Goal: Information Seeking & Learning: Learn about a topic

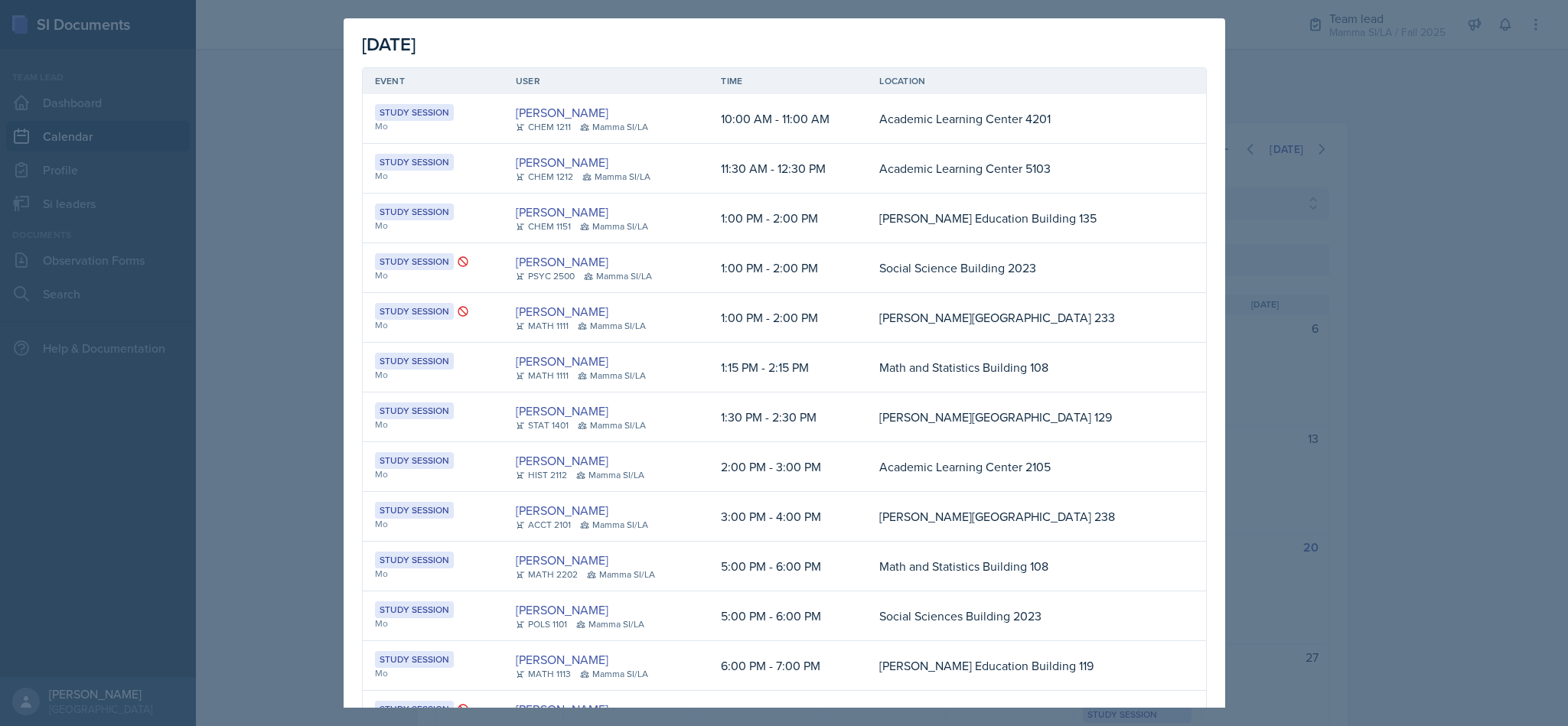
select select "9642c9bf-76f9-4442-a3b4-36d015a1a667"
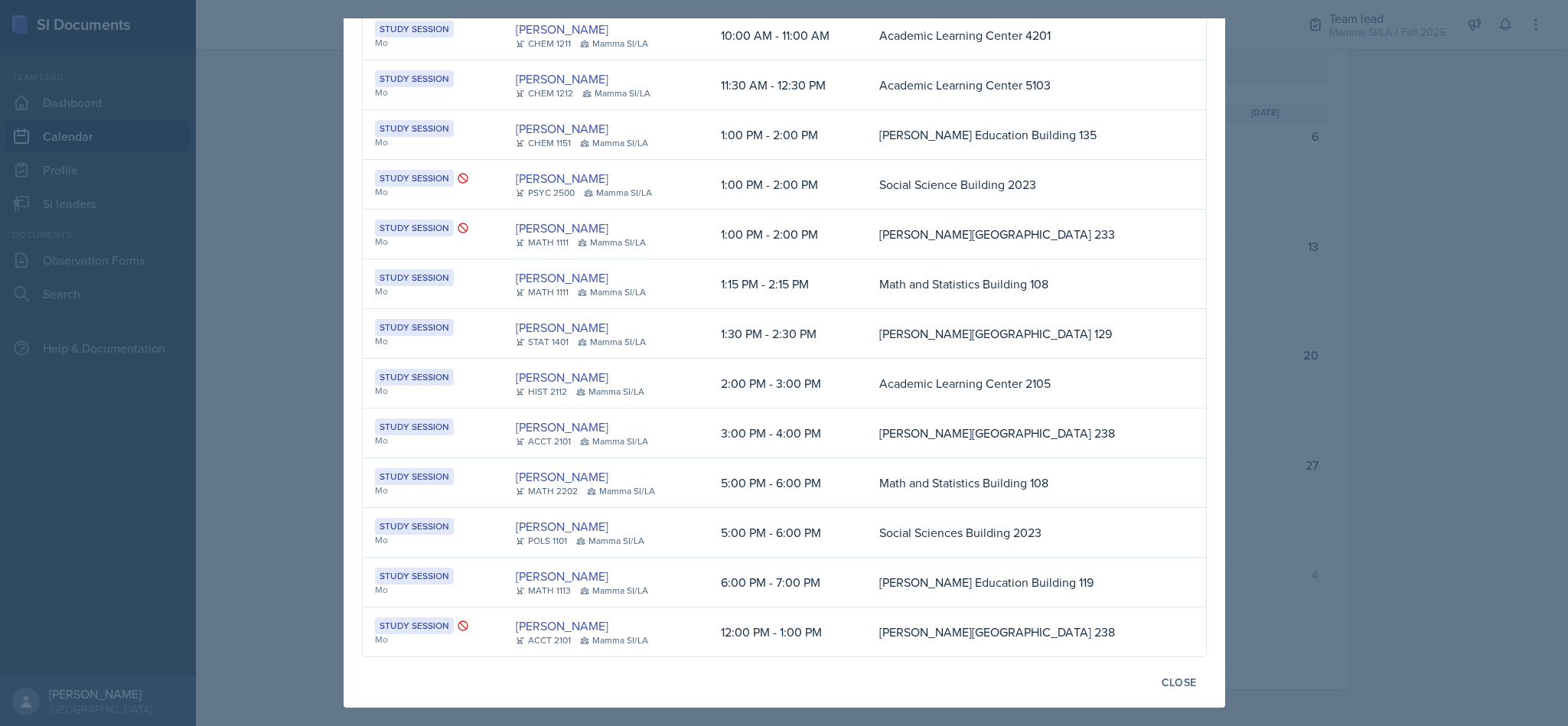
click at [1305, 209] on div at bounding box center [784, 363] width 1568 height 726
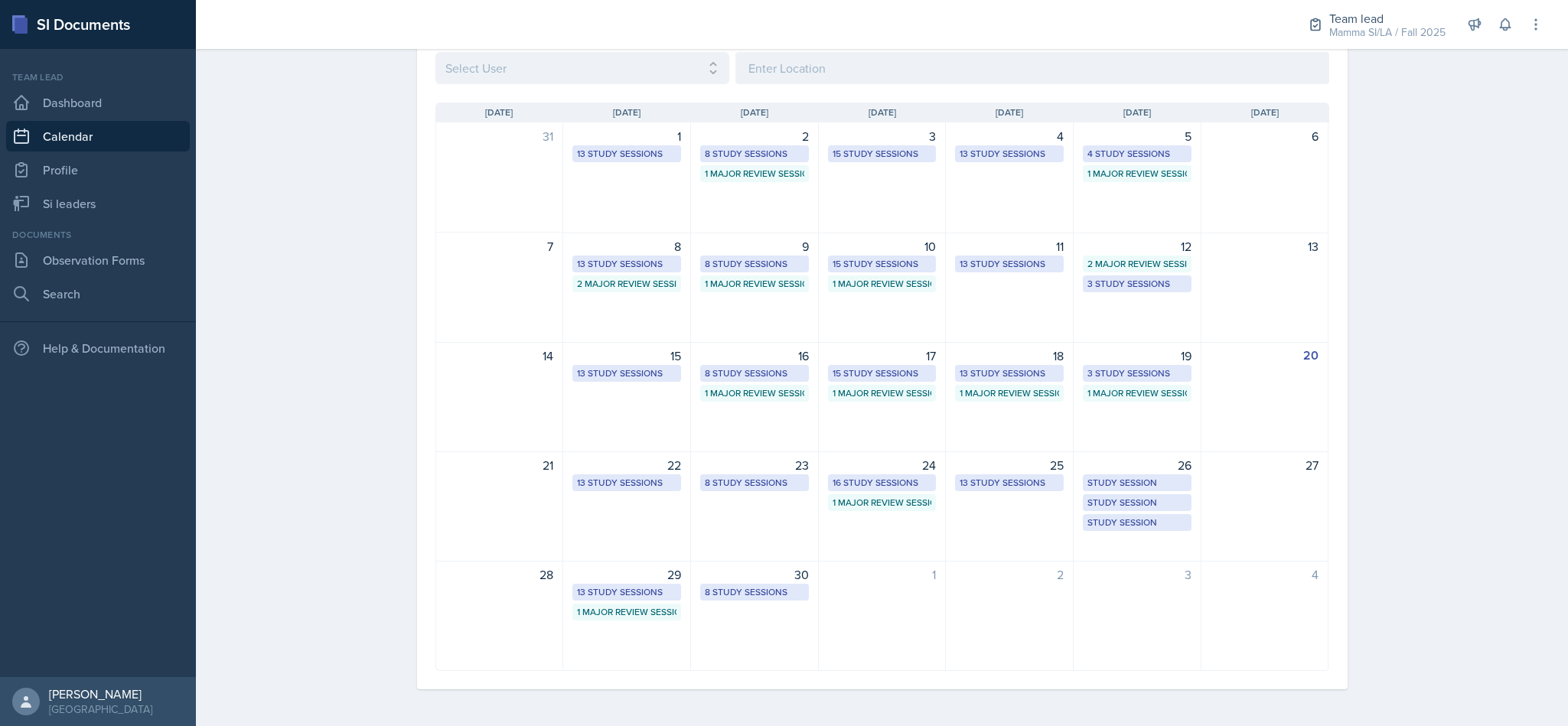
click at [1357, 13] on div "Team lead" at bounding box center [1387, 18] width 117 height 18
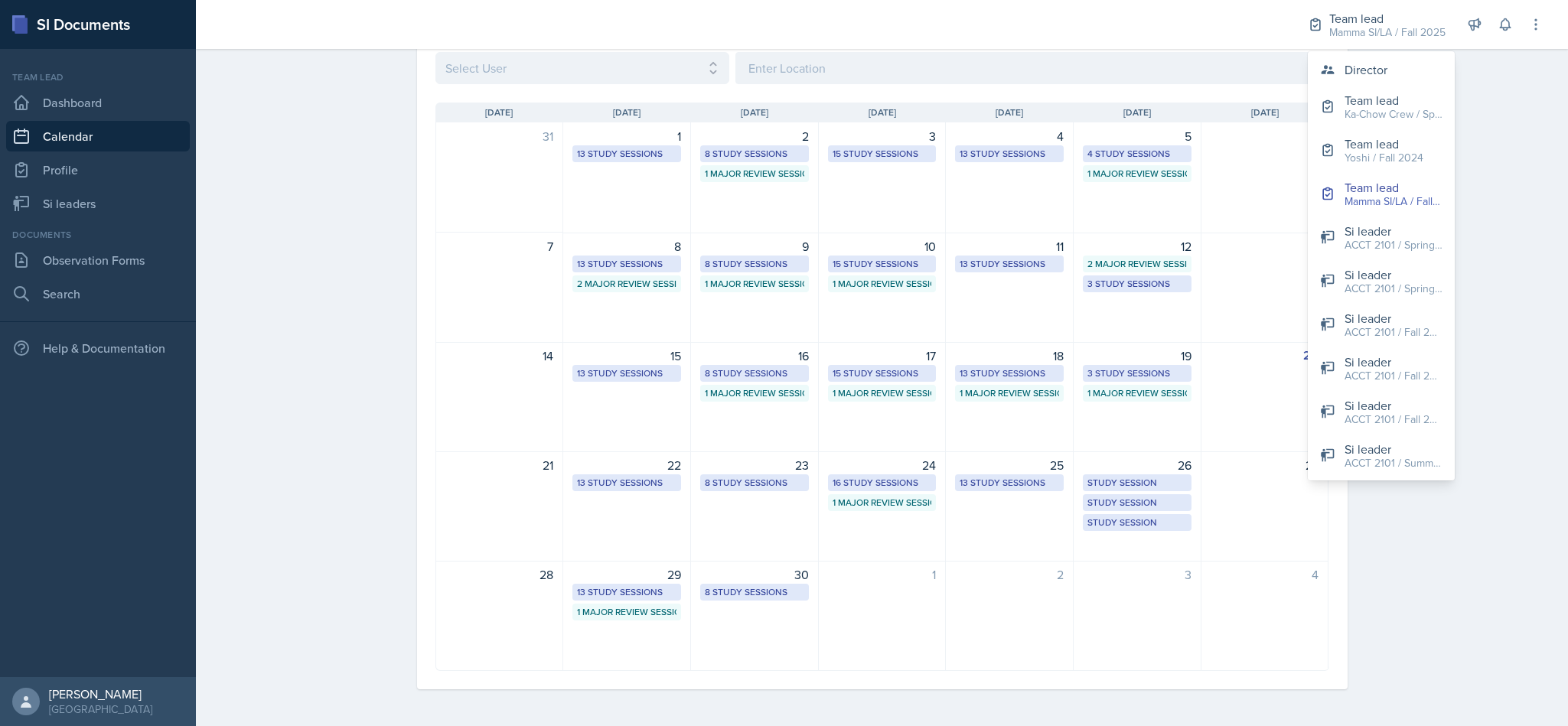
click at [255, 208] on div "Calendar Fall 2025 September 2025 Today Event Type Select Event Type All Major …" at bounding box center [882, 291] width 1372 height 869
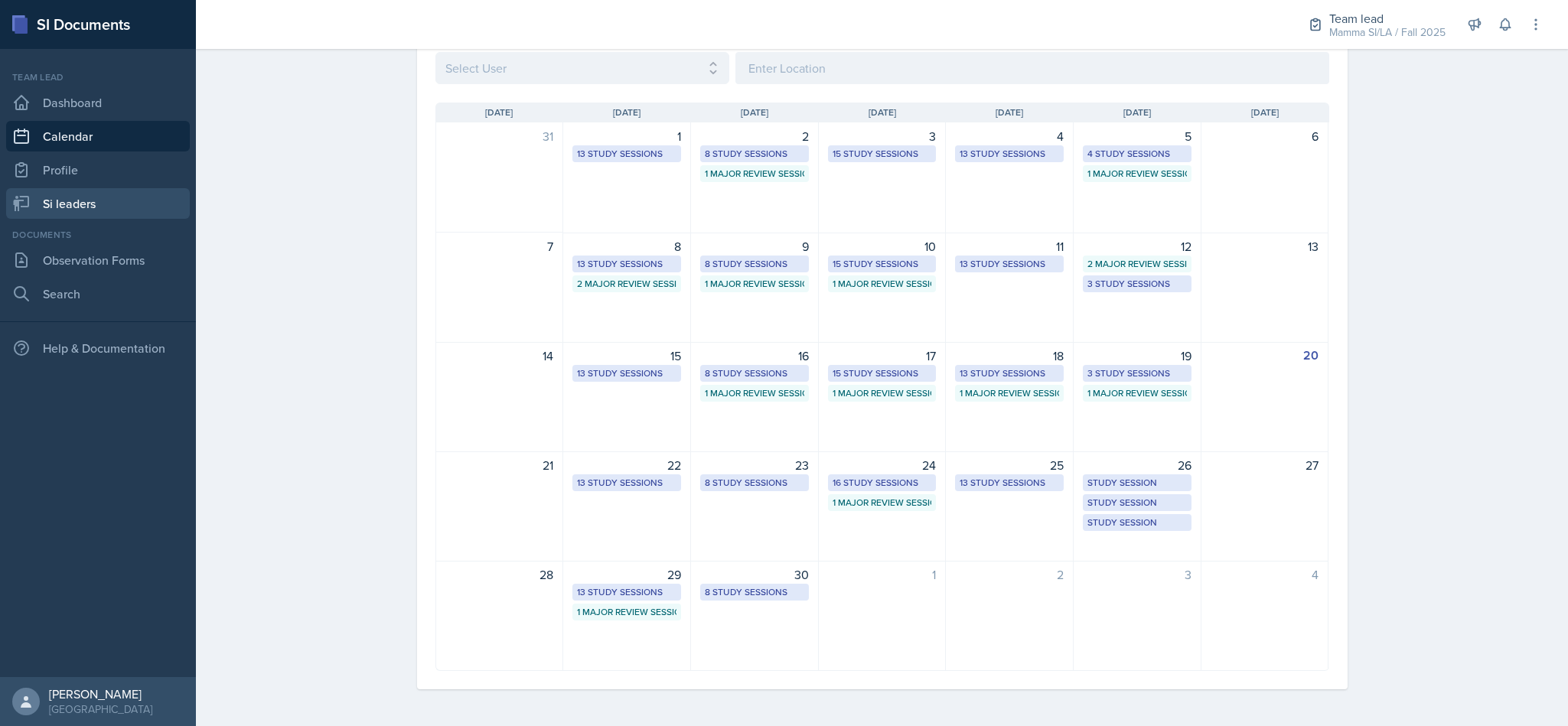
click at [39, 190] on link "Si leaders" at bounding box center [98, 204] width 184 height 31
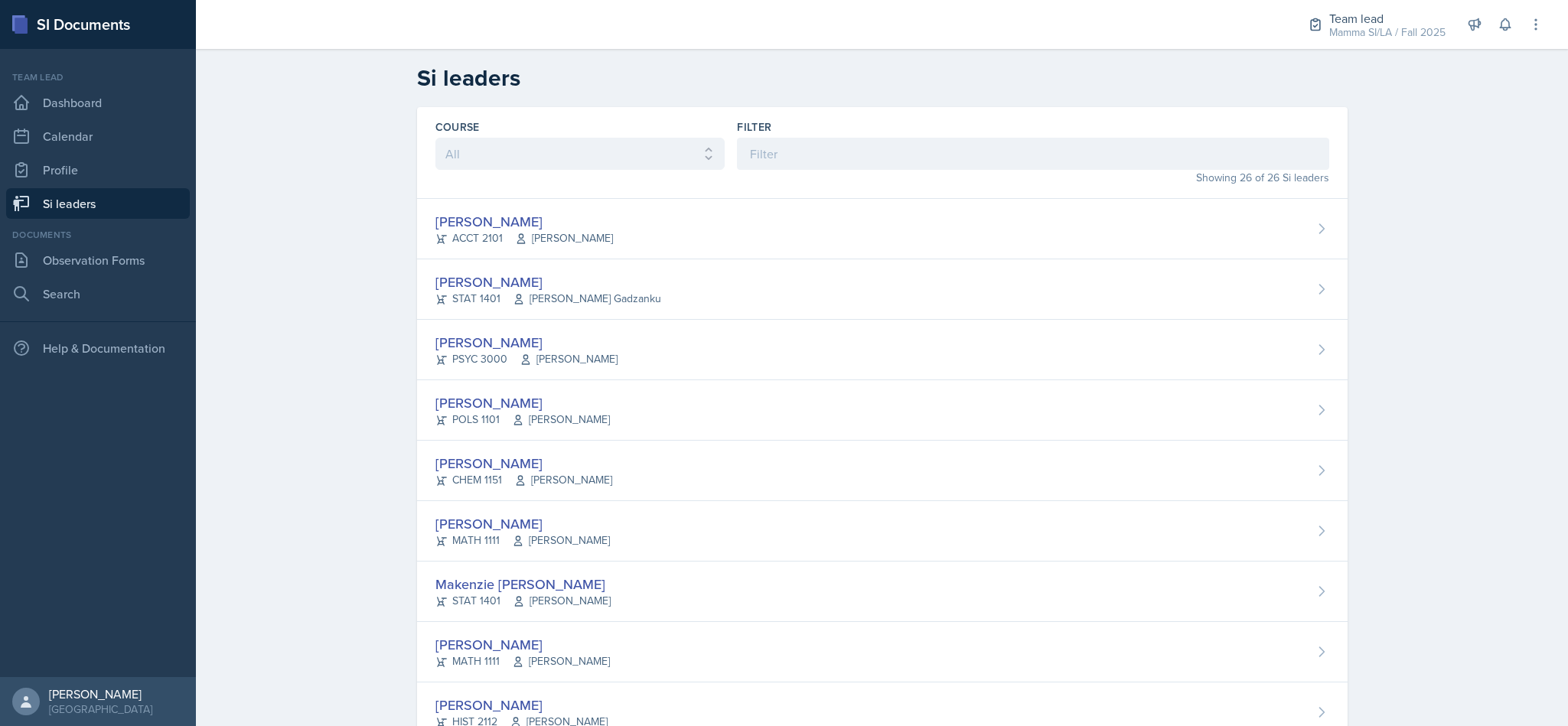
click at [576, 227] on div "[PERSON_NAME]" at bounding box center [524, 221] width 178 height 21
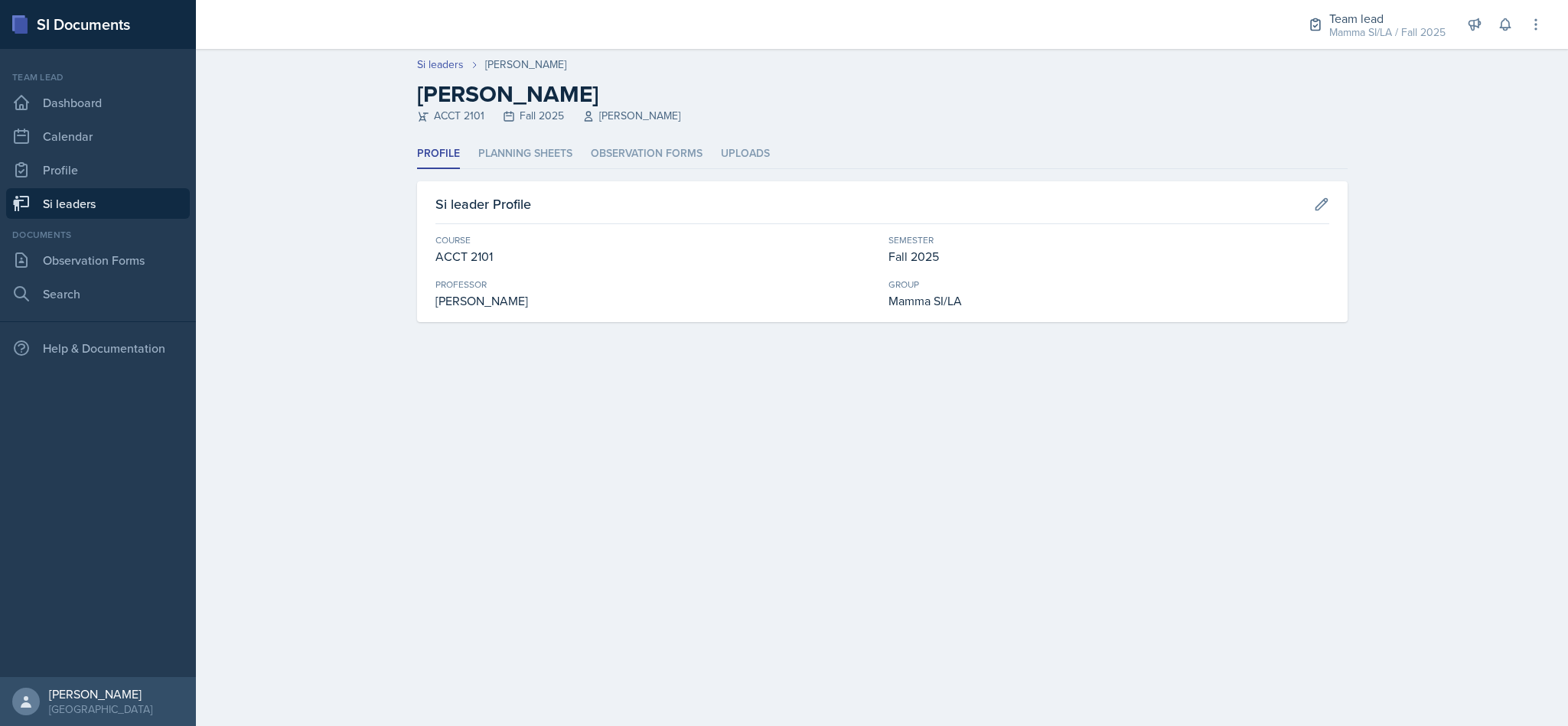
click at [523, 147] on li "Planning Sheets" at bounding box center [525, 155] width 94 height 30
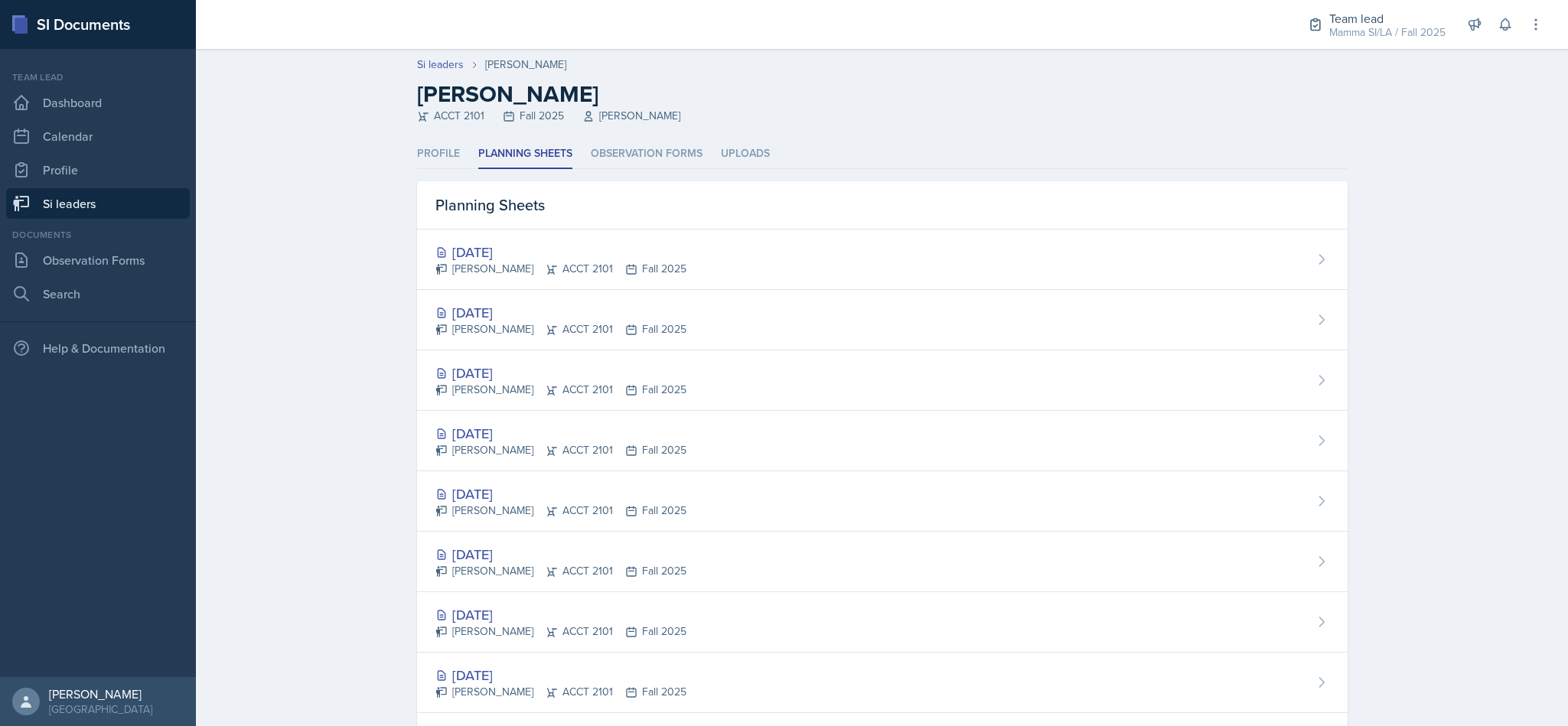
click at [1440, 25] on div "Mamma SI/LA / Fall 2025" at bounding box center [1387, 32] width 117 height 16
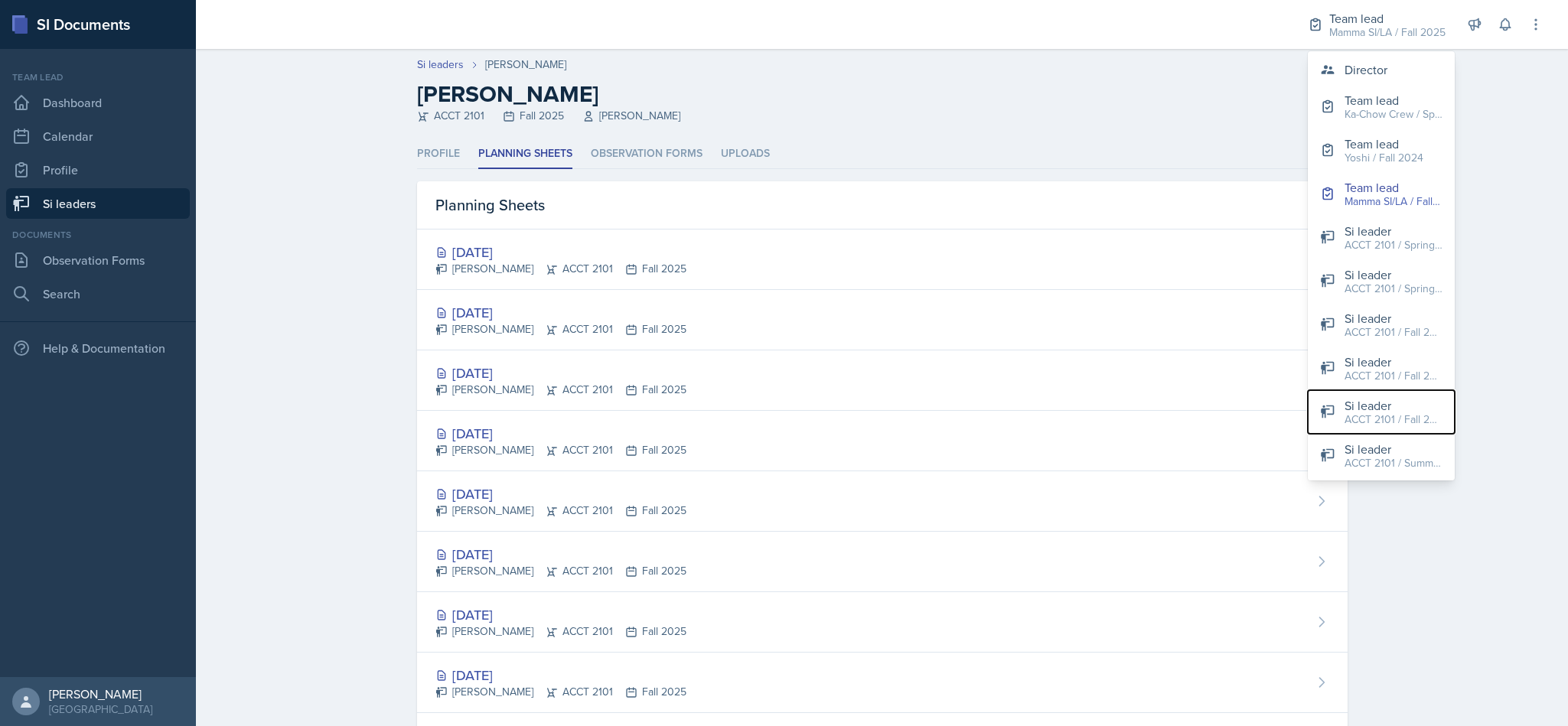
click at [1392, 413] on div "ACCT 2101 / Fall 2025" at bounding box center [1394, 419] width 98 height 16
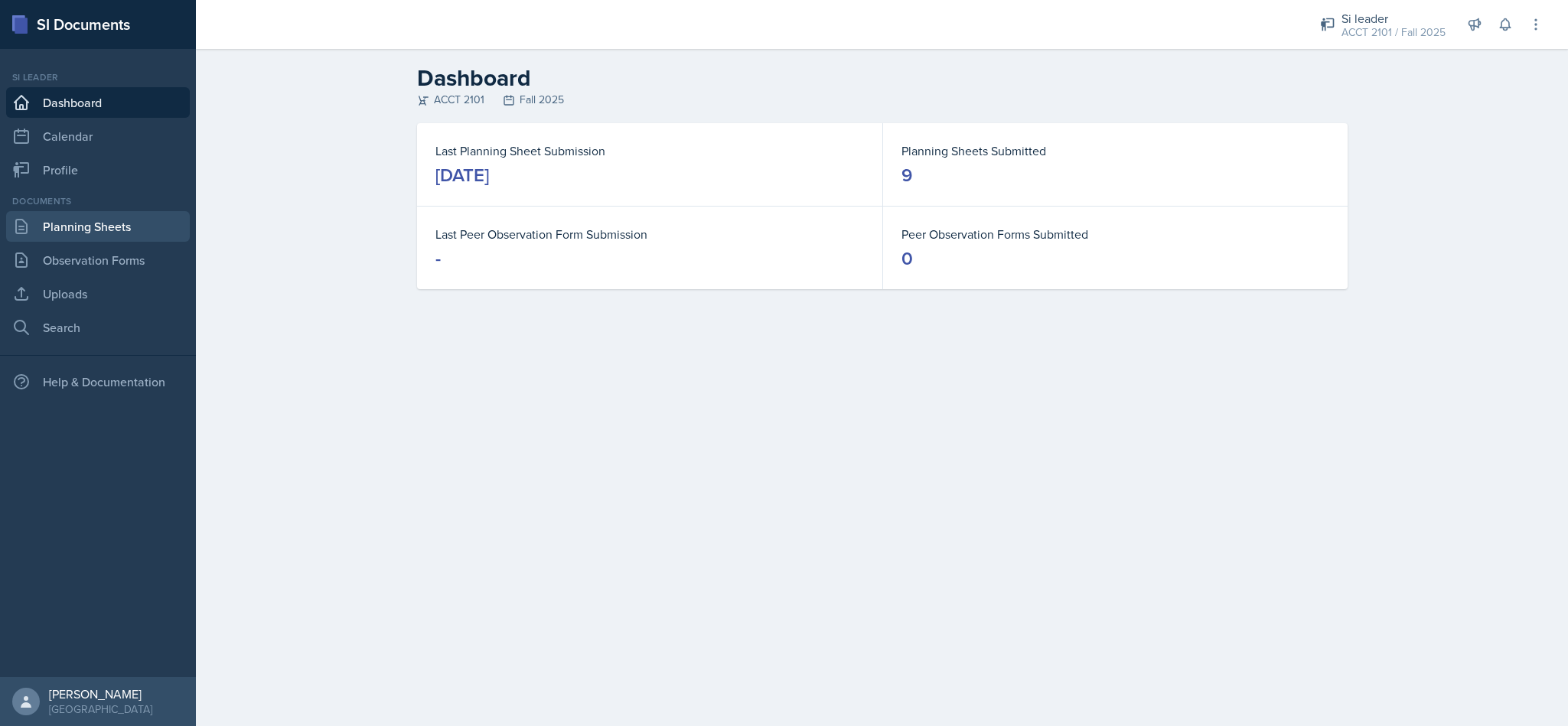
click at [44, 224] on link "Planning Sheets" at bounding box center [98, 226] width 184 height 31
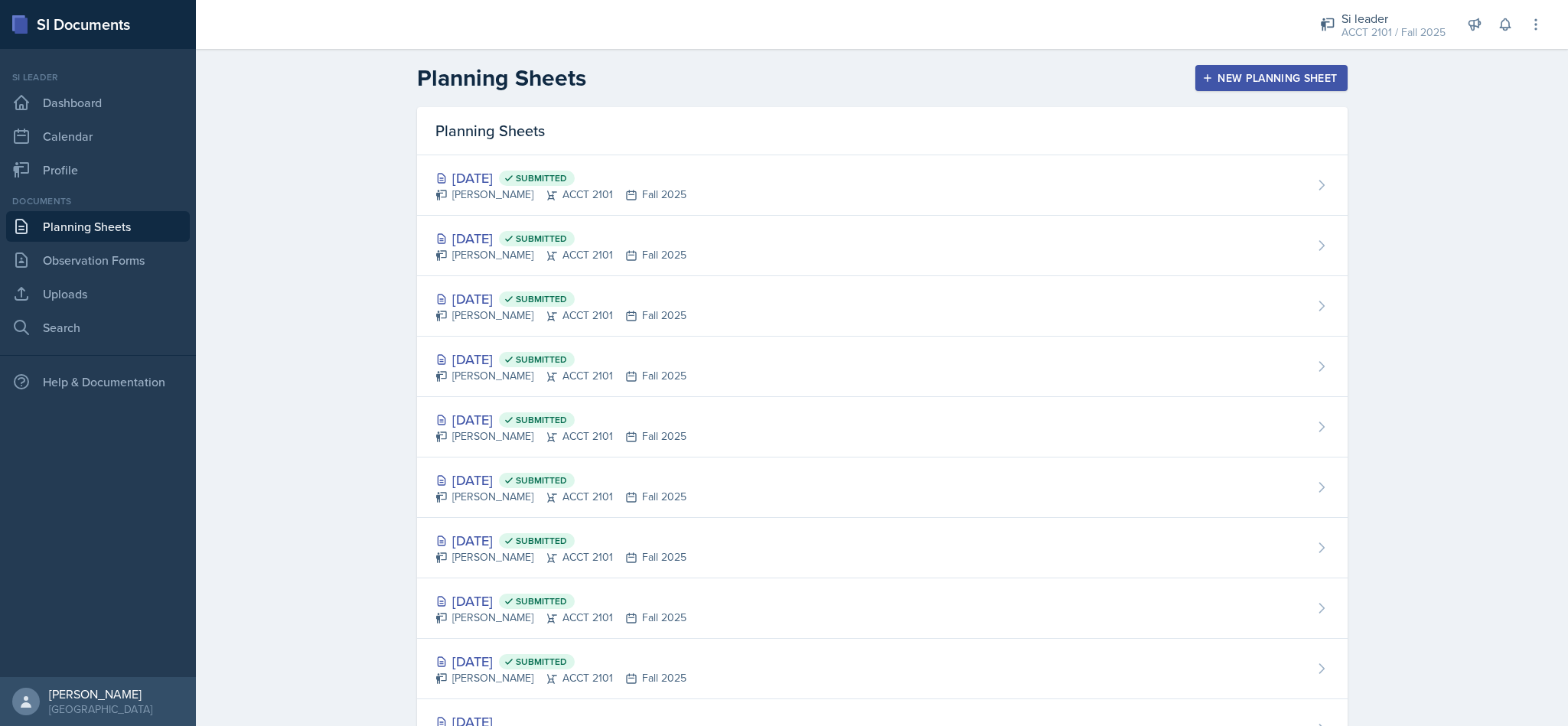
click at [1208, 87] on button "New Planning Sheet" at bounding box center [1271, 78] width 151 height 26
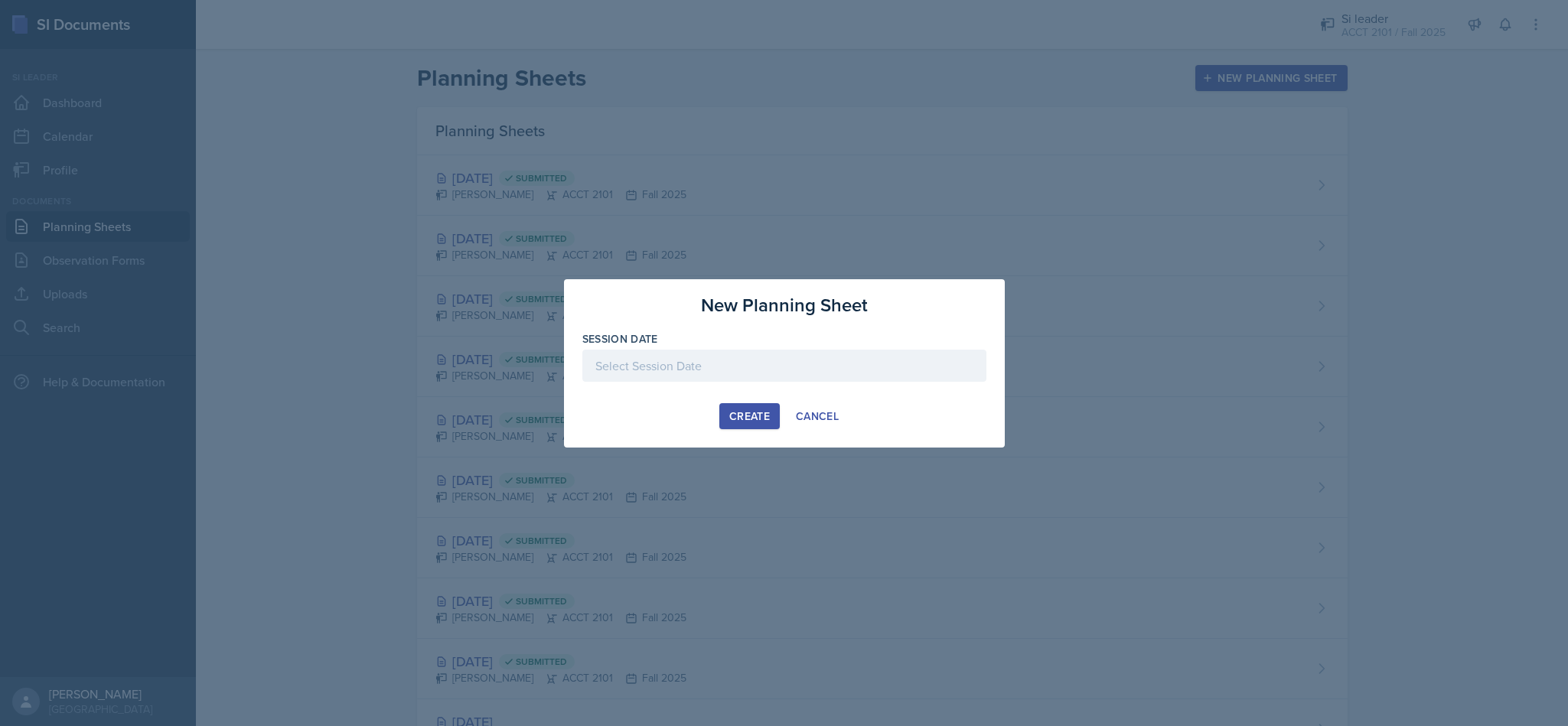
click at [675, 359] on div at bounding box center [785, 365] width 404 height 32
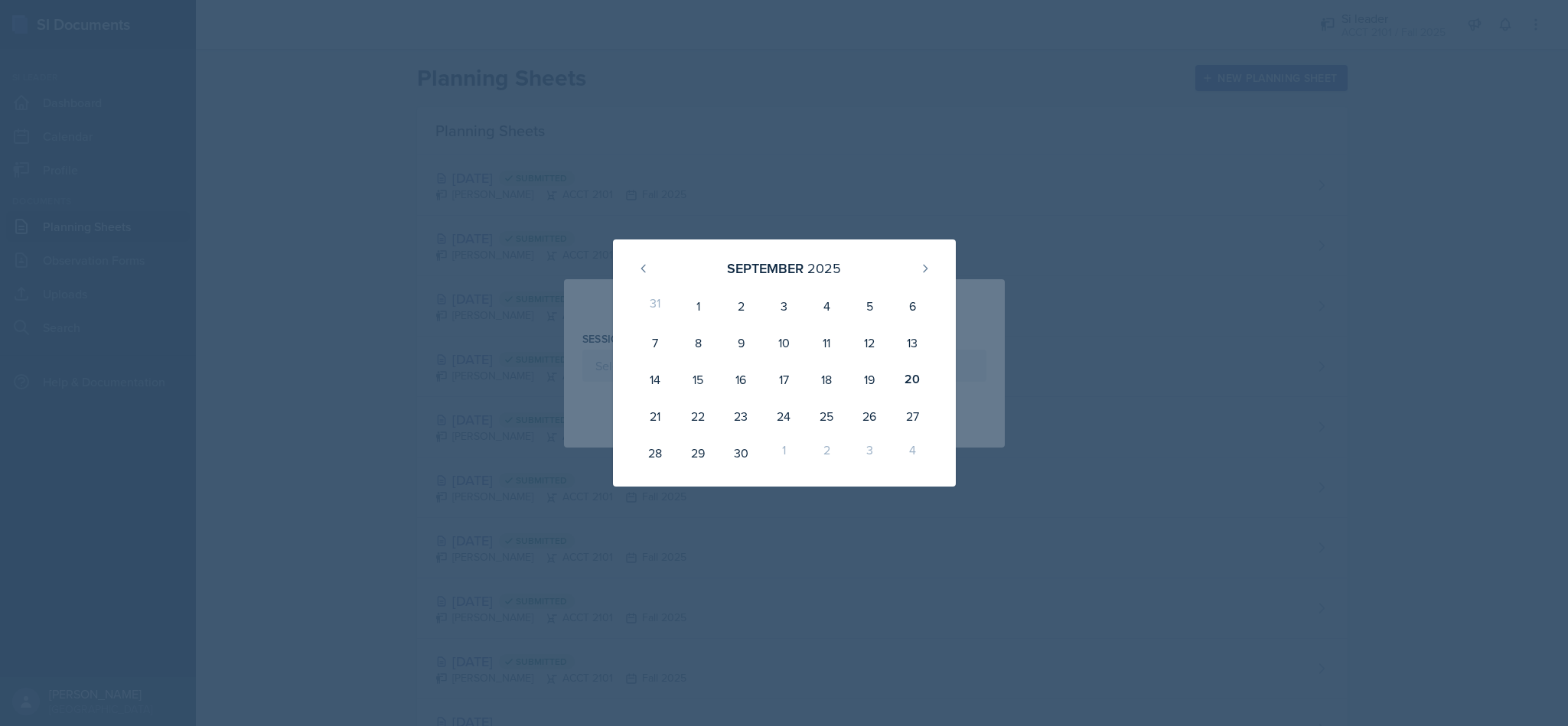
click at [707, 410] on div "22" at bounding box center [698, 416] width 43 height 36
type input "September 22nd, 2025"
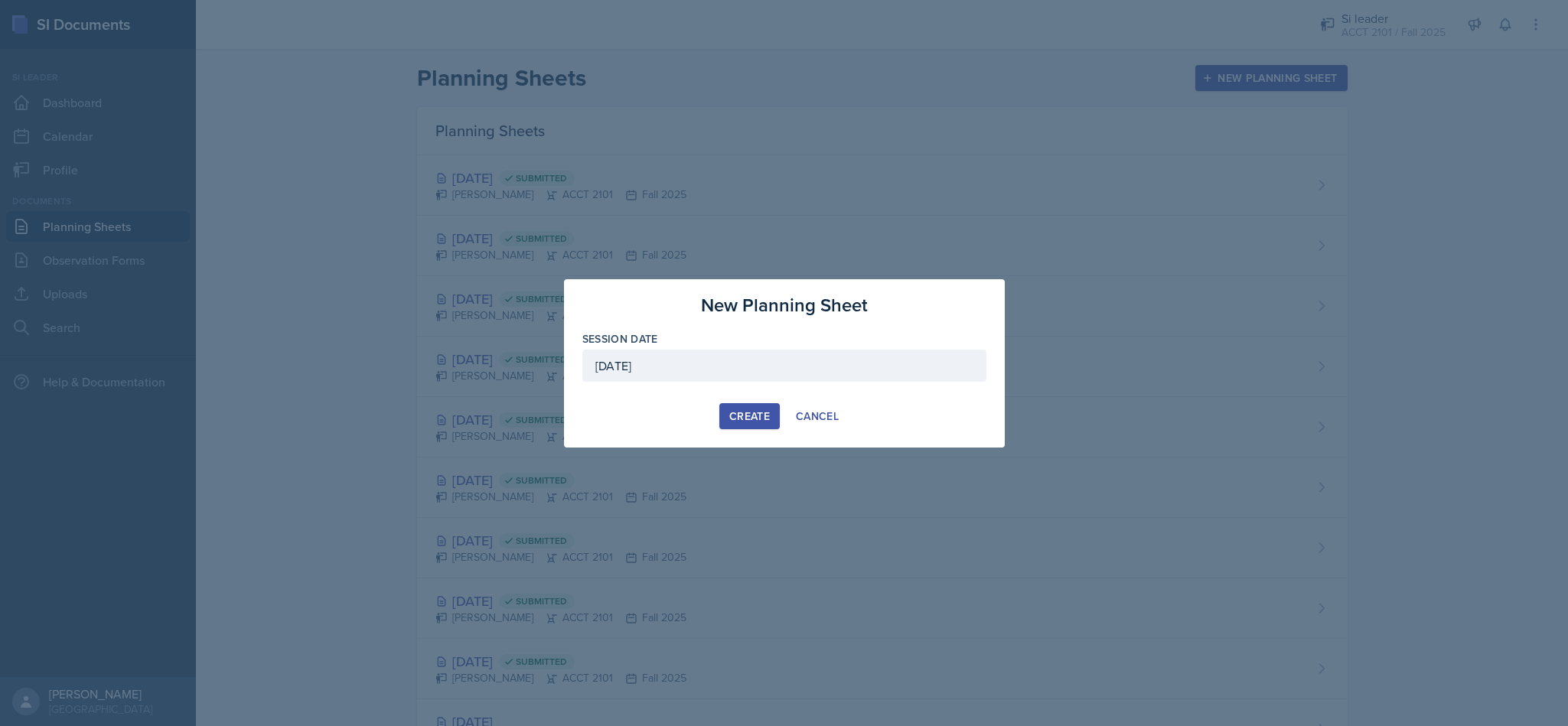
click at [760, 414] on div "Create" at bounding box center [749, 415] width 40 height 12
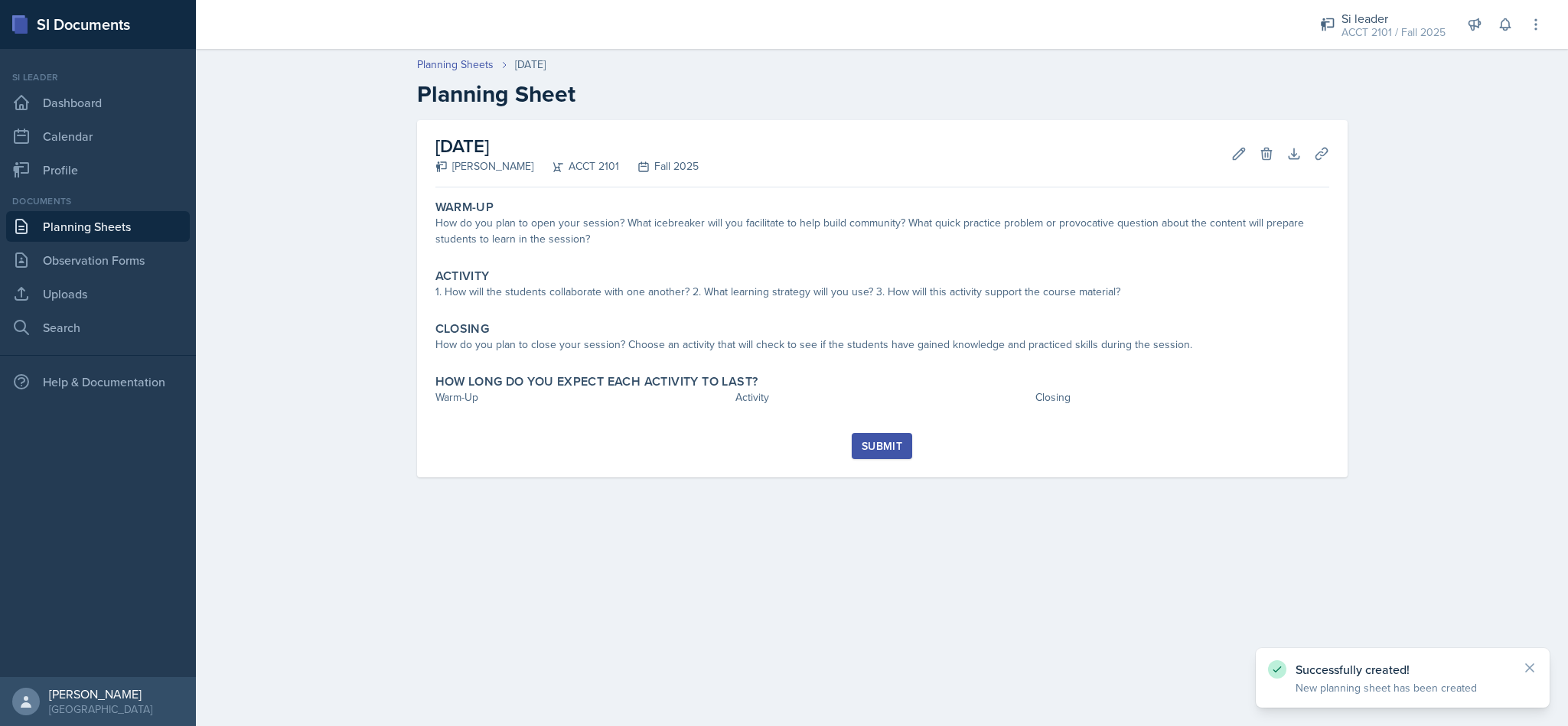
click at [771, 225] on div "How do you plan to open your session? What icebreaker will you facilitate to he…" at bounding box center [882, 231] width 894 height 32
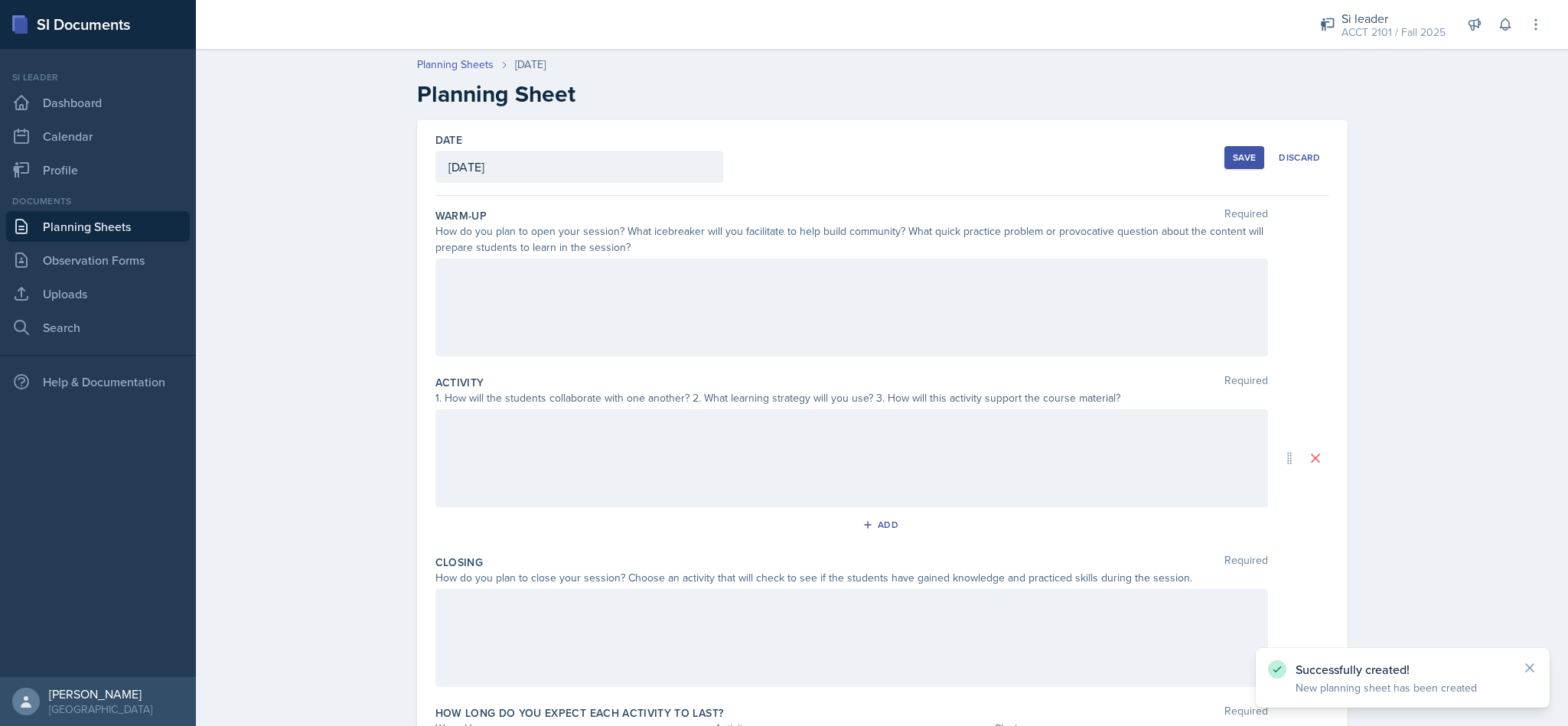
click at [648, 310] on div at bounding box center [851, 308] width 832 height 98
drag, startPoint x: 410, startPoint y: 283, endPoint x: 515, endPoint y: 323, distance: 112.4
click at [508, 319] on div "Session Canceled. Exam Day" at bounding box center [851, 308] width 832 height 98
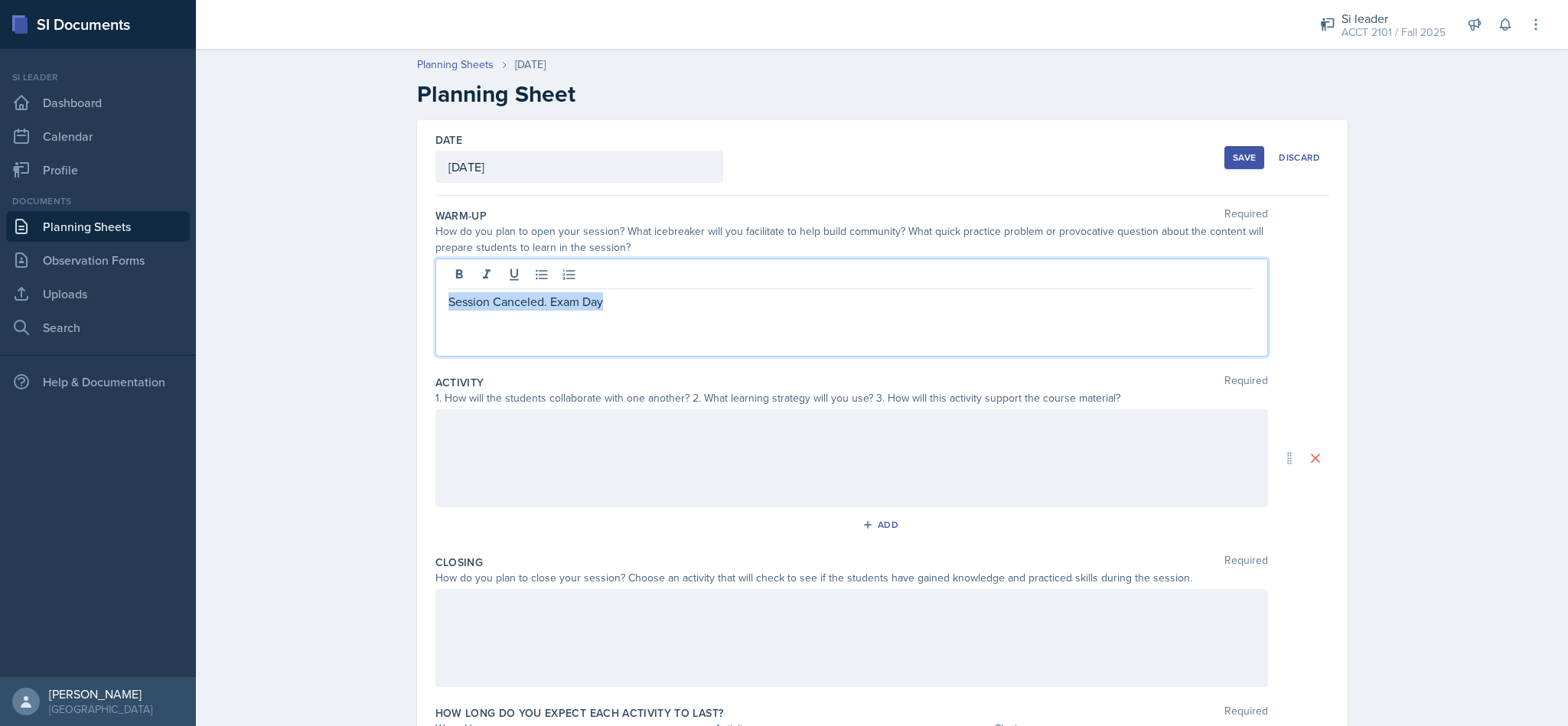
drag, startPoint x: 610, startPoint y: 299, endPoint x: 377, endPoint y: 331, distance: 235.2
click at [377, 331] on div "Planning Sheets Sep 22nd, 2025 Planning Sheet Date September 22nd, 2025 Septemb…" at bounding box center [882, 437] width 1372 height 792
copy p "Session Canceled. Exam Day"
click at [468, 445] on div at bounding box center [851, 459] width 832 height 98
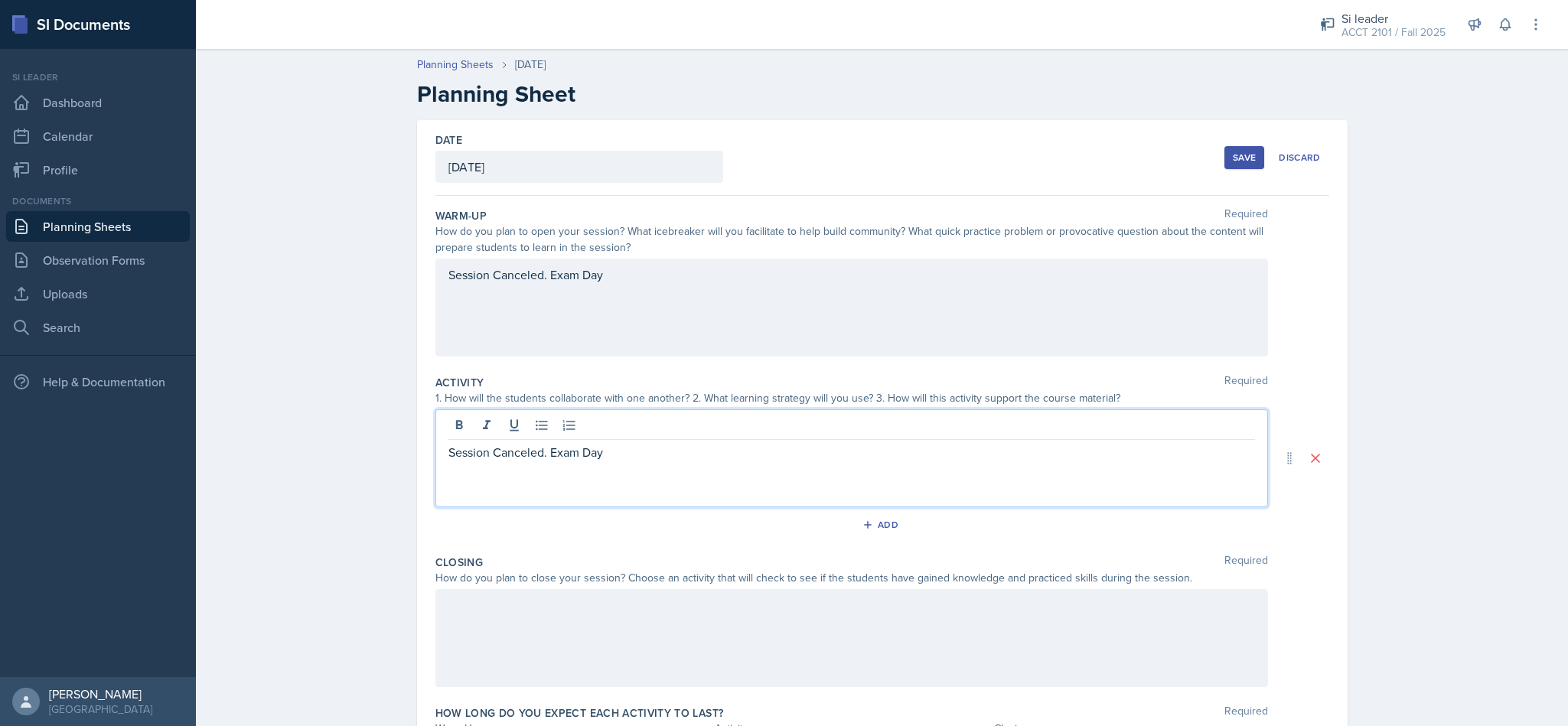
scroll to position [109, 0]
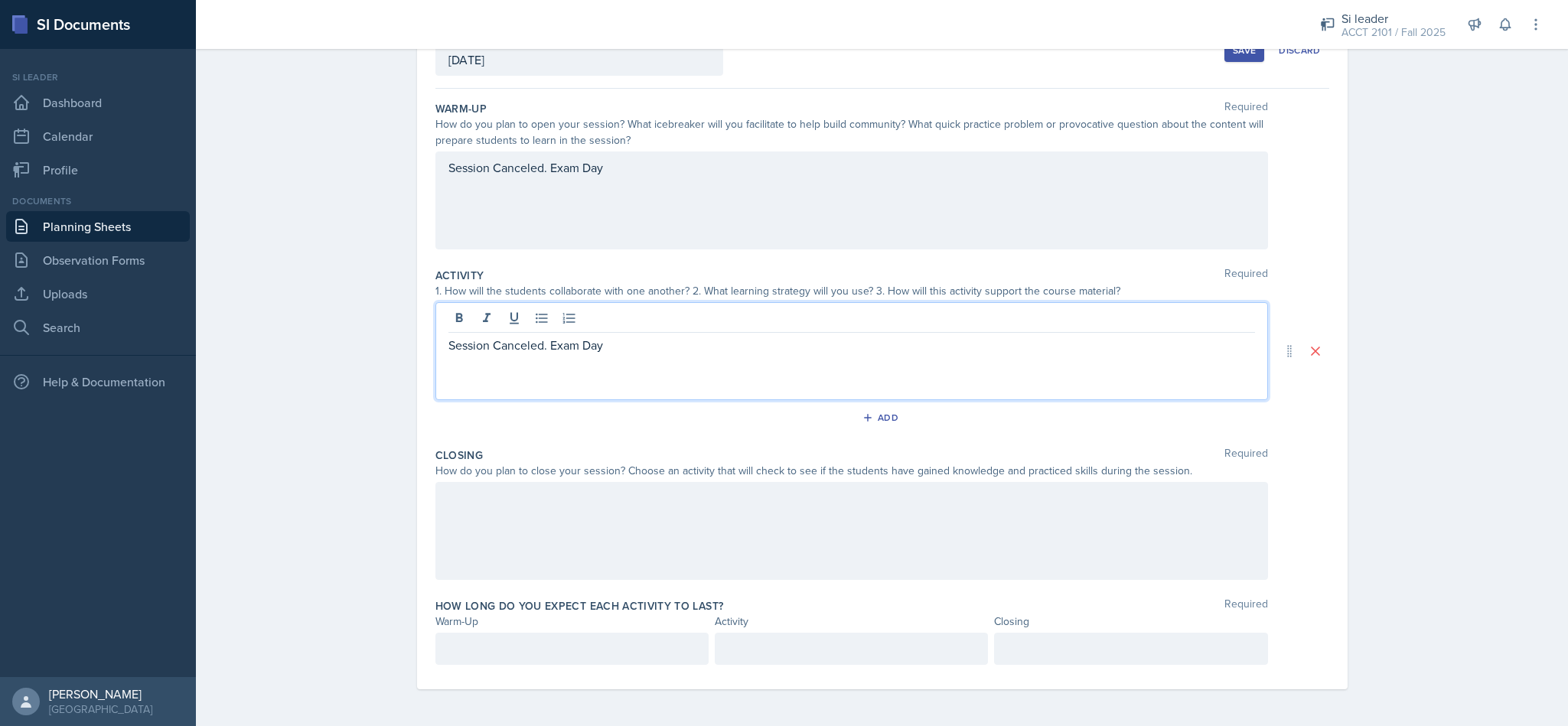
click at [503, 513] on div at bounding box center [851, 531] width 832 height 98
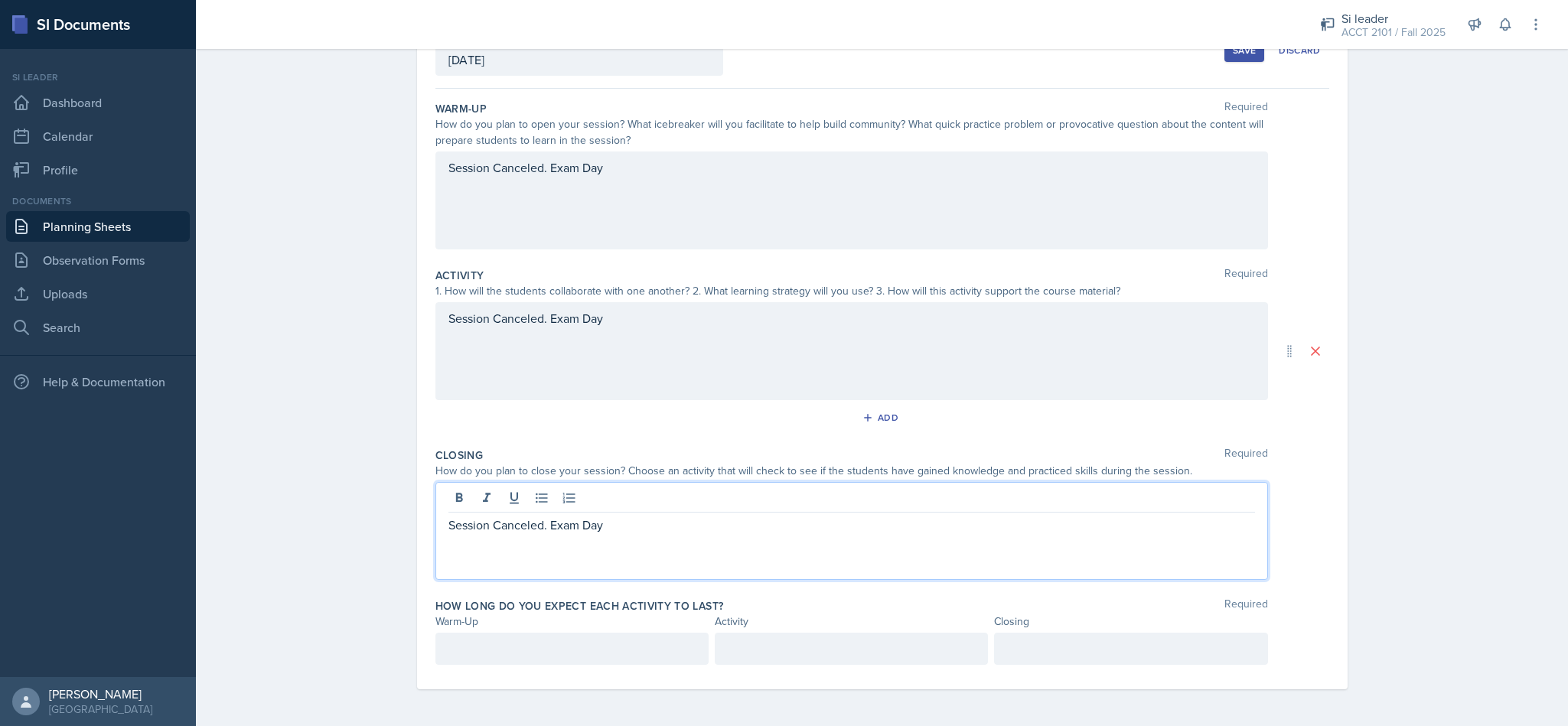
scroll to position [136, 0]
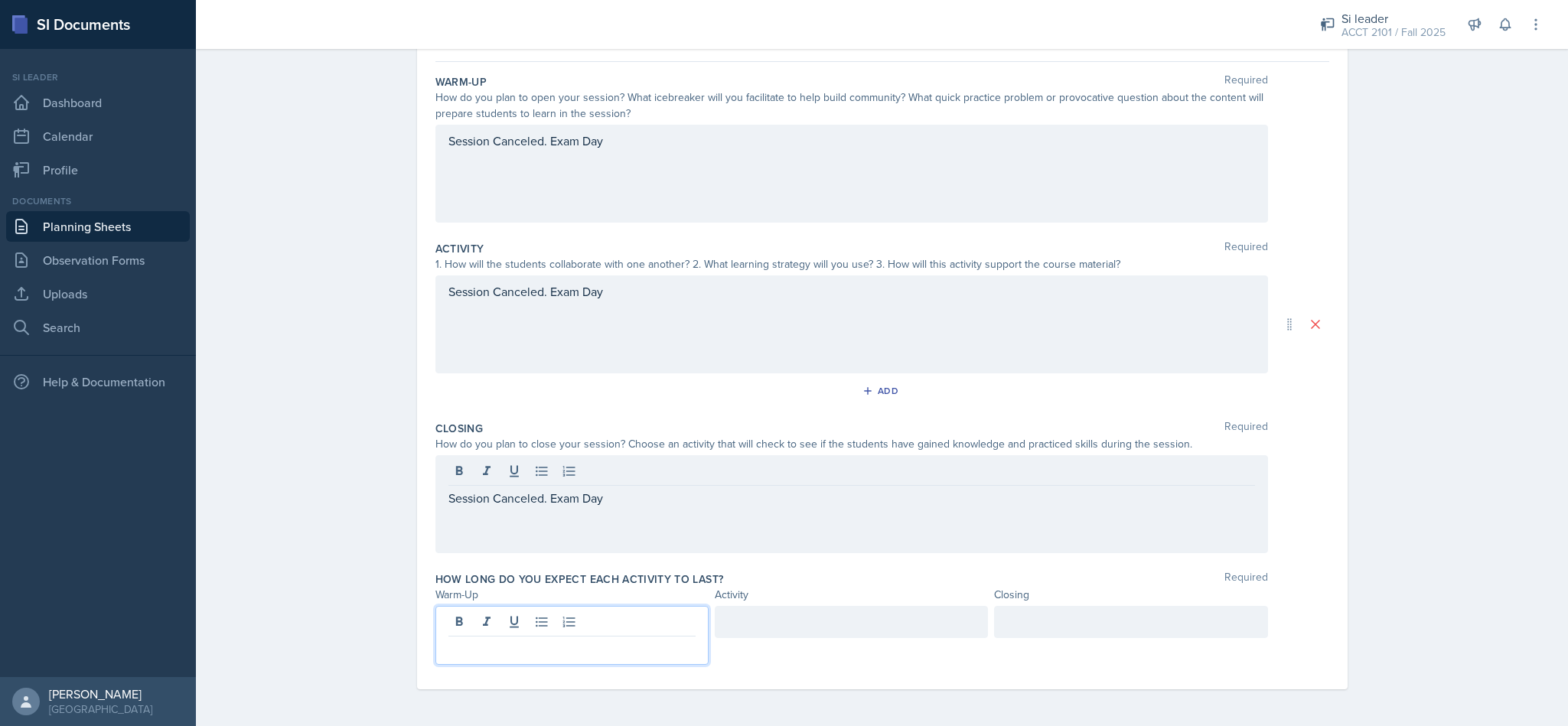
click at [505, 641] on p at bounding box center [572, 648] width 247 height 18
click at [882, 636] on div at bounding box center [851, 622] width 273 height 32
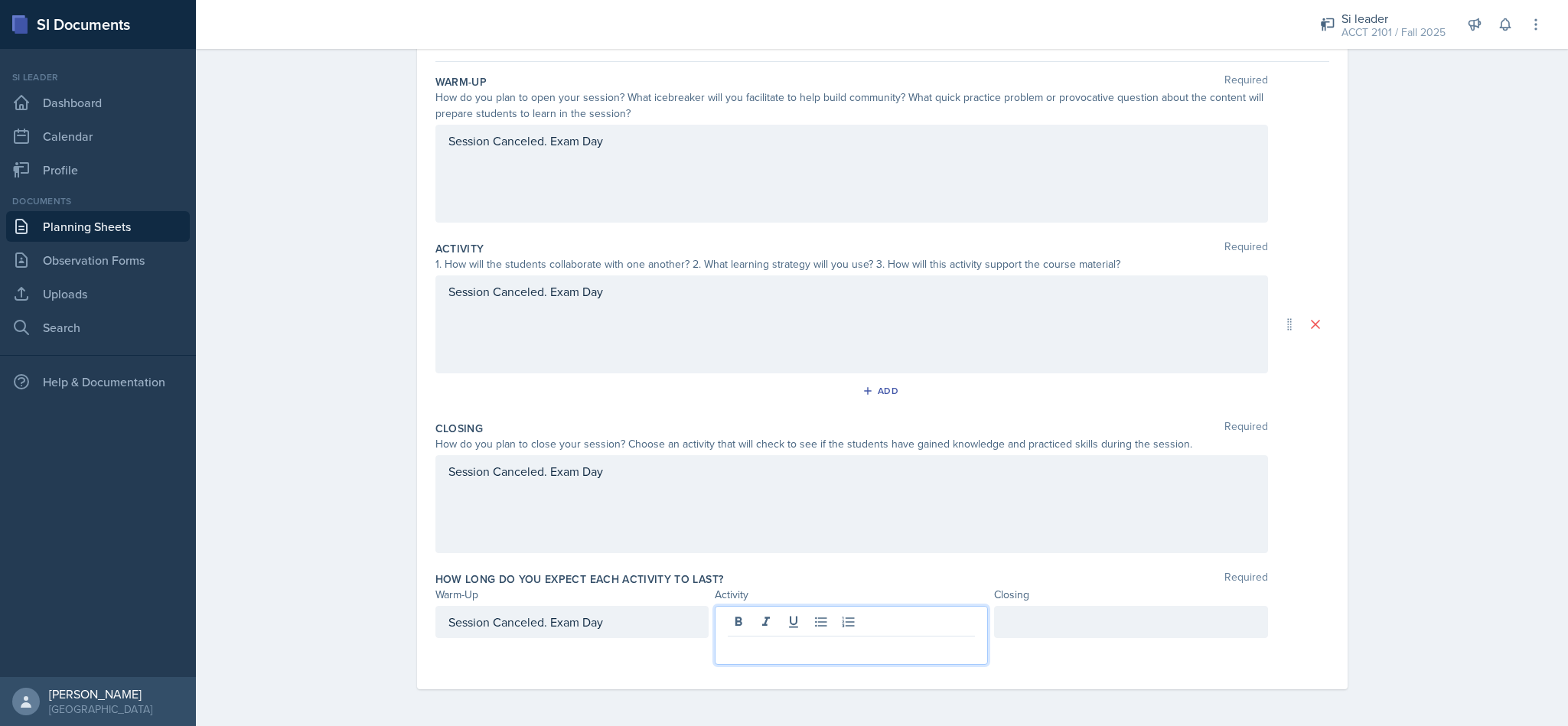
scroll to position [136, 0]
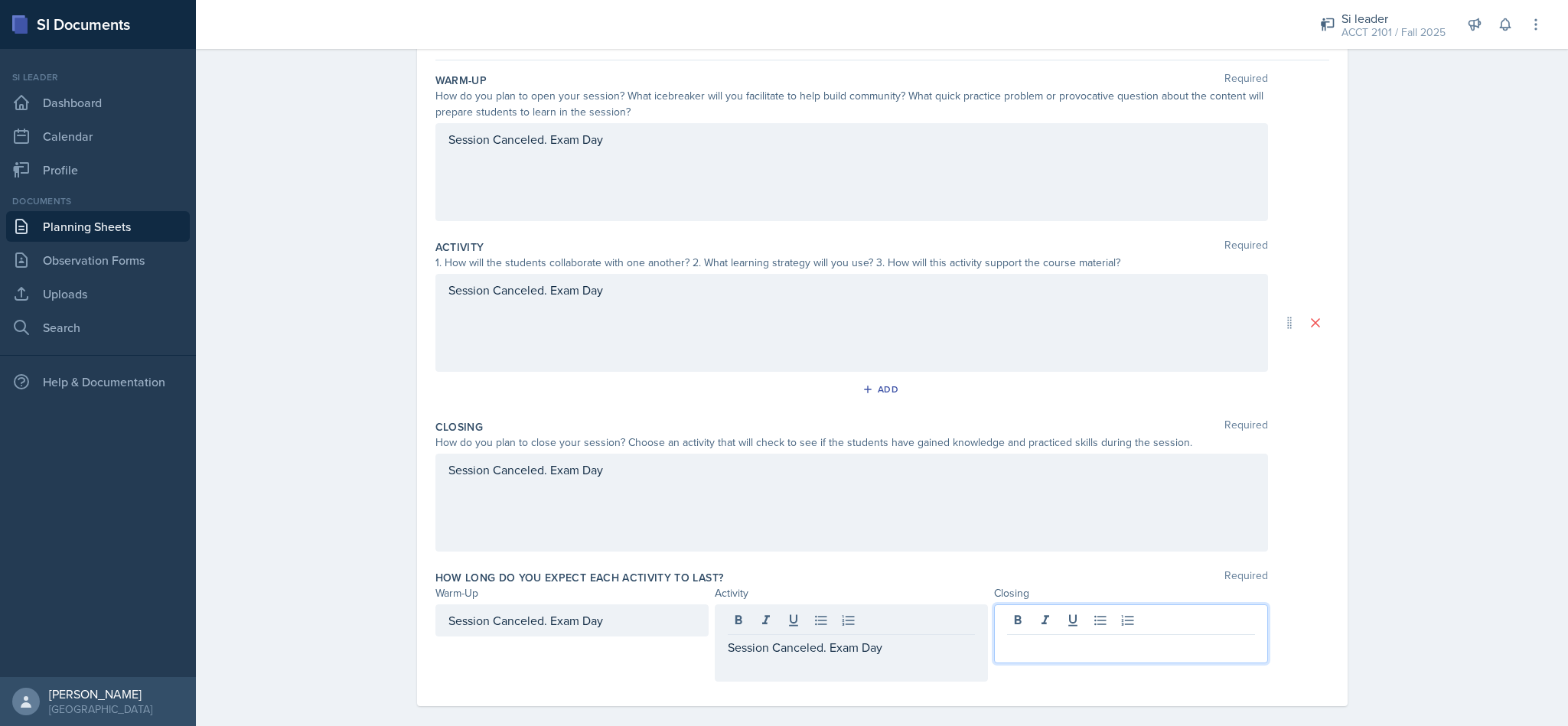
click at [1025, 623] on div at bounding box center [1130, 634] width 273 height 59
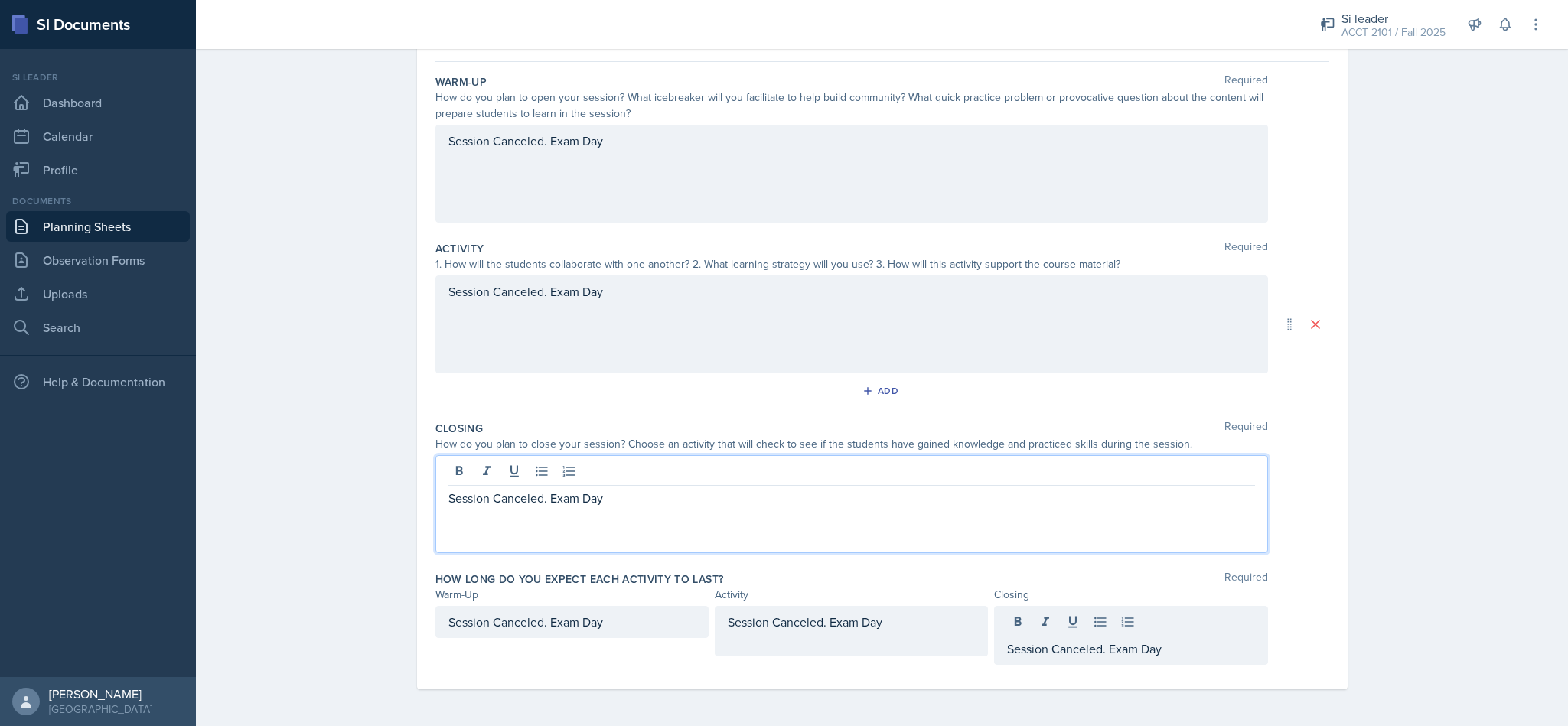
click at [1007, 492] on div "Session Canceled. Exam Day" at bounding box center [852, 507] width 807 height 36
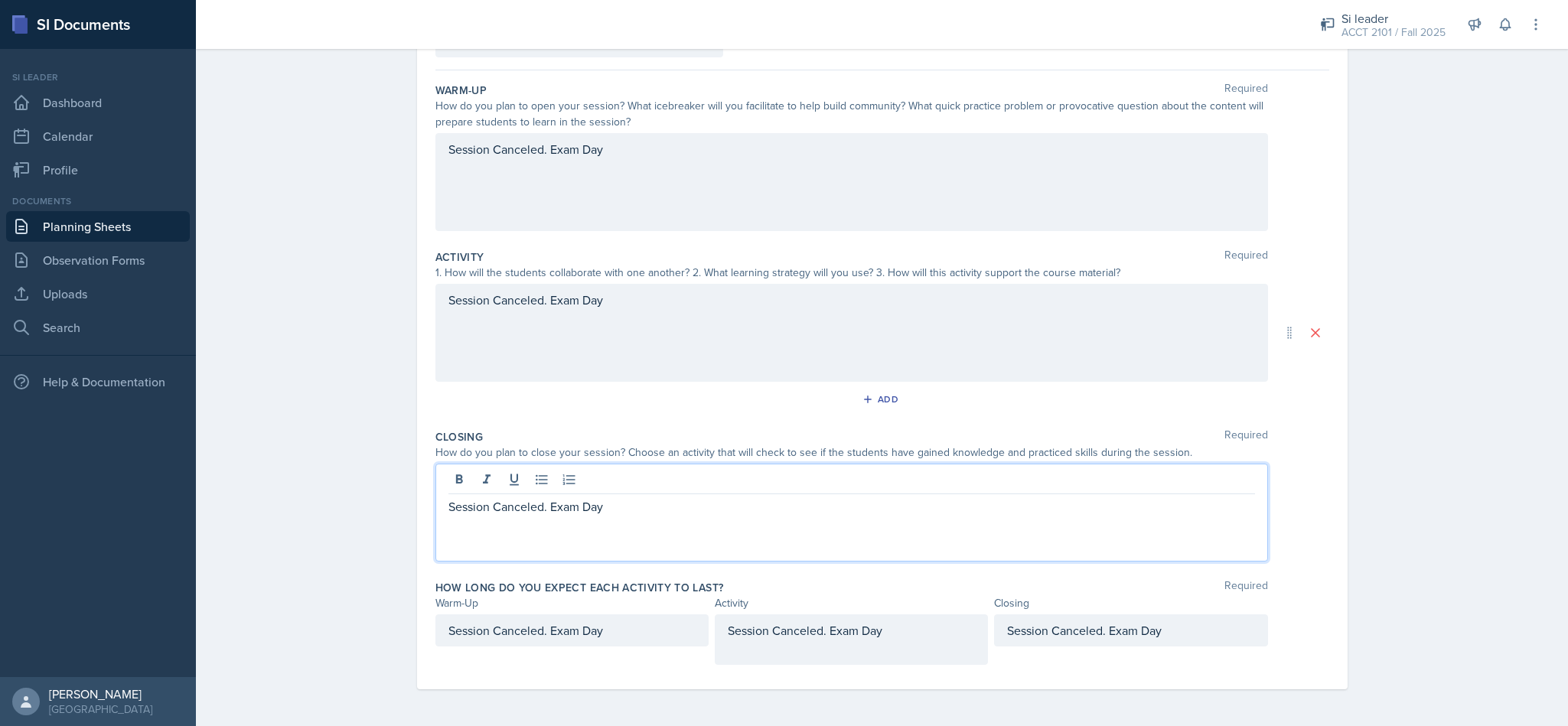
scroll to position [0, 0]
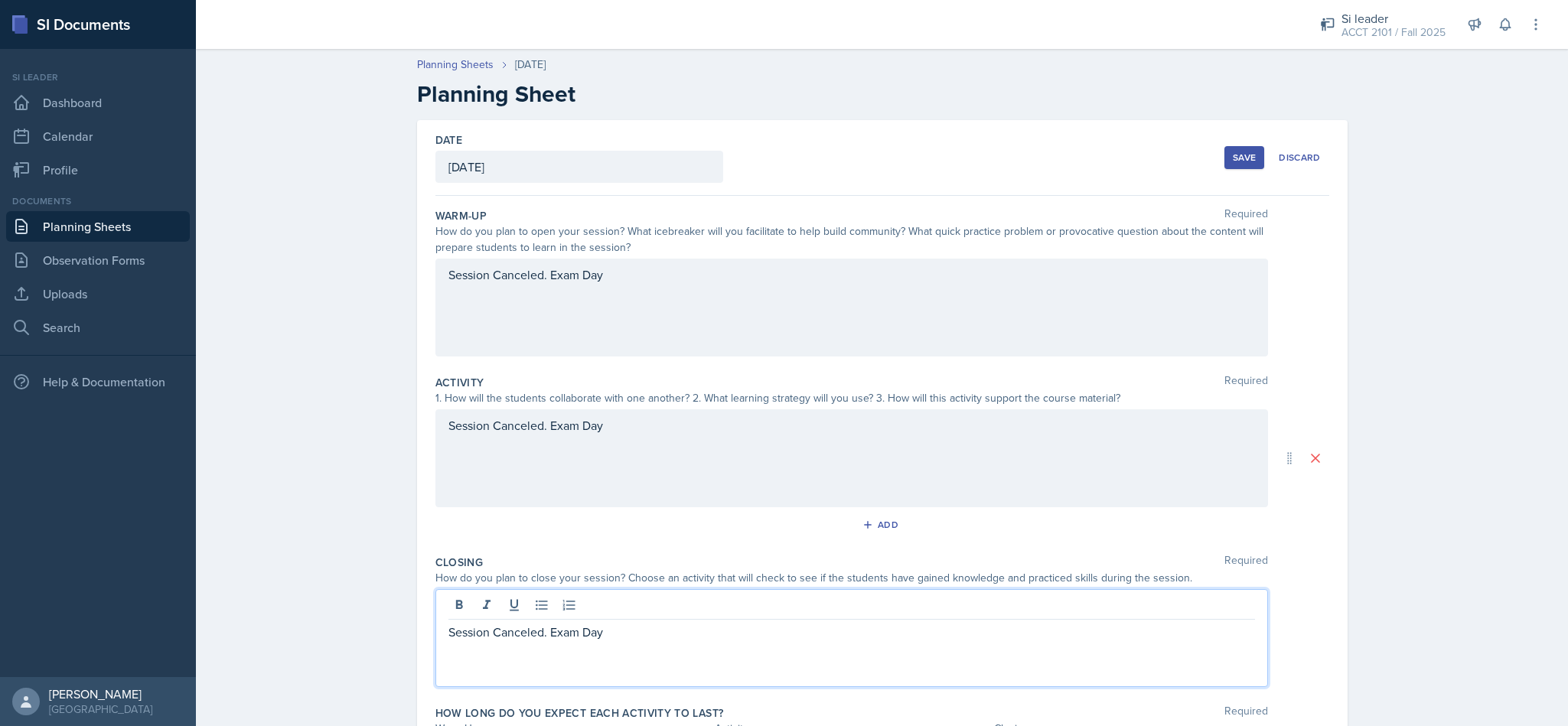
click at [1233, 152] on div "Save" at bounding box center [1244, 157] width 23 height 12
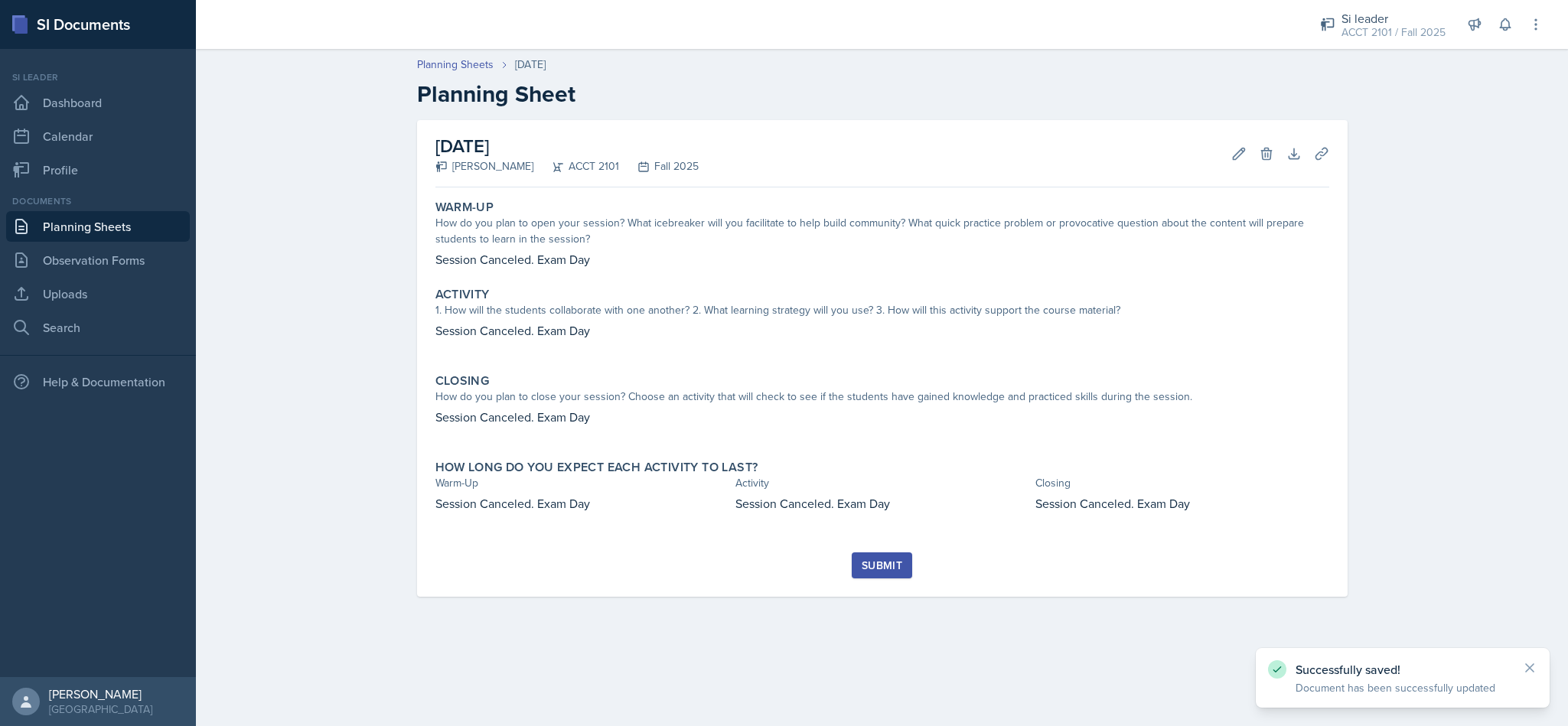
click at [859, 558] on button "Submit" at bounding box center [882, 565] width 60 height 26
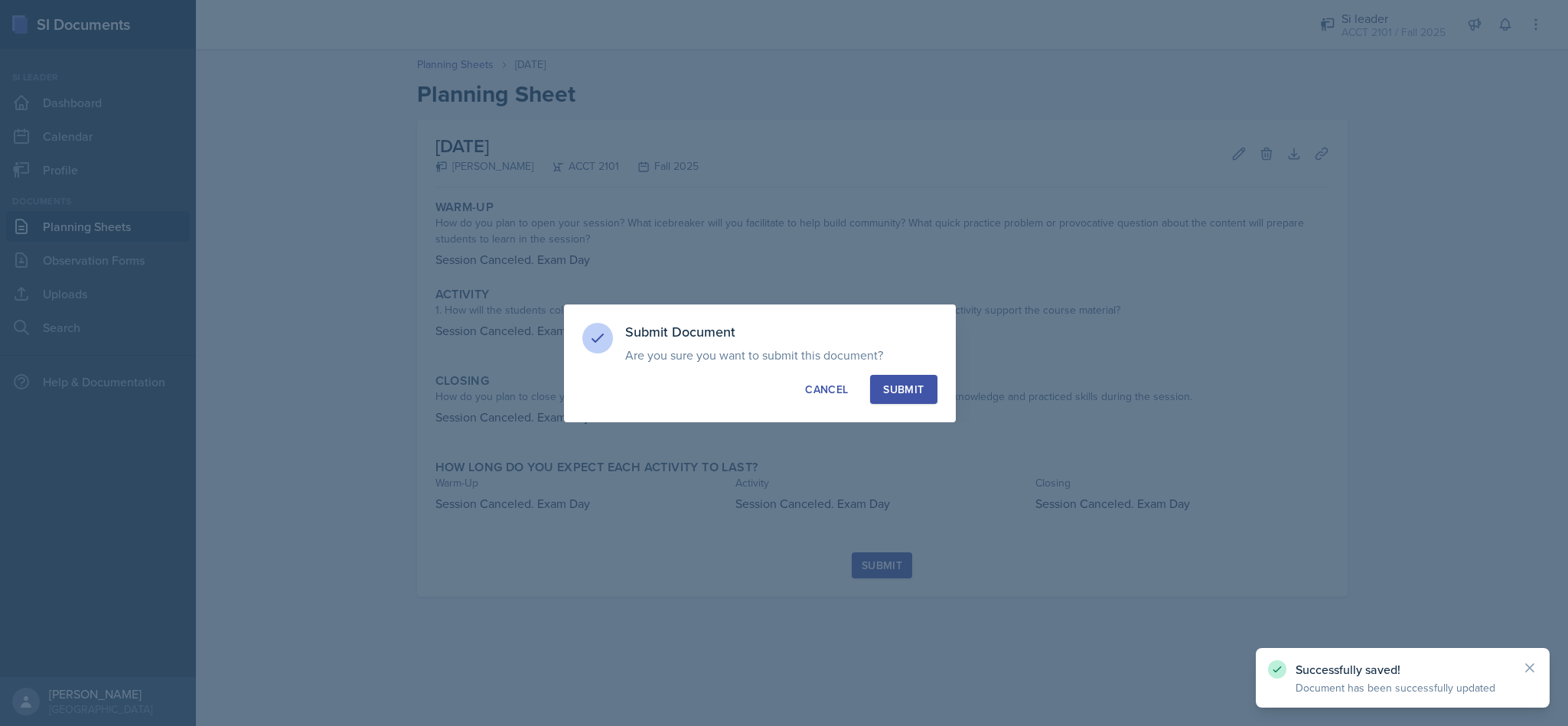
click at [902, 386] on div "Submit" at bounding box center [903, 389] width 40 height 15
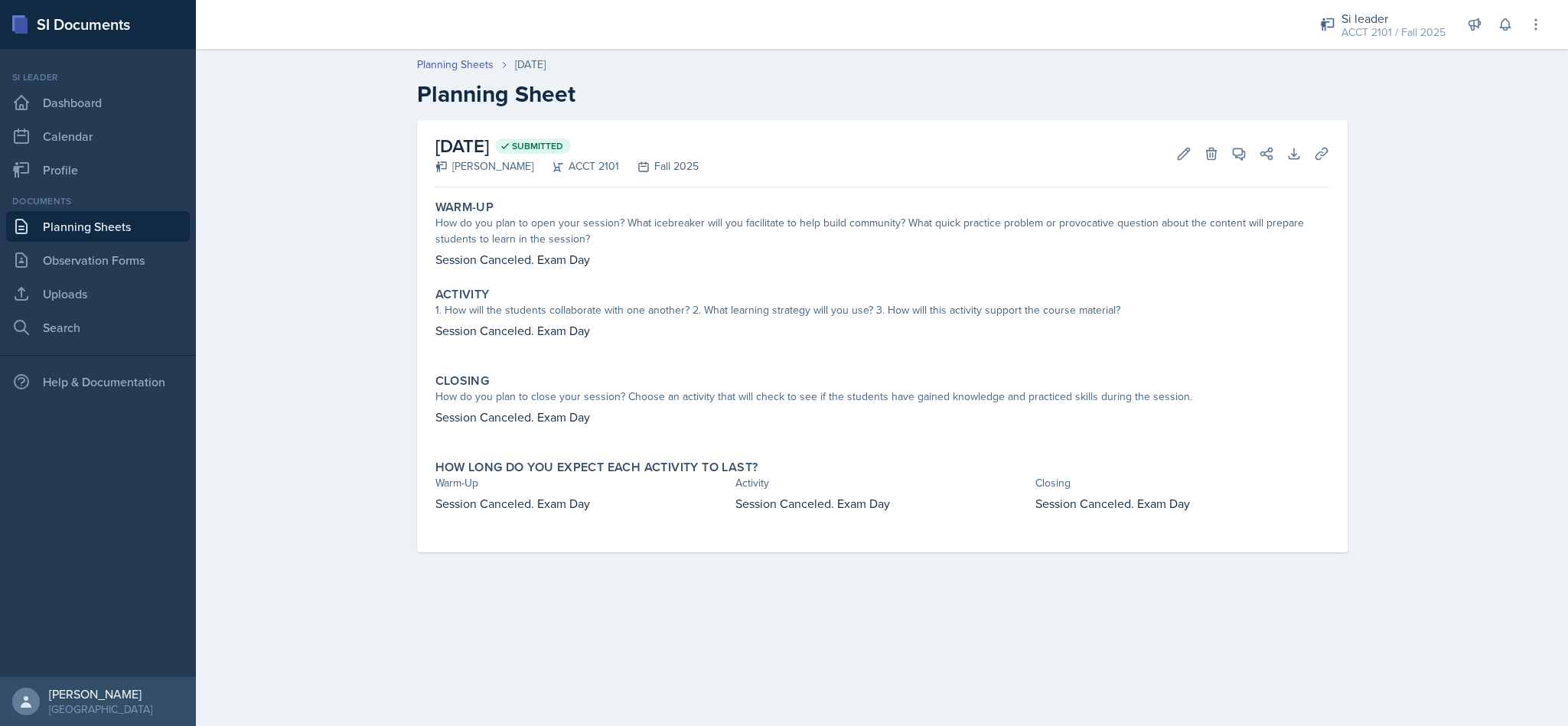
click at [104, 233] on link "Planning Sheets" at bounding box center [98, 226] width 184 height 31
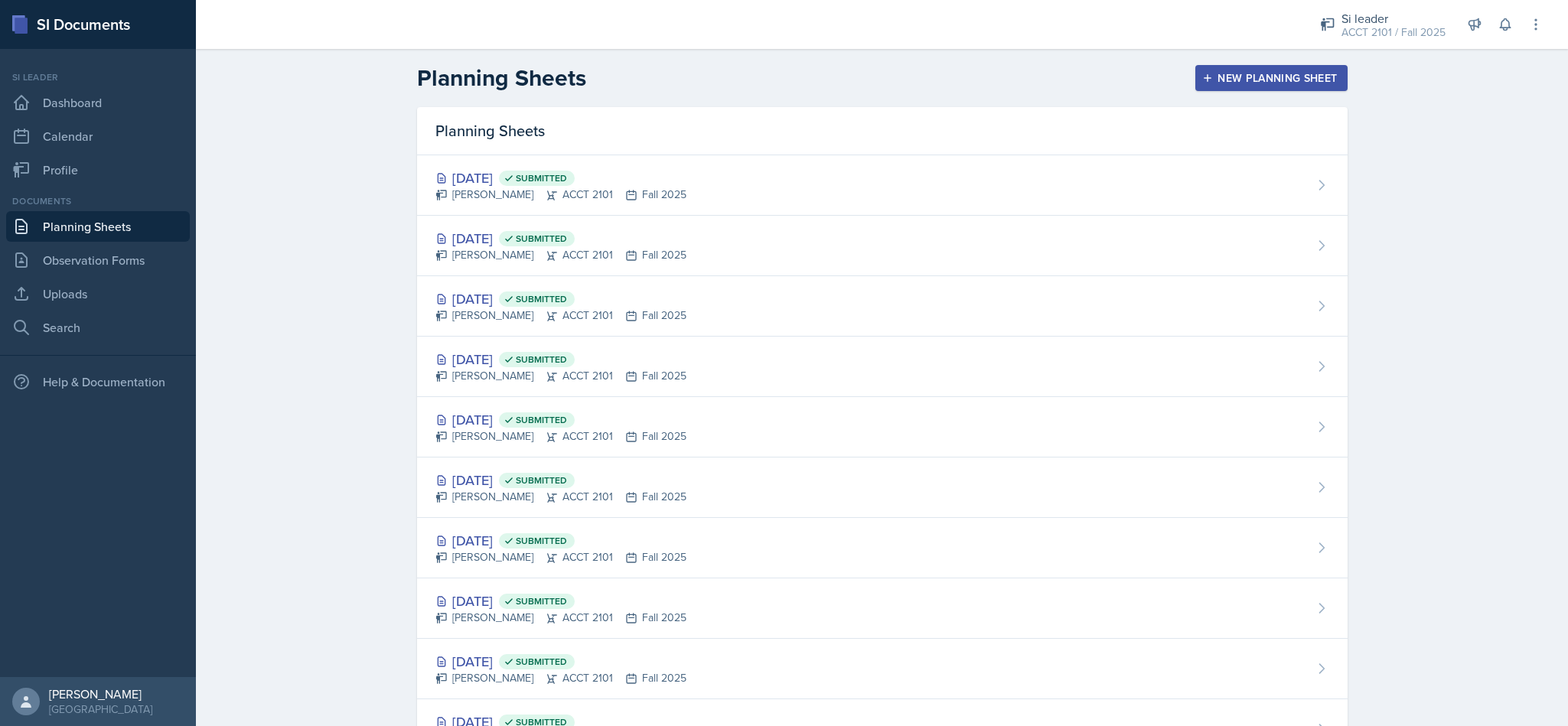
click at [1297, 74] on div "New Planning Sheet" at bounding box center [1272, 78] width 132 height 12
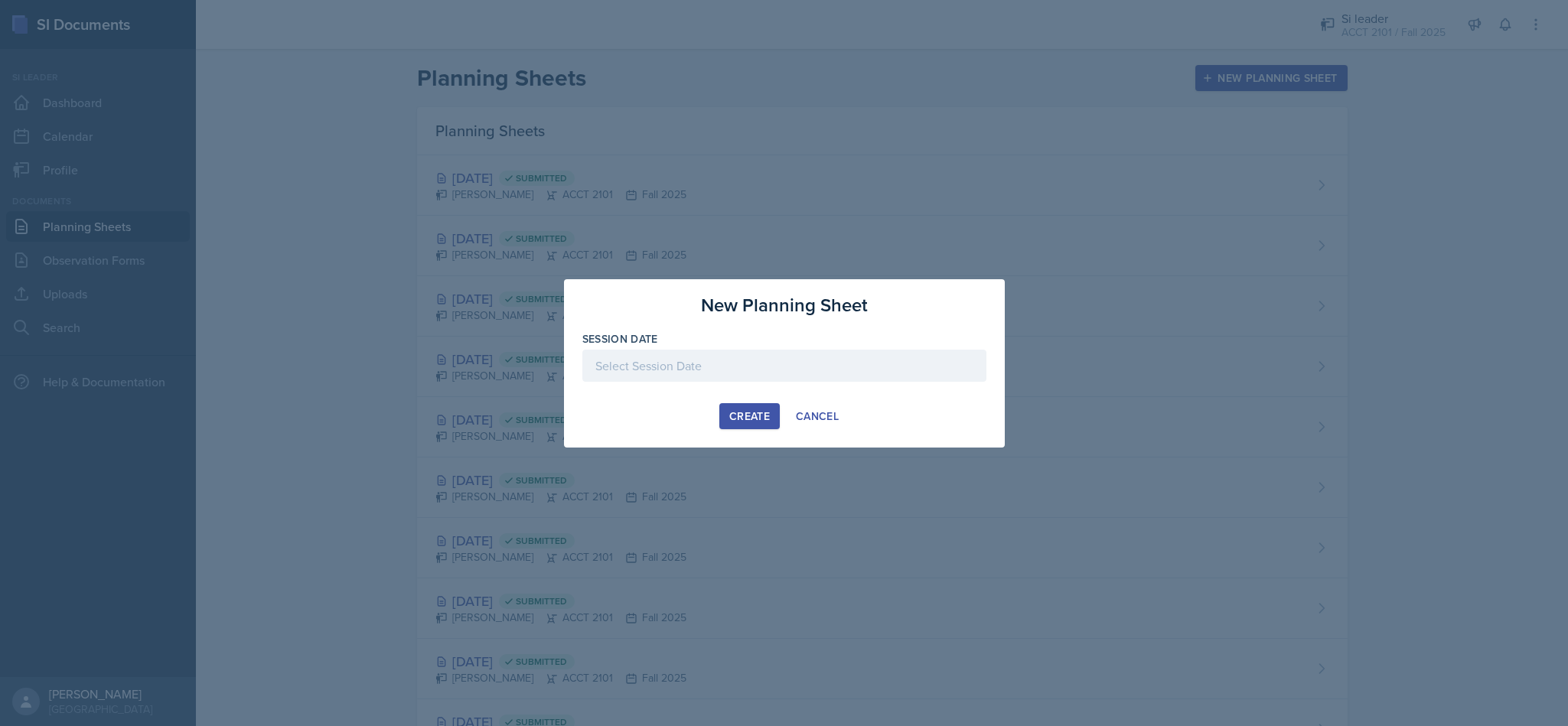
click at [940, 373] on div at bounding box center [785, 365] width 404 height 32
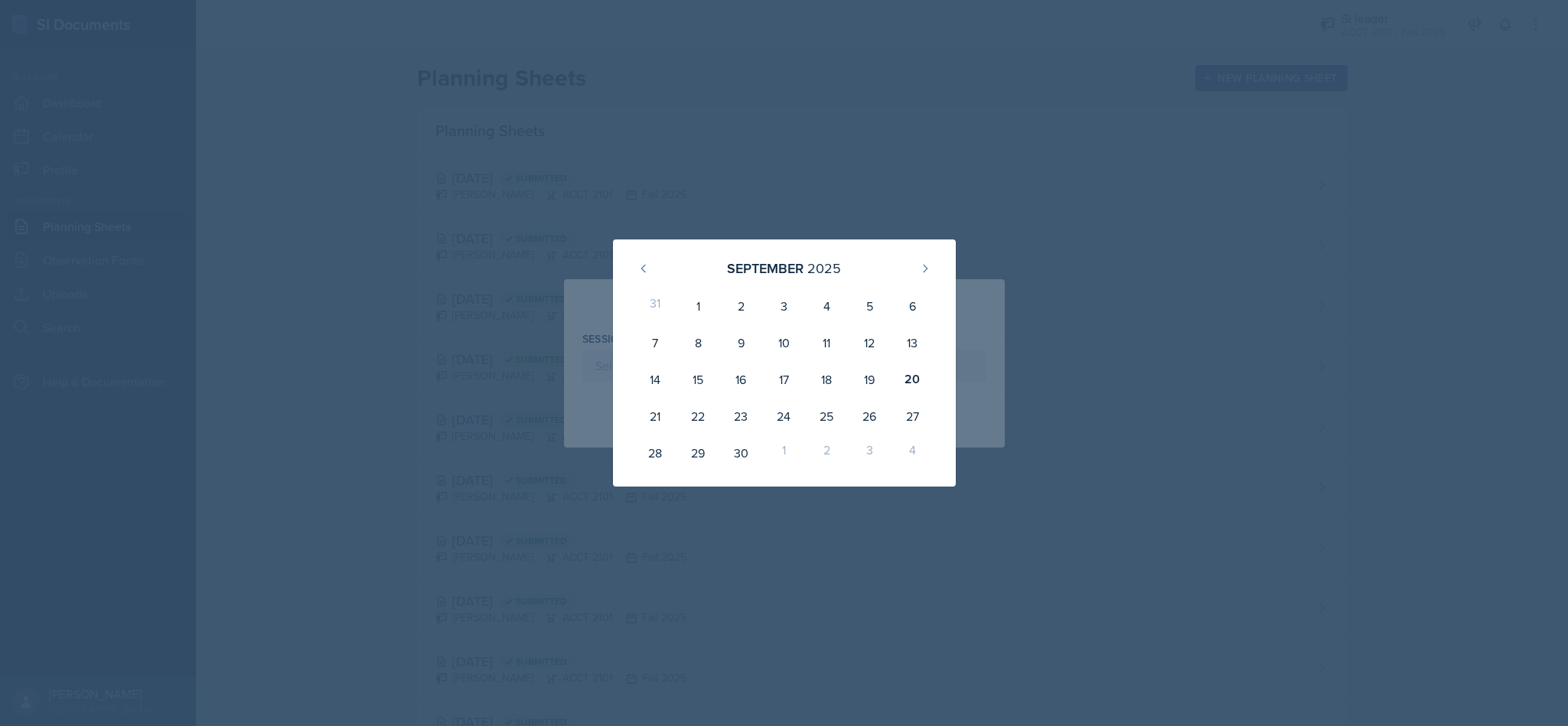
click at [784, 426] on div "24" at bounding box center [784, 416] width 43 height 36
type input "September 24th, 2025"
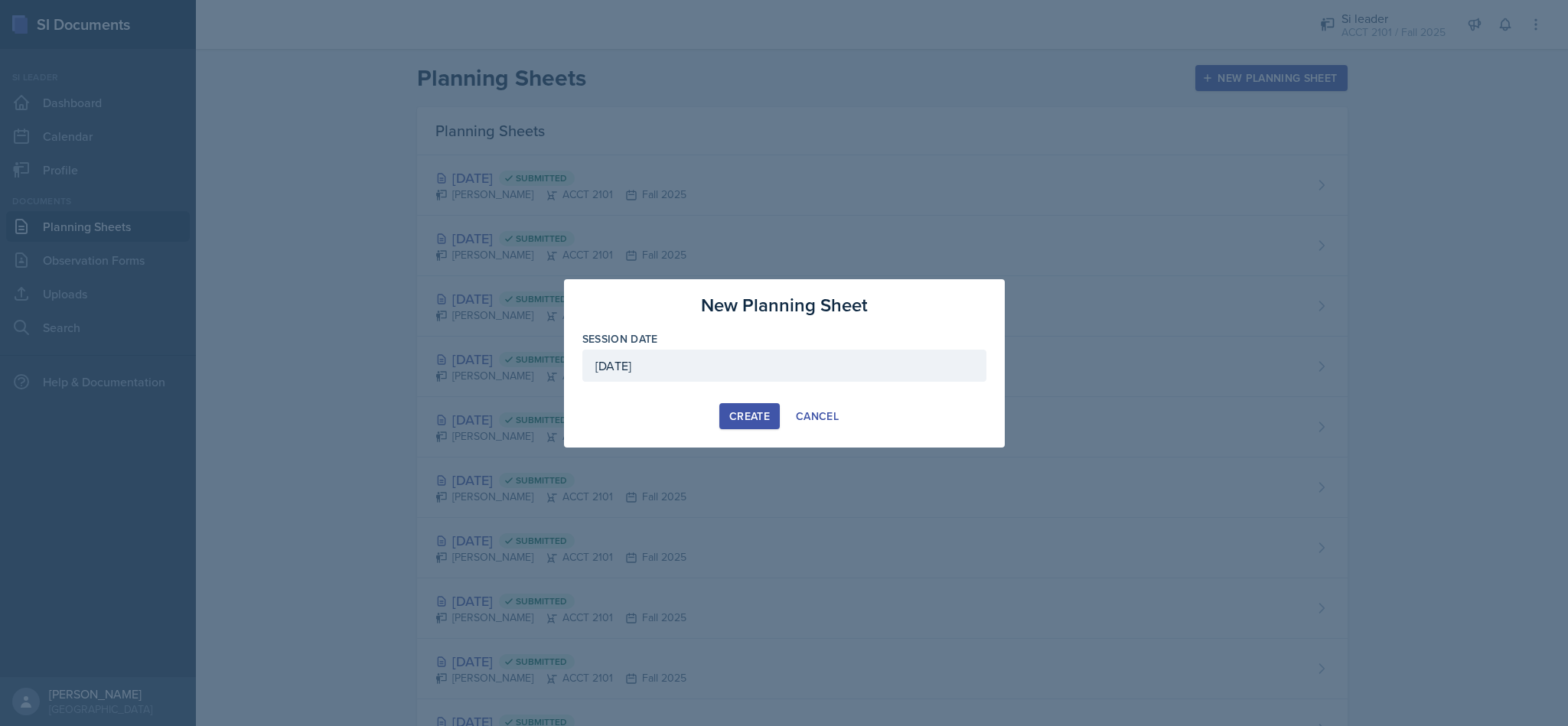
click at [742, 411] on div "Create" at bounding box center [749, 415] width 40 height 12
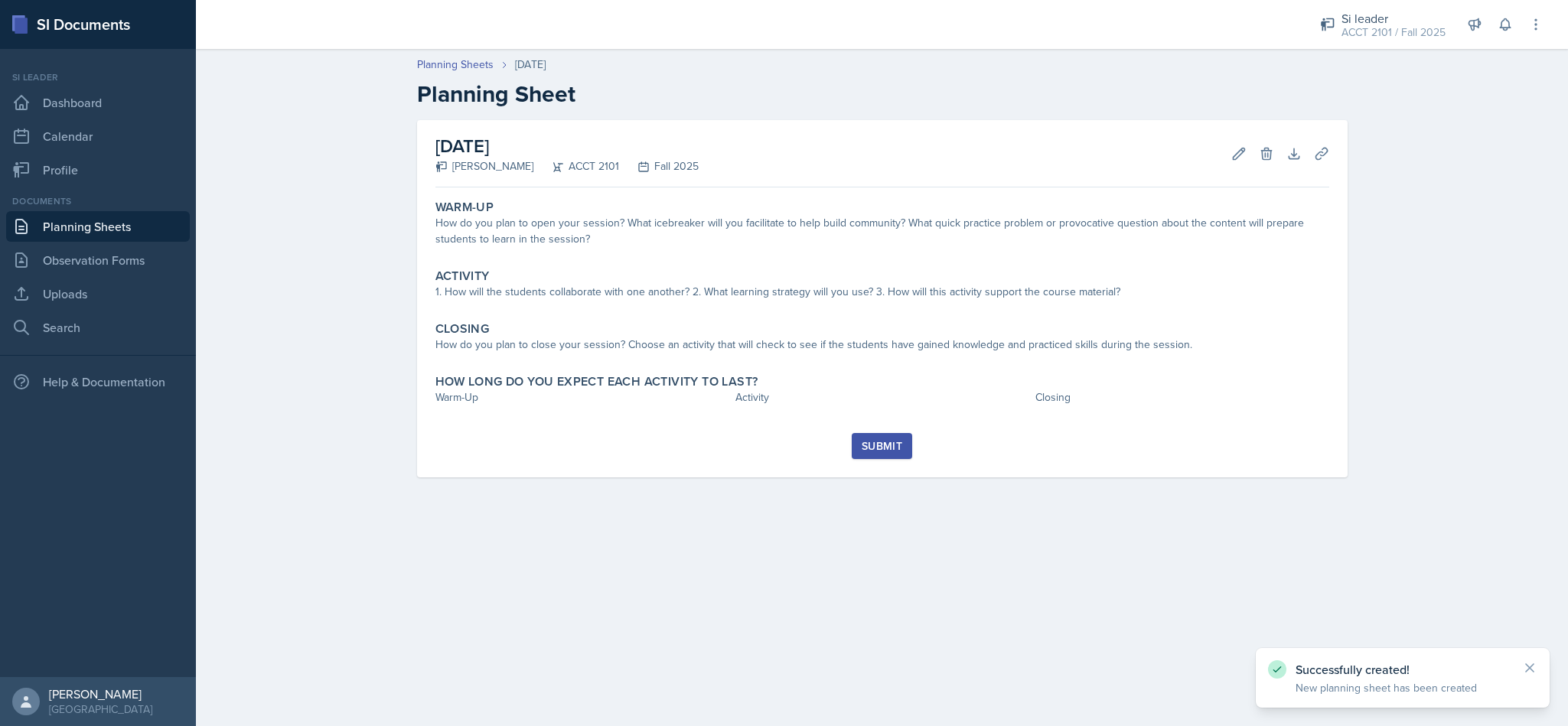
click at [664, 244] on div "How do you plan to open your session? What icebreaker will you facilitate to he…" at bounding box center [882, 231] width 894 height 32
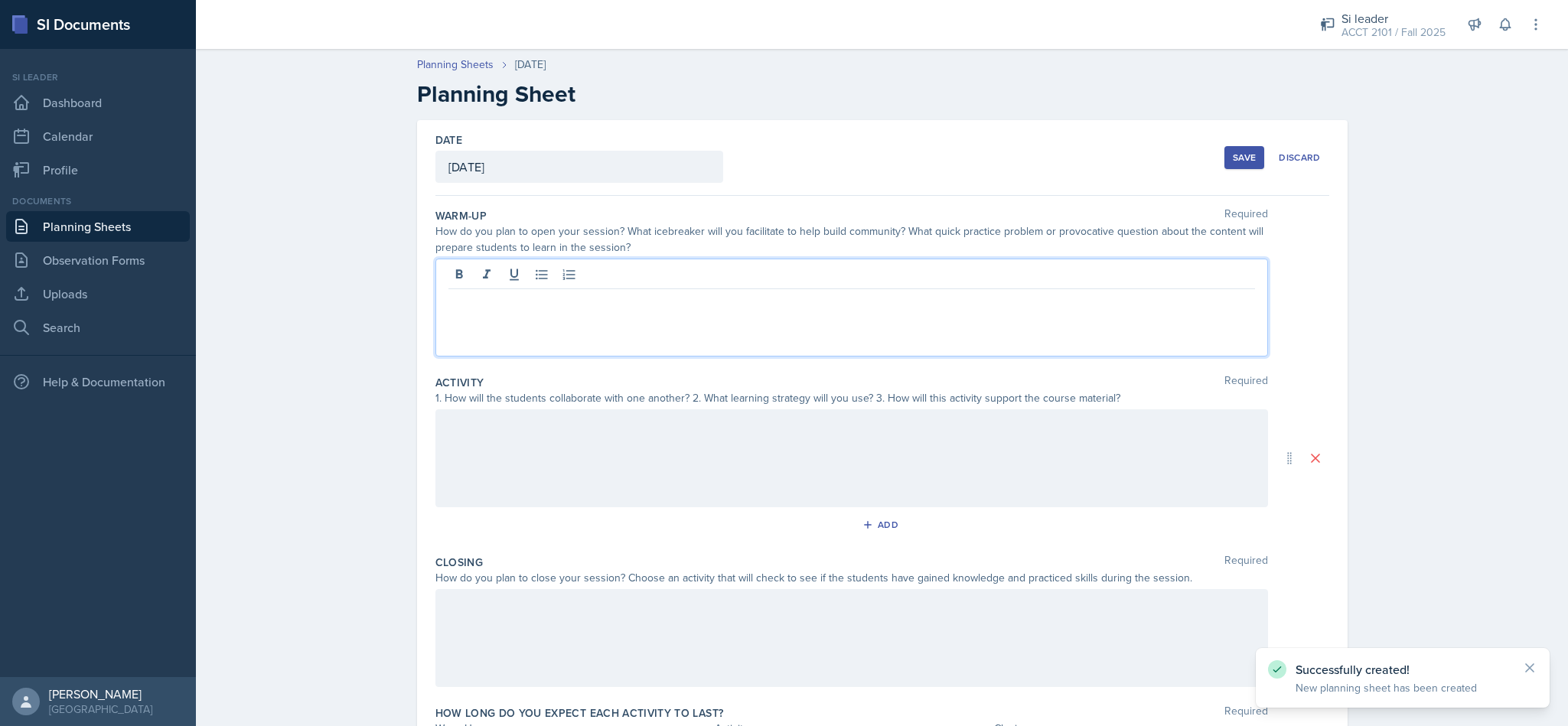
click at [655, 274] on div at bounding box center [851, 308] width 832 height 98
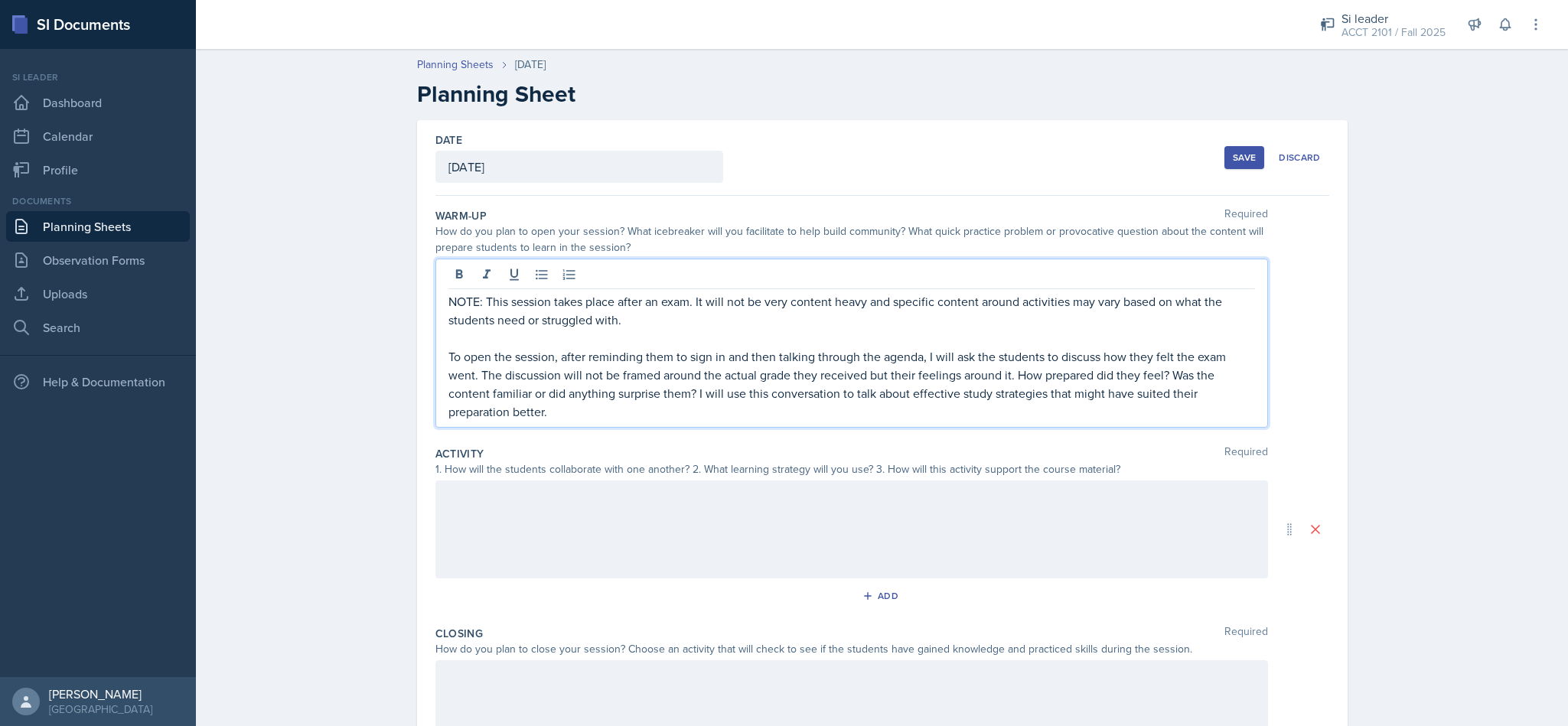
click at [700, 420] on p "To open the session, after reminding them to sign in and then talking through t…" at bounding box center [852, 384] width 807 height 74
click at [587, 529] on div at bounding box center [851, 529] width 832 height 98
click at [584, 380] on p "To open the session, after reminding them to sign in and then talking through t…" at bounding box center [852, 384] width 807 height 74
click at [544, 517] on div at bounding box center [851, 529] width 832 height 98
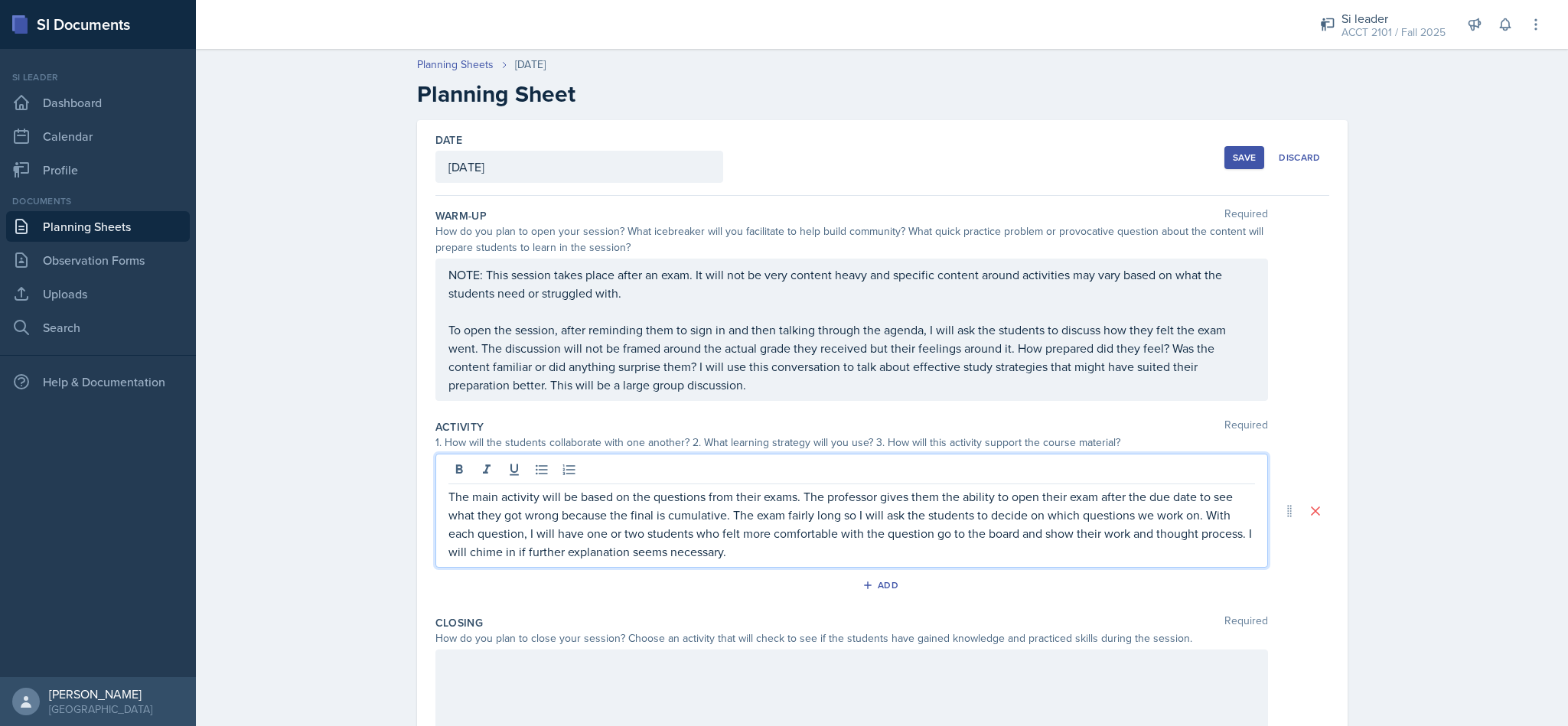
click at [756, 553] on p "The main activity will be based on the questions from their exams. The professo…" at bounding box center [852, 524] width 807 height 74
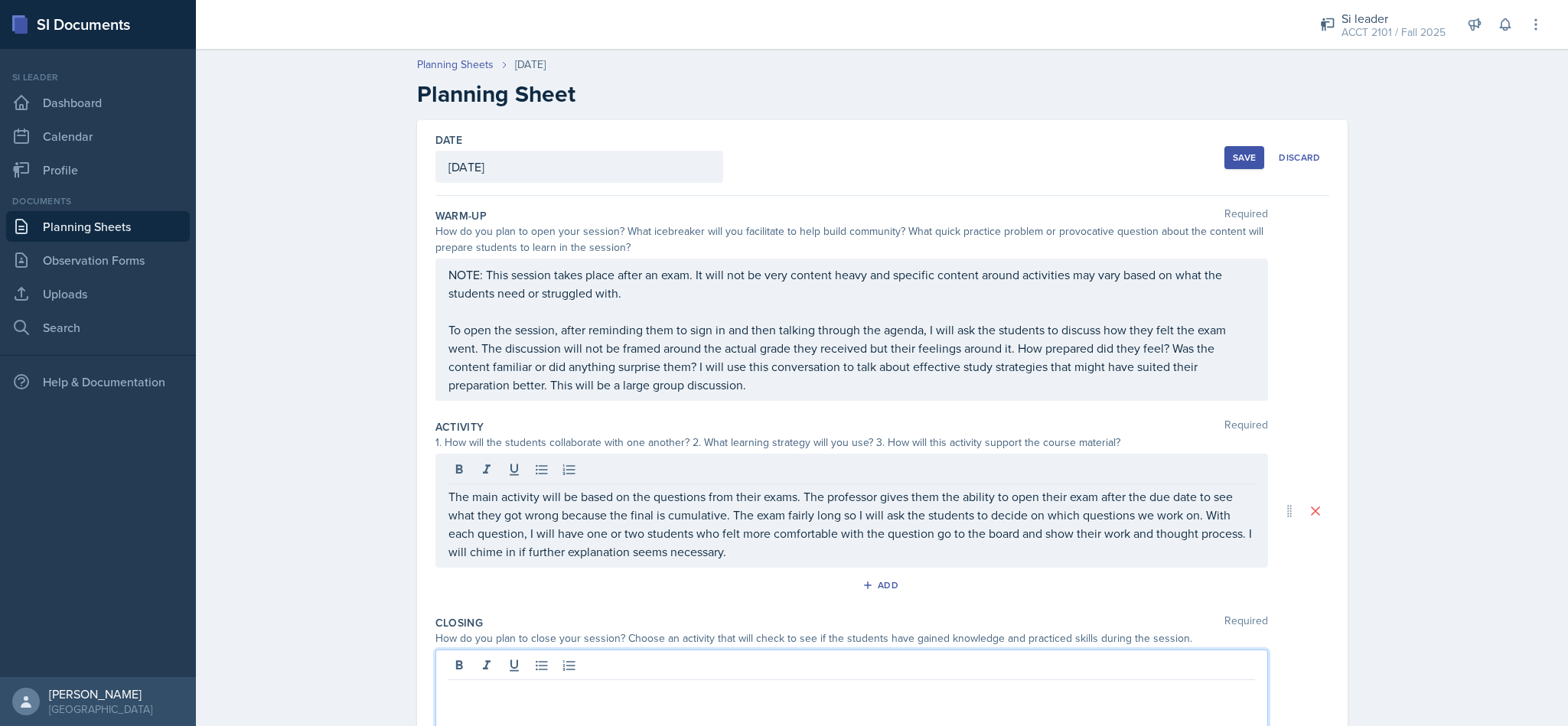
click at [706, 661] on div at bounding box center [851, 699] width 832 height 98
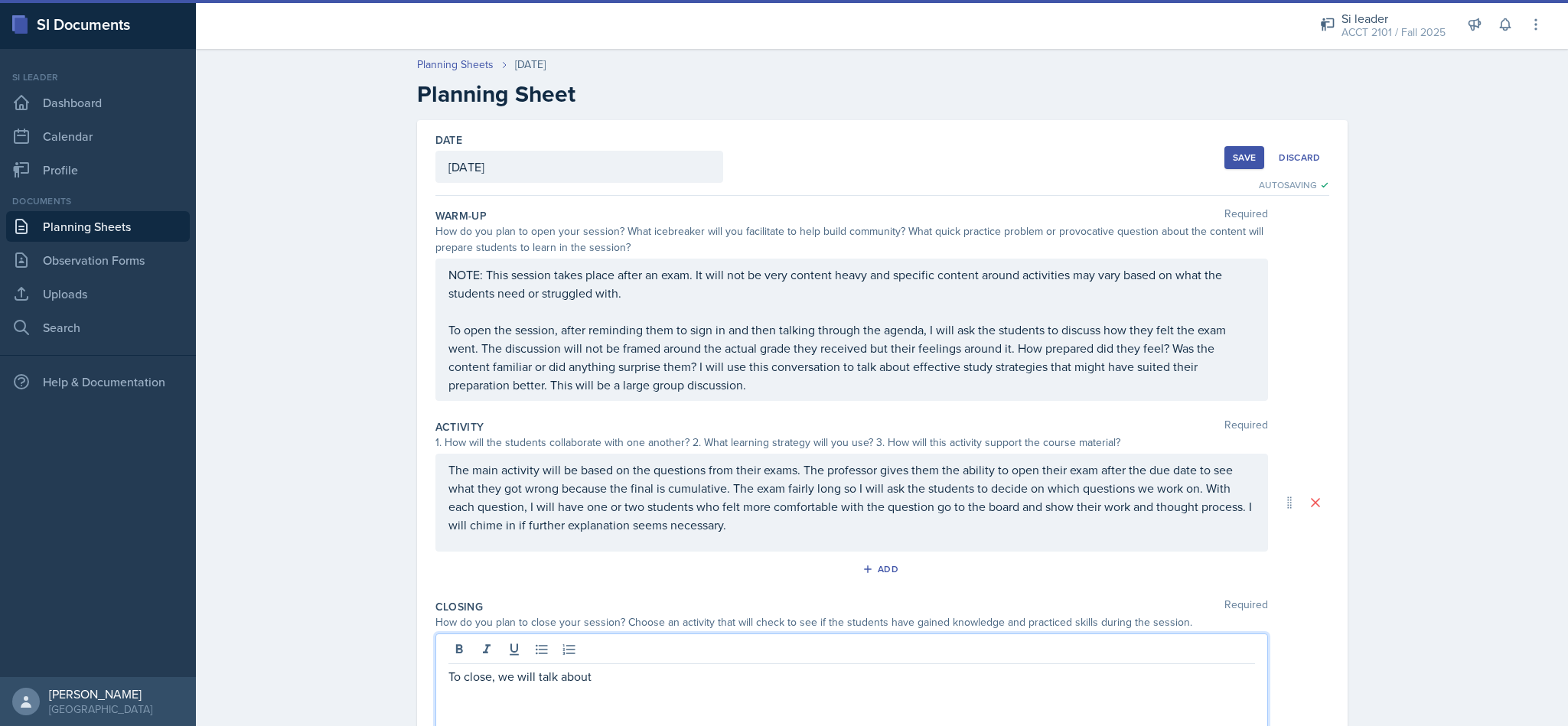
scroll to position [154, 0]
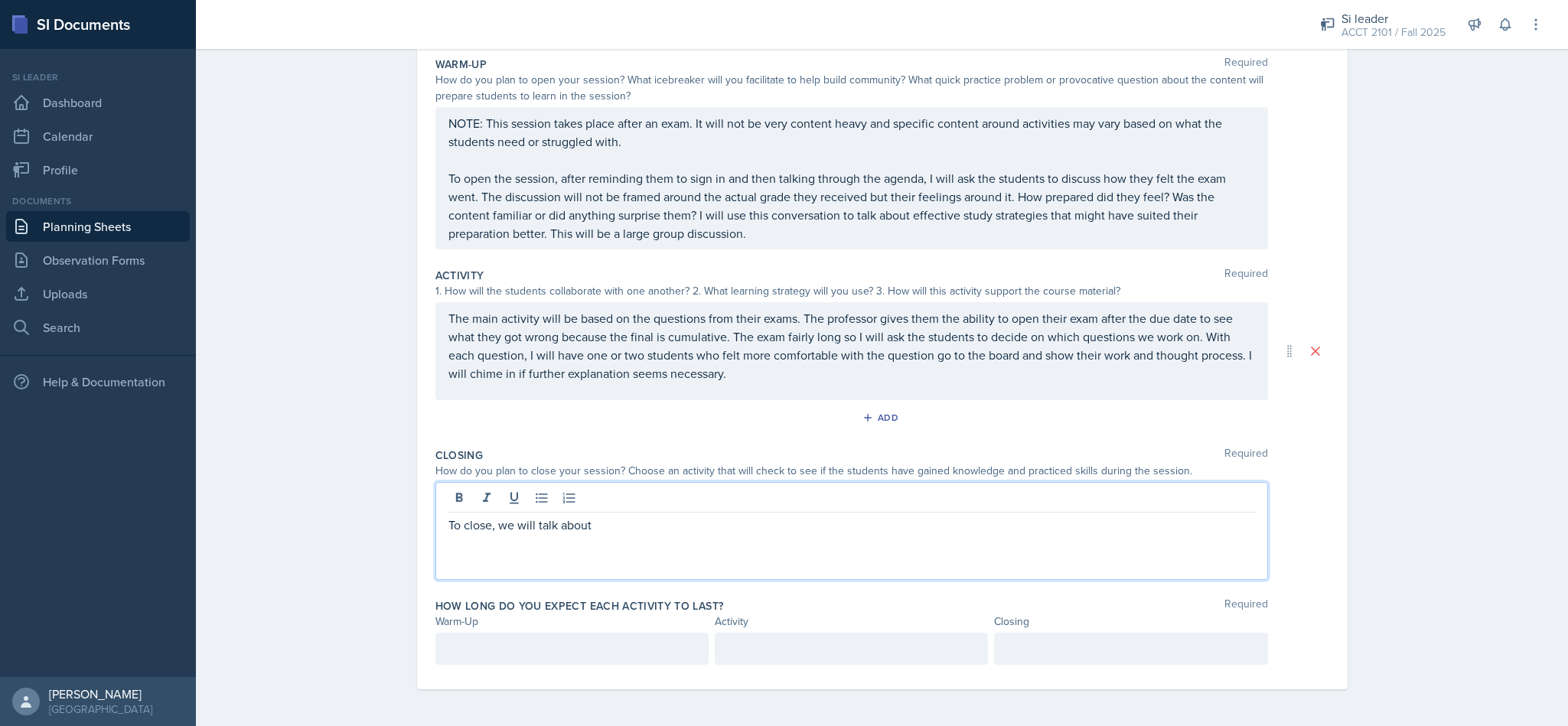
click at [610, 521] on p "To close, we will talk about" at bounding box center [852, 525] width 807 height 18
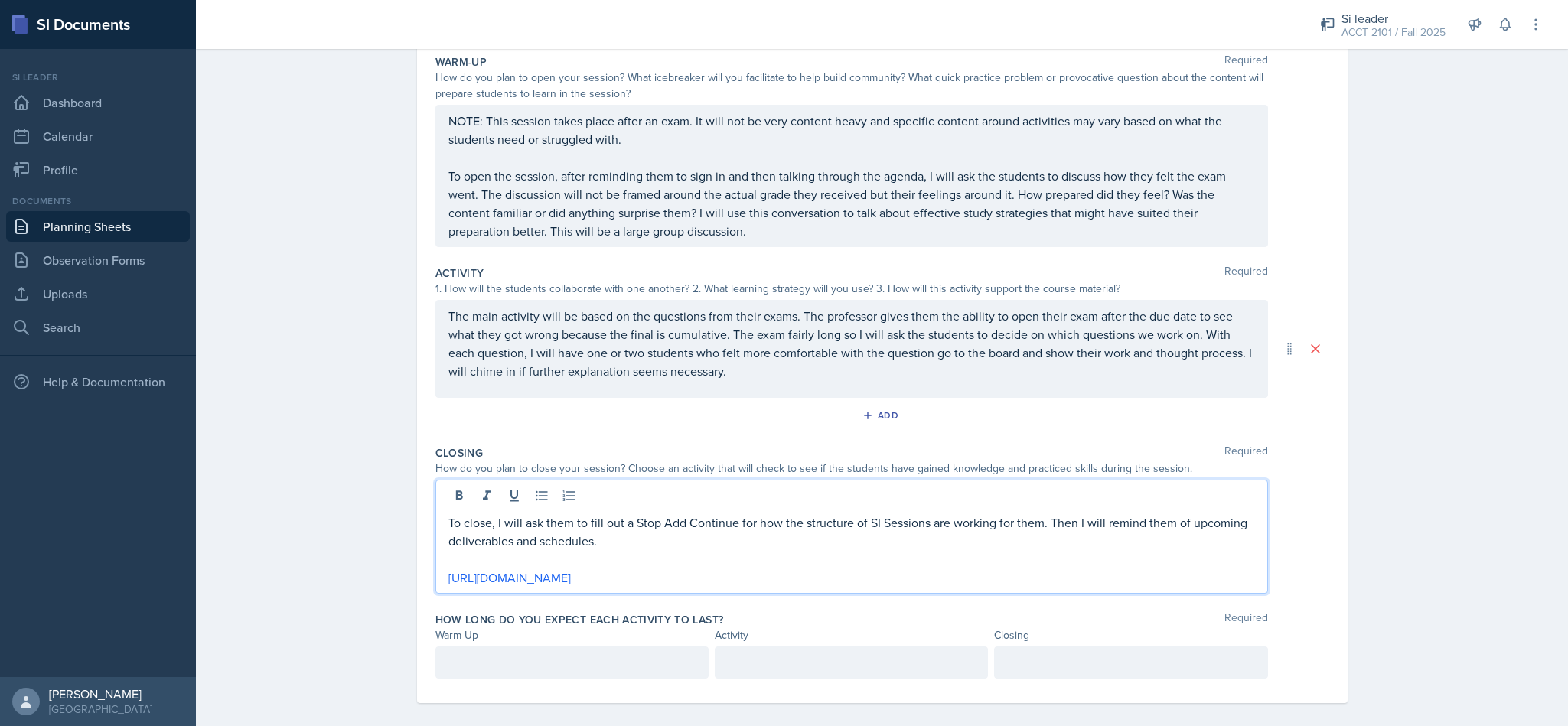
click at [611, 533] on p "To close, I will ask them to fill out a Stop Add Continue for how the structure…" at bounding box center [852, 532] width 807 height 36
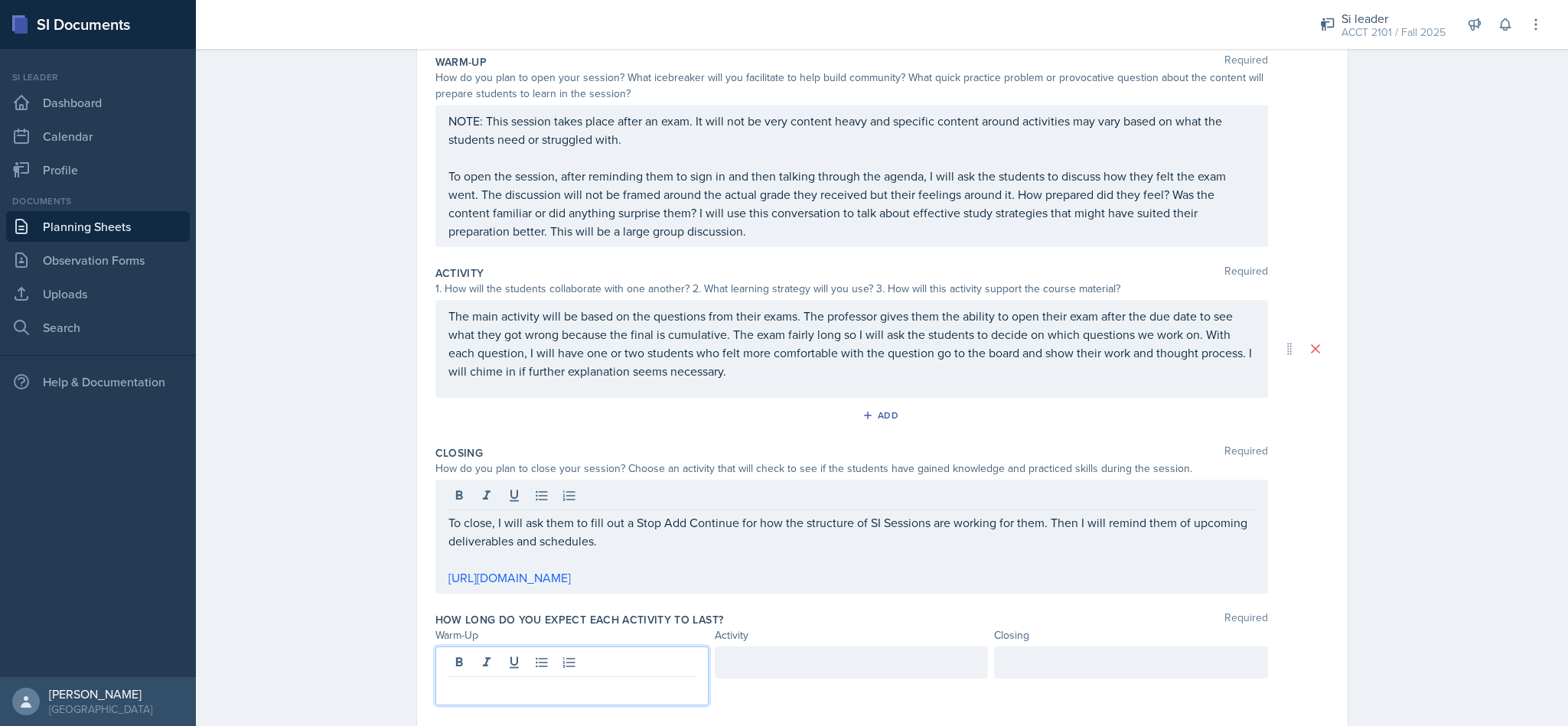
click at [625, 659] on div at bounding box center [572, 676] width 273 height 59
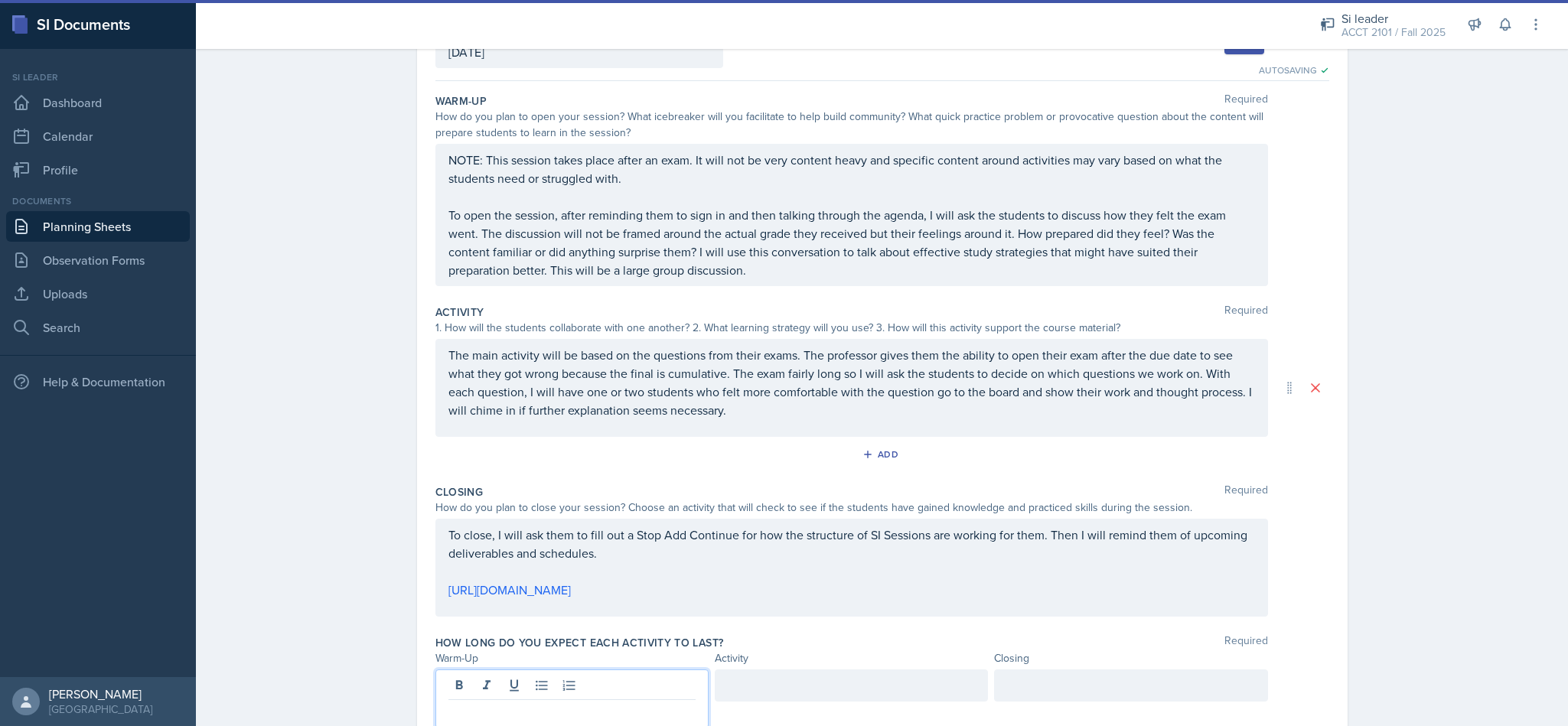
scroll to position [182, 0]
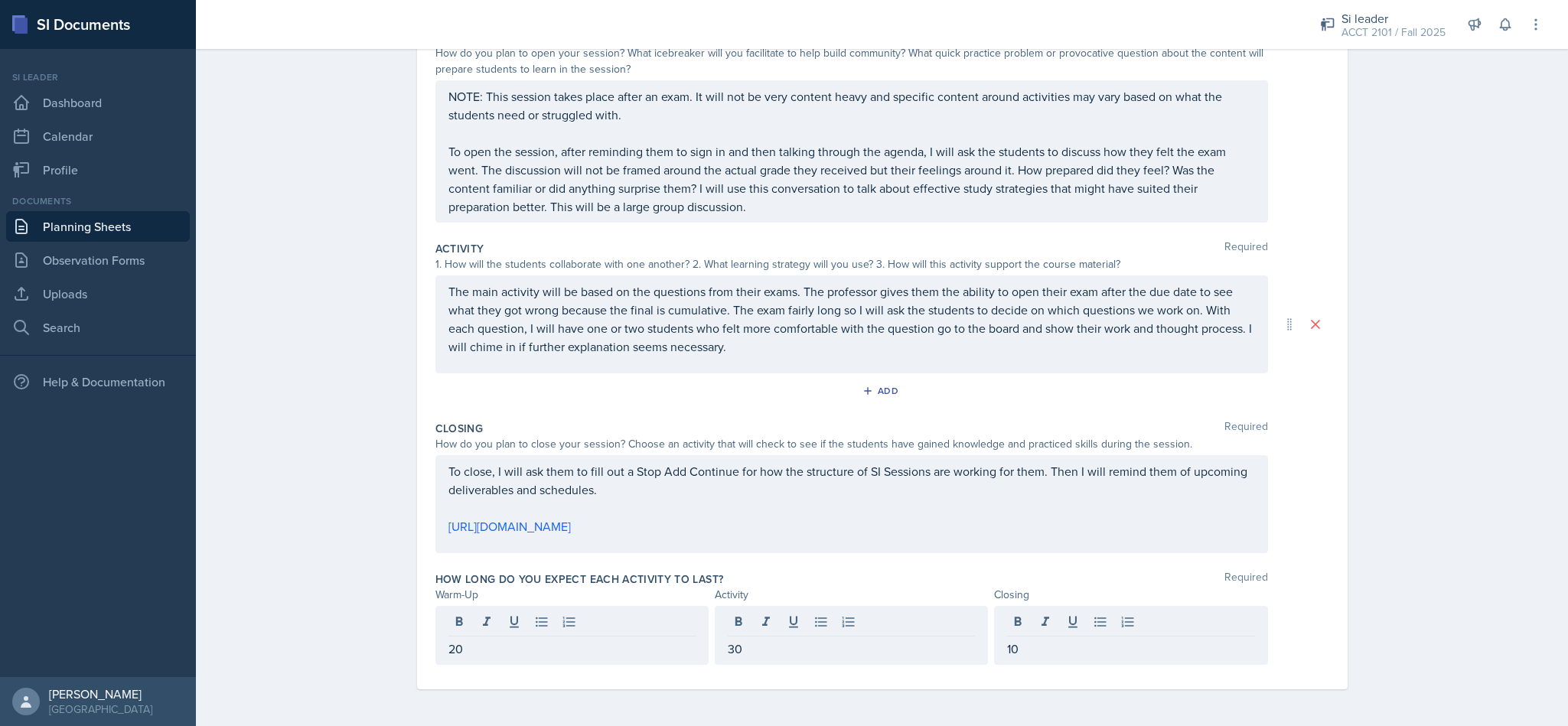
click at [774, 652] on p "30" at bounding box center [851, 648] width 247 height 18
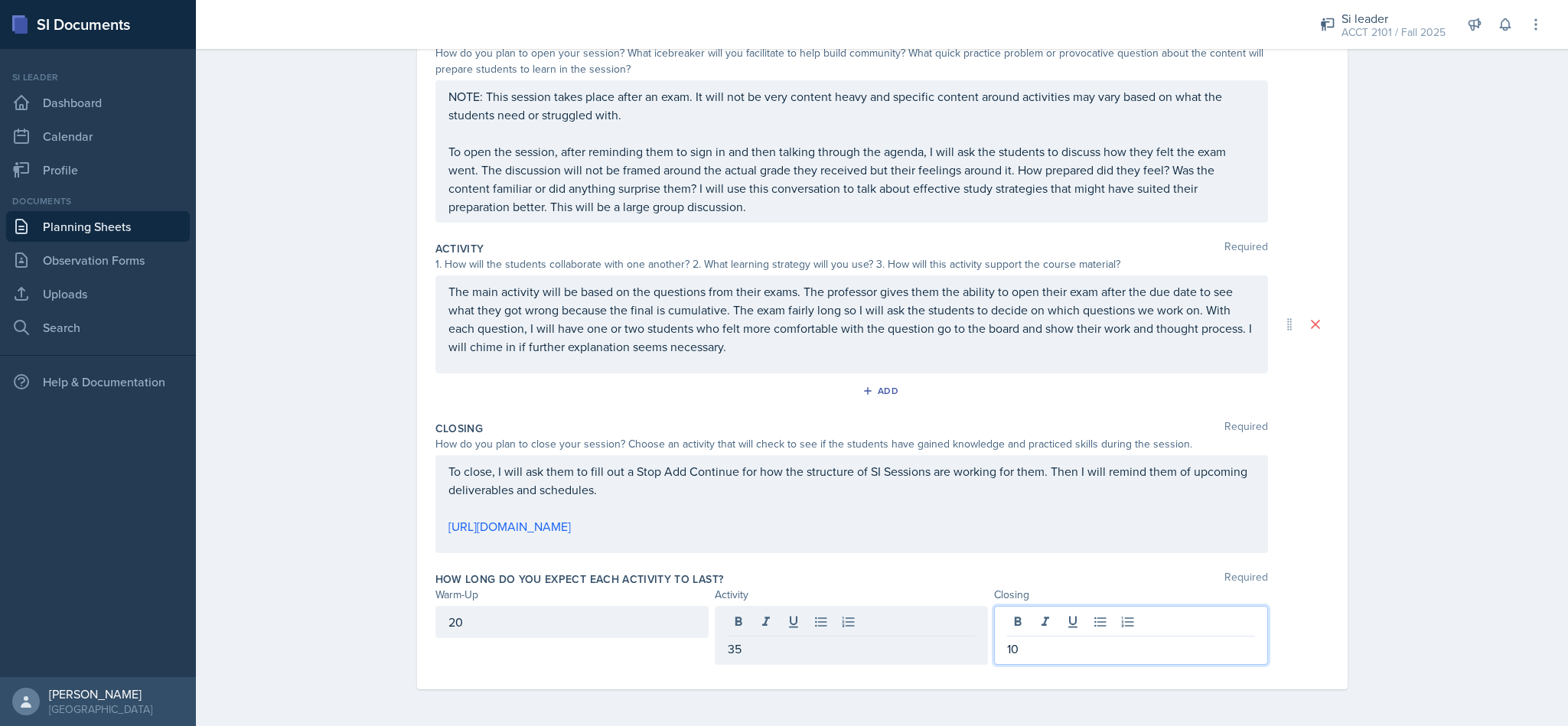
click at [1086, 616] on div "10" at bounding box center [1130, 636] width 273 height 59
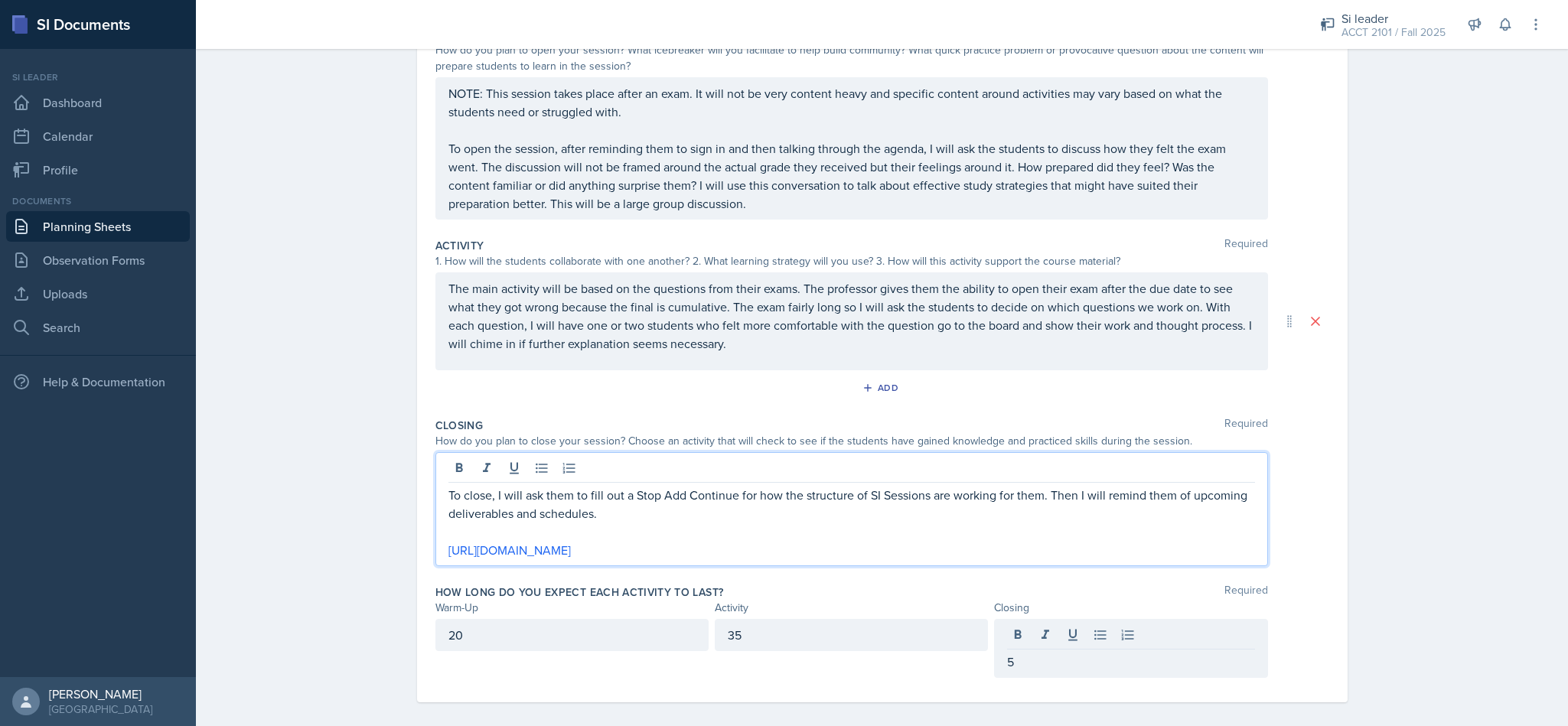
click at [863, 522] on p at bounding box center [852, 531] width 807 height 18
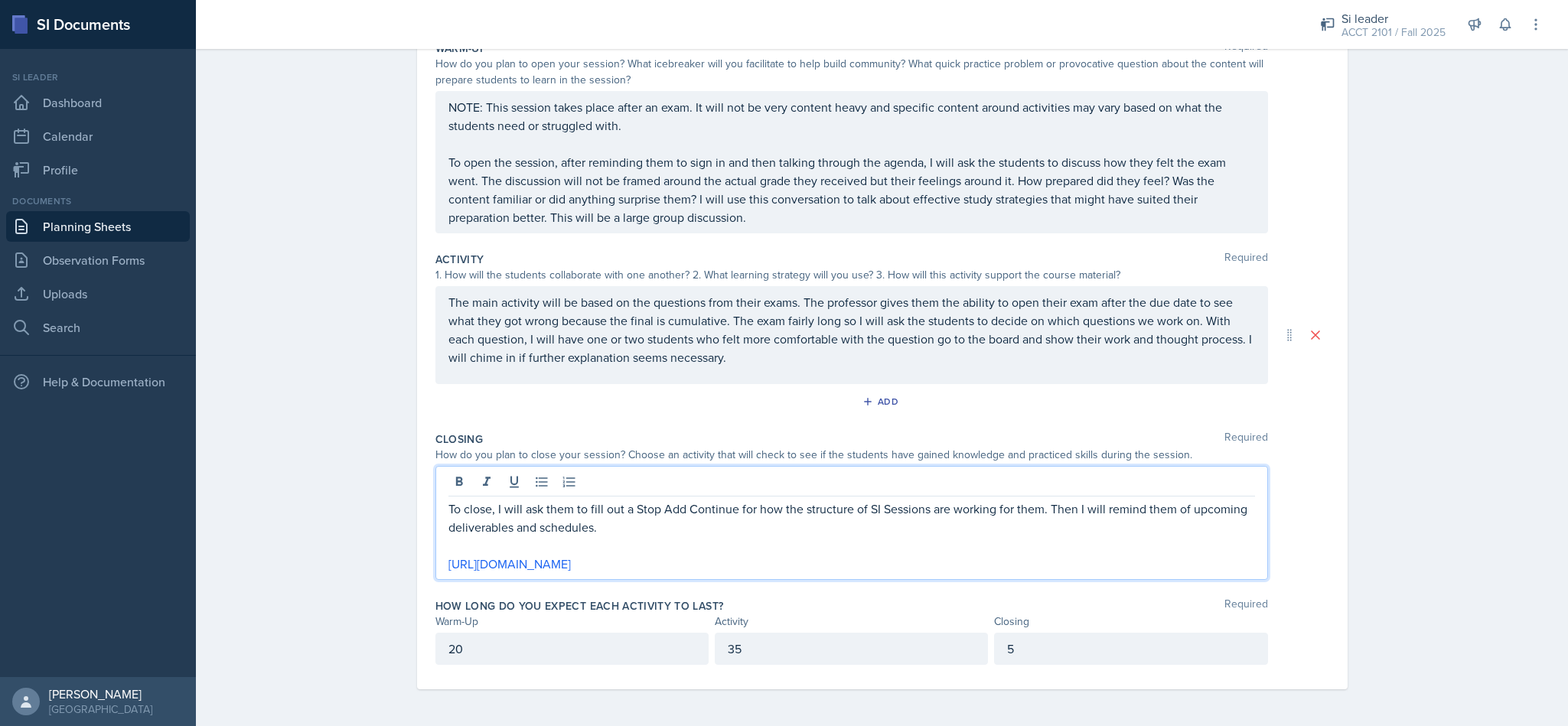
scroll to position [0, 0]
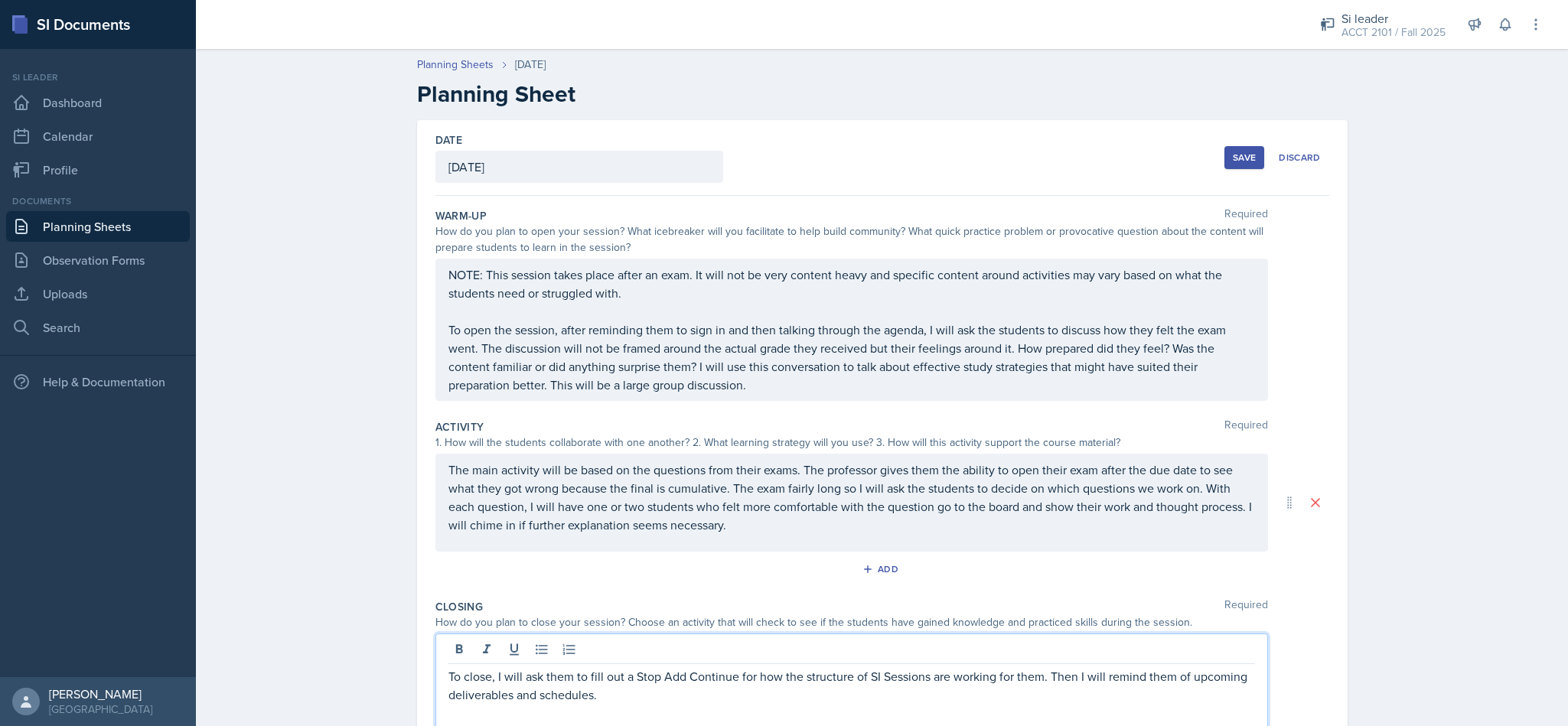
click at [1235, 159] on div "Save" at bounding box center [1244, 157] width 23 height 12
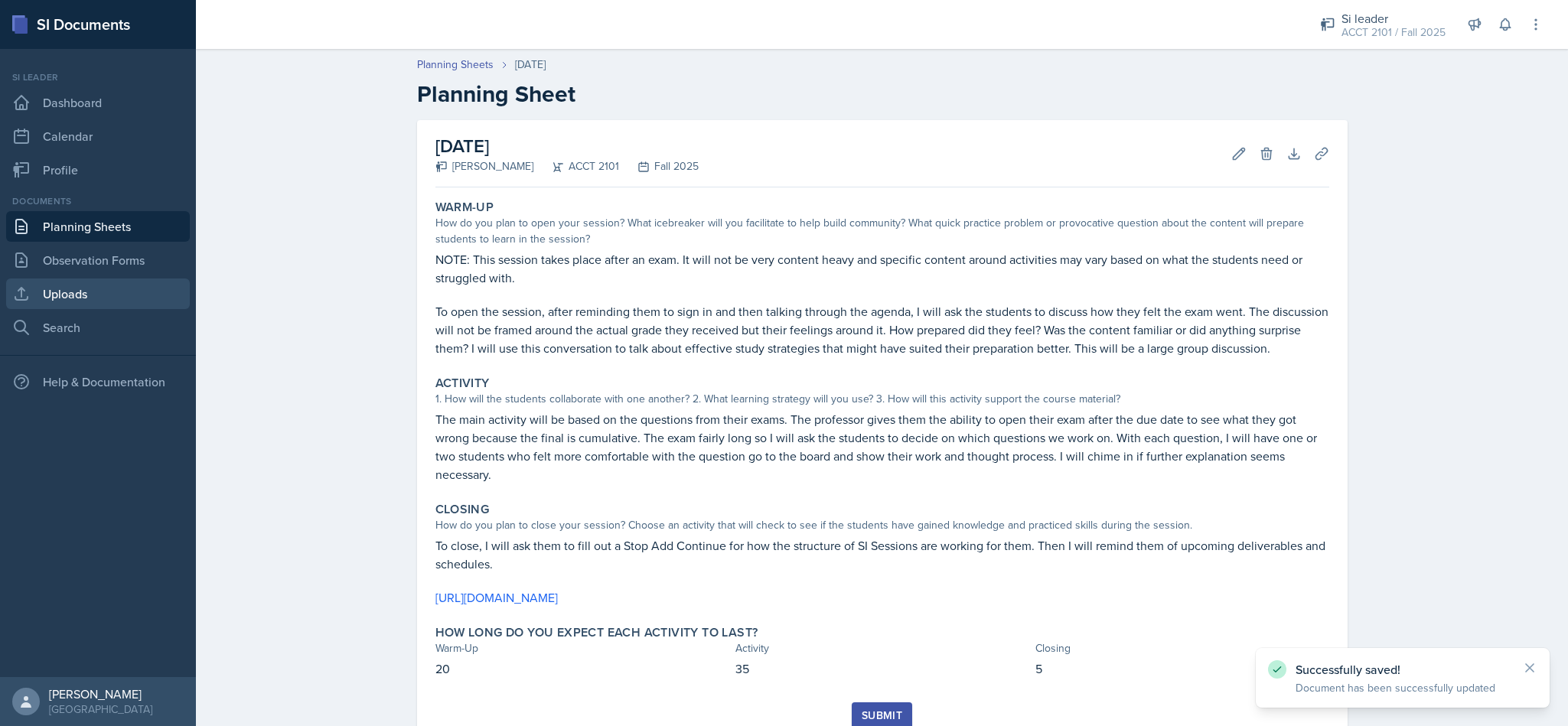
click at [124, 299] on link "Uploads" at bounding box center [98, 293] width 184 height 31
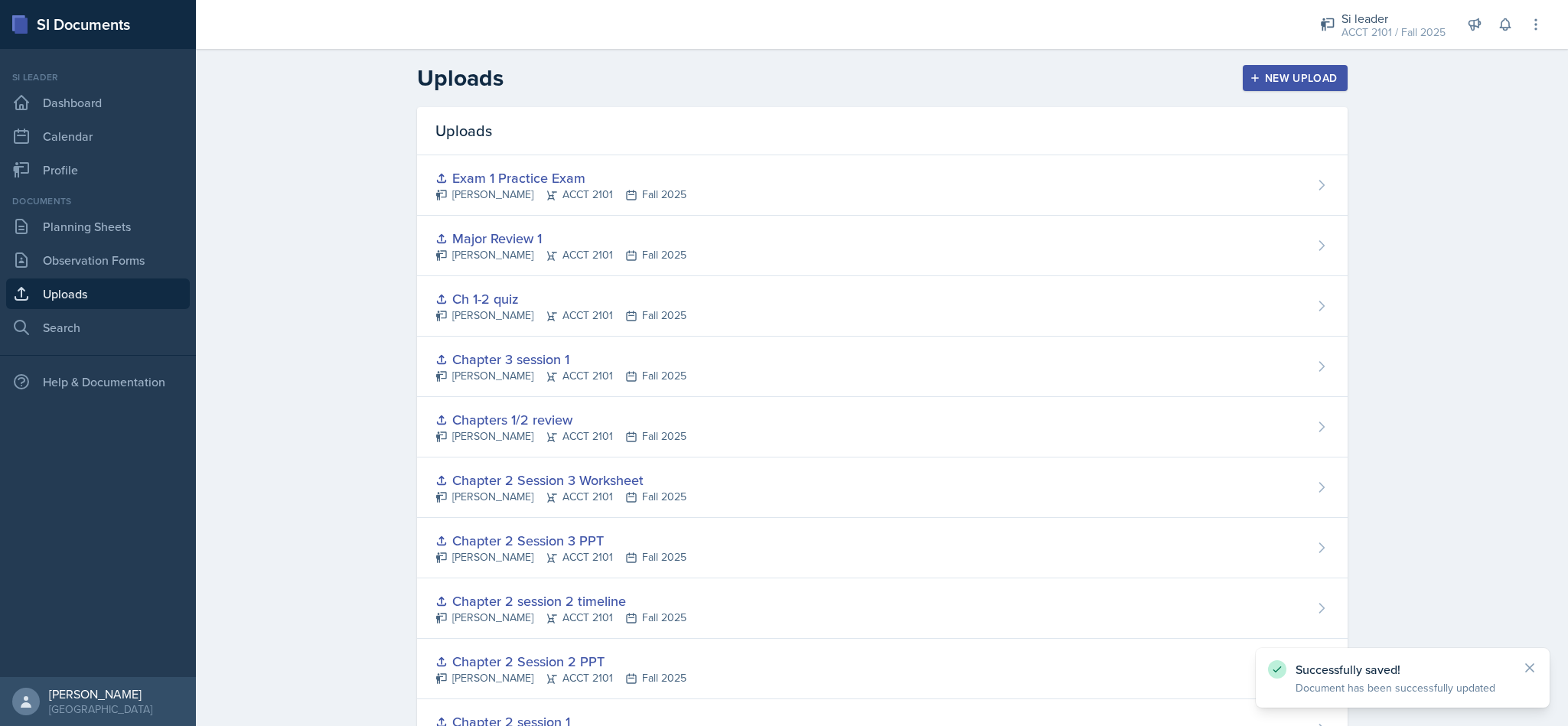
click at [1275, 76] on div "New Upload" at bounding box center [1295, 78] width 85 height 12
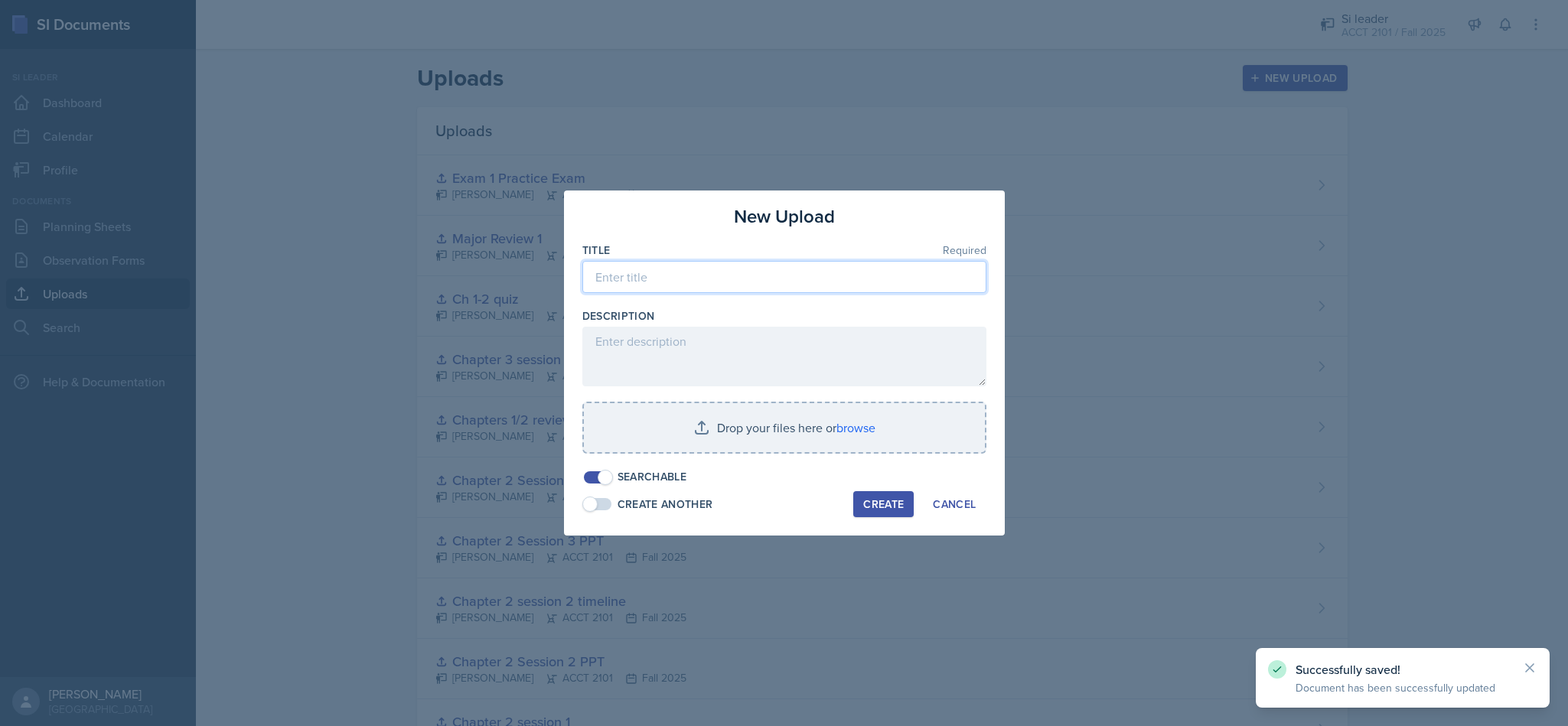
click at [730, 281] on input at bounding box center [785, 277] width 404 height 32
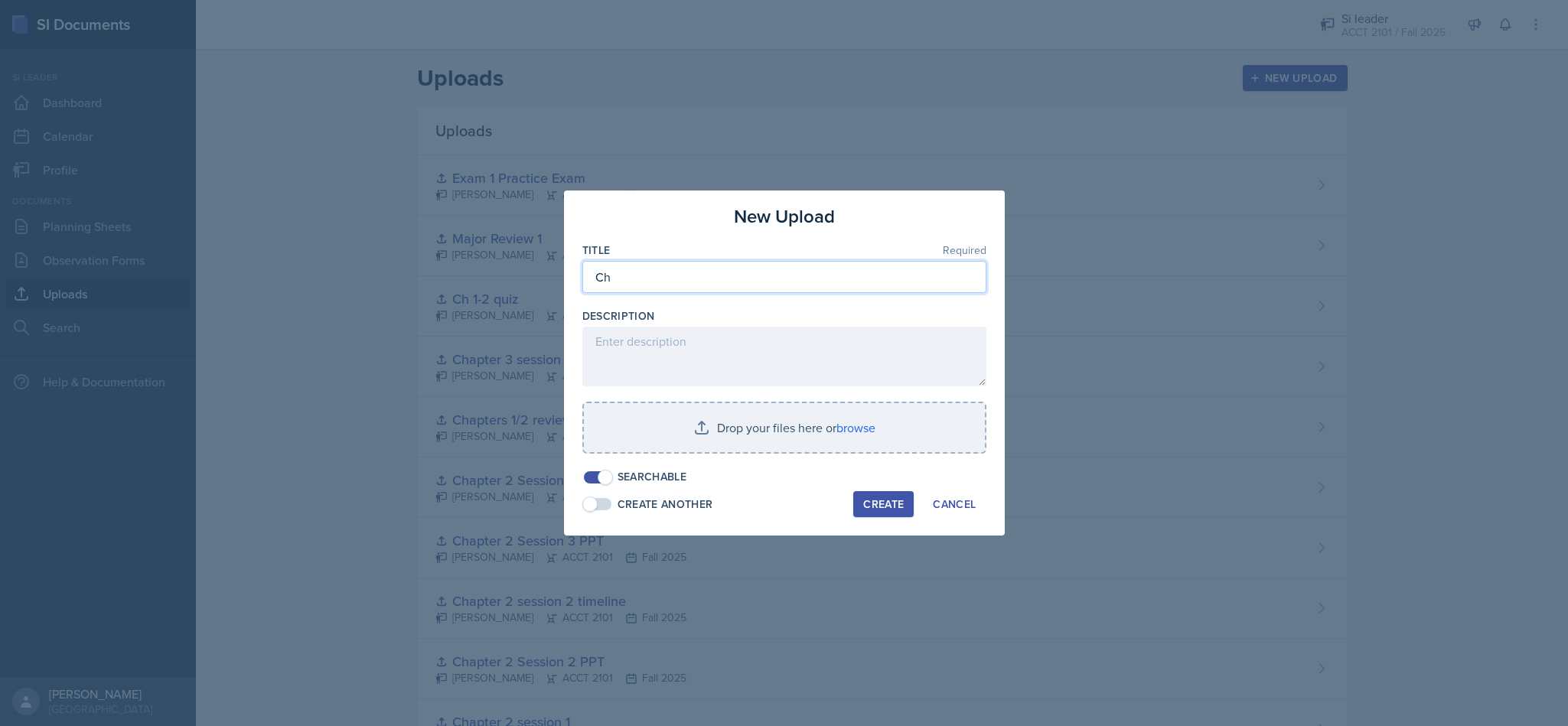
type input "C"
type input "E"
type input "After Exam 1"
click at [841, 430] on input "file" at bounding box center [785, 428] width 401 height 49
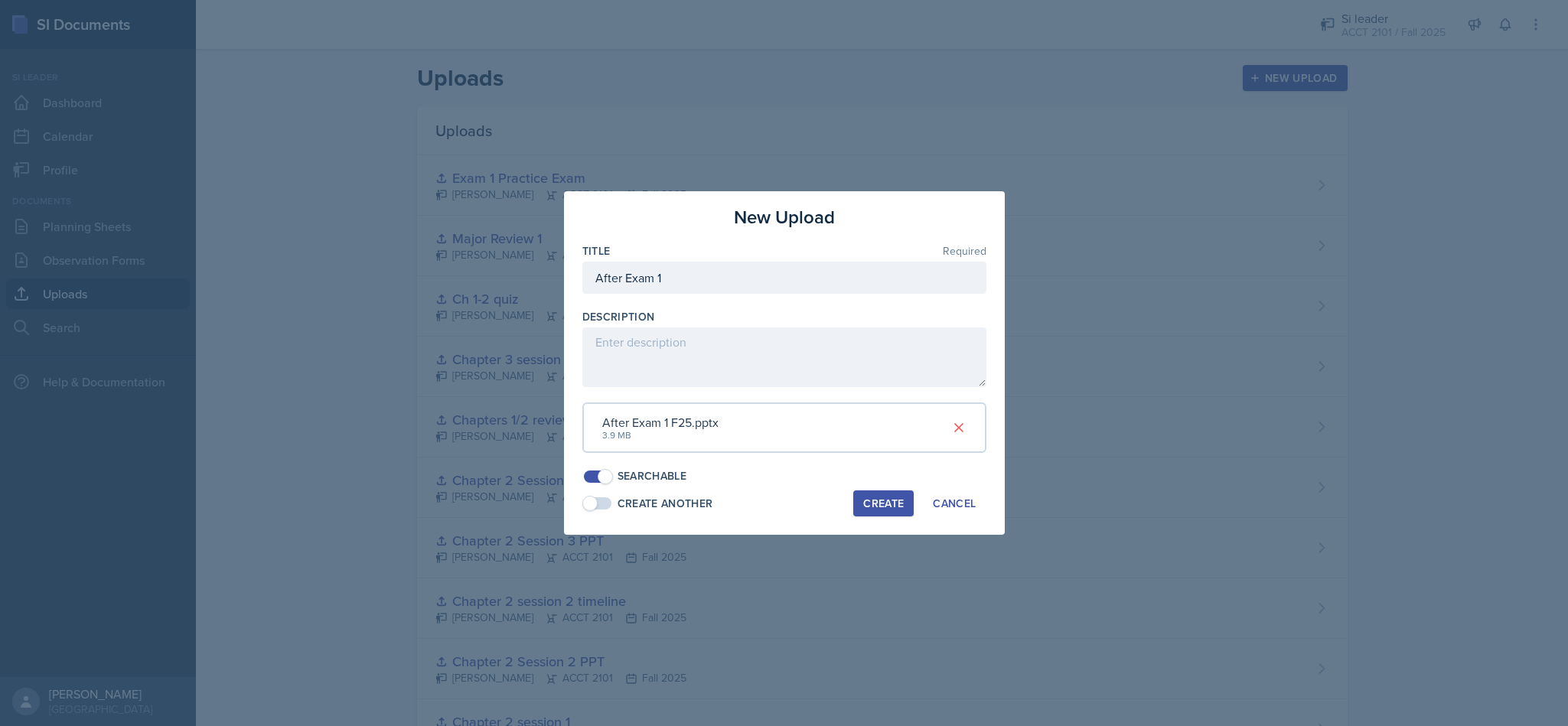
click at [897, 501] on div "Create" at bounding box center [883, 503] width 40 height 12
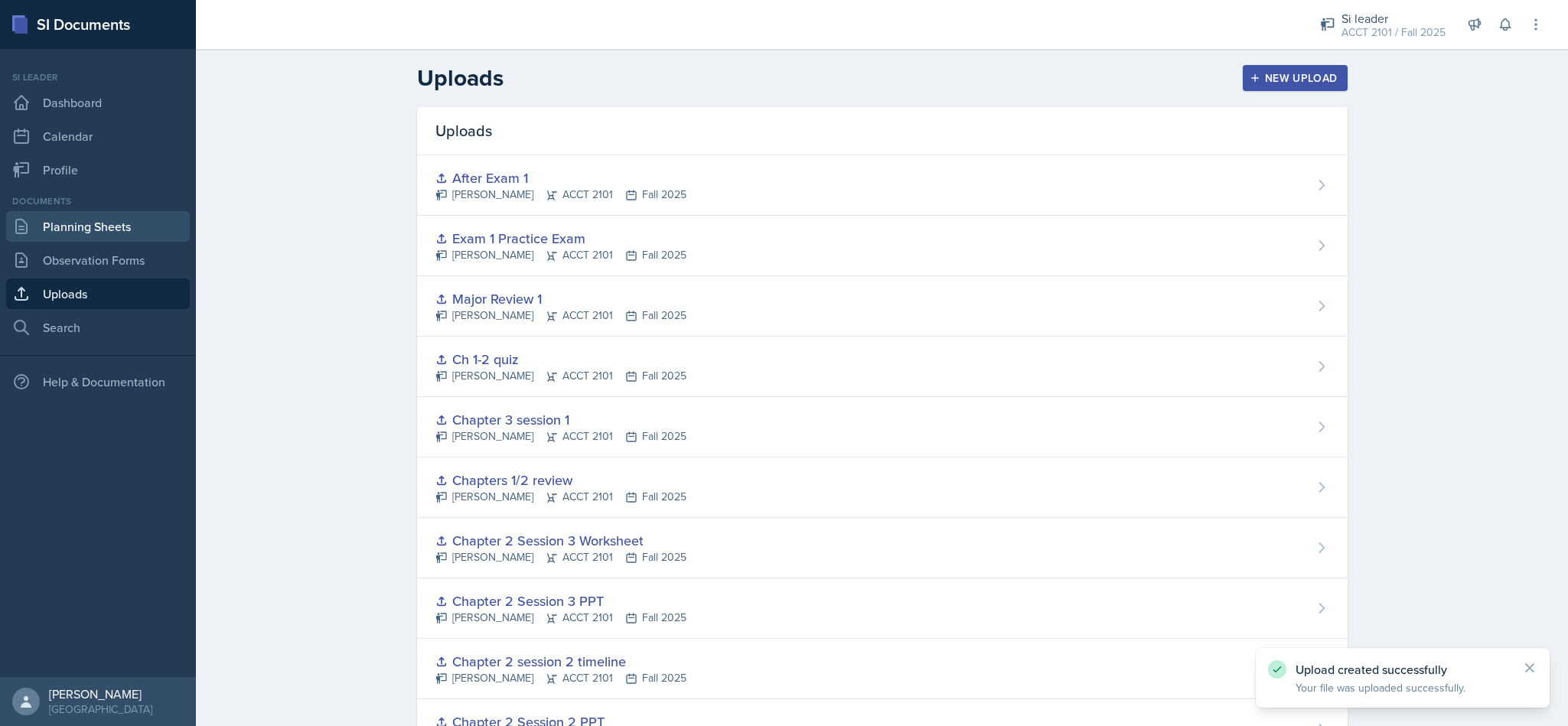
click at [31, 239] on link "Planning Sheets" at bounding box center [98, 226] width 184 height 31
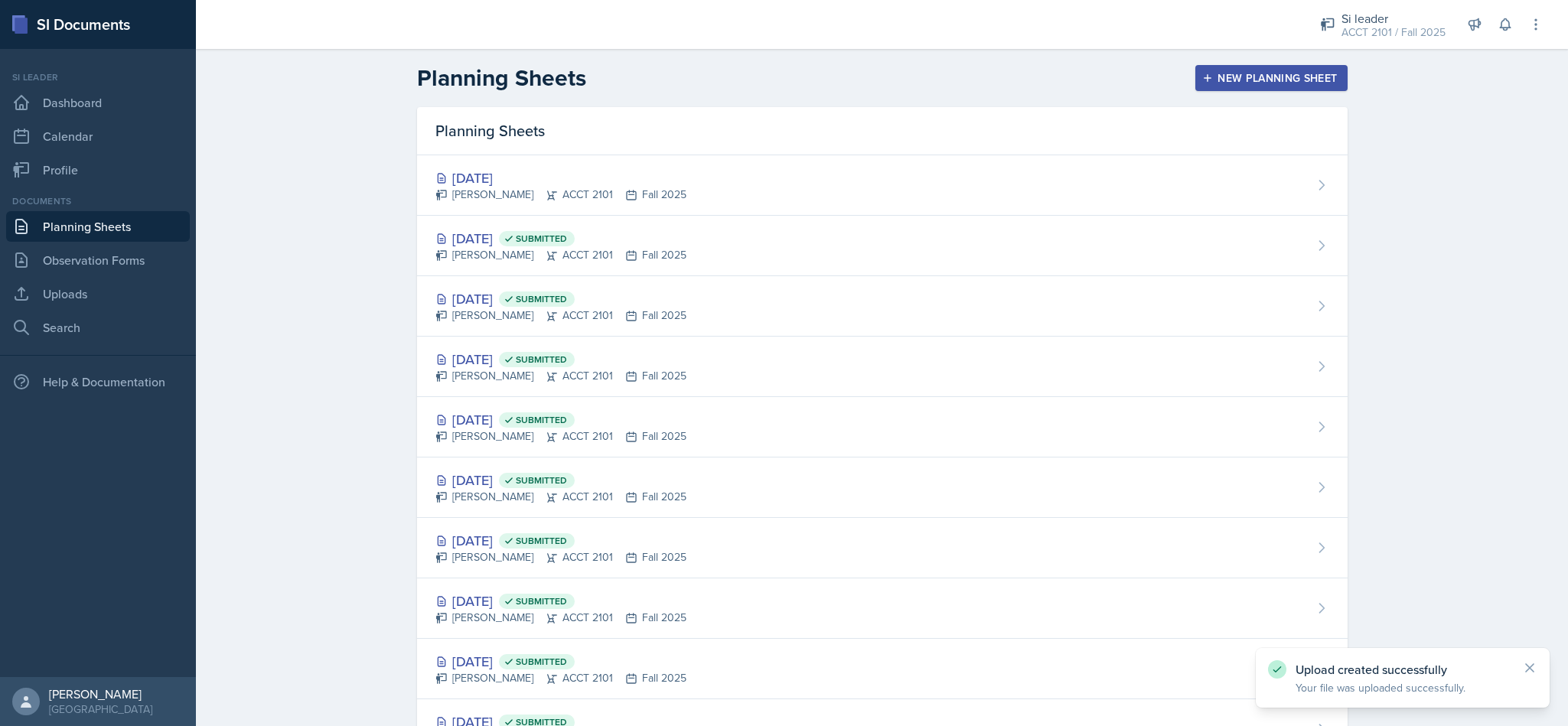
click at [554, 184] on div "Sep 24th, 2025 Becca Adams ACCT 2101 Fall 2025" at bounding box center [560, 185] width 251 height 35
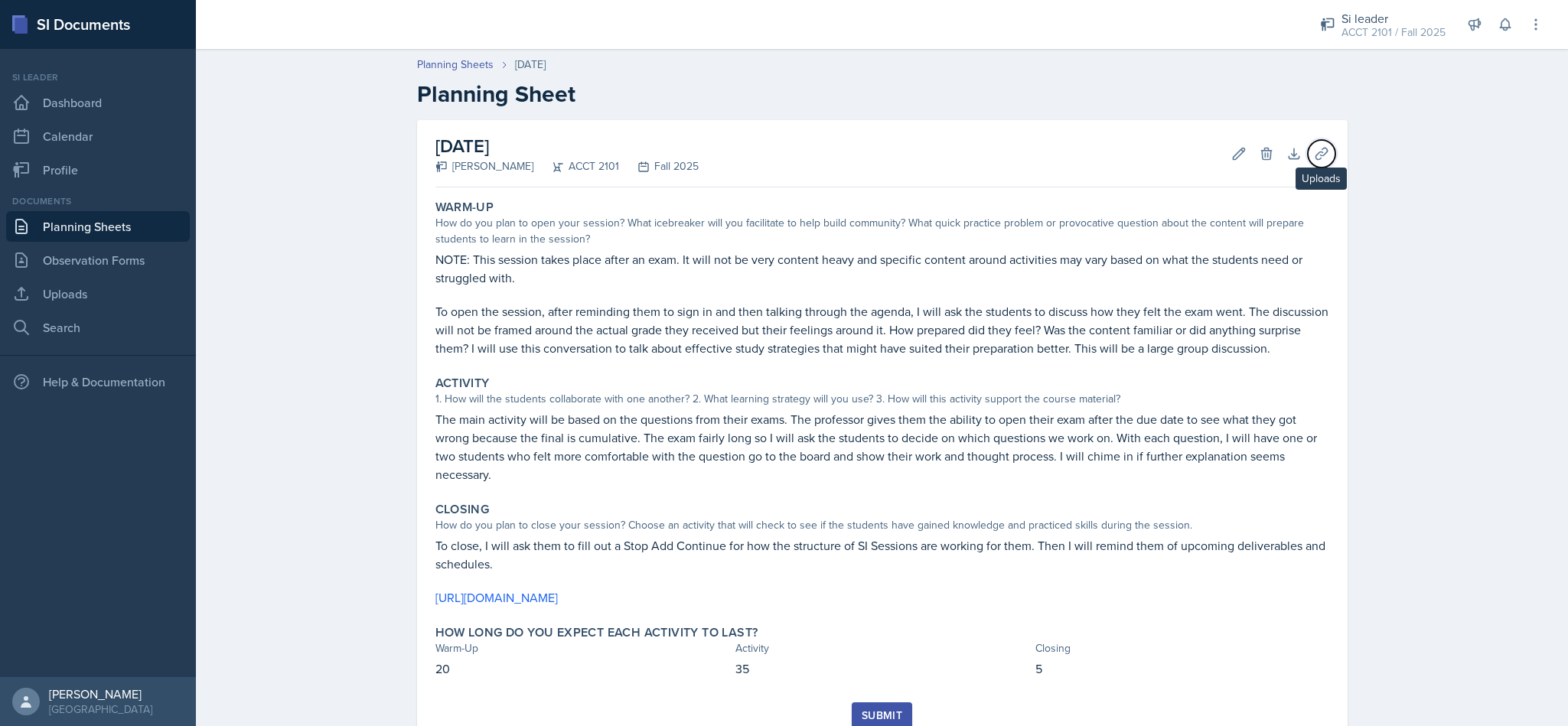
click at [1314, 152] on icon at bounding box center [1321, 153] width 15 height 15
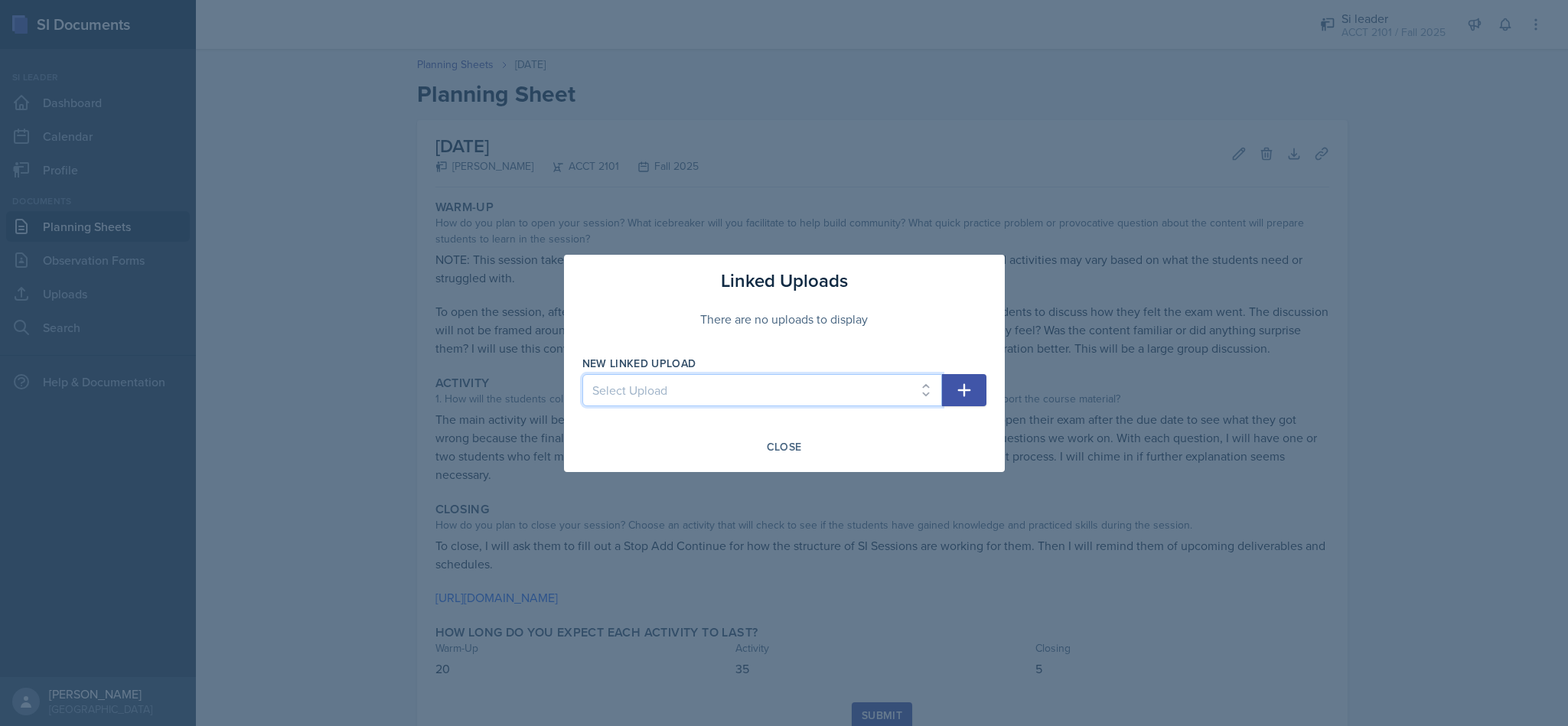
click at [852, 397] on select "Select Upload SI Session 1 PPT SI Session 2 PPT Chapter 2 session 1 Chapter 2 S…" at bounding box center [763, 390] width 360 height 32
select select "89e0f7b0-2473-48b4-a391-4acb7323dae3"
click at [583, 374] on select "Select Upload SI Session 1 PPT SI Session 2 PPT Chapter 2 session 1 Chapter 2 S…" at bounding box center [763, 390] width 360 height 32
click at [966, 384] on icon "button" at bounding box center [964, 390] width 18 height 18
select select
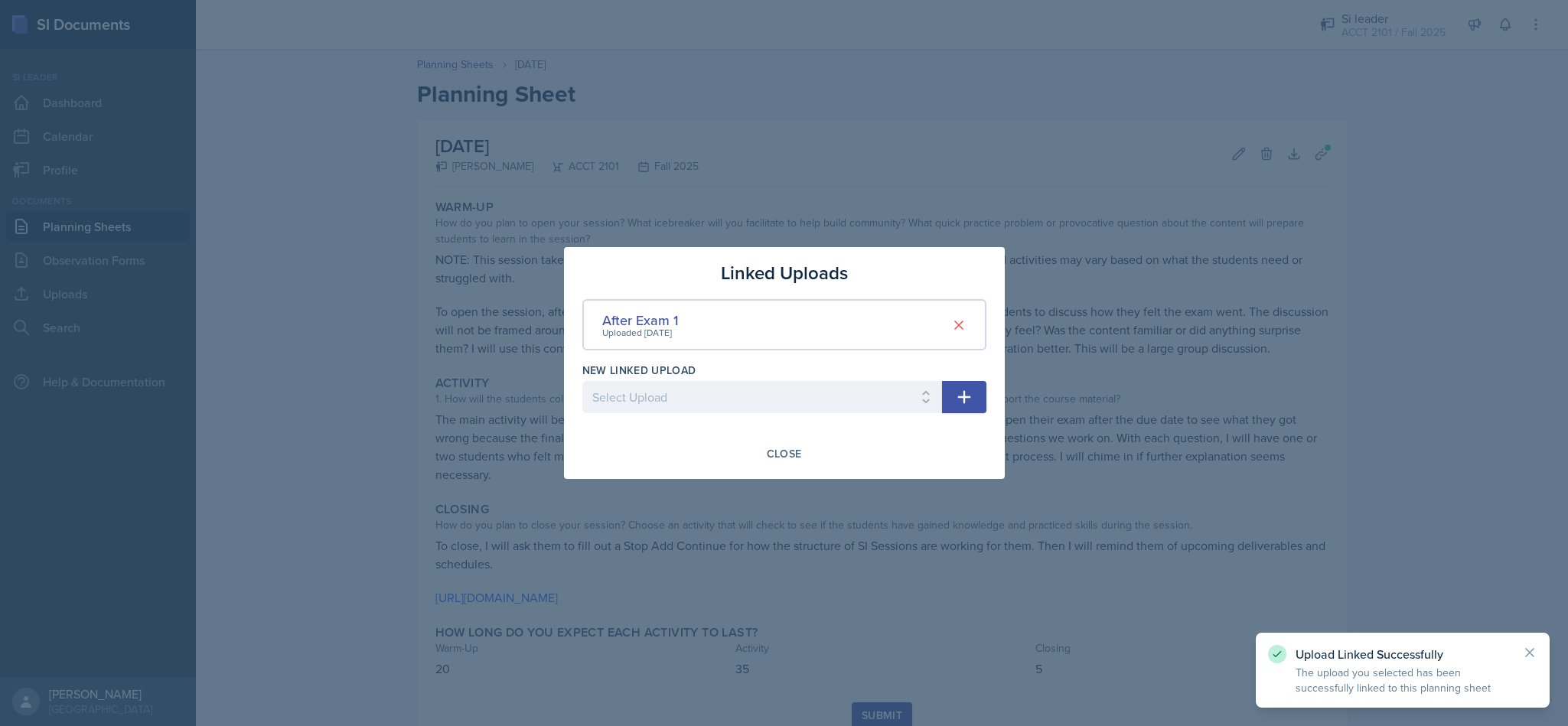
click at [802, 454] on button "Close" at bounding box center [785, 453] width 55 height 26
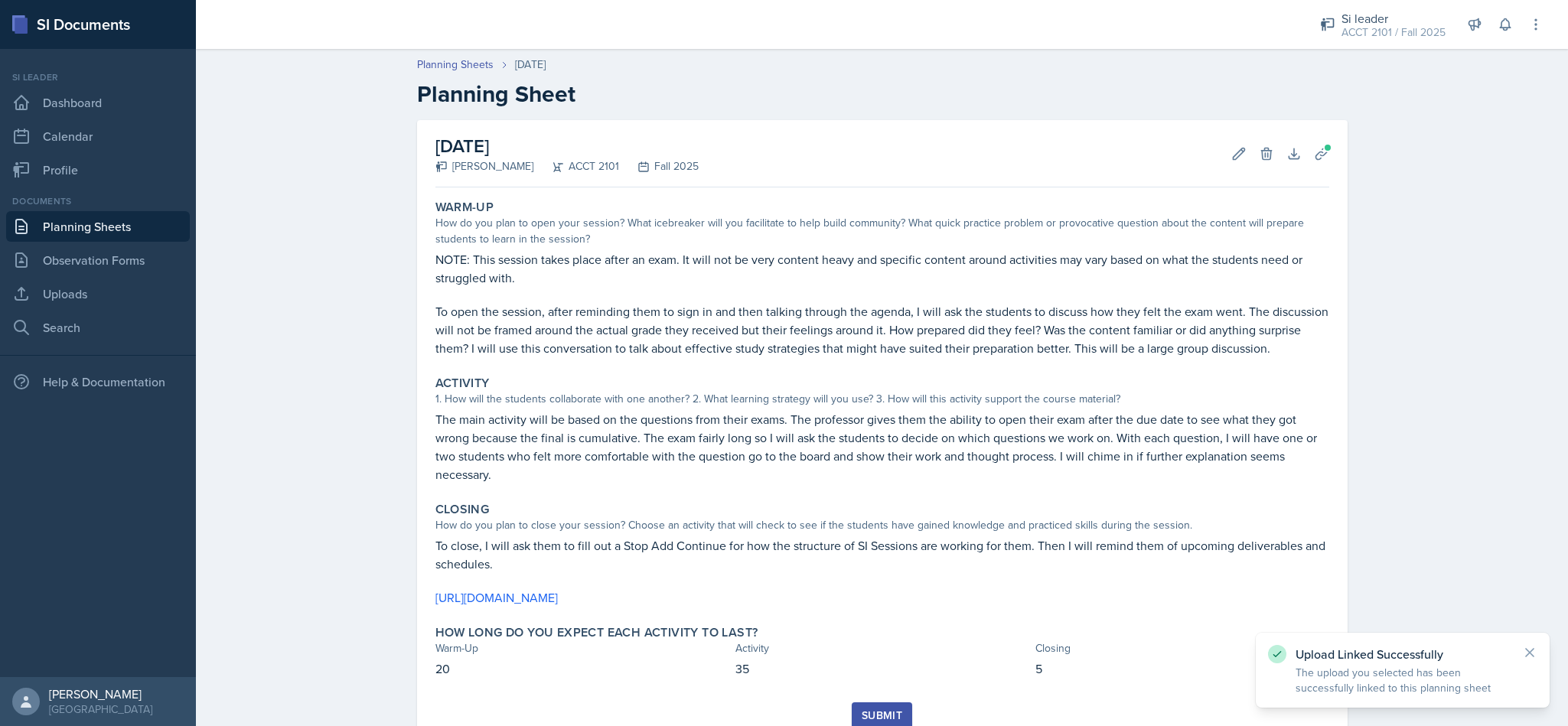
scroll to position [57, 0]
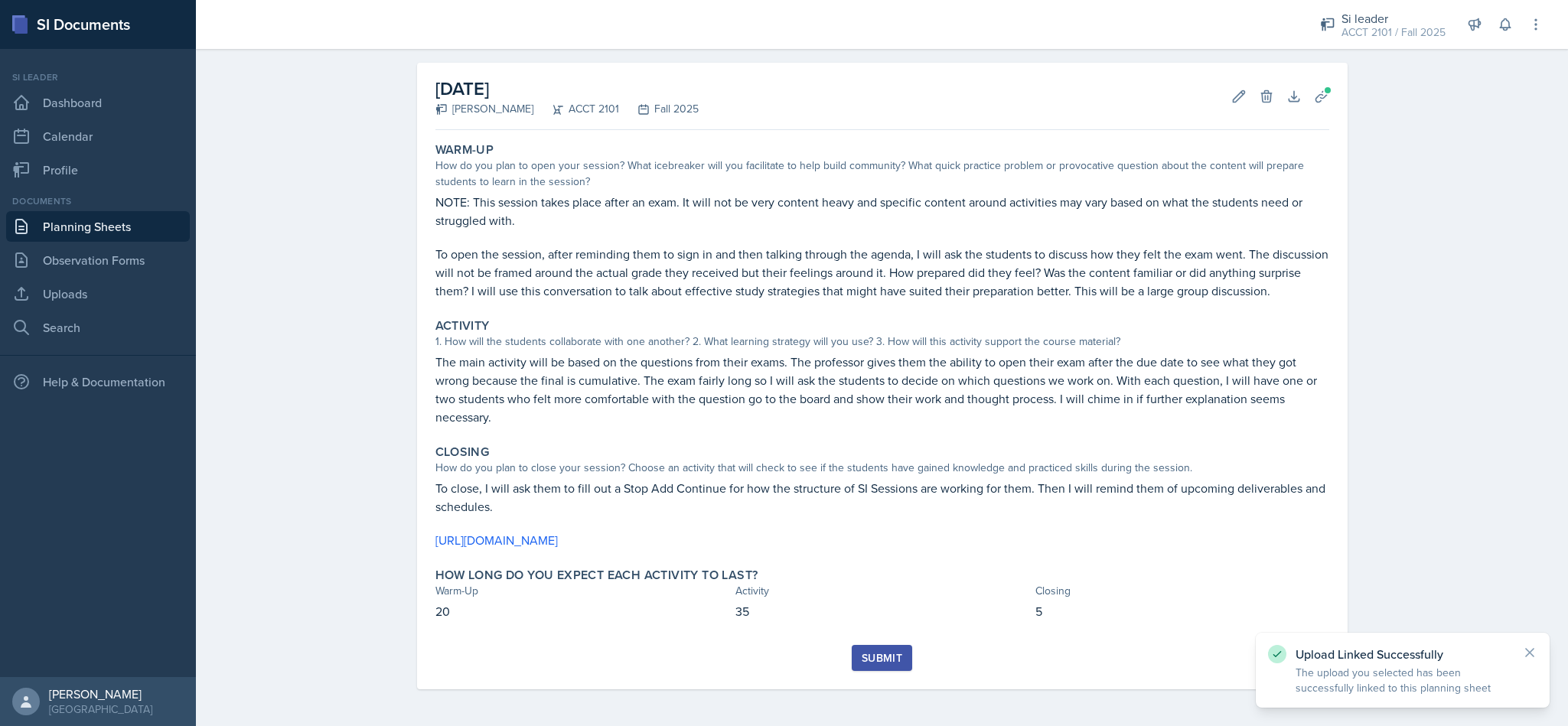
click at [870, 664] on div "Submit" at bounding box center [882, 658] width 40 height 12
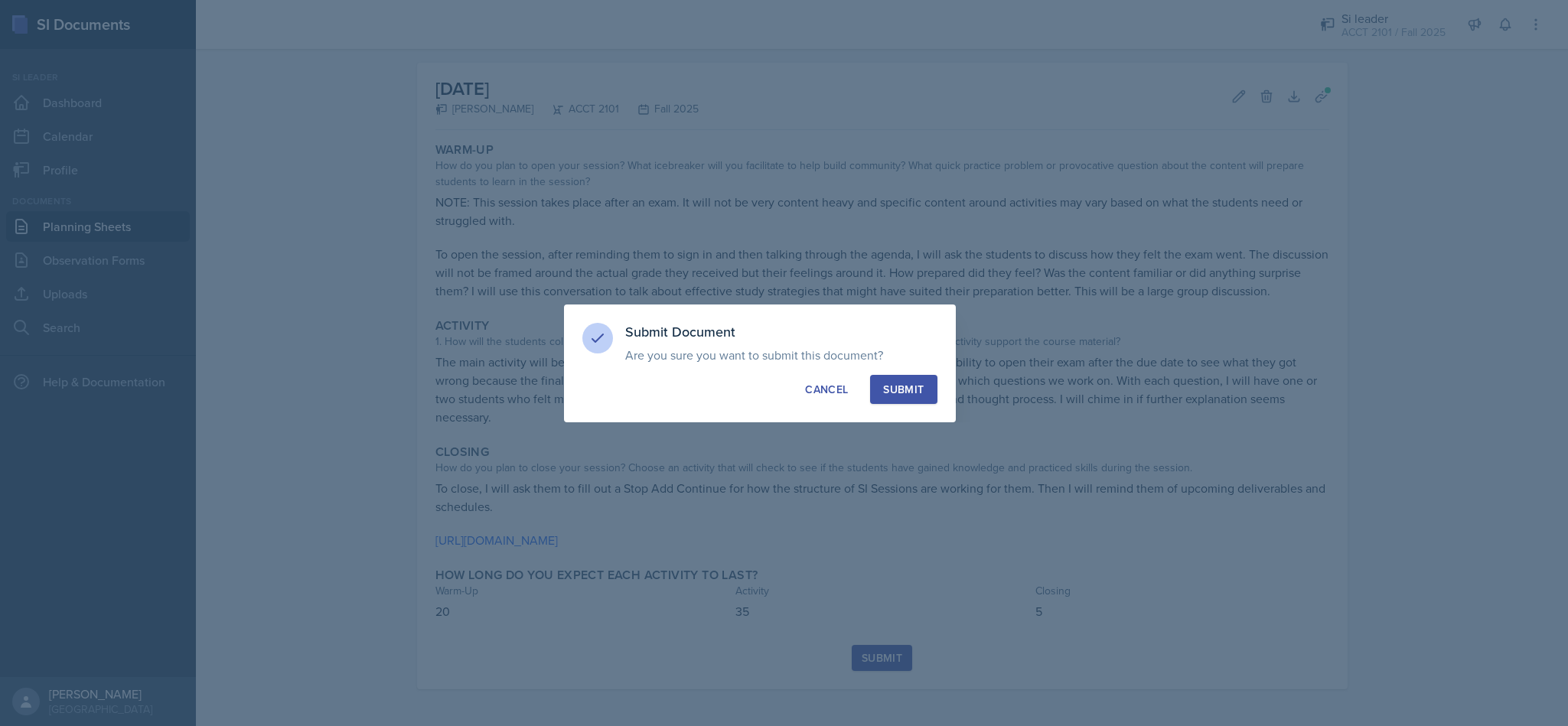
click at [903, 387] on div "Submit" at bounding box center [903, 389] width 40 height 15
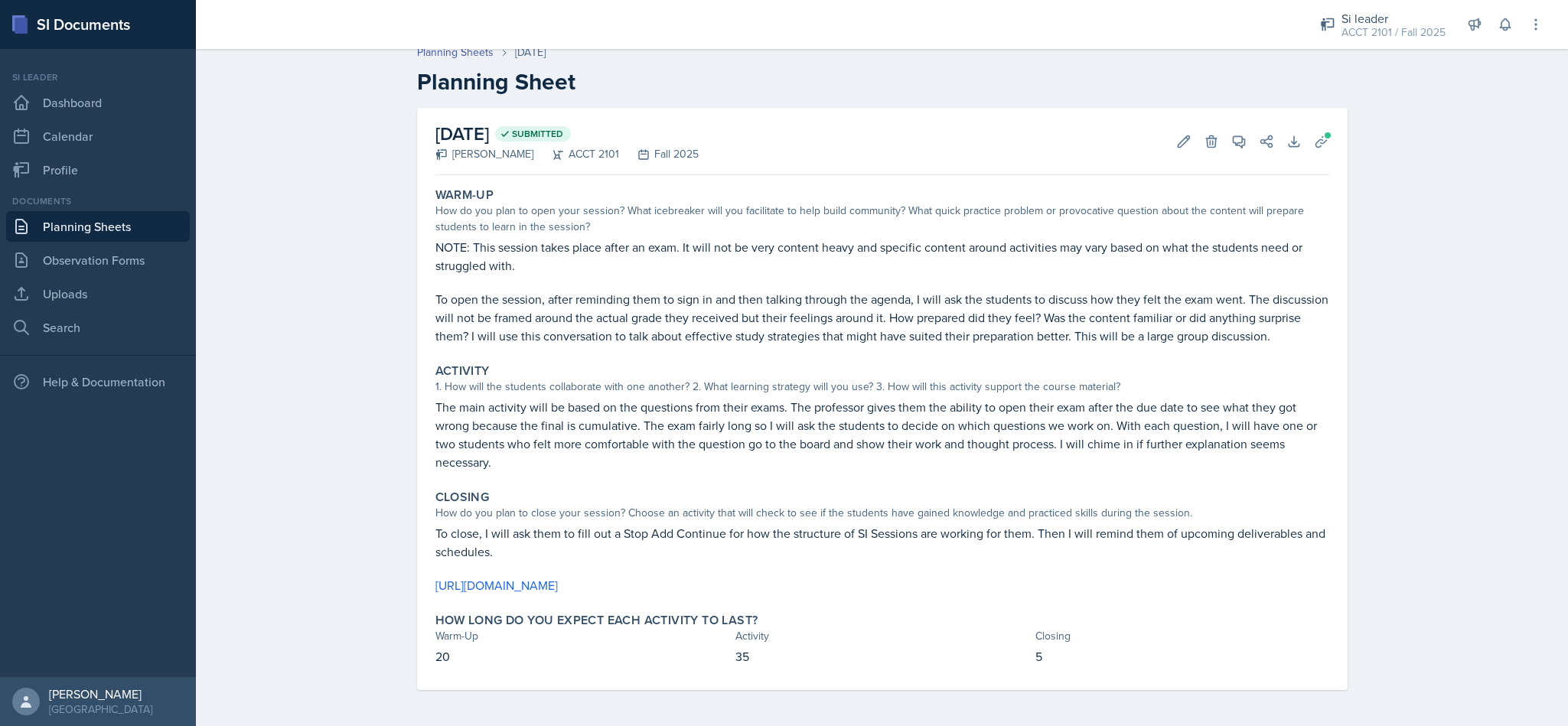
scroll to position [0, 0]
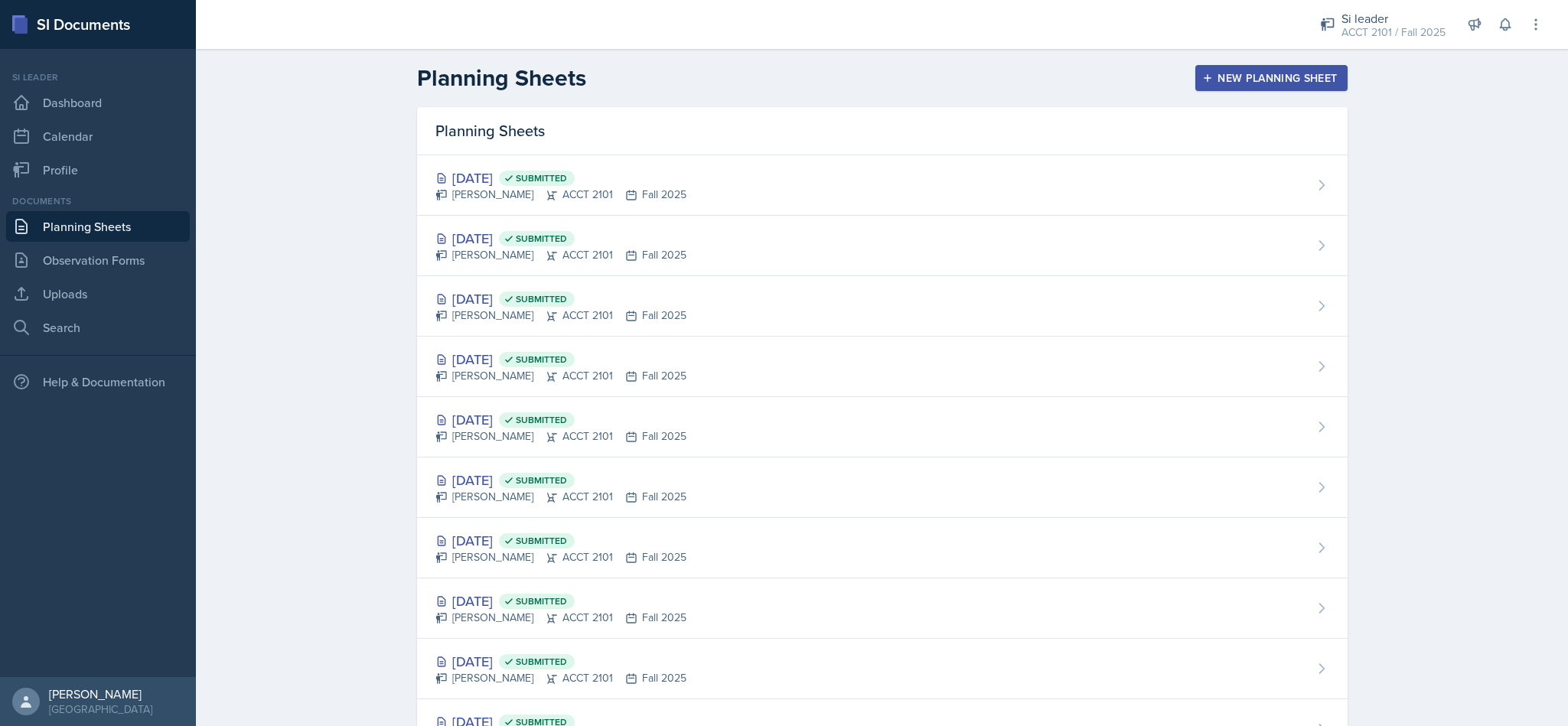
click at [656, 244] on div "Sep 22nd, 2025 Submitted" at bounding box center [560, 239] width 251 height 21
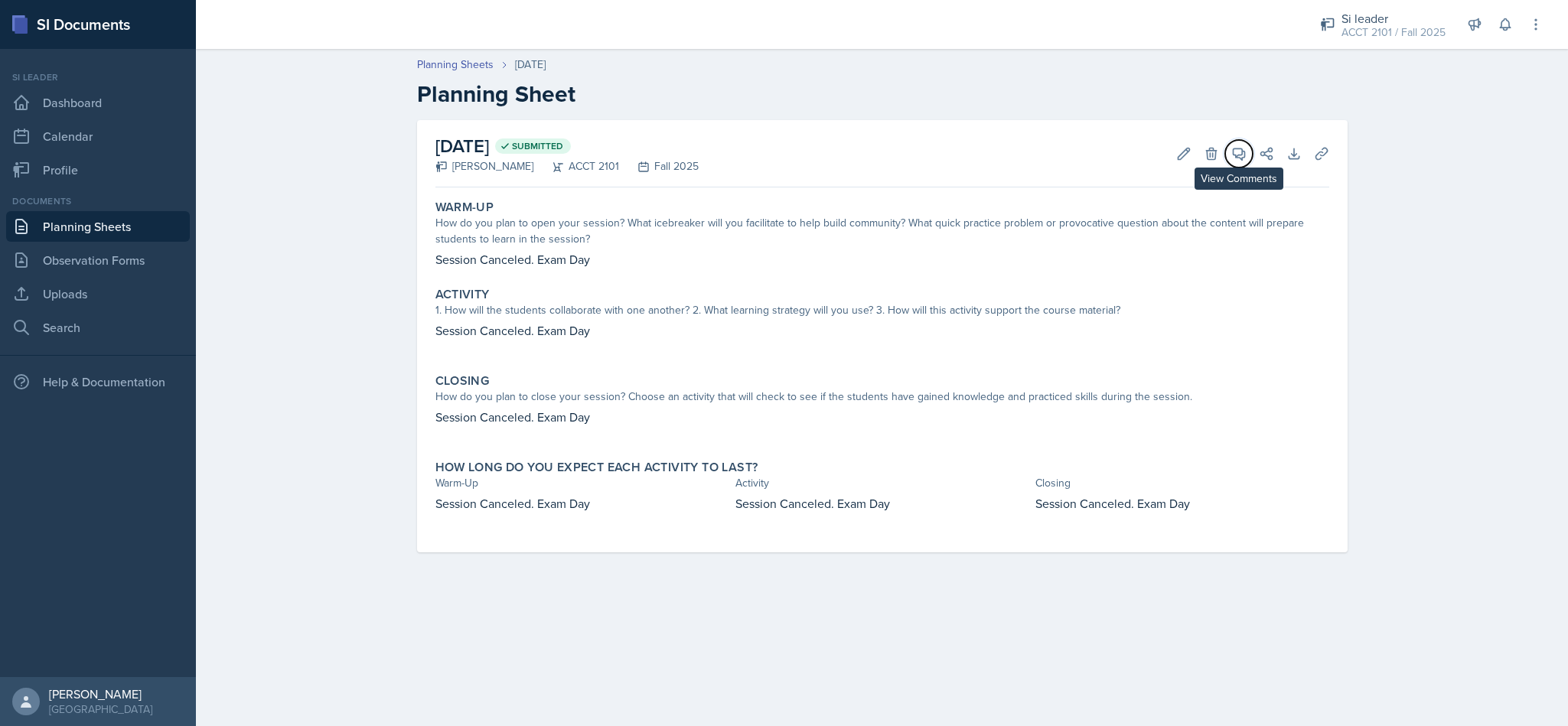
click at [1252, 150] on button "View Comments" at bounding box center [1239, 154] width 28 height 28
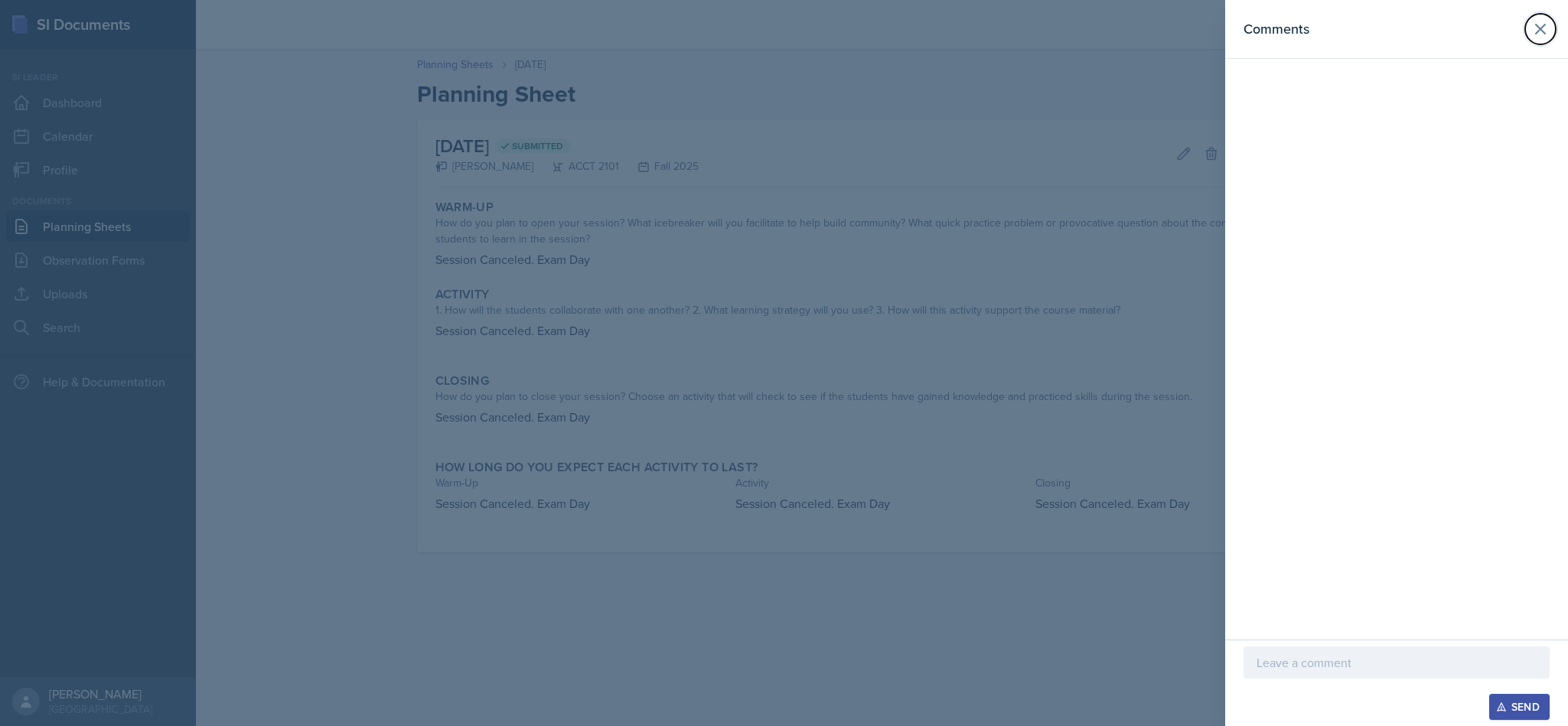
click at [1535, 26] on icon at bounding box center [1540, 29] width 18 height 18
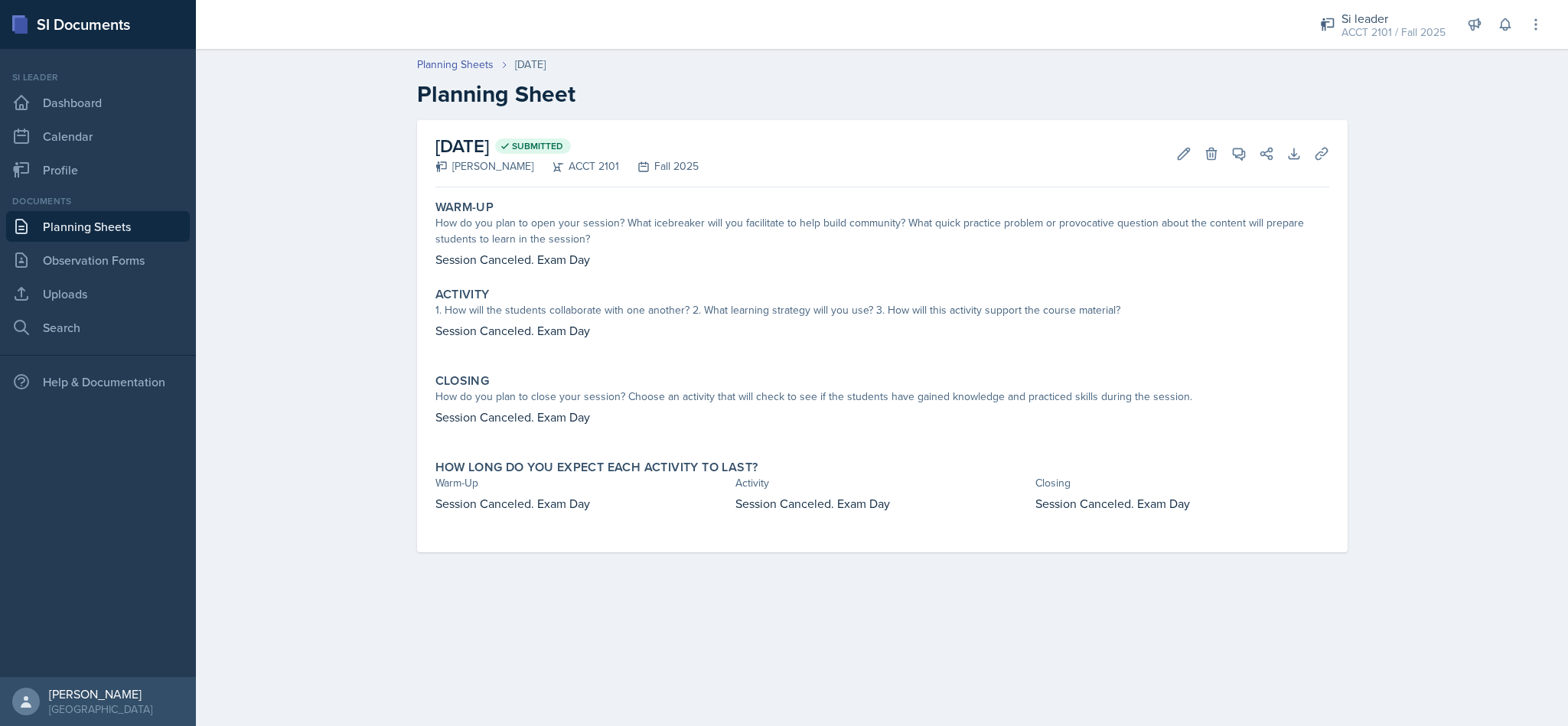
click at [37, 218] on link "Planning Sheets" at bounding box center [98, 226] width 184 height 31
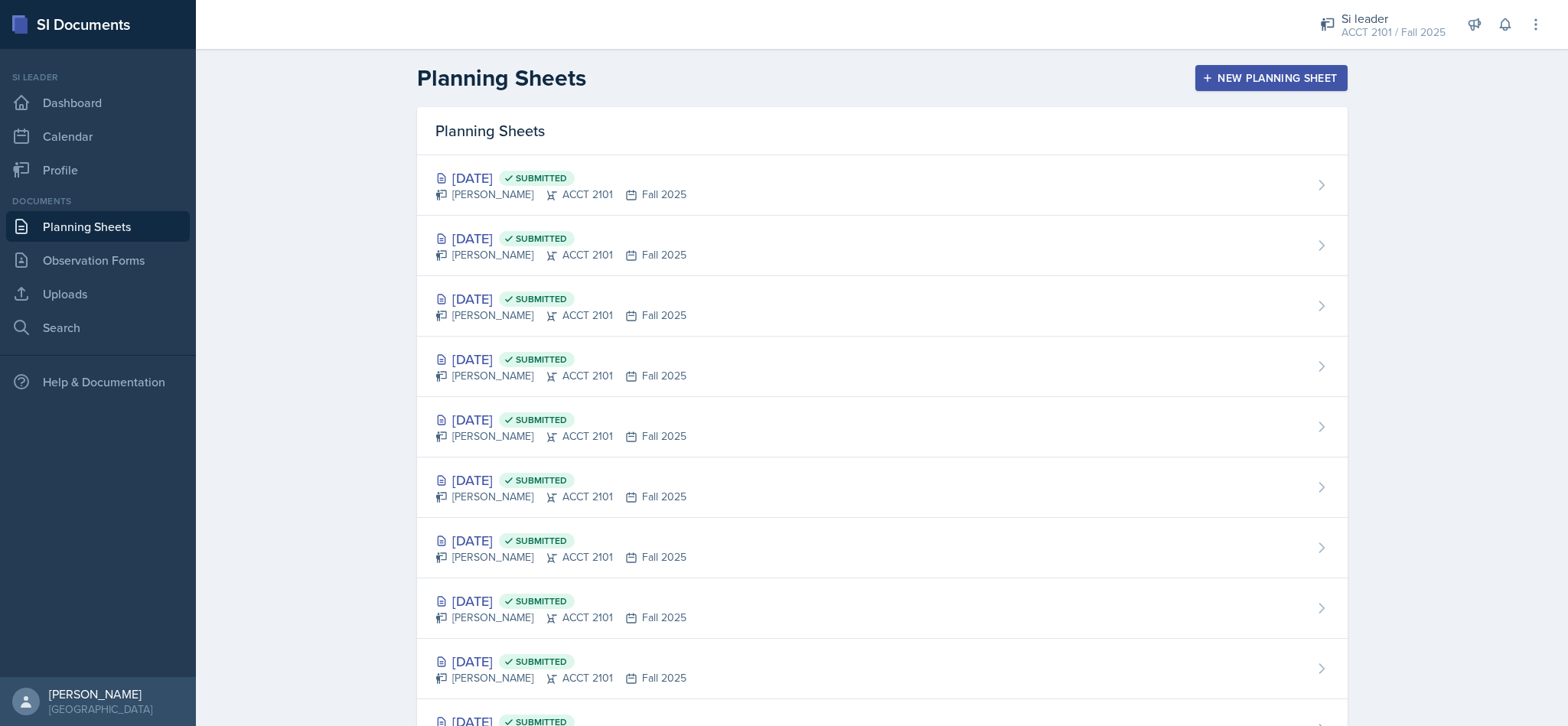
click at [683, 367] on div "Sep 17th, 2025 Submitted Becca Adams ACCT 2101 Fall 2025" at bounding box center [882, 367] width 931 height 60
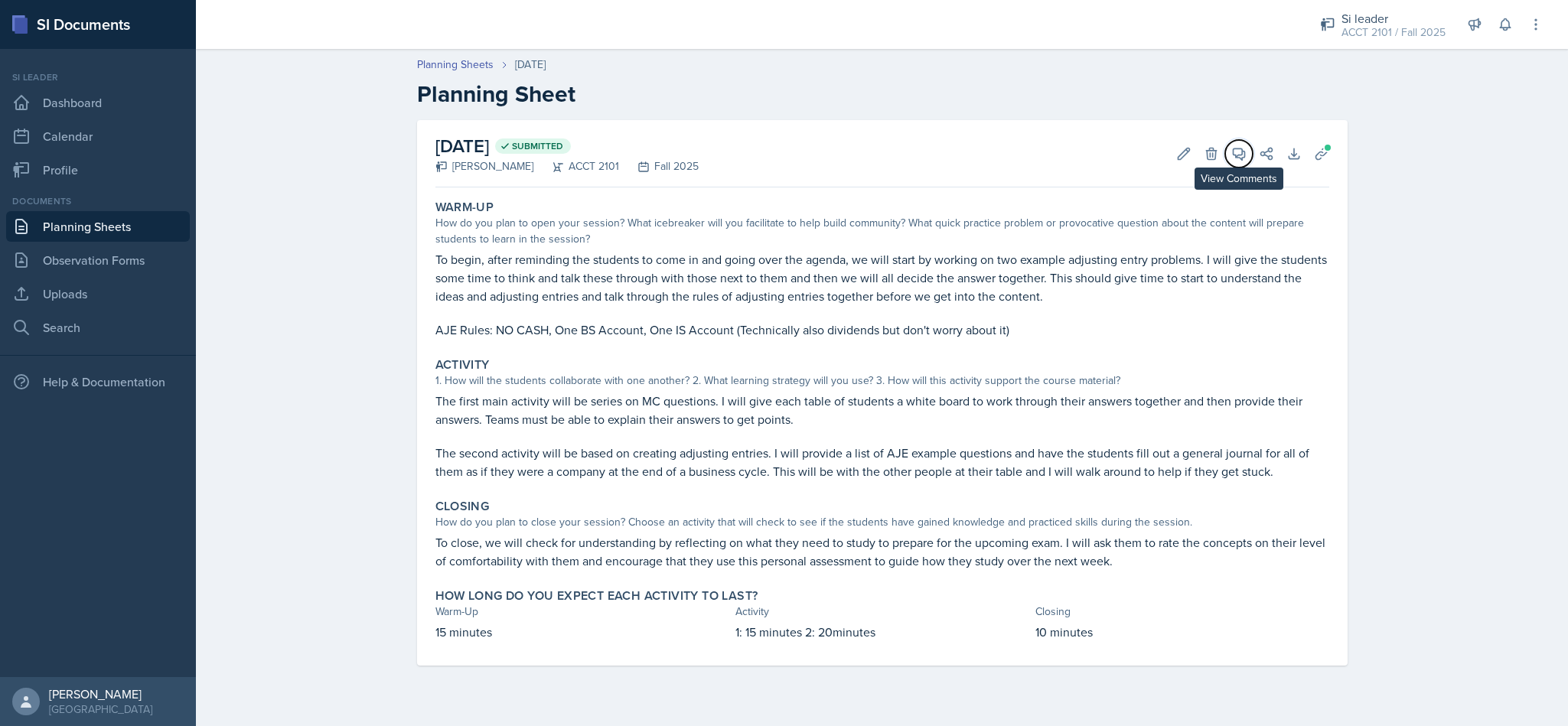
click at [1233, 150] on icon at bounding box center [1238, 154] width 11 height 11
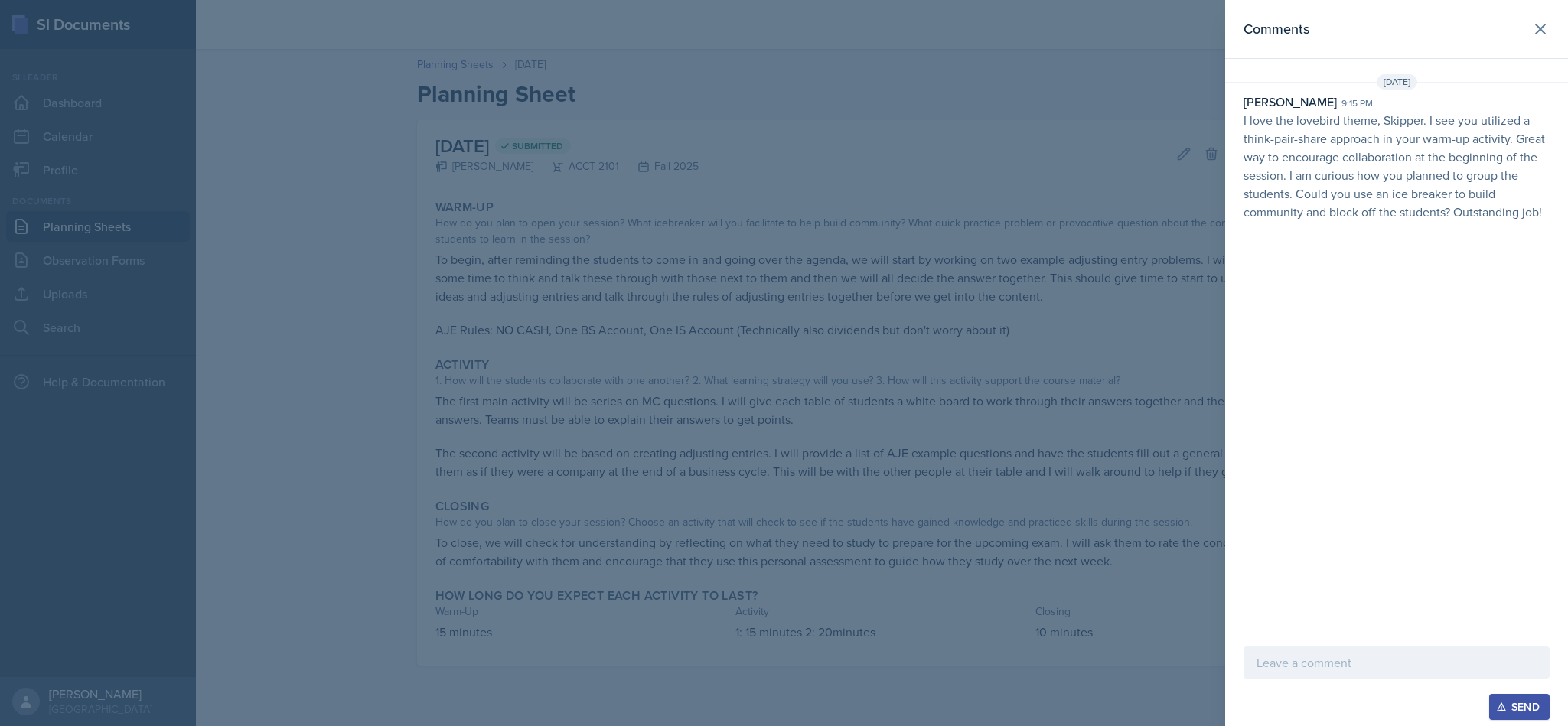
click at [1444, 219] on p "I love the lovebird theme, Skipper. I see you utilized a think-pair-share appro…" at bounding box center [1397, 166] width 306 height 110
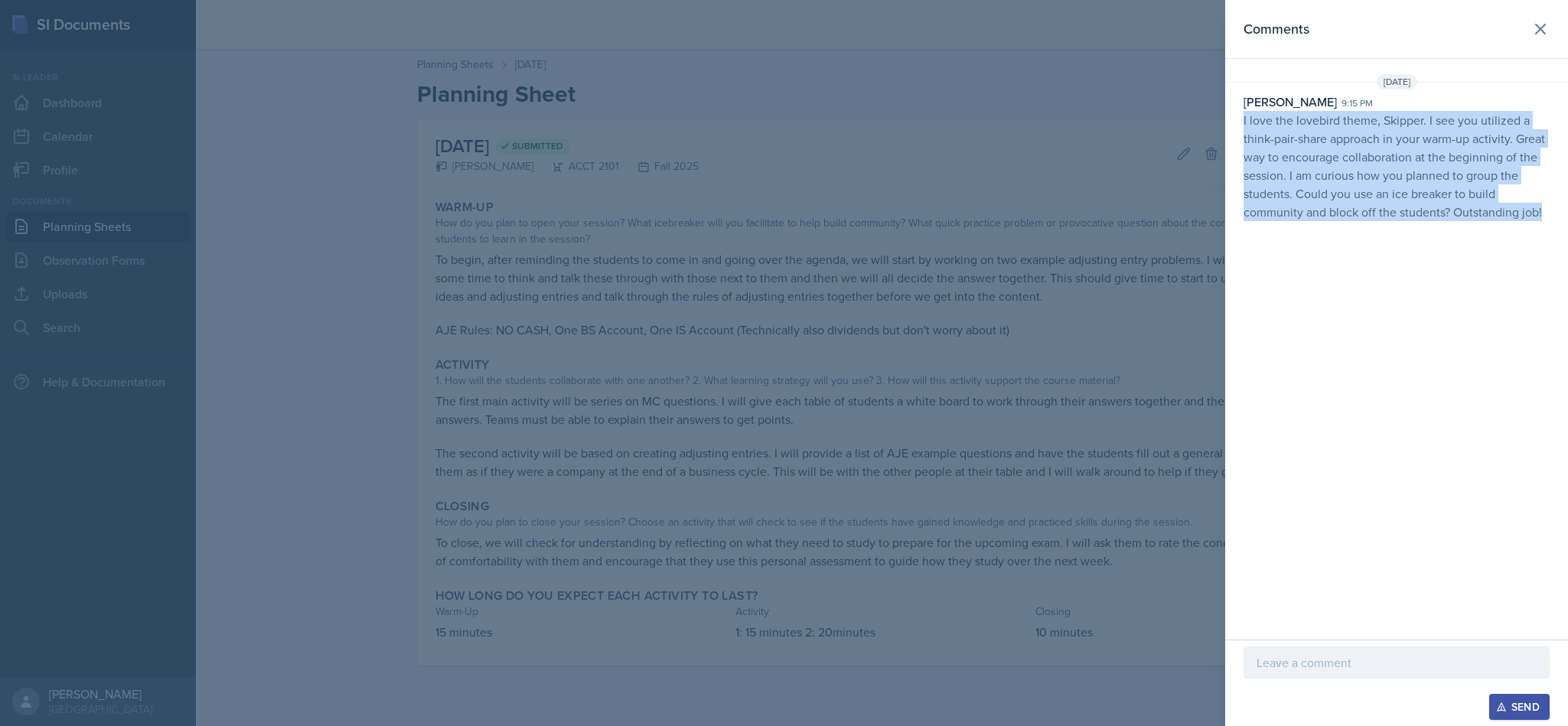
drag, startPoint x: 1550, startPoint y: 210, endPoint x: 1242, endPoint y: 120, distance: 320.9
click at [1242, 120] on div "Nakiya Ham-Bloomquist 9:15 pm I love the lovebird theme, Skipper. I see you uti…" at bounding box center [1397, 157] width 343 height 128
copy p "I love the lovebird theme, Skipper. I see you utilized a think-pair-share appro…"
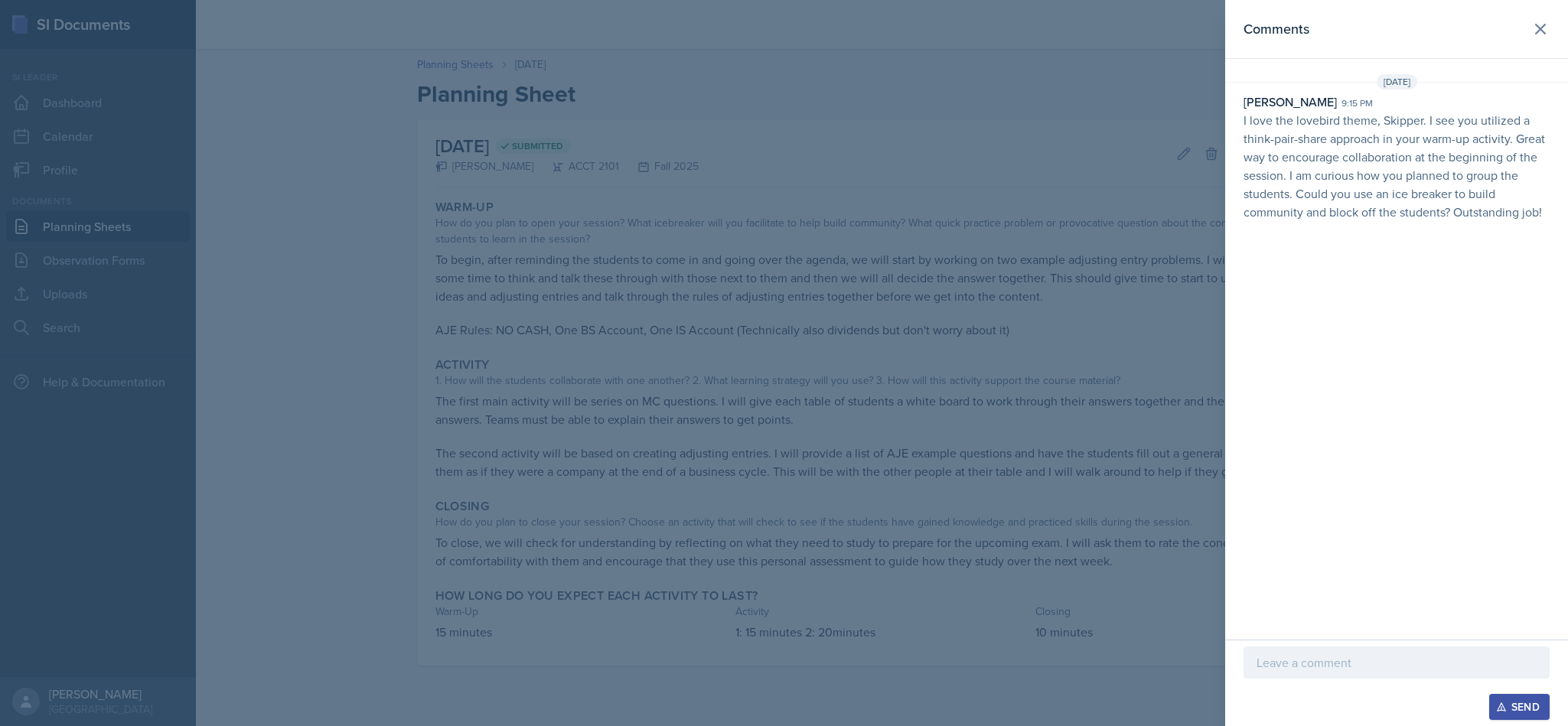
click at [1364, 661] on p at bounding box center [1396, 663] width 280 height 18
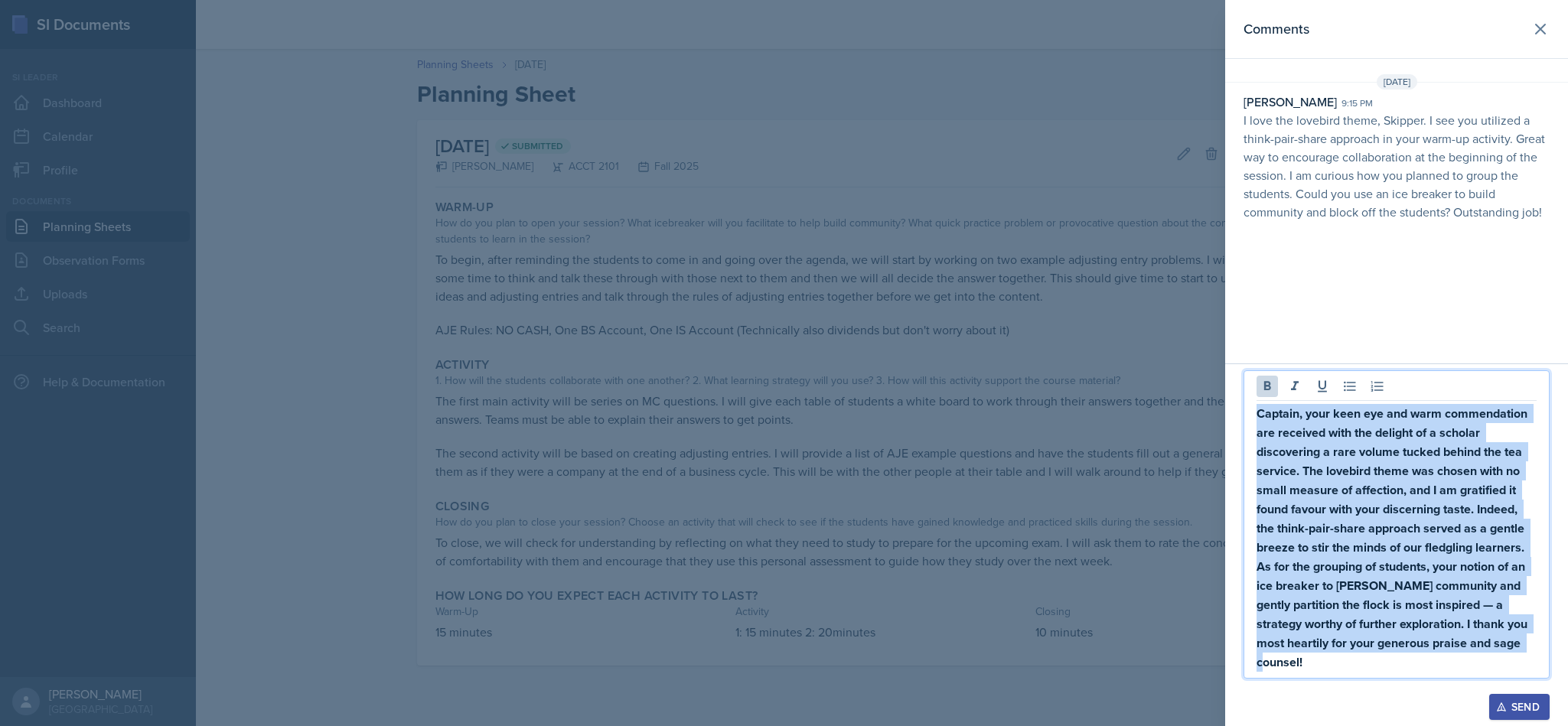
drag, startPoint x: 1364, startPoint y: 661, endPoint x: 1254, endPoint y: 403, distance: 280.5
click at [1245, 357] on div "Comments Sep 15th, 2025 Nakiya Ham-Bloomquist 9:15 pm I love the lovebird theme…" at bounding box center [1397, 363] width 343 height 726
drag, startPoint x: 1291, startPoint y: 457, endPoint x: 1282, endPoint y: 464, distance: 11.4
drag, startPoint x: 1282, startPoint y: 464, endPoint x: 1327, endPoint y: 492, distance: 53.0
click at [1327, 492] on strong "Captain, your keen eye and warm commendation are received with the delight of a…" at bounding box center [1394, 538] width 274 height 266
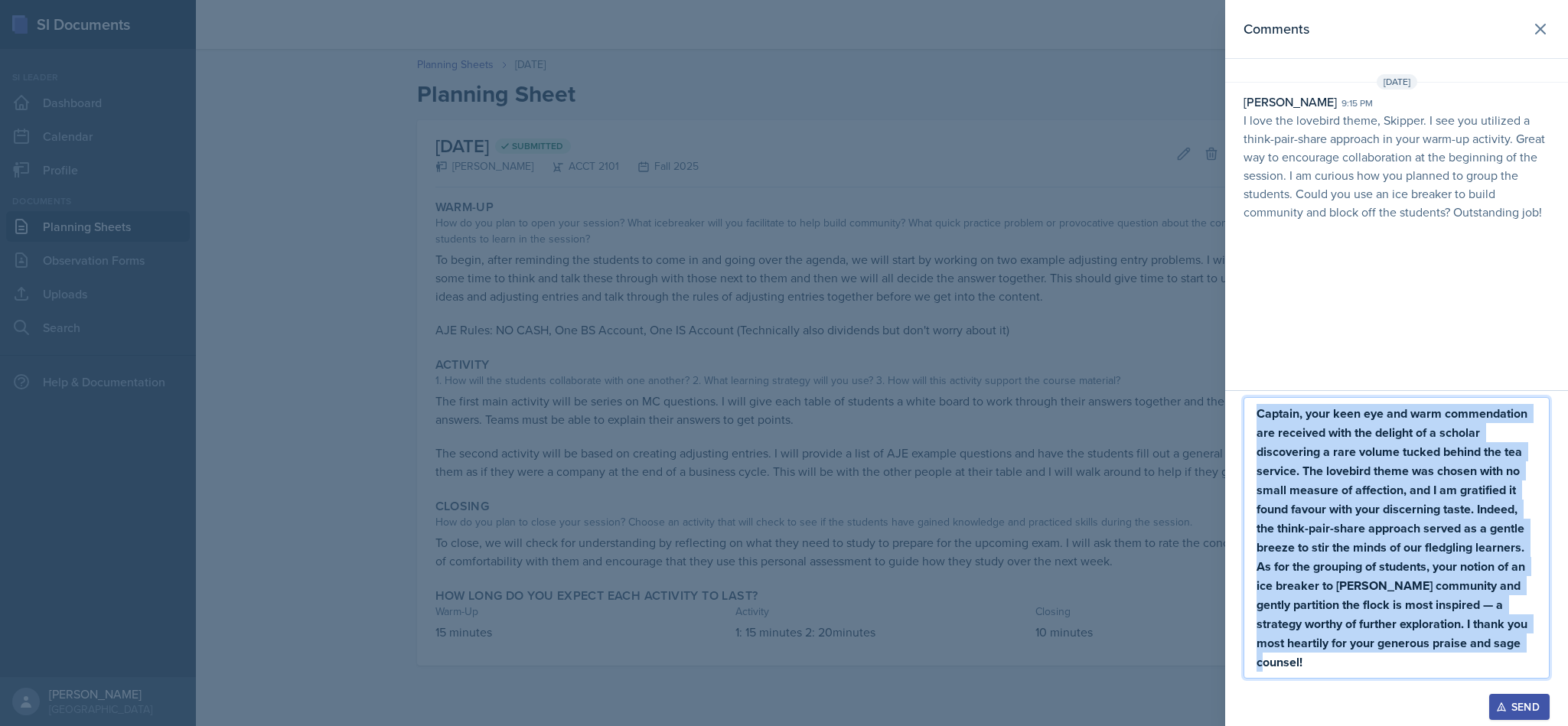
drag, startPoint x: 1284, startPoint y: 633, endPoint x: 1248, endPoint y: 415, distance: 221.0
click at [1248, 415] on div "Captain, your keen eye and warm commendation are received with the delight of a…" at bounding box center [1397, 537] width 306 height 281
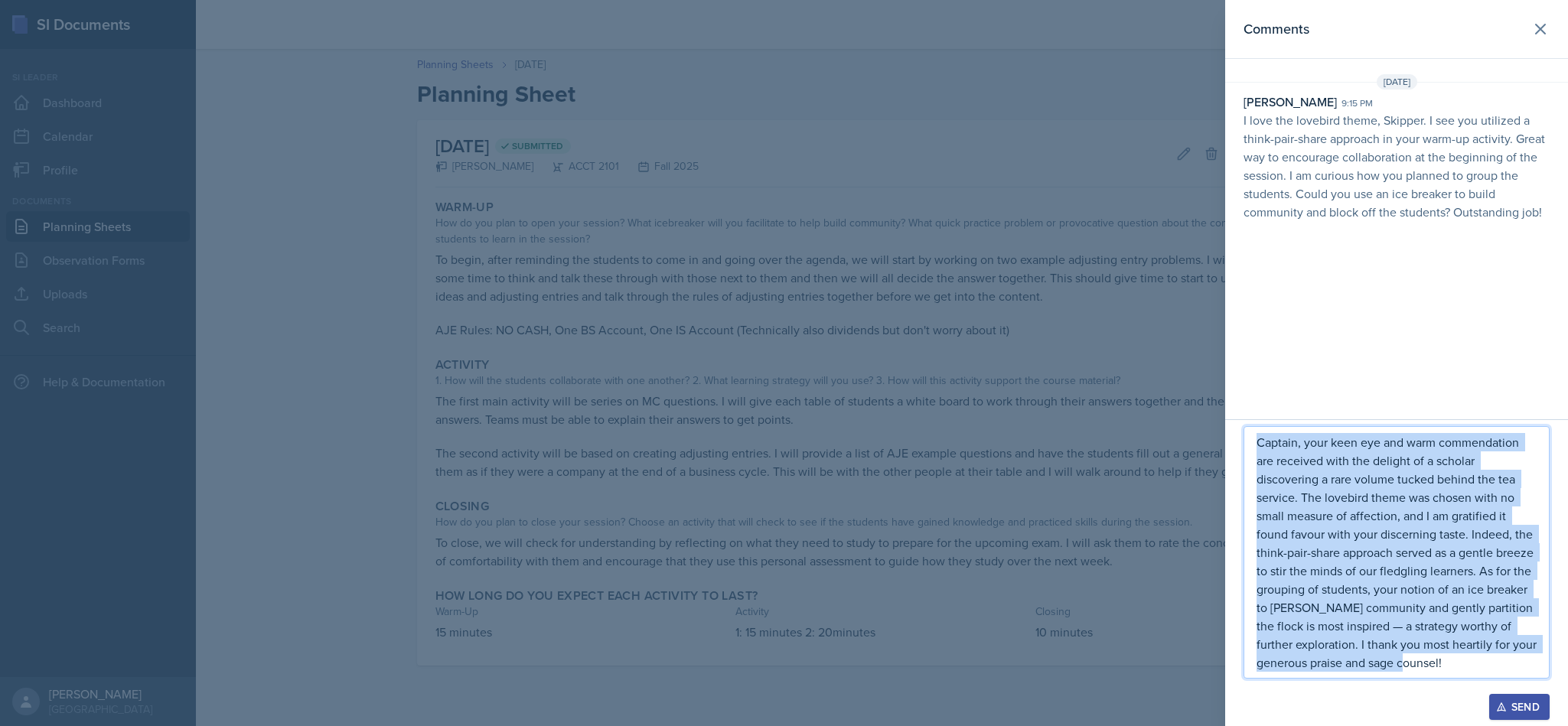
click at [1433, 572] on p "Captain, your keen eye and warm commendation are received with the delight of a…" at bounding box center [1396, 552] width 280 height 239
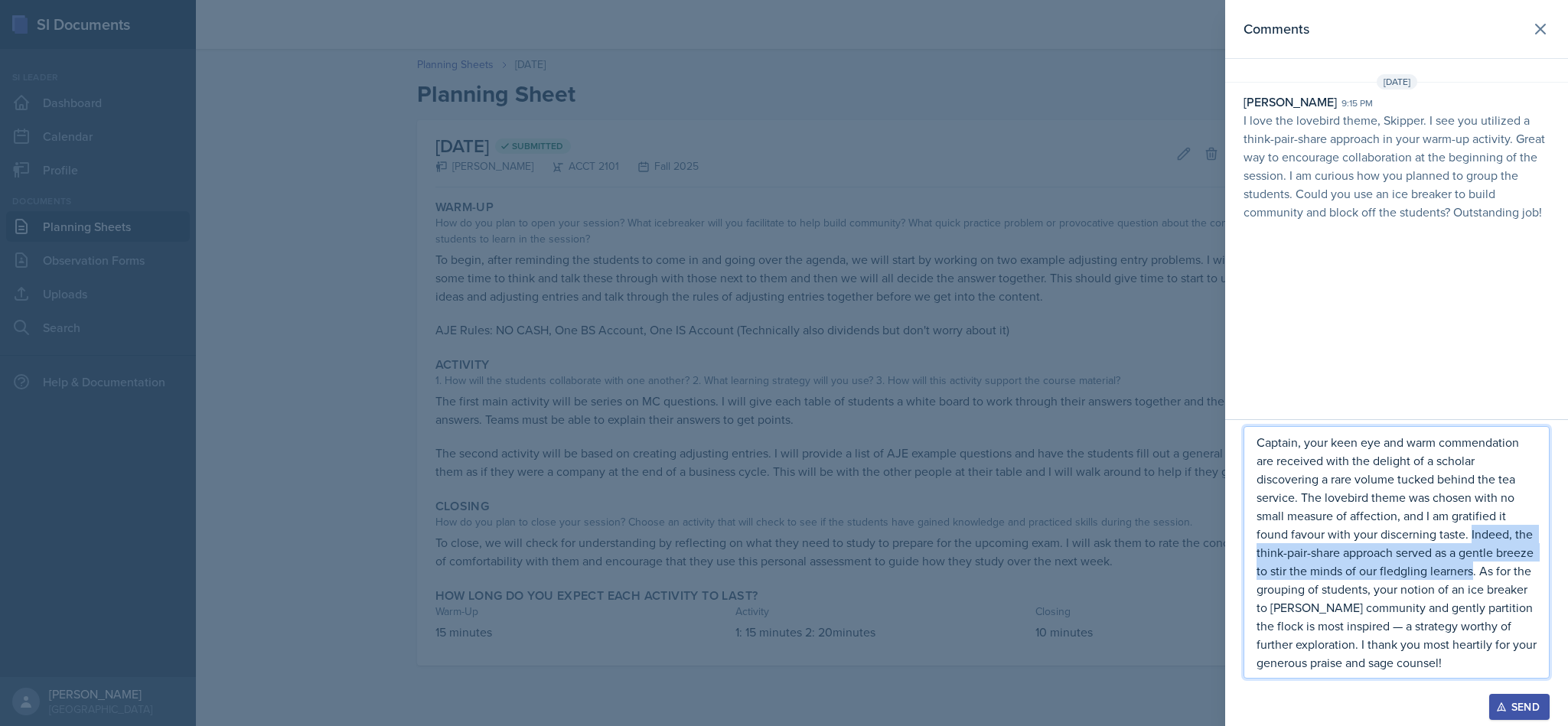
drag, startPoint x: 1472, startPoint y: 530, endPoint x: 1516, endPoint y: 569, distance: 58.8
click at [1516, 569] on p "Captain, your keen eye and warm commendation are received with the delight of a…" at bounding box center [1396, 552] width 280 height 239
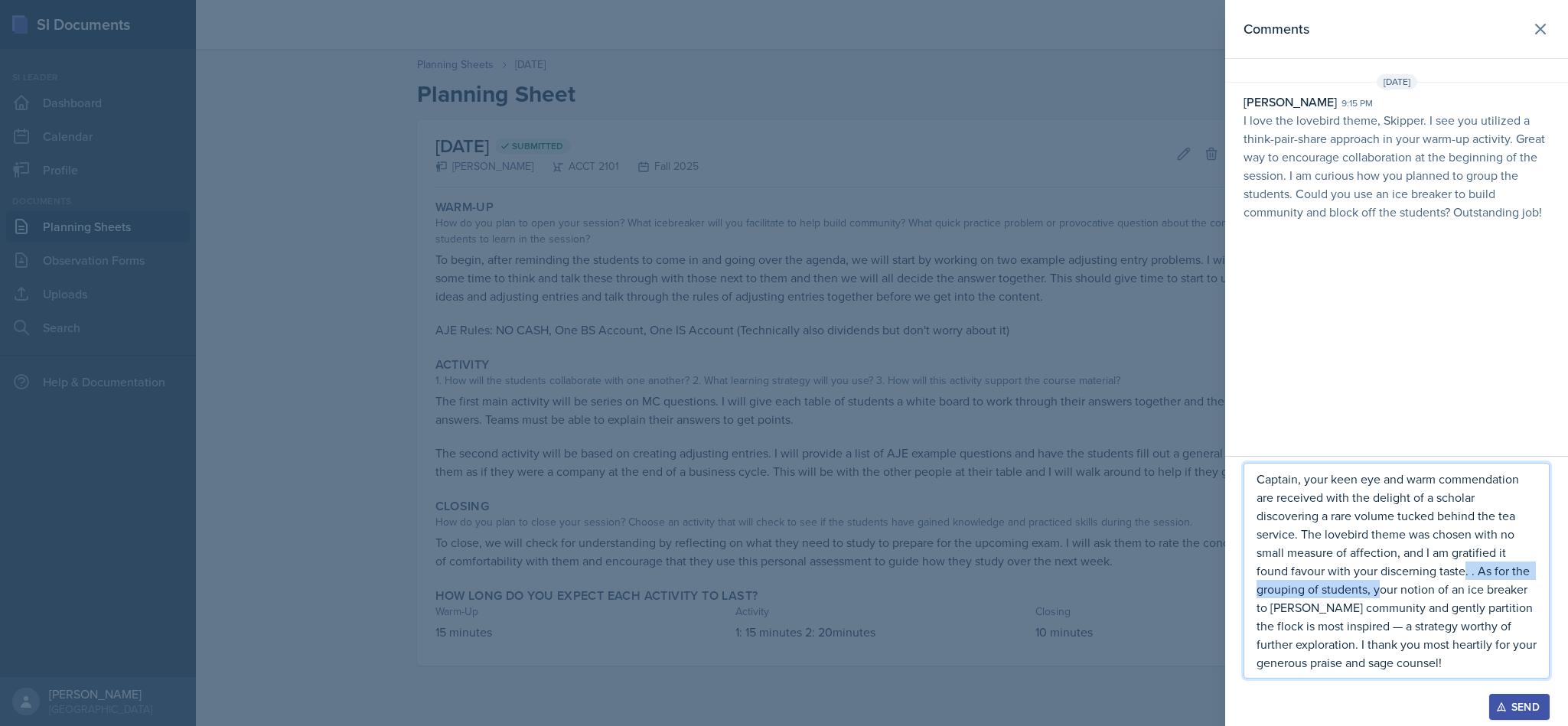
drag, startPoint x: 1466, startPoint y: 576, endPoint x: 1378, endPoint y: 587, distance: 88.7
click at [1378, 586] on p "Captain, your keen eye and warm commendation are received with the delight of a…" at bounding box center [1396, 571] width 280 height 202
click at [1499, 616] on p "Captain, your keen eye and warm commendation are received with the delight of a…" at bounding box center [1396, 571] width 280 height 202
drag, startPoint x: 1459, startPoint y: 632, endPoint x: 1463, endPoint y: 617, distance: 15.5
click at [1463, 617] on p "Captain, your keen eye and warm commendation are received with the delight of a…" at bounding box center [1396, 571] width 280 height 202
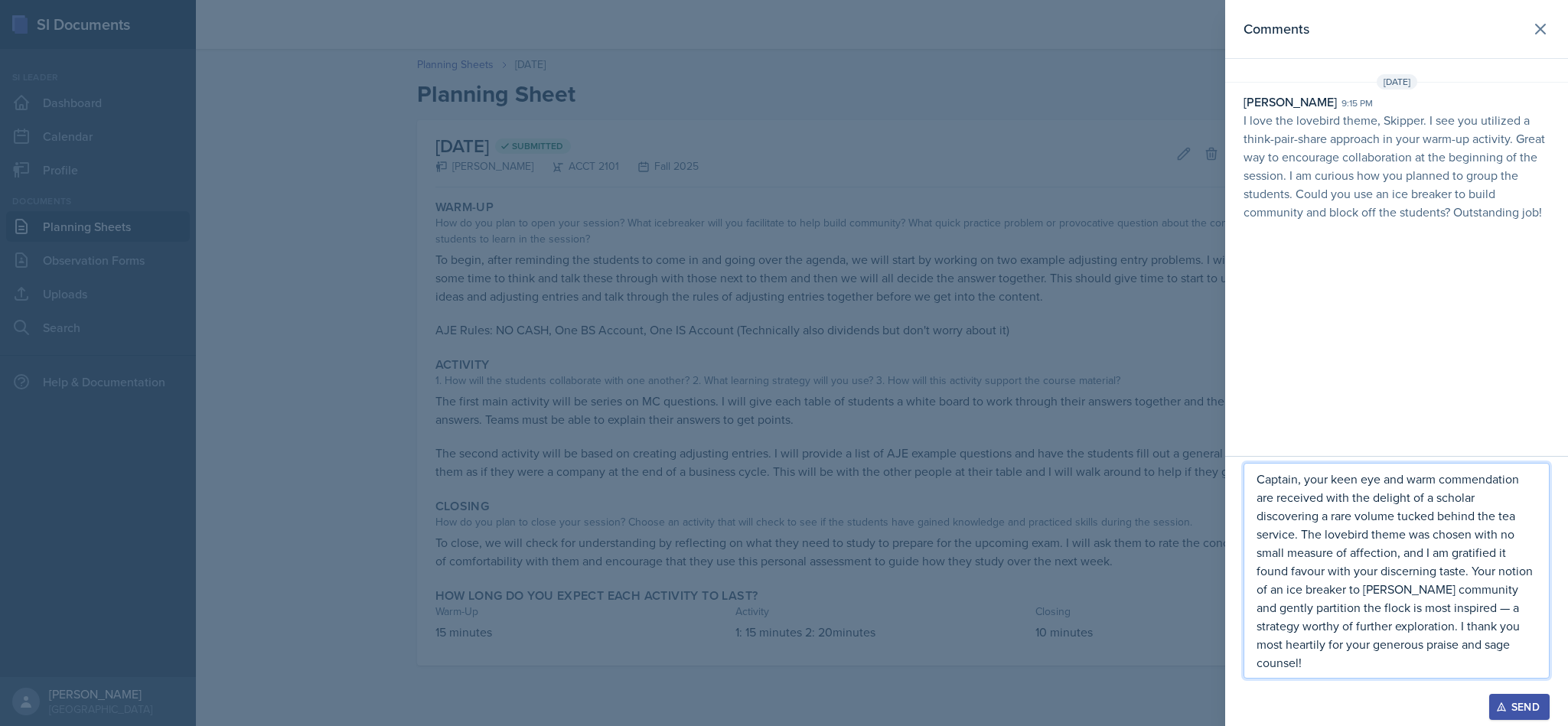
click at [1451, 628] on p "Captain, your keen eye and warm commendation are received with the delight of a…" at bounding box center [1396, 571] width 280 height 202
drag, startPoint x: 1355, startPoint y: 627, endPoint x: 1414, endPoint y: 610, distance: 61.4
click at [1414, 610] on p "Captain, your keen eye and warm commendation are received with the delight of a…" at bounding box center [1396, 571] width 280 height 202
drag, startPoint x: 1458, startPoint y: 604, endPoint x: 1348, endPoint y: 627, distance: 112.4
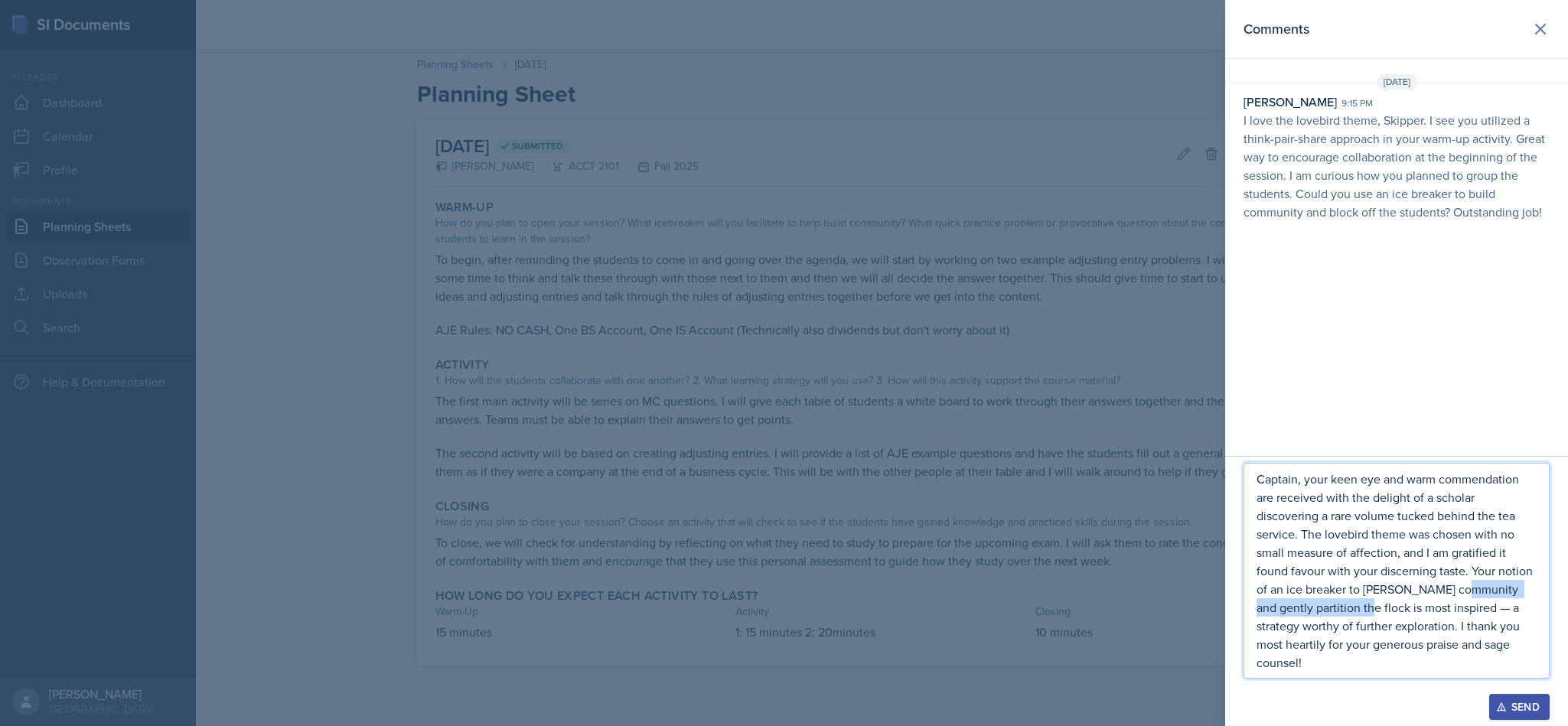
click at [1348, 627] on p "Captain, your keen eye and warm commendation are received with the delight of a…" at bounding box center [1396, 571] width 280 height 202
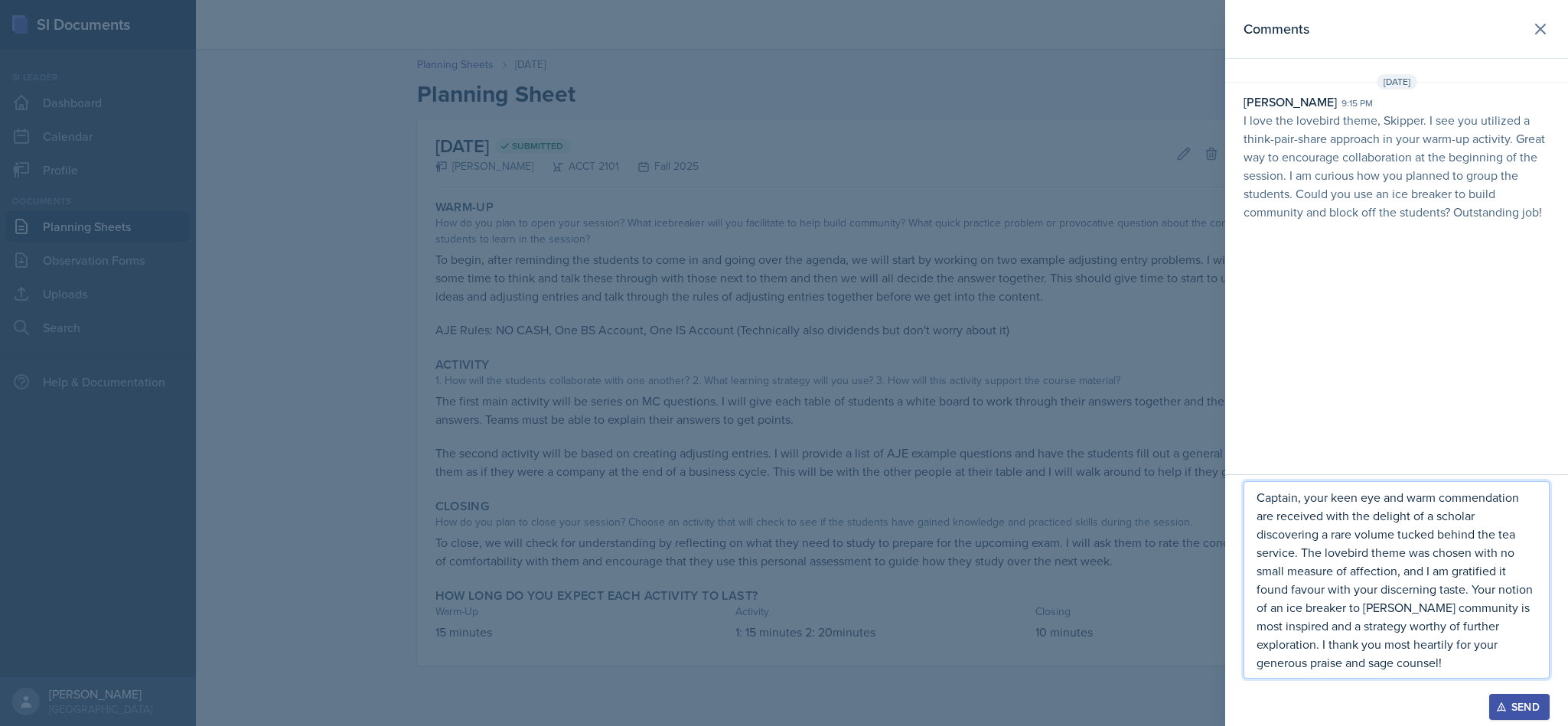
click at [1337, 663] on p "Captain, your keen eye and warm commendation are received with the delight of a…" at bounding box center [1396, 580] width 280 height 184
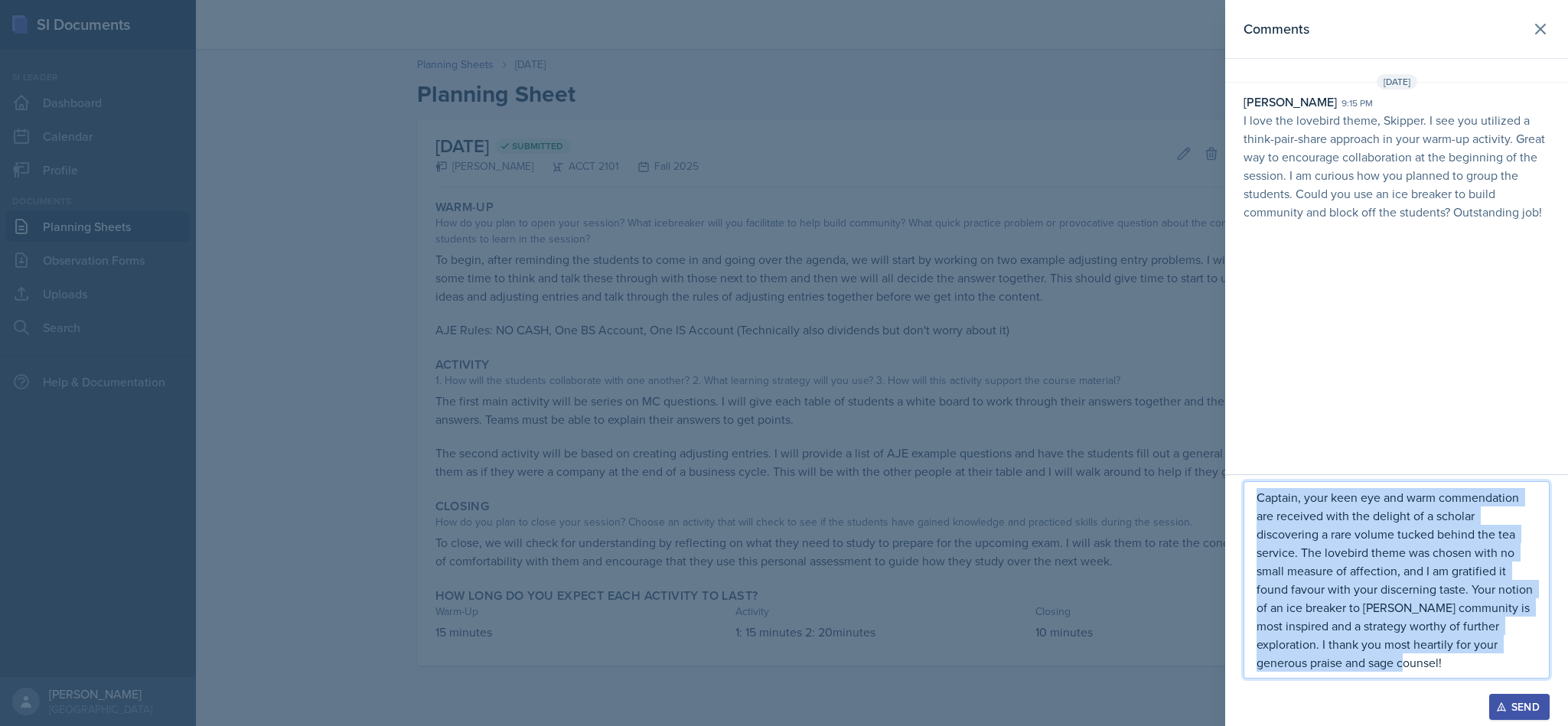
drag, startPoint x: 1483, startPoint y: 659, endPoint x: 1256, endPoint y: 487, distance: 284.8
click at [1256, 488] on p "Captain, your keen eye and warm commendation are received with the delight of a…" at bounding box center [1396, 580] width 280 height 184
click at [1314, 515] on p "Captain, your keen eye and warm commendation are received with the delight of a…" at bounding box center [1396, 580] width 280 height 184
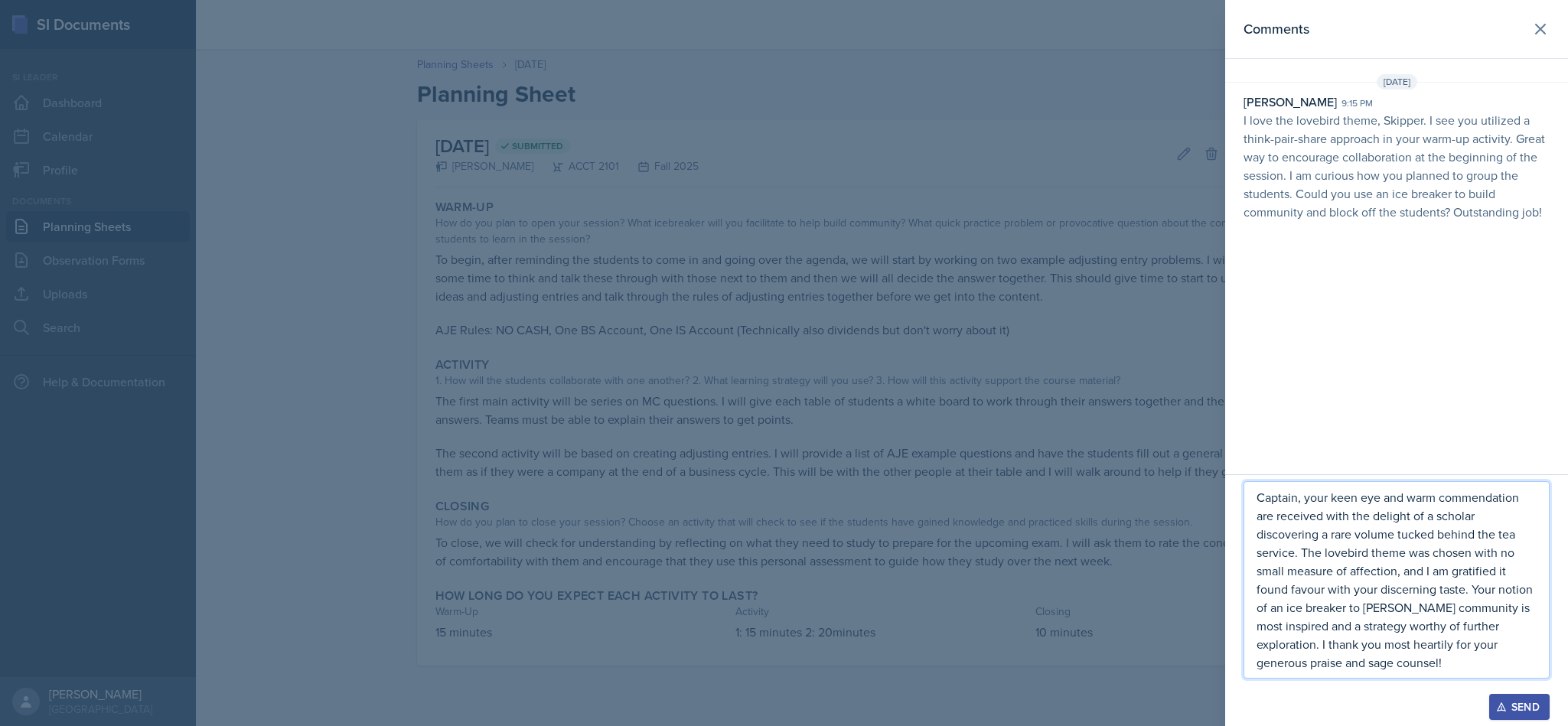
click at [1422, 595] on p "Captain, your keen eye and warm commendation are received with the delight of a…" at bounding box center [1396, 580] width 280 height 184
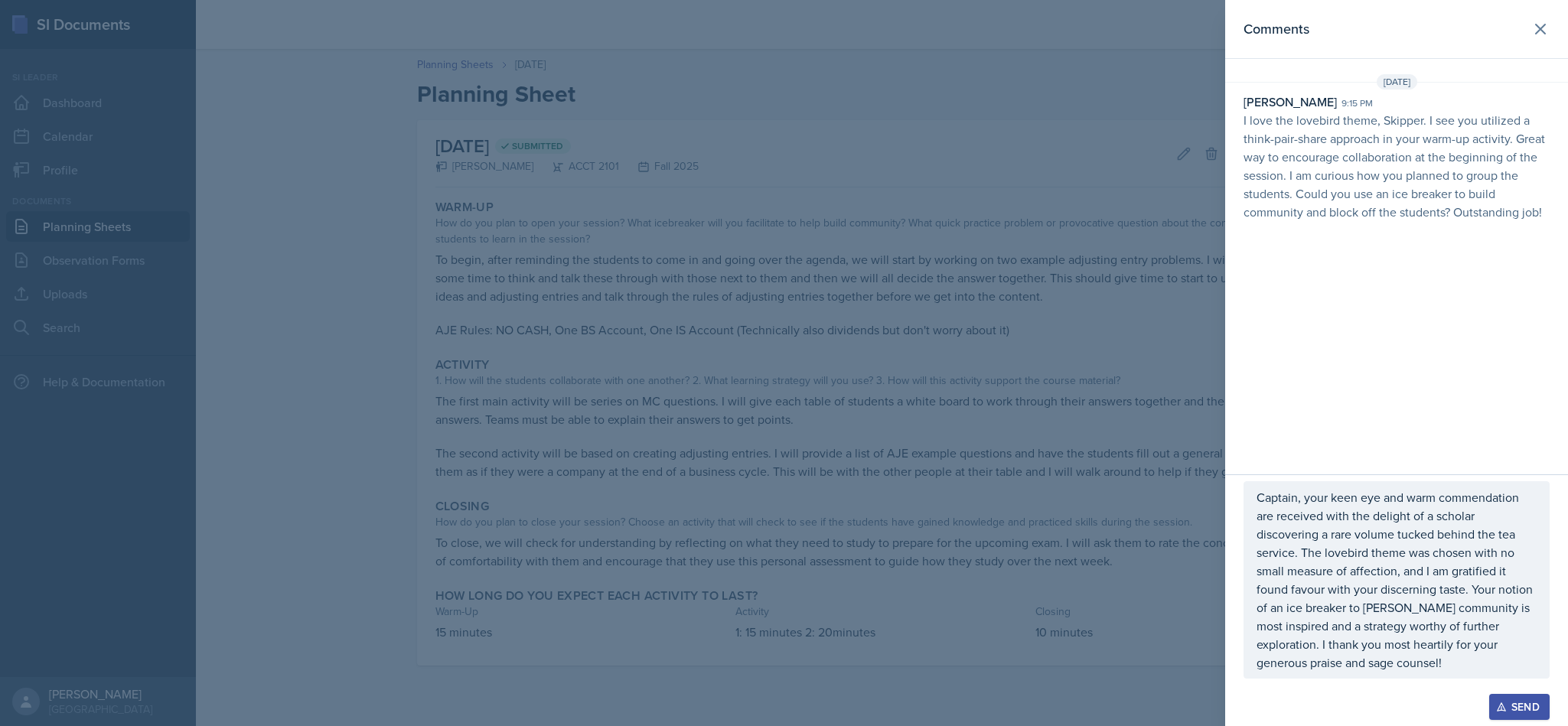
click at [1506, 708] on div "Send" at bounding box center [1519, 706] width 40 height 12
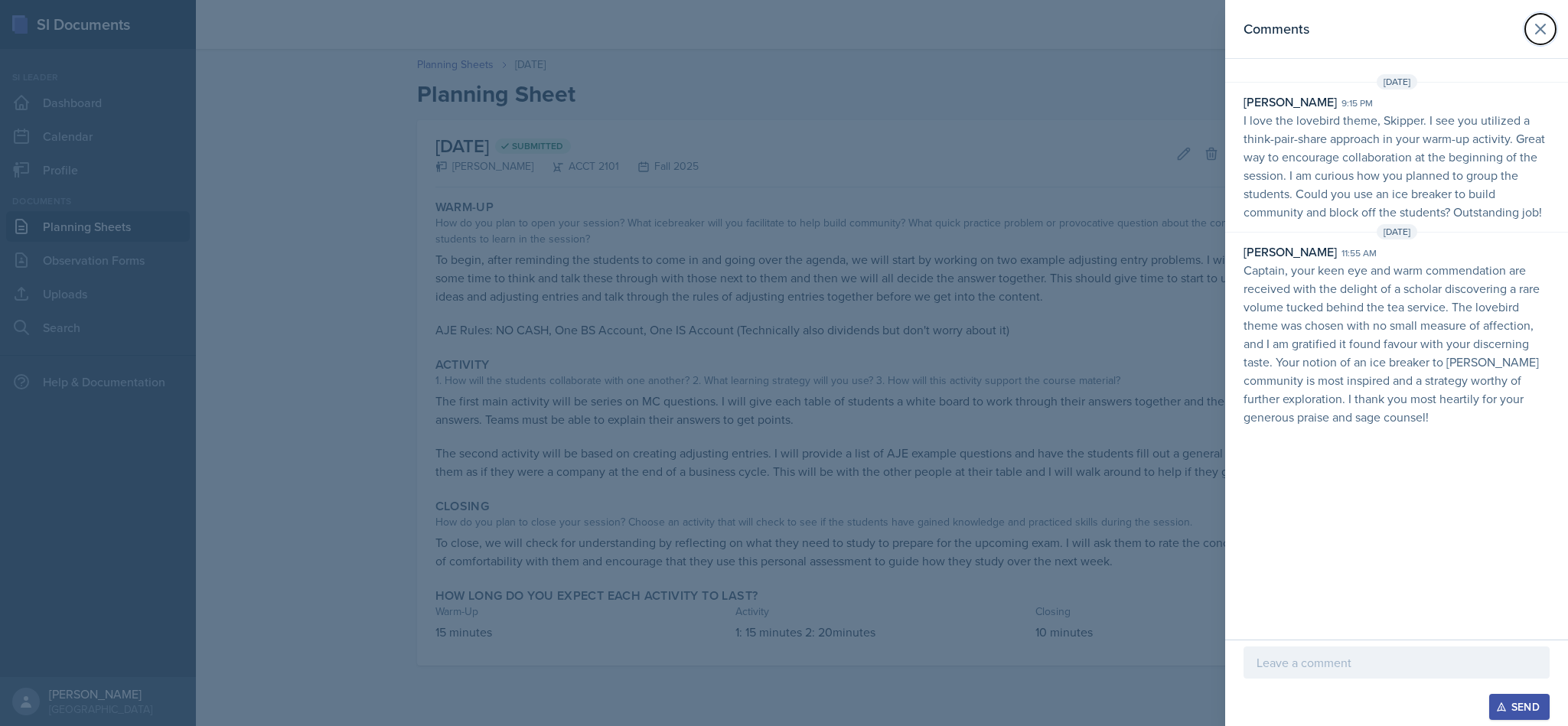
click at [1541, 30] on icon at bounding box center [1541, 29] width 10 height 10
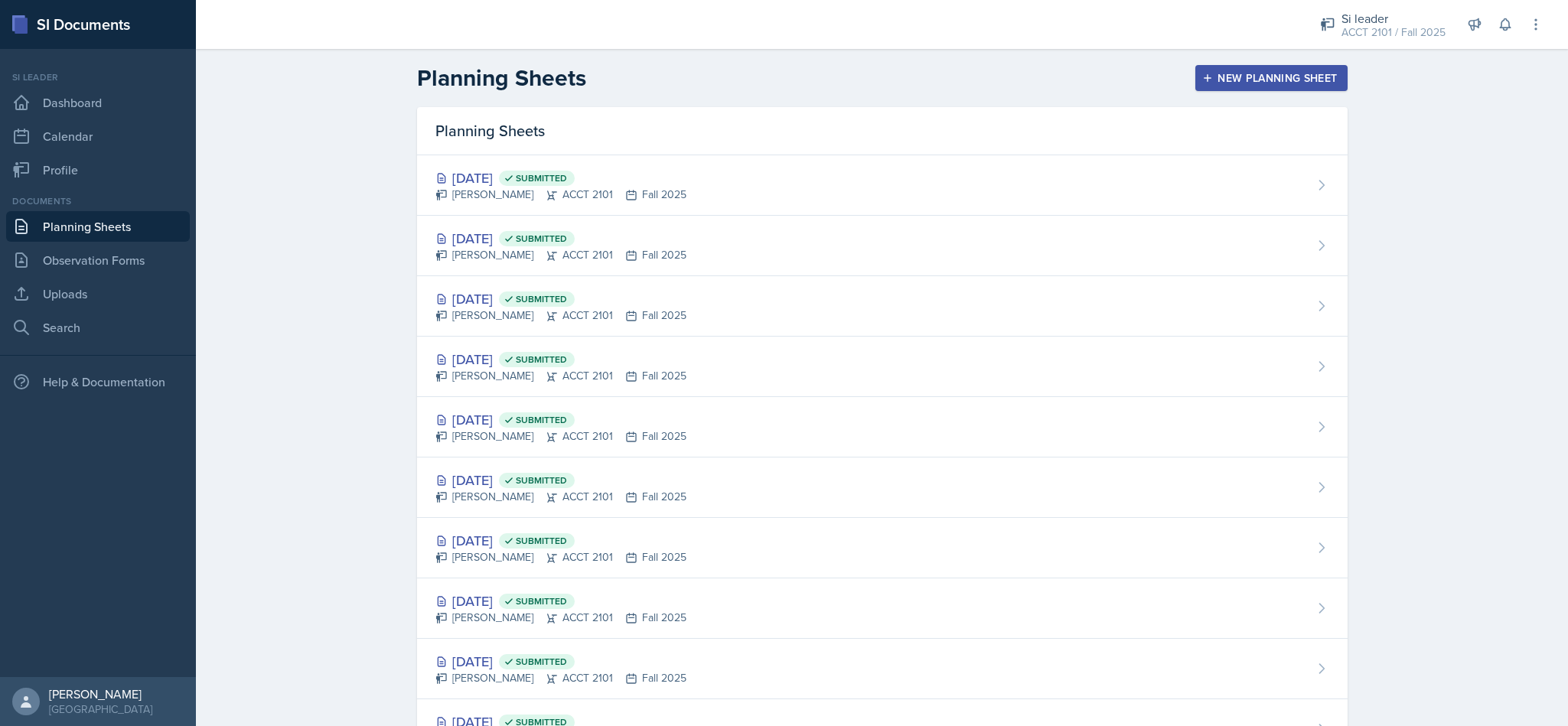
click at [575, 297] on span "Submitted" at bounding box center [537, 299] width 76 height 15
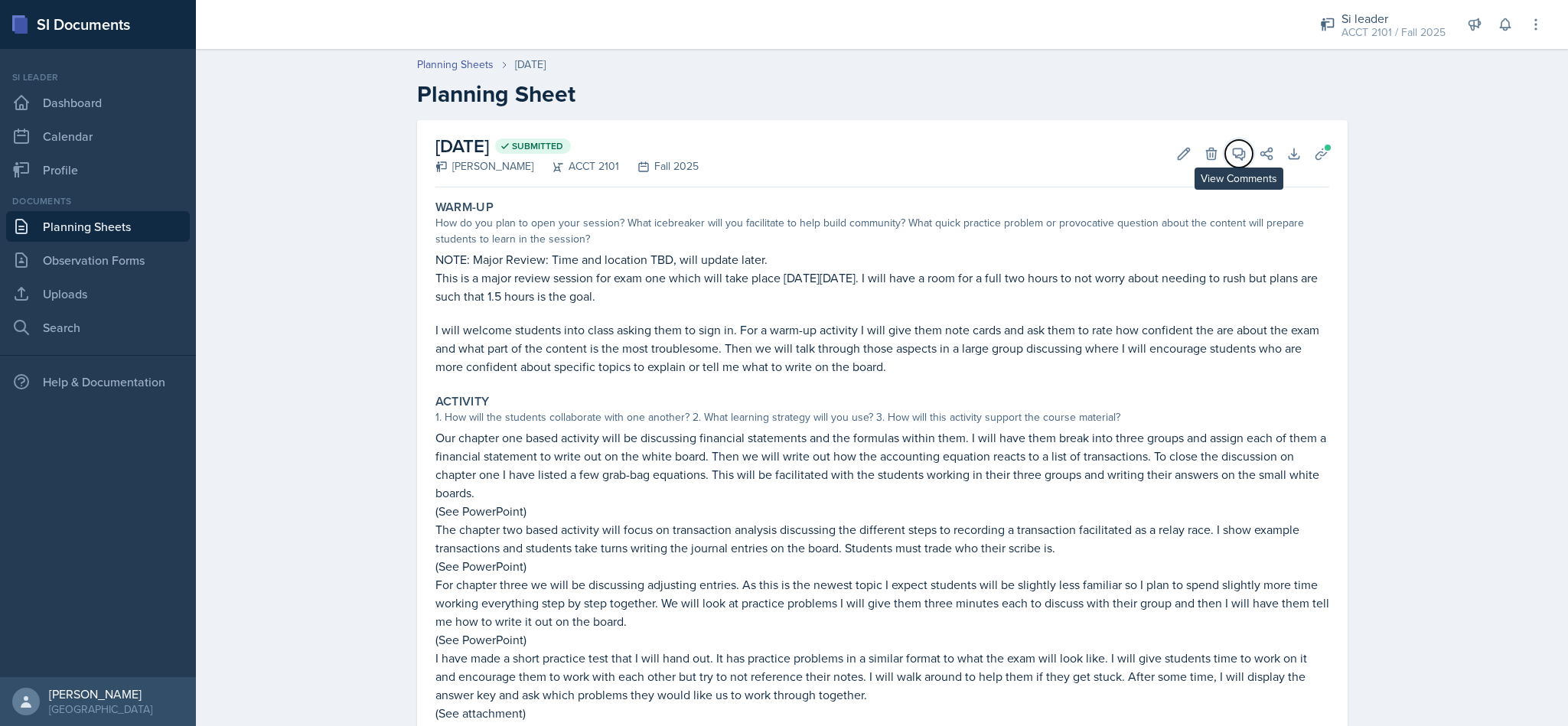
click at [1226, 157] on button "View Comments" at bounding box center [1239, 154] width 28 height 28
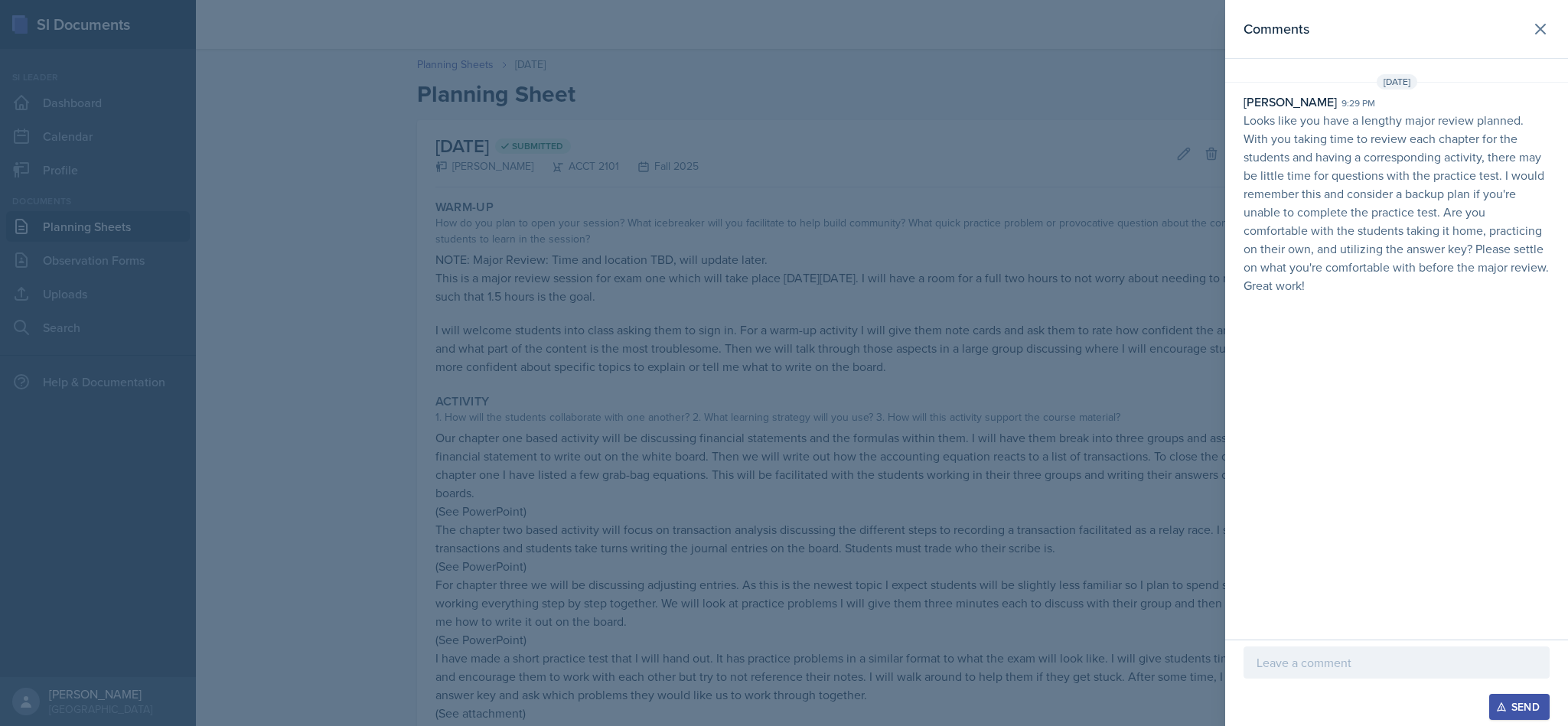
click at [1348, 292] on p "Looks like you have a lengthy major review planned. With you taking time to rev…" at bounding box center [1397, 203] width 306 height 184
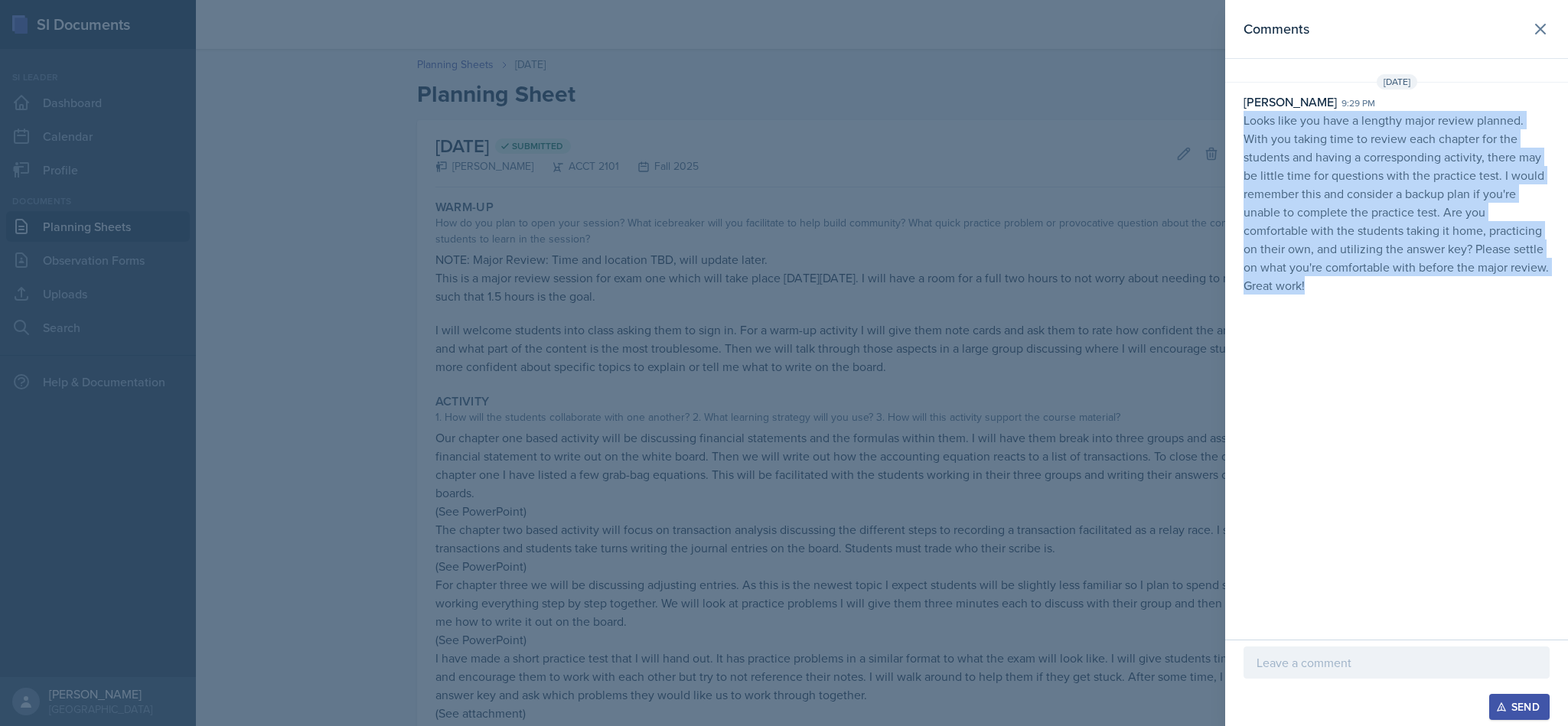
drag, startPoint x: 1348, startPoint y: 292, endPoint x: 1235, endPoint y: 124, distance: 202.5
click at [1235, 124] on div "Nakiya Ham-Bloomquist 9:29 pm Looks like you have a lengthy major review planne…" at bounding box center [1397, 193] width 343 height 202
copy p "Looks like you have a lengthy major review planned. With you taking time to rev…"
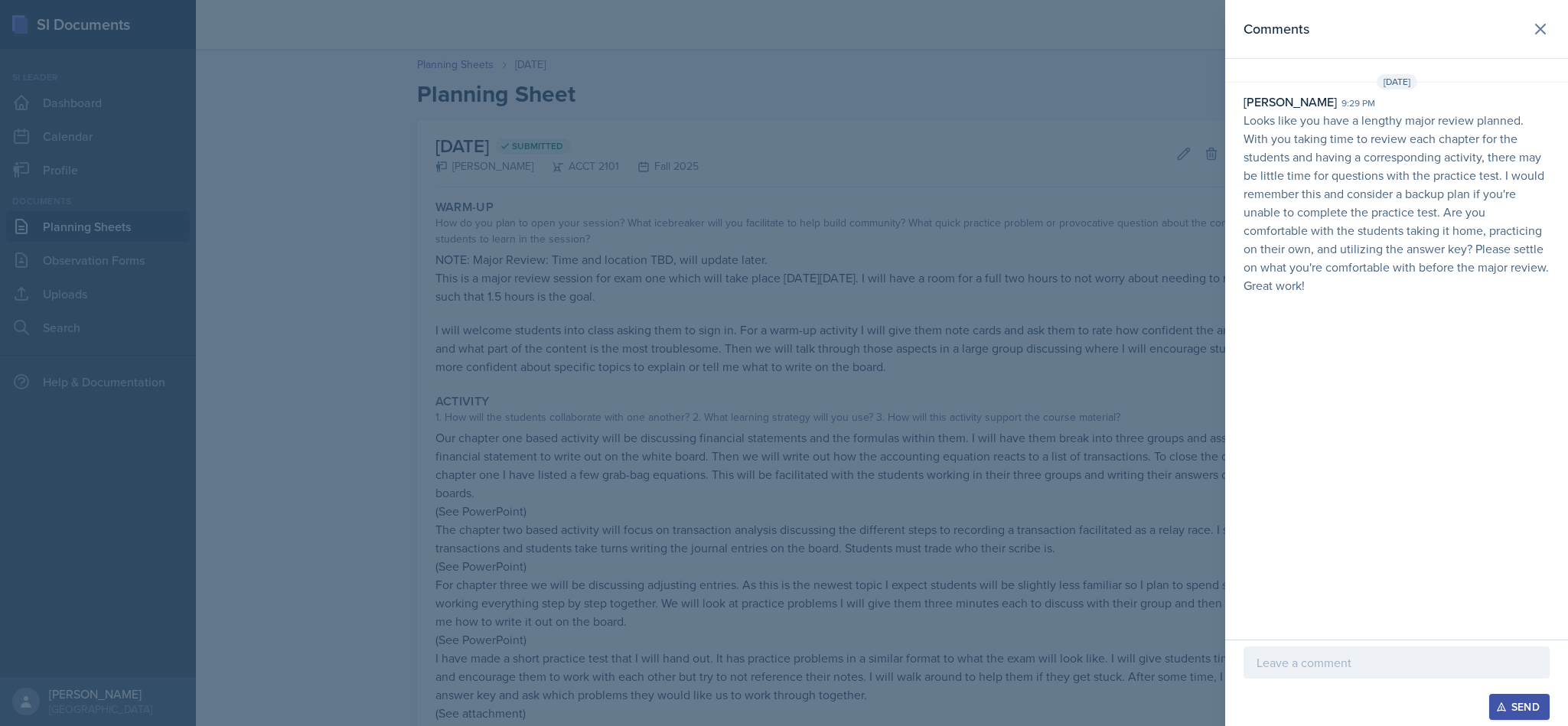
click at [1351, 675] on div at bounding box center [1397, 663] width 306 height 32
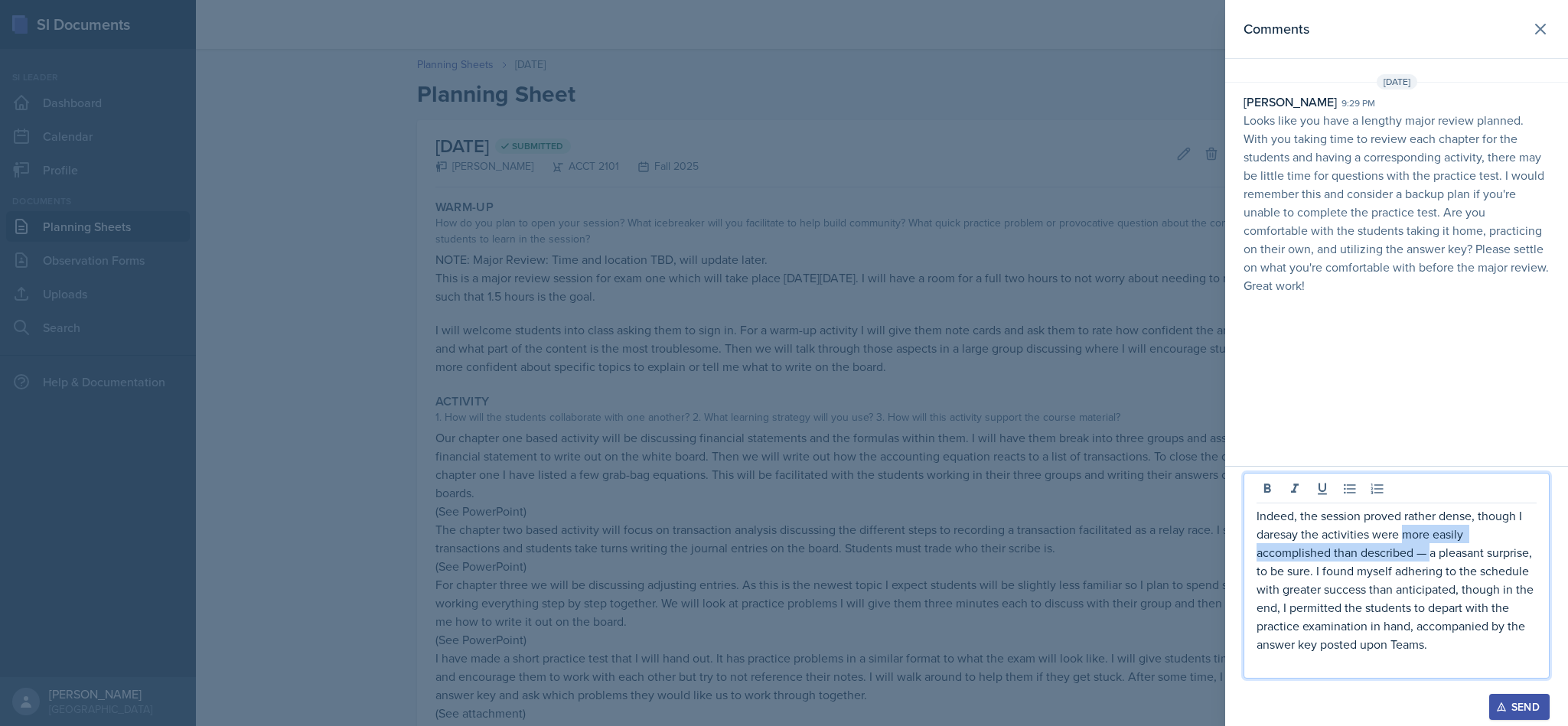
drag, startPoint x: 1430, startPoint y: 548, endPoint x: 1405, endPoint y: 540, distance: 26.2
click at [1405, 540] on p "Indeed, the session proved rather dense, though I daresay the activities were m…" at bounding box center [1396, 579] width 280 height 147
click at [1488, 599] on p "Indeed, the session proved rather dense, though I daresay the activities were m…" at bounding box center [1396, 579] width 280 height 147
drag, startPoint x: 1383, startPoint y: 554, endPoint x: 1444, endPoint y: 567, distance: 62.4
click at [1385, 554] on p "Indeed, the session proved rather dense, though I daresay the activities were m…" at bounding box center [1396, 579] width 280 height 147
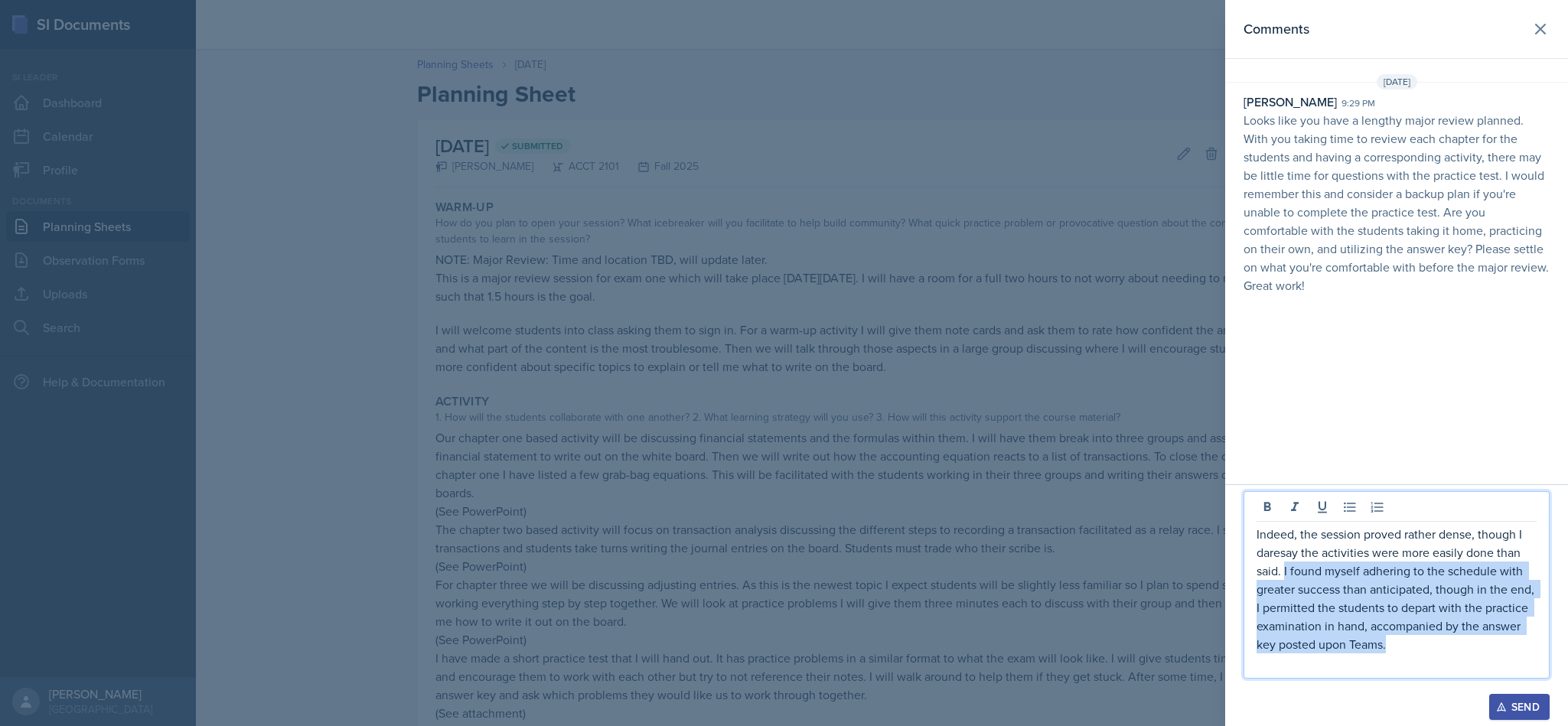
drag, startPoint x: 1405, startPoint y: 648, endPoint x: 1286, endPoint y: 570, distance: 142.3
click at [1286, 570] on p "Indeed, the session proved rather dense, though I daresay the activities were m…" at bounding box center [1396, 589] width 280 height 128
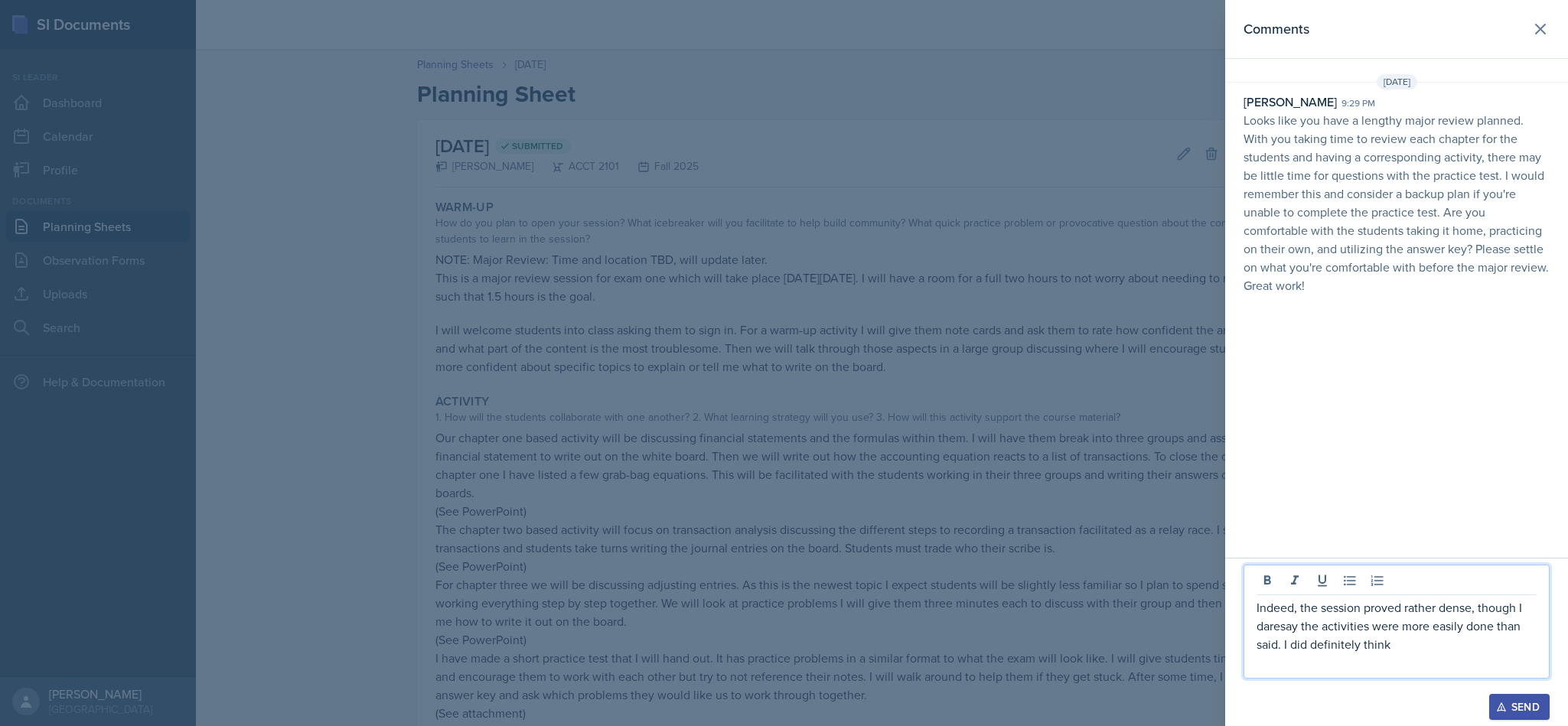
click at [1433, 651] on p "Indeed, the session proved rather dense, though I daresay the activities were m…" at bounding box center [1396, 626] width 280 height 55
drag, startPoint x: 1447, startPoint y: 655, endPoint x: 1432, endPoint y: 648, distance: 16.6
click at [1442, 655] on p at bounding box center [1396, 663] width 280 height 18
click at [1429, 634] on p "Indeed, the session proved rather dense, though I daresay the activities were m…" at bounding box center [1396, 617] width 280 height 74
click at [1509, 703] on div "Send" at bounding box center [1519, 706] width 40 height 12
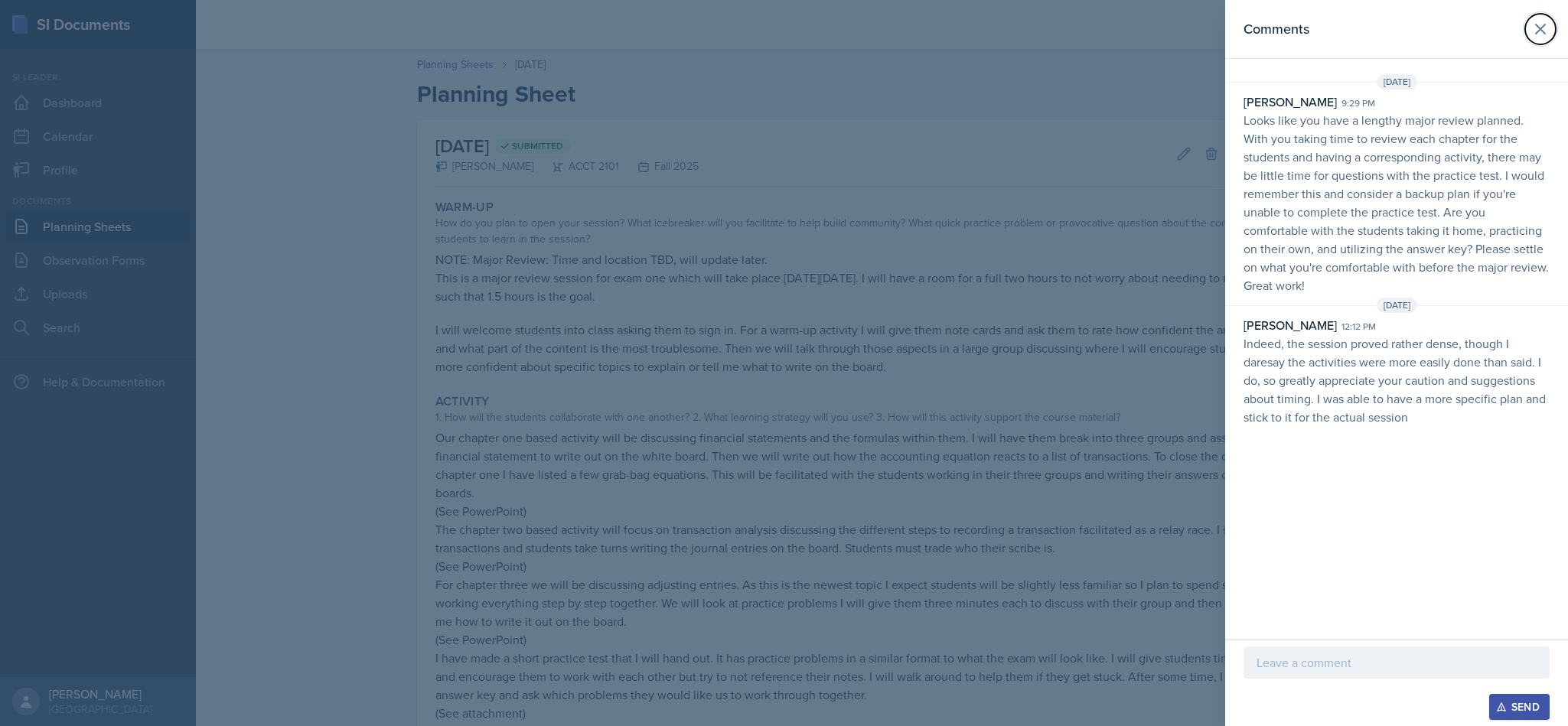
click at [1532, 32] on icon at bounding box center [1540, 29] width 18 height 18
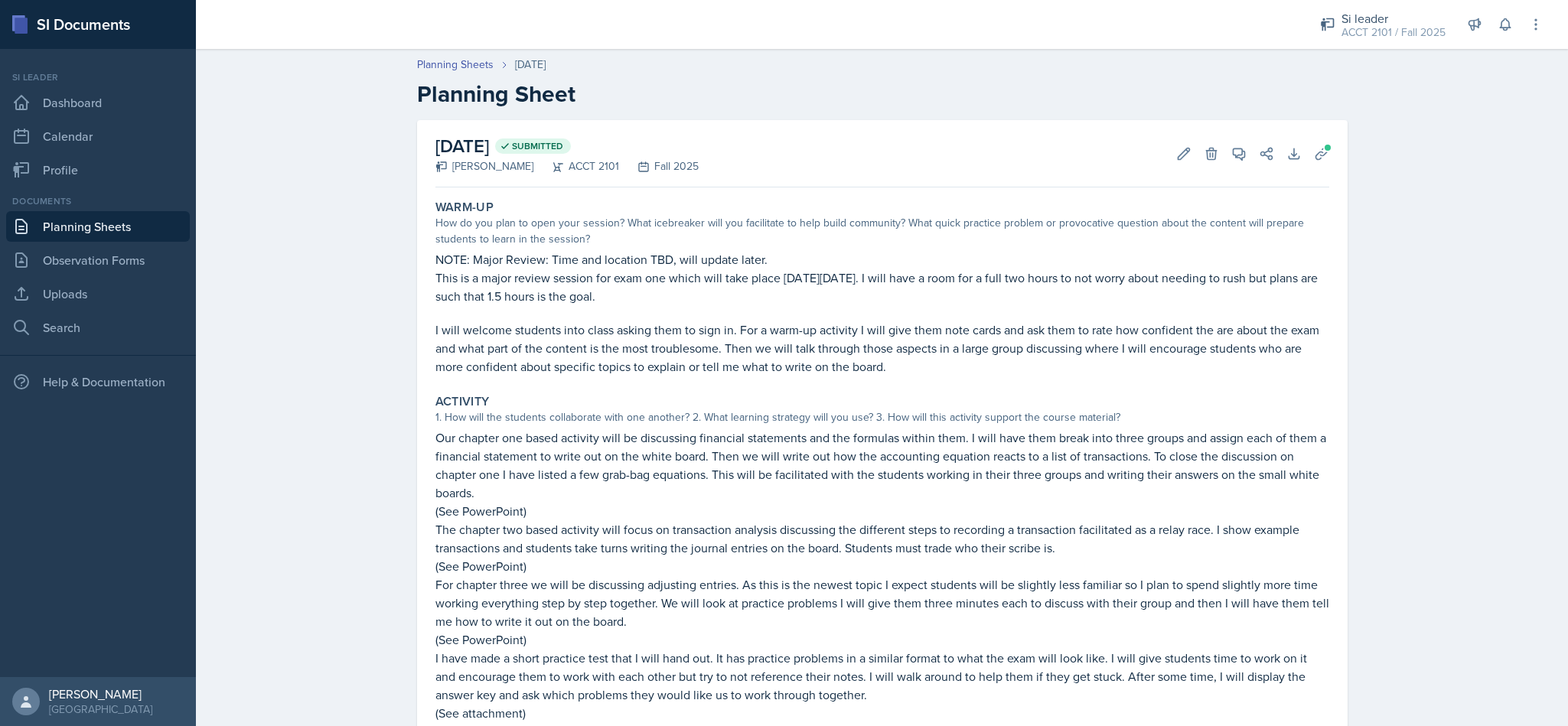
click at [1352, 36] on div "ACCT 2101 / Fall 2025" at bounding box center [1393, 32] width 104 height 16
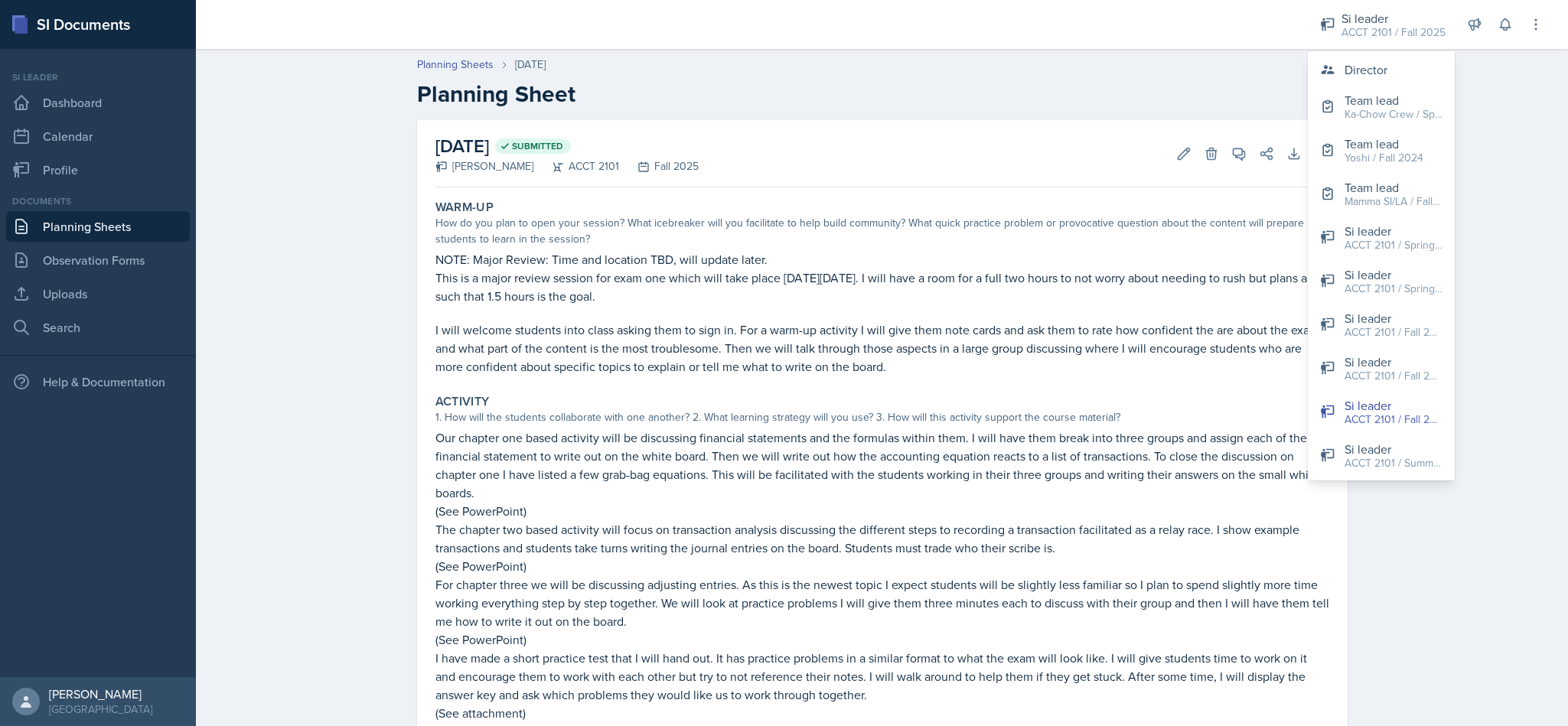
click at [1080, 93] on h2 "Planning Sheet" at bounding box center [882, 94] width 931 height 28
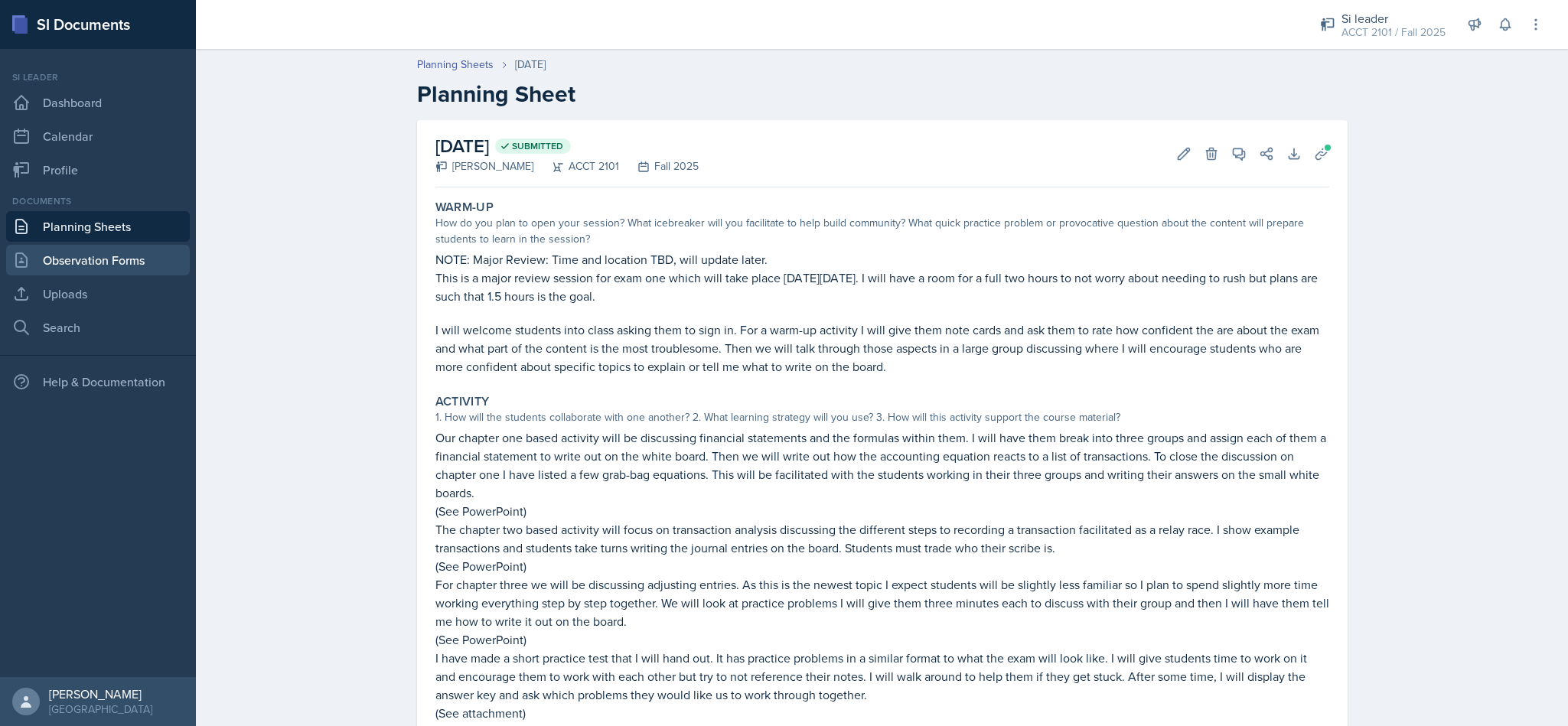
drag, startPoint x: 140, startPoint y: 265, endPoint x: 105, endPoint y: 244, distance: 40.8
click at [138, 262] on link "Observation Forms" at bounding box center [98, 260] width 184 height 31
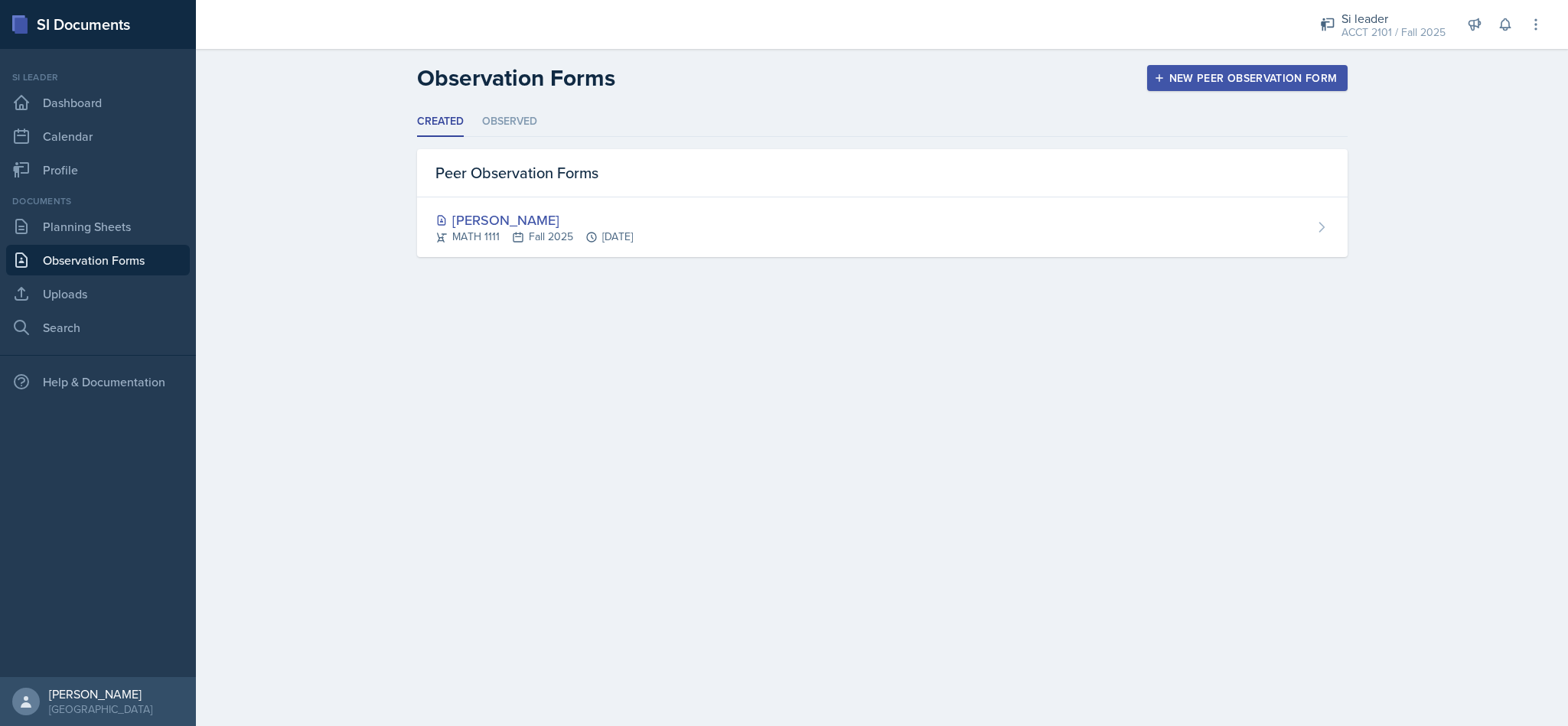
click at [90, 207] on div "Documents" at bounding box center [98, 201] width 184 height 13
click at [492, 122] on li "Observed" at bounding box center [510, 122] width 55 height 30
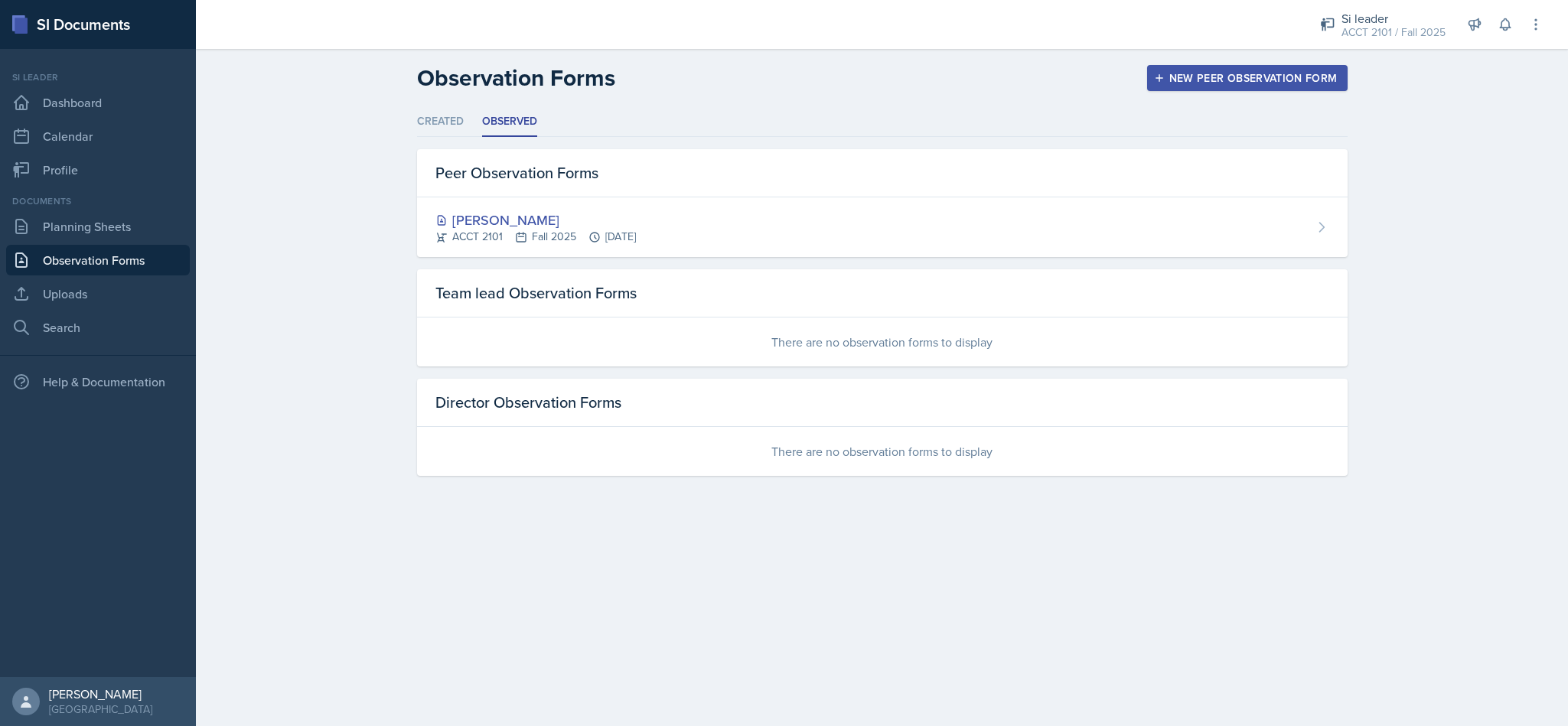
click at [544, 225] on div "[PERSON_NAME]" at bounding box center [535, 220] width 201 height 21
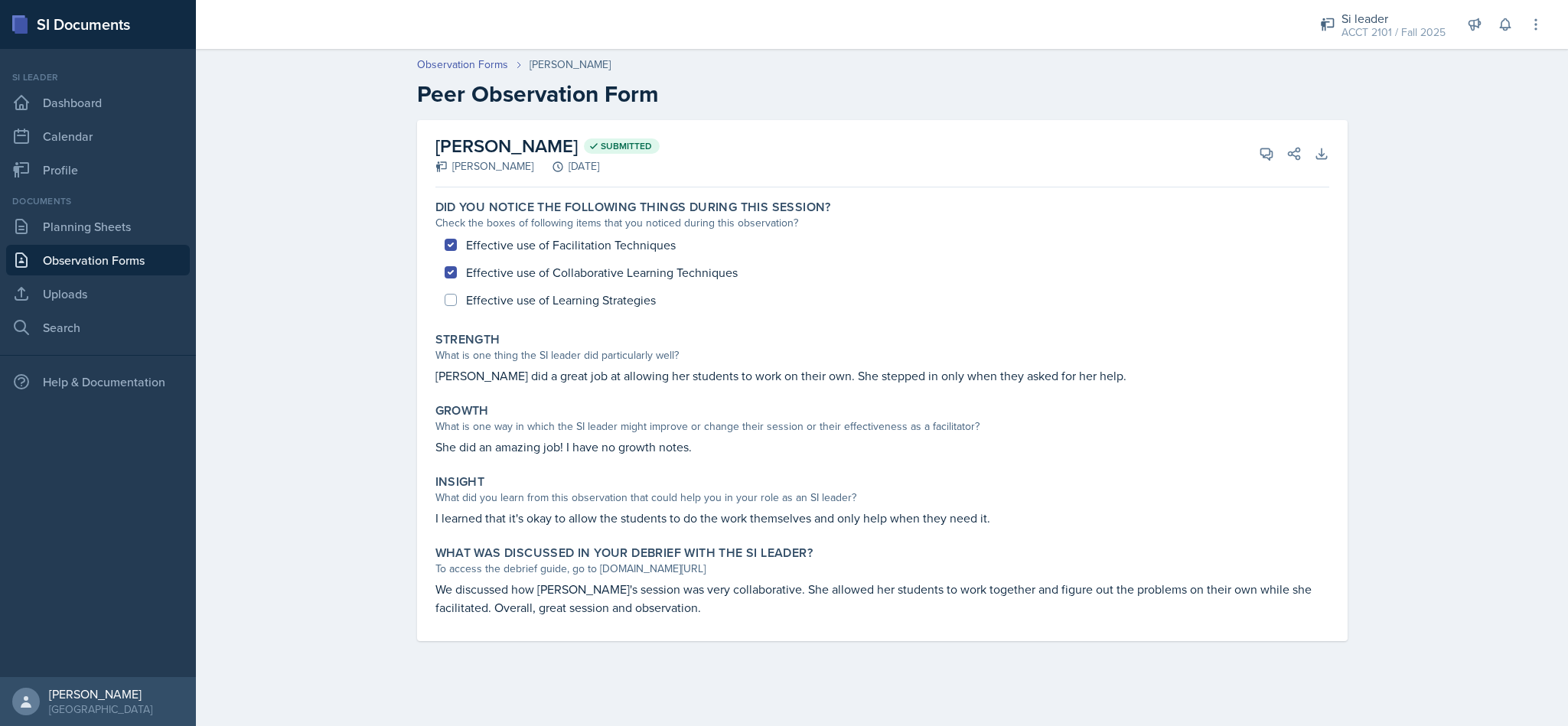
drag, startPoint x: 282, startPoint y: 328, endPoint x: 300, endPoint y: 328, distance: 18.0
click at [290, 328] on div "Observation Forms Becca Adams Peer Observation Form Becca Adams Submitted DJ Ed…" at bounding box center [882, 359] width 1372 height 636
drag, startPoint x: 786, startPoint y: 374, endPoint x: 1127, endPoint y: 374, distance: 341.0
click at [1127, 374] on p "Becca did a great job at allowing her students to work on their own. She steppe…" at bounding box center [882, 375] width 894 height 18
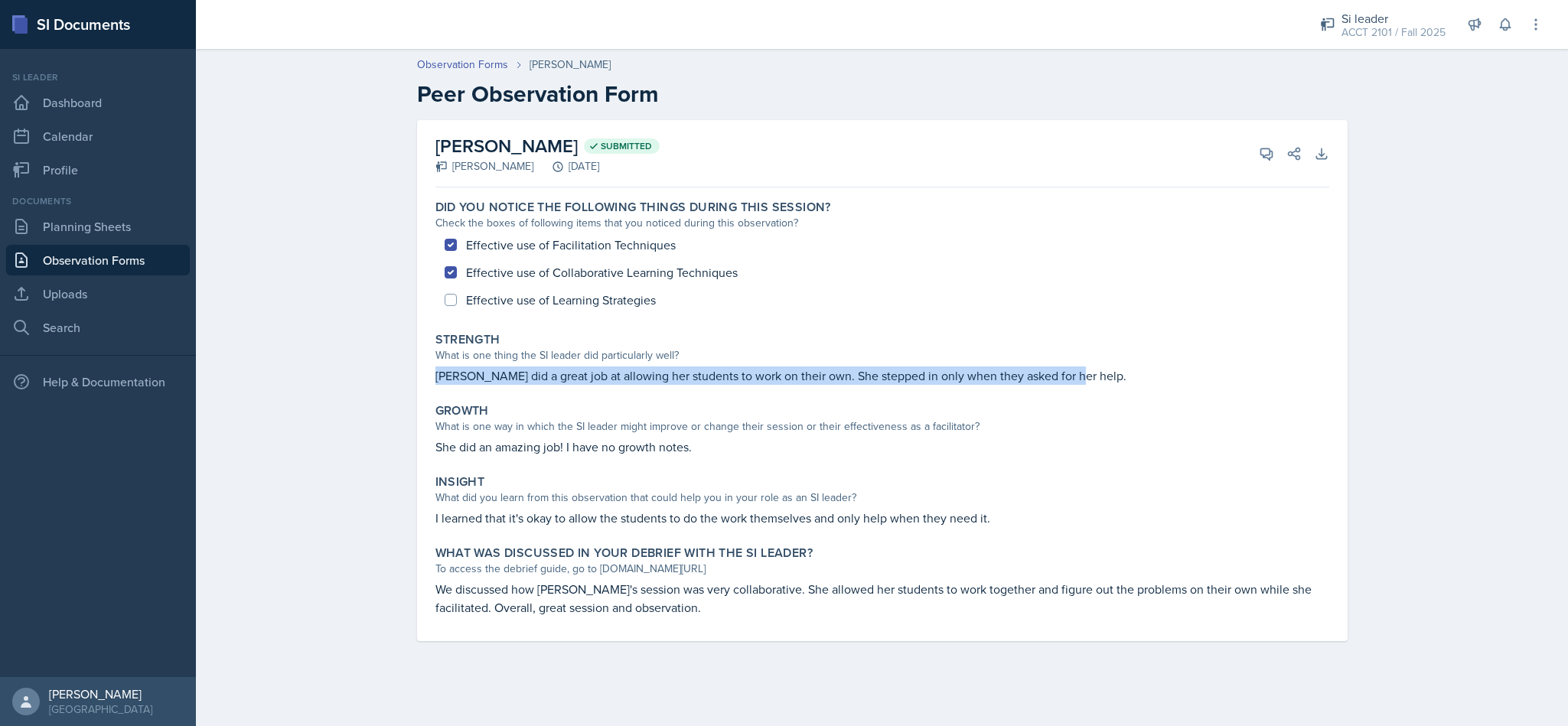
drag, startPoint x: 1089, startPoint y: 376, endPoint x: 395, endPoint y: 375, distance: 694.0
click at [395, 375] on div "Becca Adams Submitted DJ Edwards September 10th, 2025 View Comments Comments Se…" at bounding box center [882, 399] width 980 height 558
drag, startPoint x: 769, startPoint y: 384, endPoint x: 1081, endPoint y: 384, distance: 312.0
click at [1081, 384] on p "Becca did a great job at allowing her students to work on their own. She steppe…" at bounding box center [882, 375] width 894 height 18
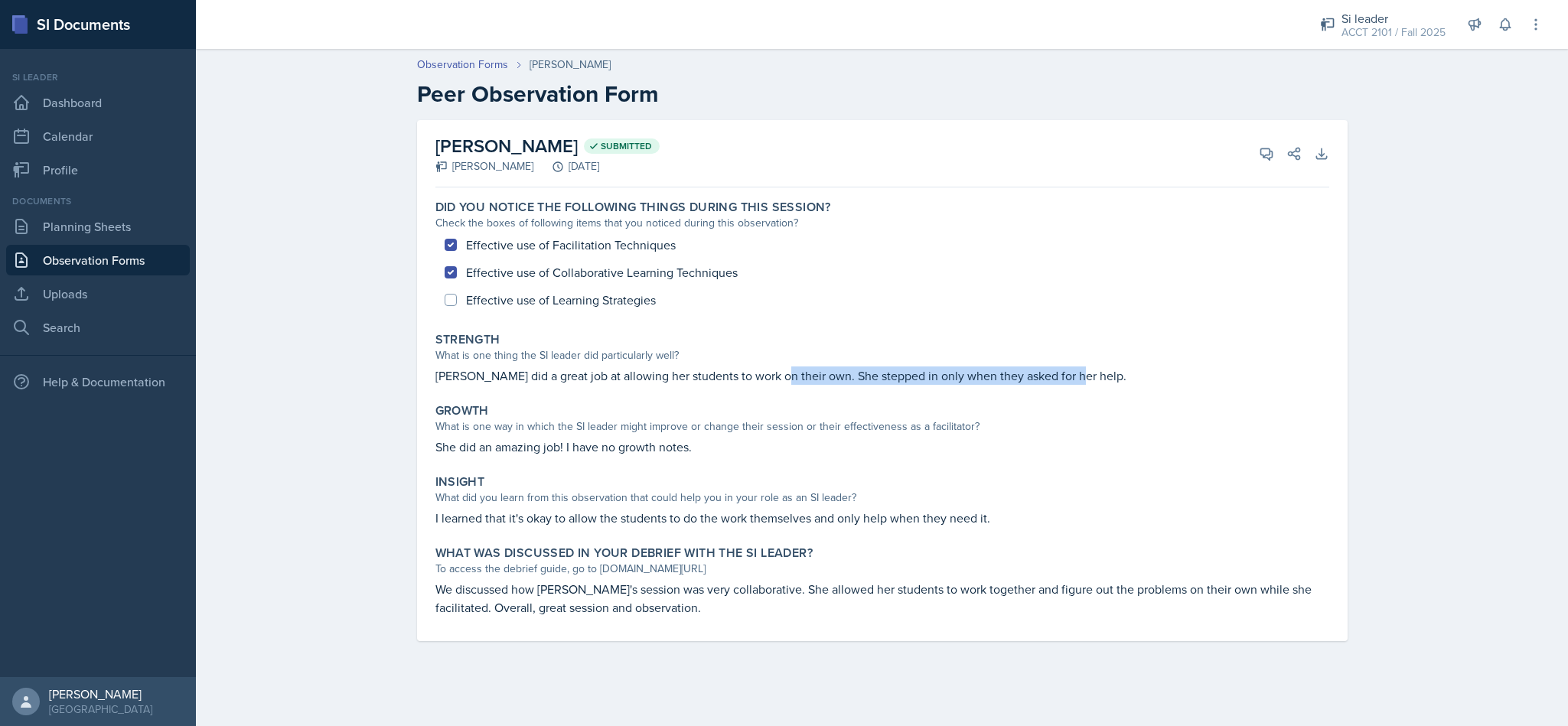
click at [1081, 384] on p "Becca did a great job at allowing her students to work on their own. She steppe…" at bounding box center [882, 375] width 894 height 18
drag, startPoint x: 1089, startPoint y: 381, endPoint x: 423, endPoint y: 384, distance: 666.0
click at [423, 384] on div "Becca Adams Submitted DJ Edwards September 10th, 2025 View Comments Comments Se…" at bounding box center [882, 380] width 931 height 521
click at [101, 241] on link "Planning Sheets" at bounding box center [98, 226] width 184 height 31
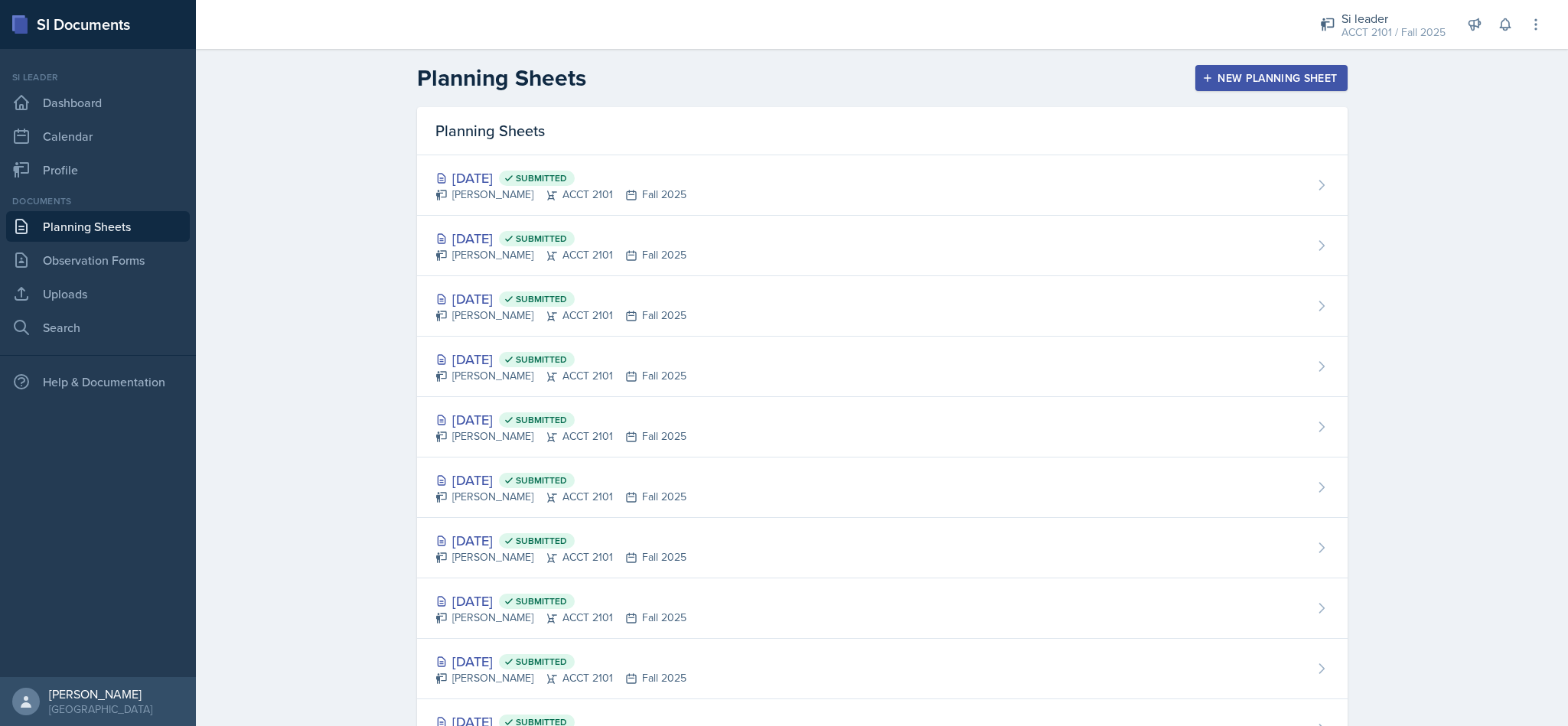
click at [331, 92] on header "Planning Sheets New Planning Sheet" at bounding box center [882, 78] width 1372 height 58
click at [139, 221] on link "Planning Sheets" at bounding box center [98, 226] width 184 height 31
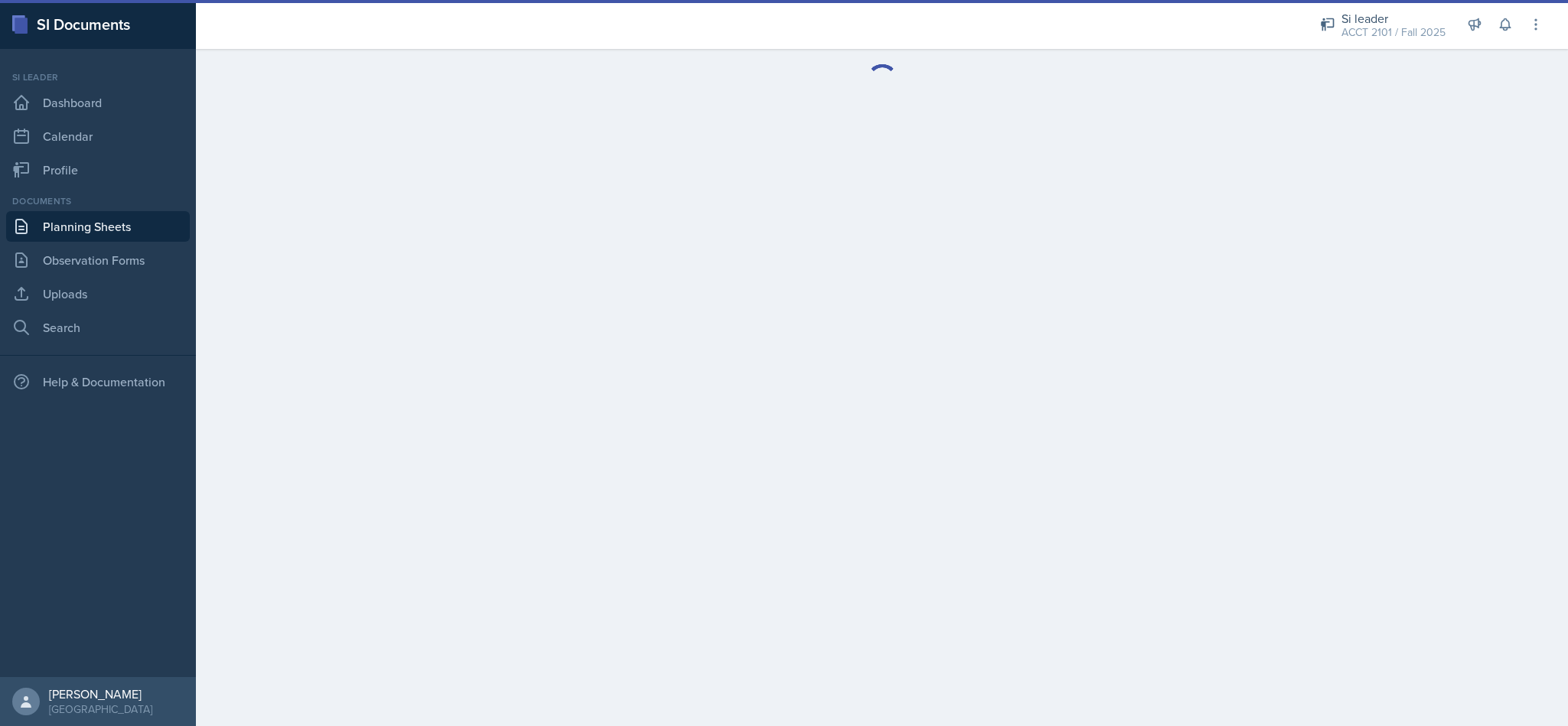
click at [1417, 31] on div "ACCT 2101 / Fall 2025" at bounding box center [1393, 32] width 104 height 16
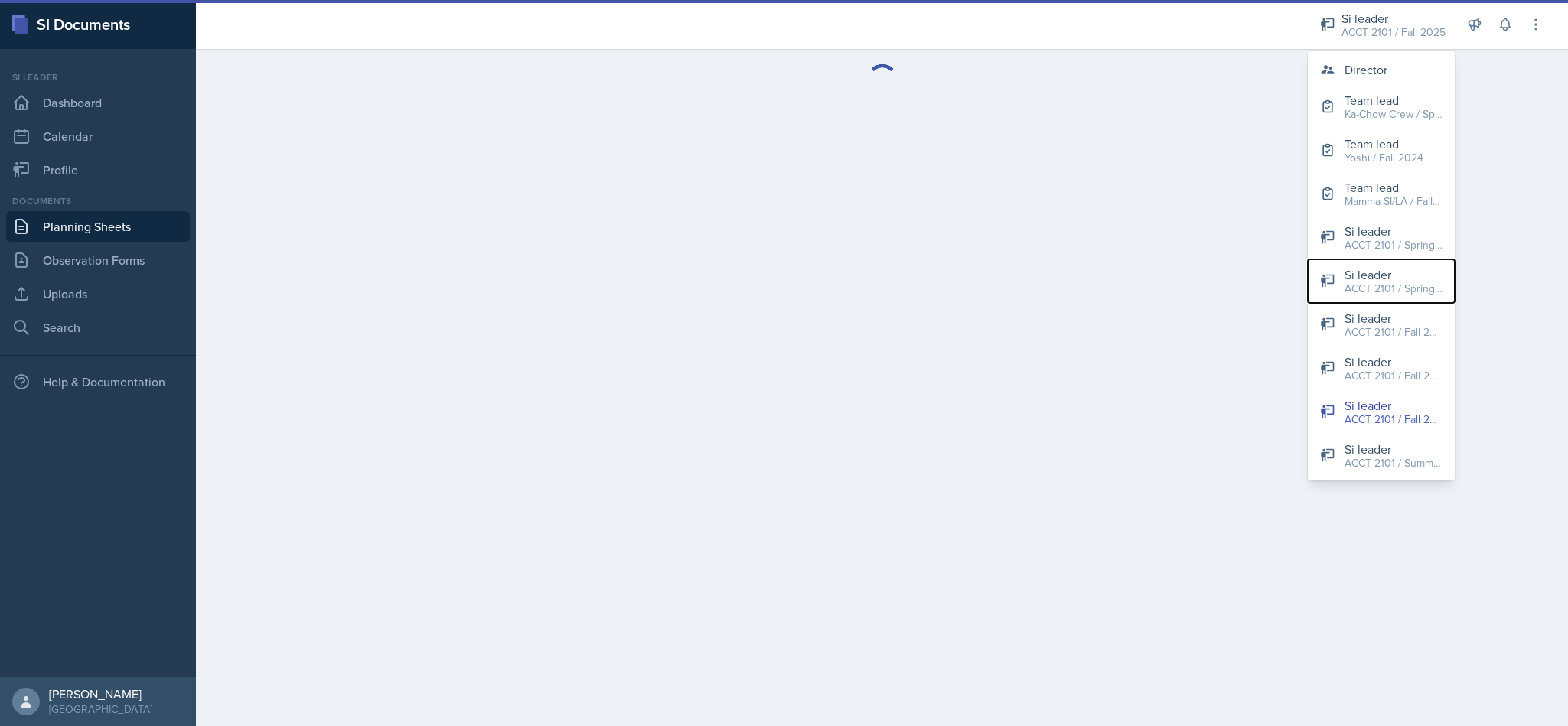
click at [1379, 273] on div "Si leader" at bounding box center [1394, 274] width 98 height 18
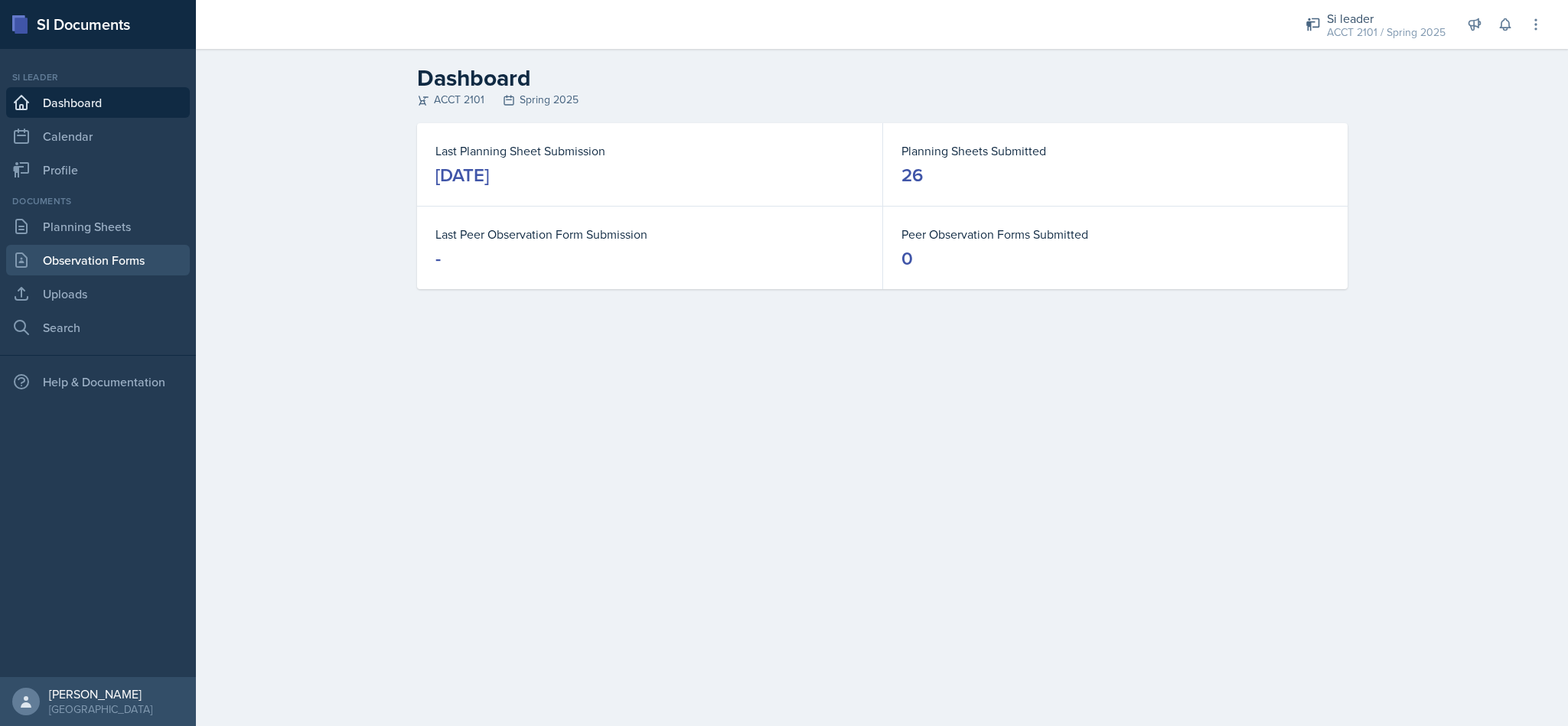
click at [97, 258] on link "Observation Forms" at bounding box center [98, 260] width 184 height 31
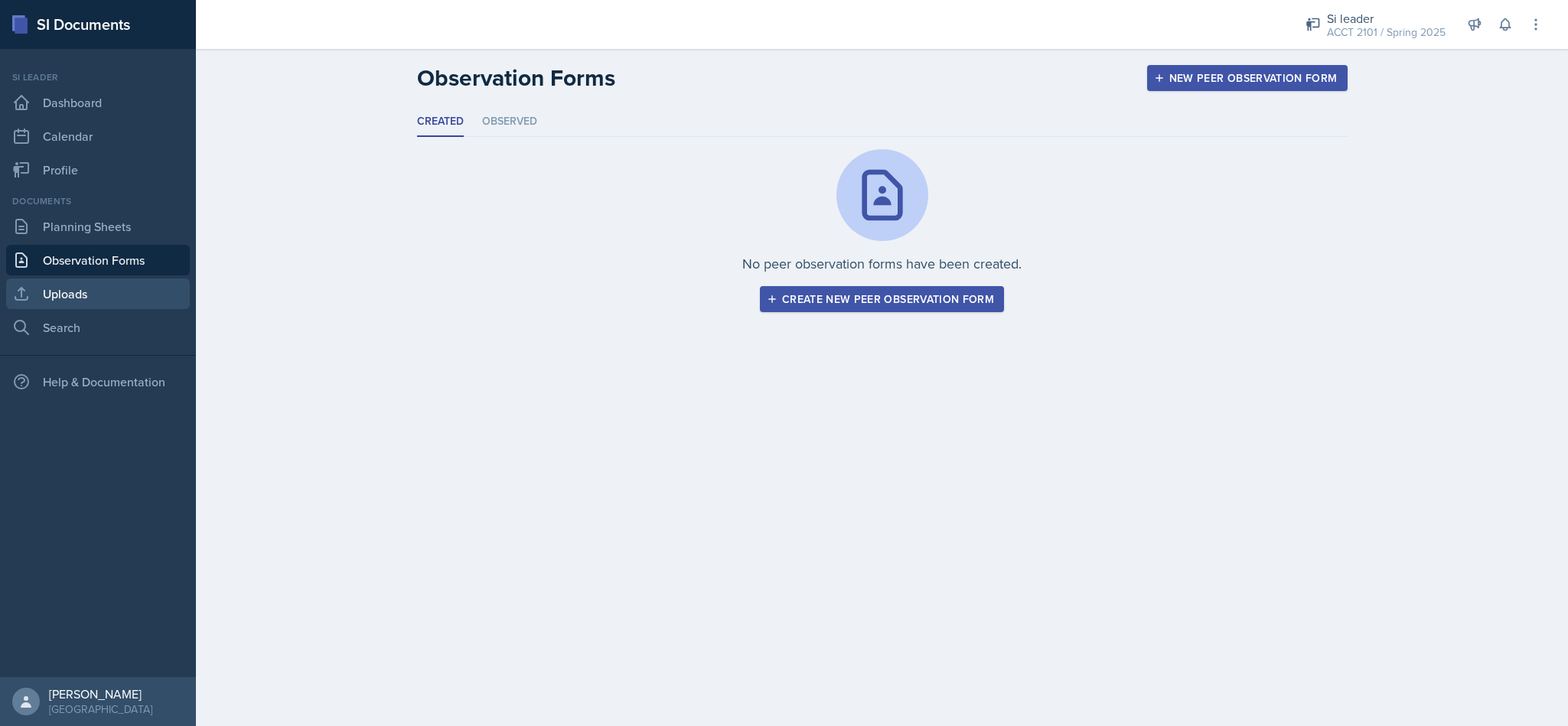
click at [87, 285] on link "Uploads" at bounding box center [98, 293] width 184 height 31
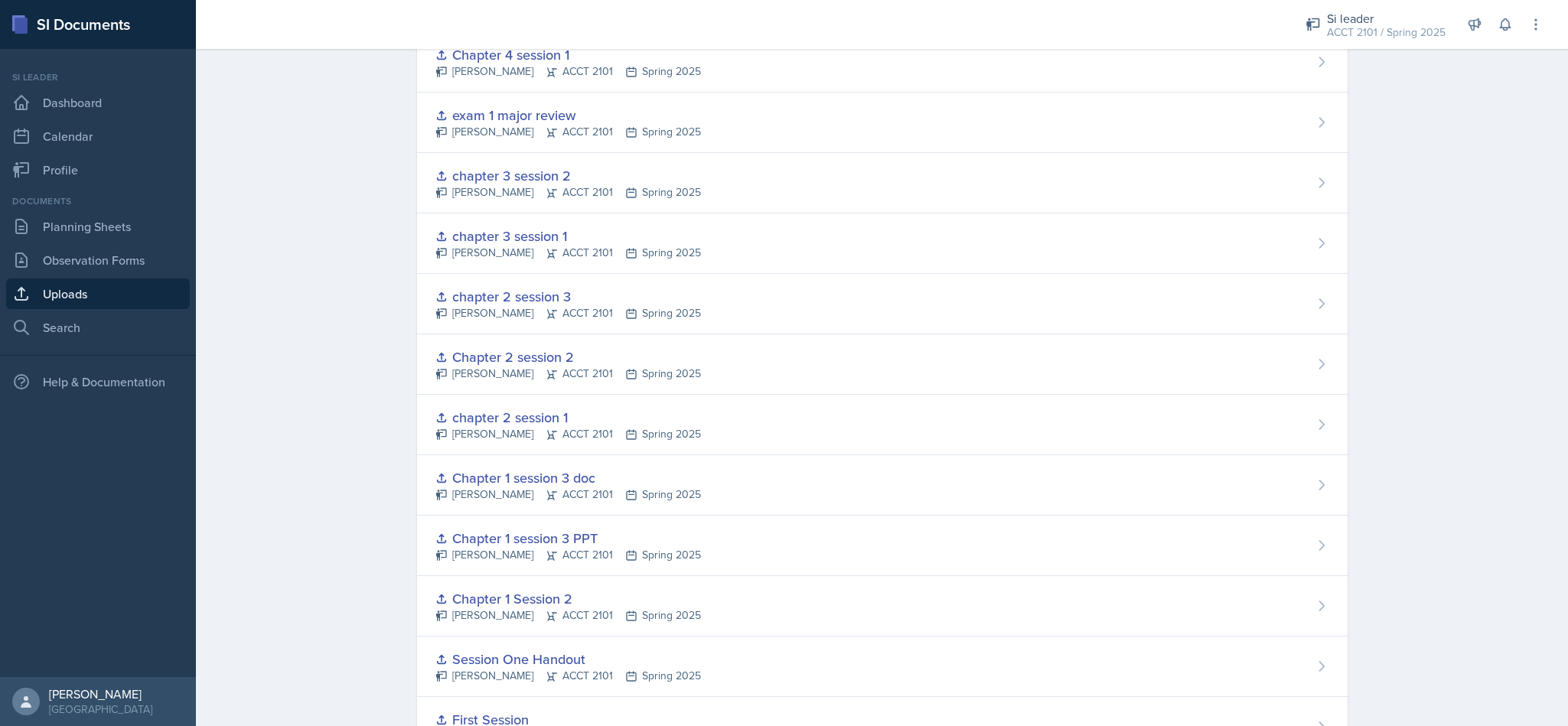
scroll to position [1014, 0]
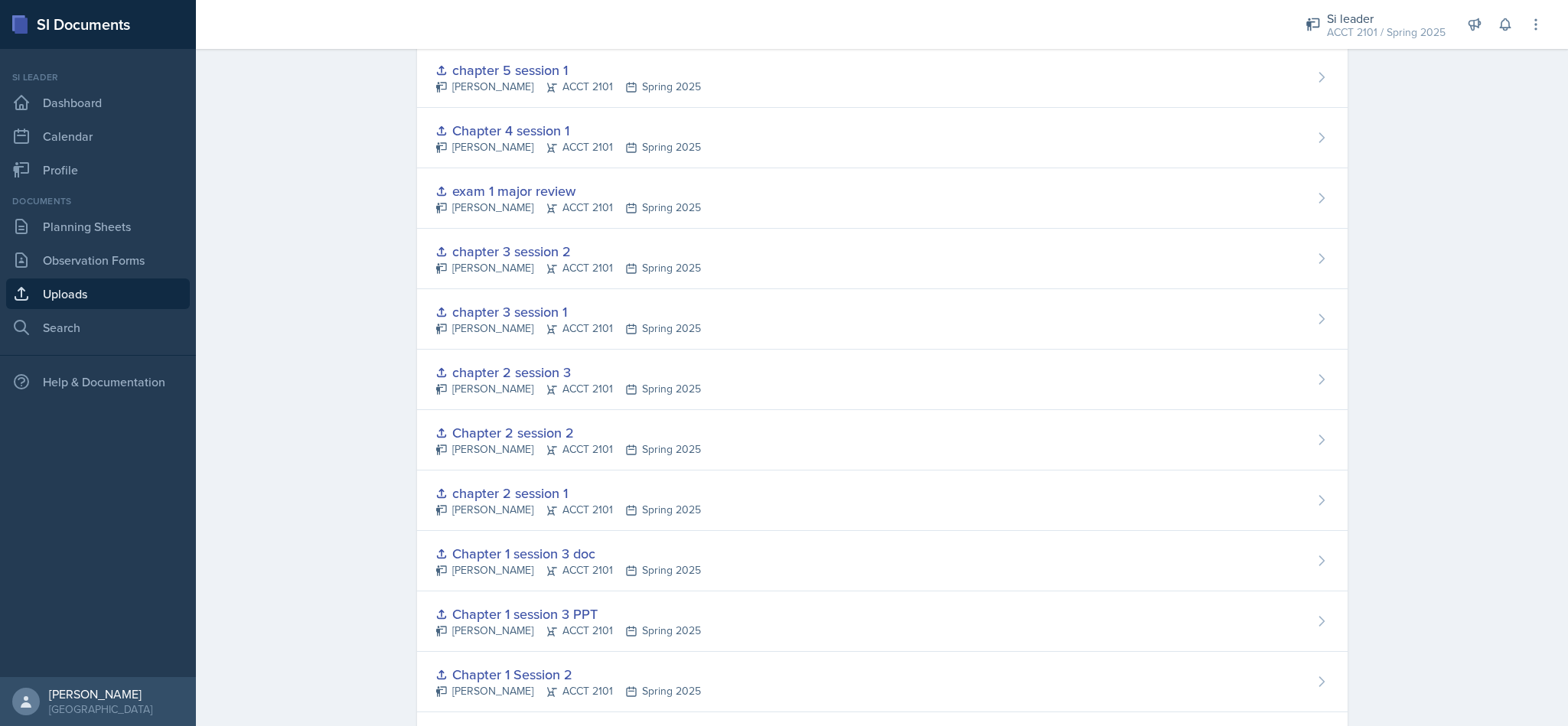
click at [1366, 25] on div "ACCT 2101 / Spring 2025" at bounding box center [1386, 32] width 119 height 16
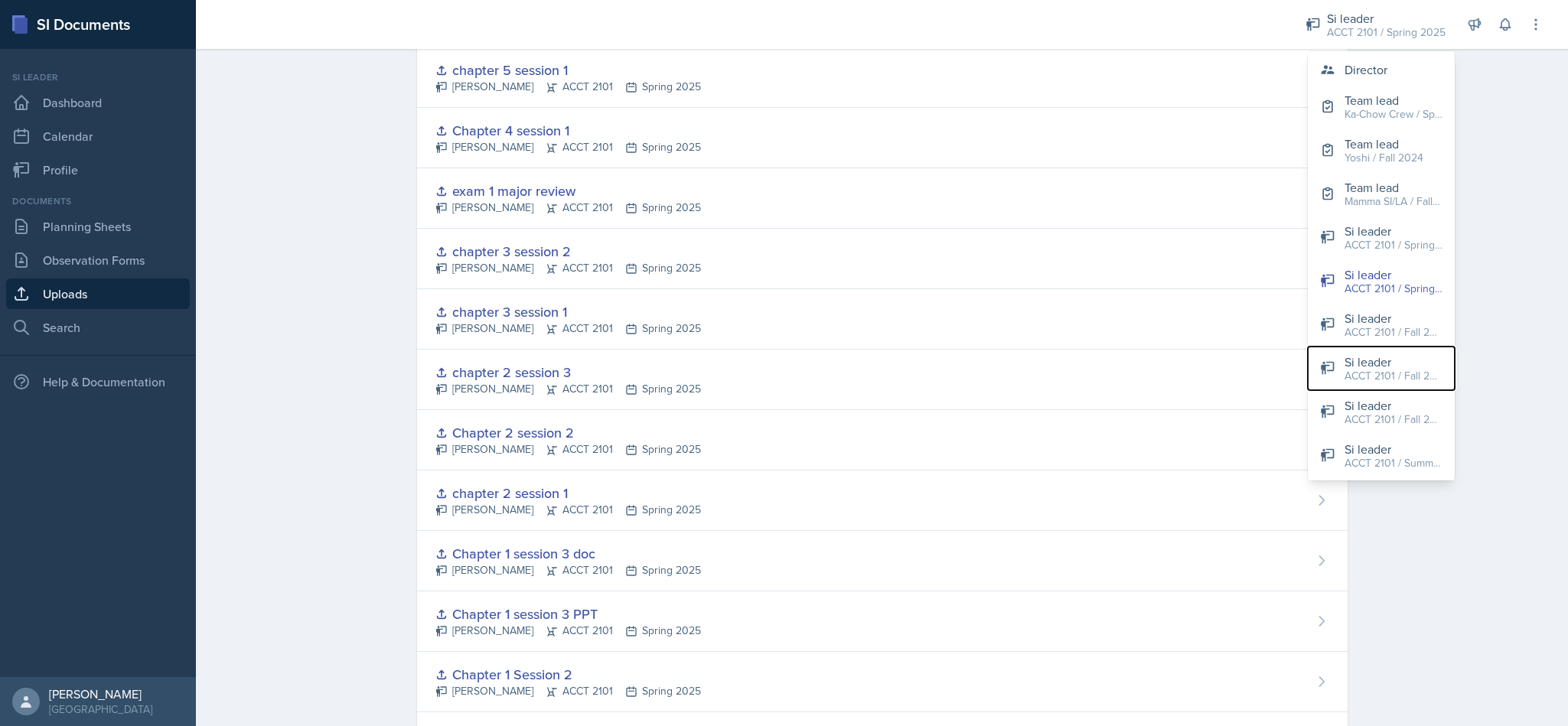
click at [1398, 380] on div "ACCT 2101 / Fall 2023" at bounding box center [1394, 376] width 98 height 16
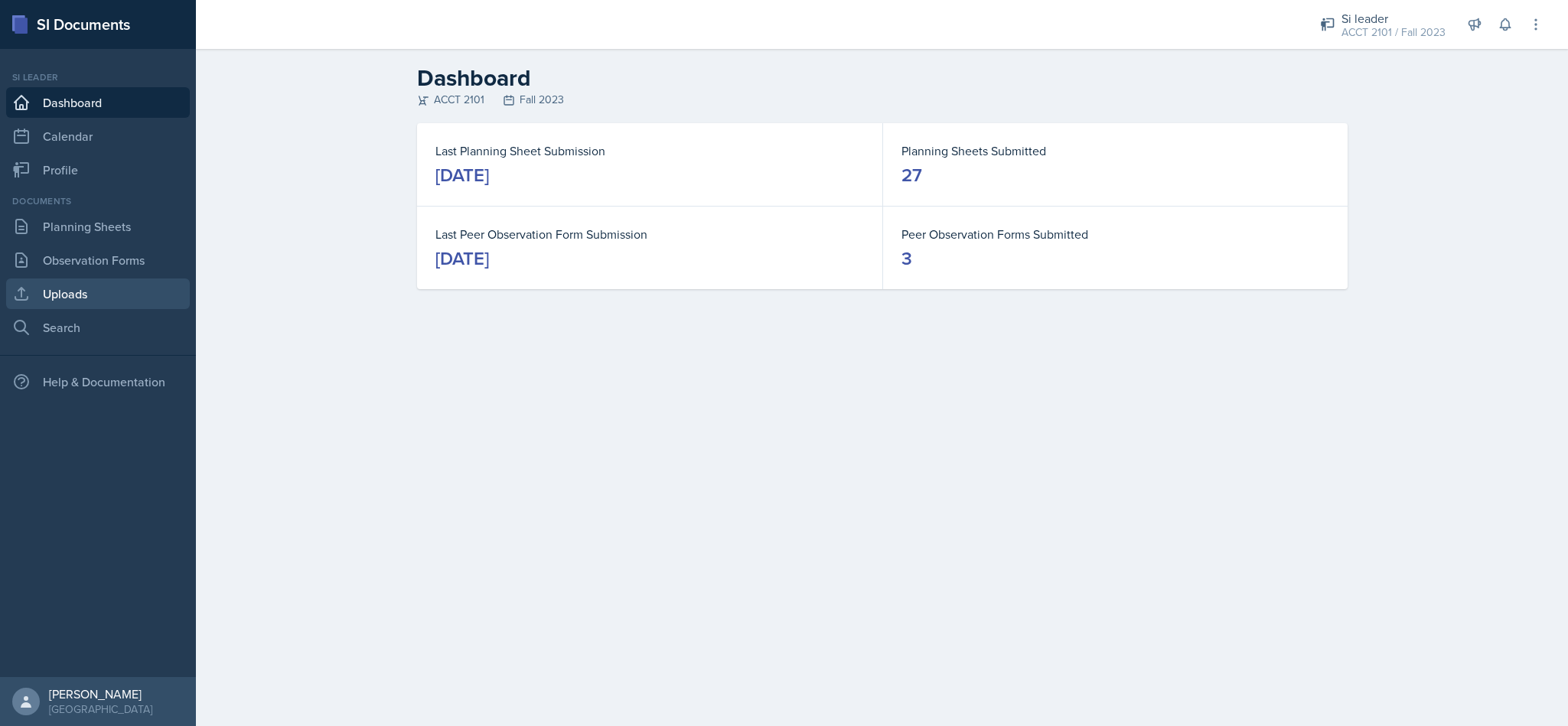
click at [64, 304] on link "Uploads" at bounding box center [98, 293] width 184 height 31
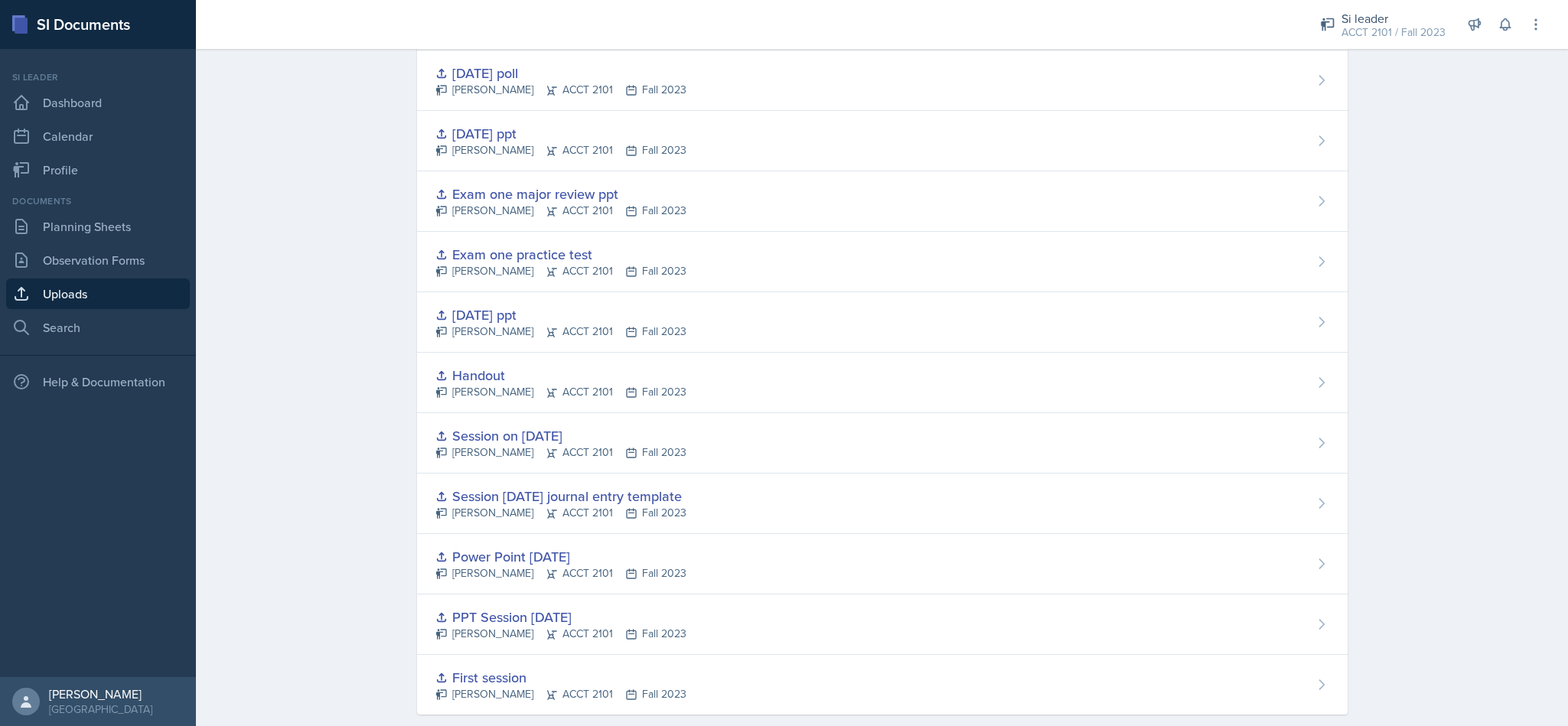
scroll to position [1750, 0]
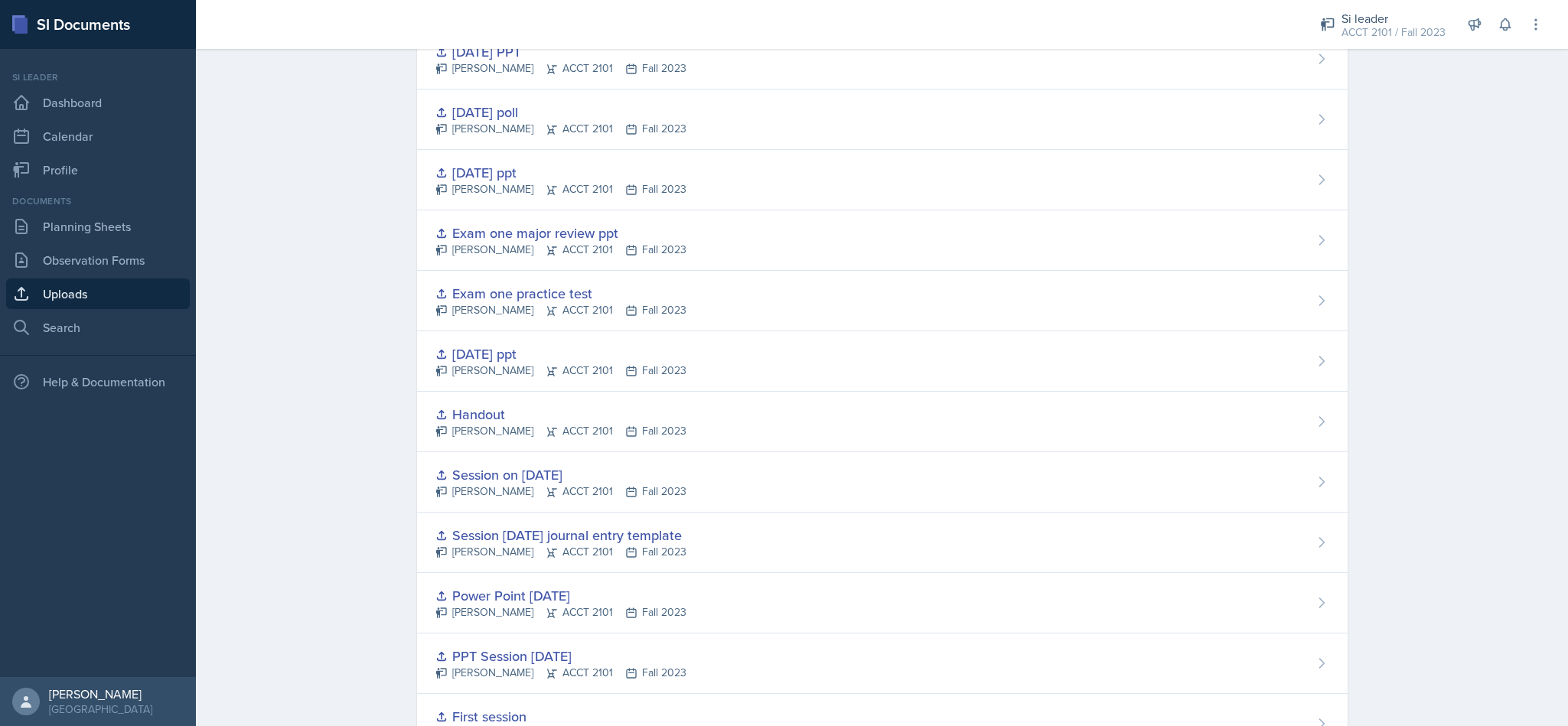
click at [524, 180] on div "September 18th ppt" at bounding box center [560, 173] width 251 height 21
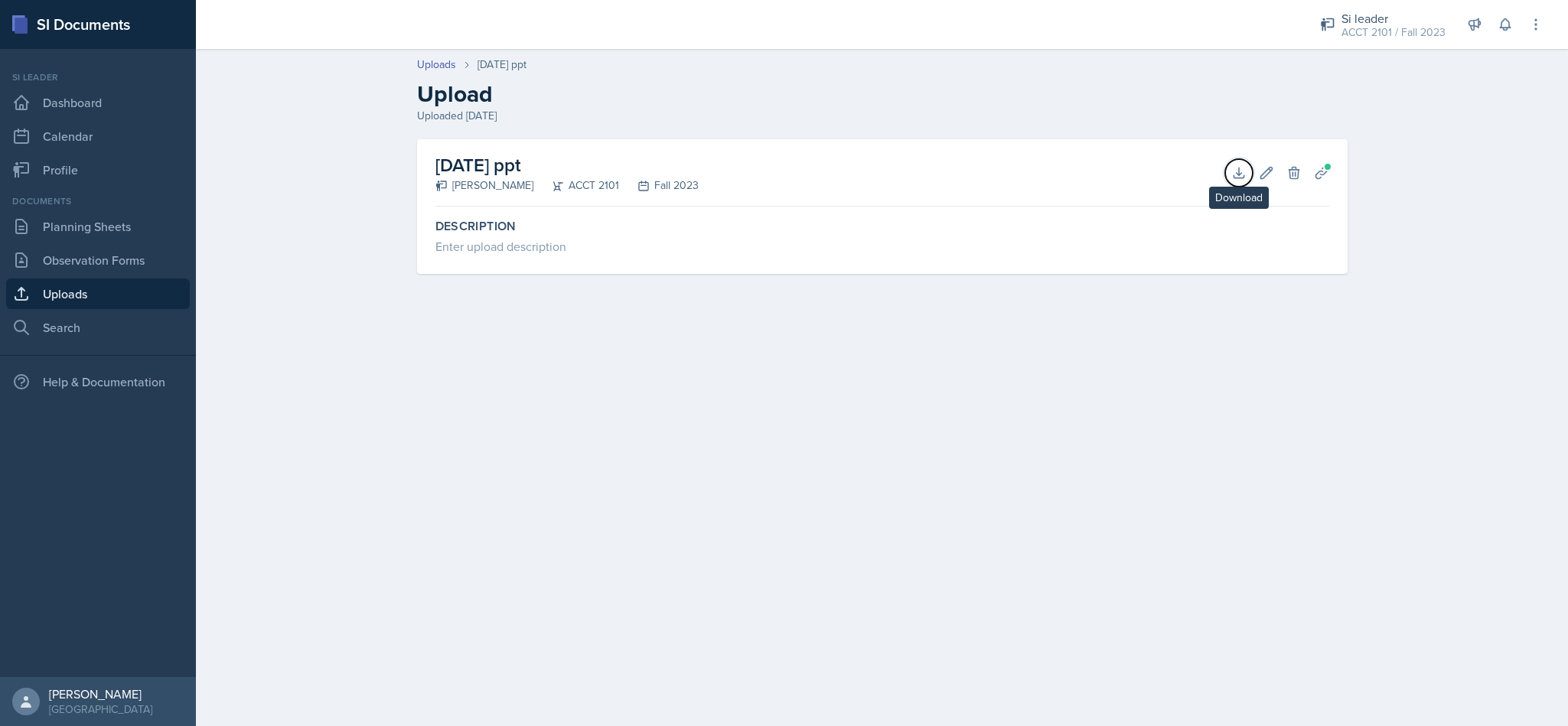
click at [1243, 166] on icon at bounding box center [1238, 173] width 15 height 15
click at [138, 225] on link "Planning Sheets" at bounding box center [98, 226] width 184 height 31
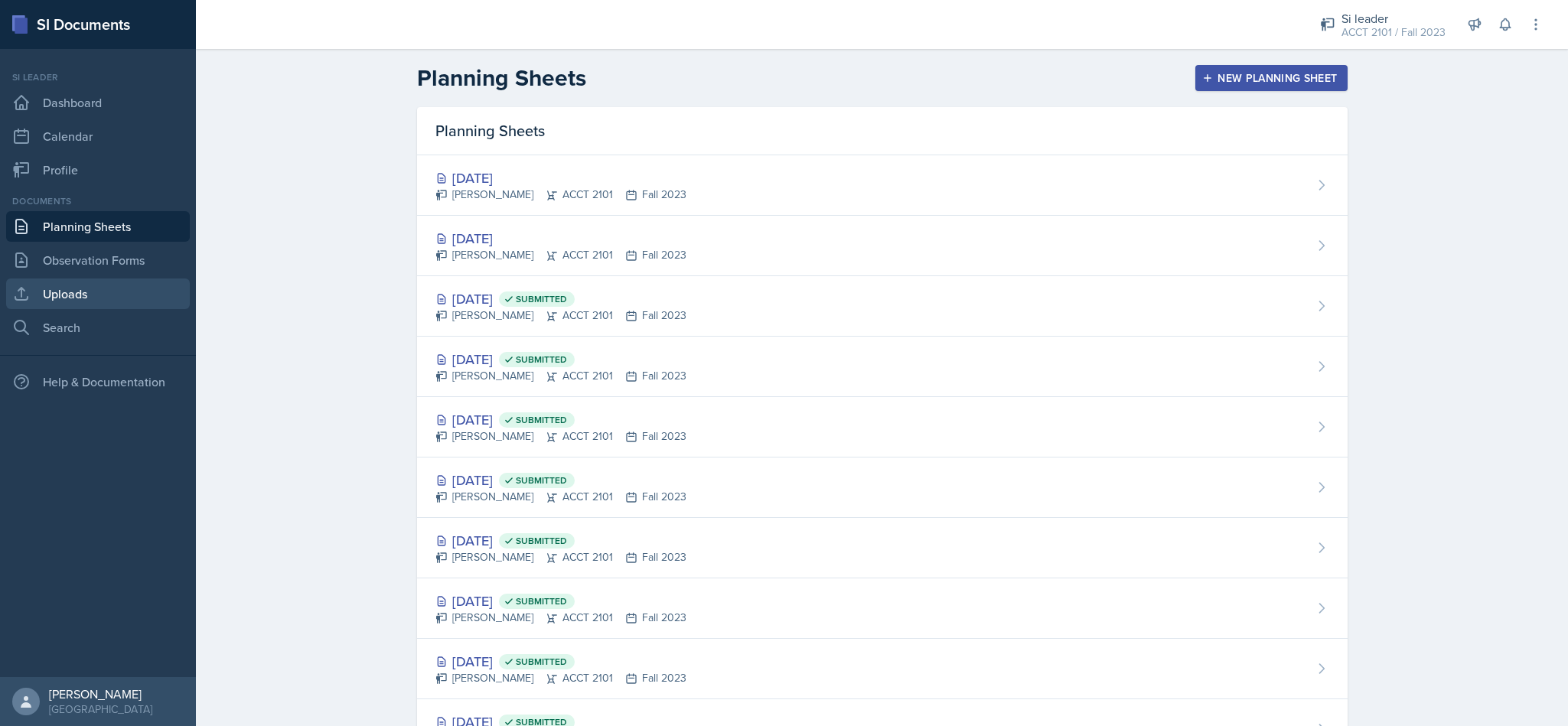
click at [70, 290] on link "Uploads" at bounding box center [98, 293] width 184 height 31
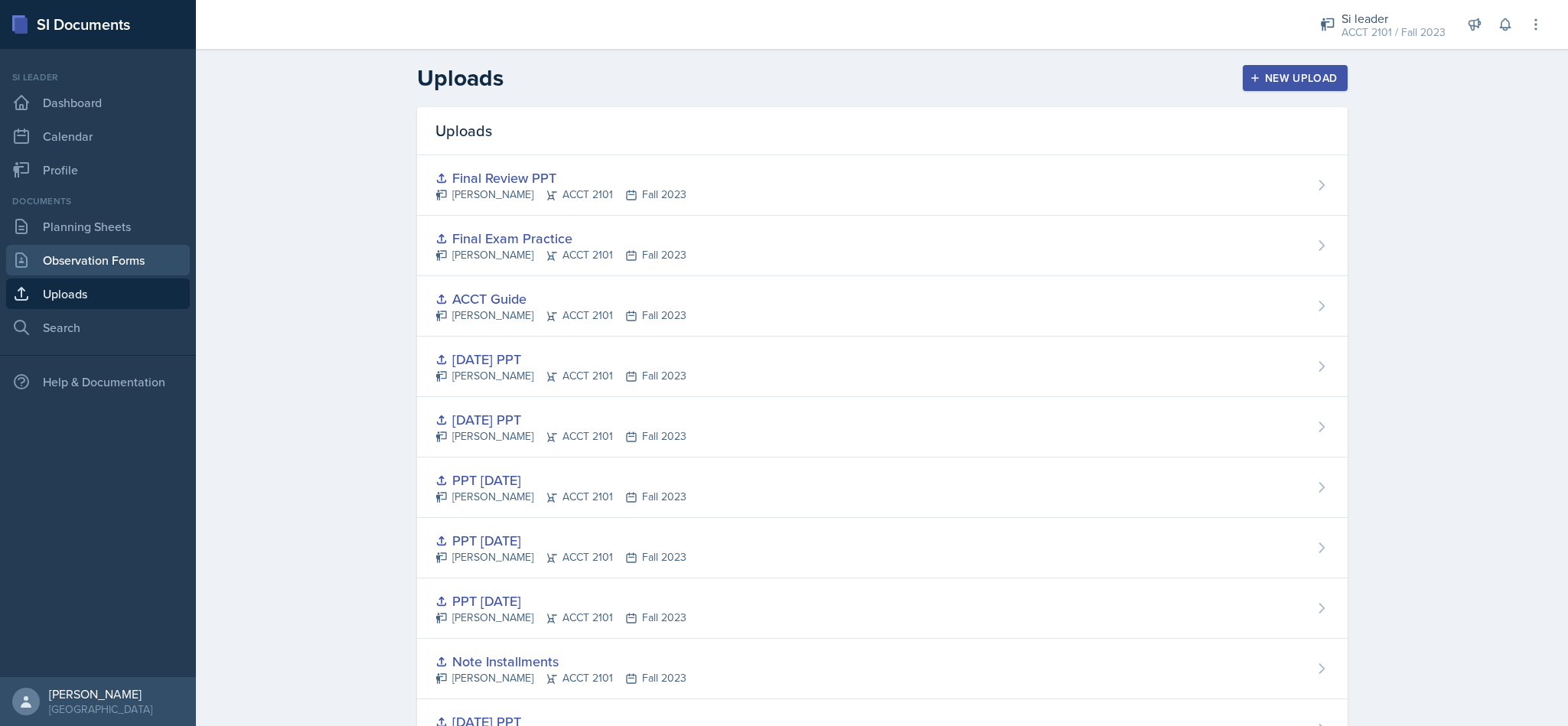
click at [98, 251] on link "Observation Forms" at bounding box center [98, 260] width 184 height 31
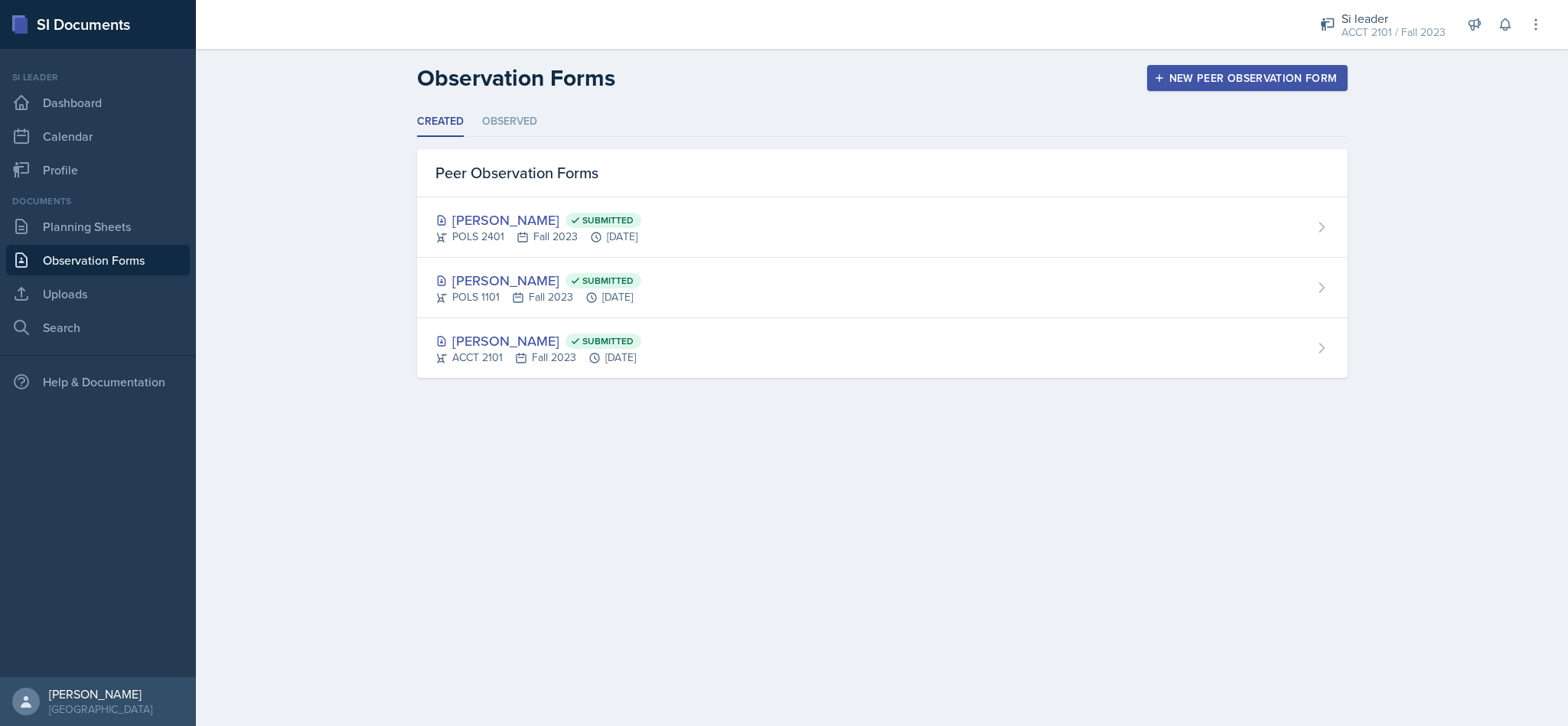
click at [490, 113] on li "Observed" at bounding box center [510, 122] width 55 height 30
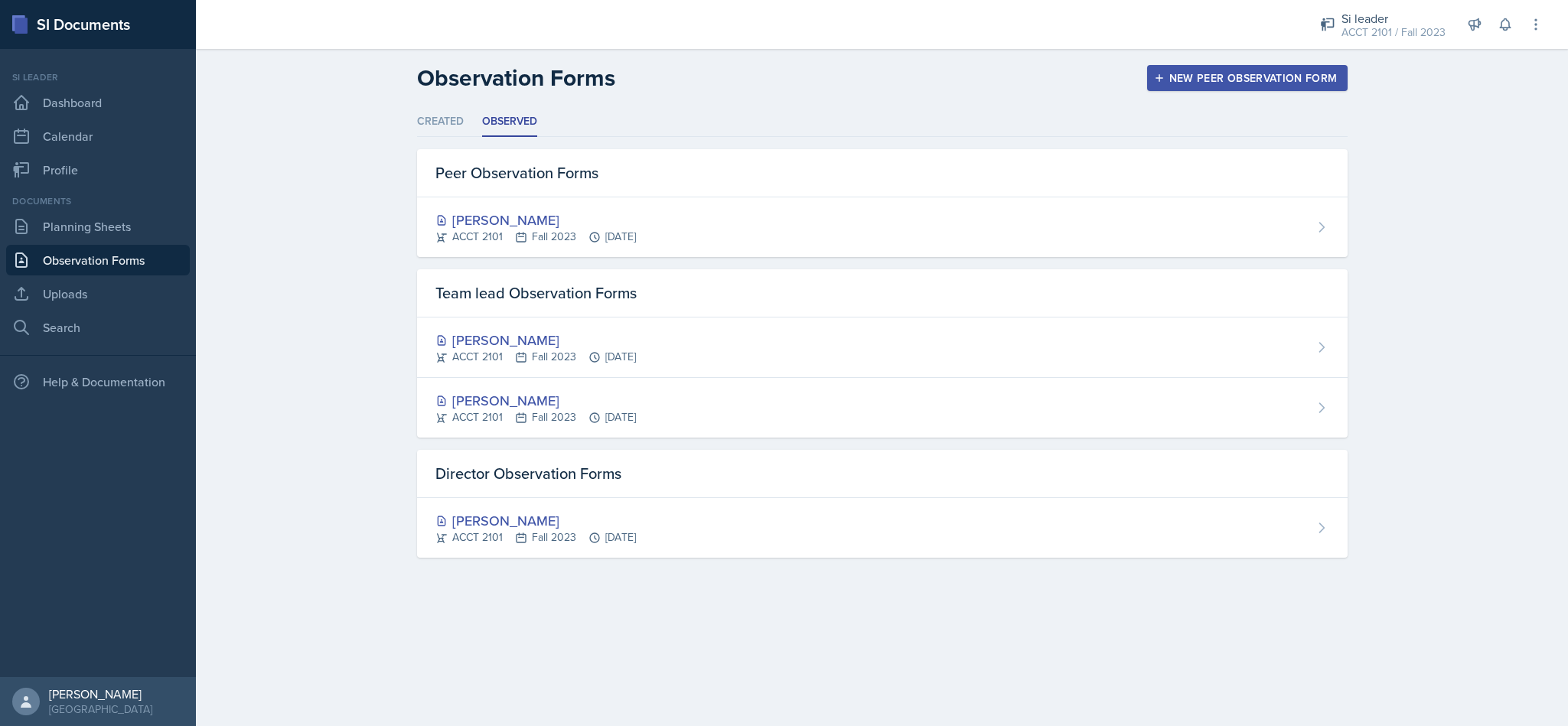
click at [432, 122] on li "Created" at bounding box center [440, 122] width 47 height 30
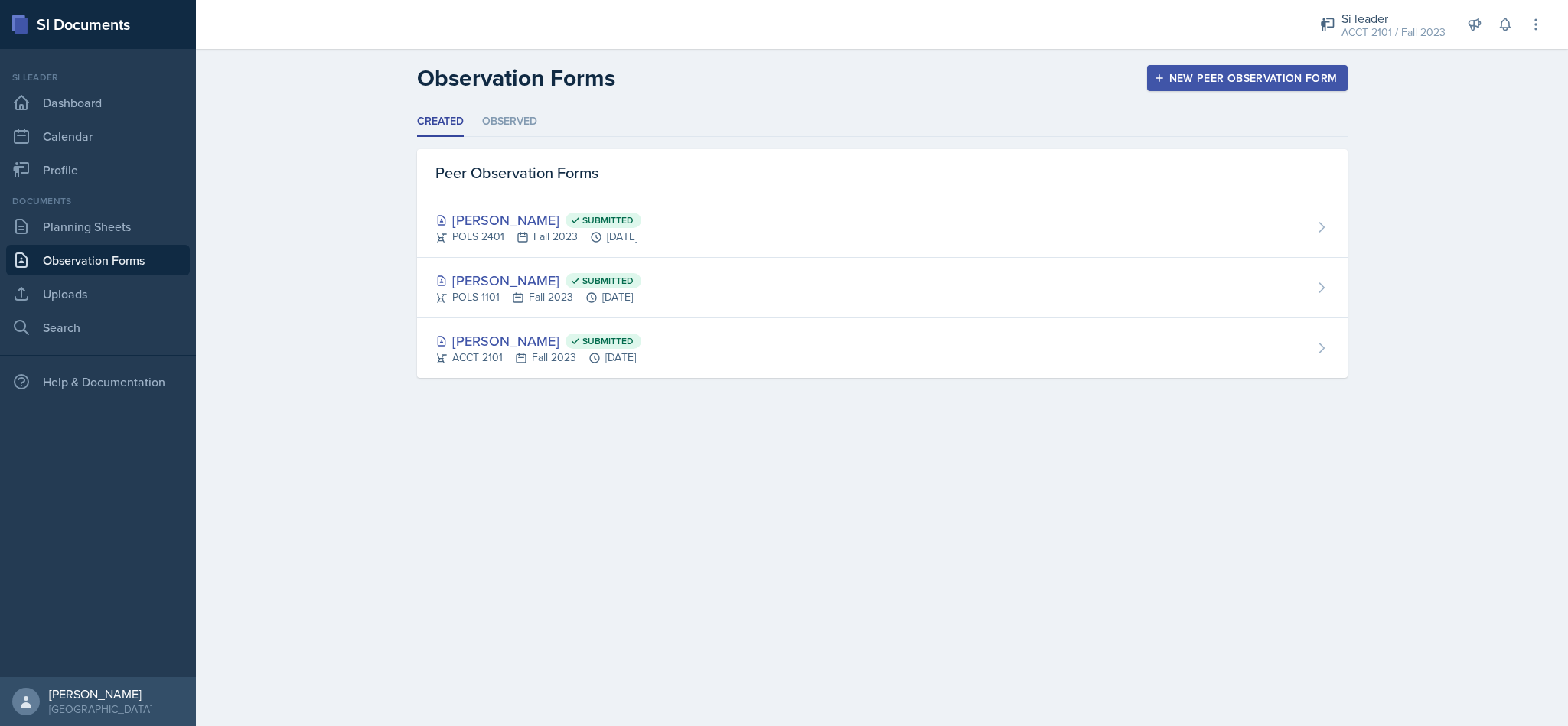
click at [1360, 16] on div "Si leader" at bounding box center [1393, 18] width 104 height 18
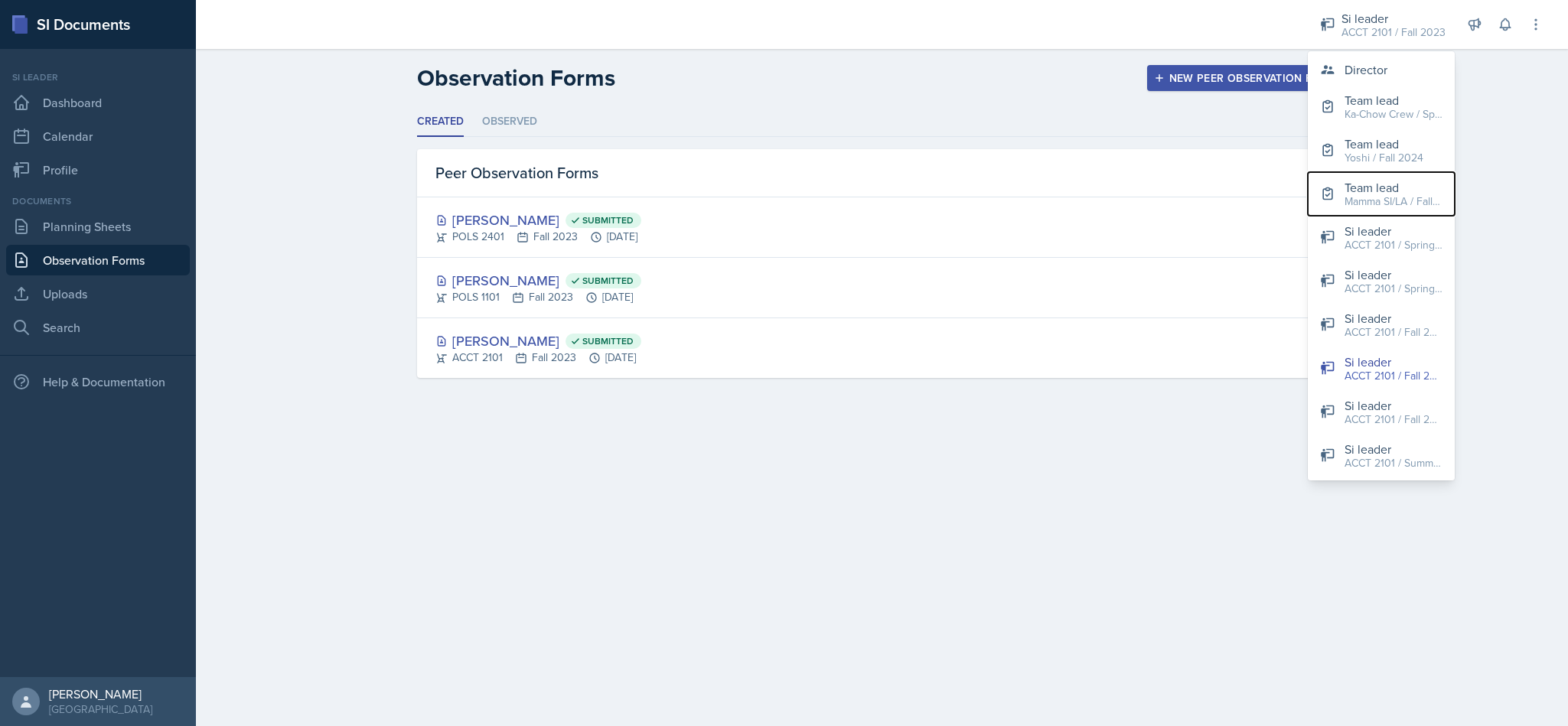
click at [1404, 175] on button "Team lead Mamma SI/LA / Fall 2025" at bounding box center [1381, 193] width 147 height 44
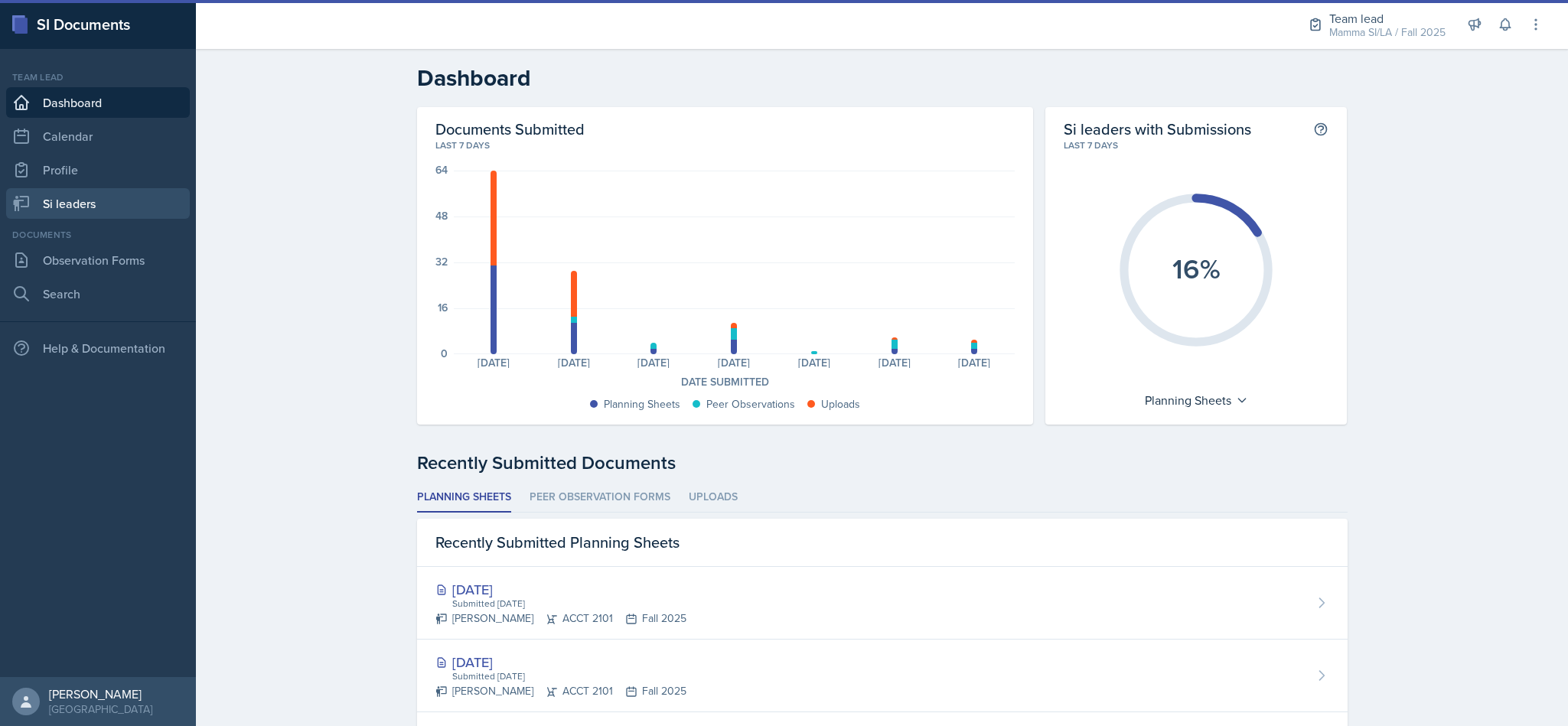
click at [67, 204] on link "Si leaders" at bounding box center [98, 204] width 184 height 31
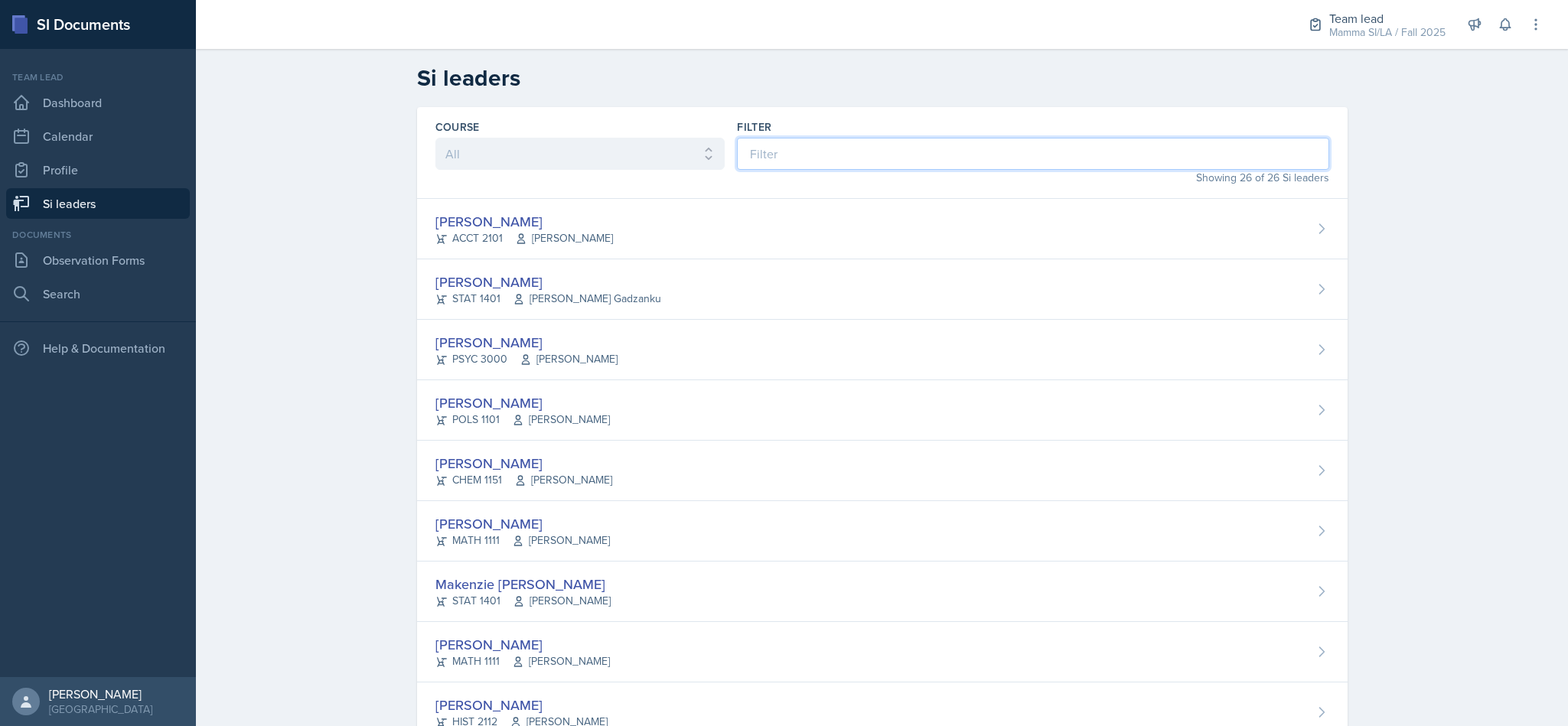
click at [839, 150] on input at bounding box center [1033, 154] width 591 height 32
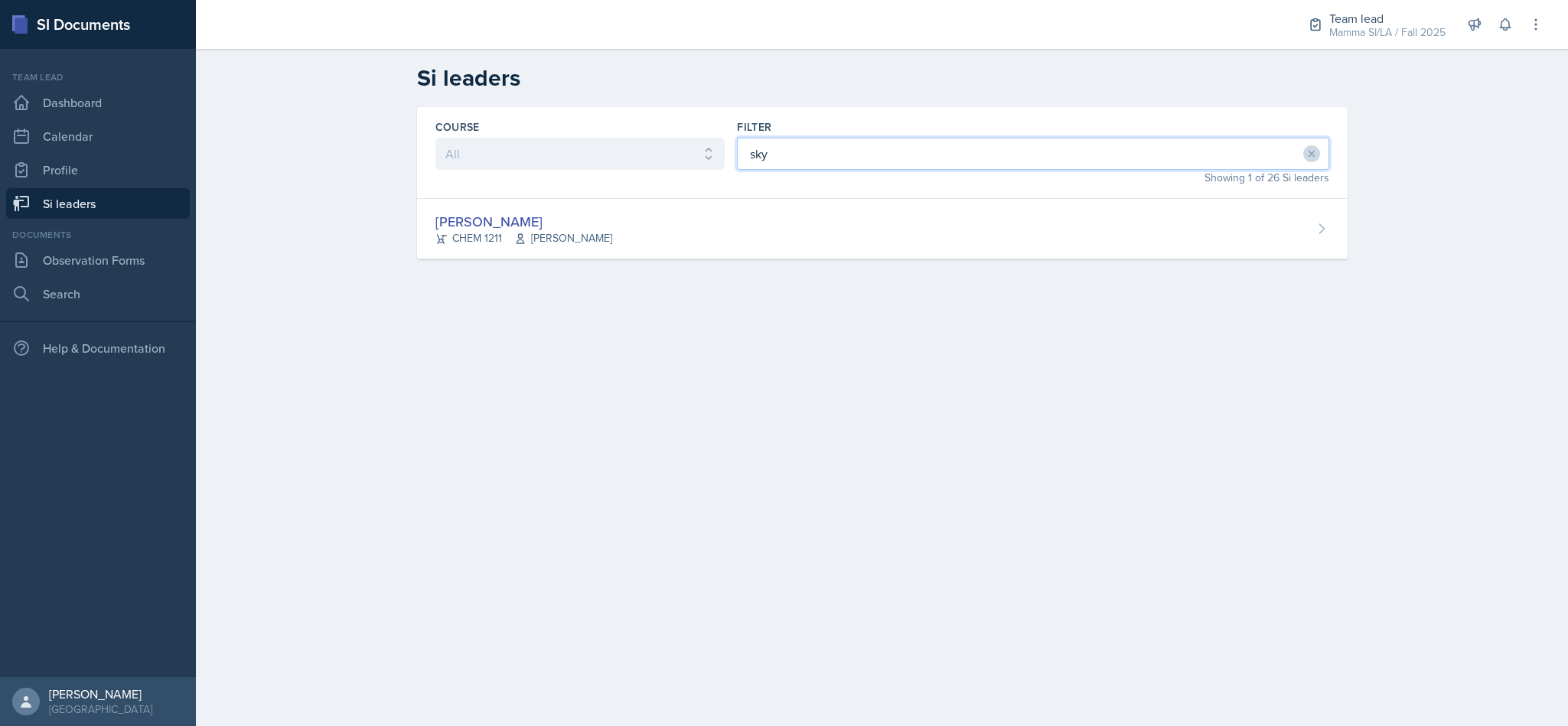
type input "sky"
click at [707, 209] on div "Skylar Hamric CHEM 1211 Mark Mitchell" at bounding box center [882, 229] width 931 height 60
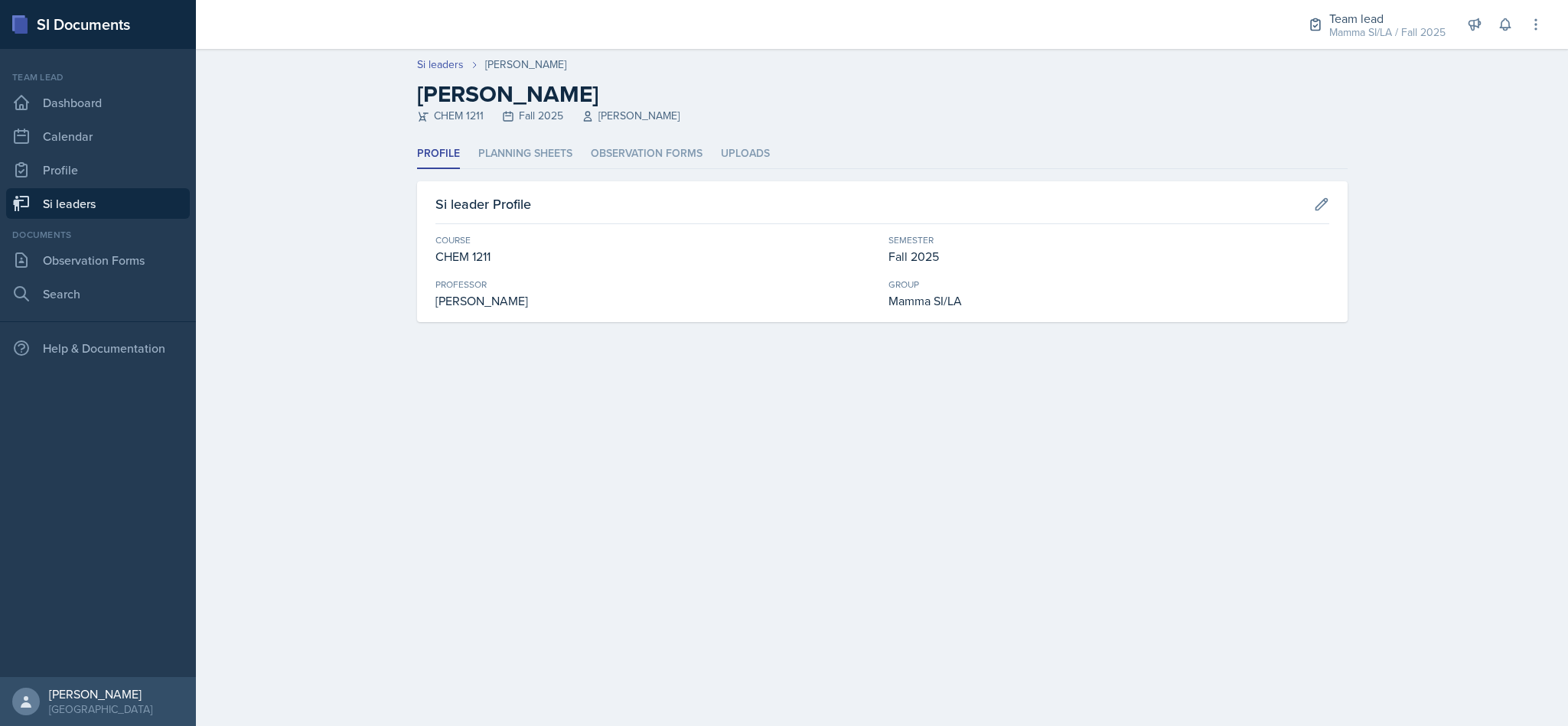
click at [544, 157] on li "Planning Sheets" at bounding box center [525, 155] width 94 height 30
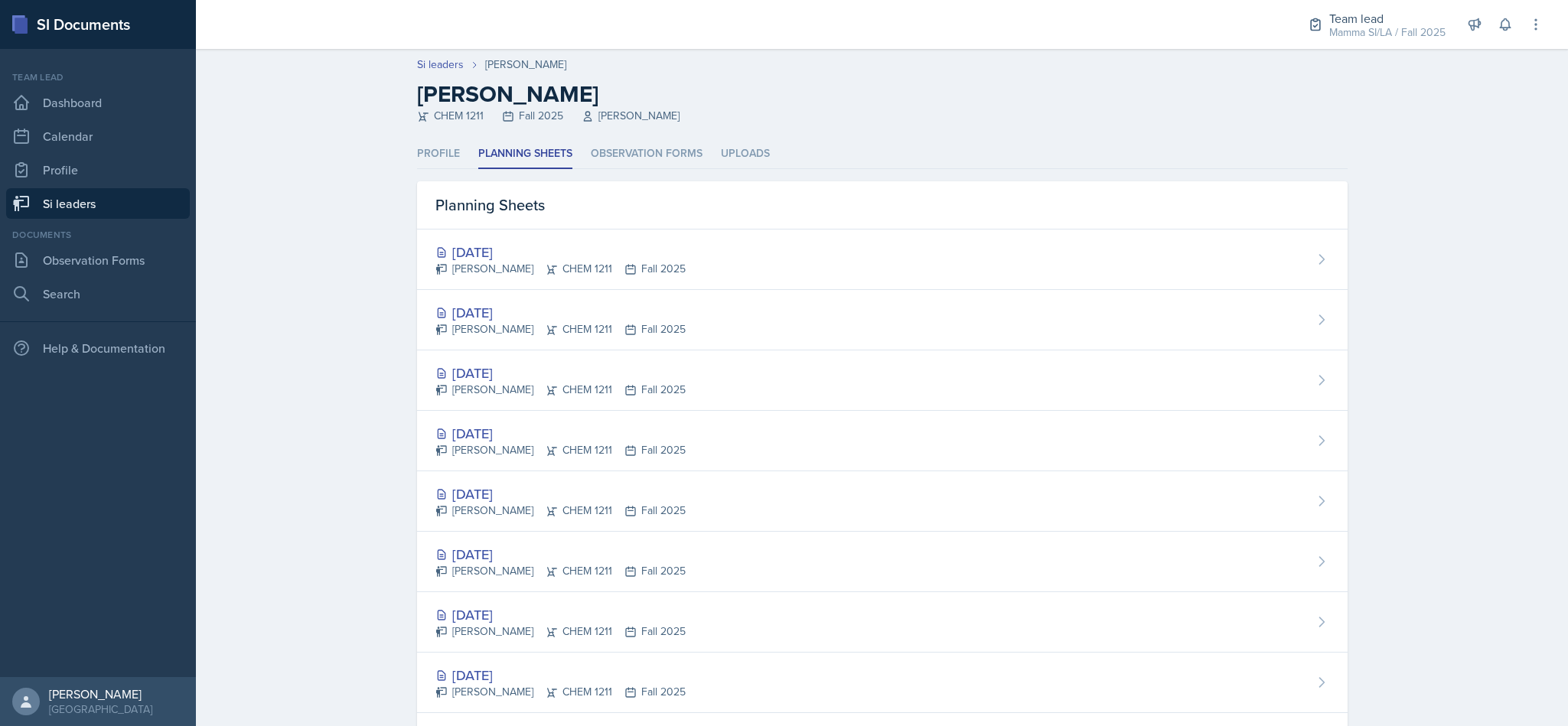
click at [659, 144] on li "Observation Forms" at bounding box center [646, 155] width 112 height 30
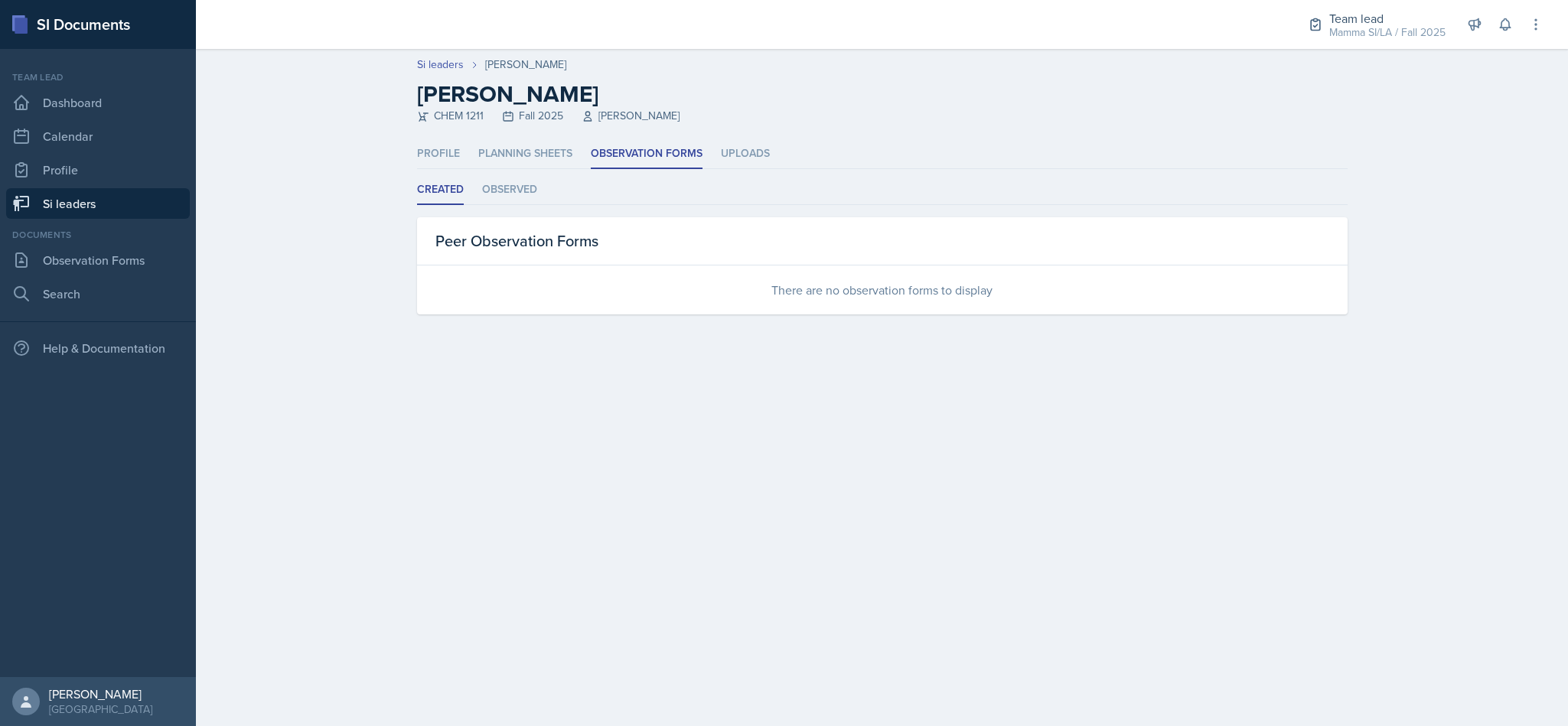
click at [500, 182] on li "Observed" at bounding box center [510, 190] width 55 height 30
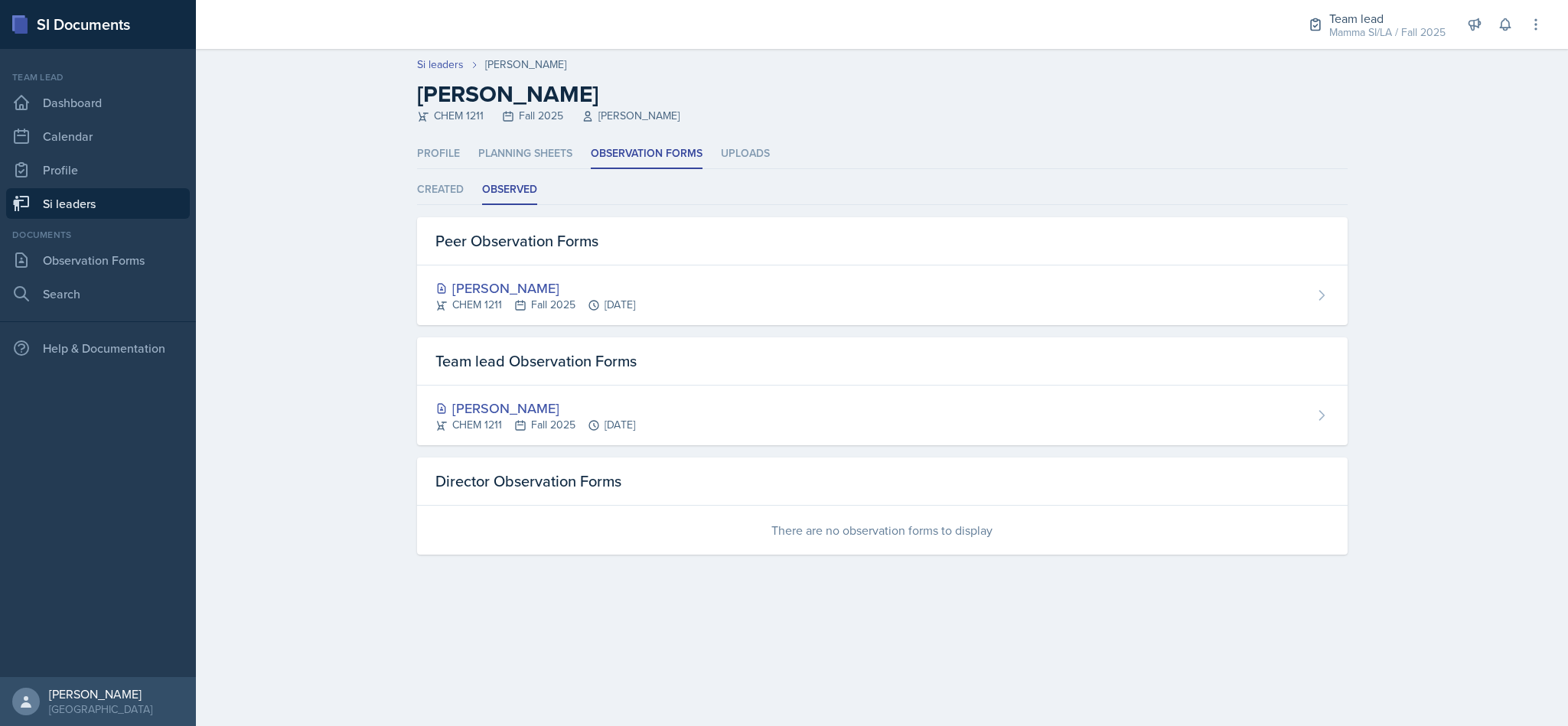
click at [437, 182] on li "Created" at bounding box center [440, 190] width 47 height 30
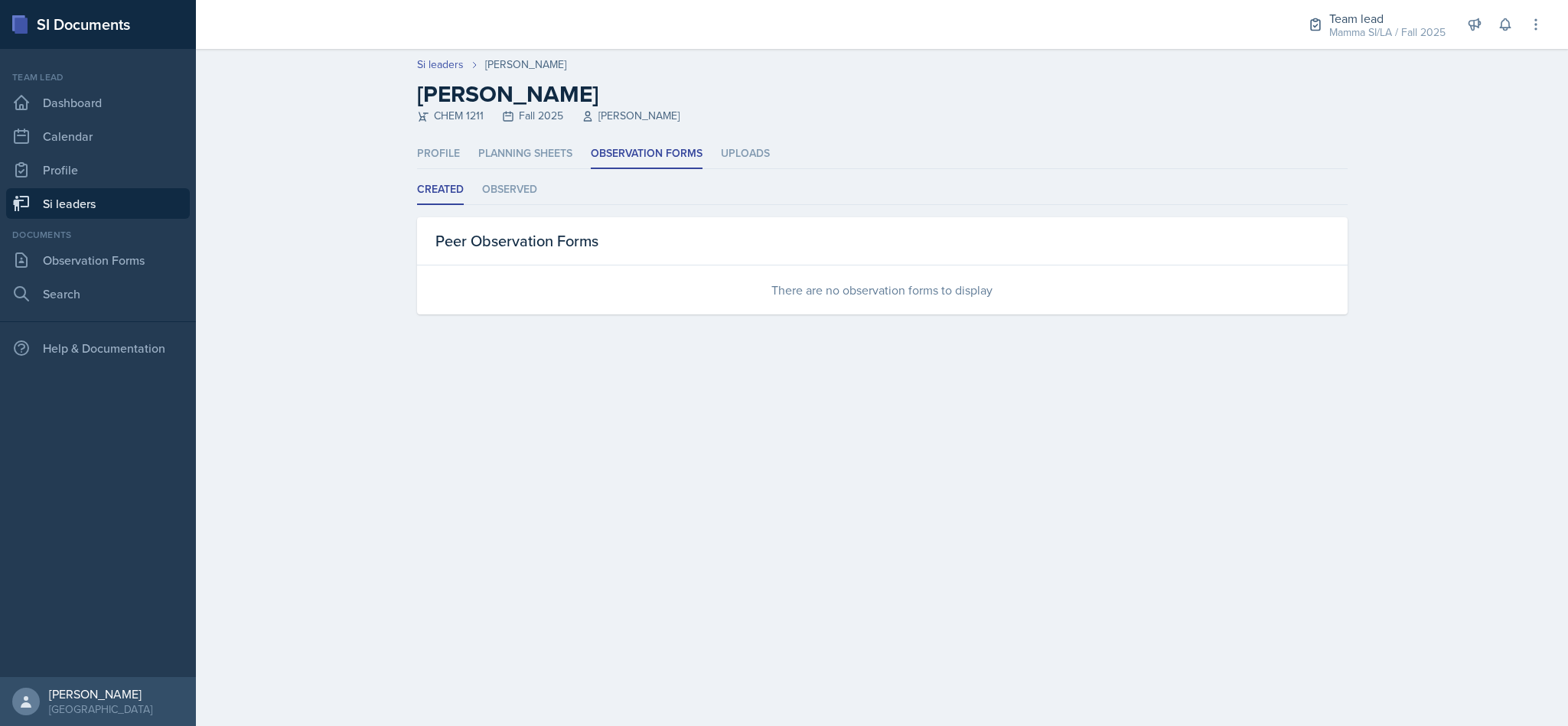
click at [131, 193] on link "Si leaders" at bounding box center [98, 204] width 184 height 31
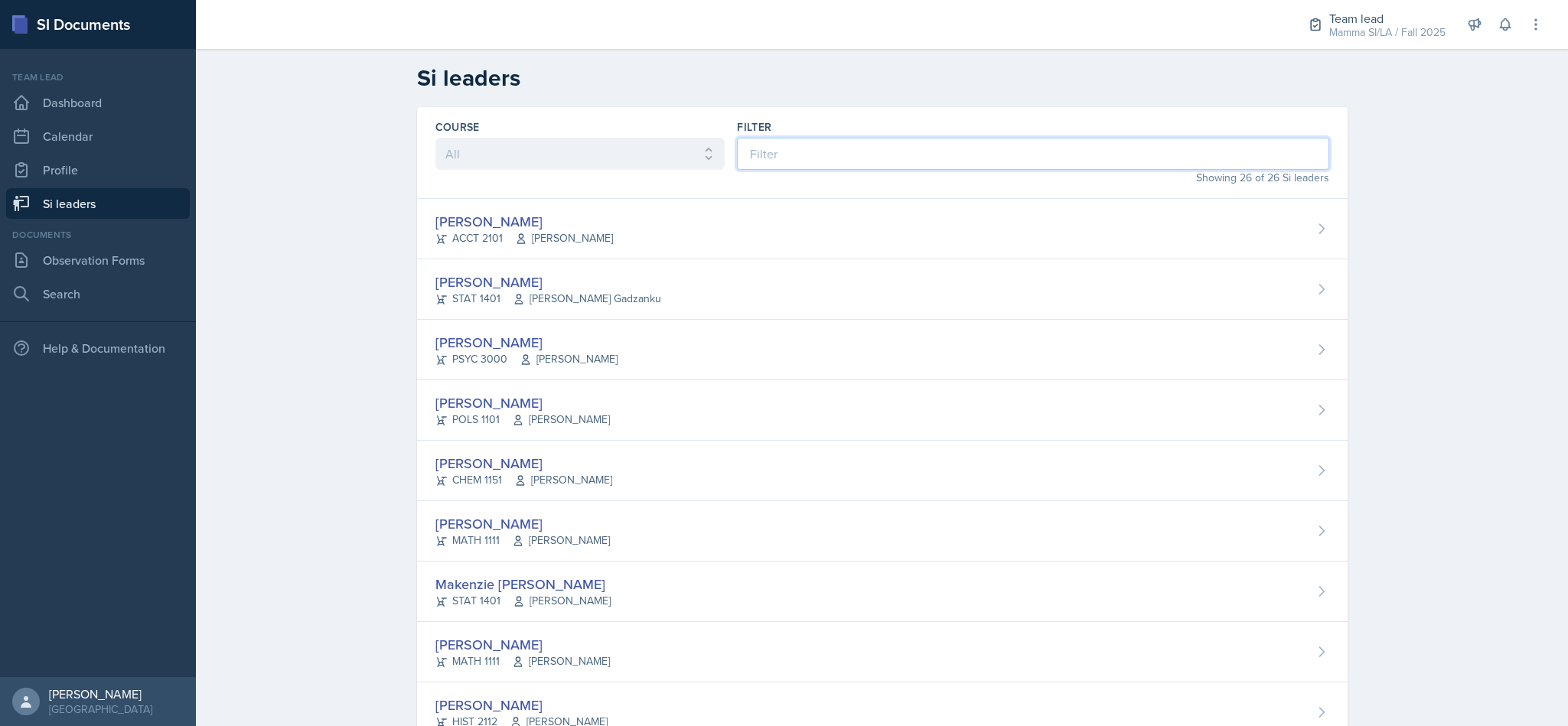
click at [792, 138] on input at bounding box center [1033, 154] width 591 height 32
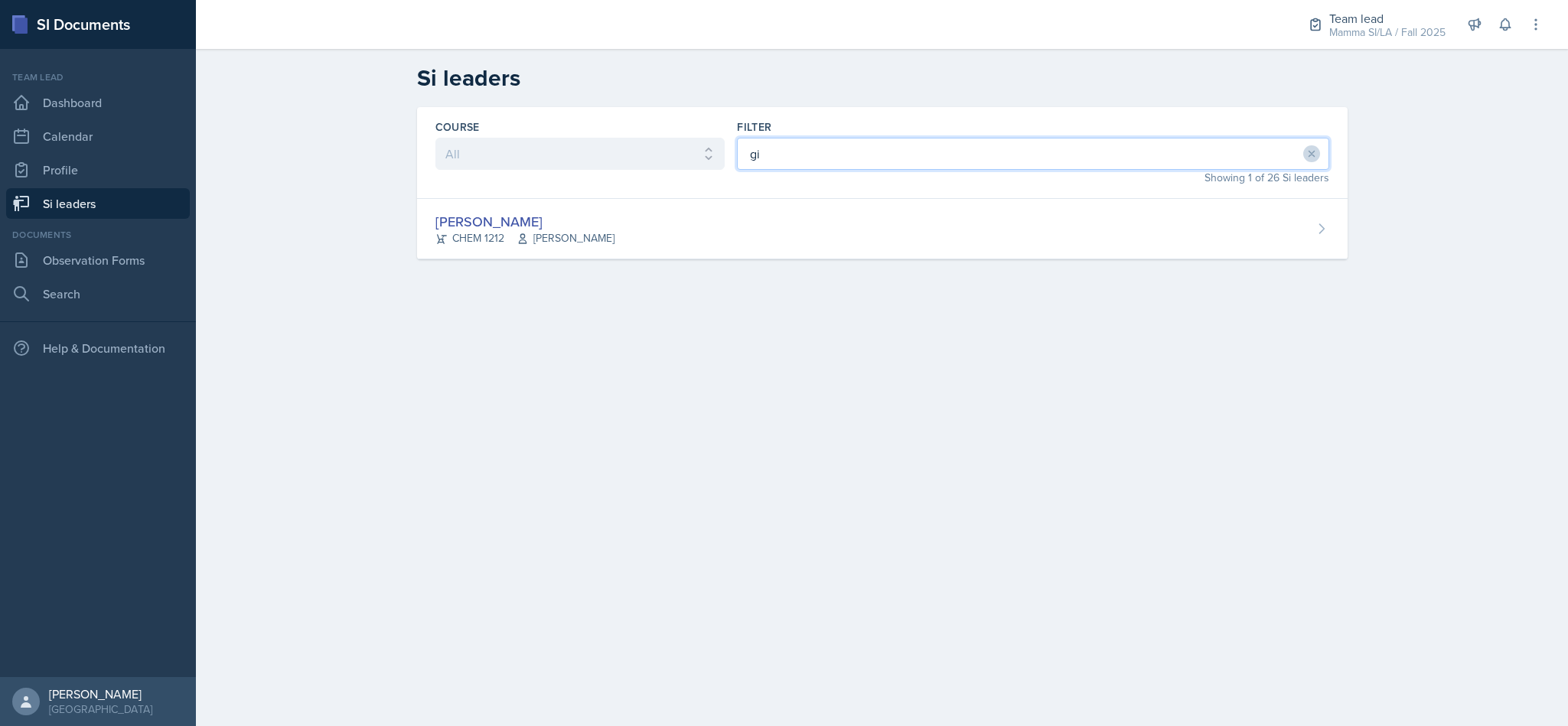
type input "gi"
click at [655, 228] on div "Gia Luu CHEM 1212 Bharat Baruah" at bounding box center [882, 229] width 931 height 60
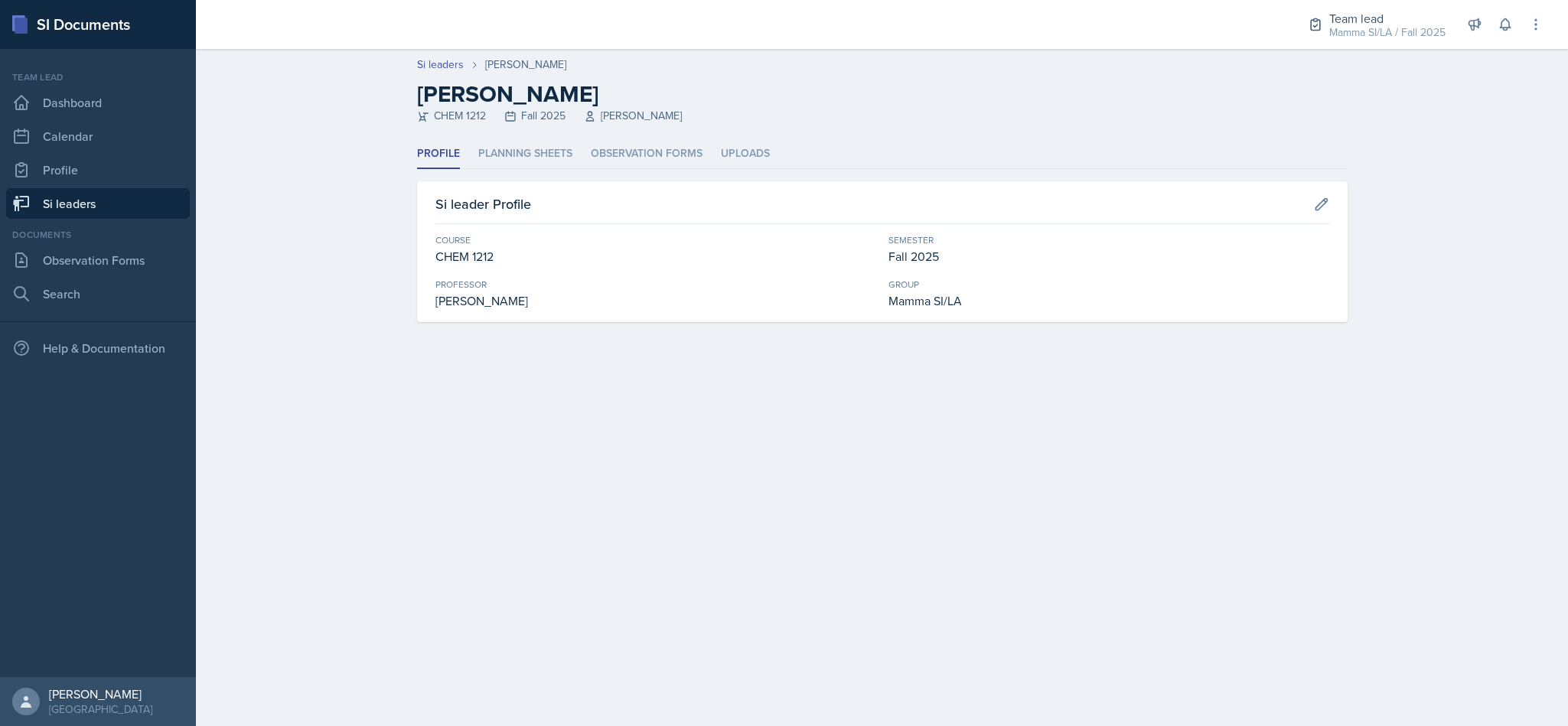
click at [515, 159] on li "Planning Sheets" at bounding box center [525, 155] width 94 height 30
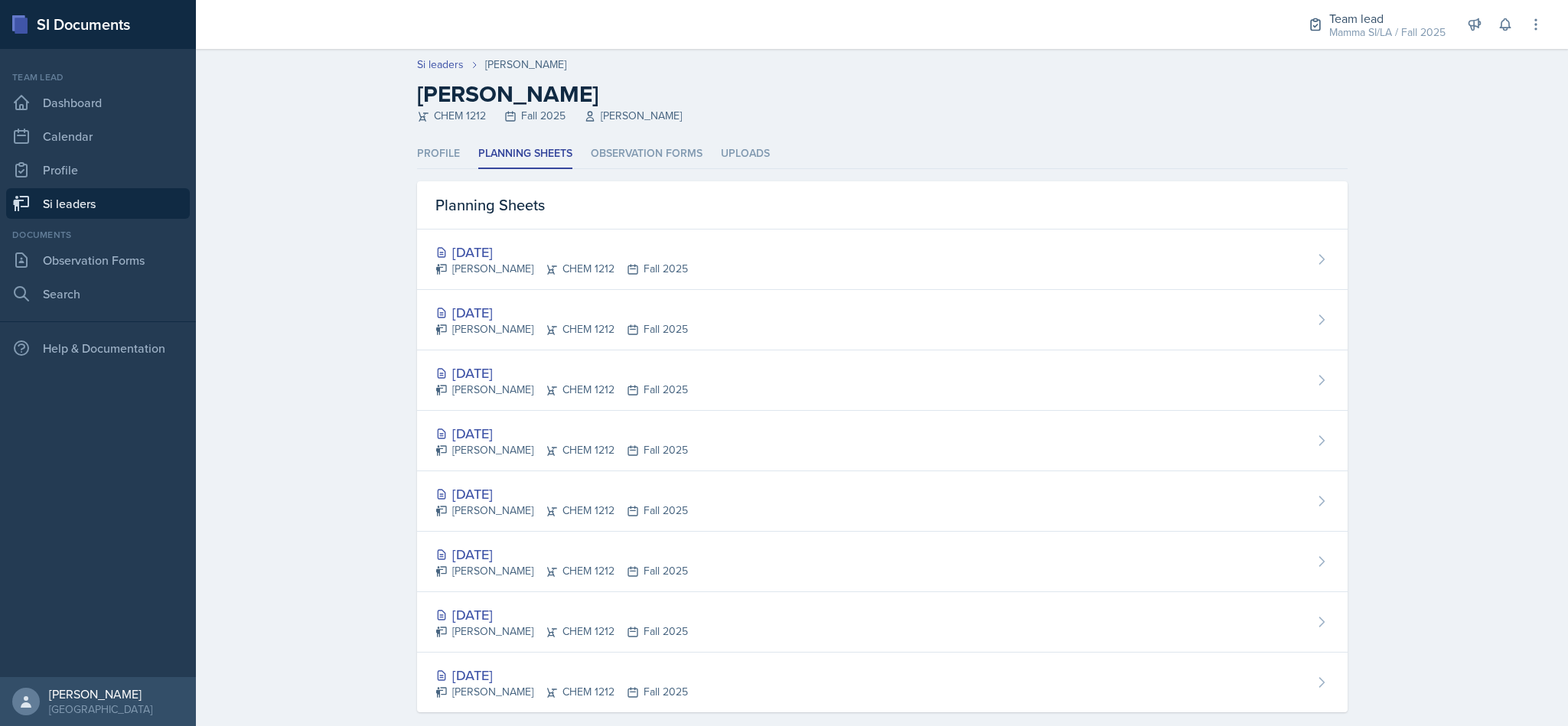
click at [630, 152] on li "Observation Forms" at bounding box center [646, 155] width 112 height 30
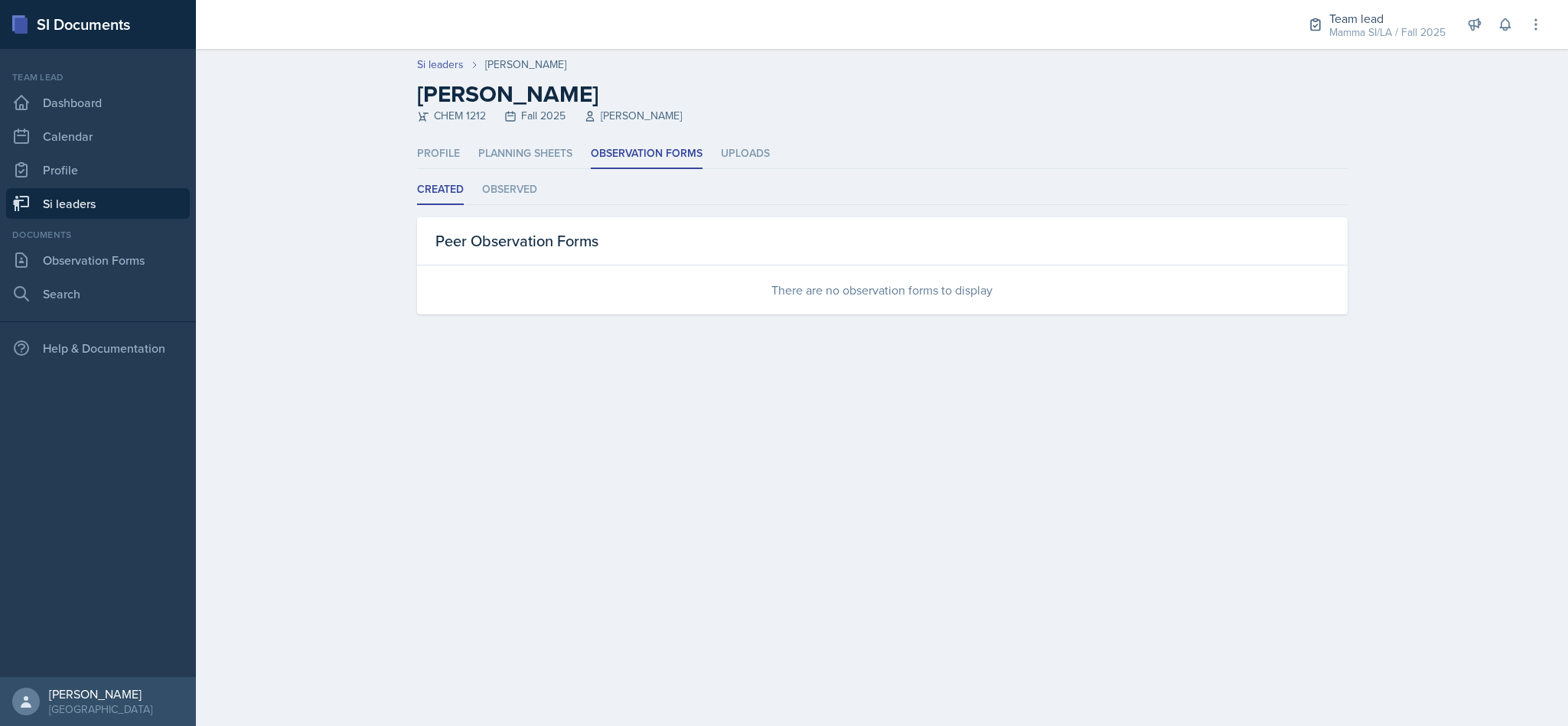
click at [151, 200] on link "Si leaders" at bounding box center [98, 204] width 184 height 31
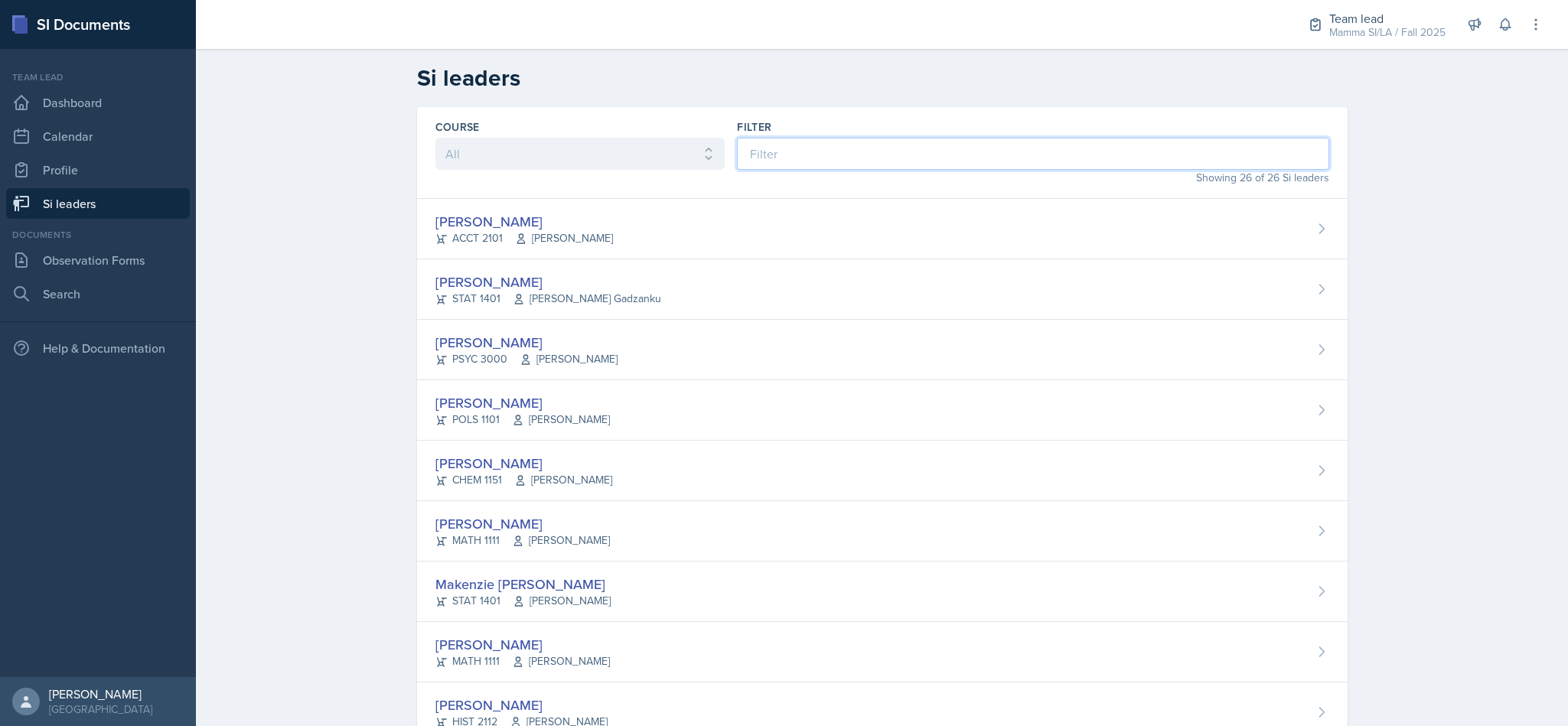
click at [783, 147] on input at bounding box center [1033, 154] width 591 height 32
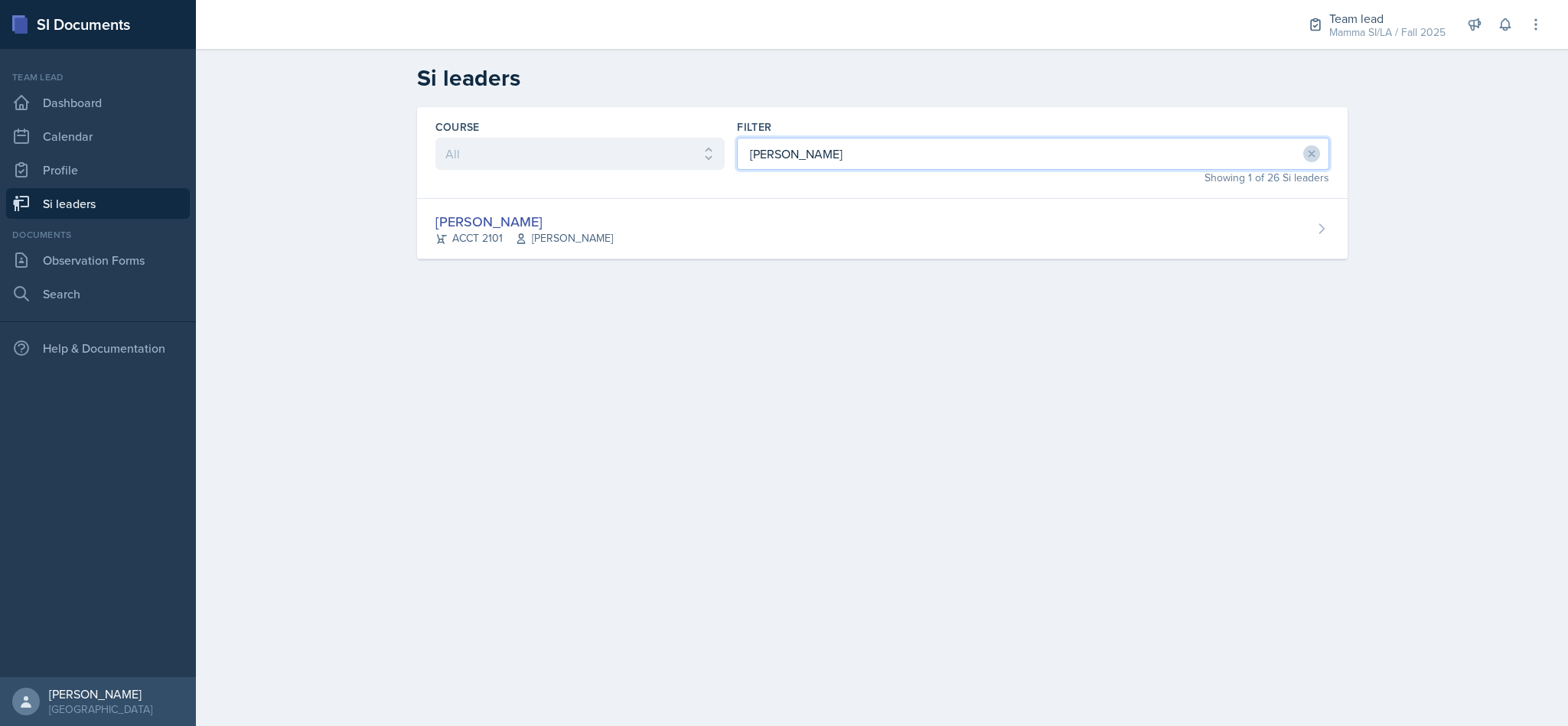
type input "mel"
click at [687, 231] on div "Melleah Richards ACCT 2101 Qi Dong" at bounding box center [882, 229] width 931 height 60
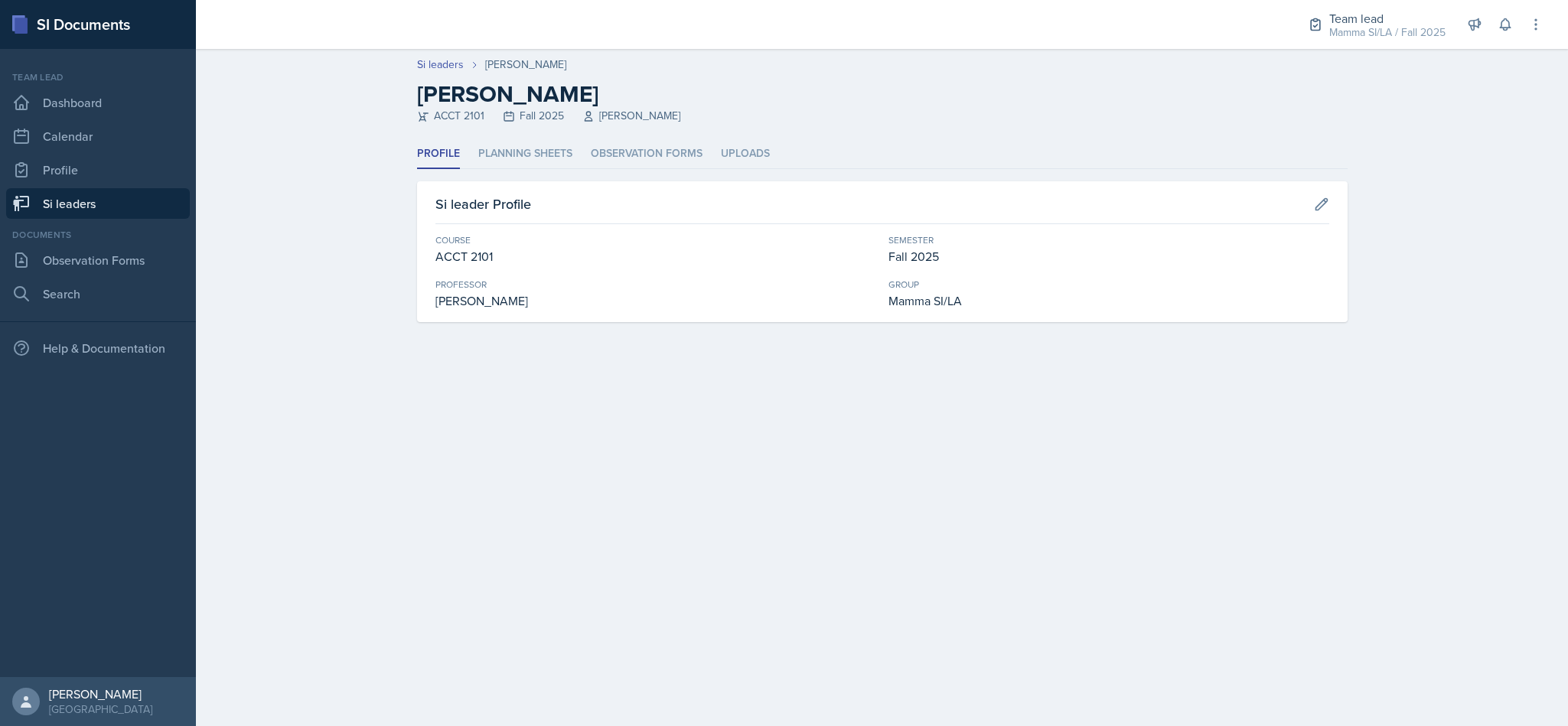
click at [510, 166] on li "Planning Sheets" at bounding box center [525, 155] width 94 height 30
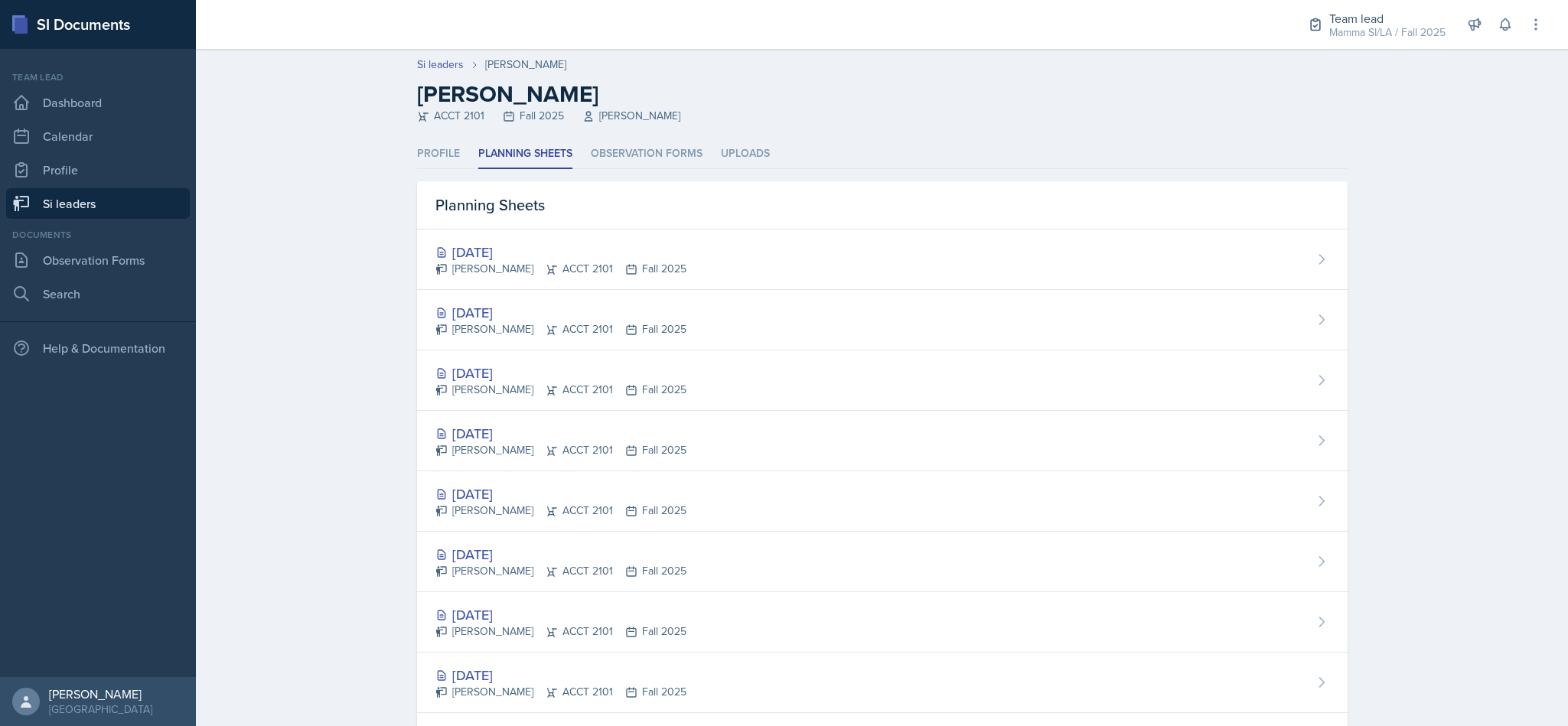
click at [576, 267] on div "Melleah Richards ACCT 2101 Fall 2025" at bounding box center [560, 269] width 251 height 16
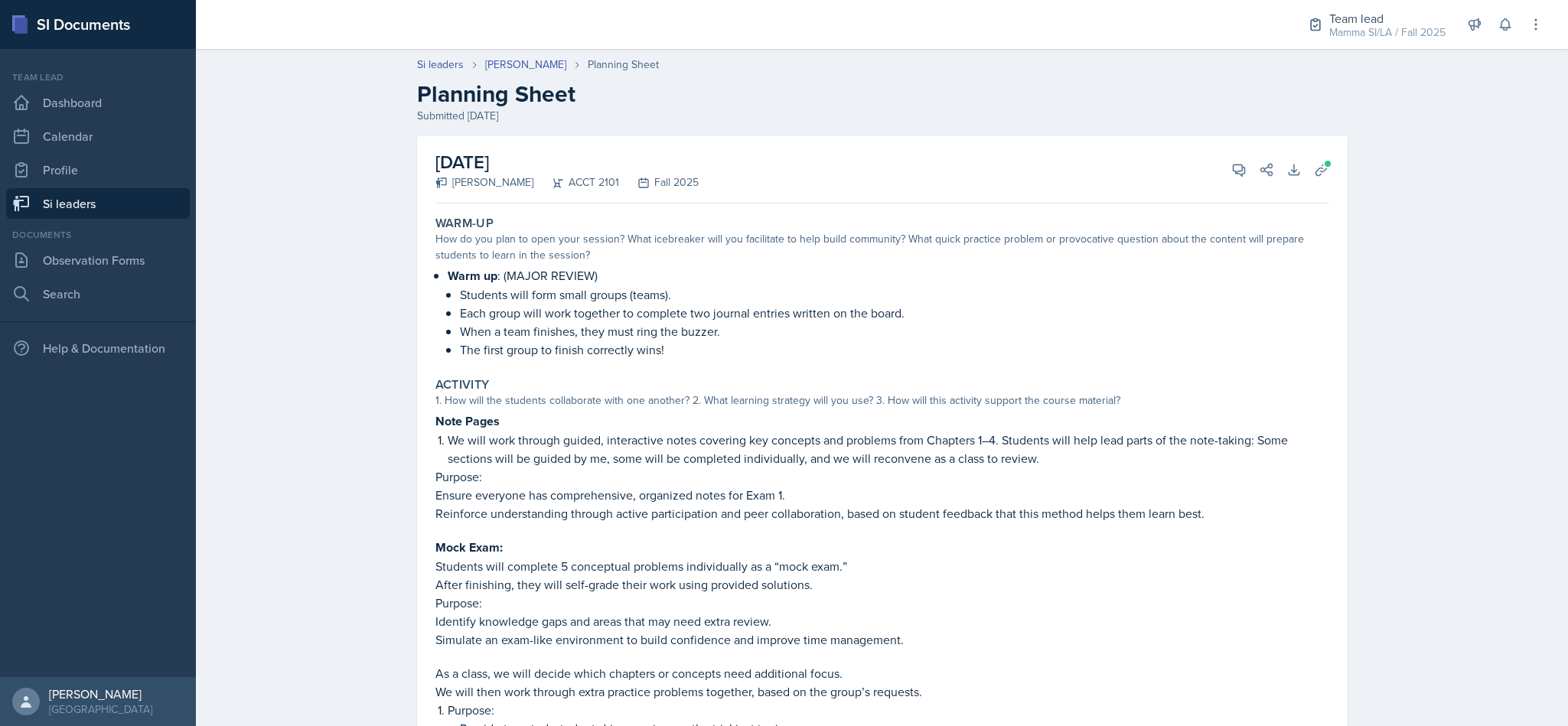
click at [113, 205] on link "Si leaders" at bounding box center [98, 204] width 184 height 31
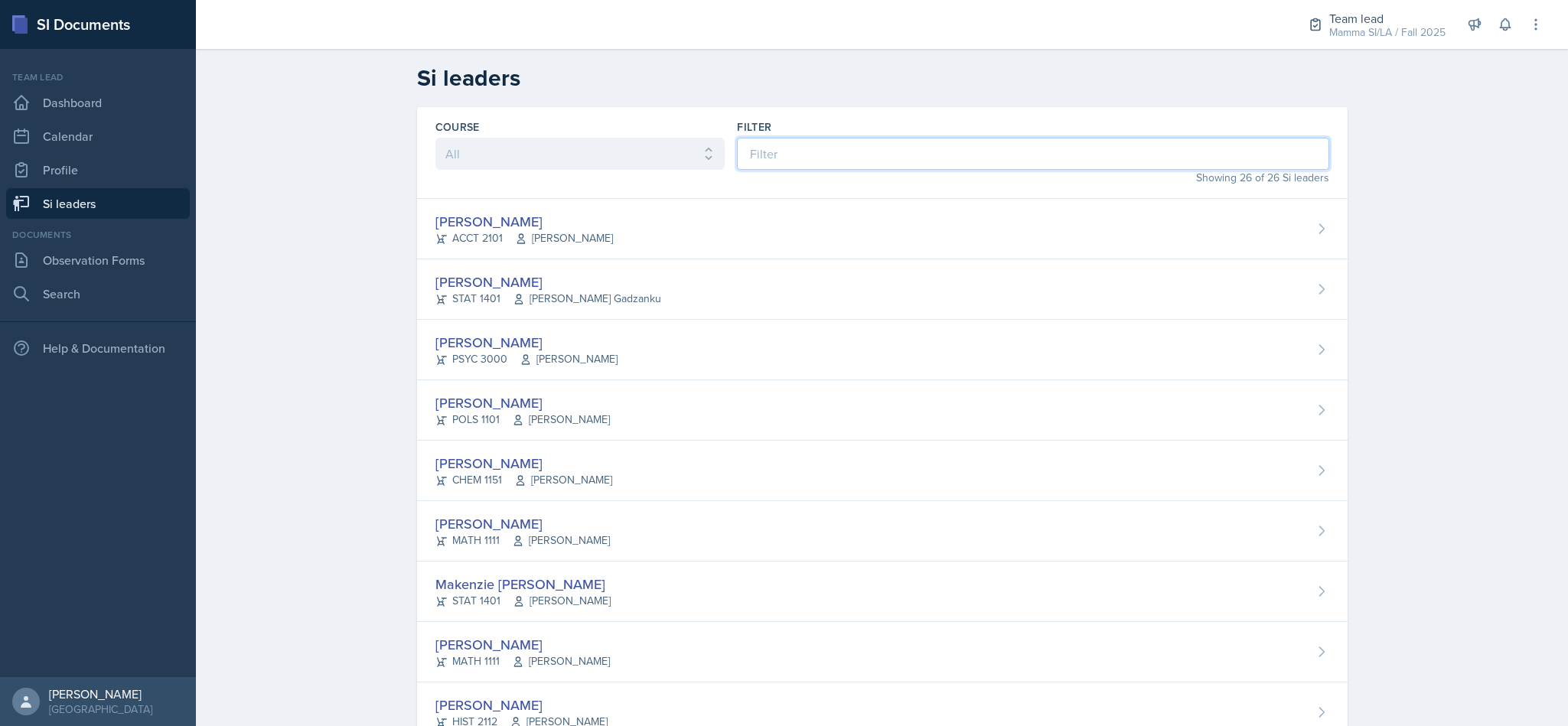
click at [776, 155] on input at bounding box center [1033, 154] width 591 height 32
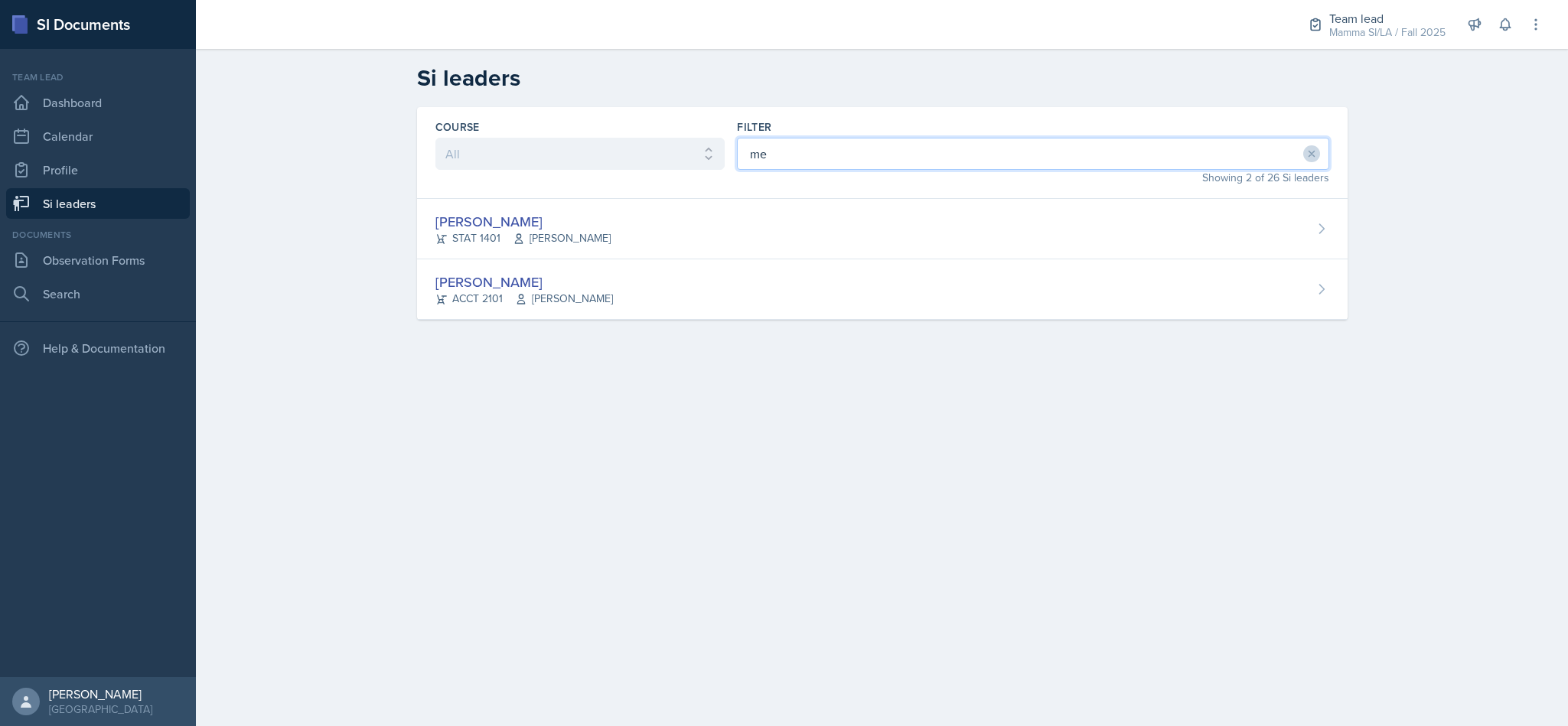
type input "m"
type input "me"
click at [728, 282] on div "Melleah Richards ACCT 2101 Qi Dong" at bounding box center [882, 289] width 931 height 60
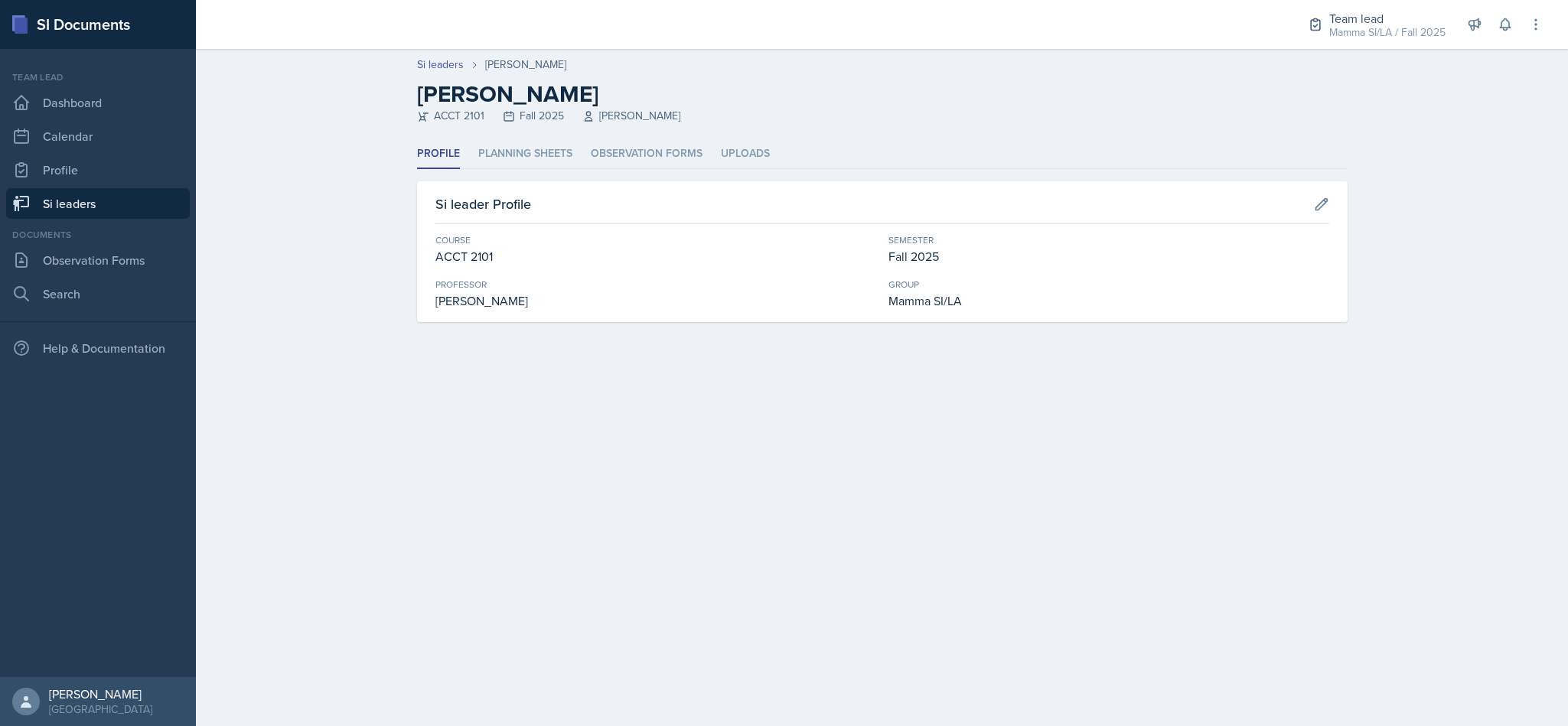
click at [614, 147] on li "Observation Forms" at bounding box center [646, 155] width 112 height 30
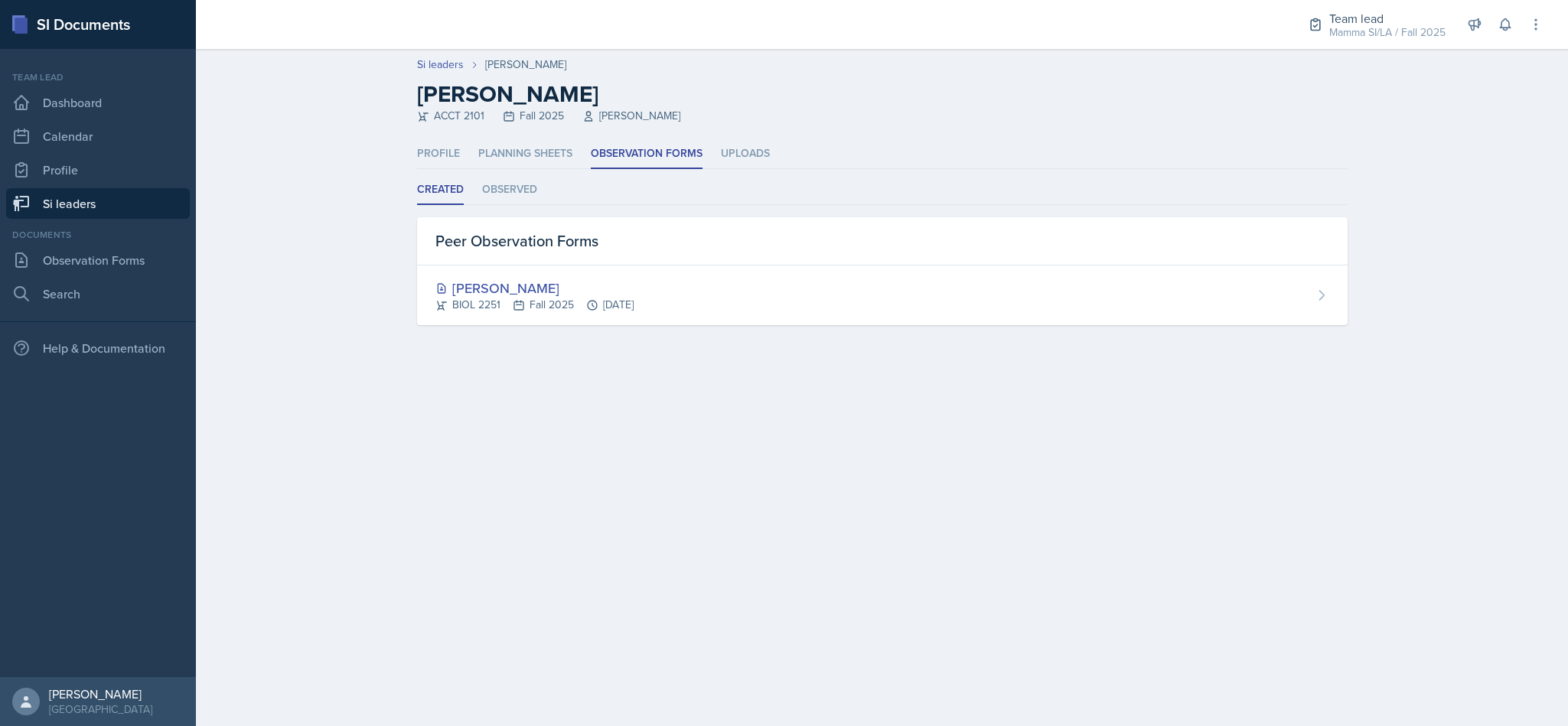
click at [544, 285] on div "Camille Richardson" at bounding box center [534, 288] width 198 height 21
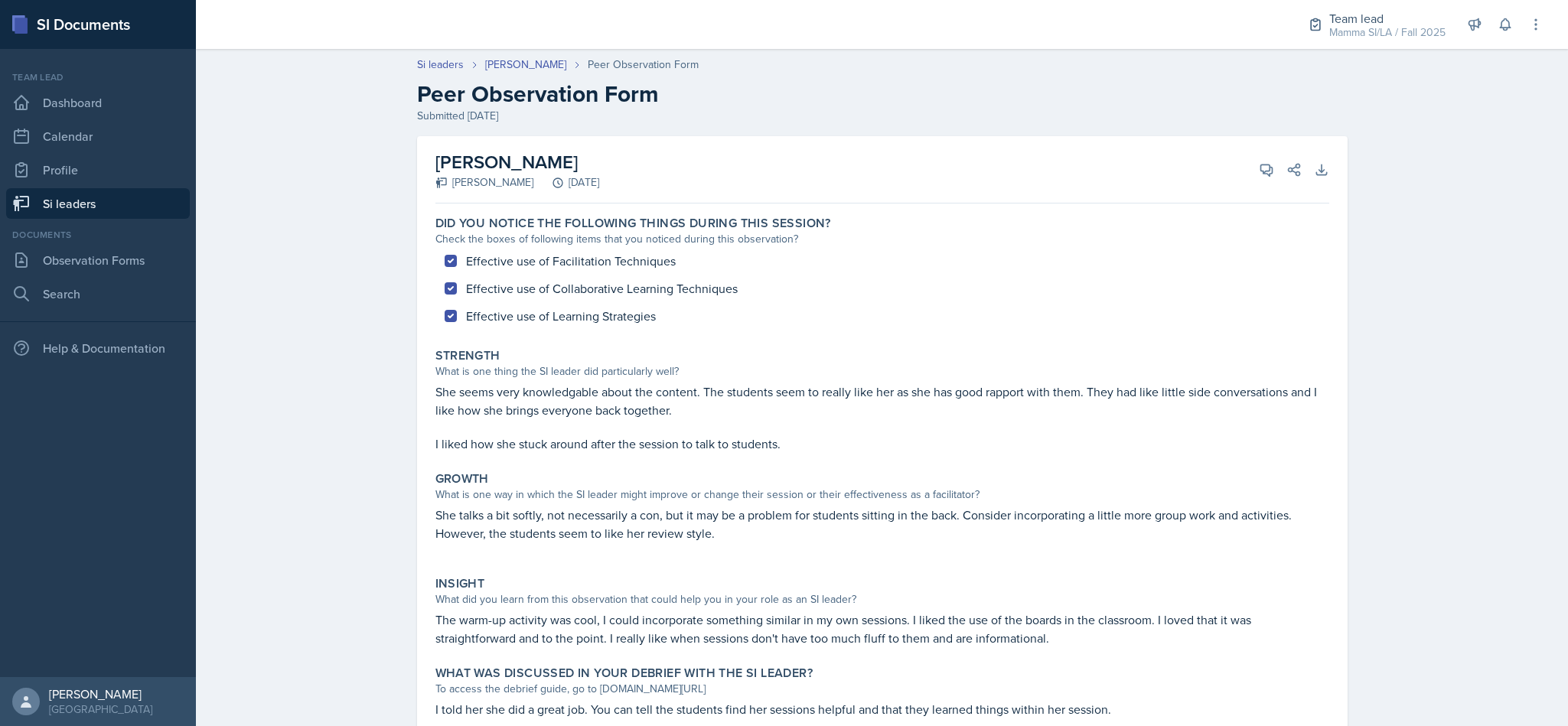
scroll to position [53, 0]
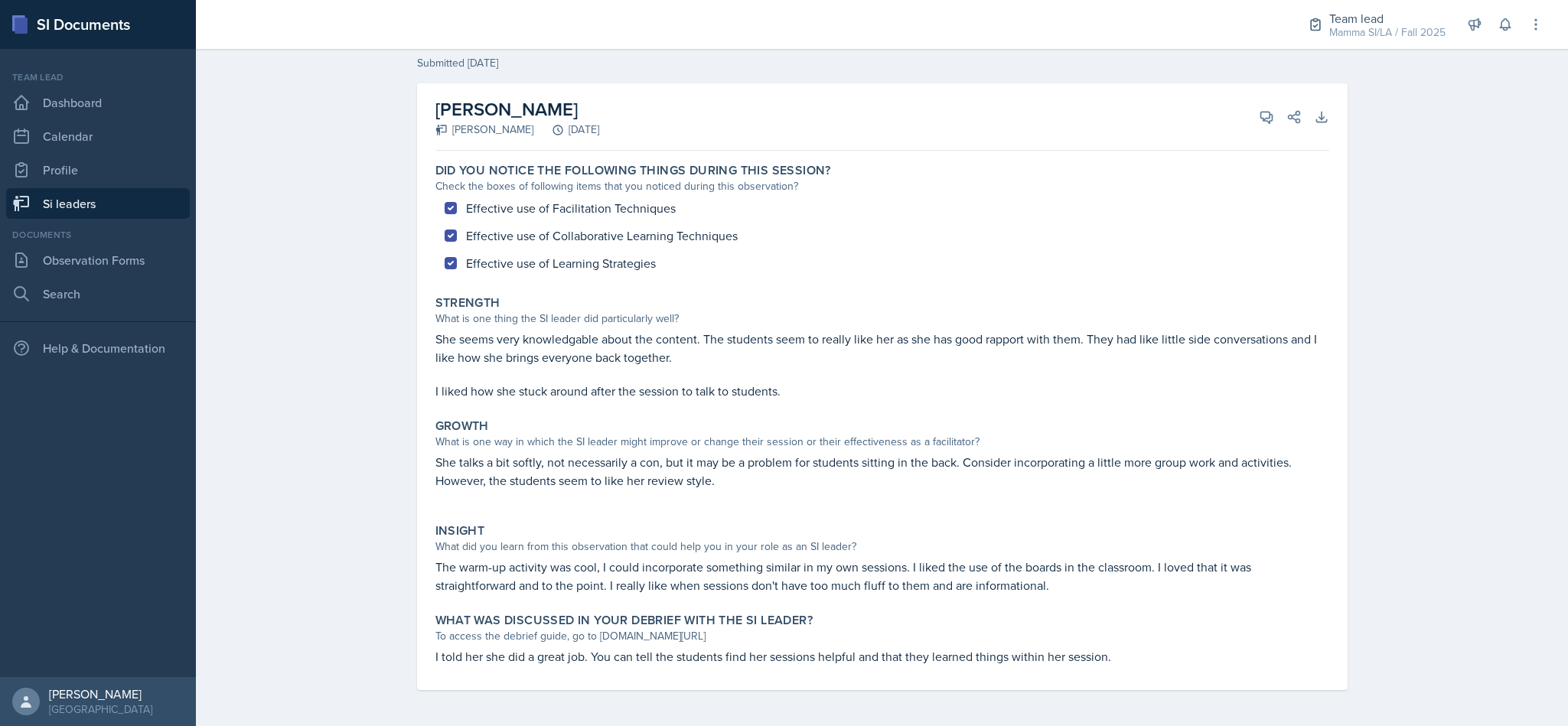
click at [54, 201] on link "Si leaders" at bounding box center [98, 204] width 184 height 31
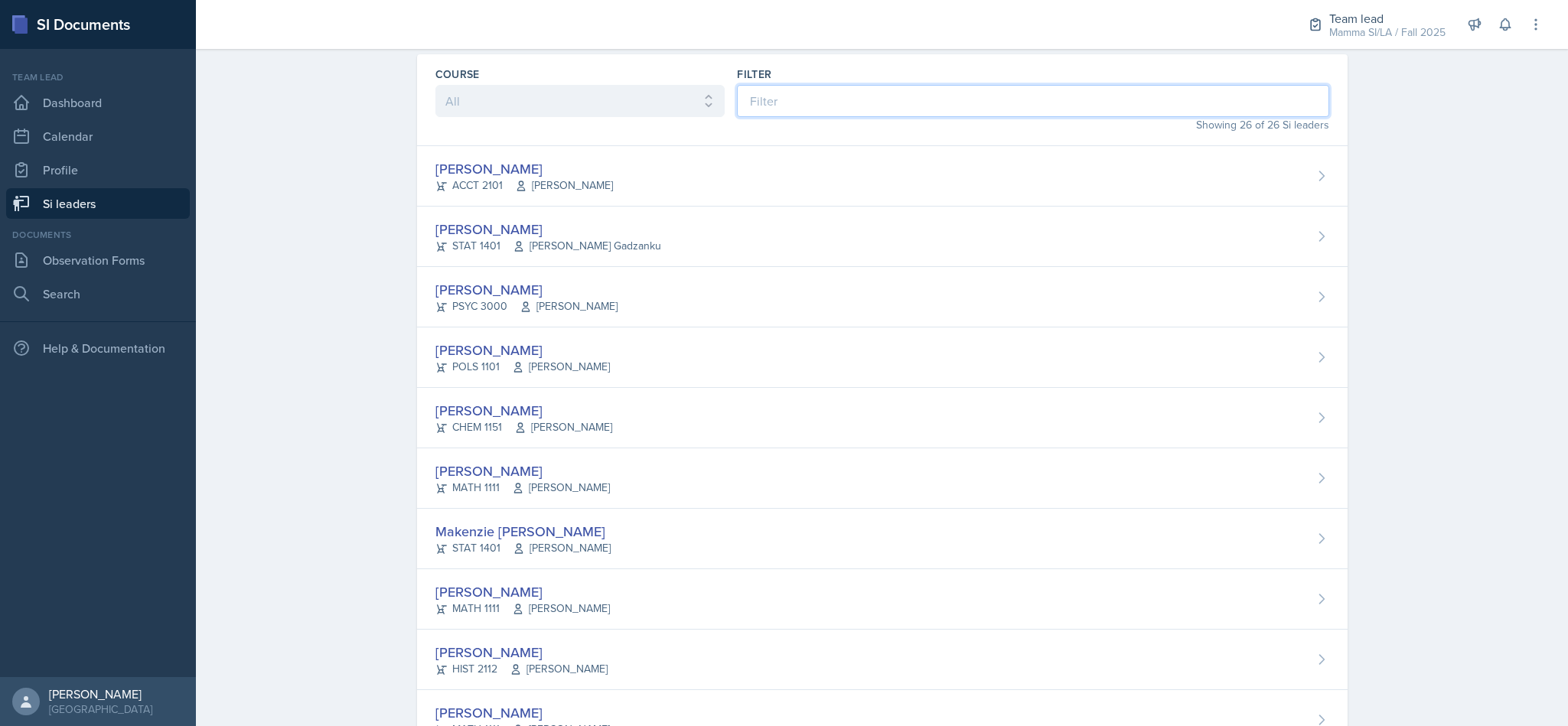
click at [806, 109] on input at bounding box center [1033, 101] width 591 height 32
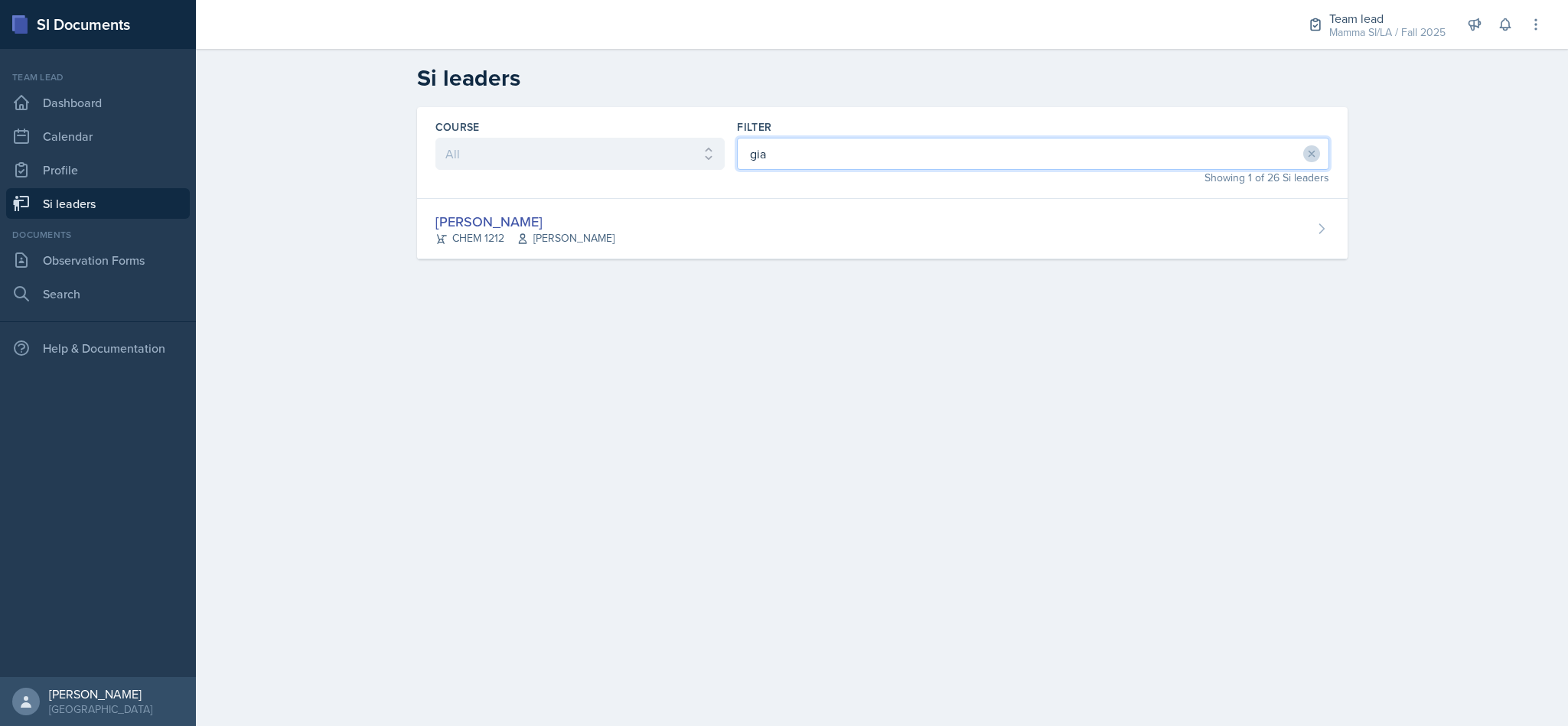
type input "gia"
click at [1406, 49] on header "Si leaders" at bounding box center [882, 78] width 1372 height 58
click at [1367, 18] on div "Team lead" at bounding box center [1387, 18] width 117 height 18
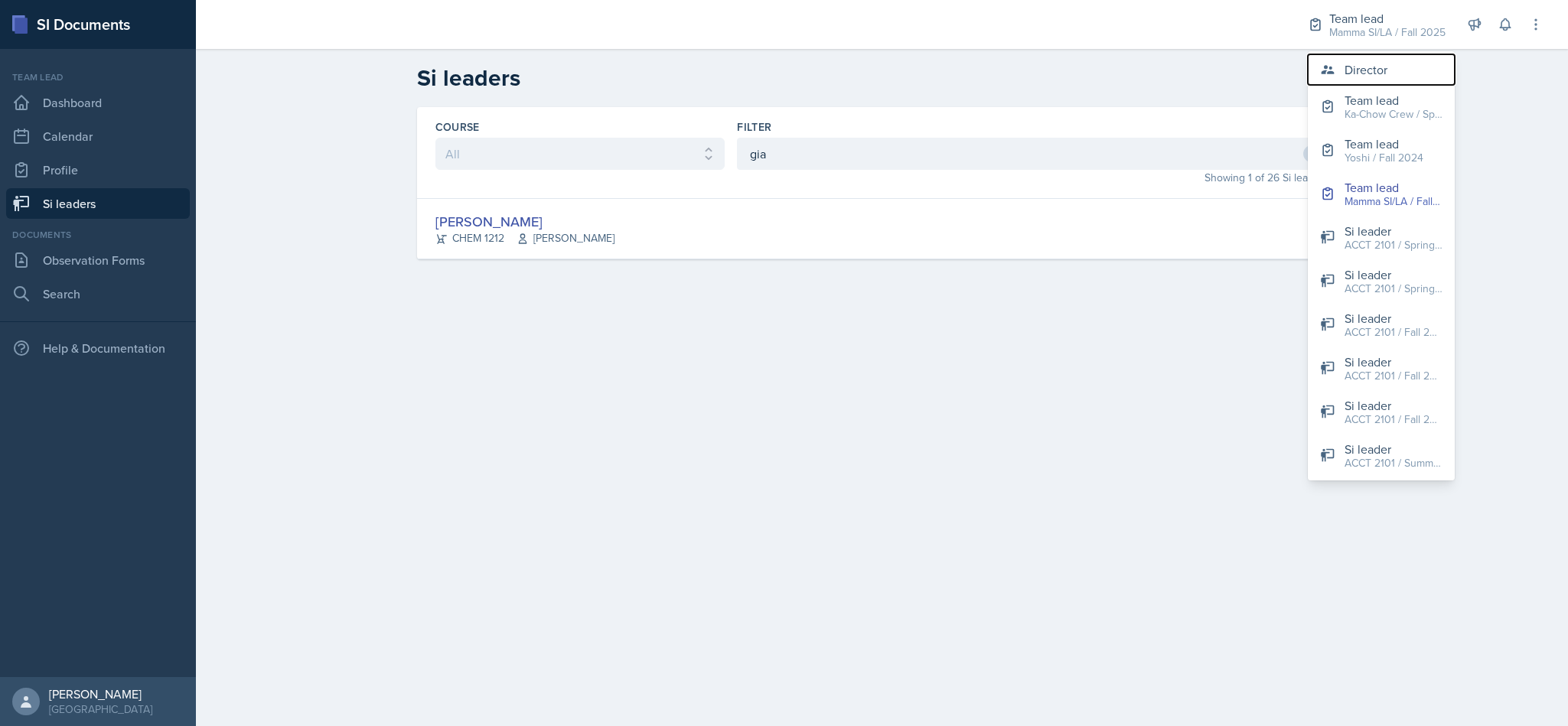
click at [1368, 78] on div "Director" at bounding box center [1366, 69] width 43 height 18
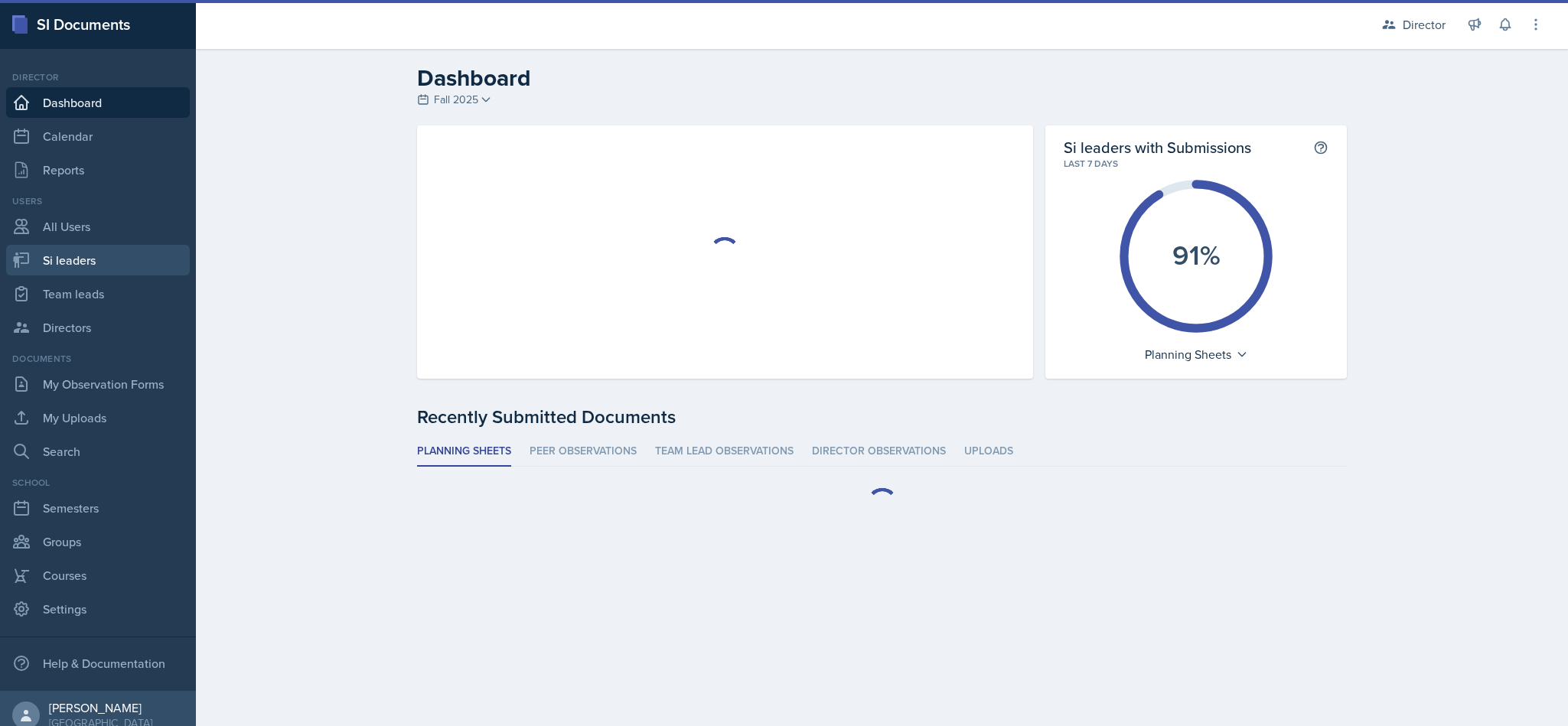
click at [97, 257] on link "Si leaders" at bounding box center [98, 260] width 184 height 31
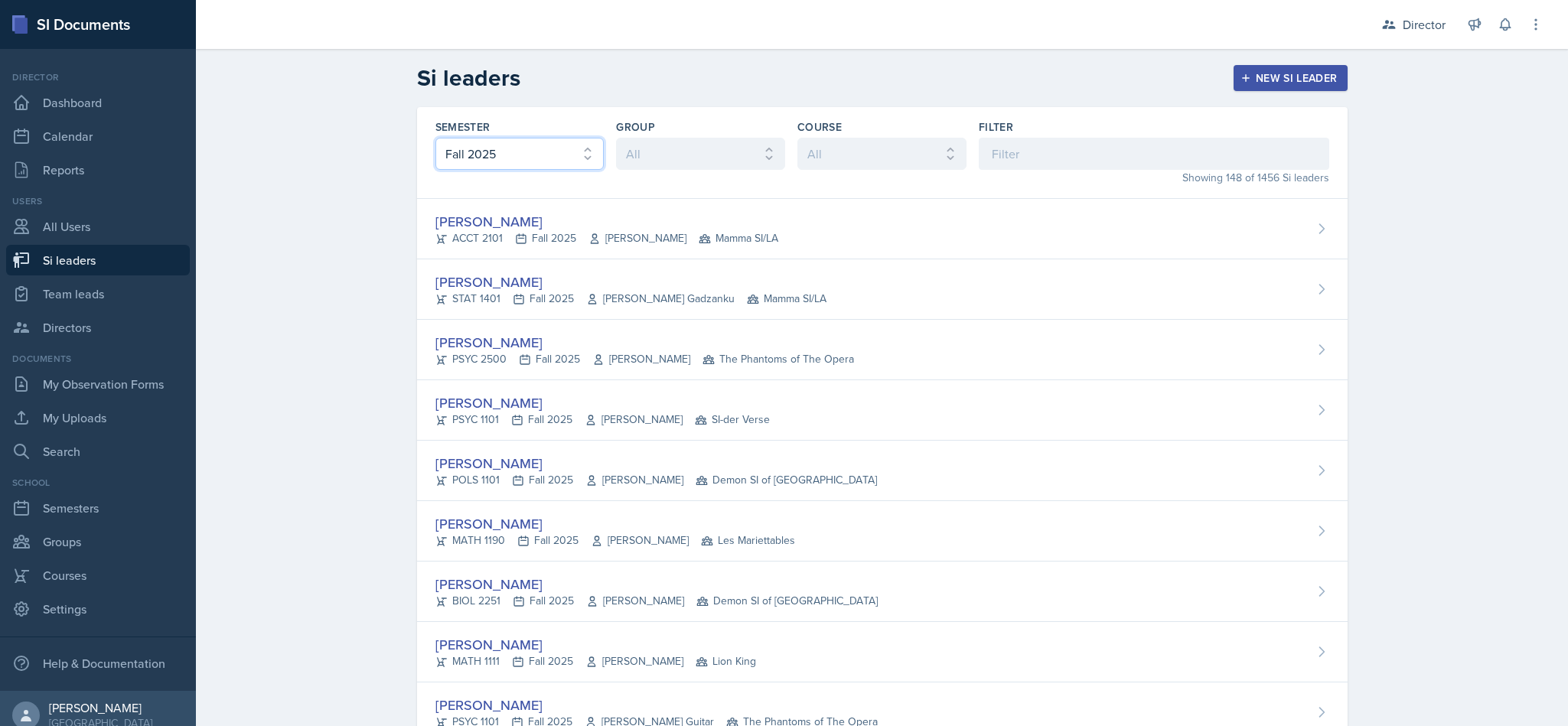
click at [549, 156] on select "All Fall 2025 Summer 2025 Spring 2025 Fall 2024 Summer 2024 Spring 2024 Fall 20…" at bounding box center [519, 154] width 169 height 32
click at [435, 138] on select "All Fall 2025 Summer 2025 Spring 2025 Fall 2024 Summer 2024 Spring 2024 Fall 20…" at bounding box center [519, 154] width 169 height 32
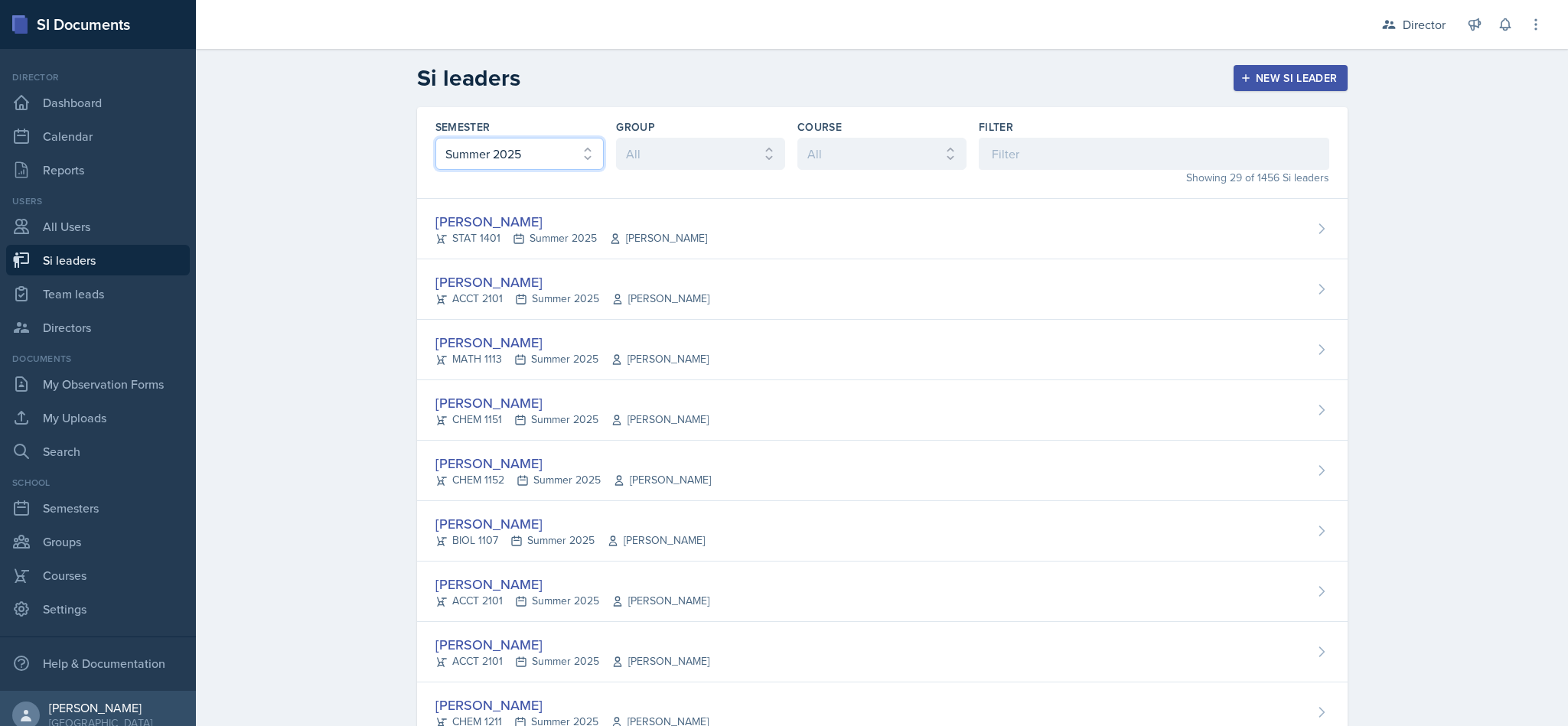
click at [526, 141] on select "All Fall 2025 Summer 2025 Spring 2025 Fall 2024 Summer 2024 Spring 2024 Fall 20…" at bounding box center [519, 154] width 169 height 32
select select "e2039551-f485-4c1b-a525-5b9893bb04c4"
click at [435, 138] on select "All Fall 2025 Summer 2025 Spring 2025 Fall 2024 Summer 2024 Spring 2024 Fall 20…" at bounding box center [519, 154] width 169 height 32
click at [1046, 159] on input at bounding box center [1154, 154] width 350 height 32
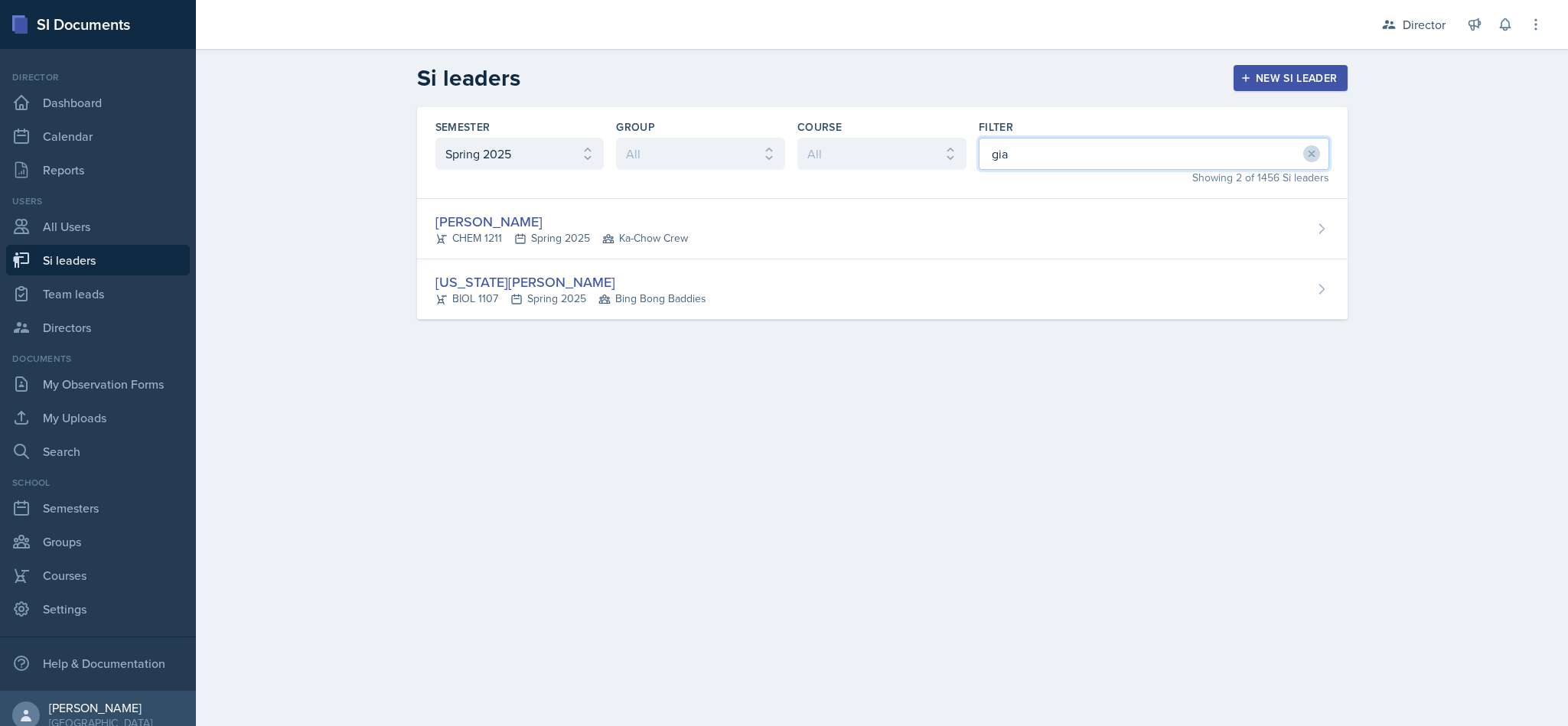
type input "gia"
click at [744, 218] on div "Gia Luu CHEM 1211 Spring 2025 Ka-Chow Crew" at bounding box center [882, 229] width 931 height 60
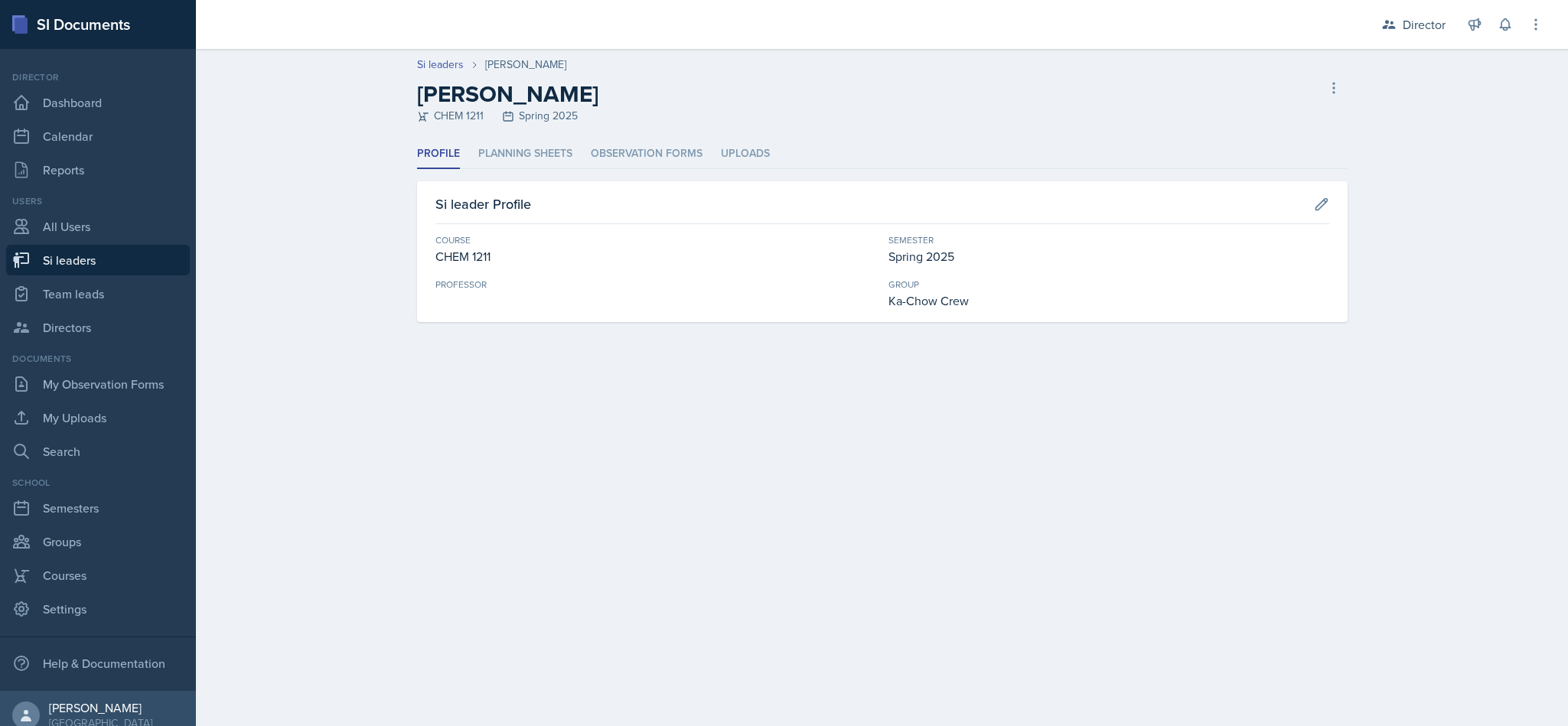
drag, startPoint x: 537, startPoint y: 145, endPoint x: 579, endPoint y: 147, distance: 42.0
click at [538, 145] on li "Planning Sheets" at bounding box center [525, 155] width 94 height 30
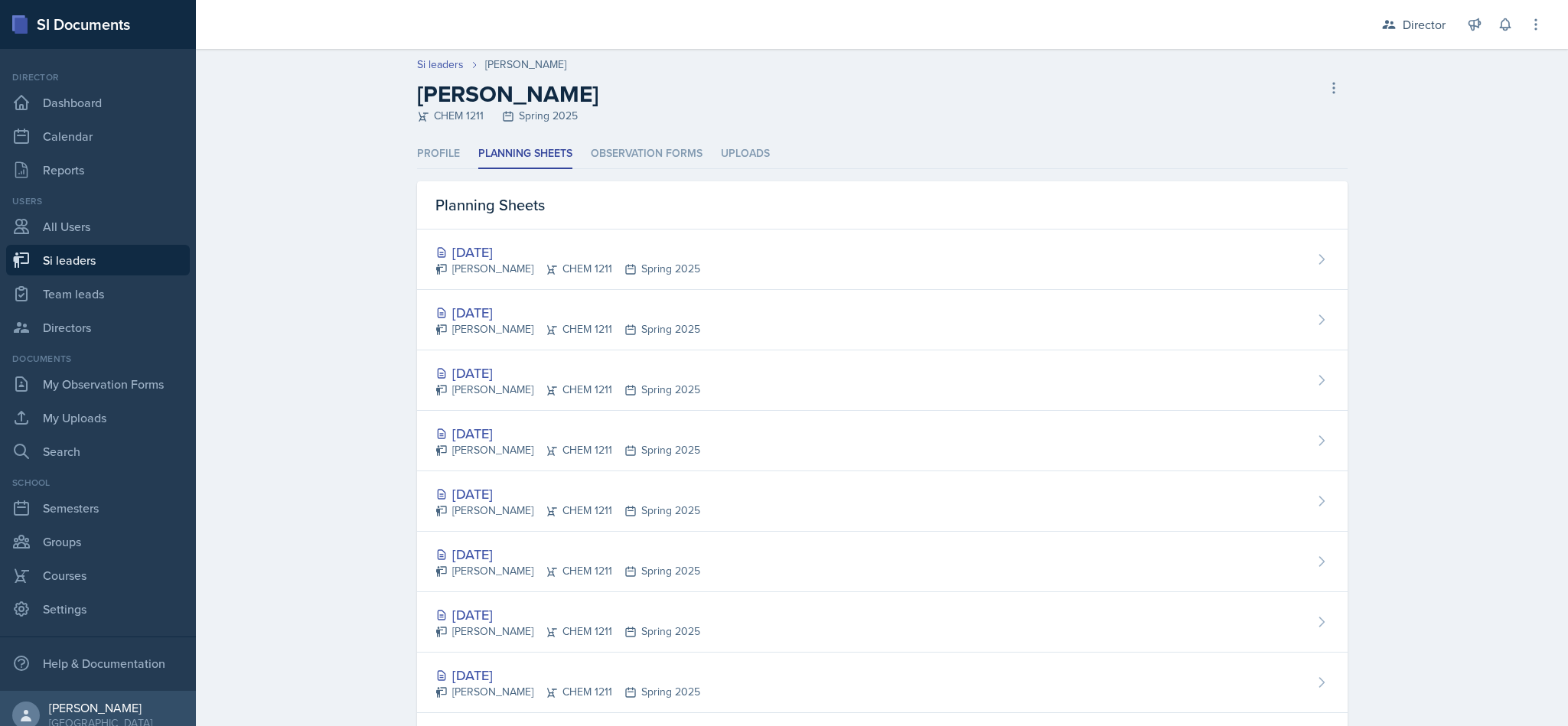
click at [611, 151] on li "Observation Forms" at bounding box center [646, 155] width 112 height 30
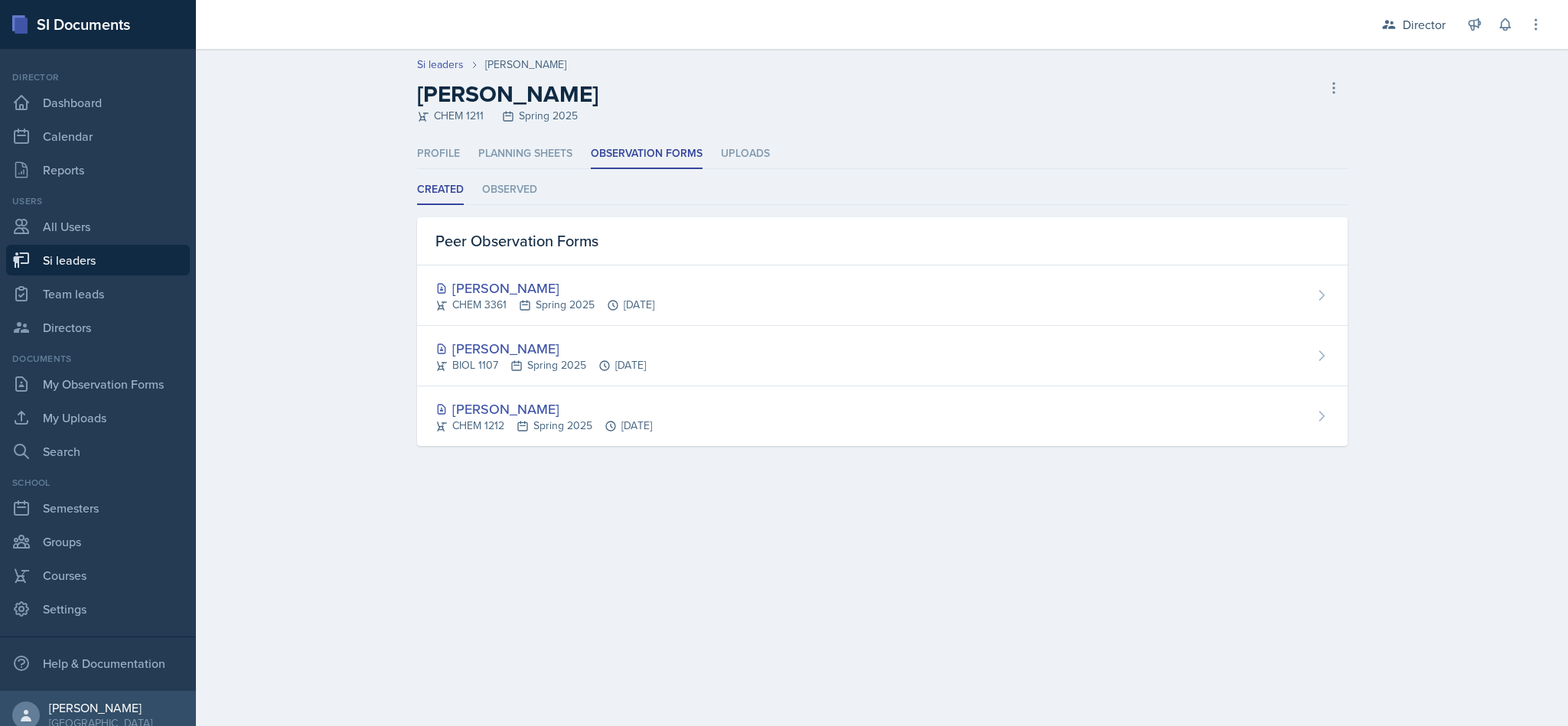
click at [510, 200] on li "Observed" at bounding box center [510, 190] width 55 height 30
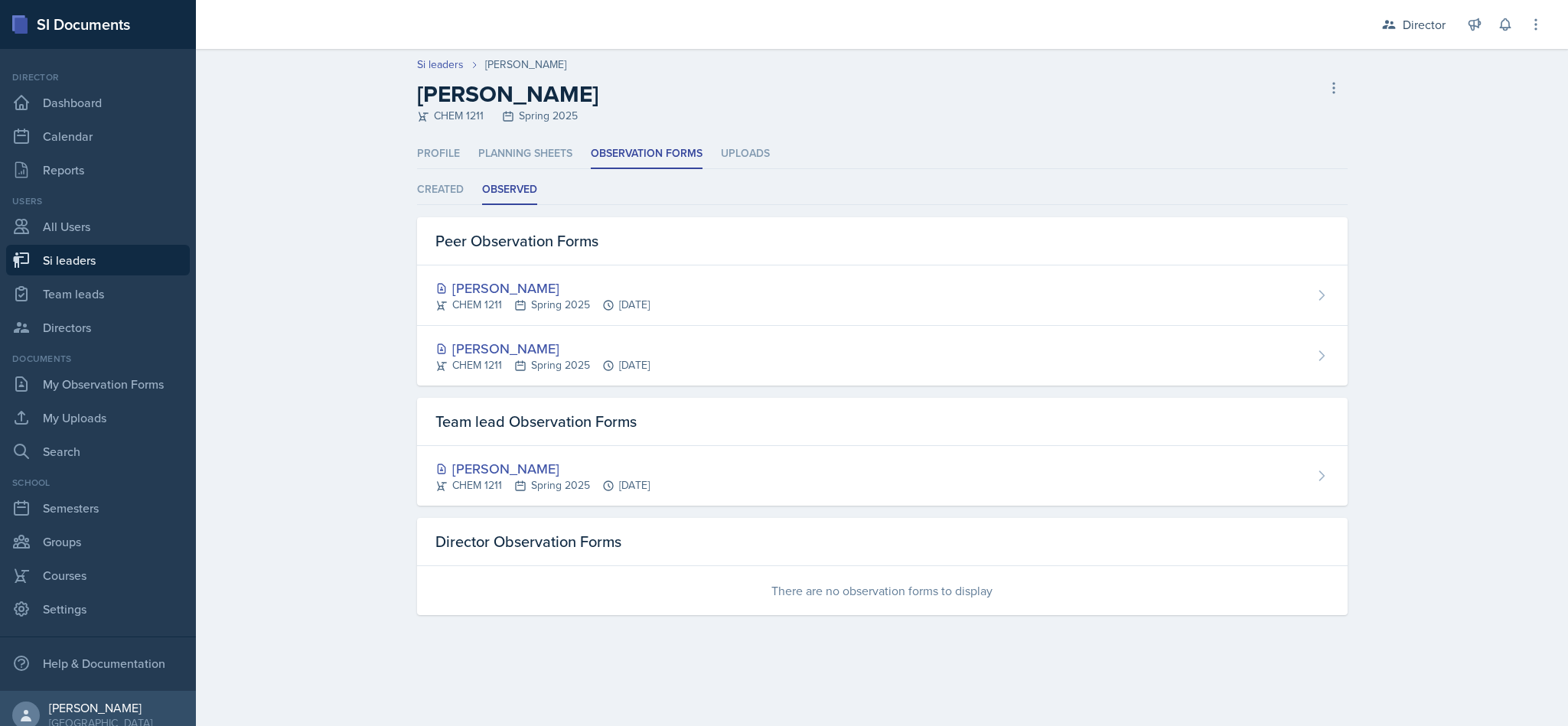
click at [448, 193] on li "Created" at bounding box center [440, 190] width 47 height 30
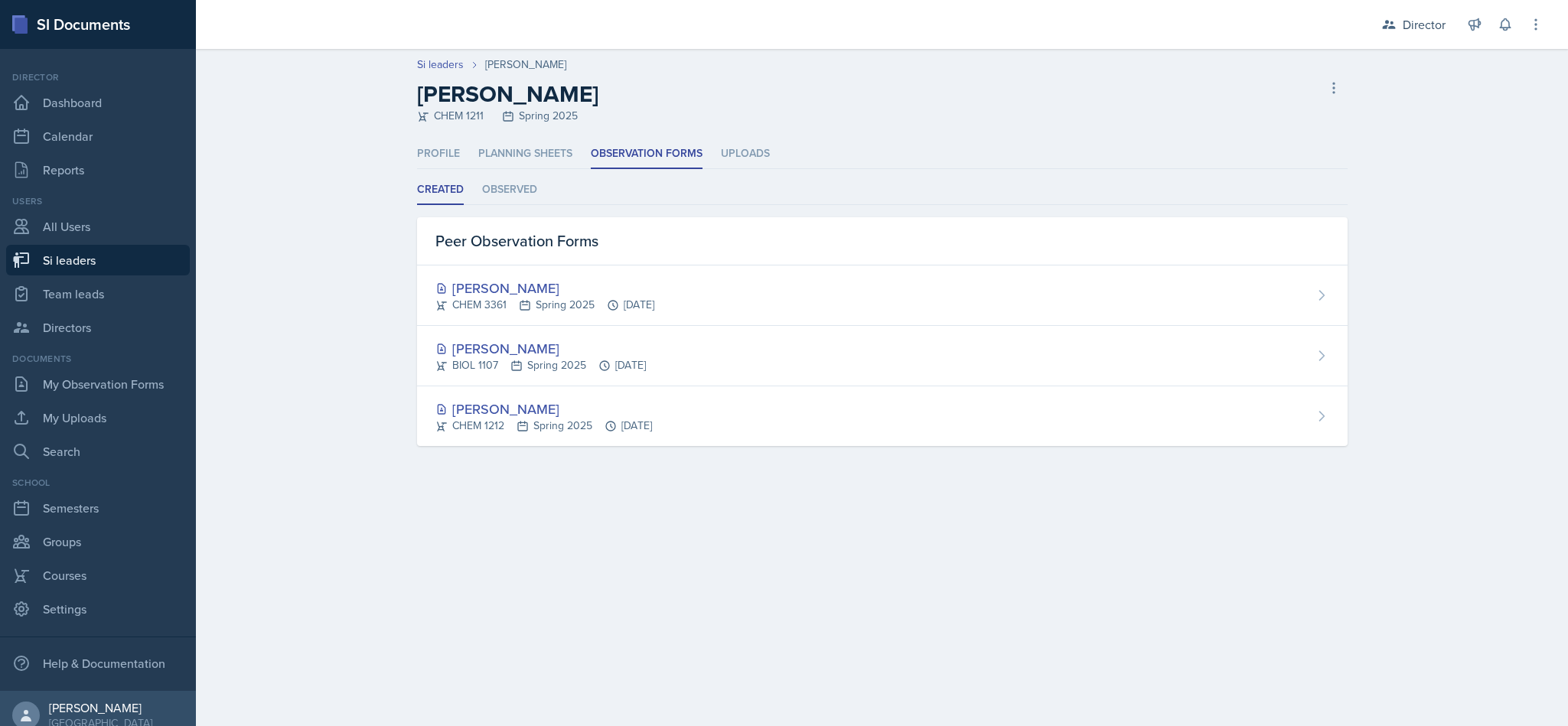
click at [83, 255] on link "Si leaders" at bounding box center [98, 260] width 184 height 31
select select "2bed604d-1099-4043-b1bc-2365e8740244"
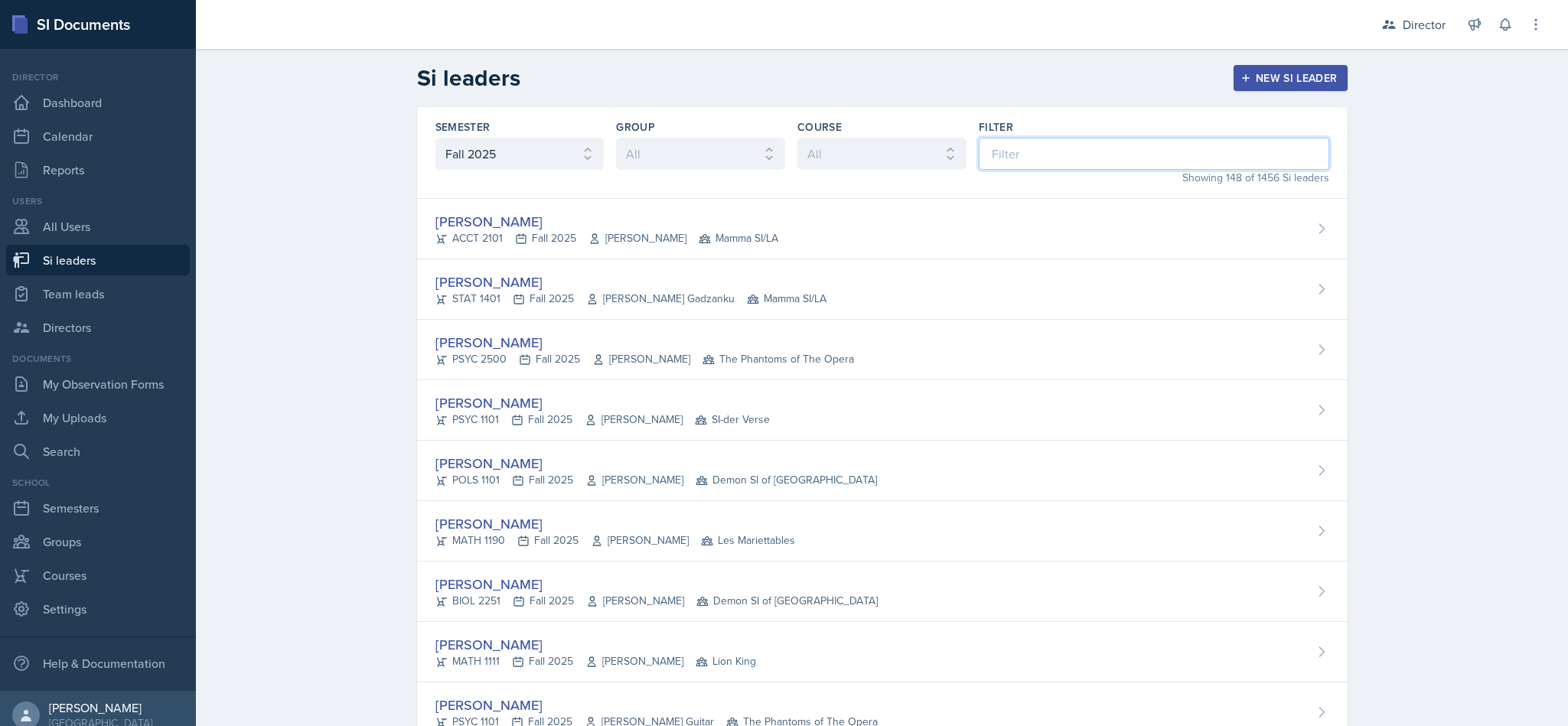
click at [1063, 141] on input at bounding box center [1154, 154] width 350 height 32
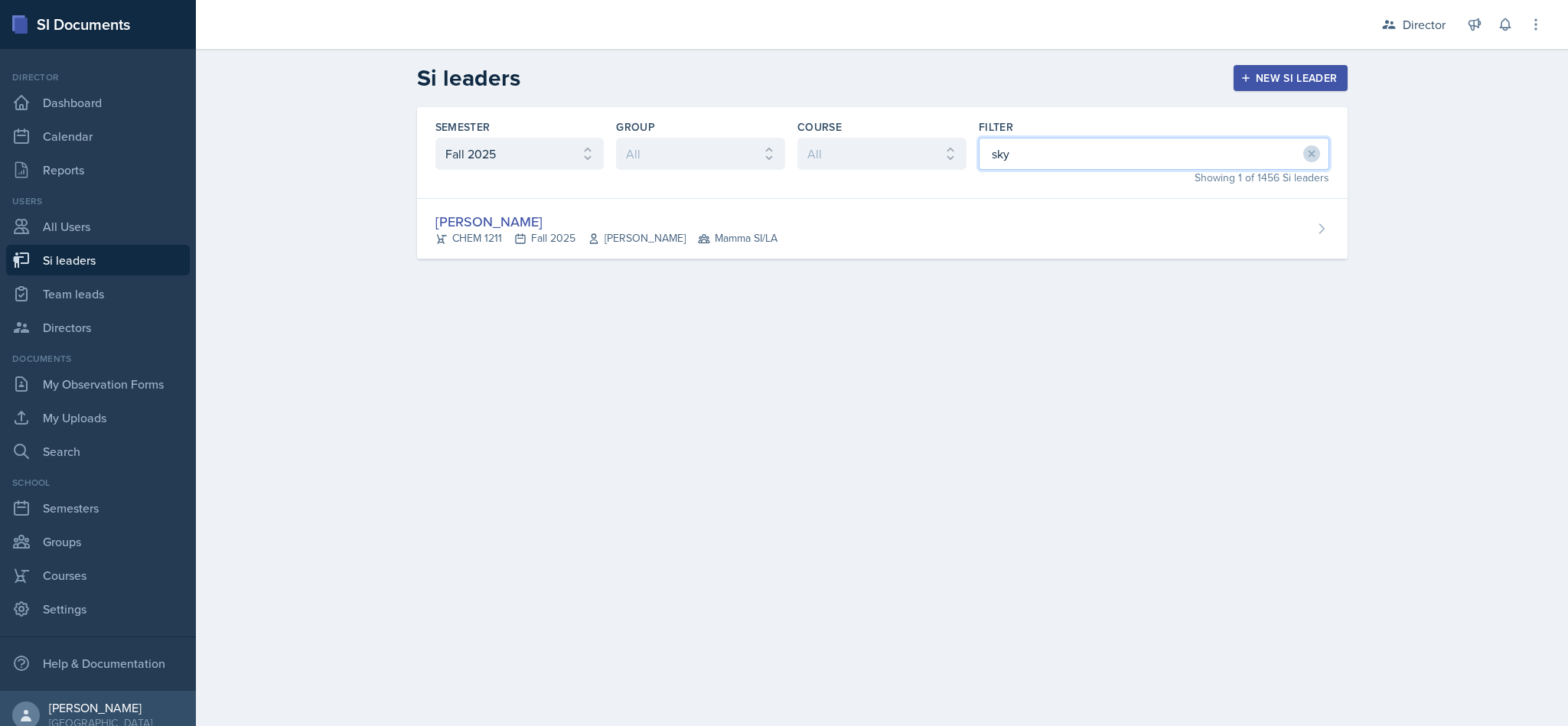
type input "sky"
click at [575, 250] on div "Skylar Hamric CHEM 1211 Fall 2025 Mark Mitchell Mamma SI/LA" at bounding box center [882, 229] width 931 height 60
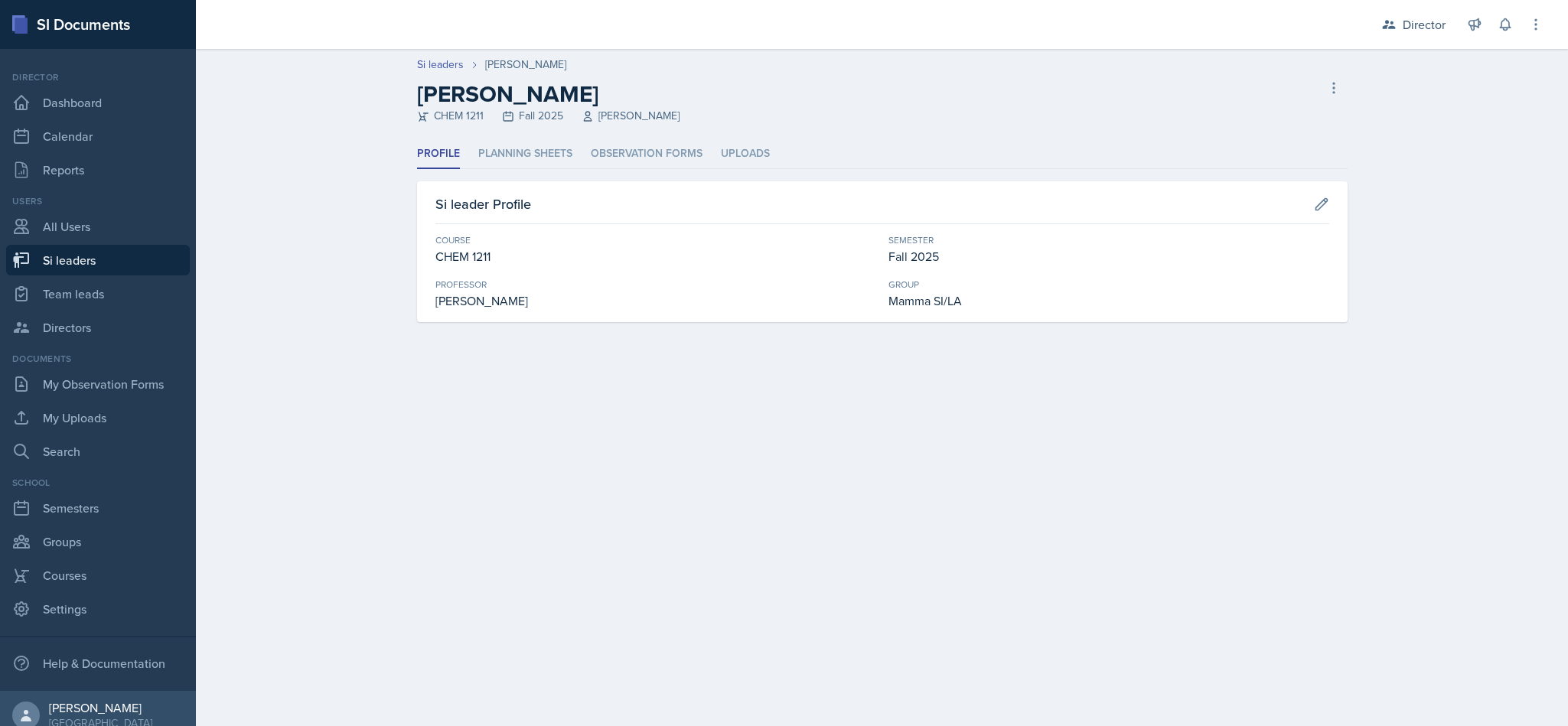
click at [113, 260] on link "Si leaders" at bounding box center [98, 260] width 184 height 31
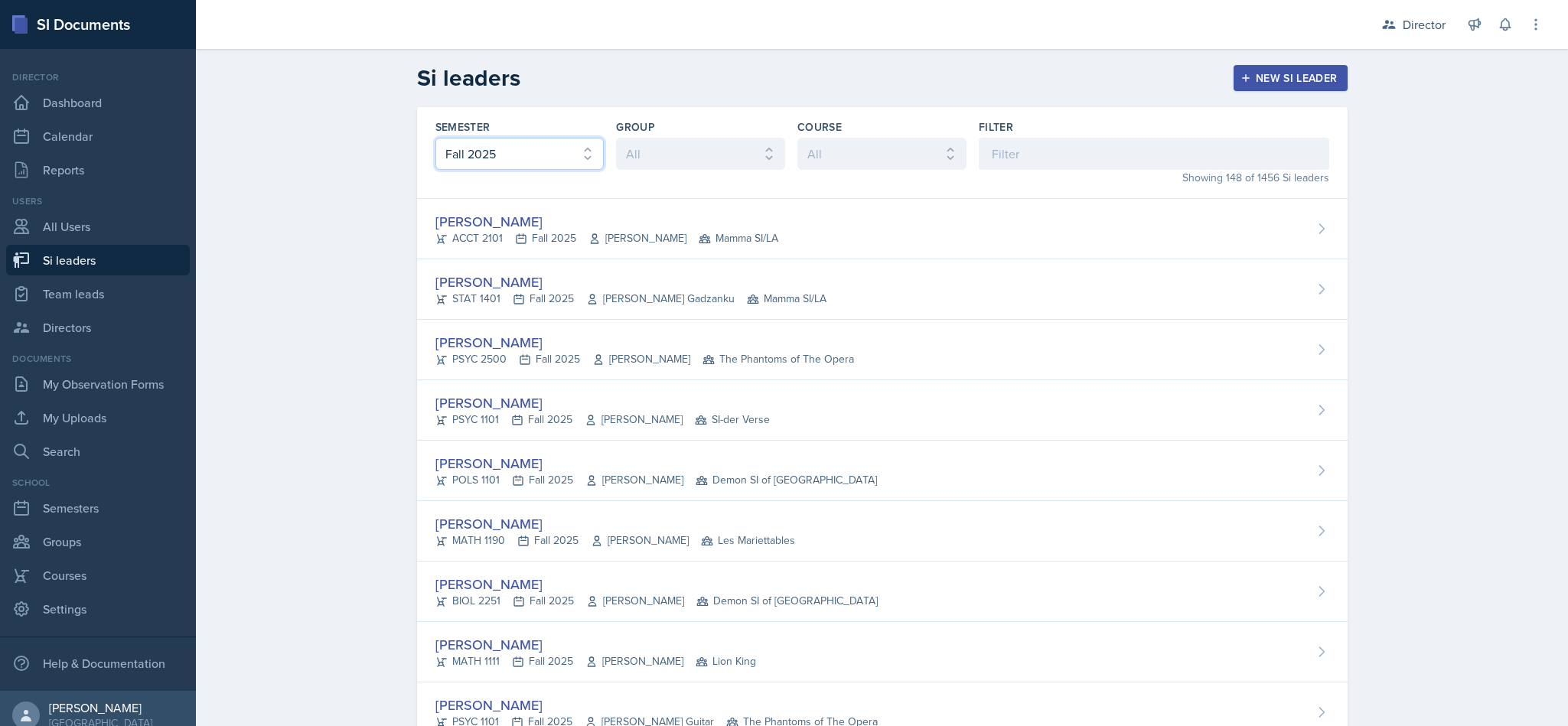
click at [528, 163] on select "All Fall 2025 Summer 2025 Spring 2025 Fall 2024 Summer 2024 Spring 2024 Fall 20…" at bounding box center [519, 154] width 169 height 32
select select "e2039551-f485-4c1b-a525-5b9893bb04c4"
click at [435, 138] on select "All Fall 2025 Summer 2025 Spring 2025 Fall 2024 Summer 2024 Spring 2024 Fall 20…" at bounding box center [519, 154] width 169 height 32
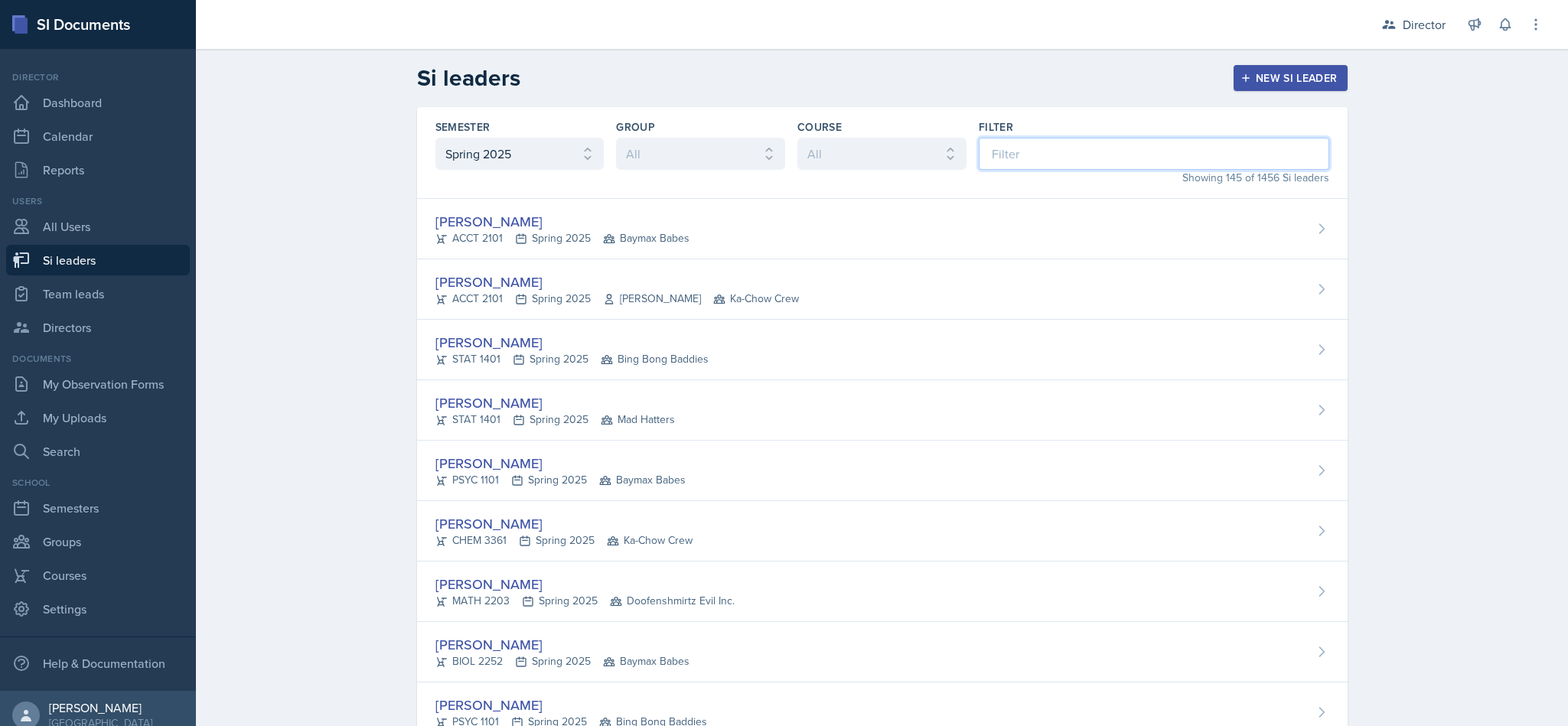
click at [1073, 166] on input at bounding box center [1154, 154] width 350 height 32
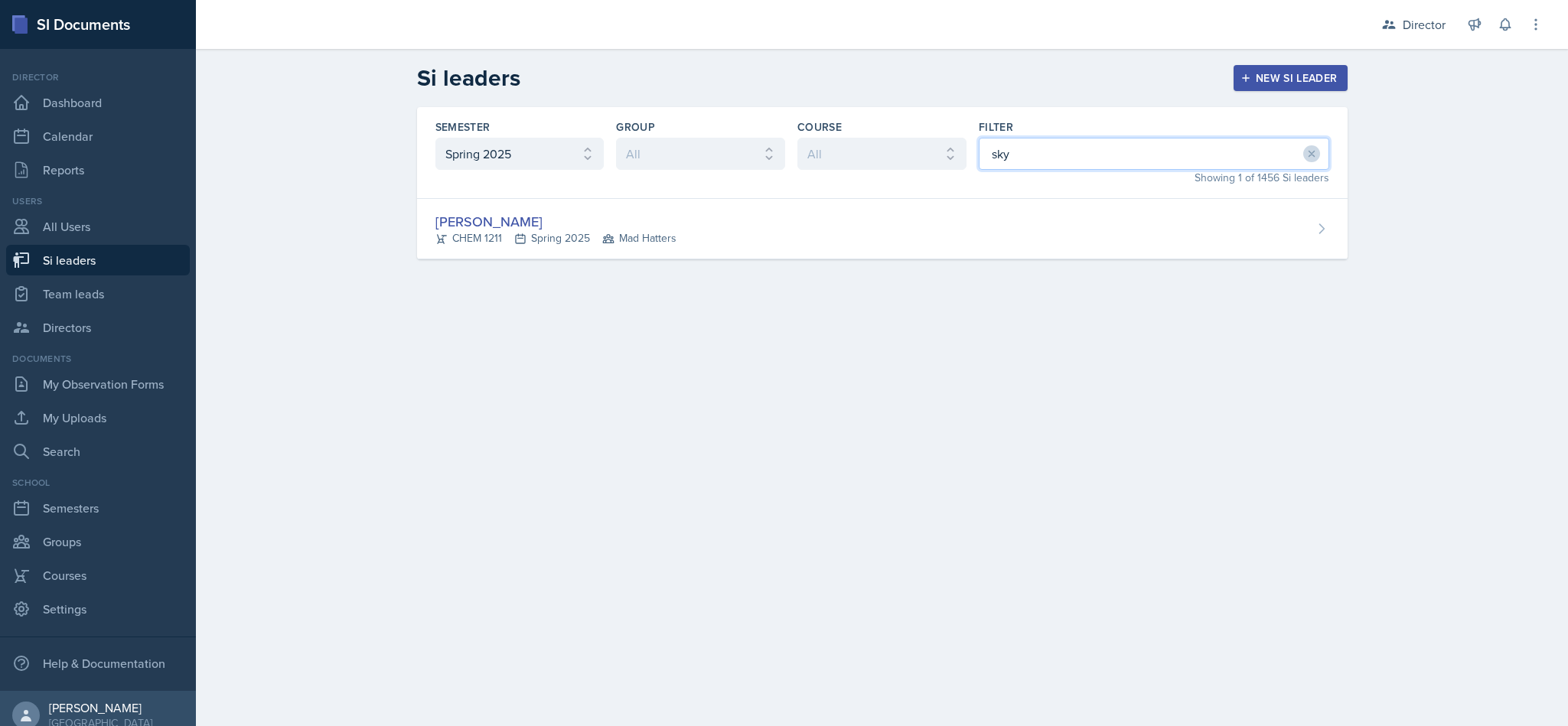
type input "sky"
click at [725, 212] on div "Skylar Hamric CHEM 1211 Spring 2025 Mad Hatters" at bounding box center [882, 229] width 931 height 60
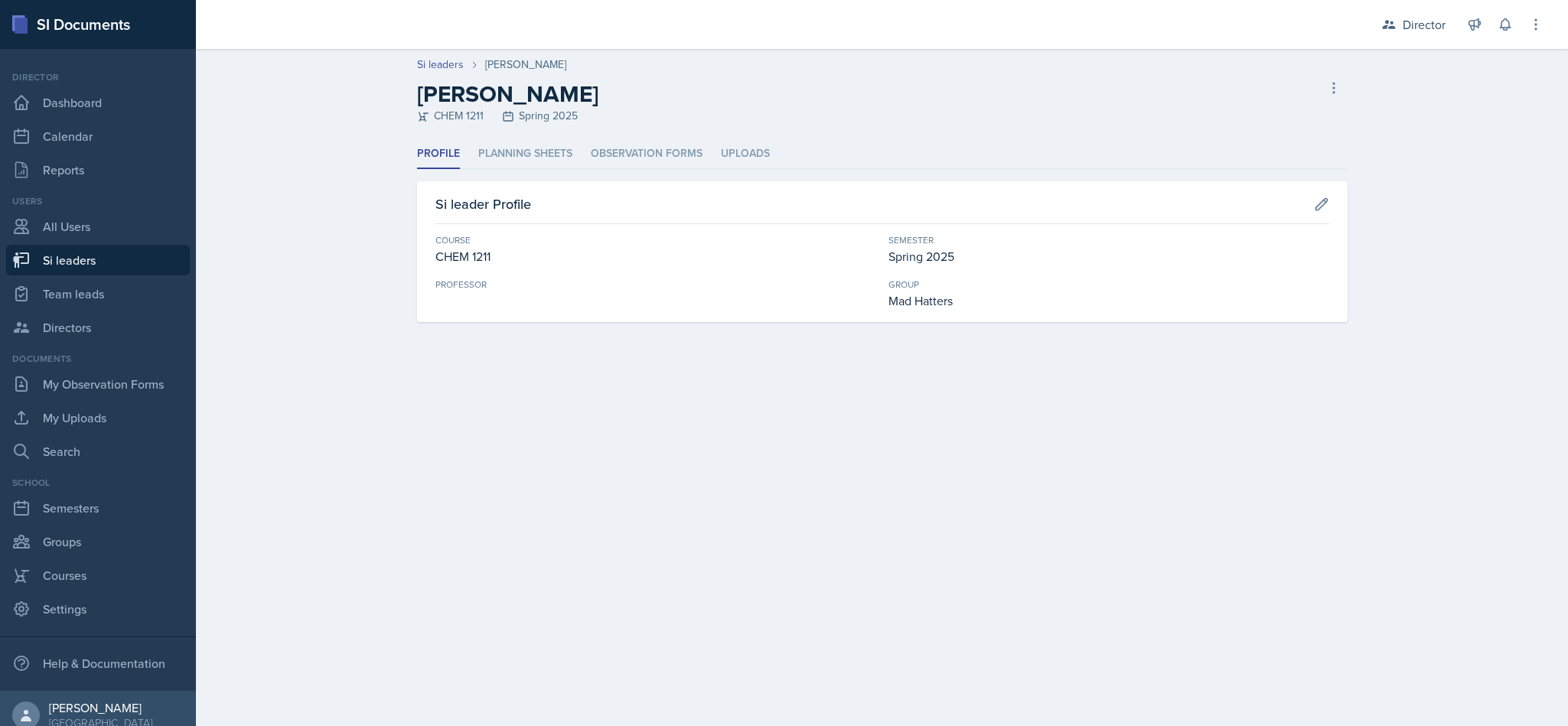
click at [535, 157] on li "Planning Sheets" at bounding box center [525, 155] width 94 height 30
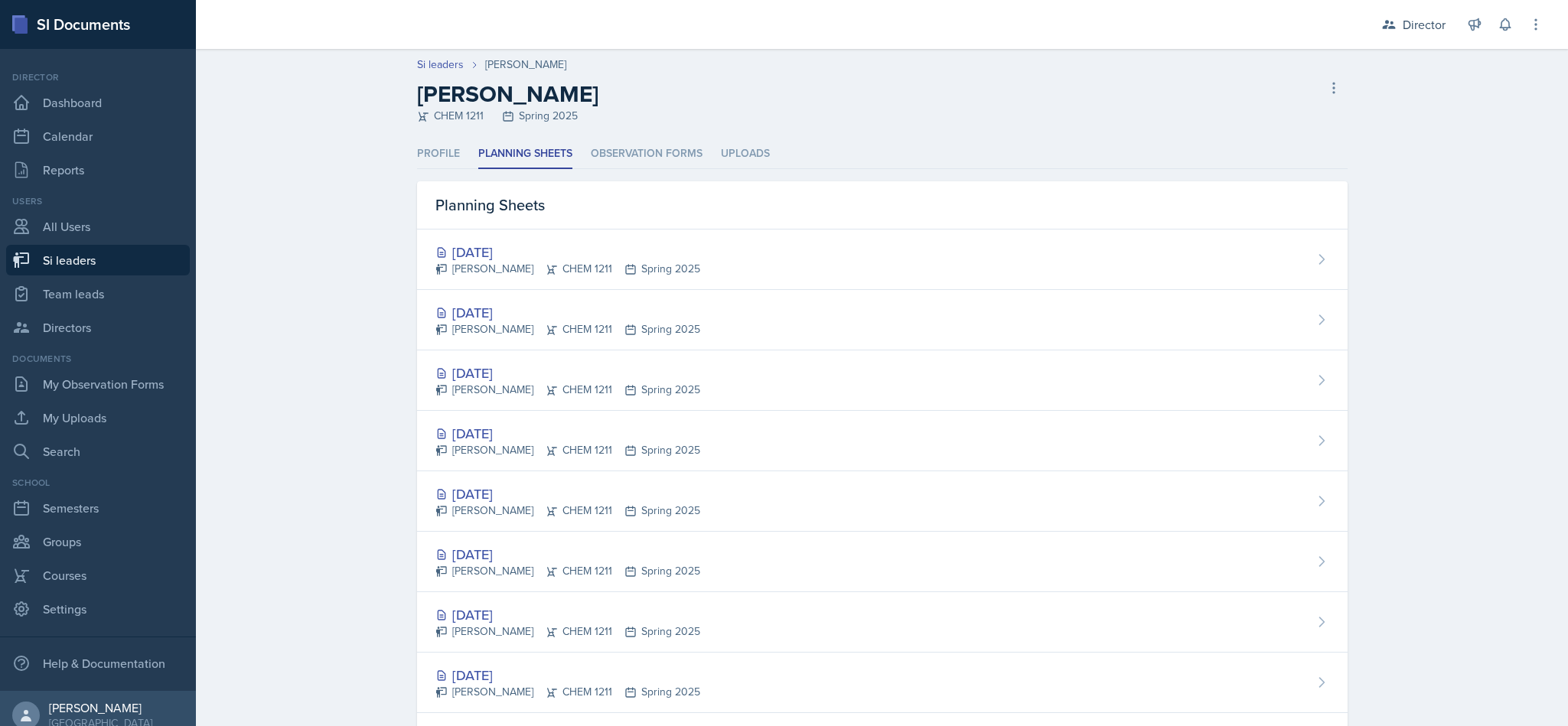
click at [622, 140] on li "Observation Forms" at bounding box center [646, 155] width 112 height 30
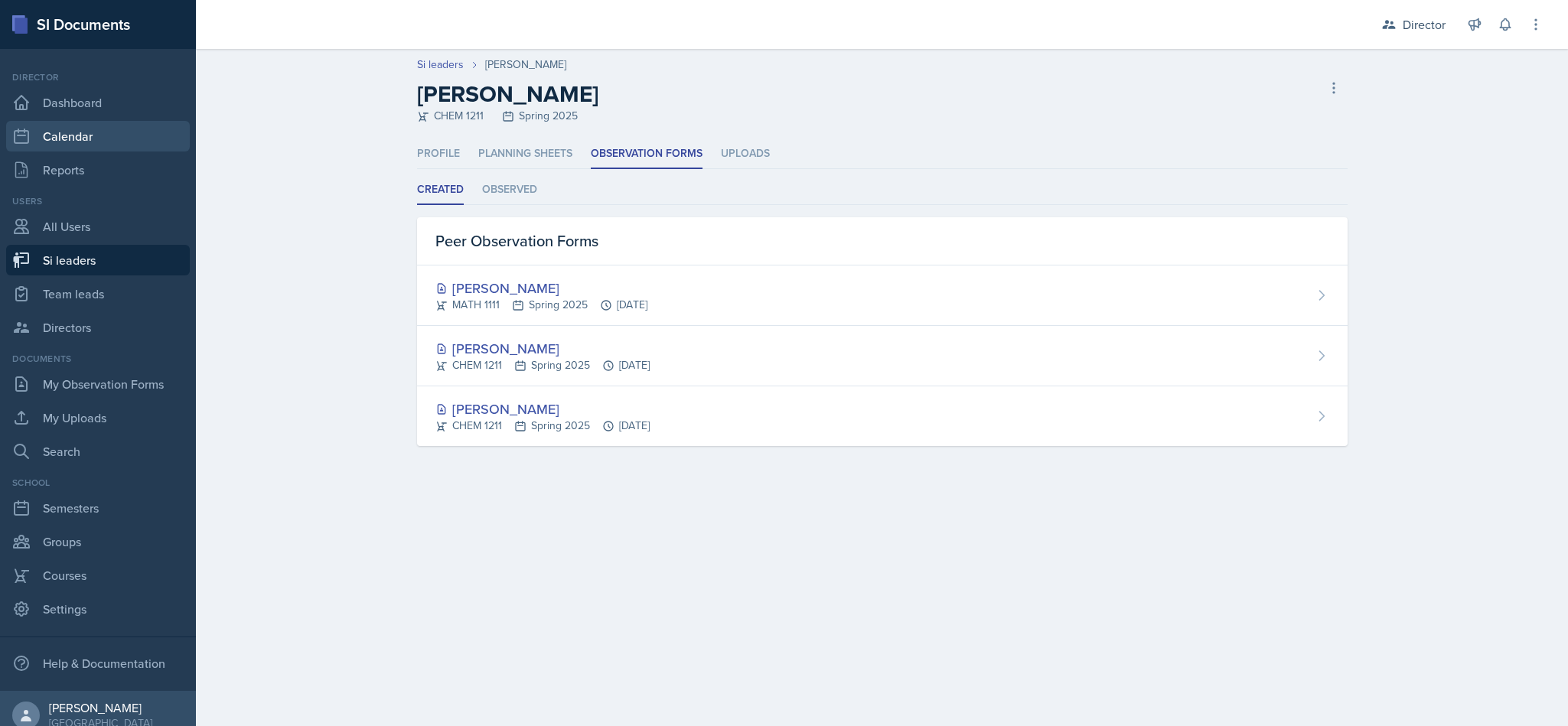
click at [90, 127] on link "Calendar" at bounding box center [98, 136] width 184 height 31
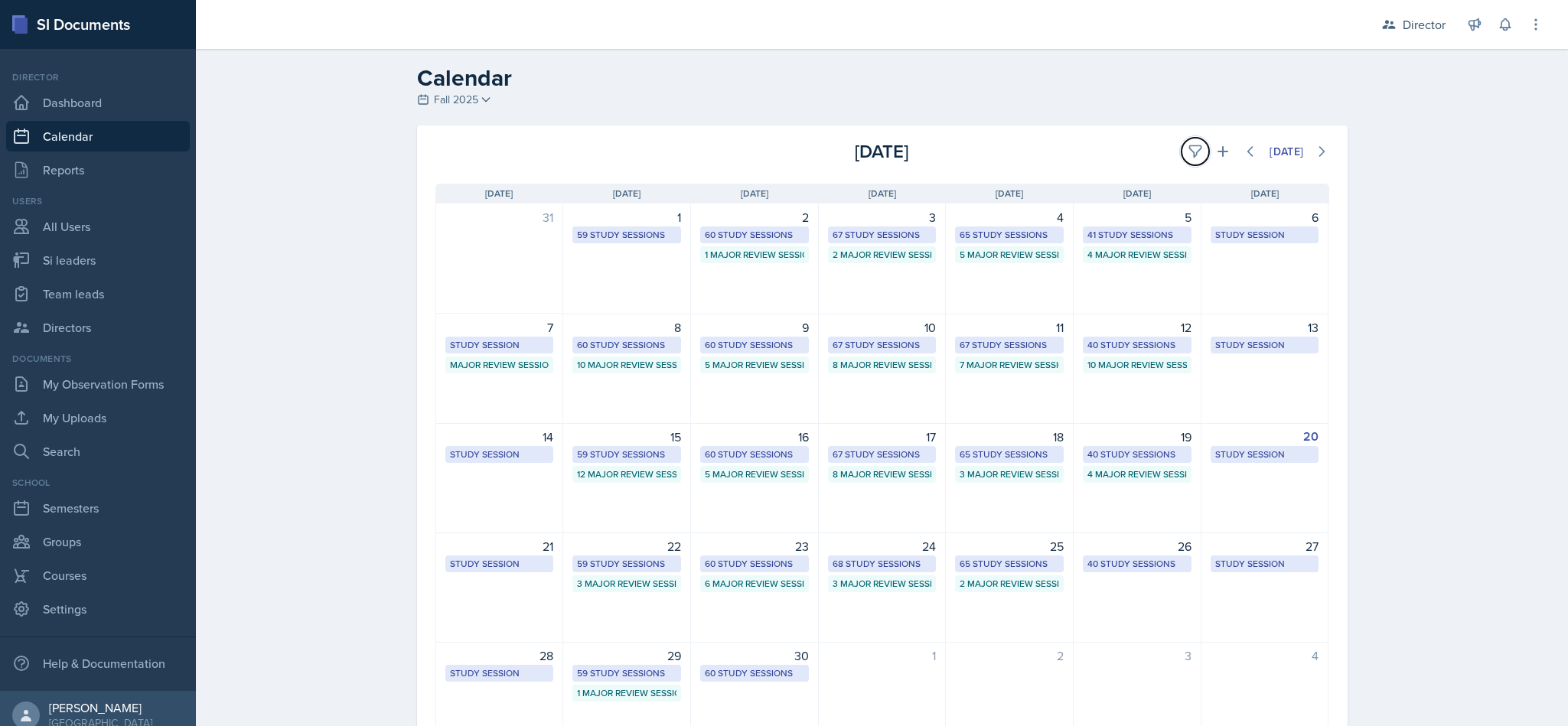
click at [1182, 152] on button at bounding box center [1195, 151] width 28 height 28
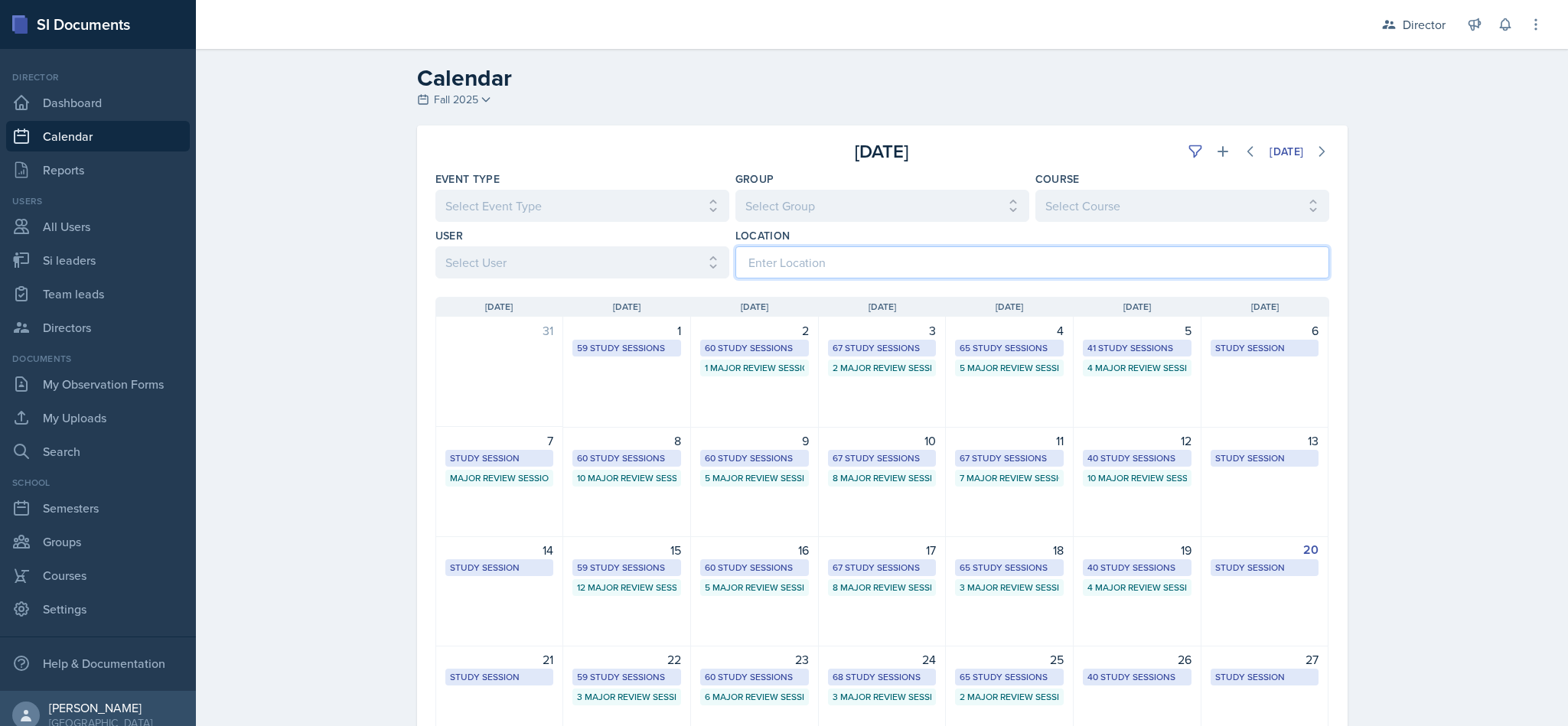
click at [1120, 257] on input at bounding box center [1032, 262] width 594 height 32
click at [871, 201] on select "Select Group All Demon SI of Fleet Street Les Mariettables Lion King Mamma SI/L…" at bounding box center [882, 205] width 294 height 32
select select "9642c9bf-76f9-4442-a3b4-36d015a1a667"
click at [736, 189] on select "Select Group All Demon SI of Fleet Street Les Mariettables Lion King Mamma SI/L…" at bounding box center [882, 205] width 294 height 32
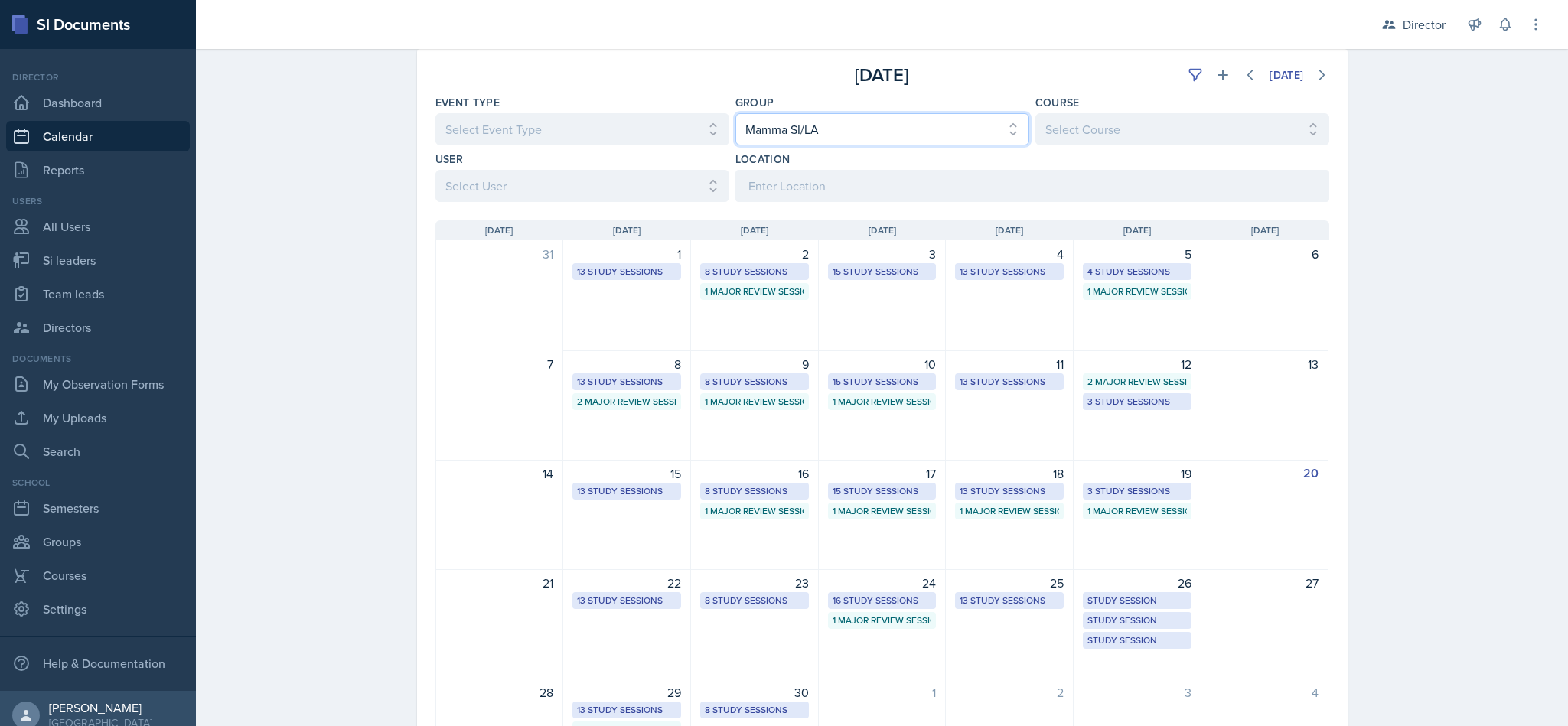
scroll to position [152, 0]
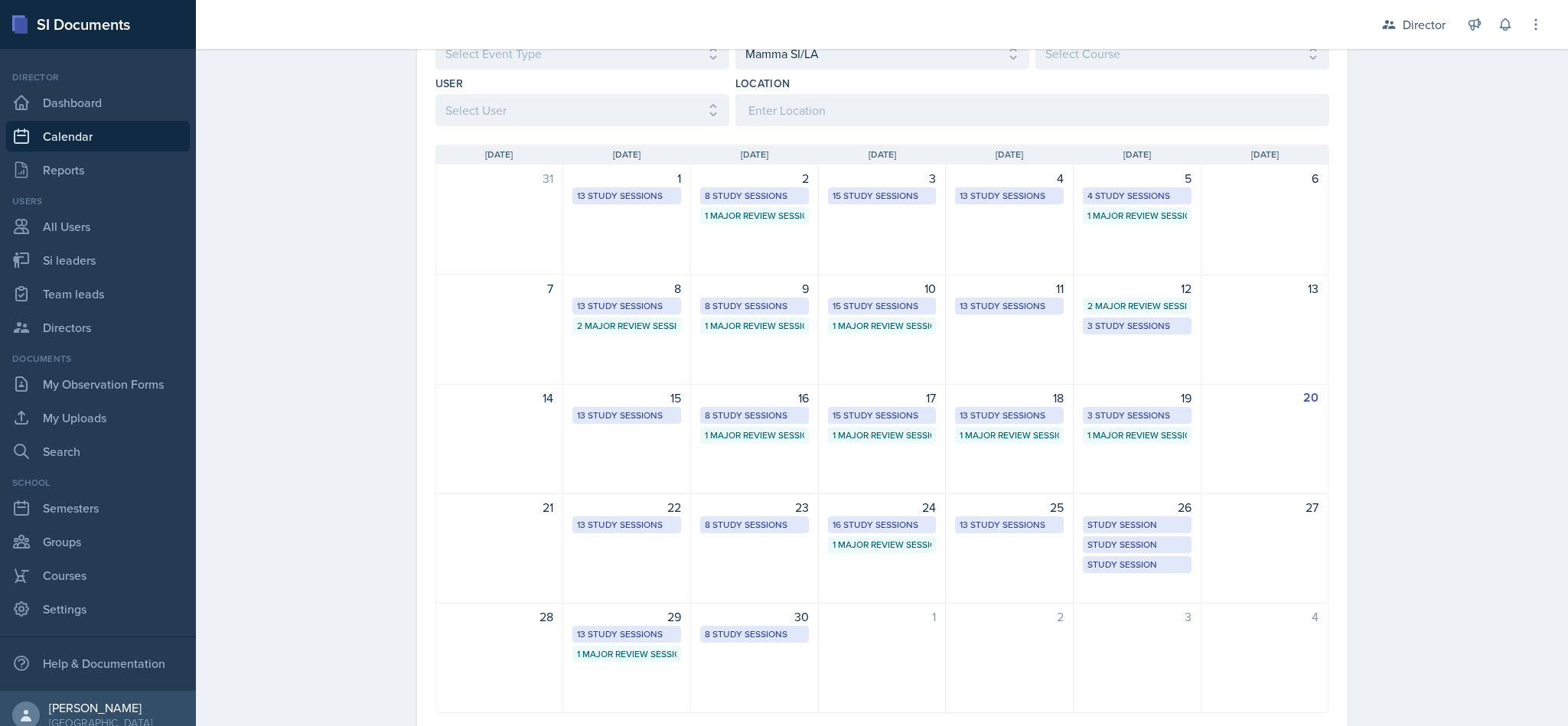
click at [992, 564] on div "25 13 Study Sessions" at bounding box center [1009, 548] width 128 height 110
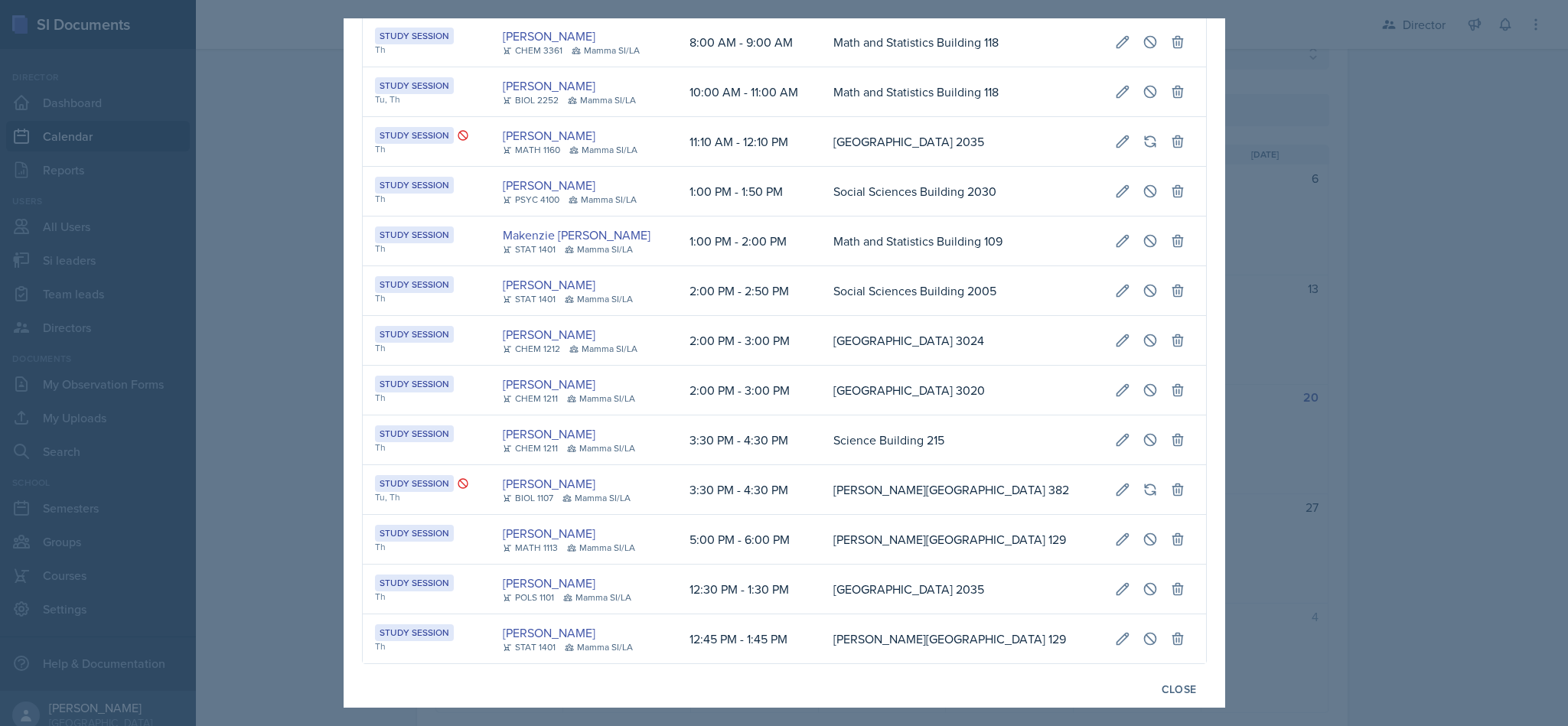
scroll to position [90, 0]
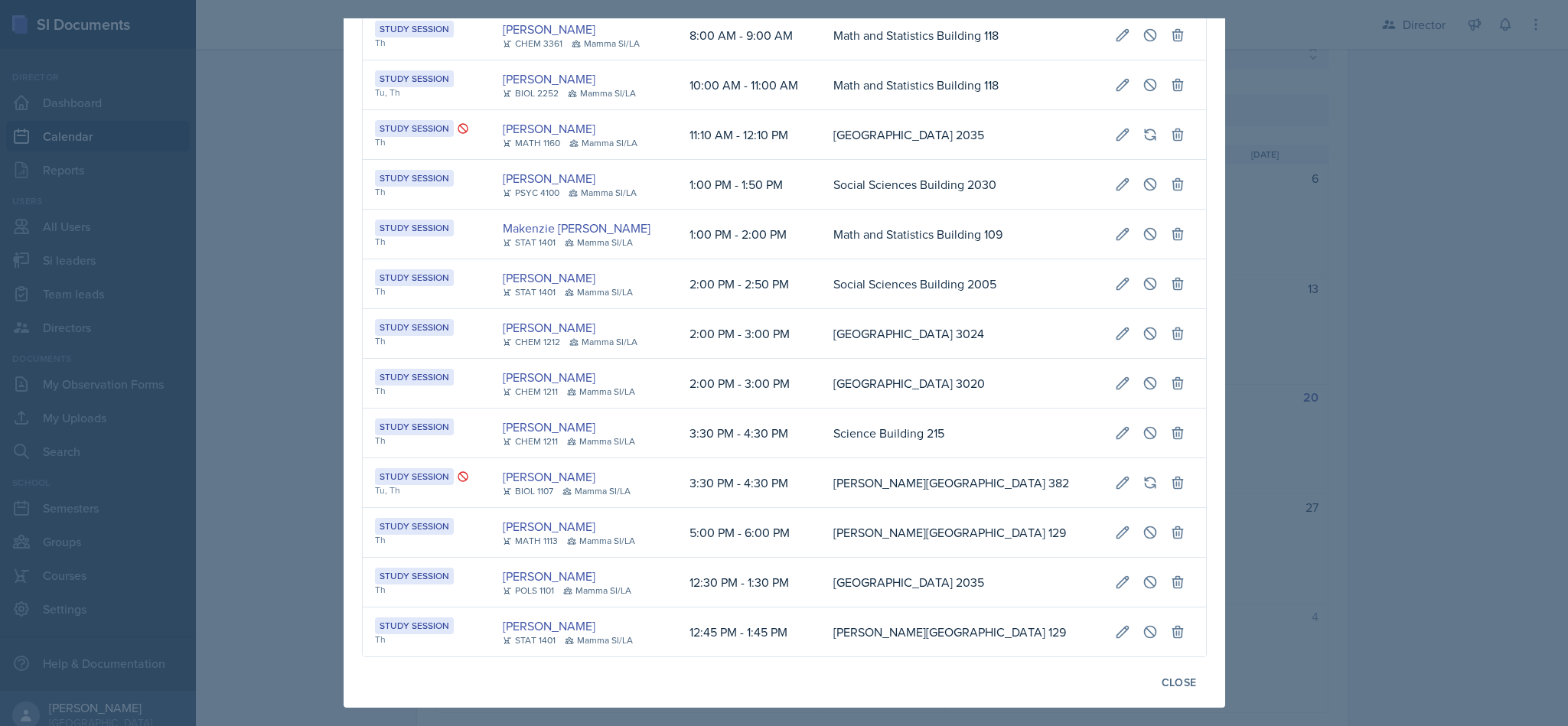
click at [299, 333] on div at bounding box center [784, 363] width 1568 height 726
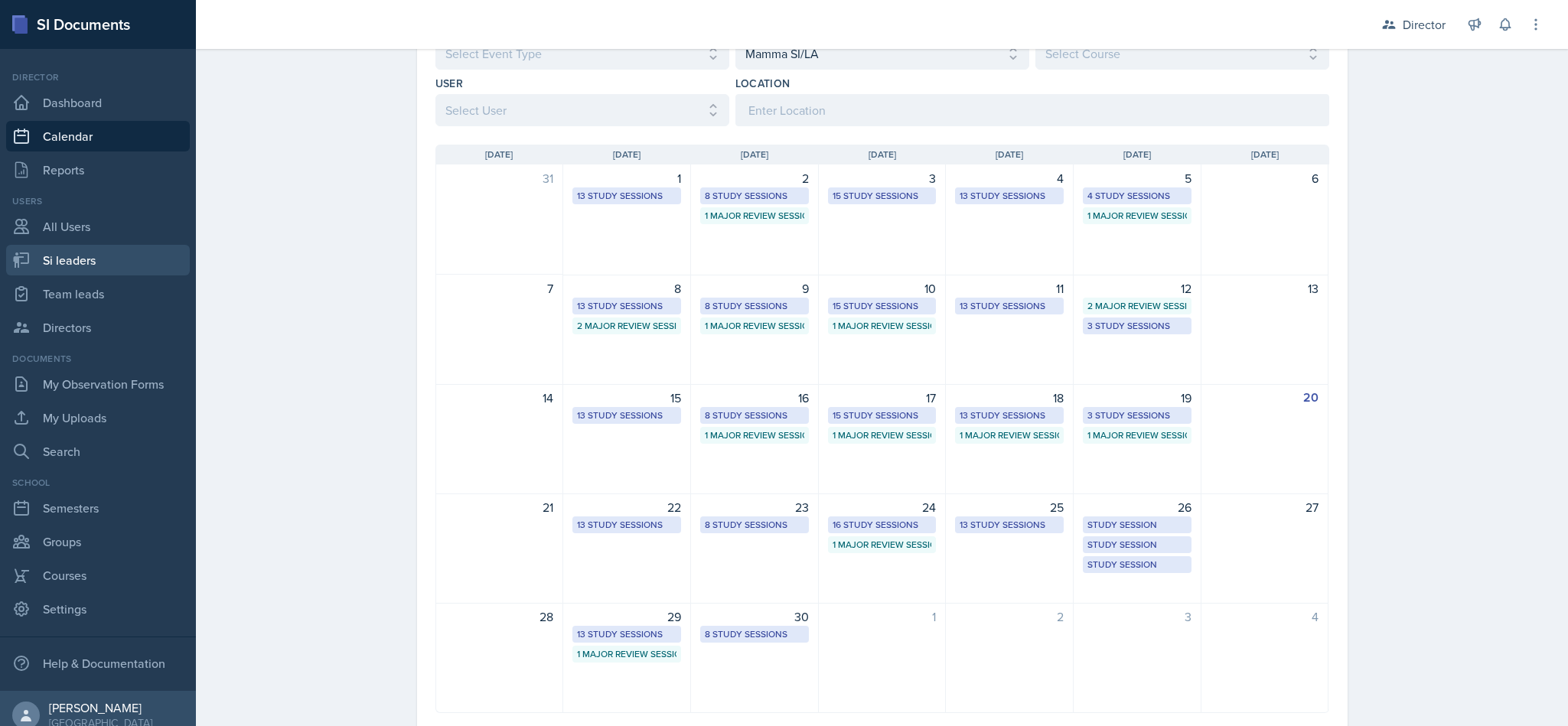
click at [95, 251] on link "Si leaders" at bounding box center [98, 260] width 184 height 31
select select "2bed604d-1099-4043-b1bc-2365e8740244"
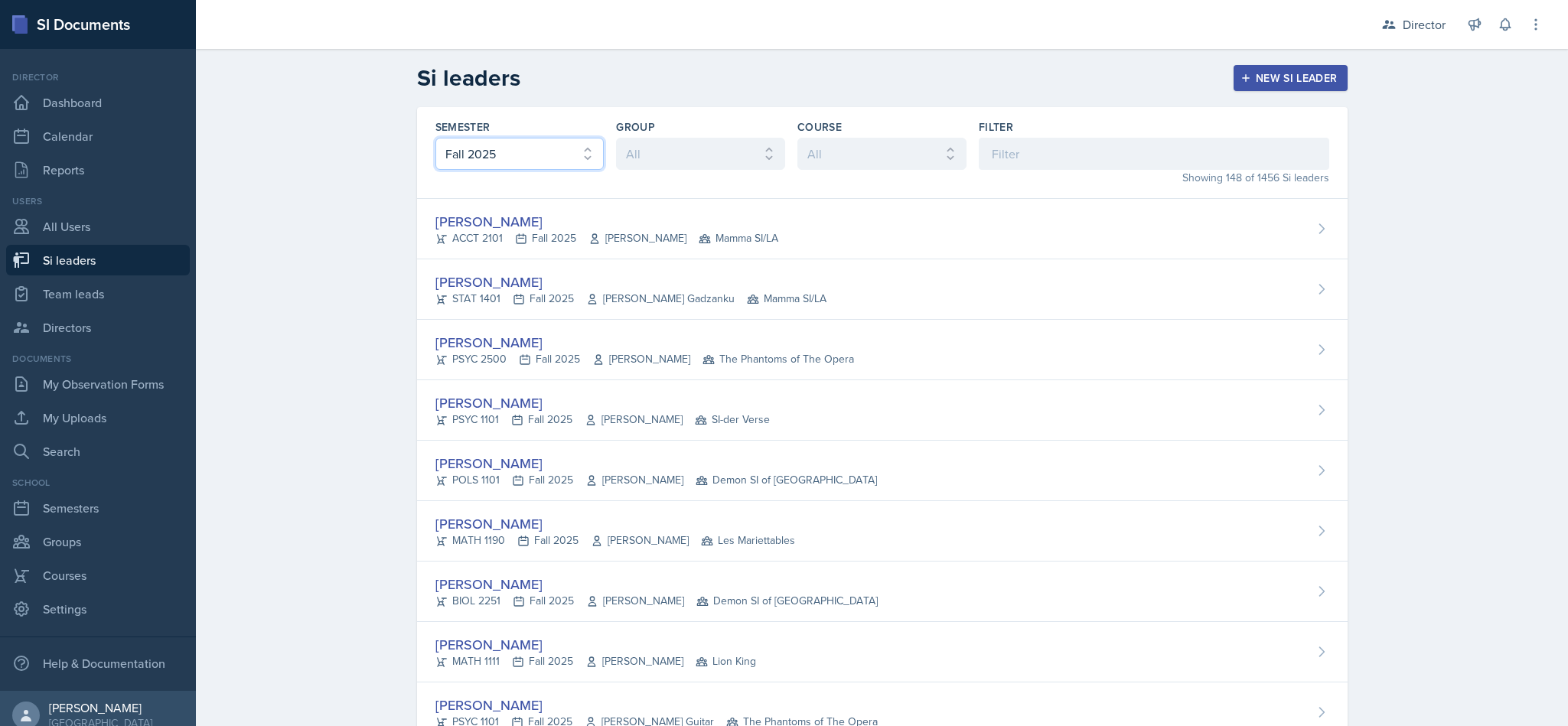
click at [549, 147] on select "All Fall 2025 Summer 2025 Spring 2025 Fall 2024 Summer 2024 Spring 2024 Fall 20…" at bounding box center [519, 154] width 169 height 32
click at [710, 155] on select "All Les Mariettables Lion King Demon SI of Fleet Street Mamma SI/LA SI-der Vers…" at bounding box center [700, 154] width 169 height 32
select select "06a1a81c-2636-47b9-86df-4ce809ccfa8f"
click at [616, 138] on select "All Les Mariettables Lion King Demon SI of Fleet Street Mamma SI/LA SI-der Vers…" at bounding box center [700, 154] width 169 height 32
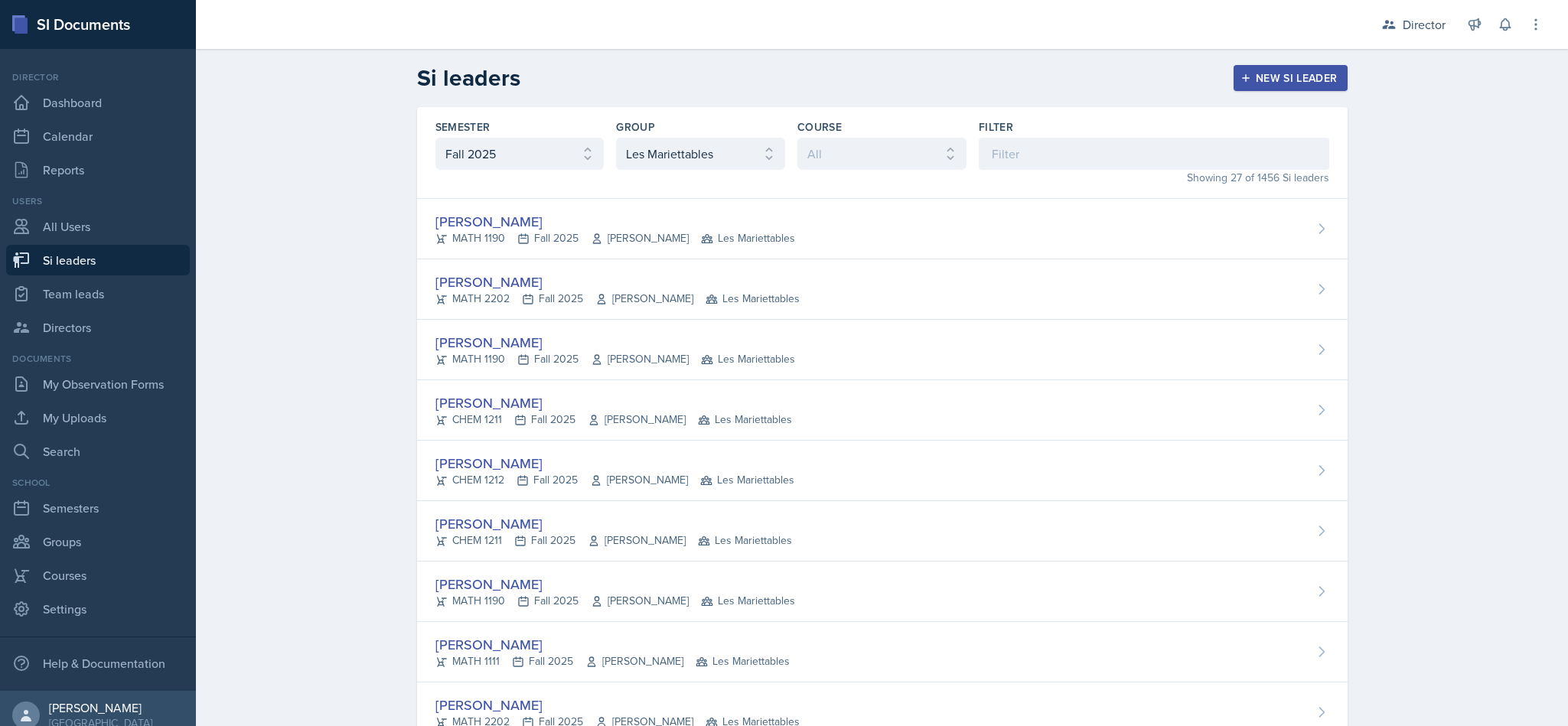
click at [843, 232] on div "Prisca Andoh MATH 1190 Fall 2025 Neda Yazdianpour Les Mariettables" at bounding box center [882, 229] width 931 height 60
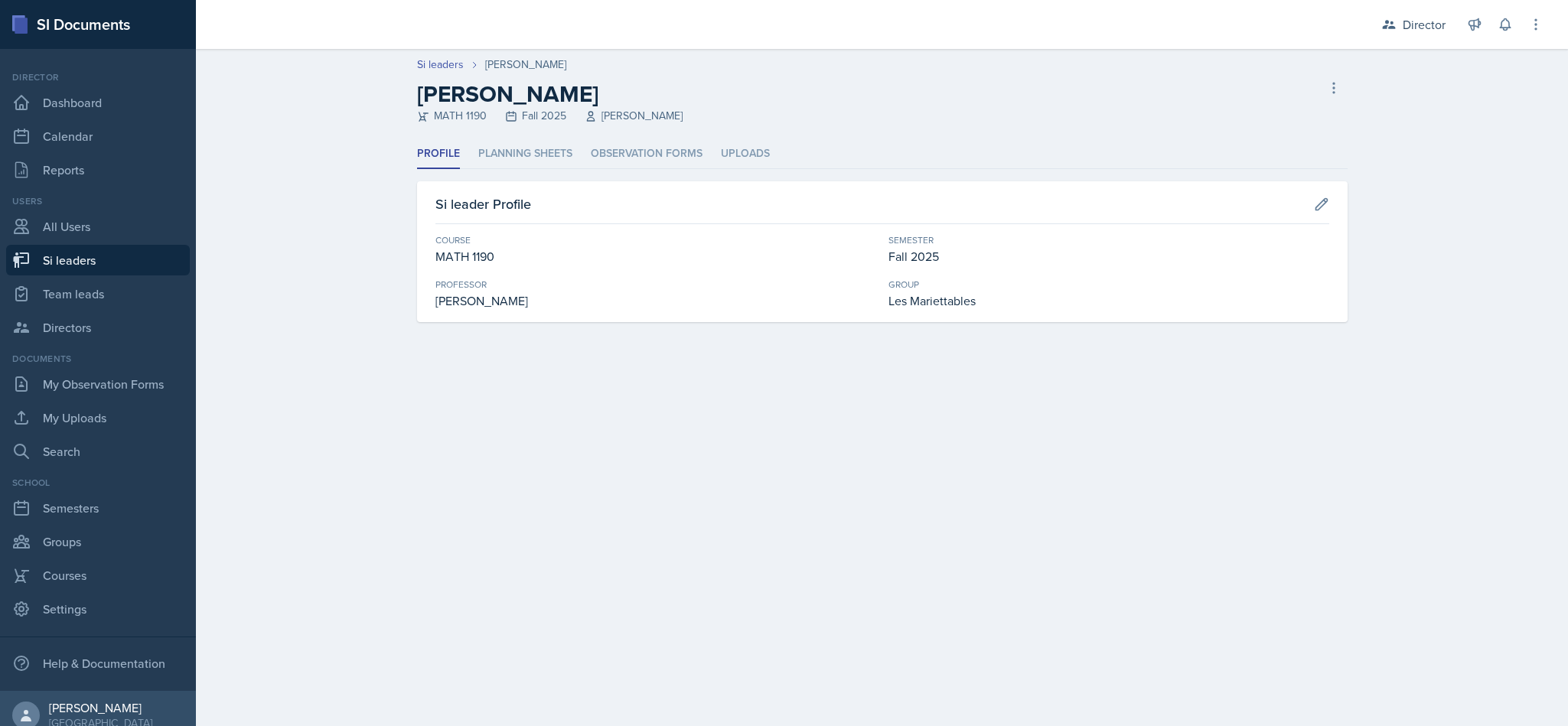
click at [651, 154] on li "Observation Forms" at bounding box center [646, 155] width 112 height 30
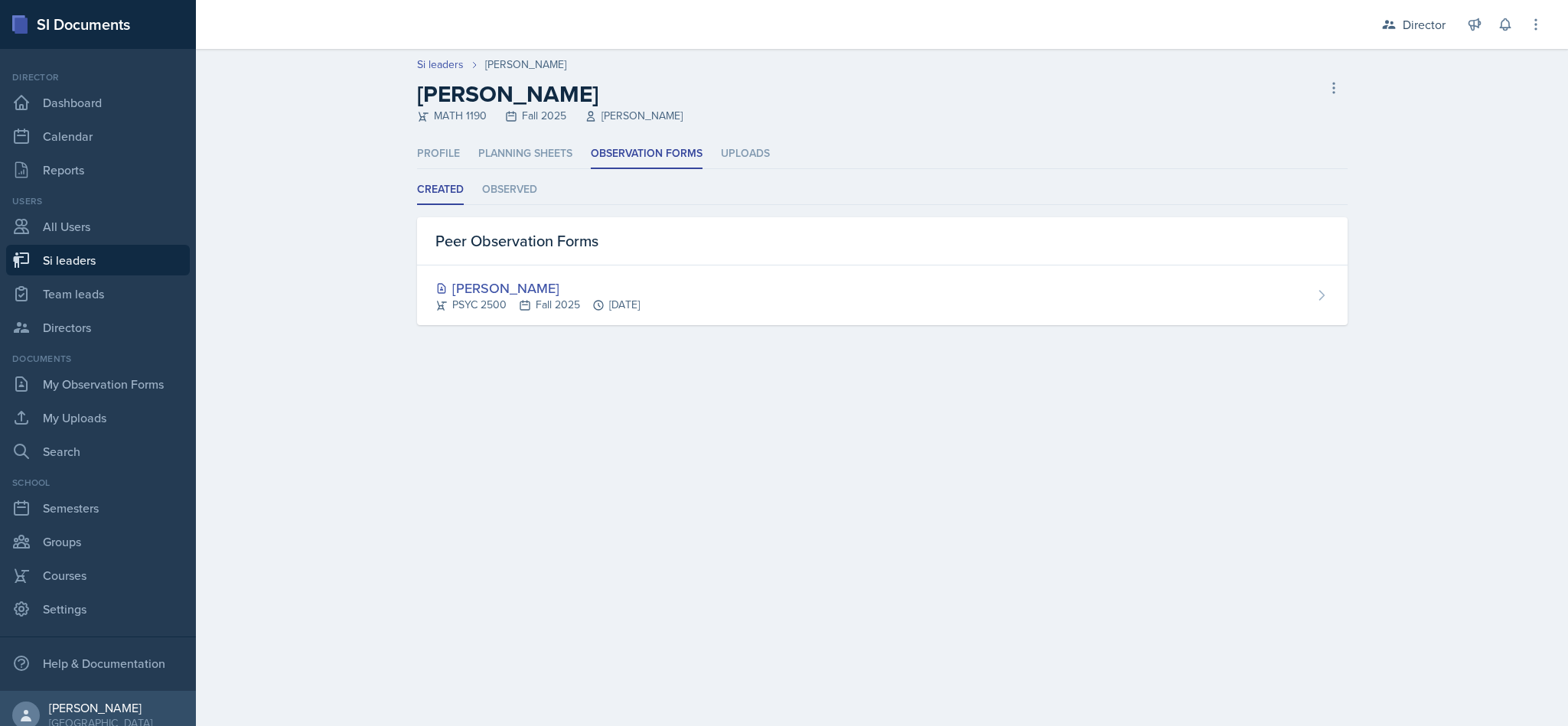
click at [86, 265] on link "Si leaders" at bounding box center [98, 260] width 184 height 31
select select "2bed604d-1099-4043-b1bc-2365e8740244"
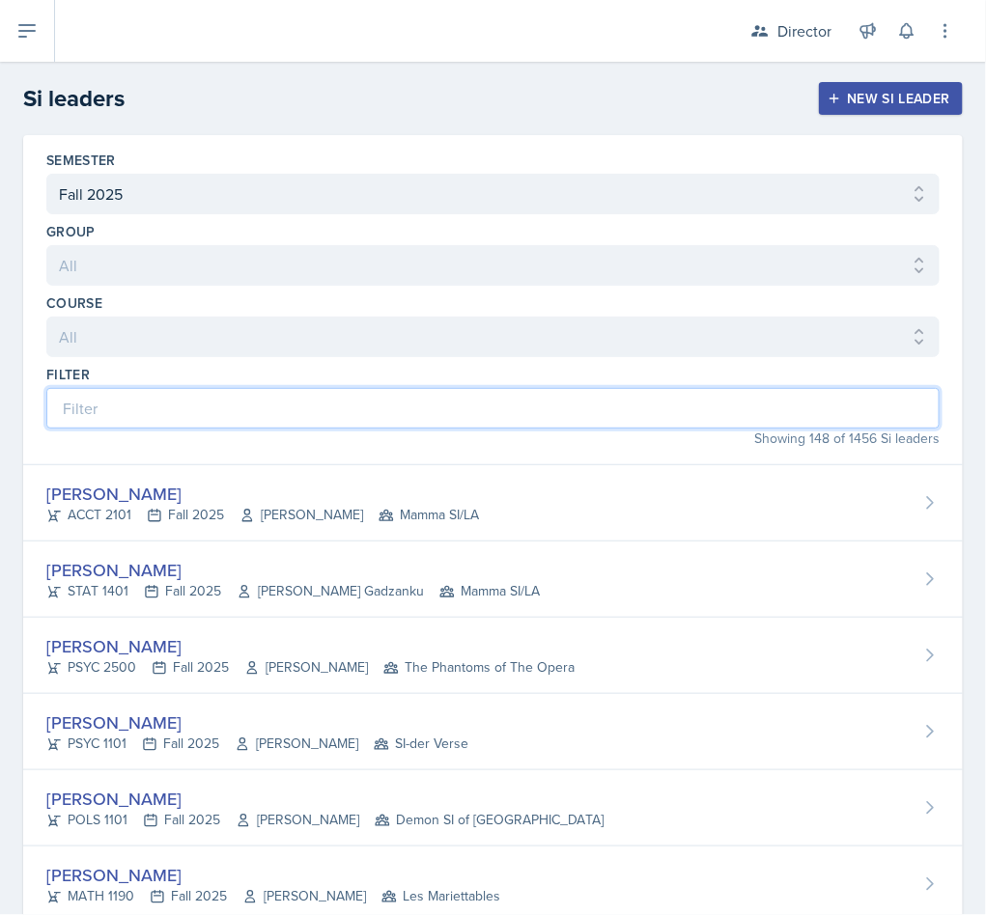
click at [259, 429] on input at bounding box center [492, 408] width 893 height 41
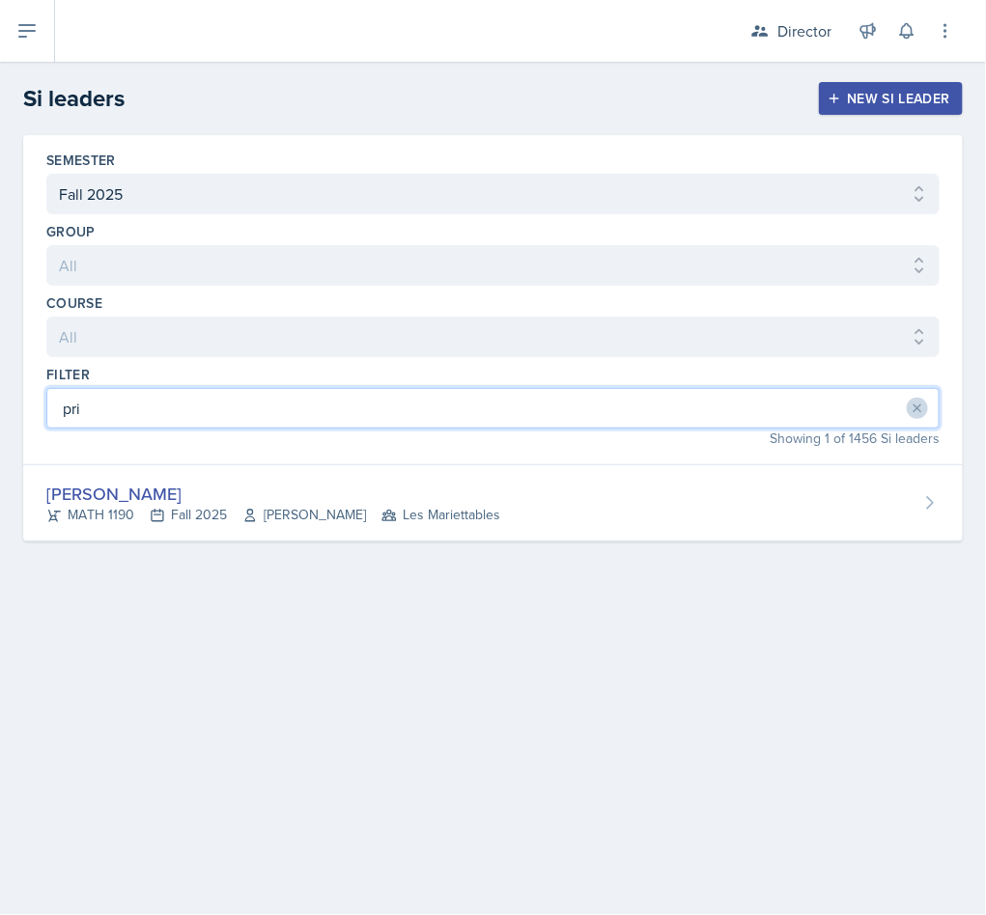
type input "pri"
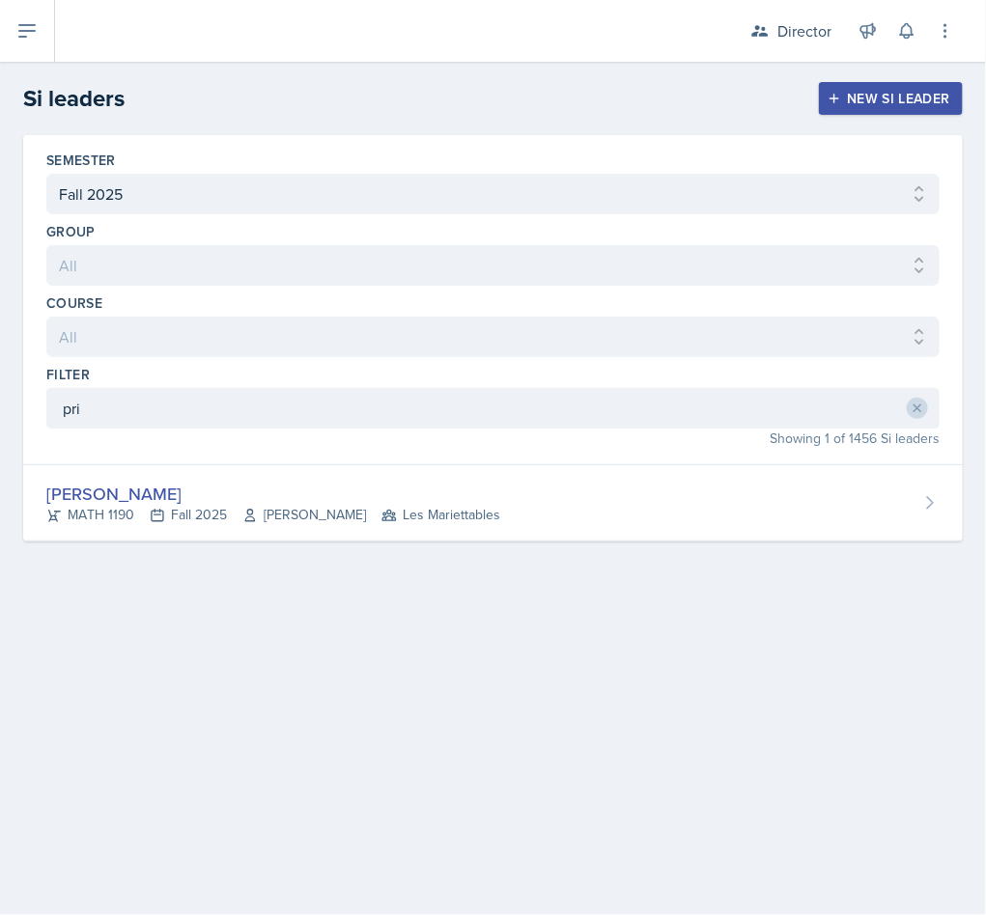
click at [223, 525] on div "MATH 1190 Fall 2025 Neda Yazdianpour Les Mariettables" at bounding box center [273, 515] width 454 height 20
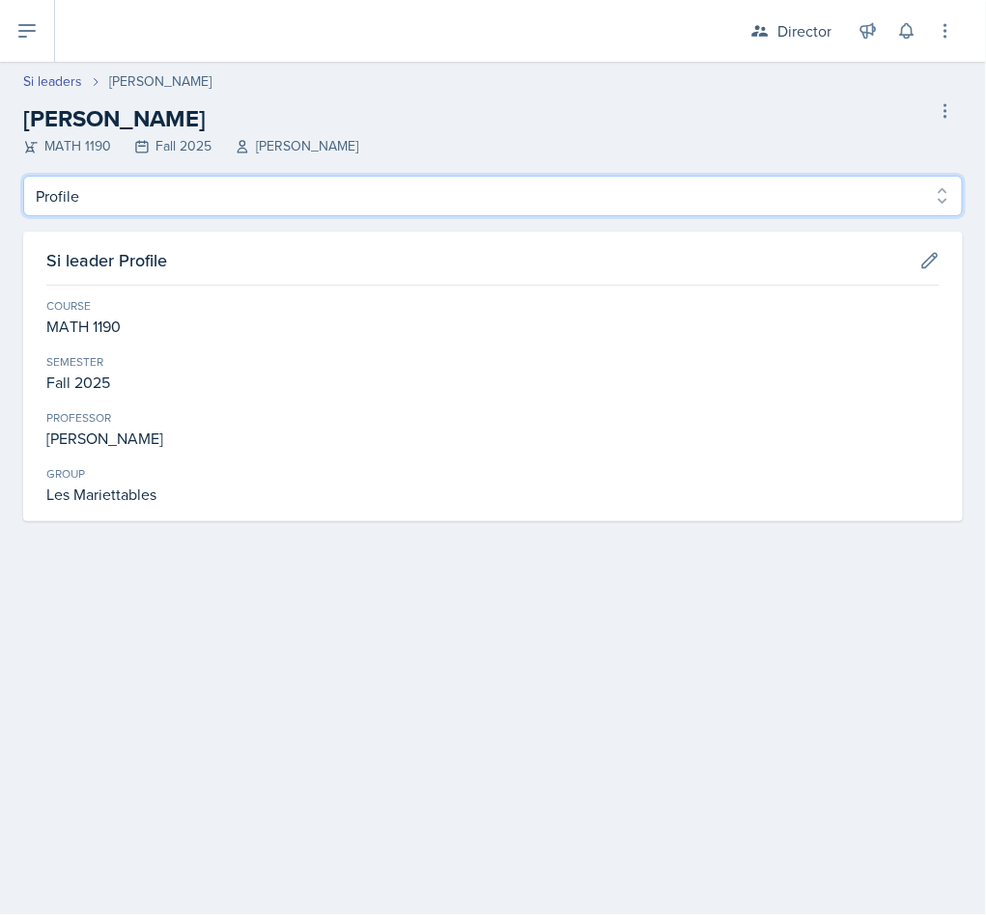
click at [210, 195] on select "Profile Planning Sheets Observation Forms Uploads" at bounding box center [492, 196] width 939 height 41
select select "Observation Forms"
click at [23, 176] on select "Profile Planning Sheets Observation Forms Uploads" at bounding box center [492, 196] width 939 height 41
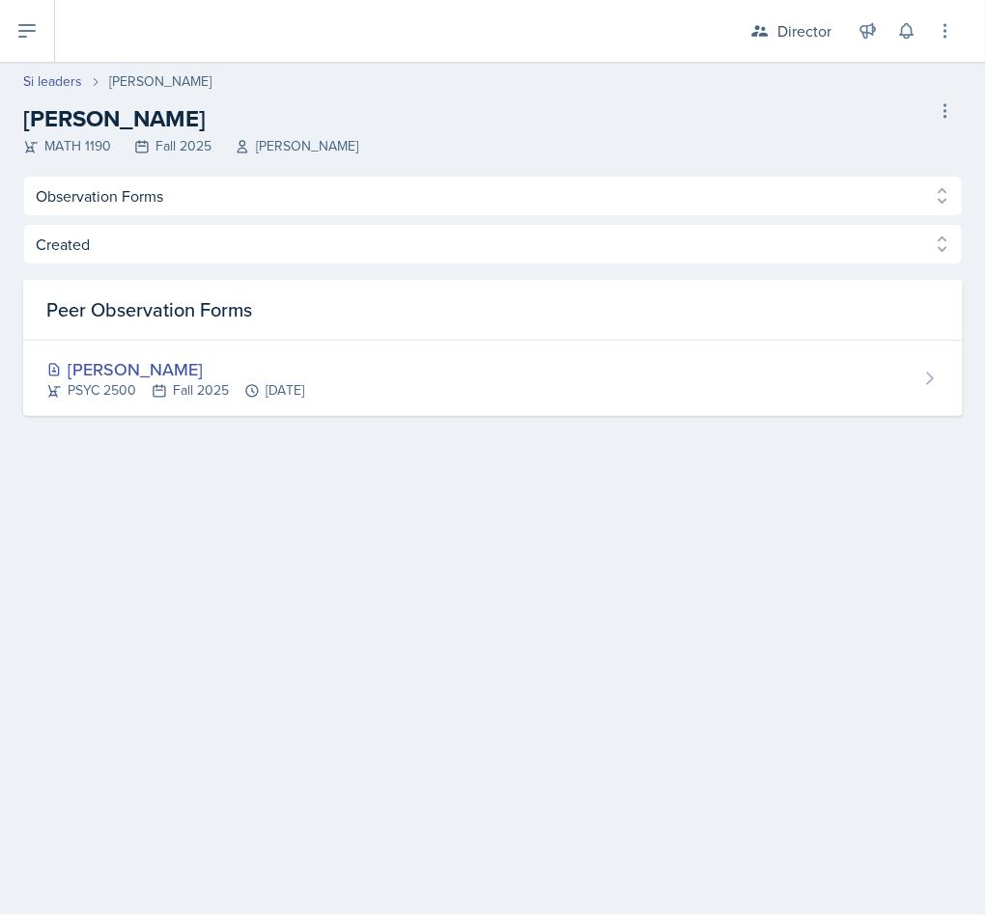
click at [59, 71] on link "Si leaders" at bounding box center [52, 81] width 59 height 20
select select "2bed604d-1099-4043-b1bc-2365e8740244"
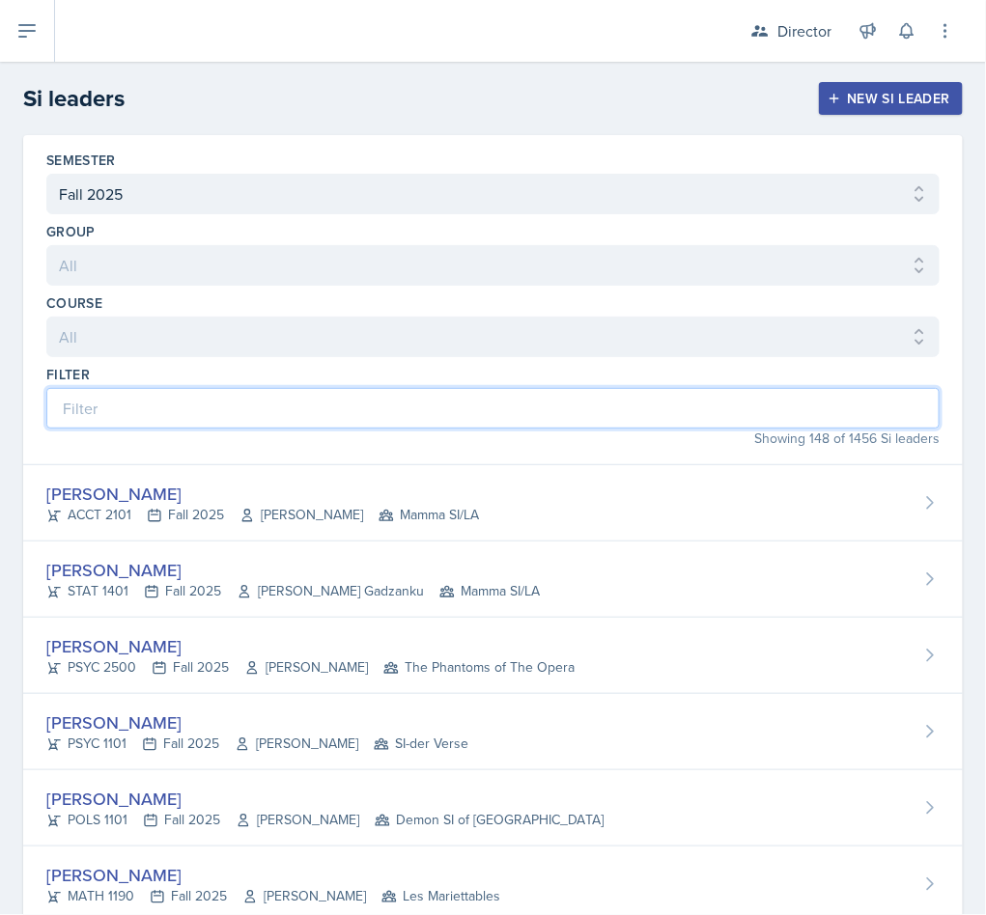
click at [246, 409] on input at bounding box center [492, 408] width 893 height 41
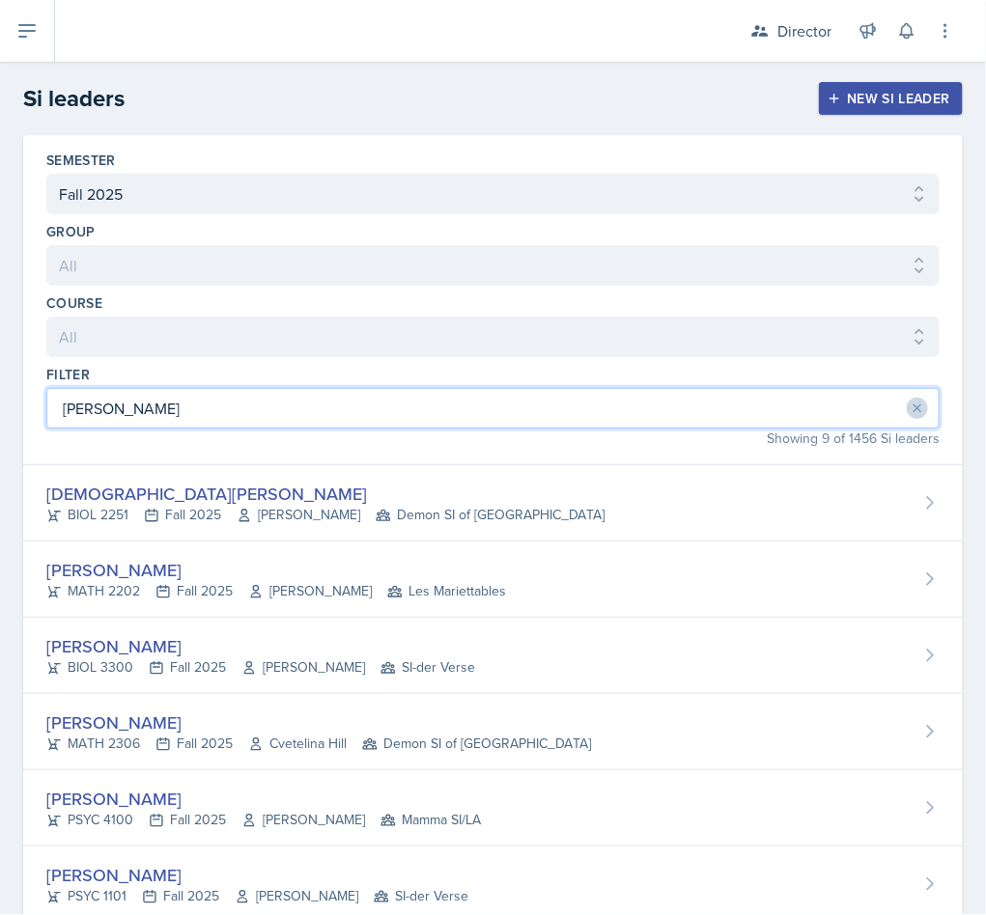
type input "ian"
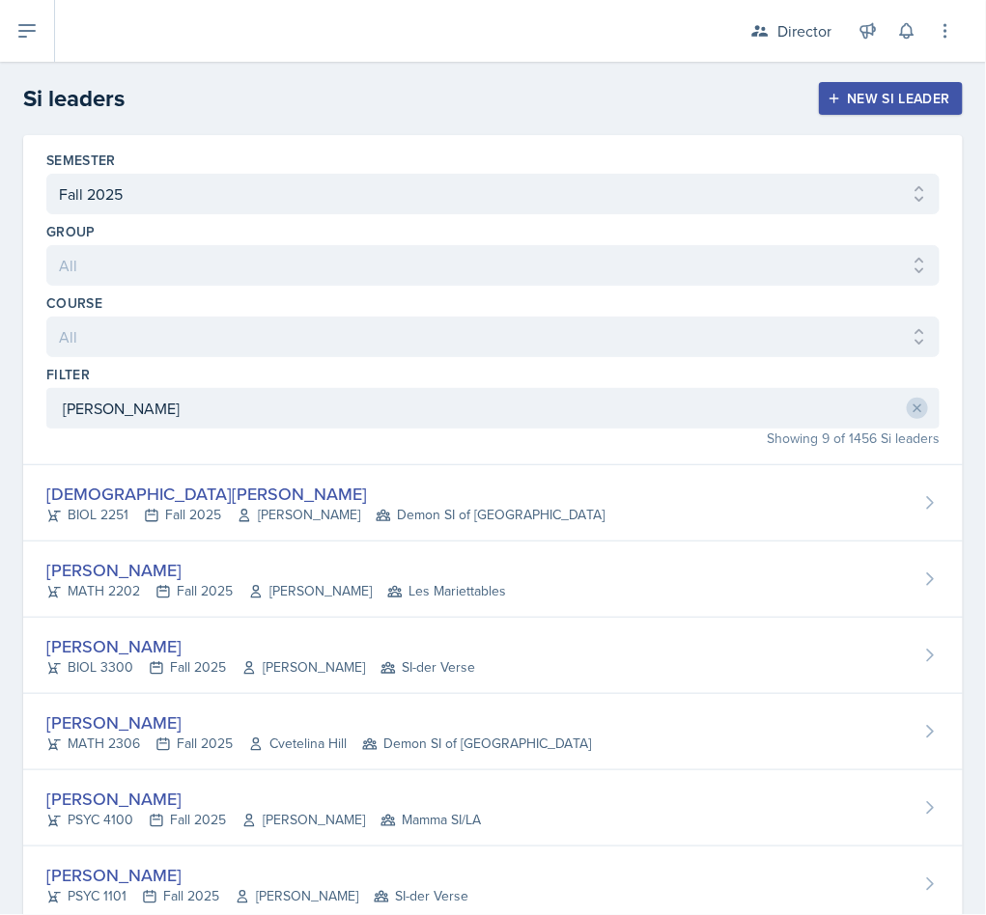
click at [175, 583] on div "Ian Chapman" at bounding box center [276, 570] width 460 height 26
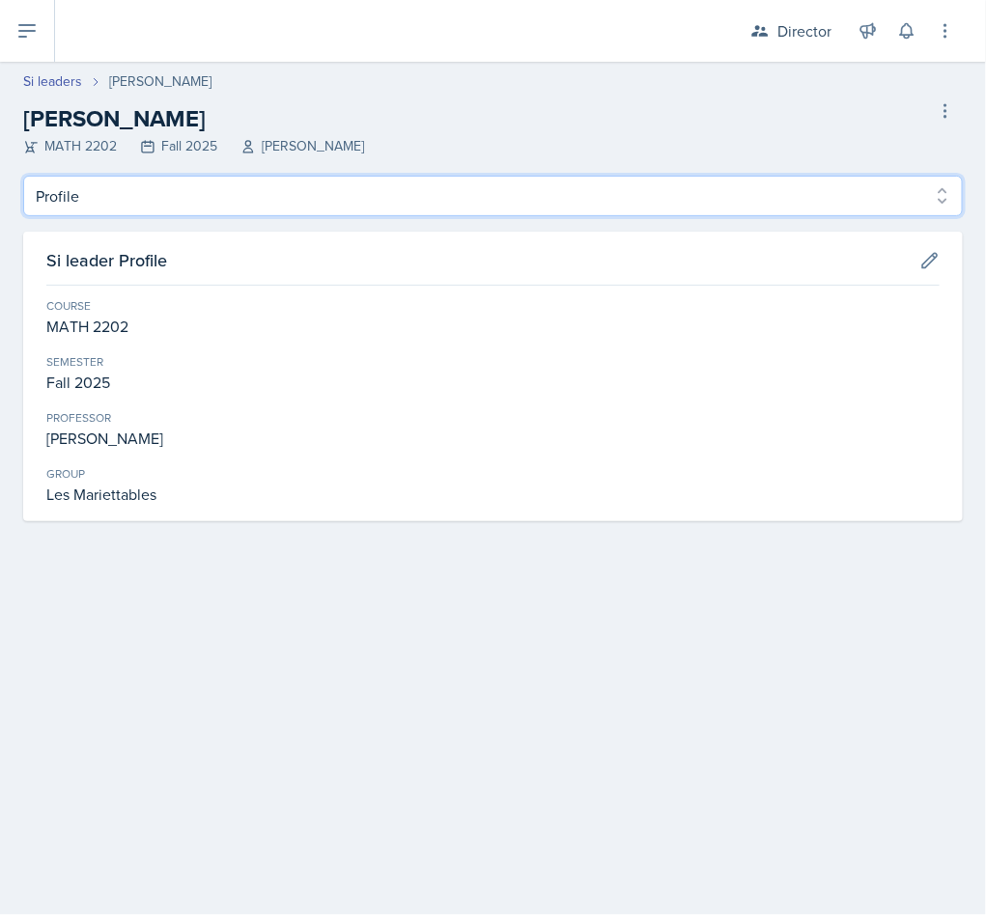
click at [204, 211] on select "Profile Planning Sheets Observation Forms Uploads" at bounding box center [492, 196] width 939 height 41
select select "Observation Forms"
click at [23, 176] on select "Profile Planning Sheets Observation Forms Uploads" at bounding box center [492, 196] width 939 height 41
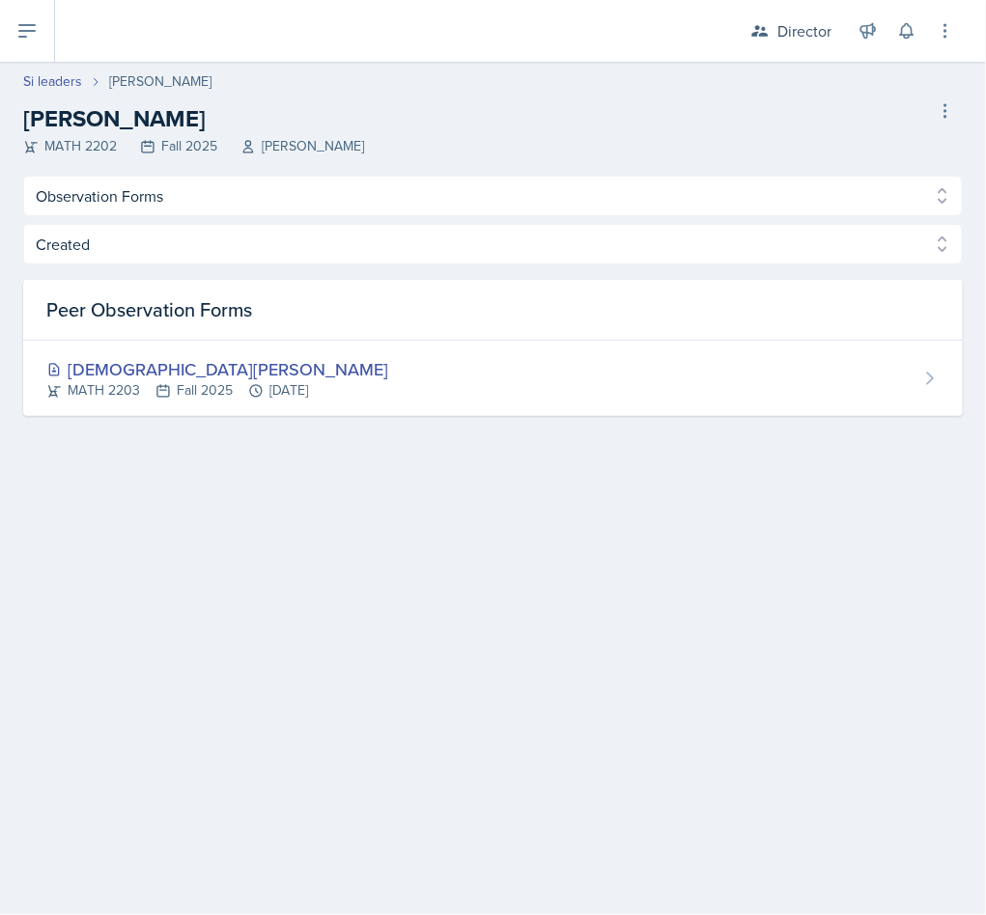
select select "2bed604d-1099-4043-b1bc-2365e8740244"
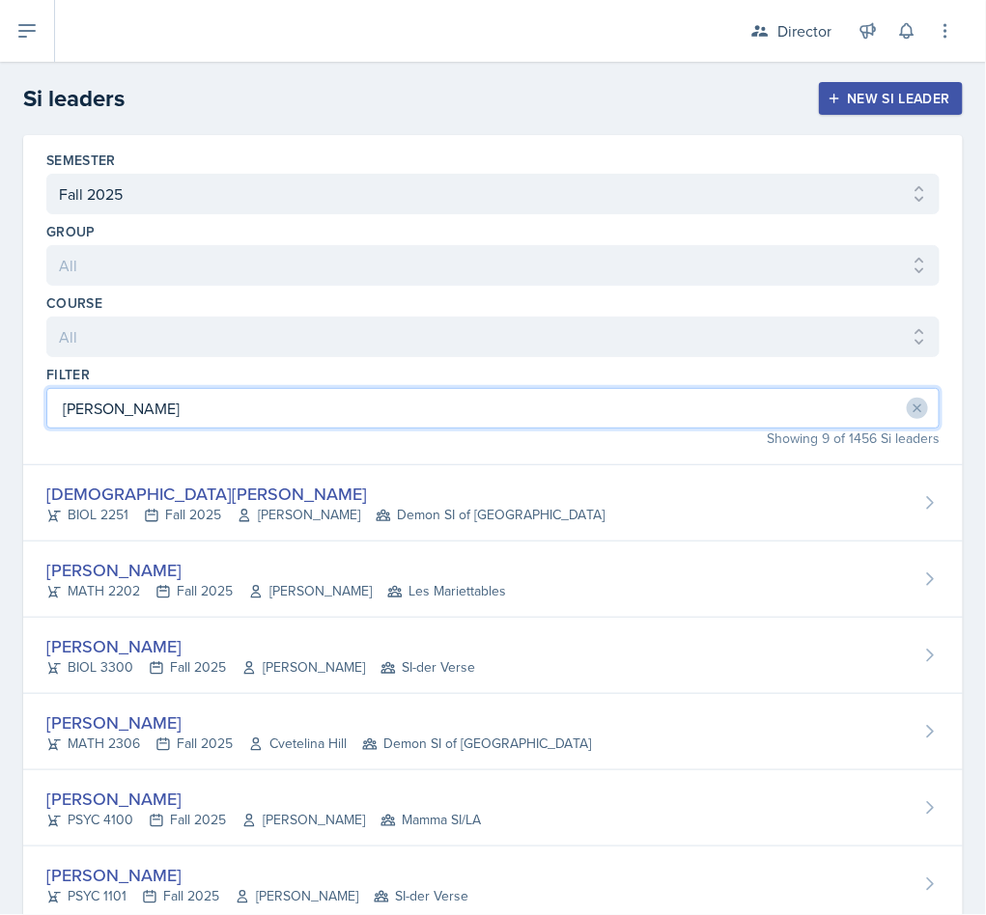
drag, startPoint x: 278, startPoint y: 403, endPoint x: 26, endPoint y: 403, distance: 252.0
click at [26, 403] on div "Semester All Fall 2025 Summer 2025 Spring 2025 Fall 2024 Summer 2024 Spring 202…" at bounding box center [492, 300] width 939 height 330
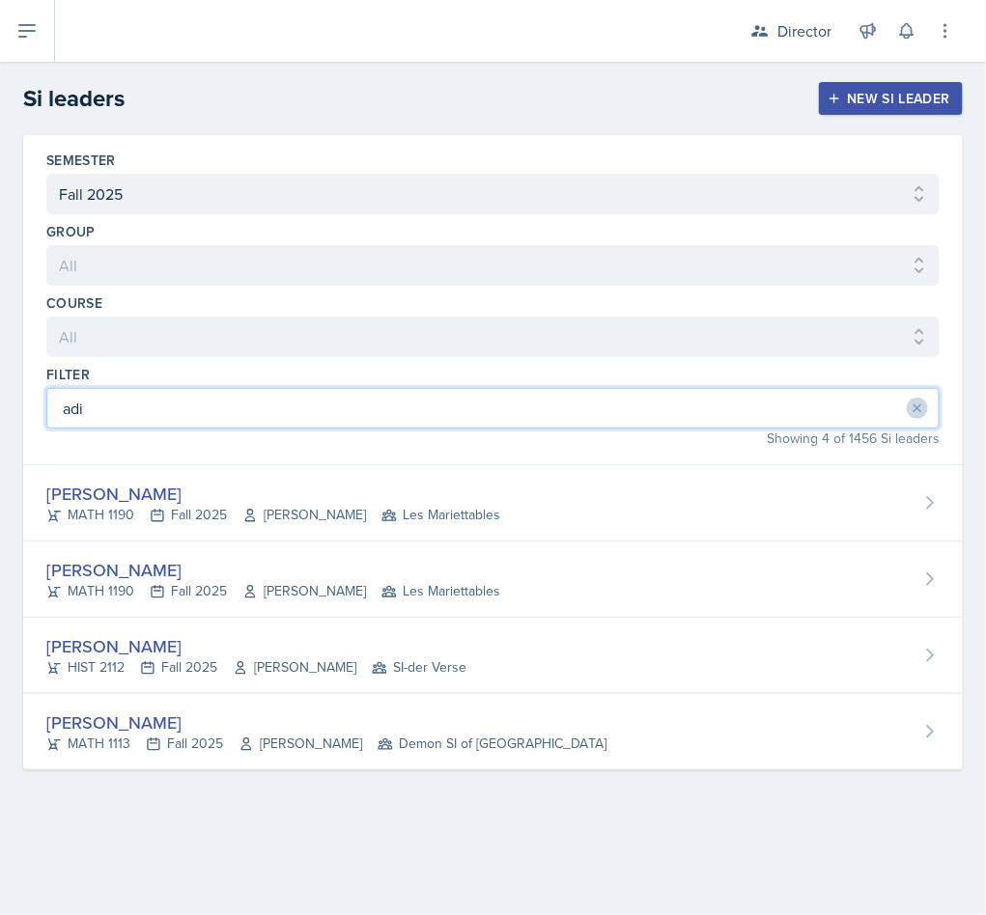
type input "adi"
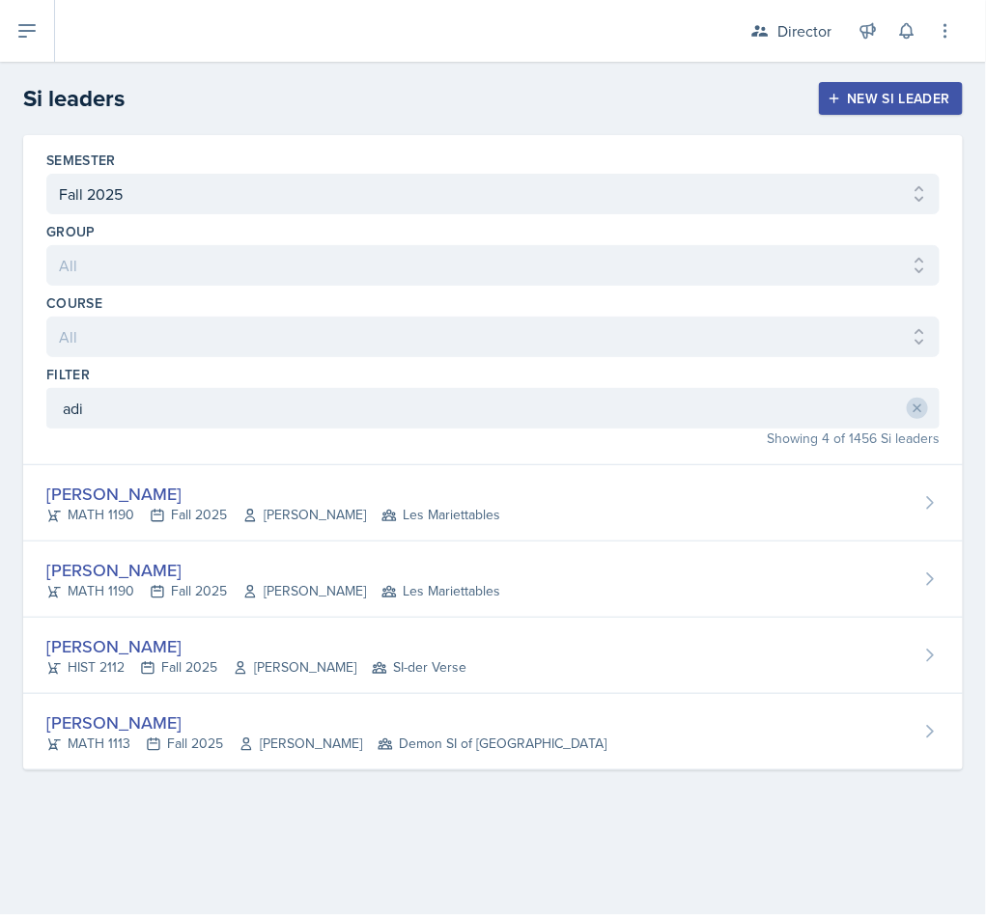
click at [168, 524] on div "MATH 1190 Fall 2025 William Griffiths Les Mariettables" at bounding box center [273, 515] width 454 height 20
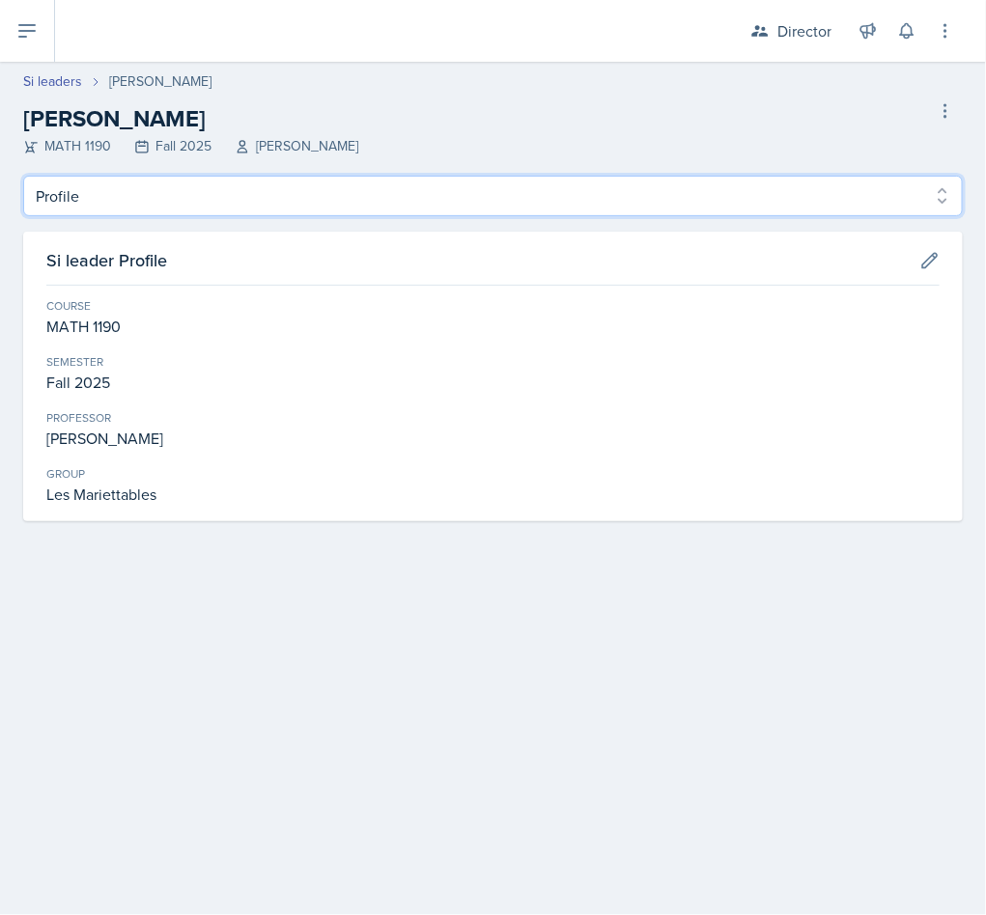
click at [198, 209] on select "Profile Planning Sheets Observation Forms Uploads" at bounding box center [492, 196] width 939 height 41
select select "Observation Forms"
click at [23, 176] on select "Profile Planning Sheets Observation Forms Uploads" at bounding box center [492, 196] width 939 height 41
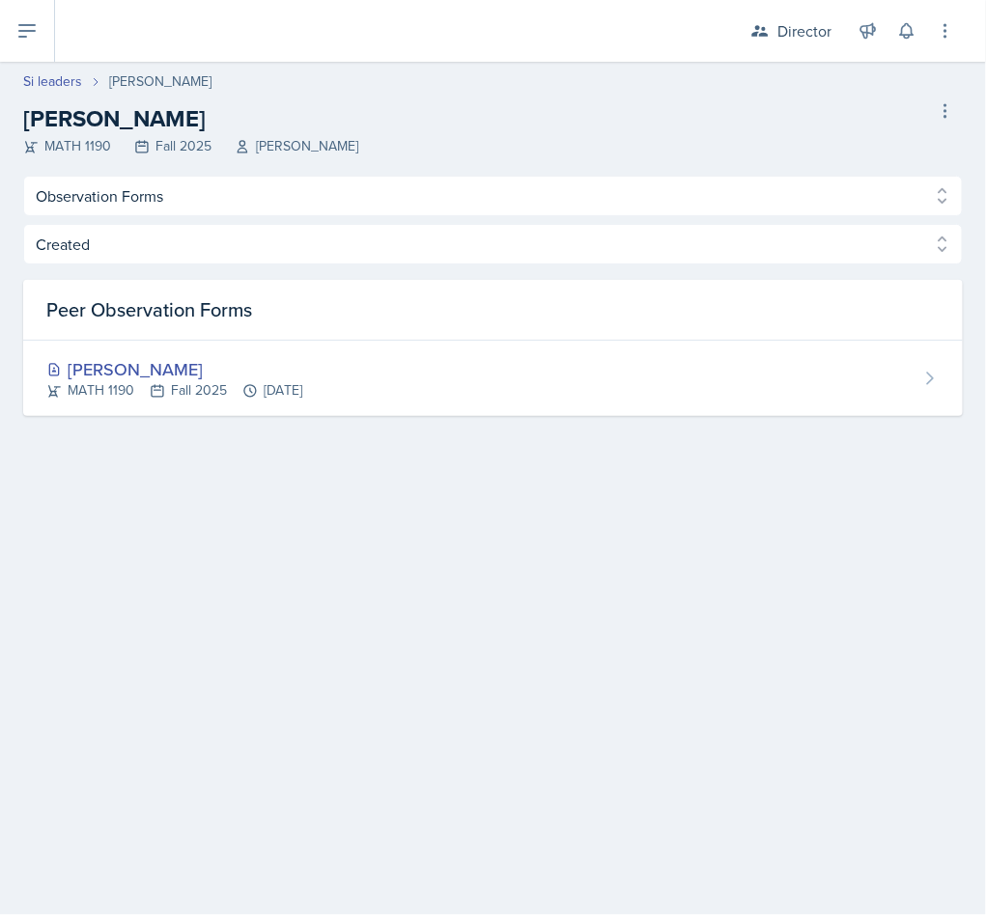
select select "2bed604d-1099-4043-b1bc-2365e8740244"
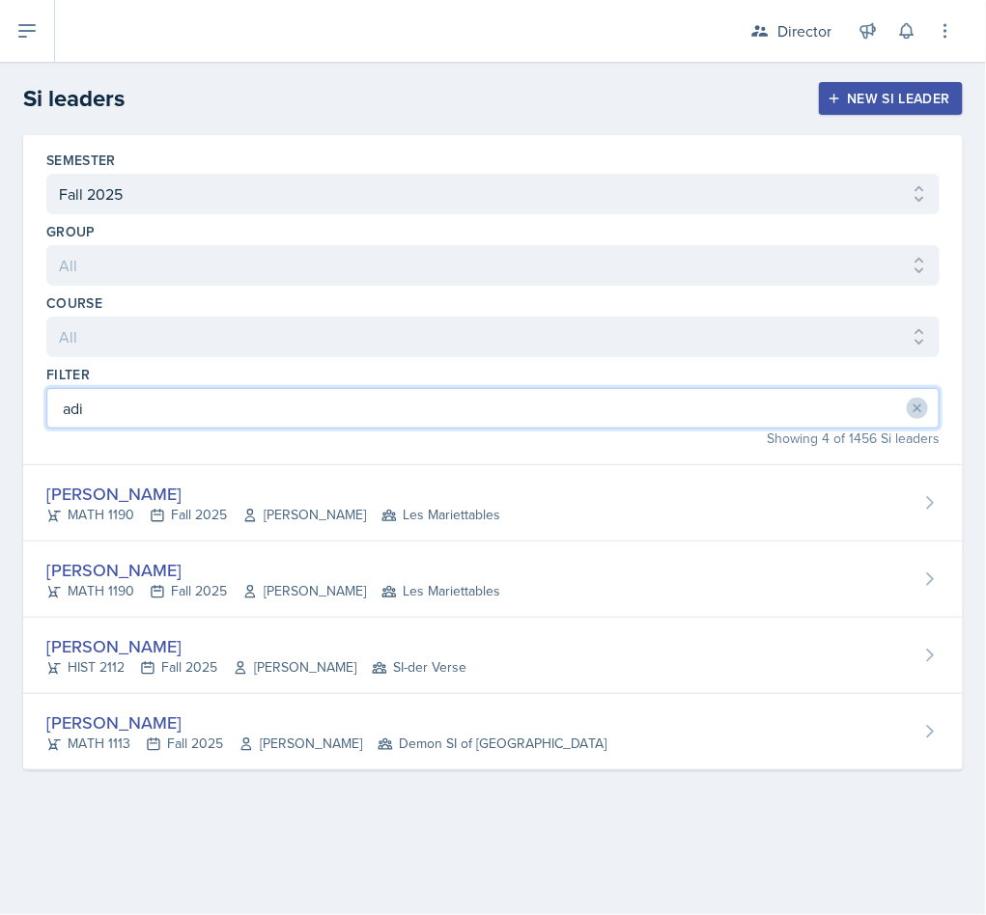
drag, startPoint x: 284, startPoint y: 409, endPoint x: -2, endPoint y: 391, distance: 286.4
click at [0, 391] on html "SI Documents Director Dashboard Calendar Reports Users All Users Si leaders Tea…" at bounding box center [493, 457] width 986 height 915
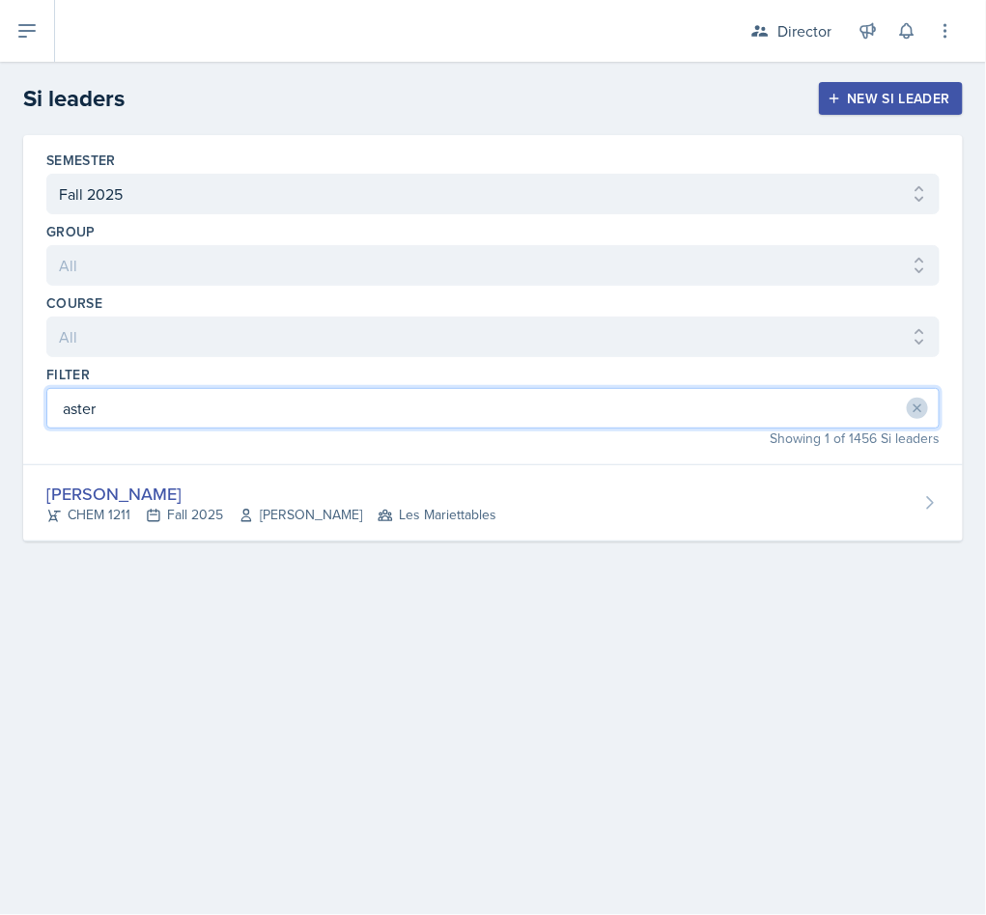
type input "aster"
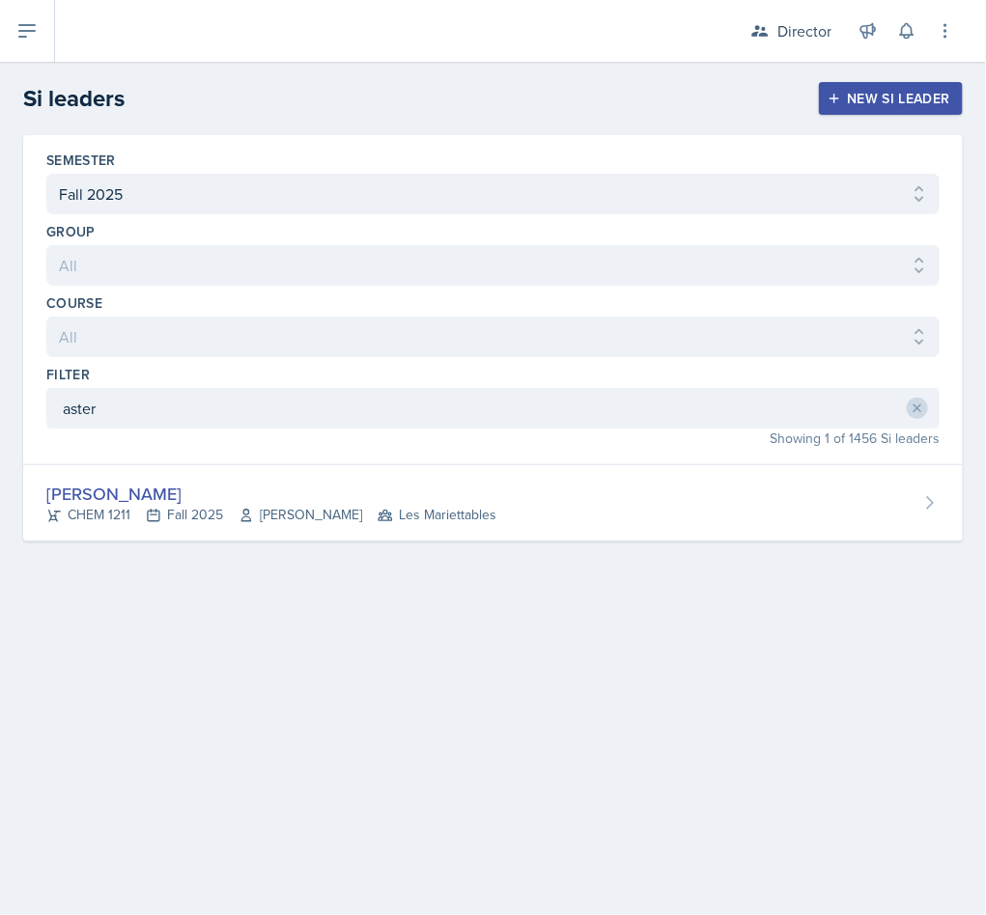
click at [291, 487] on div "Aster Cheung" at bounding box center [271, 494] width 450 height 26
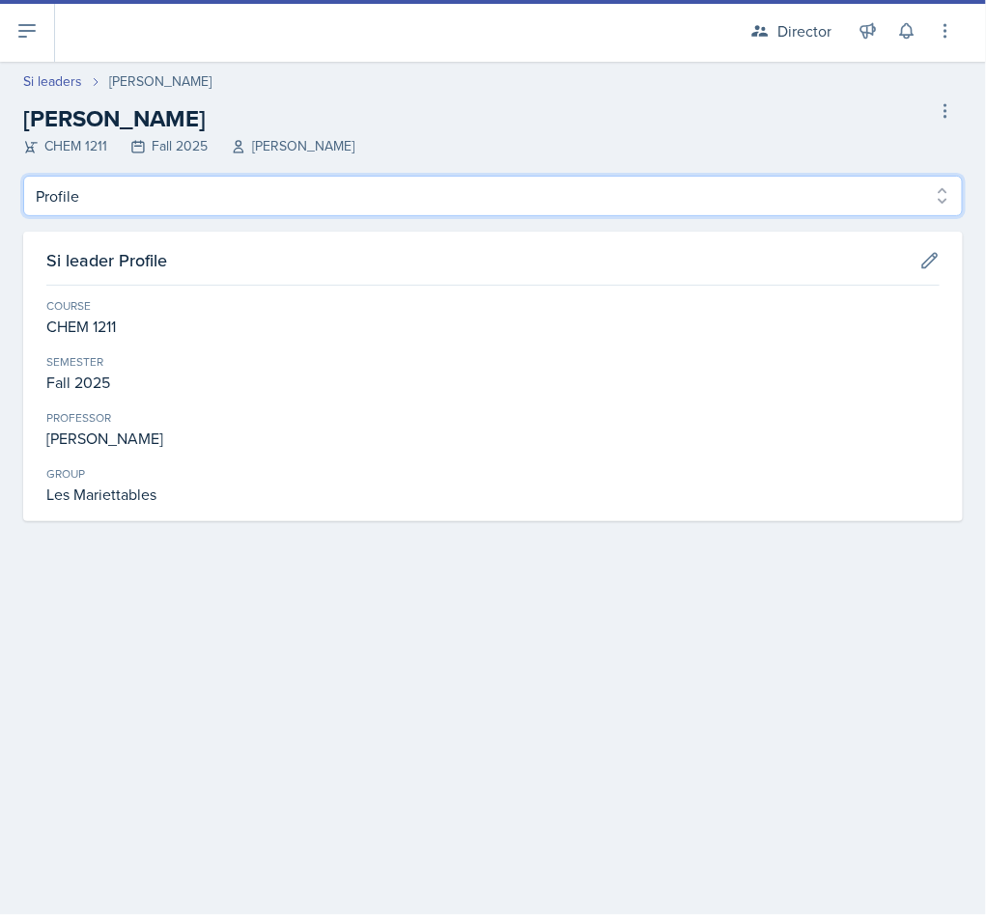
click at [159, 204] on select "Profile Planning Sheets Observation Forms Uploads" at bounding box center [492, 196] width 939 height 41
select select "Observation Forms"
click at [23, 176] on select "Profile Planning Sheets Observation Forms Uploads" at bounding box center [492, 196] width 939 height 41
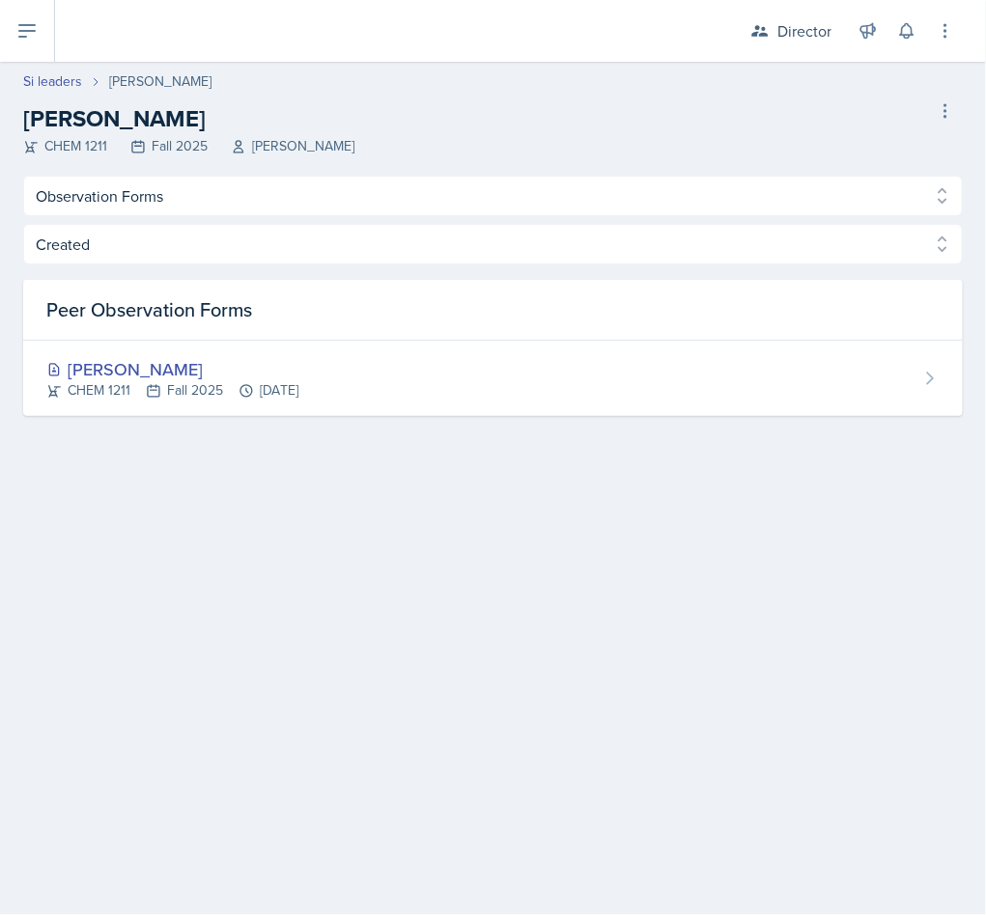
select select "2bed604d-1099-4043-b1bc-2365e8740244"
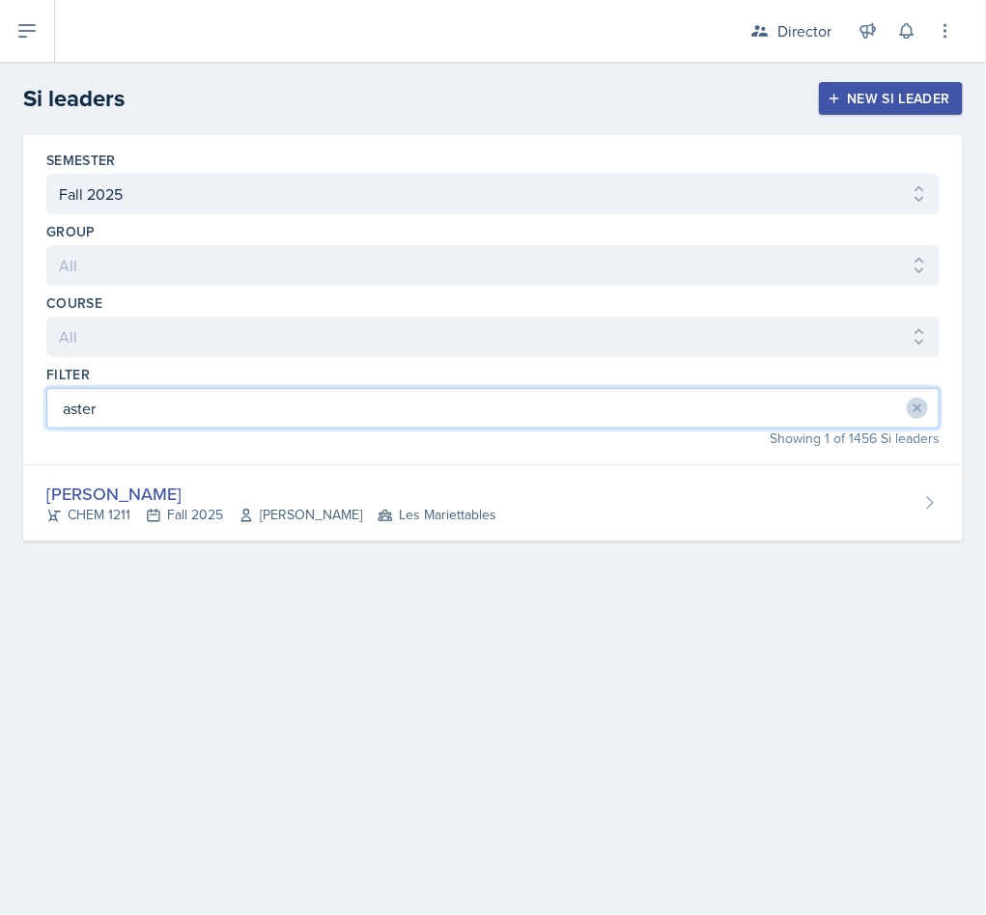
drag, startPoint x: 223, startPoint y: 406, endPoint x: -2, endPoint y: 411, distance: 225.0
click at [0, 411] on html "SI Documents Director Dashboard Calendar Reports Users All Users Si leaders Tea…" at bounding box center [493, 457] width 986 height 915
type input "rach"
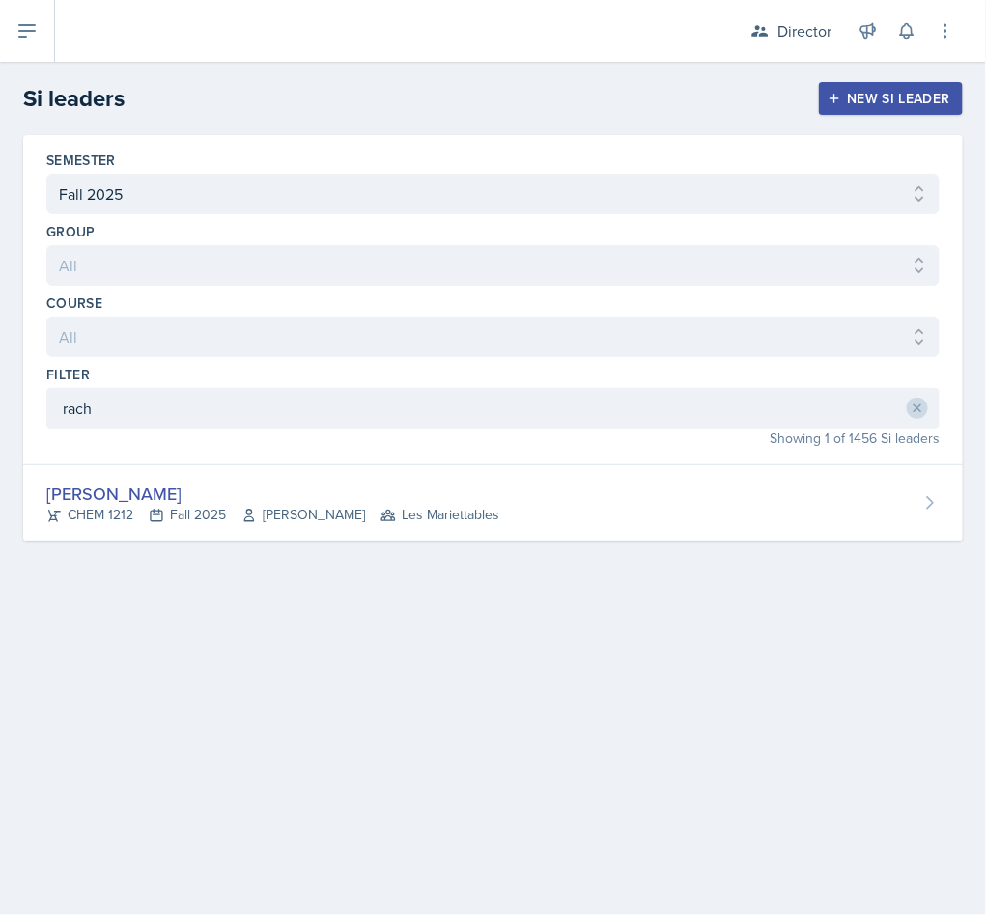
click at [382, 476] on div "Rachel Cochran CHEM 1212 Fall 2025 Kimberly Kammerdiener Les Mariettables" at bounding box center [492, 503] width 939 height 76
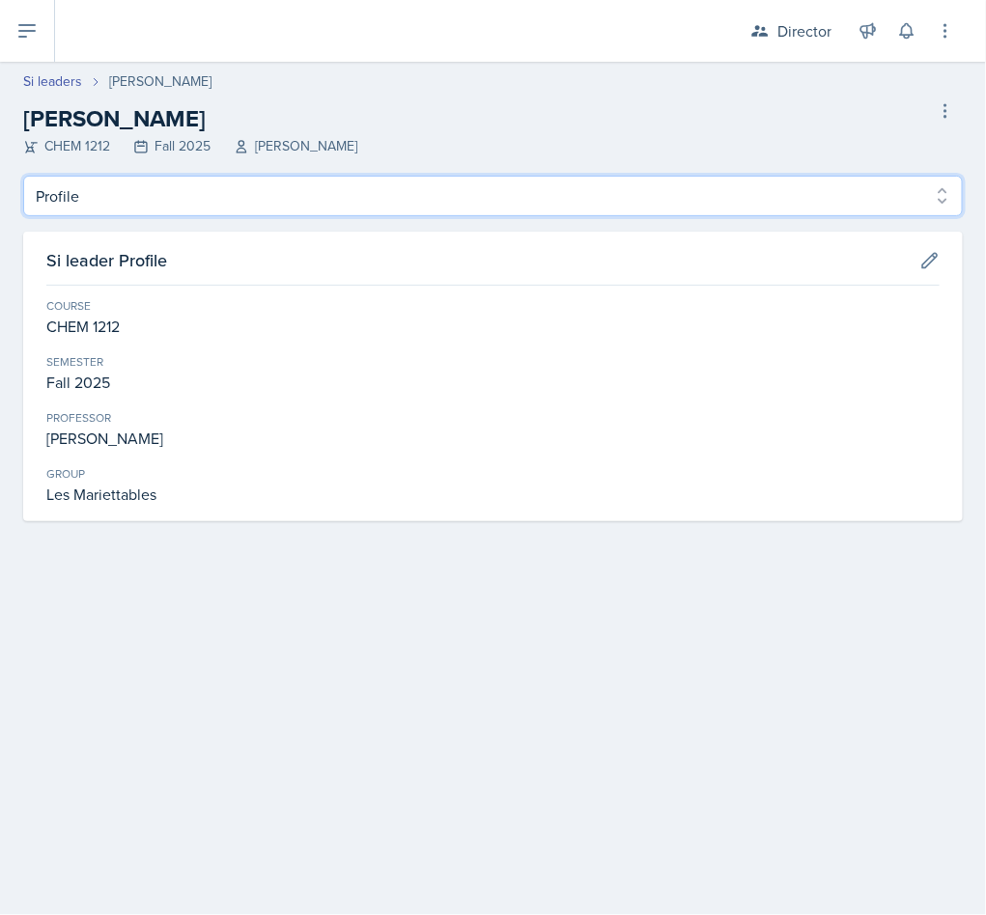
click at [206, 197] on select "Profile Planning Sheets Observation Forms Uploads" at bounding box center [492, 196] width 939 height 41
select select "Observation Forms"
click at [23, 176] on select "Profile Planning Sheets Observation Forms Uploads" at bounding box center [492, 196] width 939 height 41
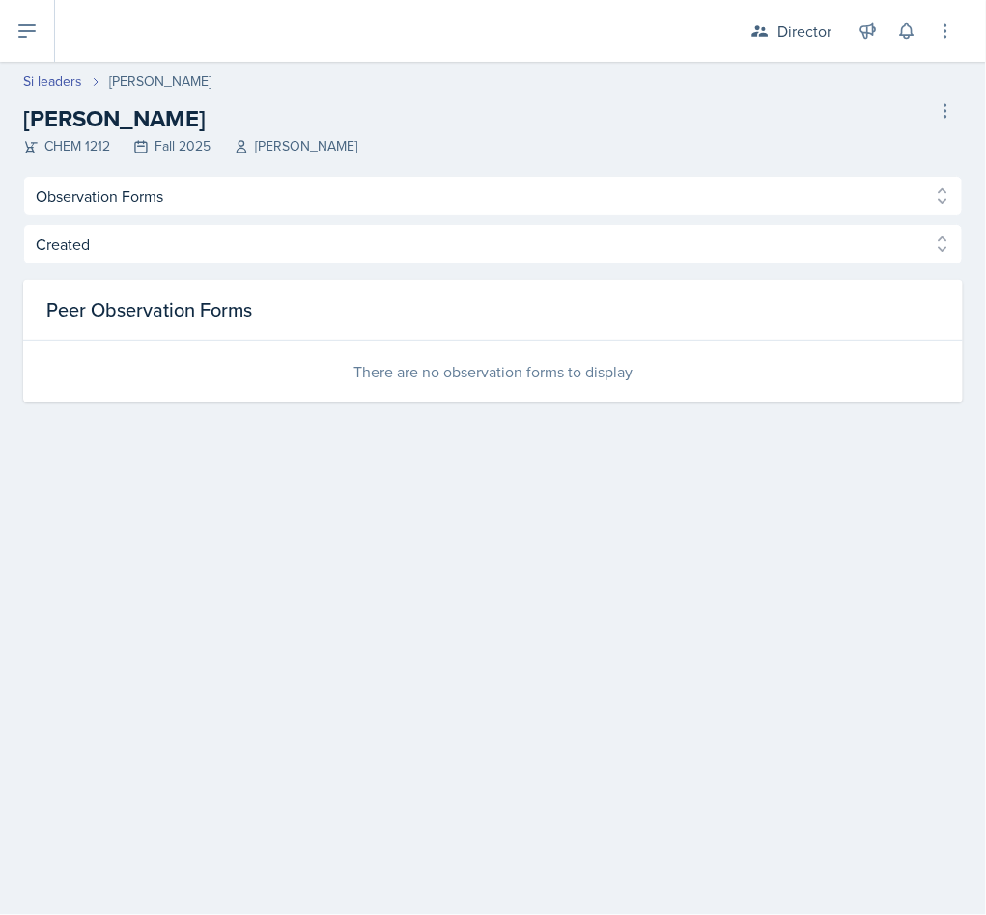
select select "2bed604d-1099-4043-b1bc-2365e8740244"
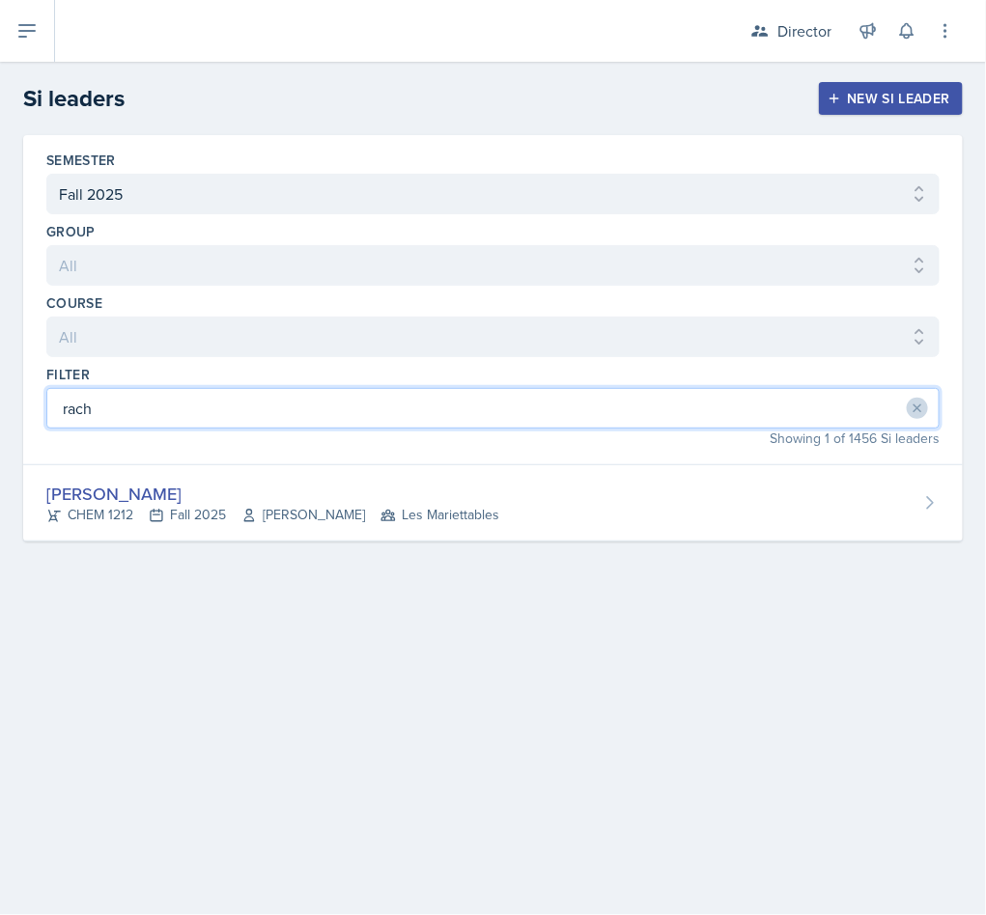
drag, startPoint x: 189, startPoint y: 398, endPoint x: -2, endPoint y: 398, distance: 191.2
click at [0, 398] on html "SI Documents Director Dashboard Calendar Reports Users All Users Si leaders Tea…" at bounding box center [493, 457] width 986 height 915
type input "james"
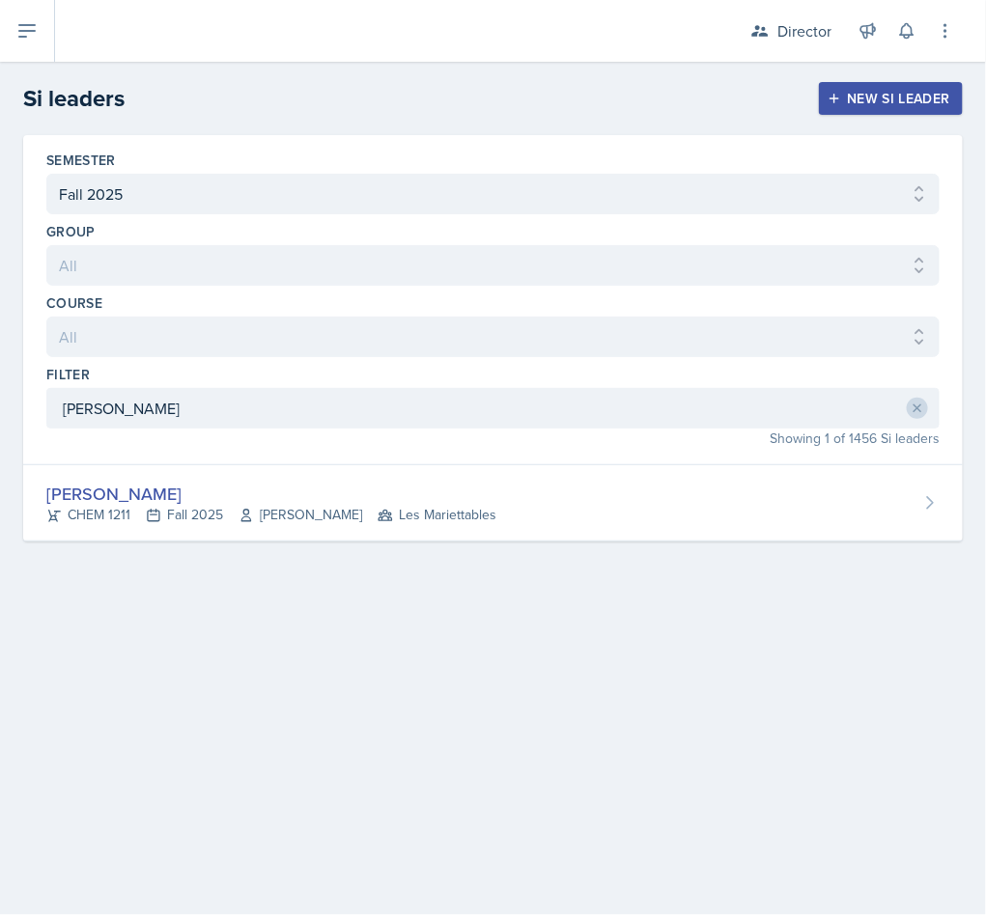
click at [140, 525] on div "CHEM 1211 Fall 2025 Lu Kang Les Mariettables" at bounding box center [271, 515] width 450 height 20
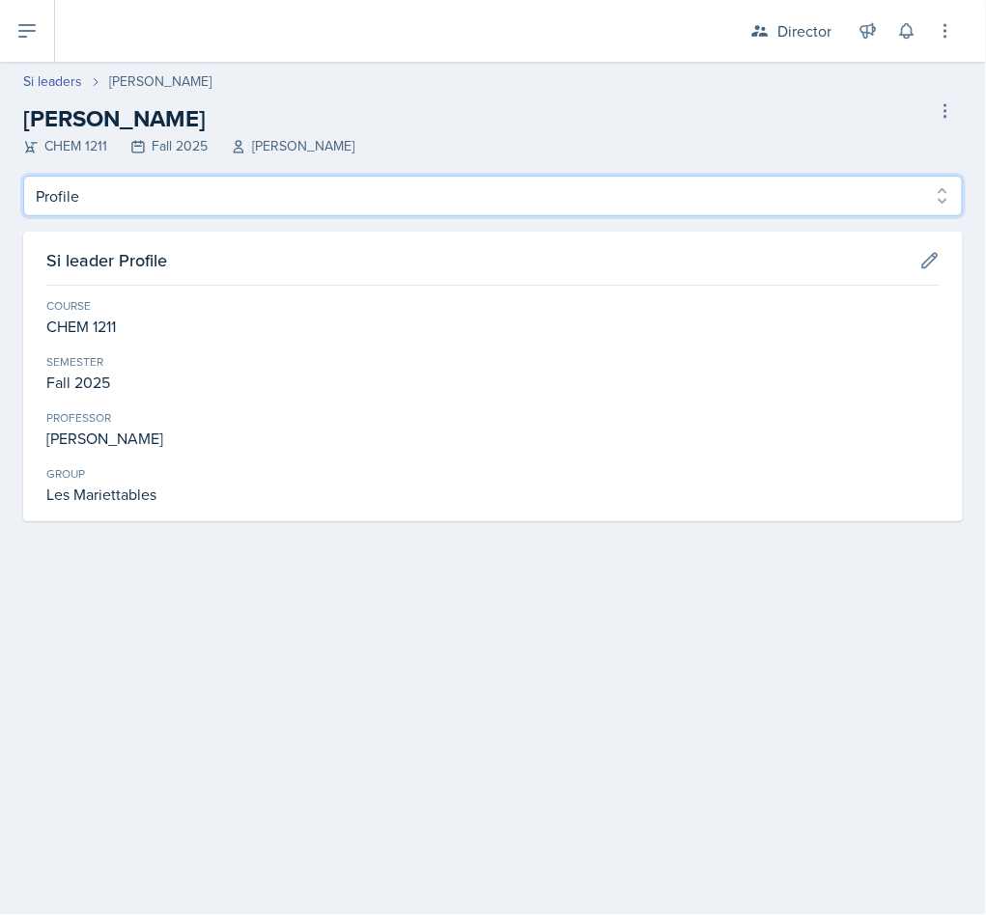
drag, startPoint x: 183, startPoint y: 194, endPoint x: 172, endPoint y: 215, distance: 24.2
click at [183, 194] on select "Profile Planning Sheets Observation Forms Uploads" at bounding box center [492, 196] width 939 height 41
select select "Observation Forms"
click at [23, 176] on select "Profile Planning Sheets Observation Forms Uploads" at bounding box center [492, 196] width 939 height 41
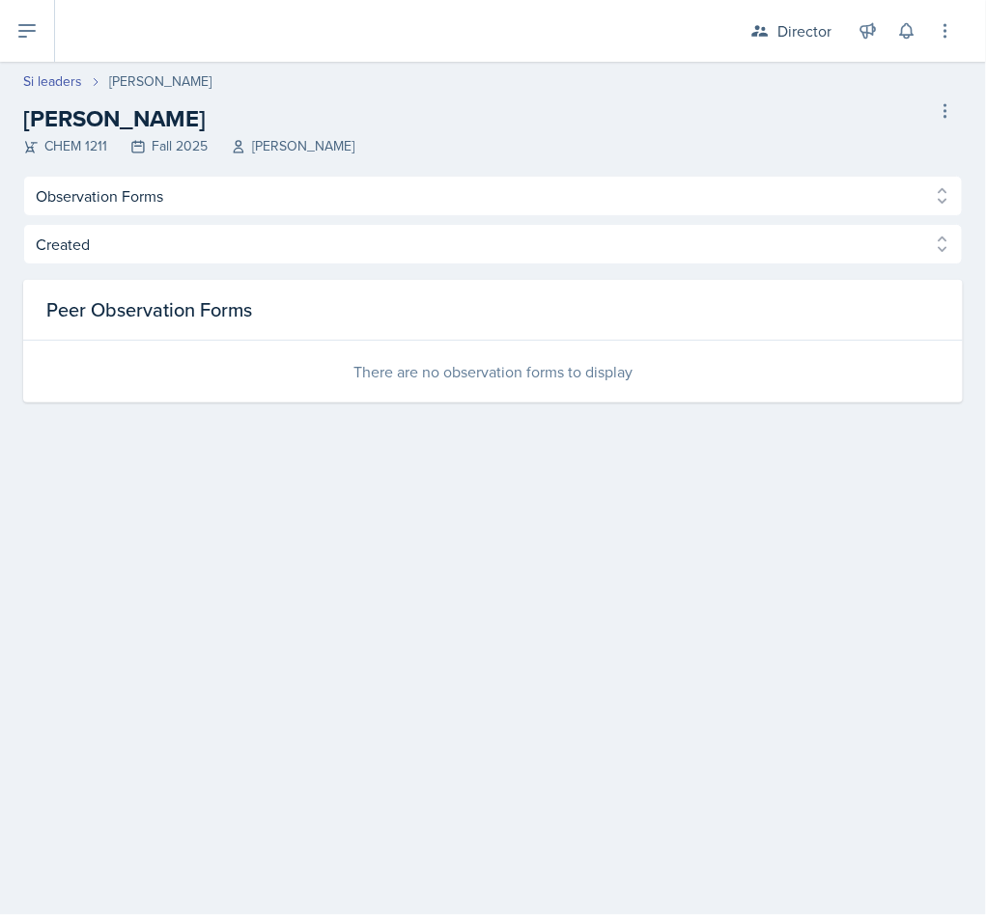
click at [75, 84] on link "Si leaders" at bounding box center [52, 81] width 59 height 20
select select "2bed604d-1099-4043-b1bc-2365e8740244"
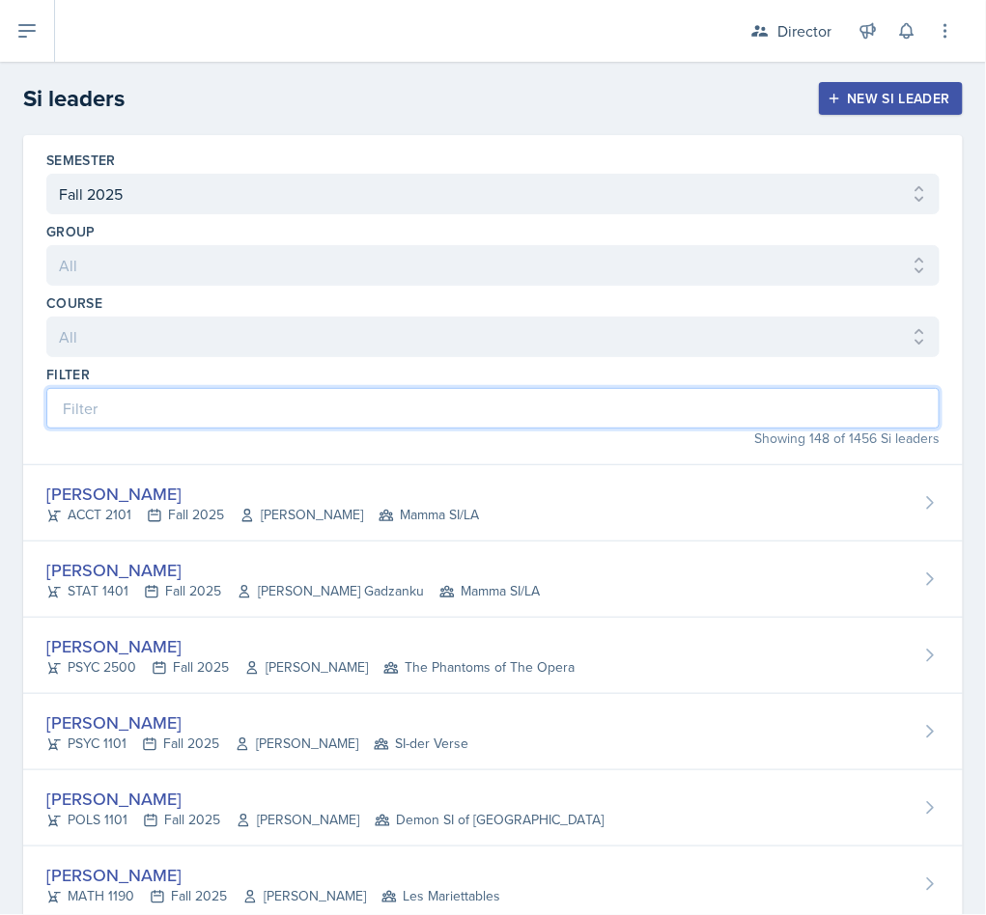
click at [241, 421] on input at bounding box center [492, 408] width 893 height 41
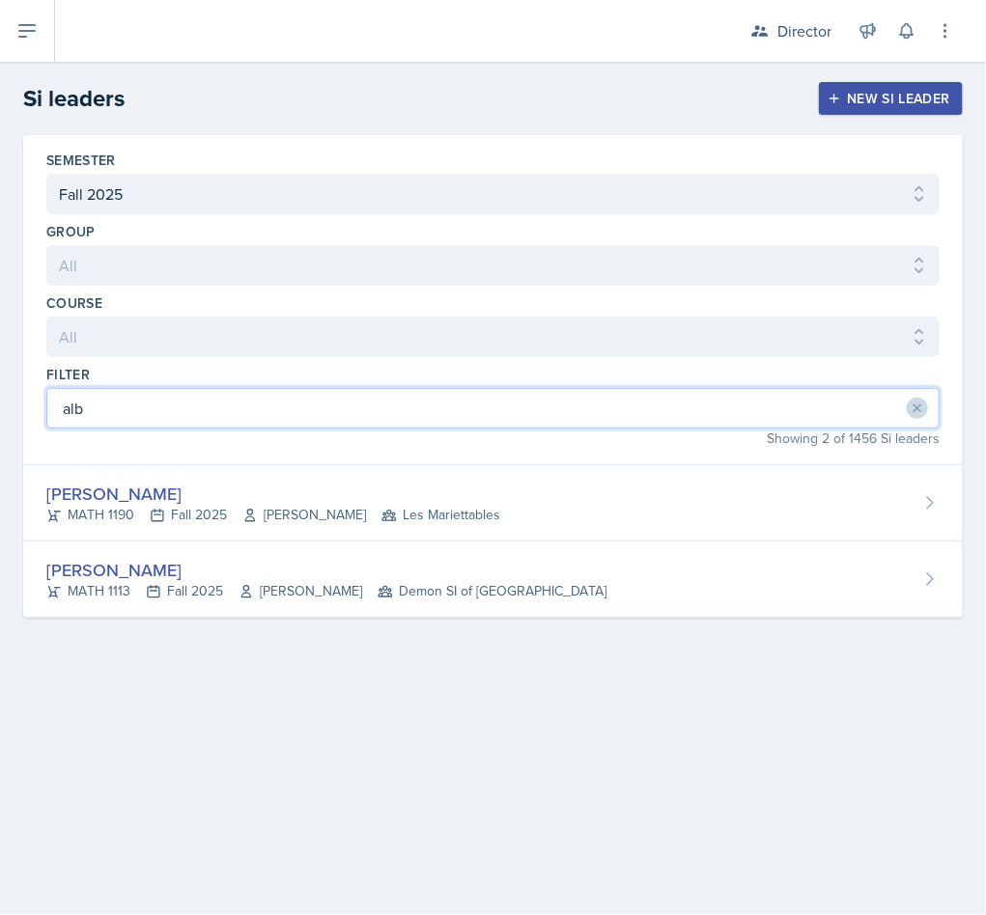
type input "alb"
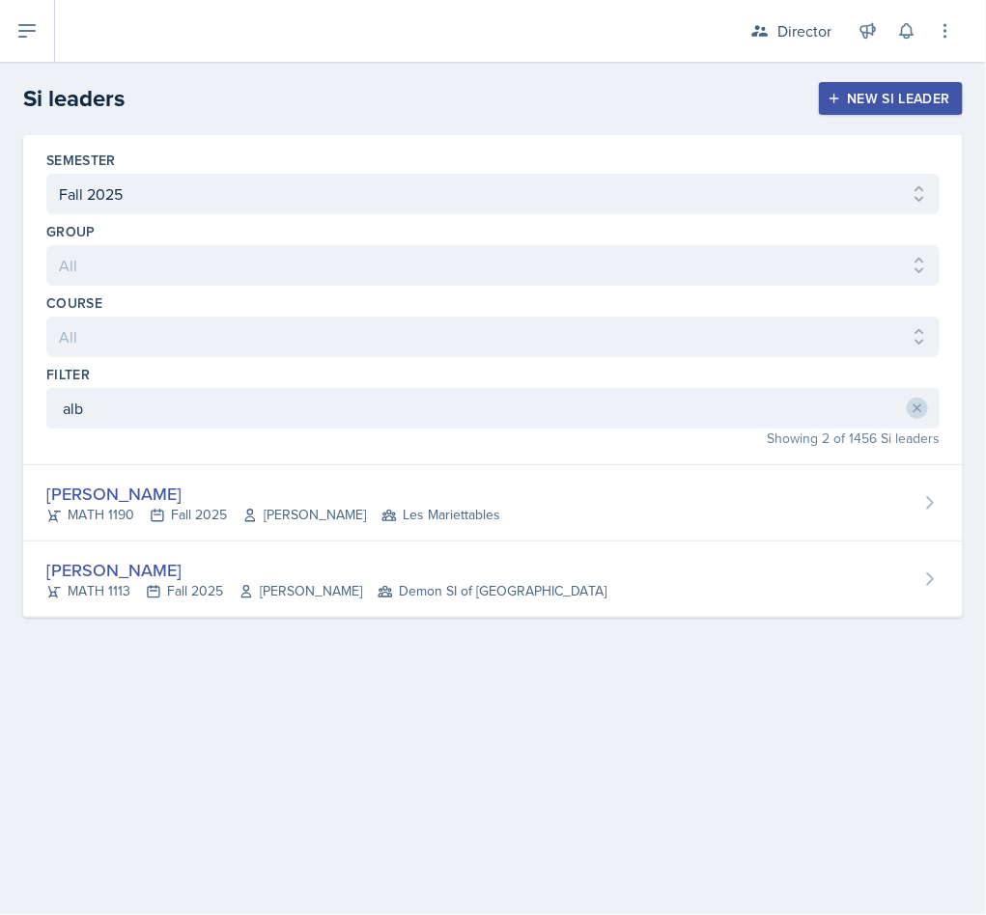
click at [258, 479] on div "Alberto Di Stanislao MATH 1190 Fall 2025 Neda Yazdianpour Les Mariettables" at bounding box center [492, 503] width 939 height 76
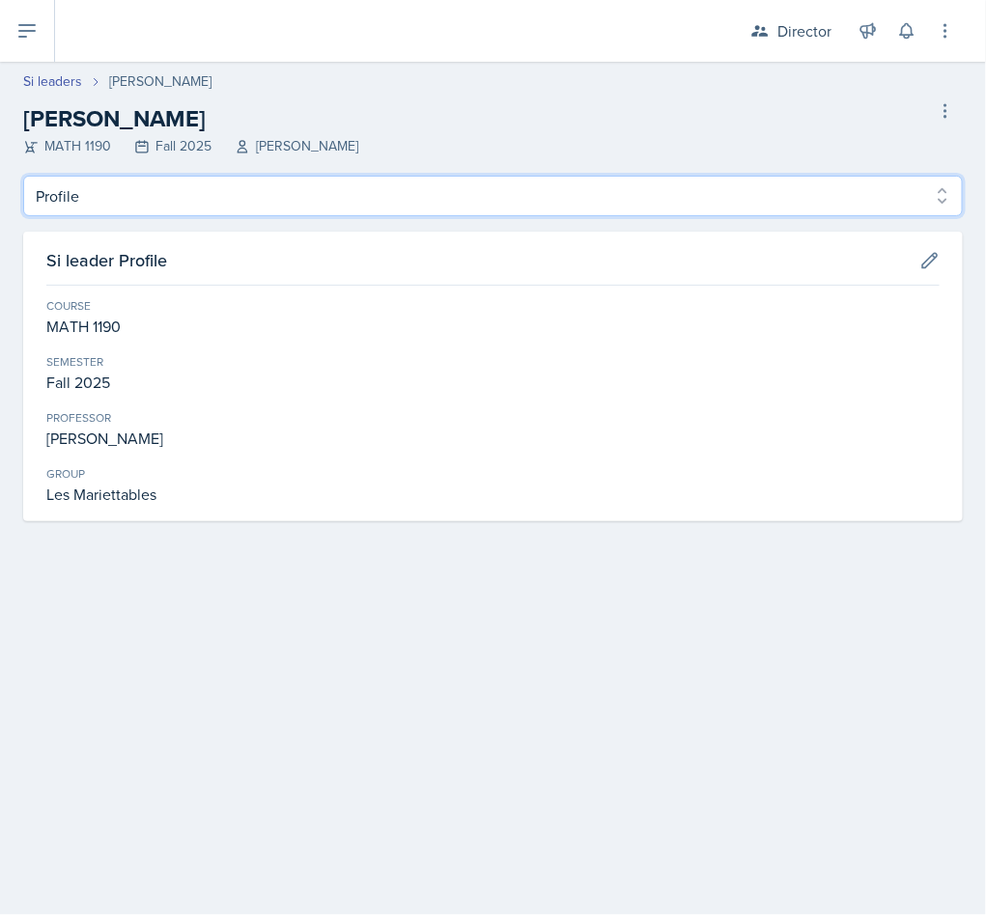
drag, startPoint x: 255, startPoint y: 175, endPoint x: 243, endPoint y: 204, distance: 31.2
click at [255, 176] on select "Profile Planning Sheets Observation Forms Uploads" at bounding box center [492, 196] width 939 height 41
select select "Observation Forms"
click at [23, 176] on select "Profile Planning Sheets Observation Forms Uploads" at bounding box center [492, 196] width 939 height 41
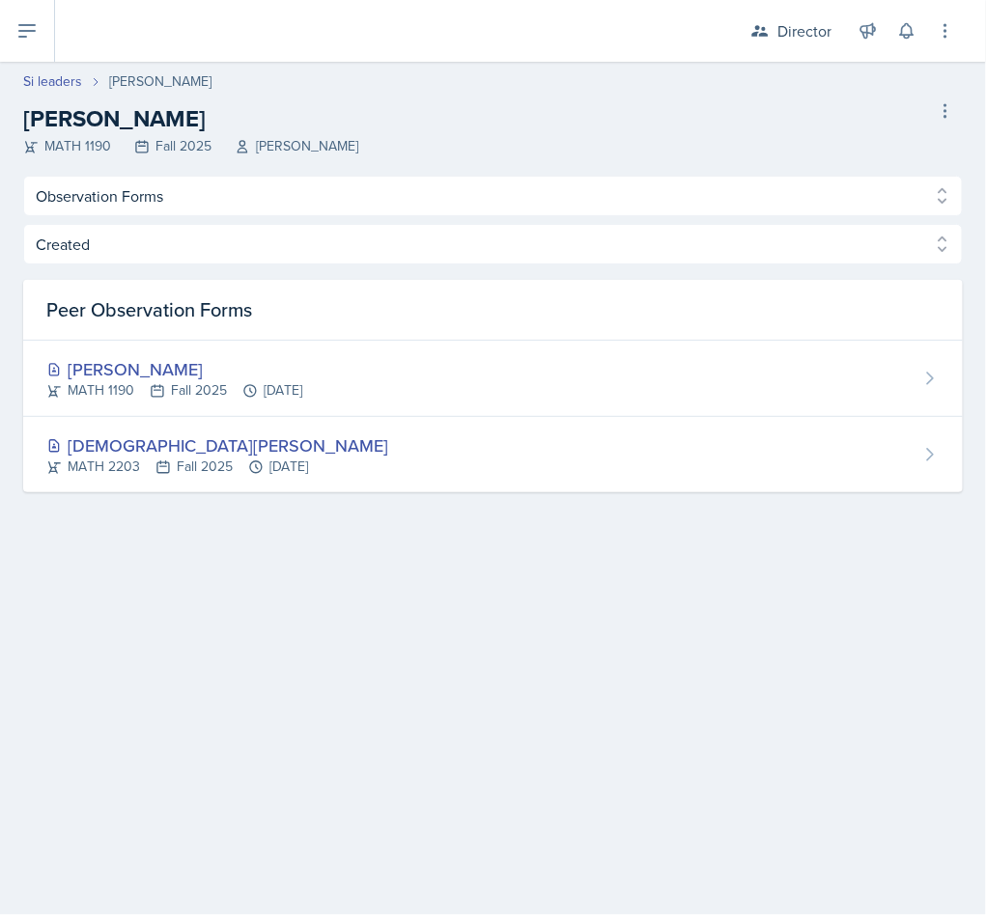
click at [55, 85] on link "Si leaders" at bounding box center [52, 81] width 59 height 20
select select "2bed604d-1099-4043-b1bc-2365e8740244"
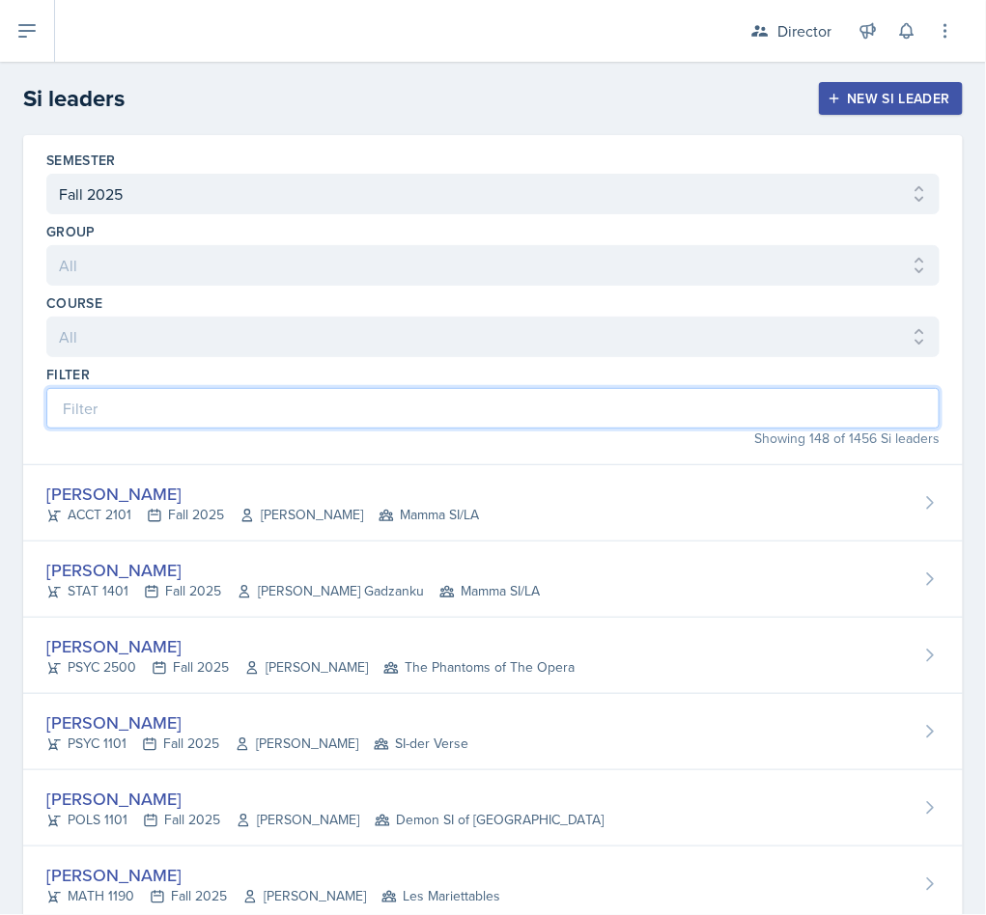
click at [218, 426] on input at bounding box center [492, 408] width 893 height 41
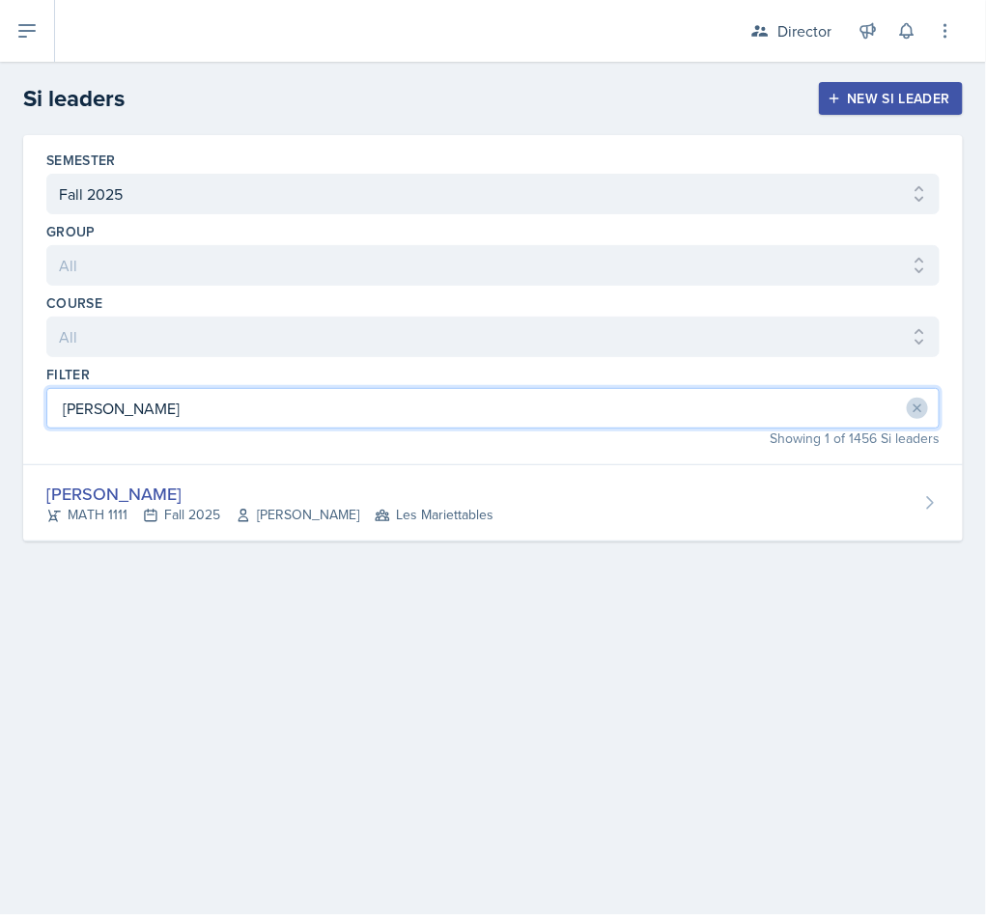
type input "dina"
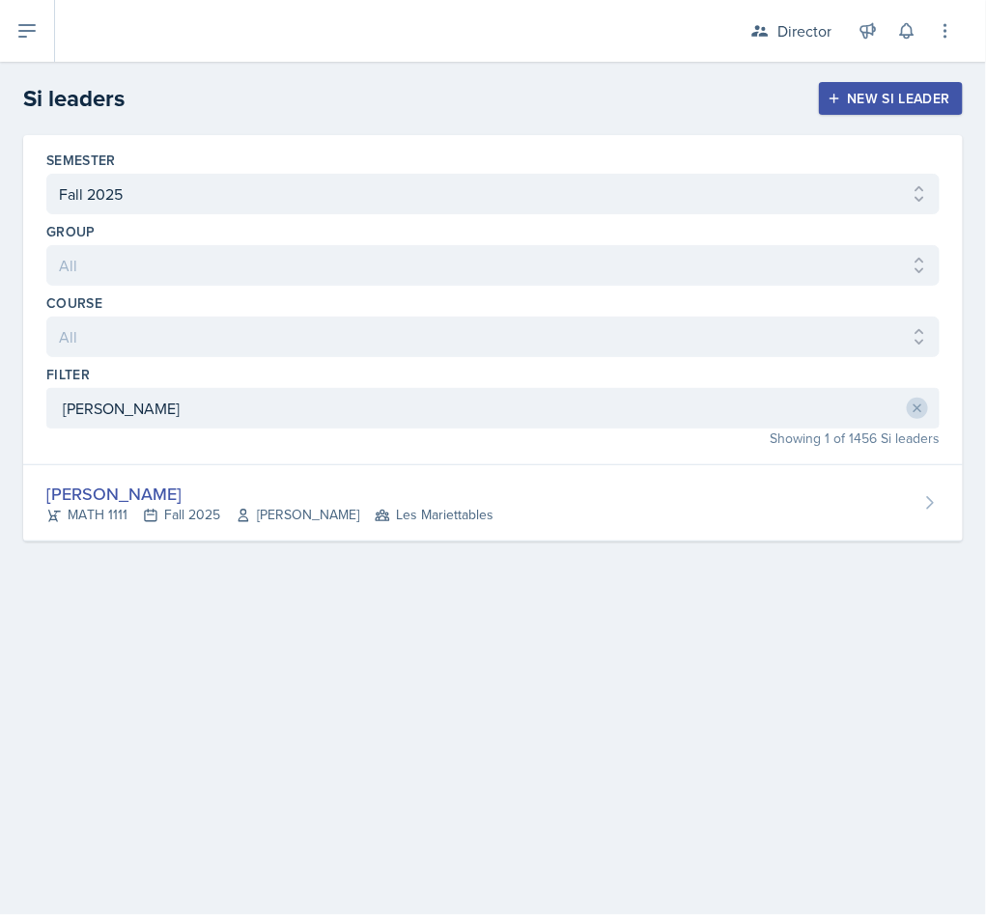
click at [224, 514] on div "MATH 1111 Fall 2025 Neda Yazdianpour Les Mariettables" at bounding box center [269, 515] width 447 height 20
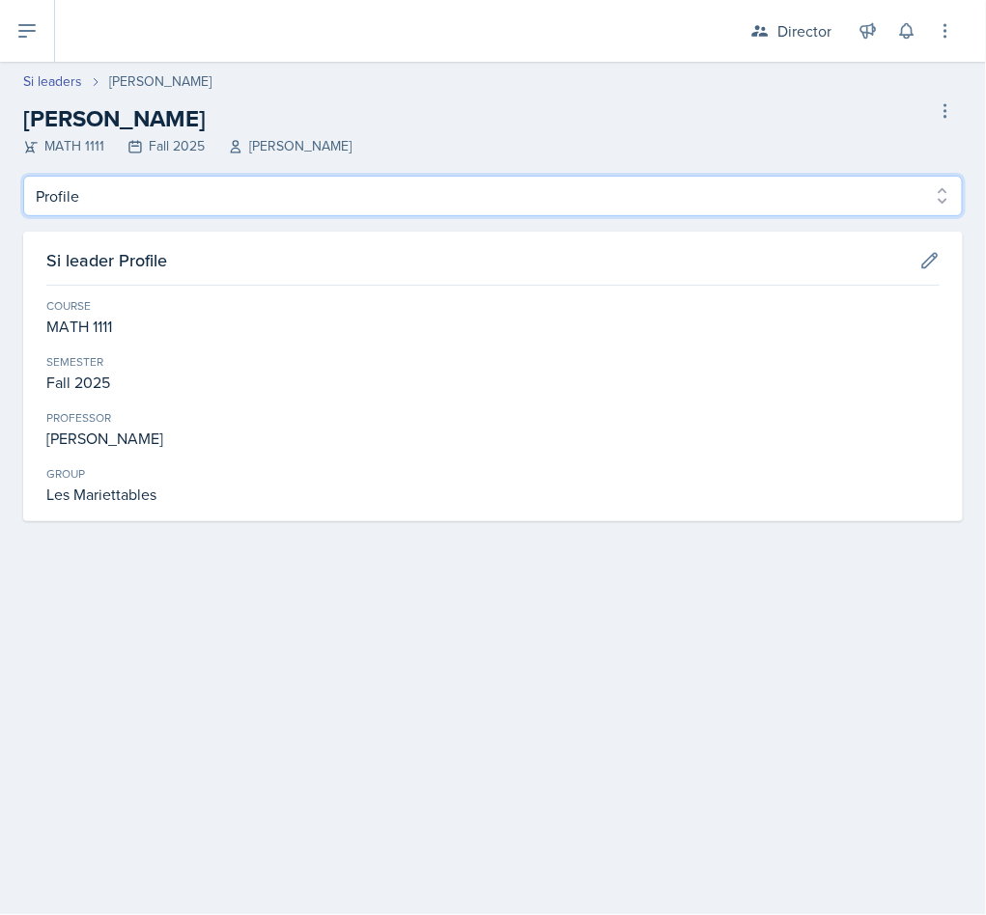
drag, startPoint x: 186, startPoint y: 201, endPoint x: 177, endPoint y: 214, distance: 16.6
click at [186, 201] on select "Profile Planning Sheets Observation Forms Uploads" at bounding box center [492, 196] width 939 height 41
select select "Observation Forms"
click at [23, 176] on select "Profile Planning Sheets Observation Forms Uploads" at bounding box center [492, 196] width 939 height 41
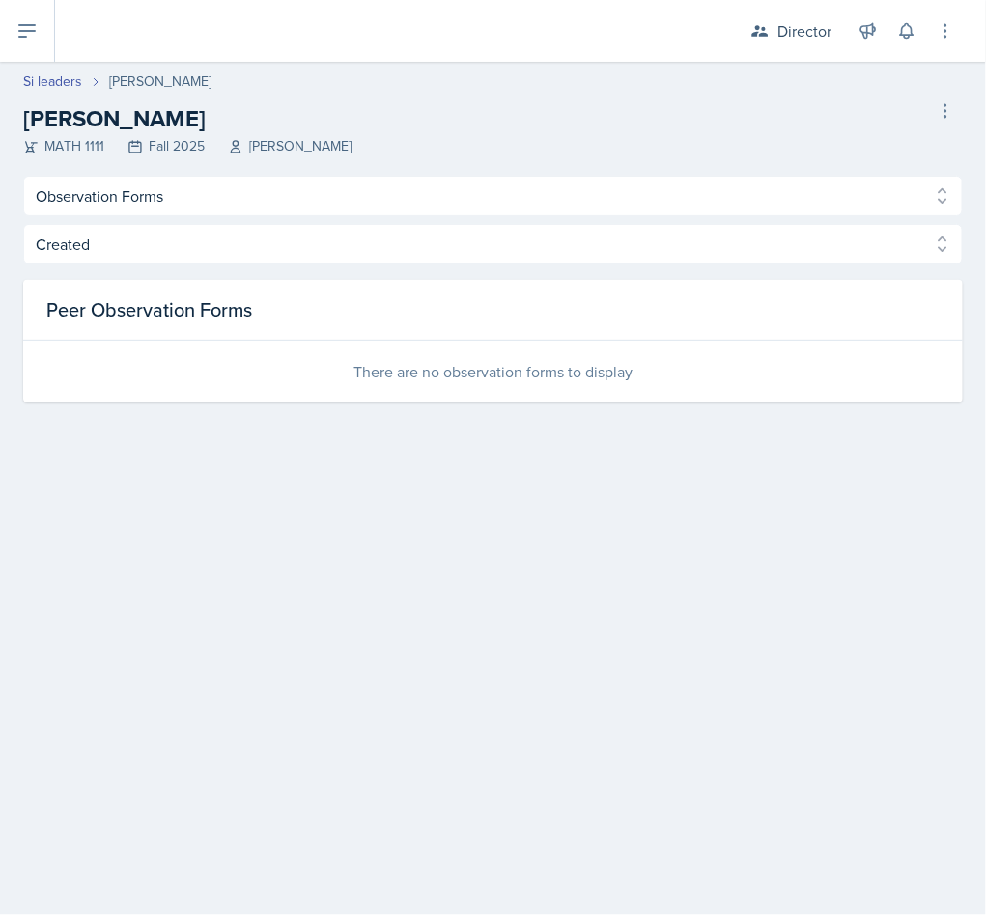
select select "2bed604d-1099-4043-b1bc-2365e8740244"
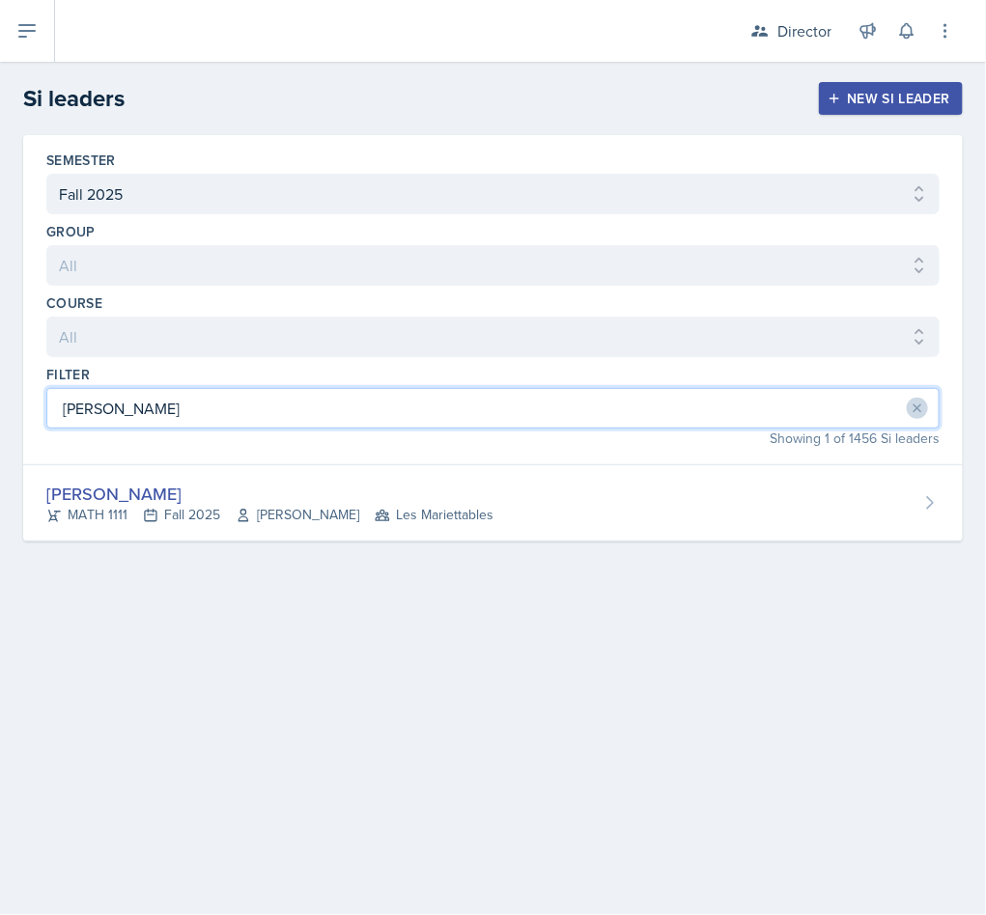
drag, startPoint x: 226, startPoint y: 418, endPoint x: 13, endPoint y: 374, distance: 217.9
click at [13, 374] on div "Semester All Fall 2025 Summer 2025 Spring 2025 Fall 2024 Summer 2024 Spring 202…" at bounding box center [493, 361] width 986 height 453
type input "jos"
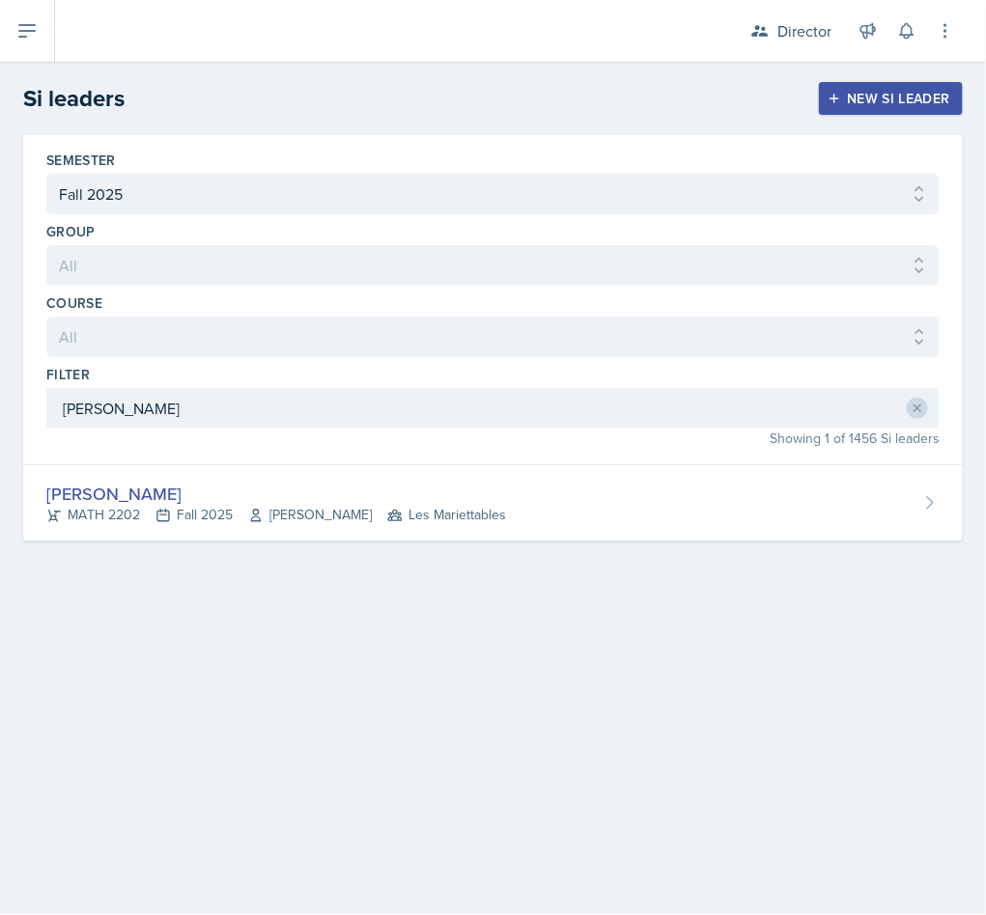
click at [353, 516] on div "MATH 2202 Fall 2025 Victor Glasgo Les Mariettables" at bounding box center [276, 515] width 460 height 20
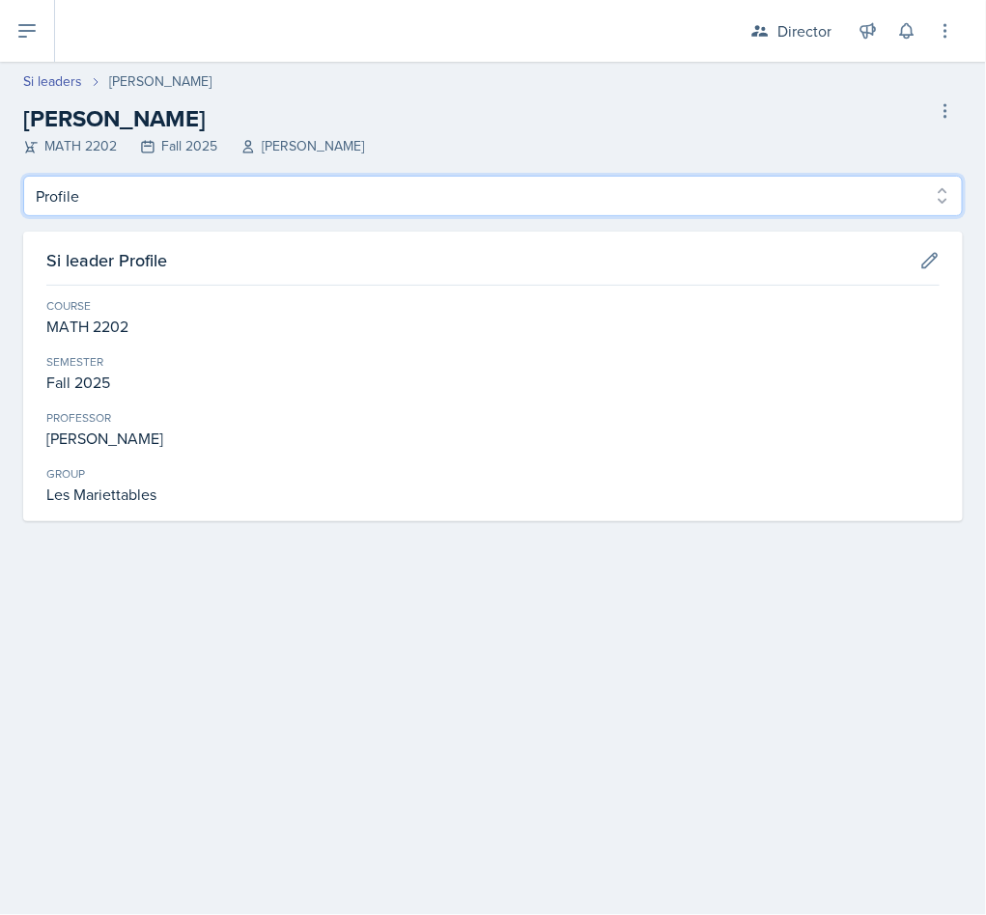
click at [214, 197] on select "Profile Planning Sheets Observation Forms Uploads" at bounding box center [492, 196] width 939 height 41
select select "Observation Forms"
click at [23, 176] on select "Profile Planning Sheets Observation Forms Uploads" at bounding box center [492, 196] width 939 height 41
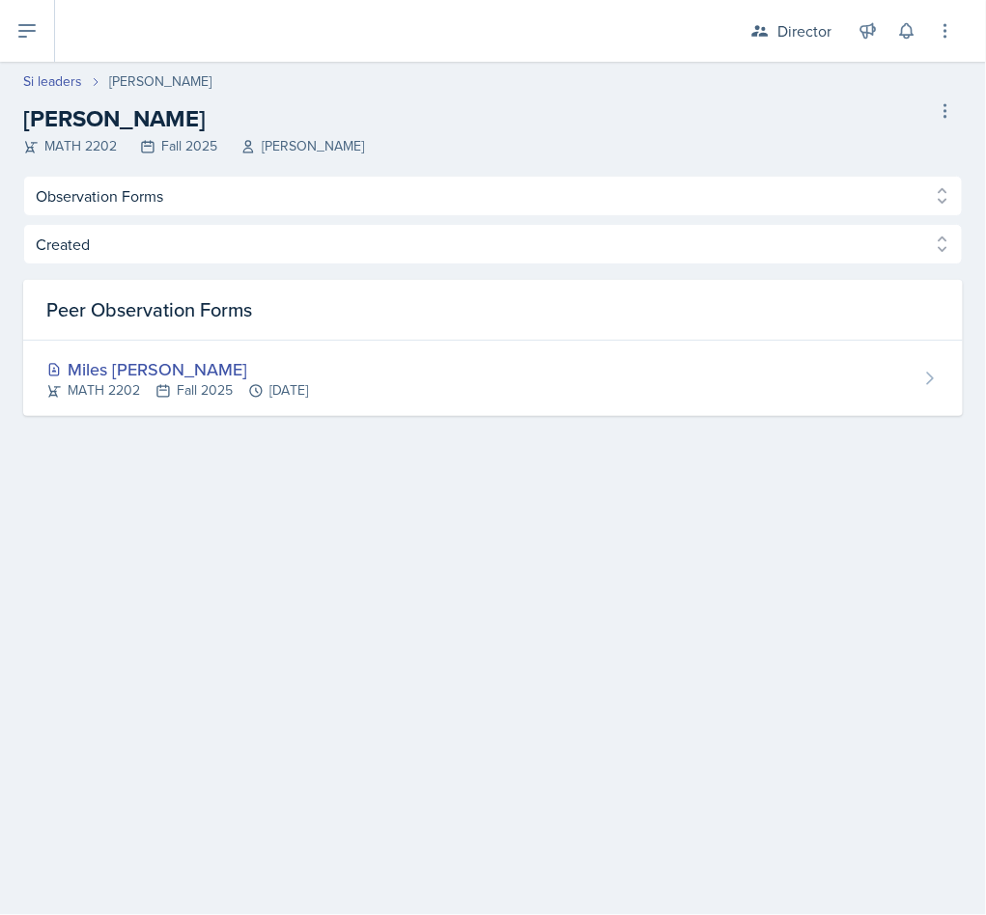
click at [49, 78] on link "Si leaders" at bounding box center [52, 81] width 59 height 20
select select "2bed604d-1099-4043-b1bc-2365e8740244"
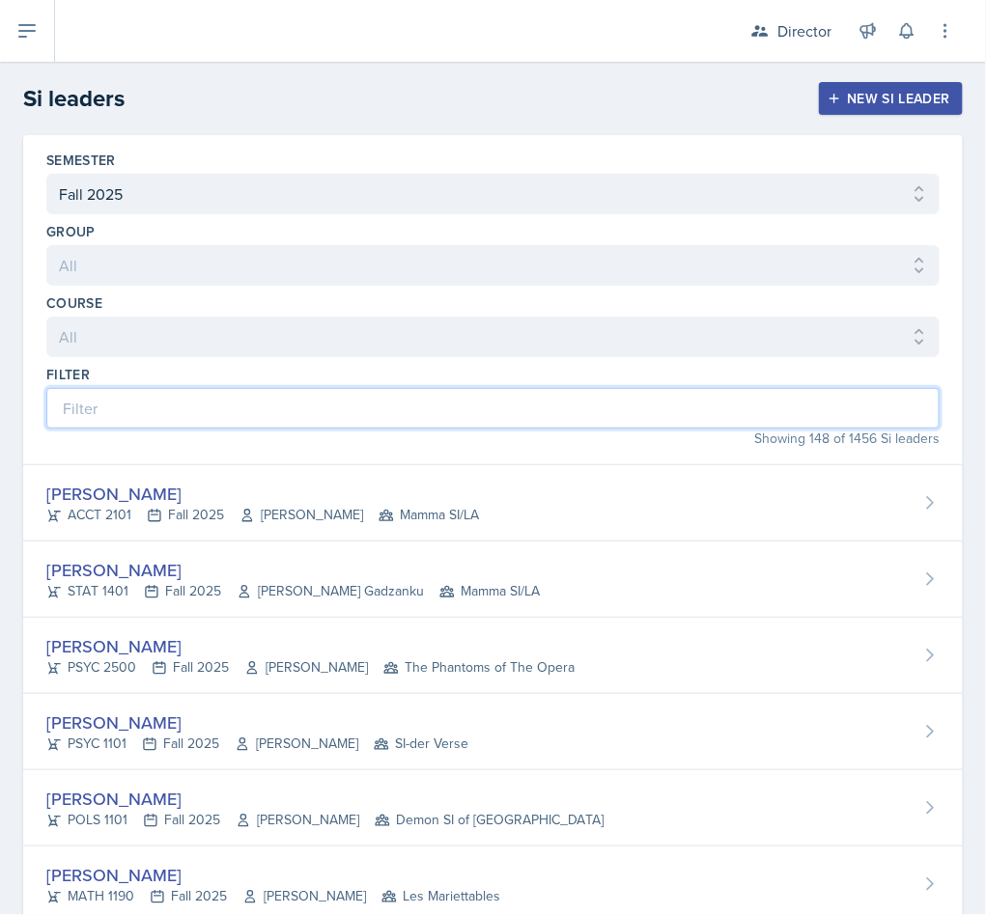
click at [324, 392] on input at bounding box center [492, 408] width 893 height 41
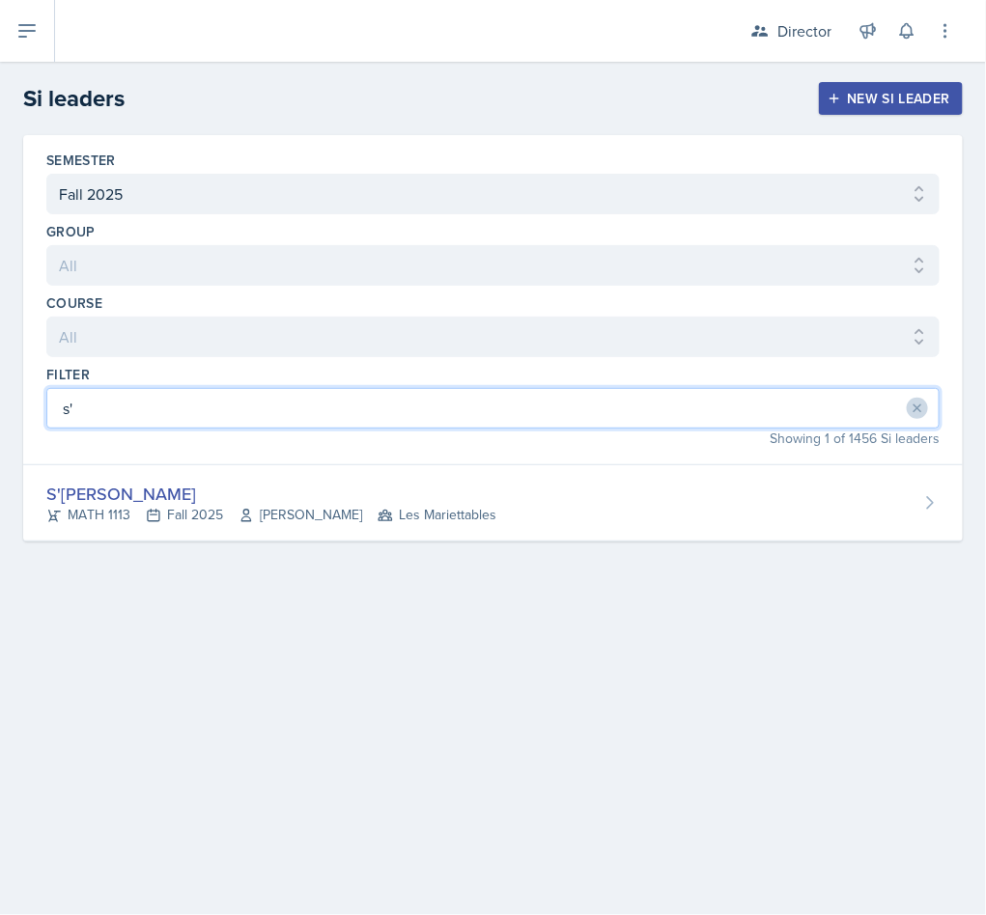
type input "s'"
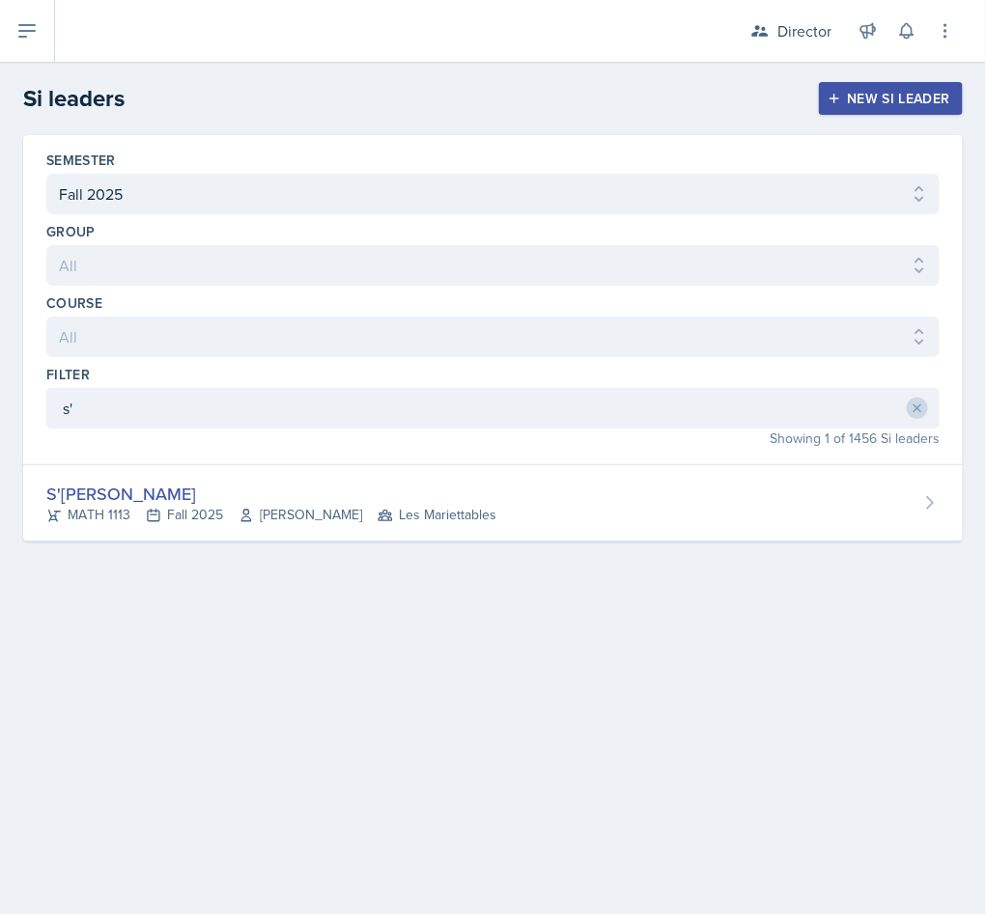
click at [110, 510] on div "MATH 1113 Fall 2025 Pengcheng Xiao Les Mariettables" at bounding box center [271, 515] width 450 height 20
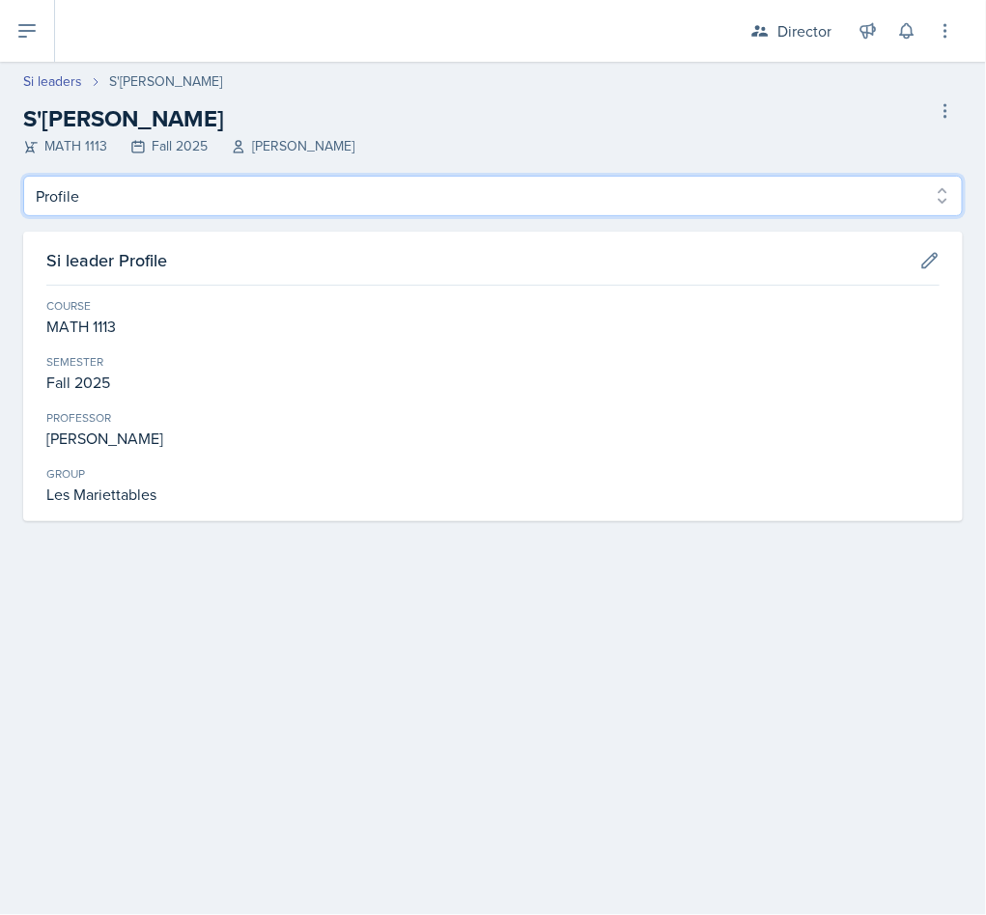
click at [246, 206] on select "Profile Planning Sheets Observation Forms Uploads" at bounding box center [492, 196] width 939 height 41
select select "Observation Forms"
click at [23, 176] on select "Profile Planning Sheets Observation Forms Uploads" at bounding box center [492, 196] width 939 height 41
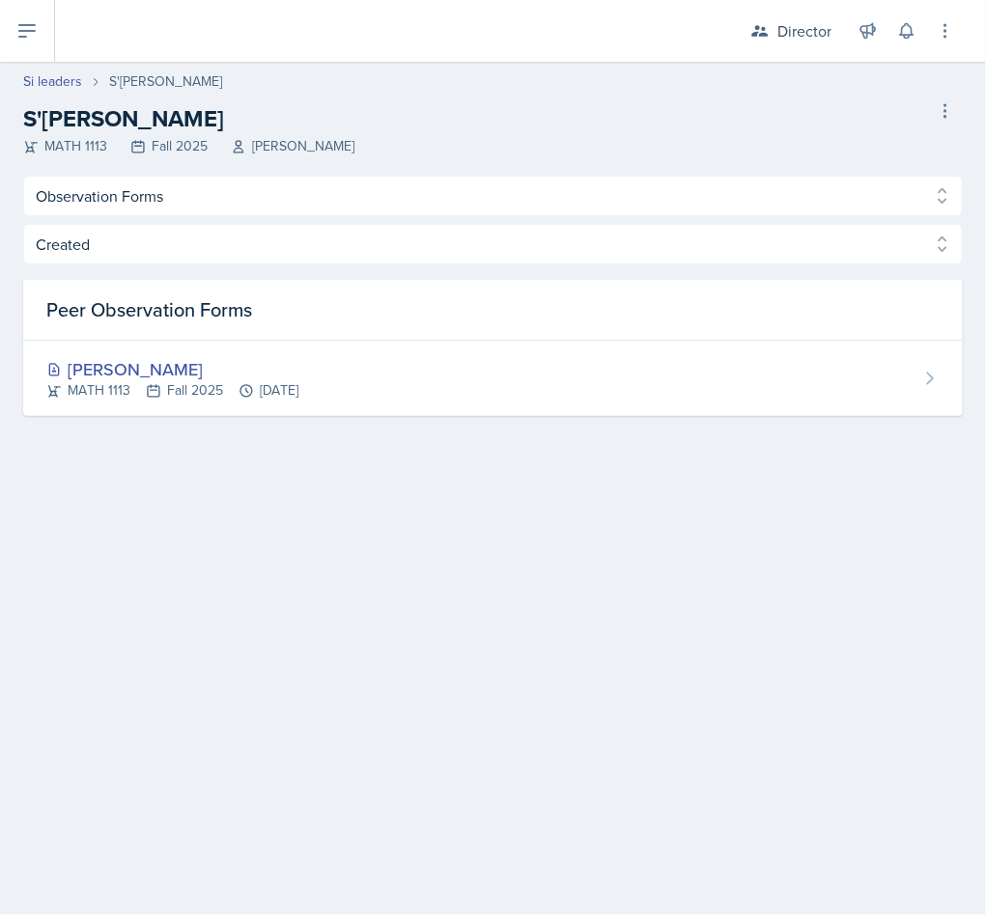
click at [59, 85] on link "Si leaders" at bounding box center [52, 81] width 59 height 20
select select "2bed604d-1099-4043-b1bc-2365e8740244"
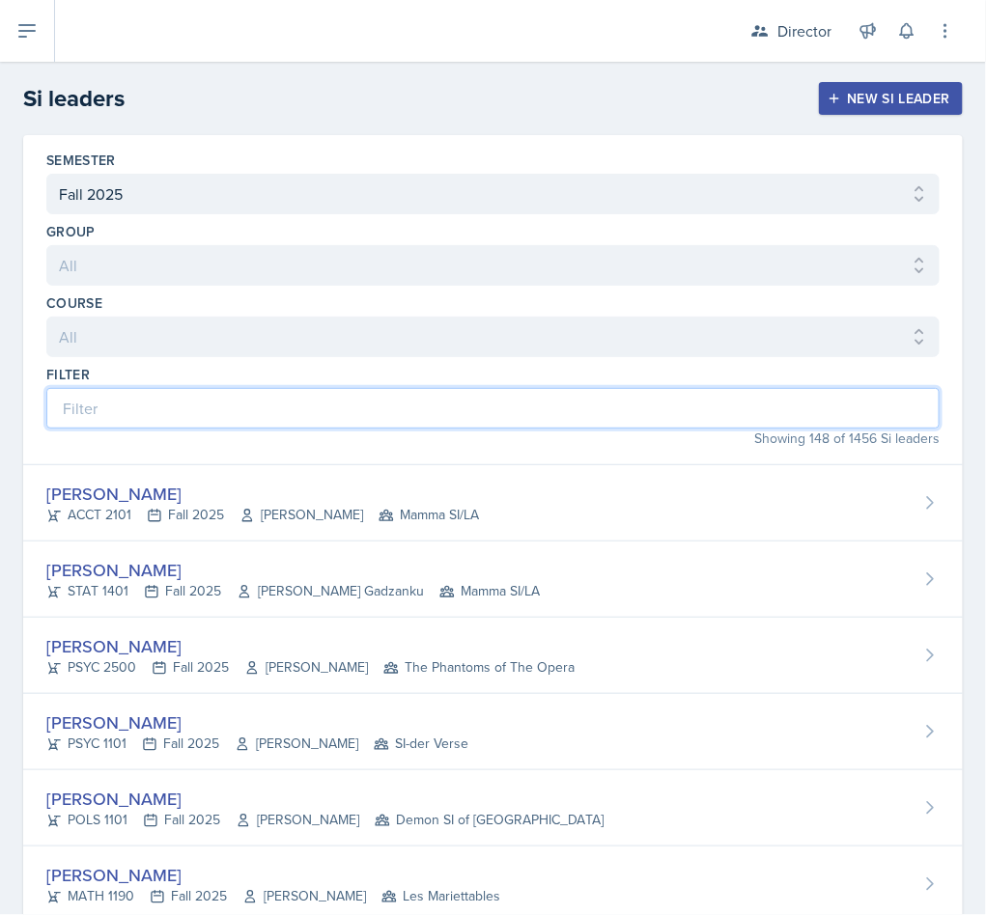
click at [140, 405] on input at bounding box center [492, 408] width 893 height 41
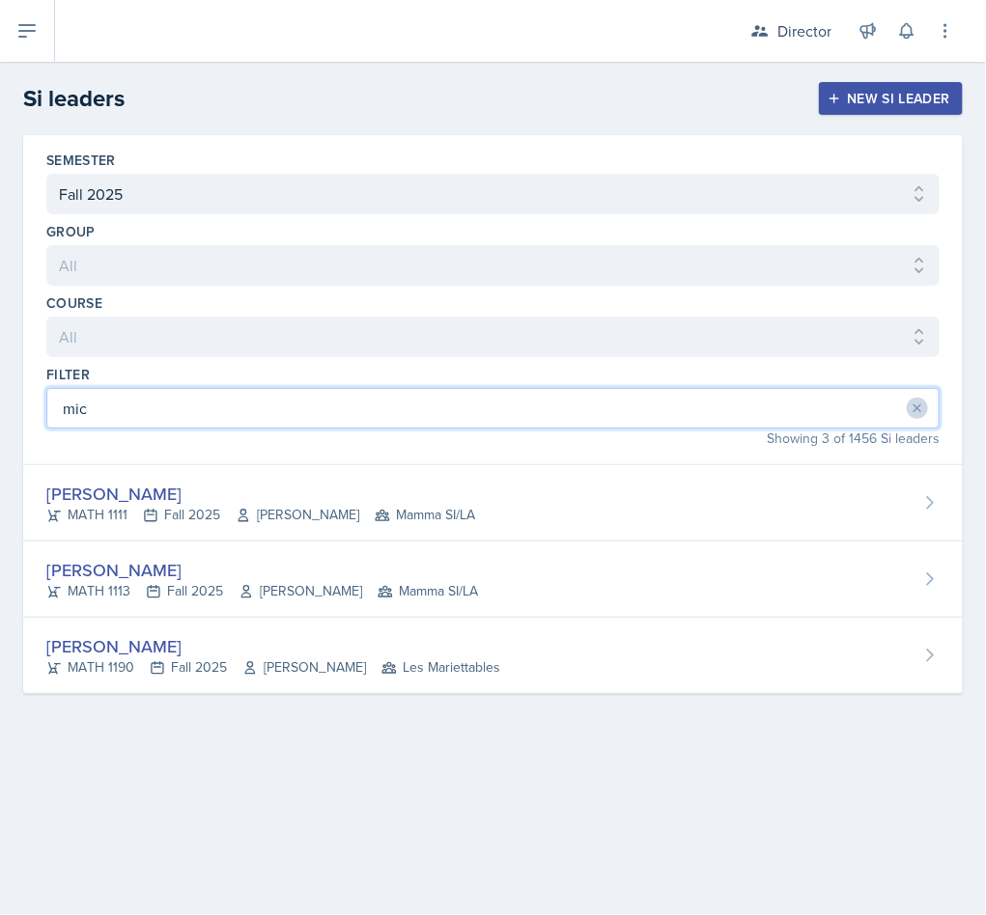
type input "mic"
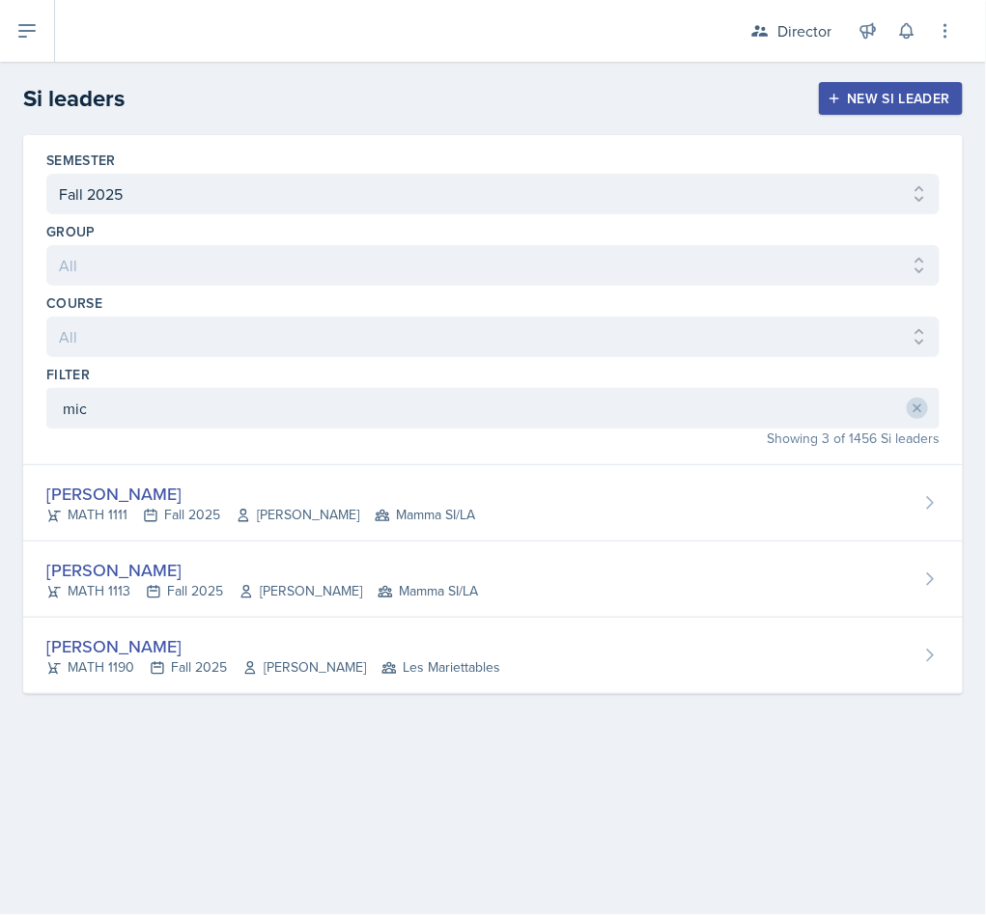
click at [353, 646] on div "Michael Hargreaves" at bounding box center [273, 646] width 454 height 26
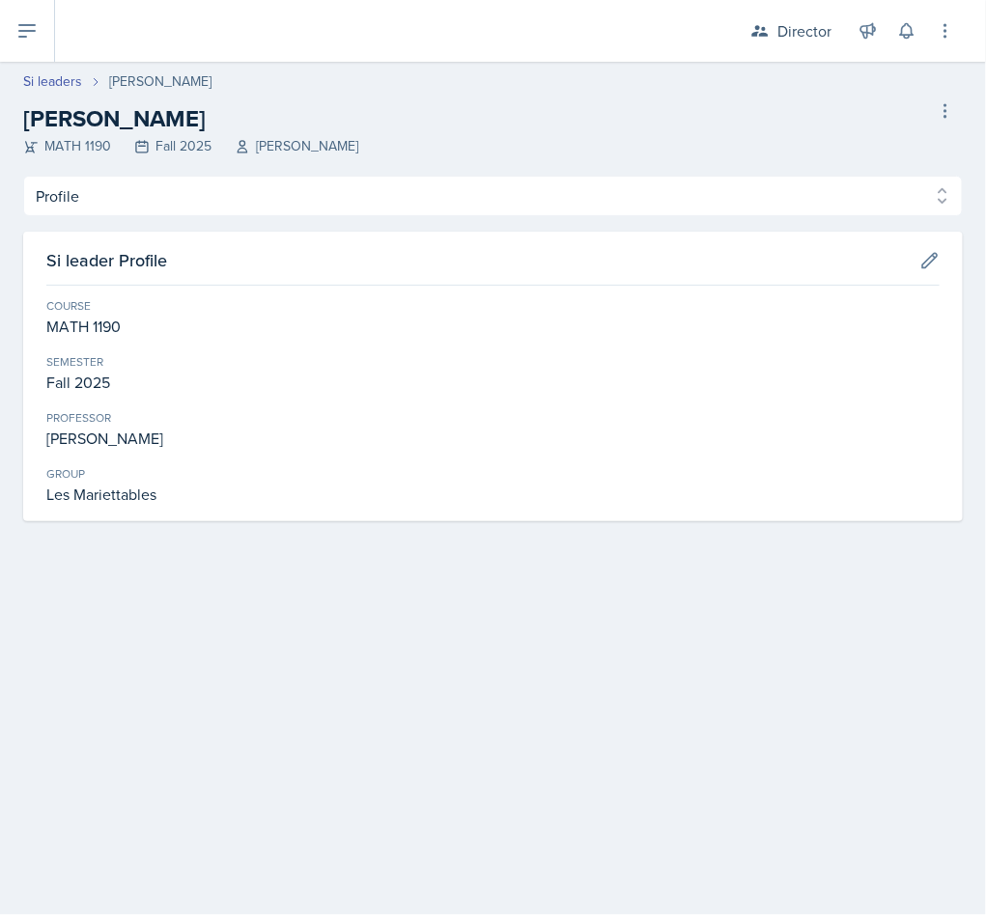
drag, startPoint x: 204, startPoint y: 162, endPoint x: 201, endPoint y: 204, distance: 41.6
click at [204, 165] on header "Si leaders Michael Hargreaves Michael Hargreaves MATH 1190 Fall 2025 Analise Ro…" at bounding box center [493, 119] width 986 height 114
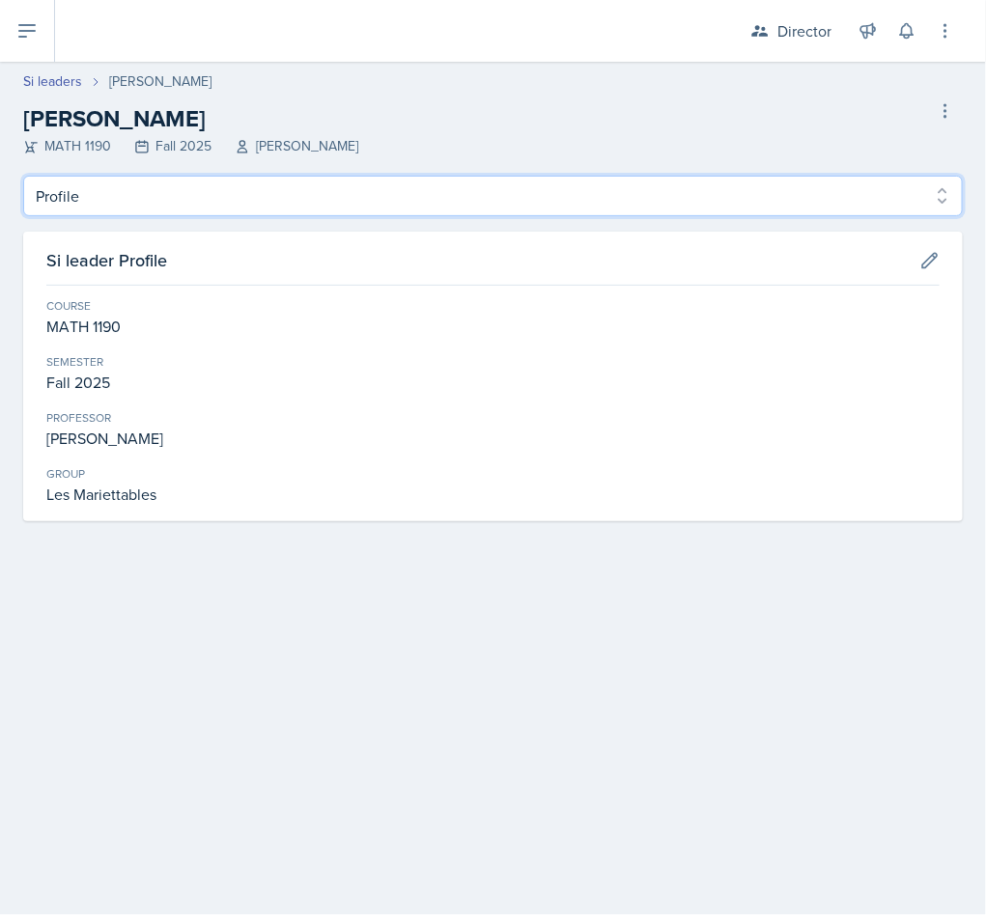
click at [201, 215] on select "Profile Planning Sheets Observation Forms Uploads" at bounding box center [492, 196] width 939 height 41
select select "Observation Forms"
click at [23, 176] on select "Profile Planning Sheets Observation Forms Uploads" at bounding box center [492, 196] width 939 height 41
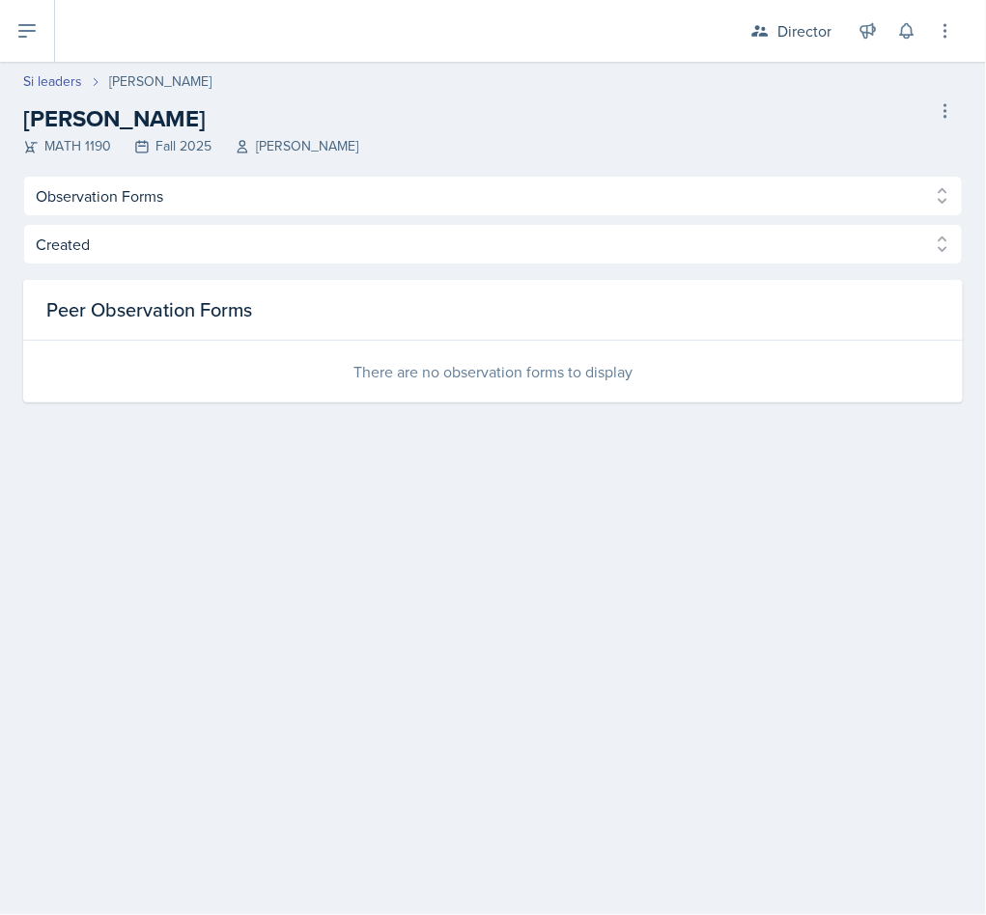
click at [56, 84] on link "Si leaders" at bounding box center [52, 81] width 59 height 20
select select "2bed604d-1099-4043-b1bc-2365e8740244"
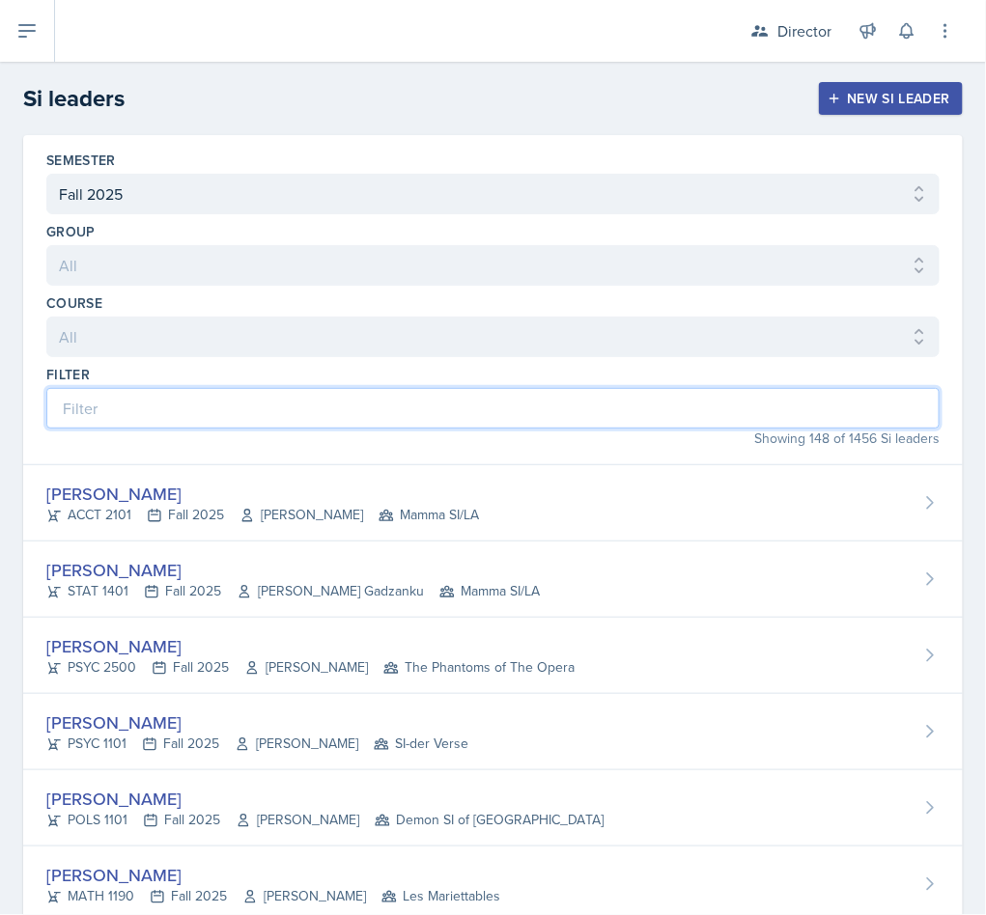
click at [287, 429] on input at bounding box center [492, 408] width 893 height 41
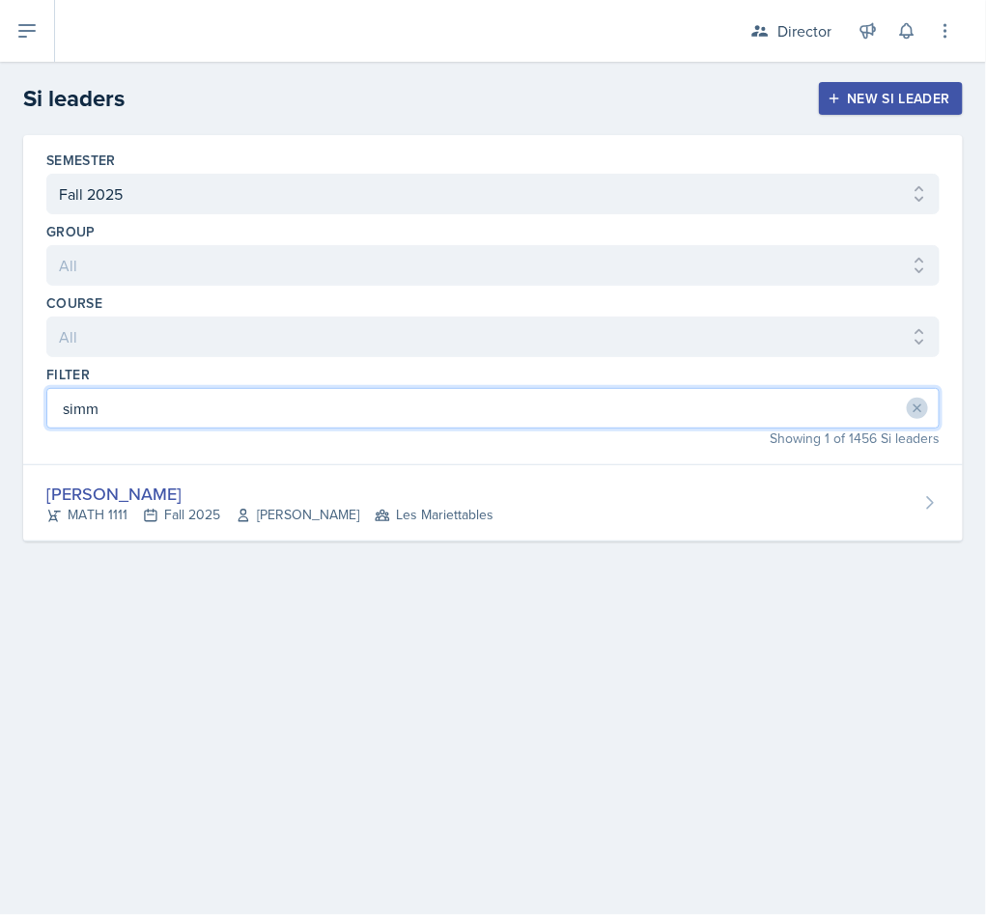
type input "simm"
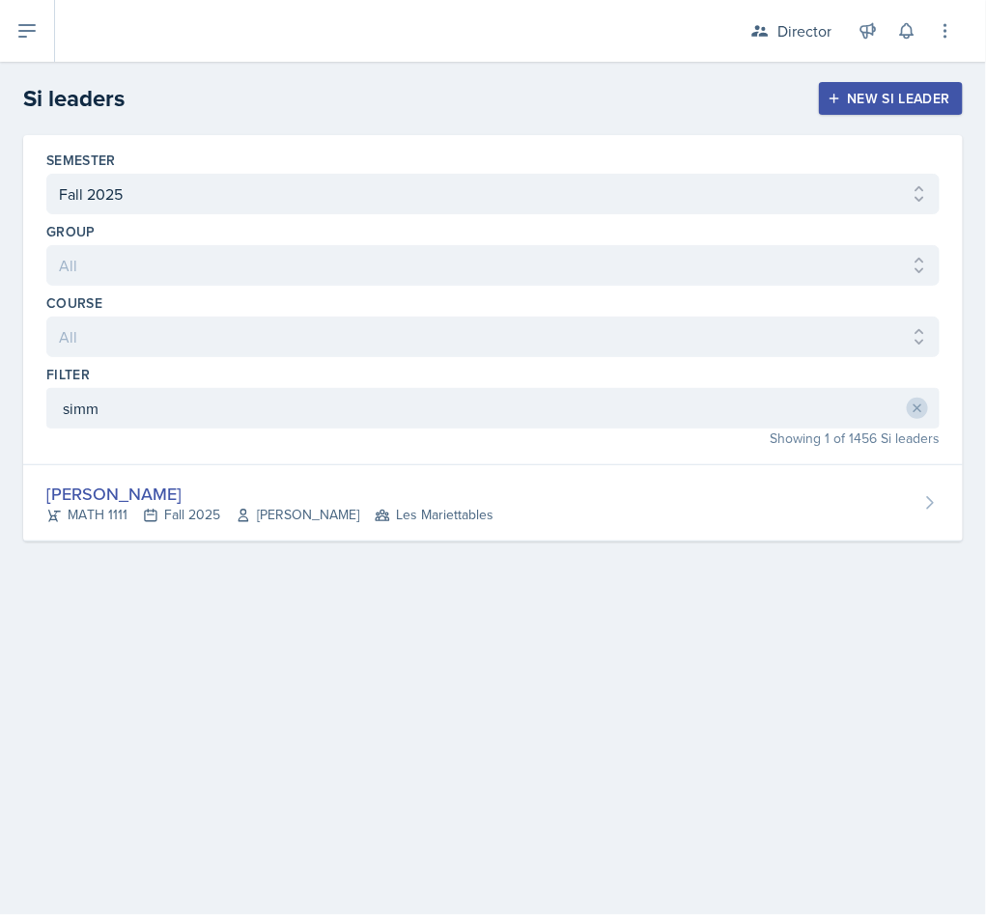
click at [284, 490] on div "Simmy Huynh" at bounding box center [269, 494] width 447 height 26
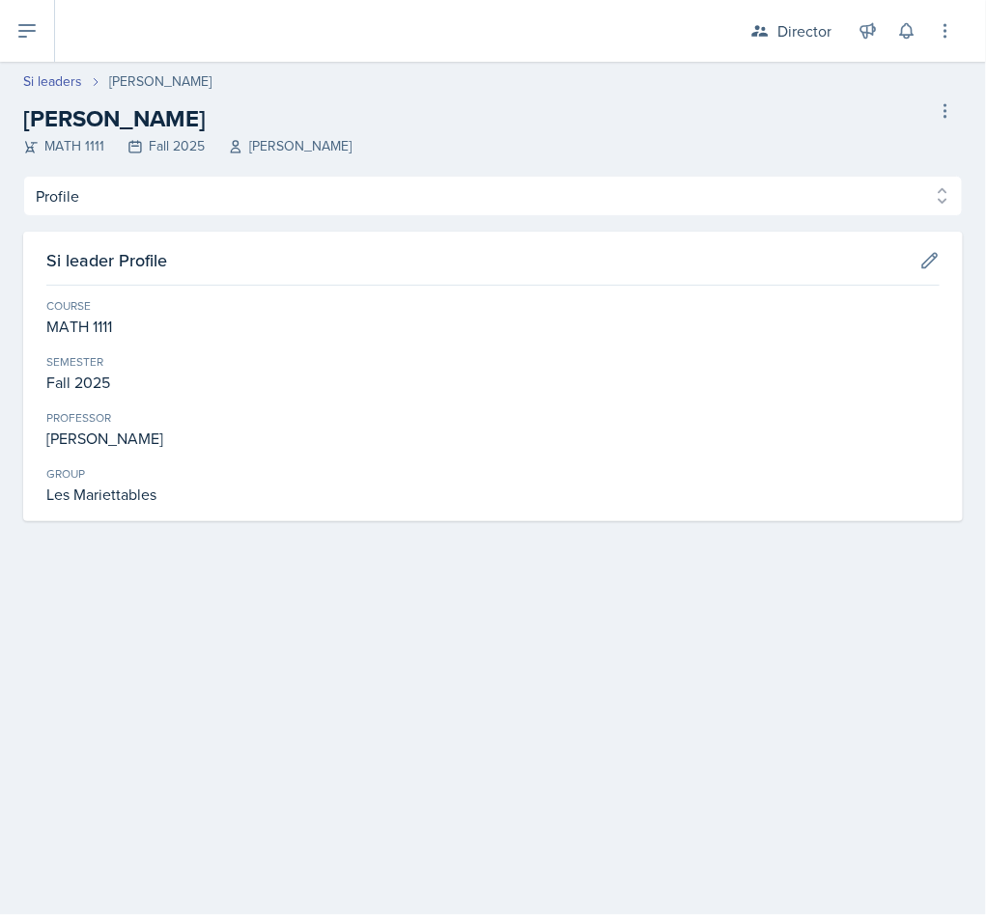
click at [186, 165] on header "Si leaders Simmy Huynh Simmy Huynh MATH 1111 Fall 2025 Rebecca Shi Delete Si le…" at bounding box center [493, 119] width 986 height 114
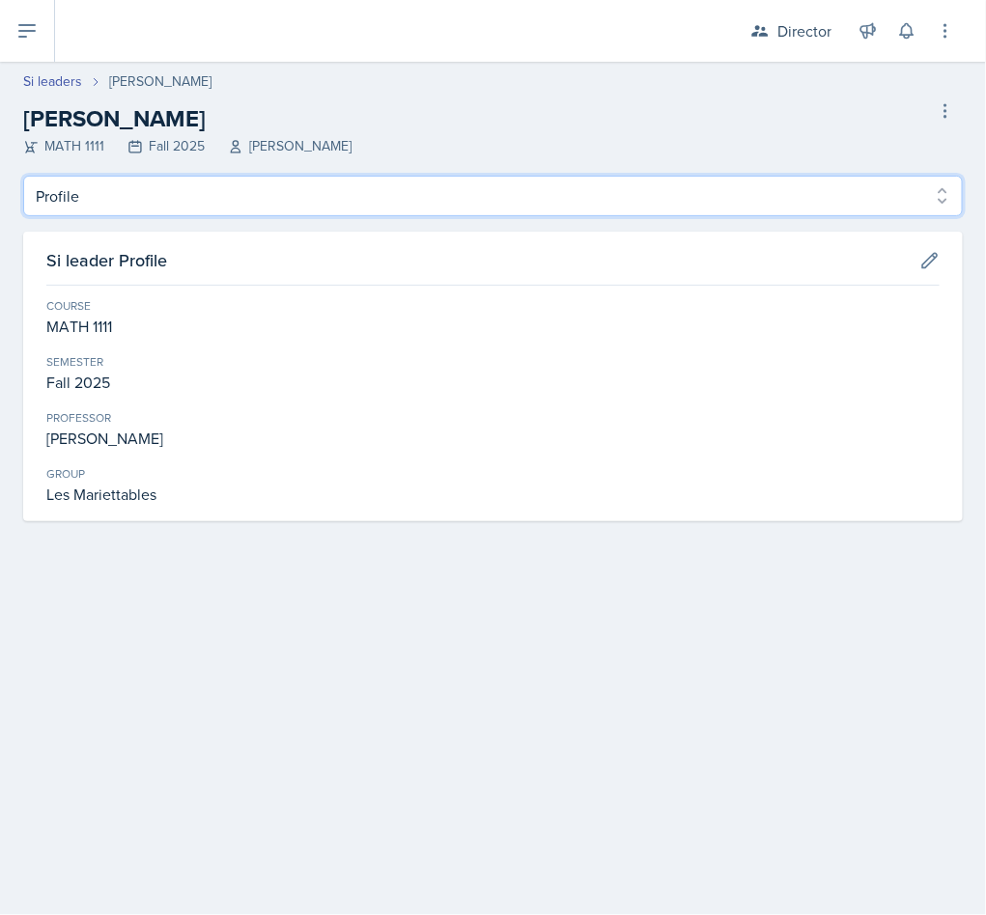
drag, startPoint x: 175, startPoint y: 192, endPoint x: 171, endPoint y: 215, distance: 23.5
click at [175, 194] on select "Profile Planning Sheets Observation Forms Uploads" at bounding box center [492, 196] width 939 height 41
select select "Observation Forms"
click at [23, 176] on select "Profile Planning Sheets Observation Forms Uploads" at bounding box center [492, 196] width 939 height 41
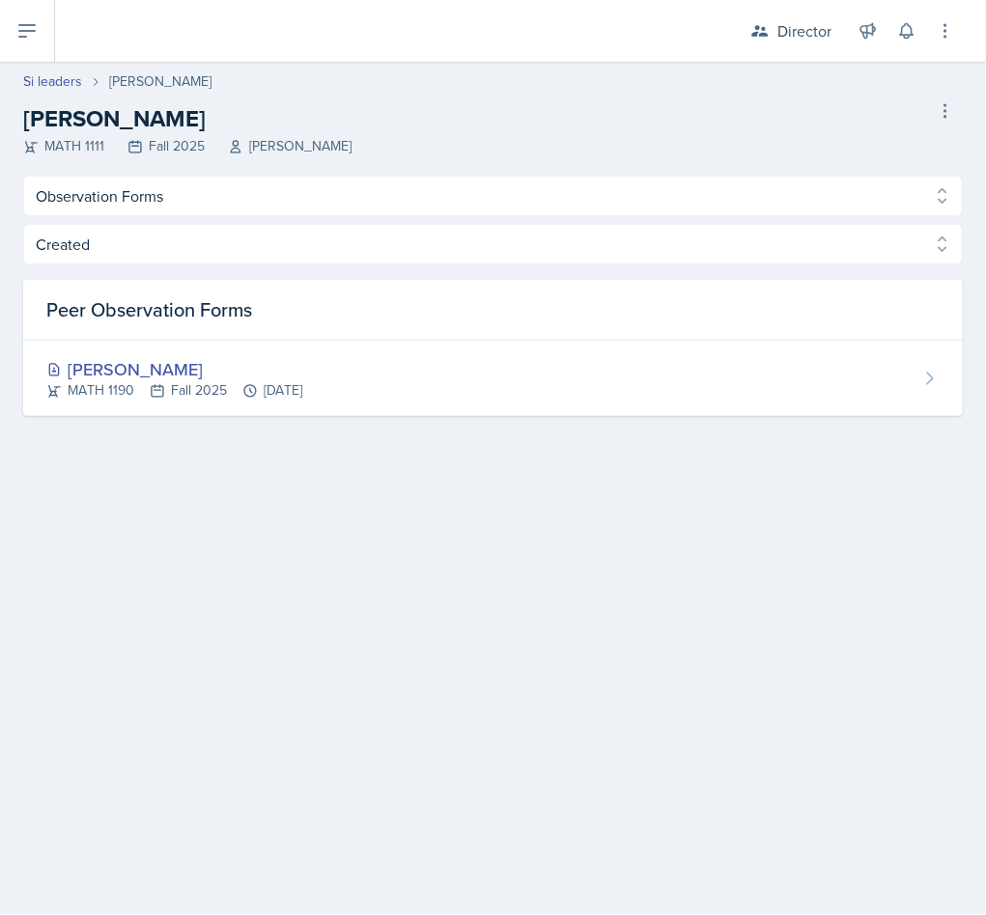
click at [41, 79] on link "Si leaders" at bounding box center [52, 81] width 59 height 20
select select "2bed604d-1099-4043-b1bc-2365e8740244"
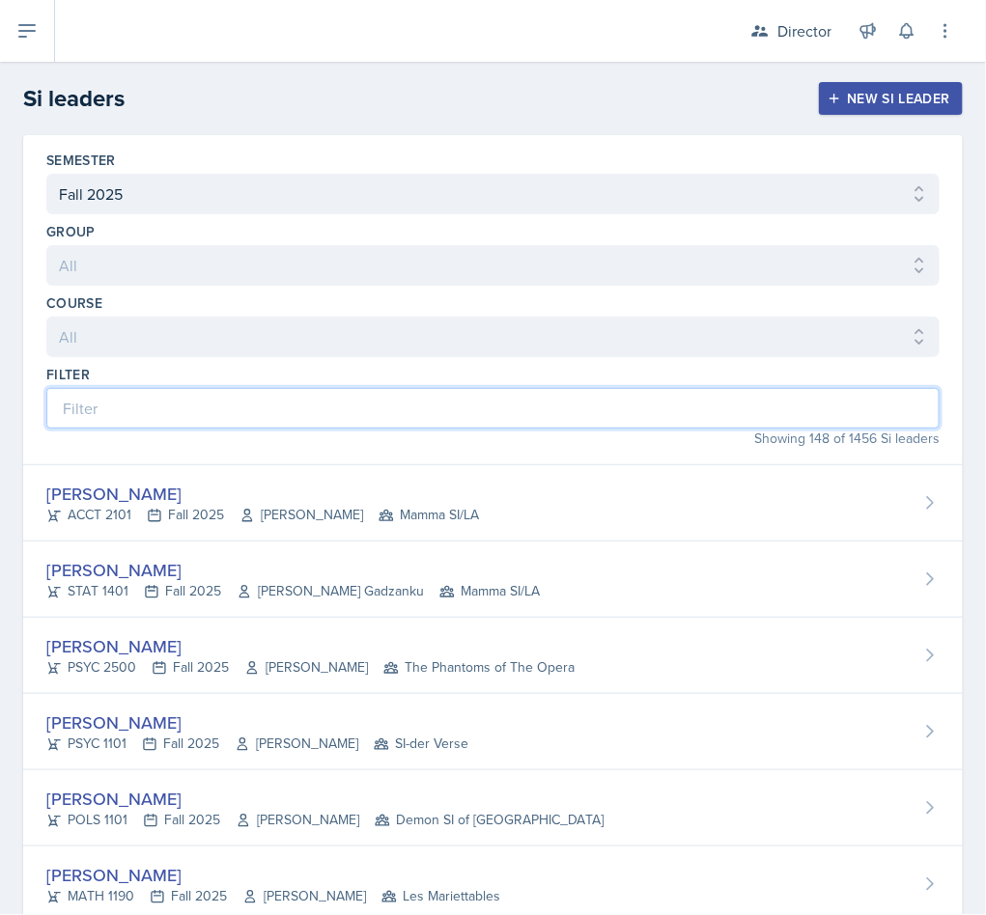
click at [299, 415] on input at bounding box center [492, 408] width 893 height 41
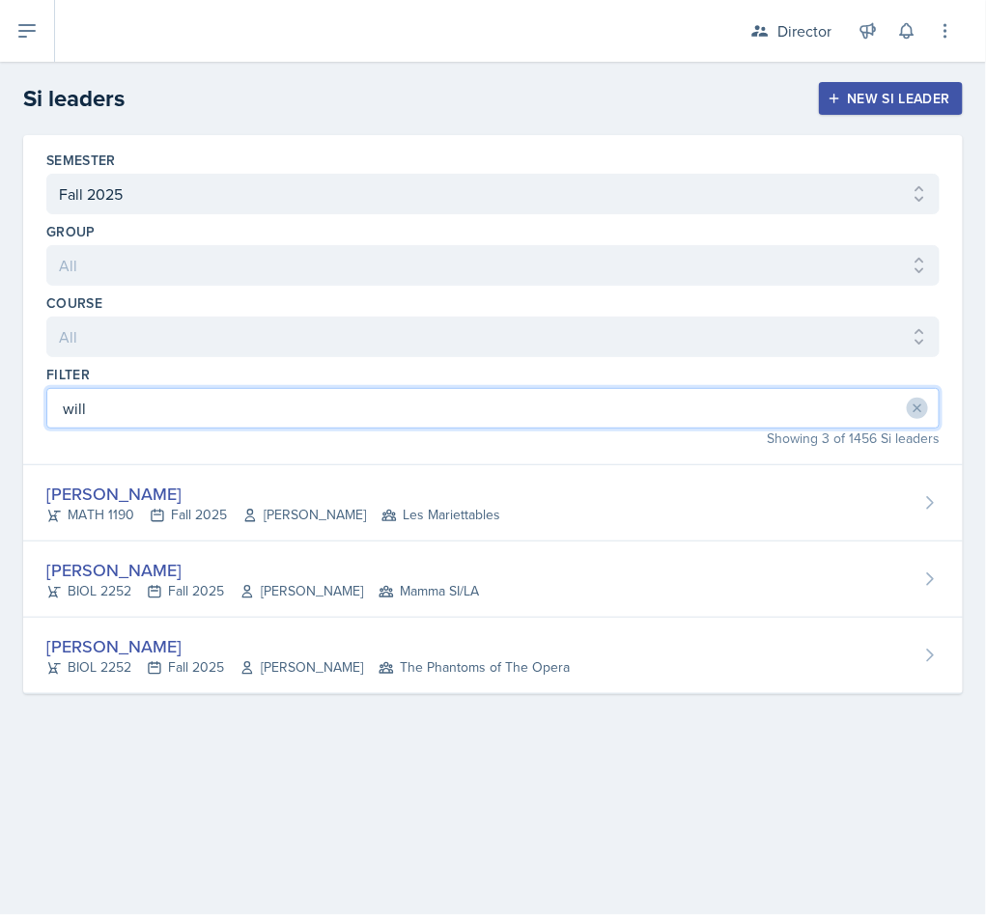
type input "will"
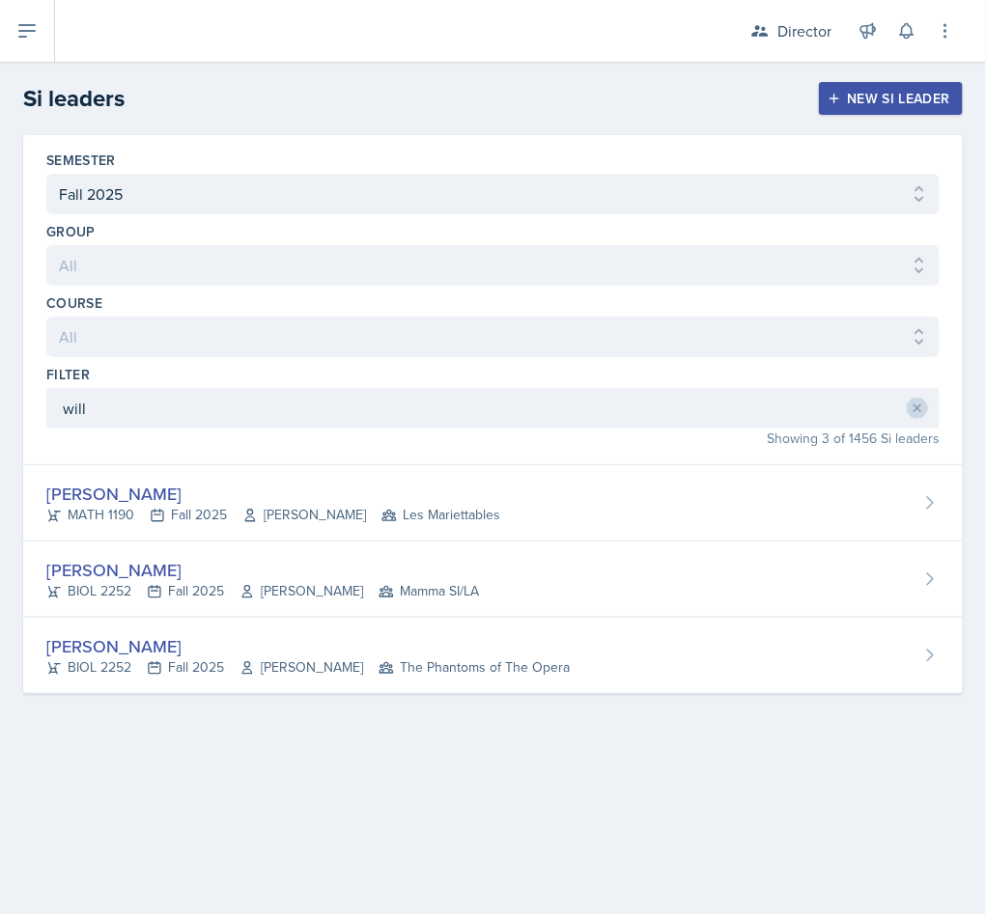
click at [345, 513] on span "Neda Yazdianpour" at bounding box center [304, 515] width 124 height 20
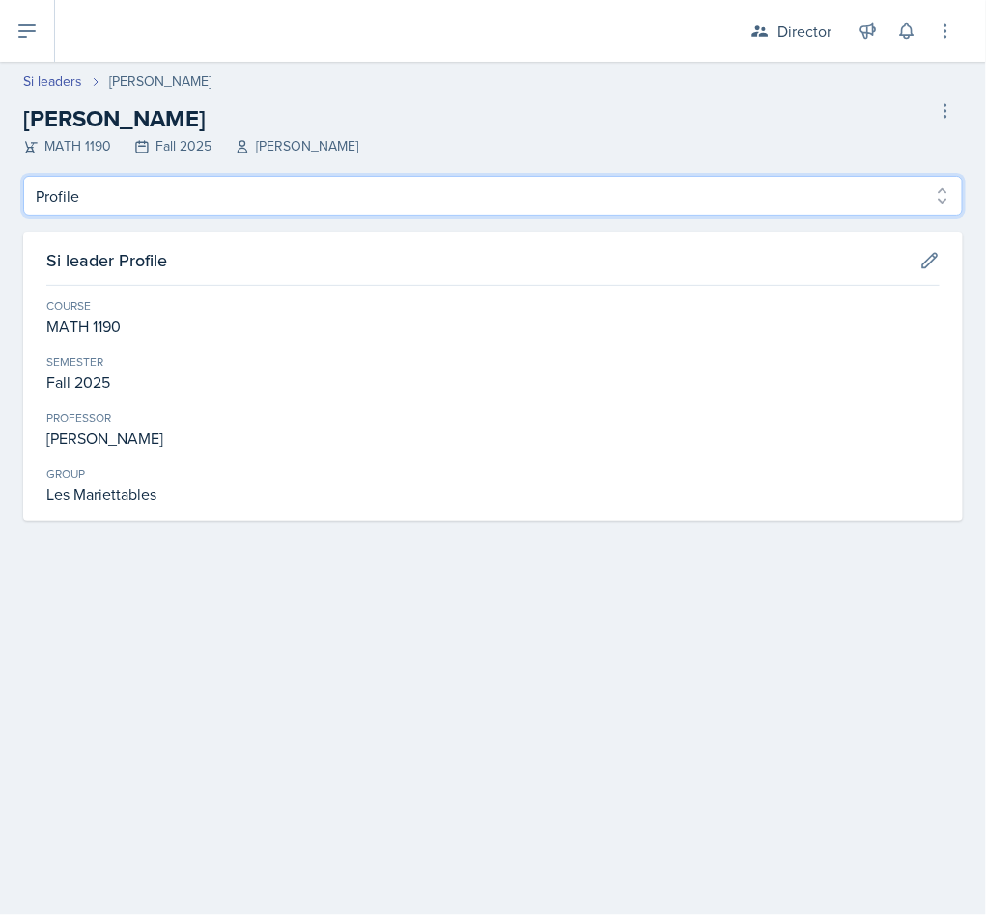
click at [212, 209] on select "Profile Planning Sheets Observation Forms Uploads" at bounding box center [492, 196] width 939 height 41
select select "Observation Forms"
click at [23, 176] on select "Profile Planning Sheets Observation Forms Uploads" at bounding box center [492, 196] width 939 height 41
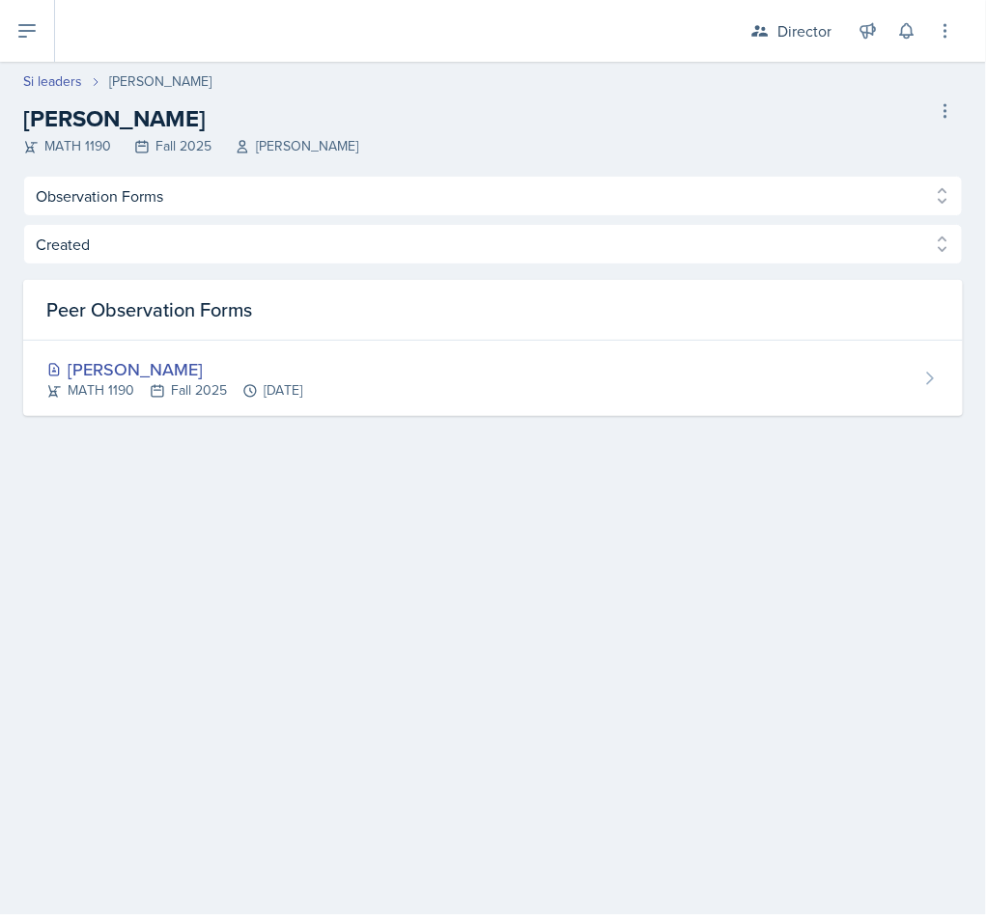
click at [41, 79] on link "Si leaders" at bounding box center [52, 81] width 59 height 20
select select "2bed604d-1099-4043-b1bc-2365e8740244"
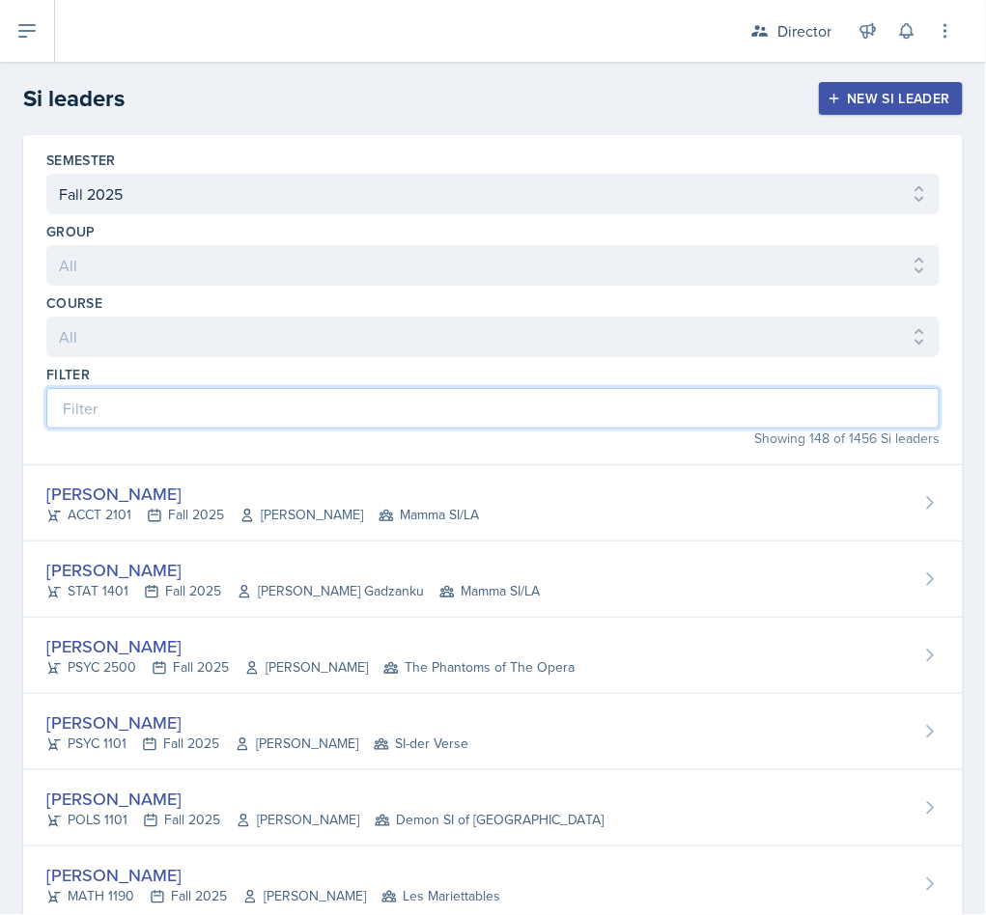
click at [285, 412] on input at bounding box center [492, 408] width 893 height 41
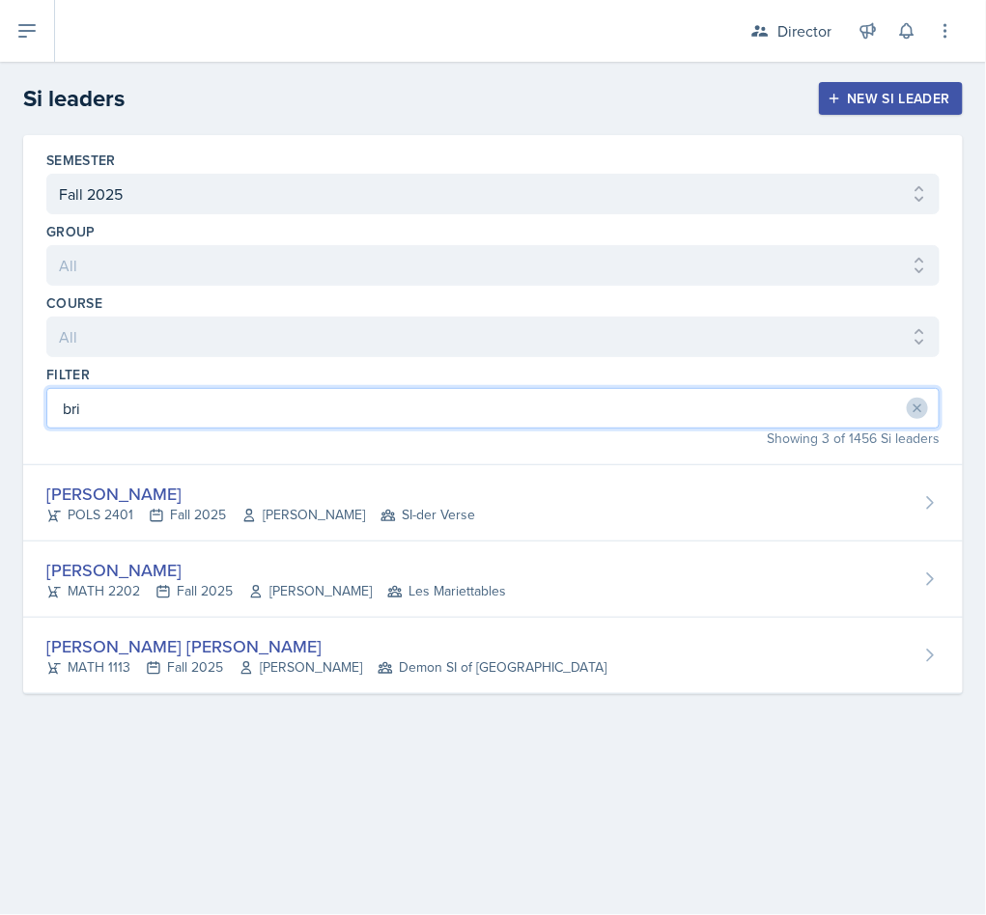
type input "bri"
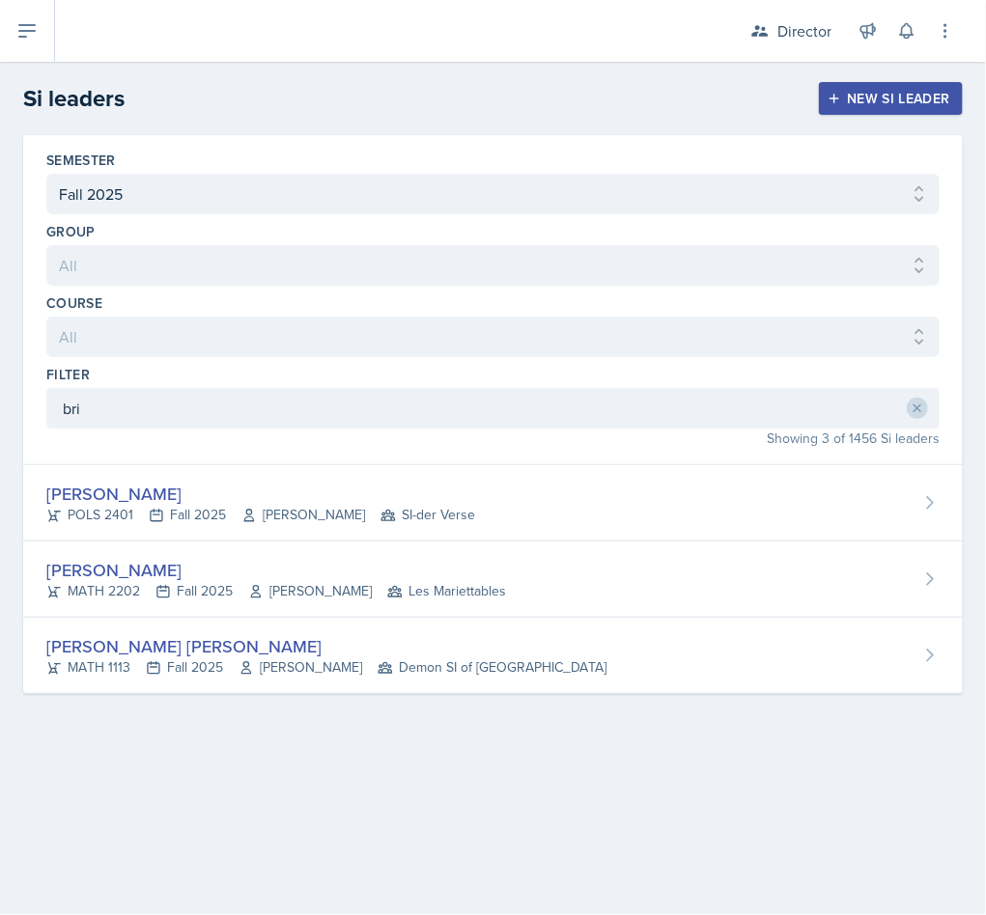
click at [281, 586] on span "Victor Glasgo" at bounding box center [310, 591] width 124 height 20
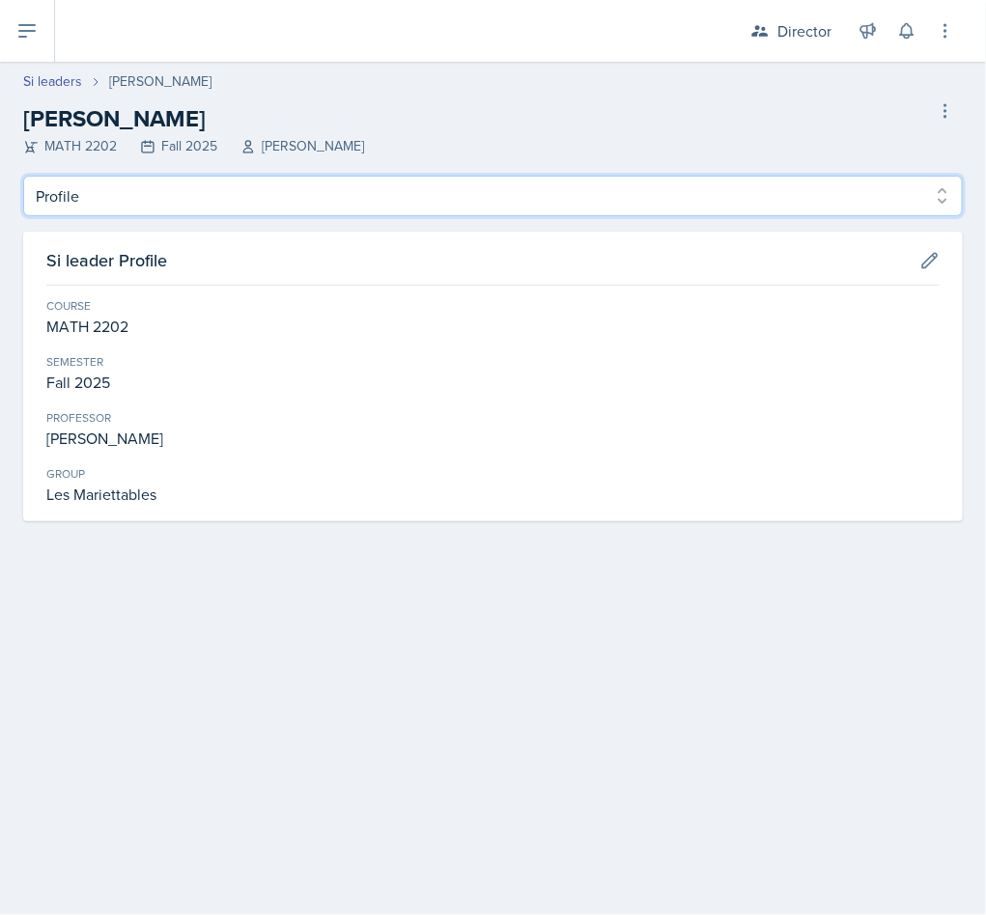
drag, startPoint x: 178, startPoint y: 189, endPoint x: 181, endPoint y: 212, distance: 23.4
click at [180, 191] on select "Profile Planning Sheets Observation Forms Uploads" at bounding box center [492, 196] width 939 height 41
select select "Observation Forms"
click at [23, 176] on select "Profile Planning Sheets Observation Forms Uploads" at bounding box center [492, 196] width 939 height 41
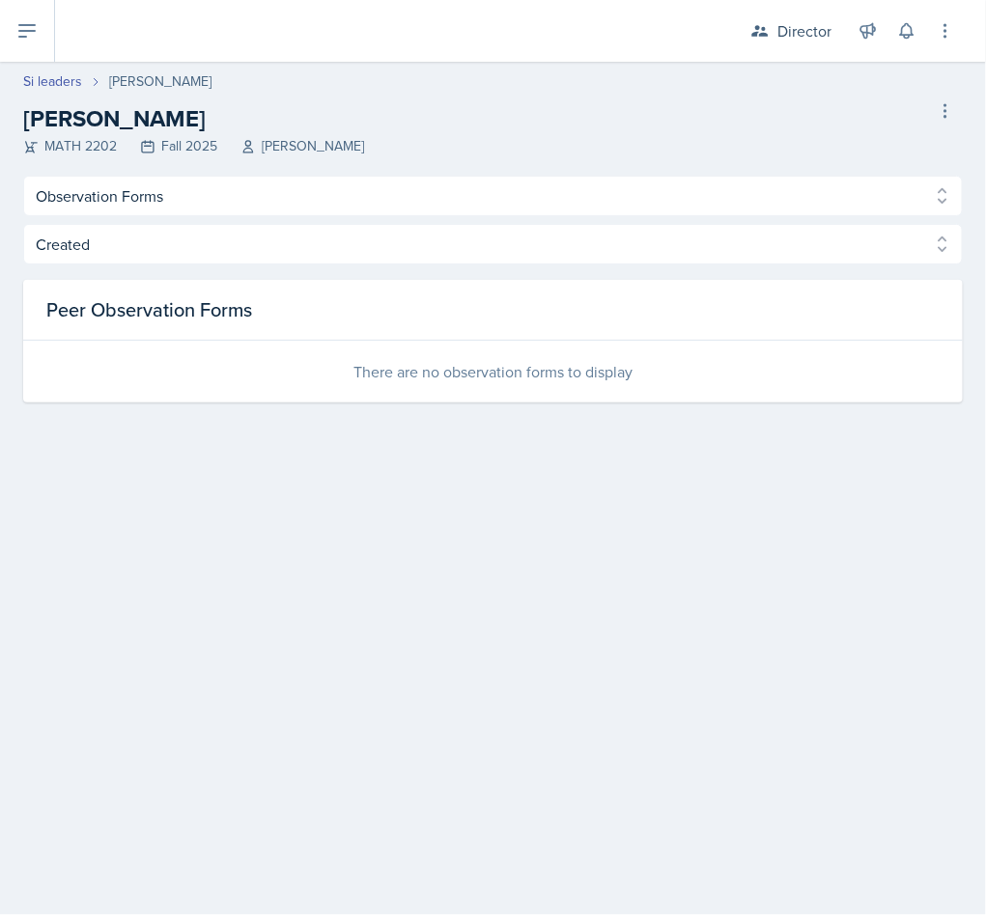
click at [70, 84] on link "Si leaders" at bounding box center [52, 81] width 59 height 20
select select "2bed604d-1099-4043-b1bc-2365e8740244"
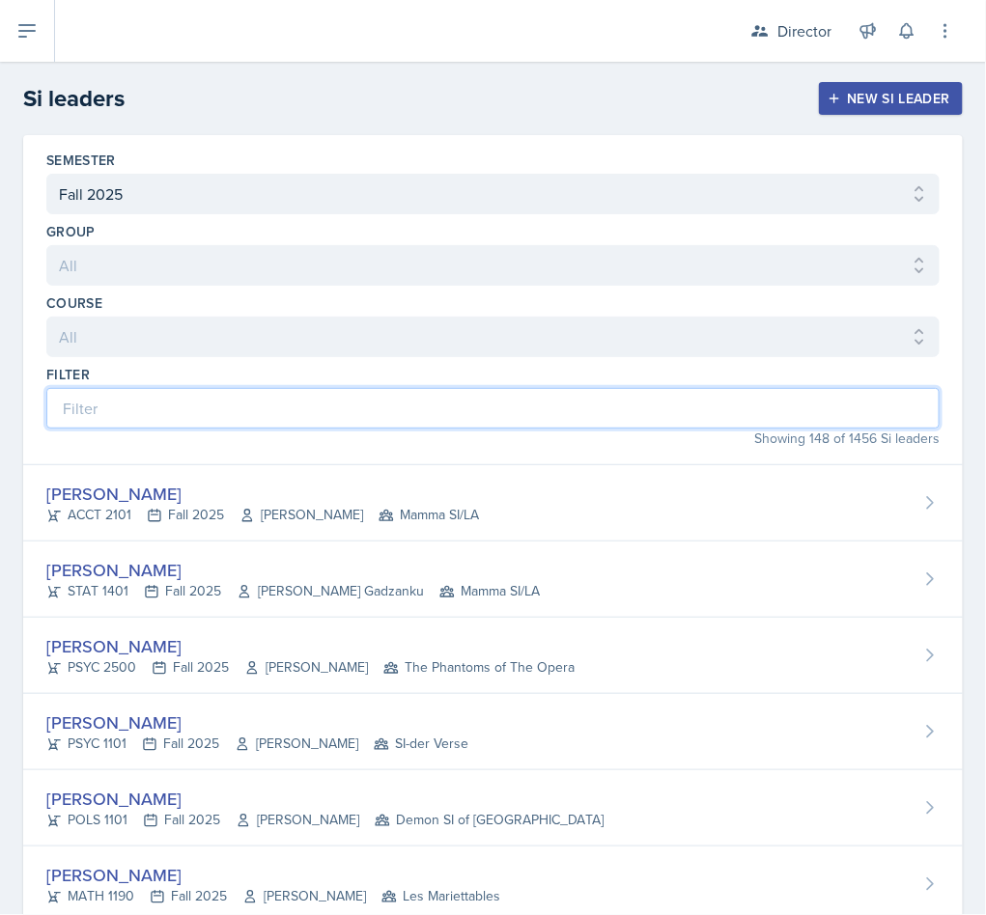
click at [307, 411] on input at bounding box center [492, 408] width 893 height 41
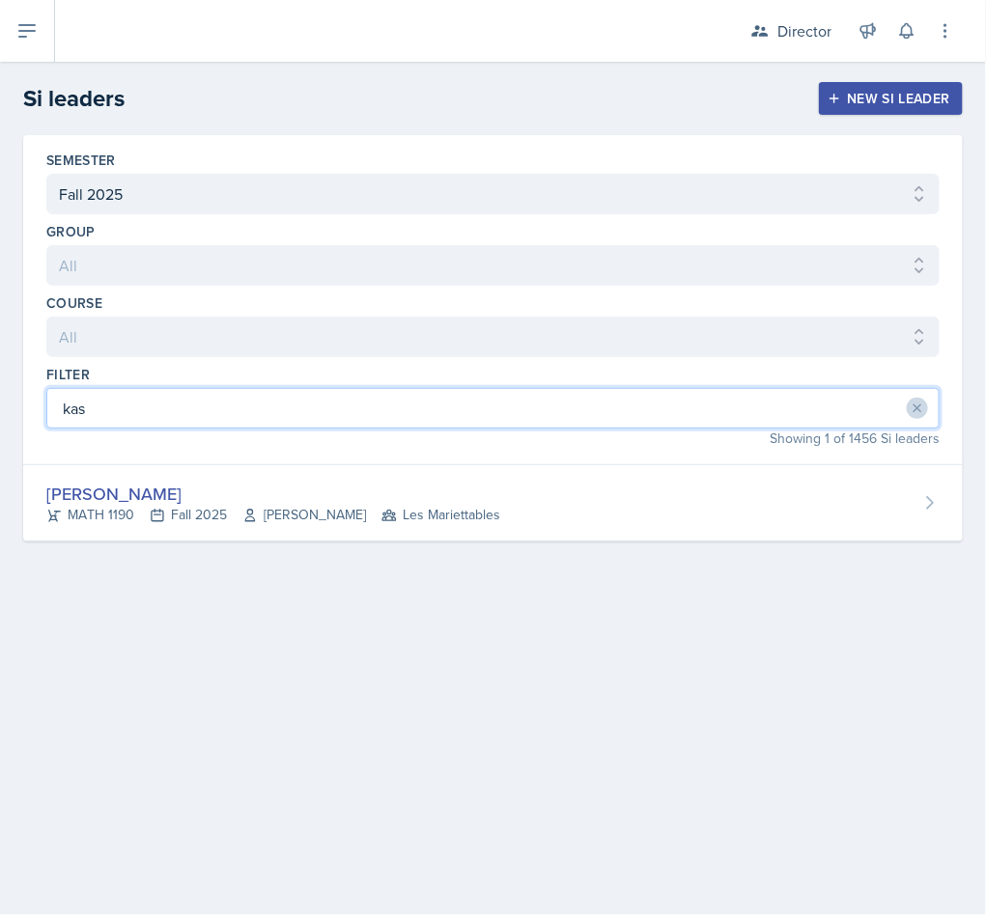
type input "kas"
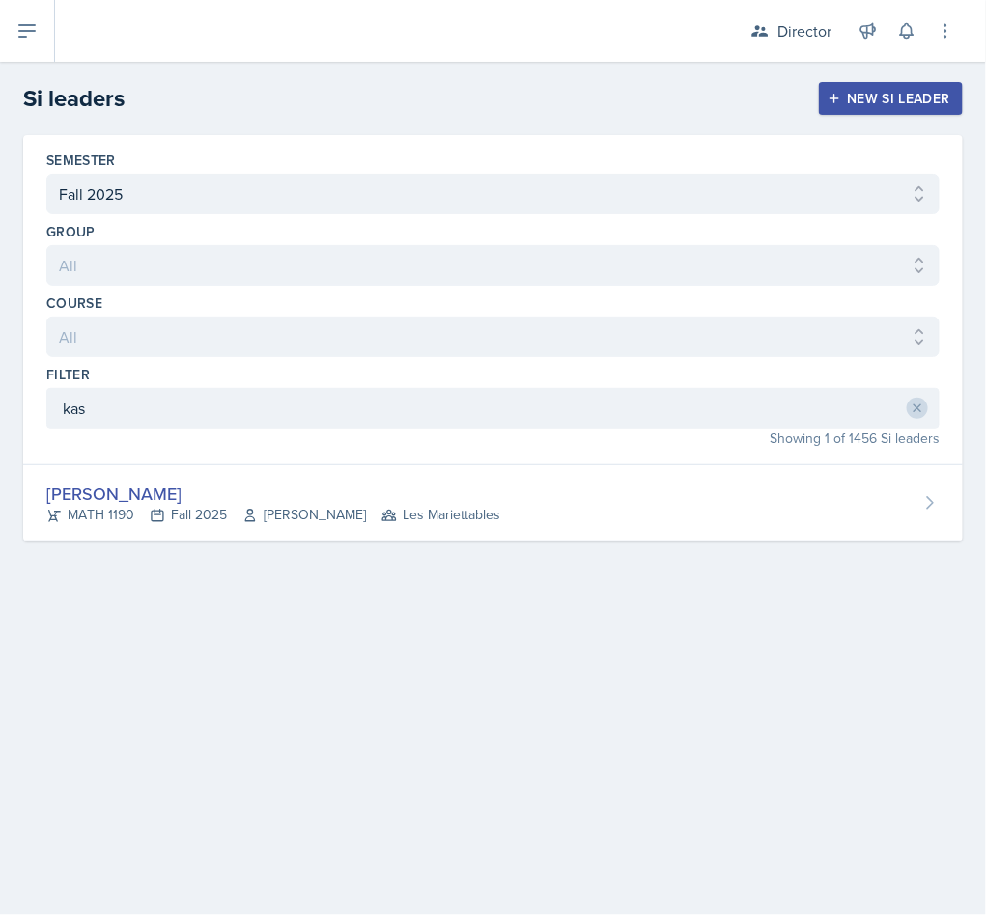
click at [372, 505] on div "Kasia Nelson" at bounding box center [273, 494] width 454 height 26
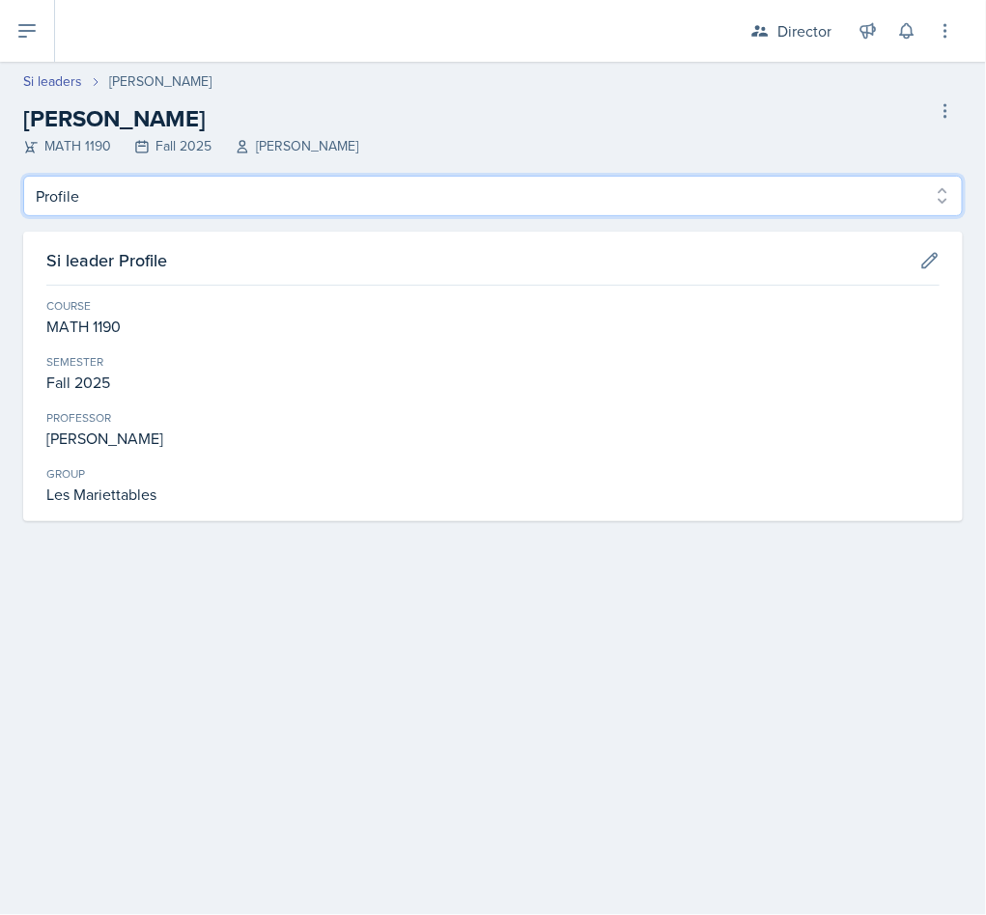
drag, startPoint x: 210, startPoint y: 182, endPoint x: 210, endPoint y: 214, distance: 31.9
click at [210, 182] on select "Profile Planning Sheets Observation Forms Uploads" at bounding box center [492, 196] width 939 height 41
select select "Observation Forms"
click at [23, 176] on select "Profile Planning Sheets Observation Forms Uploads" at bounding box center [492, 196] width 939 height 41
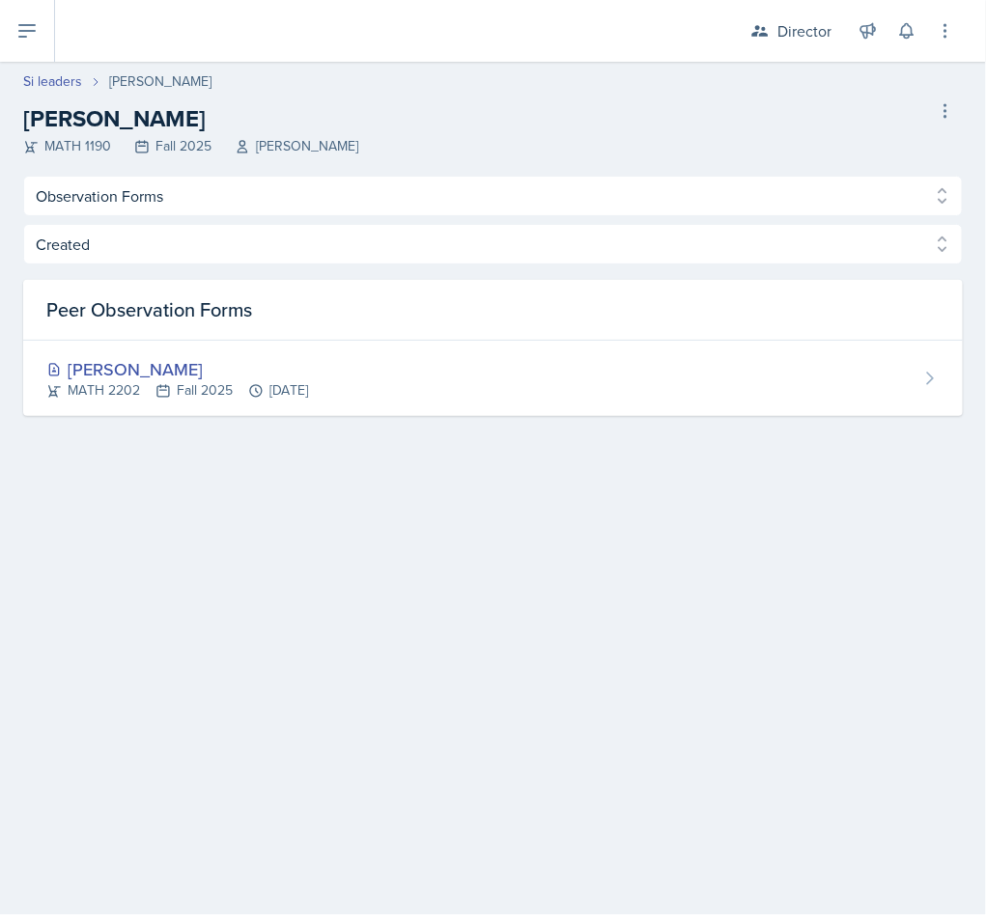
click at [67, 85] on link "Si leaders" at bounding box center [52, 81] width 59 height 20
select select "2bed604d-1099-4043-b1bc-2365e8740244"
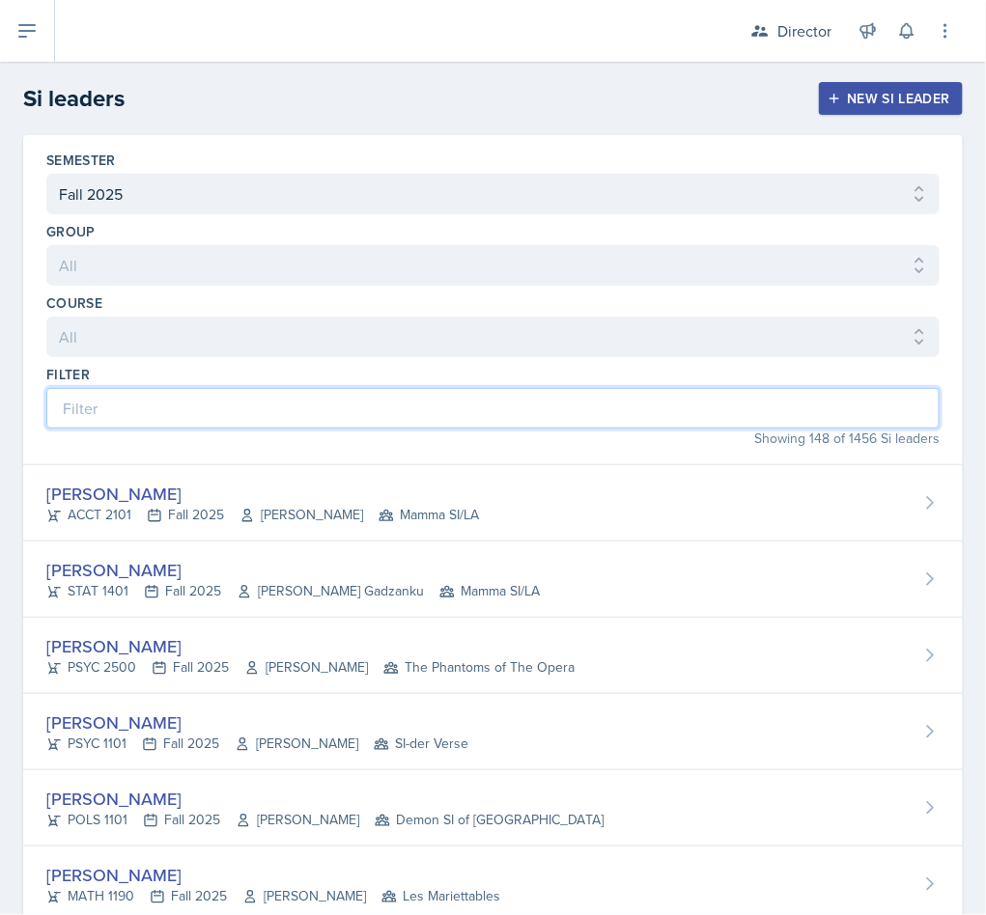
click at [160, 415] on input at bounding box center [492, 408] width 893 height 41
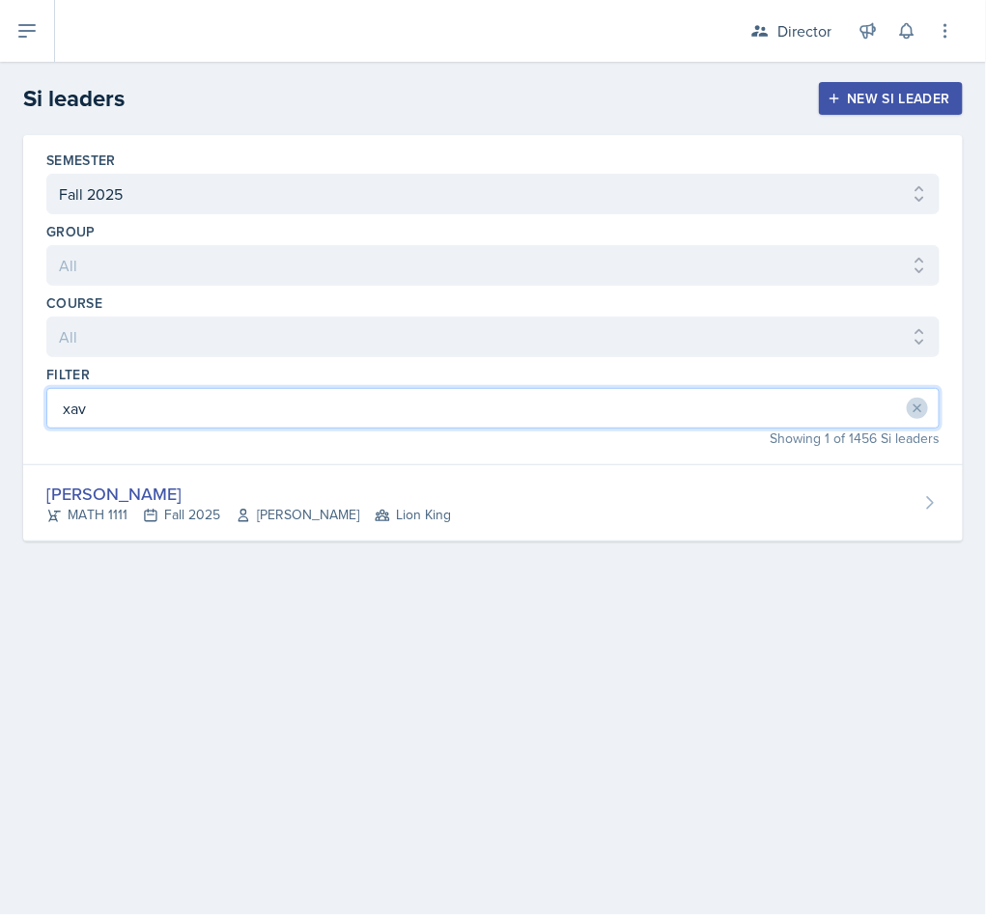
type input "xav"
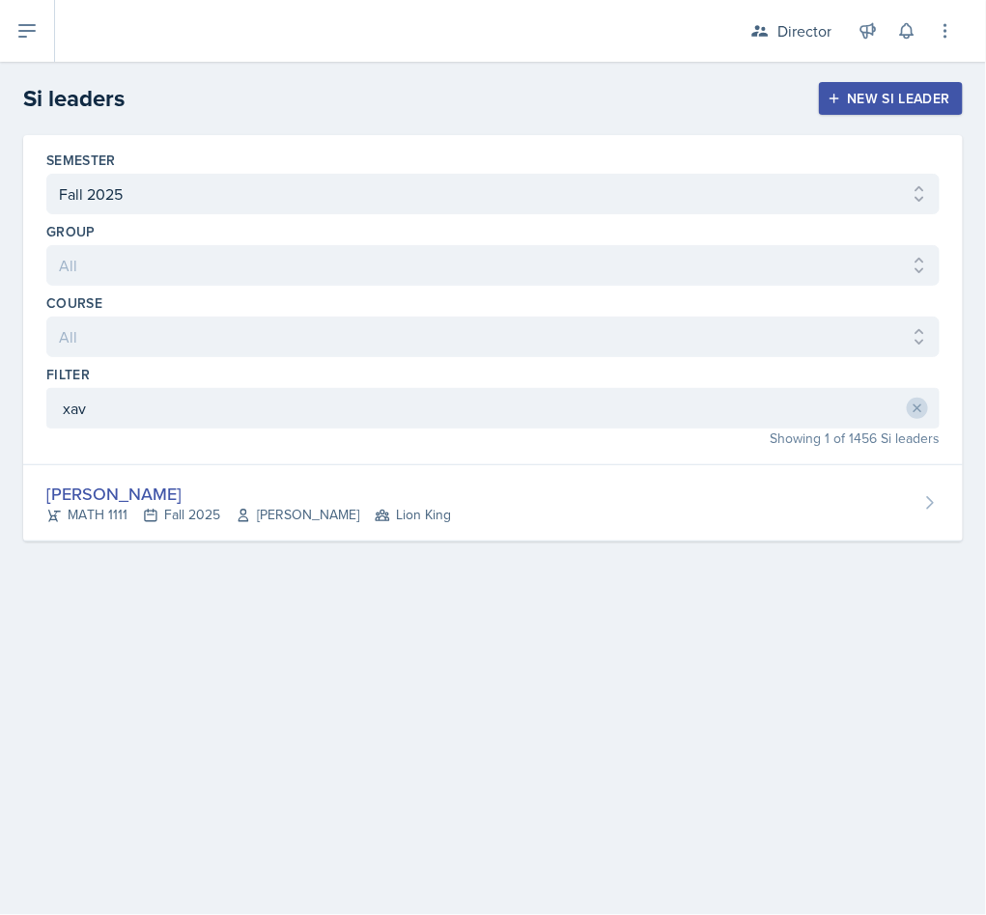
click at [433, 517] on span "Lion King" at bounding box center [413, 515] width 76 height 20
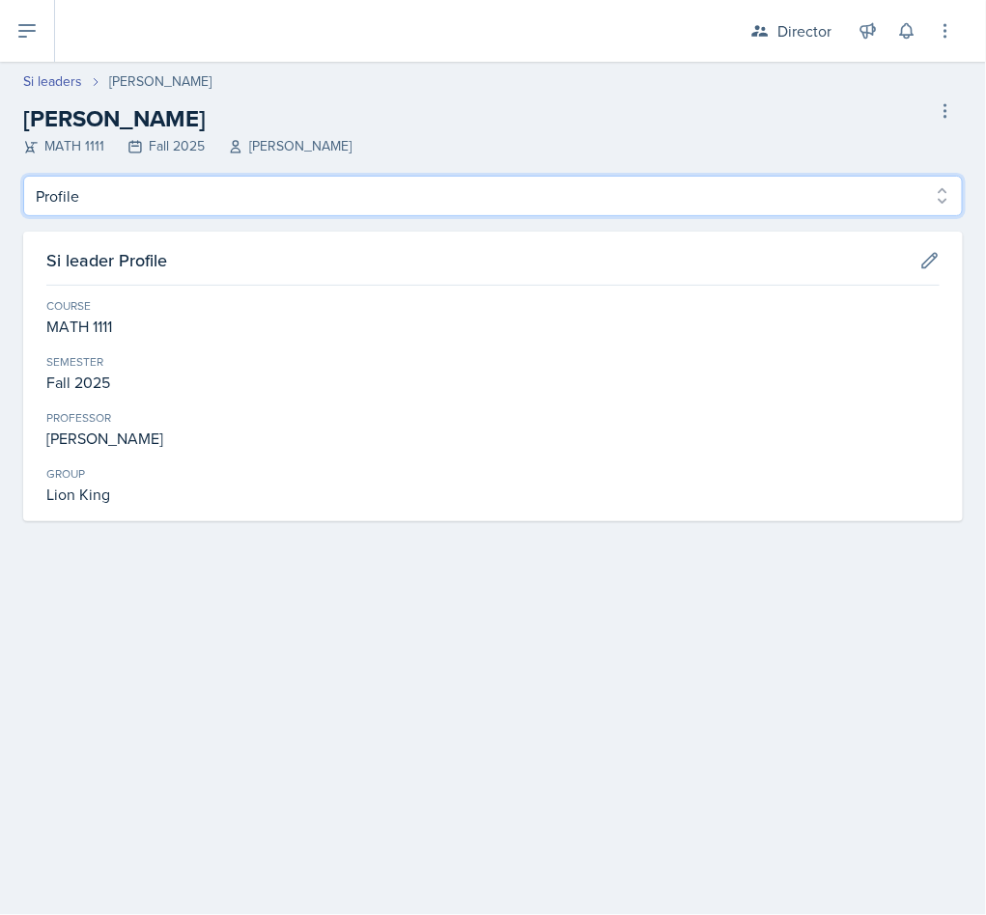
click at [162, 197] on select "Profile Planning Sheets Observation Forms Uploads" at bounding box center [492, 196] width 939 height 41
select select "Observation Forms"
click at [23, 176] on select "Profile Planning Sheets Observation Forms Uploads" at bounding box center [492, 196] width 939 height 41
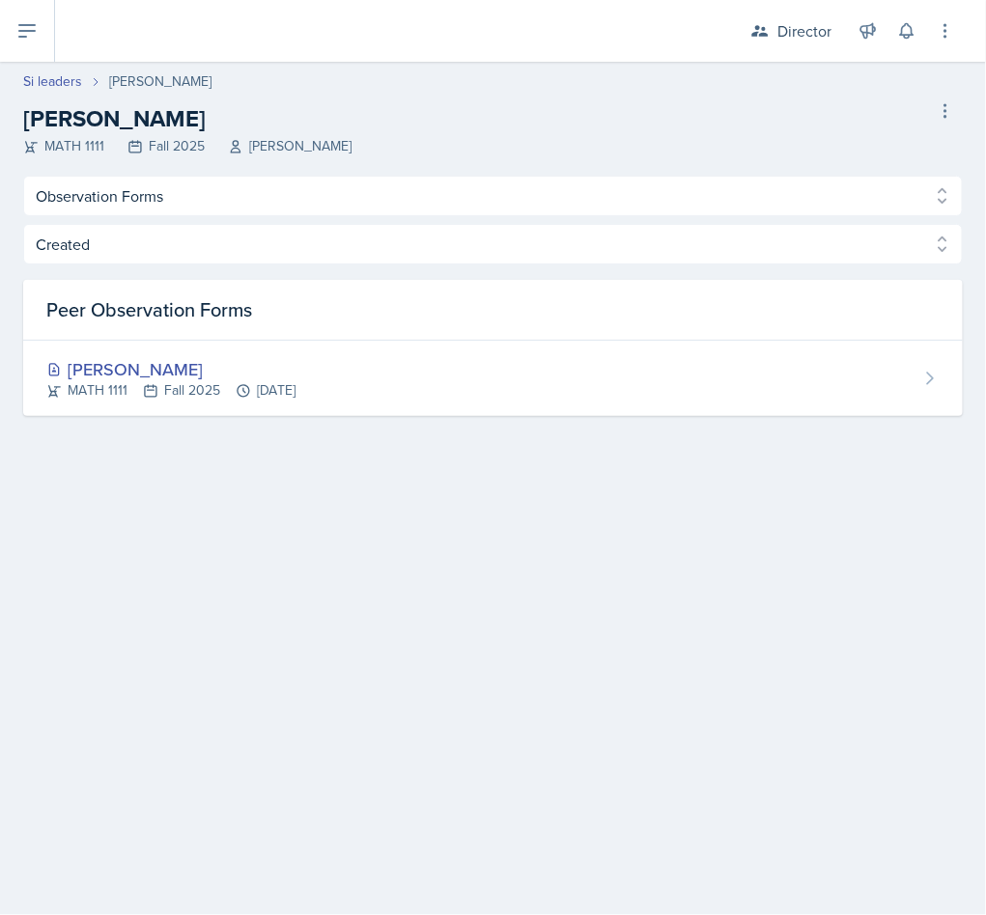
click at [50, 78] on link "Si leaders" at bounding box center [52, 81] width 59 height 20
select select "2bed604d-1099-4043-b1bc-2365e8740244"
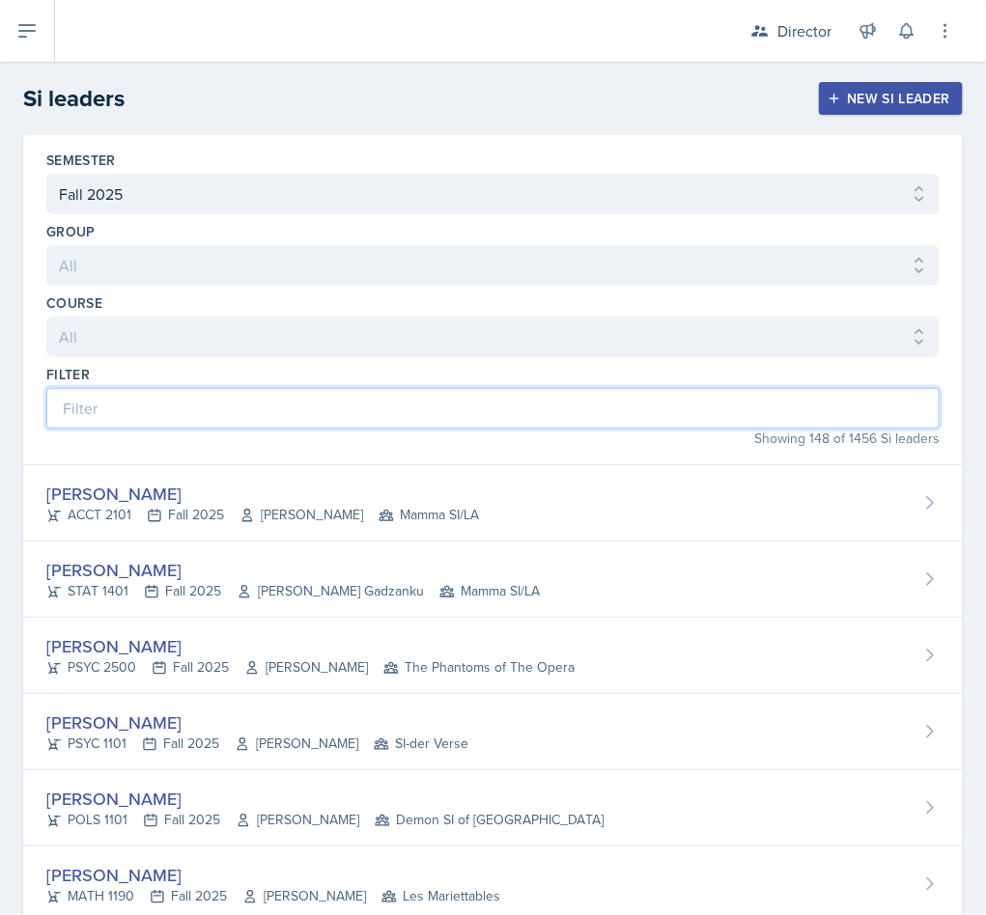
click at [180, 429] on input at bounding box center [492, 408] width 893 height 41
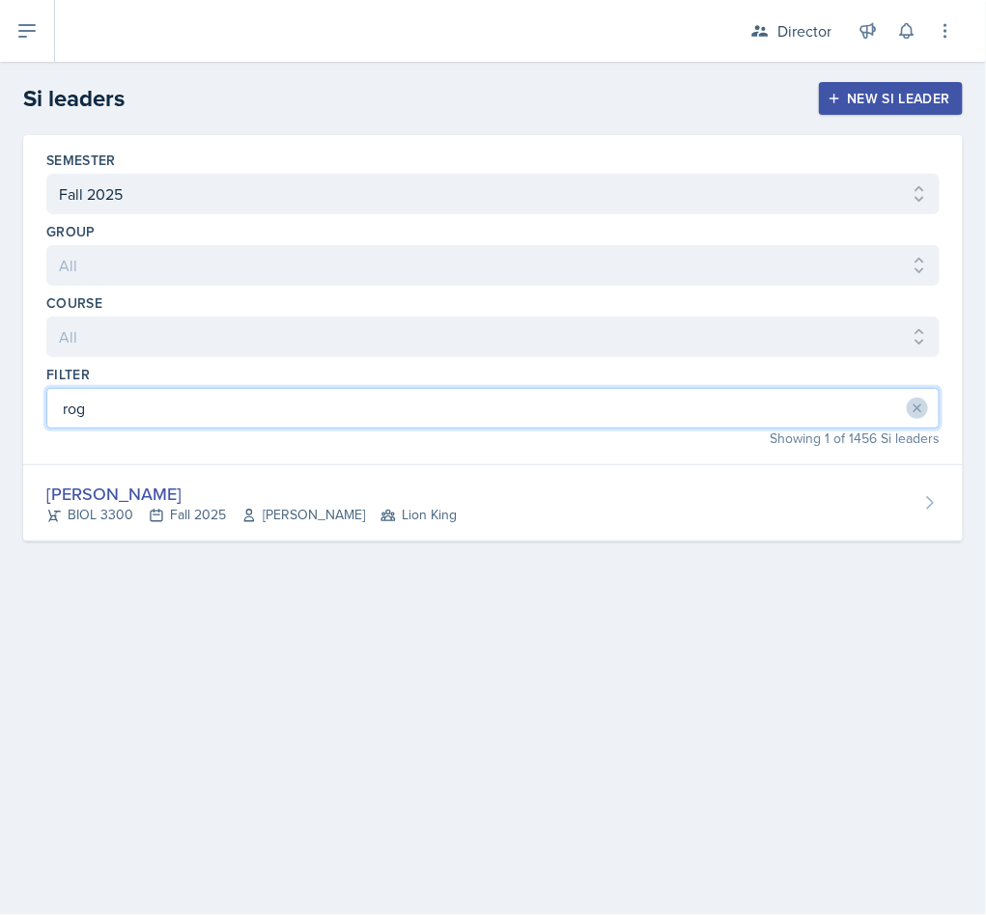
type input "rog"
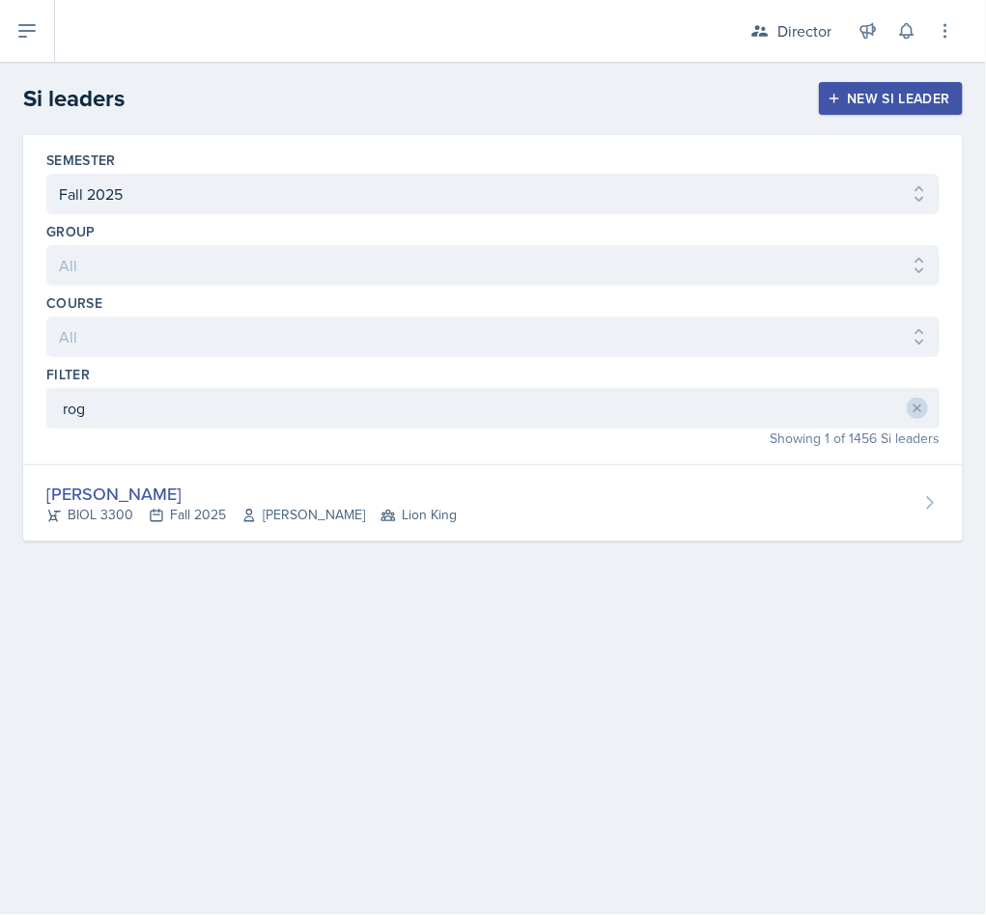
click at [152, 499] on div "Roger Brown" at bounding box center [251, 494] width 410 height 26
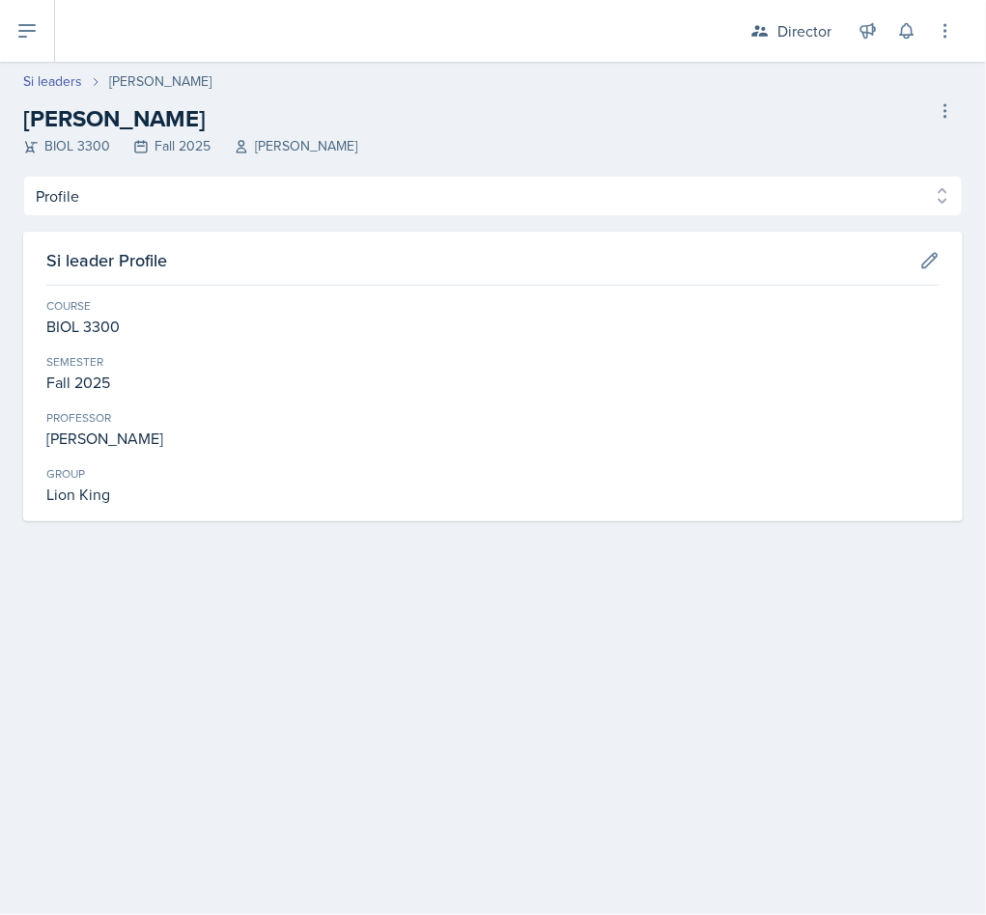
click at [272, 220] on div "Profile Planning Sheets Observation Forms Uploads Profile Planning Sheets Obser…" at bounding box center [492, 349] width 939 height 346
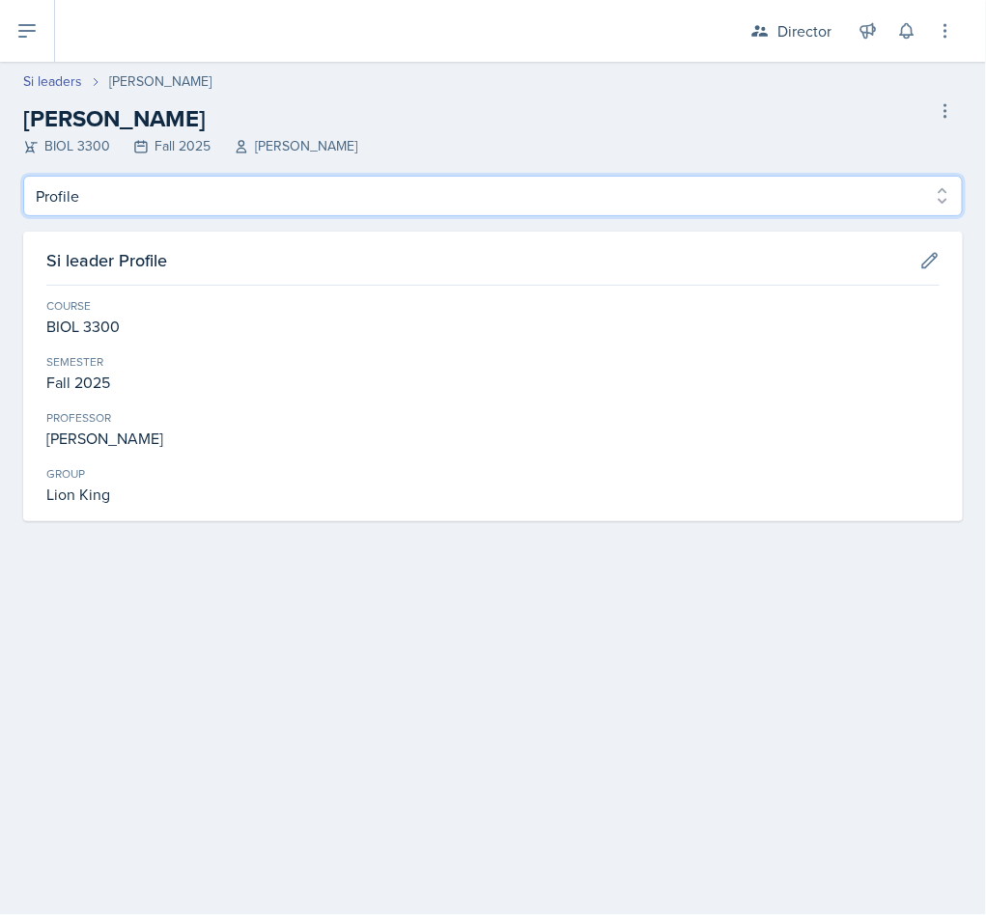
click at [276, 207] on select "Profile Planning Sheets Observation Forms Uploads" at bounding box center [492, 196] width 939 height 41
select select "Observation Forms"
click at [23, 176] on select "Profile Planning Sheets Observation Forms Uploads" at bounding box center [492, 196] width 939 height 41
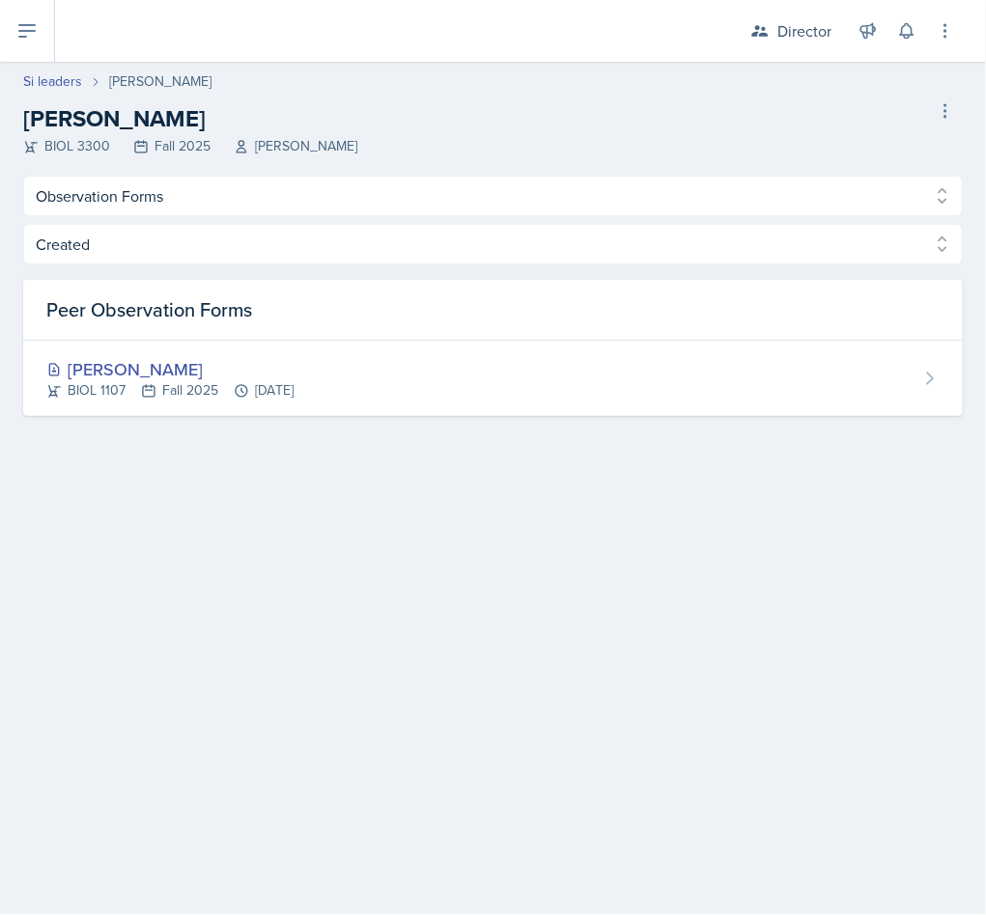
click at [56, 78] on link "Si leaders" at bounding box center [52, 81] width 59 height 20
select select "2bed604d-1099-4043-b1bc-2365e8740244"
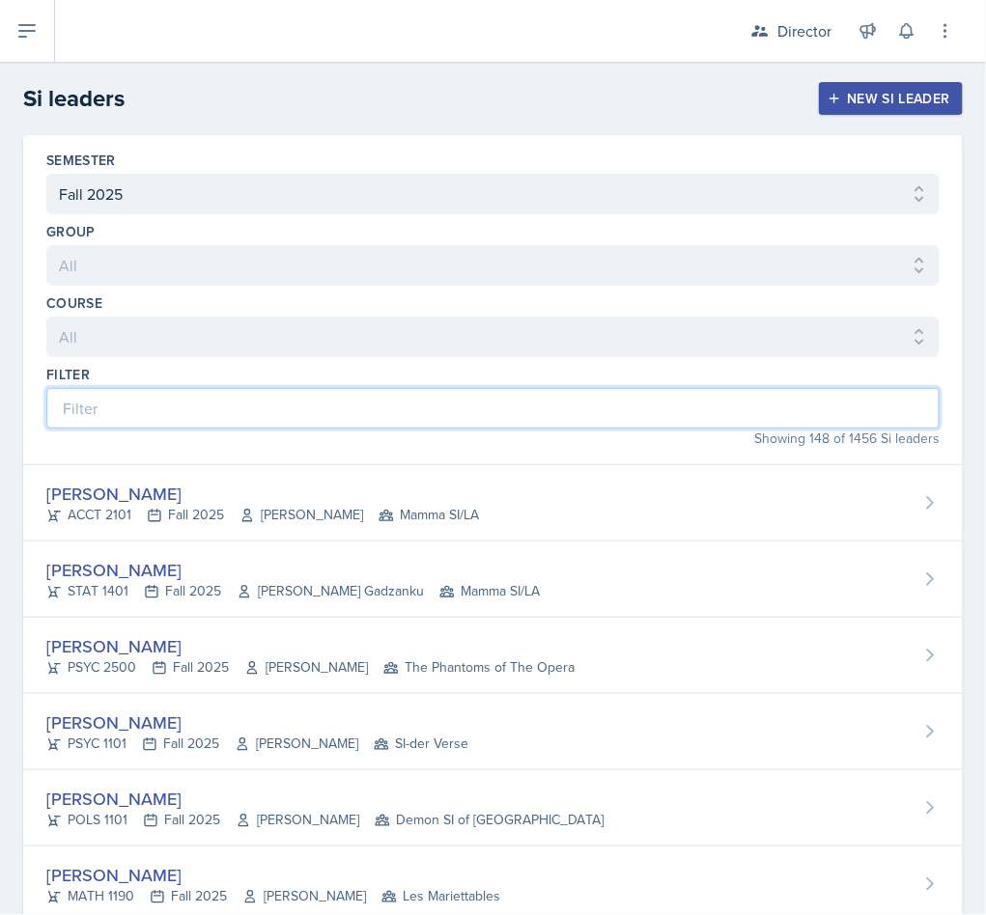
click at [236, 421] on input at bounding box center [492, 408] width 893 height 41
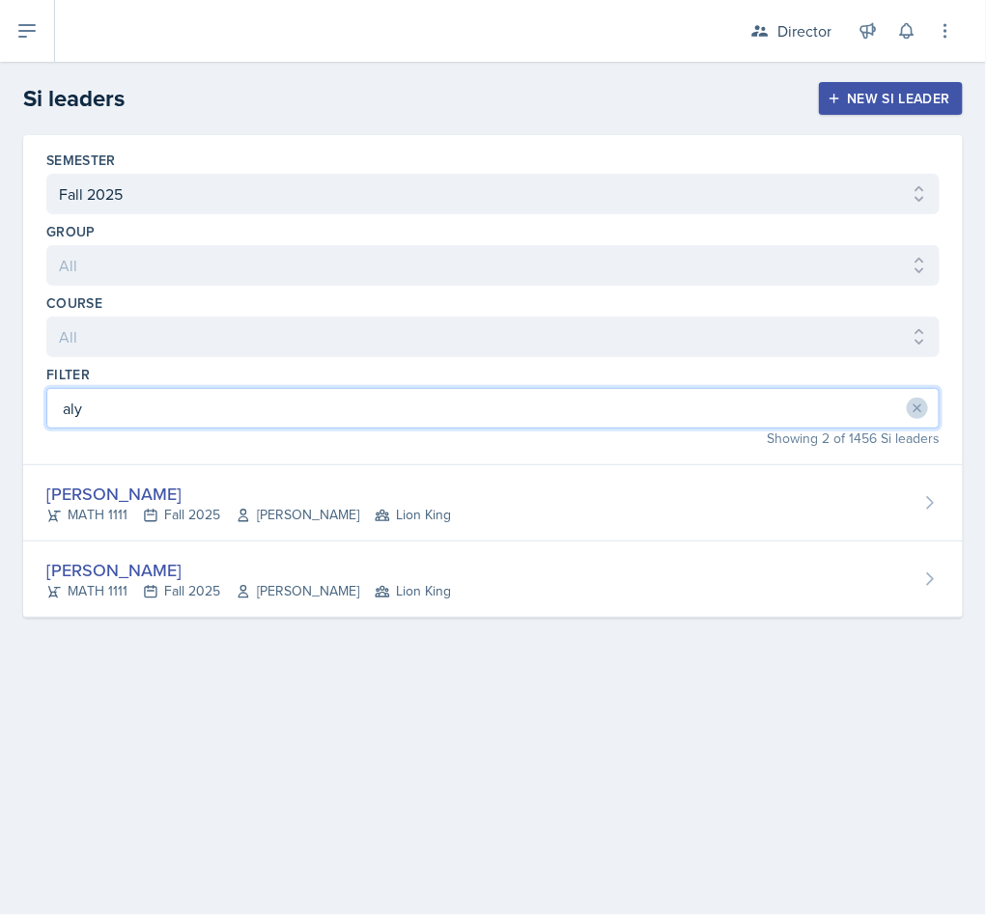
type input "aly"
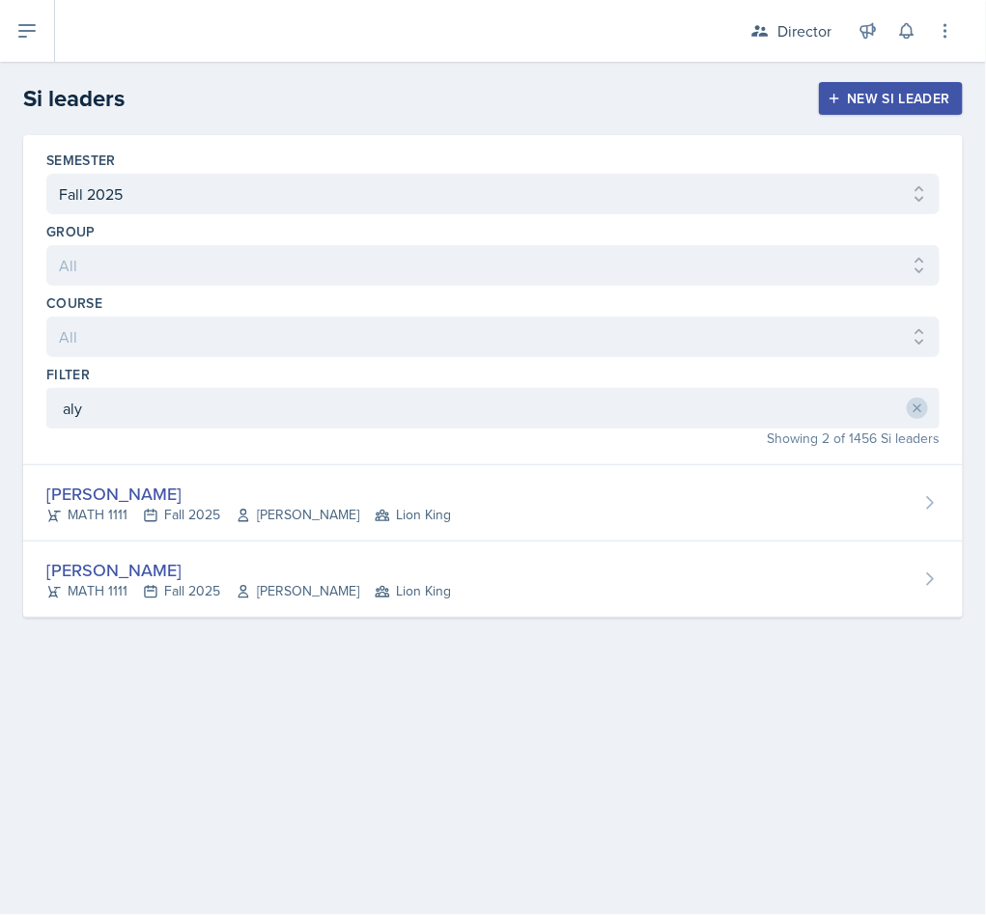
click at [211, 495] on div "Alyssa Bryant" at bounding box center [248, 494] width 405 height 26
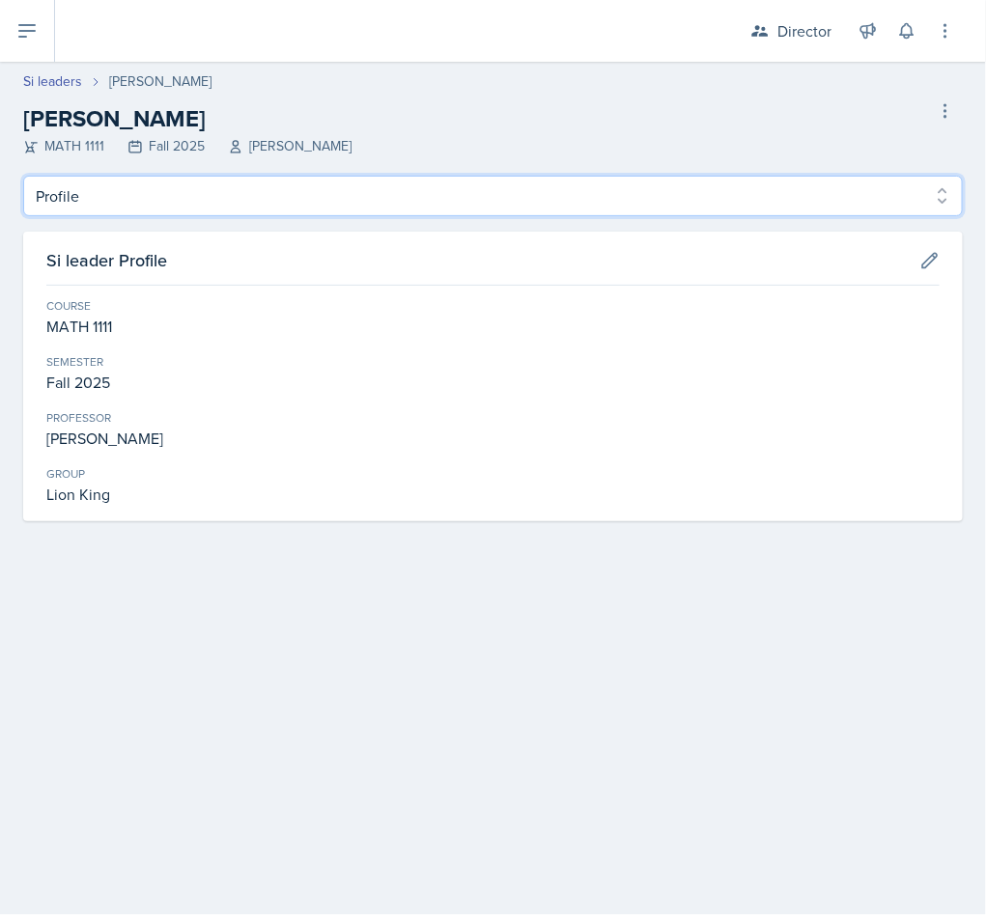
drag, startPoint x: 284, startPoint y: 201, endPoint x: 278, endPoint y: 211, distance: 12.1
click at [284, 201] on select "Profile Planning Sheets Observation Forms Uploads" at bounding box center [492, 196] width 939 height 41
select select "Observation Forms"
click at [23, 176] on select "Profile Planning Sheets Observation Forms Uploads" at bounding box center [492, 196] width 939 height 41
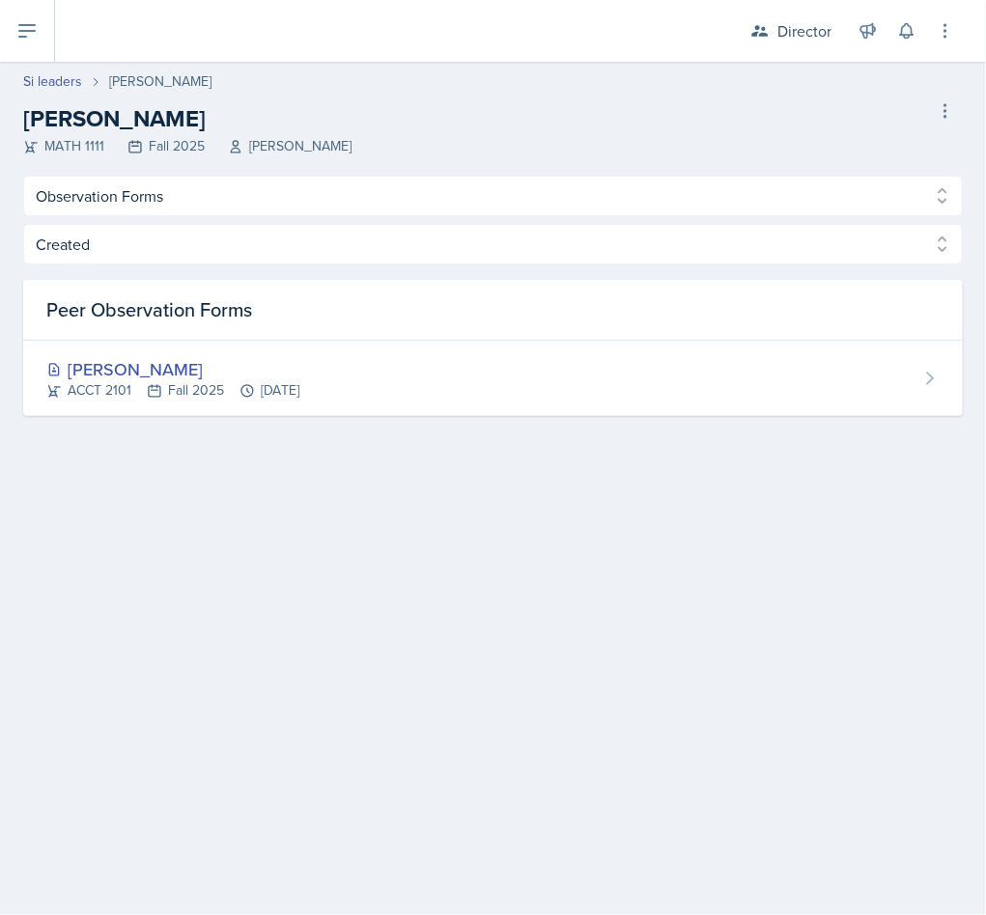
click at [44, 88] on link "Si leaders" at bounding box center [52, 81] width 59 height 20
select select "2bed604d-1099-4043-b1bc-2365e8740244"
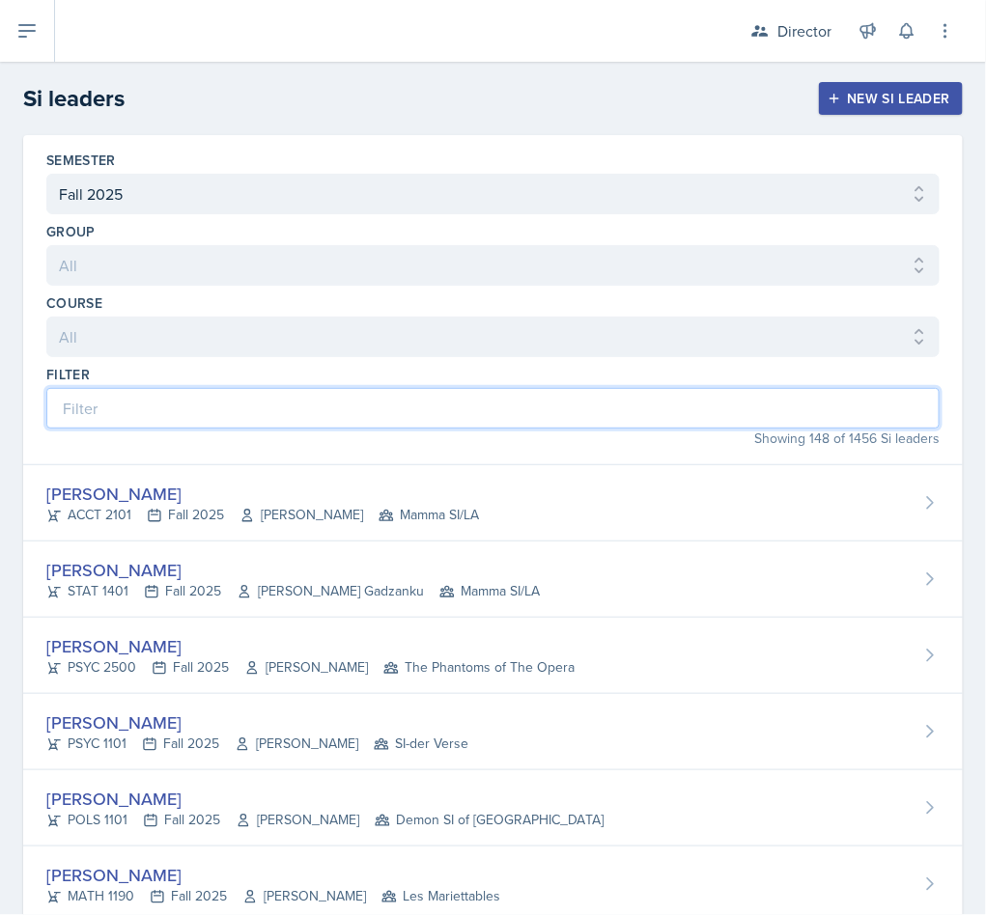
click at [166, 424] on input at bounding box center [492, 408] width 893 height 41
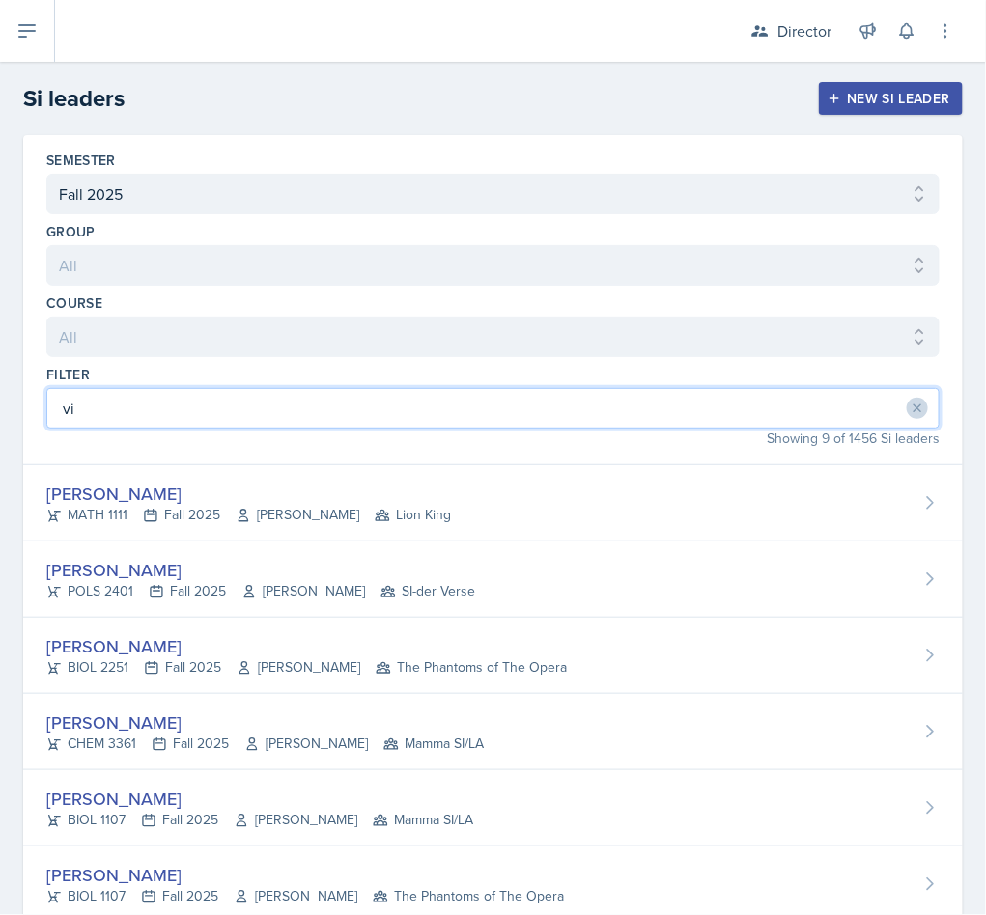
type input "v"
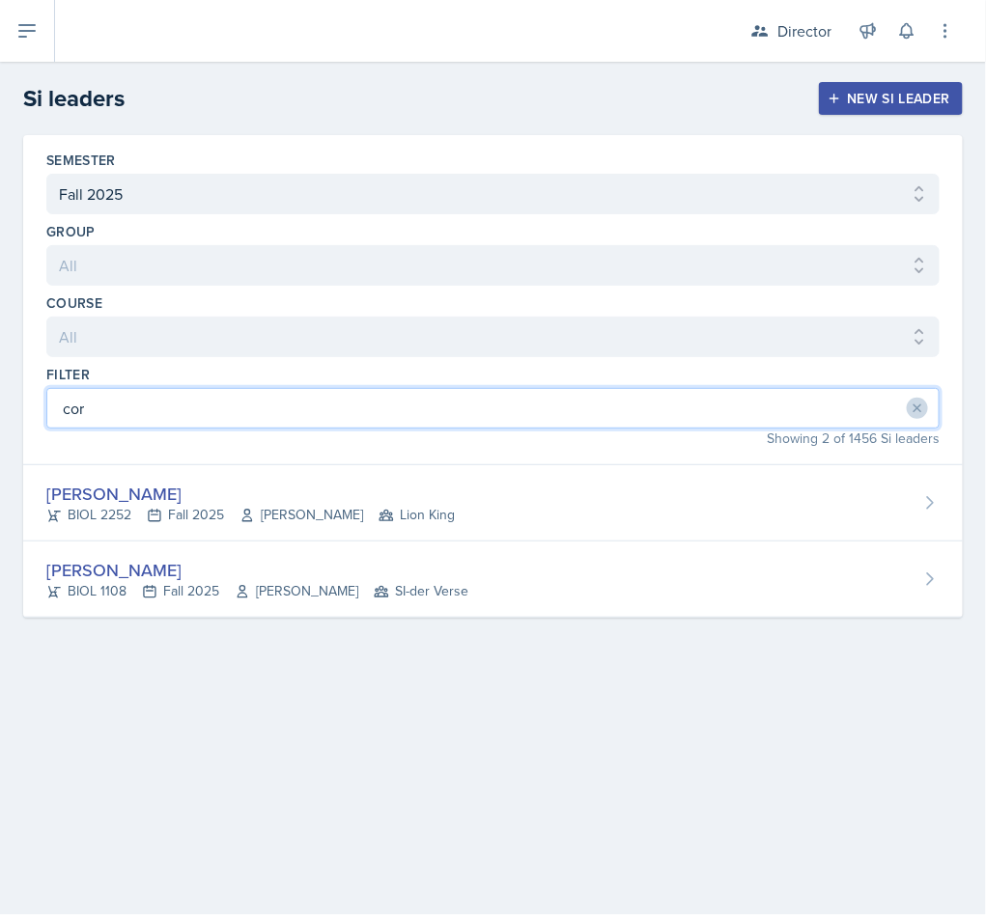
type input "cor"
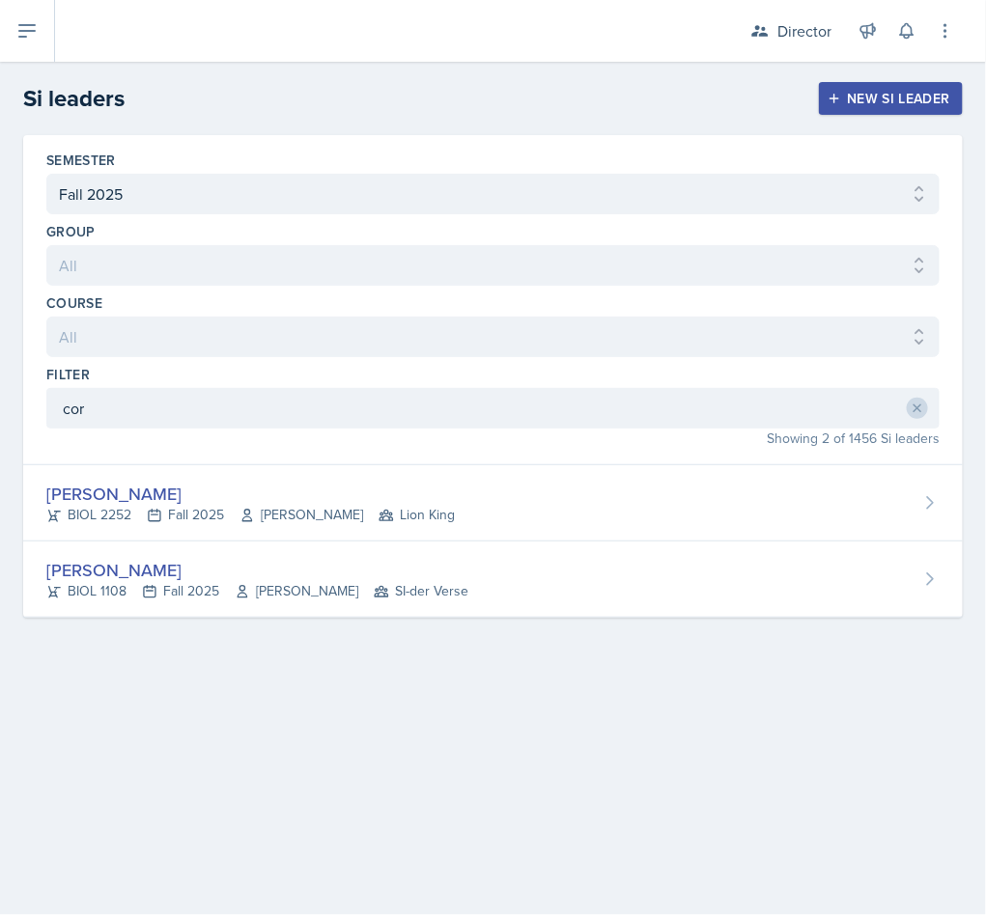
click at [362, 499] on div "Maria Correa Ortiz" at bounding box center [250, 494] width 408 height 26
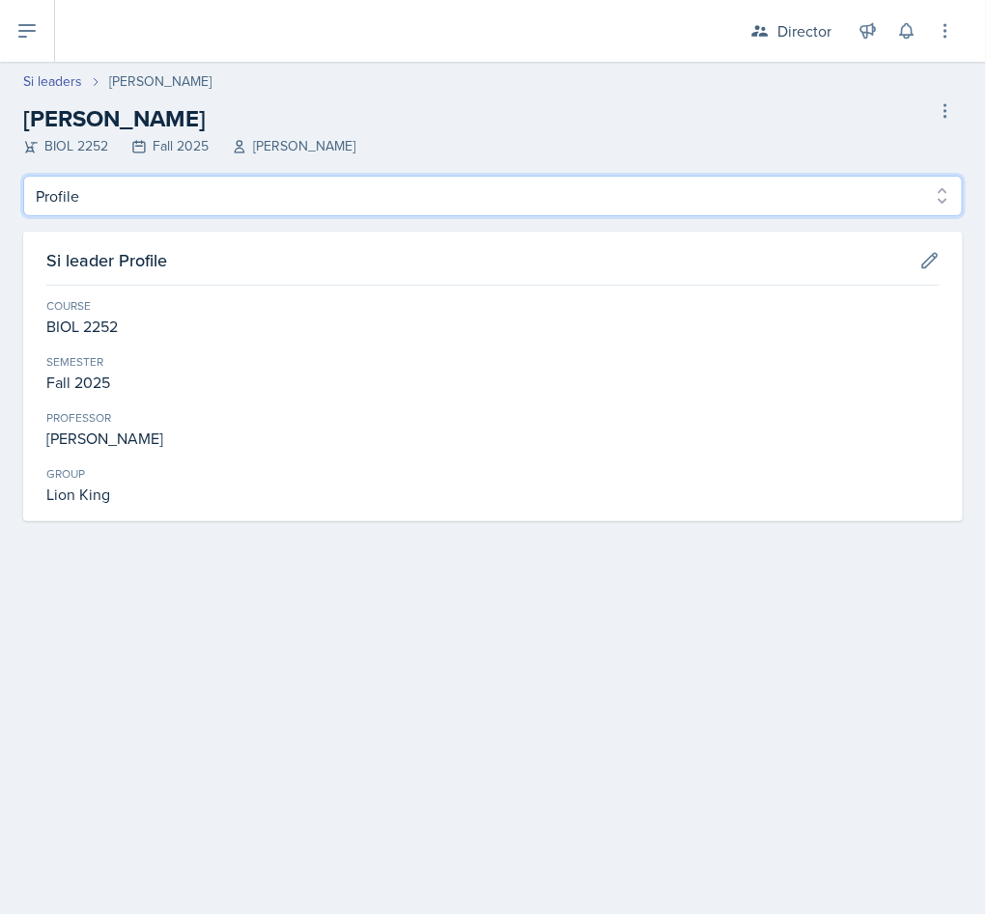
click at [345, 181] on select "Profile Planning Sheets Observation Forms Uploads" at bounding box center [492, 196] width 939 height 41
select select "Observation Forms"
click at [23, 176] on select "Profile Planning Sheets Observation Forms Uploads" at bounding box center [492, 196] width 939 height 41
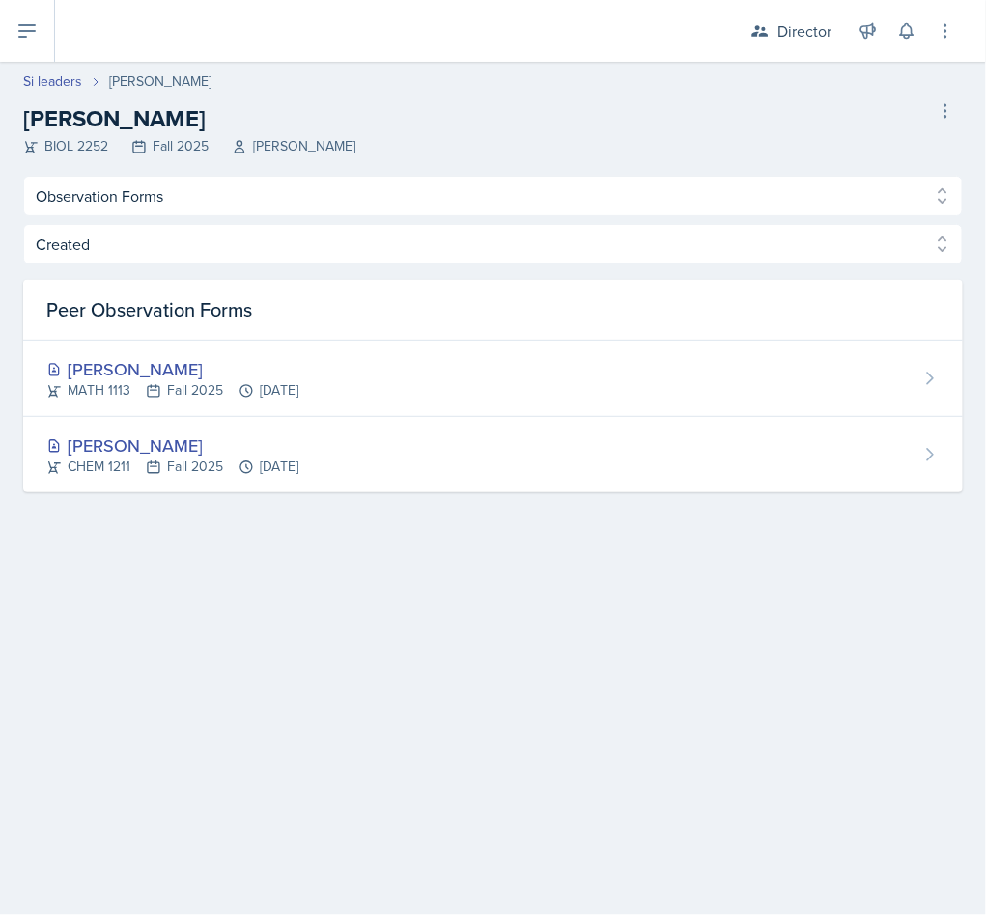
click at [75, 82] on link "Si leaders" at bounding box center [52, 81] width 59 height 20
select select "2bed604d-1099-4043-b1bc-2365e8740244"
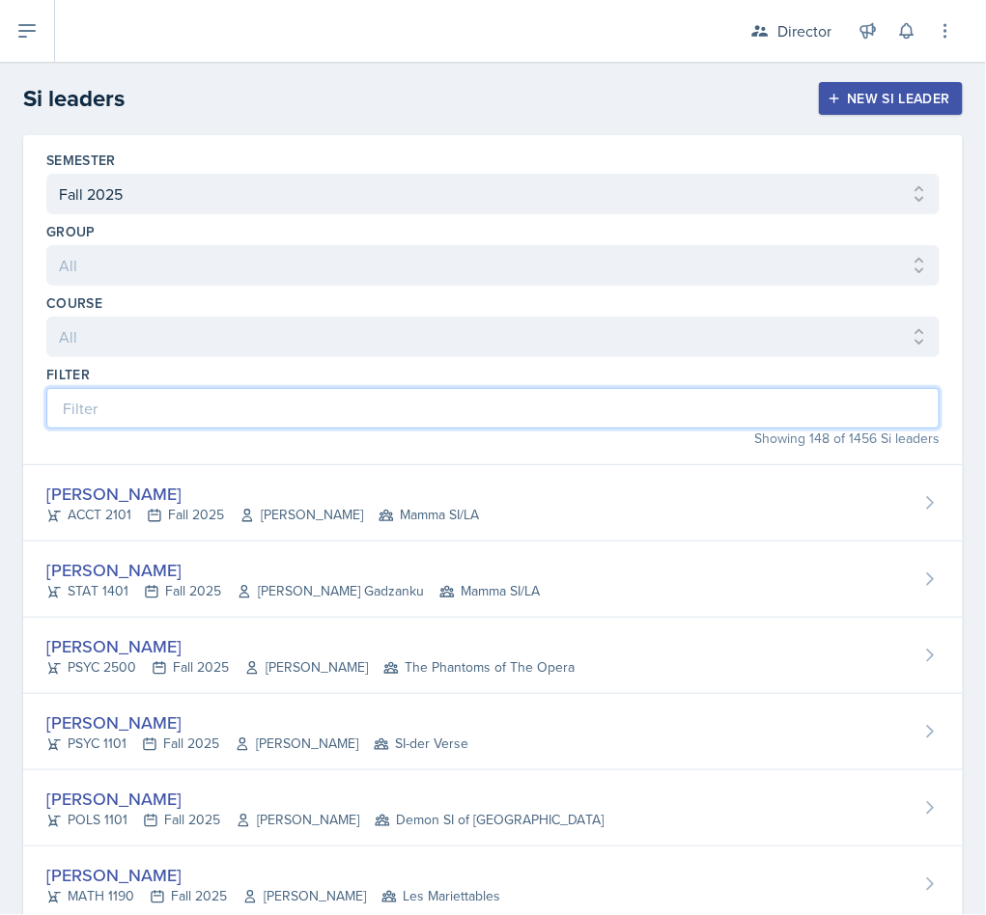
click at [223, 395] on input at bounding box center [492, 408] width 893 height 41
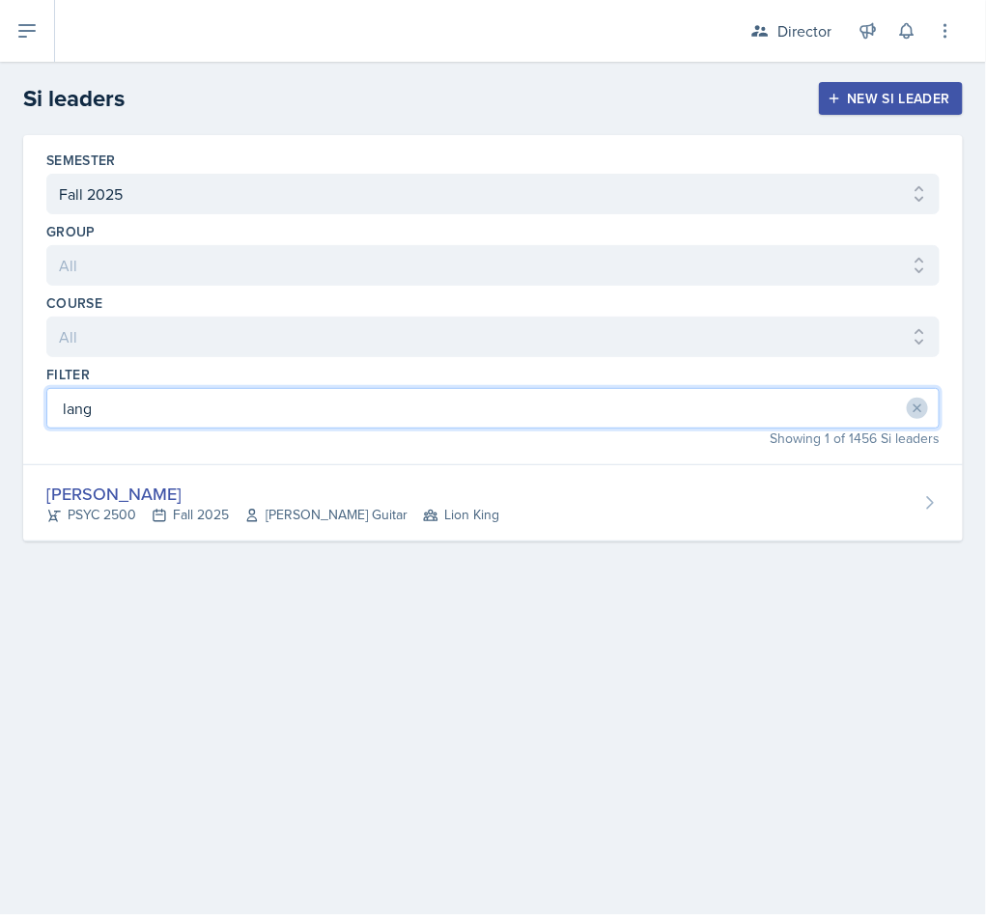
type input "lang"
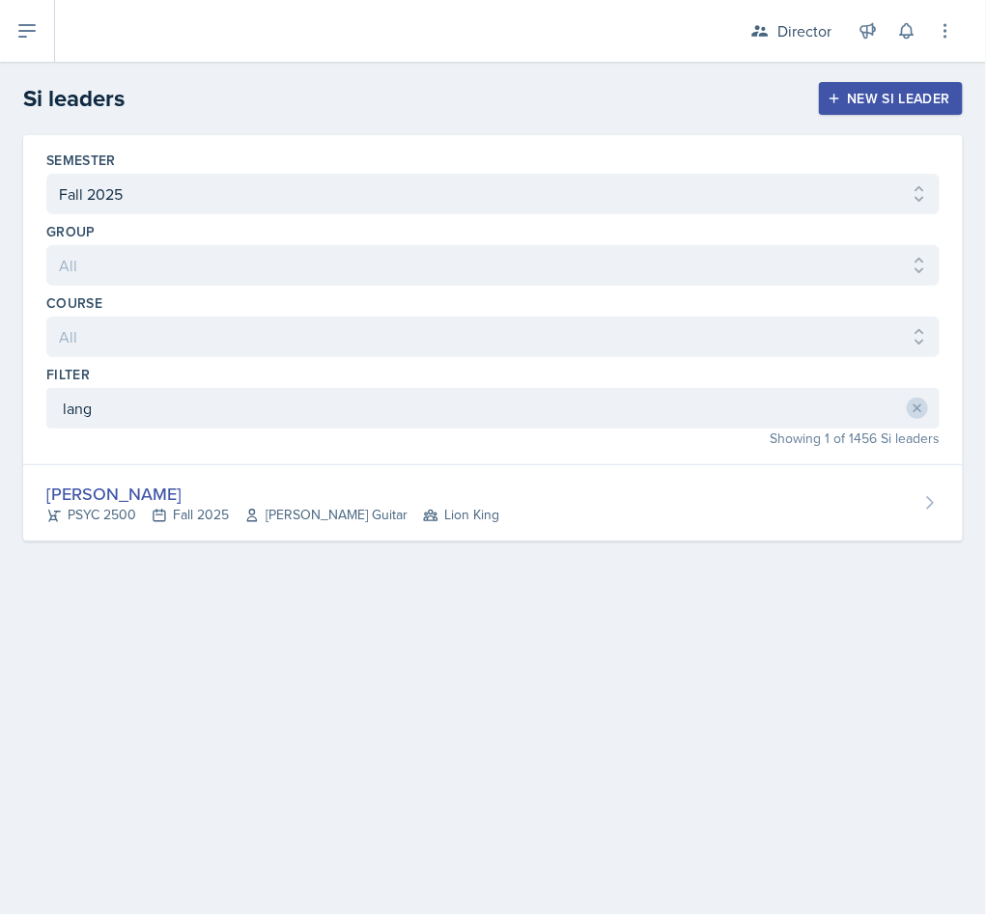
click at [236, 479] on div "Langston Hankerson PSYC 2500 Fall 2025 Amanda Guitar Lion King" at bounding box center [492, 503] width 939 height 76
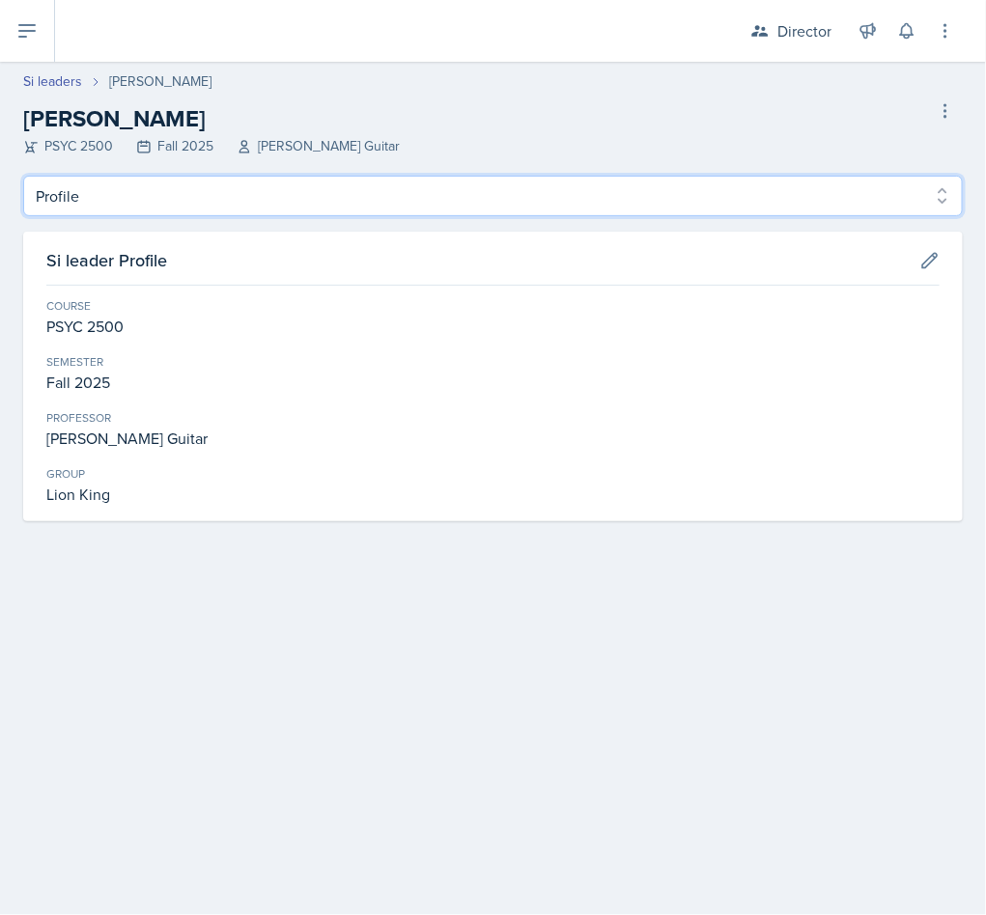
click at [203, 195] on select "Profile Planning Sheets Observation Forms Uploads" at bounding box center [492, 196] width 939 height 41
select select "Observation Forms"
click at [23, 176] on select "Profile Planning Sheets Observation Forms Uploads" at bounding box center [492, 196] width 939 height 41
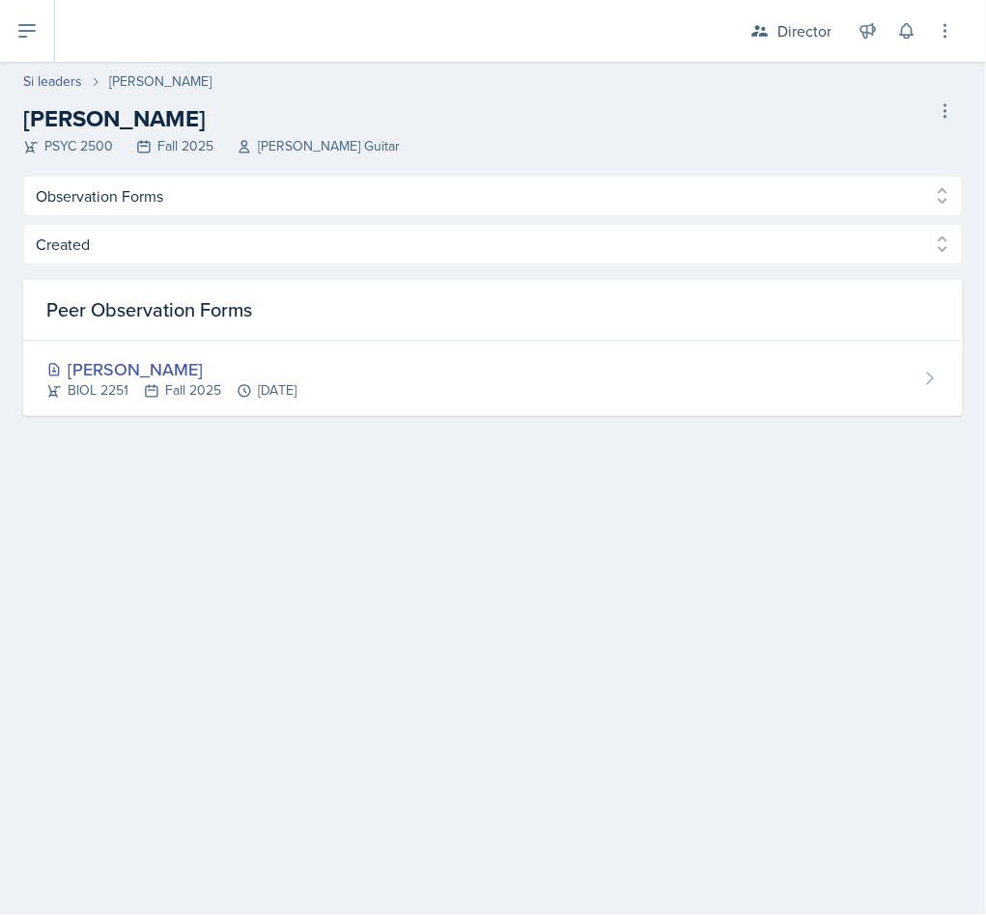
click at [50, 79] on link "Si leaders" at bounding box center [52, 81] width 59 height 20
select select "2bed604d-1099-4043-b1bc-2365e8740244"
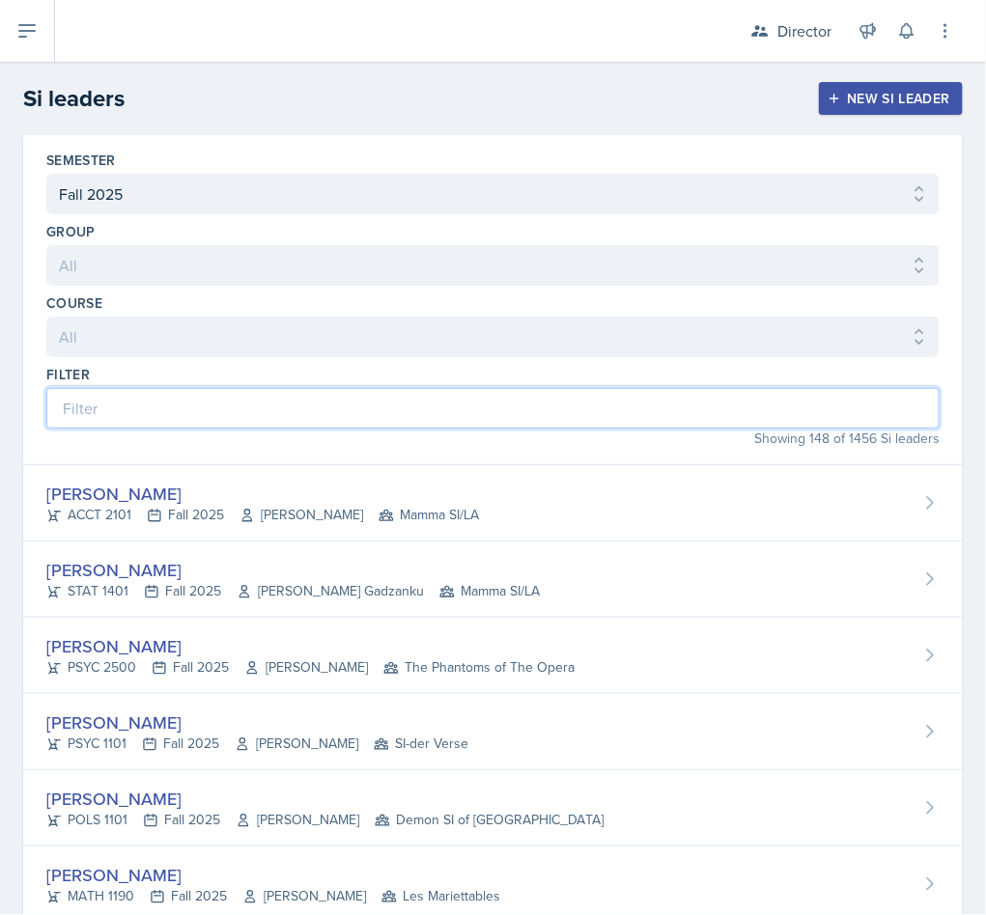
click at [206, 403] on input at bounding box center [492, 408] width 893 height 41
type input "n"
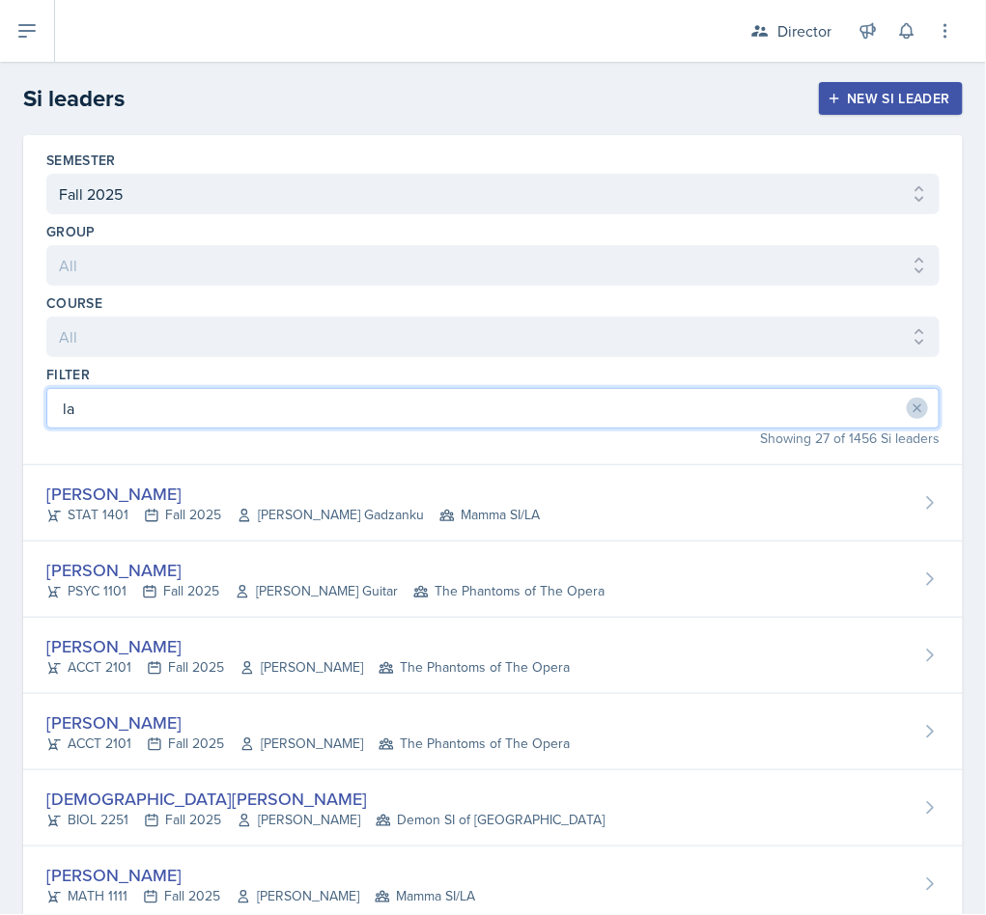
type input "l"
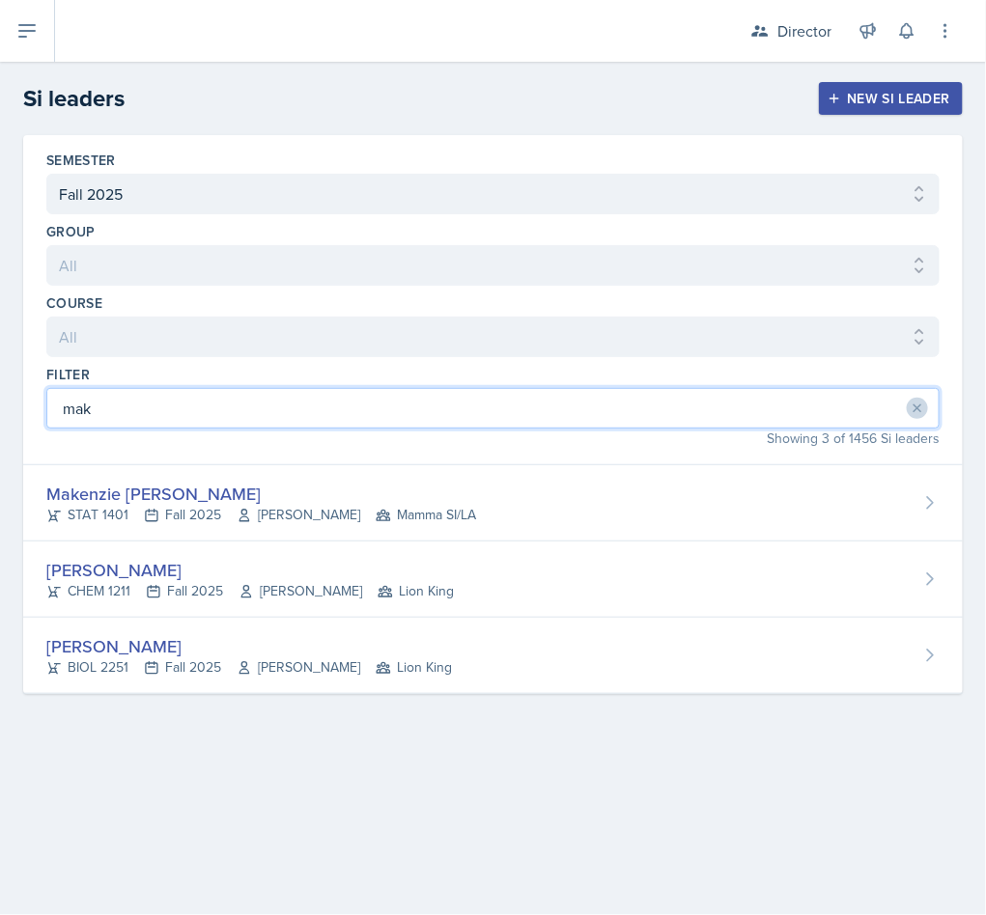
type input "mak"
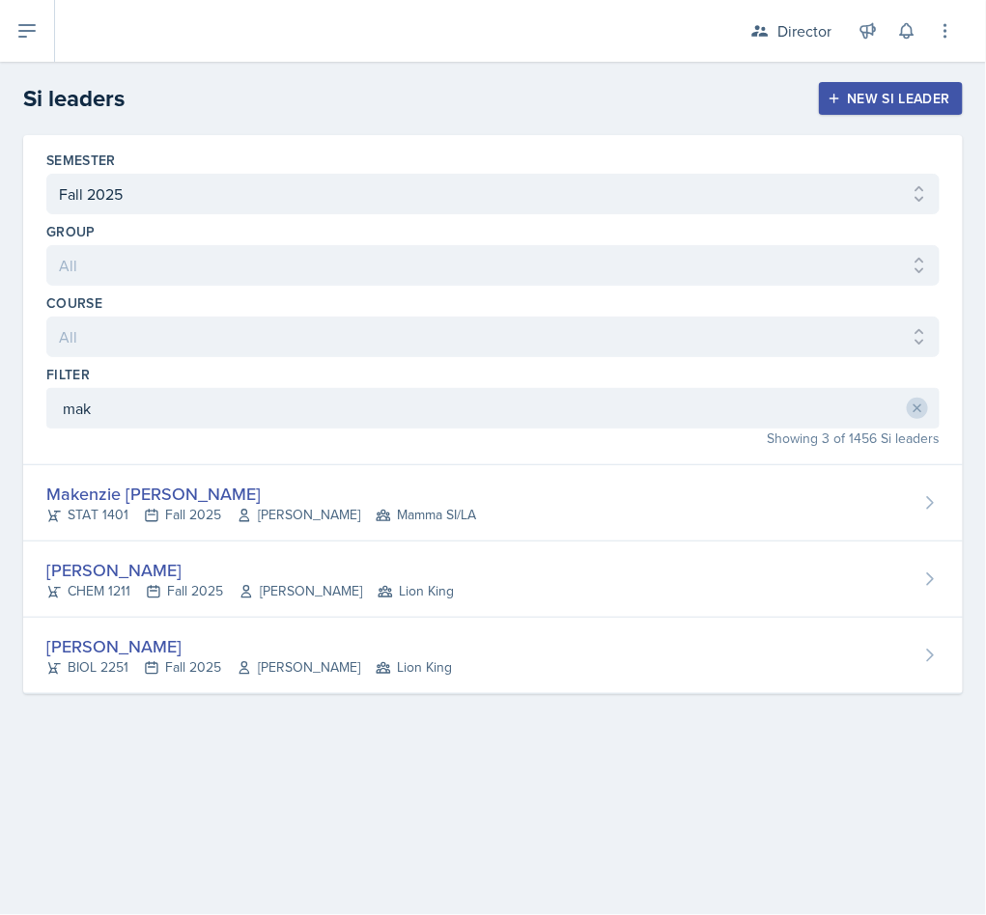
click at [265, 553] on div "Makaela Harris CHEM 1211 Fall 2025 Yvonne Single Lion King" at bounding box center [492, 580] width 939 height 76
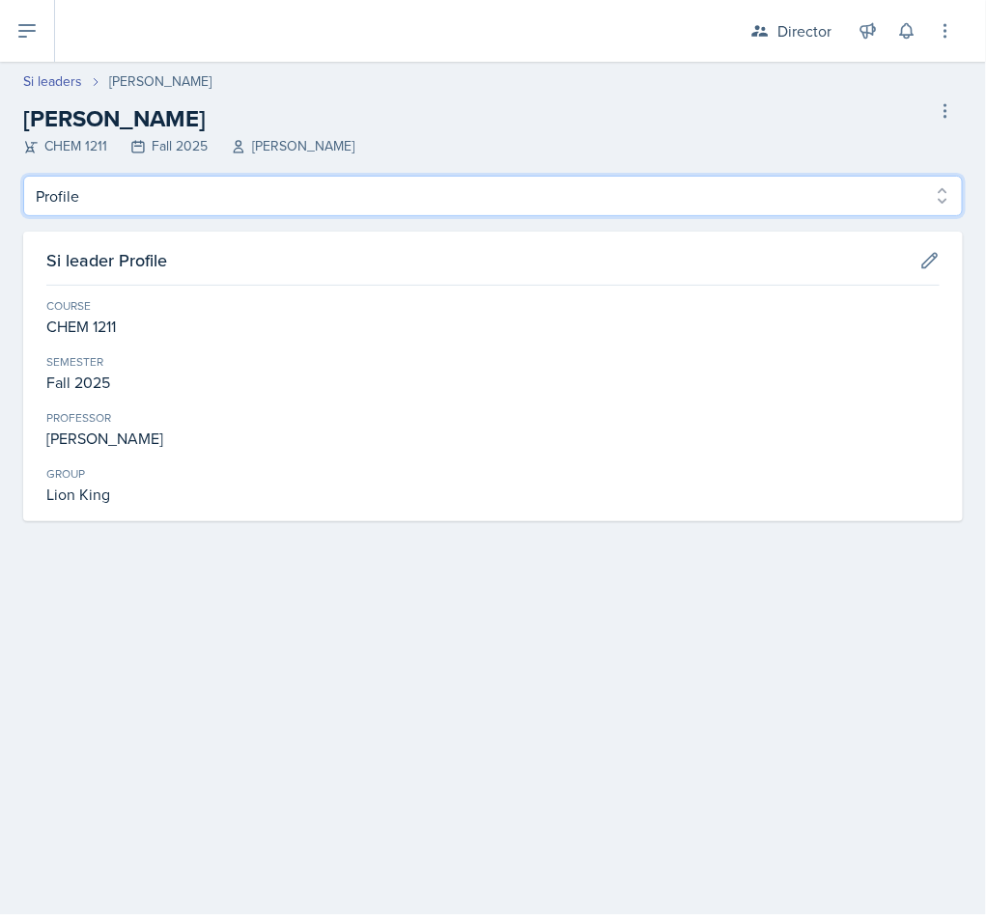
click at [256, 181] on select "Profile Planning Sheets Observation Forms Uploads" at bounding box center [492, 196] width 939 height 41
select select "Observation Forms"
click at [23, 176] on select "Profile Planning Sheets Observation Forms Uploads" at bounding box center [492, 196] width 939 height 41
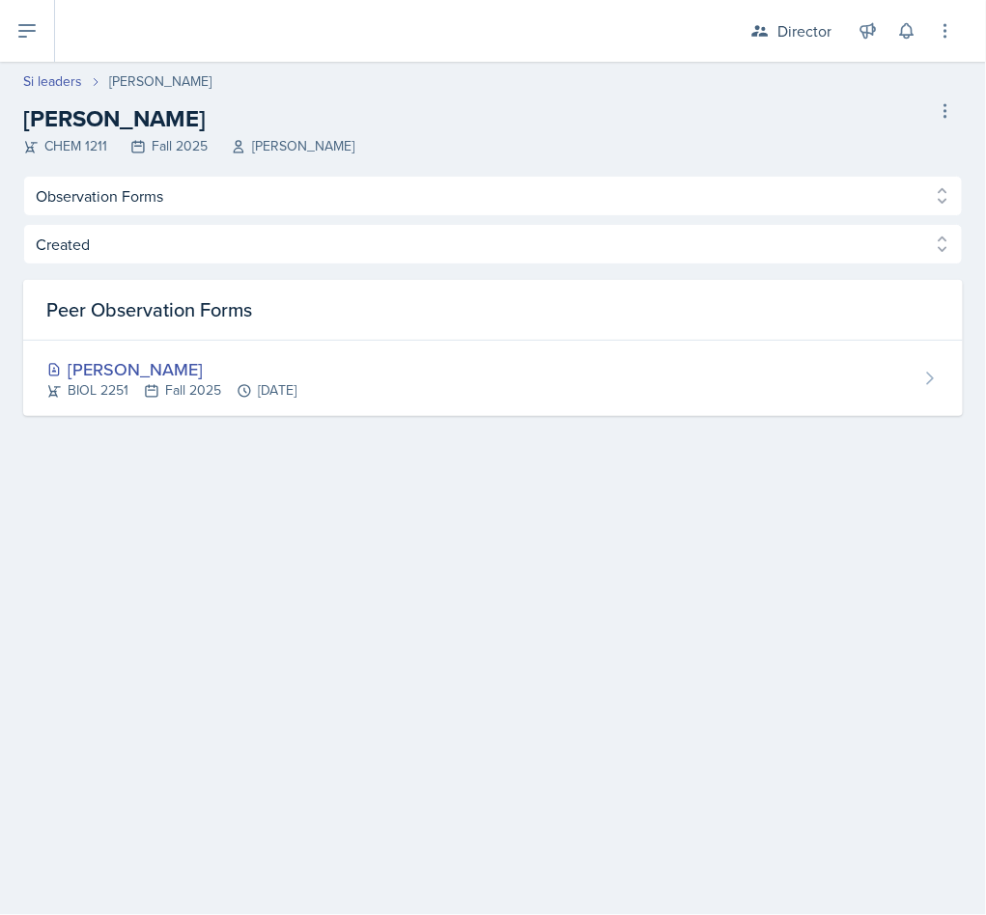
click at [61, 78] on link "Si leaders" at bounding box center [52, 81] width 59 height 20
select select "2bed604d-1099-4043-b1bc-2365e8740244"
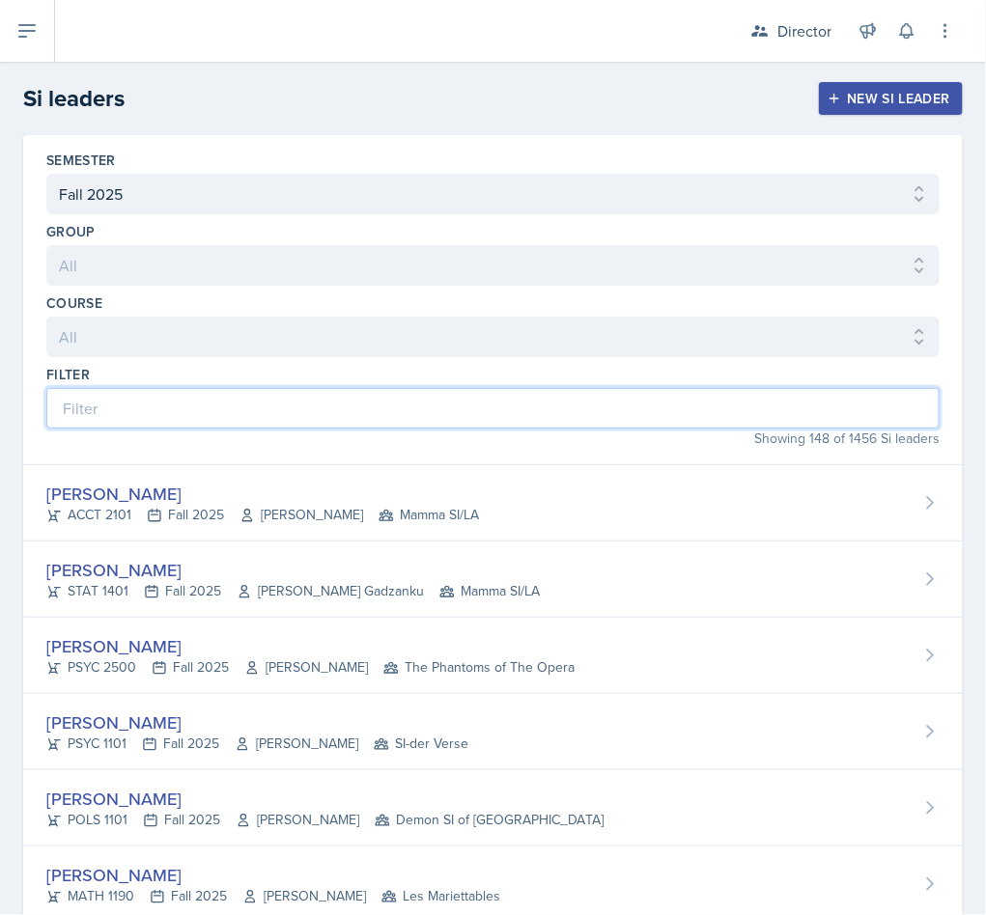
click at [175, 429] on input at bounding box center [492, 408] width 893 height 41
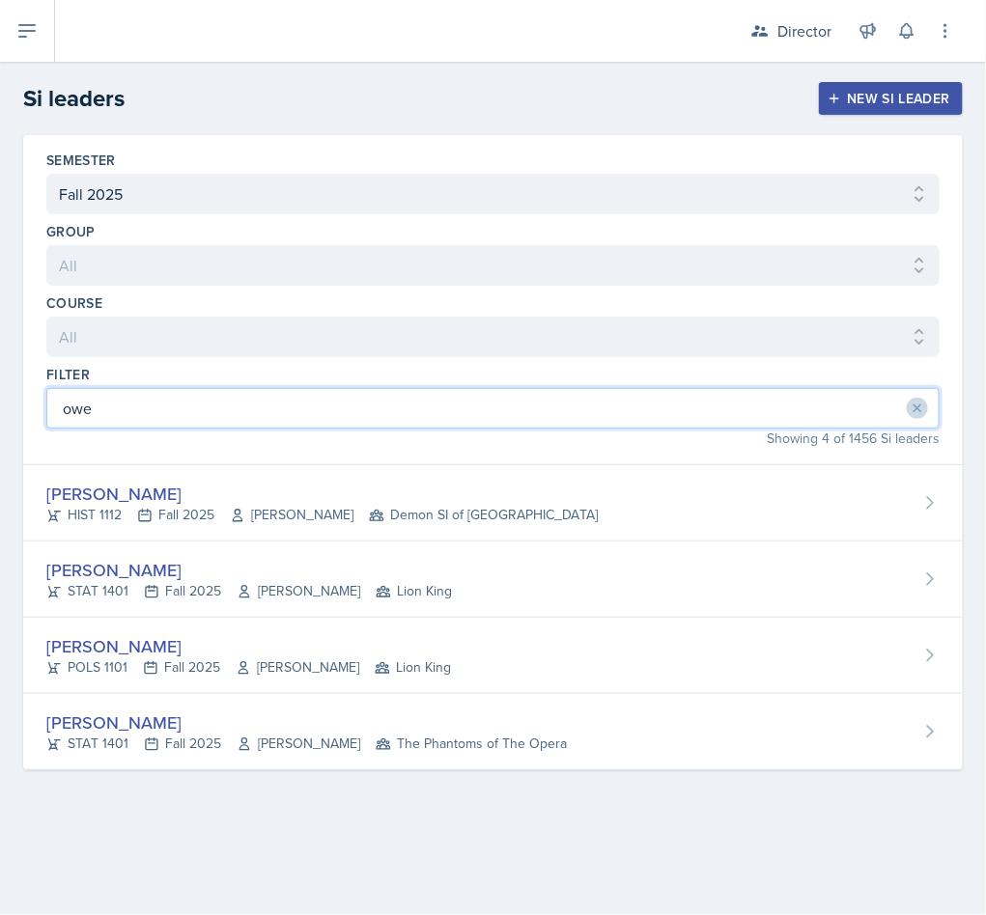
type input "owe"
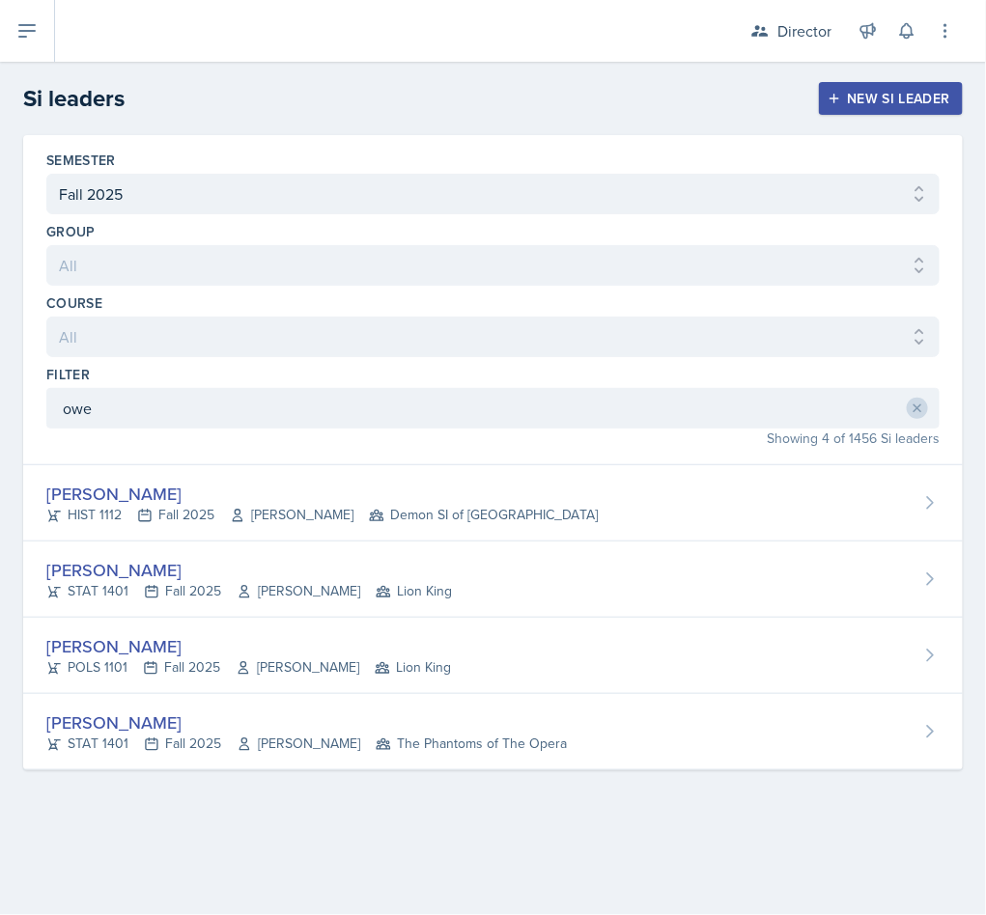
click at [217, 592] on div "STAT 1401 Fall 2025 Ebere Ogburu Lion King" at bounding box center [248, 591] width 405 height 20
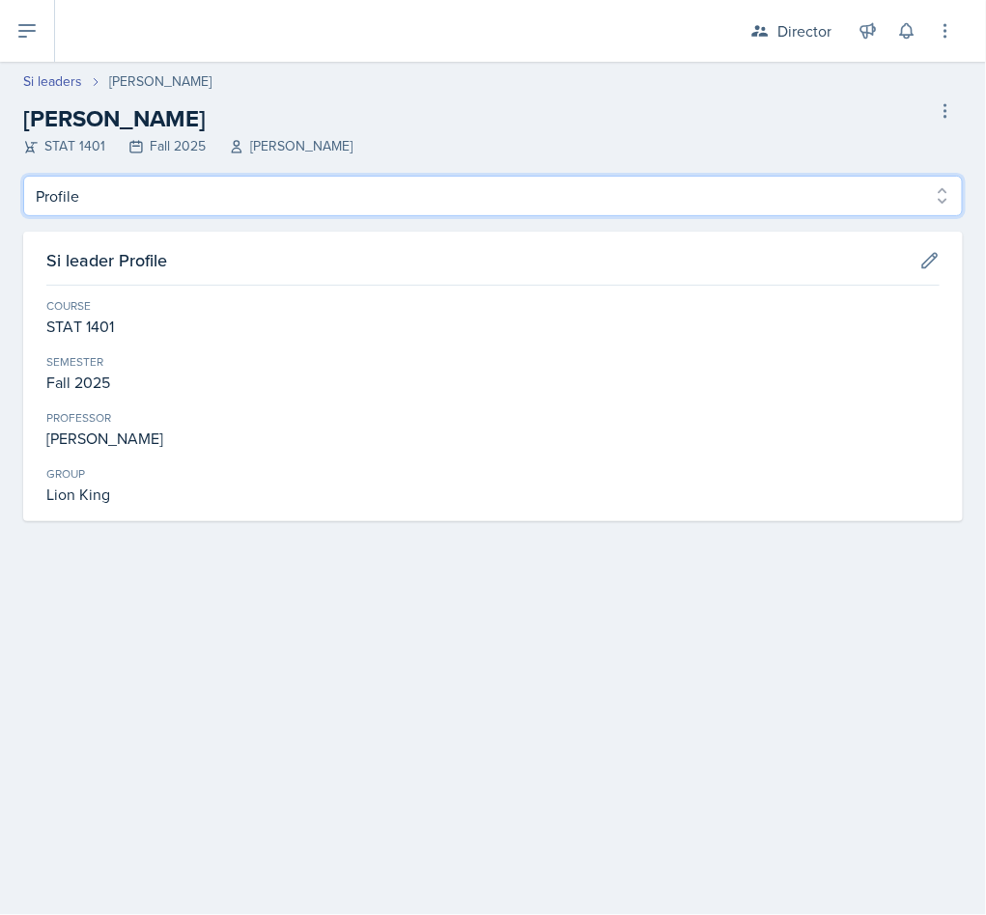
click at [264, 188] on select "Profile Planning Sheets Observation Forms Uploads" at bounding box center [492, 196] width 939 height 41
select select "Observation Forms"
click at [23, 176] on select "Profile Planning Sheets Observation Forms Uploads" at bounding box center [492, 196] width 939 height 41
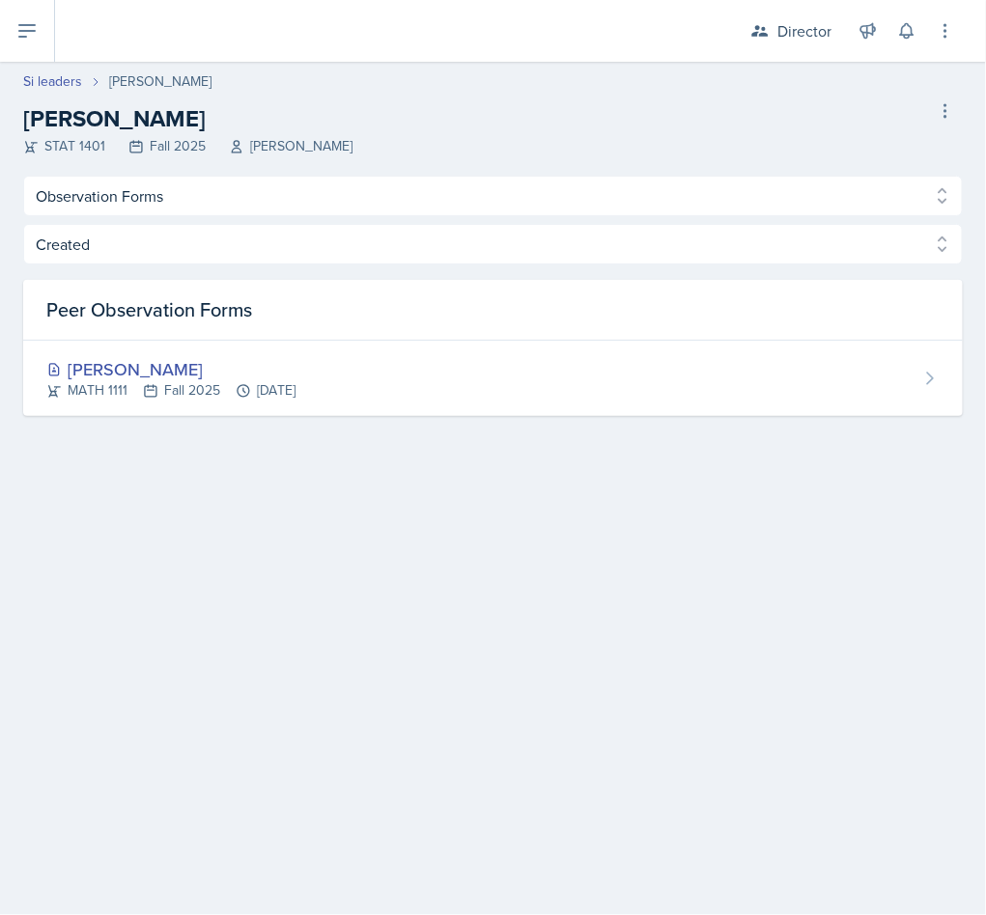
click at [59, 87] on link "Si leaders" at bounding box center [52, 81] width 59 height 20
select select "2bed604d-1099-4043-b1bc-2365e8740244"
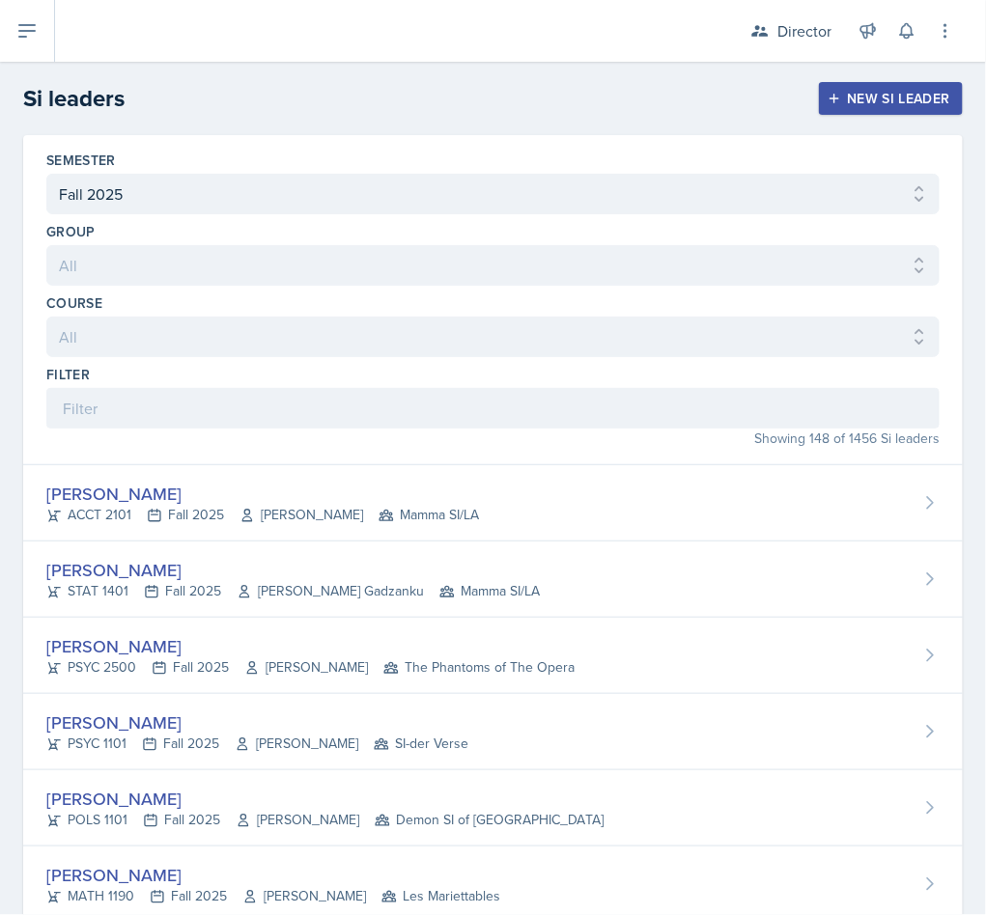
click at [230, 384] on div "Filter" at bounding box center [492, 374] width 893 height 19
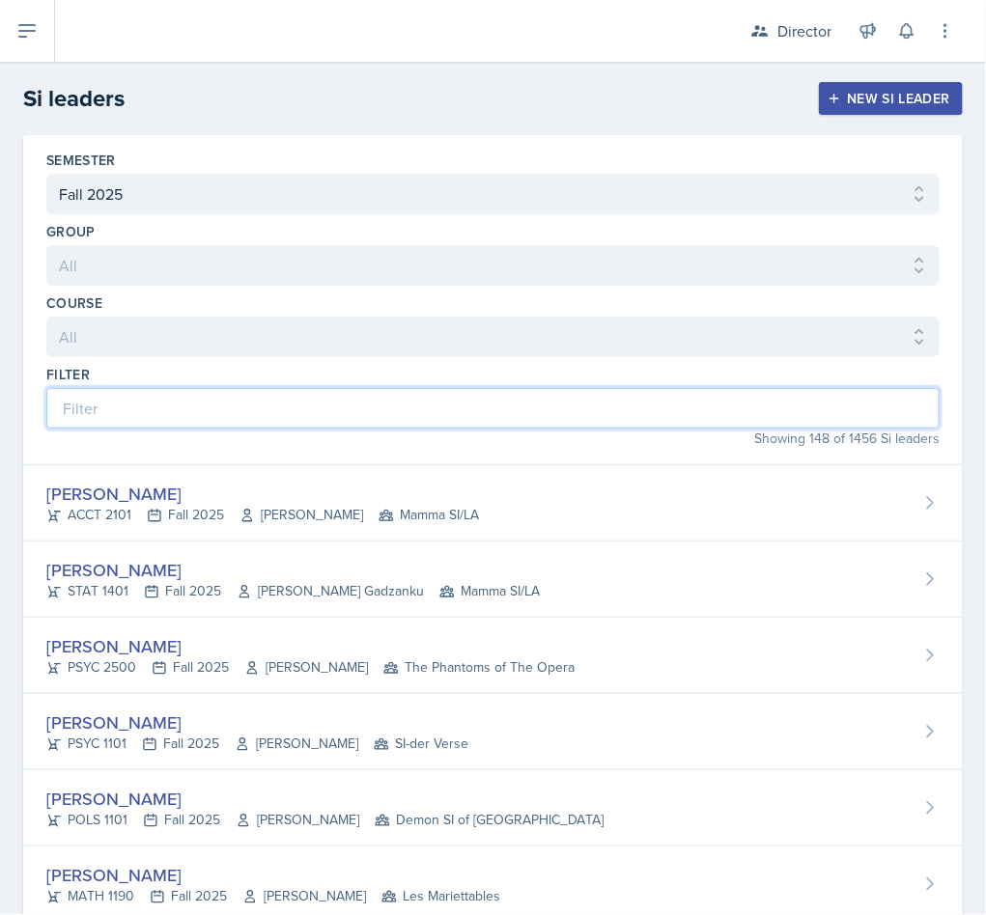
click at [232, 395] on input at bounding box center [492, 408] width 893 height 41
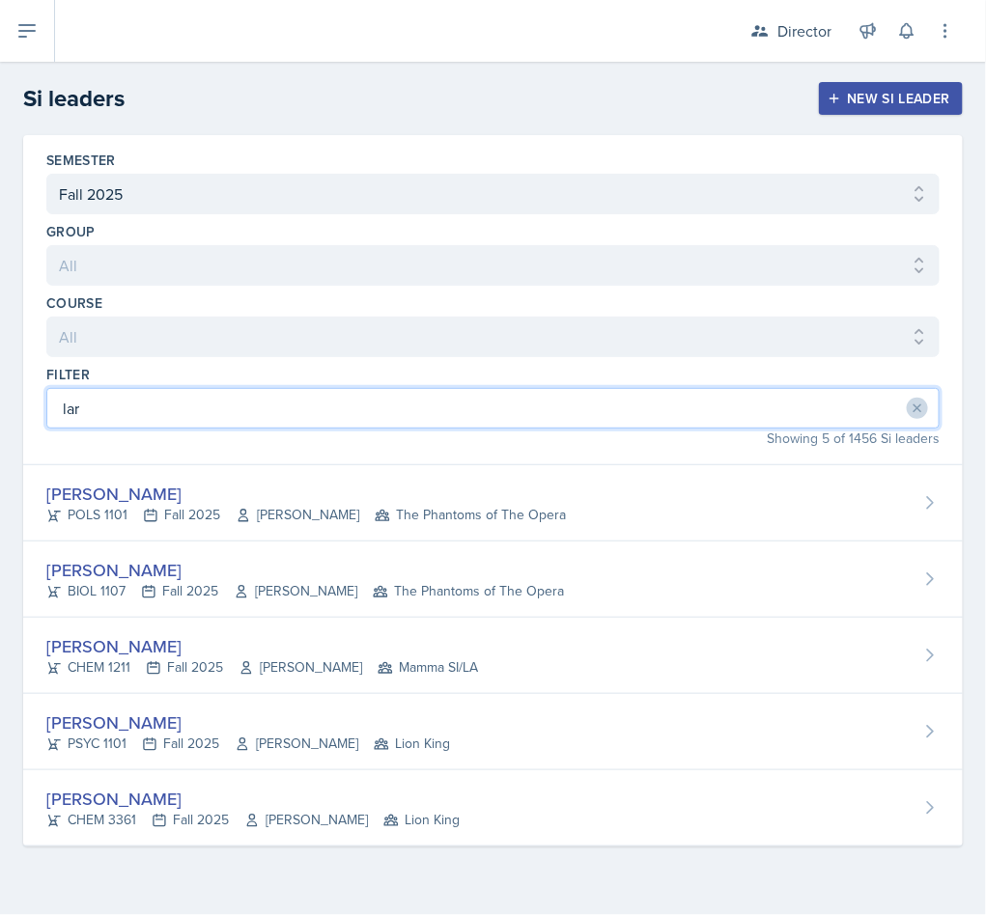
type input "lar"
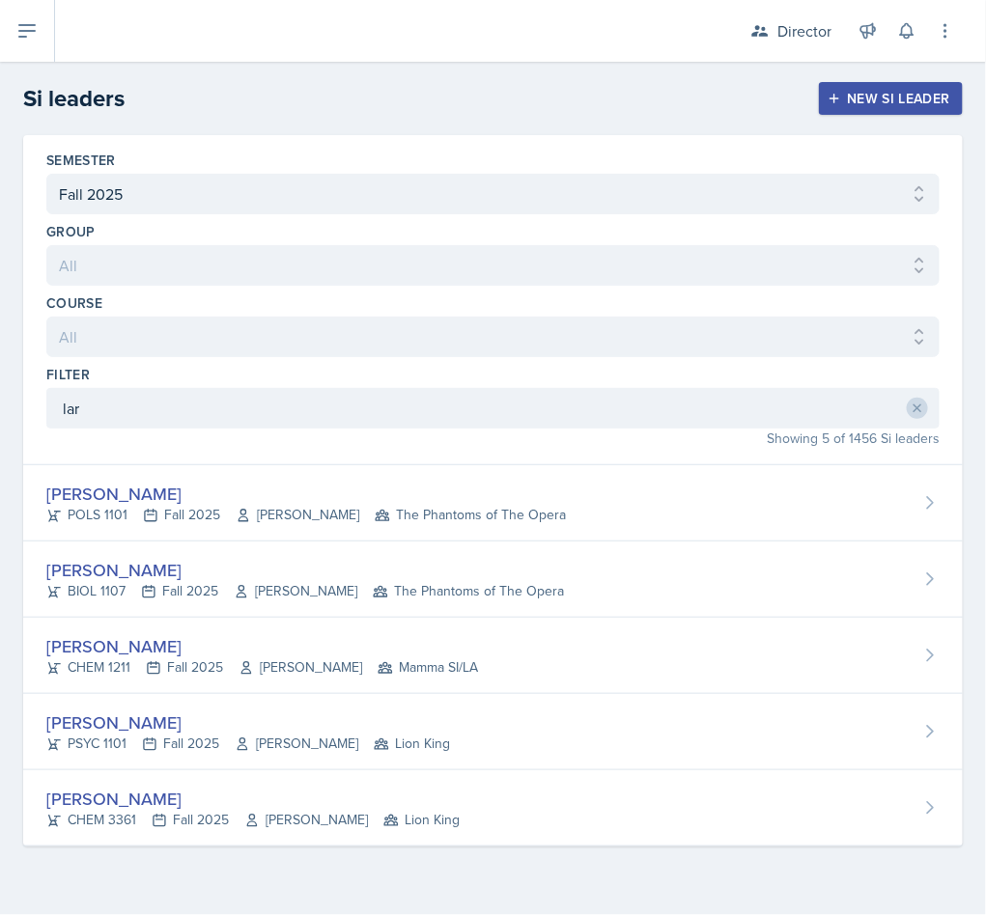
click at [174, 719] on div "LaRyn Hopkins" at bounding box center [248, 723] width 404 height 26
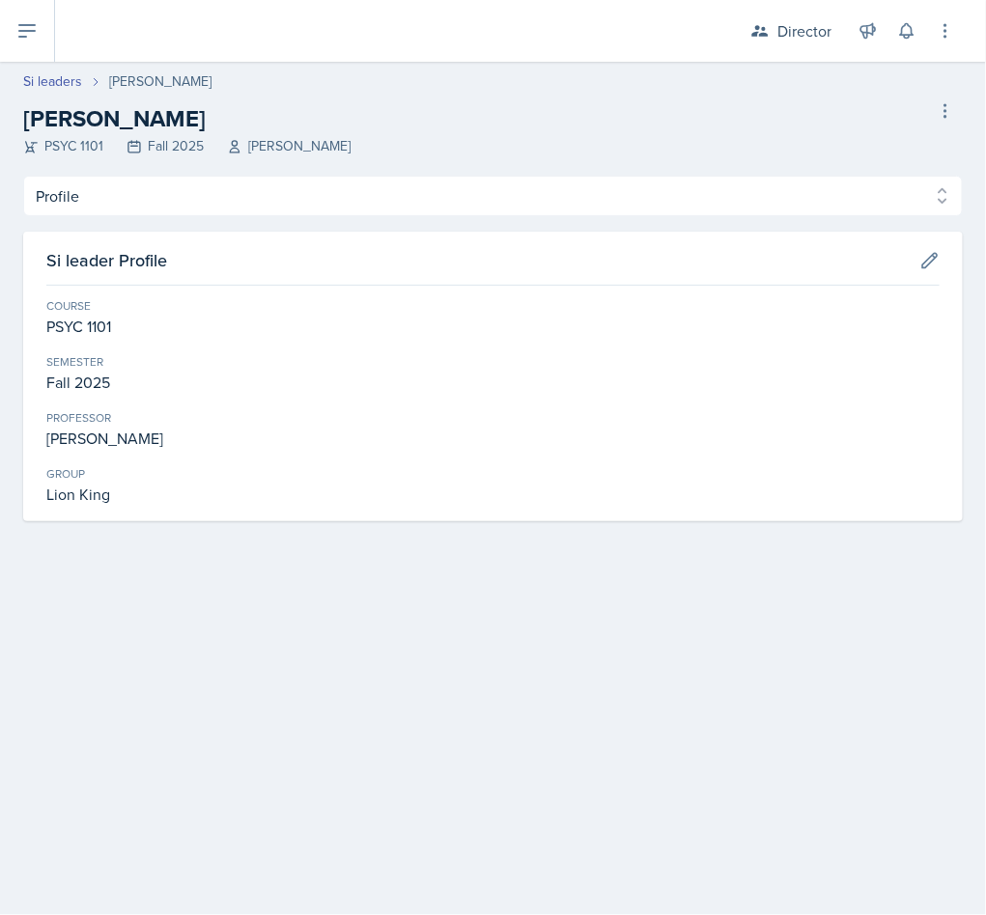
click at [194, 174] on header "Si leaders LaRyn Hopkins LaRyn Hopkins PSYC 1101 Fall 2025 Kalisha Smith Delete…" at bounding box center [493, 119] width 986 height 114
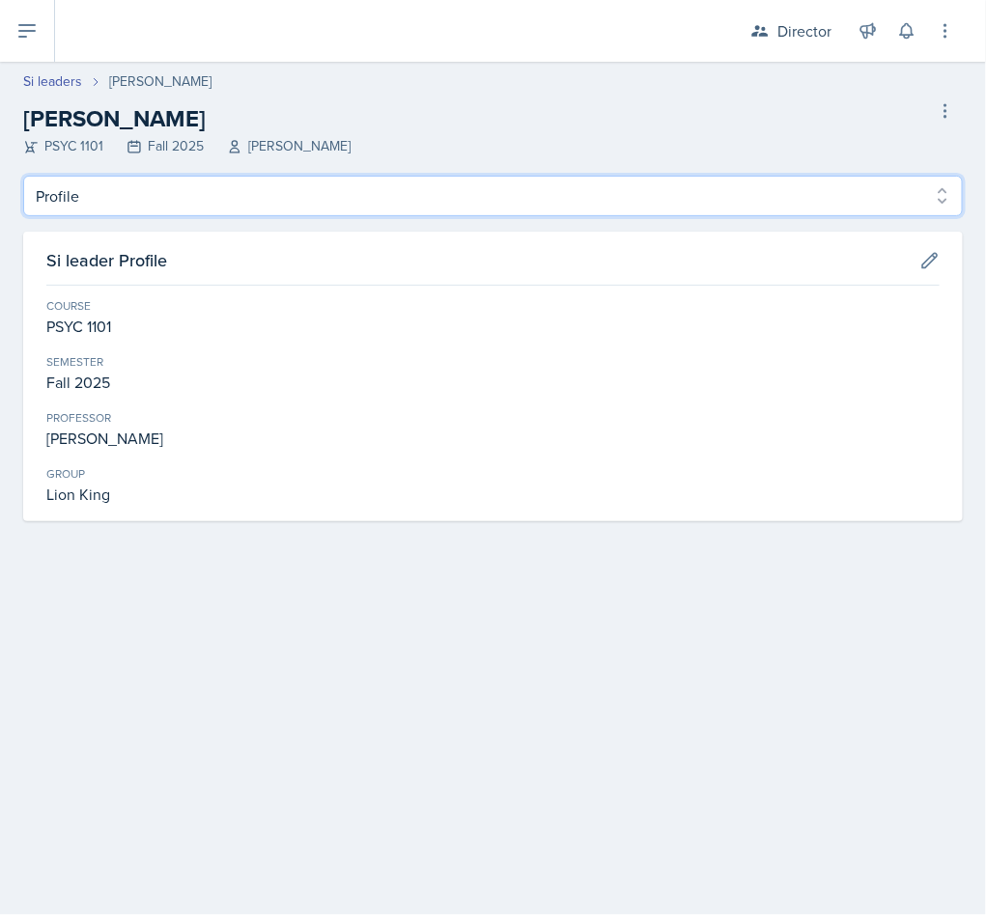
click at [183, 188] on select "Profile Planning Sheets Observation Forms Uploads" at bounding box center [492, 196] width 939 height 41
select select "Observation Forms"
click at [23, 176] on select "Profile Planning Sheets Observation Forms Uploads" at bounding box center [492, 196] width 939 height 41
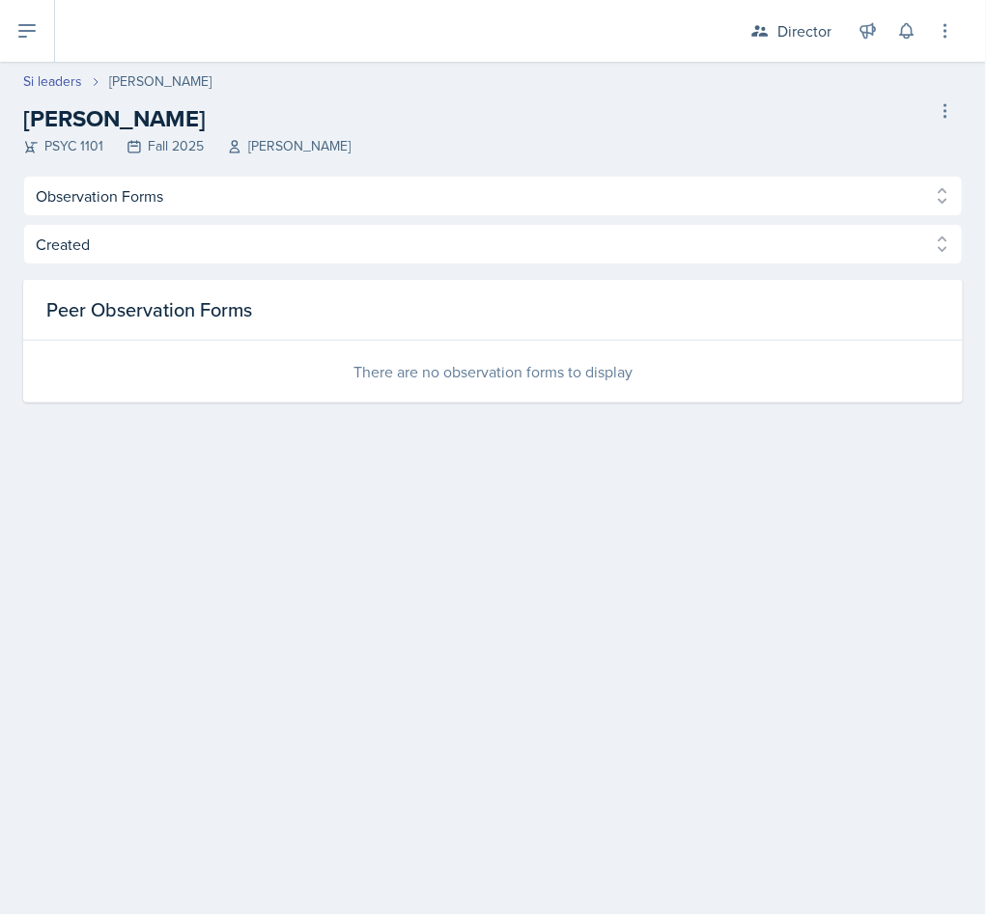
click at [72, 88] on link "Si leaders" at bounding box center [52, 81] width 59 height 20
select select "2bed604d-1099-4043-b1bc-2365e8740244"
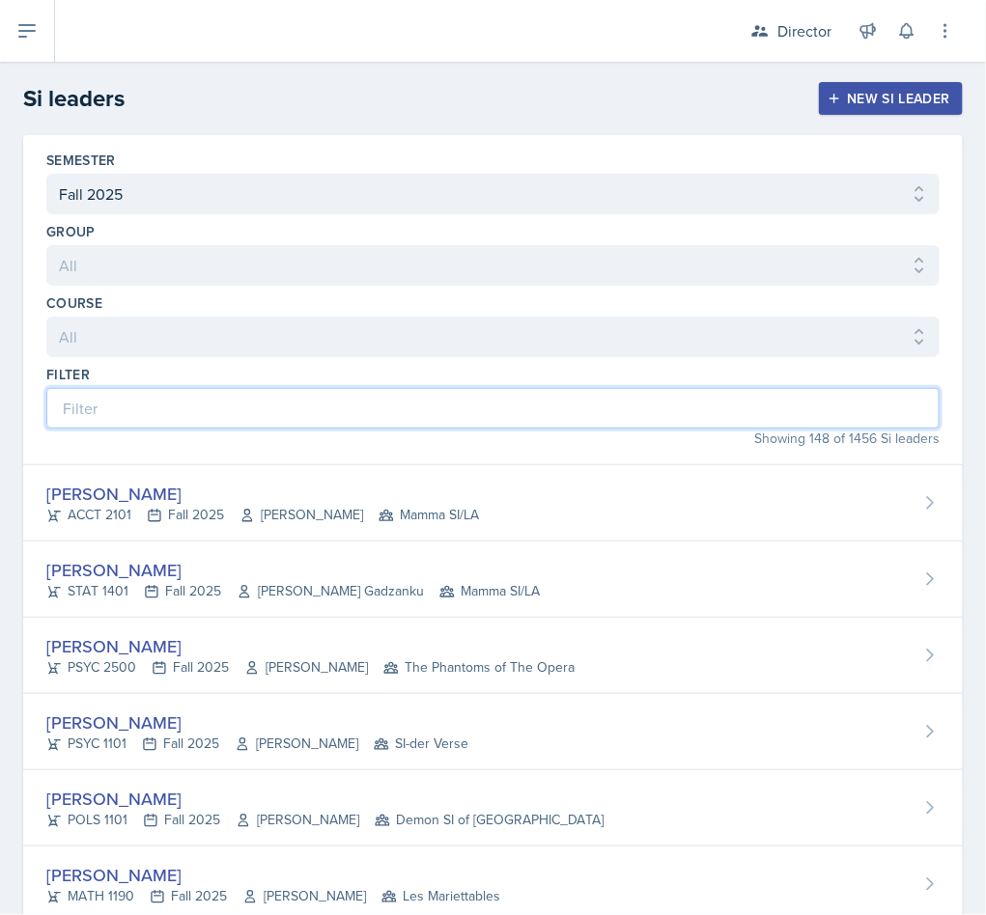
click at [151, 404] on input at bounding box center [492, 408] width 893 height 41
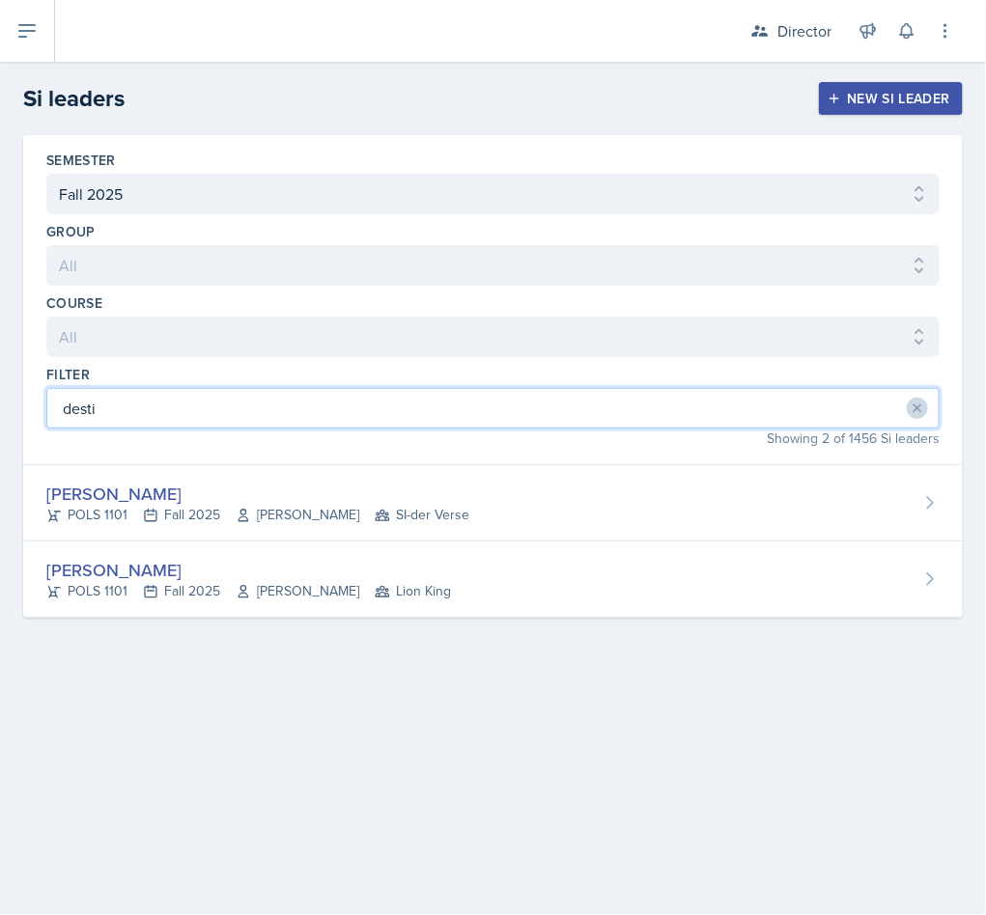
type input "desti"
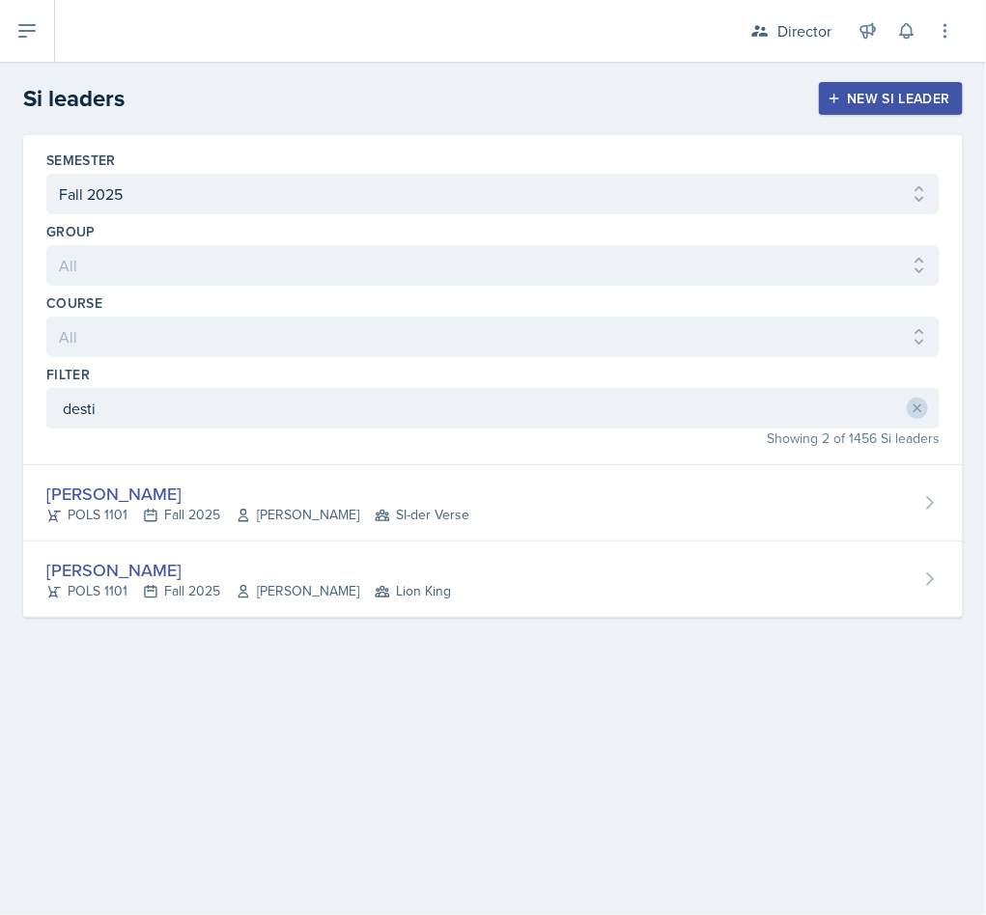
click at [489, 603] on div "Destine Lowery POLS 1101 Fall 2025 Jennifer Cantor Lion King" at bounding box center [492, 580] width 939 height 76
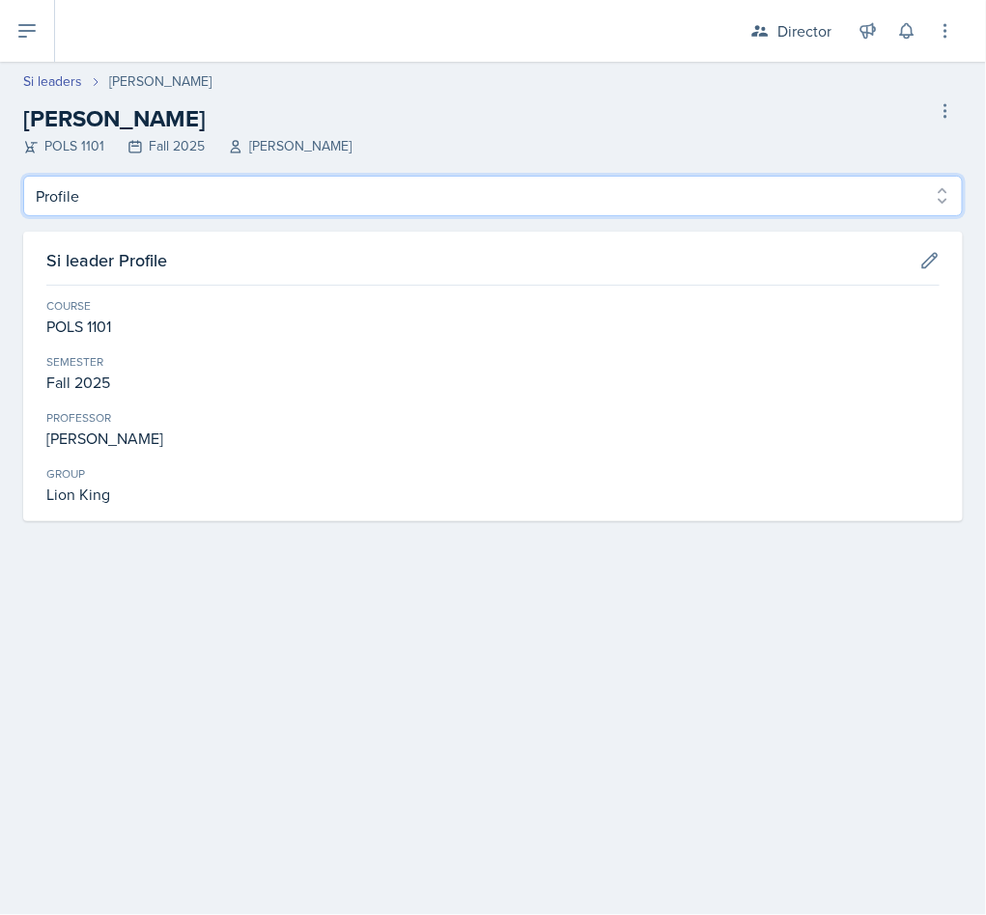
click at [244, 183] on select "Profile Planning Sheets Observation Forms Uploads" at bounding box center [492, 196] width 939 height 41
select select "Observation Forms"
click at [23, 176] on select "Profile Planning Sheets Observation Forms Uploads" at bounding box center [492, 196] width 939 height 41
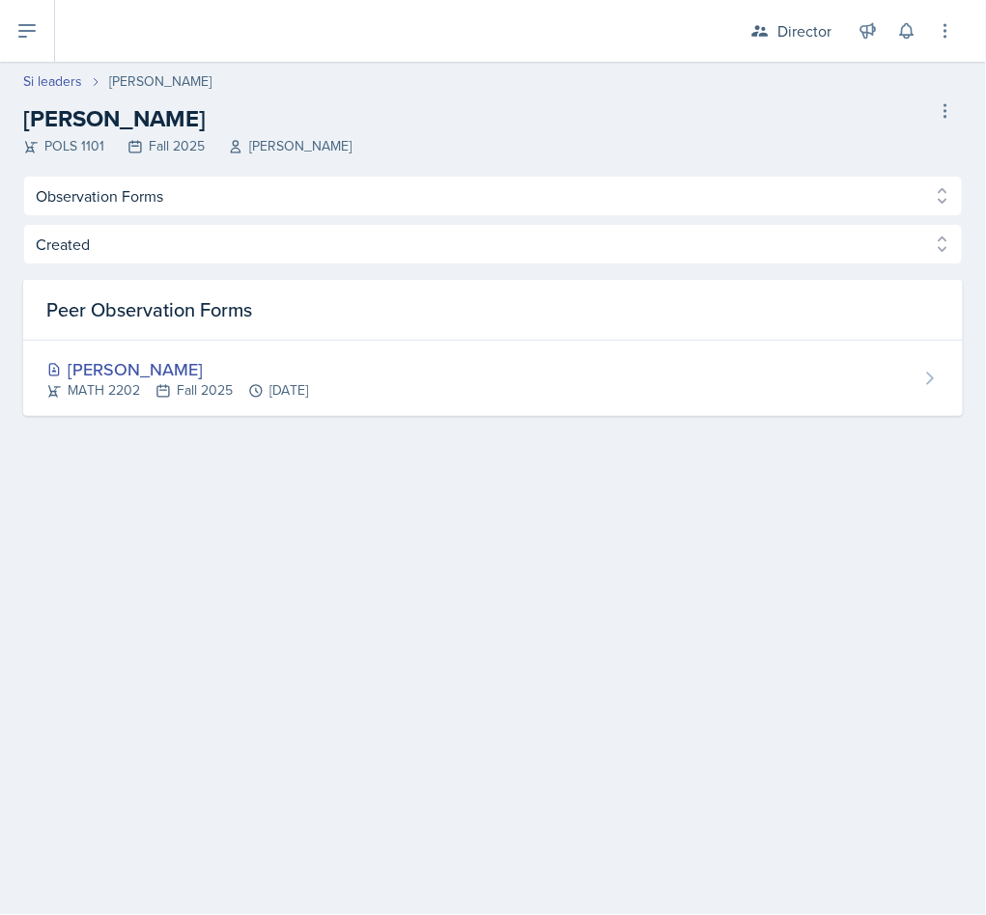
click at [55, 71] on link "Si leaders" at bounding box center [52, 81] width 59 height 20
select select "2bed604d-1099-4043-b1bc-2365e8740244"
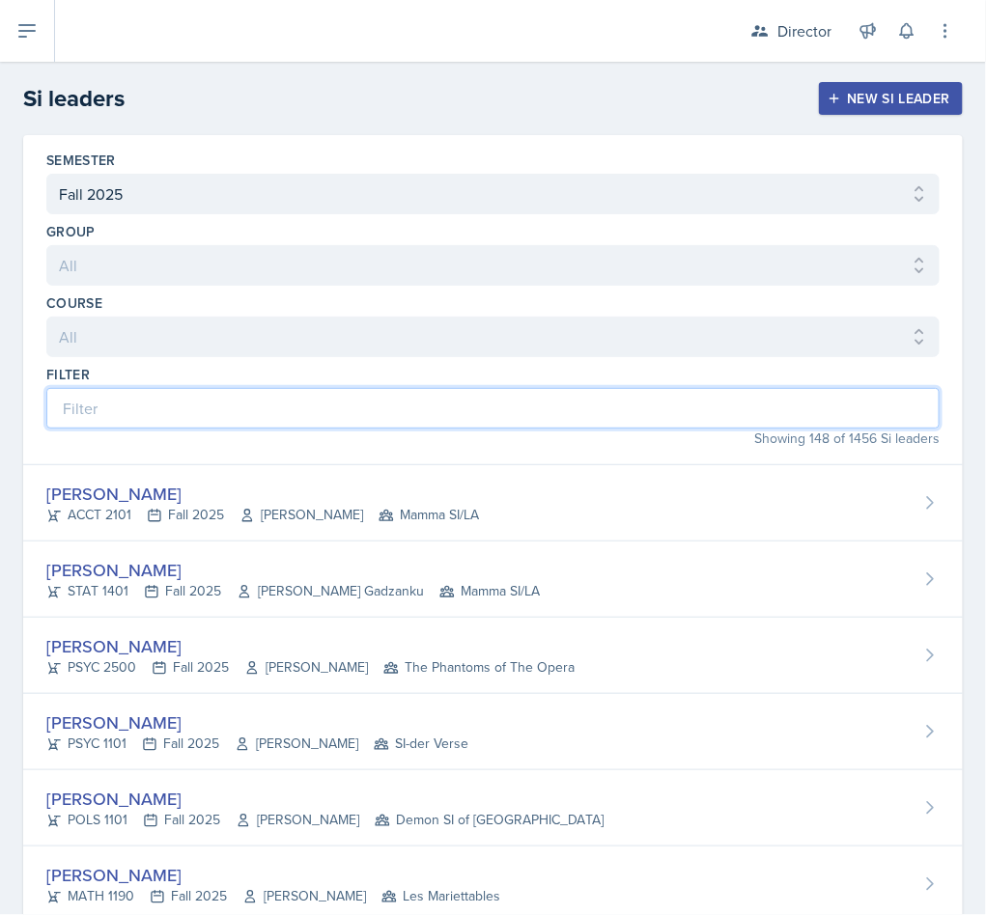
click at [232, 405] on input at bounding box center [492, 408] width 893 height 41
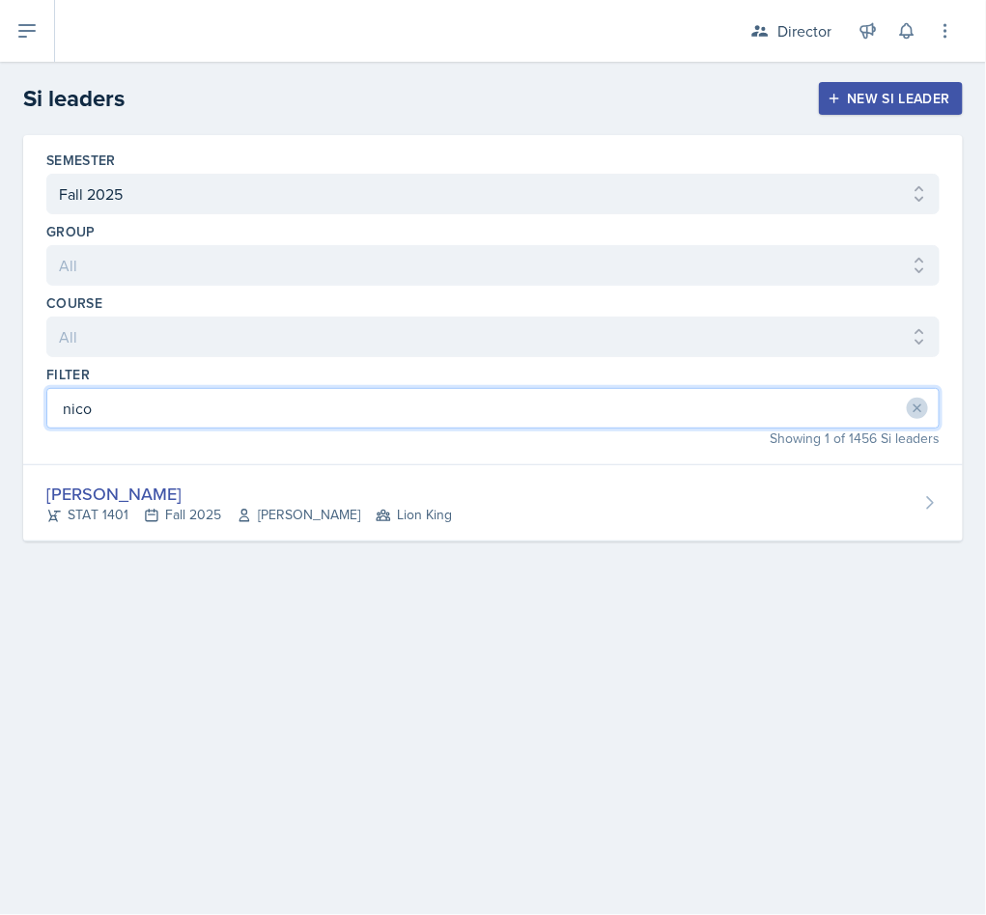
type input "nico"
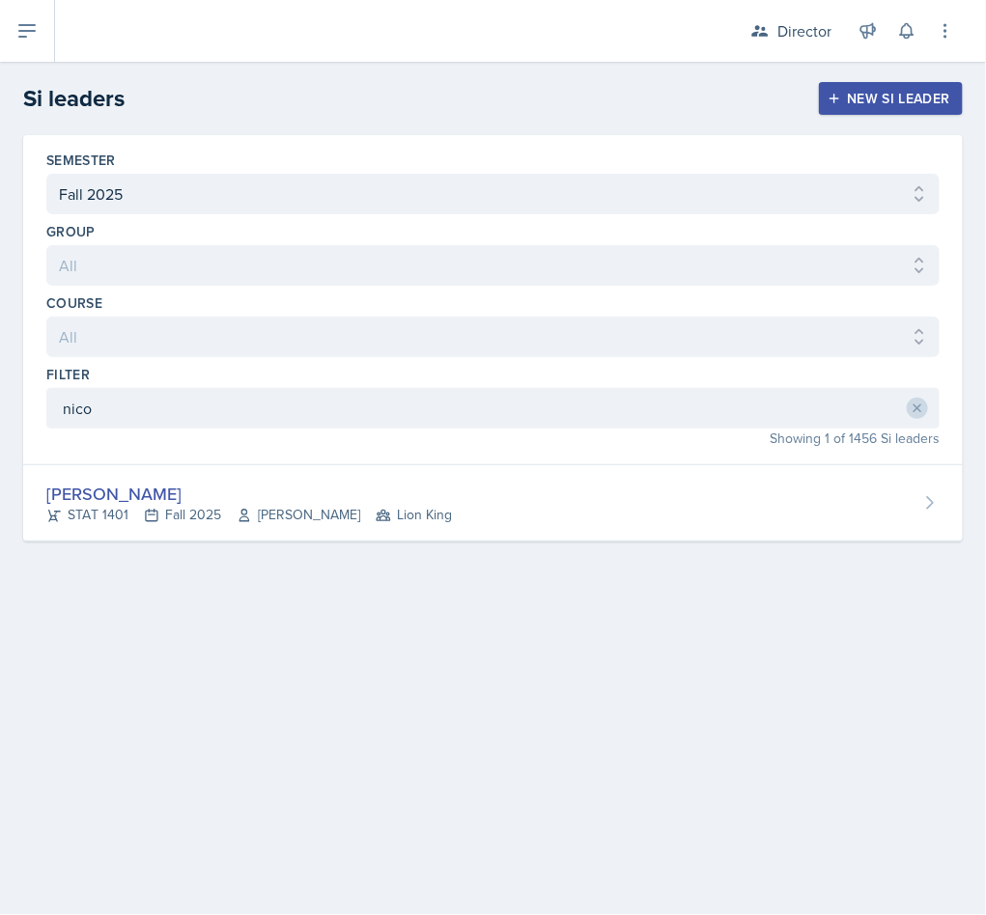
click at [285, 507] on div "Nicolle Maldonado" at bounding box center [248, 494] width 405 height 26
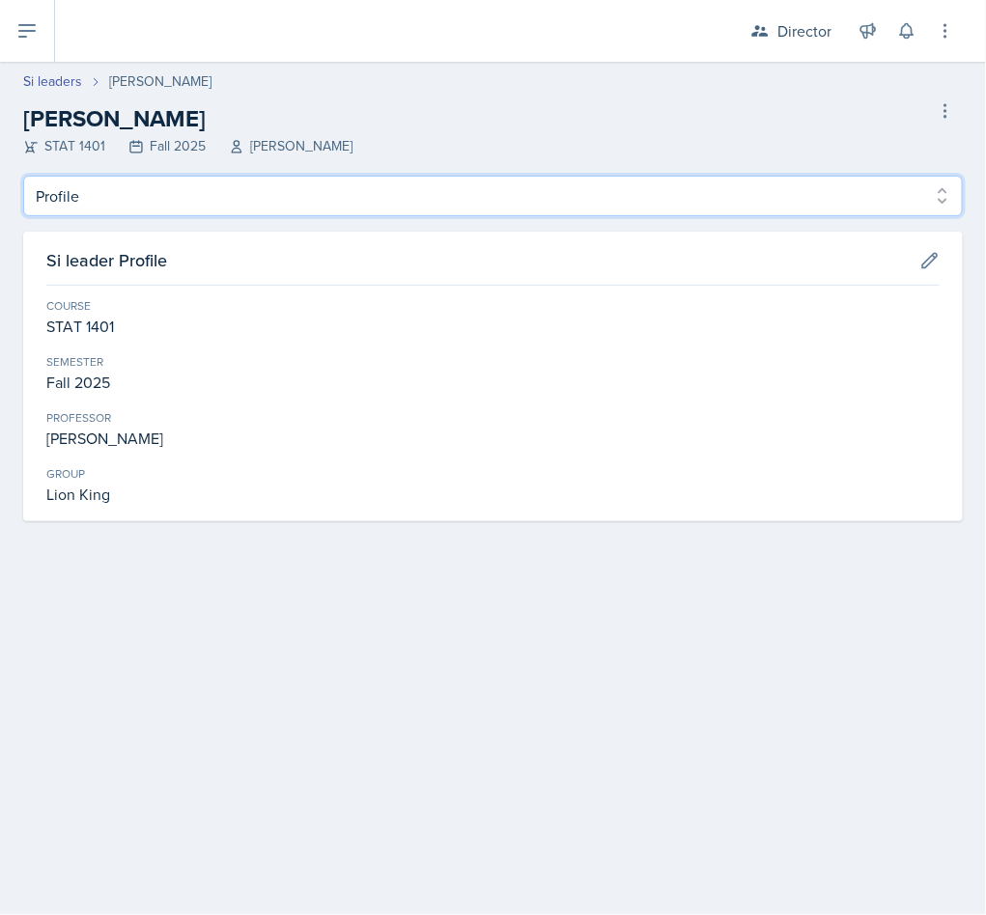
click at [166, 203] on select "Profile Planning Sheets Observation Forms Uploads" at bounding box center [492, 196] width 939 height 41
select select "Observation Forms"
click at [23, 176] on select "Profile Planning Sheets Observation Forms Uploads" at bounding box center [492, 196] width 939 height 41
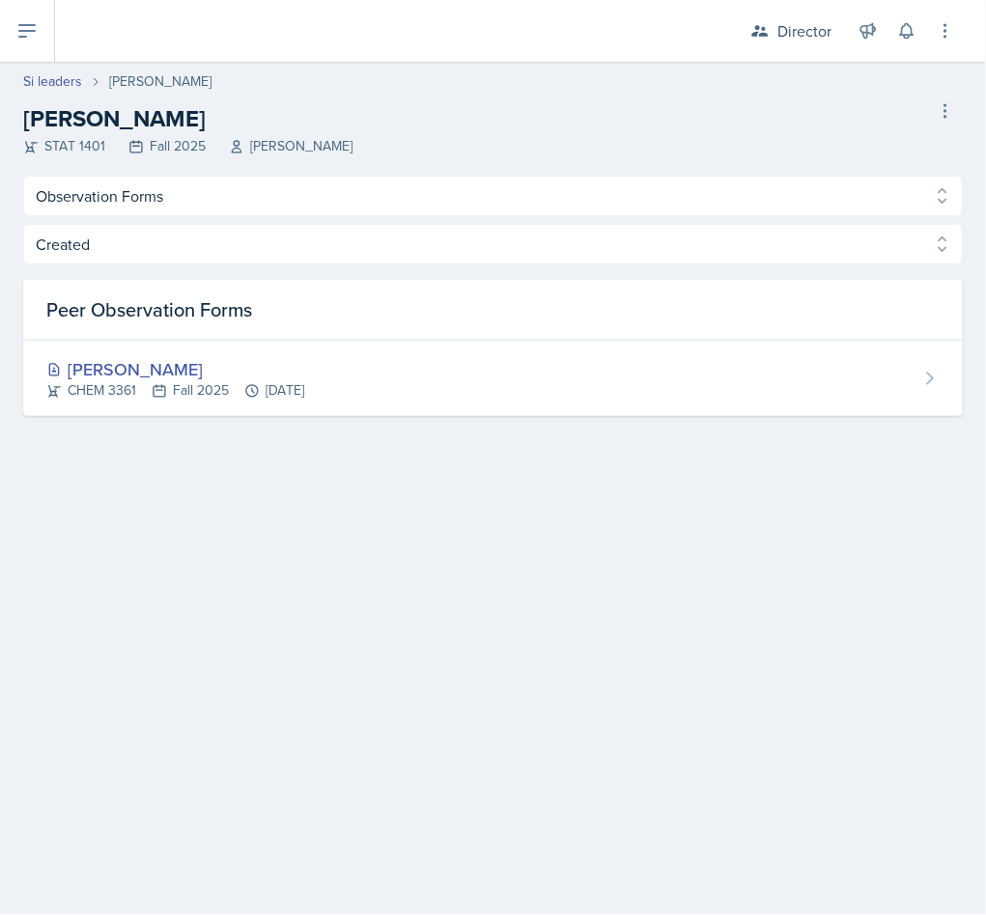
click at [65, 64] on header "Si leaders Nicolle Maldonado Nicolle Maldonado STAT 1401 Fall 2025 Benjamin Wat…" at bounding box center [493, 119] width 986 height 114
click at [59, 85] on link "Si leaders" at bounding box center [52, 81] width 59 height 20
select select "2bed604d-1099-4043-b1bc-2365e8740244"
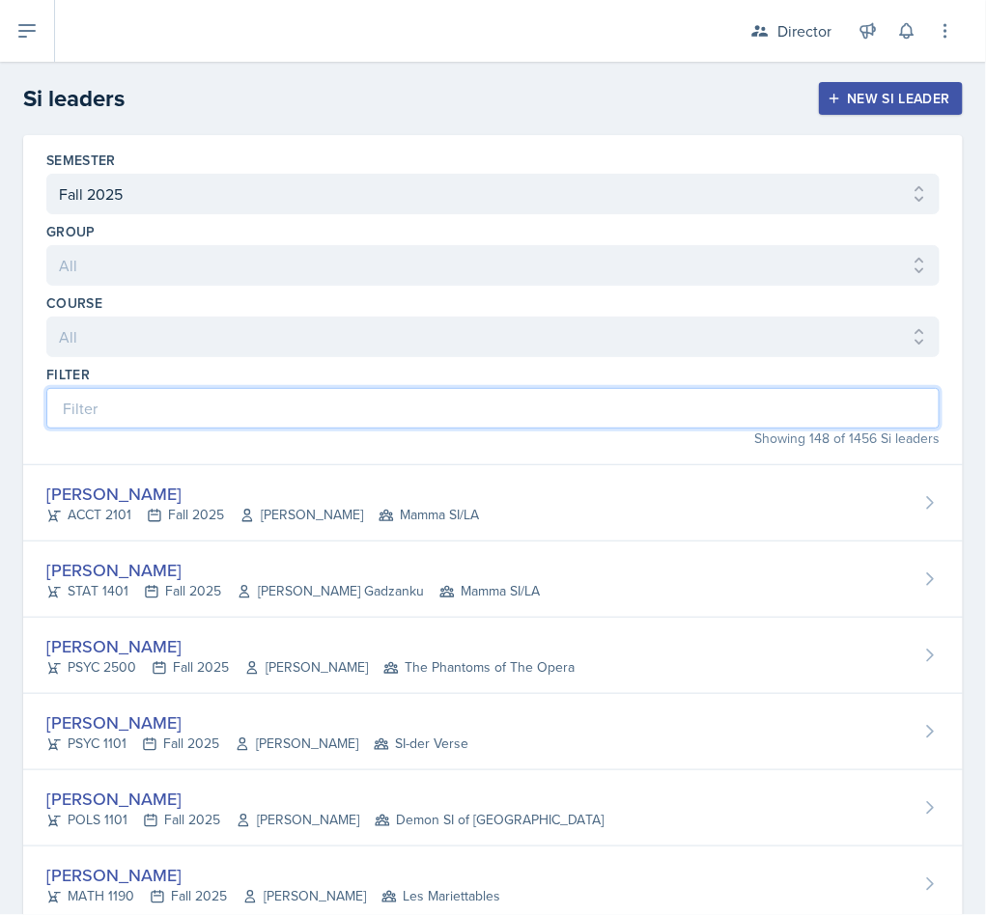
click at [154, 406] on input at bounding box center [492, 408] width 893 height 41
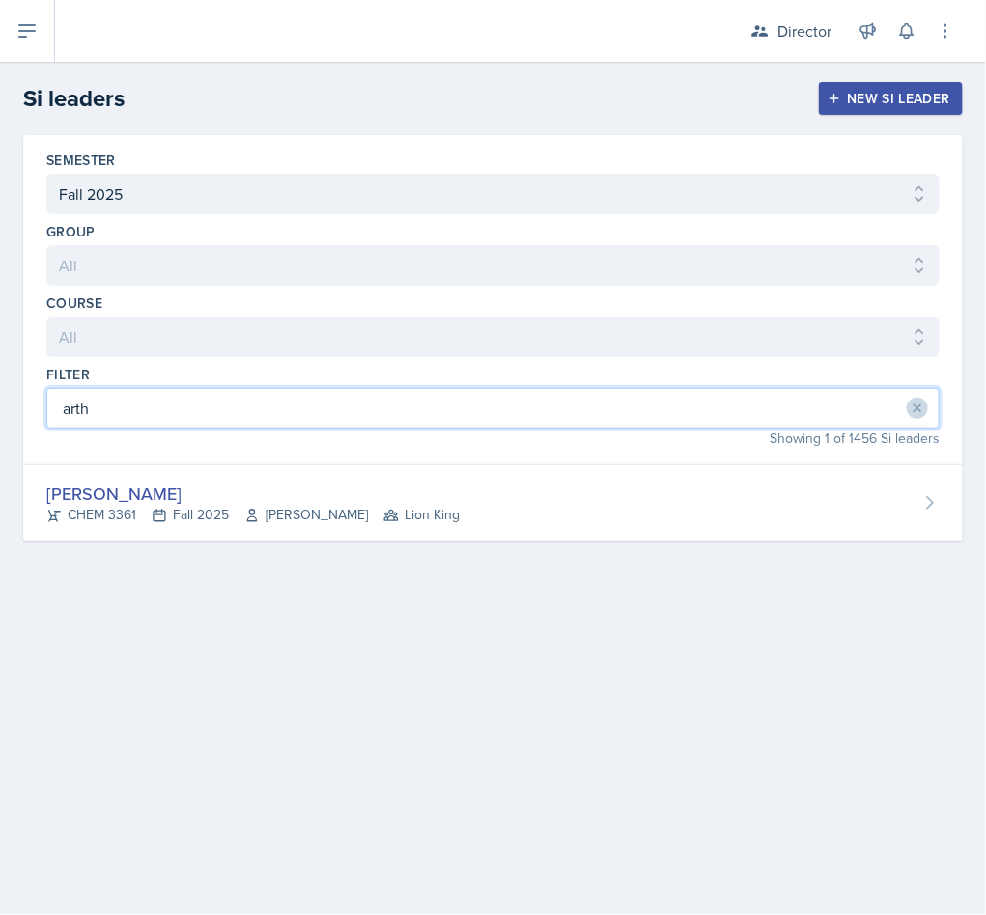
type input "arth"
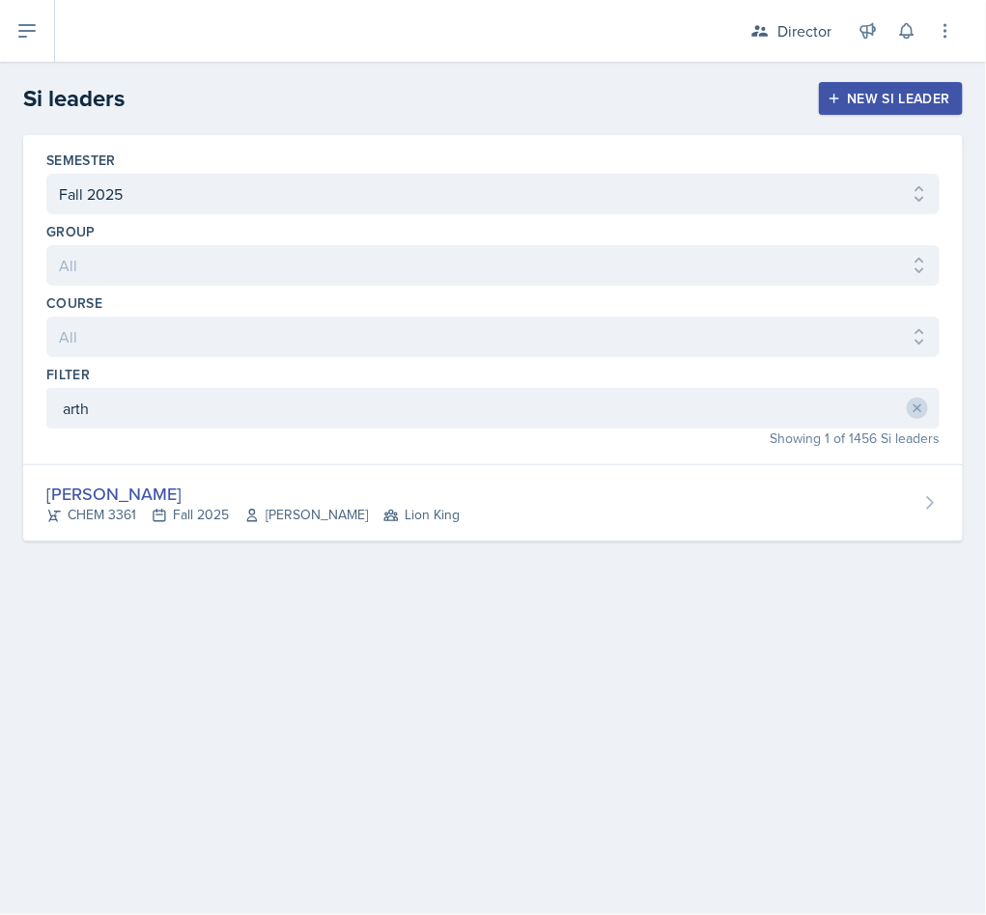
click at [384, 517] on icon at bounding box center [390, 515] width 13 height 11
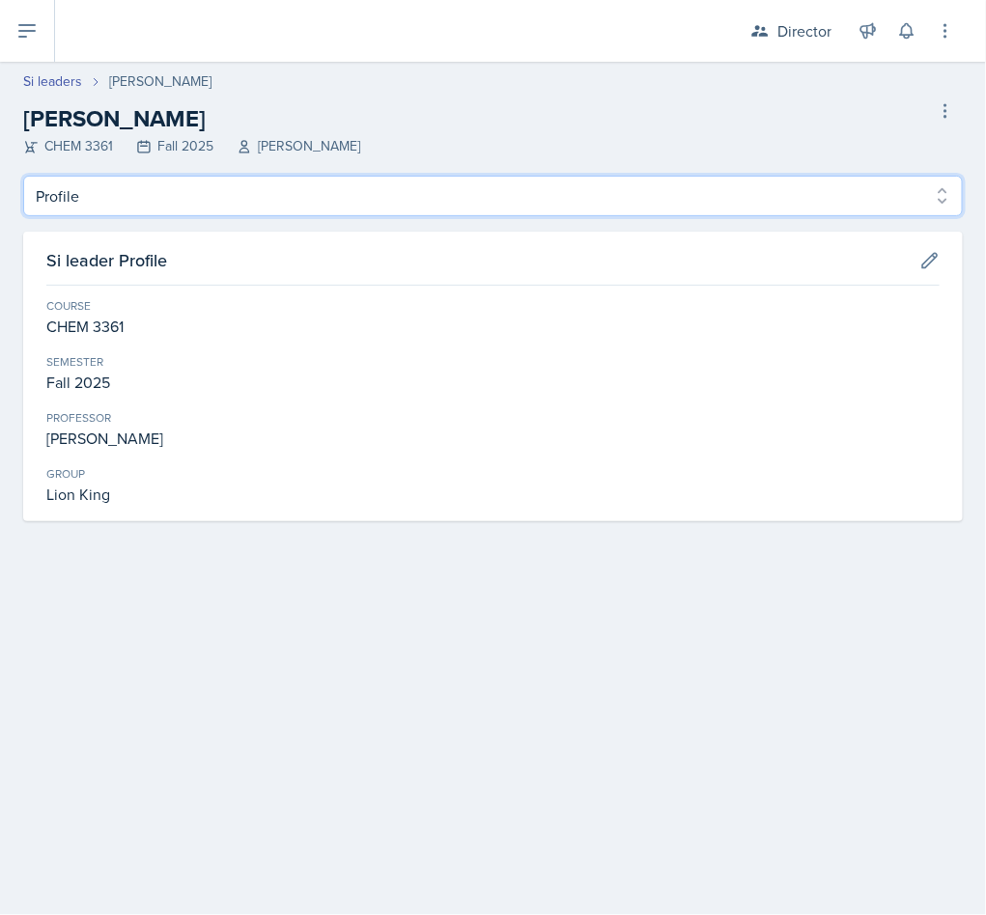
drag, startPoint x: 236, startPoint y: 194, endPoint x: 214, endPoint y: 214, distance: 29.4
click at [236, 192] on select "Profile Planning Sheets Observation Forms Uploads" at bounding box center [492, 196] width 939 height 41
select select "Observation Forms"
click at [23, 176] on select "Profile Planning Sheets Observation Forms Uploads" at bounding box center [492, 196] width 939 height 41
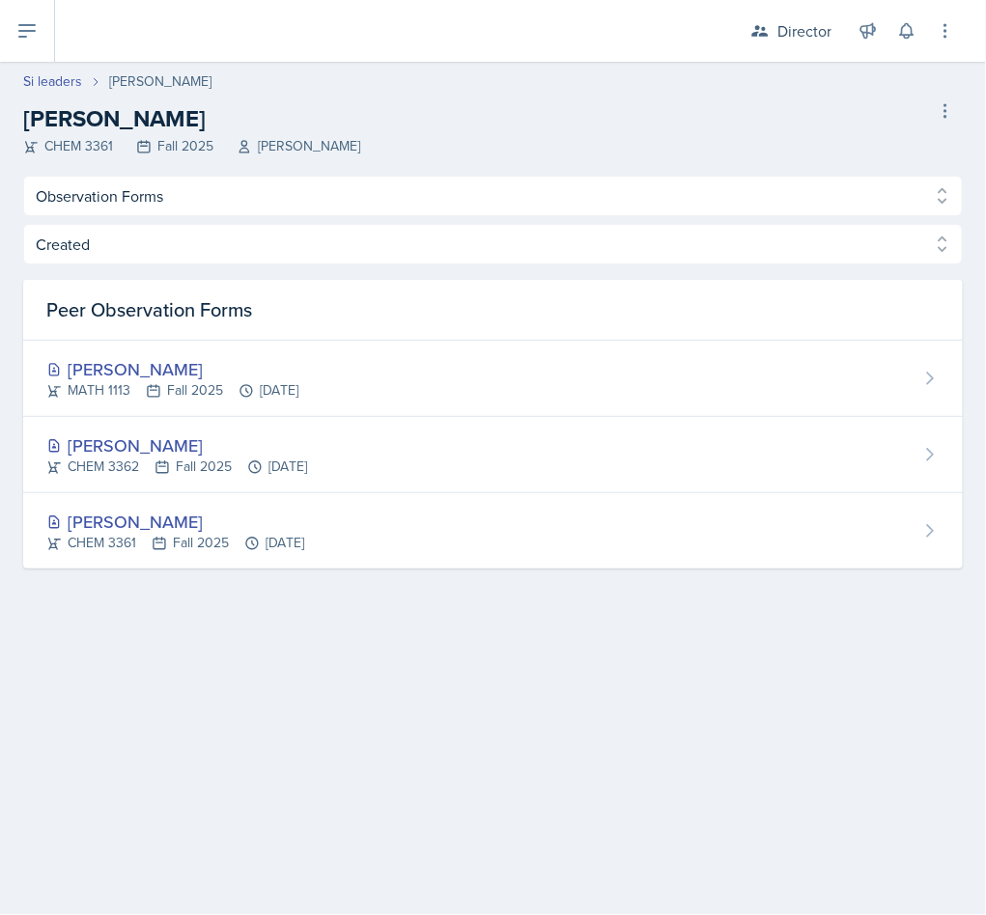
click at [50, 87] on link "Si leaders" at bounding box center [52, 81] width 59 height 20
select select "2bed604d-1099-4043-b1bc-2365e8740244"
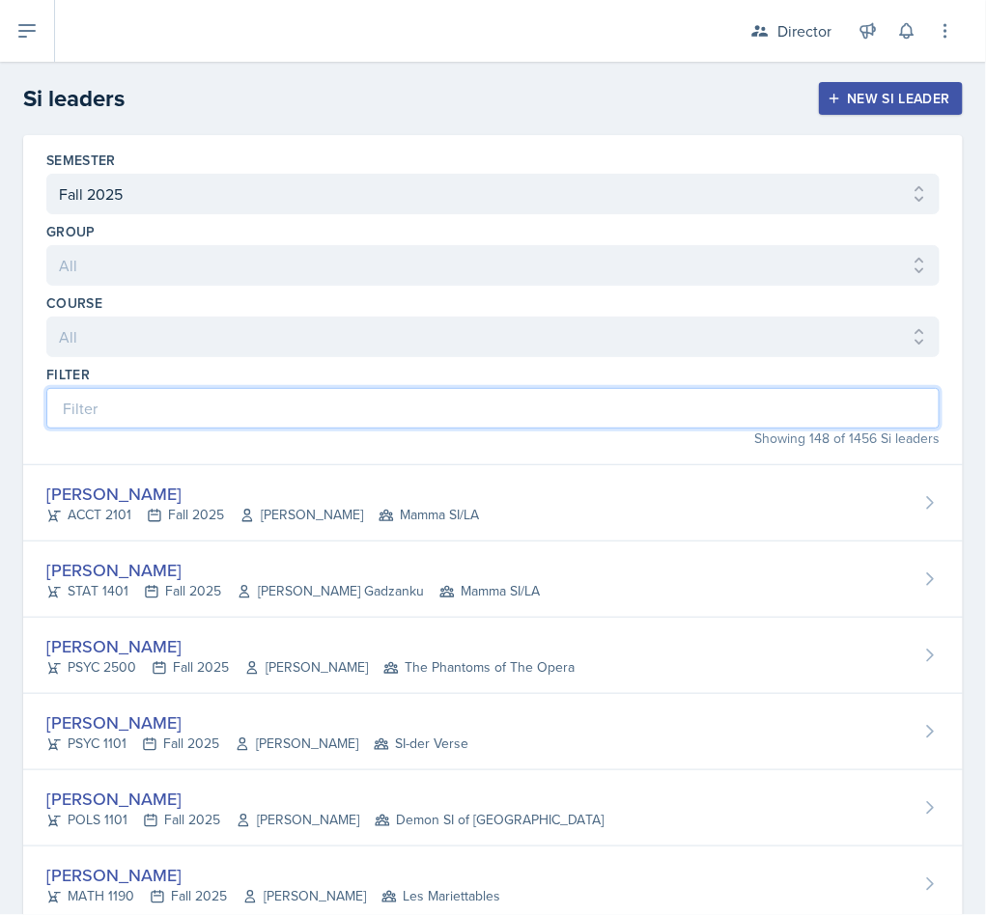
click at [186, 398] on input at bounding box center [492, 408] width 893 height 41
click at [722, 403] on input at bounding box center [492, 408] width 893 height 41
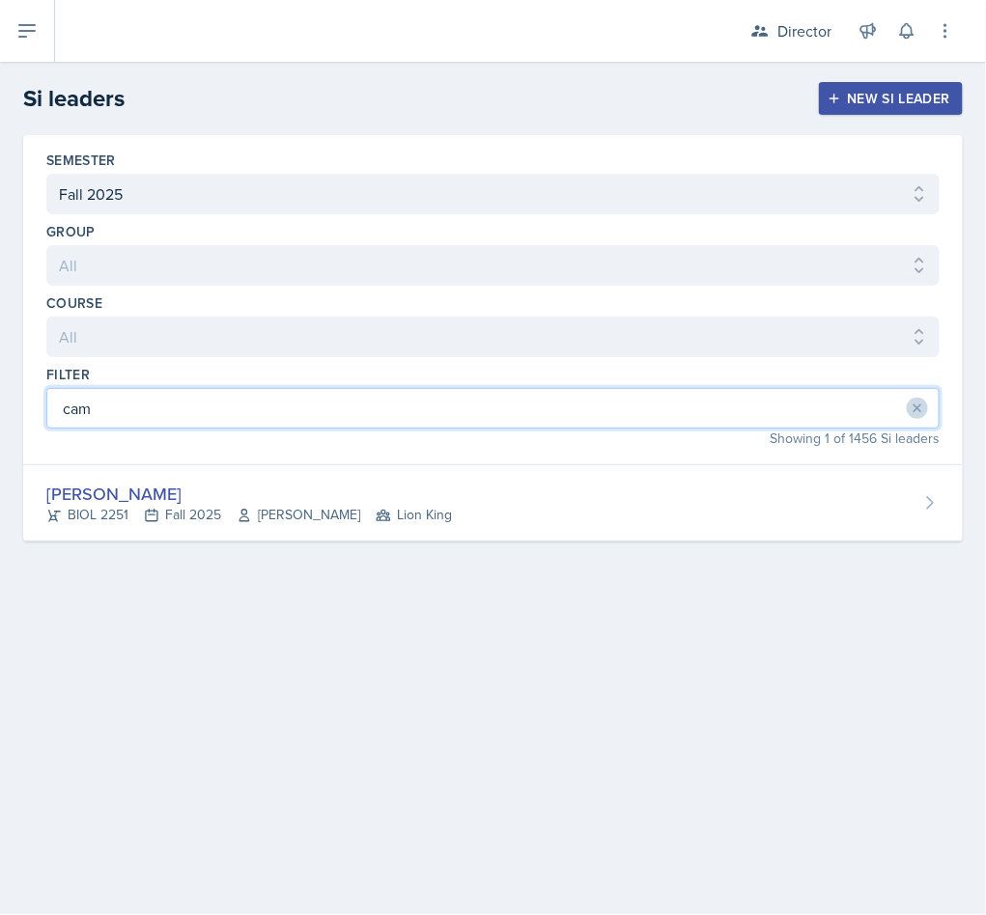
type input "cam"
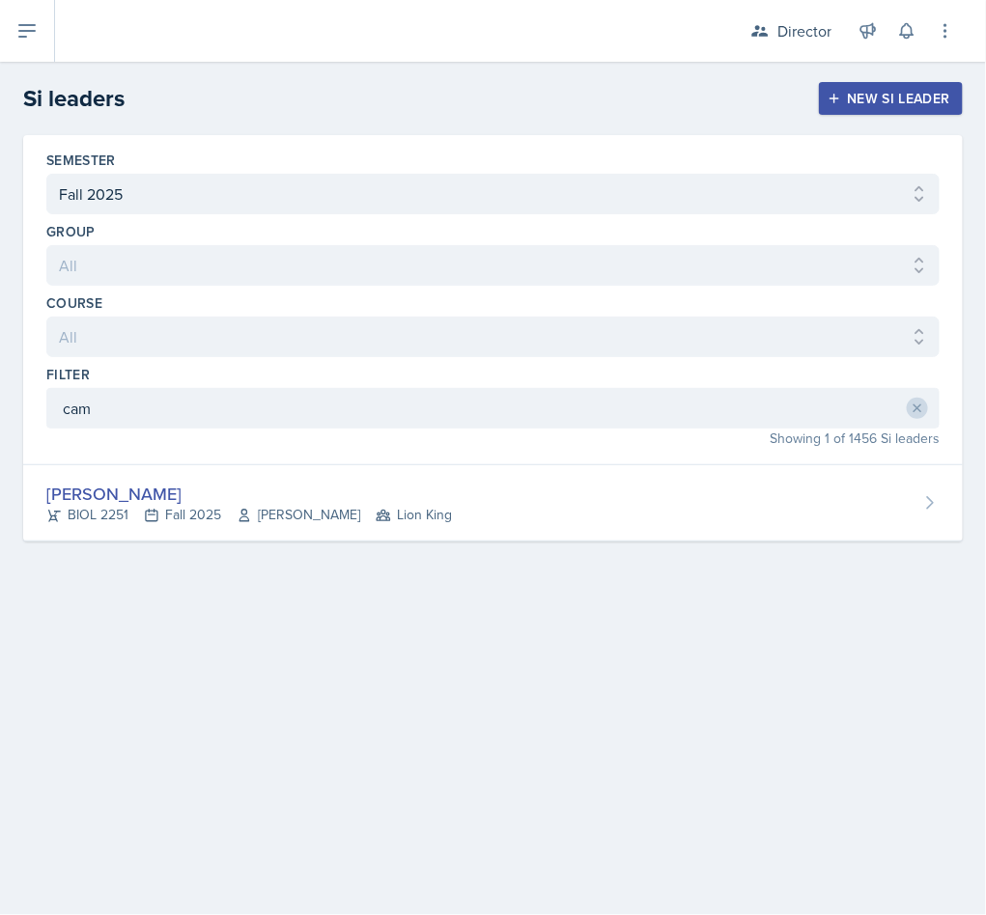
click at [510, 540] on div "Camille Richardson BIOL 2251 Fall 2025 Andrew Schneider Lion King" at bounding box center [492, 503] width 939 height 76
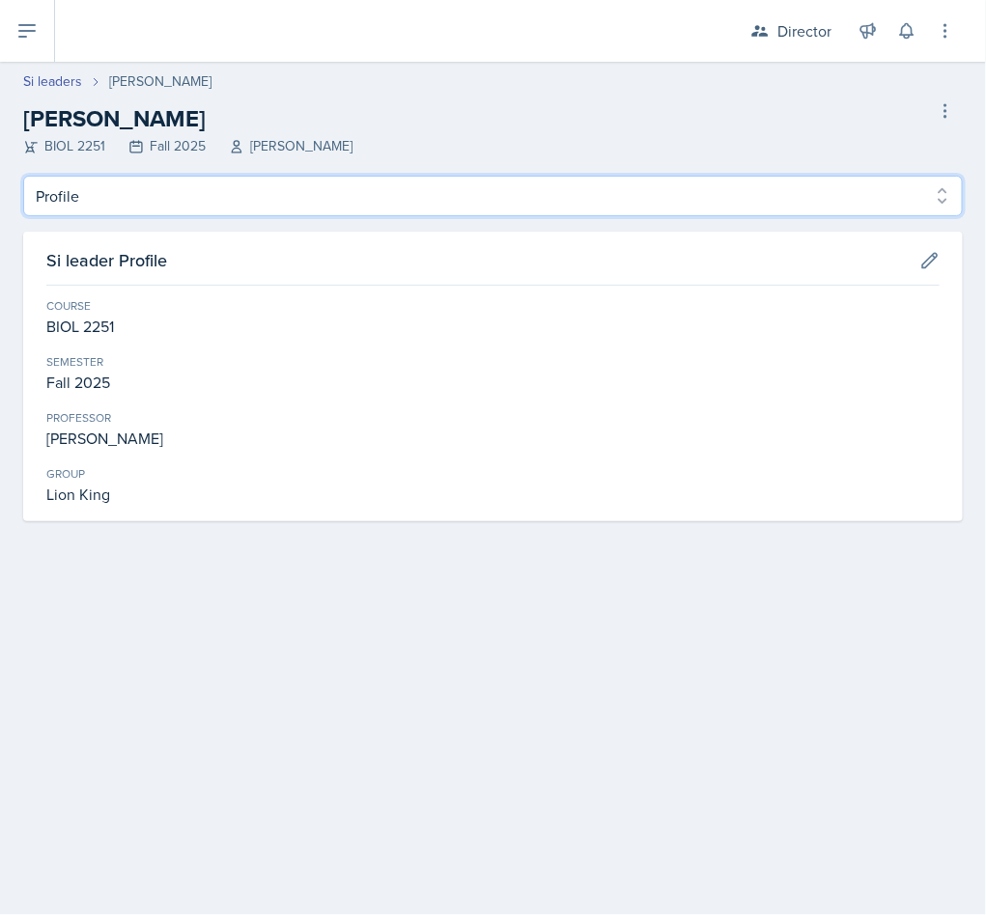
click at [365, 194] on select "Profile Planning Sheets Observation Forms Uploads" at bounding box center [492, 196] width 939 height 41
select select "Observation Forms"
click at [23, 176] on select "Profile Planning Sheets Observation Forms Uploads" at bounding box center [492, 196] width 939 height 41
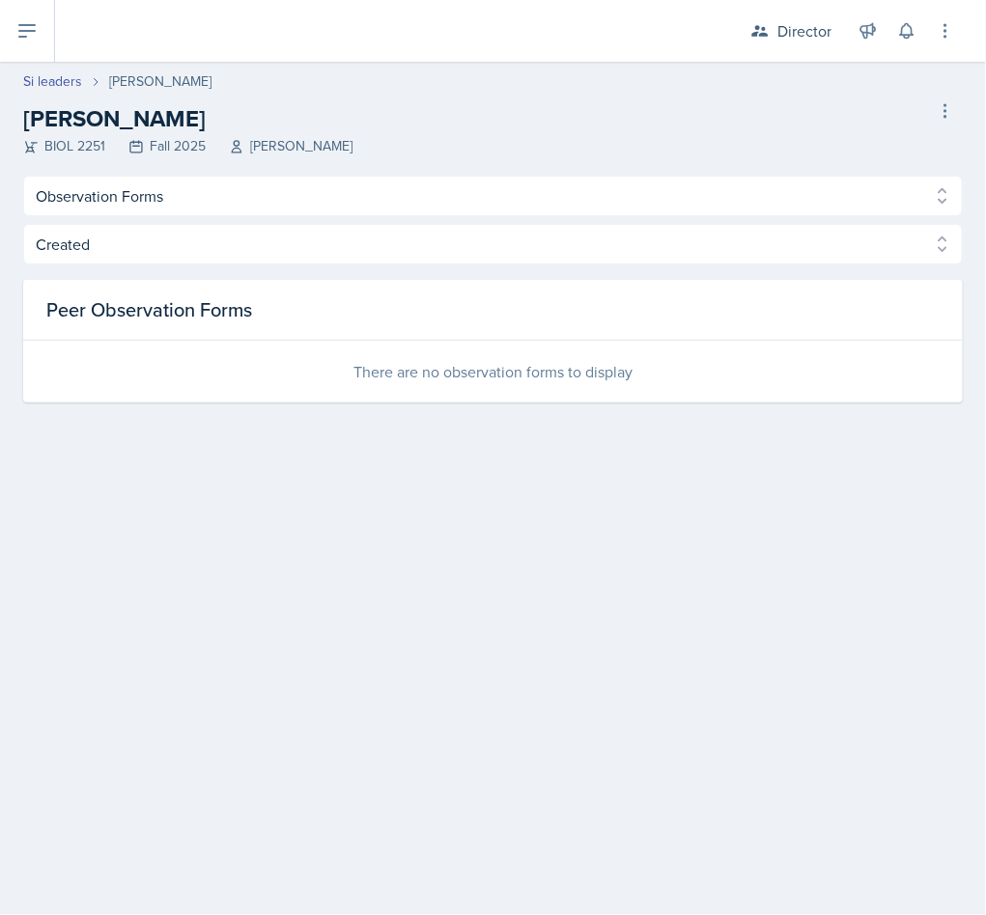
click at [64, 85] on link "Si leaders" at bounding box center [52, 81] width 59 height 20
select select "2bed604d-1099-4043-b1bc-2365e8740244"
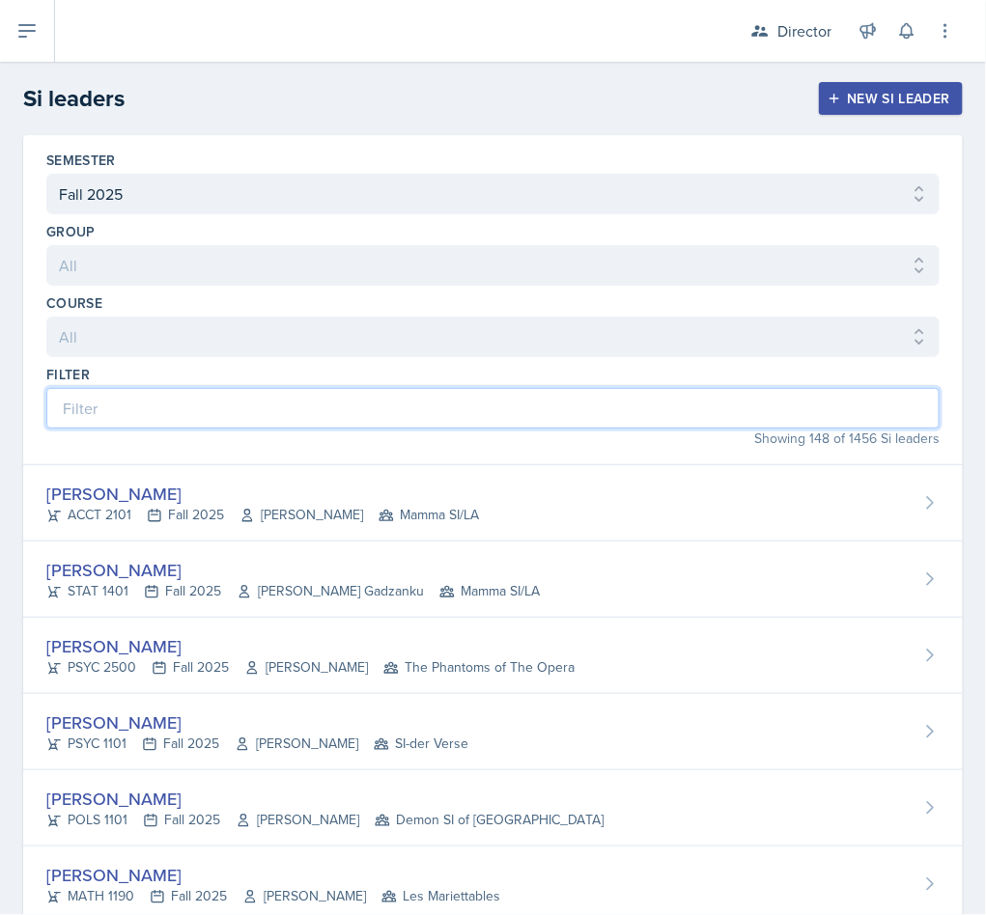
click at [343, 420] on input at bounding box center [492, 408] width 893 height 41
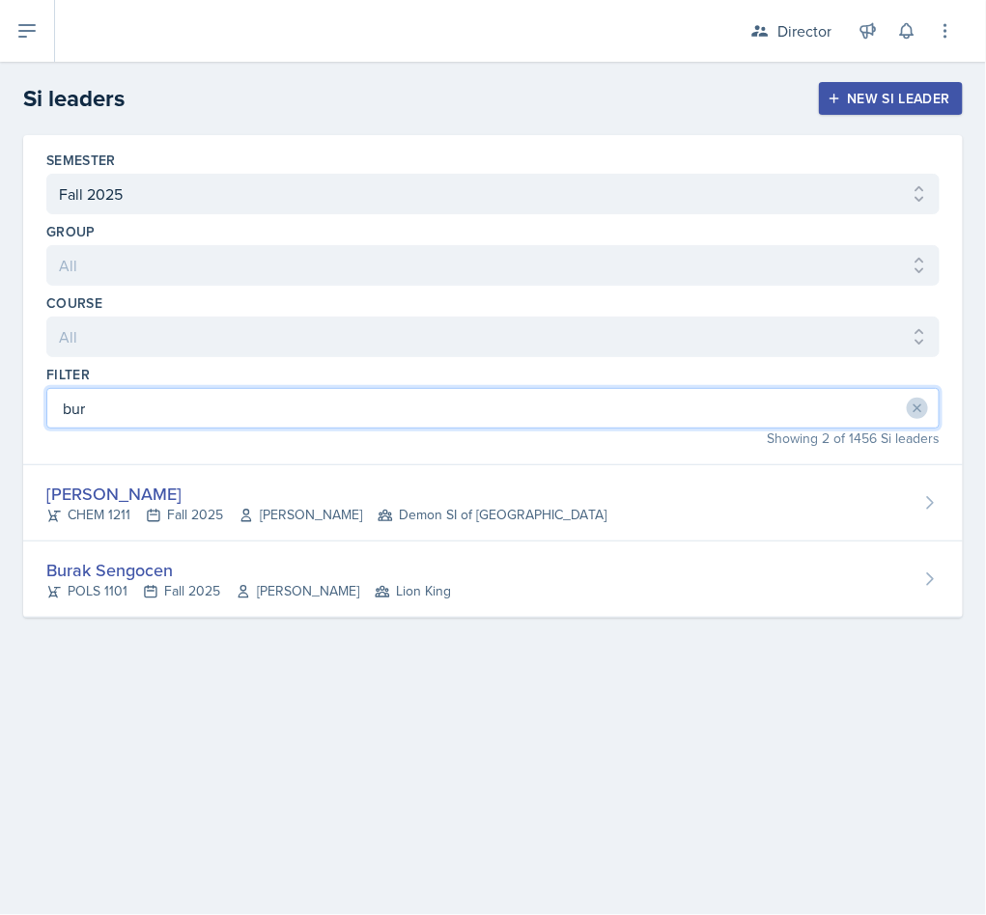
type input "bur"
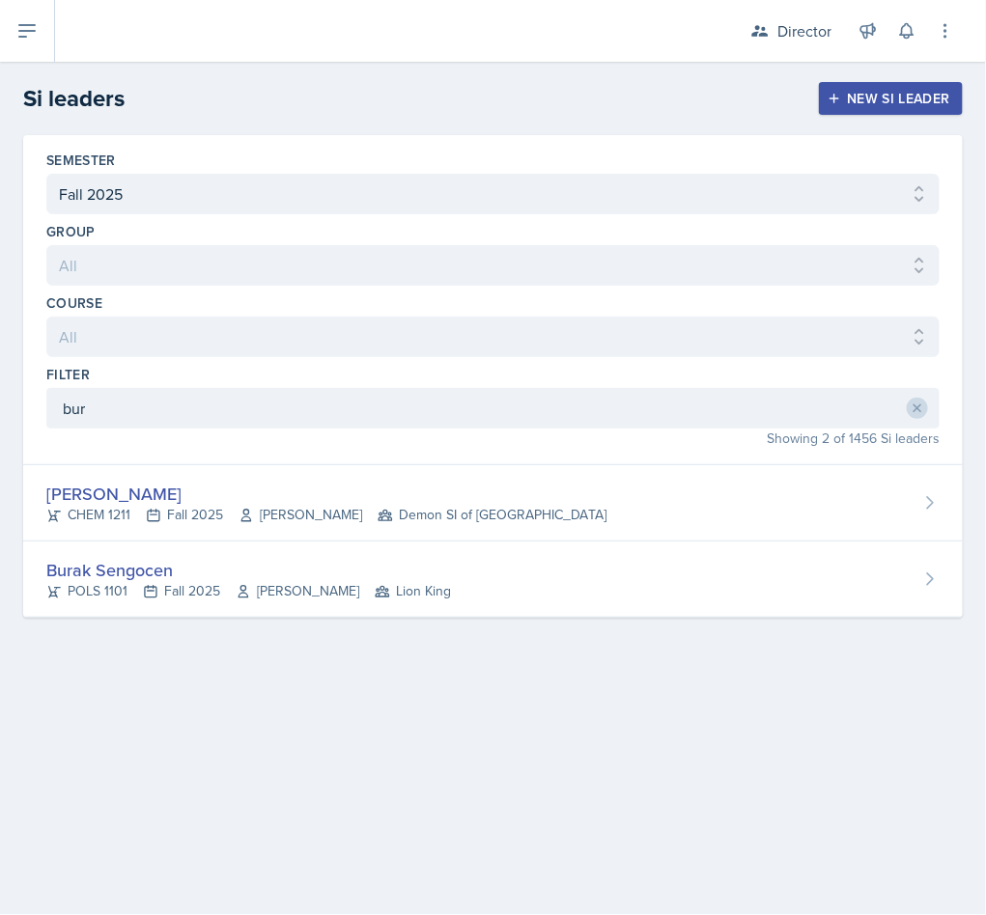
click at [255, 568] on div "Burak Sengocen" at bounding box center [248, 570] width 405 height 26
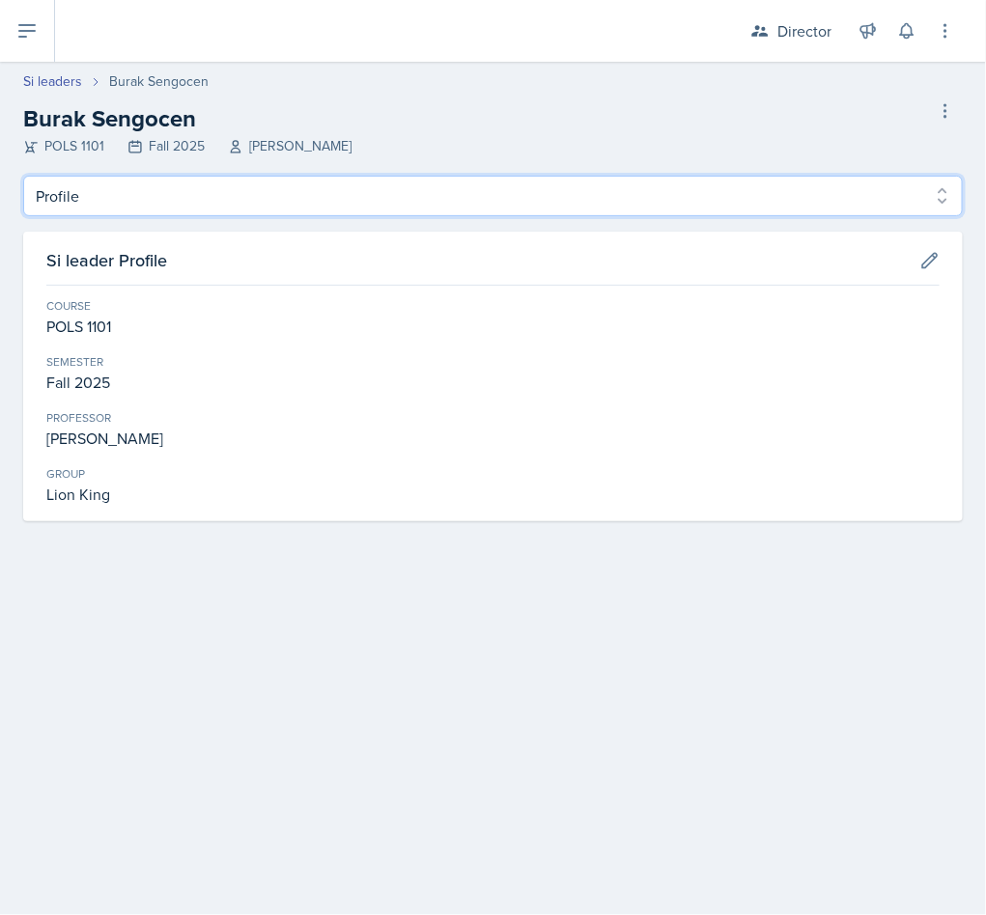
click at [217, 201] on select "Profile Planning Sheets Observation Forms Uploads" at bounding box center [492, 196] width 939 height 41
click at [23, 176] on select "Profile Planning Sheets Observation Forms Uploads" at bounding box center [492, 196] width 939 height 41
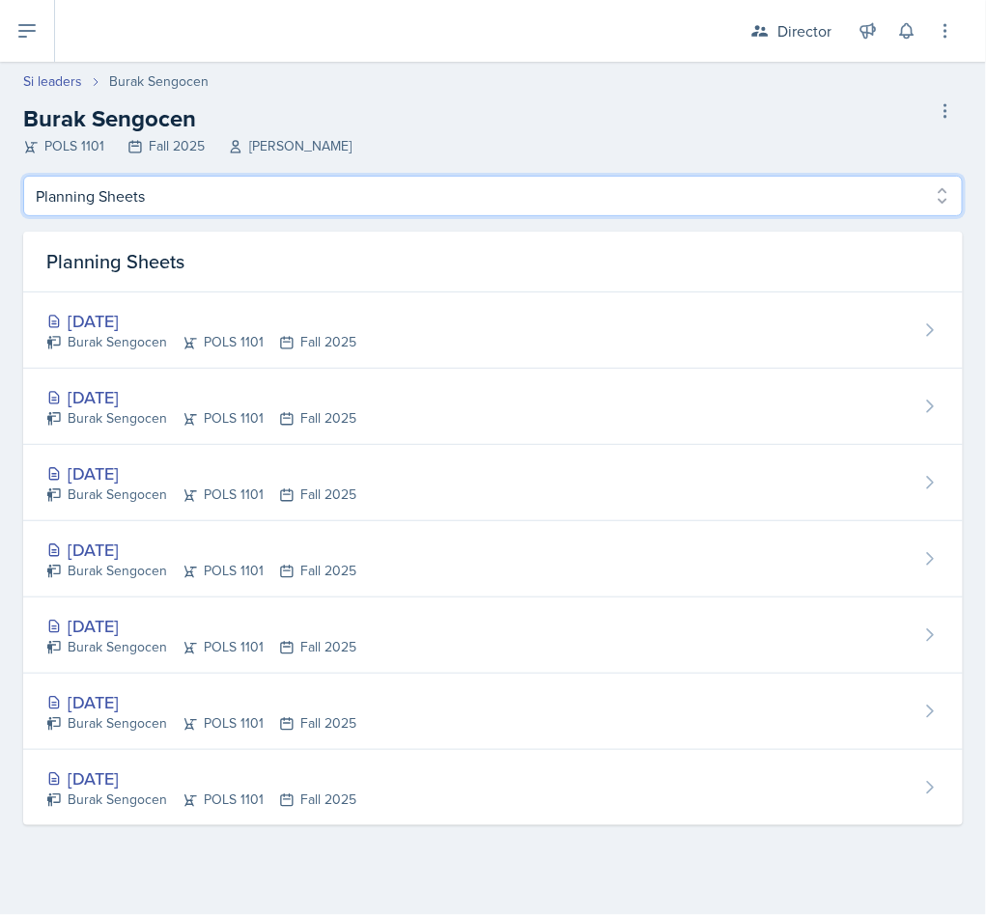
drag, startPoint x: 210, startPoint y: 194, endPoint x: 207, endPoint y: 210, distance: 15.7
click at [210, 194] on select "Profile Planning Sheets Observation Forms Uploads" at bounding box center [492, 196] width 939 height 41
select select "Observation Forms"
click at [23, 176] on select "Profile Planning Sheets Observation Forms Uploads" at bounding box center [492, 196] width 939 height 41
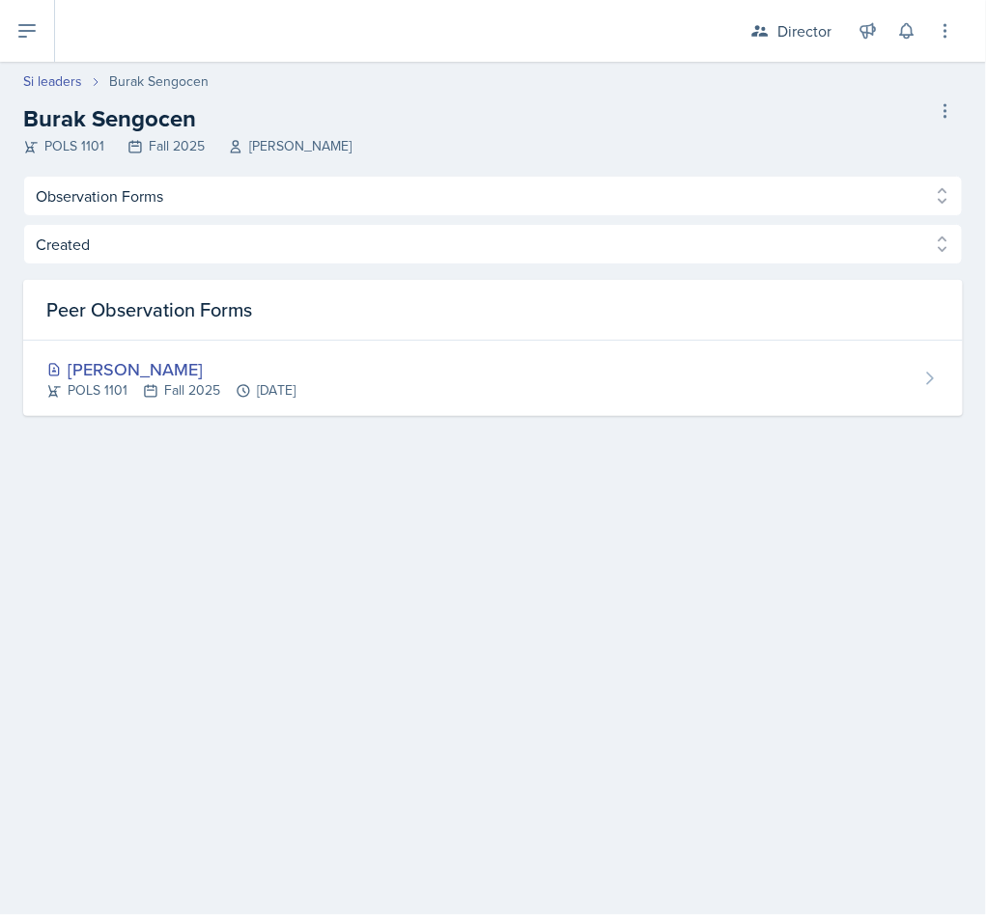
click at [59, 75] on link "Si leaders" at bounding box center [52, 81] width 59 height 20
select select "2bed604d-1099-4043-b1bc-2365e8740244"
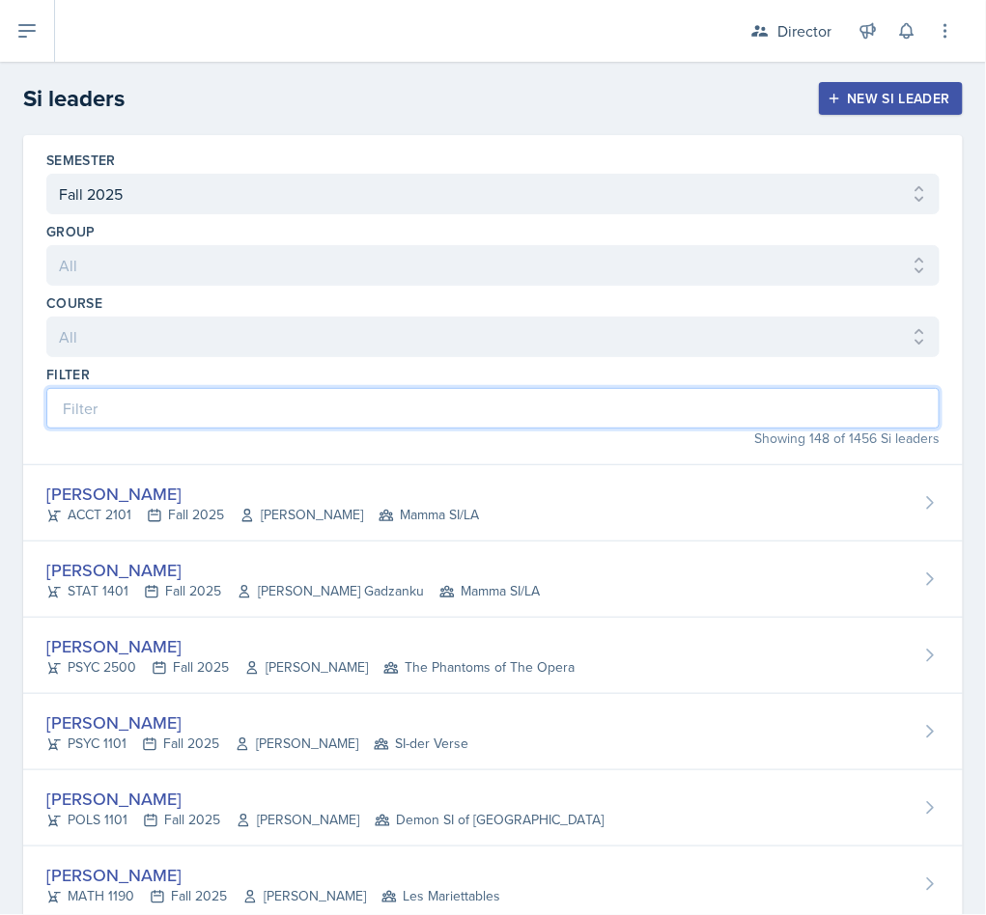
click at [178, 423] on input at bounding box center [492, 408] width 893 height 41
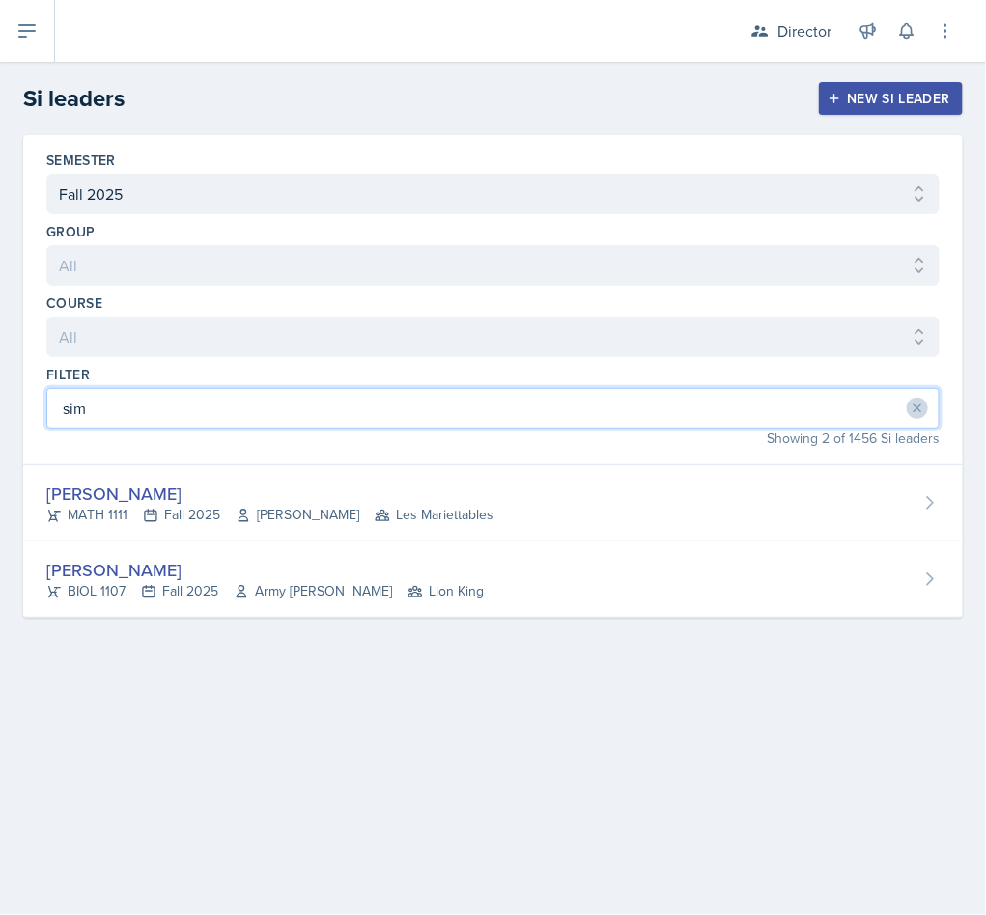
type input "sim"
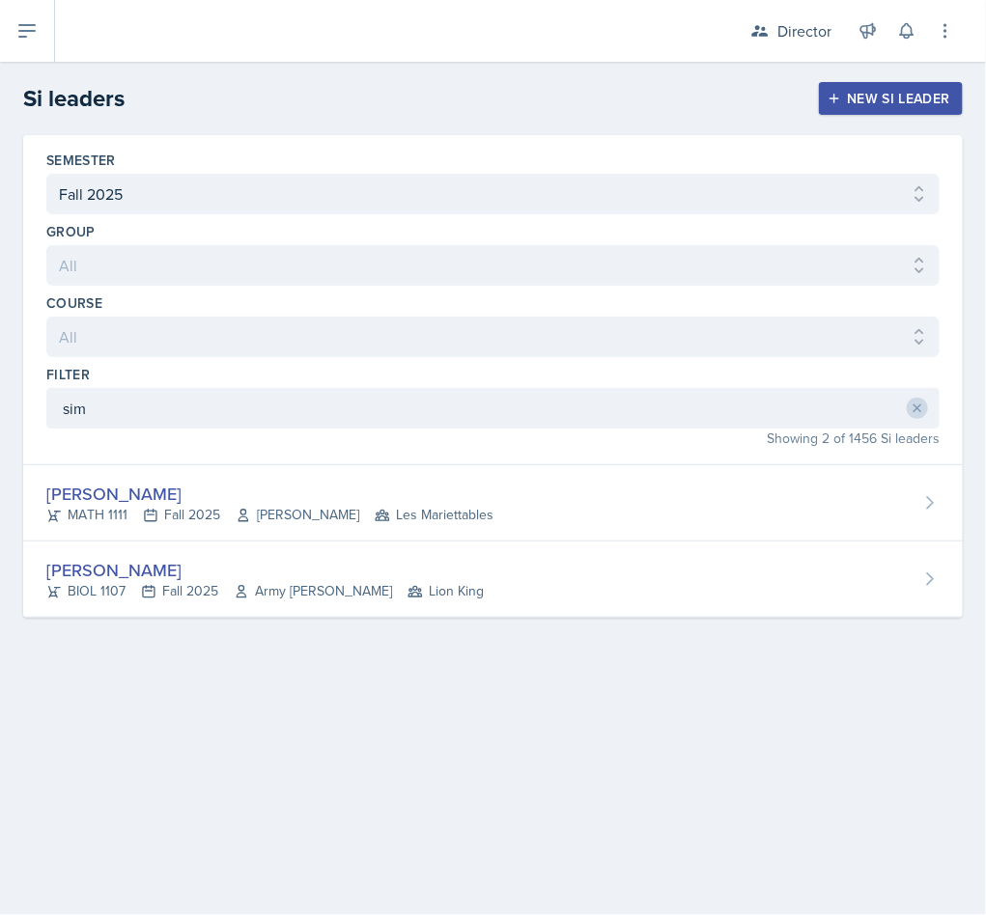
click at [211, 562] on div "Simas Simokaitis" at bounding box center [264, 570] width 437 height 26
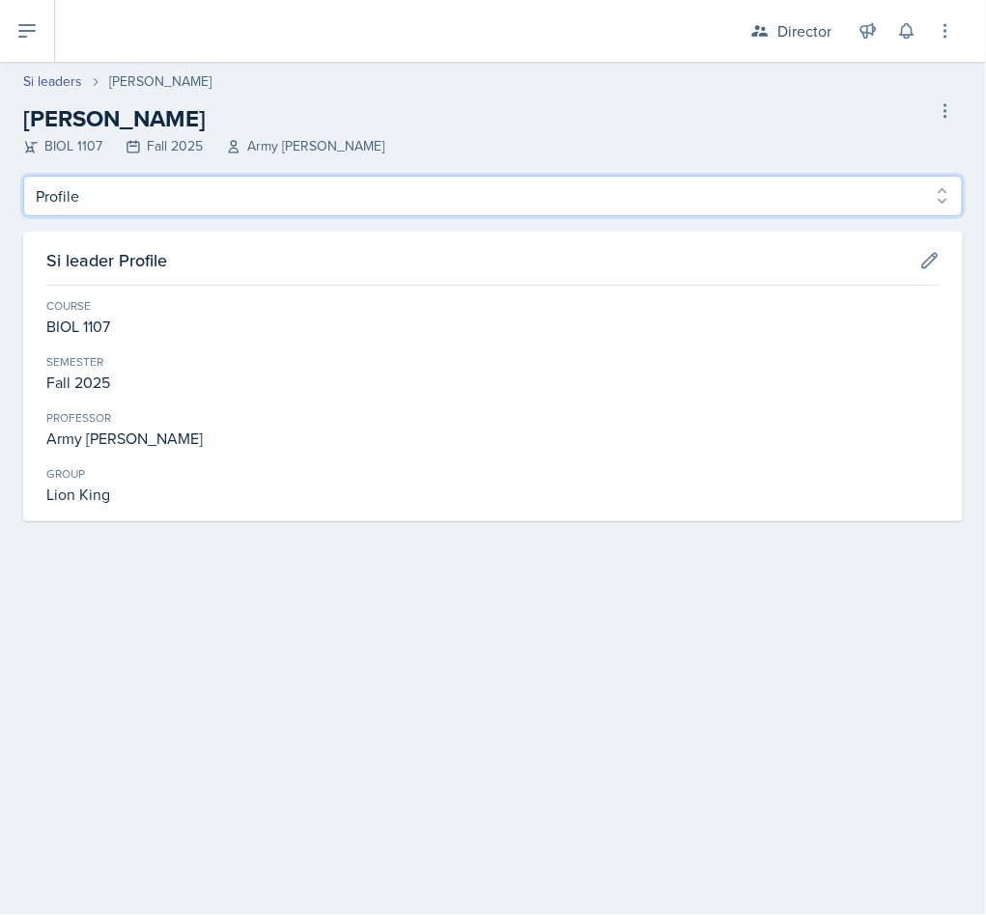
click at [215, 207] on select "Profile Planning Sheets Observation Forms Uploads" at bounding box center [492, 196] width 939 height 41
select select "Observation Forms"
click at [23, 176] on select "Profile Planning Sheets Observation Forms Uploads" at bounding box center [492, 196] width 939 height 41
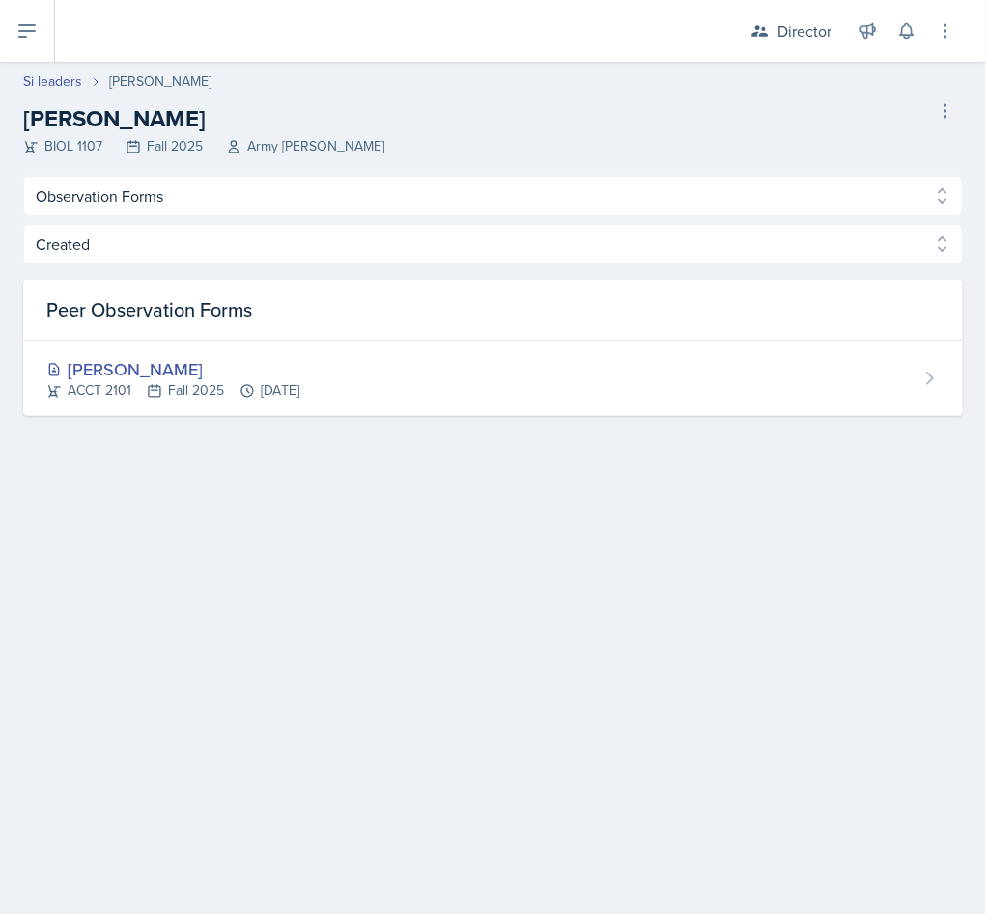
click at [68, 76] on link "Si leaders" at bounding box center [52, 81] width 59 height 20
select select "2bed604d-1099-4043-b1bc-2365e8740244"
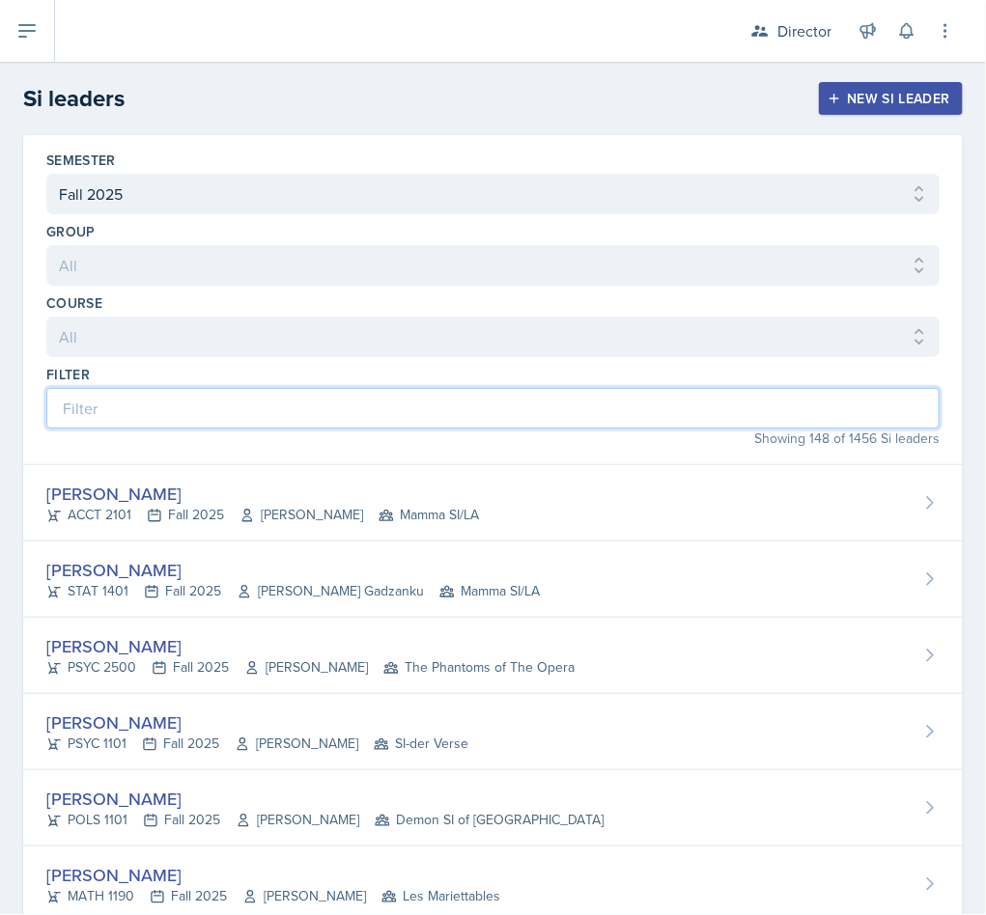
click at [311, 400] on input at bounding box center [492, 408] width 893 height 41
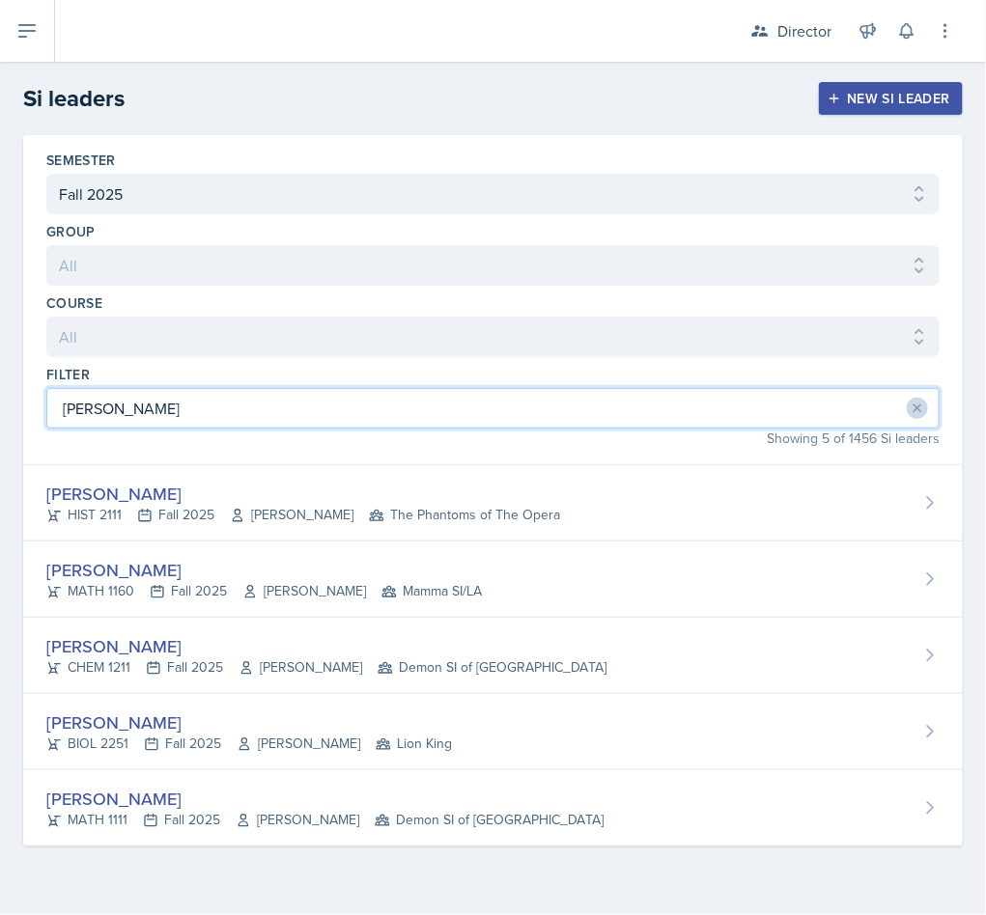
type input "eli"
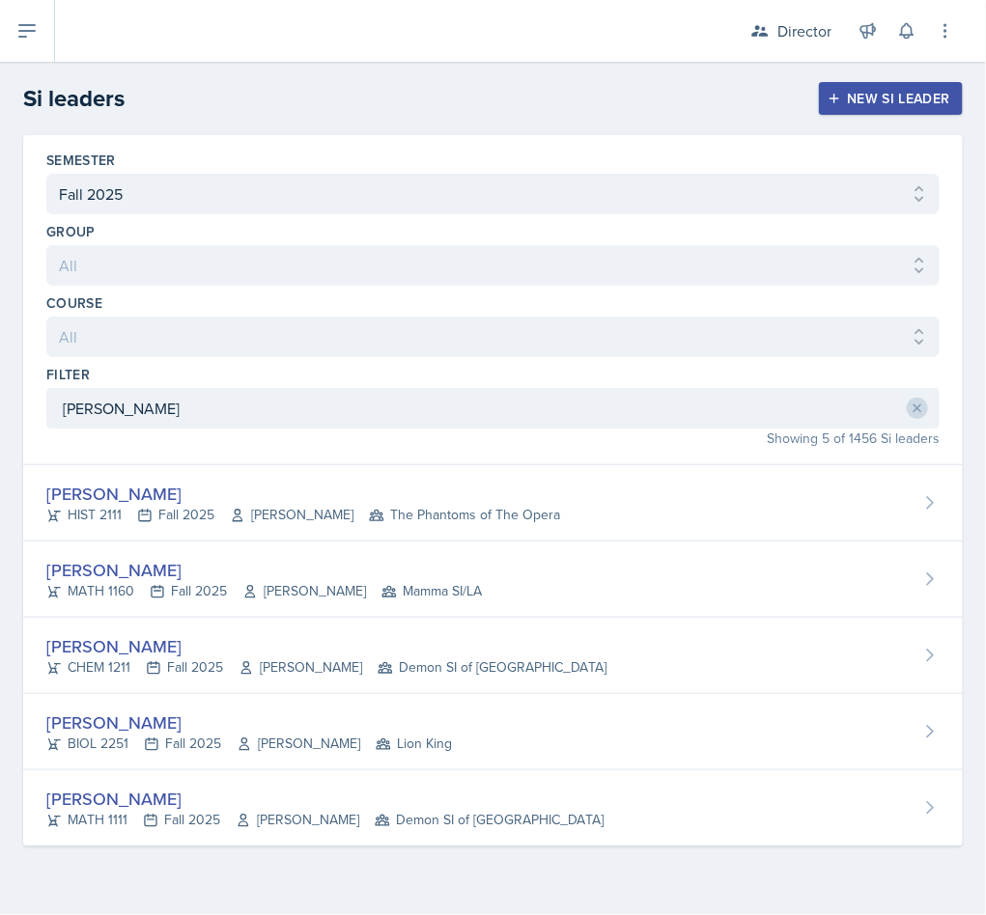
click at [331, 736] on div "Elijah Till" at bounding box center [248, 723] width 405 height 26
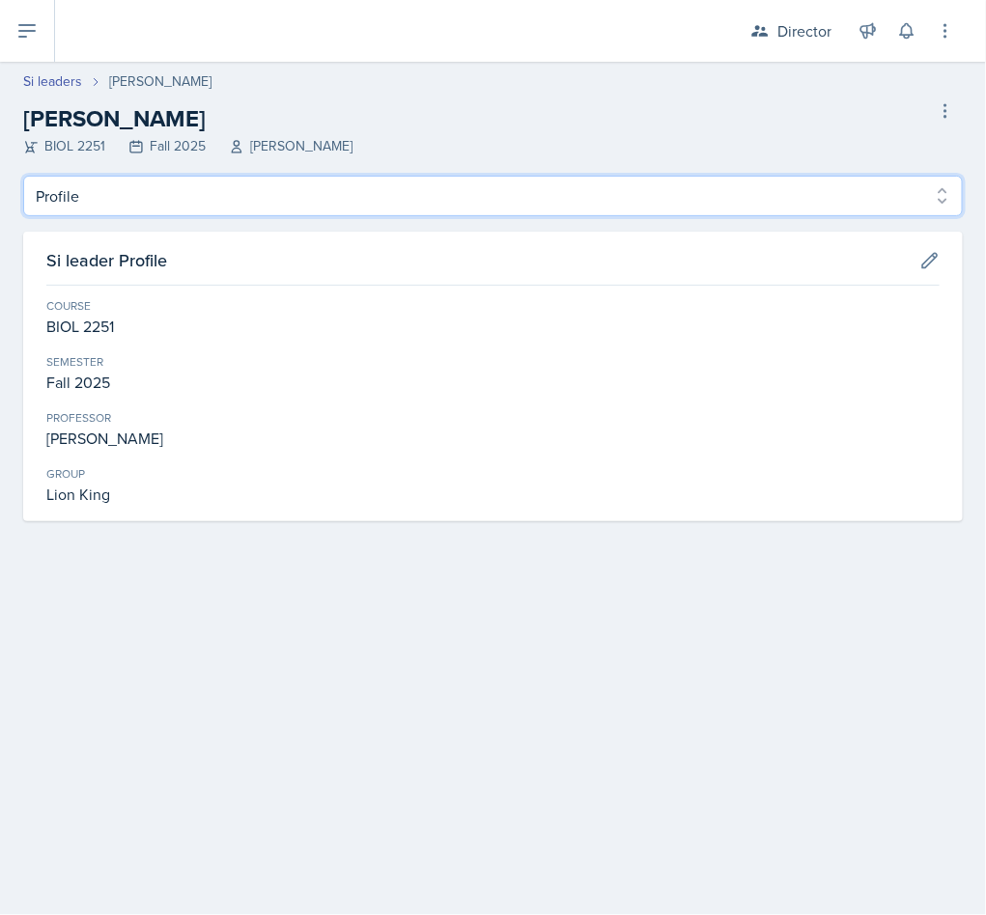
drag, startPoint x: 296, startPoint y: 181, endPoint x: 270, endPoint y: 212, distance: 41.2
click at [295, 181] on select "Profile Planning Sheets Observation Forms Uploads" at bounding box center [492, 196] width 939 height 41
select select "Observation Forms"
click at [23, 176] on select "Profile Planning Sheets Observation Forms Uploads" at bounding box center [492, 196] width 939 height 41
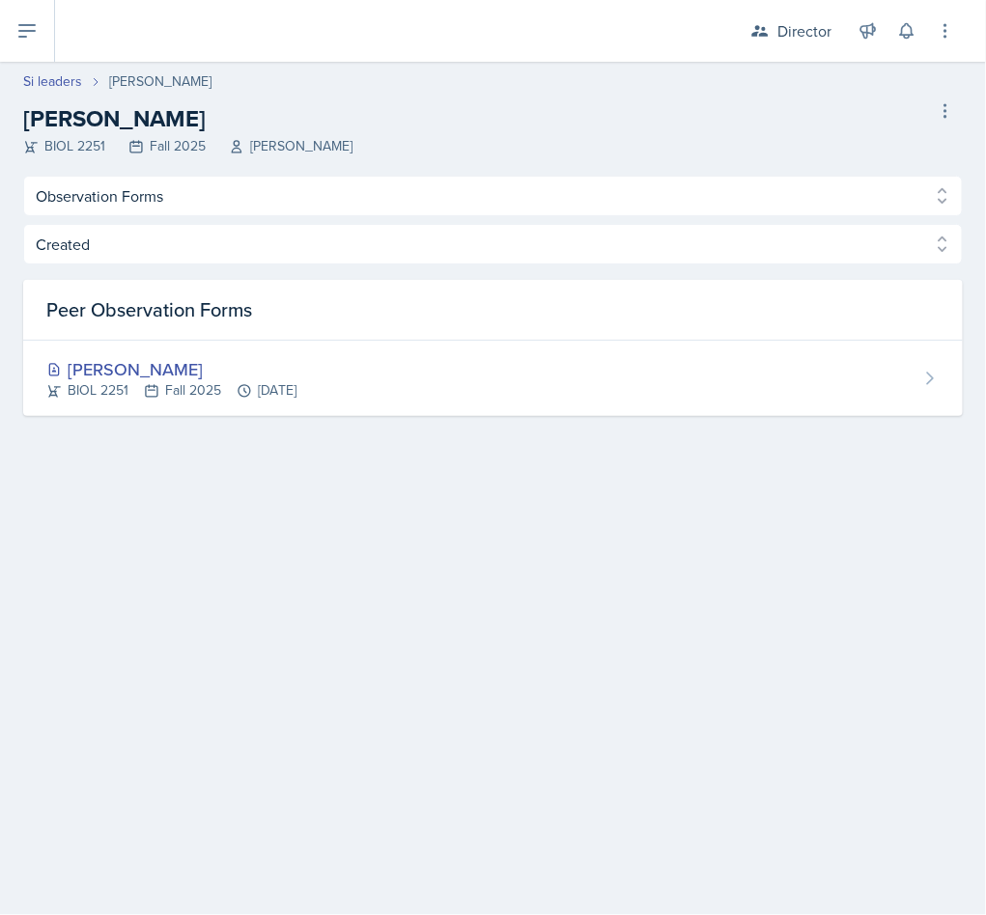
click at [55, 90] on link "Si leaders" at bounding box center [52, 81] width 59 height 20
select select "2bed604d-1099-4043-b1bc-2365e8740244"
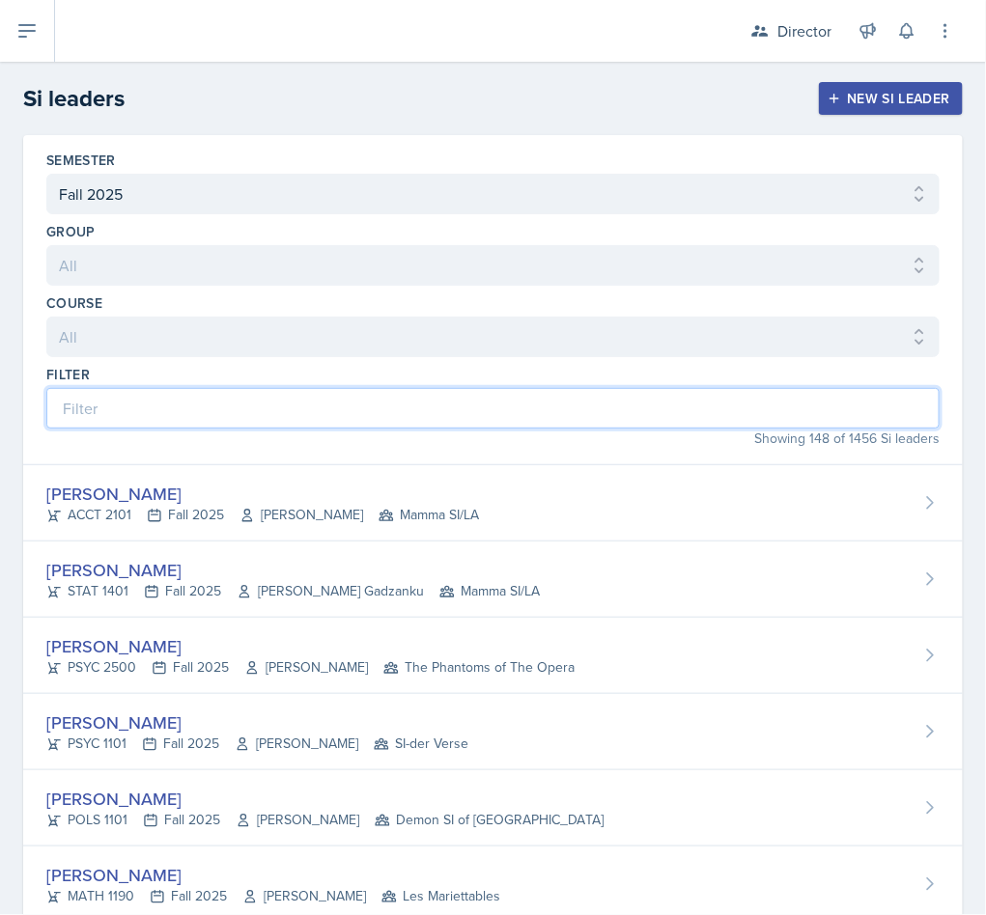
click at [258, 412] on input at bounding box center [492, 408] width 893 height 41
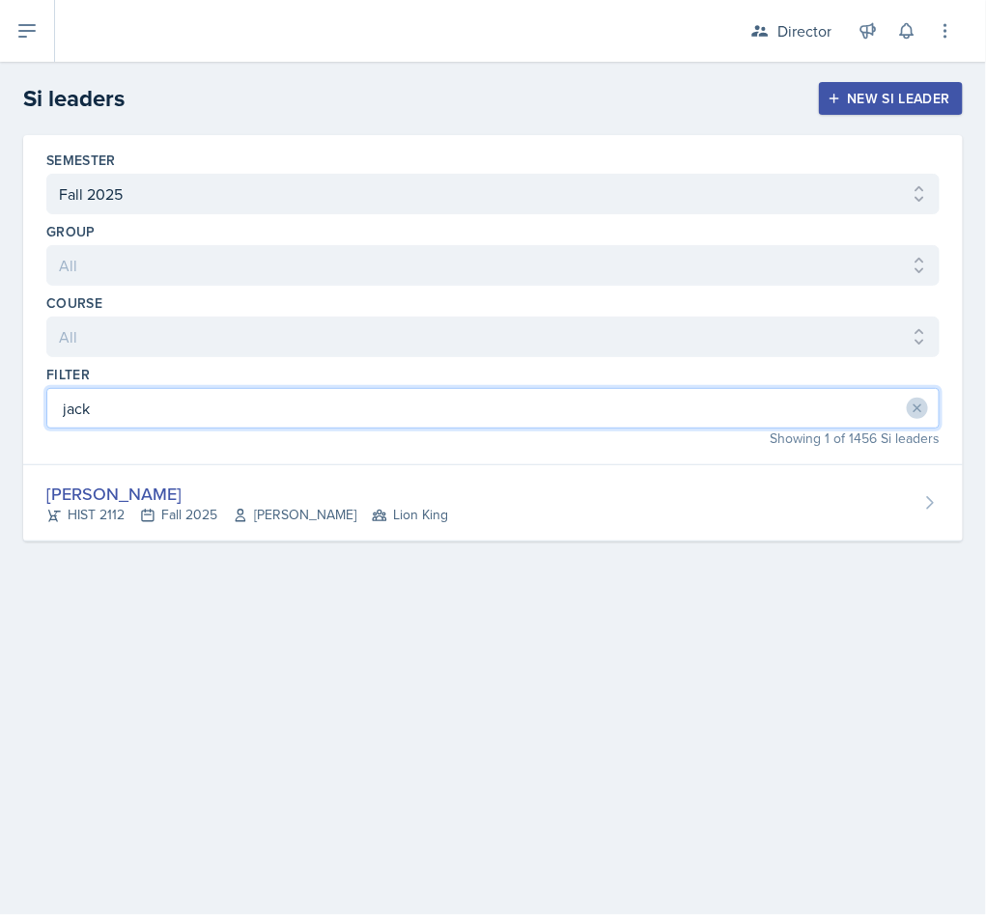
type input "jack"
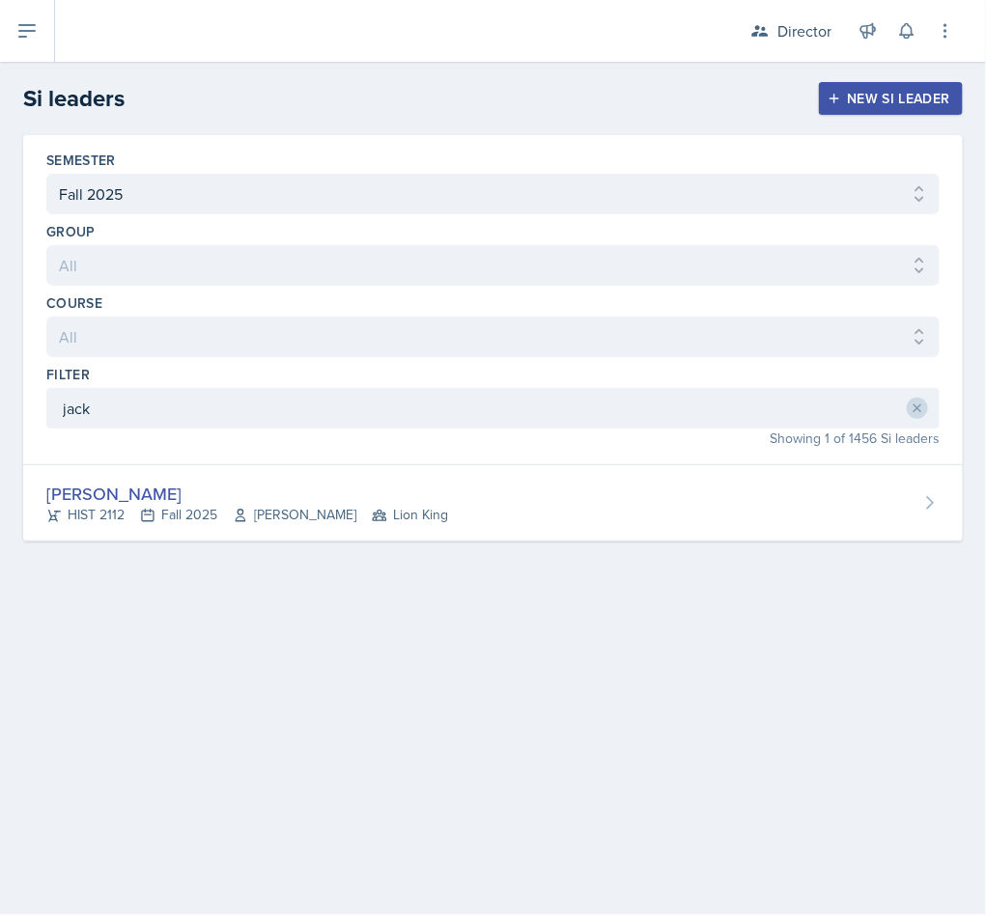
click at [246, 505] on div "Jack Vickers" at bounding box center [247, 494] width 402 height 26
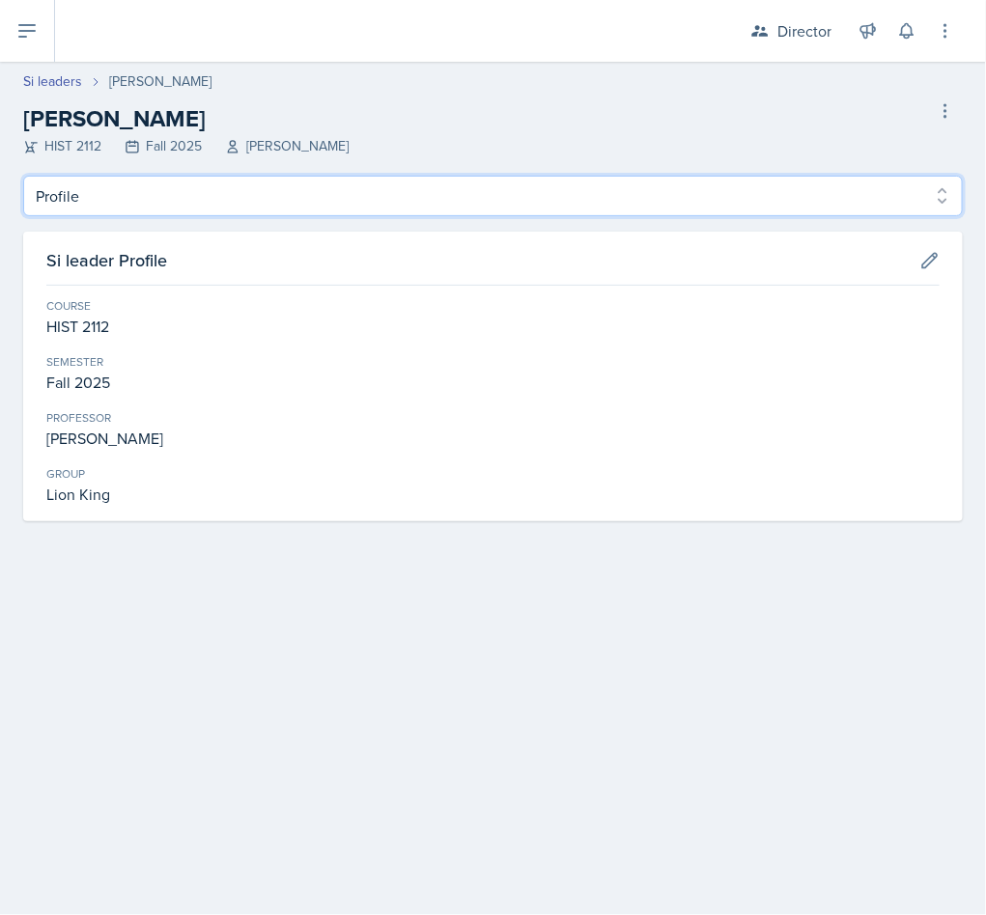
click at [133, 197] on select "Profile Planning Sheets Observation Forms Uploads" at bounding box center [492, 196] width 939 height 41
select select "Observation Forms"
click at [23, 176] on select "Profile Planning Sheets Observation Forms Uploads" at bounding box center [492, 196] width 939 height 41
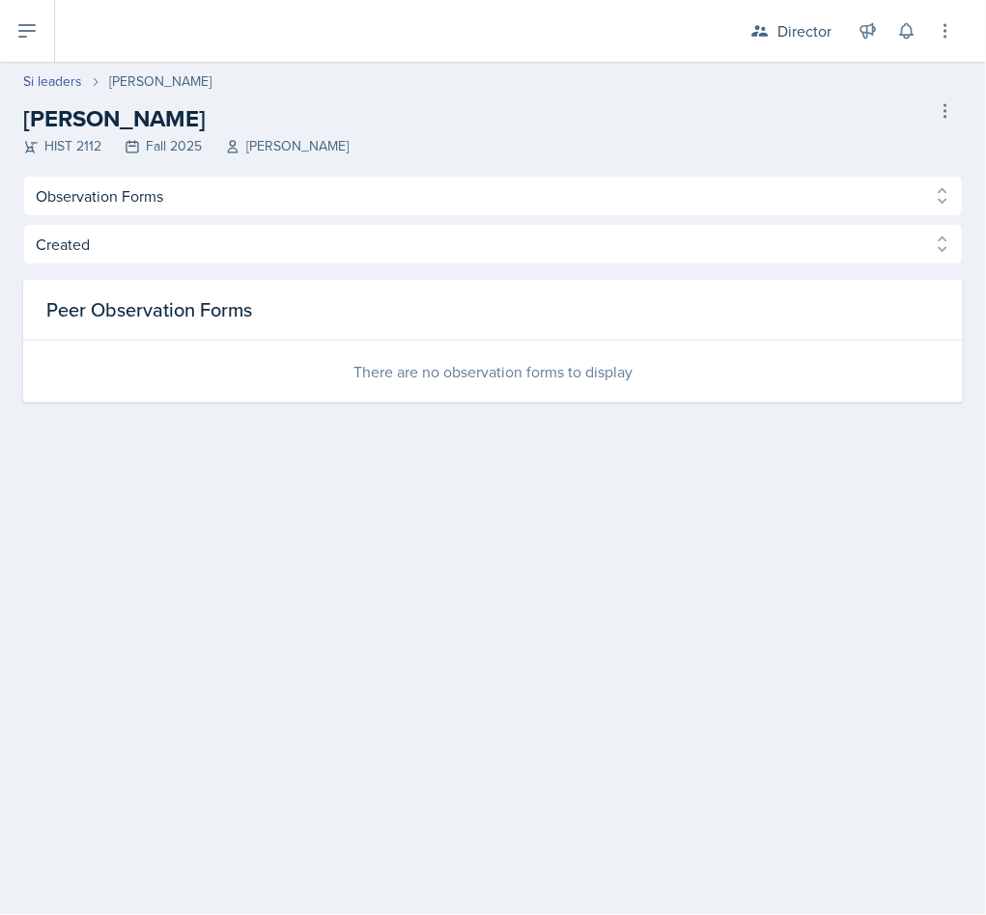
click at [70, 85] on link "Si leaders" at bounding box center [52, 81] width 59 height 20
select select "2bed604d-1099-4043-b1bc-2365e8740244"
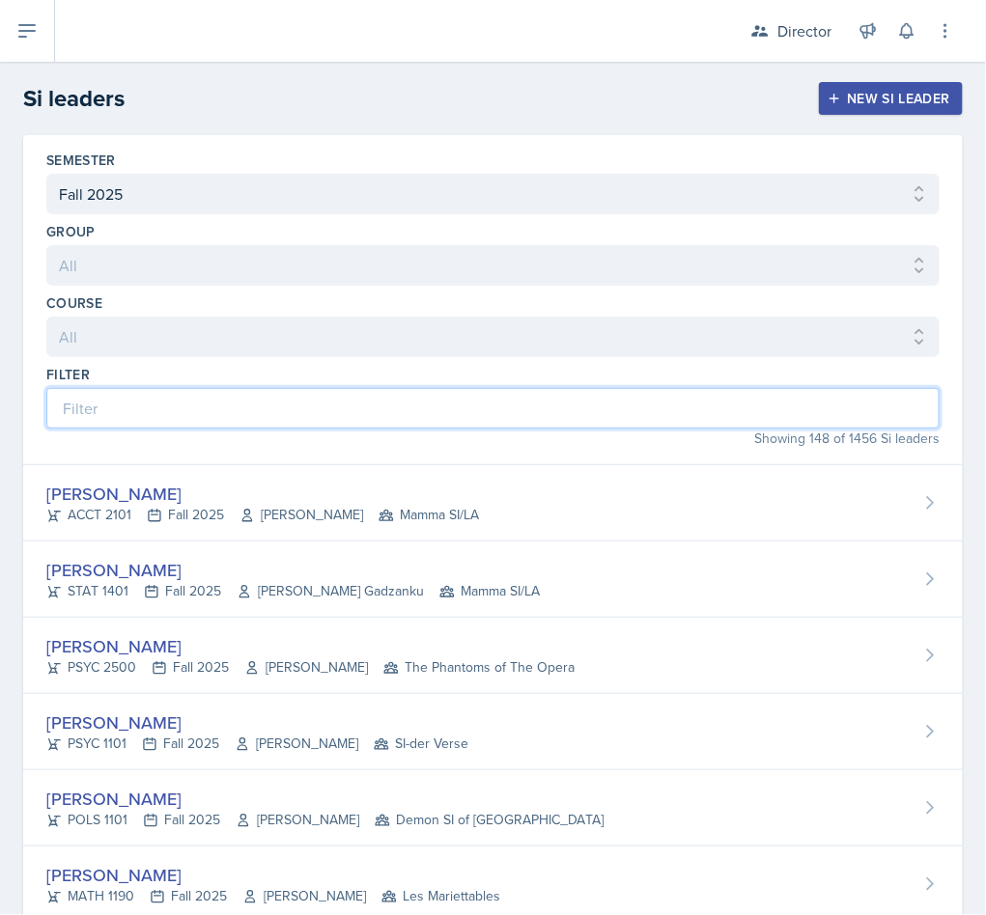
click at [223, 411] on input at bounding box center [492, 408] width 893 height 41
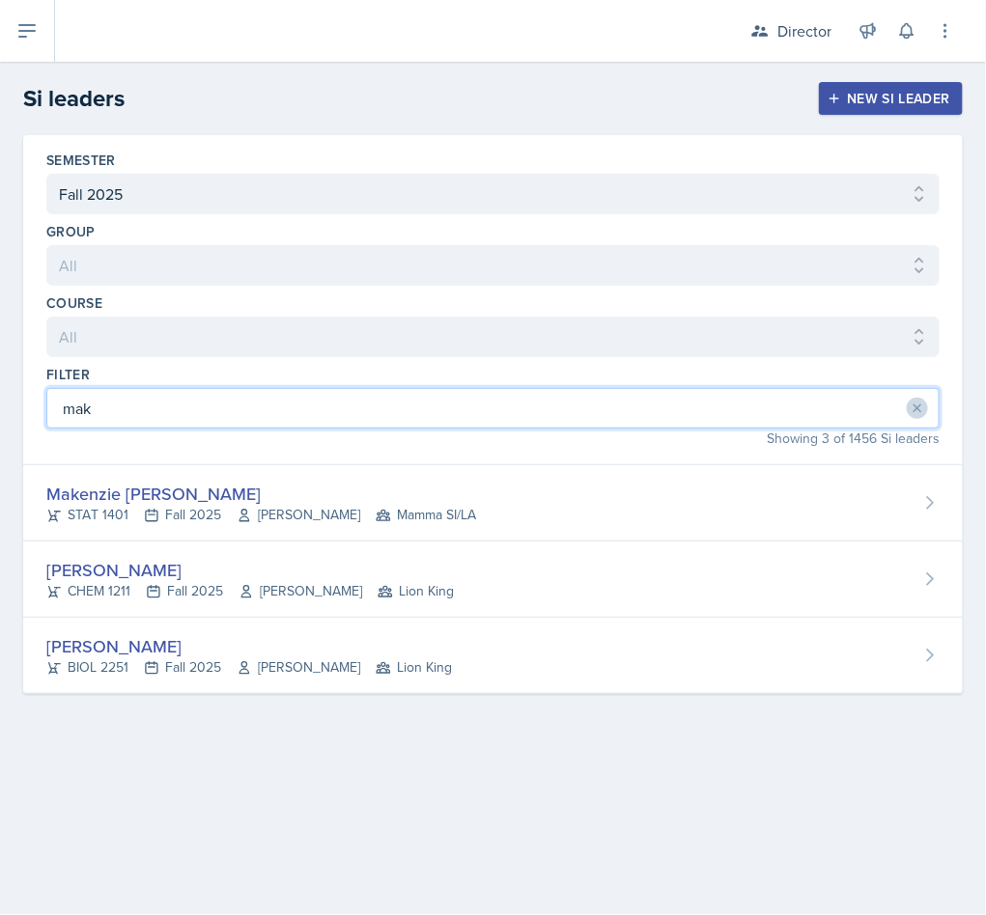
type input "mak"
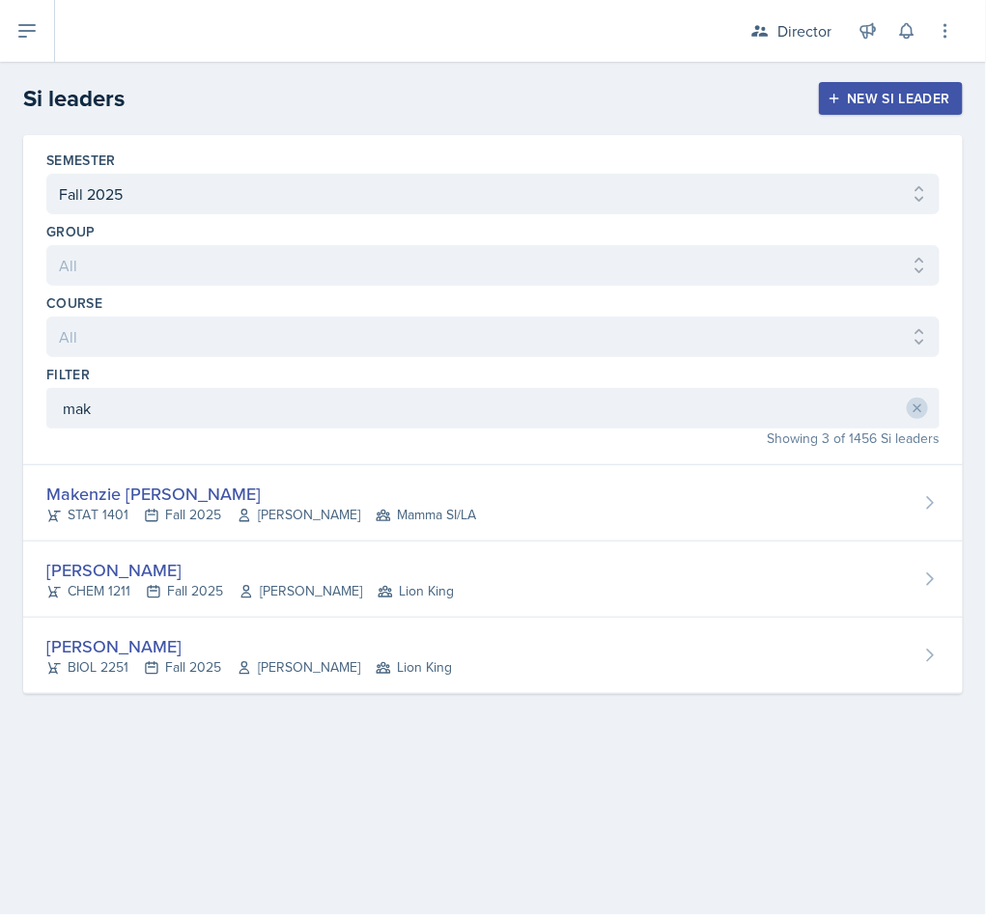
click at [311, 658] on div "Makenzie Westra" at bounding box center [248, 646] width 405 height 26
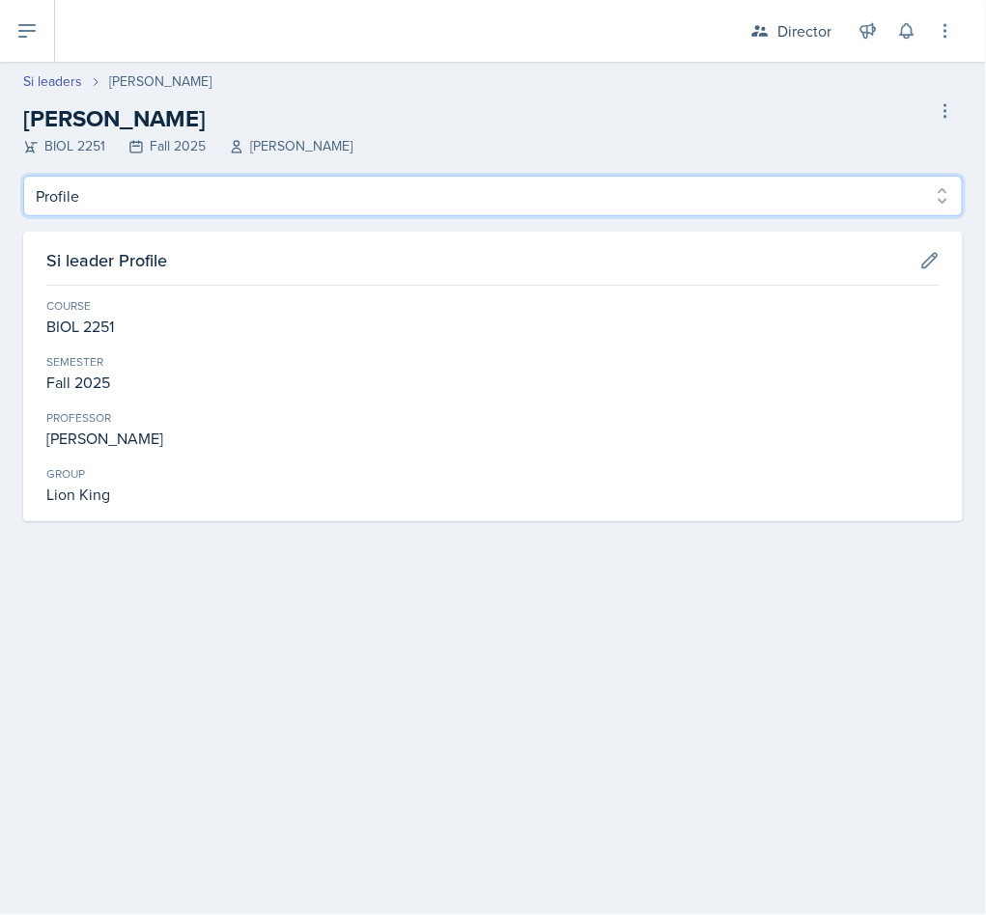
click at [235, 212] on select "Profile Planning Sheets Observation Forms Uploads" at bounding box center [492, 196] width 939 height 41
select select "Observation Forms"
click at [23, 176] on select "Profile Planning Sheets Observation Forms Uploads" at bounding box center [492, 196] width 939 height 41
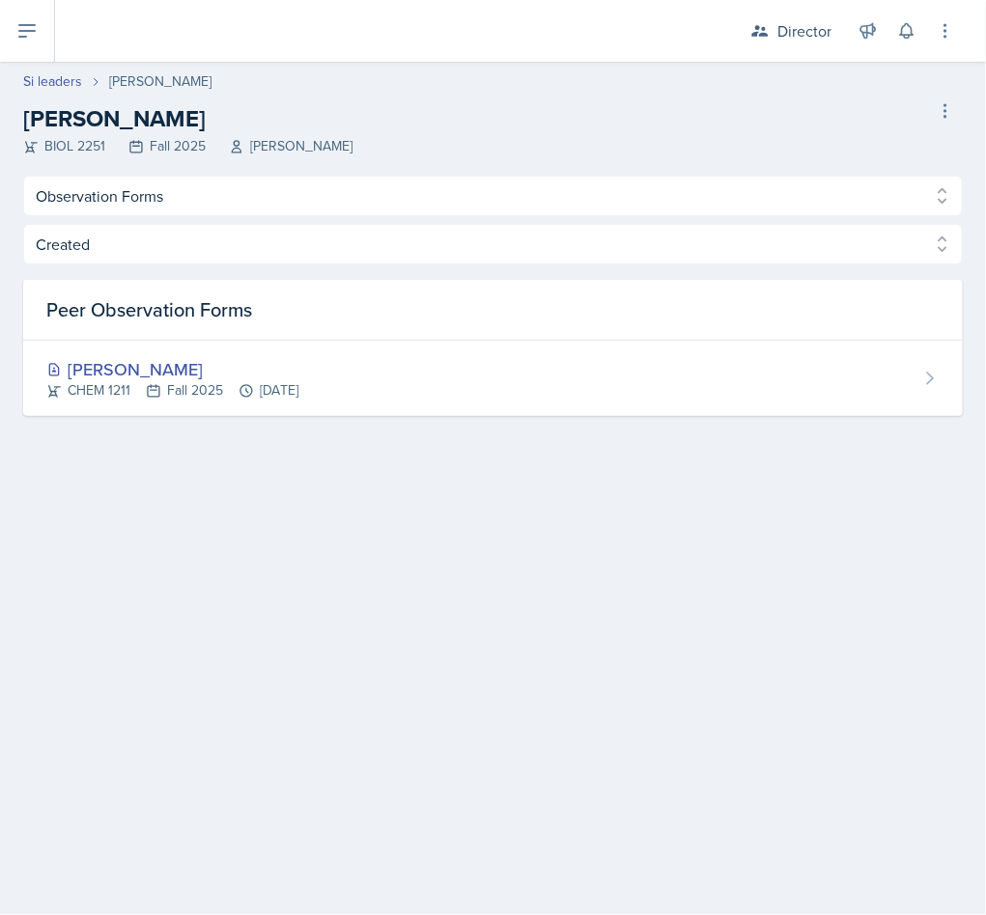
click at [64, 75] on link "Si leaders" at bounding box center [52, 81] width 59 height 20
select select "2bed604d-1099-4043-b1bc-2365e8740244"
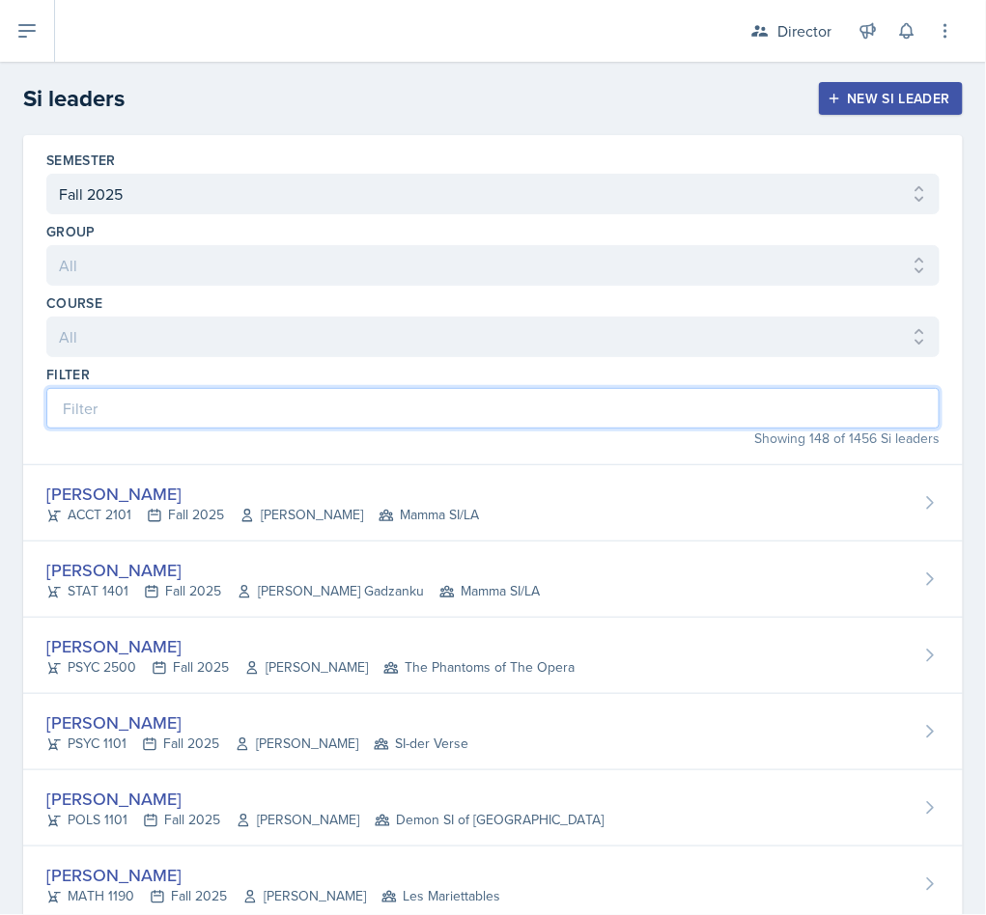
click at [105, 404] on input at bounding box center [492, 408] width 893 height 41
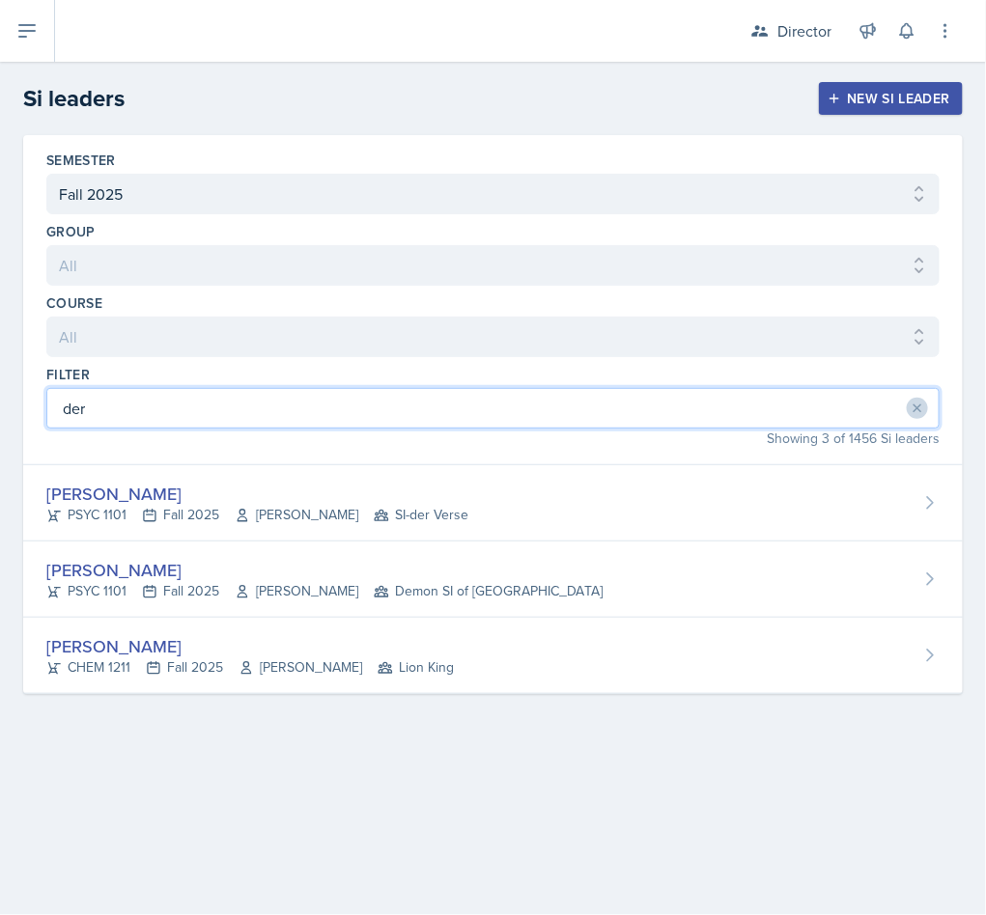
type input "der"
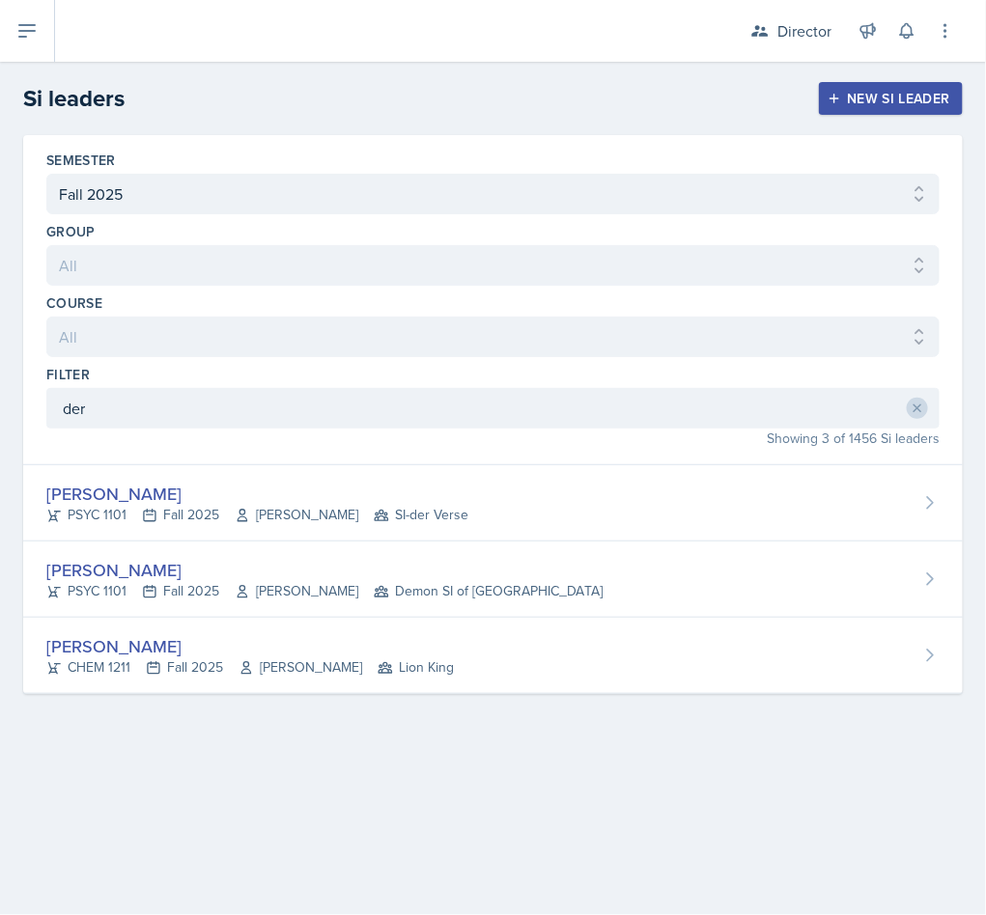
click at [290, 656] on div "Derek Zochowski" at bounding box center [249, 646] width 407 height 26
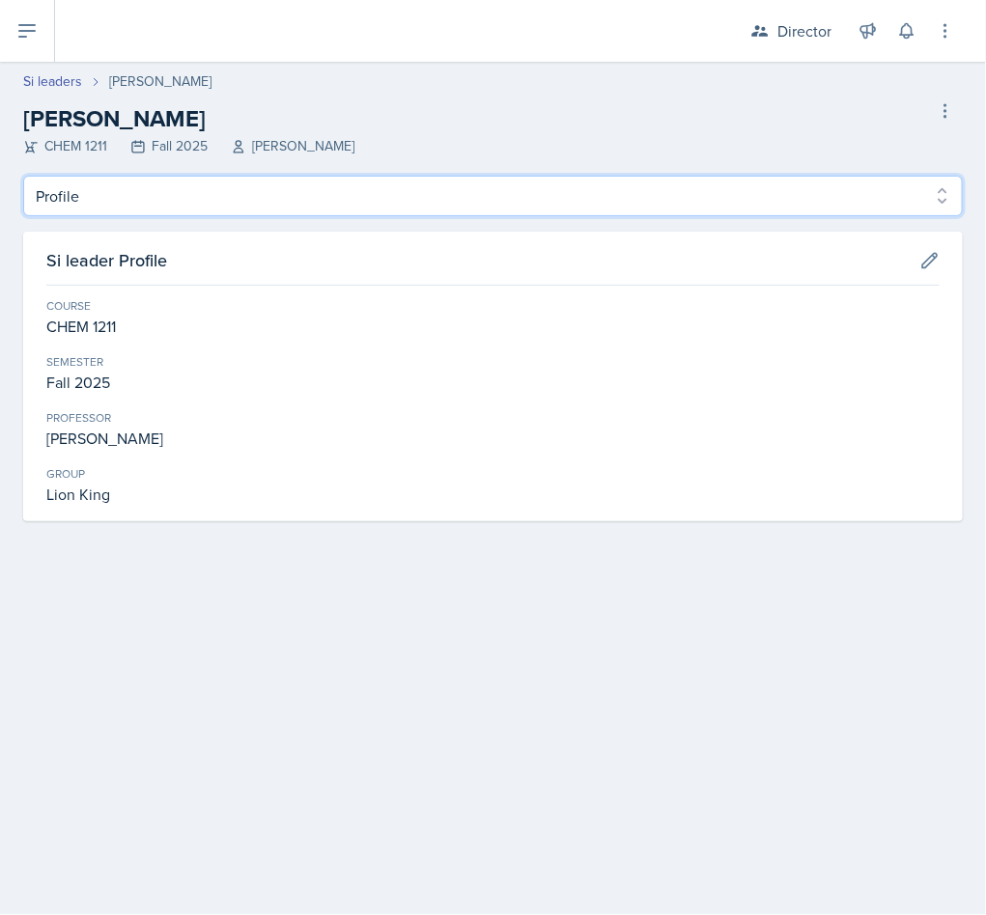
click at [117, 197] on select "Profile Planning Sheets Observation Forms Uploads" at bounding box center [492, 196] width 939 height 41
select select "Observation Forms"
click at [23, 176] on select "Profile Planning Sheets Observation Forms Uploads" at bounding box center [492, 196] width 939 height 41
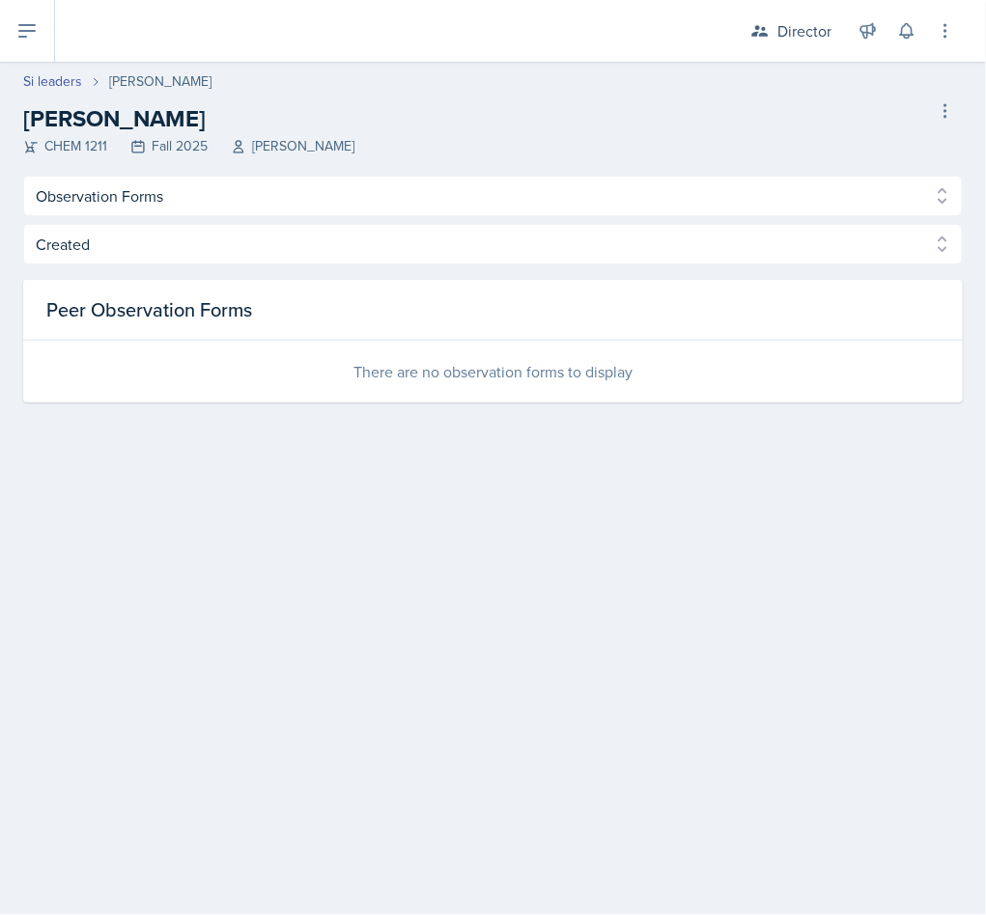
click at [50, 82] on link "Si leaders" at bounding box center [52, 81] width 59 height 20
select select "2bed604d-1099-4043-b1bc-2365e8740244"
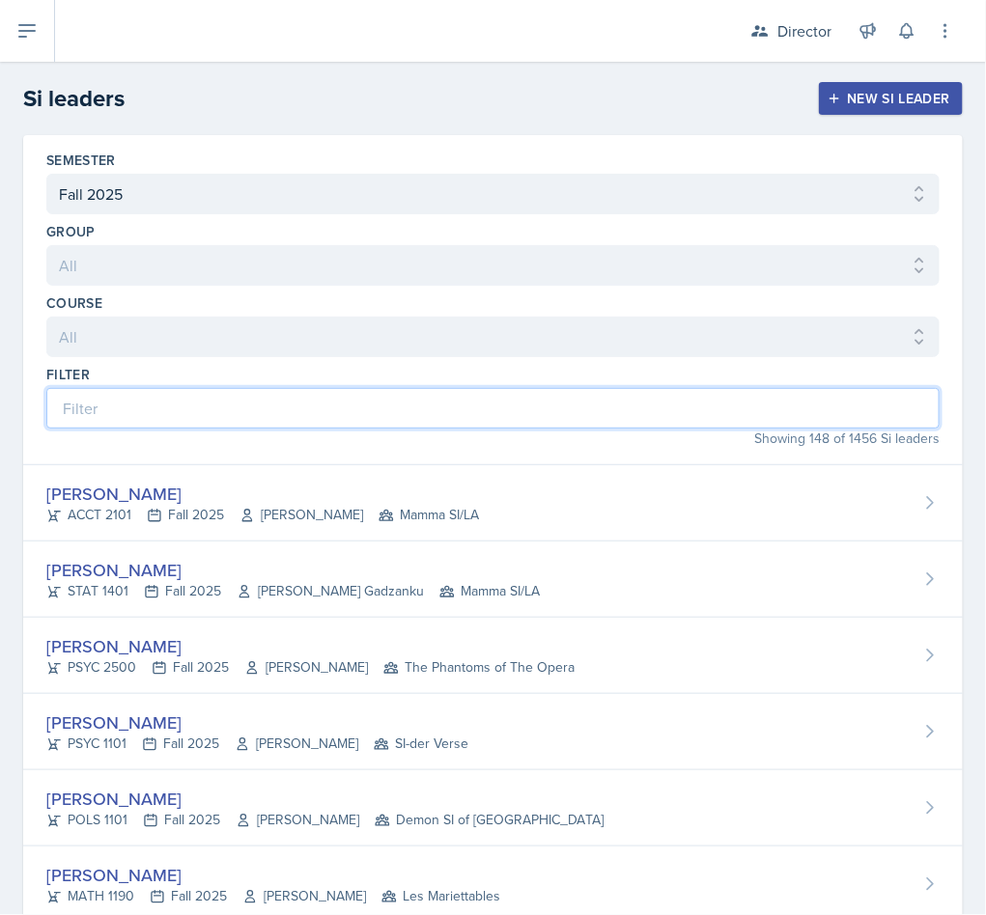
click at [154, 398] on input at bounding box center [492, 408] width 893 height 41
click at [98, 405] on input at bounding box center [492, 408] width 893 height 41
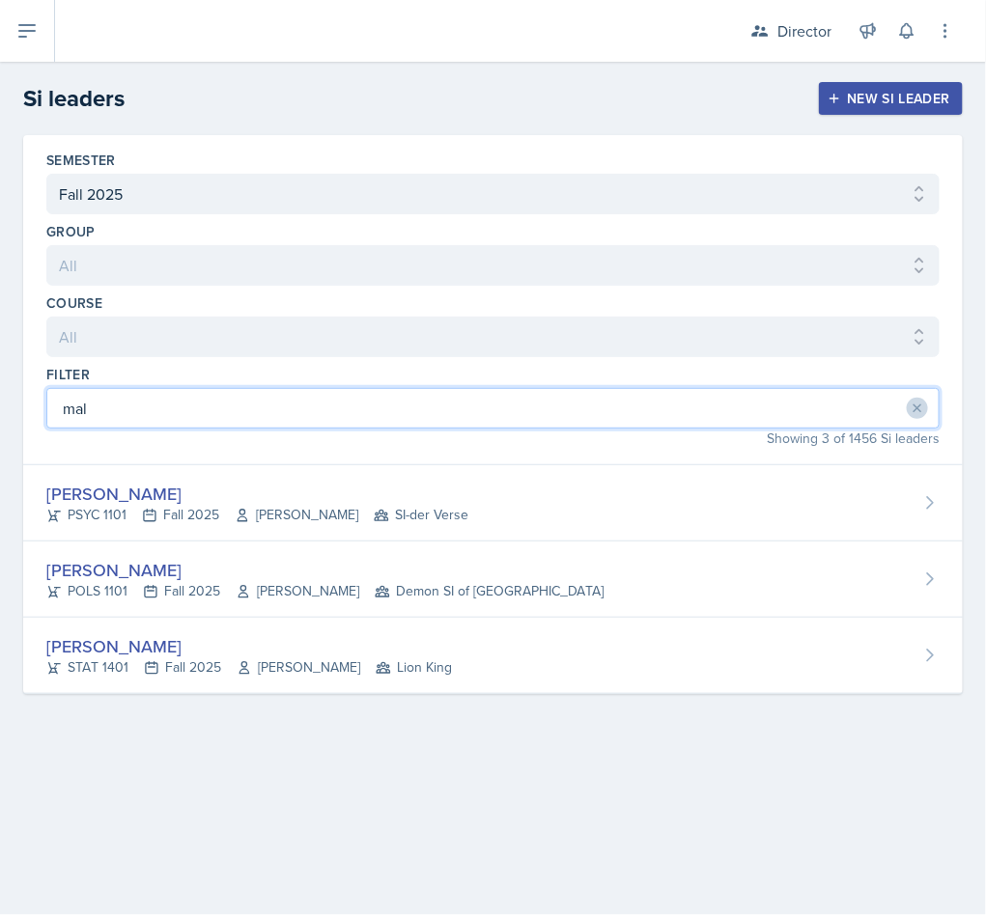
type input "mal"
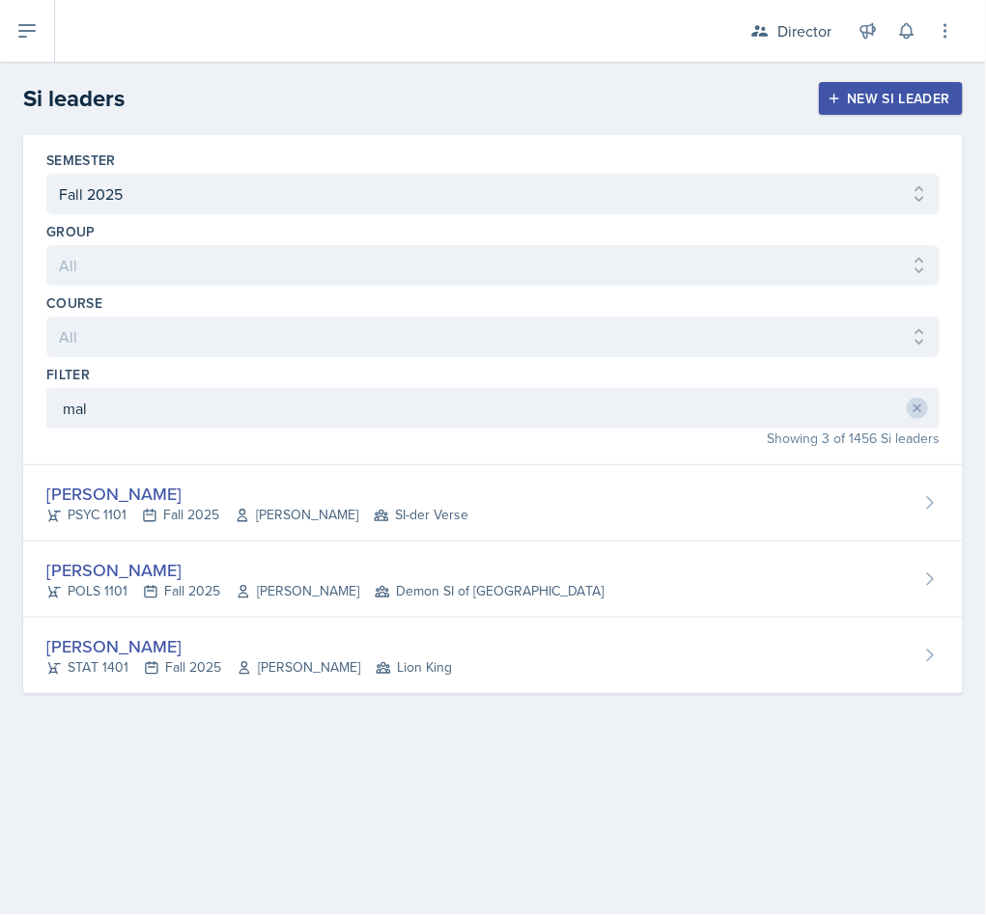
click at [261, 591] on span "John Moran" at bounding box center [298, 591] width 124 height 20
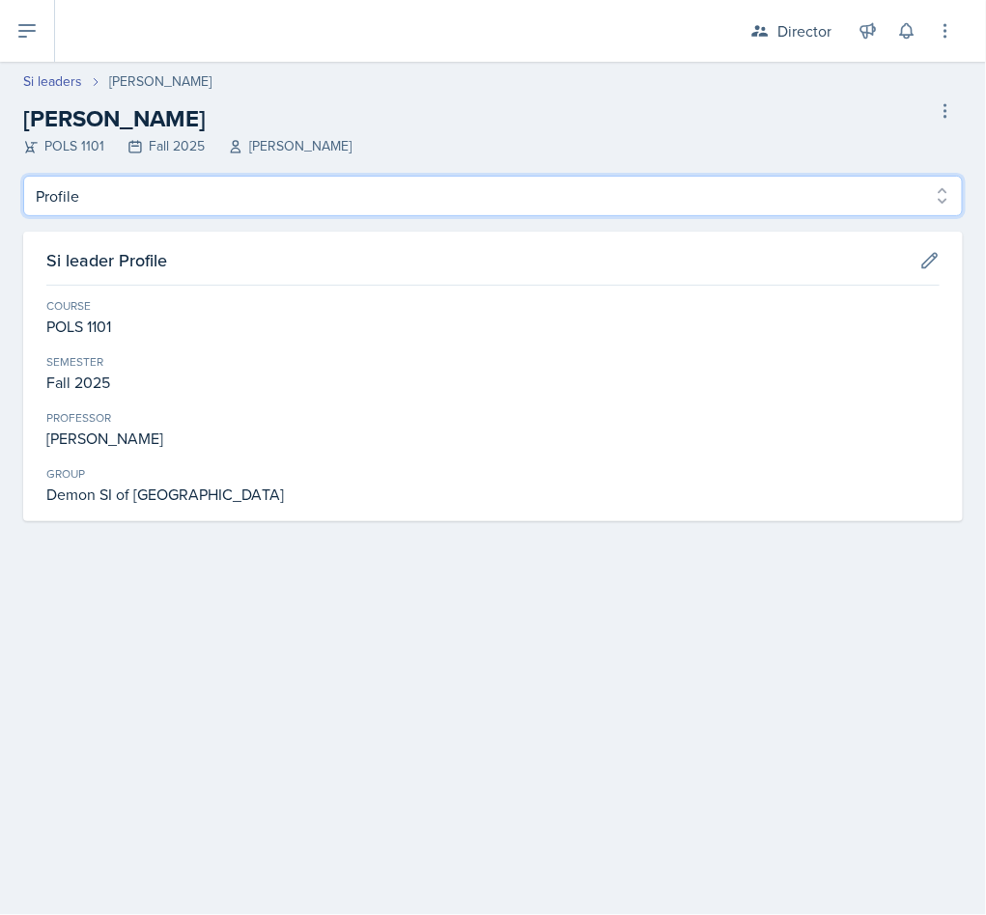
click at [180, 209] on select "Profile Planning Sheets Observation Forms Uploads" at bounding box center [492, 196] width 939 height 41
select select "Observation Forms"
click at [23, 176] on select "Profile Planning Sheets Observation Forms Uploads" at bounding box center [492, 196] width 939 height 41
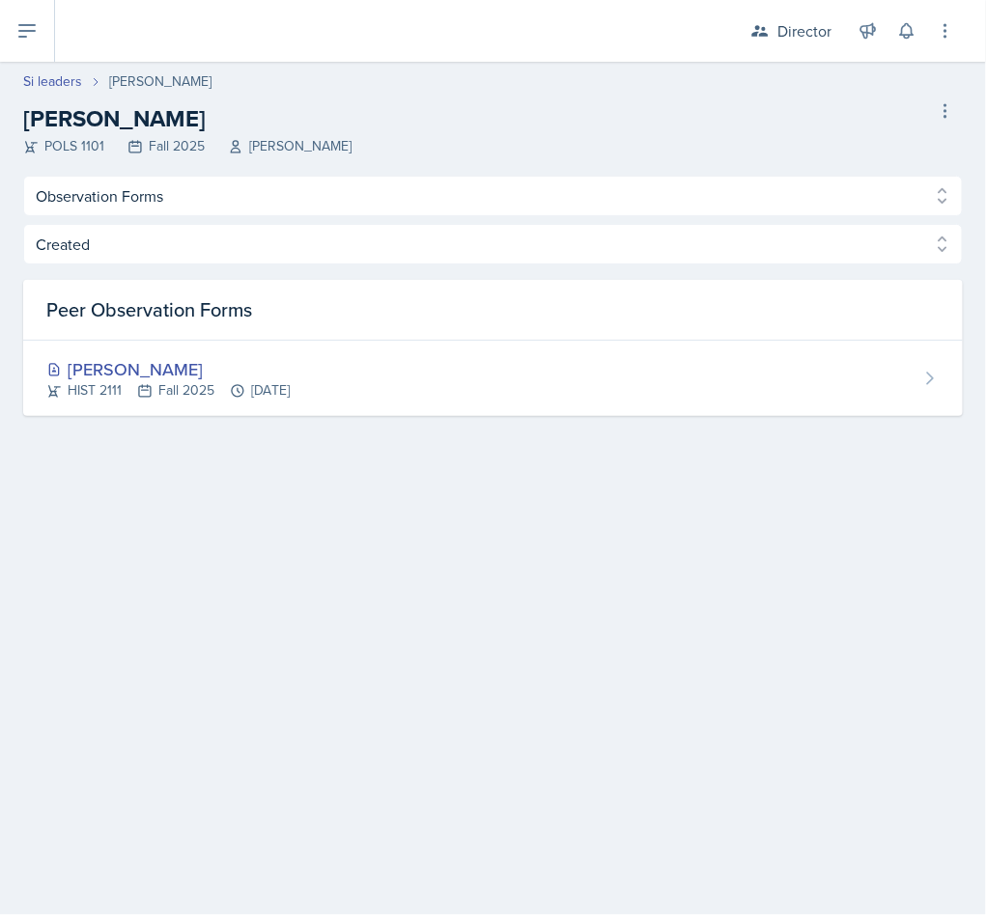
click at [21, 87] on div "Si leaders Malk Almimar Malk Almimar POLS 1101 Fall 2025 John Moran Delete Si l…" at bounding box center [493, 113] width 986 height 85
click at [35, 90] on link "Si leaders" at bounding box center [52, 81] width 59 height 20
select select "2bed604d-1099-4043-b1bc-2365e8740244"
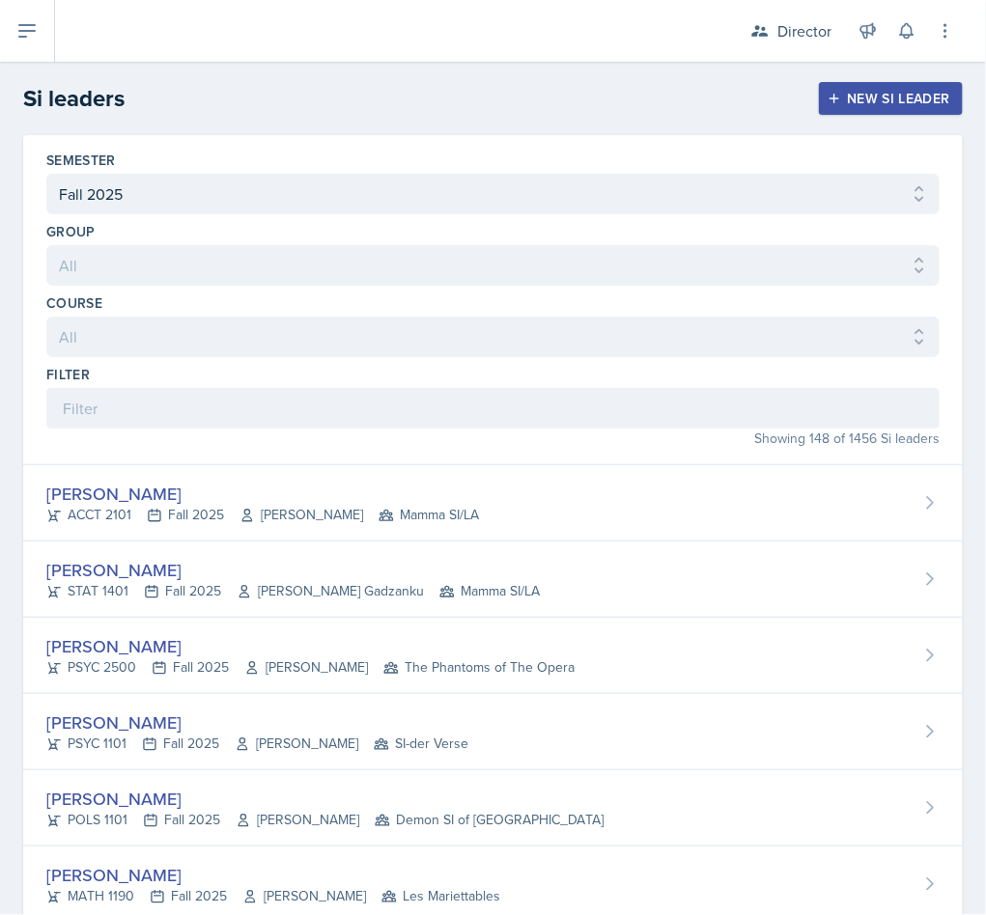
click at [56, 84] on header "Si leaders New Si leader" at bounding box center [493, 98] width 986 height 73
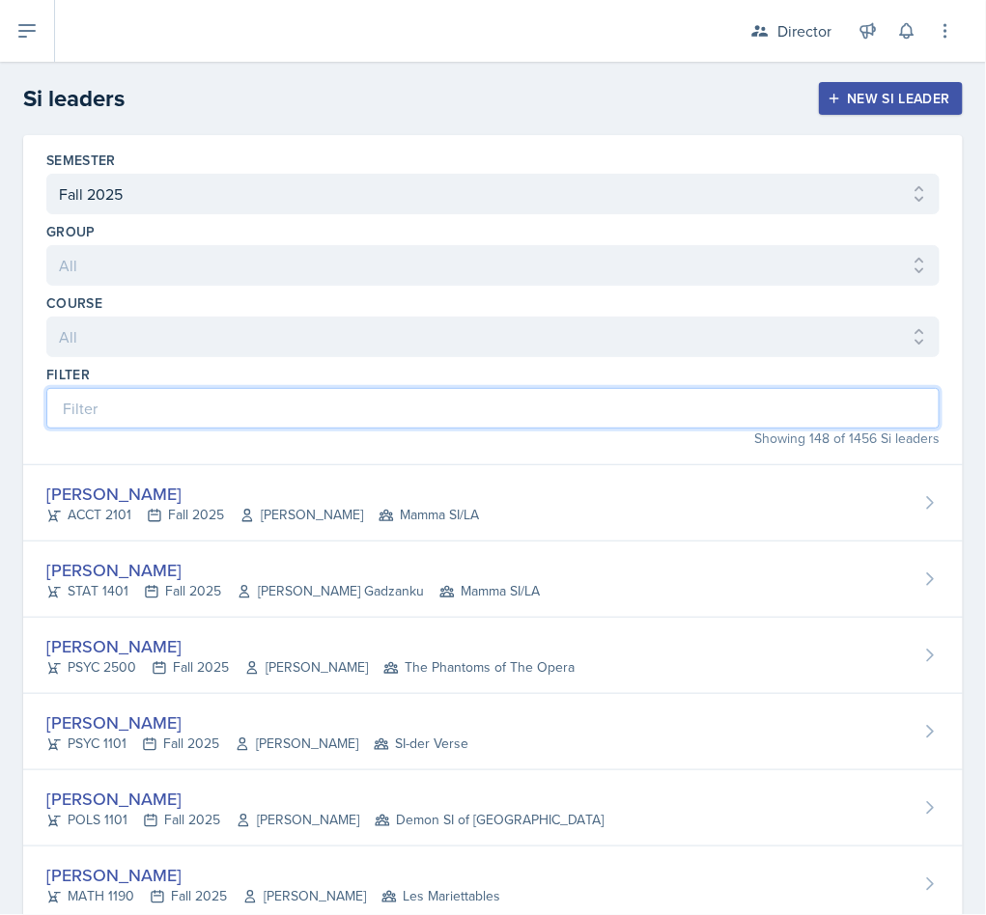
click at [223, 423] on input at bounding box center [492, 408] width 893 height 41
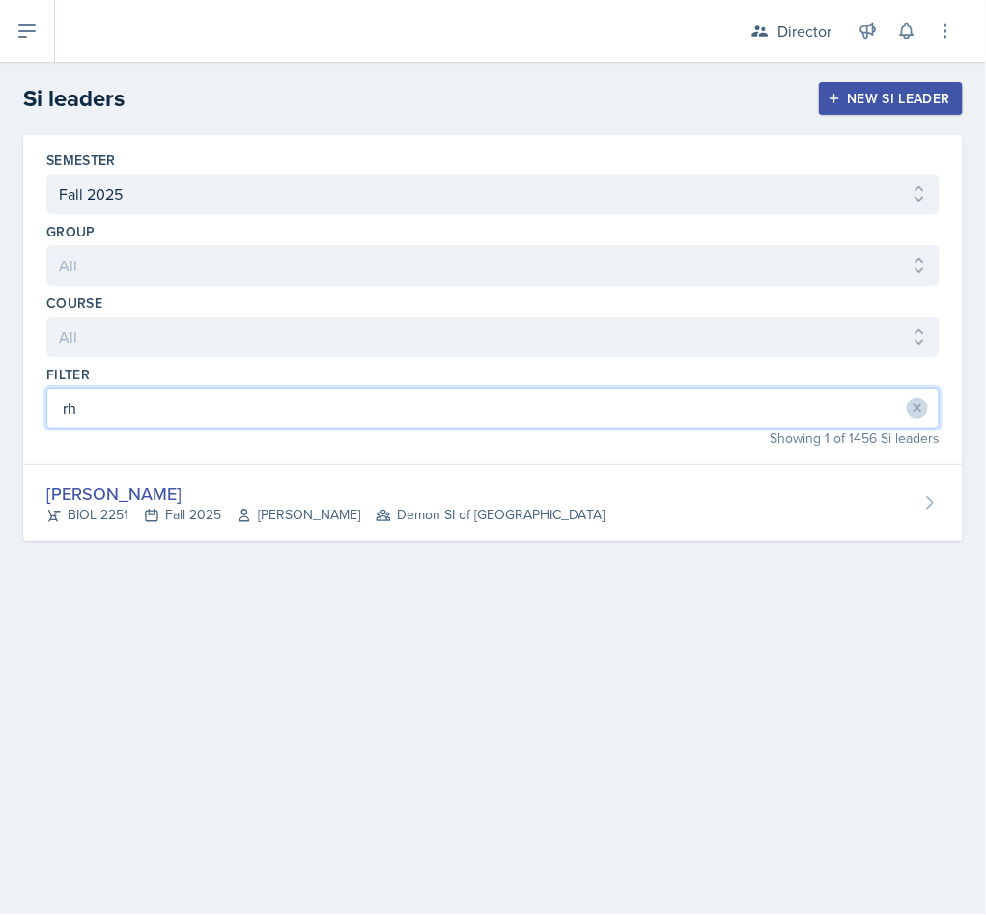
type input "rh"
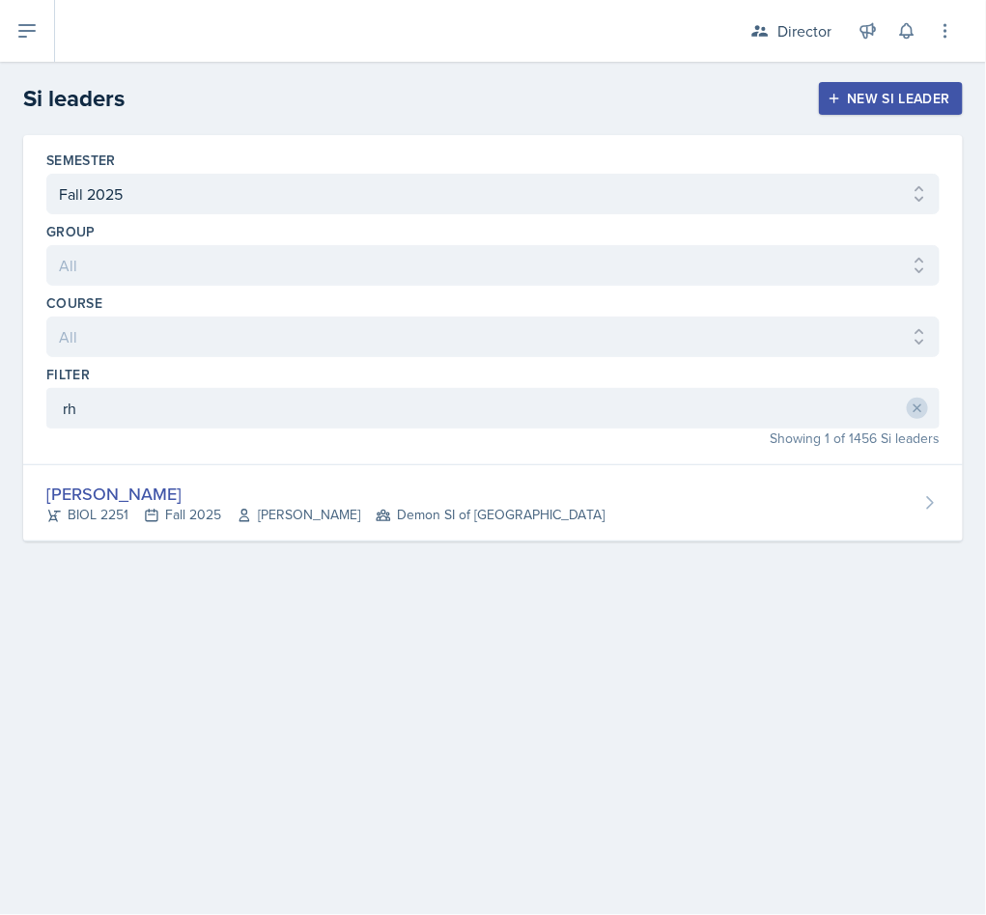
click at [229, 482] on div "Rhema Arnold BIOL 2251 Fall 2025 Amanda Crider Demon SI of Fleet Street" at bounding box center [492, 503] width 939 height 76
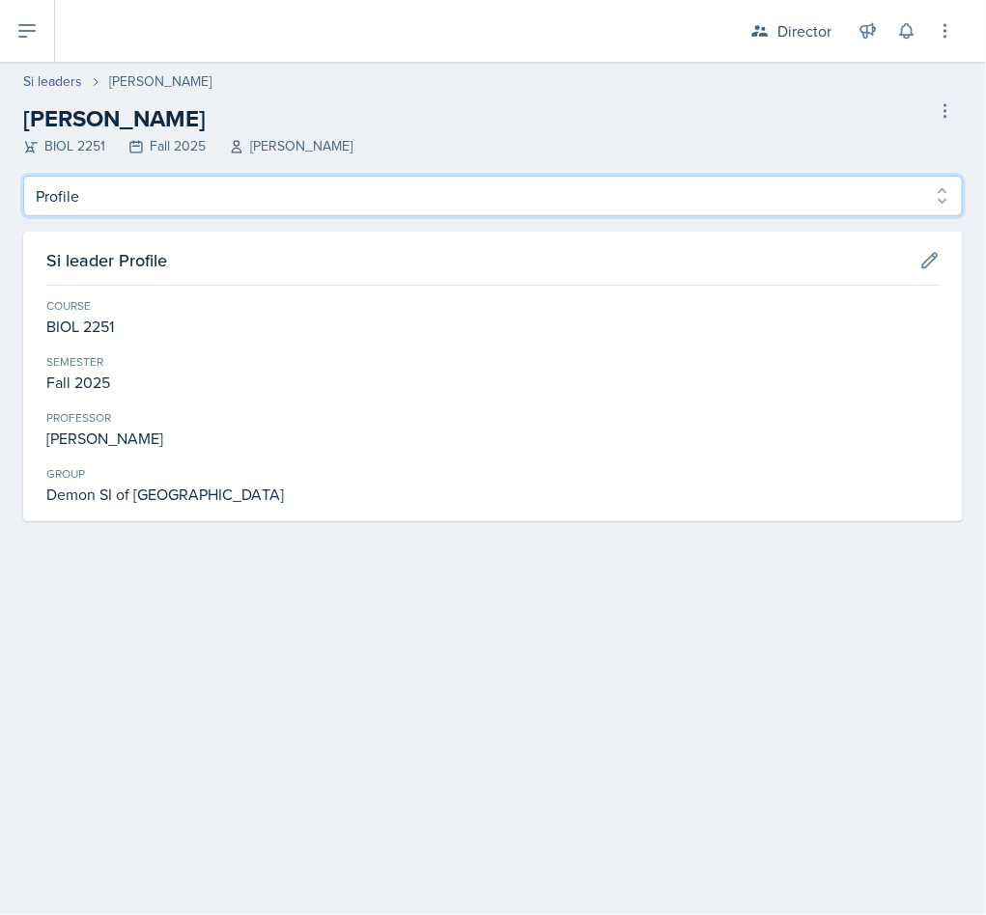
click at [214, 191] on select "Profile Planning Sheets Observation Forms Uploads" at bounding box center [492, 196] width 939 height 41
select select "Observation Forms"
click at [23, 176] on select "Profile Planning Sheets Observation Forms Uploads" at bounding box center [492, 196] width 939 height 41
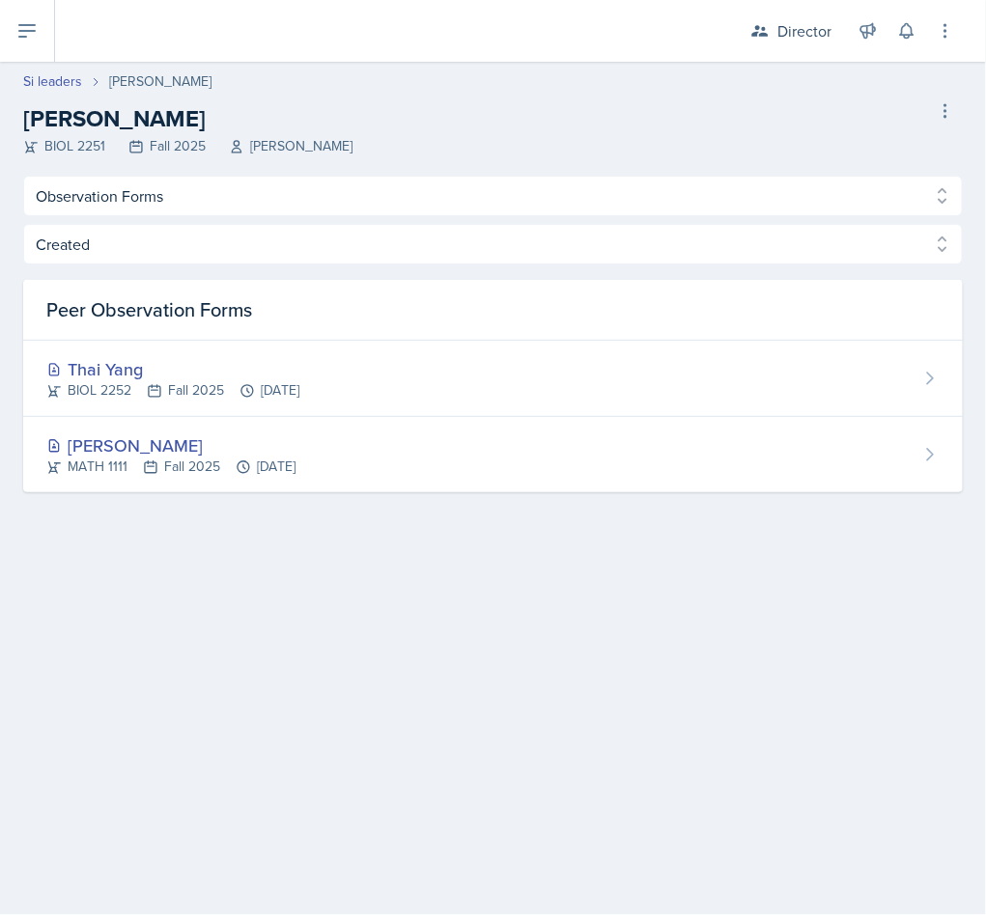
click at [55, 79] on link "Si leaders" at bounding box center [52, 81] width 59 height 20
select select "2bed604d-1099-4043-b1bc-2365e8740244"
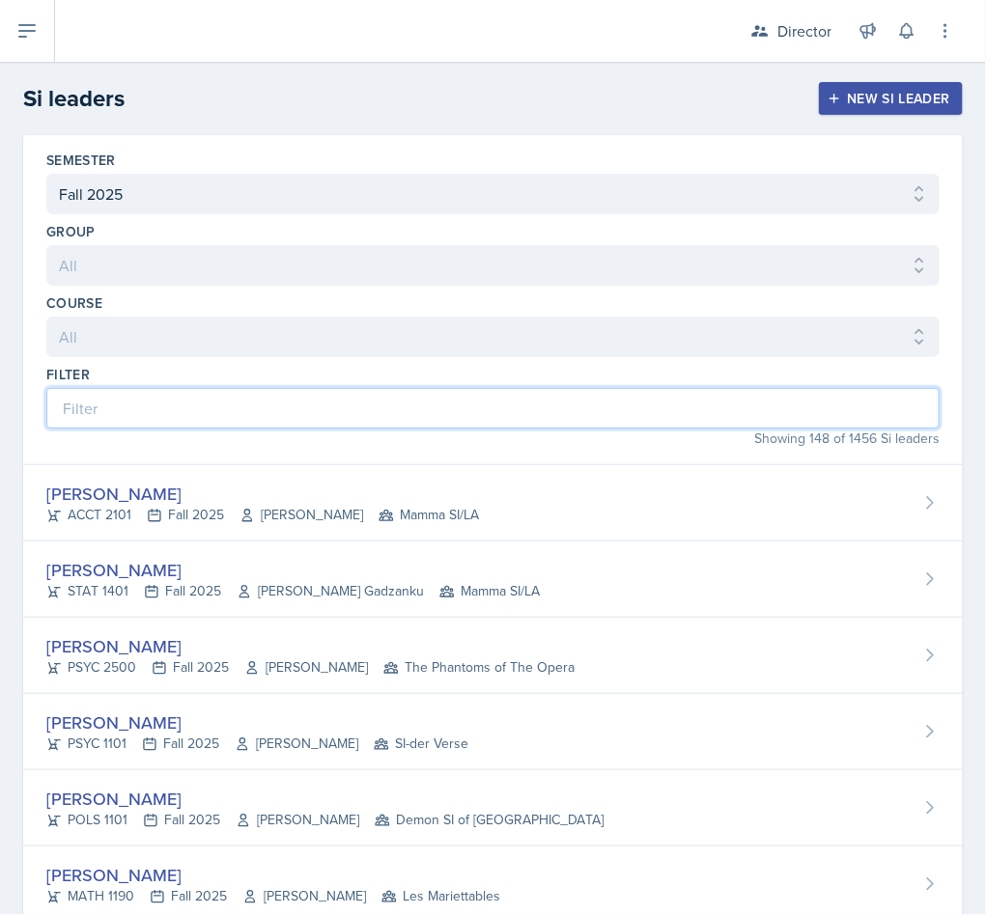
click at [264, 404] on input at bounding box center [492, 408] width 893 height 41
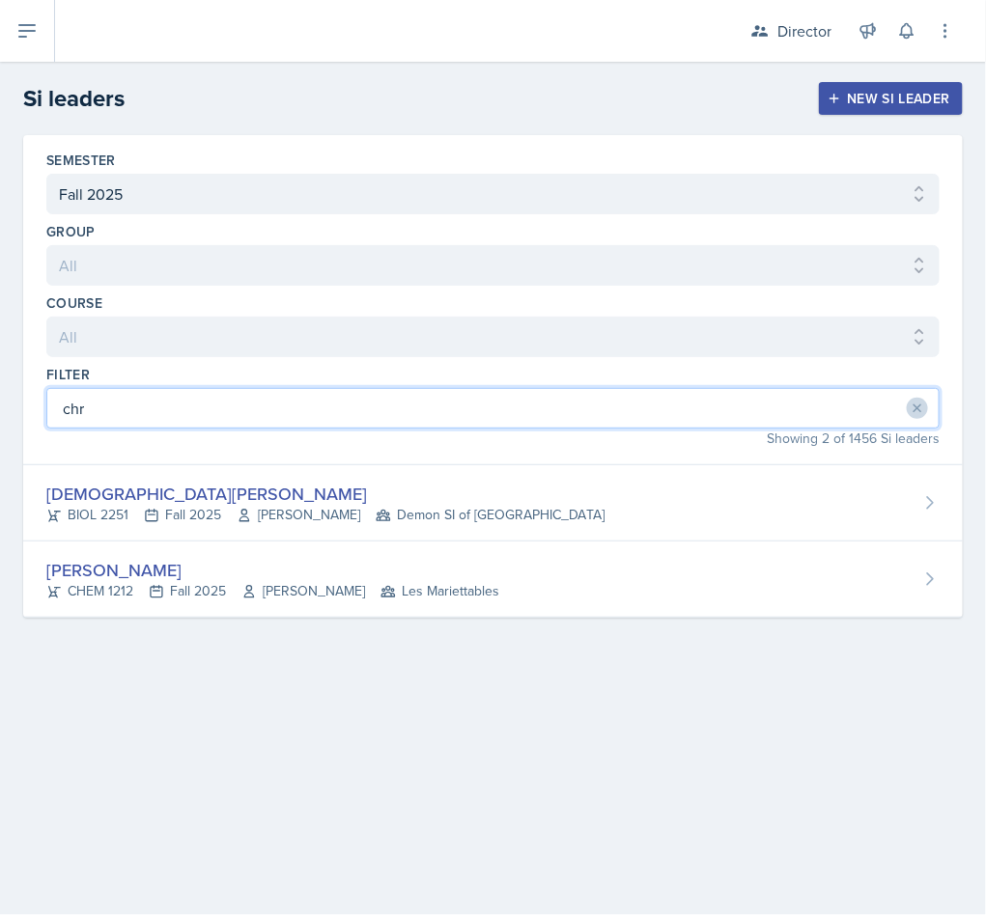
type input "chr"
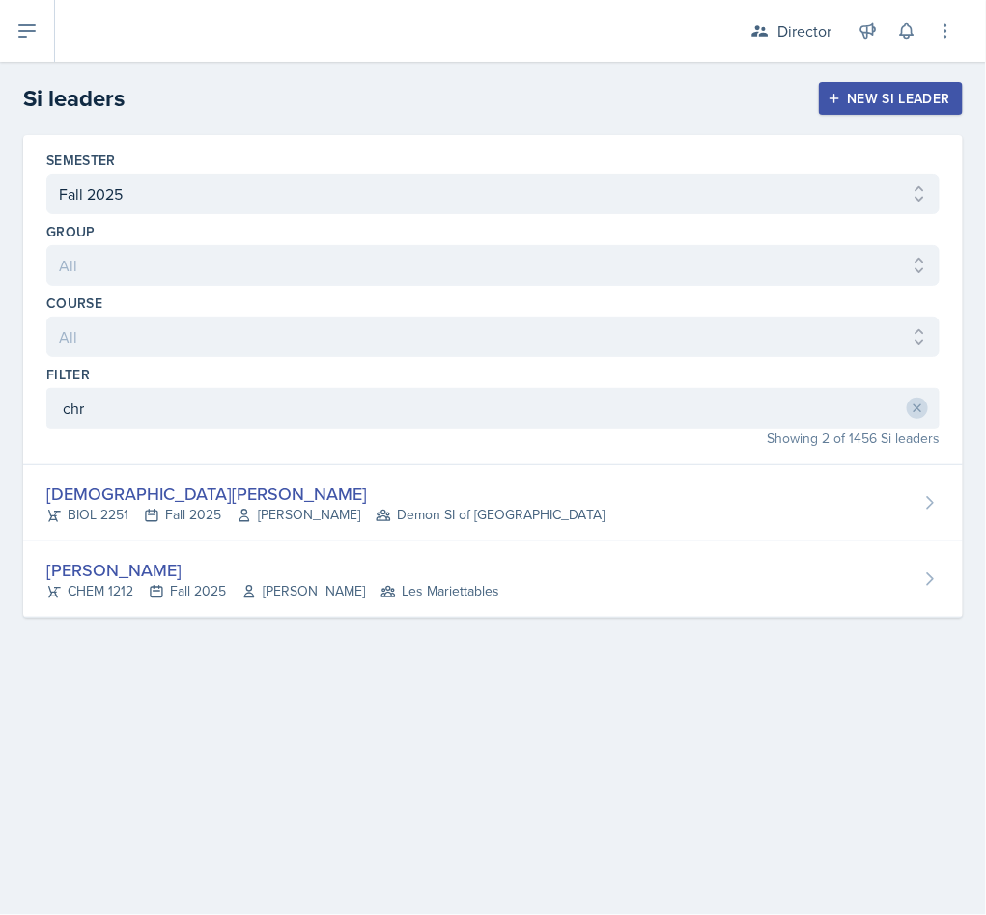
click at [308, 489] on div "Christian Black" at bounding box center [325, 494] width 558 height 26
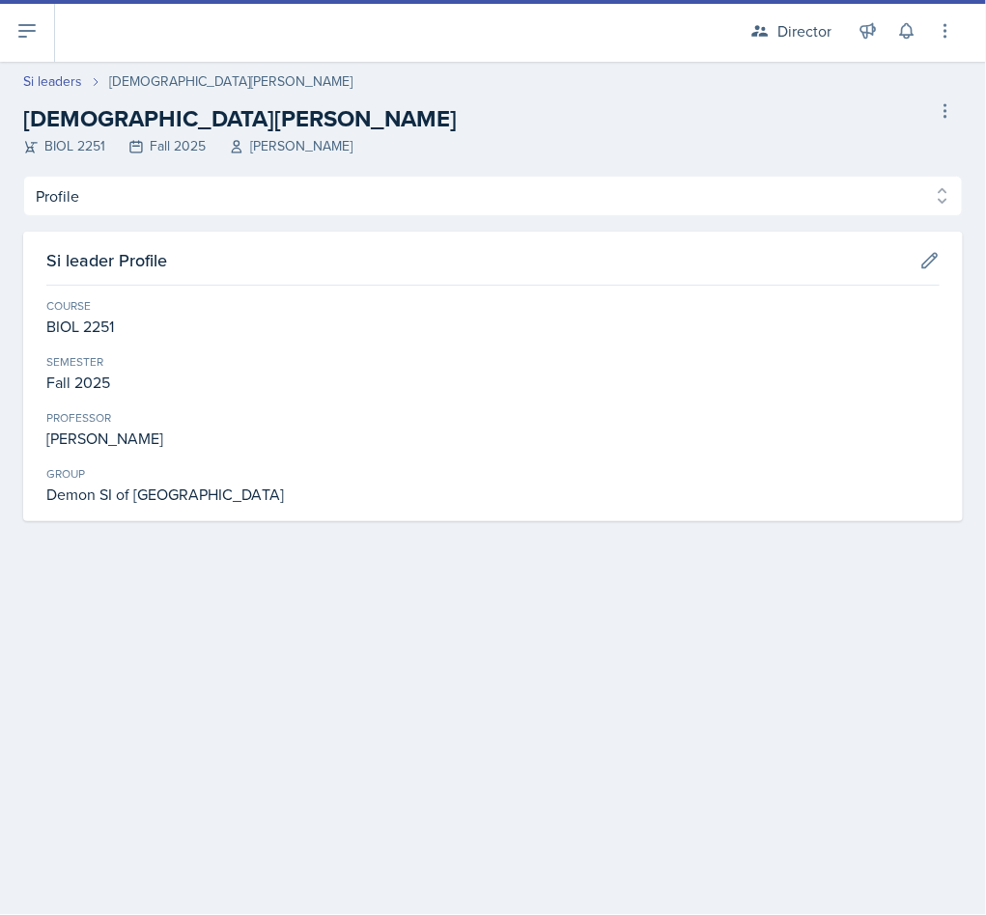
drag, startPoint x: 214, startPoint y: 166, endPoint x: 209, endPoint y: 175, distance: 10.4
click at [215, 166] on header "Si leaders Christian Black Christian Black BIOL 2251 Fall 2025 Muna Elhassey De…" at bounding box center [493, 119] width 986 height 114
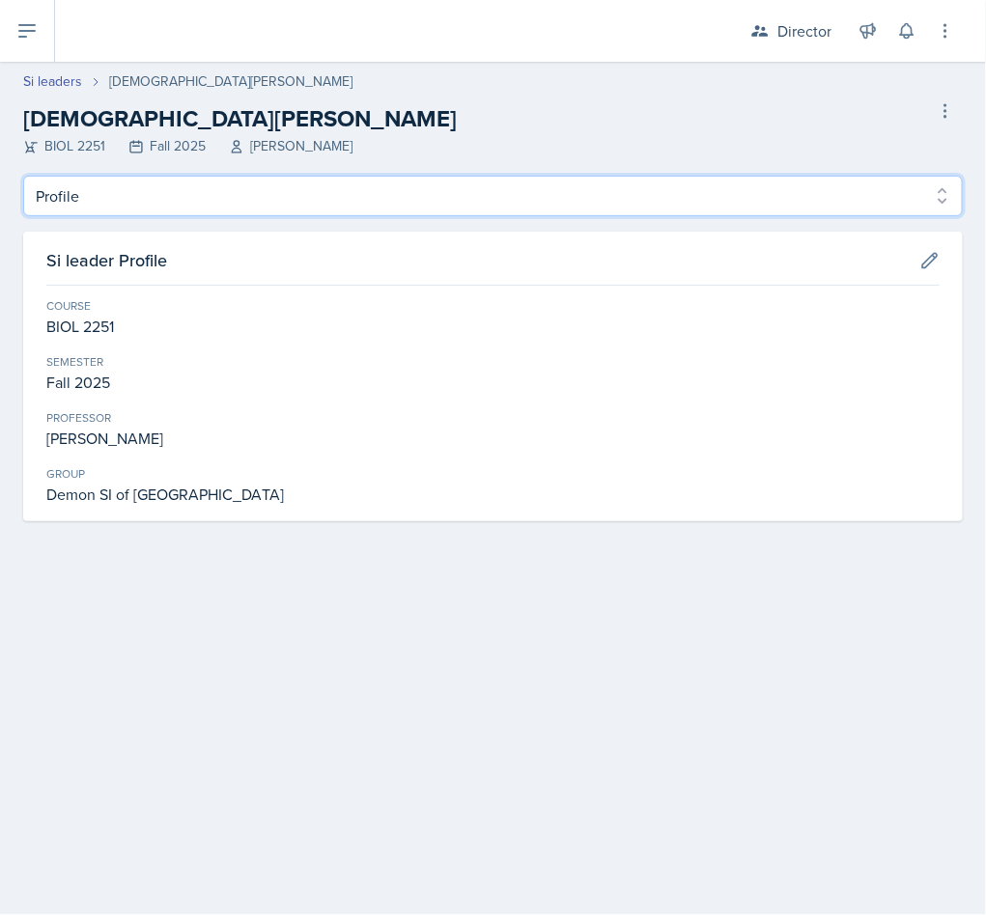
click at [238, 195] on select "Profile Planning Sheets Observation Forms Uploads" at bounding box center [492, 196] width 939 height 41
select select "Observation Forms"
click at [23, 176] on select "Profile Planning Sheets Observation Forms Uploads" at bounding box center [492, 196] width 939 height 41
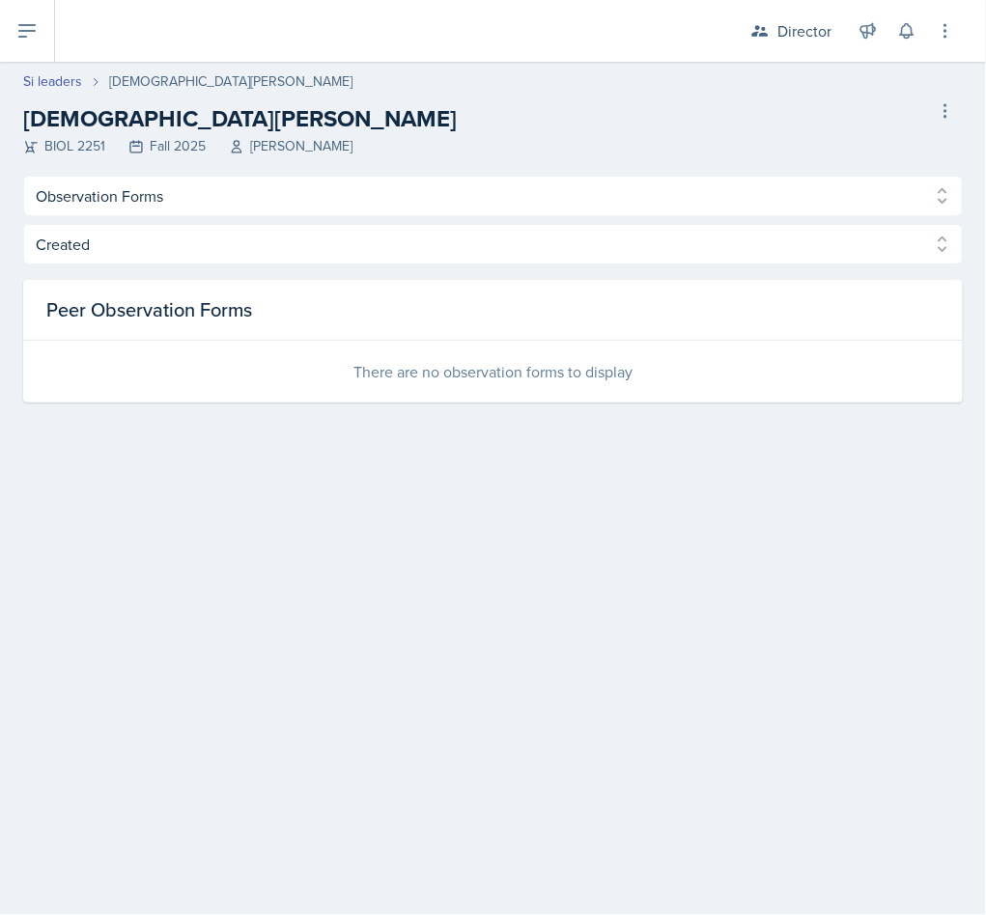
click at [52, 72] on link "Si leaders" at bounding box center [52, 81] width 59 height 20
select select "2bed604d-1099-4043-b1bc-2365e8740244"
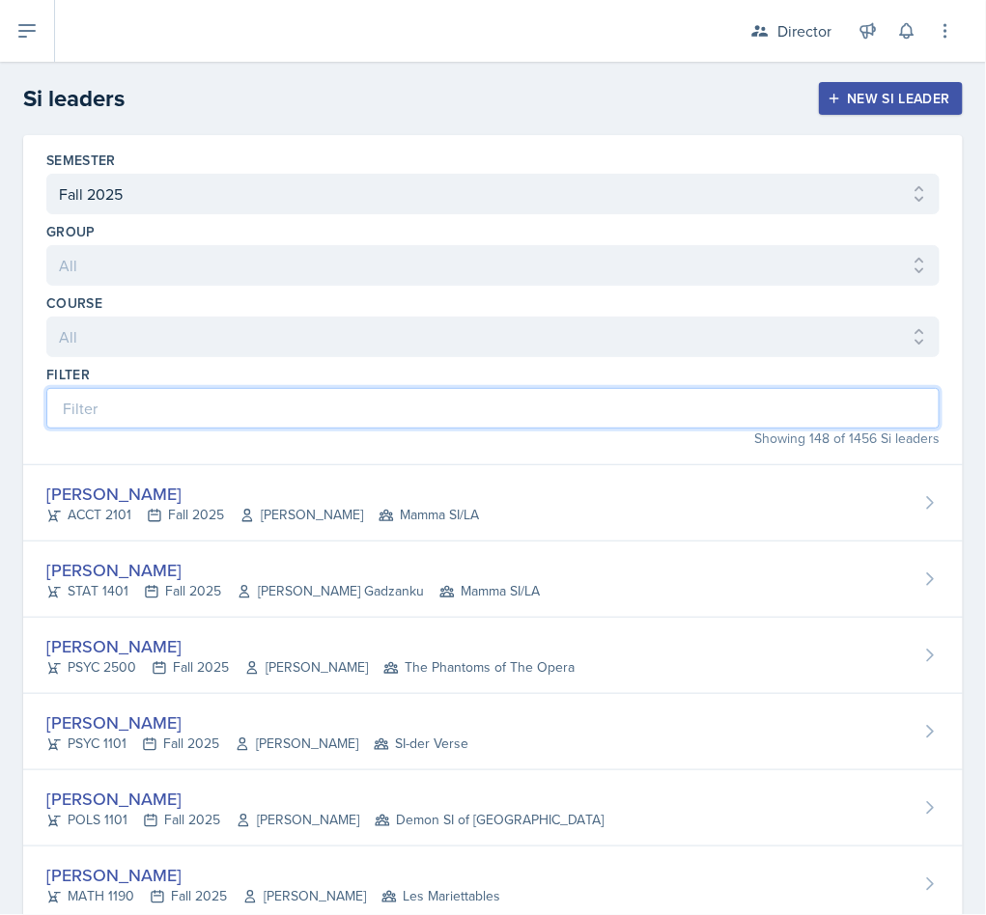
click at [186, 397] on input at bounding box center [492, 408] width 893 height 41
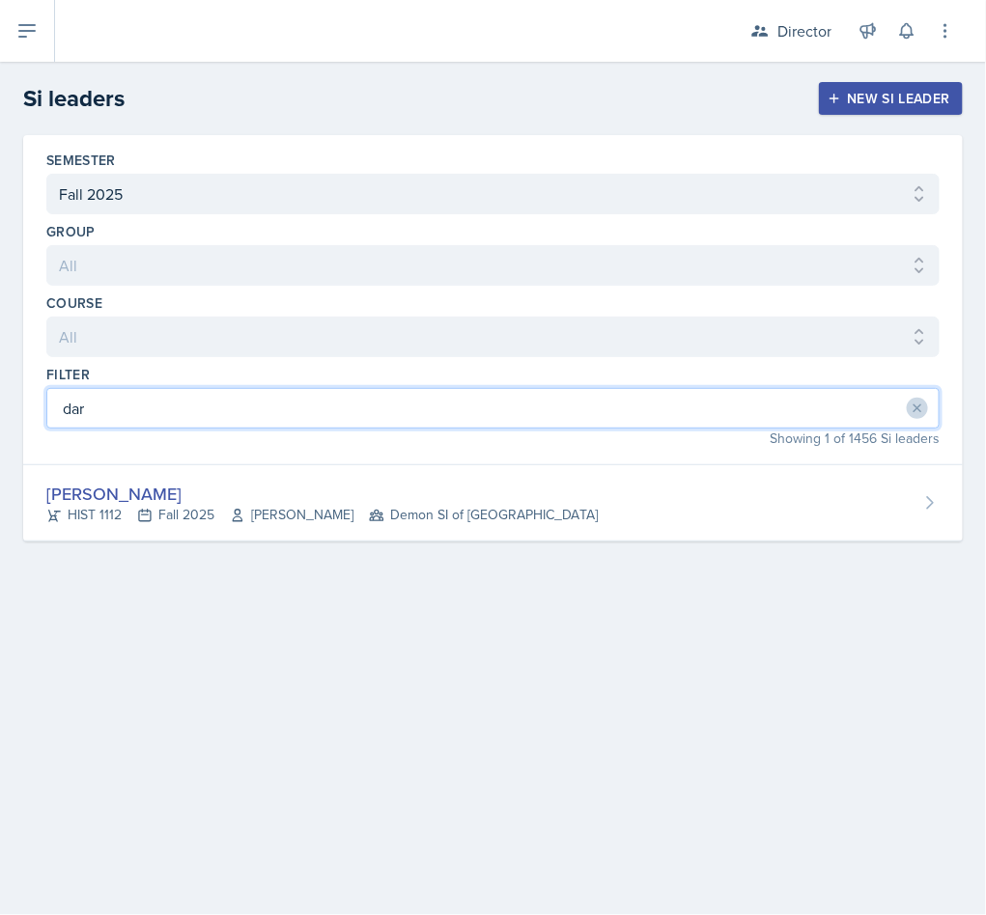
type input "dar"
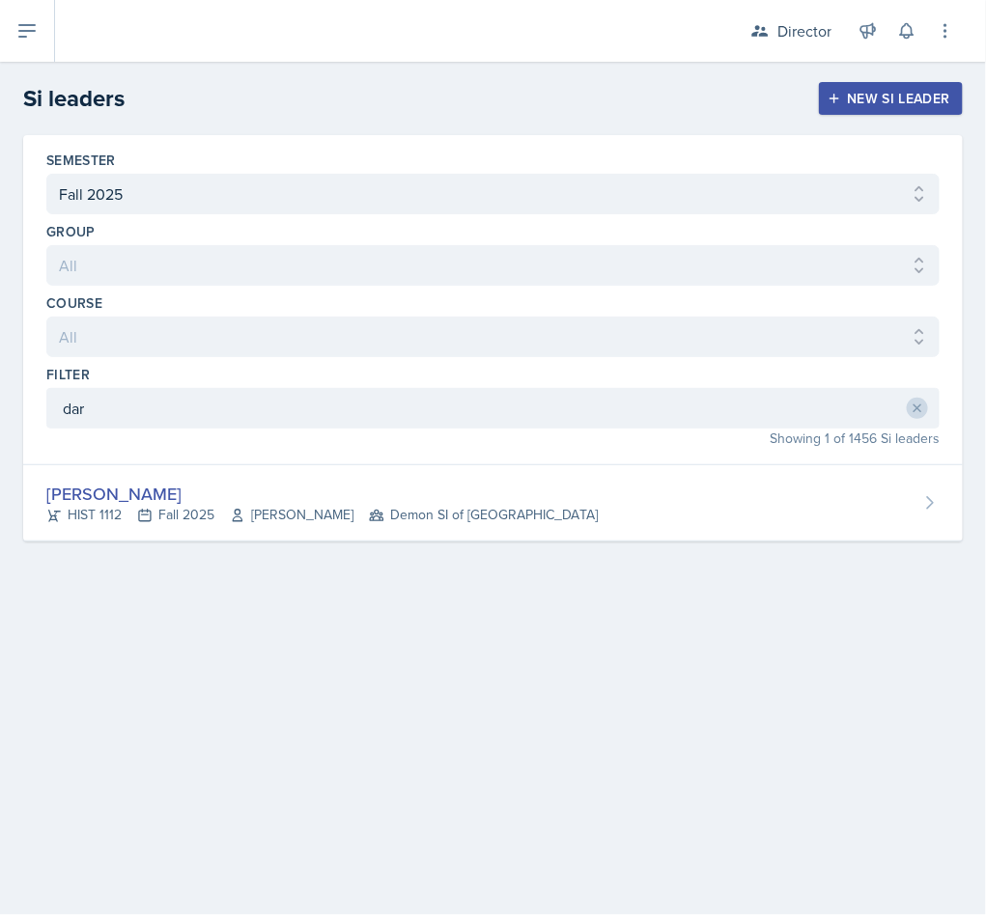
click at [241, 498] on div "Darby Bowen" at bounding box center [321, 494] width 551 height 26
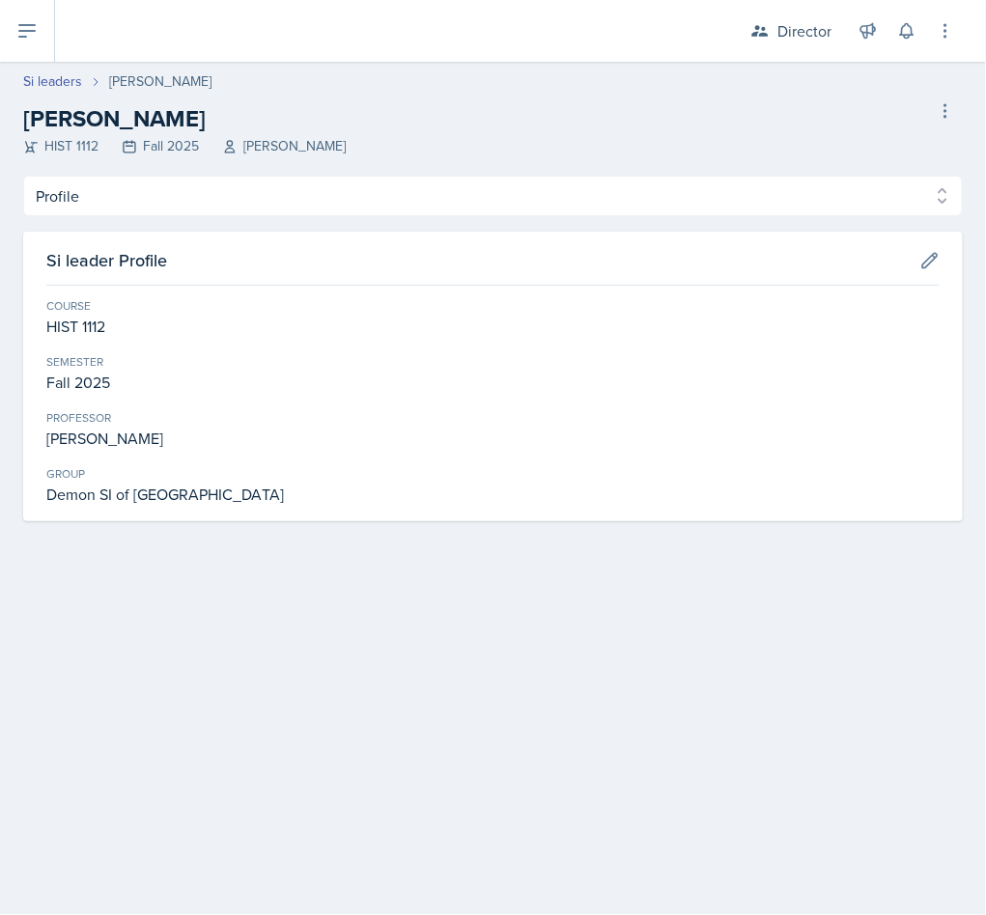
click at [171, 232] on div "Si leader Profile Course HIST 1112 Semester Fall 2025 Professor Kent Bailey Gro…" at bounding box center [492, 377] width 939 height 290
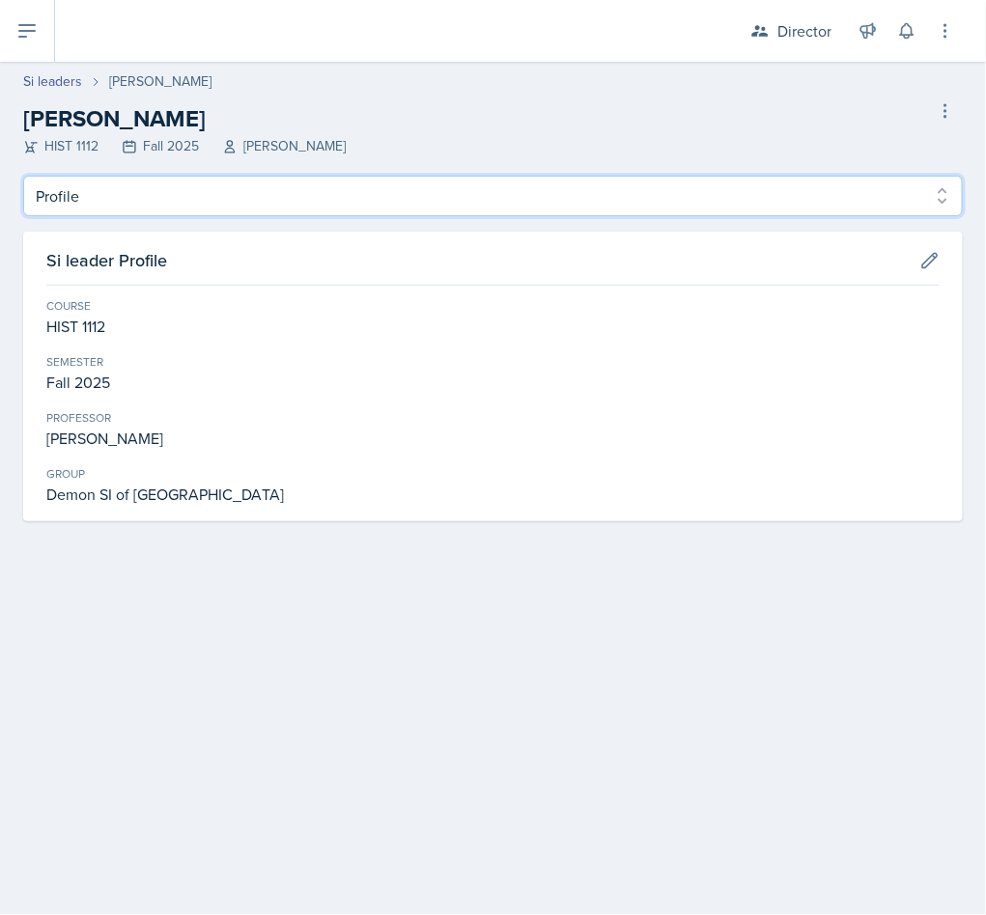
click at [192, 197] on select "Profile Planning Sheets Observation Forms Uploads" at bounding box center [492, 196] width 939 height 41
select select "Observation Forms"
click at [23, 176] on select "Profile Planning Sheets Observation Forms Uploads" at bounding box center [492, 196] width 939 height 41
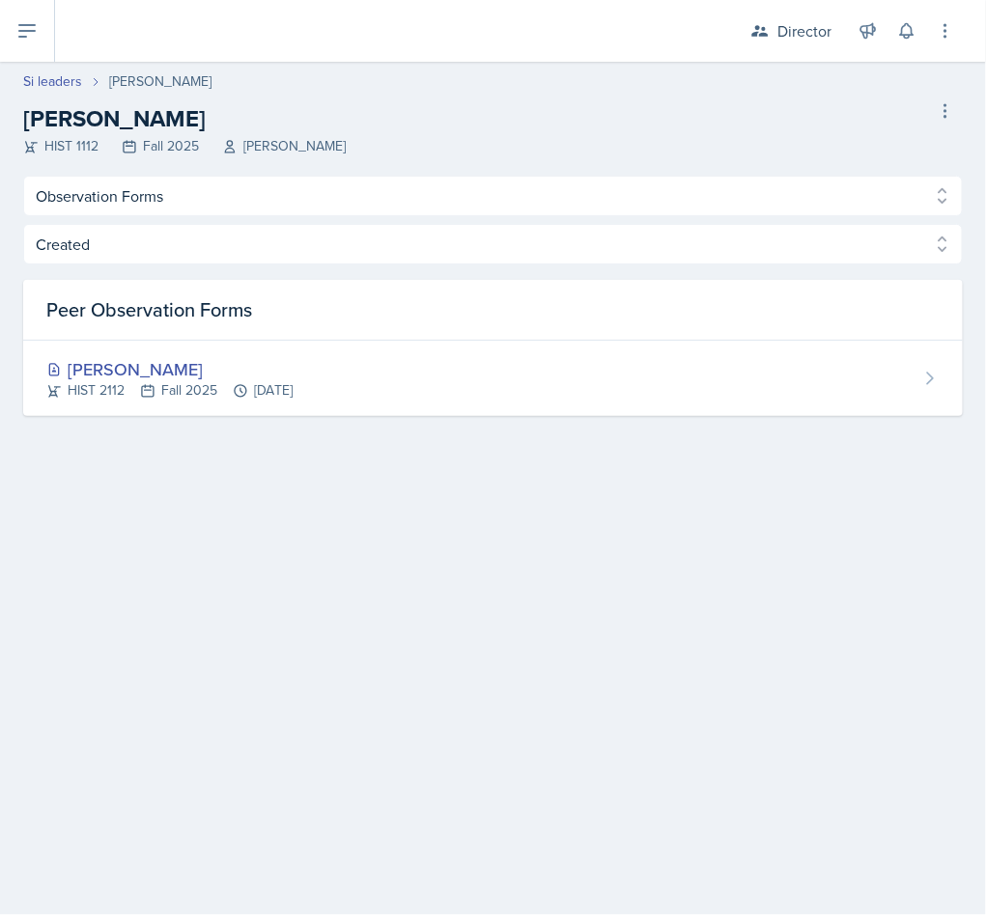
click at [65, 81] on link "Si leaders" at bounding box center [52, 81] width 59 height 20
select select "2bed604d-1099-4043-b1bc-2365e8740244"
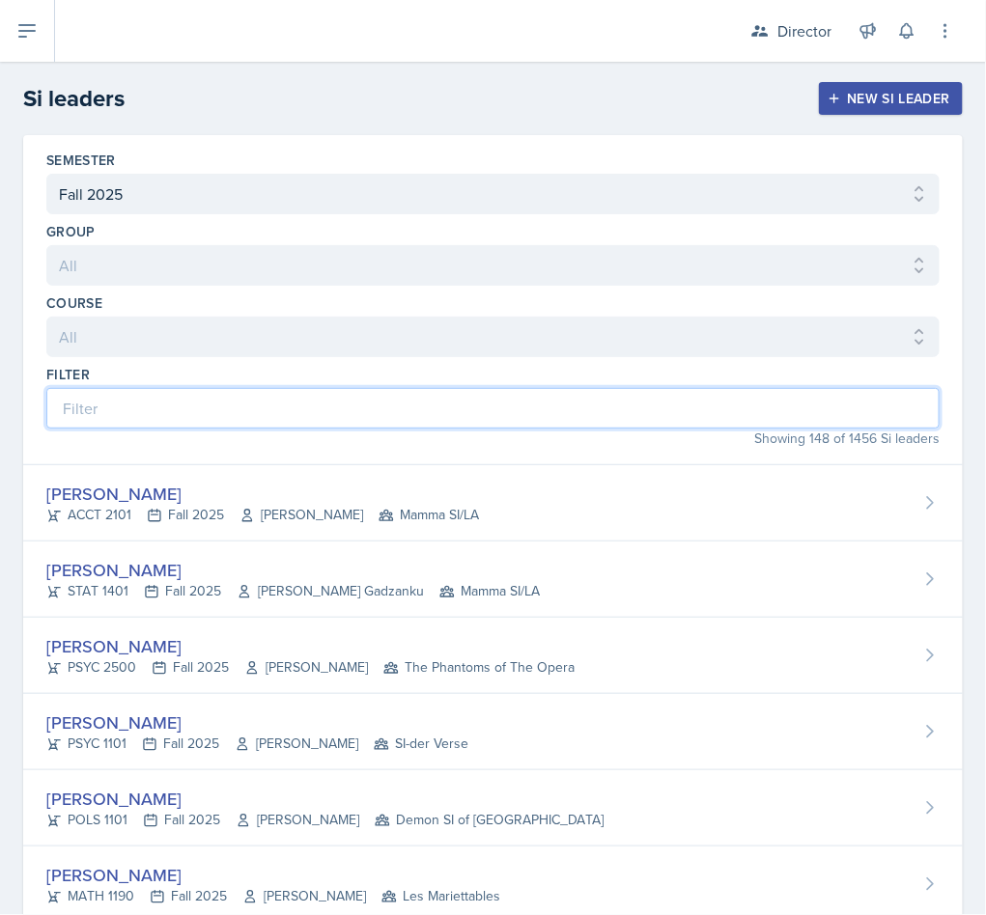
click at [154, 412] on input at bounding box center [492, 408] width 893 height 41
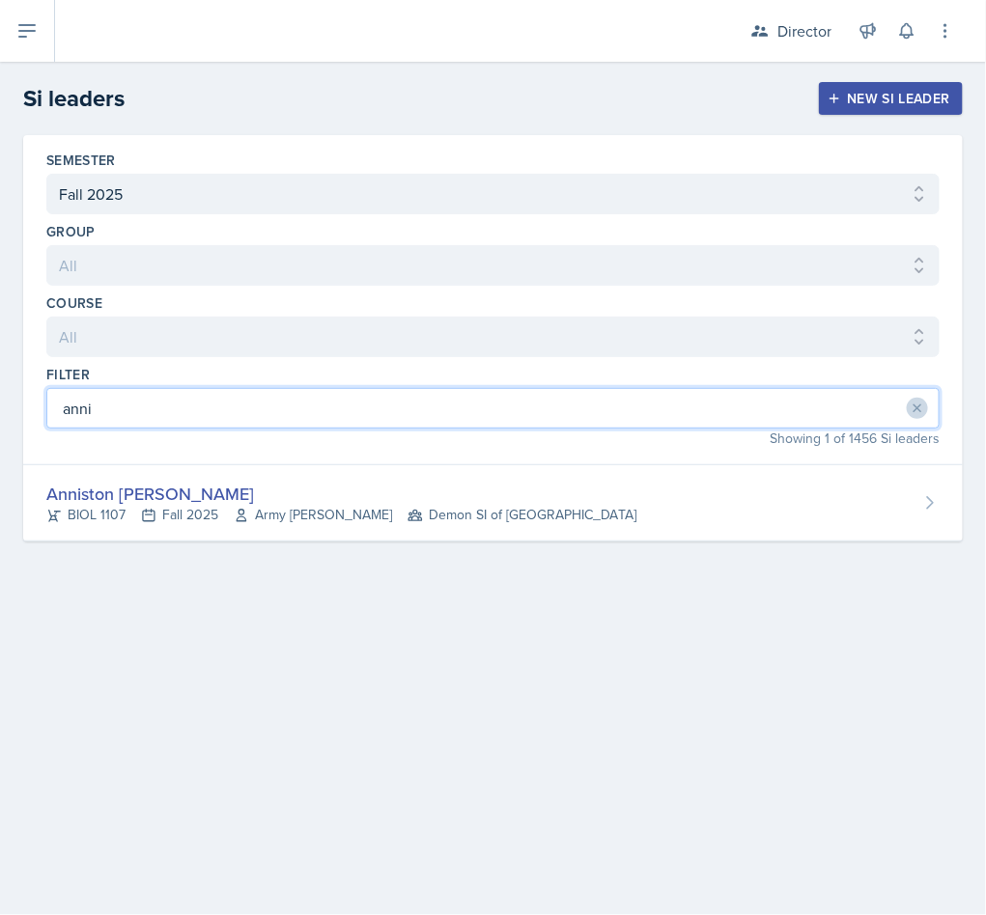
type input "anni"
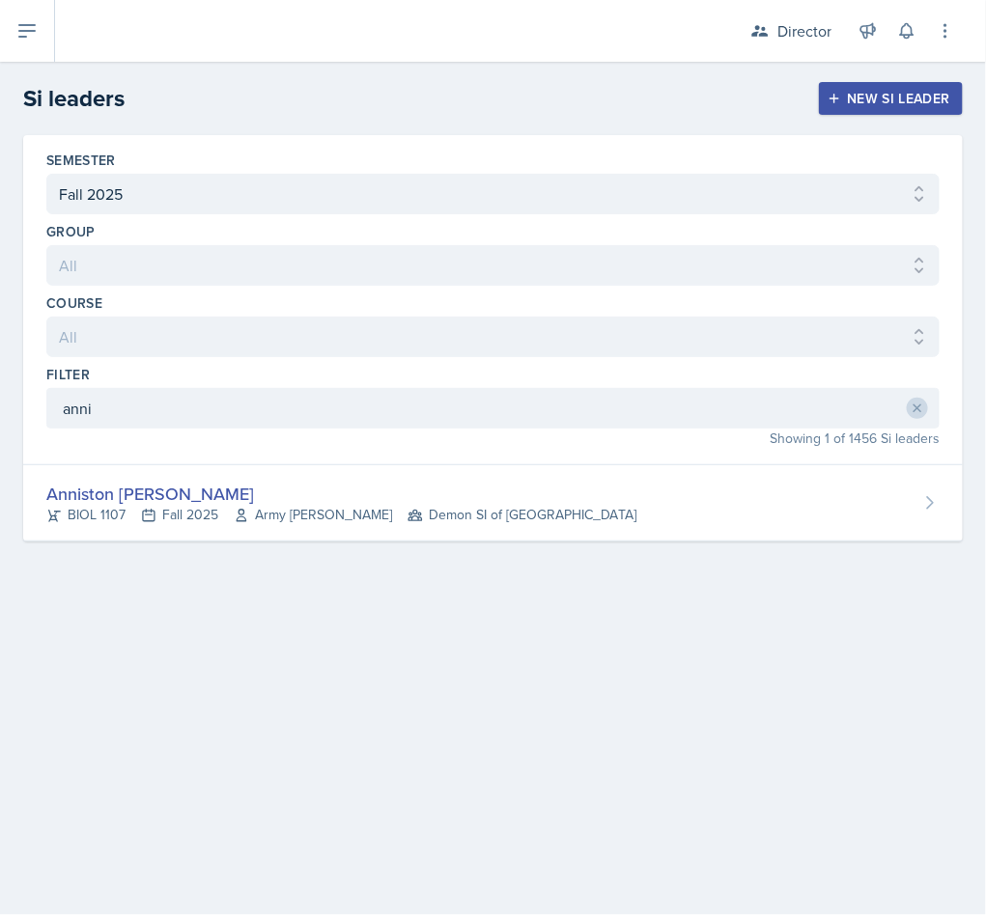
click at [264, 517] on span "Army Lester" at bounding box center [313, 515] width 158 height 20
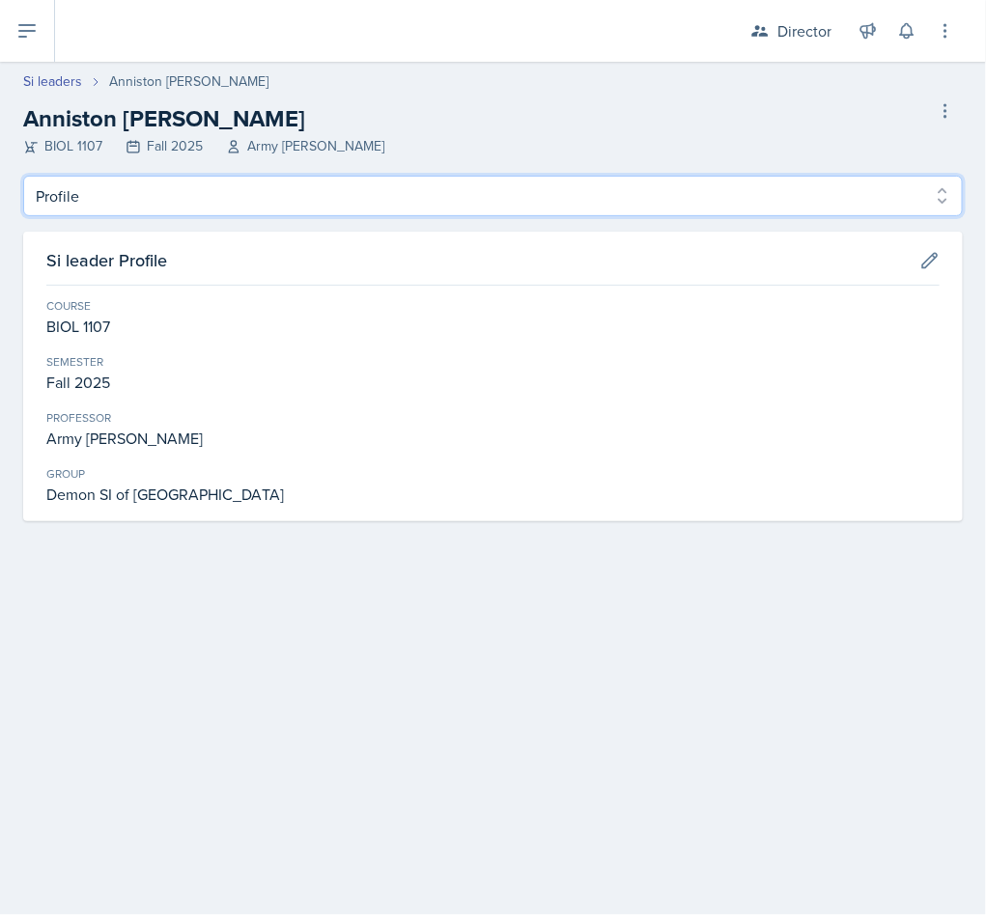
click at [177, 207] on select "Profile Planning Sheets Observation Forms Uploads" at bounding box center [492, 196] width 939 height 41
select select "Observation Forms"
click at [23, 176] on select "Profile Planning Sheets Observation Forms Uploads" at bounding box center [492, 196] width 939 height 41
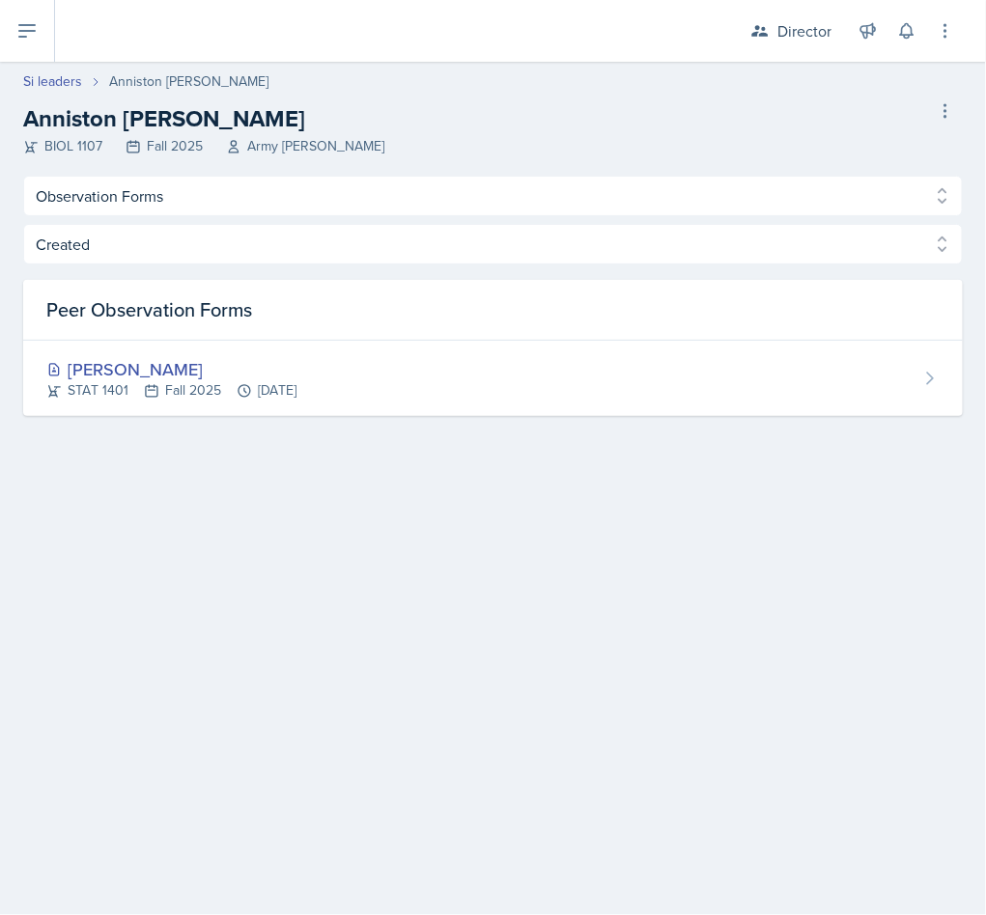
click at [58, 73] on link "Si leaders" at bounding box center [52, 81] width 59 height 20
select select "2bed604d-1099-4043-b1bc-2365e8740244"
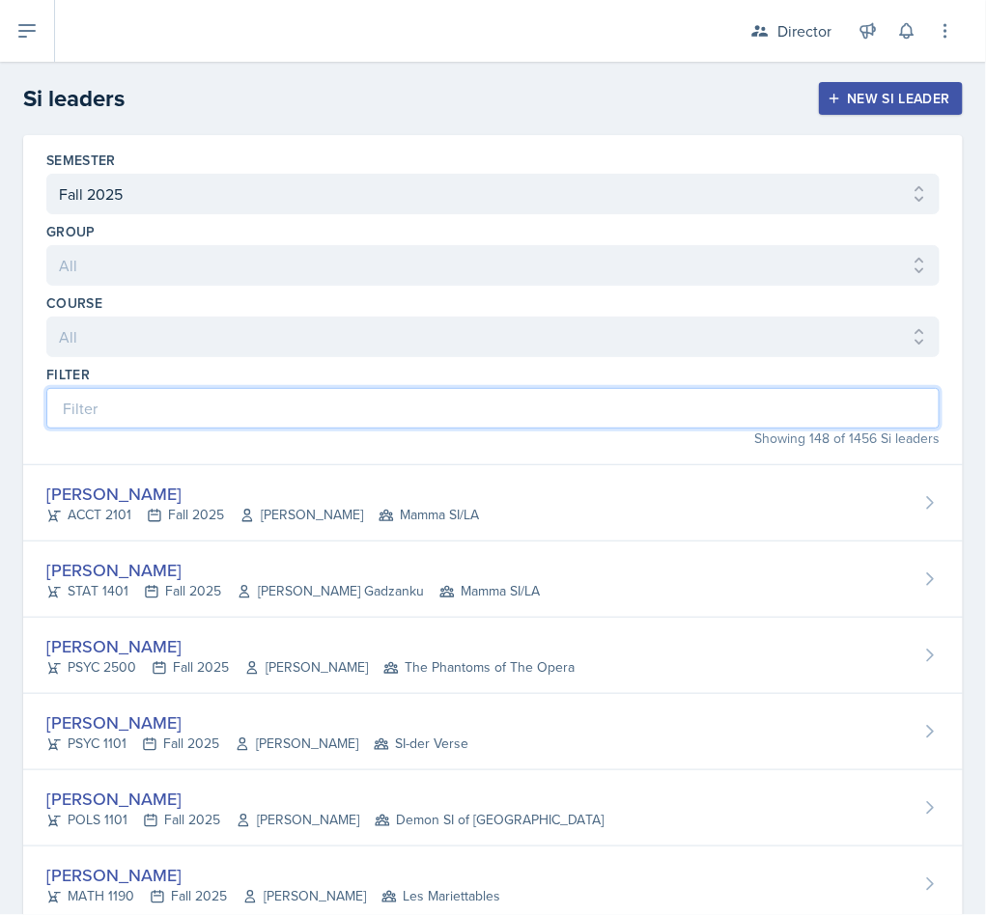
click at [211, 414] on input at bounding box center [492, 408] width 893 height 41
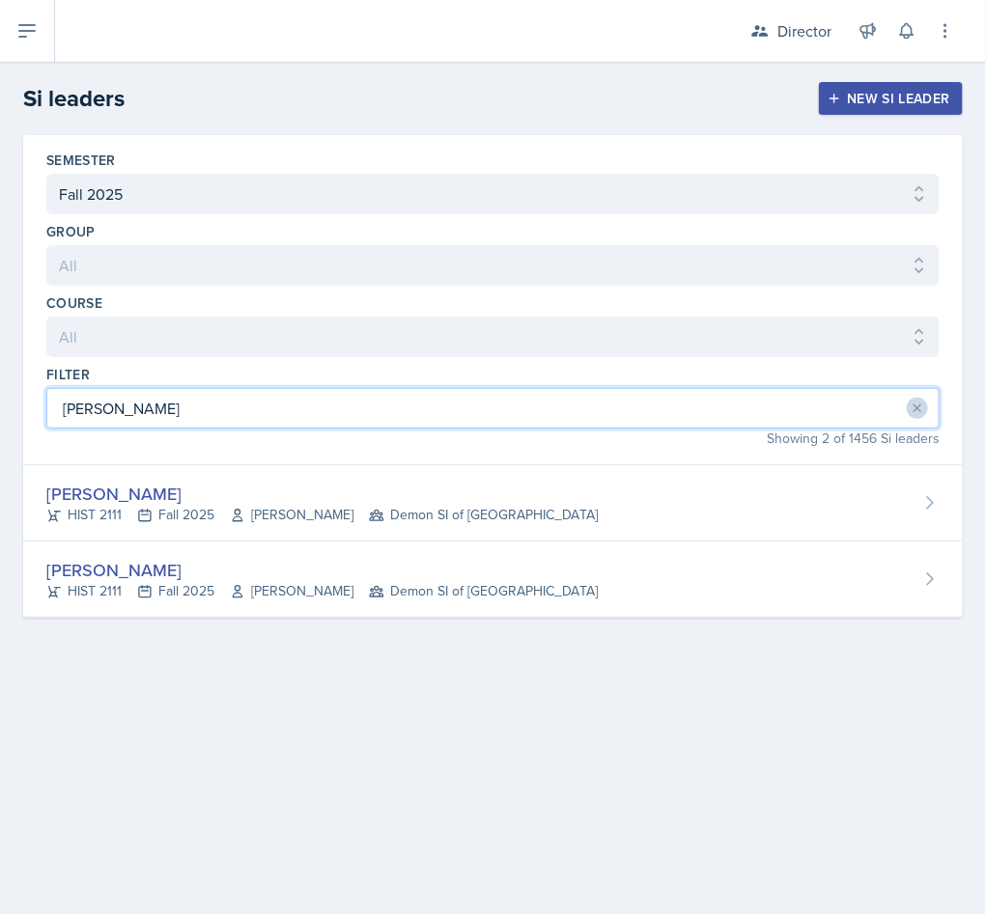
type input "kate"
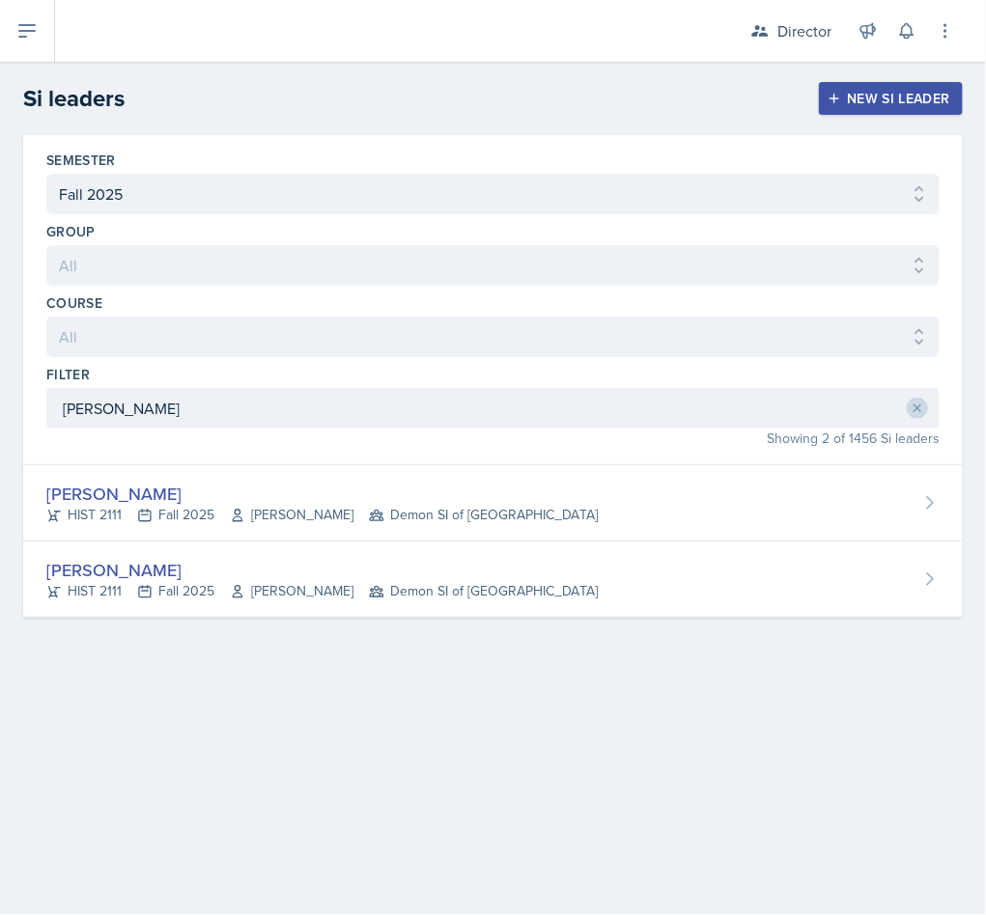
click at [288, 533] on div "Kate Brainerd HIST 2111 Fall 2025 John Laaman Demon SI of Fleet Street" at bounding box center [492, 503] width 939 height 76
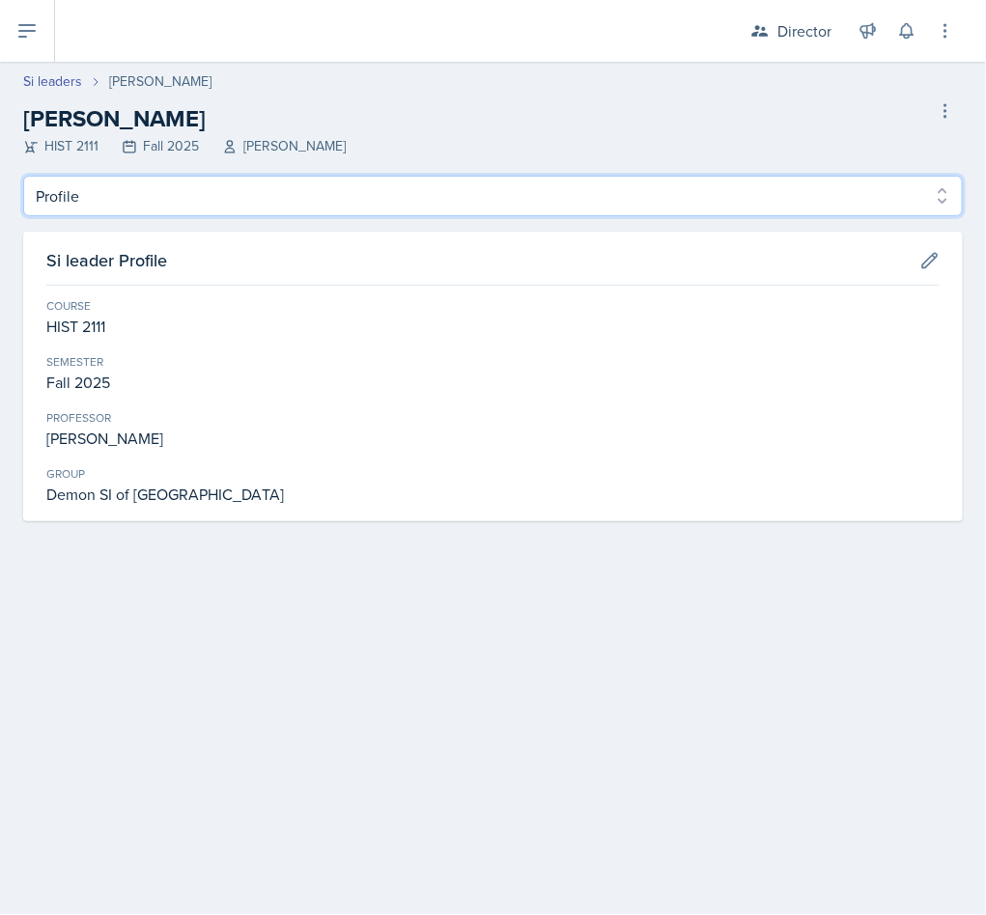
drag, startPoint x: 174, startPoint y: 175, endPoint x: 160, endPoint y: 215, distance: 42.7
click at [174, 176] on select "Profile Planning Sheets Observation Forms Uploads" at bounding box center [492, 196] width 939 height 41
select select "Observation Forms"
click at [23, 176] on select "Profile Planning Sheets Observation Forms Uploads" at bounding box center [492, 196] width 939 height 41
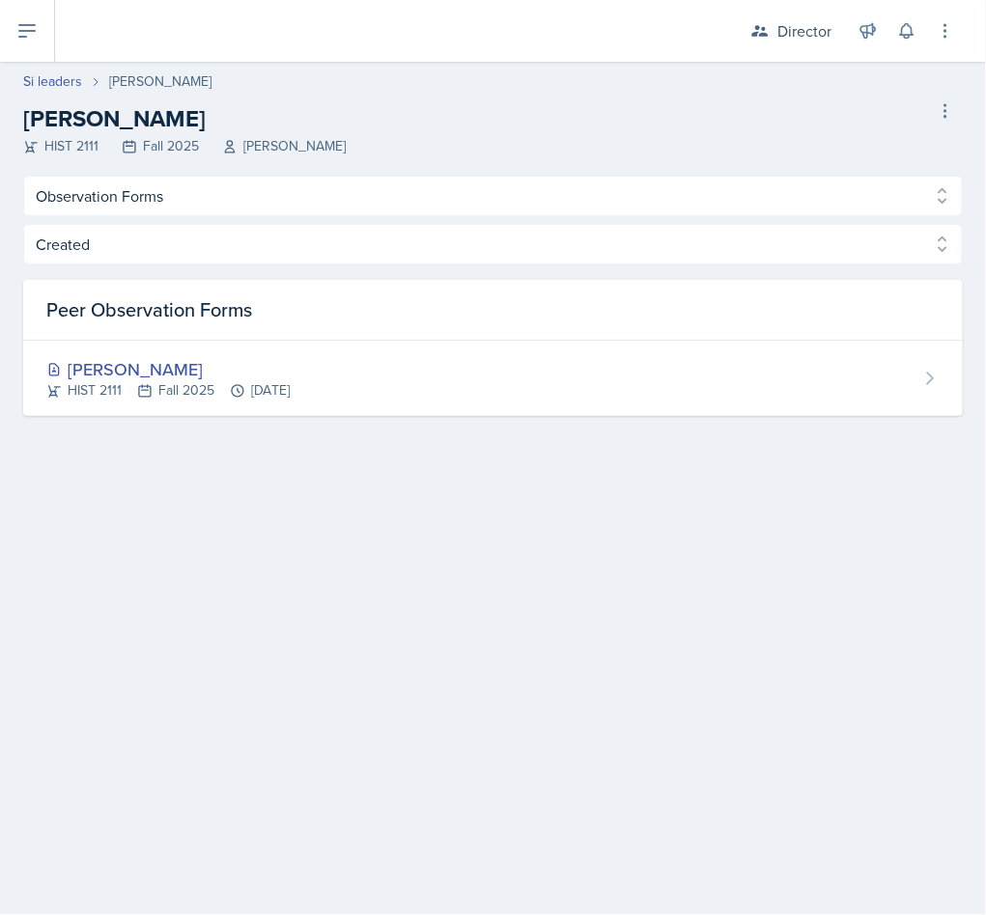
click at [30, 78] on link "Si leaders" at bounding box center [52, 81] width 59 height 20
select select "2bed604d-1099-4043-b1bc-2365e8740244"
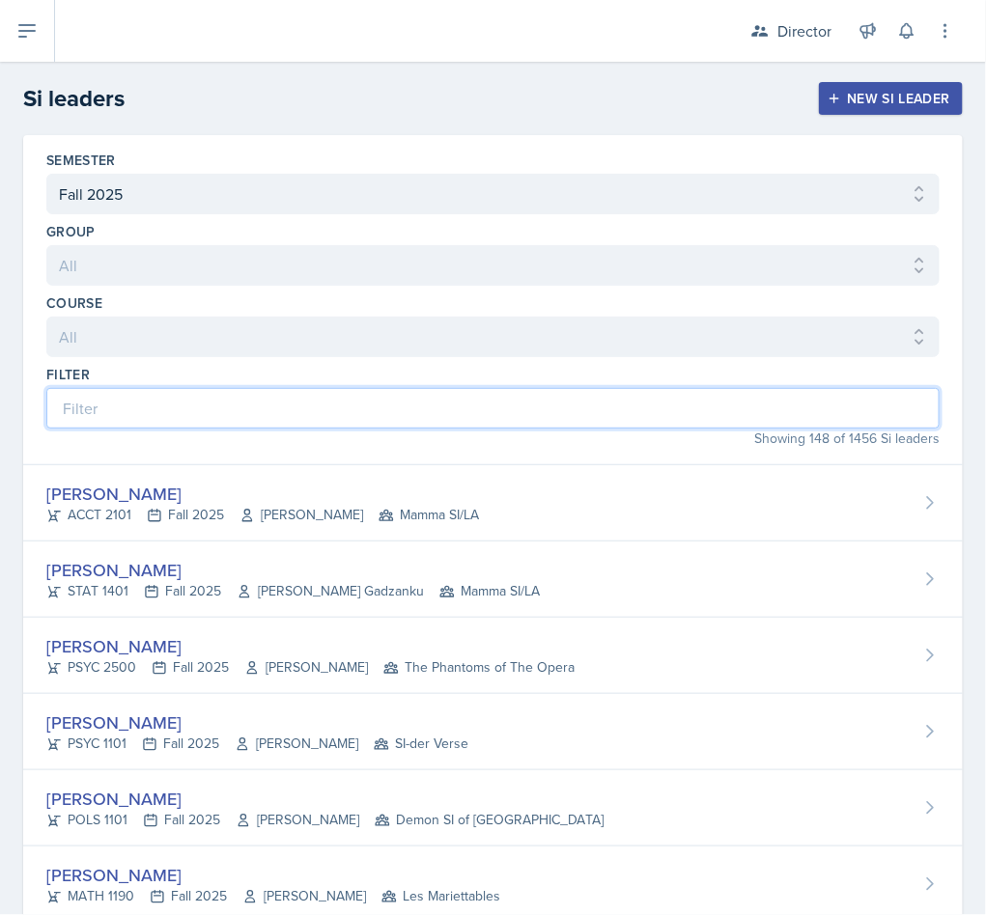
click at [266, 401] on input at bounding box center [492, 408] width 893 height 41
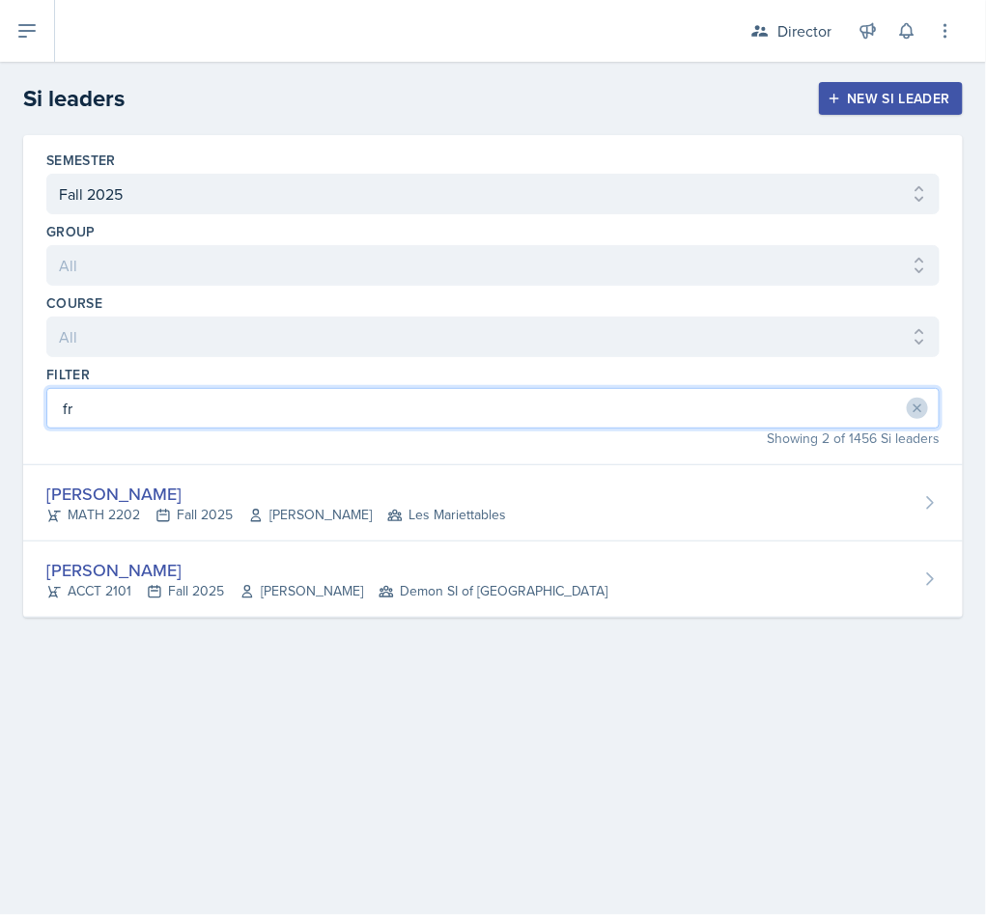
type input "f"
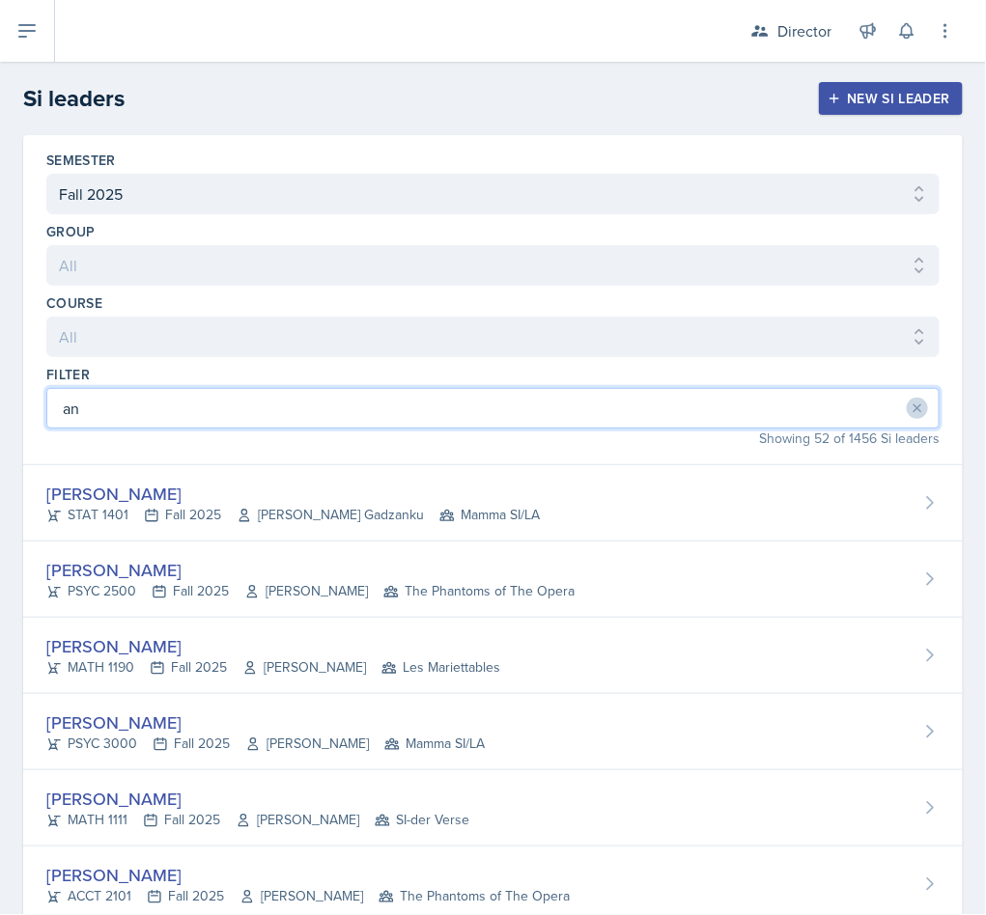
type input "a"
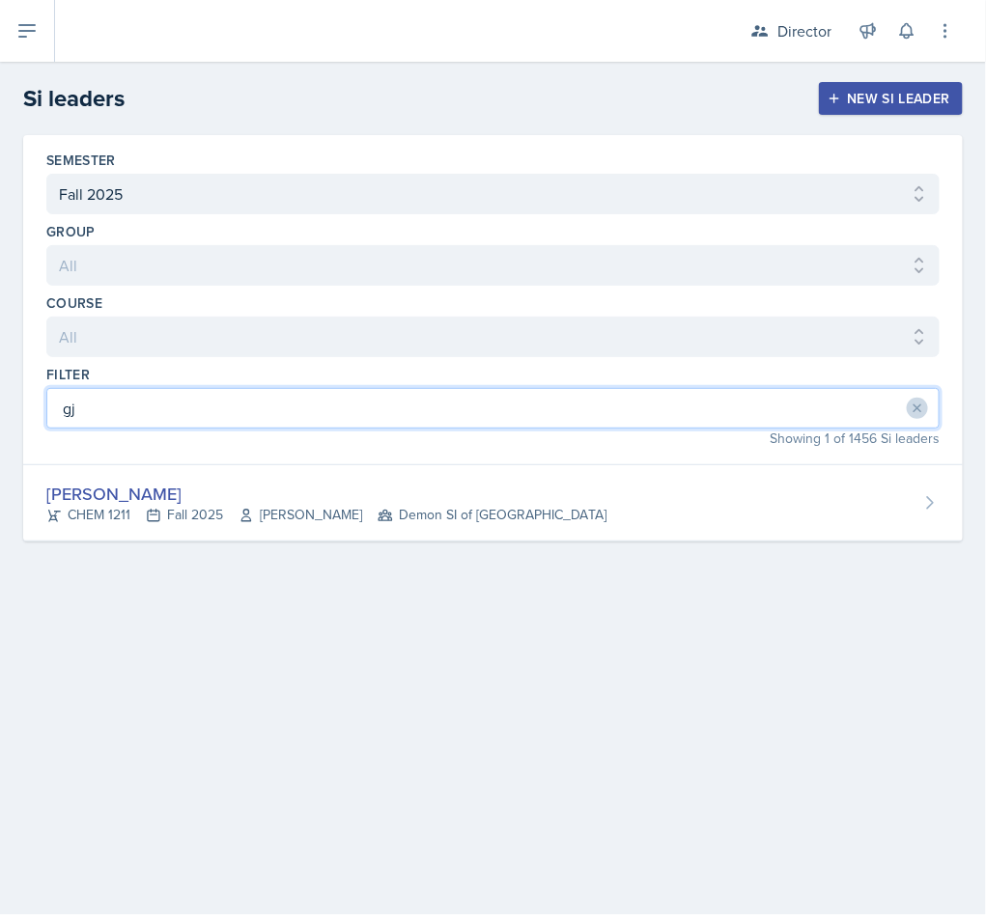
type input "gj"
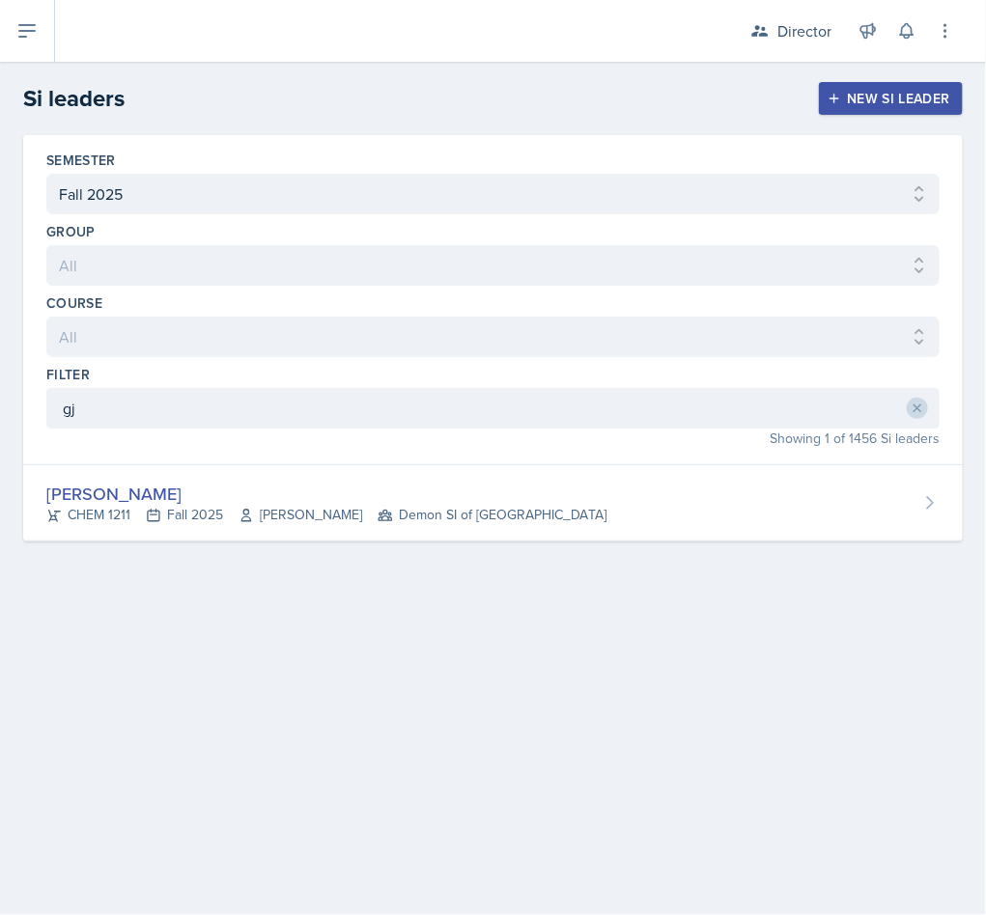
click at [574, 508] on div "Anais Gjergji CHEM 1211 Fall 2025 Mario Monge Demon SI of Fleet Street" at bounding box center [492, 503] width 939 height 76
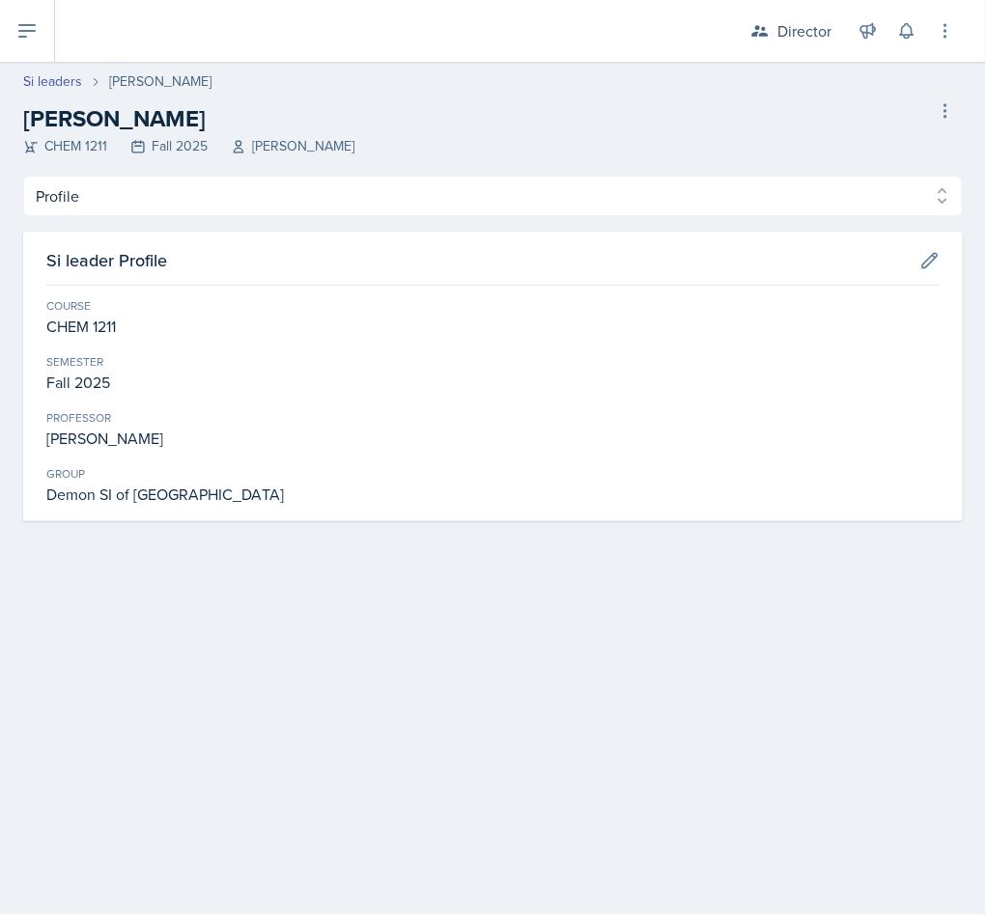
drag, startPoint x: 269, startPoint y: 221, endPoint x: 278, endPoint y: 214, distance: 11.0
click at [275, 217] on div "Profile Planning Sheets Observation Forms Uploads Profile Planning Sheets Obser…" at bounding box center [492, 349] width 939 height 346
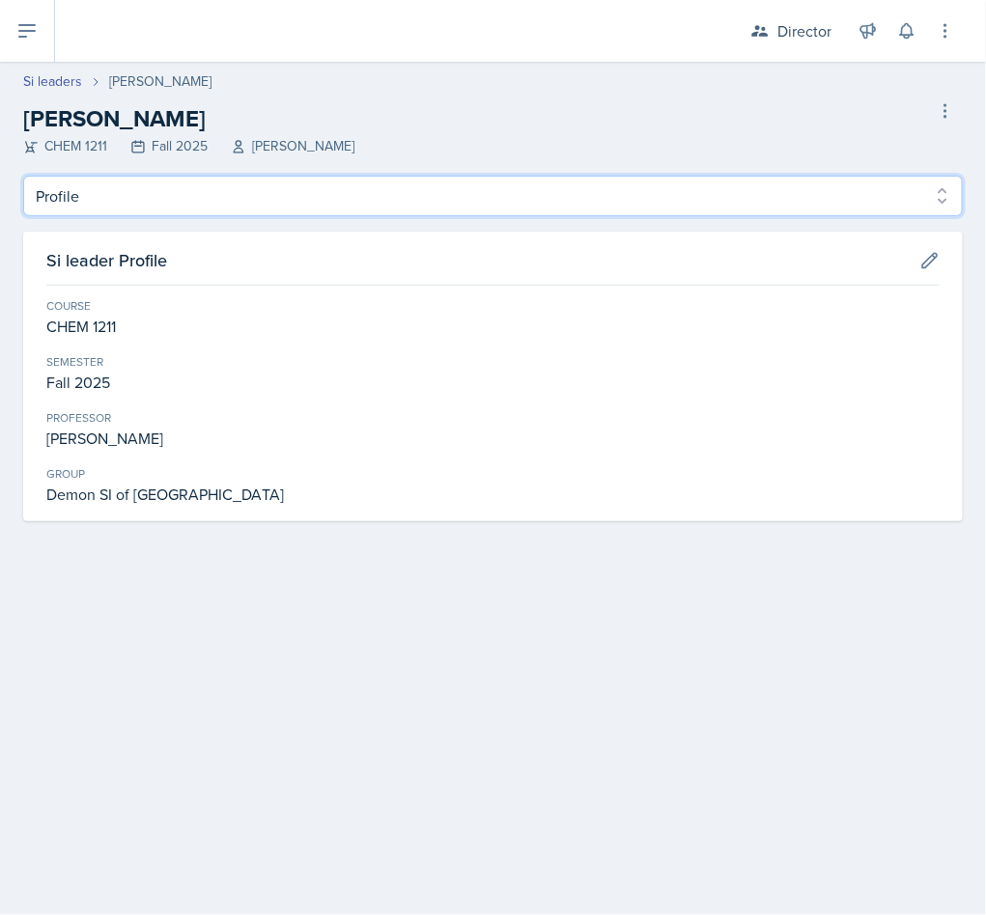
click at [278, 214] on select "Profile Planning Sheets Observation Forms Uploads" at bounding box center [492, 196] width 939 height 41
select select "Observation Forms"
click at [23, 176] on select "Profile Planning Sheets Observation Forms Uploads" at bounding box center [492, 196] width 939 height 41
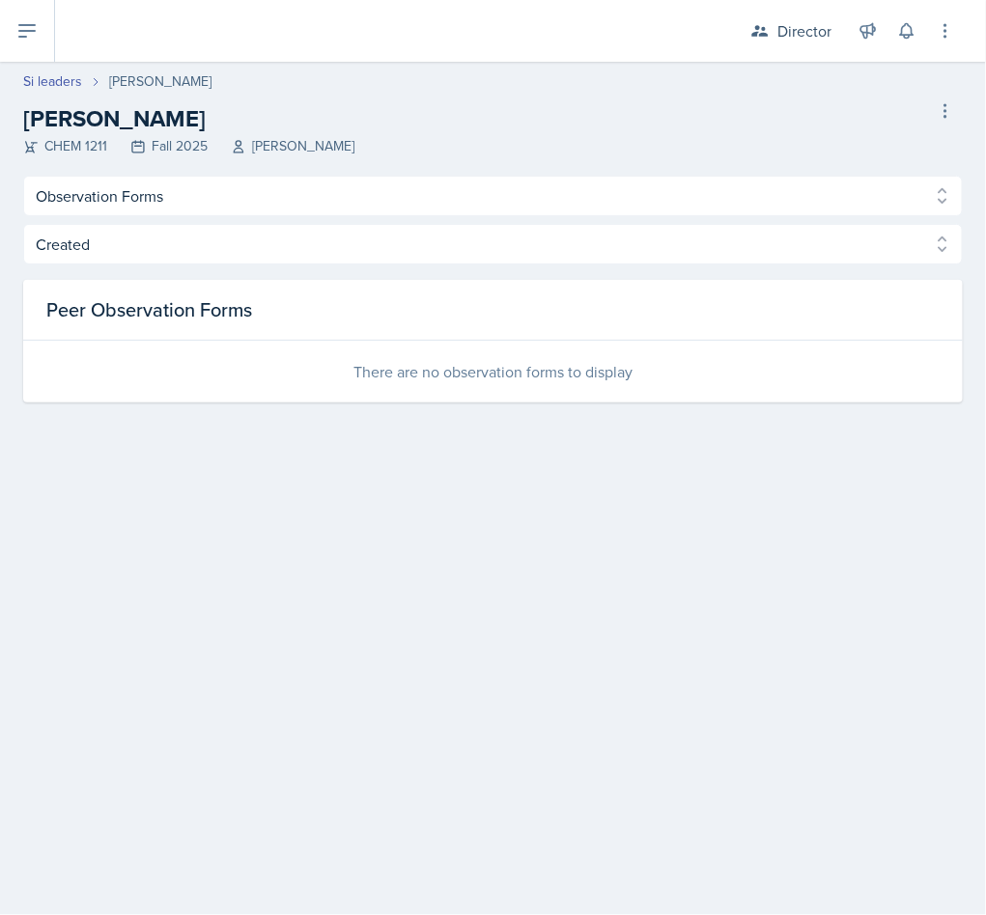
click at [35, 73] on link "Si leaders" at bounding box center [52, 81] width 59 height 20
select select "2bed604d-1099-4043-b1bc-2365e8740244"
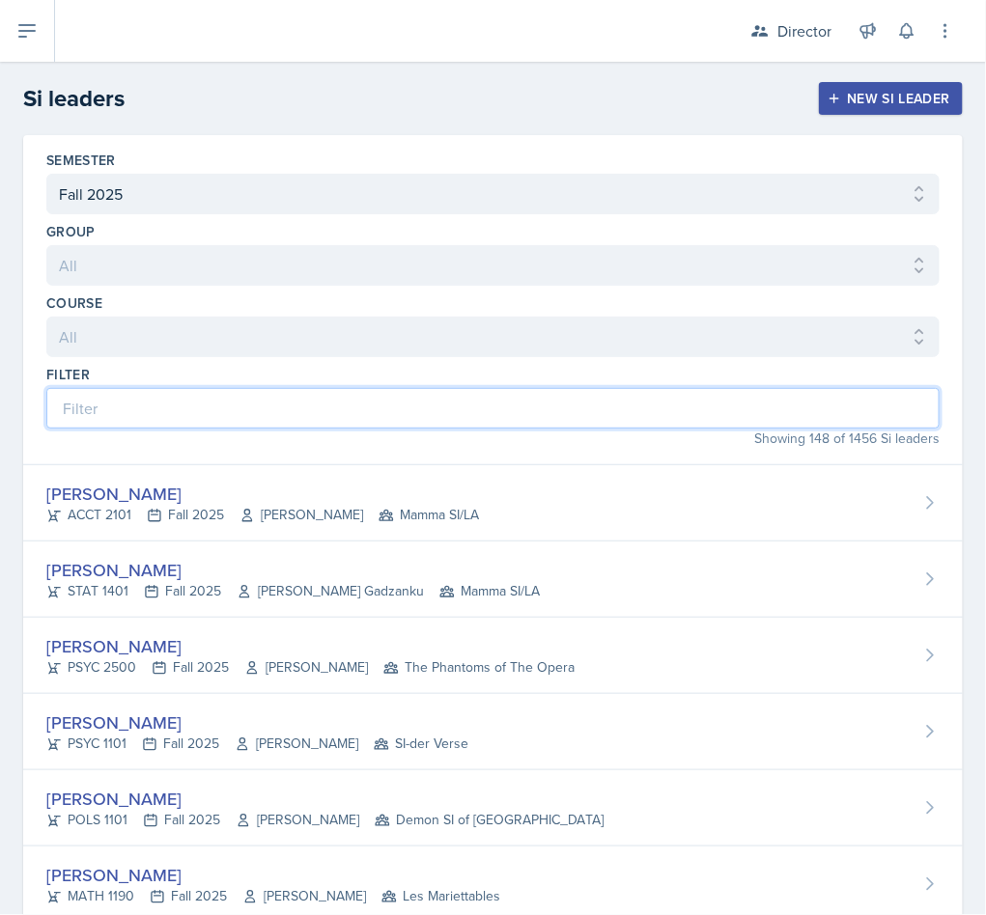
click at [240, 426] on input at bounding box center [492, 408] width 893 height 41
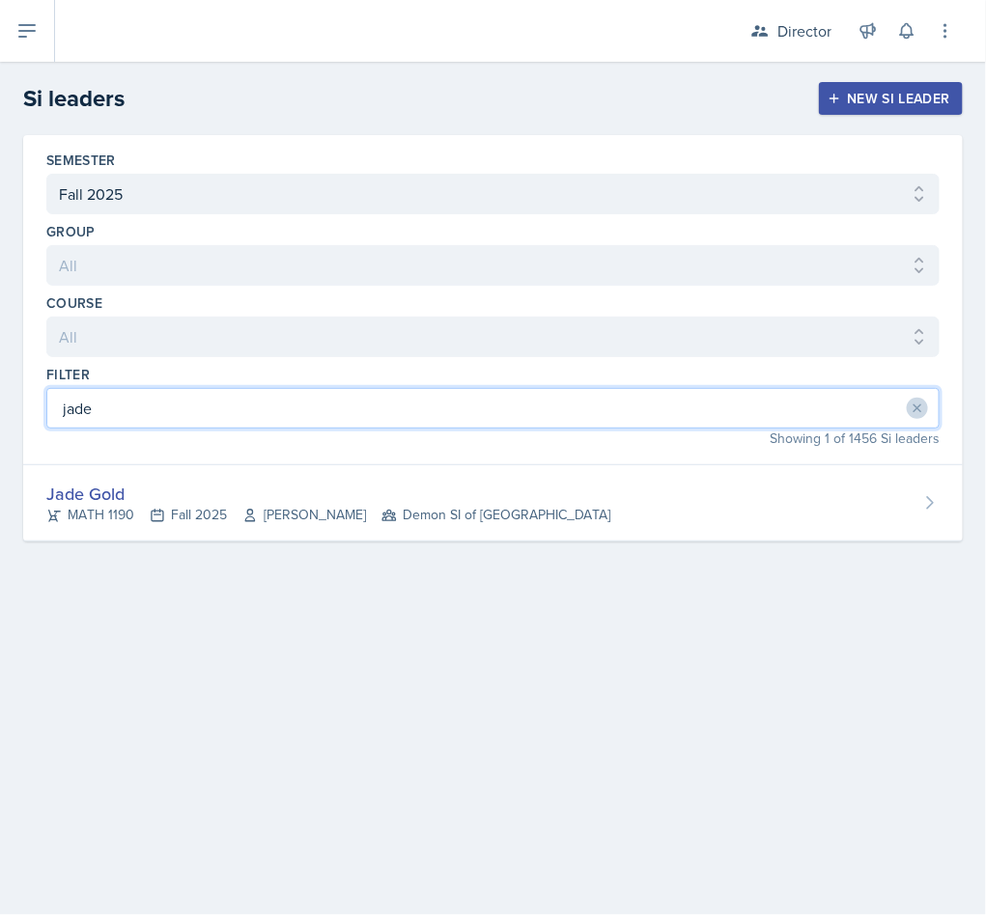
type input "jade"
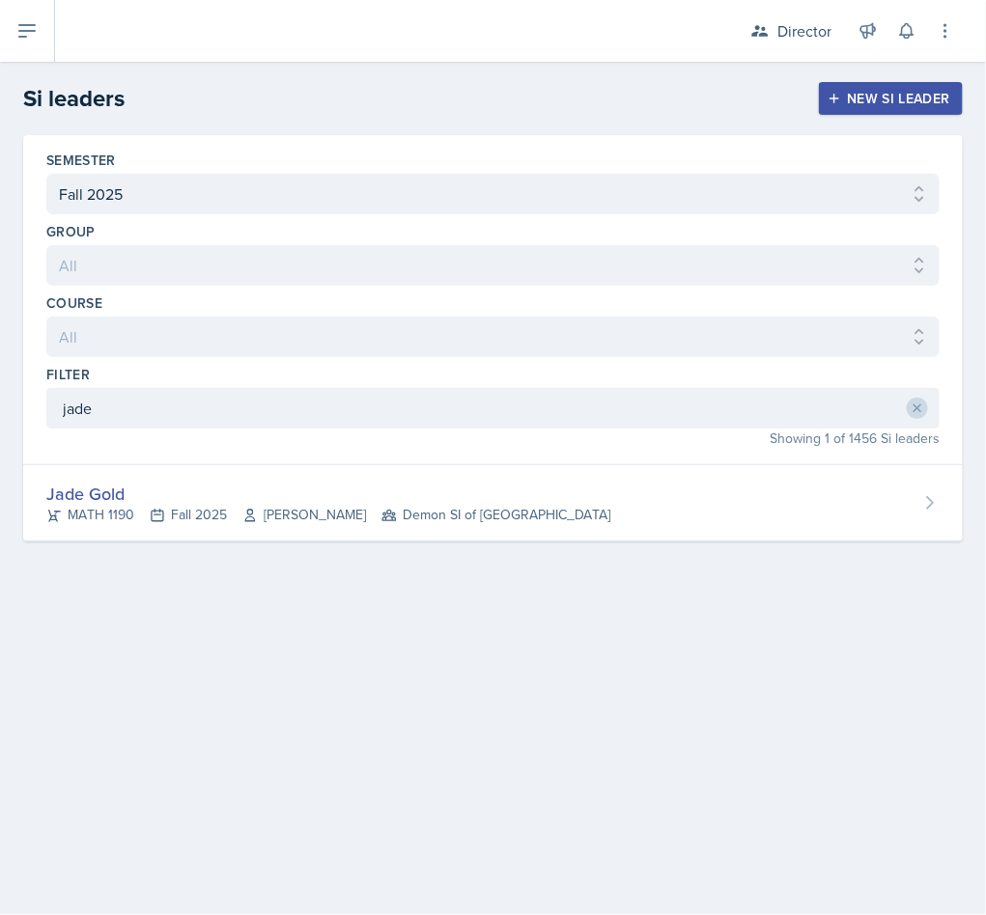
click at [392, 542] on div "Jade Gold MATH 1190 Fall 2025 Ben Sloop Demon SI of Fleet Street" at bounding box center [492, 503] width 939 height 76
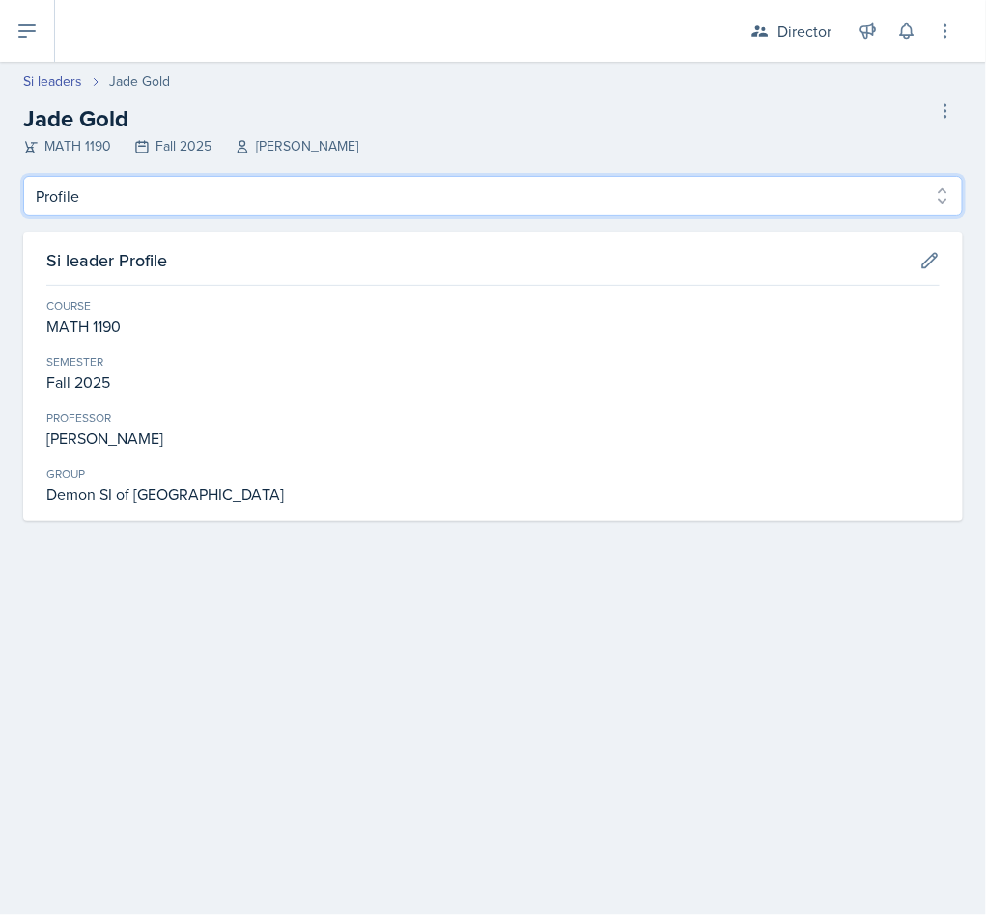
drag, startPoint x: 203, startPoint y: 192, endPoint x: 189, endPoint y: 214, distance: 26.0
click at [203, 192] on select "Profile Planning Sheets Observation Forms Uploads" at bounding box center [492, 196] width 939 height 41
select select "Observation Forms"
click at [23, 176] on select "Profile Planning Sheets Observation Forms Uploads" at bounding box center [492, 196] width 939 height 41
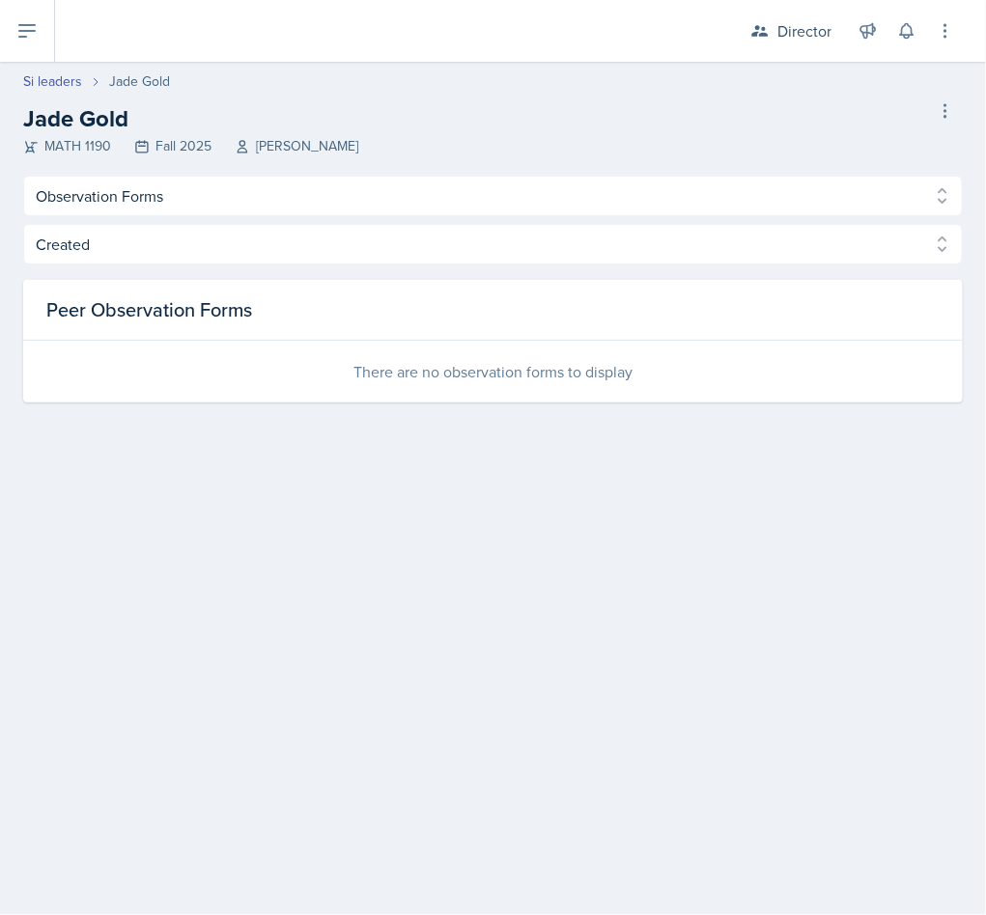
click at [33, 87] on link "Si leaders" at bounding box center [52, 81] width 59 height 20
select select "2bed604d-1099-4043-b1bc-2365e8740244"
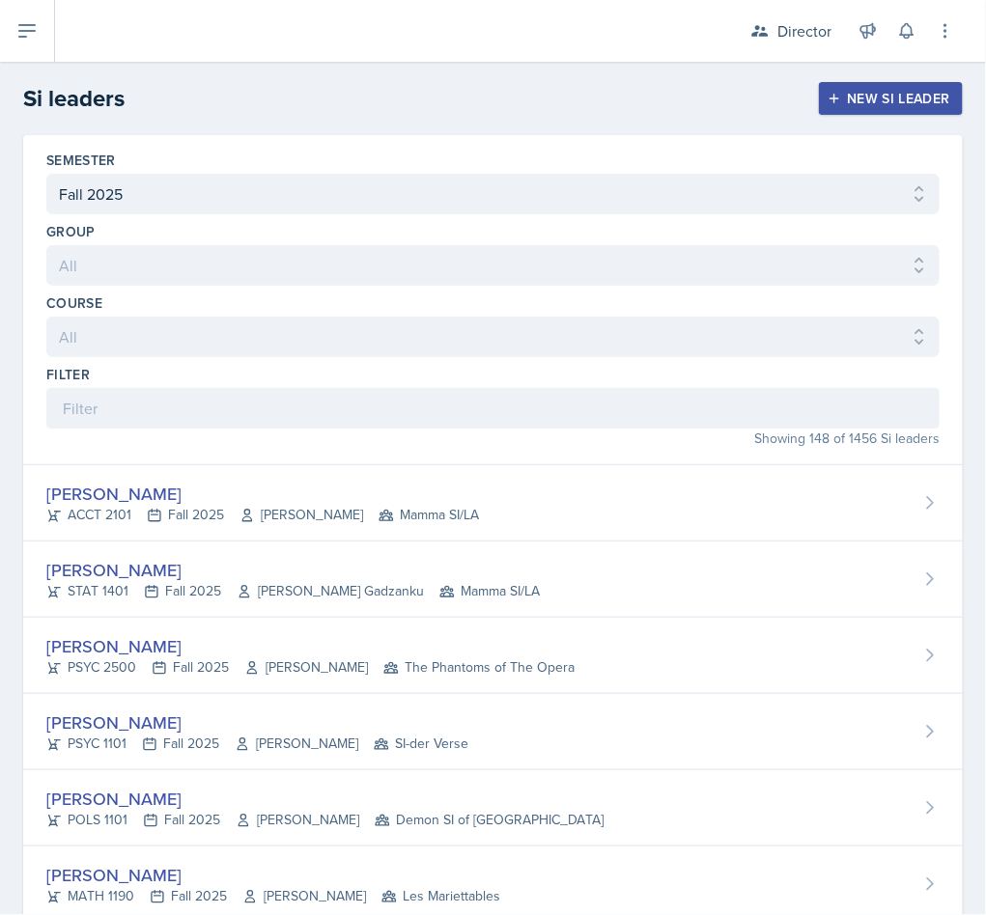
click at [47, 82] on h2 "Si leaders" at bounding box center [73, 98] width 101 height 35
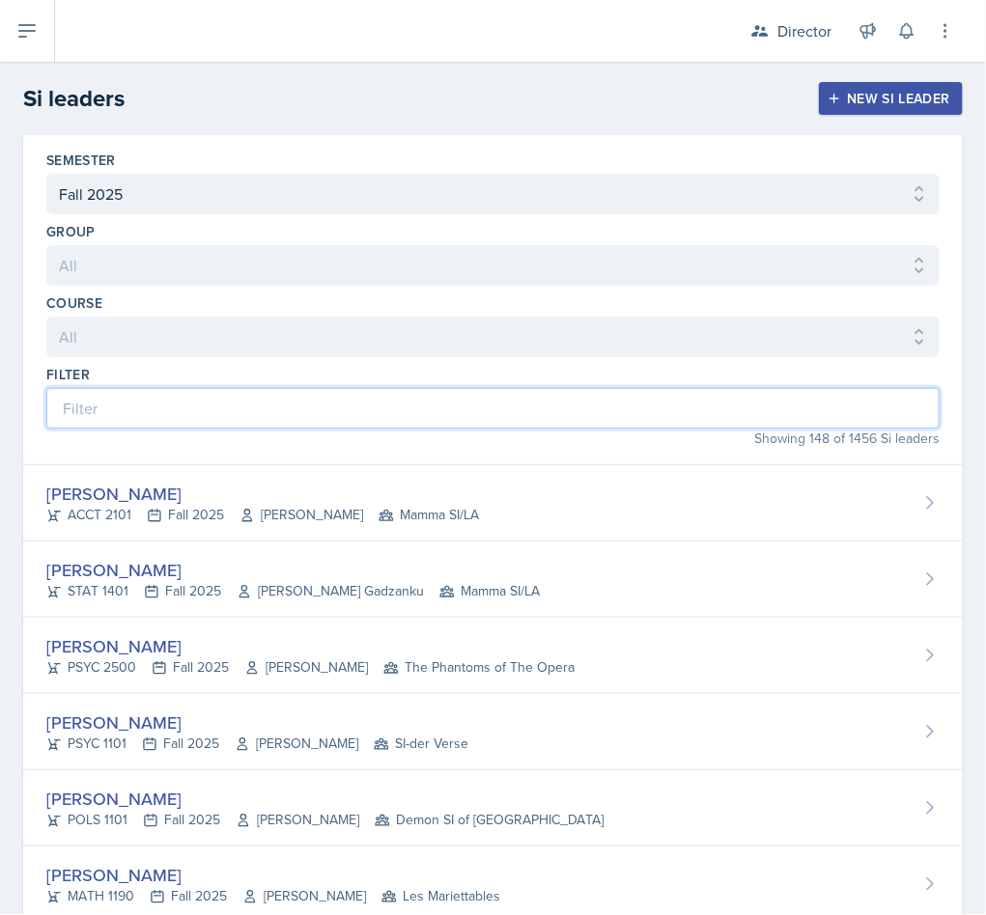
click at [293, 426] on input at bounding box center [492, 408] width 893 height 41
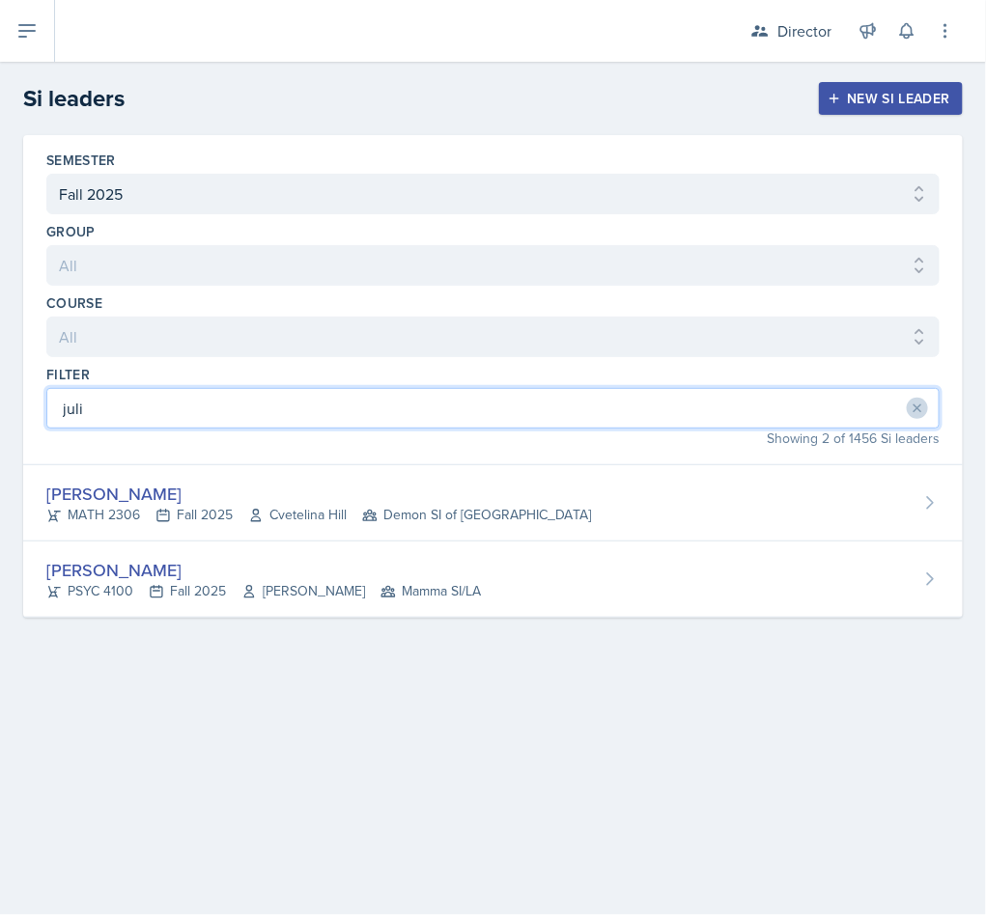
type input "juli"
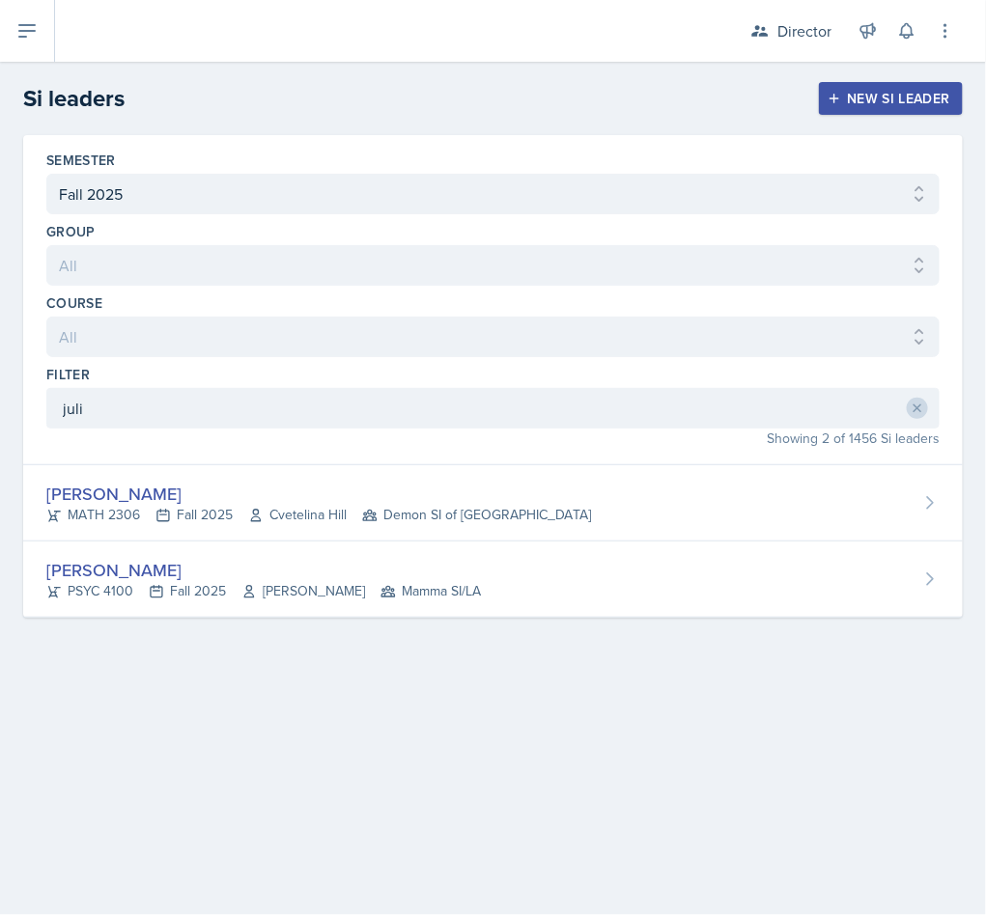
click at [304, 502] on div "Julian Jahde" at bounding box center [318, 494] width 545 height 26
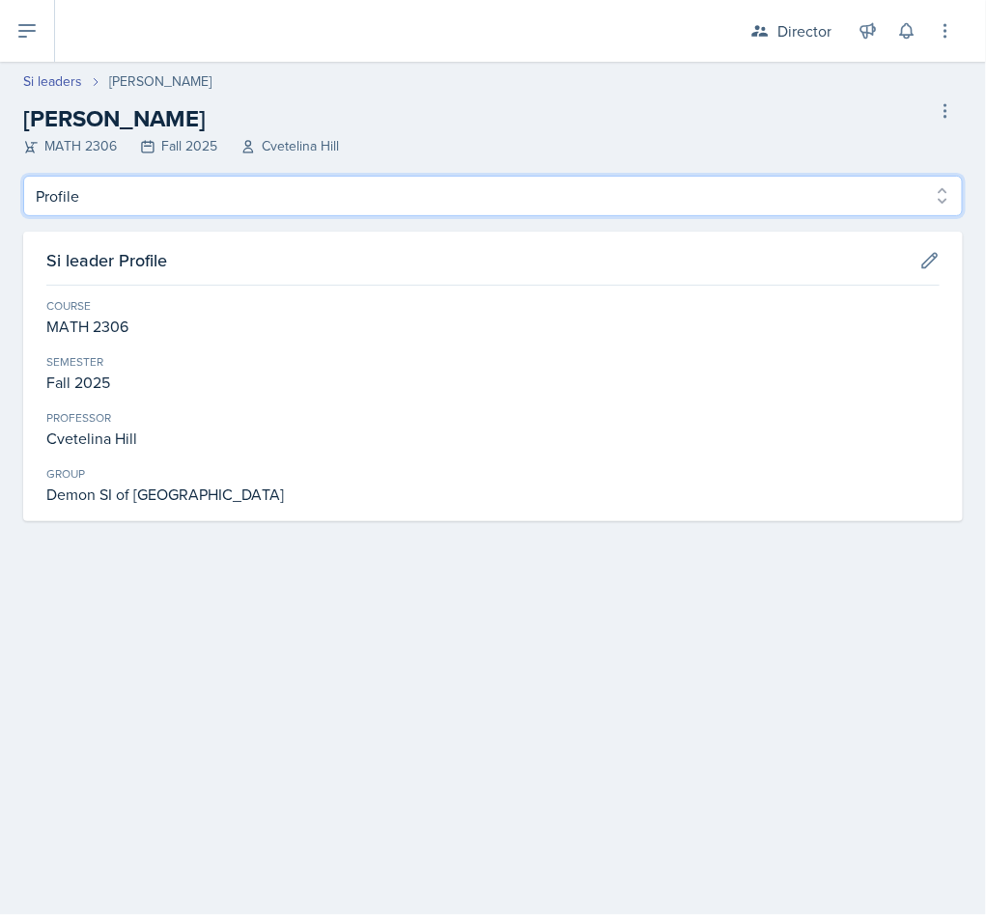
click at [285, 185] on select "Profile Planning Sheets Observation Forms Uploads" at bounding box center [492, 196] width 939 height 41
select select "Observation Forms"
click at [23, 176] on select "Profile Planning Sheets Observation Forms Uploads" at bounding box center [492, 196] width 939 height 41
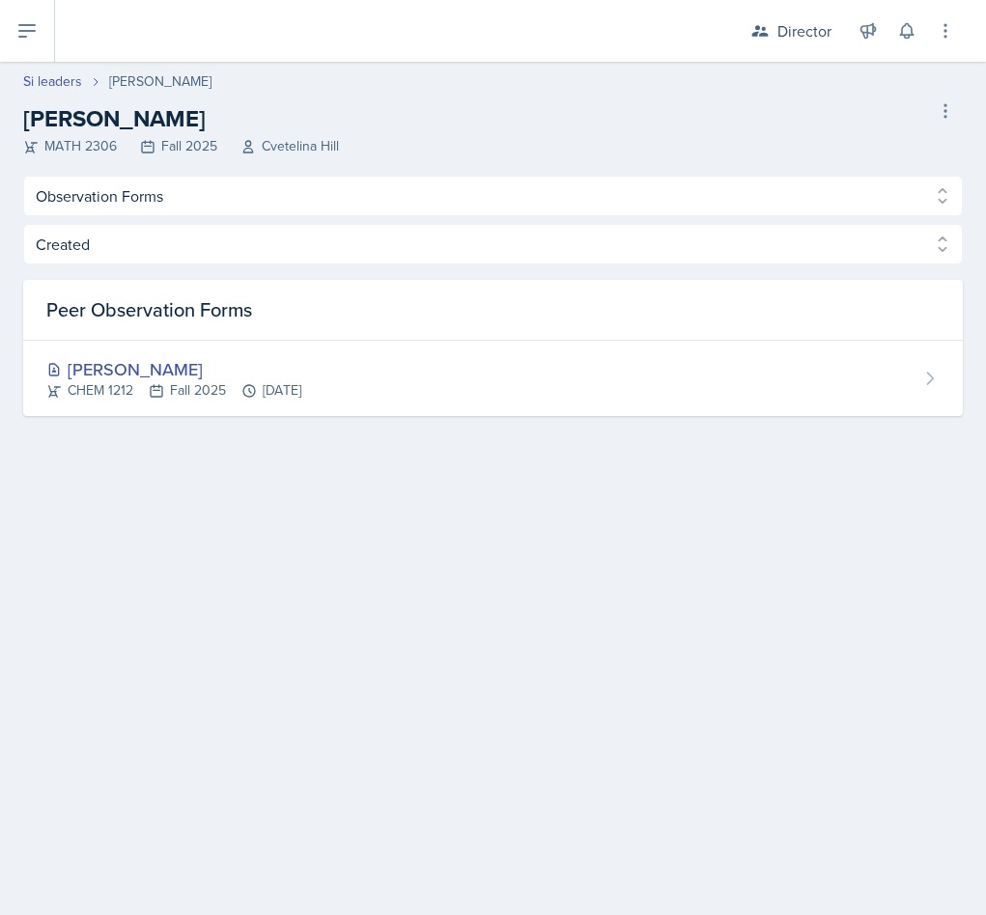
select select "Observation Forms"
click at [65, 73] on link "Si leaders" at bounding box center [52, 81] width 59 height 20
select select "2bed604d-1099-4043-b1bc-2365e8740244"
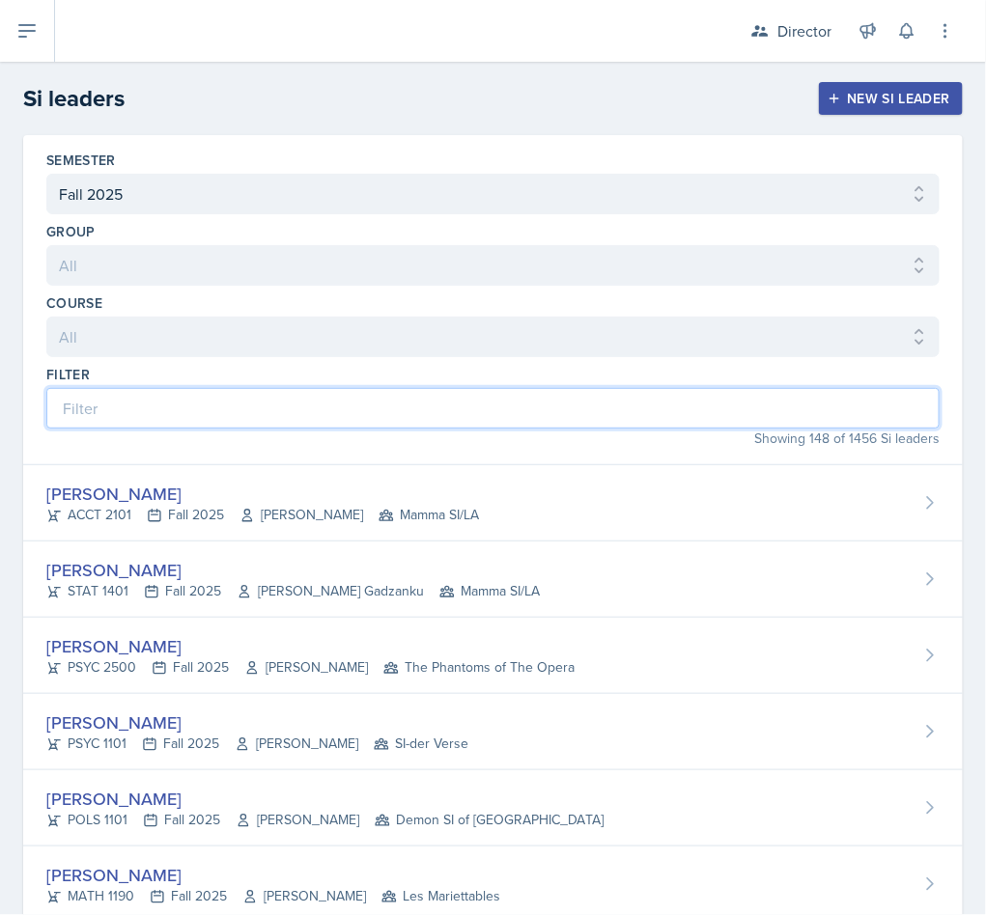
click at [166, 403] on input at bounding box center [492, 408] width 893 height 41
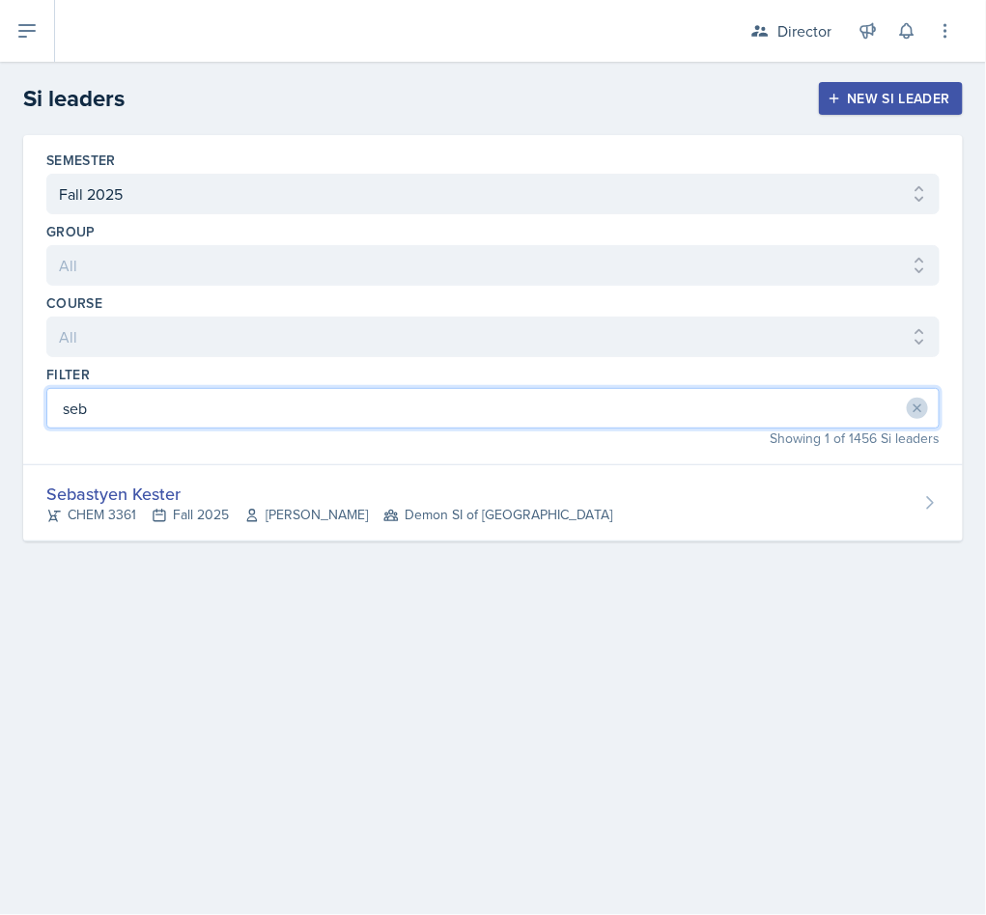
drag, startPoint x: 159, startPoint y: 420, endPoint x: -2, endPoint y: 398, distance: 162.8
click at [0, 398] on html "SI Documents Director Dashboard Calendar Reports Users All Users Si leaders Tea…" at bounding box center [493, 457] width 986 height 915
type input "jaq"
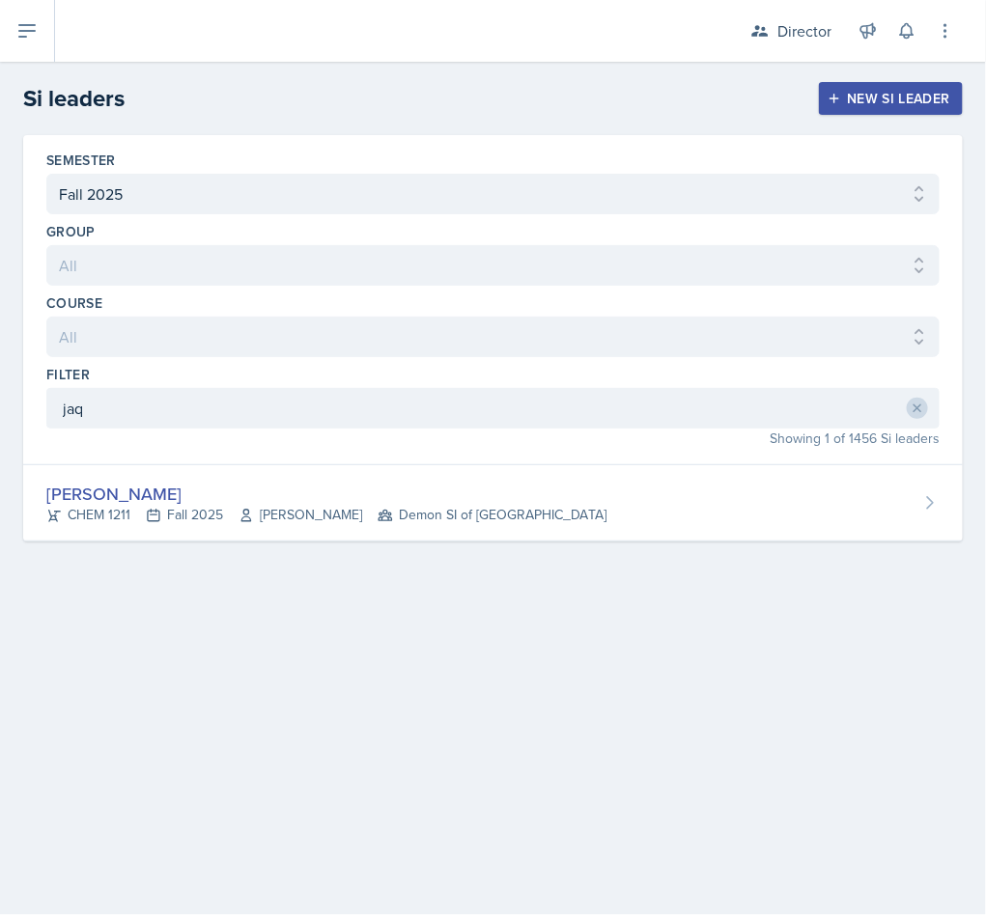
click at [533, 464] on div "Semester All Fall 2025 Summer 2025 Spring 2025 Fall 2024 Summer 2024 Spring 202…" at bounding box center [492, 300] width 939 height 330
click at [539, 485] on div "[PERSON_NAME]" at bounding box center [326, 494] width 560 height 26
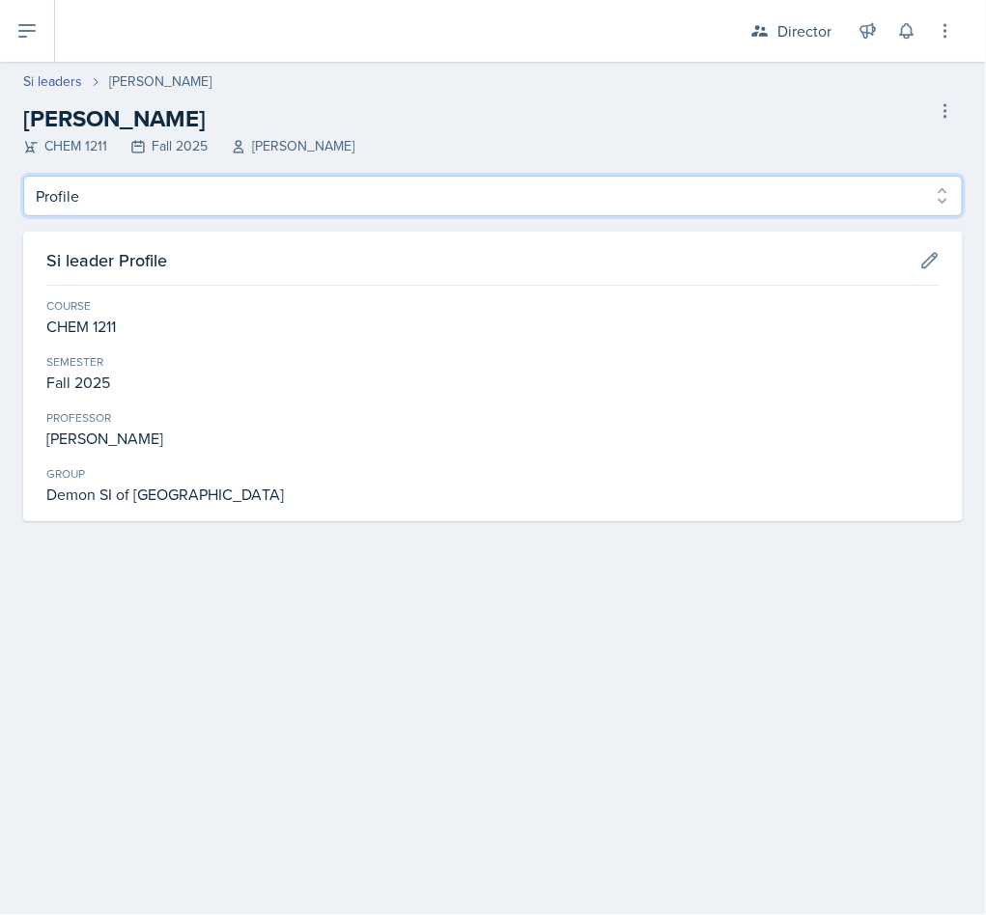
click at [266, 181] on select "Profile Planning Sheets Observation Forms Uploads" at bounding box center [492, 196] width 939 height 41
select select "Observation Forms"
click at [23, 176] on select "Profile Planning Sheets Observation Forms Uploads" at bounding box center [492, 196] width 939 height 41
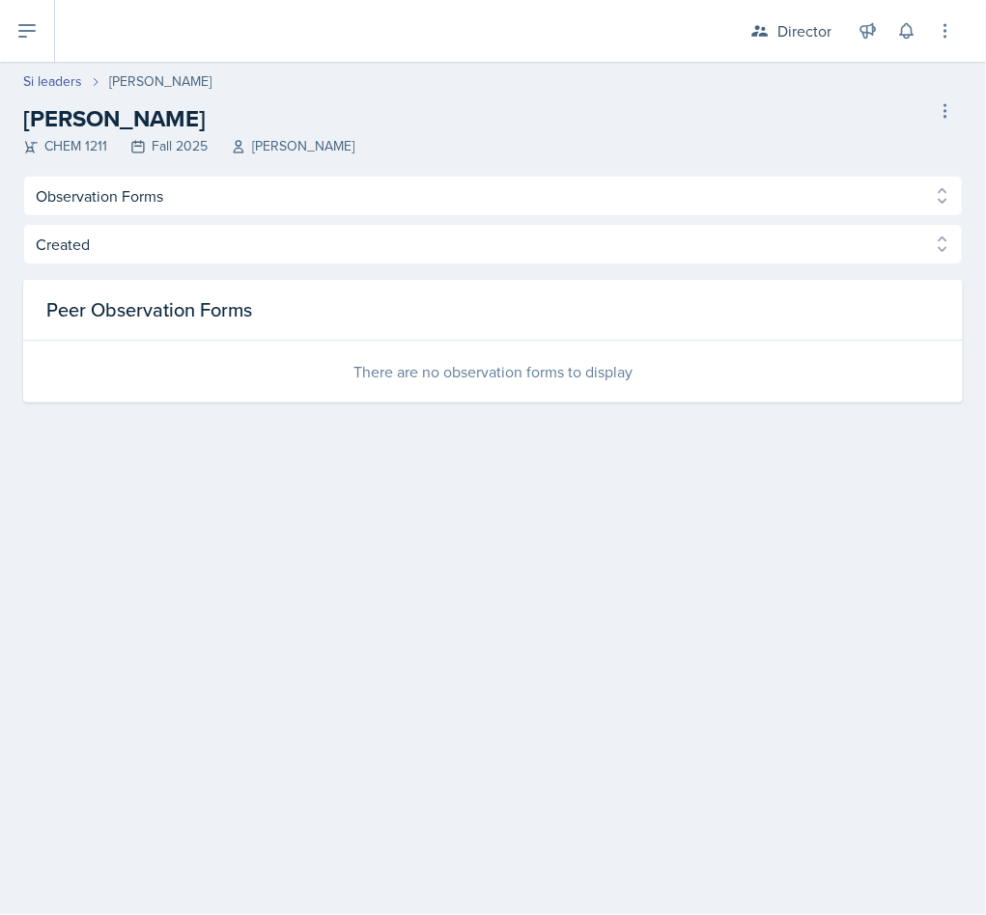
click at [33, 71] on link "Si leaders" at bounding box center [52, 81] width 59 height 20
select select "2bed604d-1099-4043-b1bc-2365e8740244"
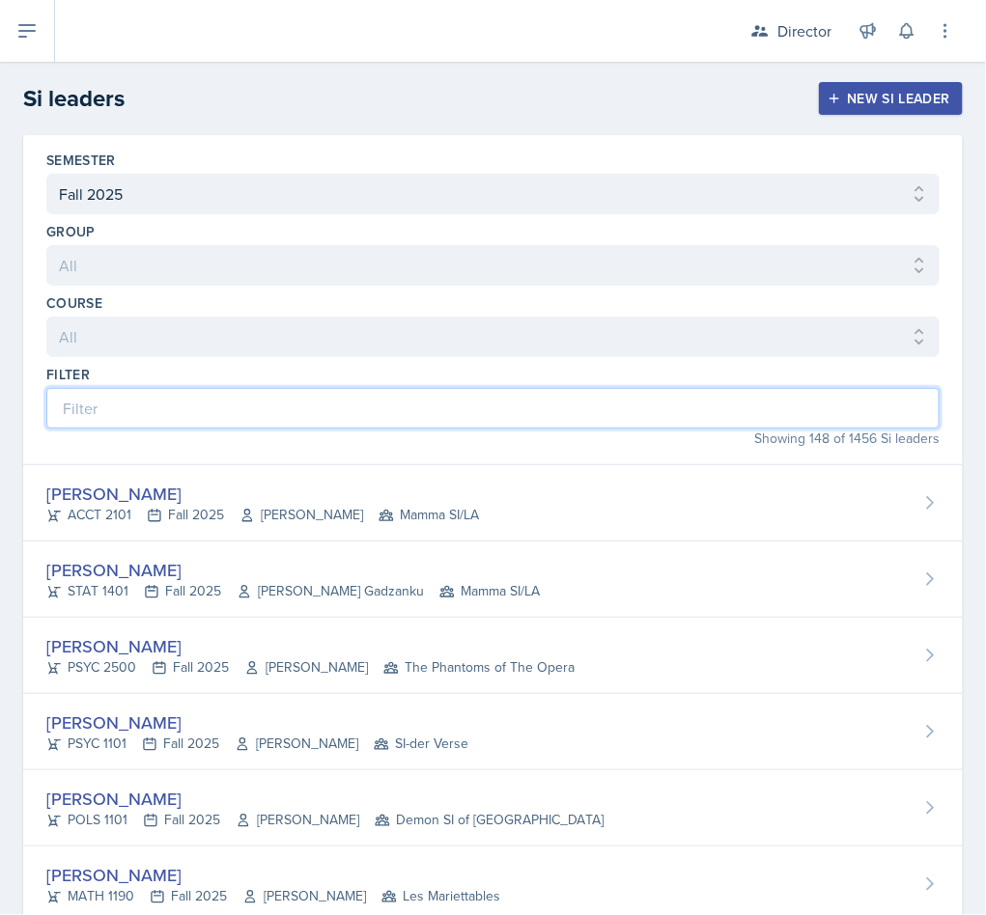
click at [203, 418] on input at bounding box center [492, 408] width 893 height 41
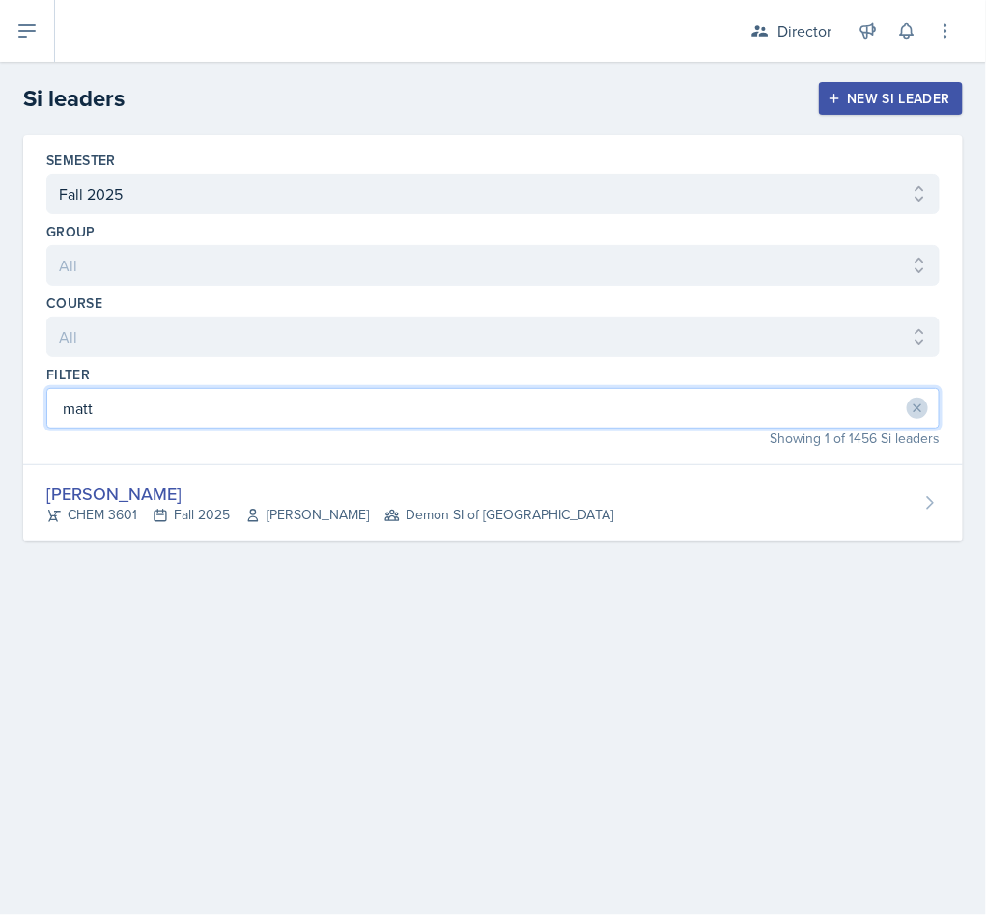
type input "matt"
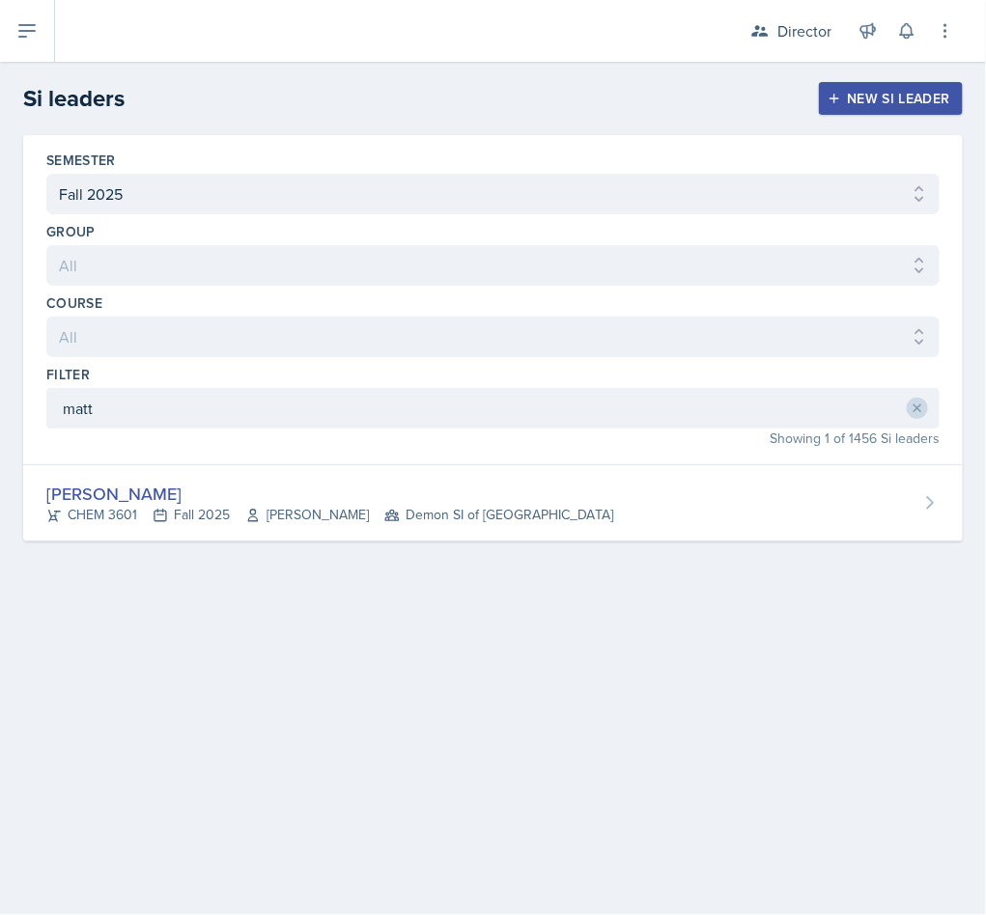
click at [667, 440] on div "Showing 1 of 1456 Si leaders" at bounding box center [492, 439] width 893 height 20
drag, startPoint x: 670, startPoint y: 452, endPoint x: 657, endPoint y: 473, distance: 24.7
click at [658, 472] on div "Semester All Fall 2025 Summer 2025 Spring 2025 Fall 2024 Summer 2024 Spring 202…" at bounding box center [492, 338] width 939 height 406
click at [644, 490] on div "Matt Mineo CHEM 3601 Fall 2025 Mark Mitchell Demon SI of Fleet Street" at bounding box center [492, 503] width 939 height 76
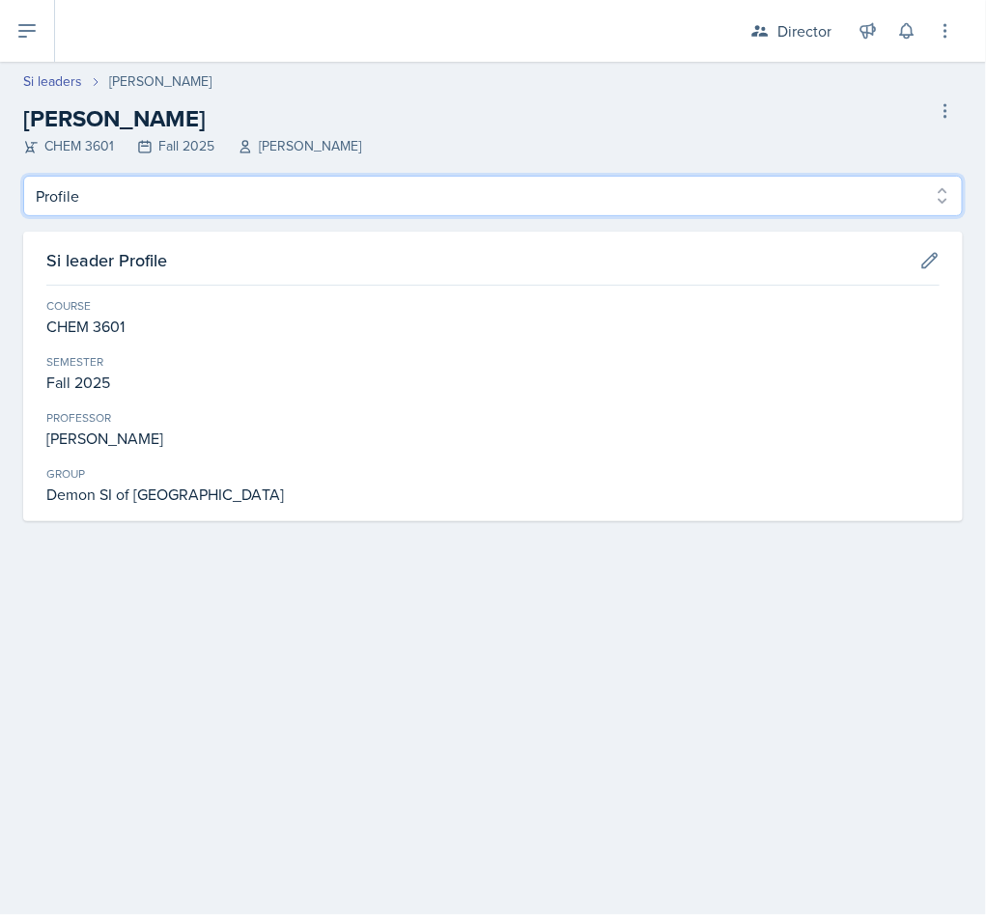
click at [204, 178] on select "Profile Planning Sheets Observation Forms Uploads" at bounding box center [492, 196] width 939 height 41
select select "Observation Forms"
click at [23, 176] on select "Profile Planning Sheets Observation Forms Uploads" at bounding box center [492, 196] width 939 height 41
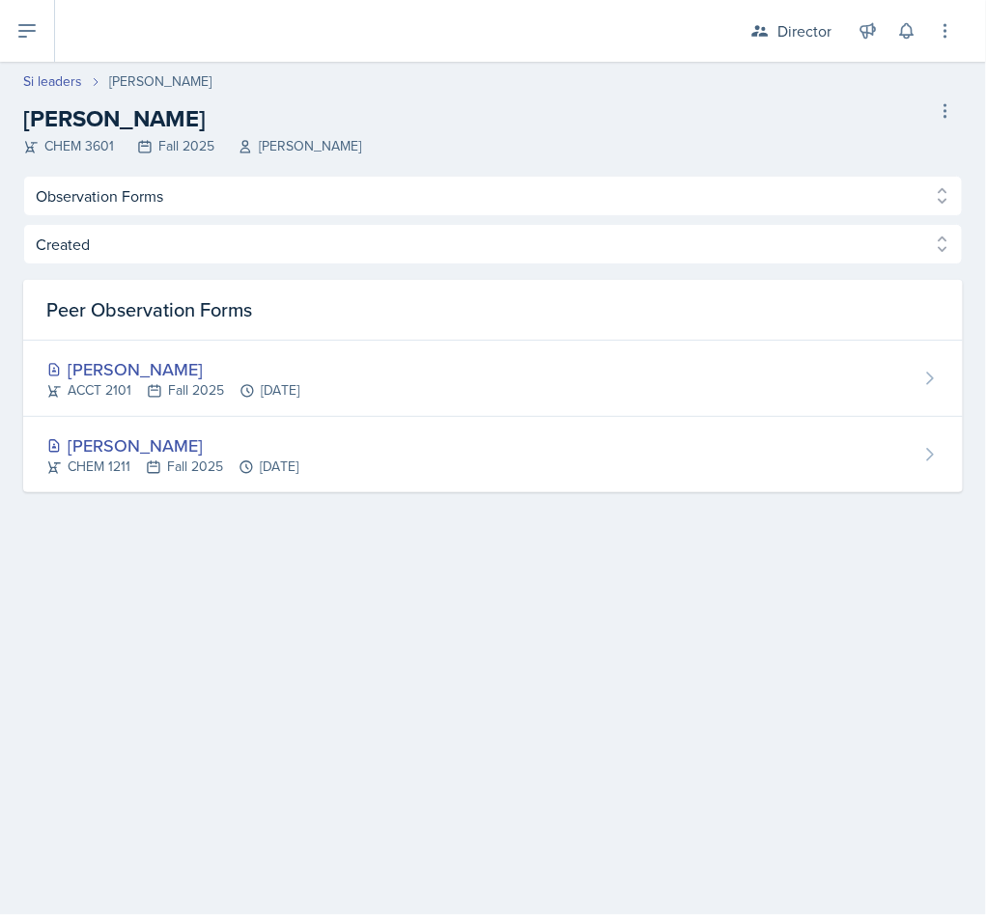
click at [56, 91] on link "Si leaders" at bounding box center [52, 81] width 59 height 20
select select "2bed604d-1099-4043-b1bc-2365e8740244"
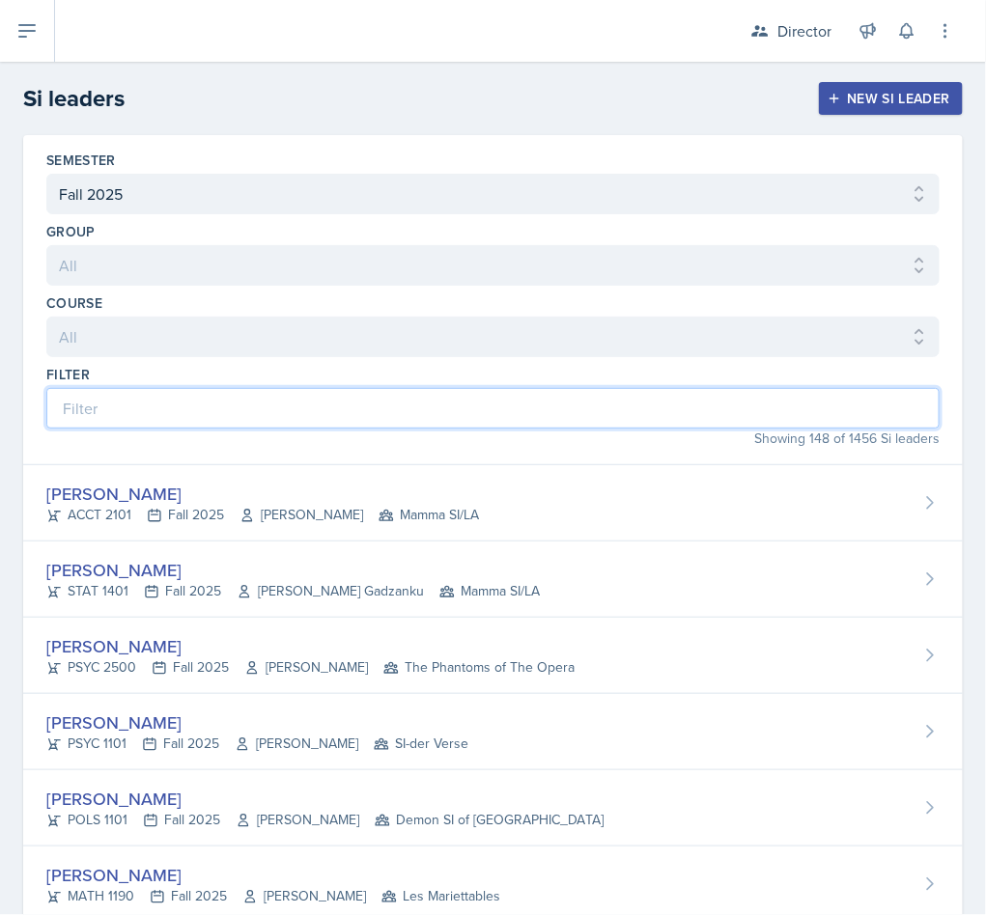
click at [214, 412] on input at bounding box center [492, 408] width 893 height 41
click at [391, 391] on input at bounding box center [492, 408] width 893 height 41
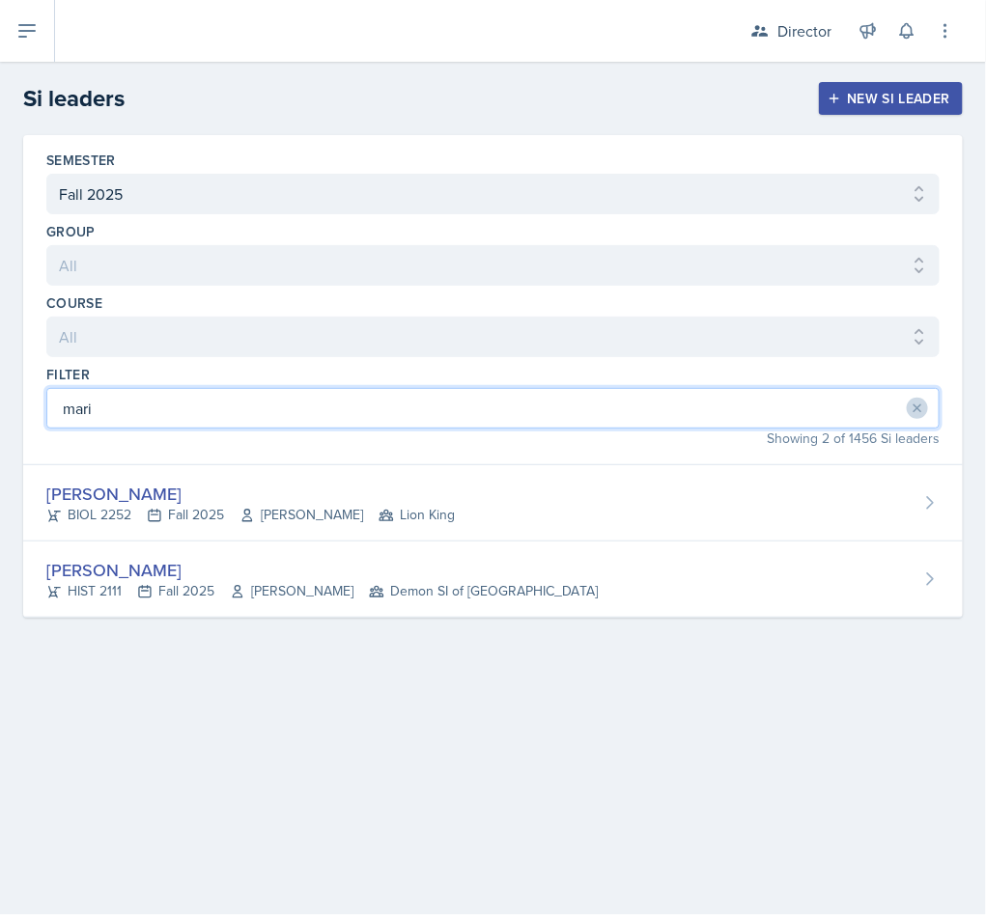
type input "mari"
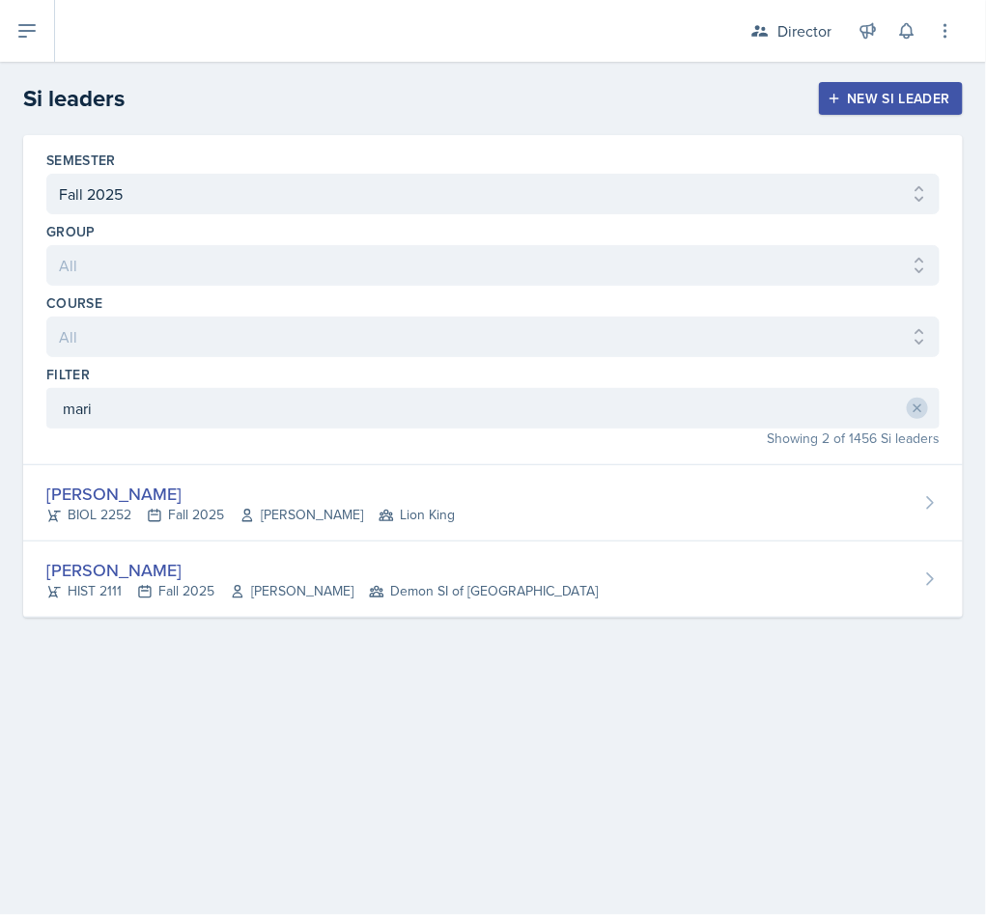
click at [551, 580] on div "Maria Patino Cruz HIST 2111 Fall 2025 George Bertrand Demon SI of Fleet Street" at bounding box center [492, 580] width 939 height 76
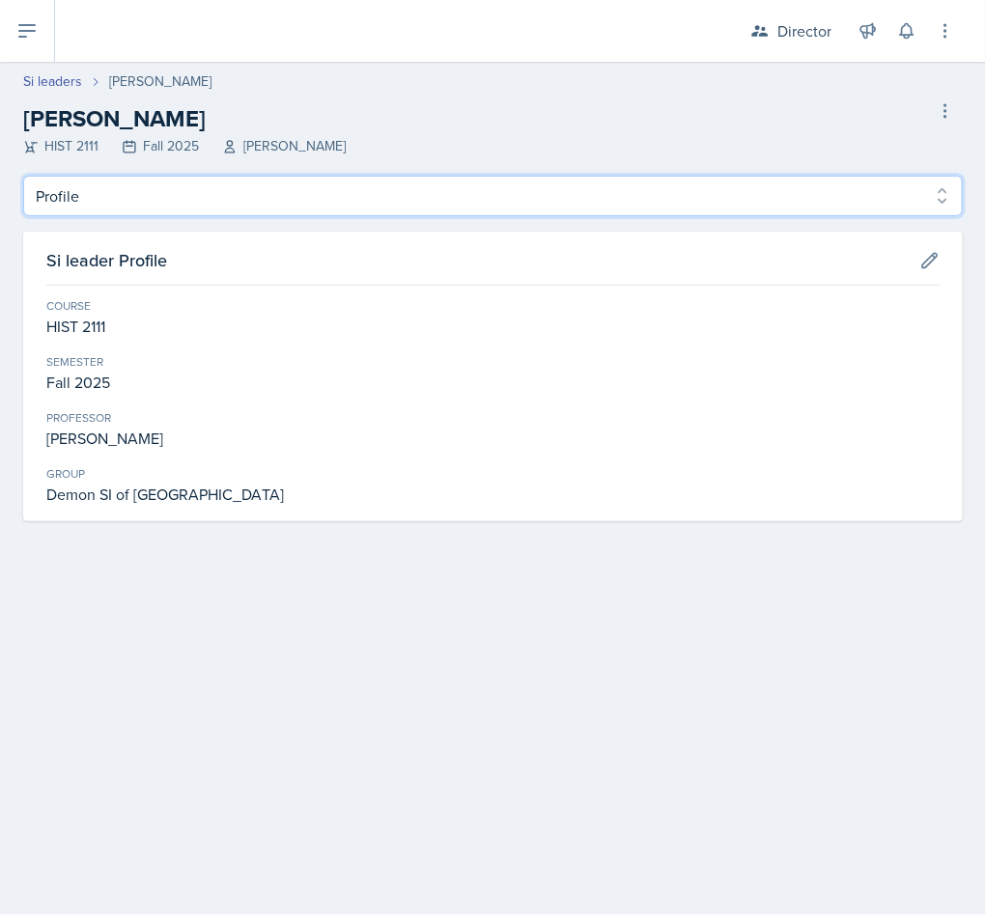
click at [293, 188] on select "Profile Planning Sheets Observation Forms Uploads" at bounding box center [492, 196] width 939 height 41
select select "Observation Forms"
click at [23, 176] on select "Profile Planning Sheets Observation Forms Uploads" at bounding box center [492, 196] width 939 height 41
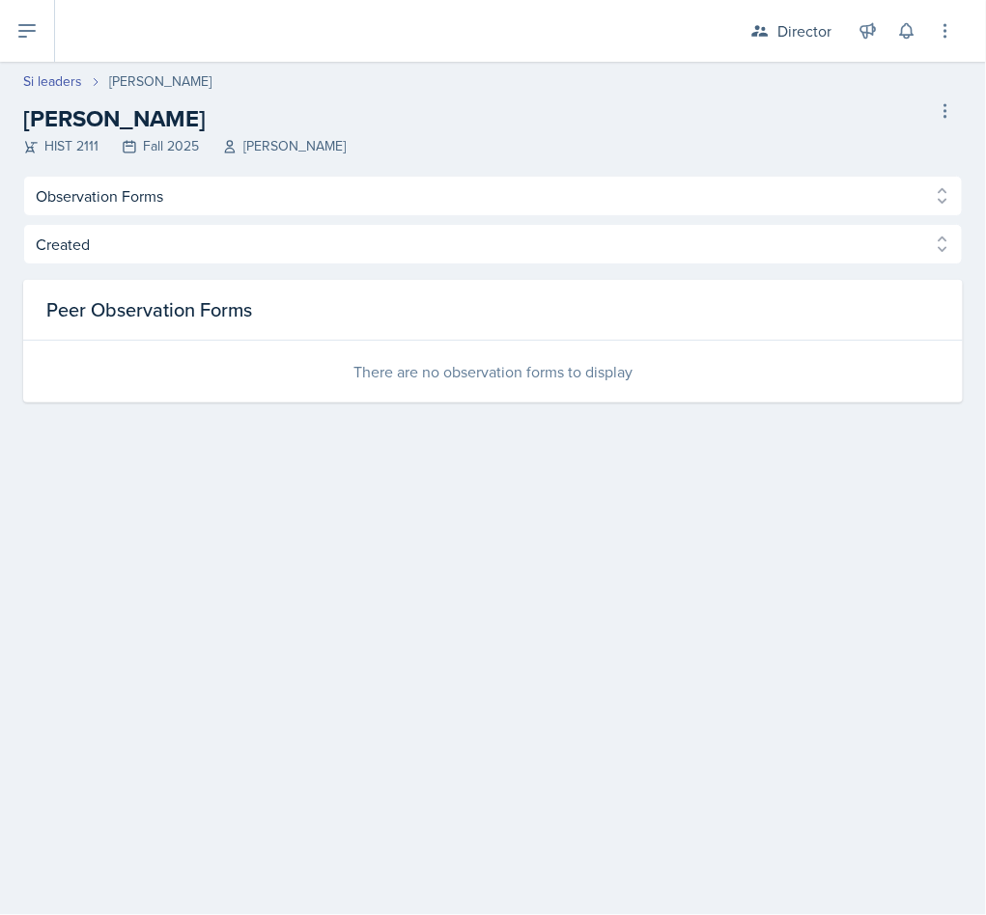
click at [49, 78] on link "Si leaders" at bounding box center [52, 81] width 59 height 20
select select "2bed604d-1099-4043-b1bc-2365e8740244"
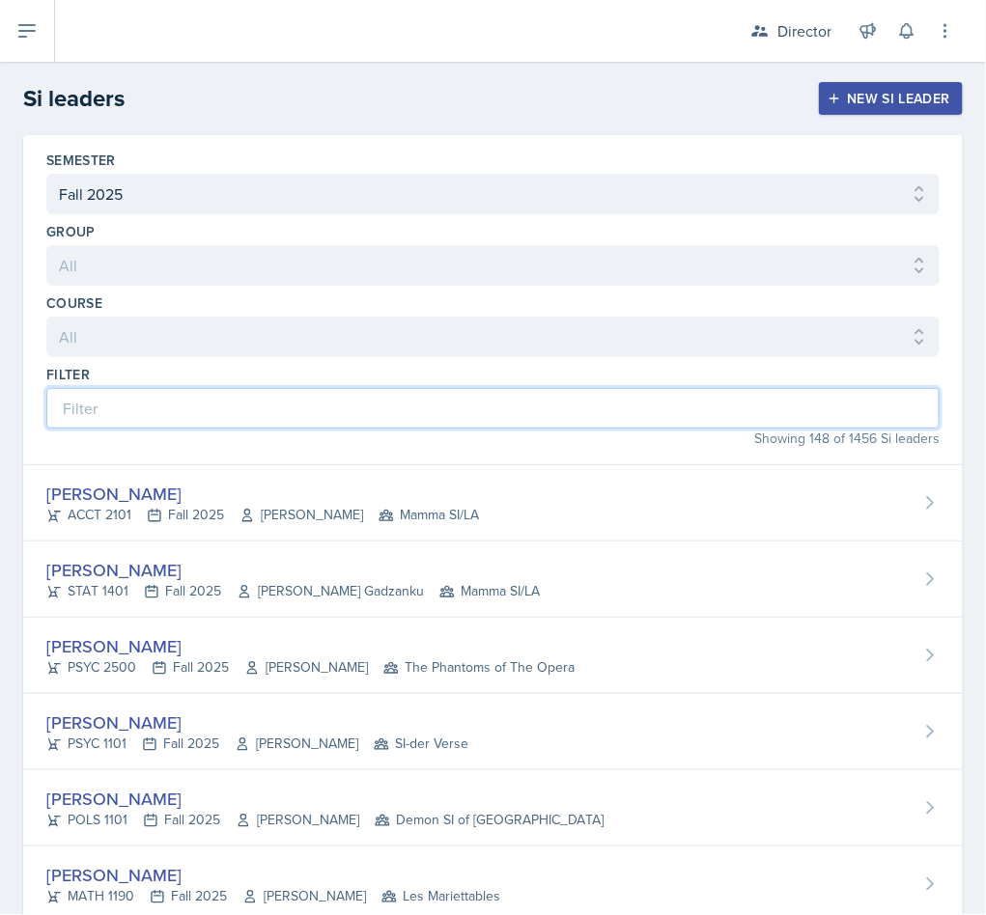
click at [159, 415] on input at bounding box center [492, 408] width 893 height 41
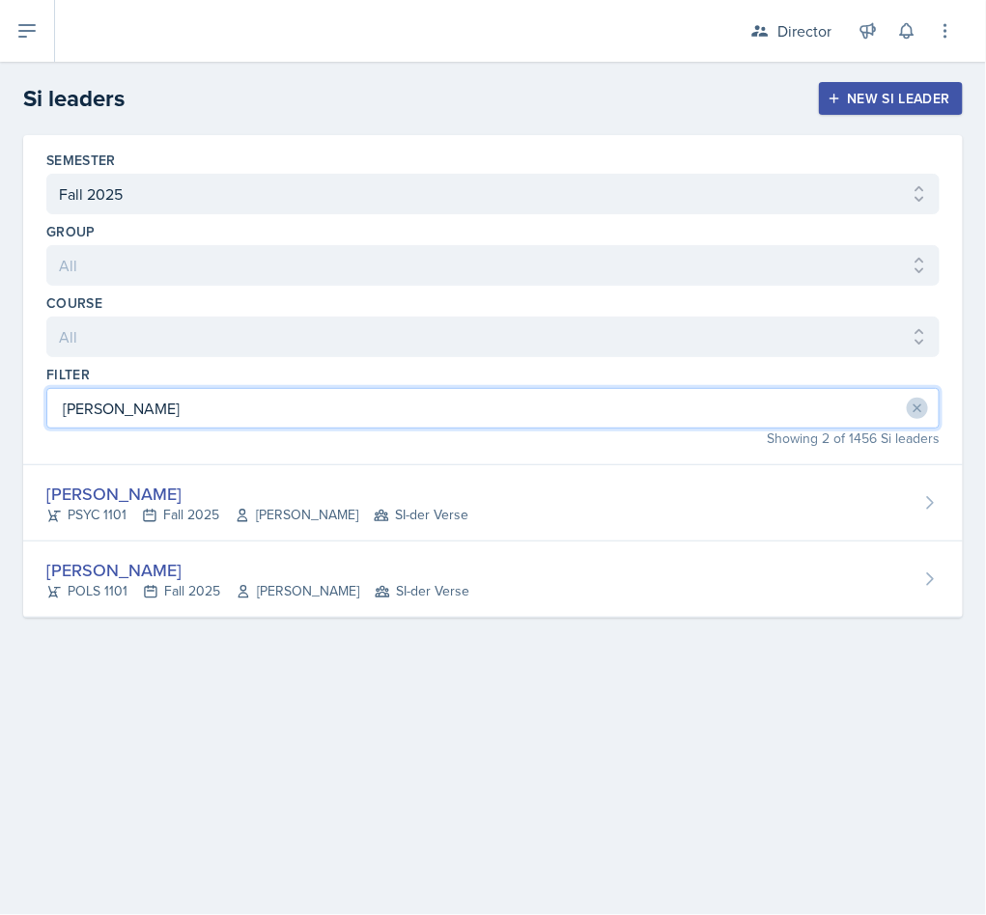
type input "sam"
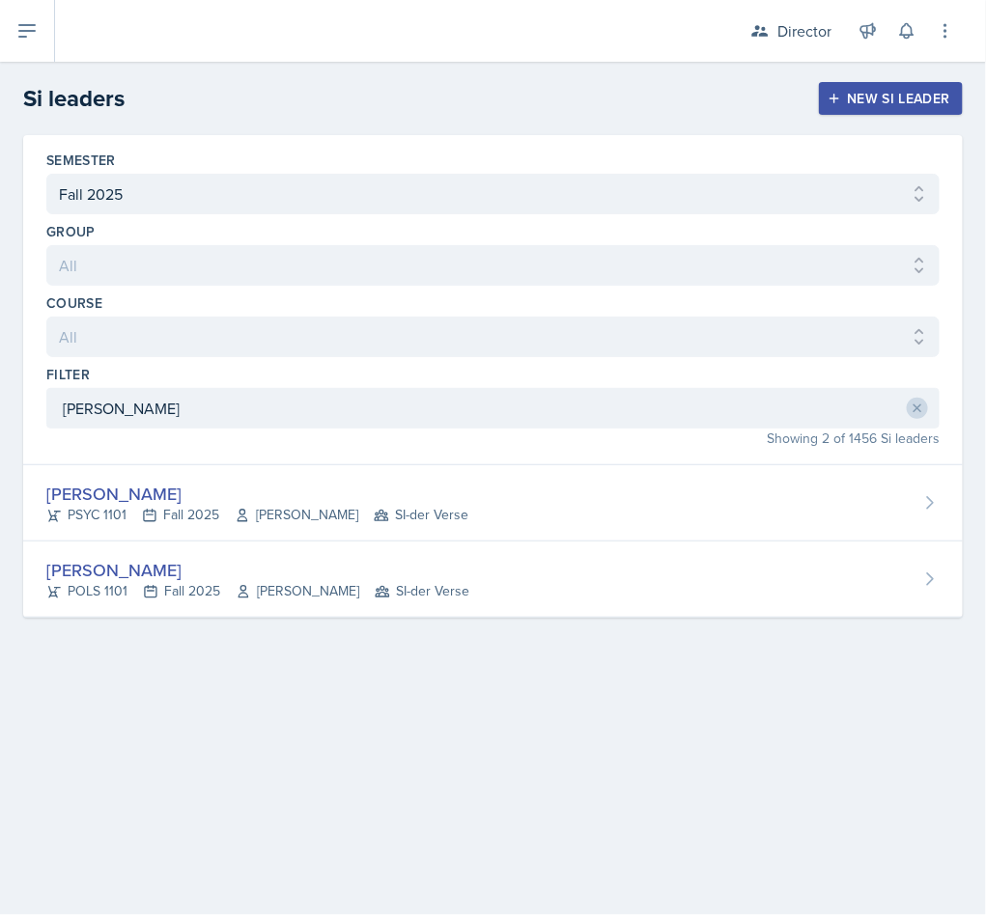
click at [240, 523] on icon at bounding box center [242, 515] width 15 height 15
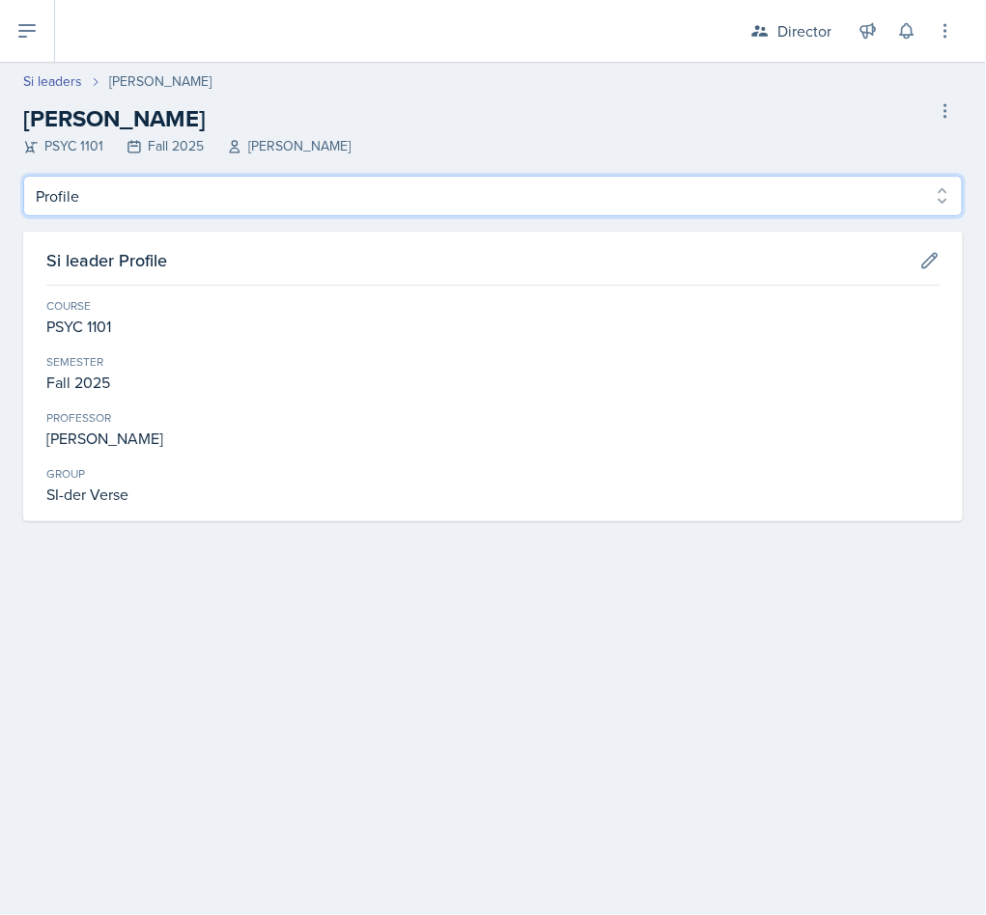
click at [172, 211] on select "Profile Planning Sheets Observation Forms Uploads" at bounding box center [492, 196] width 939 height 41
select select "Observation Forms"
click at [23, 176] on select "Profile Planning Sheets Observation Forms Uploads" at bounding box center [492, 196] width 939 height 41
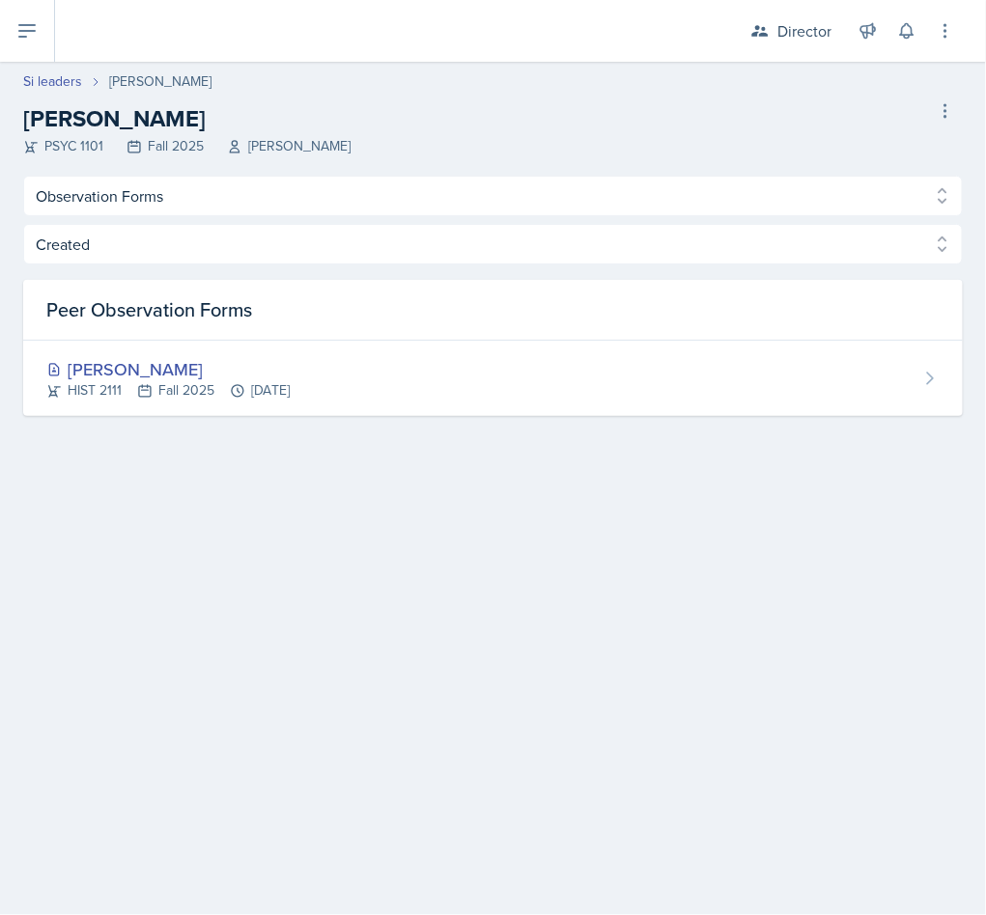
click at [52, 62] on header "Si leaders Sam Alderton Sam Alderton PSYC 1101 Fall 2025 Kalisha Smith Delete S…" at bounding box center [493, 119] width 986 height 114
click at [65, 87] on link "Si leaders" at bounding box center [52, 81] width 59 height 20
select select "2bed604d-1099-4043-b1bc-2365e8740244"
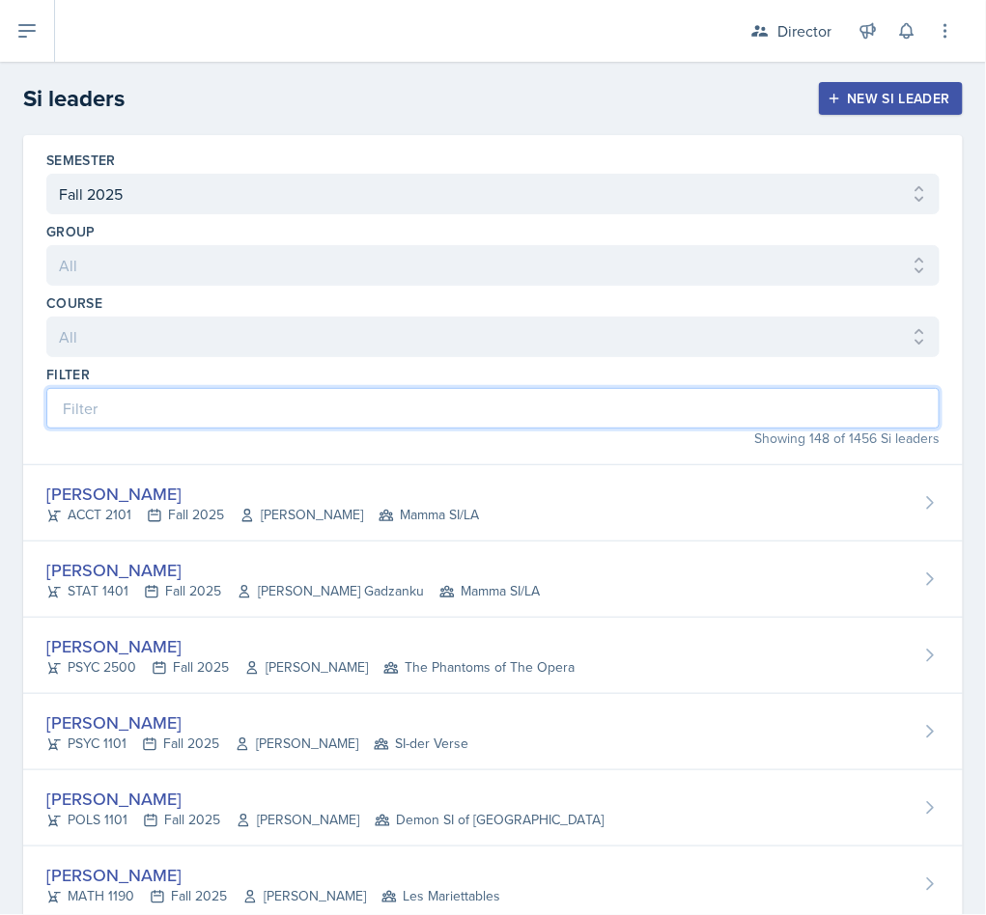
click at [157, 401] on input at bounding box center [492, 408] width 893 height 41
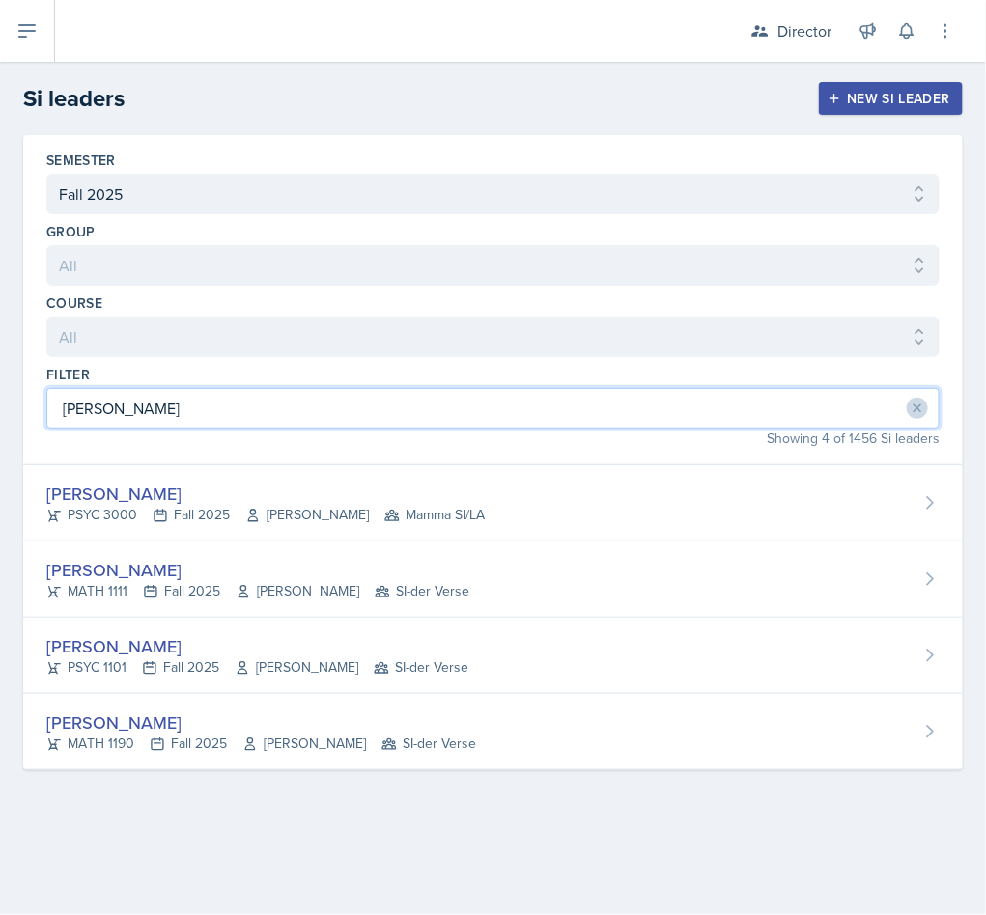
type input "anna"
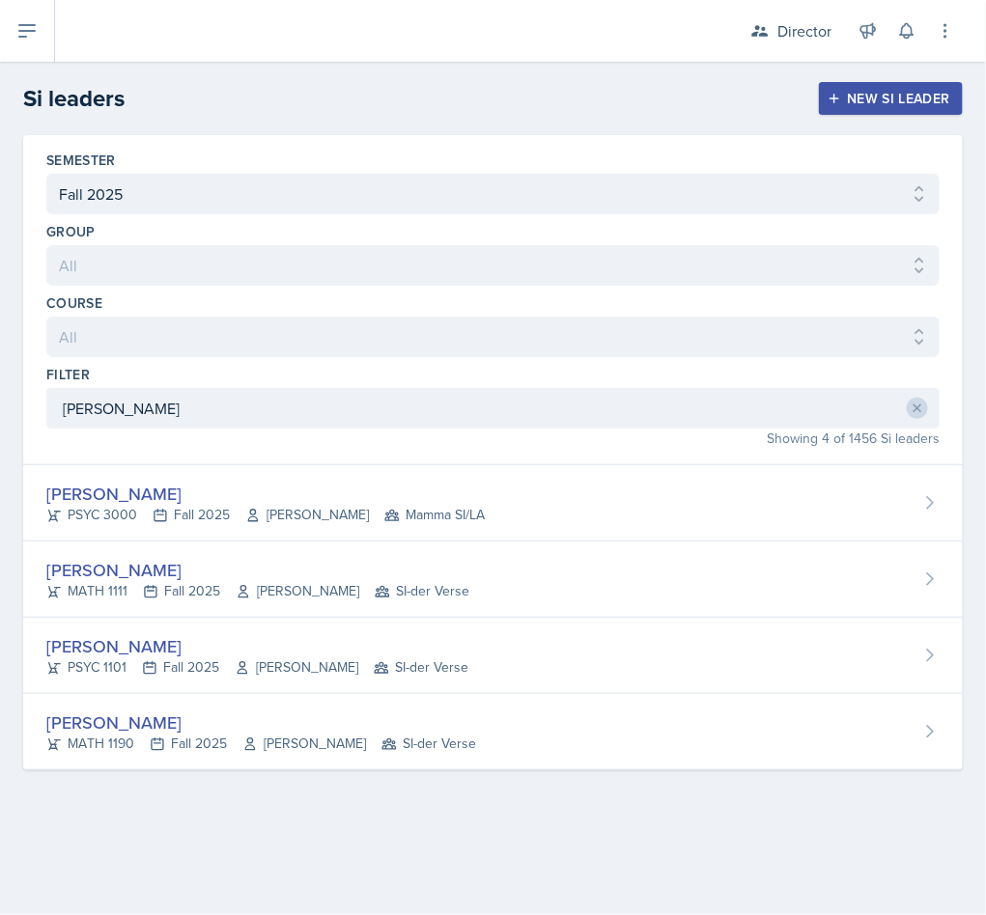
click at [382, 569] on div "Anna Bintliff" at bounding box center [257, 570] width 423 height 26
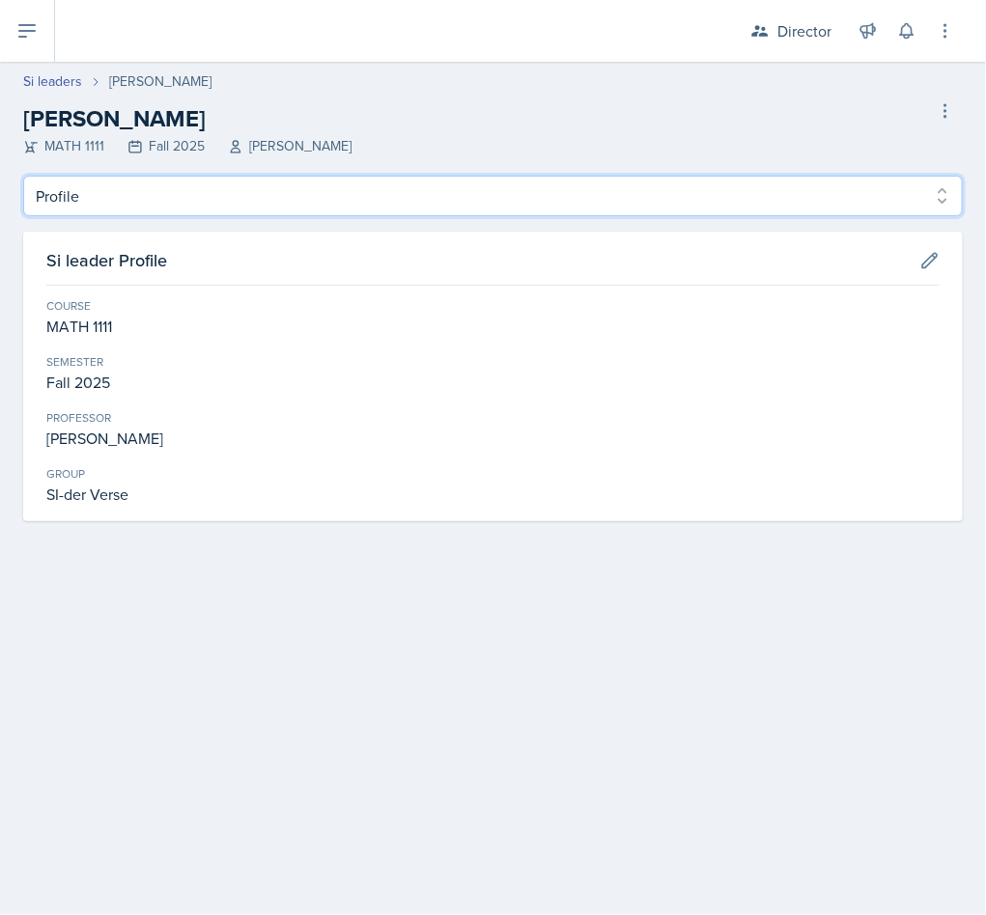
drag, startPoint x: 165, startPoint y: 186, endPoint x: 165, endPoint y: 206, distance: 19.3
click at [165, 186] on select "Profile Planning Sheets Observation Forms Uploads" at bounding box center [492, 196] width 939 height 41
select select "Observation Forms"
click at [23, 176] on select "Profile Planning Sheets Observation Forms Uploads" at bounding box center [492, 196] width 939 height 41
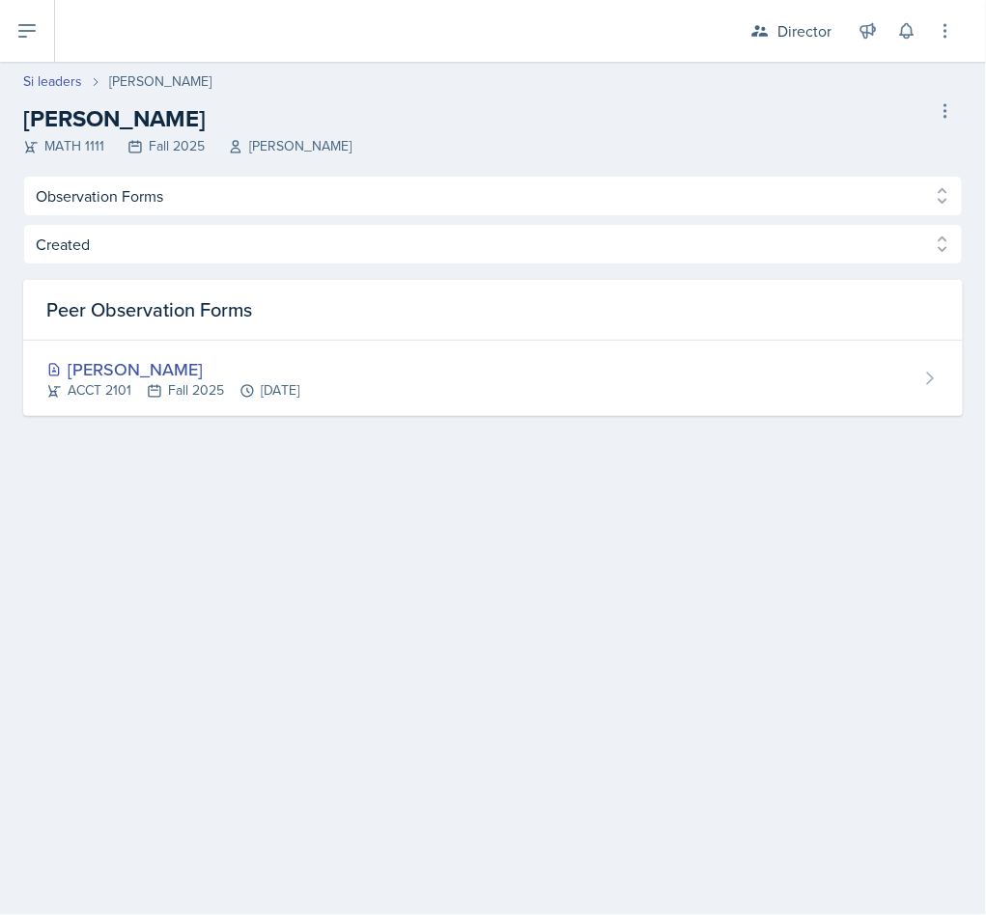
click at [53, 78] on link "Si leaders" at bounding box center [52, 81] width 59 height 20
select select "2bed604d-1099-4043-b1bc-2365e8740244"
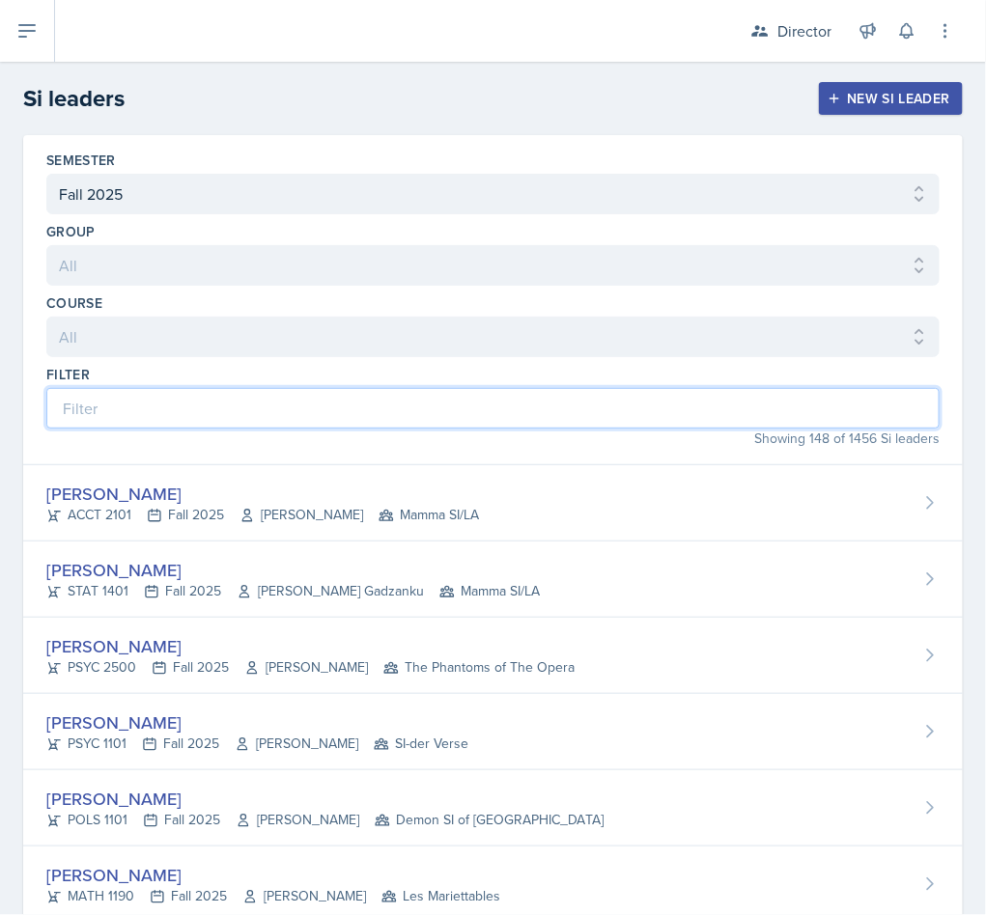
click at [185, 414] on input at bounding box center [492, 408] width 893 height 41
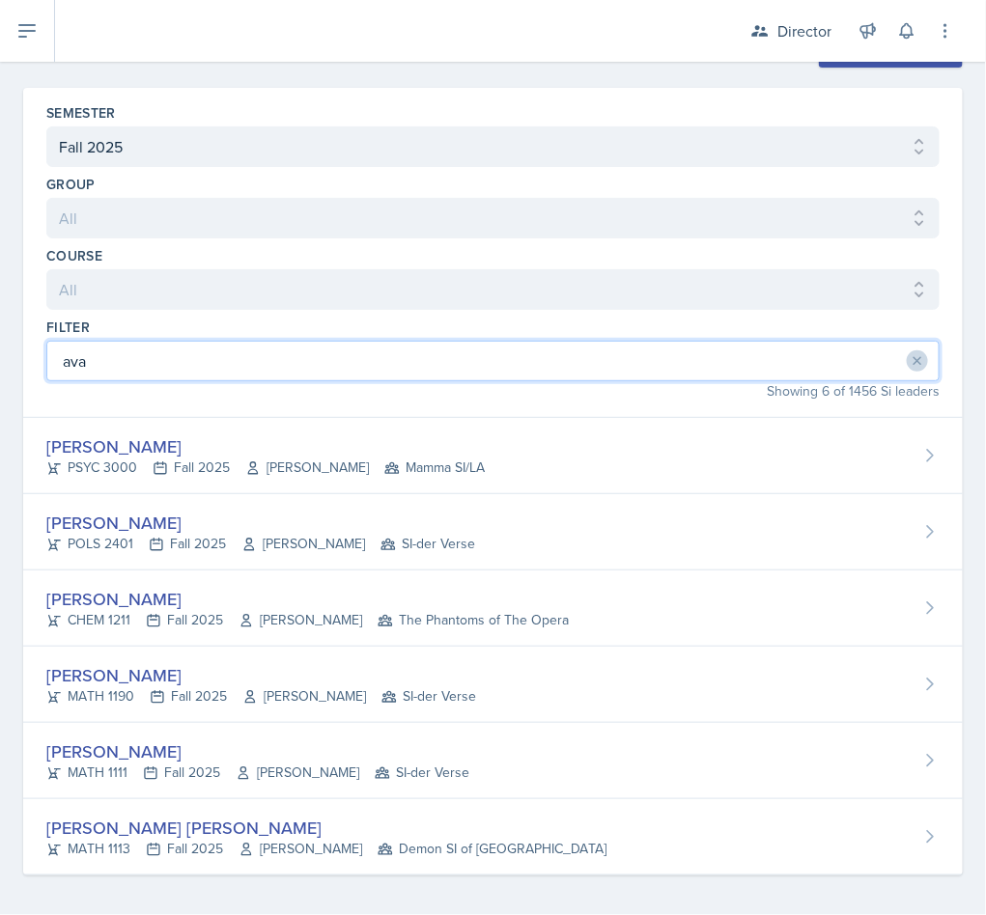
scroll to position [61, 0]
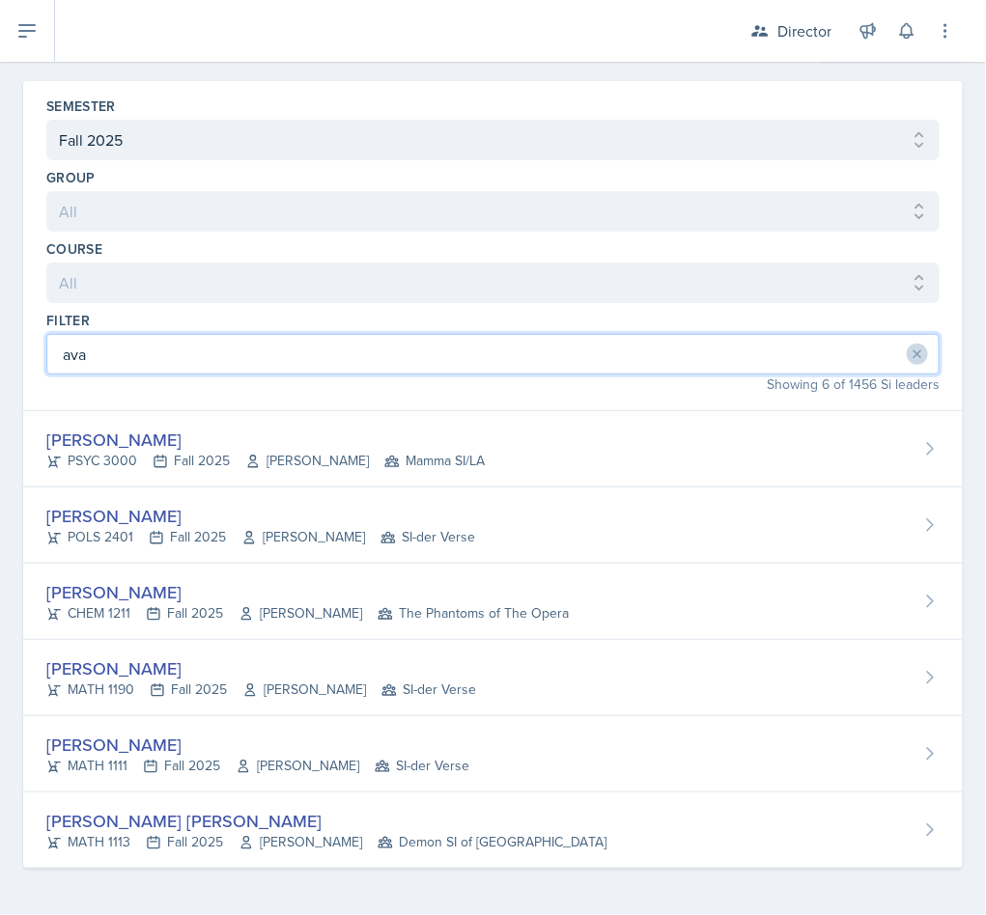
type input "ava"
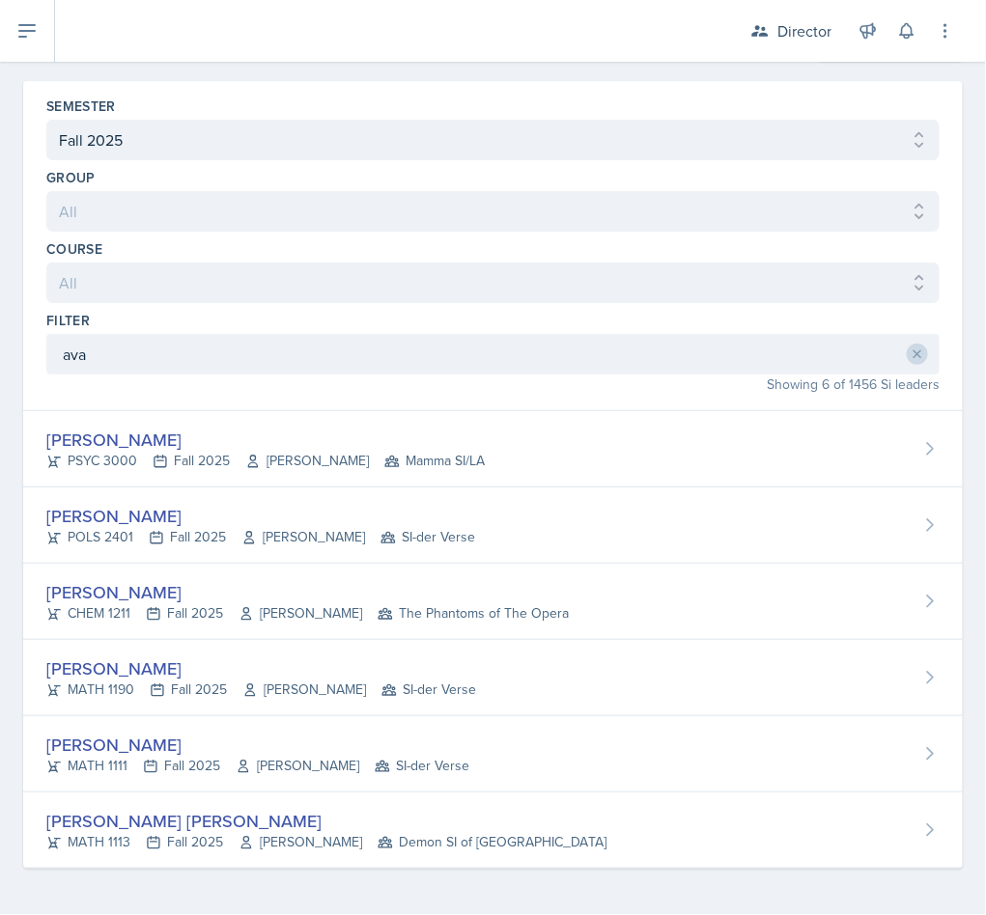
click at [195, 503] on div "Ava Elle Briglevich" at bounding box center [260, 516] width 429 height 26
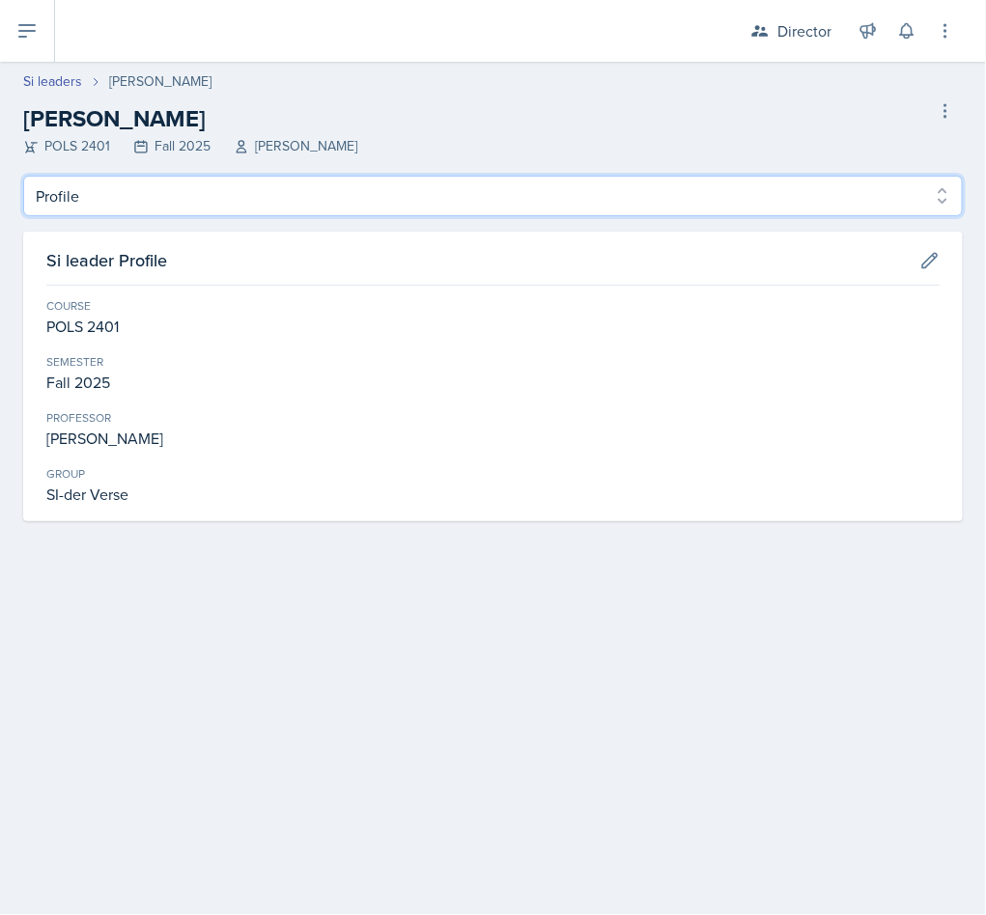
click at [154, 192] on select "Profile Planning Sheets Observation Forms Uploads" at bounding box center [492, 196] width 939 height 41
select select "Observation Forms"
click at [23, 176] on select "Profile Planning Sheets Observation Forms Uploads" at bounding box center [492, 196] width 939 height 41
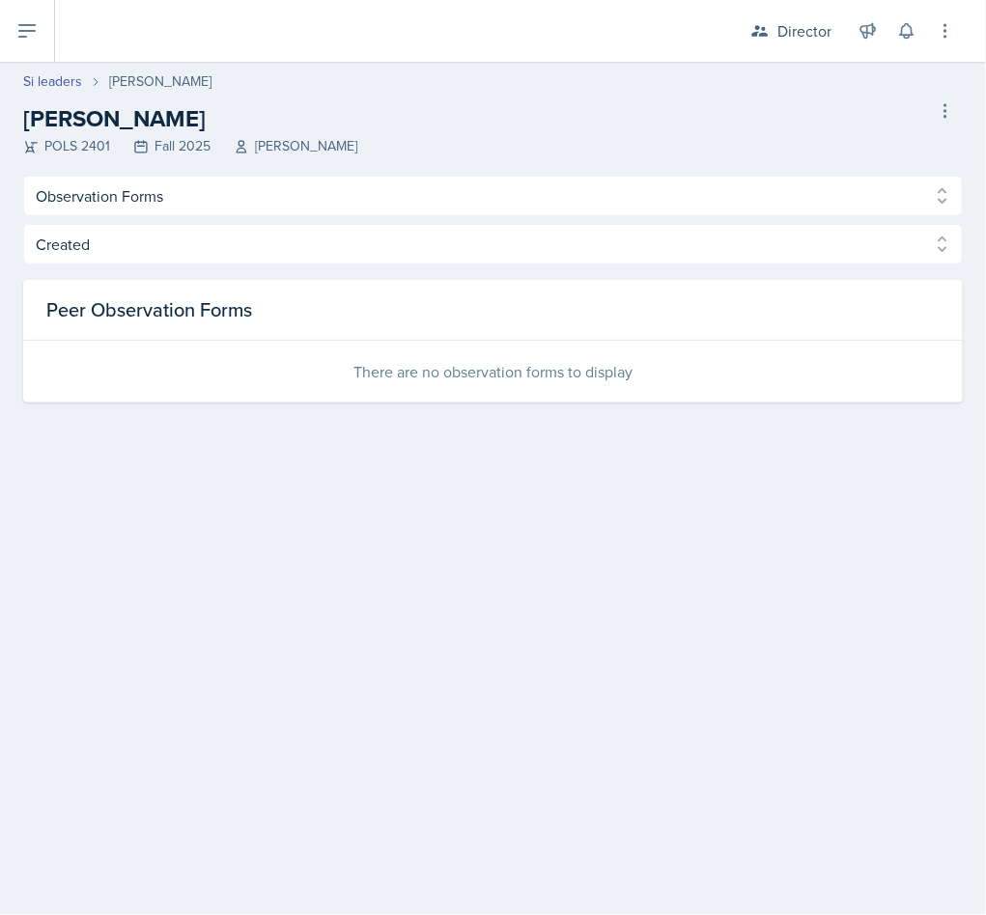
click at [56, 71] on link "Si leaders" at bounding box center [52, 81] width 59 height 20
select select "2bed604d-1099-4043-b1bc-2365e8740244"
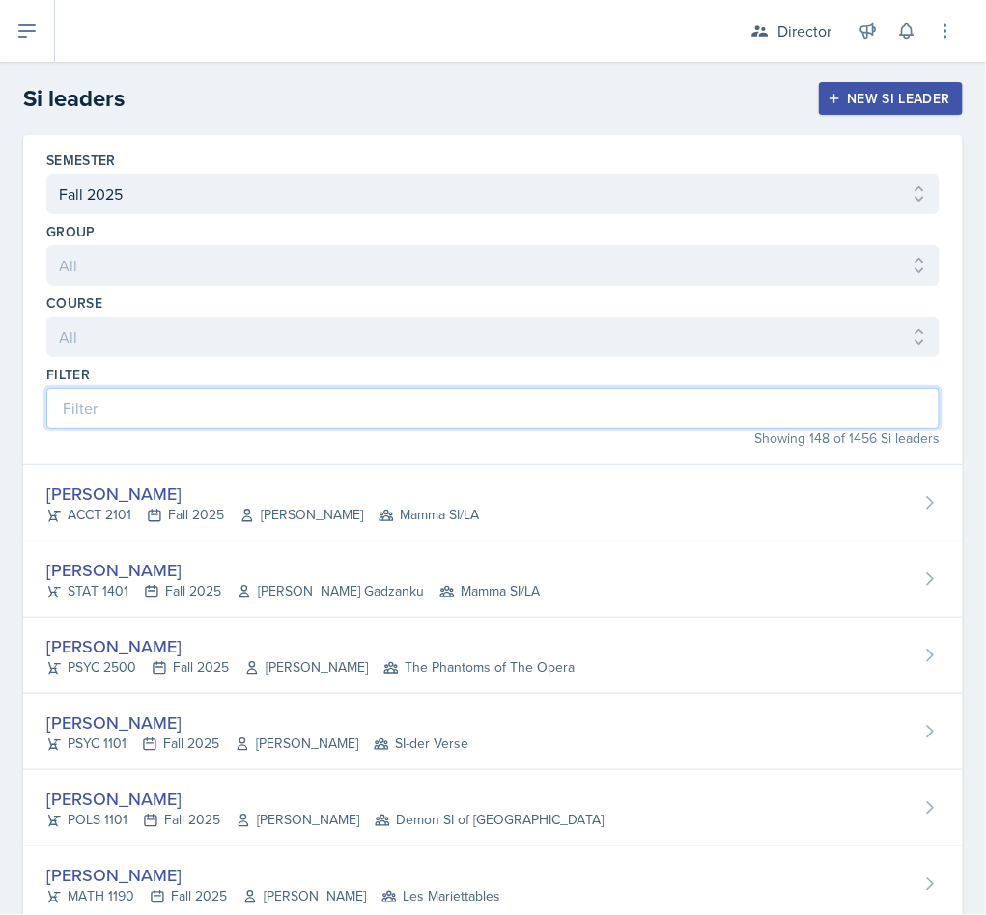
click at [398, 414] on input at bounding box center [492, 408] width 893 height 41
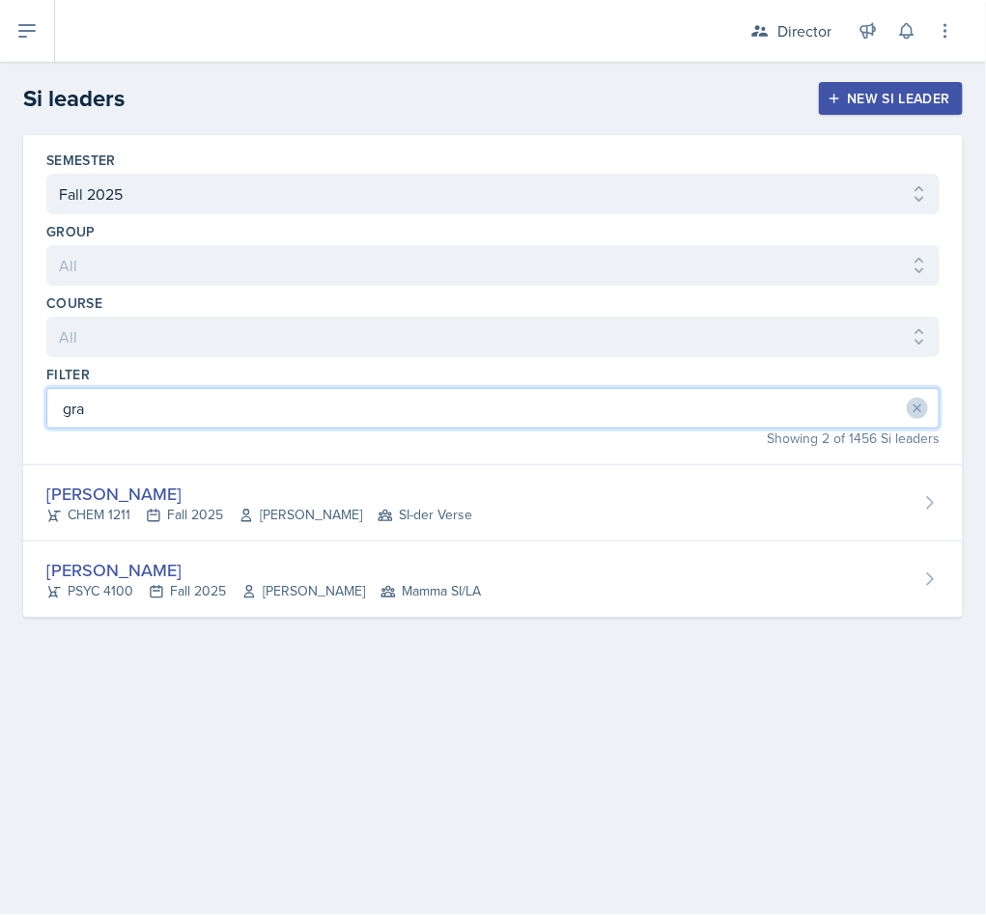
type input "gra"
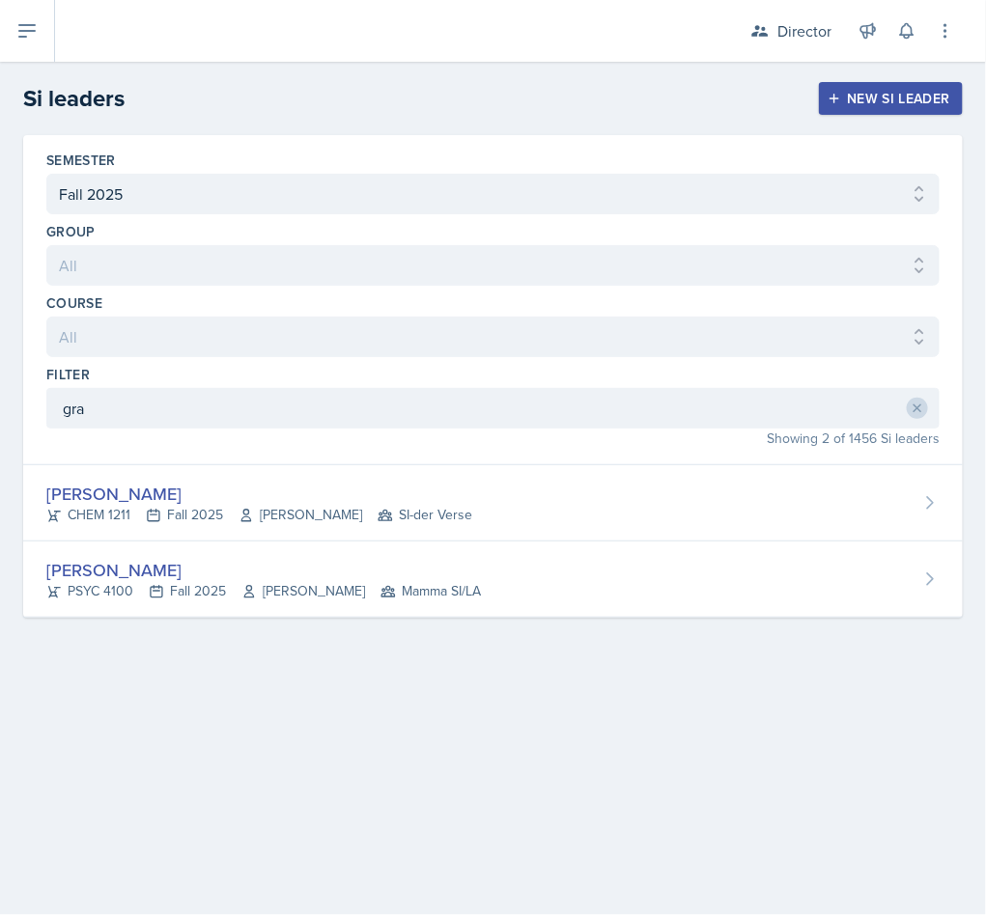
click at [235, 495] on div "Grant Buettner" at bounding box center [259, 494] width 426 height 26
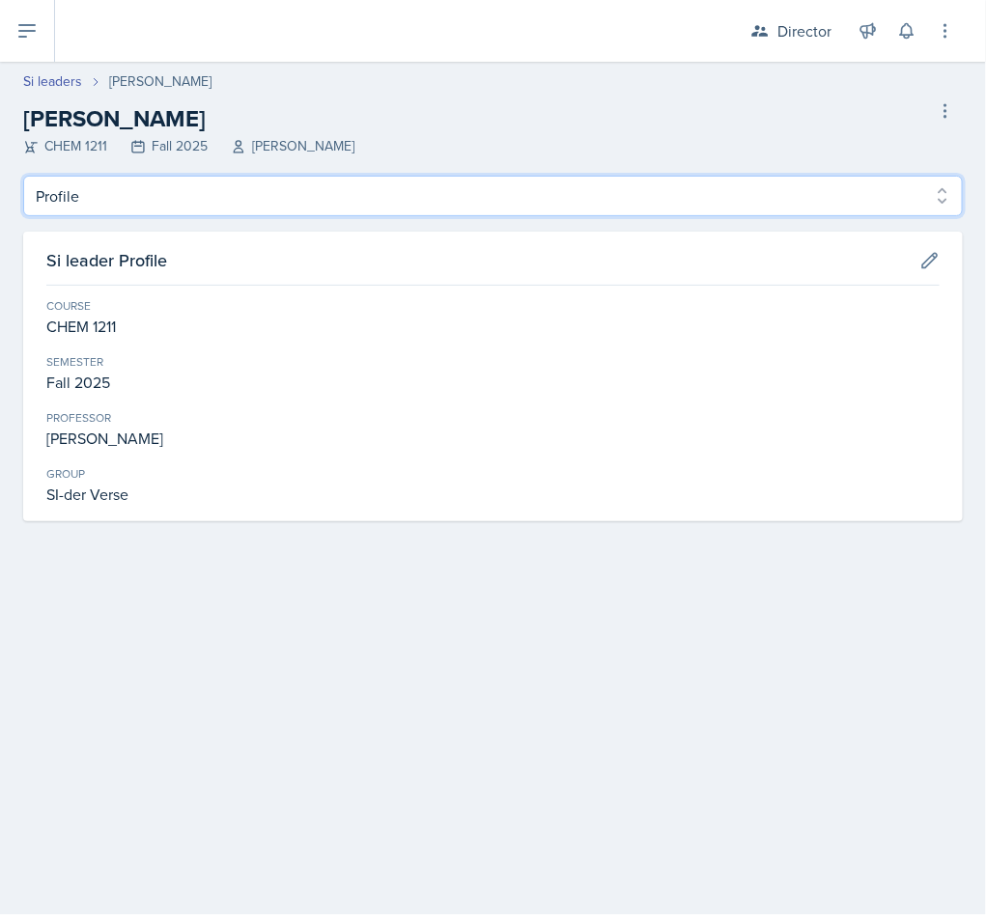
click at [186, 197] on select "Profile Planning Sheets Observation Forms Uploads" at bounding box center [492, 196] width 939 height 41
select select "Observation Forms"
click at [23, 176] on select "Profile Planning Sheets Observation Forms Uploads" at bounding box center [492, 196] width 939 height 41
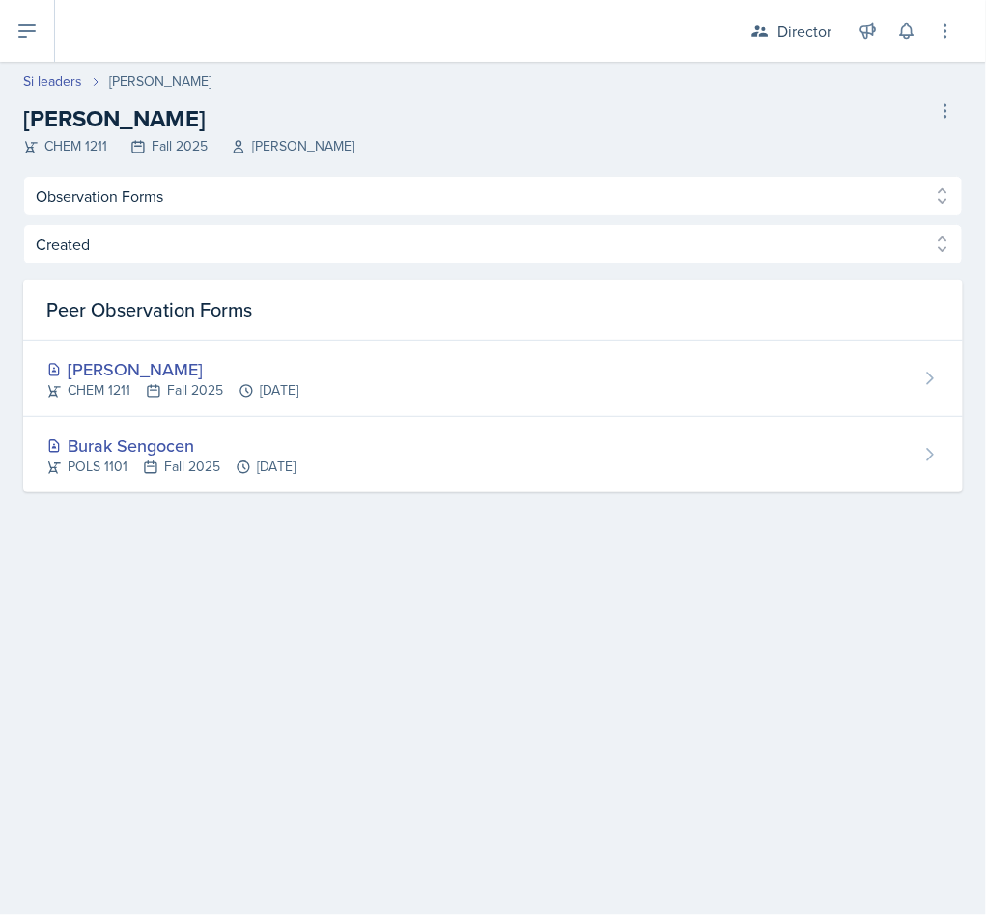
click at [73, 90] on link "Si leaders" at bounding box center [52, 81] width 59 height 20
select select "2bed604d-1099-4043-b1bc-2365e8740244"
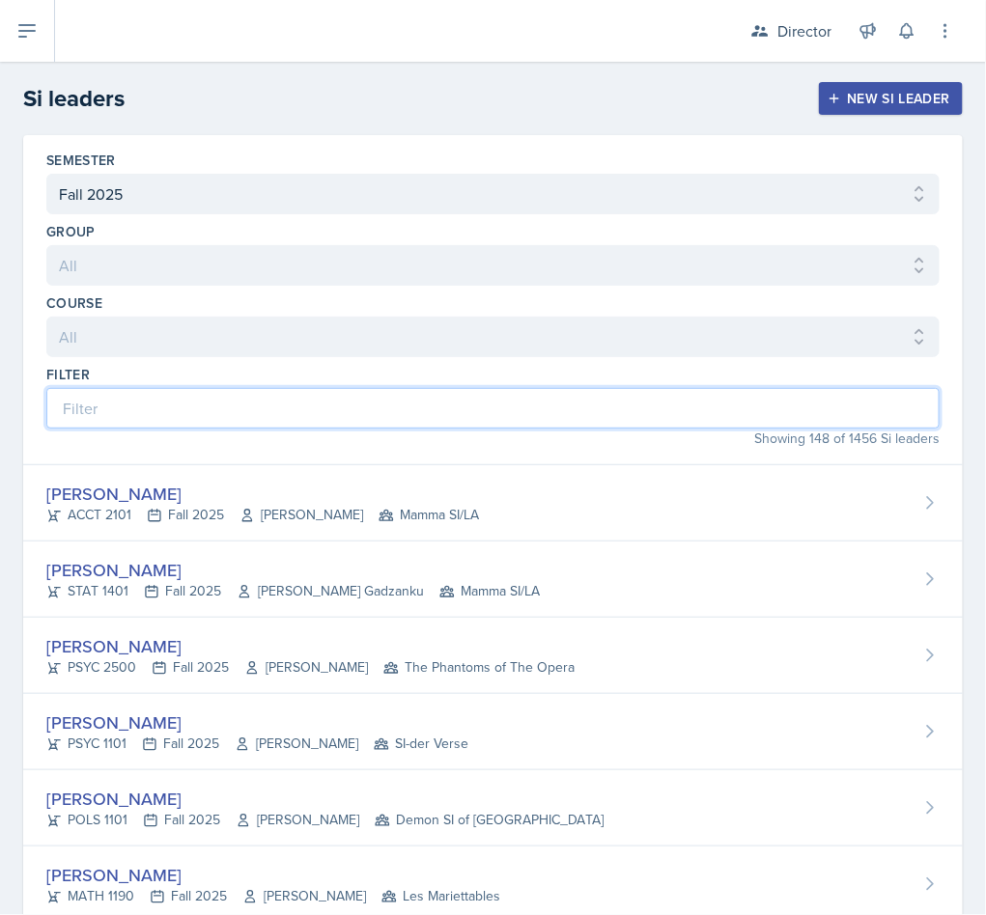
click at [188, 421] on input at bounding box center [492, 408] width 893 height 41
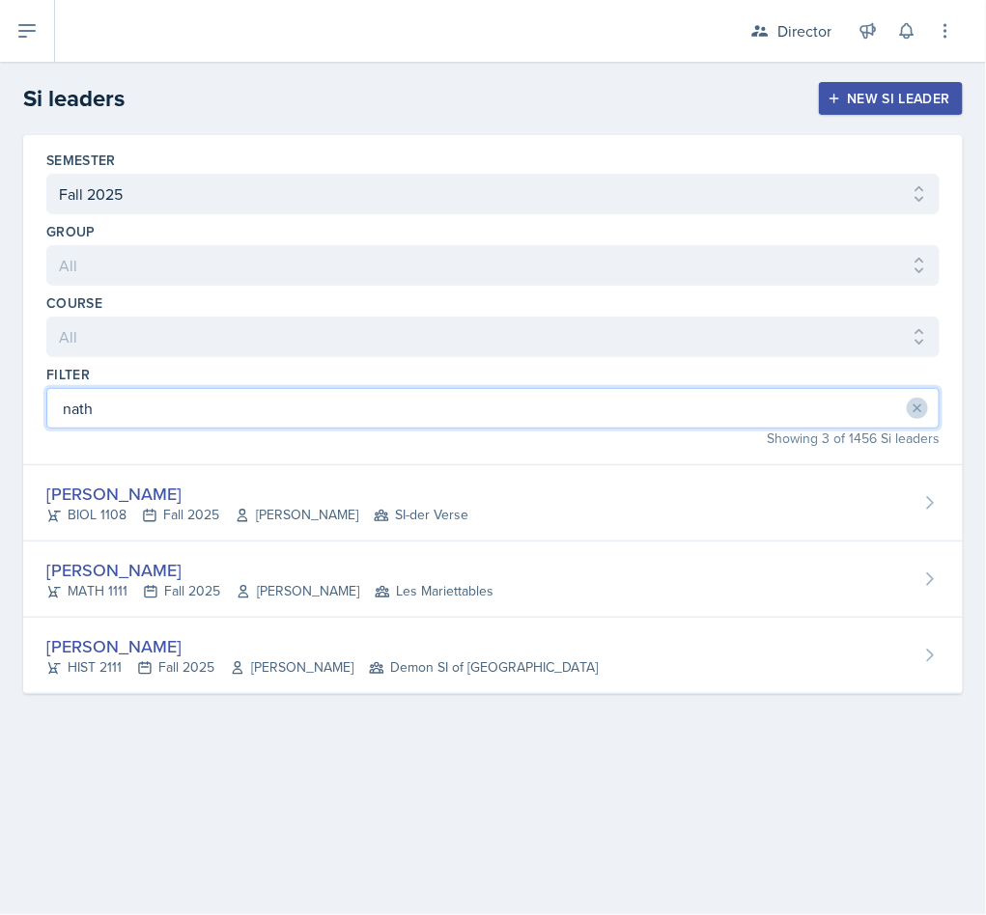
type input "nath"
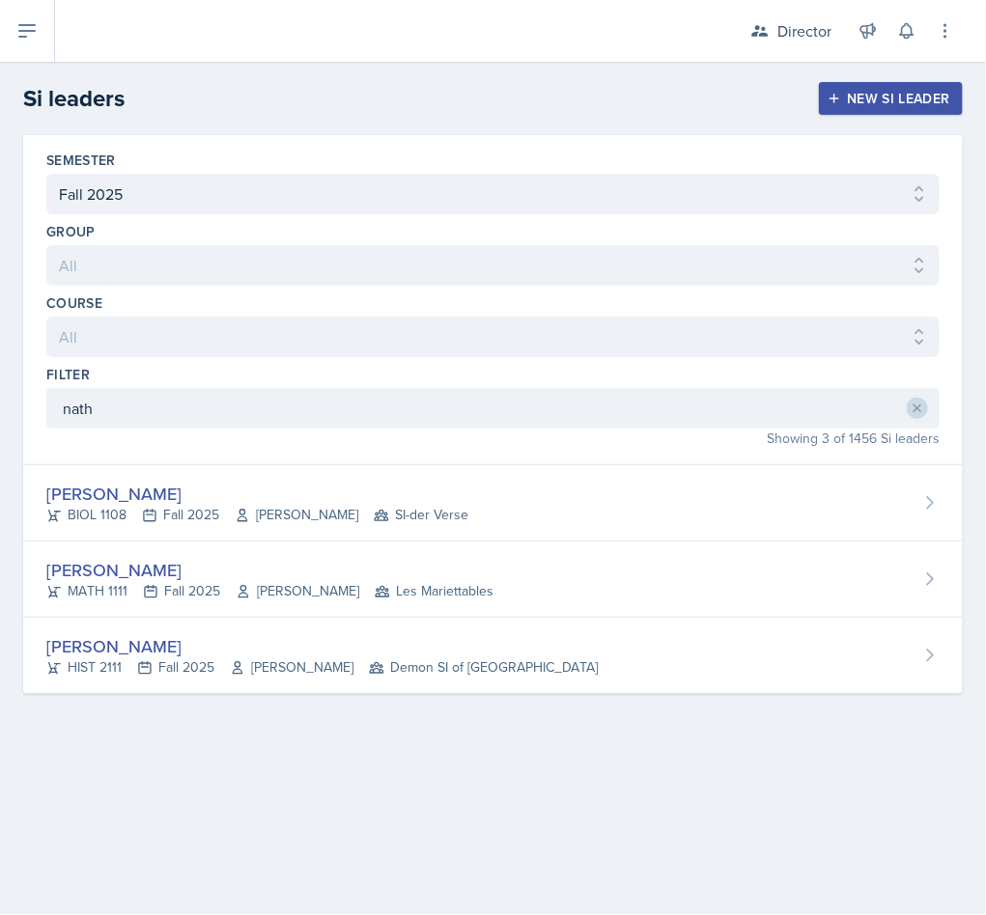
click at [429, 530] on div "Nathan Corrigan BIOL 1108 Fall 2025 Anisa Jahangri SI-der Verse" at bounding box center [492, 503] width 939 height 76
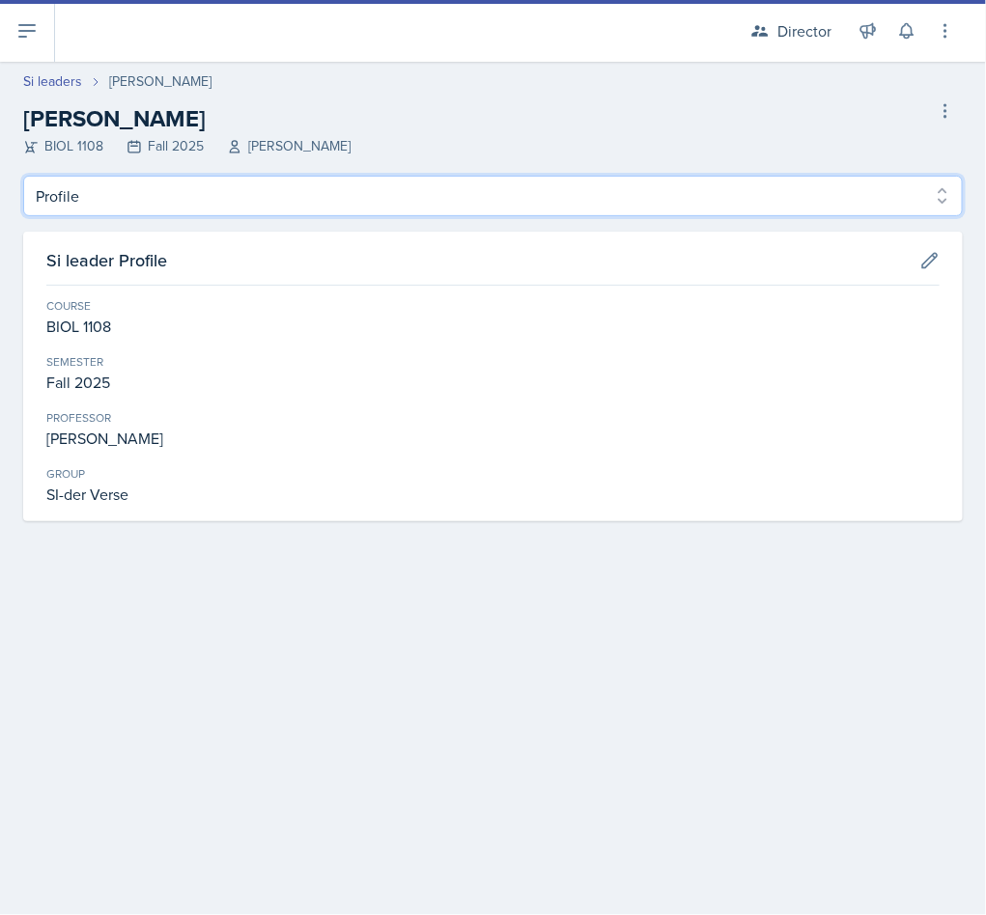
drag, startPoint x: 258, startPoint y: 178, endPoint x: 258, endPoint y: 189, distance: 11.6
click at [258, 178] on select "Profile Planning Sheets Observation Forms Uploads" at bounding box center [492, 196] width 939 height 41
select select "Observation Forms"
click at [23, 176] on select "Profile Planning Sheets Observation Forms Uploads" at bounding box center [492, 196] width 939 height 41
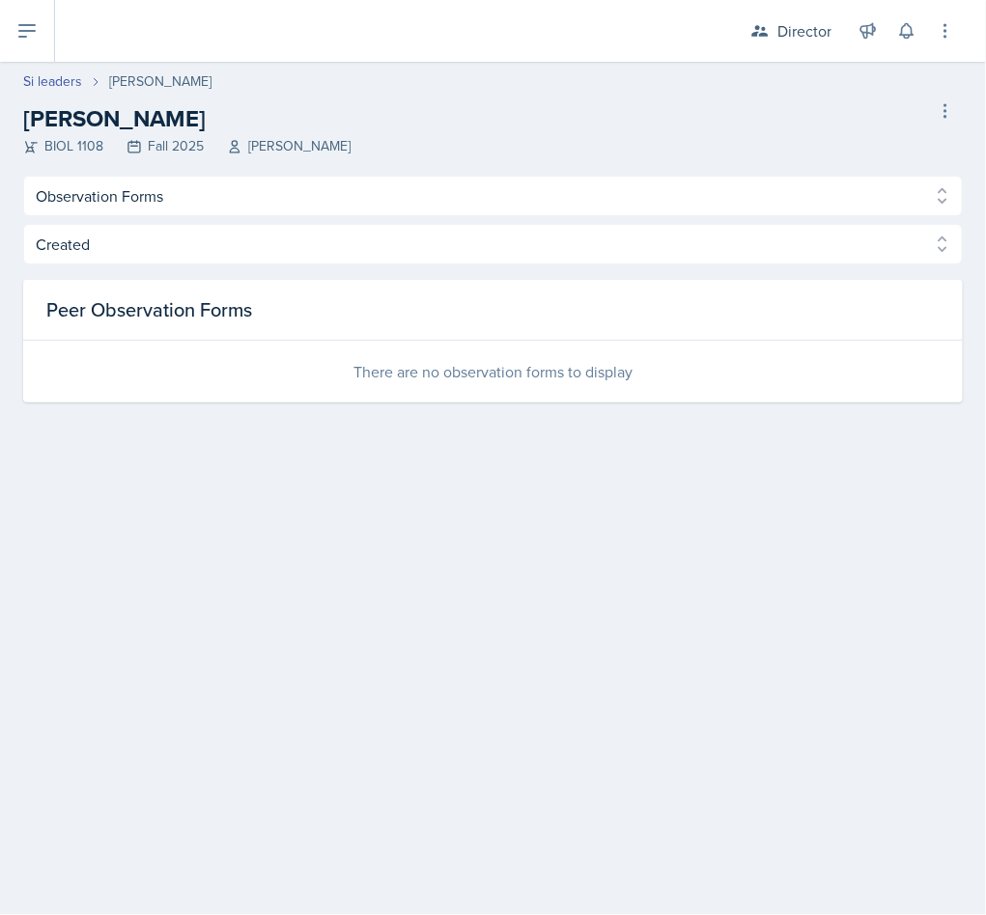
click at [59, 81] on link "Si leaders" at bounding box center [52, 81] width 59 height 20
select select "2bed604d-1099-4043-b1bc-2365e8740244"
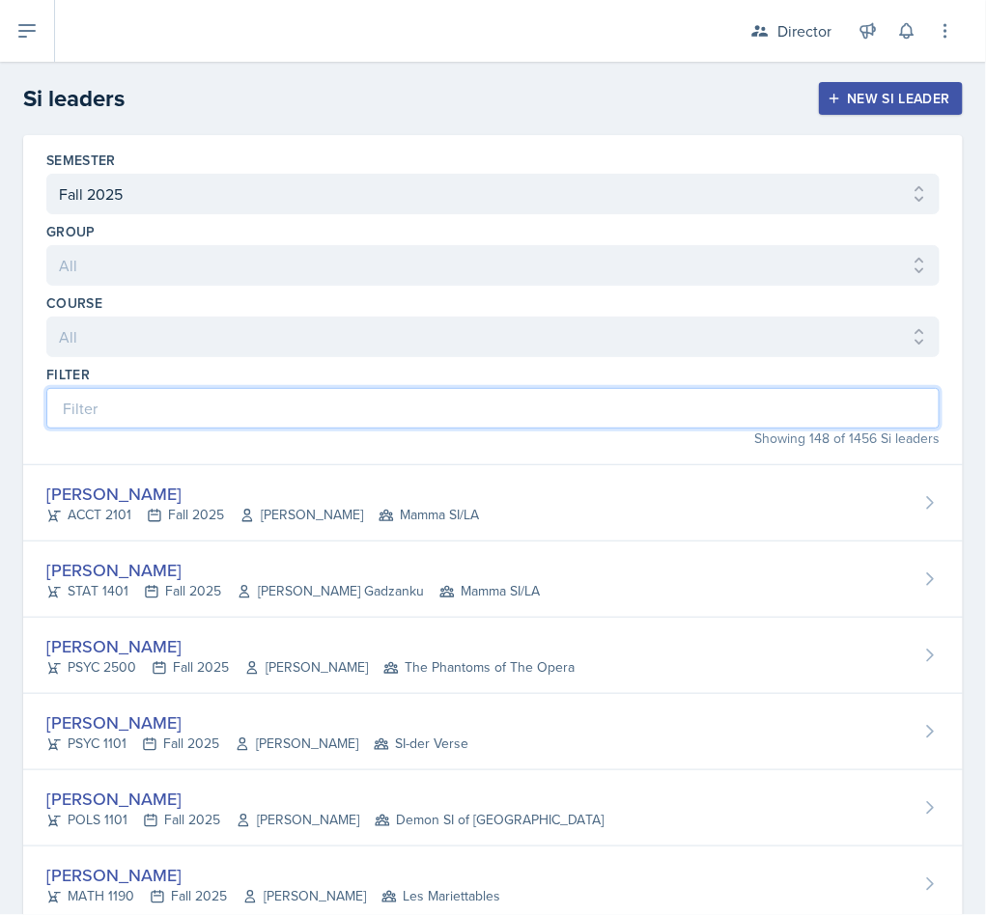
click at [189, 429] on input at bounding box center [492, 408] width 893 height 41
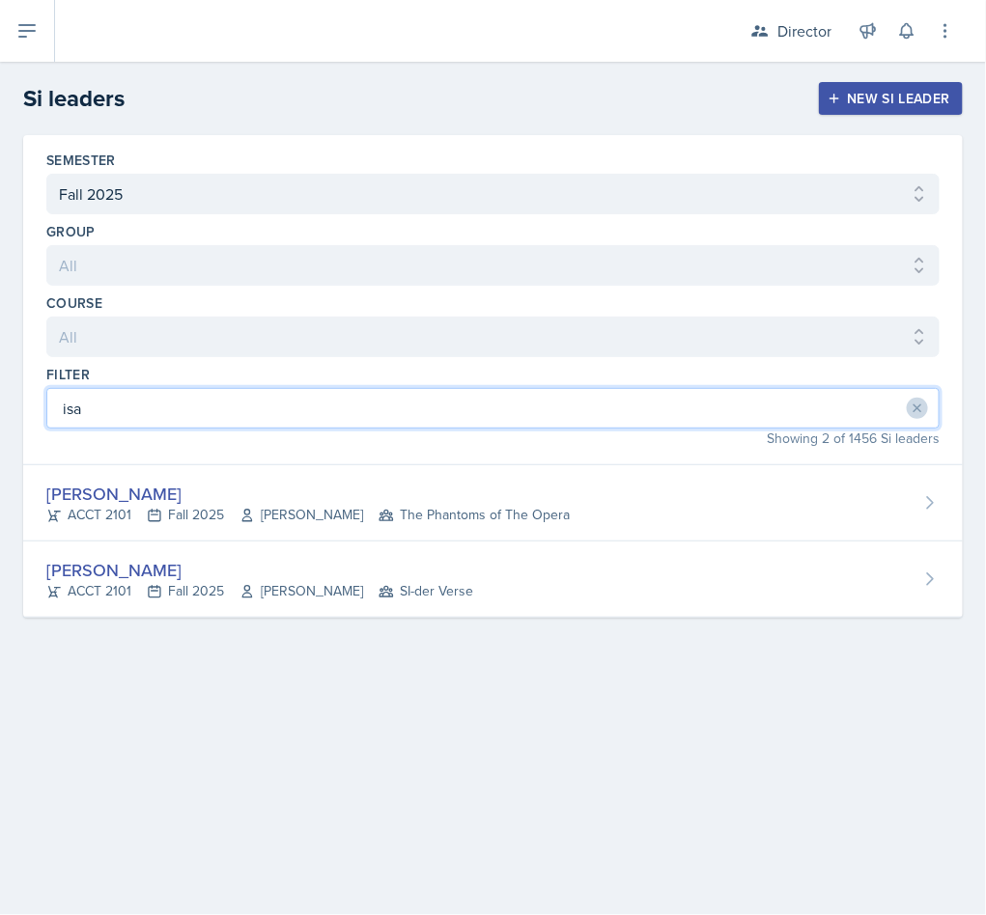
type input "isa"
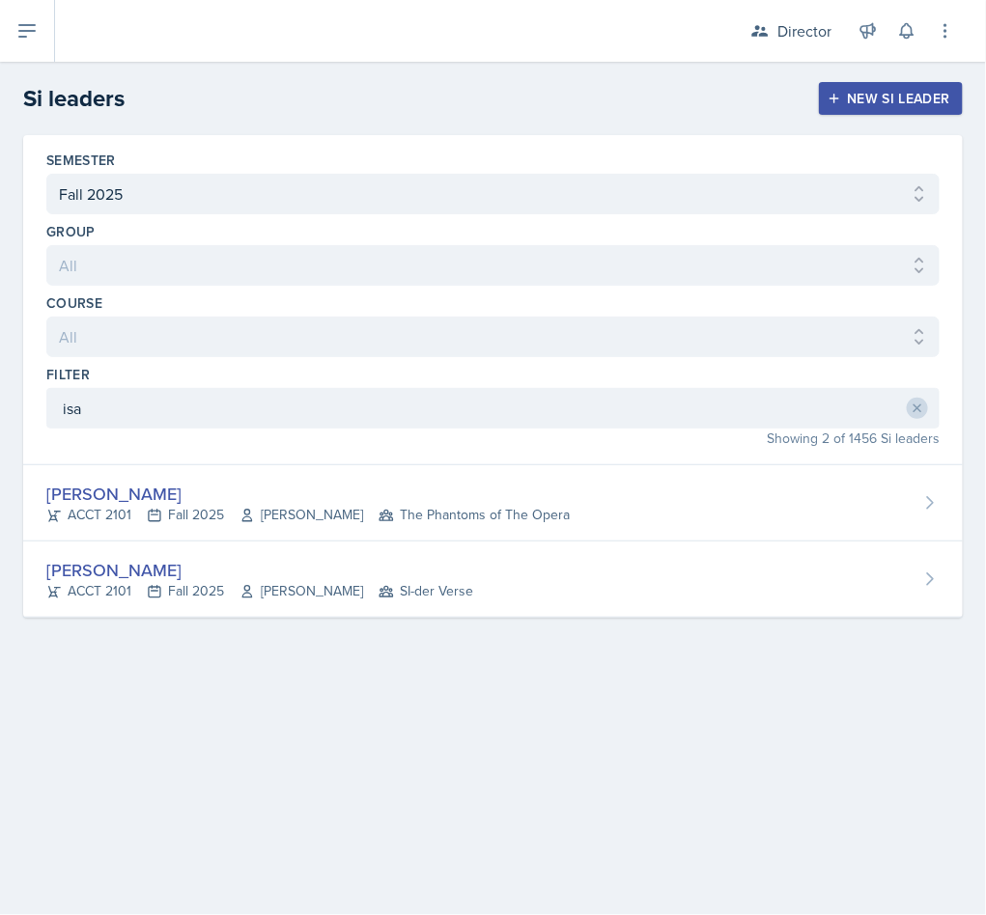
click at [295, 563] on div "Isabella Garcia" at bounding box center [259, 570] width 427 height 26
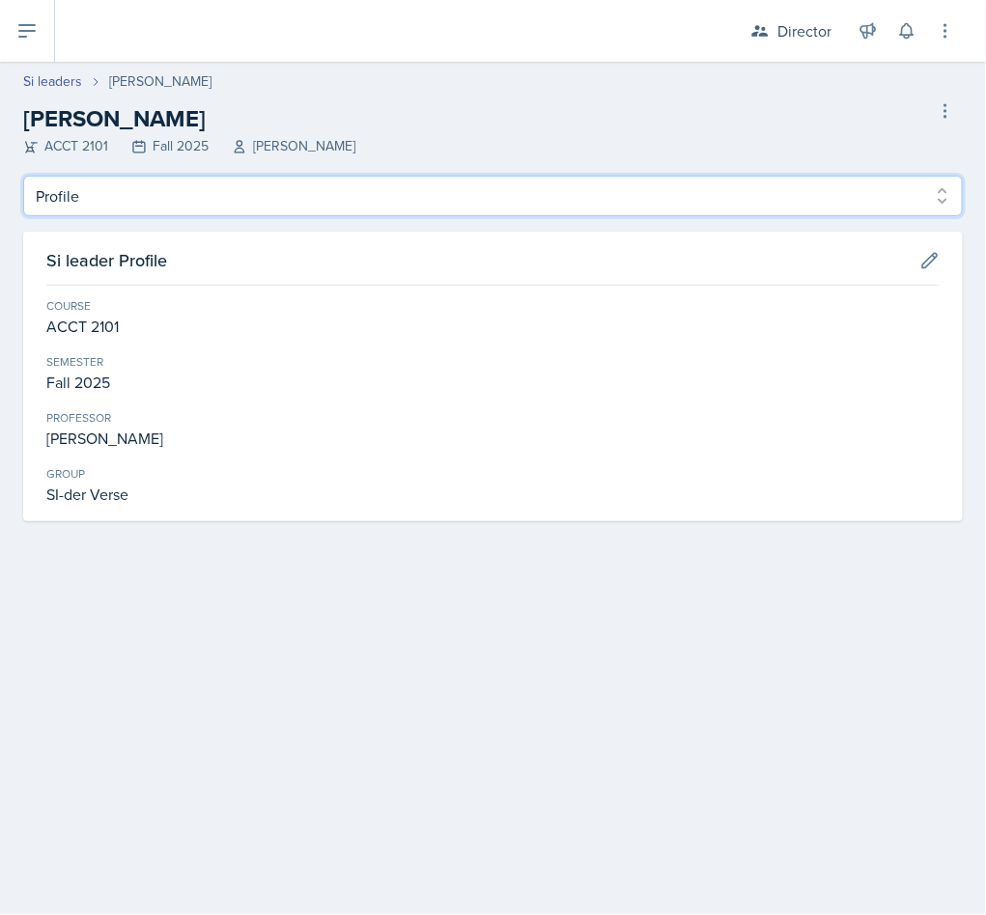
click at [127, 207] on select "Profile Planning Sheets Observation Forms Uploads" at bounding box center [492, 196] width 939 height 41
select select "Observation Forms"
click at [23, 176] on select "Profile Planning Sheets Observation Forms Uploads" at bounding box center [492, 196] width 939 height 41
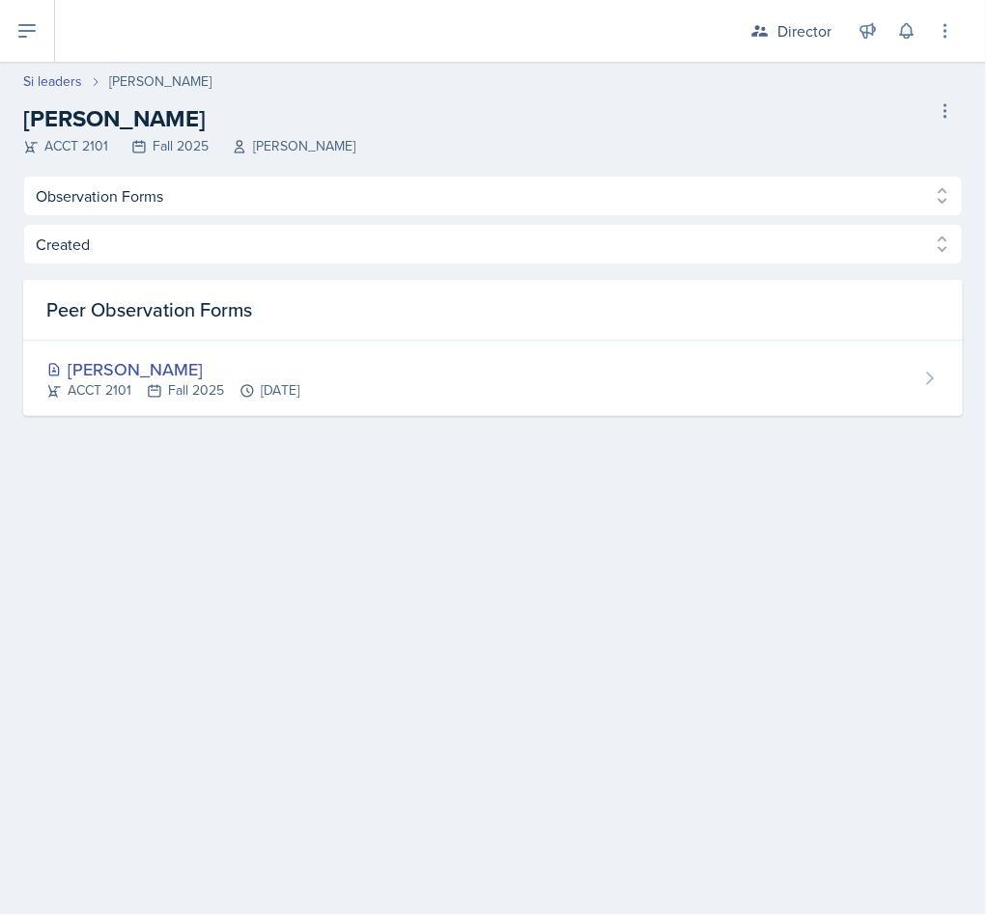
click at [56, 78] on link "Si leaders" at bounding box center [52, 81] width 59 height 20
select select "2bed604d-1099-4043-b1bc-2365e8740244"
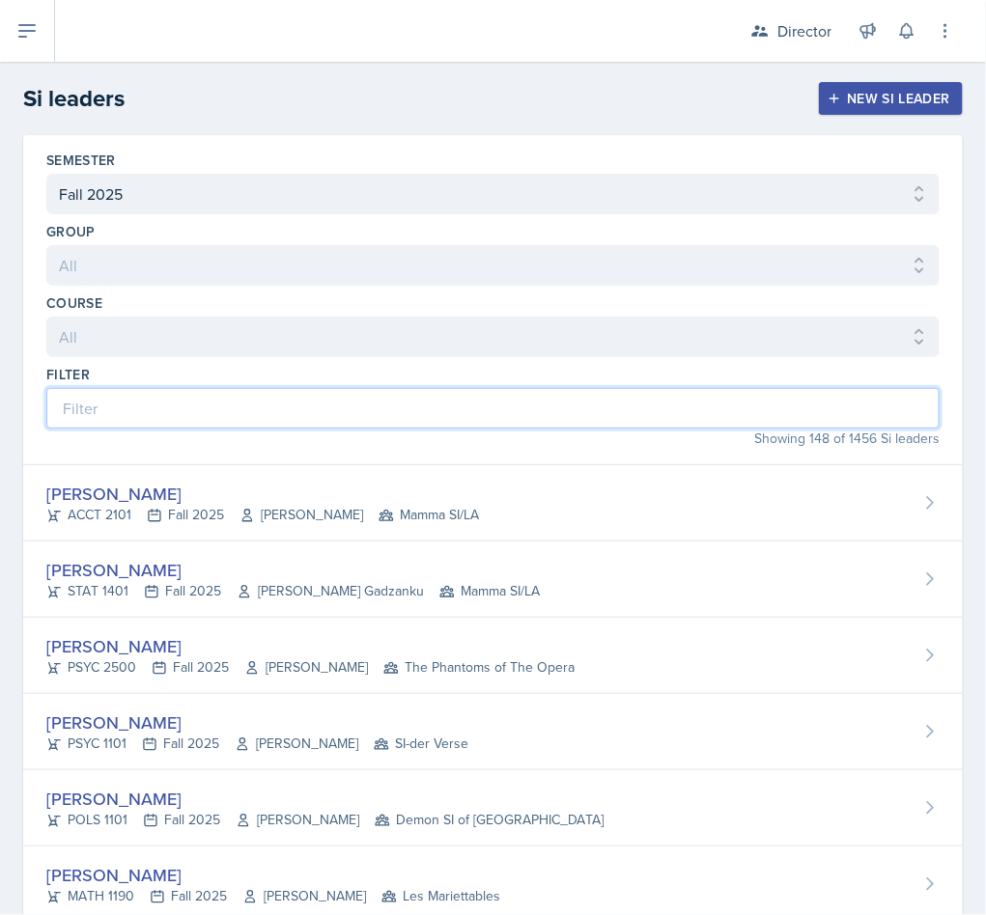
click at [194, 412] on input at bounding box center [492, 408] width 893 height 41
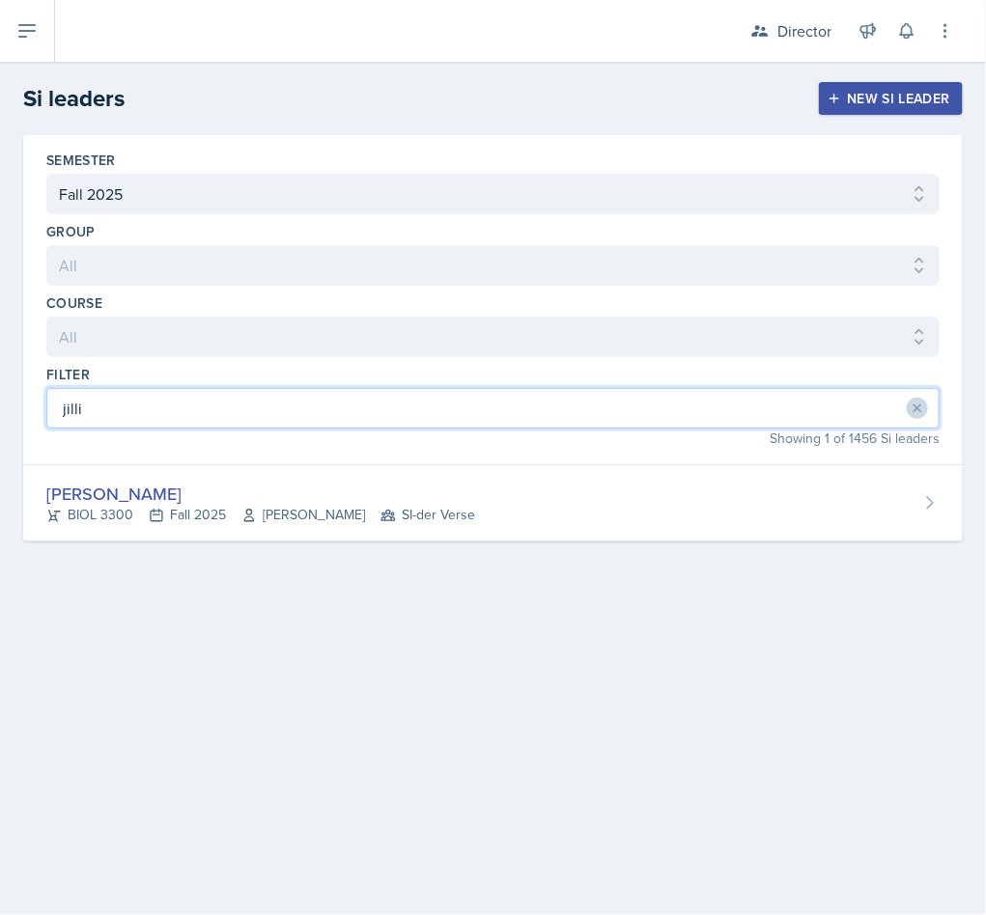
type input "jilli"
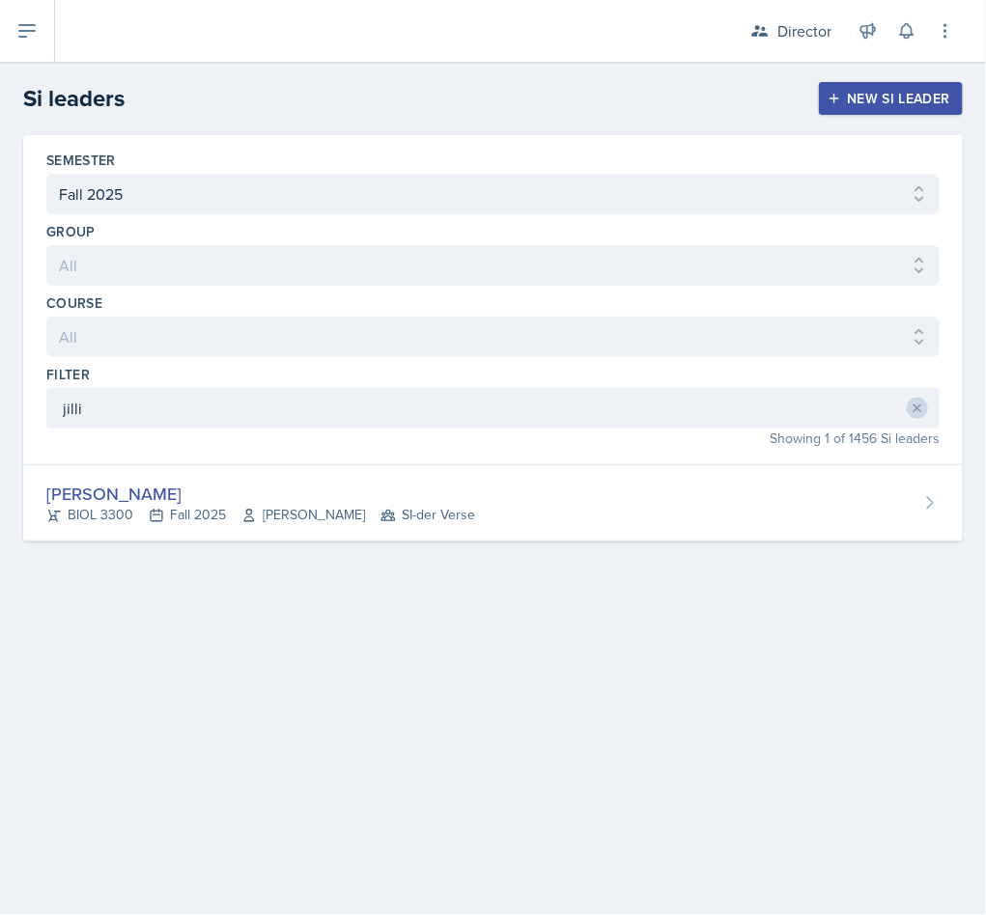
click at [282, 501] on div "Jillian Guye" at bounding box center [260, 494] width 429 height 26
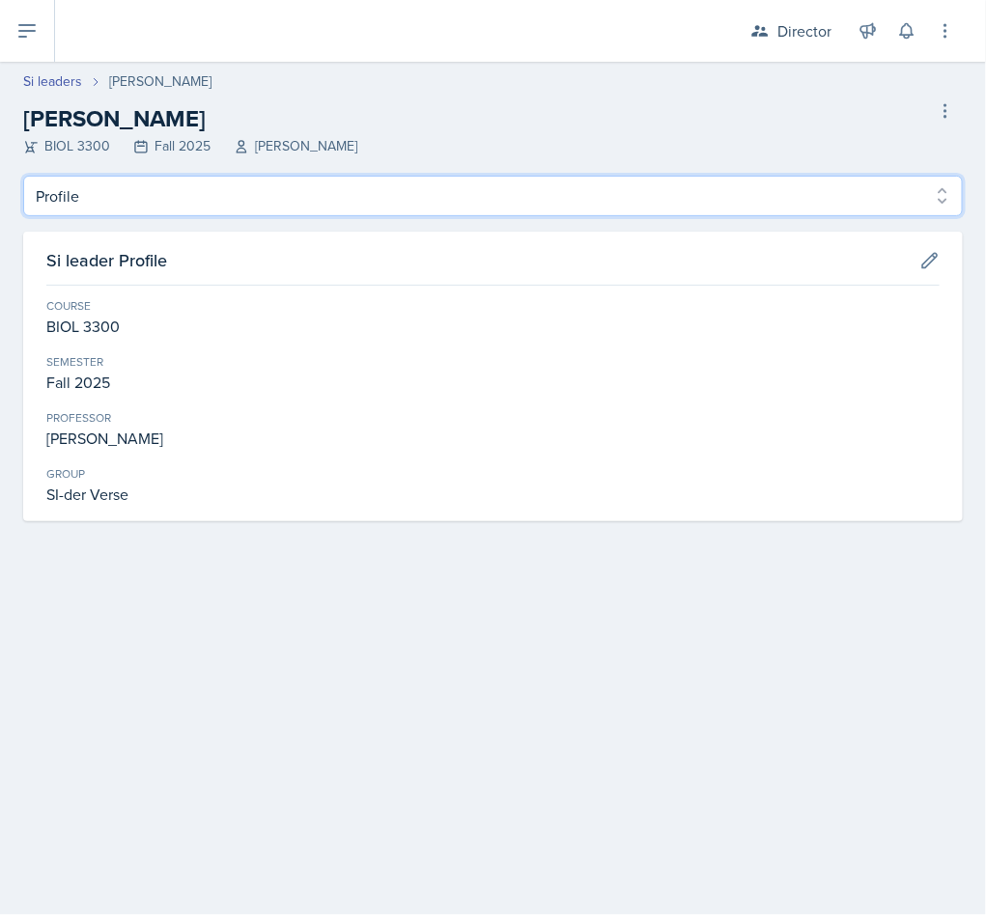
click at [201, 212] on select "Profile Planning Sheets Observation Forms Uploads" at bounding box center [492, 196] width 939 height 41
select select "Observation Forms"
click at [23, 176] on select "Profile Planning Sheets Observation Forms Uploads" at bounding box center [492, 196] width 939 height 41
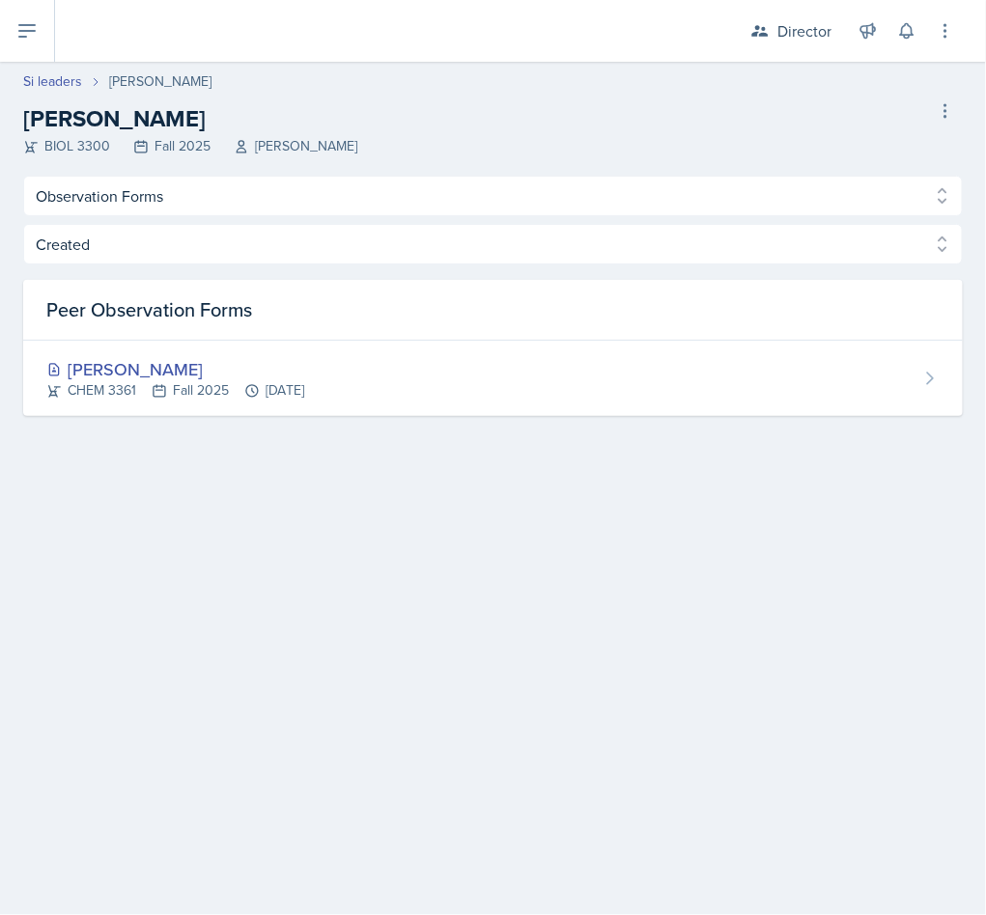
click at [55, 90] on link "Si leaders" at bounding box center [52, 81] width 59 height 20
select select "2bed604d-1099-4043-b1bc-2365e8740244"
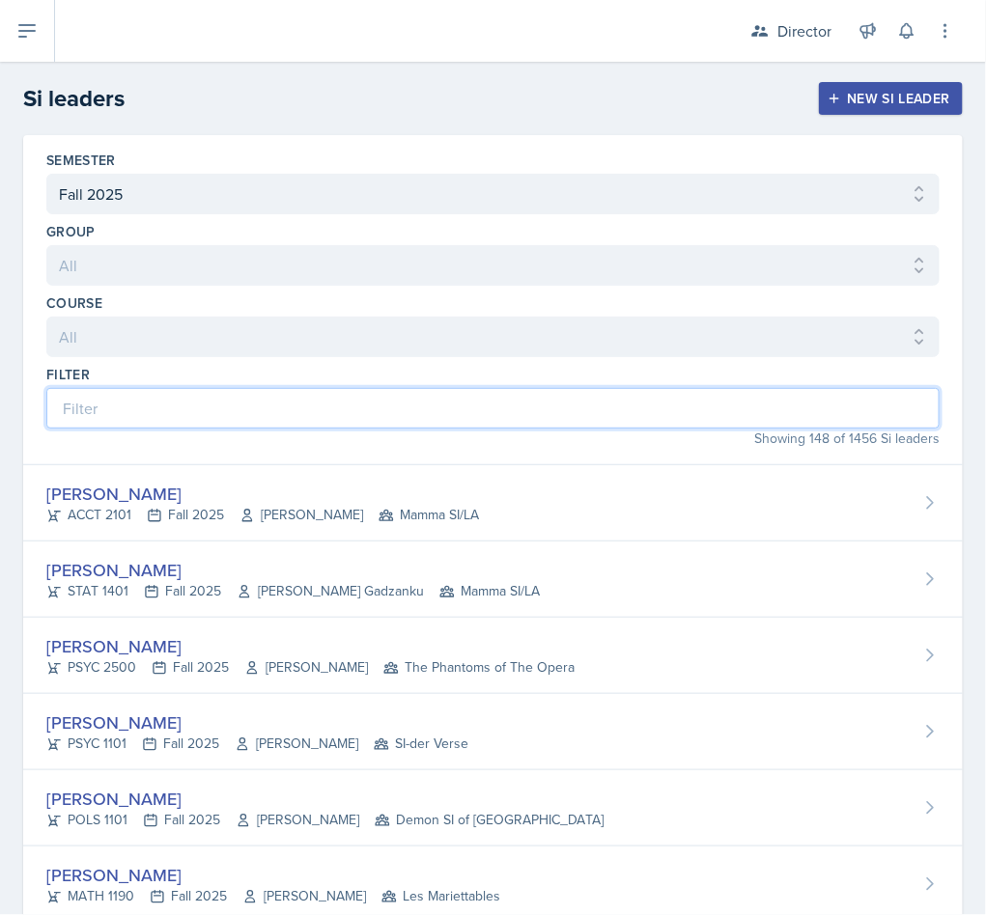
click at [191, 409] on input at bounding box center [492, 408] width 893 height 41
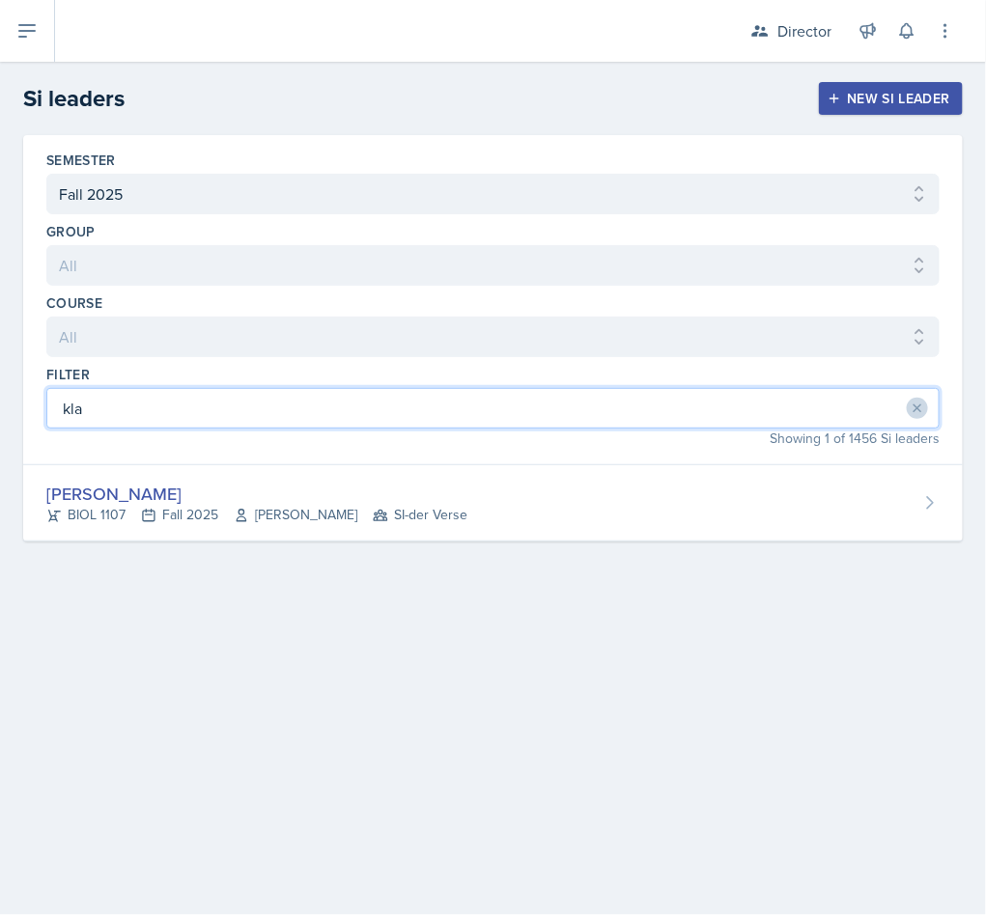
type input "kla"
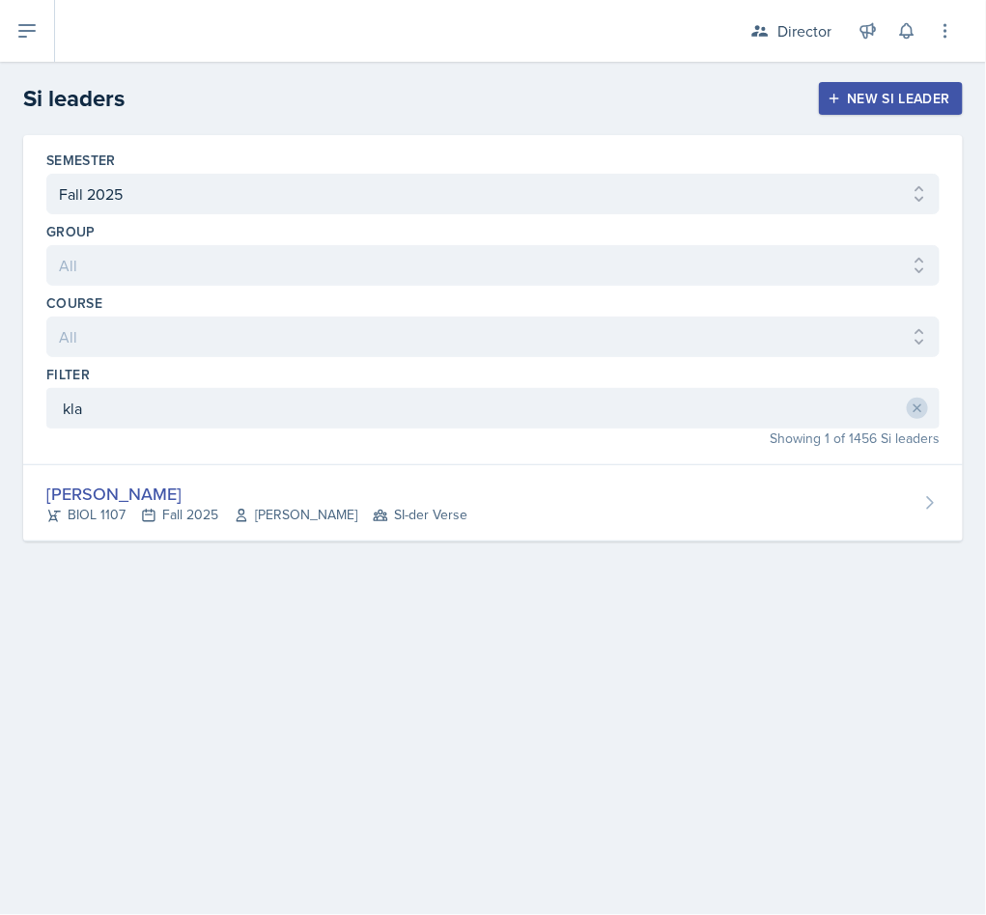
click at [165, 517] on div "BIOL 1107 Fall 2025 Elizabeth Harrison SI-der Verse" at bounding box center [256, 515] width 421 height 20
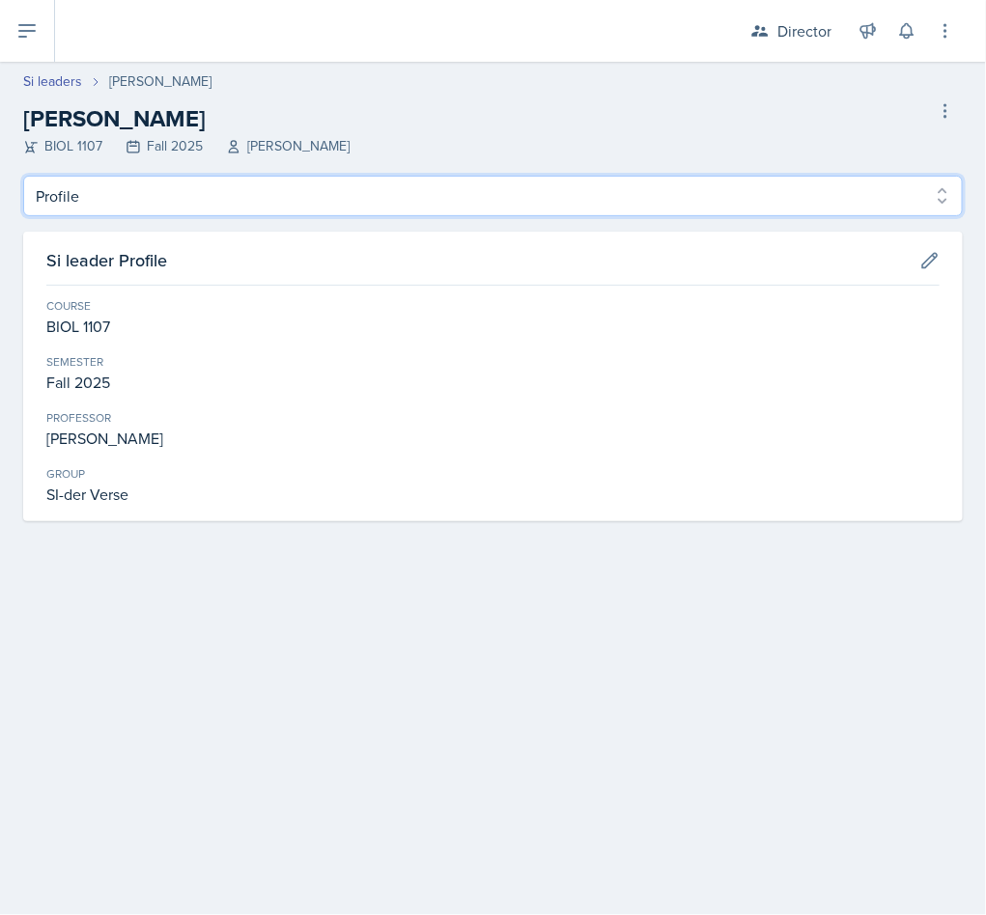
click at [192, 212] on select "Profile Planning Sheets Observation Forms Uploads" at bounding box center [492, 196] width 939 height 41
select select "Observation Forms"
click at [23, 176] on select "Profile Planning Sheets Observation Forms Uploads" at bounding box center [492, 196] width 939 height 41
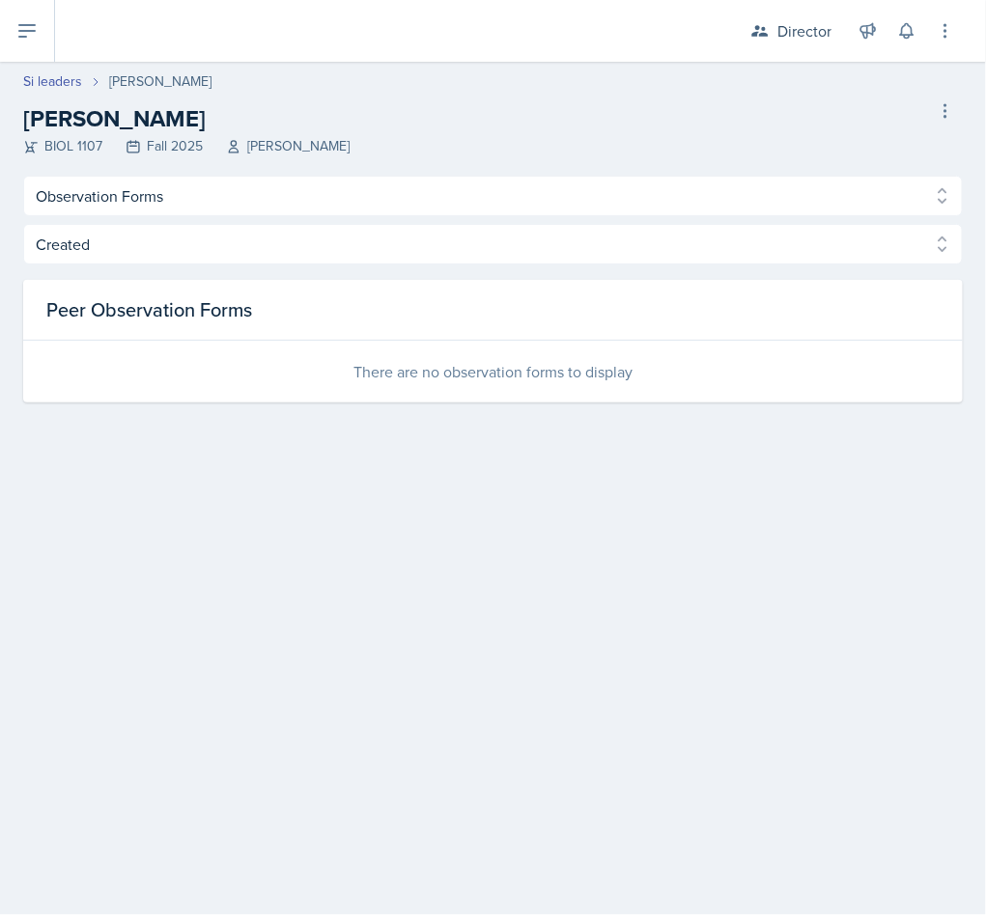
click at [41, 64] on header "Si leaders Klaudya Hernandez Klaudya Hernandez BIOL 1107 Fall 2025 Elizabeth Ha…" at bounding box center [493, 119] width 986 height 114
click at [49, 85] on link "Si leaders" at bounding box center [52, 81] width 59 height 20
select select "2bed604d-1099-4043-b1bc-2365e8740244"
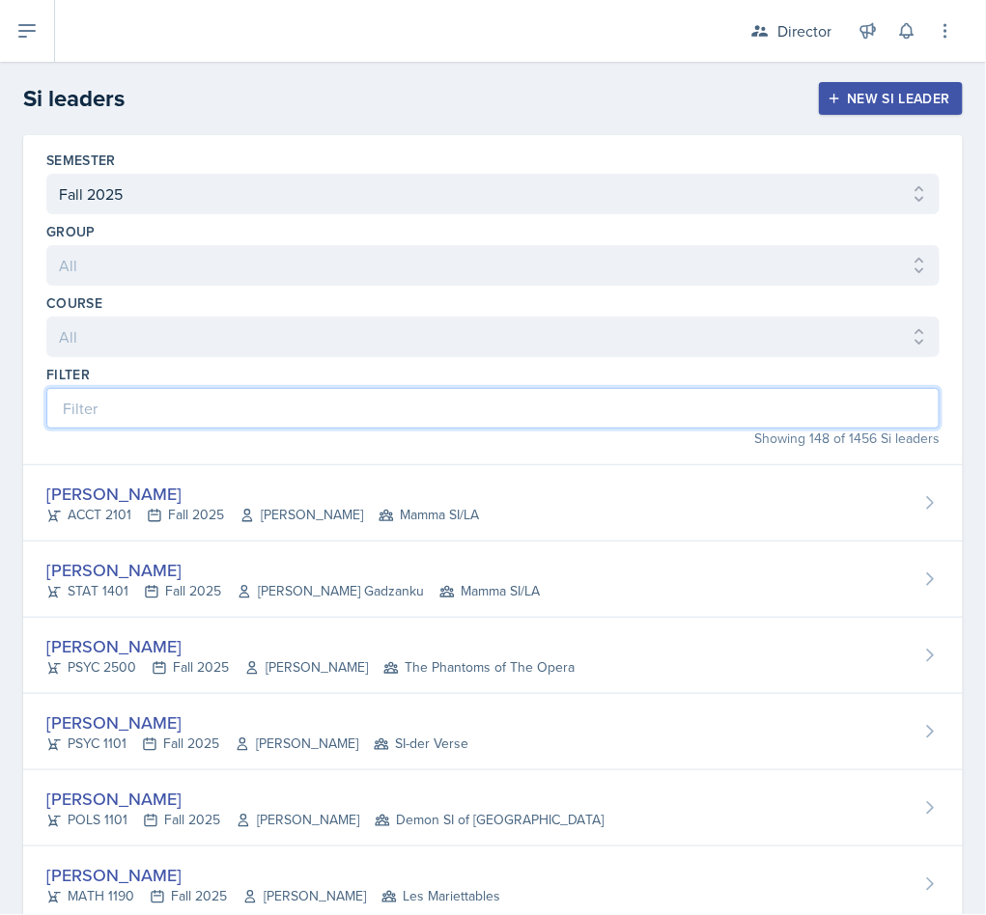
click at [345, 398] on input at bounding box center [492, 408] width 893 height 41
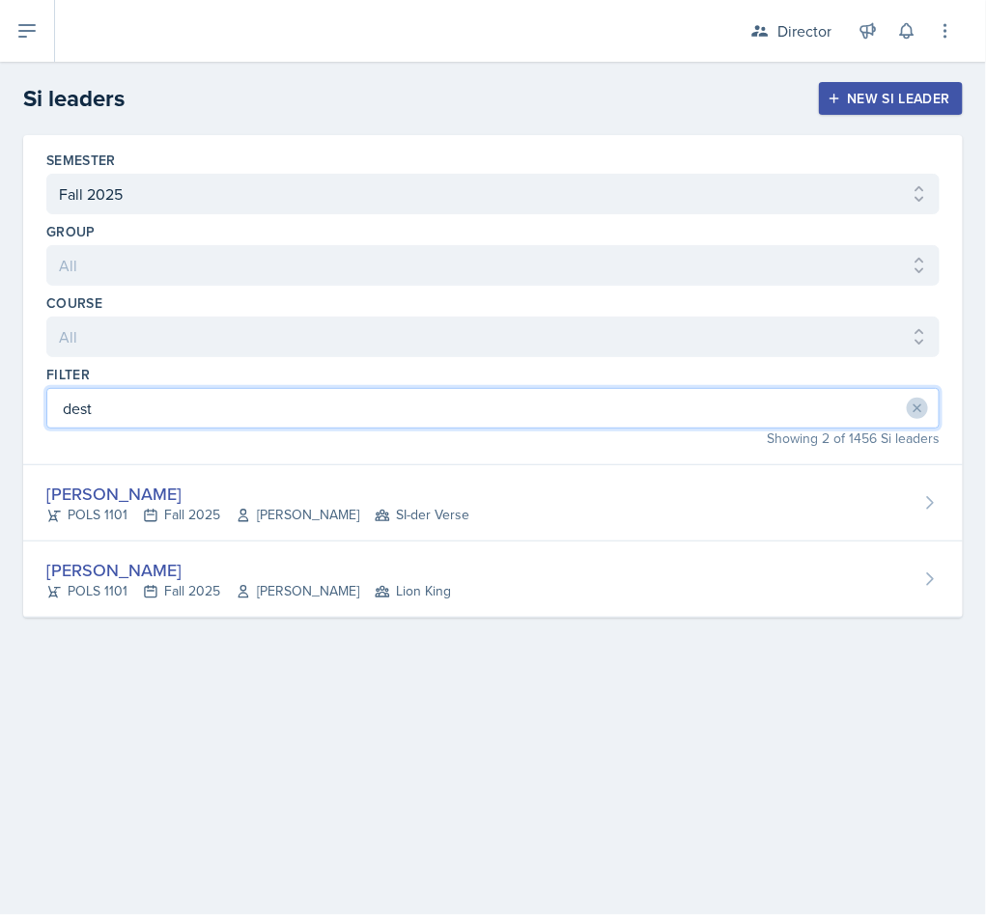
type input "dest"
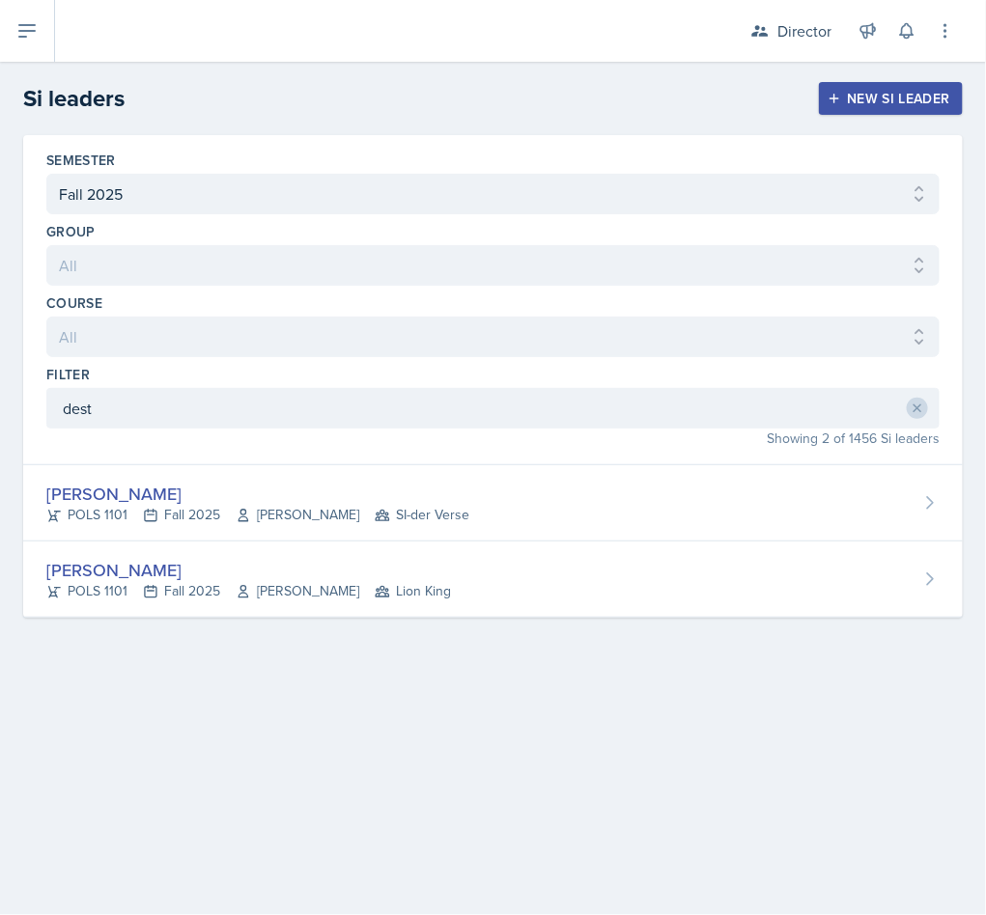
click at [301, 492] on div "Destiny Hopson" at bounding box center [257, 494] width 423 height 26
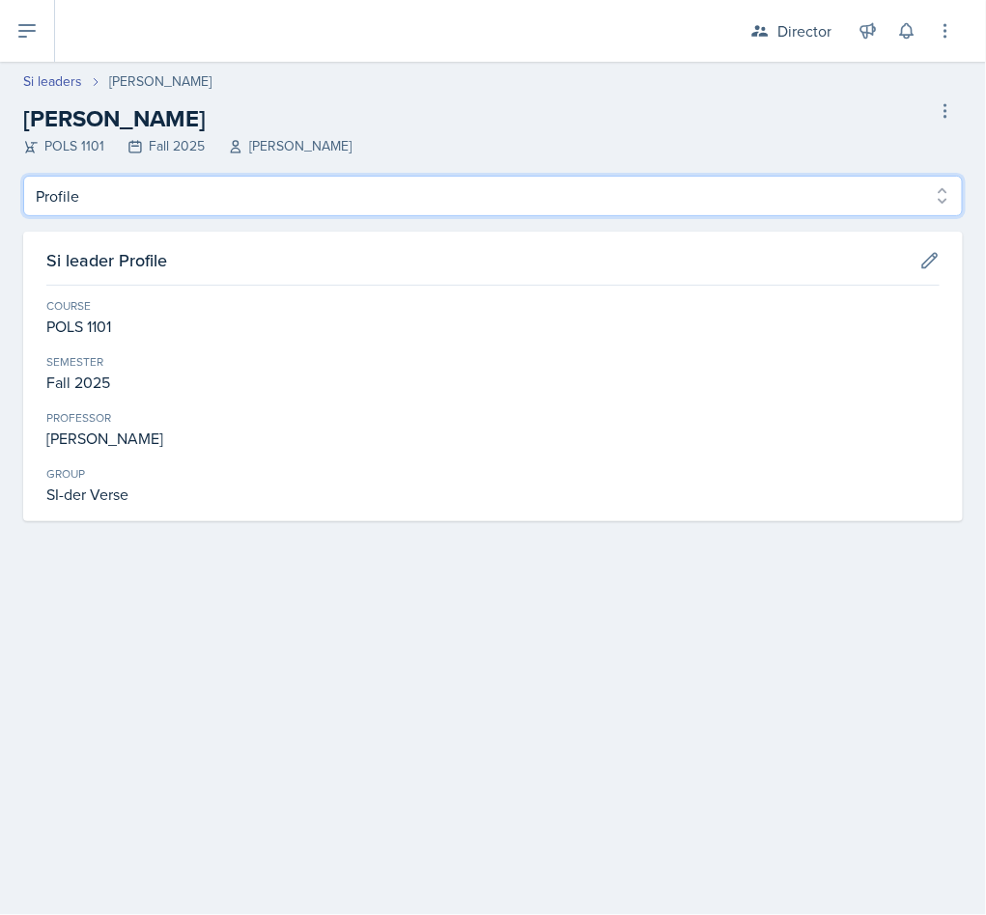
click at [198, 192] on select "Profile Planning Sheets Observation Forms Uploads" at bounding box center [492, 196] width 939 height 41
select select "Observation Forms"
click at [23, 176] on select "Profile Planning Sheets Observation Forms Uploads" at bounding box center [492, 196] width 939 height 41
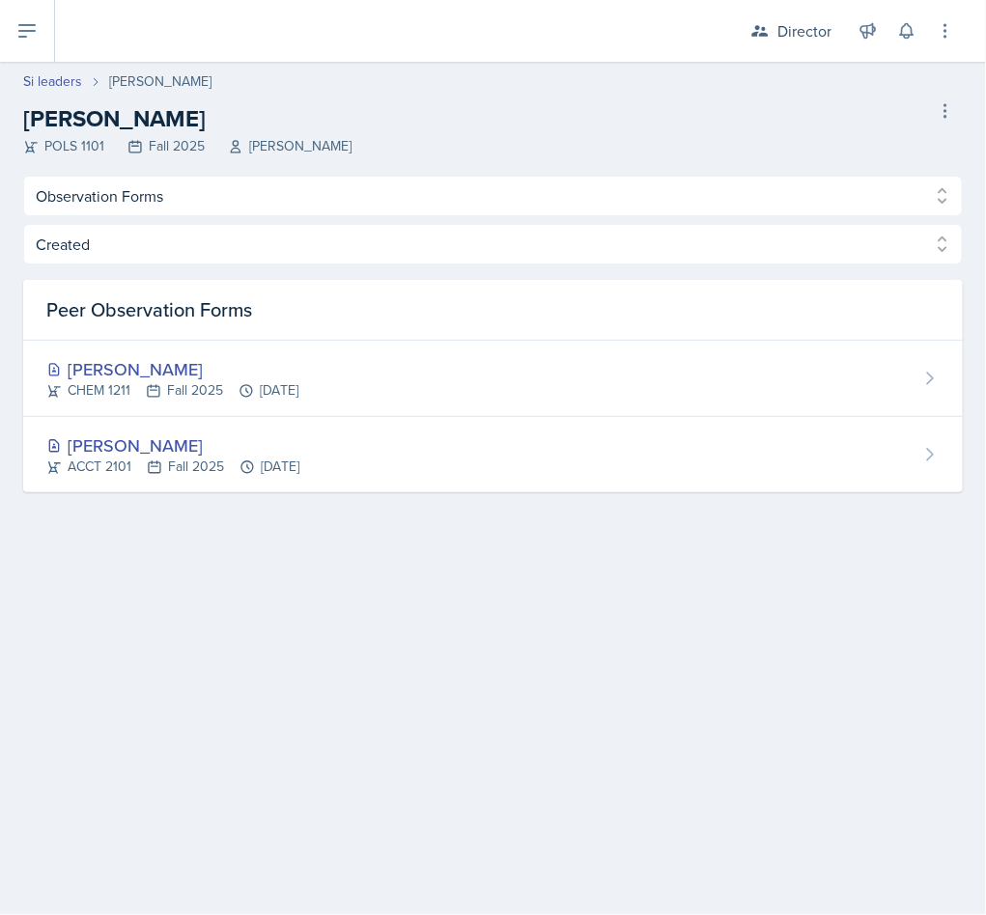
click at [52, 82] on link "Si leaders" at bounding box center [52, 81] width 59 height 20
select select "2bed604d-1099-4043-b1bc-2365e8740244"
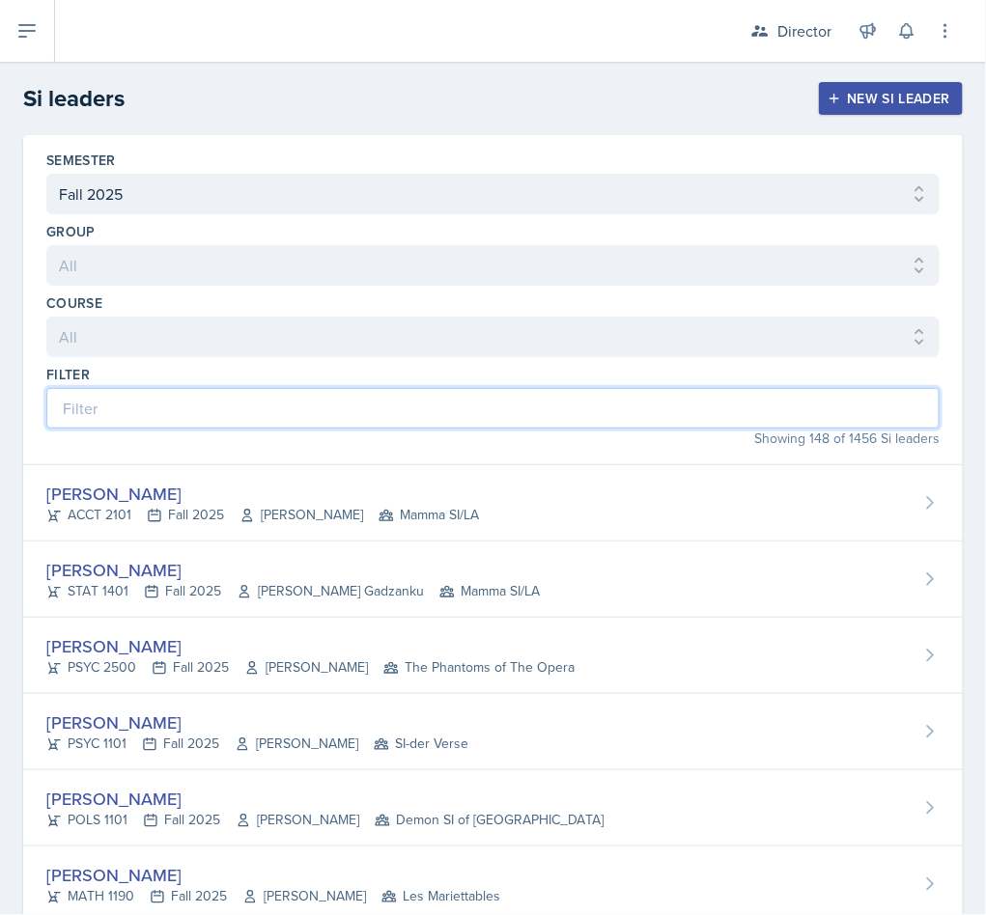
click at [235, 417] on input at bounding box center [492, 408] width 893 height 41
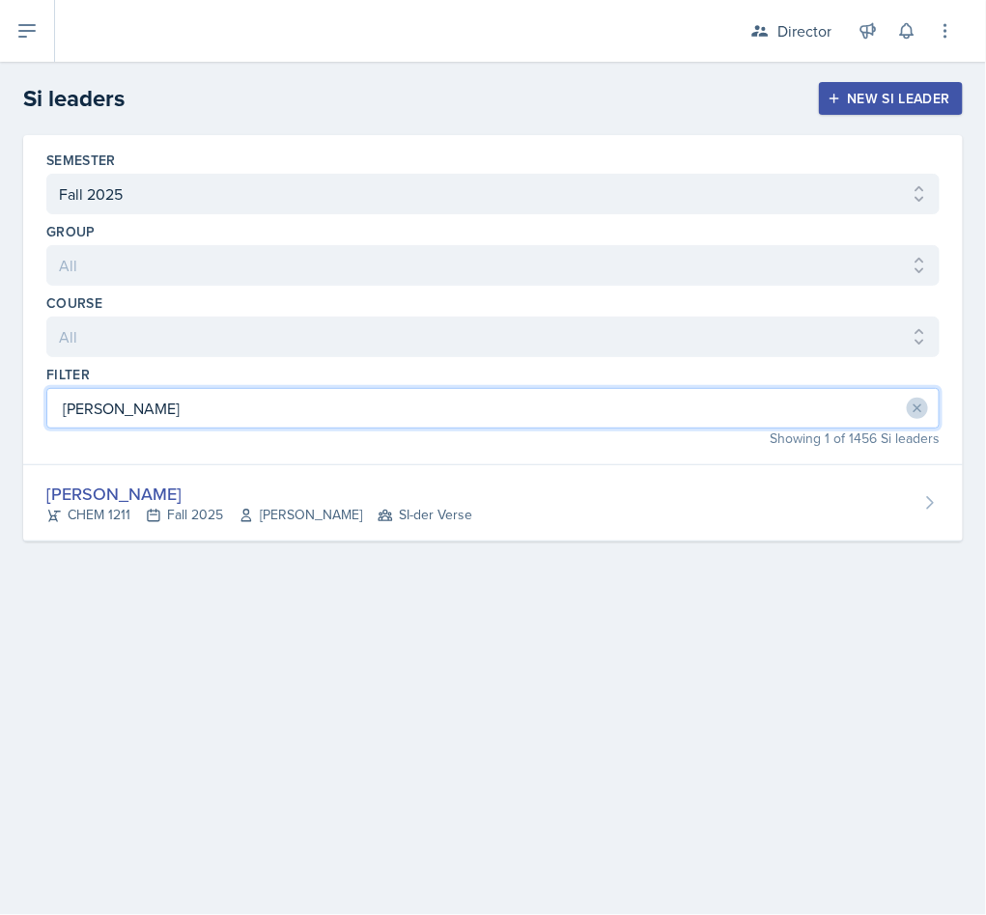
type input "lesli"
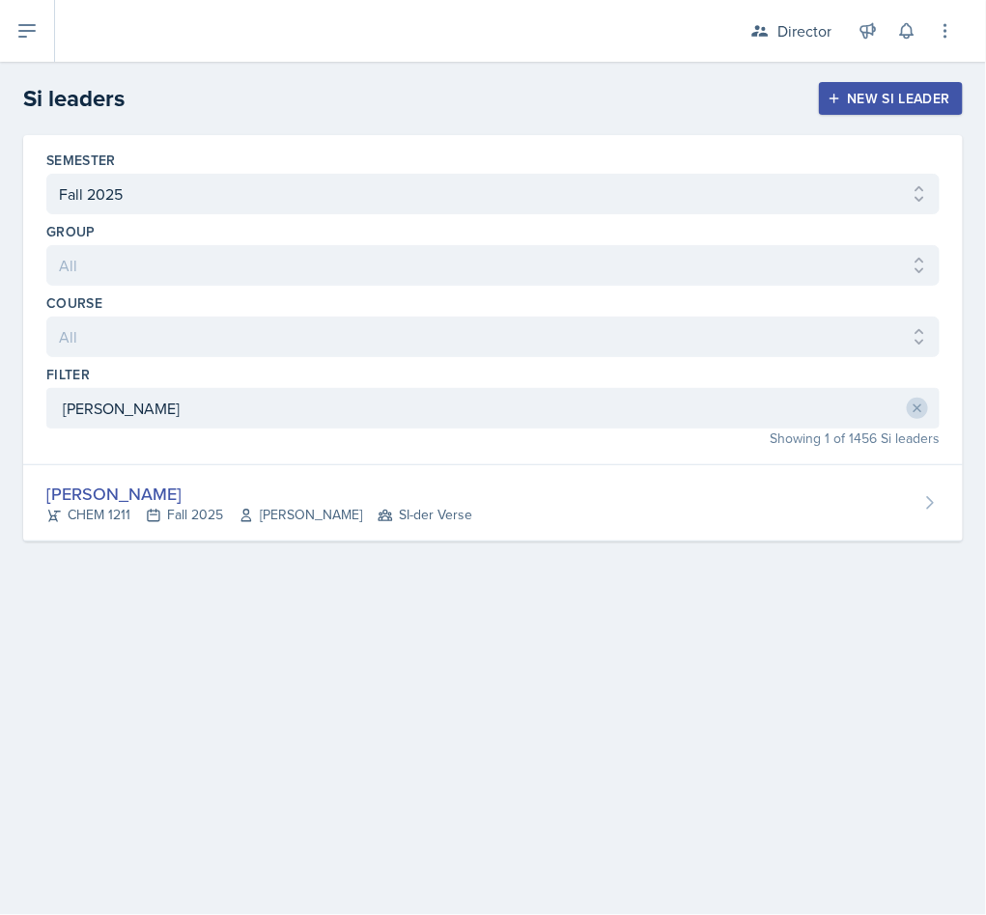
click at [403, 530] on div "Leslie Horton CHEM 1211 Fall 2025 Antoinette South SI-der Verse" at bounding box center [492, 503] width 939 height 76
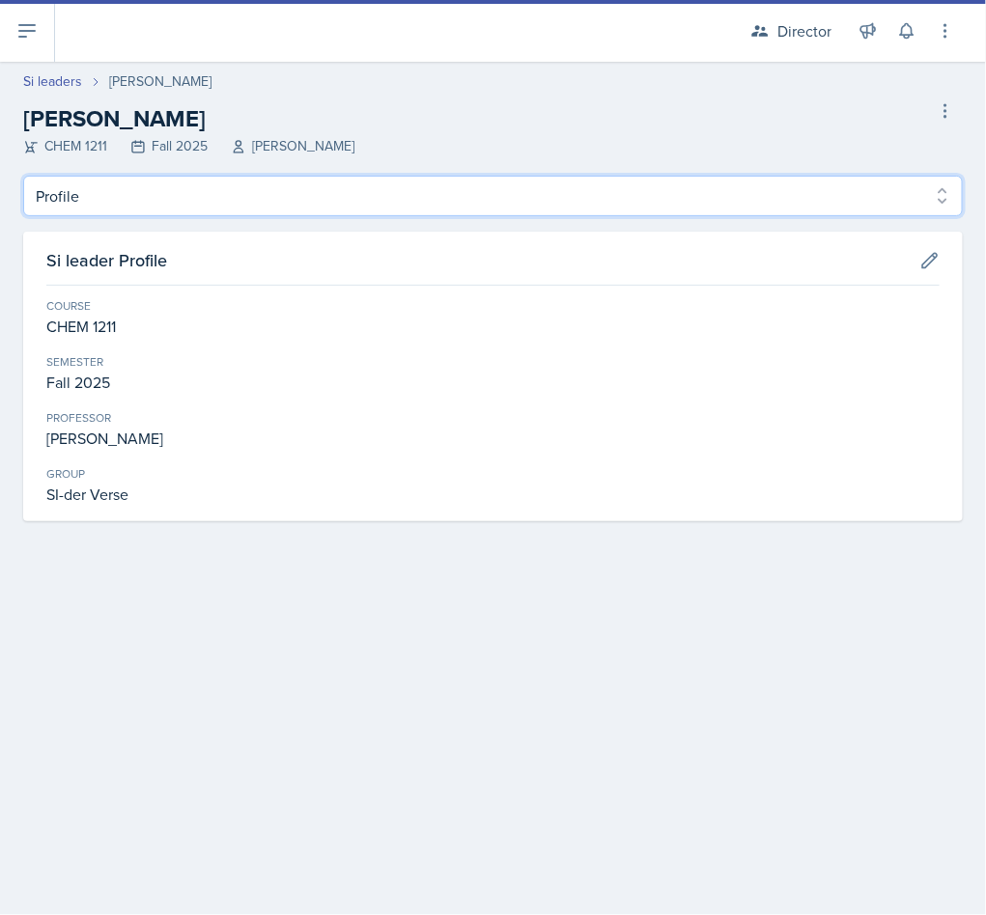
drag, startPoint x: 201, startPoint y: 182, endPoint x: 183, endPoint y: 214, distance: 36.3
click at [201, 182] on select "Profile Planning Sheets Observation Forms Uploads" at bounding box center [492, 196] width 939 height 41
select select "Observation Forms"
click at [23, 176] on select "Profile Planning Sheets Observation Forms Uploads" at bounding box center [492, 196] width 939 height 41
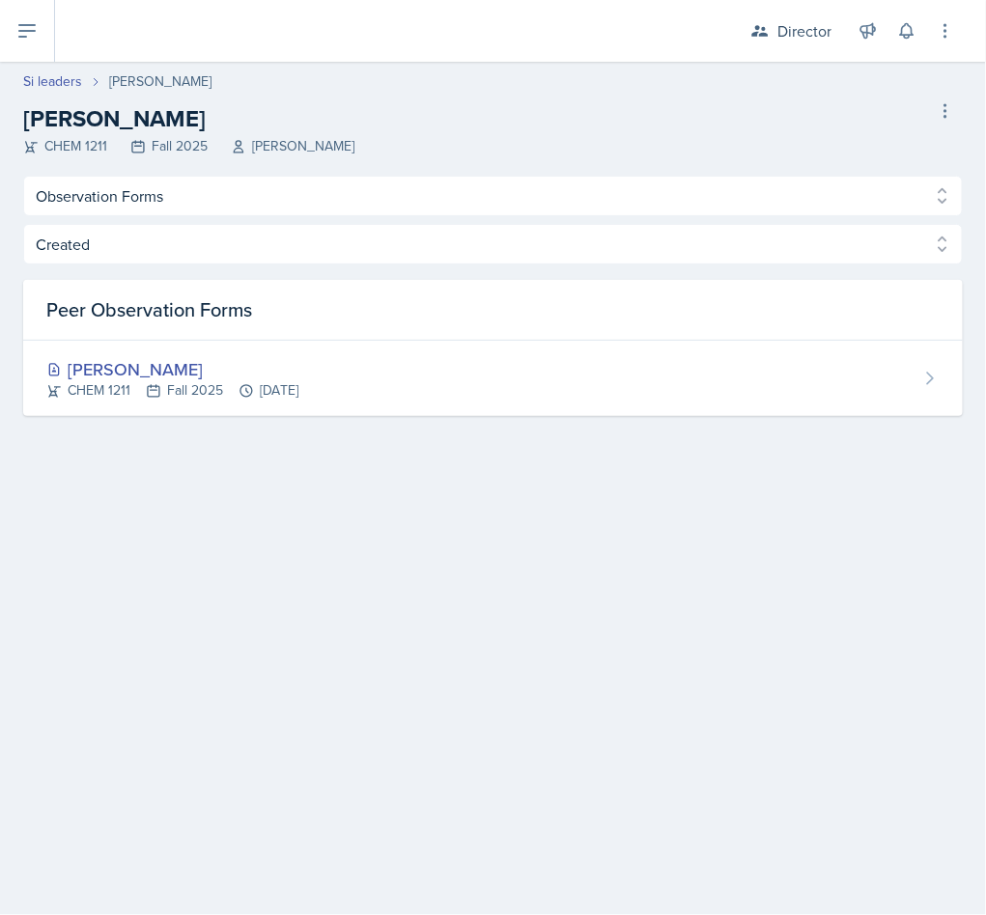
click at [67, 72] on link "Si leaders" at bounding box center [52, 81] width 59 height 20
select select "2bed604d-1099-4043-b1bc-2365e8740244"
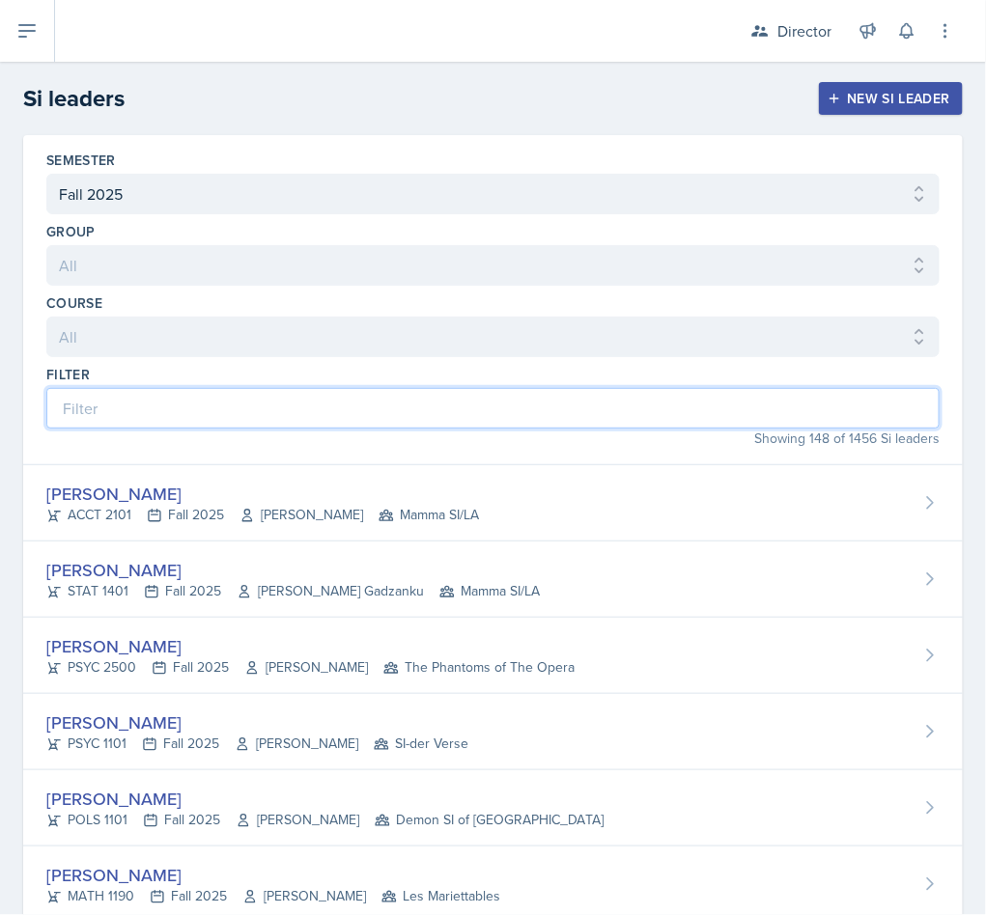
click at [302, 415] on input at bounding box center [492, 408] width 893 height 41
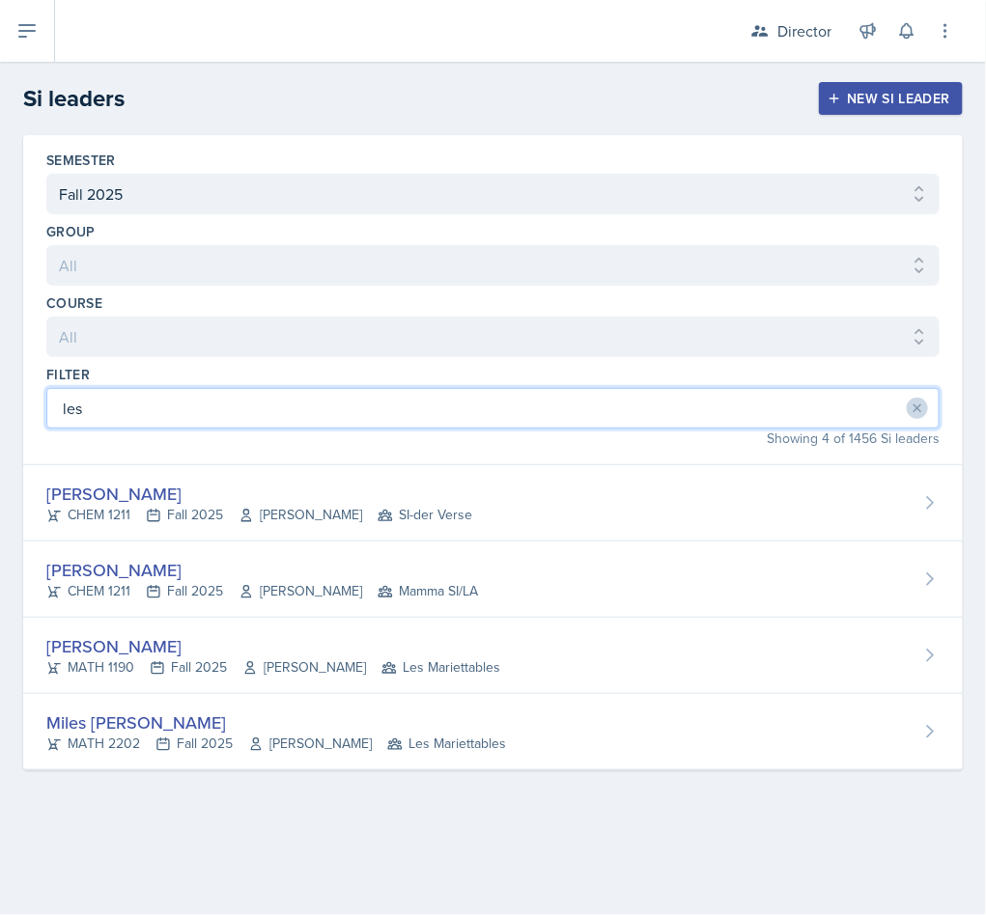
type input "les"
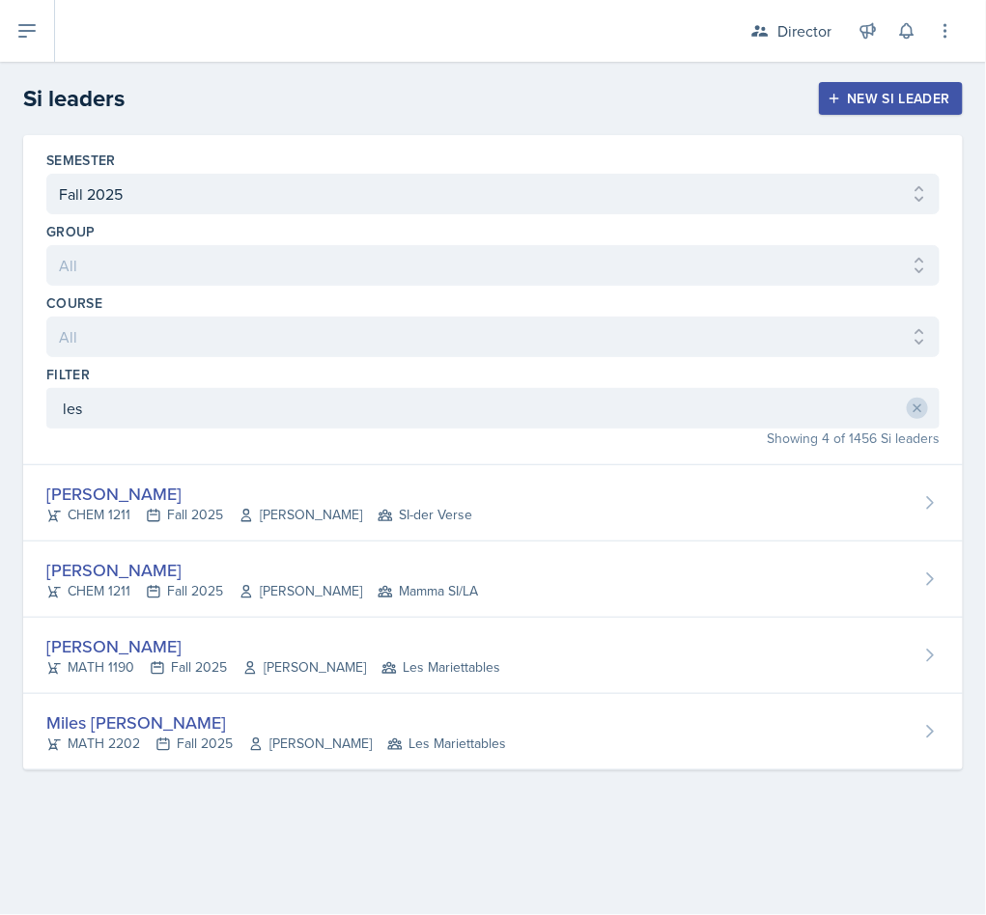
click at [388, 485] on div "Leslie Horton" at bounding box center [259, 494] width 426 height 26
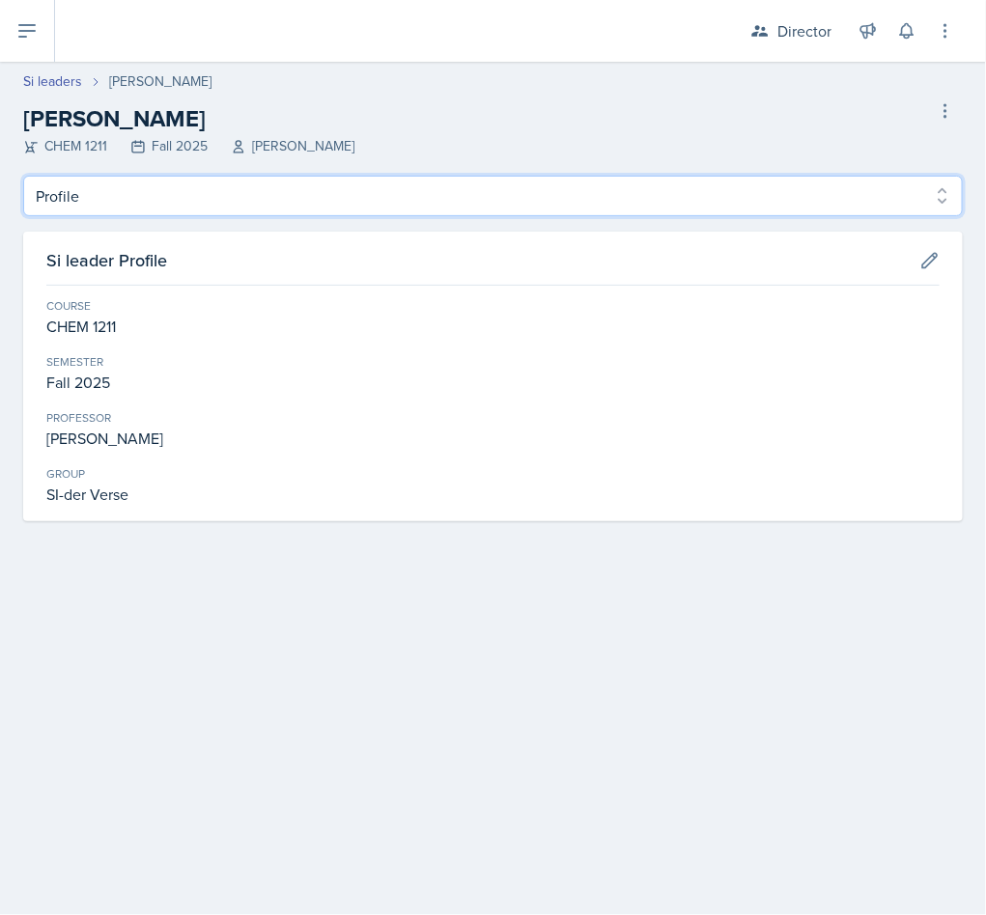
click at [145, 191] on select "Profile Planning Sheets Observation Forms Uploads" at bounding box center [492, 196] width 939 height 41
select select "Observation Forms"
click at [23, 176] on select "Profile Planning Sheets Observation Forms Uploads" at bounding box center [492, 196] width 939 height 41
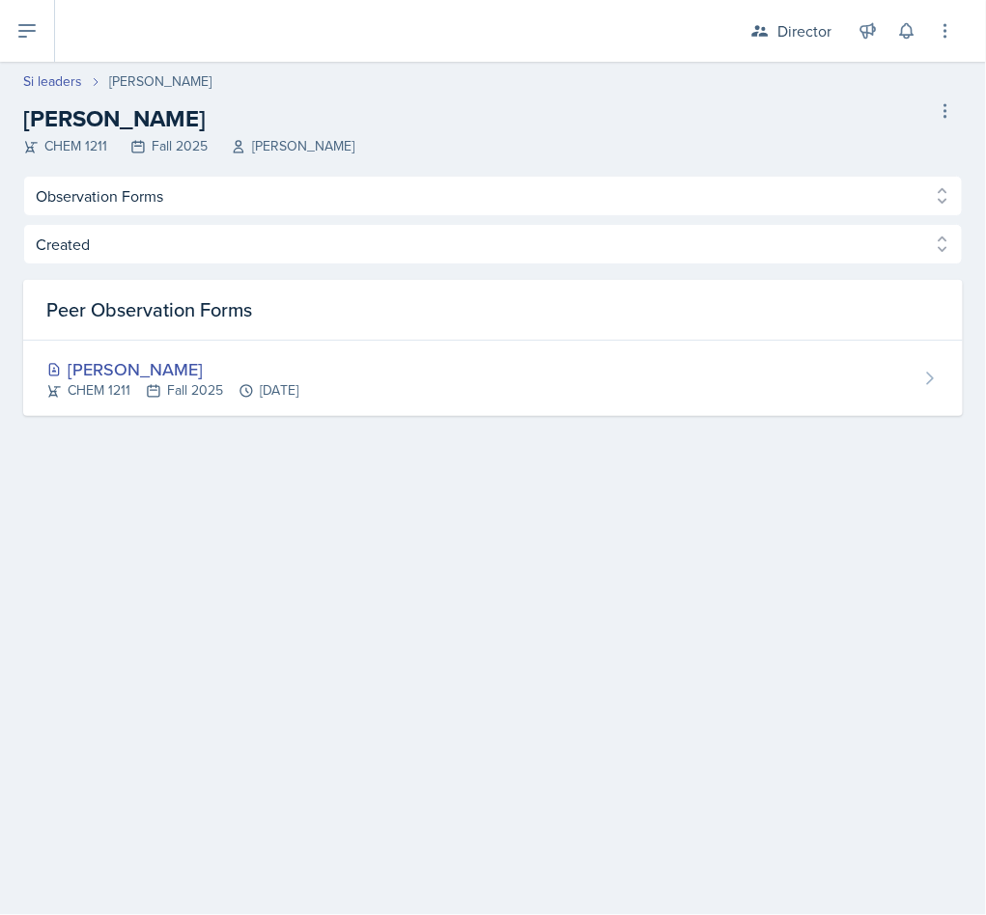
click at [46, 93] on div "Si leaders Leslie Horton Leslie Horton CHEM 1211 Fall 2025 Antoinette South Del…" at bounding box center [493, 113] width 986 height 85
click at [42, 82] on link "Si leaders" at bounding box center [52, 81] width 59 height 20
select select "2bed604d-1099-4043-b1bc-2365e8740244"
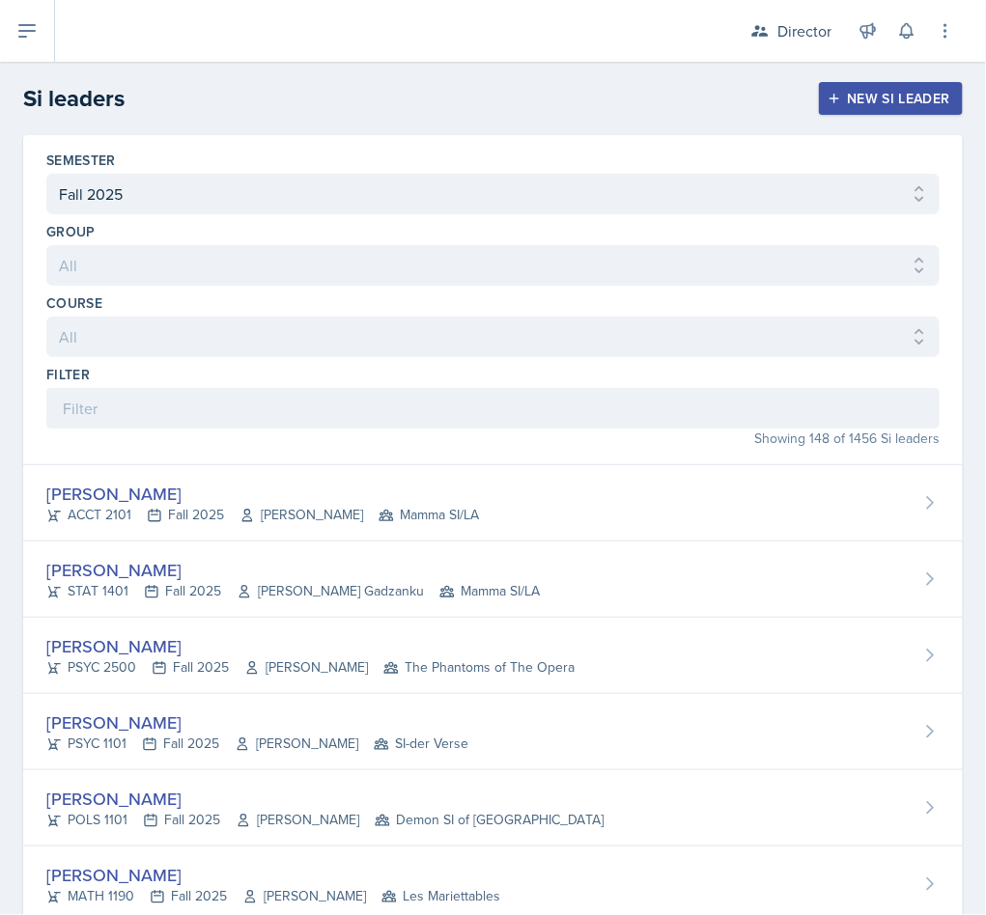
click at [304, 372] on div "Filter" at bounding box center [492, 374] width 893 height 19
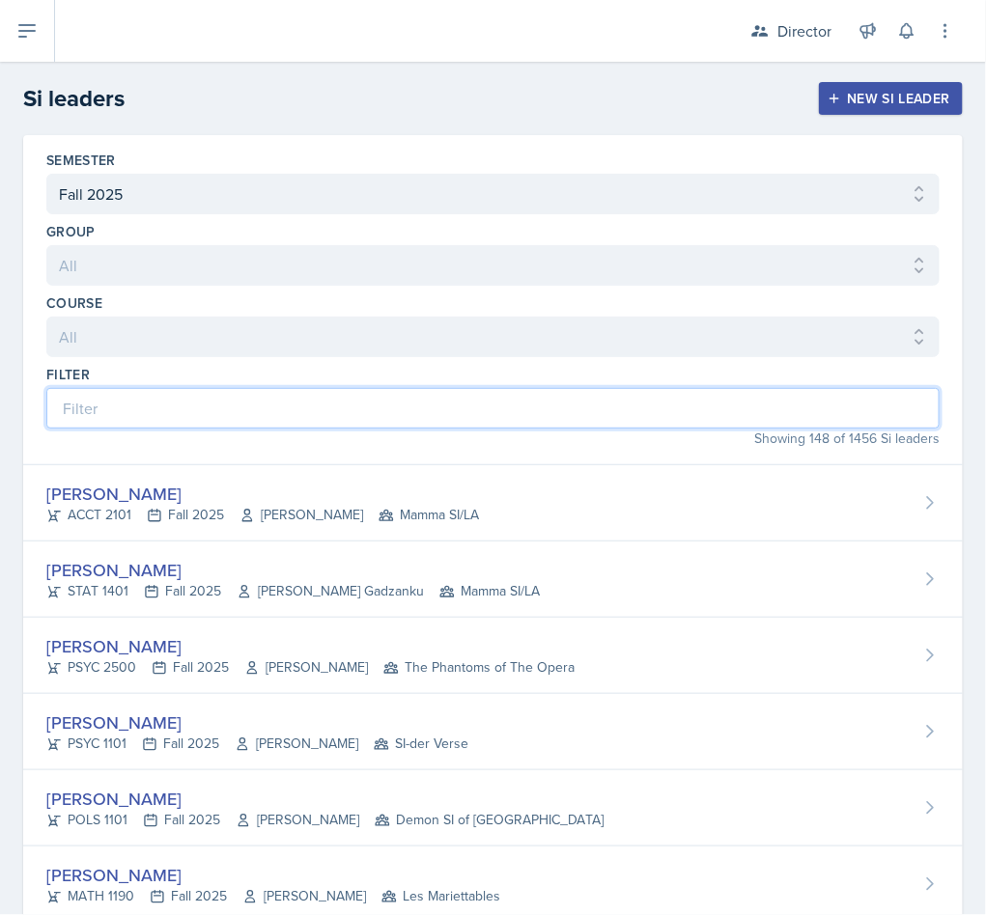
click at [307, 406] on input at bounding box center [492, 408] width 893 height 41
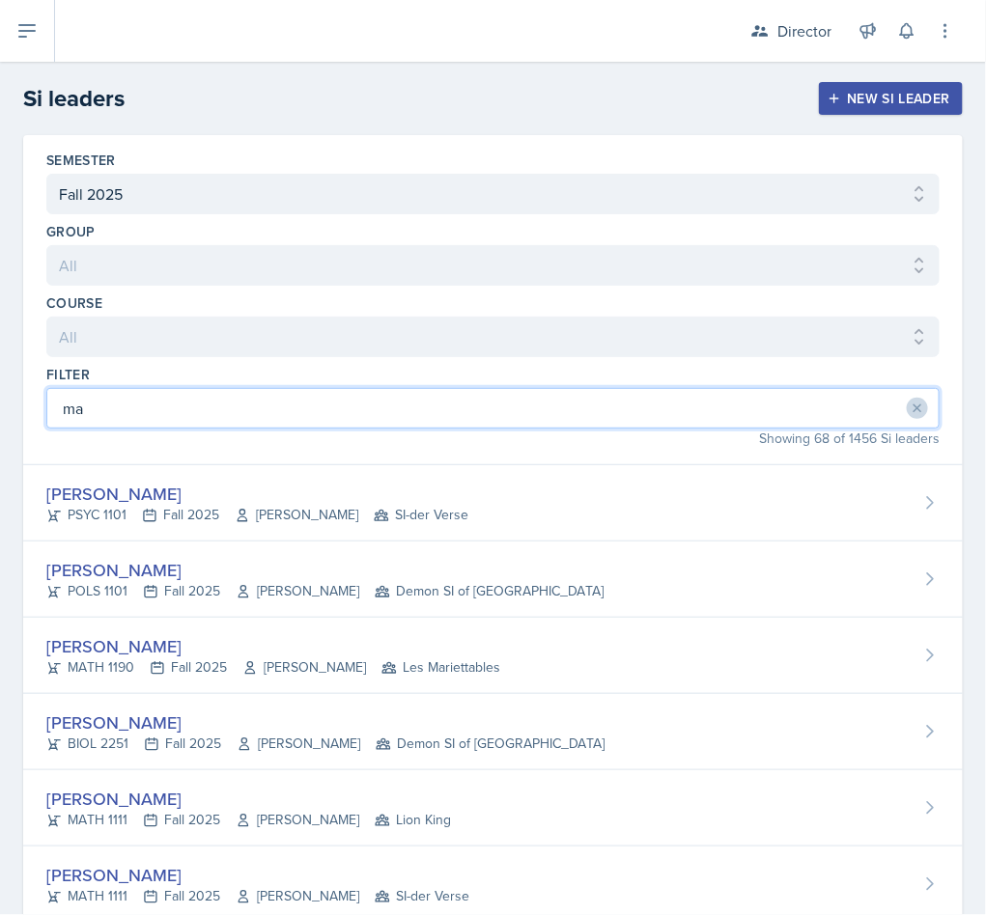
type input "m"
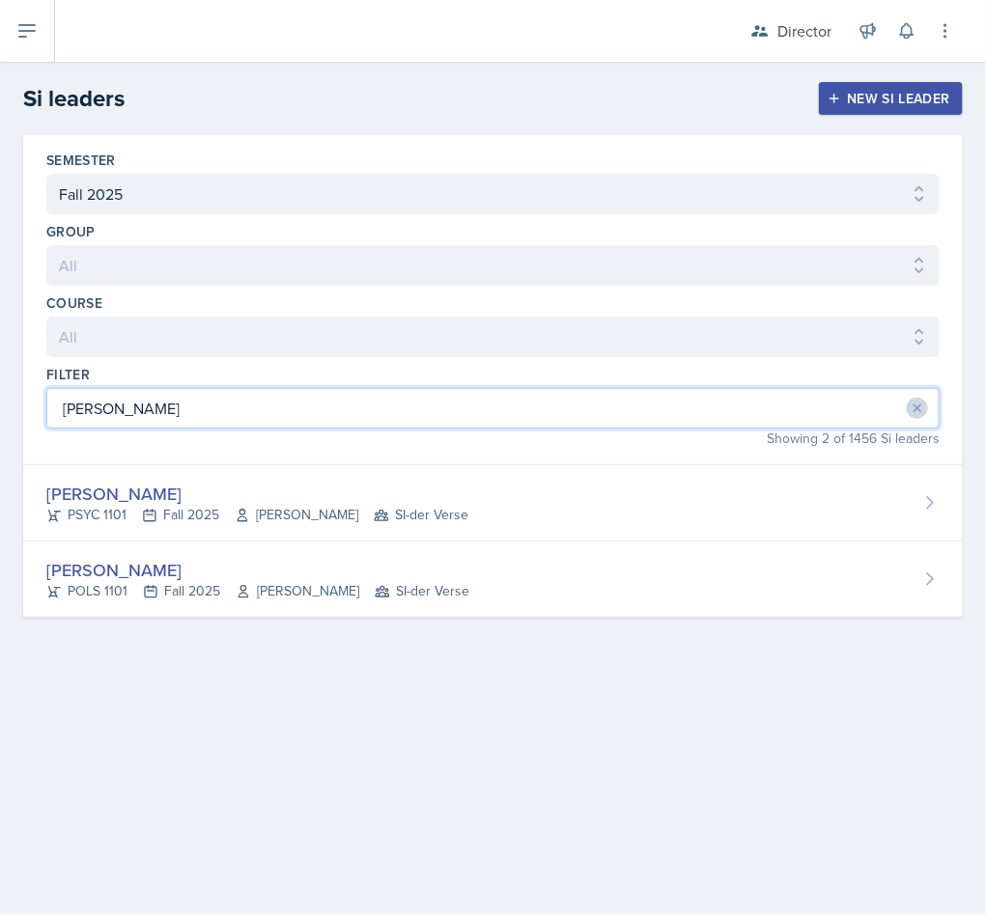
type input "sam"
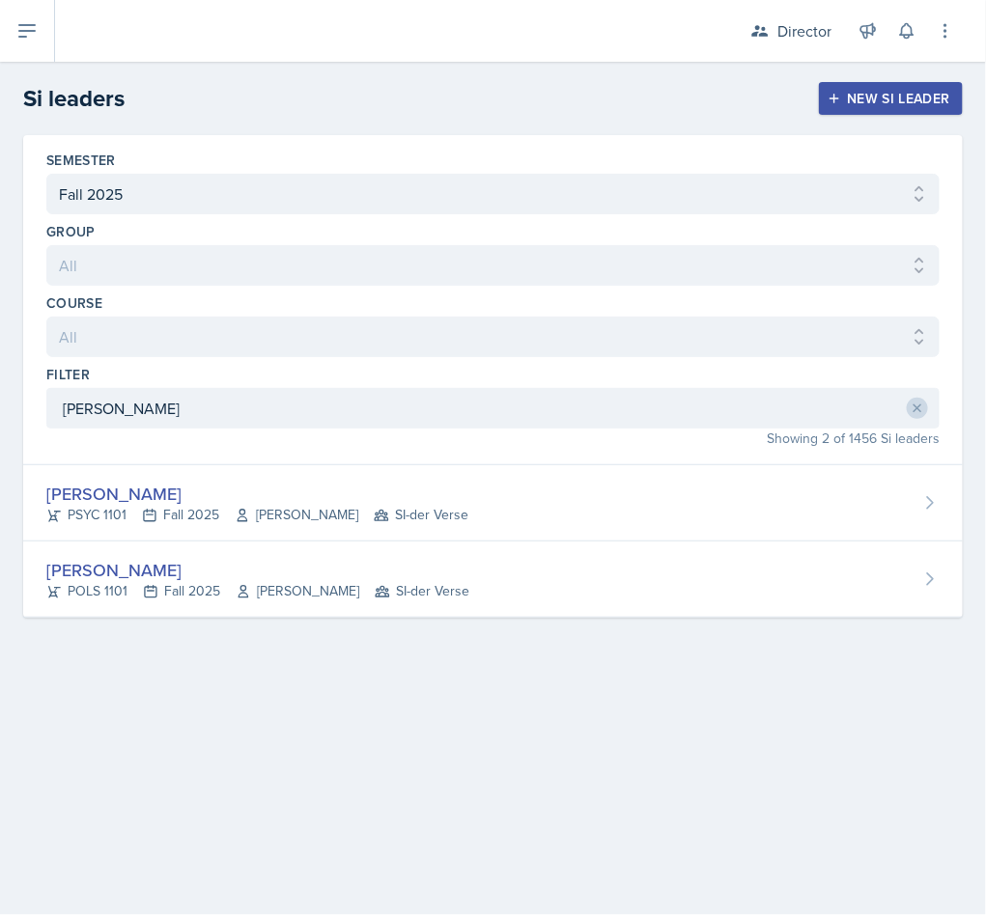
click at [395, 580] on div "Samantha Ibarra Rodriguez" at bounding box center [257, 570] width 423 height 26
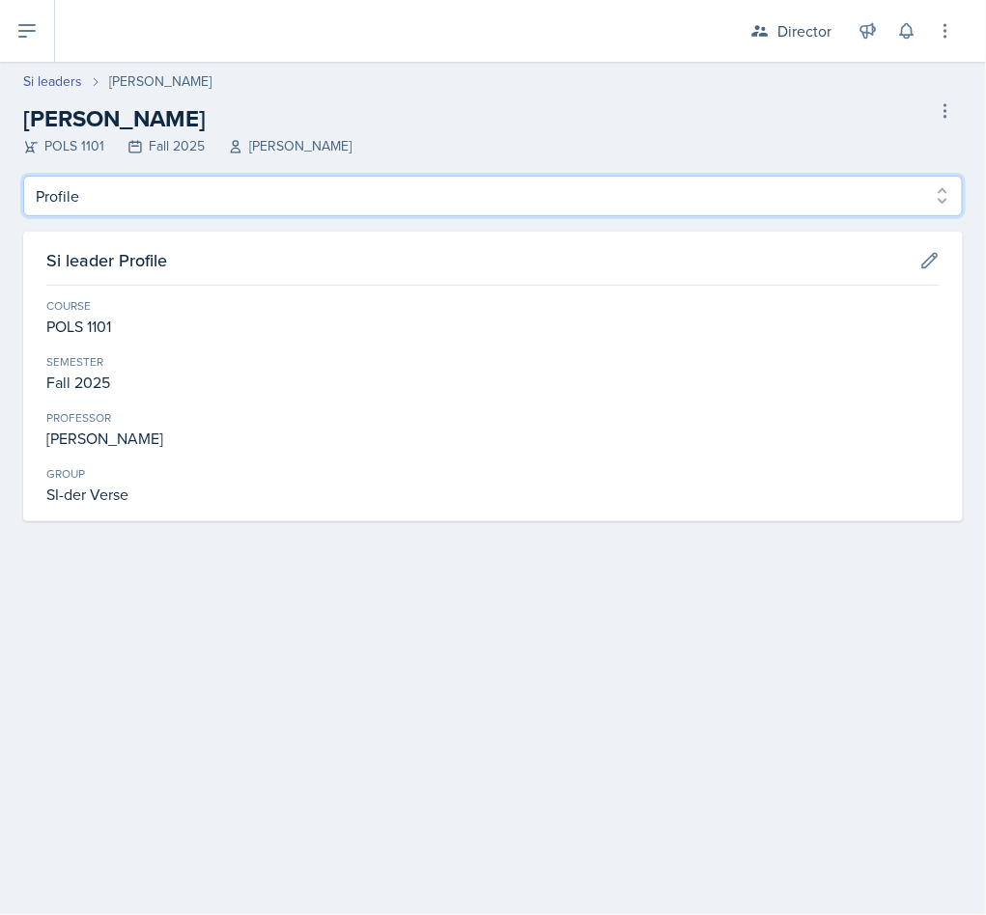
drag, startPoint x: 293, startPoint y: 192, endPoint x: 284, endPoint y: 201, distance: 12.3
click at [288, 191] on select "Profile Planning Sheets Observation Forms Uploads" at bounding box center [492, 196] width 939 height 41
click at [23, 176] on select "Profile Planning Sheets Observation Forms Uploads" at bounding box center [492, 196] width 939 height 41
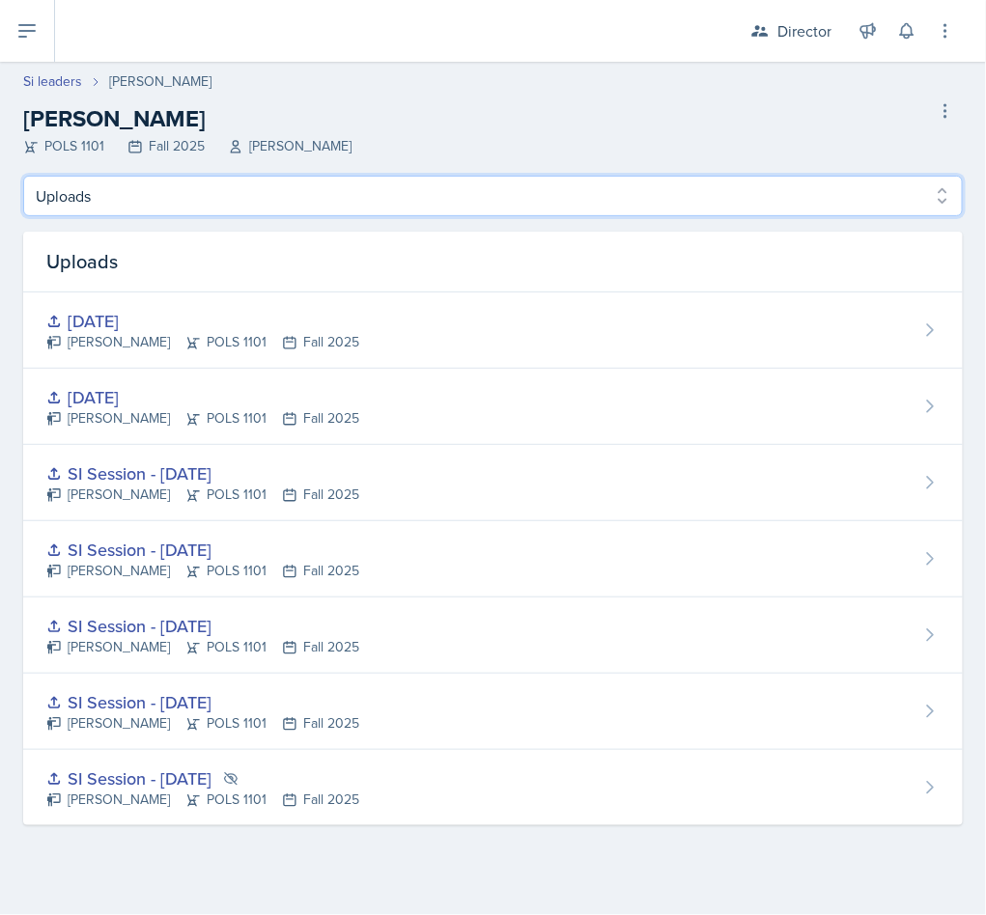
click at [252, 206] on select "Profile Planning Sheets Observation Forms Uploads" at bounding box center [492, 196] width 939 height 41
select select "Observation Forms"
click at [23, 176] on select "Profile Planning Sheets Observation Forms Uploads" at bounding box center [492, 196] width 939 height 41
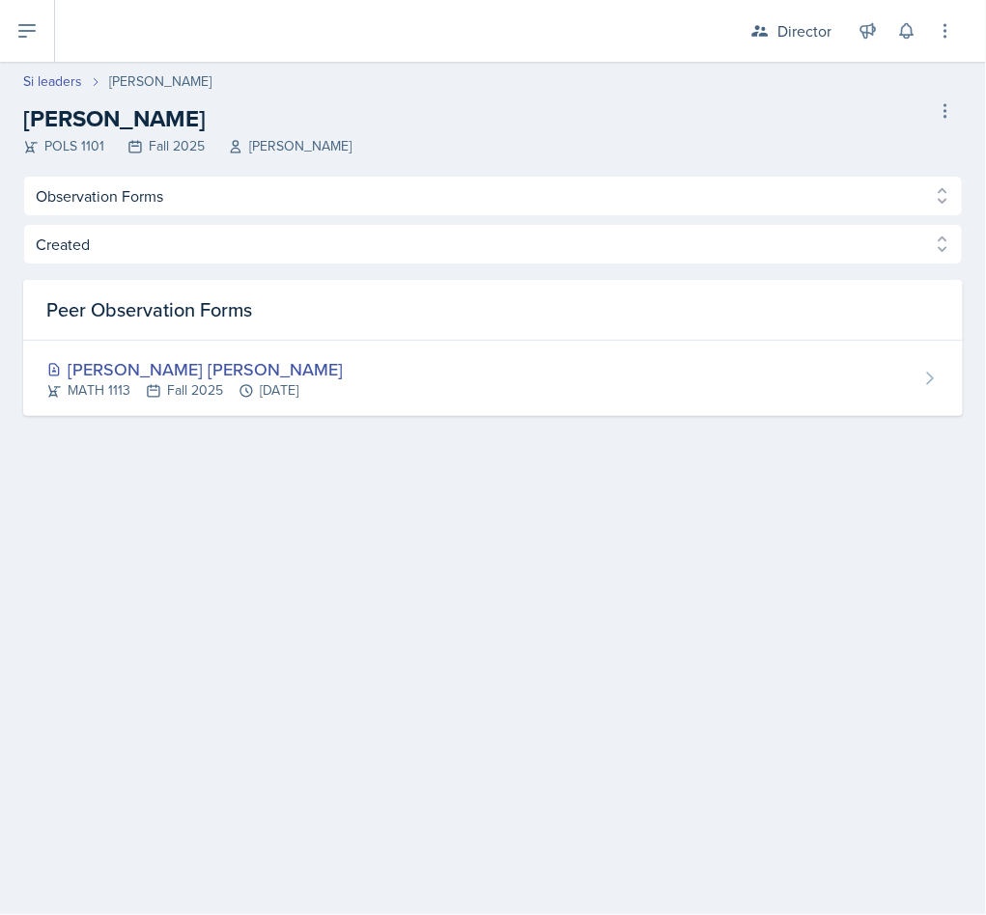
click at [56, 84] on link "Si leaders" at bounding box center [52, 81] width 59 height 20
select select "2bed604d-1099-4043-b1bc-2365e8740244"
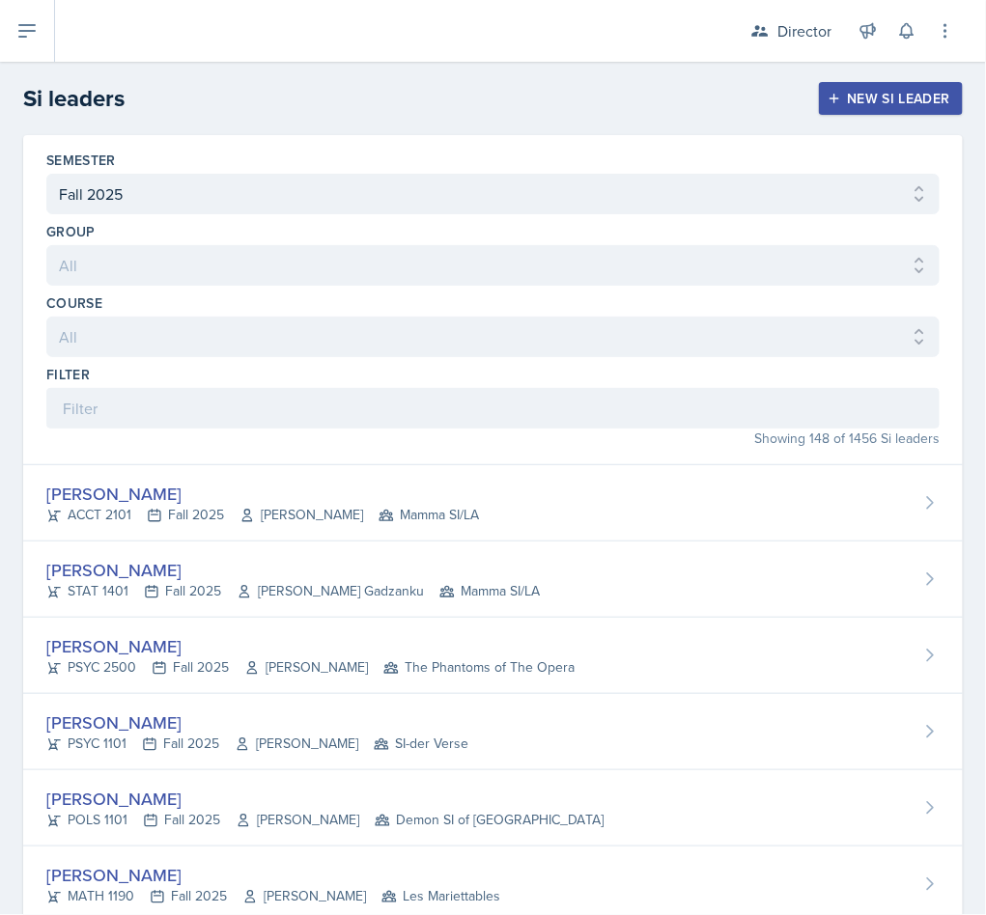
click at [307, 435] on div "Showing 148 of 1456 Si leaders" at bounding box center [492, 439] width 893 height 20
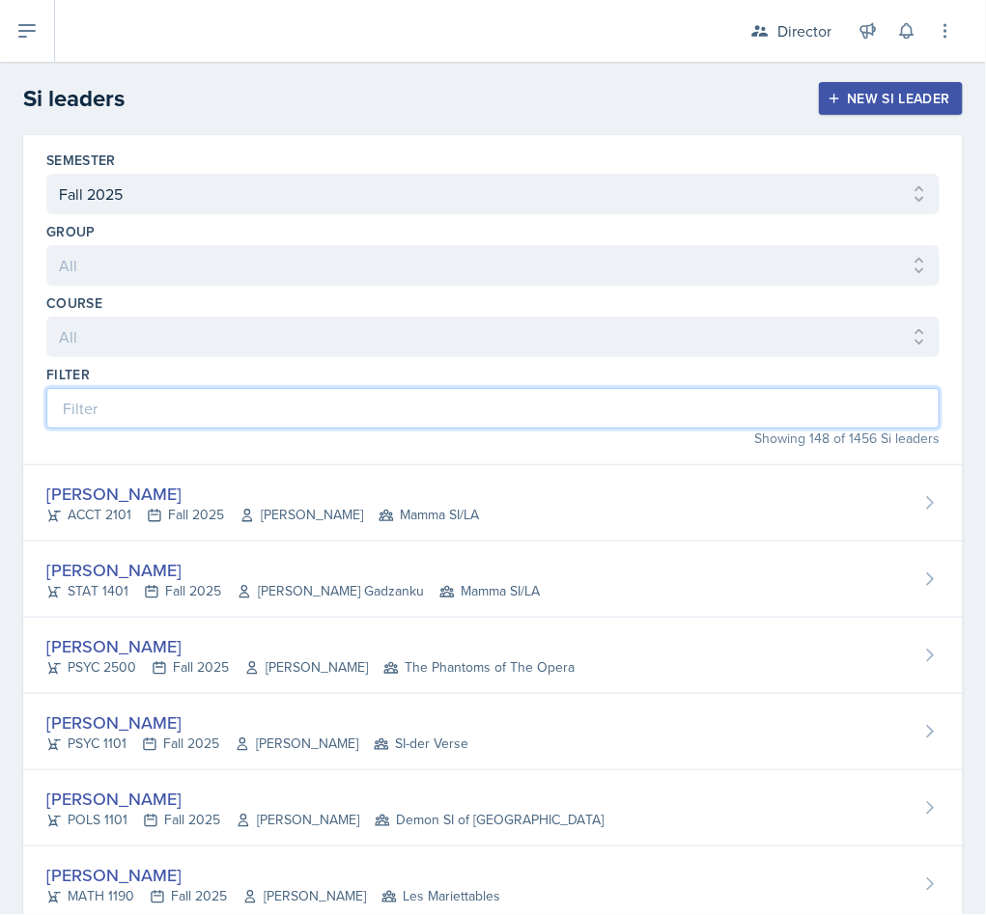
click at [324, 412] on input at bounding box center [492, 408] width 893 height 41
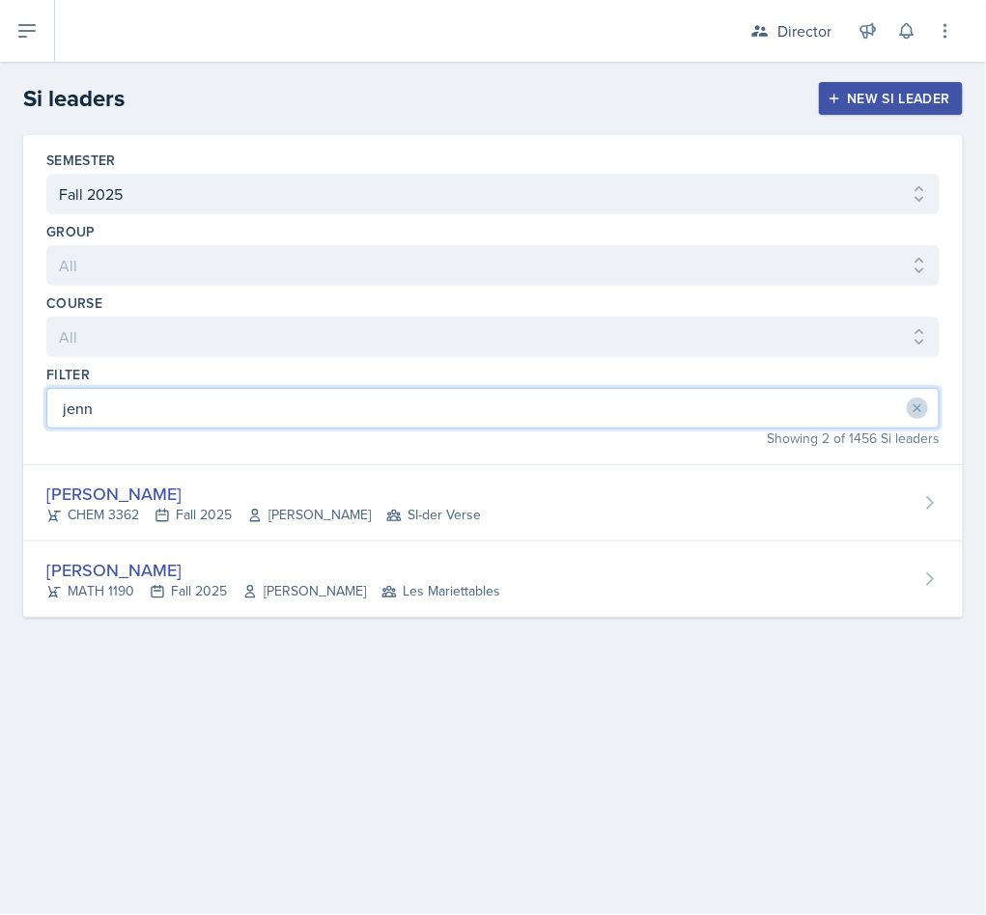
type input "jenn"
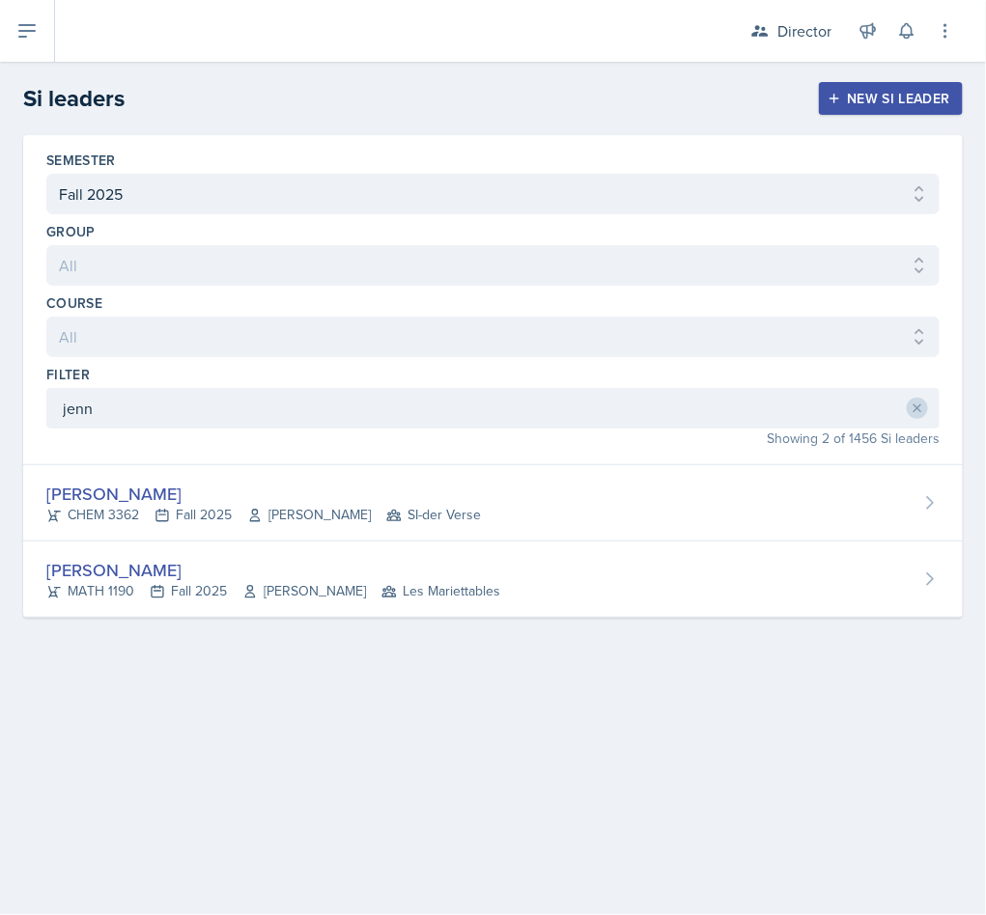
click at [725, 507] on div "Jenny Kim CHEM 3362 Fall 2025 Jack Duff SI-der Verse" at bounding box center [492, 503] width 939 height 76
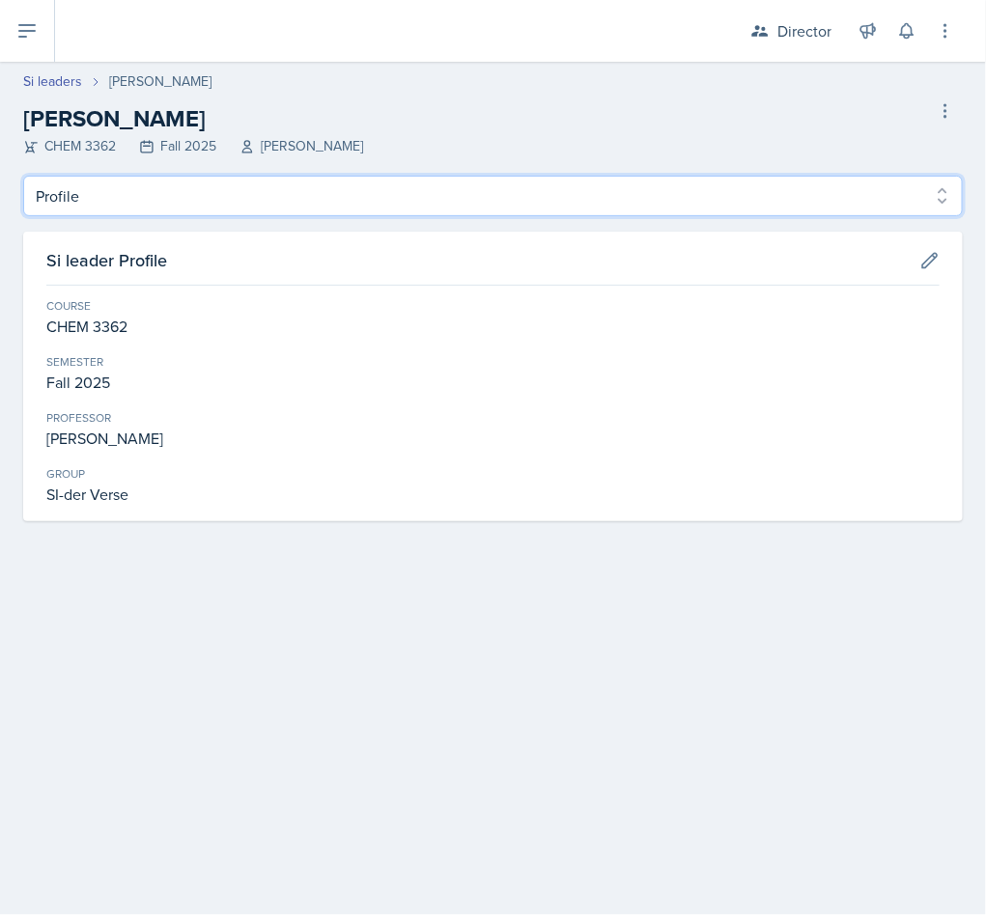
drag, startPoint x: 291, startPoint y: 180, endPoint x: 278, endPoint y: 214, distance: 37.0
click at [291, 177] on select "Profile Planning Sheets Observation Forms Uploads" at bounding box center [492, 196] width 939 height 41
select select "Observation Forms"
click at [23, 176] on select "Profile Planning Sheets Observation Forms Uploads" at bounding box center [492, 196] width 939 height 41
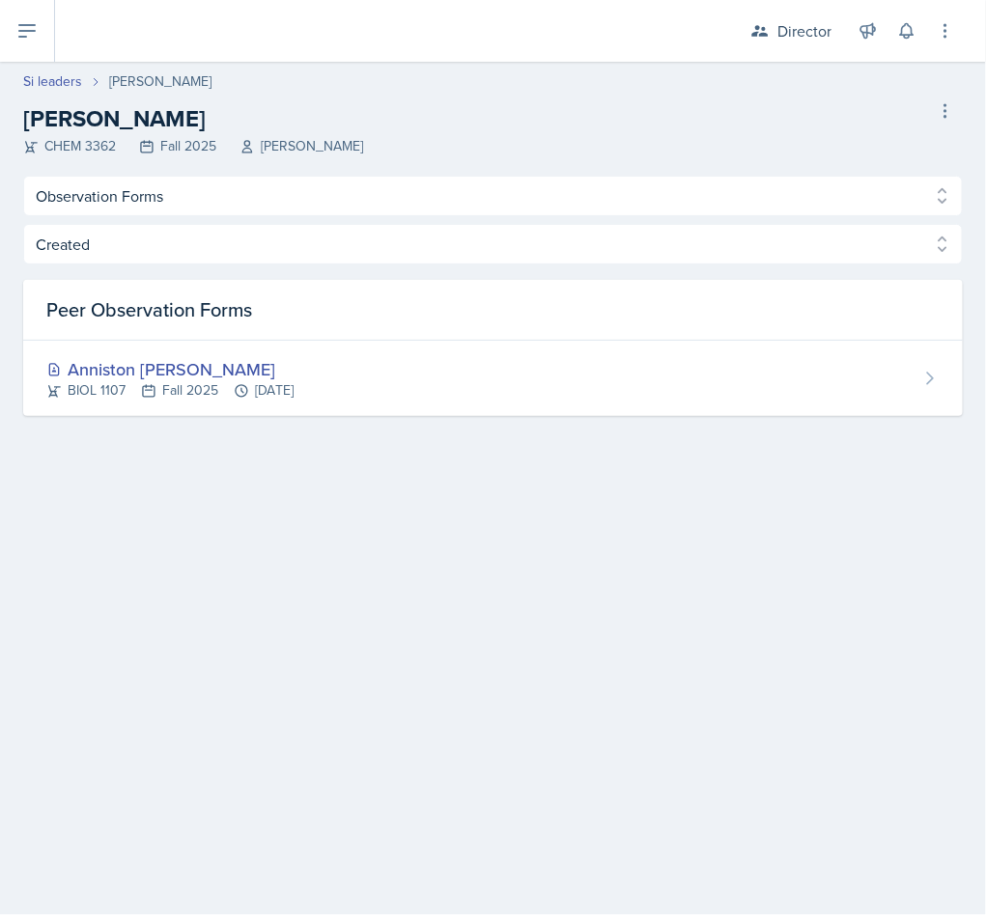
click at [61, 71] on link "Si leaders" at bounding box center [52, 81] width 59 height 20
select select "2bed604d-1099-4043-b1bc-2365e8740244"
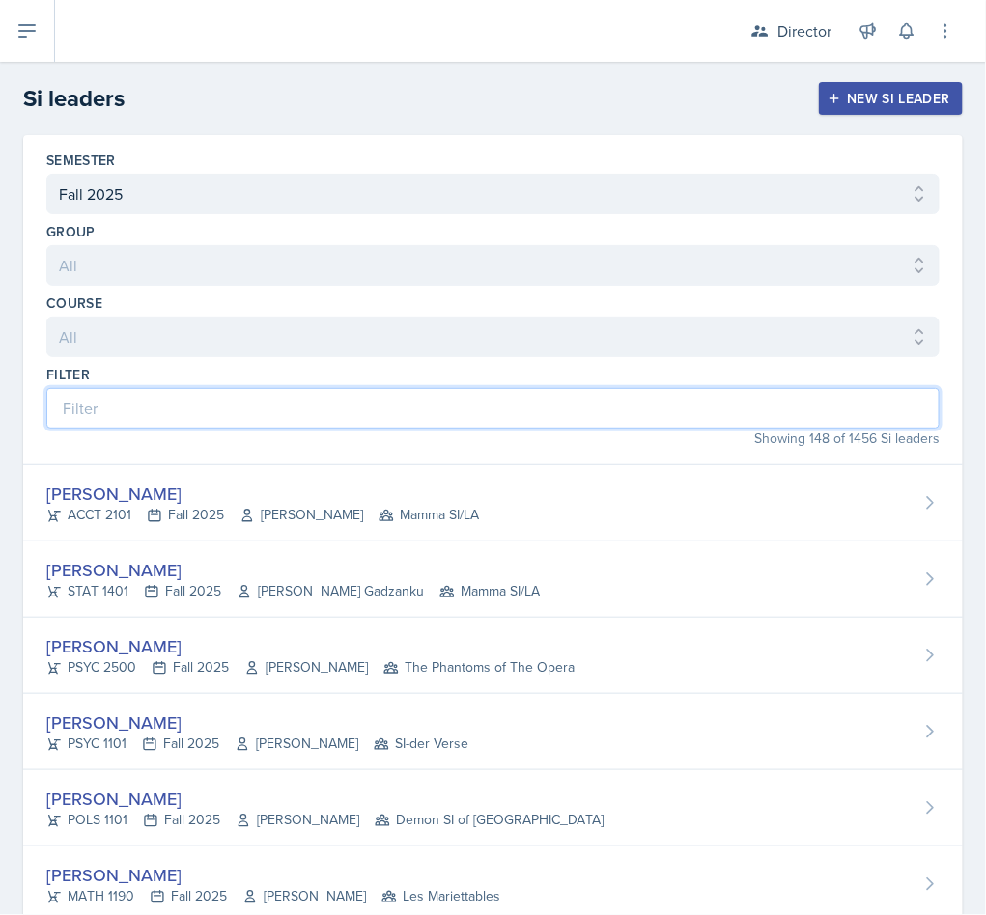
click at [360, 412] on input at bounding box center [492, 408] width 893 height 41
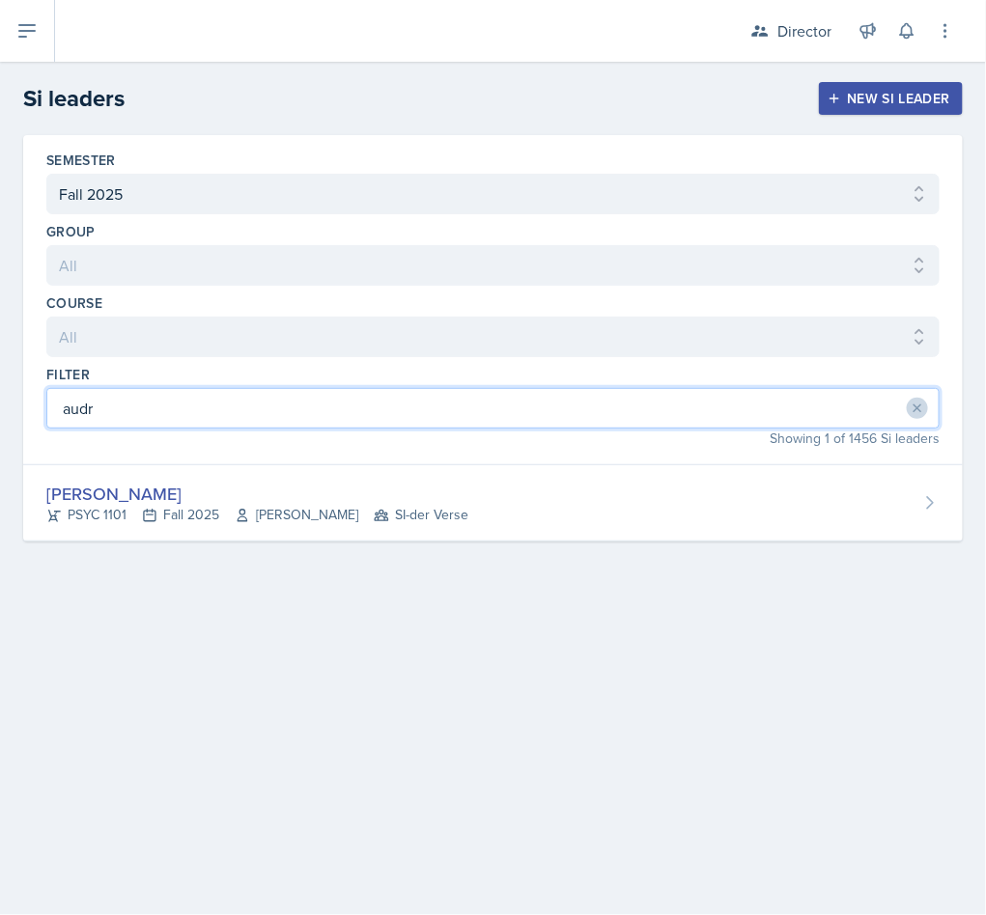
type input "audr"
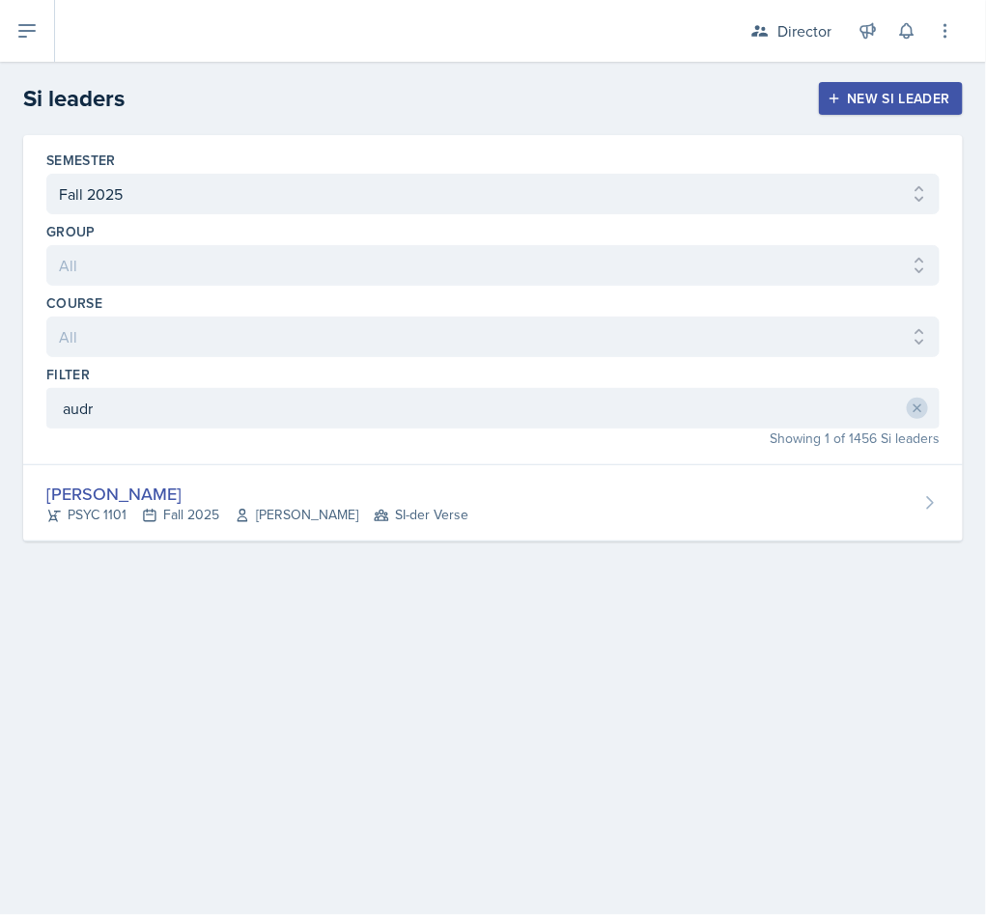
click at [371, 524] on div "PSYC 1101 Fall 2025 Andrew Crenshaw SI-der Verse" at bounding box center [257, 515] width 422 height 20
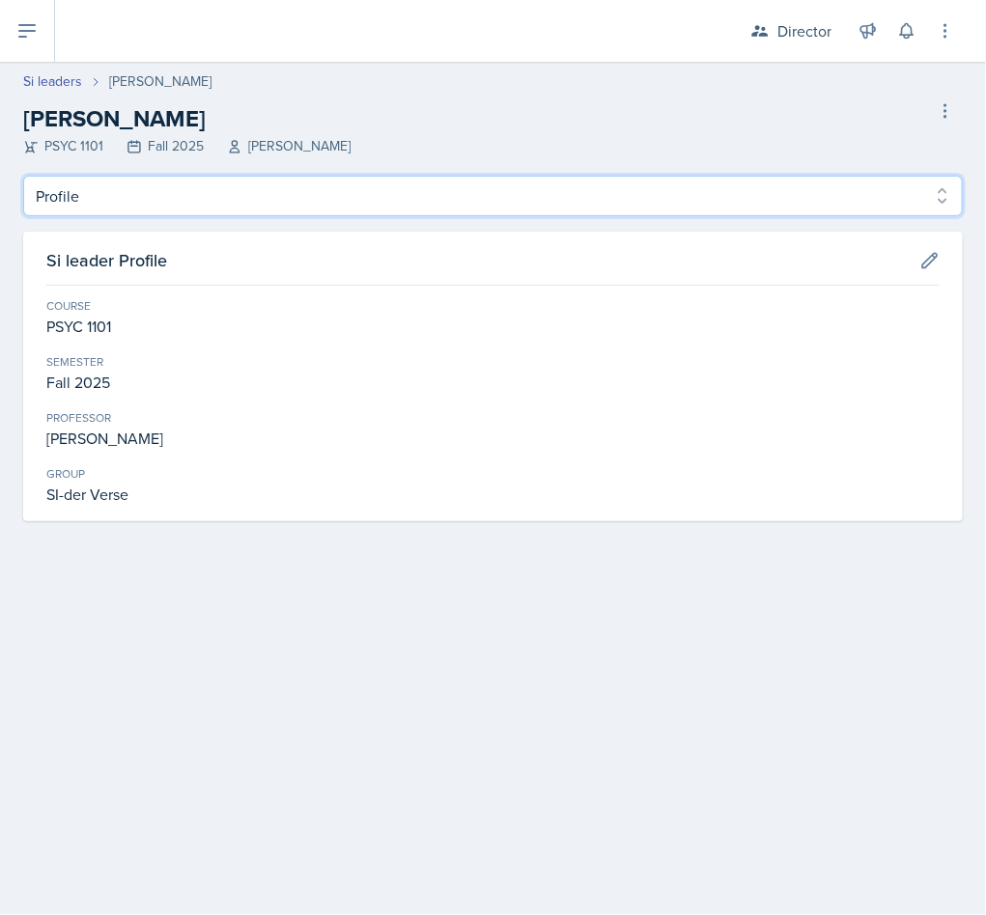
click at [201, 182] on select "Profile Planning Sheets Observation Forms Uploads" at bounding box center [492, 196] width 939 height 41
select select "Observation Forms"
click at [23, 176] on select "Profile Planning Sheets Observation Forms Uploads" at bounding box center [492, 196] width 939 height 41
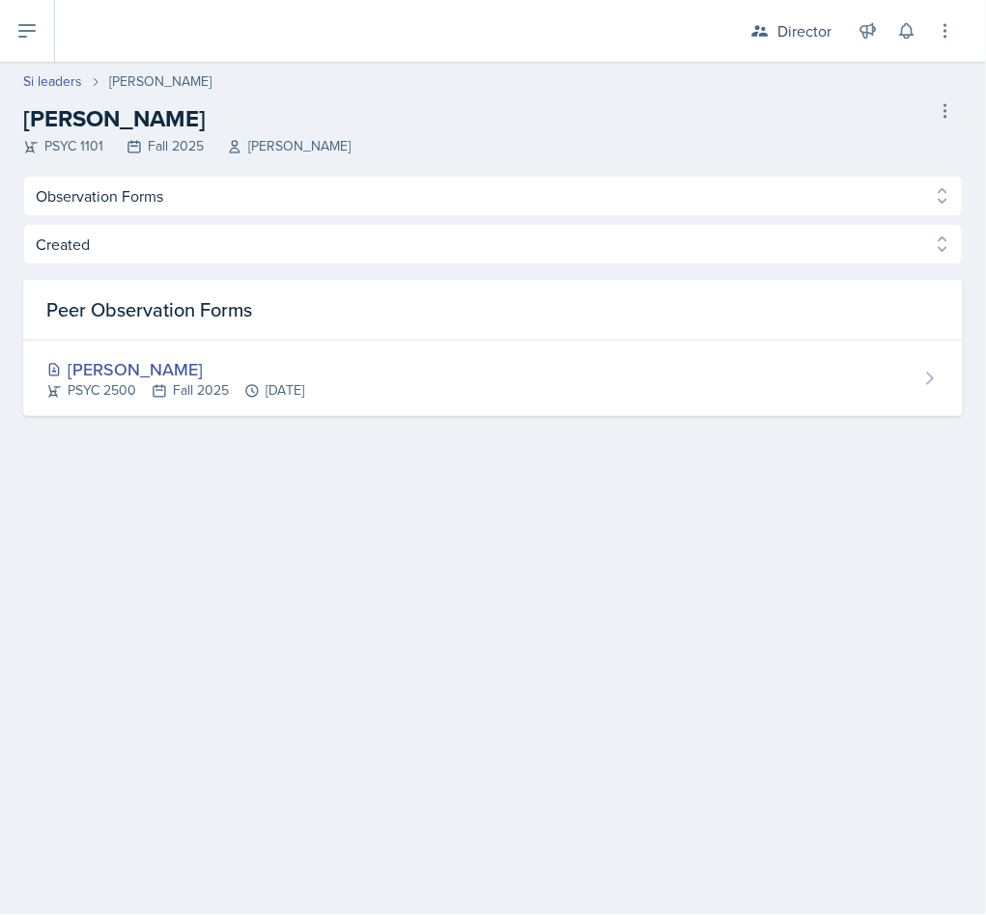
click at [43, 73] on link "Si leaders" at bounding box center [52, 81] width 59 height 20
select select "2bed604d-1099-4043-b1bc-2365e8740244"
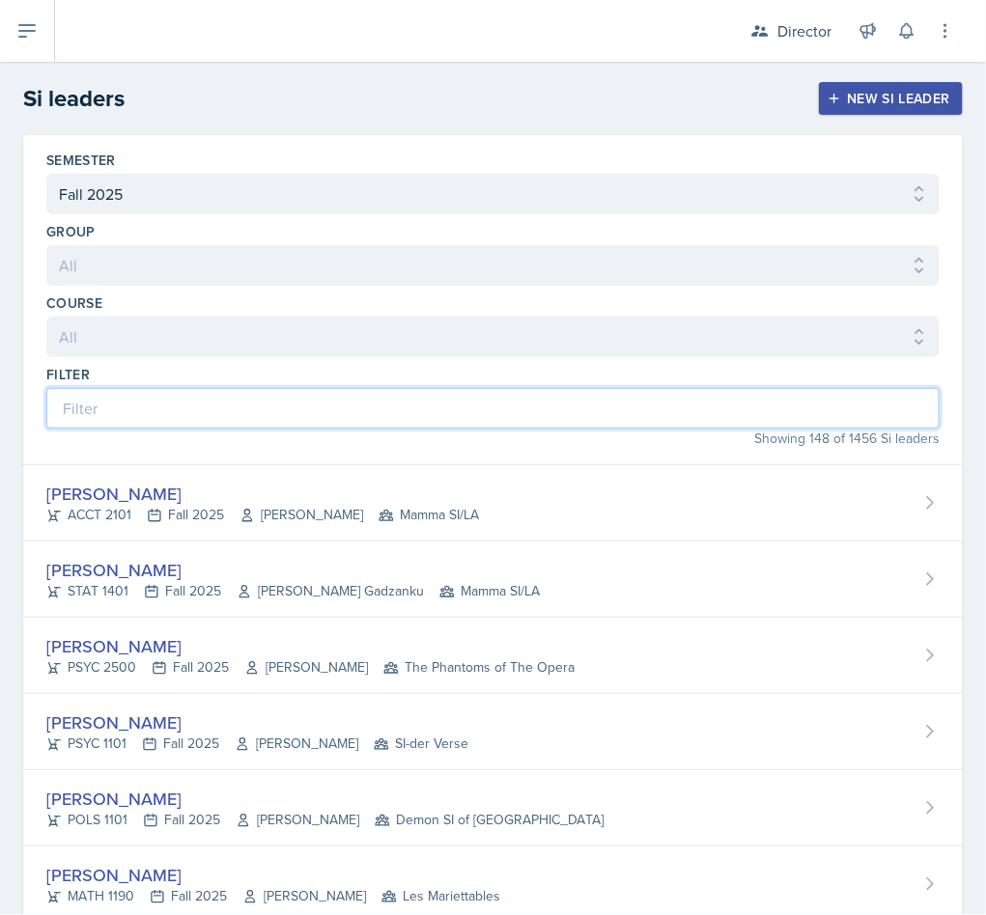
drag, startPoint x: 214, startPoint y: 421, endPoint x: 223, endPoint y: 404, distance: 19.4
click at [223, 404] on input at bounding box center [492, 408] width 893 height 41
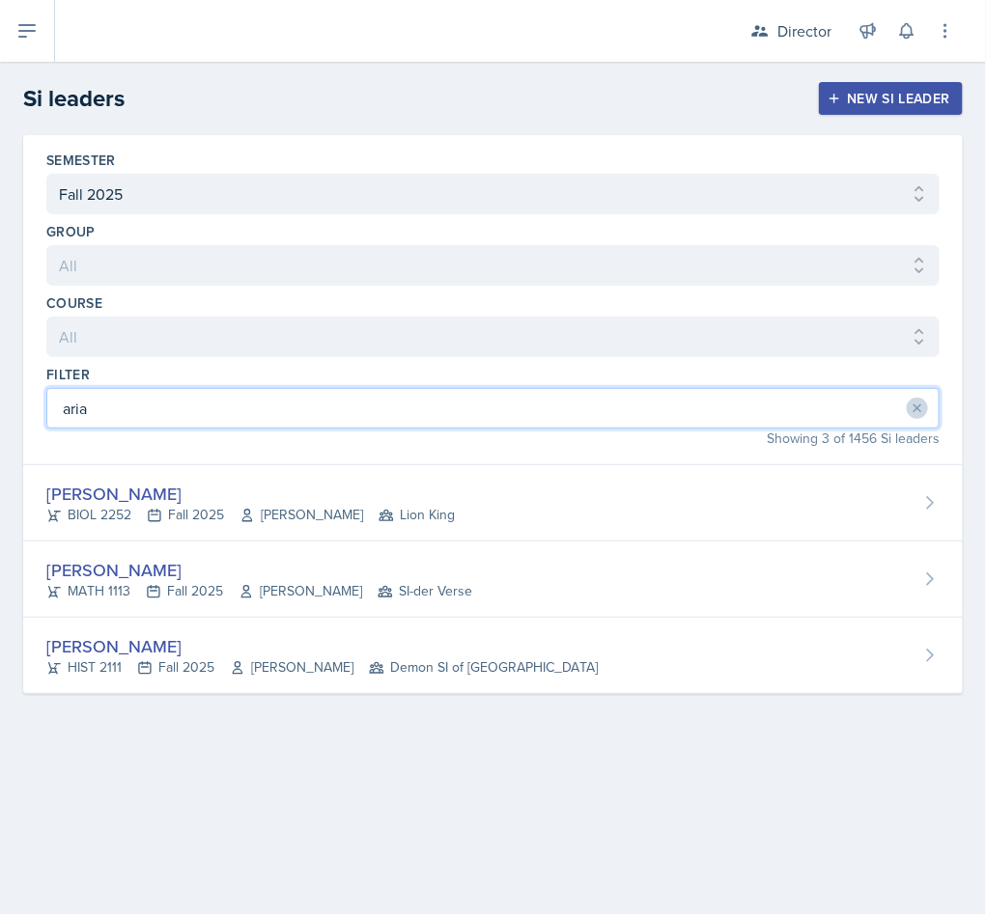
drag, startPoint x: 288, startPoint y: 404, endPoint x: 0, endPoint y: 397, distance: 287.8
click at [0, 397] on div "Semester All Fall 2025 Summer 2025 Spring 2025 Fall 2024 Summer 2024 Spring 202…" at bounding box center [493, 437] width 986 height 605
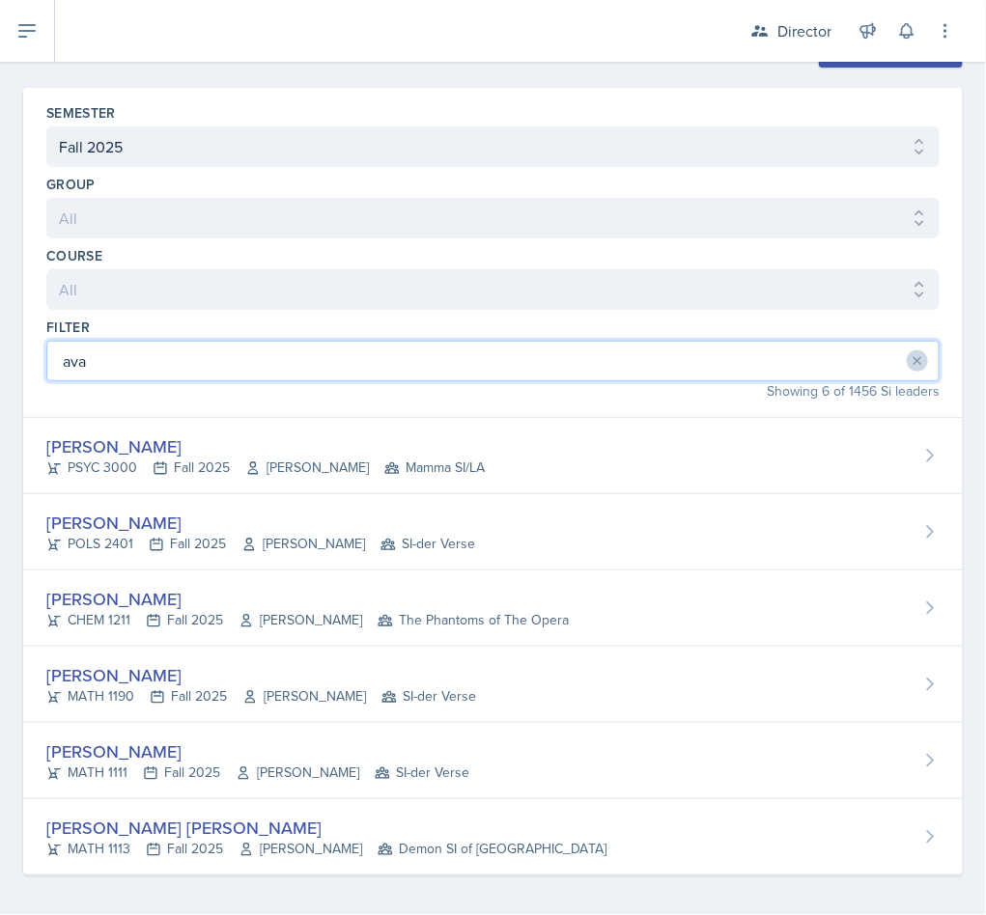
scroll to position [61, 0]
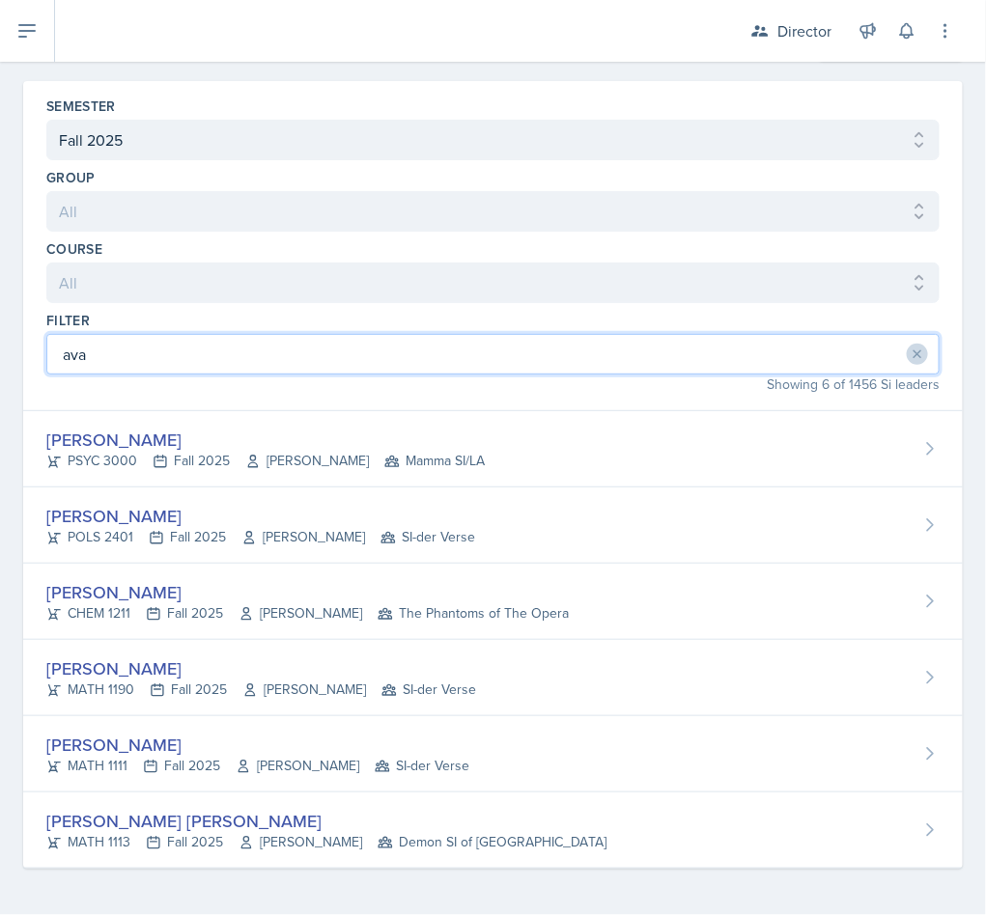
type input "ava"
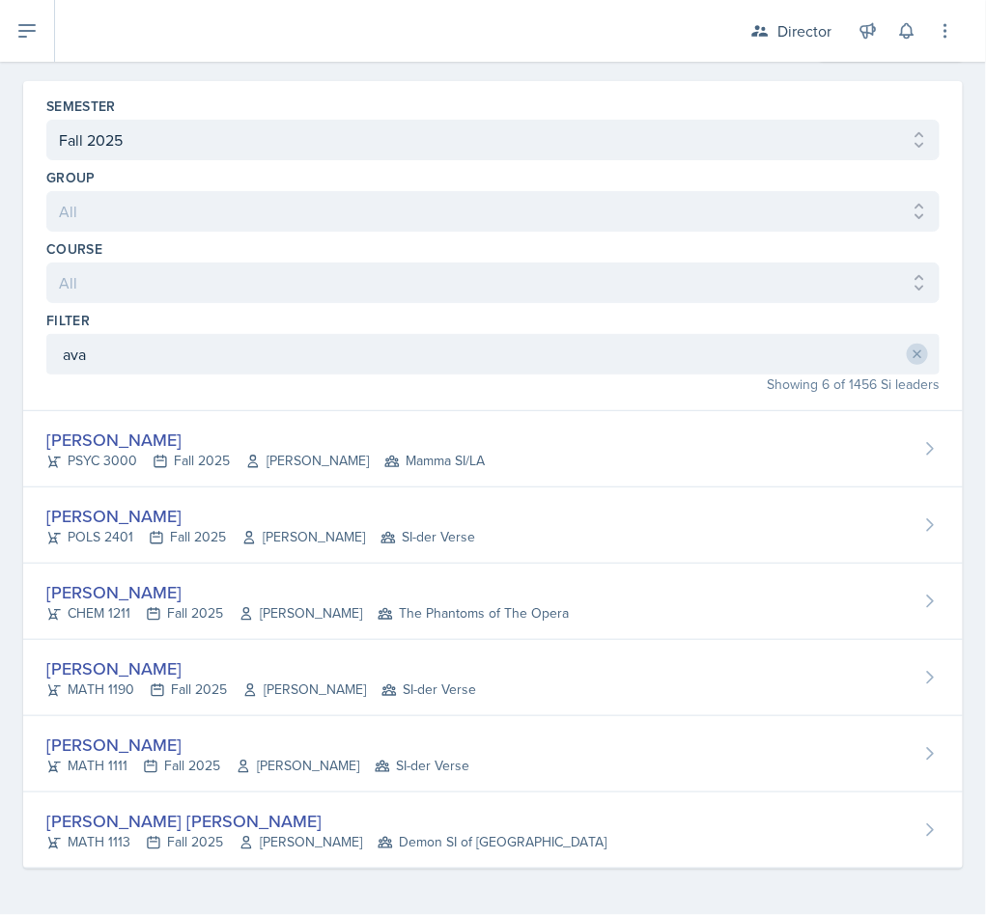
click at [163, 727] on div "Ava Richardson MATH 1111 Fall 2025 Irina Paschenko SI-der Verse" at bounding box center [492, 754] width 939 height 76
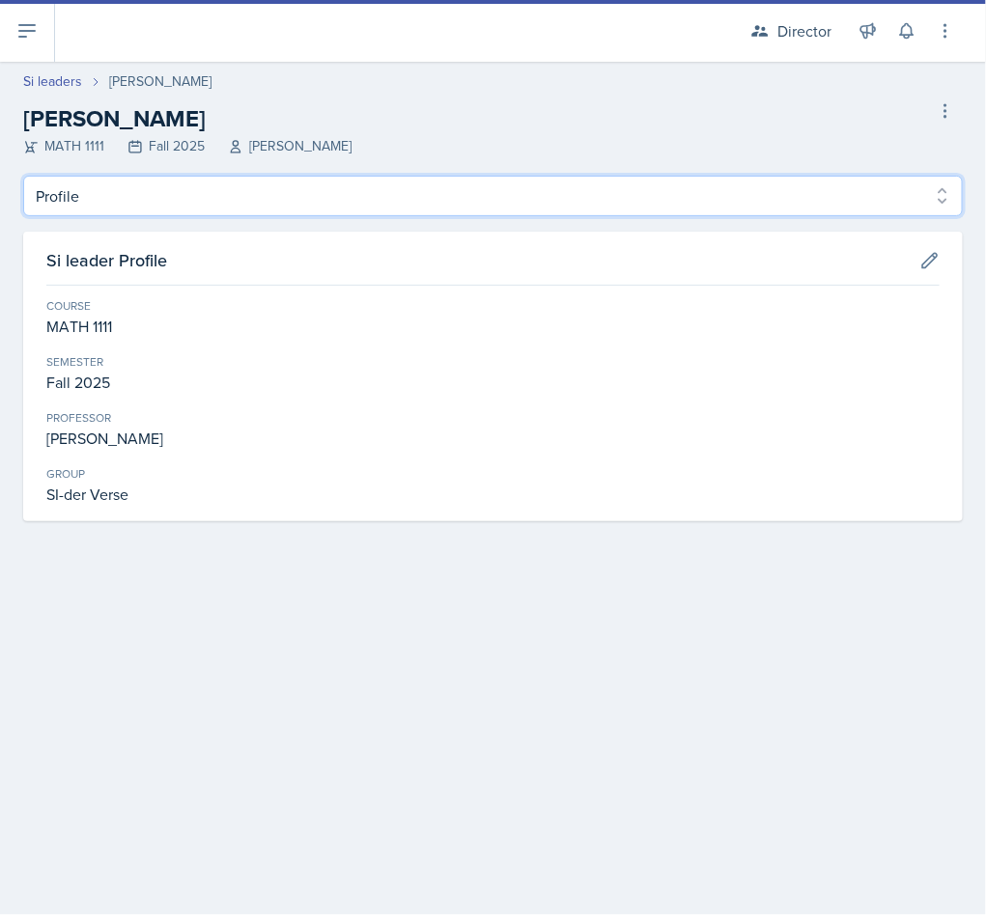
click at [319, 188] on select "Profile Planning Sheets Observation Forms Uploads" at bounding box center [492, 196] width 939 height 41
select select "Observation Forms"
click at [23, 176] on select "Profile Planning Sheets Observation Forms Uploads" at bounding box center [492, 196] width 939 height 41
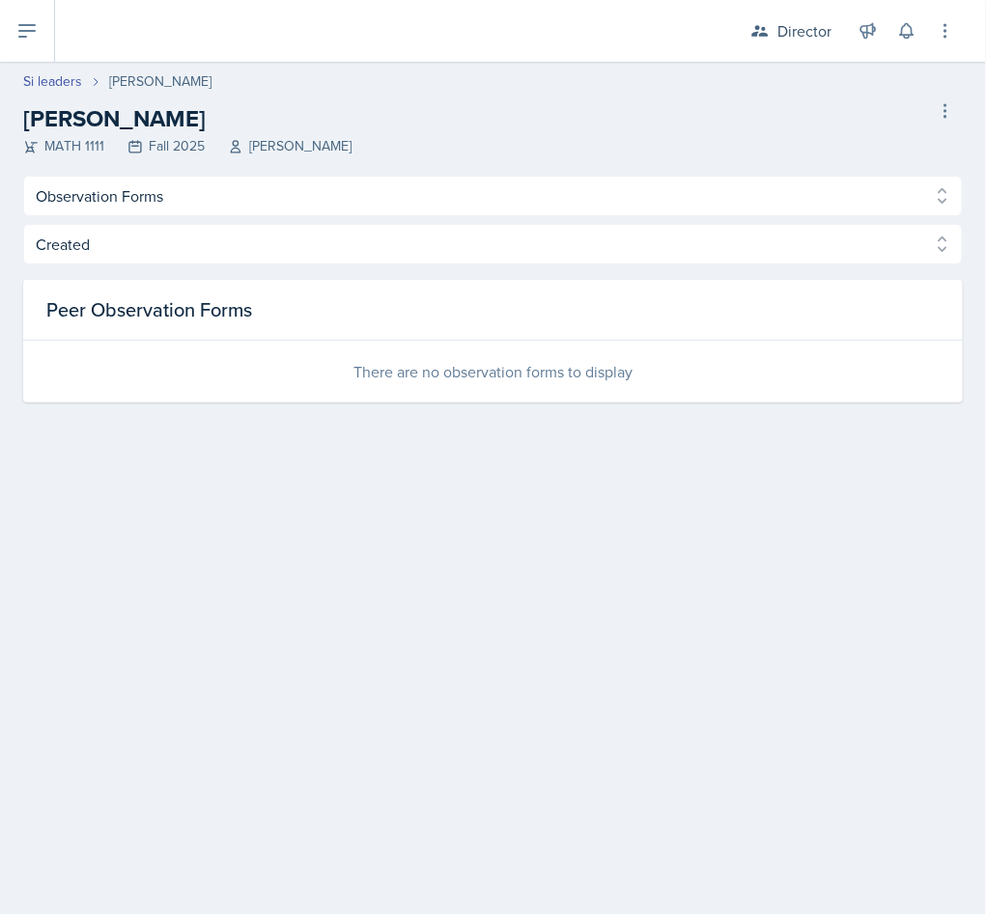
click at [70, 78] on link "Si leaders" at bounding box center [52, 81] width 59 height 20
select select "2bed604d-1099-4043-b1bc-2365e8740244"
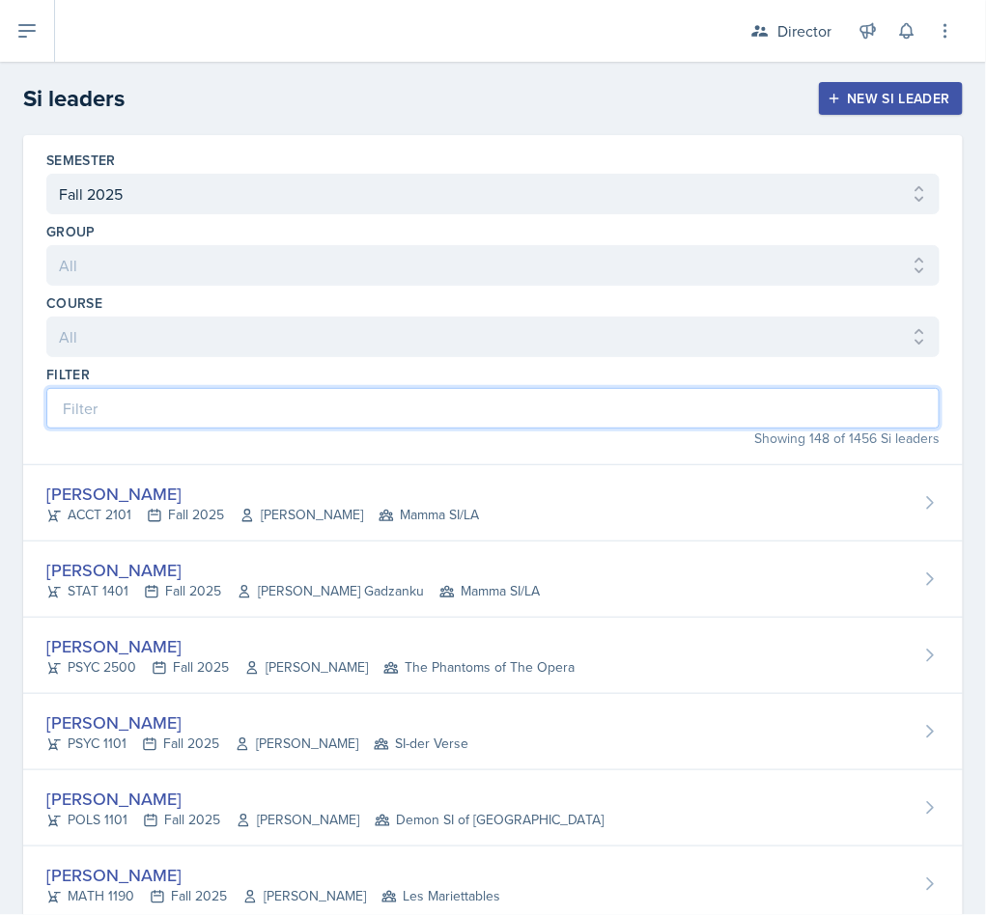
click at [154, 414] on input at bounding box center [492, 408] width 893 height 41
click at [568, 412] on input at bounding box center [492, 408] width 893 height 41
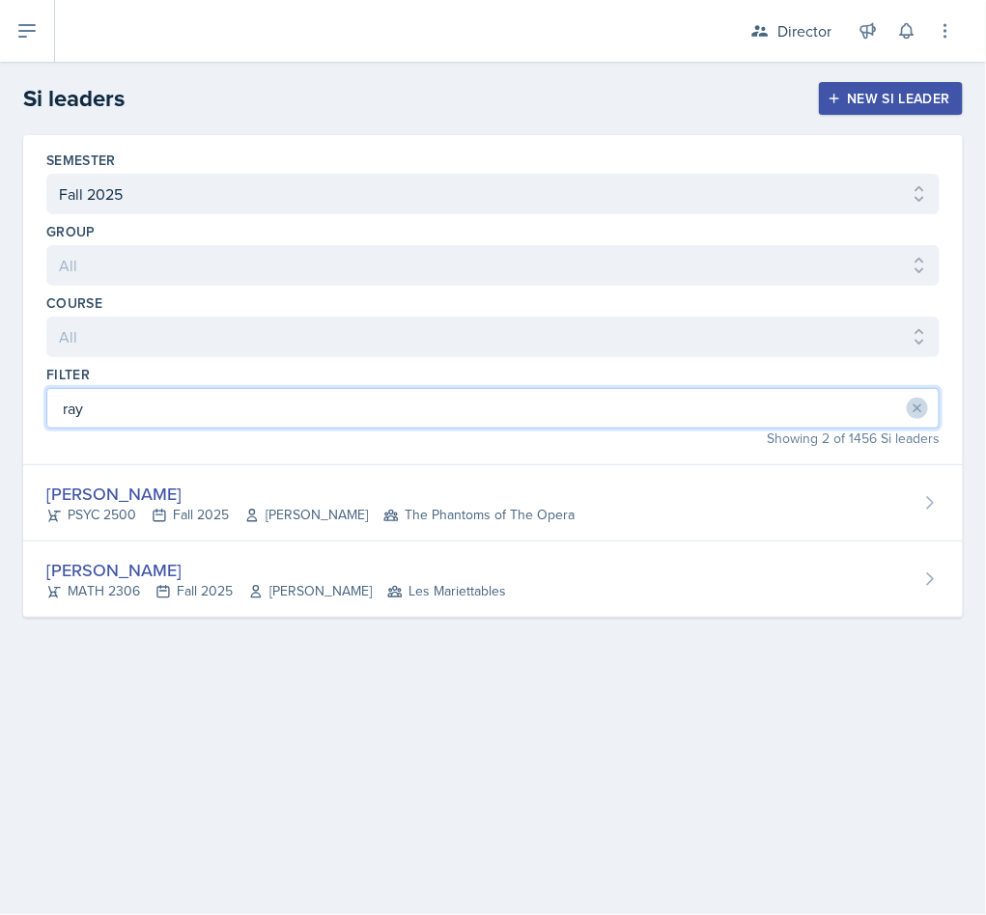
type input "ray"
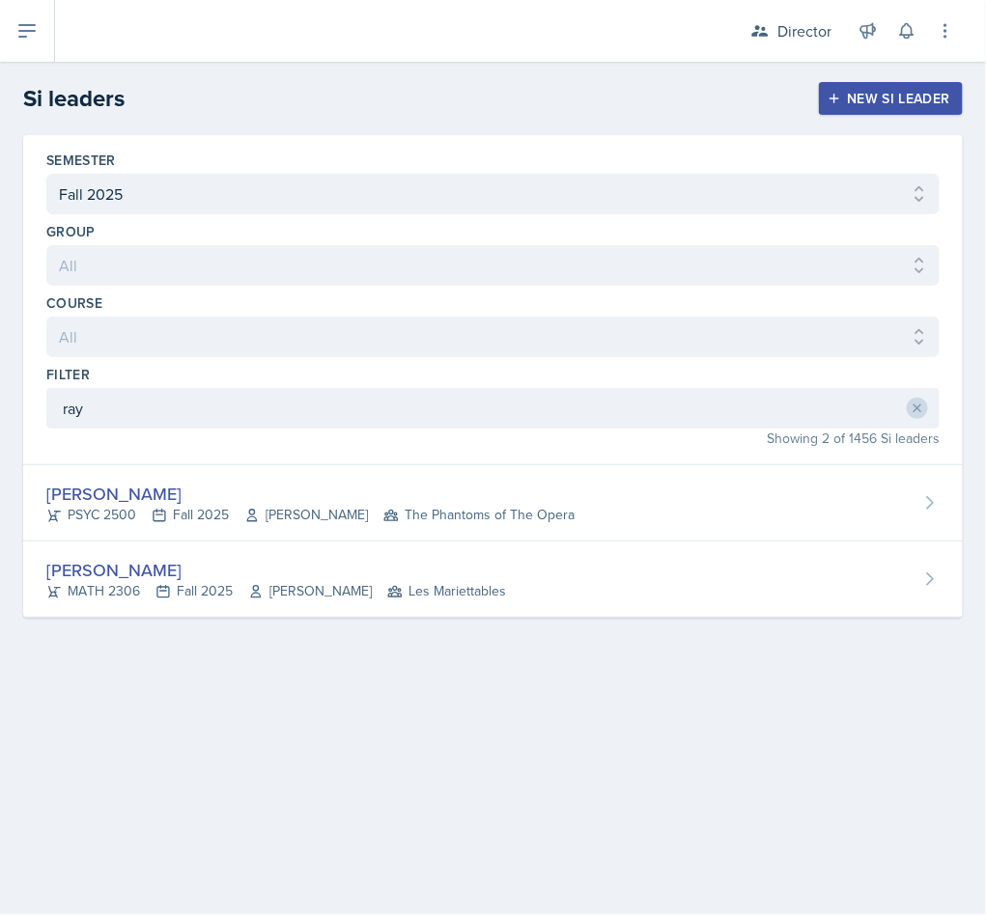
click at [421, 488] on div "[PERSON_NAME]" at bounding box center [310, 494] width 528 height 26
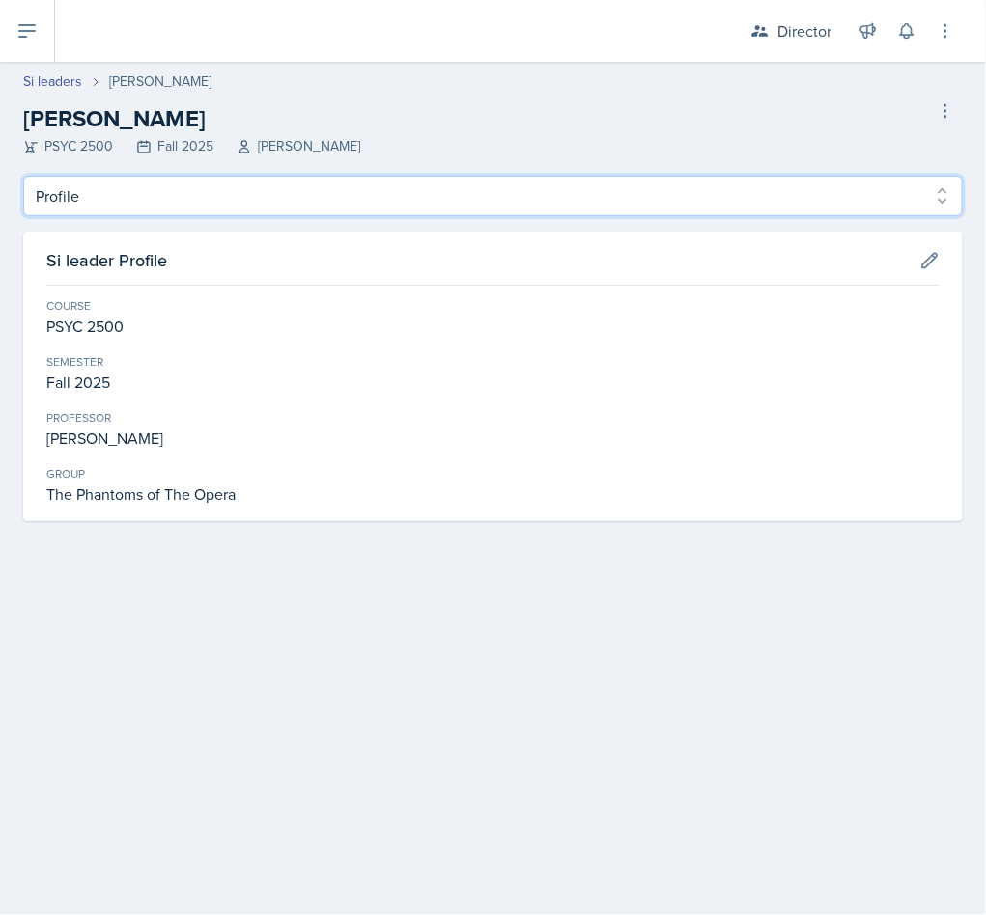
click at [369, 178] on select "Profile Planning Sheets Observation Forms Uploads" at bounding box center [492, 196] width 939 height 41
click at [23, 176] on select "Profile Planning Sheets Observation Forms Uploads" at bounding box center [492, 196] width 939 height 41
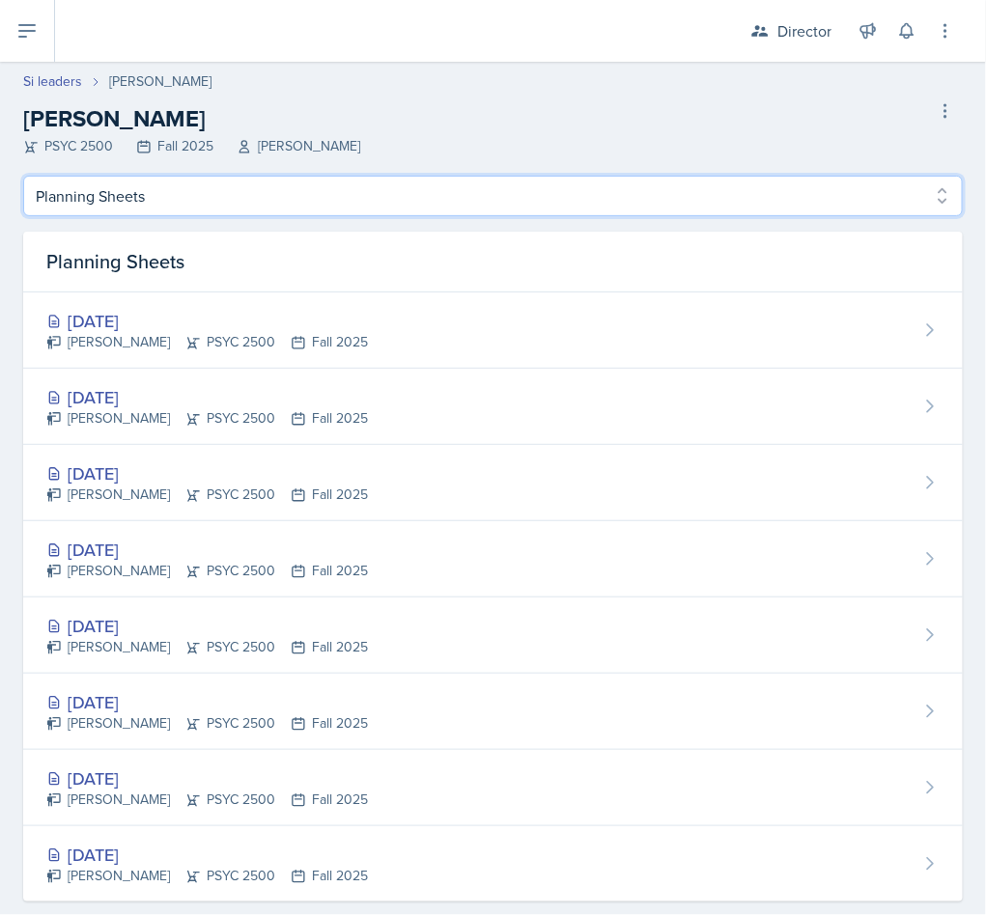
drag, startPoint x: 319, startPoint y: 203, endPoint x: 305, endPoint y: 214, distance: 17.8
click at [319, 201] on select "Profile Planning Sheets Observation Forms Uploads" at bounding box center [492, 196] width 939 height 41
select select "Observation Forms"
click at [23, 176] on select "Profile Planning Sheets Observation Forms Uploads" at bounding box center [492, 196] width 939 height 41
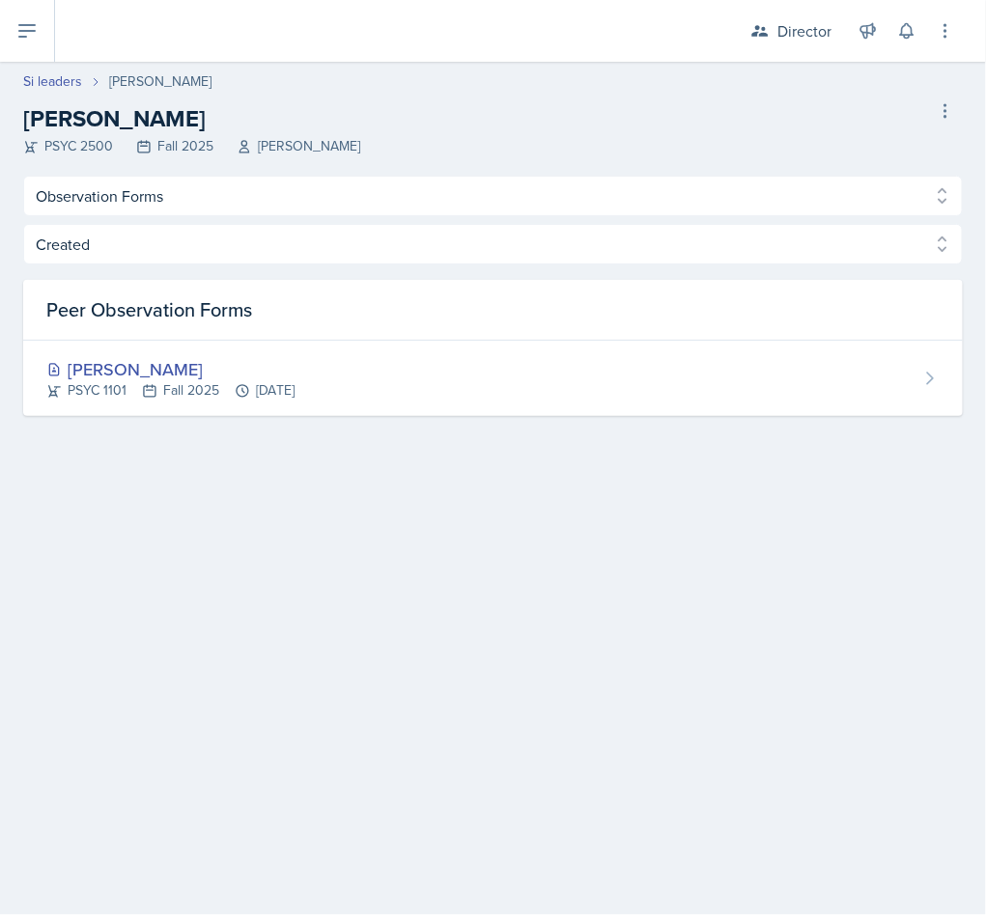
click at [50, 70] on header "Si leaders Rayann Afani Rayann Afani PSYC 2500 Fall 2025 Mona Swallow Delete Si…" at bounding box center [493, 119] width 986 height 114
click at [59, 76] on link "Si leaders" at bounding box center [52, 81] width 59 height 20
select select "2bed604d-1099-4043-b1bc-2365e8740244"
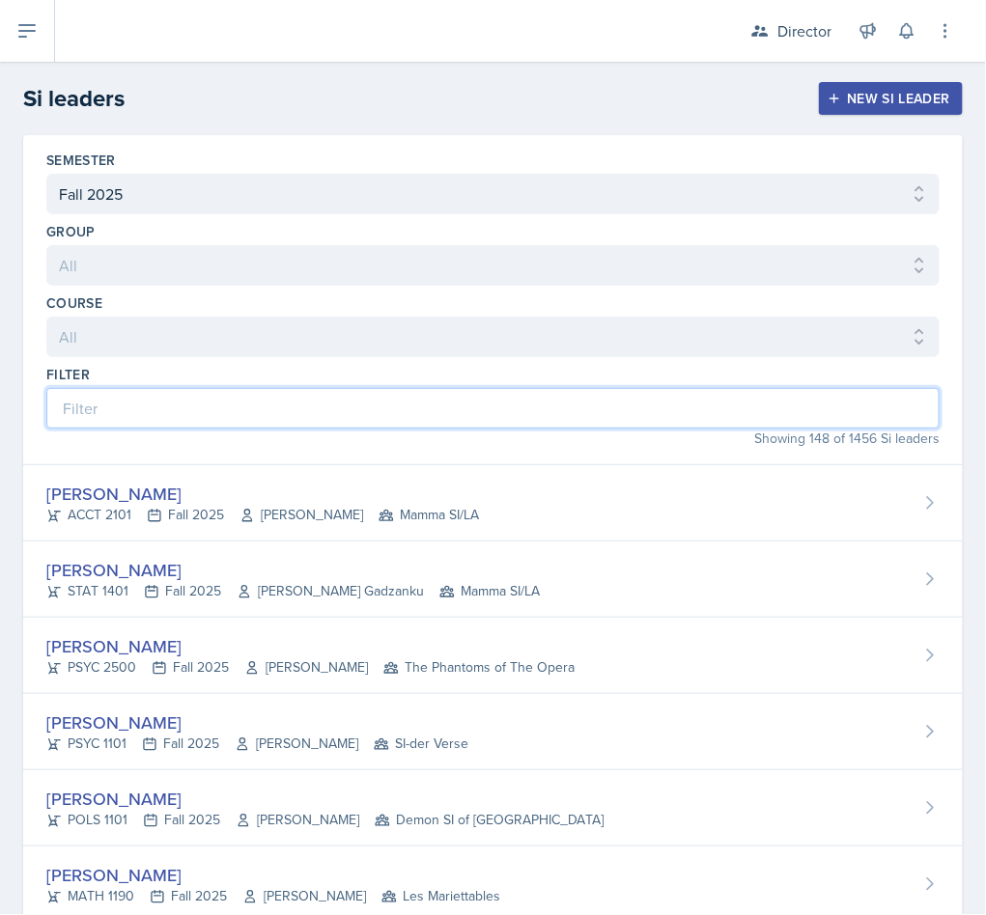
click at [249, 406] on input at bounding box center [492, 408] width 893 height 41
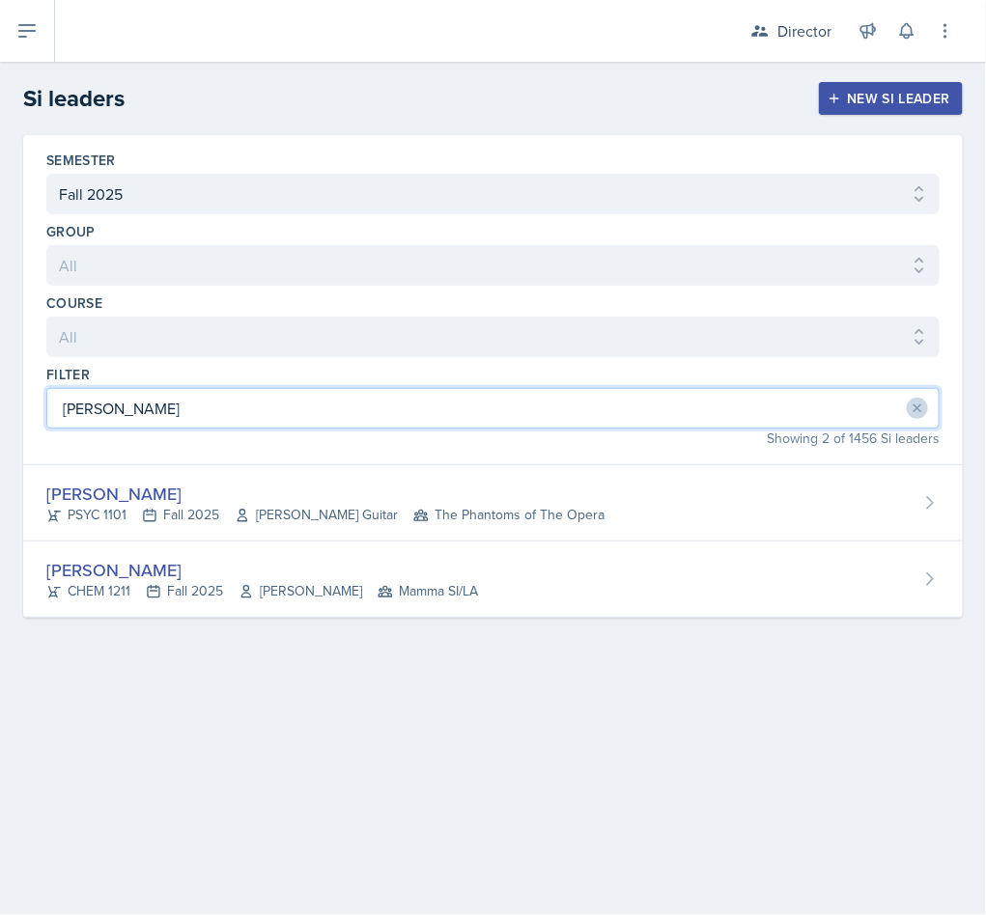
type input "kyl"
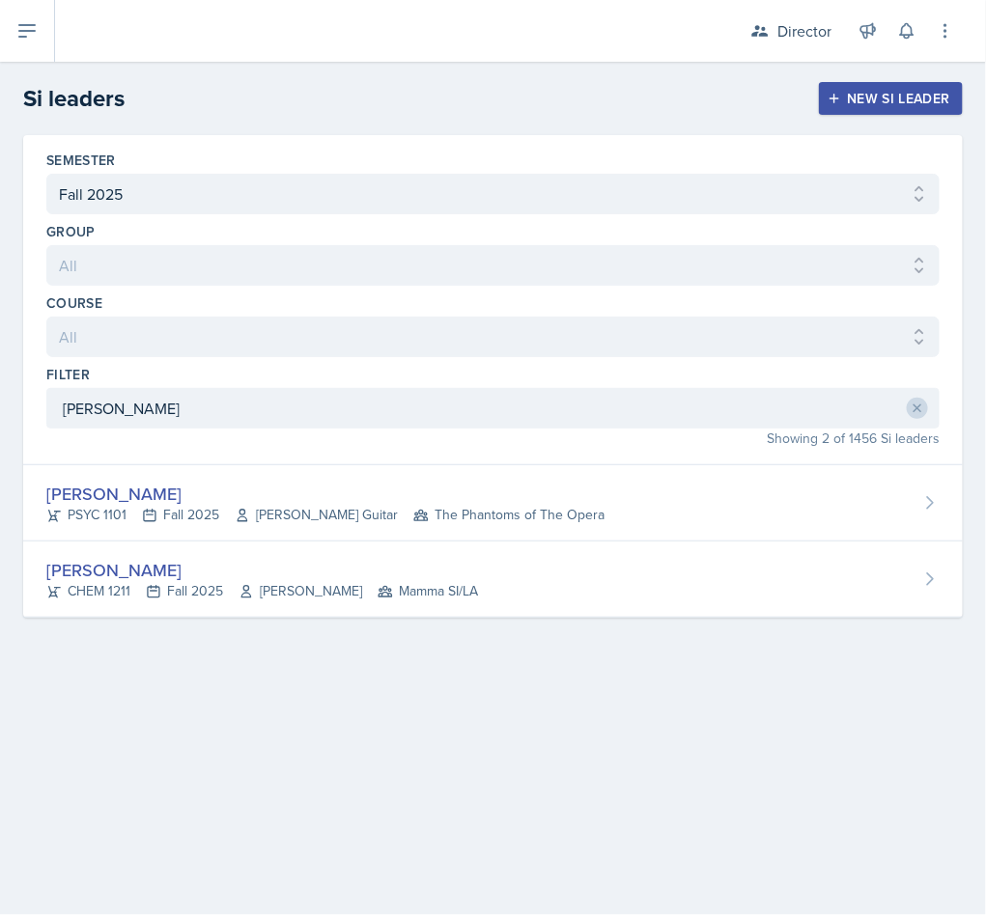
click at [235, 508] on span "Amanda Guitar" at bounding box center [316, 515] width 163 height 20
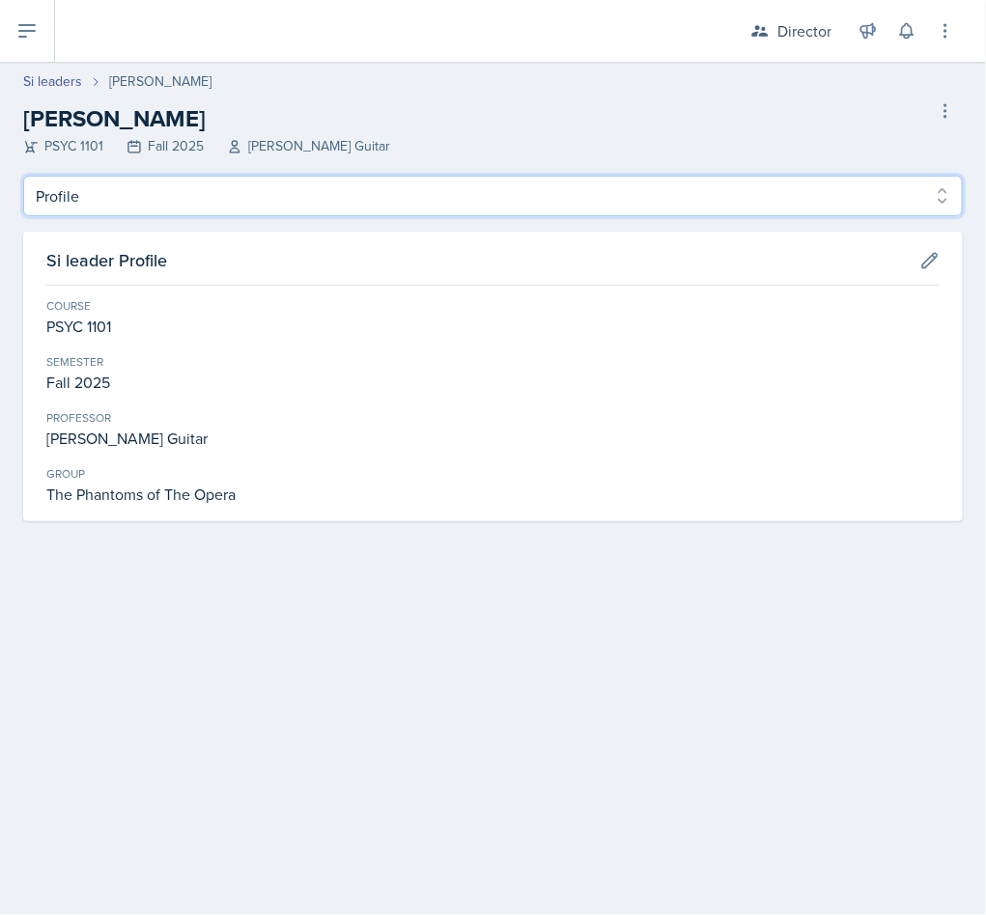
click at [333, 198] on select "Profile Planning Sheets Observation Forms Uploads" at bounding box center [492, 196] width 939 height 41
click at [23, 176] on select "Profile Planning Sheets Observation Forms Uploads" at bounding box center [492, 196] width 939 height 41
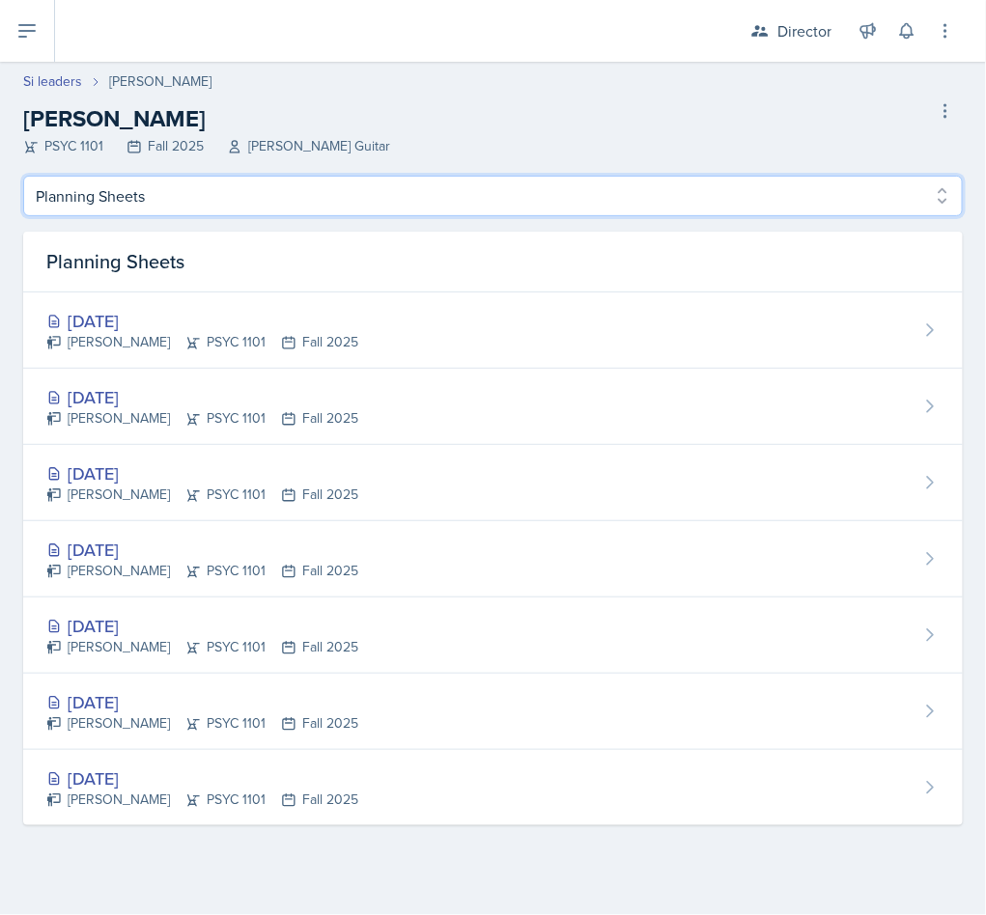
drag, startPoint x: 336, startPoint y: 189, endPoint x: 319, endPoint y: 214, distance: 30.5
click at [336, 189] on select "Profile Planning Sheets Observation Forms Uploads" at bounding box center [492, 196] width 939 height 41
select select "Observation Forms"
click at [23, 176] on select "Profile Planning Sheets Observation Forms Uploads" at bounding box center [492, 196] width 939 height 41
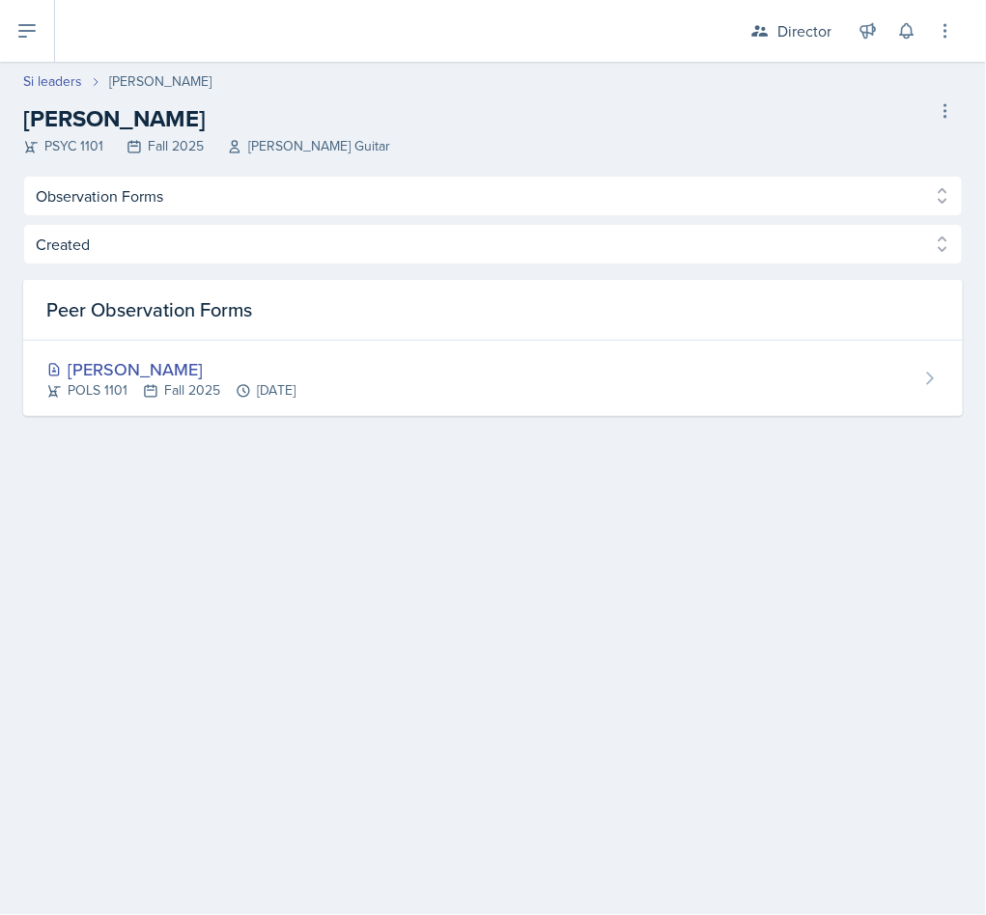
click at [56, 73] on link "Si leaders" at bounding box center [52, 81] width 59 height 20
select select "2bed604d-1099-4043-b1bc-2365e8740244"
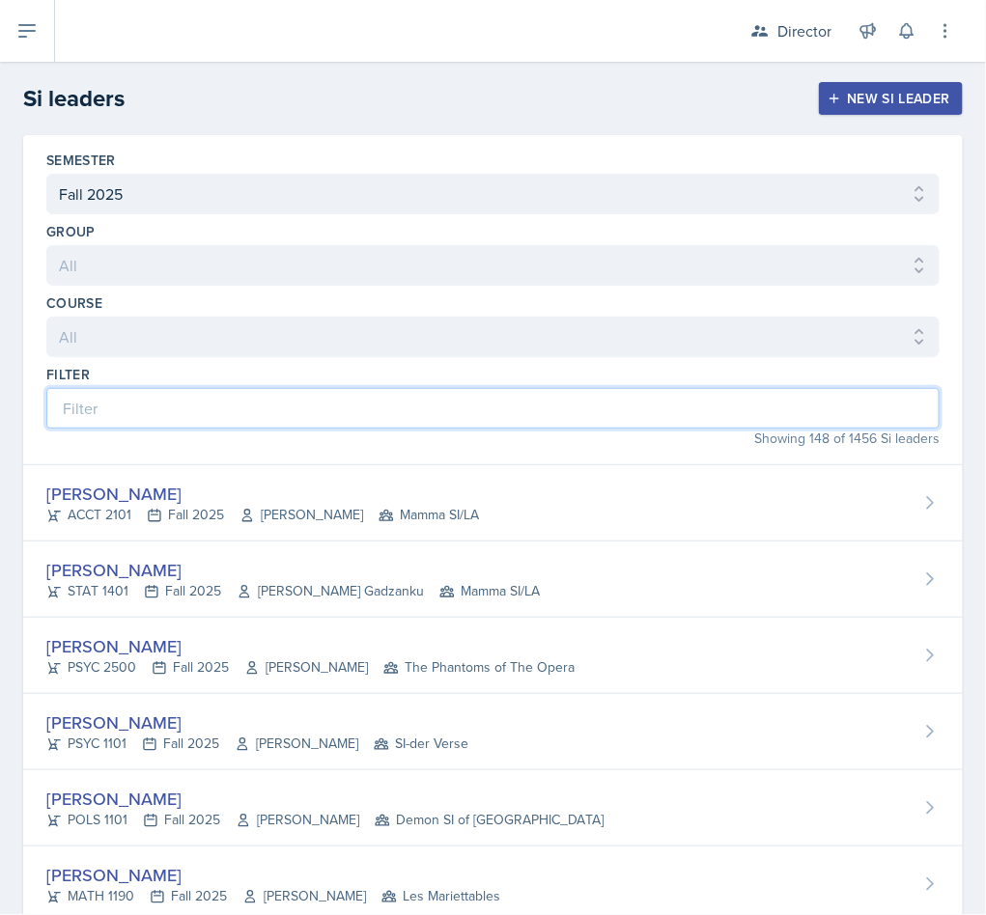
click at [122, 397] on input at bounding box center [492, 408] width 893 height 41
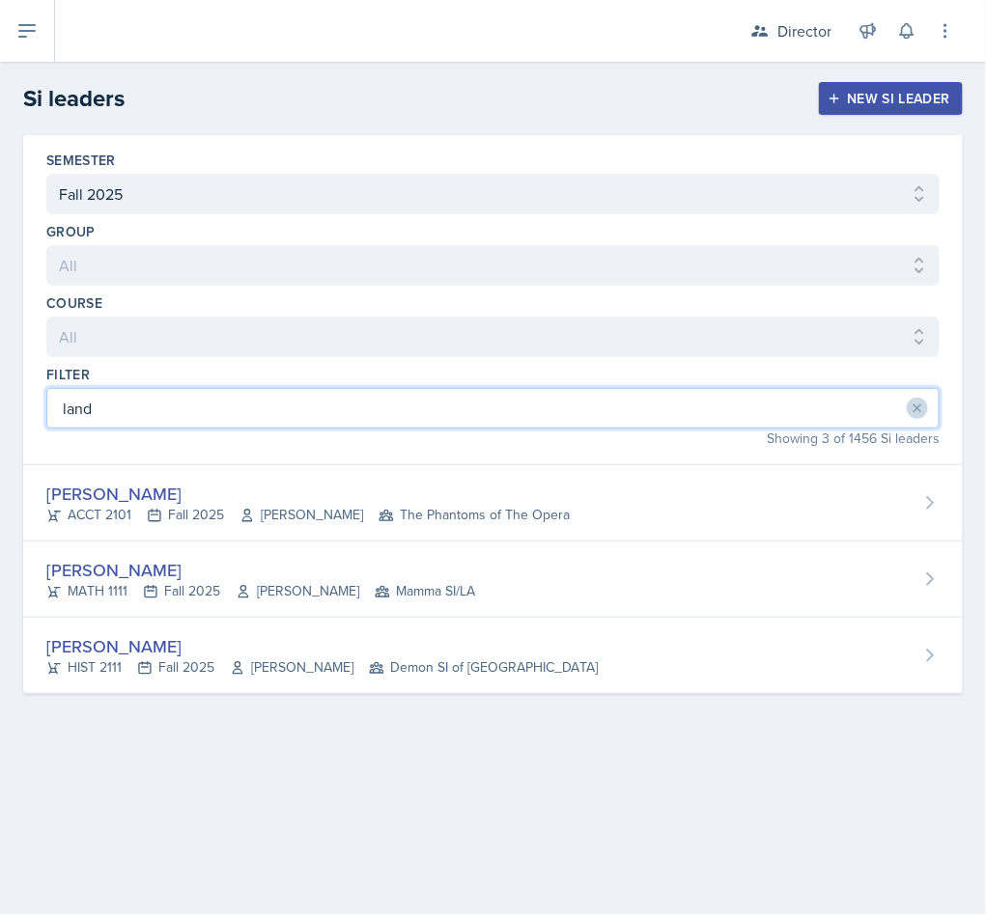
type input "land"
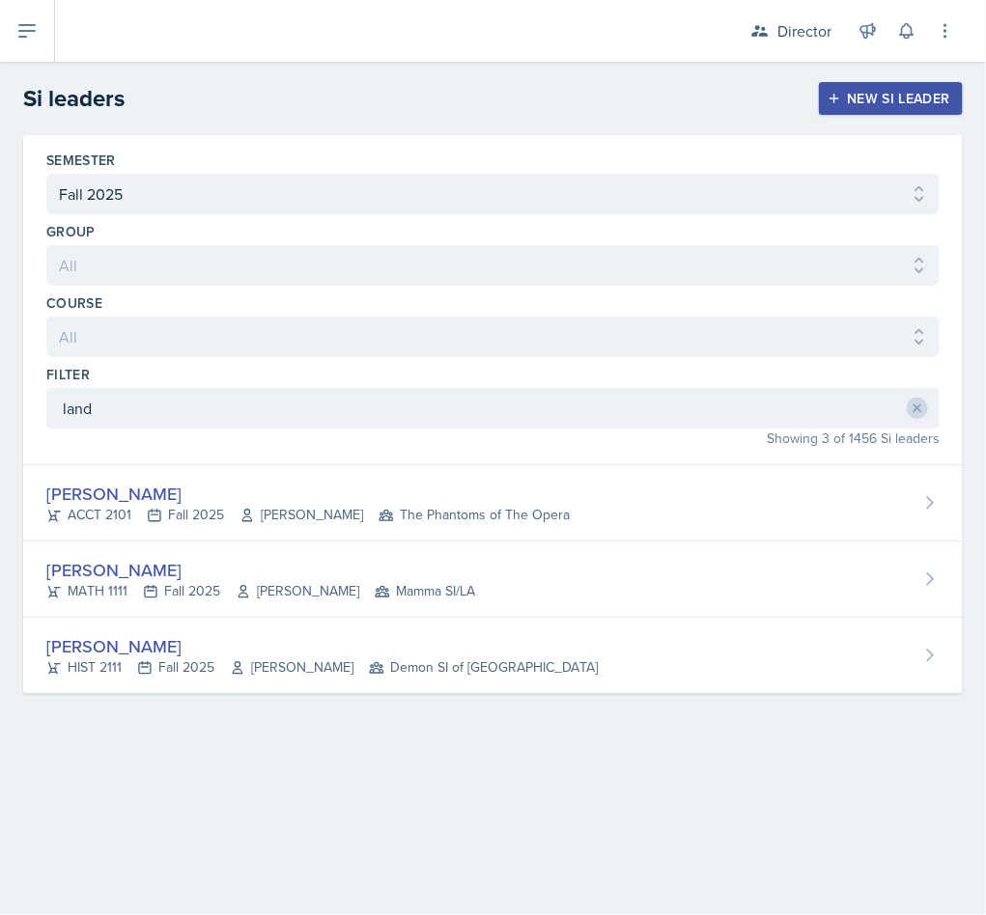
click at [207, 542] on div "Landrea Bishop ACCT 2101 Fall 2025 Stephanie Miller The Phantoms of The Opera" at bounding box center [492, 503] width 939 height 76
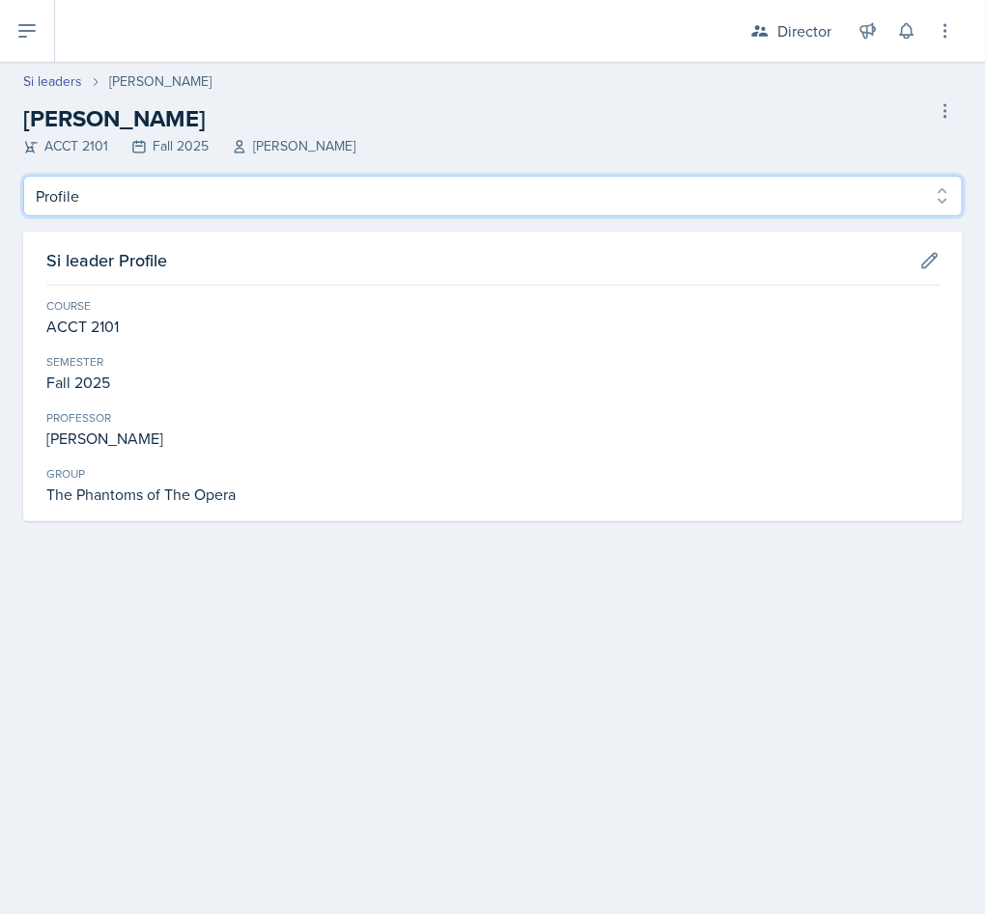
click at [256, 194] on select "Profile Planning Sheets Observation Forms Uploads" at bounding box center [492, 196] width 939 height 41
select select "Observation Forms"
click at [23, 176] on select "Profile Planning Sheets Observation Forms Uploads" at bounding box center [492, 196] width 939 height 41
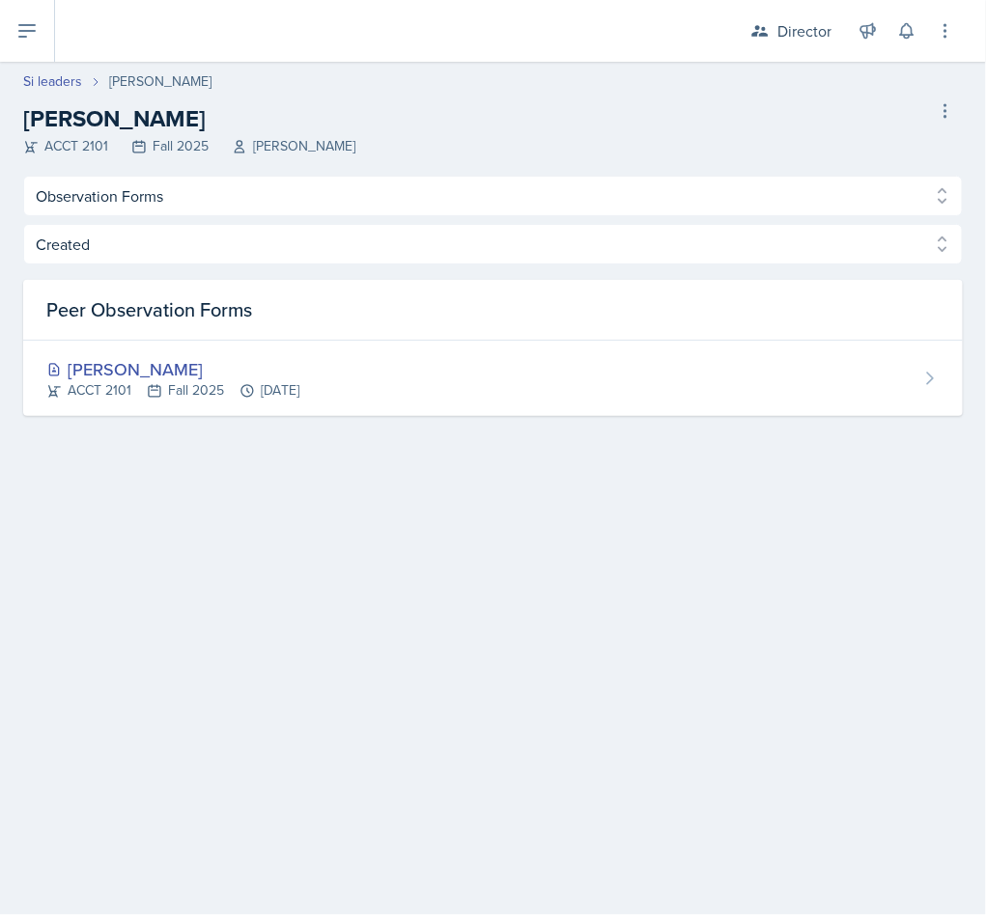
drag, startPoint x: 58, startPoint y: 58, endPoint x: 53, endPoint y: 81, distance: 23.7
click at [55, 79] on div "Director Director Team lead Ka-Chow Crew / Spring 2025 Team lead Yoshi / Fall 2…" at bounding box center [493, 457] width 986 height 915
click at [53, 85] on link "Si leaders" at bounding box center [52, 81] width 59 height 20
select select "2bed604d-1099-4043-b1bc-2365e8740244"
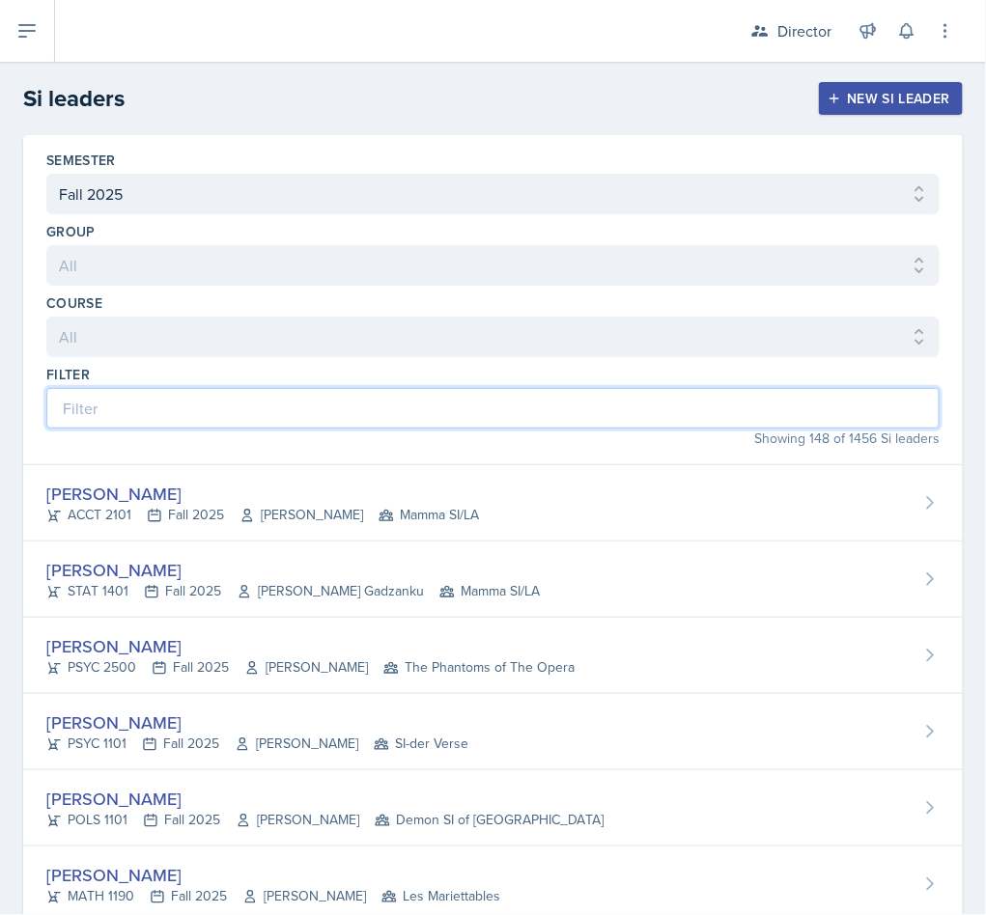
click at [330, 417] on input at bounding box center [492, 408] width 893 height 41
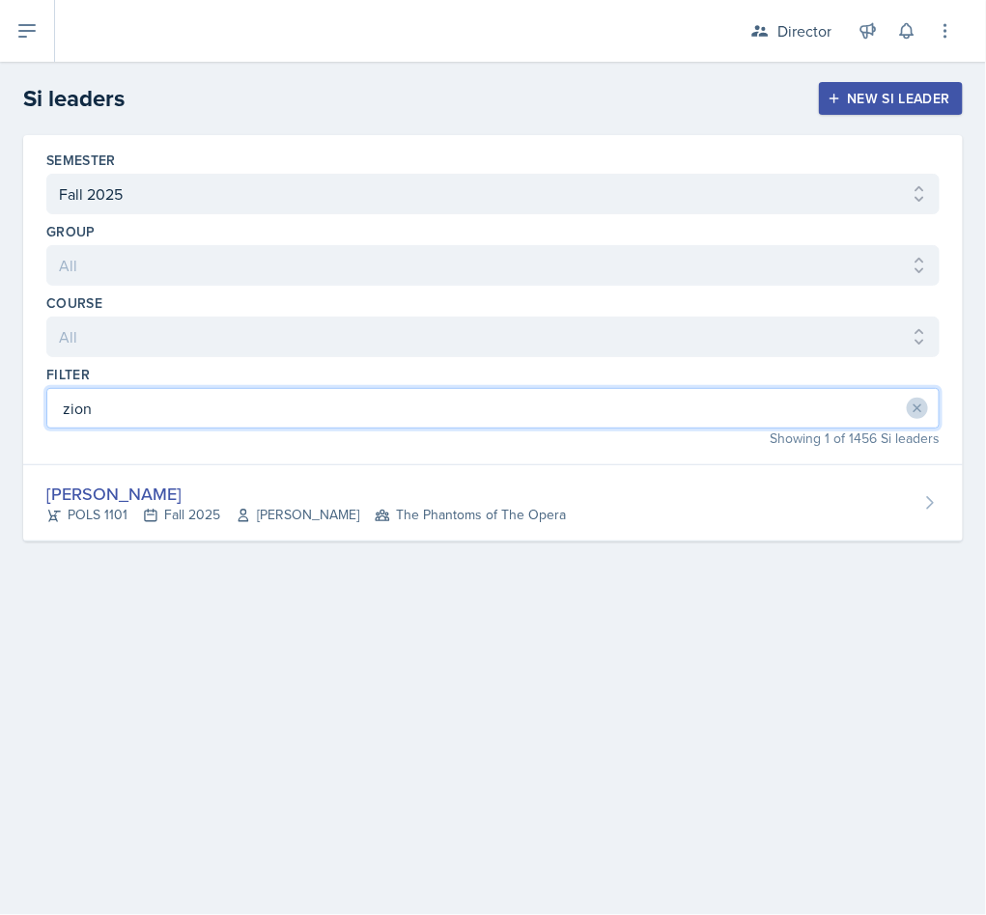
type input "zion"
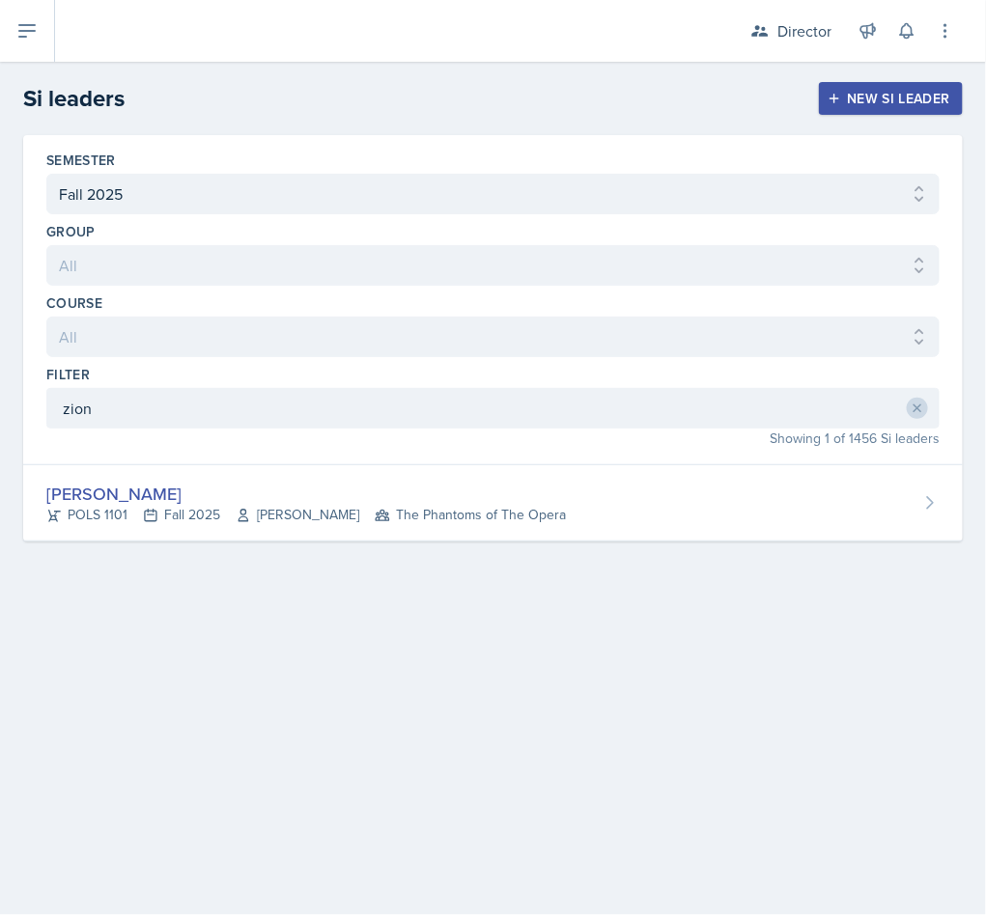
click at [443, 530] on div "Zion-Raphael Clark POLS 1101 Fall 2025 Jennifer Cantor The Phantoms of The Opera" at bounding box center [492, 503] width 939 height 76
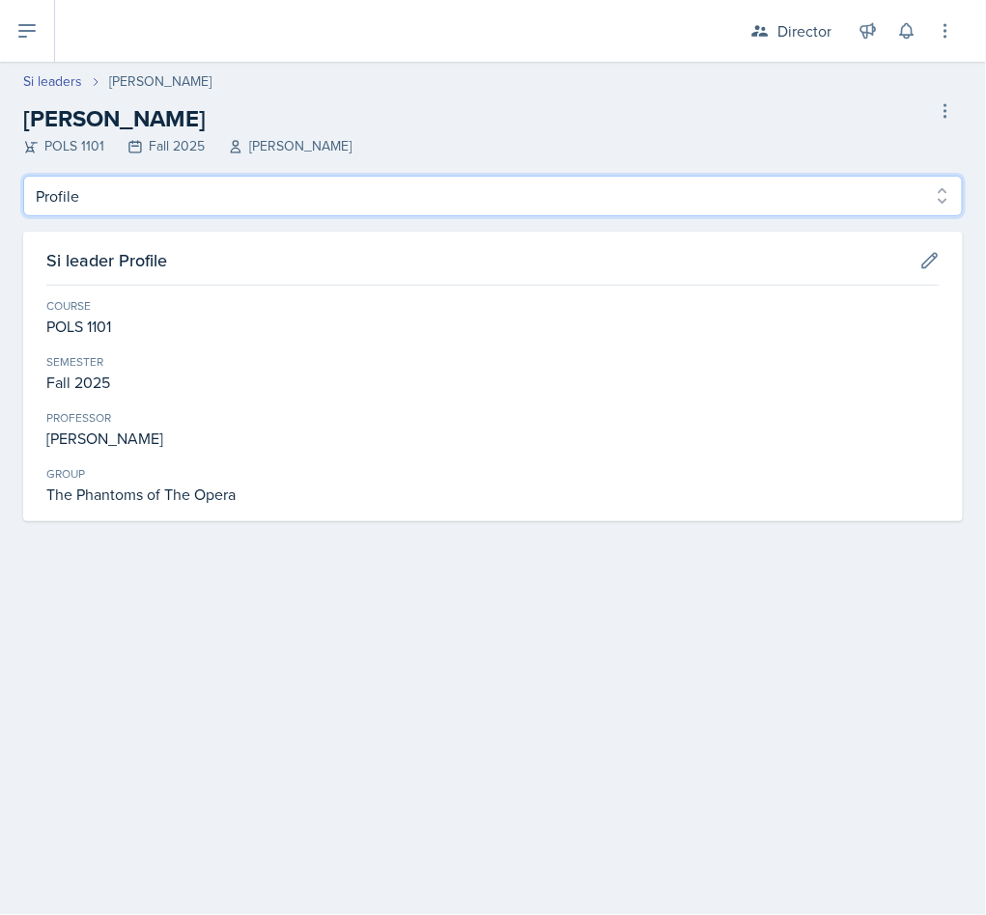
drag, startPoint x: 240, startPoint y: 182, endPoint x: 241, endPoint y: 211, distance: 29.0
click at [240, 182] on select "Profile Planning Sheets Observation Forms Uploads" at bounding box center [492, 196] width 939 height 41
select select "Observation Forms"
click at [23, 176] on select "Profile Planning Sheets Observation Forms Uploads" at bounding box center [492, 196] width 939 height 41
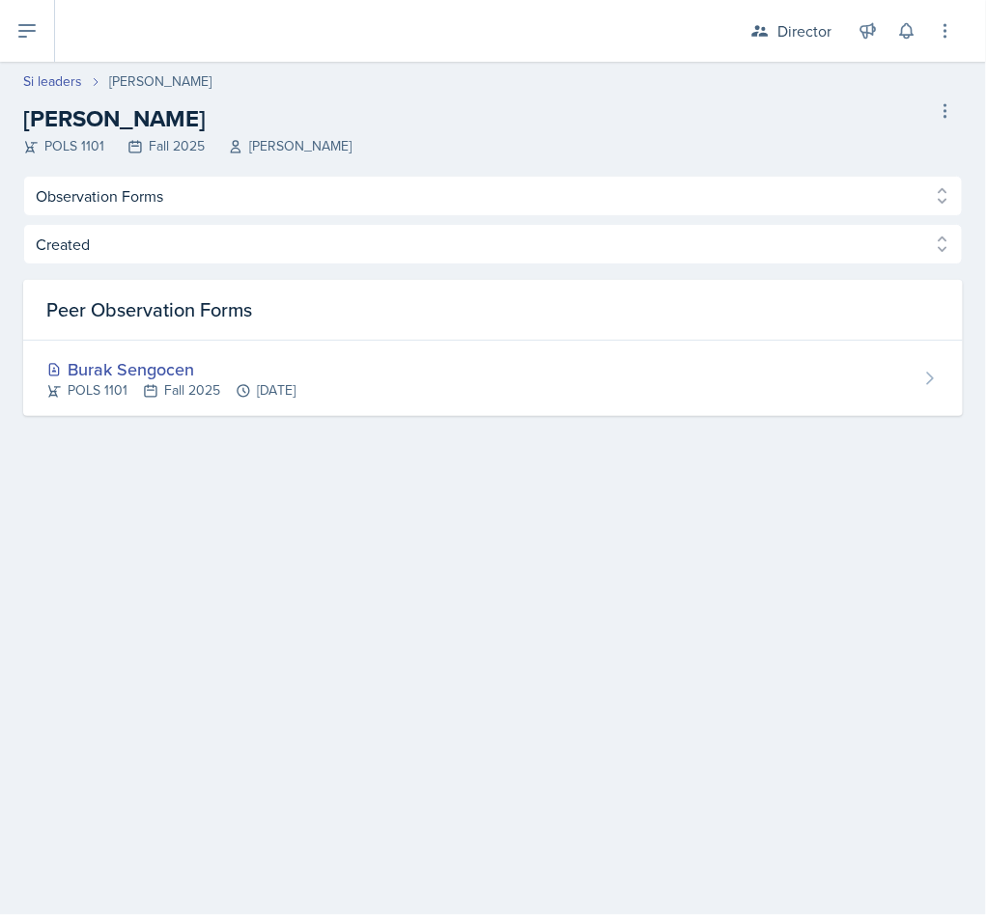
click at [43, 79] on link "Si leaders" at bounding box center [52, 81] width 59 height 20
select select "2bed604d-1099-4043-b1bc-2365e8740244"
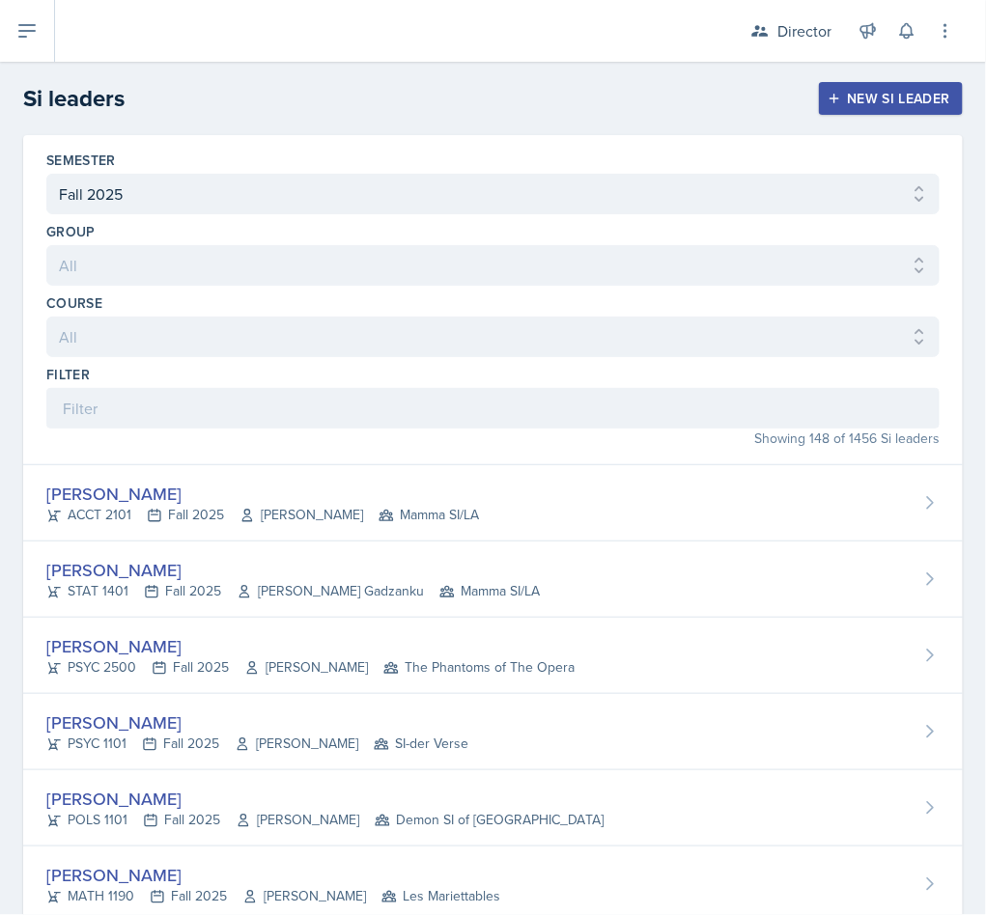
click at [194, 435] on div "Showing 148 of 1456 Si leaders" at bounding box center [492, 439] width 893 height 20
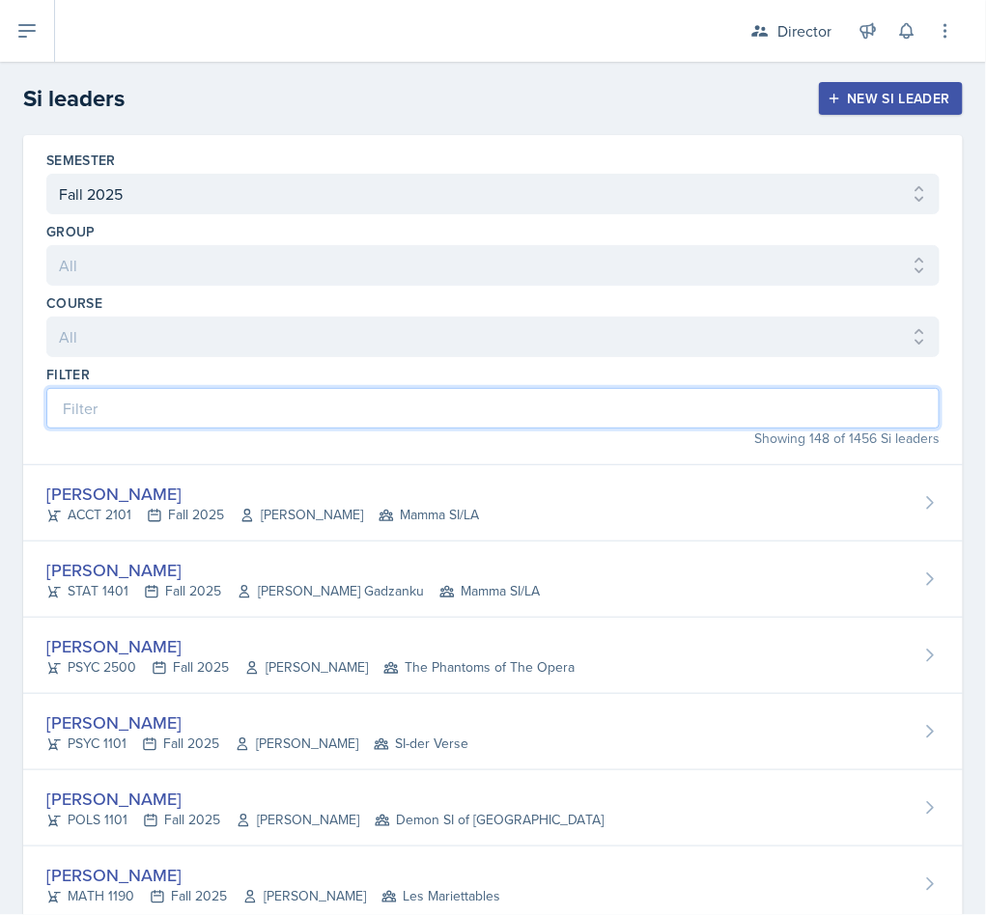
click at [197, 415] on input at bounding box center [492, 408] width 893 height 41
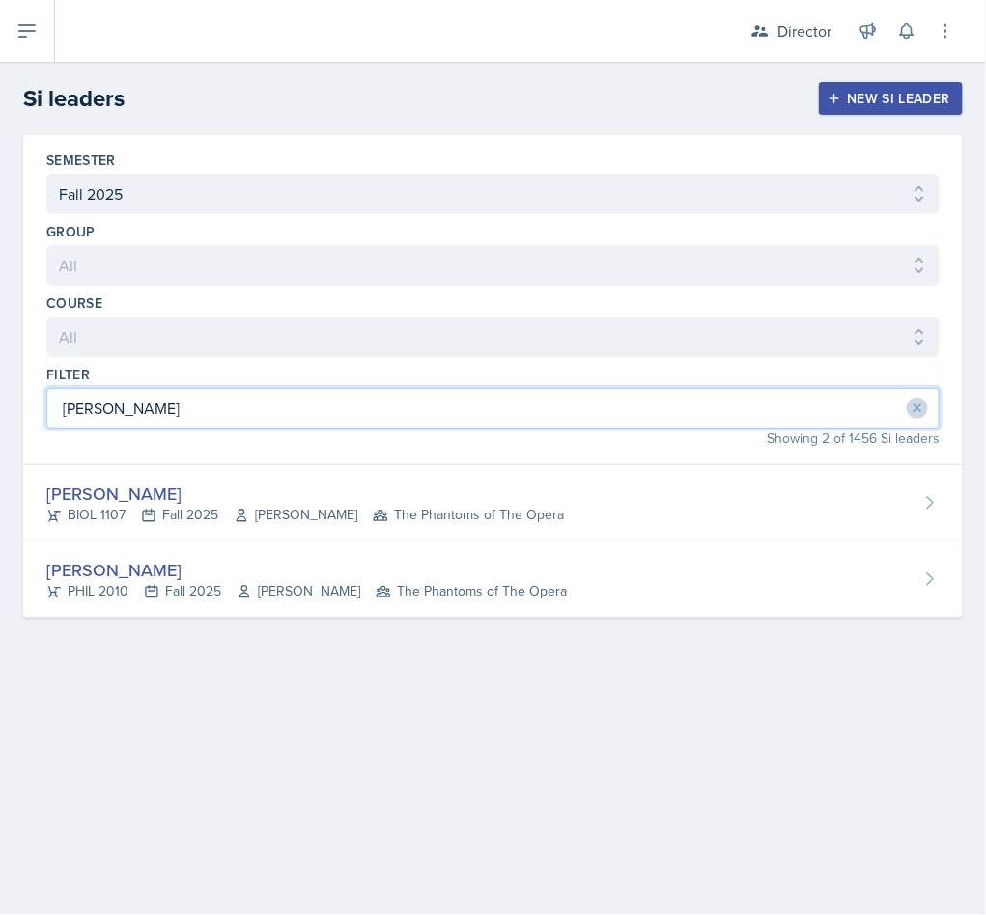
type input "emily"
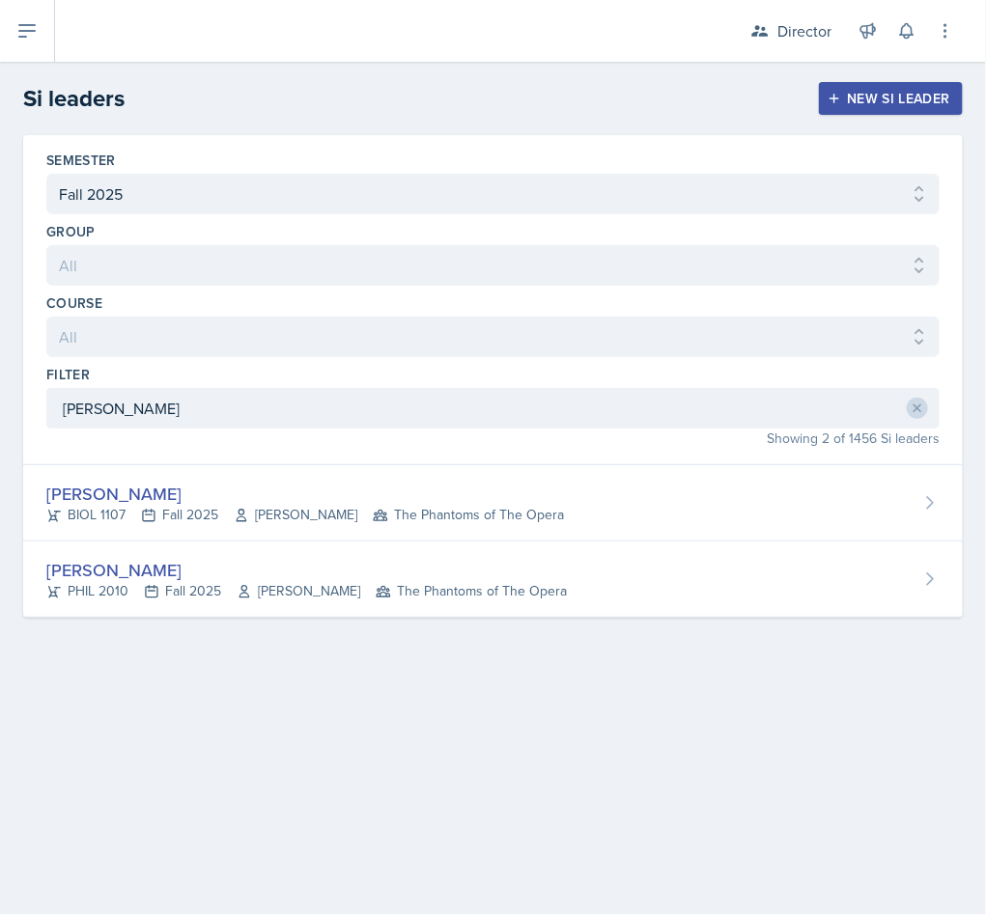
click at [322, 502] on div "Emily Clarke" at bounding box center [304, 494] width 517 height 26
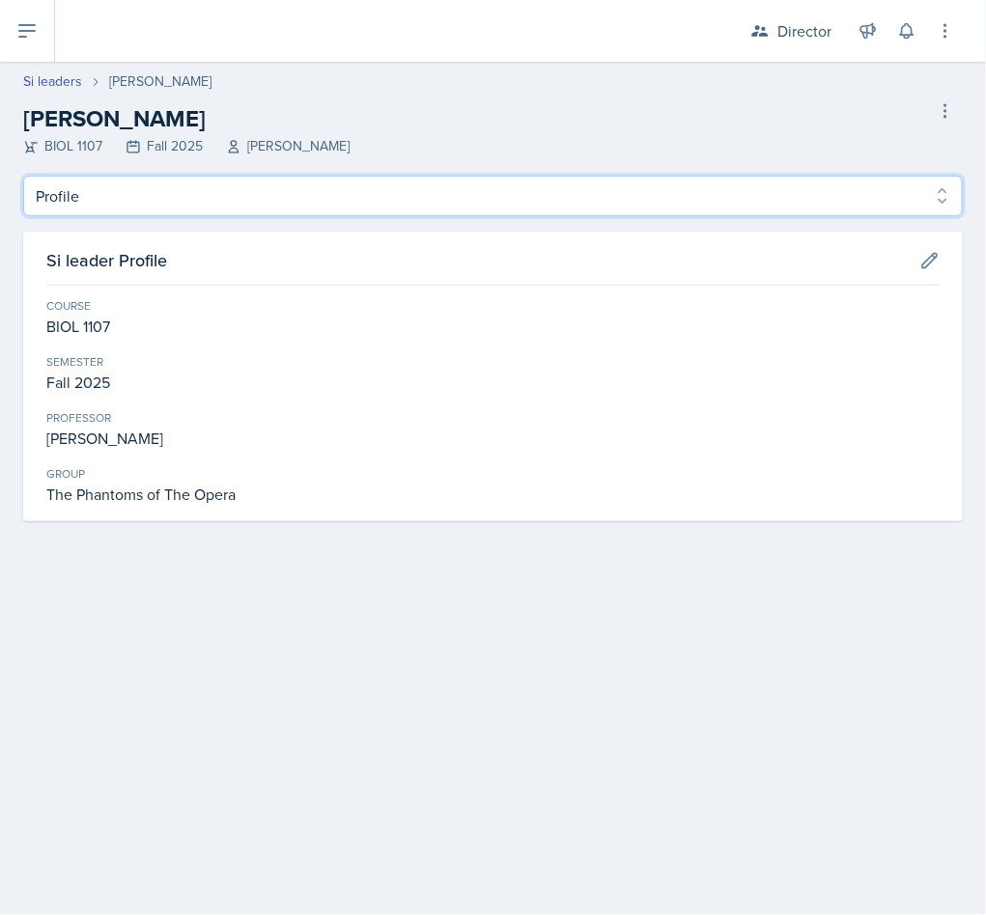
drag, startPoint x: 194, startPoint y: 192, endPoint x: 183, endPoint y: 207, distance: 18.0
click at [194, 192] on select "Profile Planning Sheets Observation Forms Uploads" at bounding box center [492, 196] width 939 height 41
select select "Observation Forms"
click at [23, 176] on select "Profile Planning Sheets Observation Forms Uploads" at bounding box center [492, 196] width 939 height 41
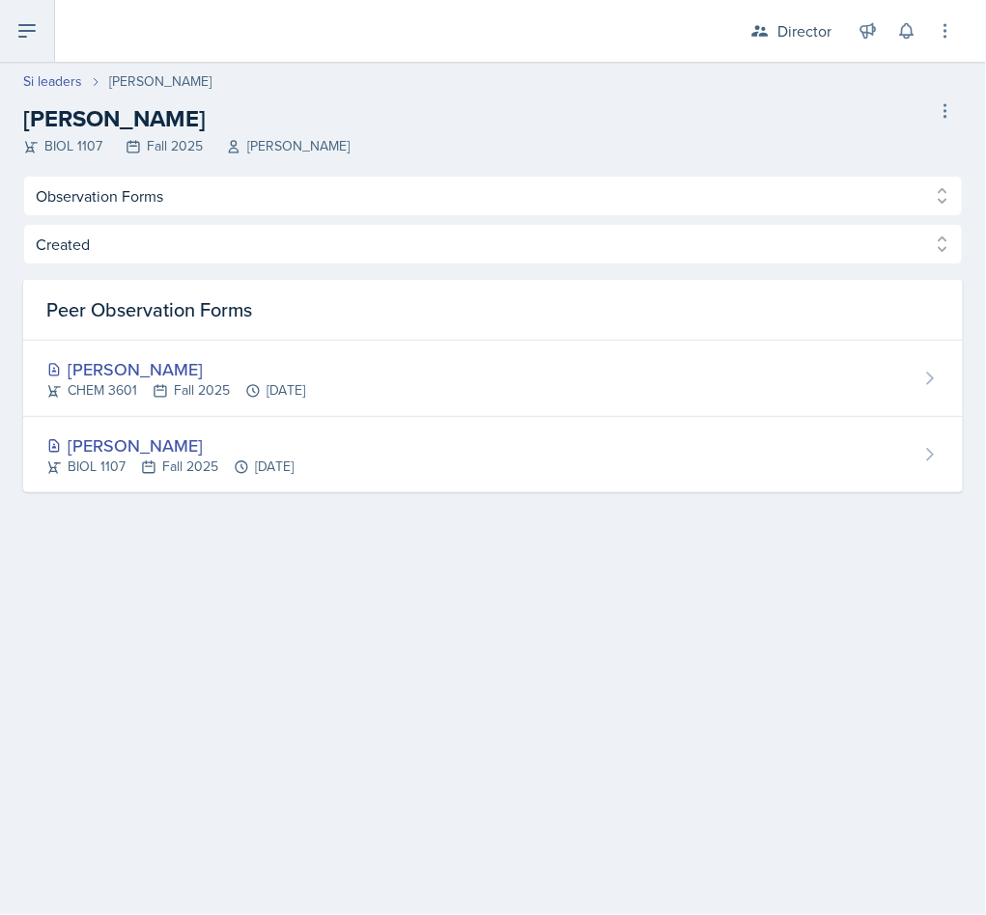
click at [43, 64] on div "Director Director Team lead Ka-Chow Crew / Spring 2025 Team lead Yoshi / Fall 2…" at bounding box center [493, 457] width 986 height 915
click at [43, 82] on link "Si leaders" at bounding box center [52, 81] width 59 height 20
select select "2bed604d-1099-4043-b1bc-2365e8740244"
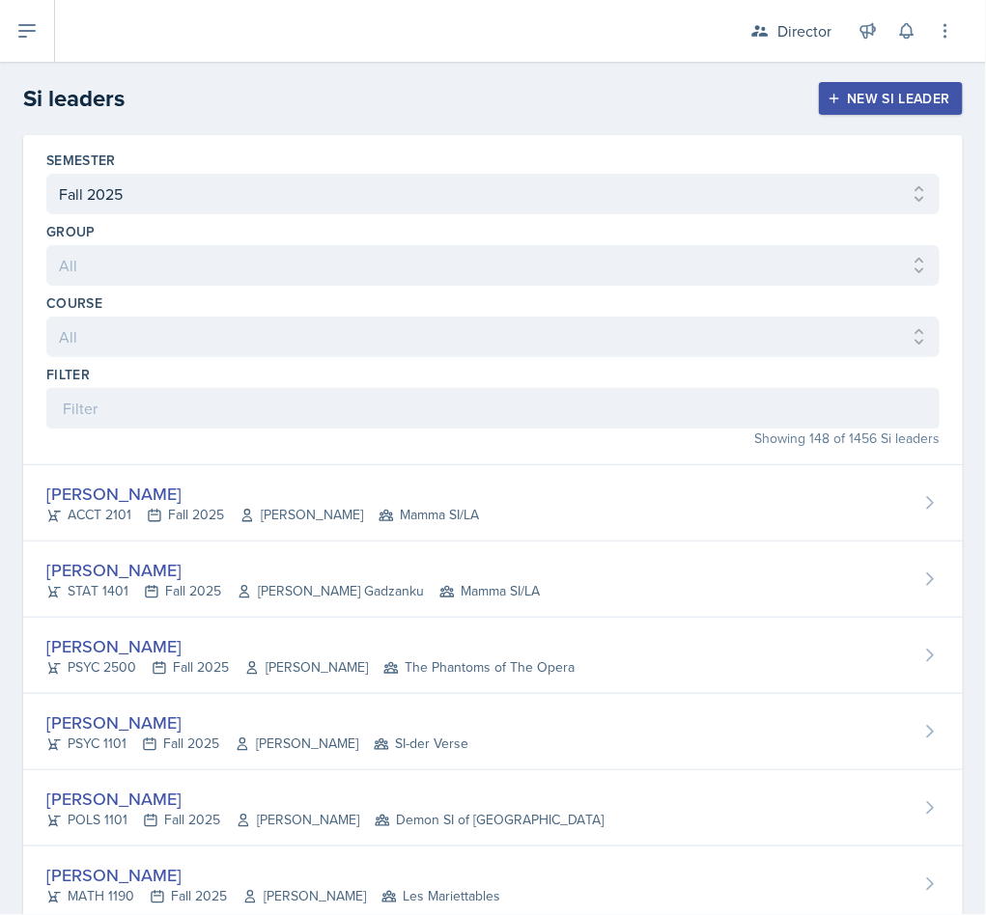
click at [64, 82] on h2 "Si leaders" at bounding box center [73, 98] width 101 height 35
click at [316, 437] on div "Showing 148 of 1456 Si leaders" at bounding box center [492, 439] width 893 height 20
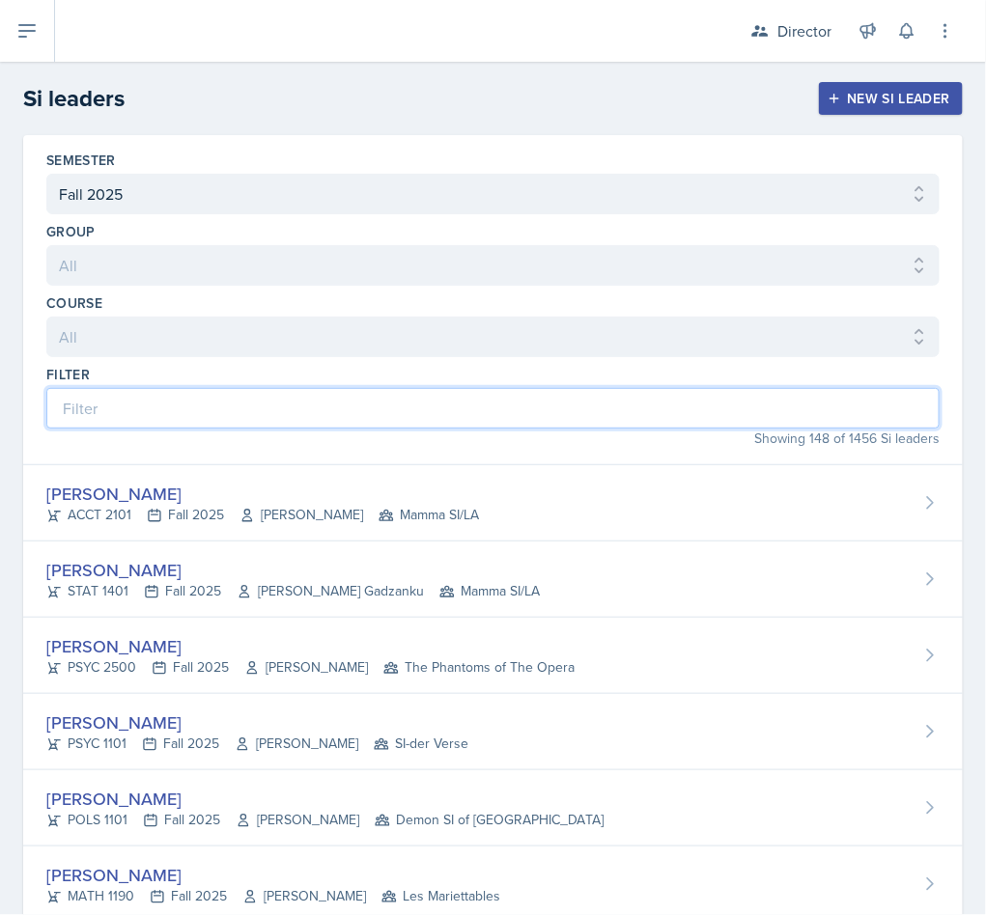
click at [310, 414] on input at bounding box center [492, 408] width 893 height 41
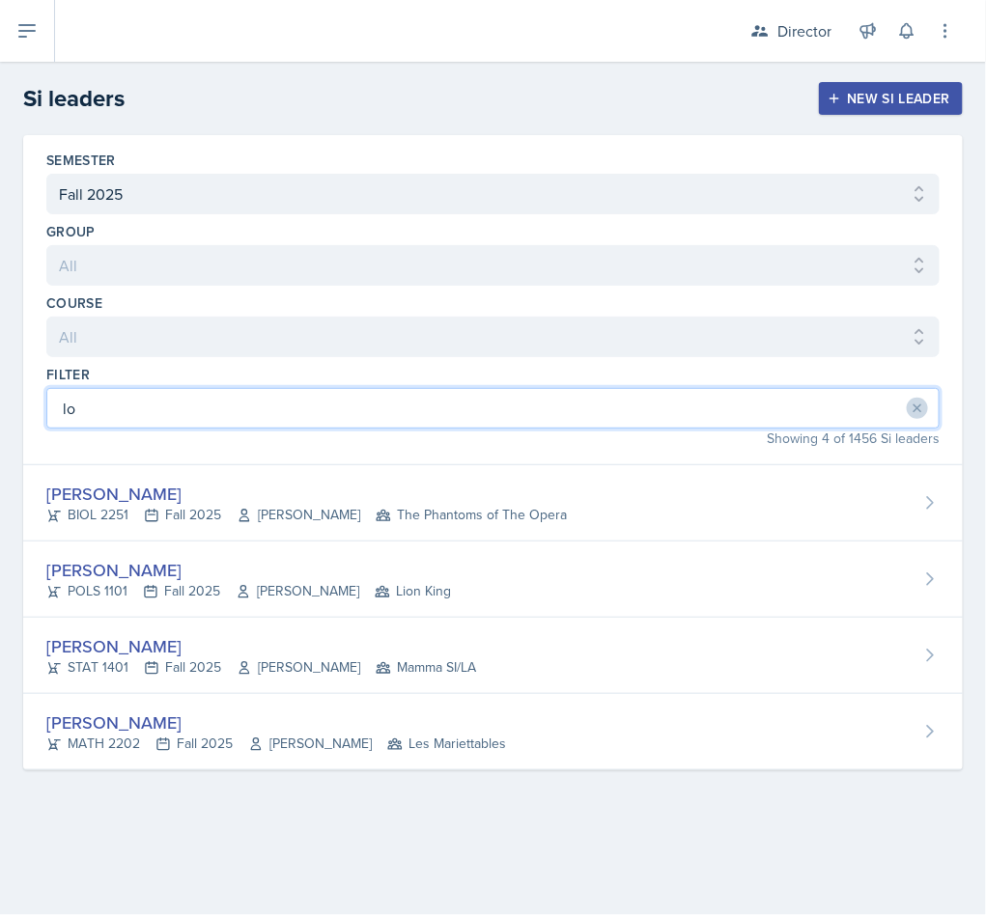
type input "lo"
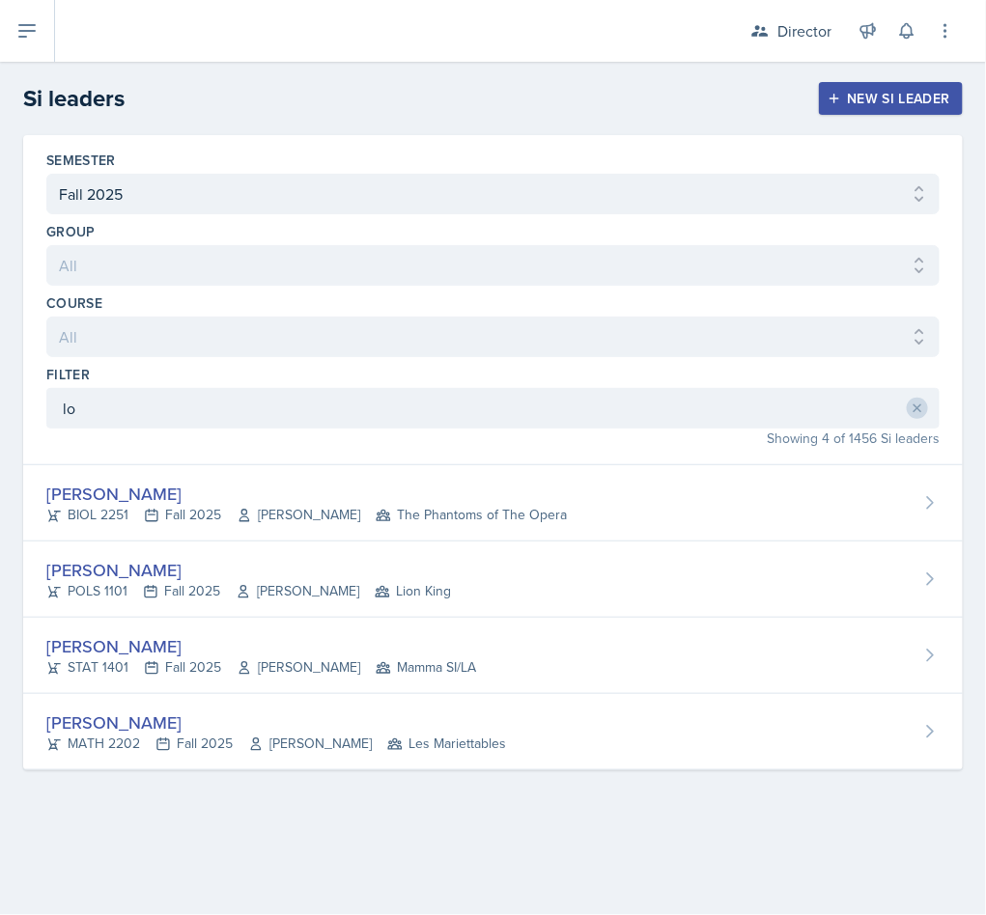
click at [298, 478] on div "Logan Davies BIOL 2251 Fall 2025 Vennece Fowlkes The Phantoms of The Opera" at bounding box center [492, 503] width 939 height 76
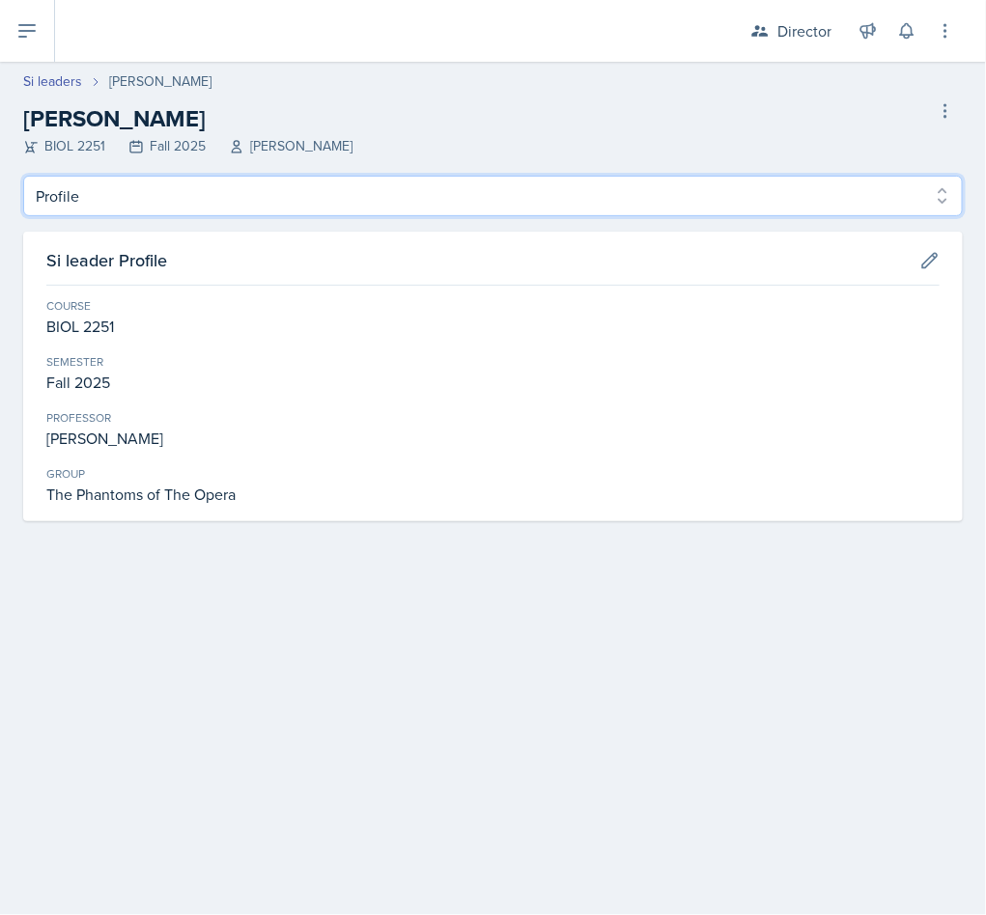
click at [250, 194] on select "Profile Planning Sheets Observation Forms Uploads" at bounding box center [492, 196] width 939 height 41
select select "Observation Forms"
click at [23, 176] on select "Profile Planning Sheets Observation Forms Uploads" at bounding box center [492, 196] width 939 height 41
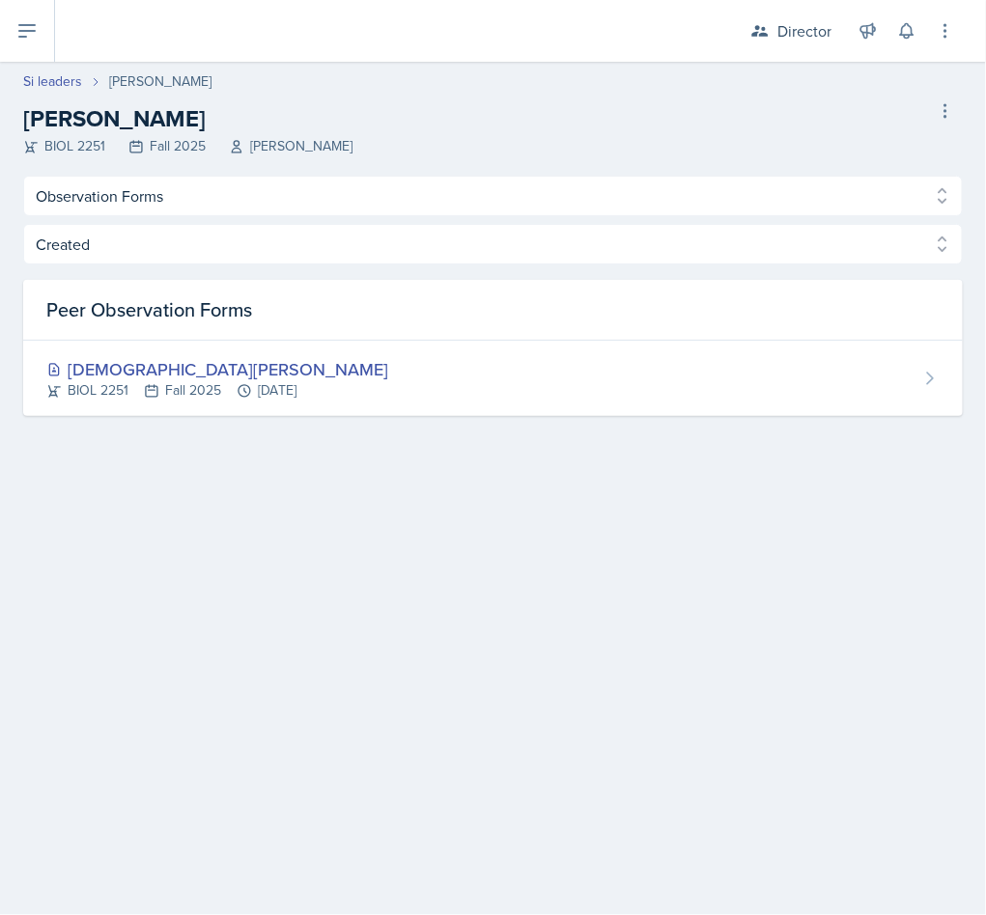
click at [52, 68] on header "Si leaders Logan Davies Logan Davies BIOL 2251 Fall 2025 Vennece Fowlkes Delete…" at bounding box center [493, 119] width 986 height 114
click at [50, 72] on link "Si leaders" at bounding box center [52, 81] width 59 height 20
select select "2bed604d-1099-4043-b1bc-2365e8740244"
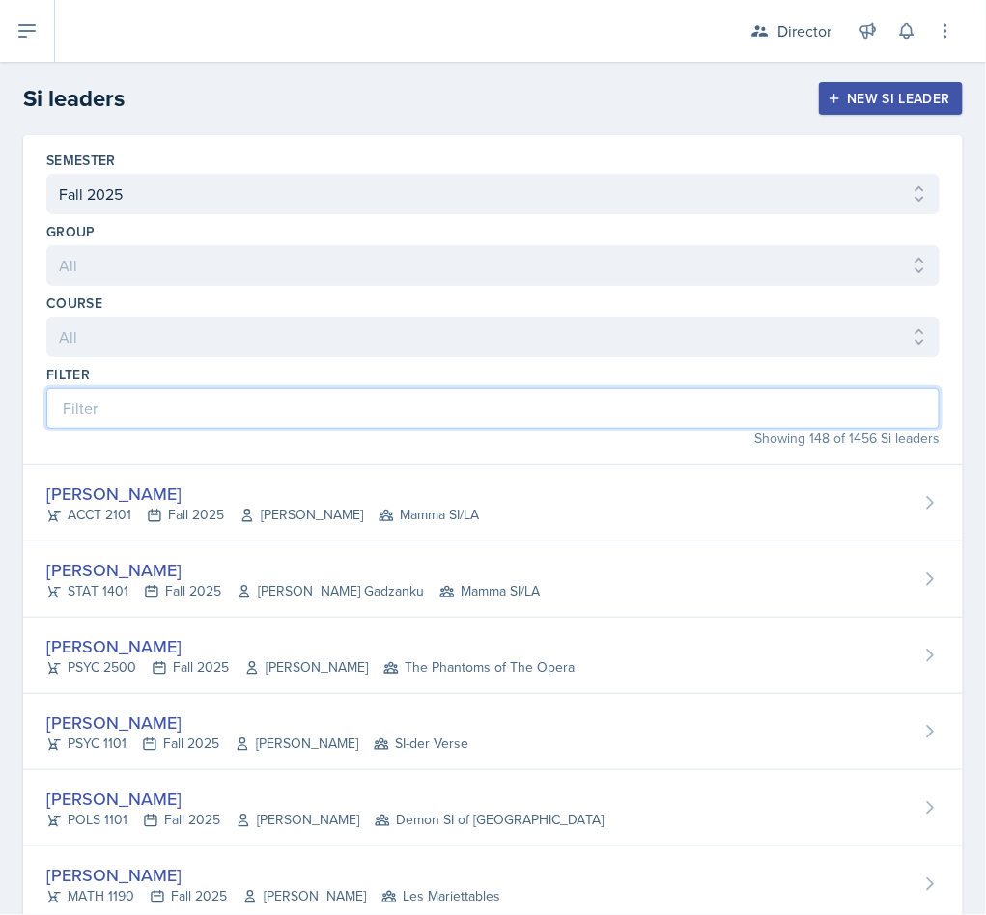
click at [324, 421] on input at bounding box center [492, 408] width 893 height 41
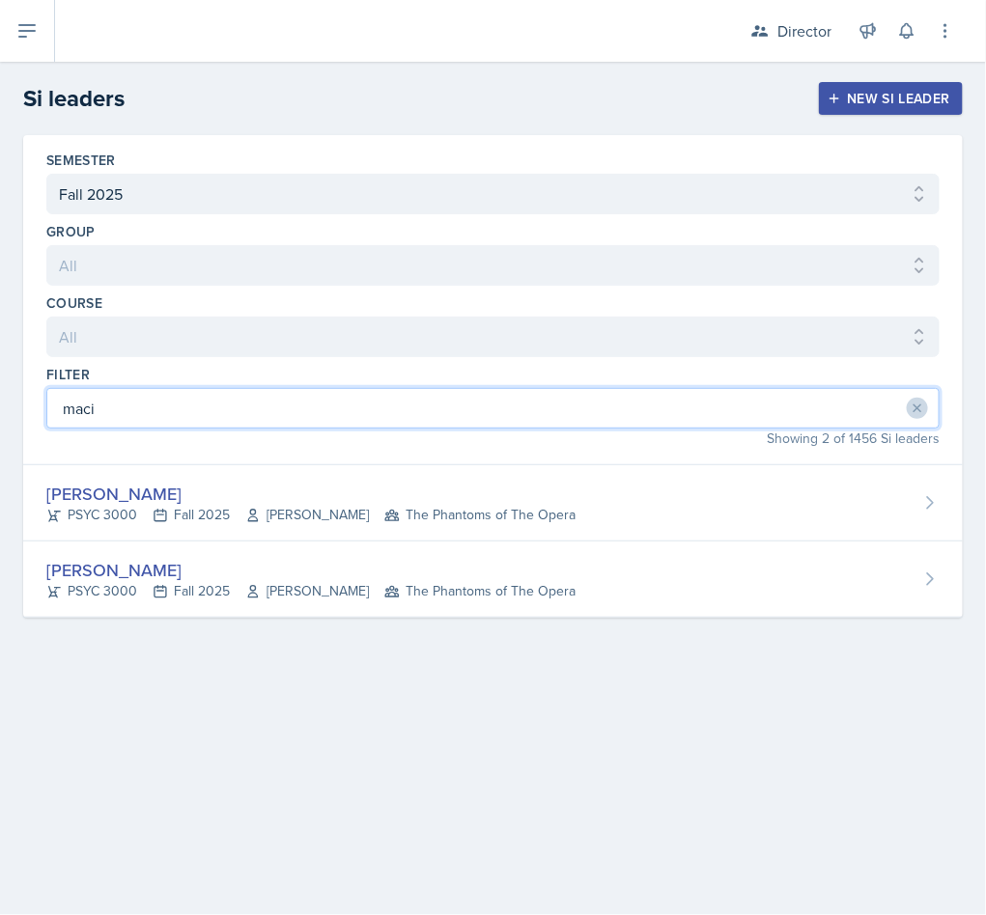
type input "maci"
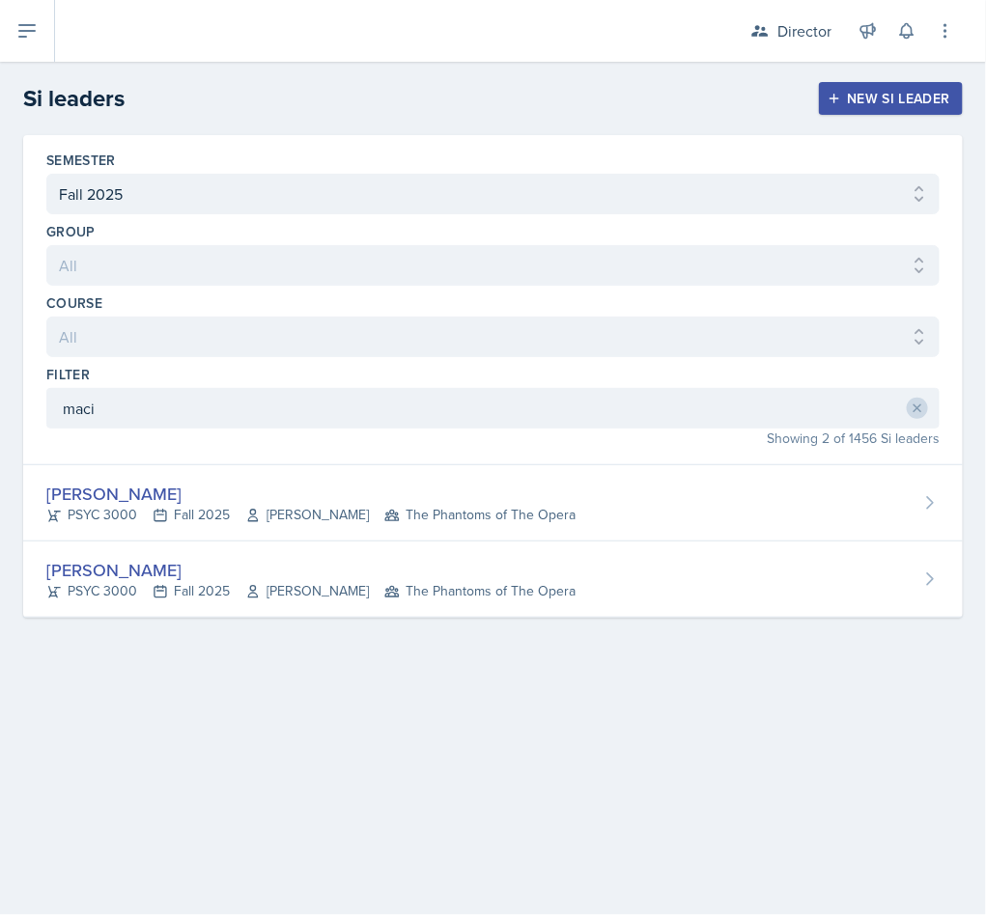
click at [235, 502] on div "Maci DeMott" at bounding box center [310, 494] width 529 height 26
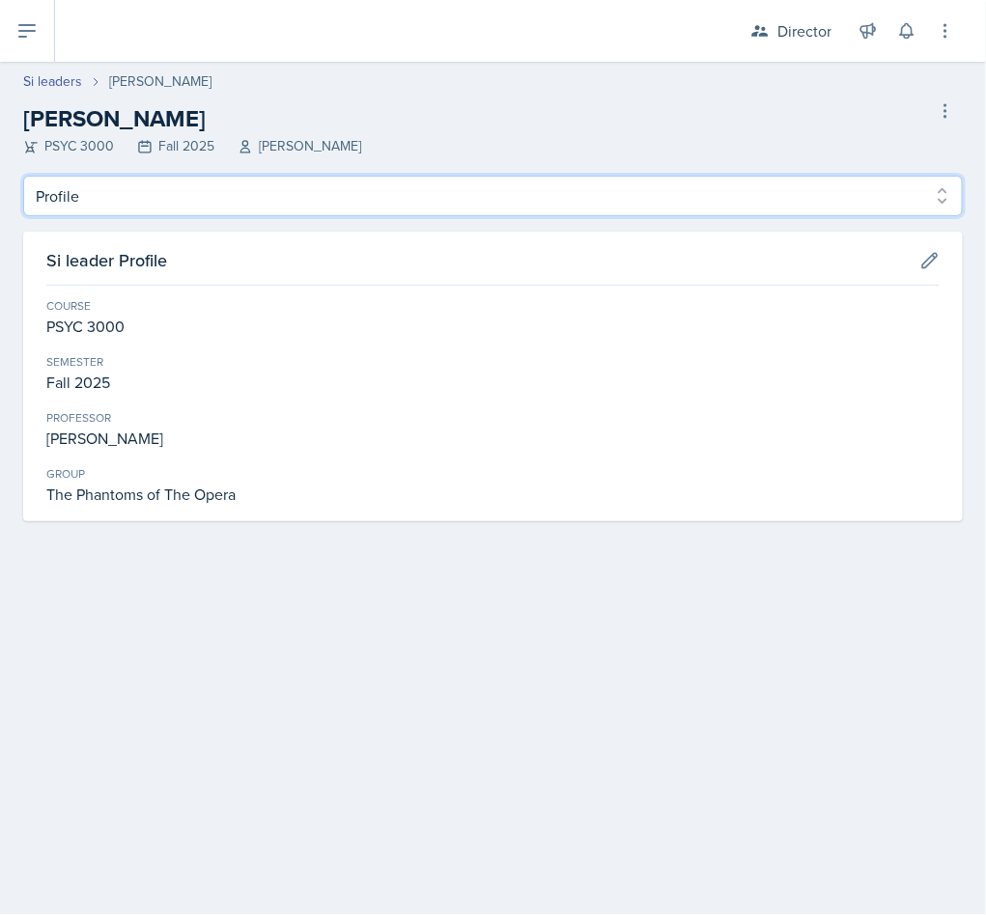
click at [229, 191] on select "Profile Planning Sheets Observation Forms Uploads" at bounding box center [492, 196] width 939 height 41
select select "Observation Forms"
click at [23, 176] on select "Profile Planning Sheets Observation Forms Uploads" at bounding box center [492, 196] width 939 height 41
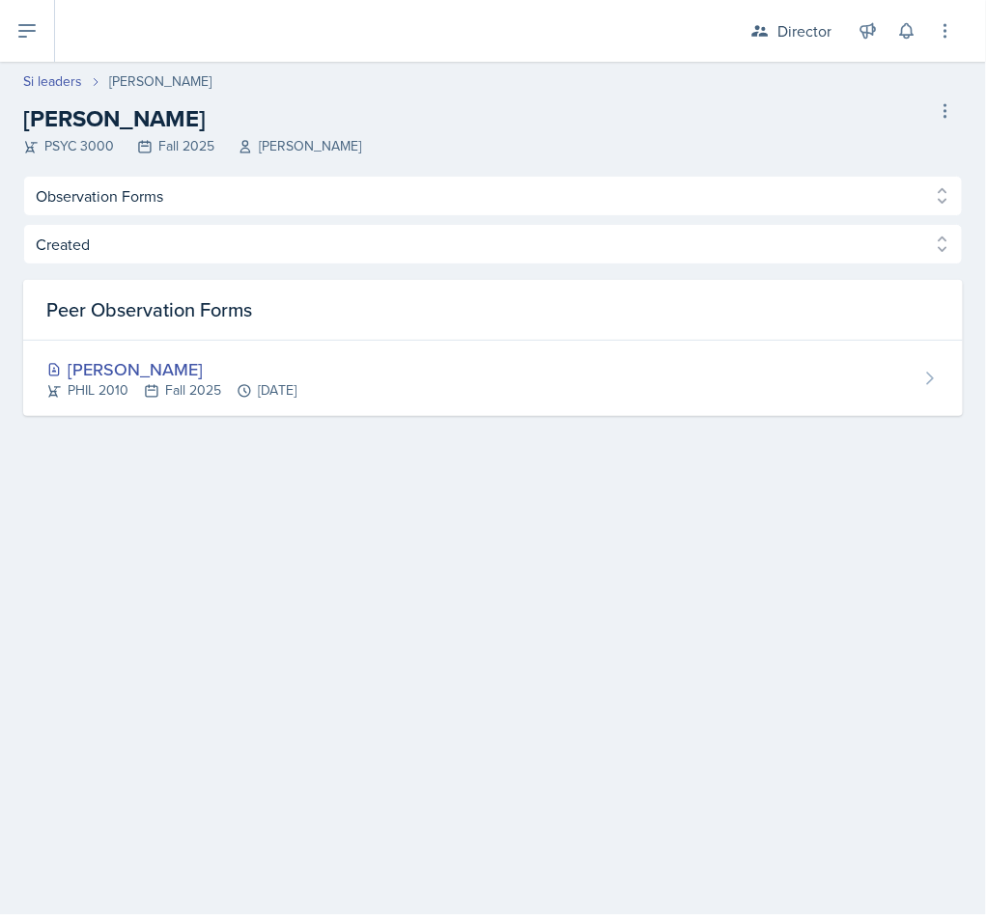
click at [43, 88] on link "Si leaders" at bounding box center [52, 81] width 59 height 20
select select "2bed604d-1099-4043-b1bc-2365e8740244"
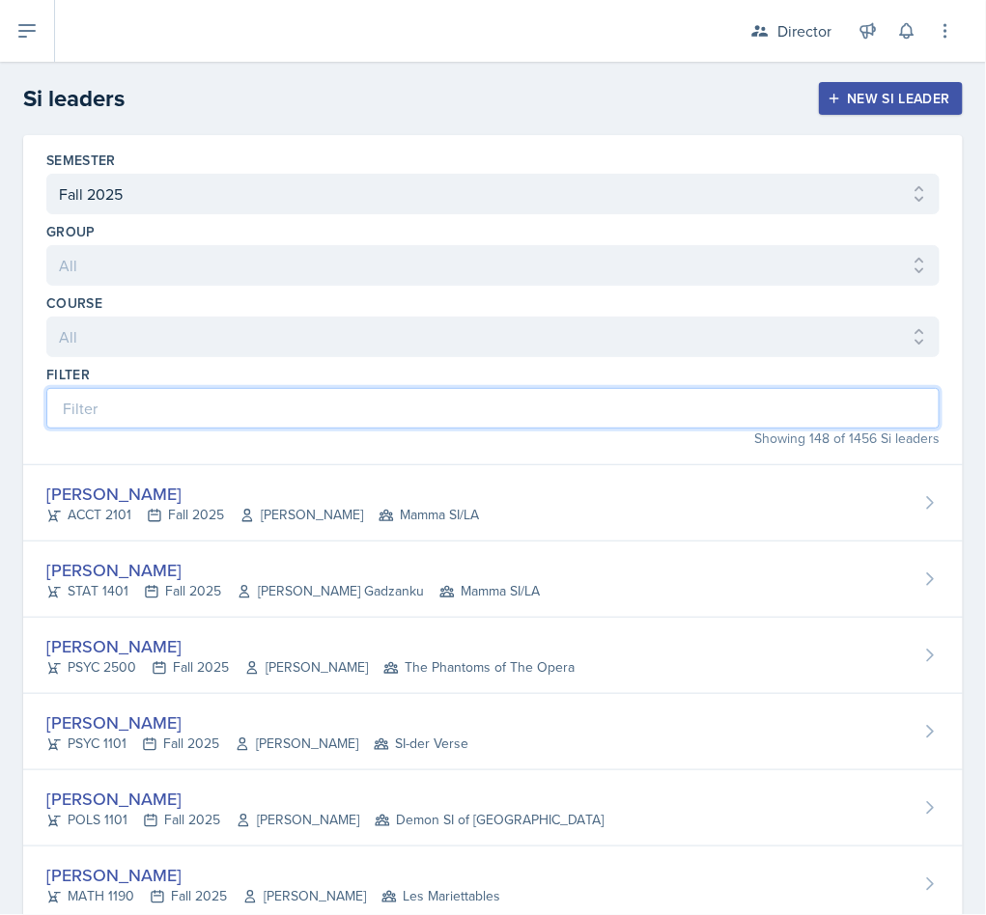
click at [156, 412] on input at bounding box center [492, 408] width 893 height 41
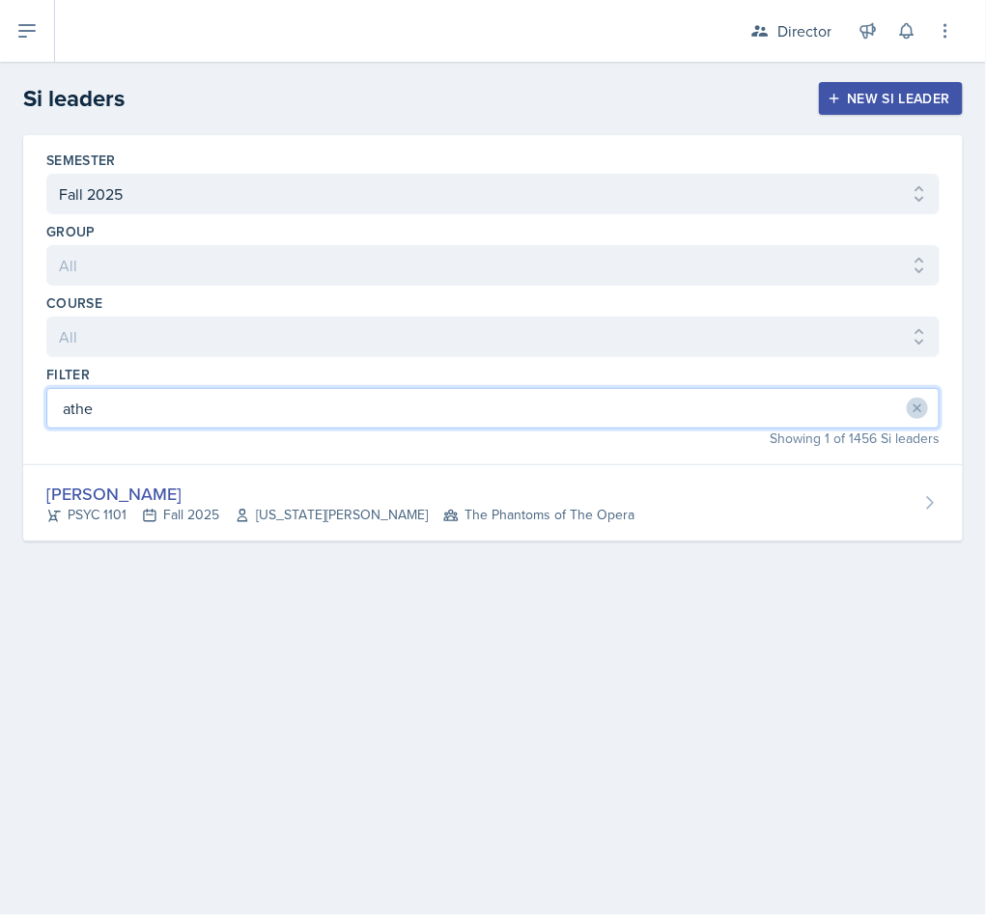
type input "athe"
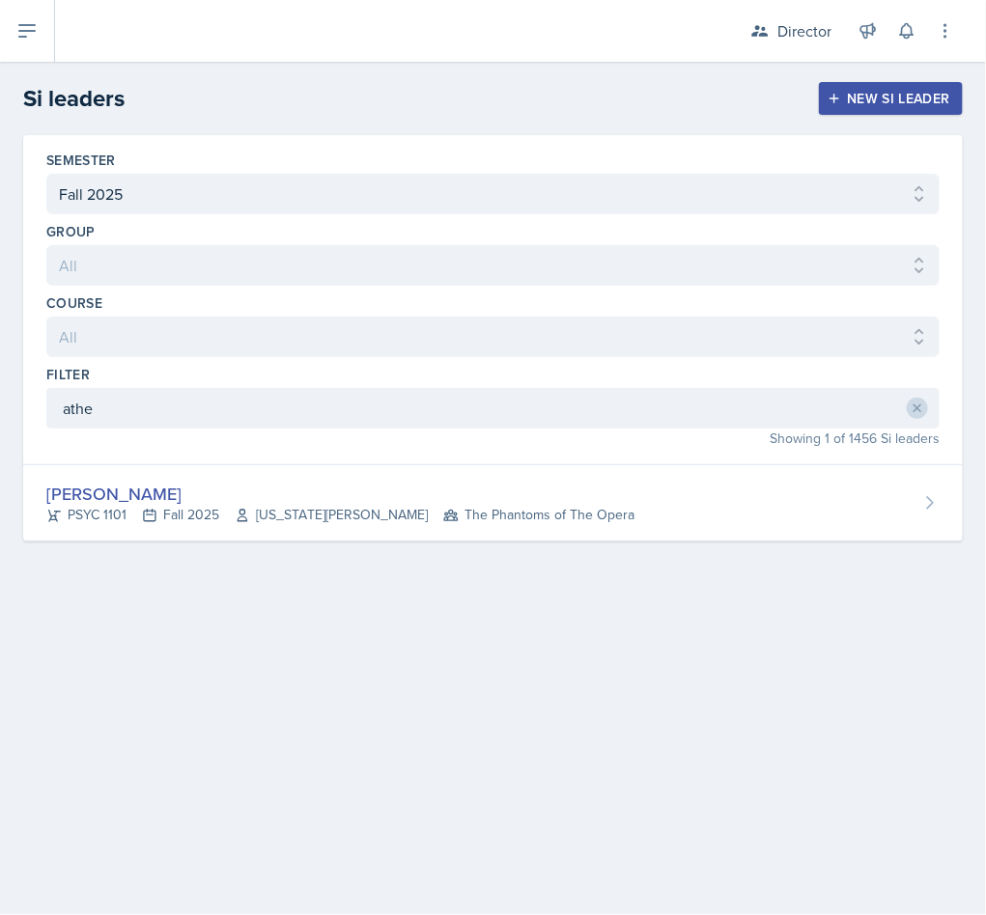
drag, startPoint x: 291, startPoint y: 508, endPoint x: 229, endPoint y: 368, distance: 153.0
click at [291, 507] on div "Athena Dudek PSYC 1101 Fall 2025 Virginia Wood The Phantoms of The Opera" at bounding box center [340, 503] width 588 height 44
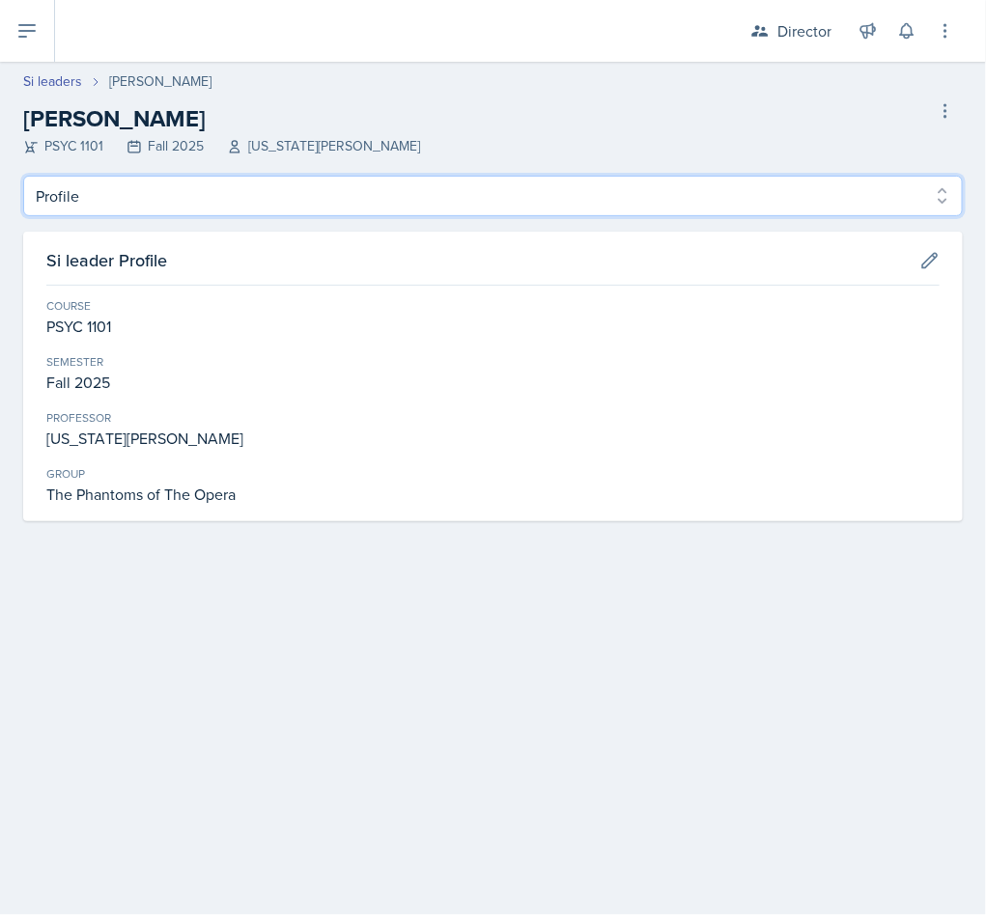
click at [207, 195] on select "Profile Planning Sheets Observation Forms Uploads" at bounding box center [492, 196] width 939 height 41
select select "Observation Forms"
click at [23, 176] on select "Profile Planning Sheets Observation Forms Uploads" at bounding box center [492, 196] width 939 height 41
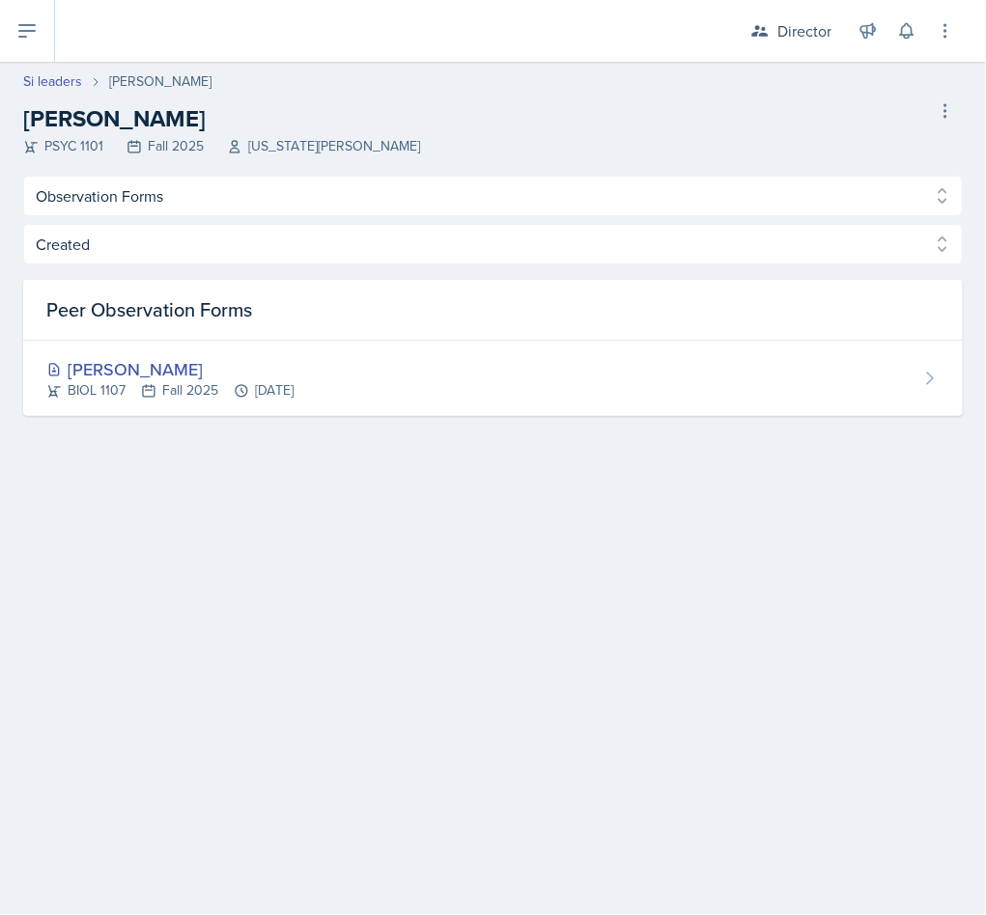
click at [39, 78] on link "Si leaders" at bounding box center [52, 81] width 59 height 20
select select "2bed604d-1099-4043-b1bc-2365e8740244"
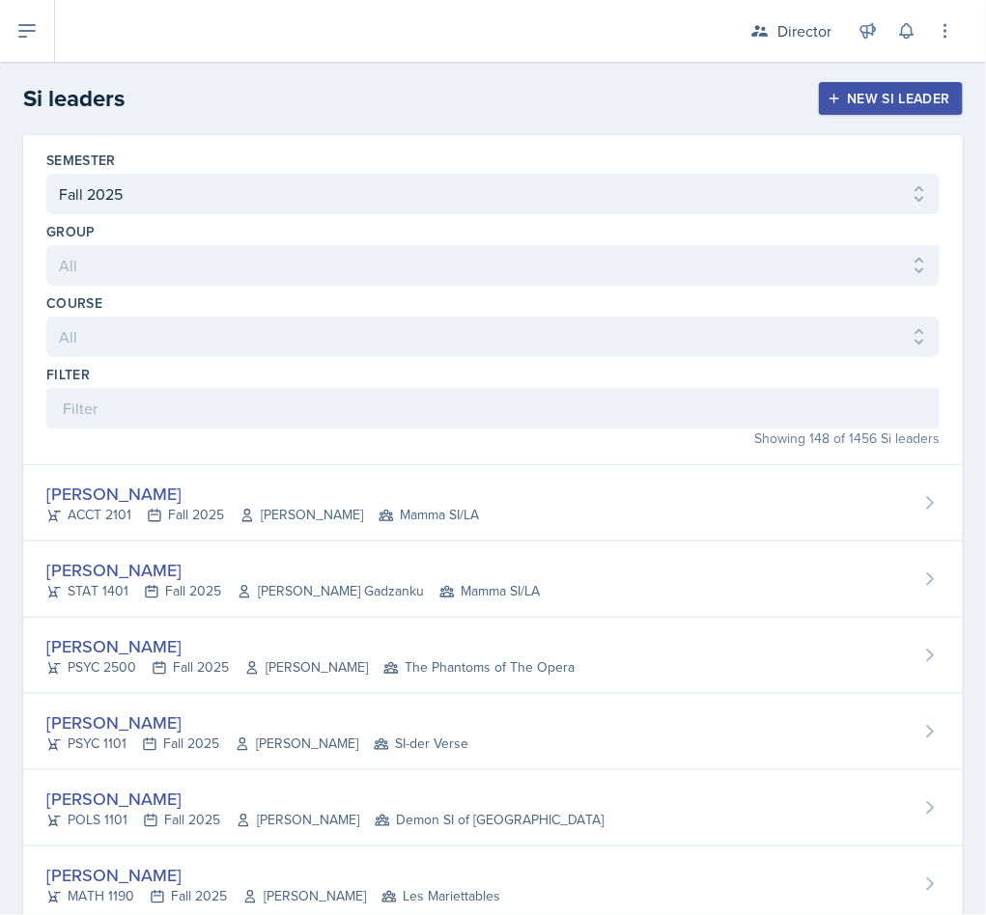
click at [264, 400] on div "Filter" at bounding box center [492, 397] width 893 height 64
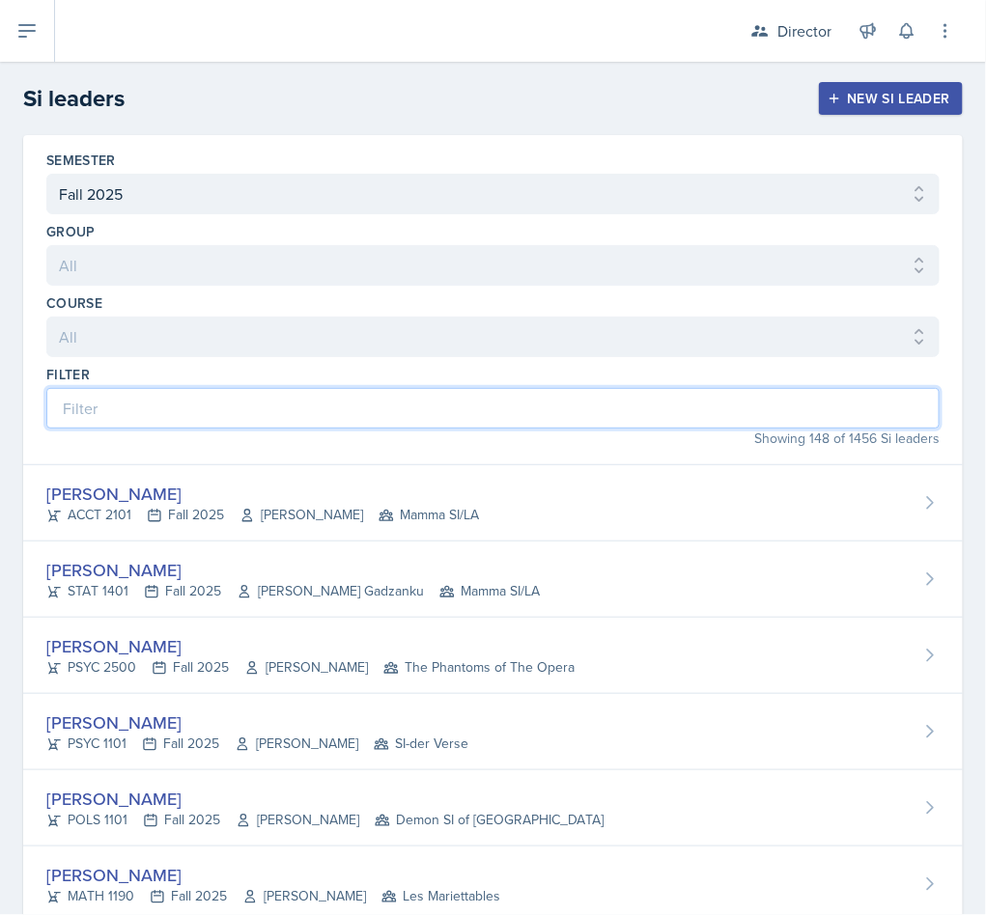
click at [264, 400] on input at bounding box center [492, 408] width 893 height 41
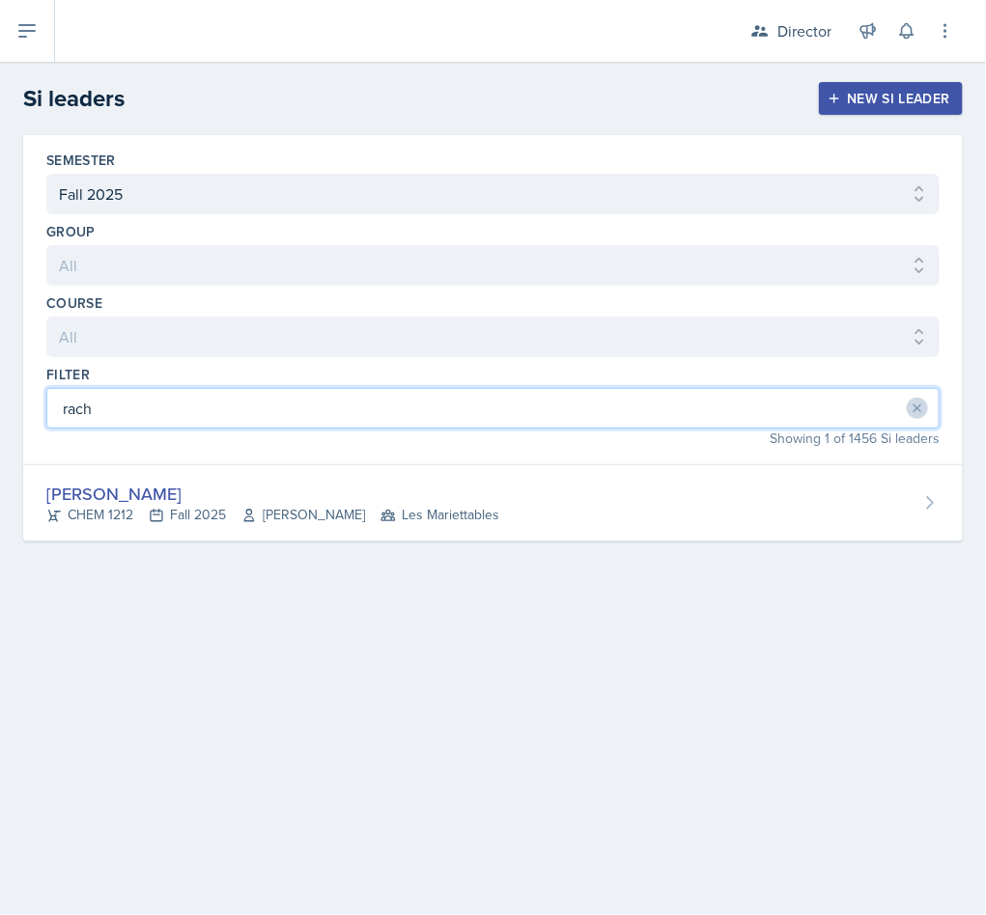
type input "rach"
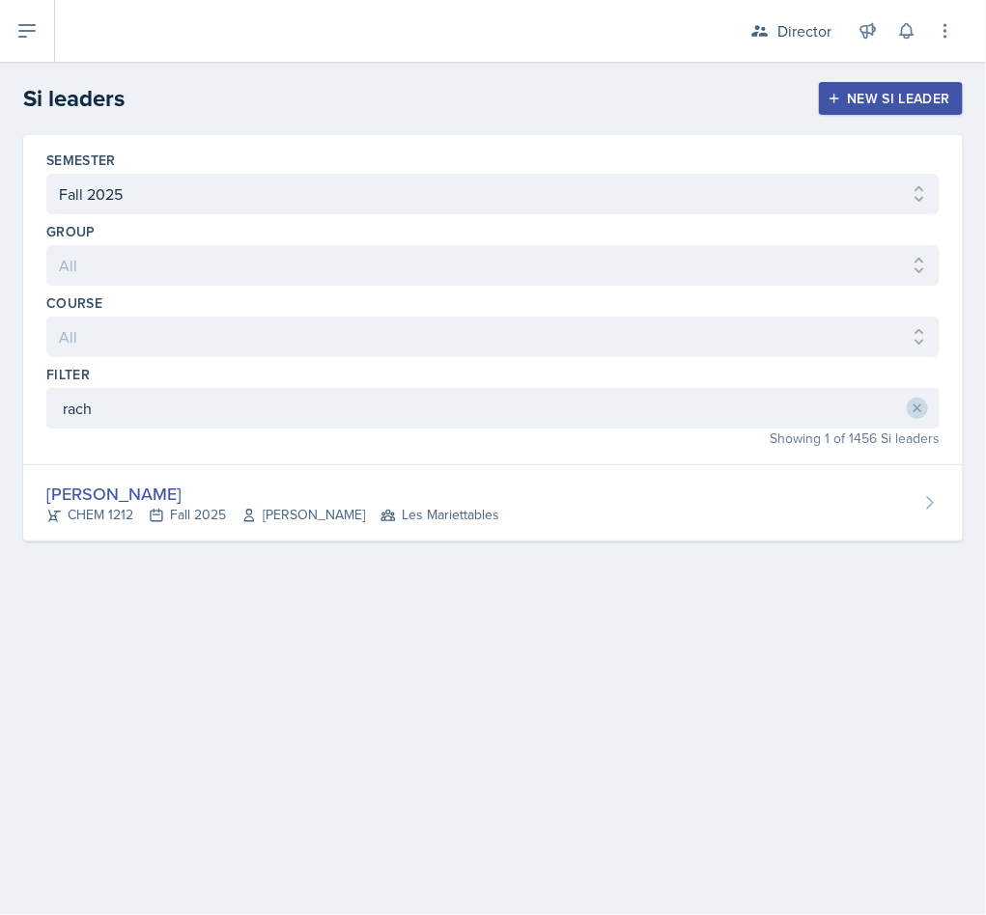
click at [377, 485] on div "Rachel Cochran" at bounding box center [272, 494] width 453 height 26
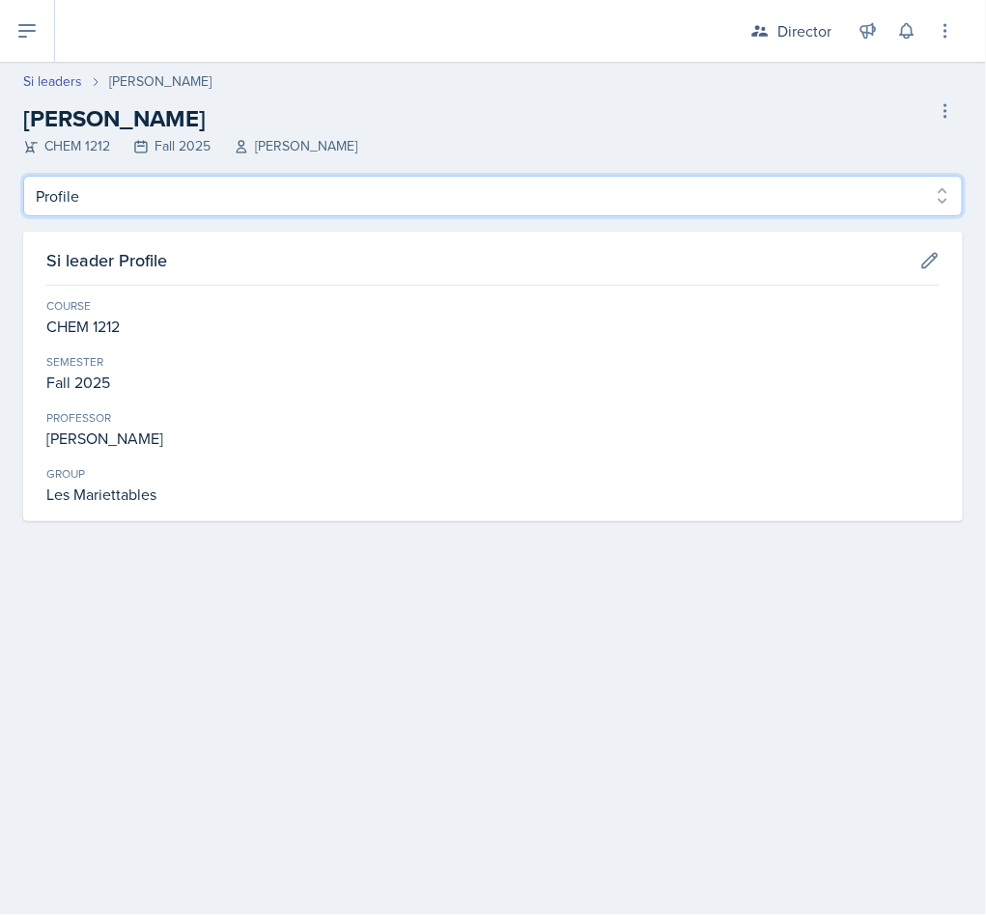
click at [247, 181] on select "Profile Planning Sheets Observation Forms Uploads" at bounding box center [492, 196] width 939 height 41
select select "Observation Forms"
click at [23, 176] on select "Profile Planning Sheets Observation Forms Uploads" at bounding box center [492, 196] width 939 height 41
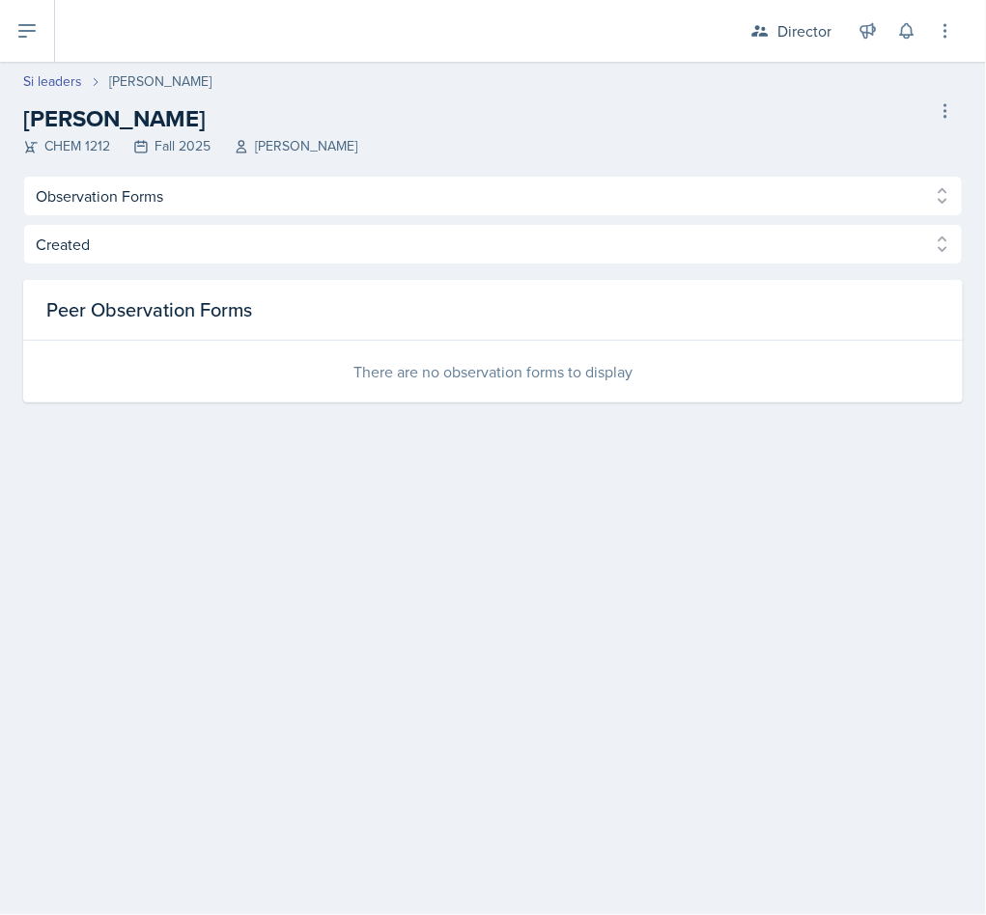
click at [49, 76] on link "Si leaders" at bounding box center [52, 81] width 59 height 20
select select "2bed604d-1099-4043-b1bc-2365e8740244"
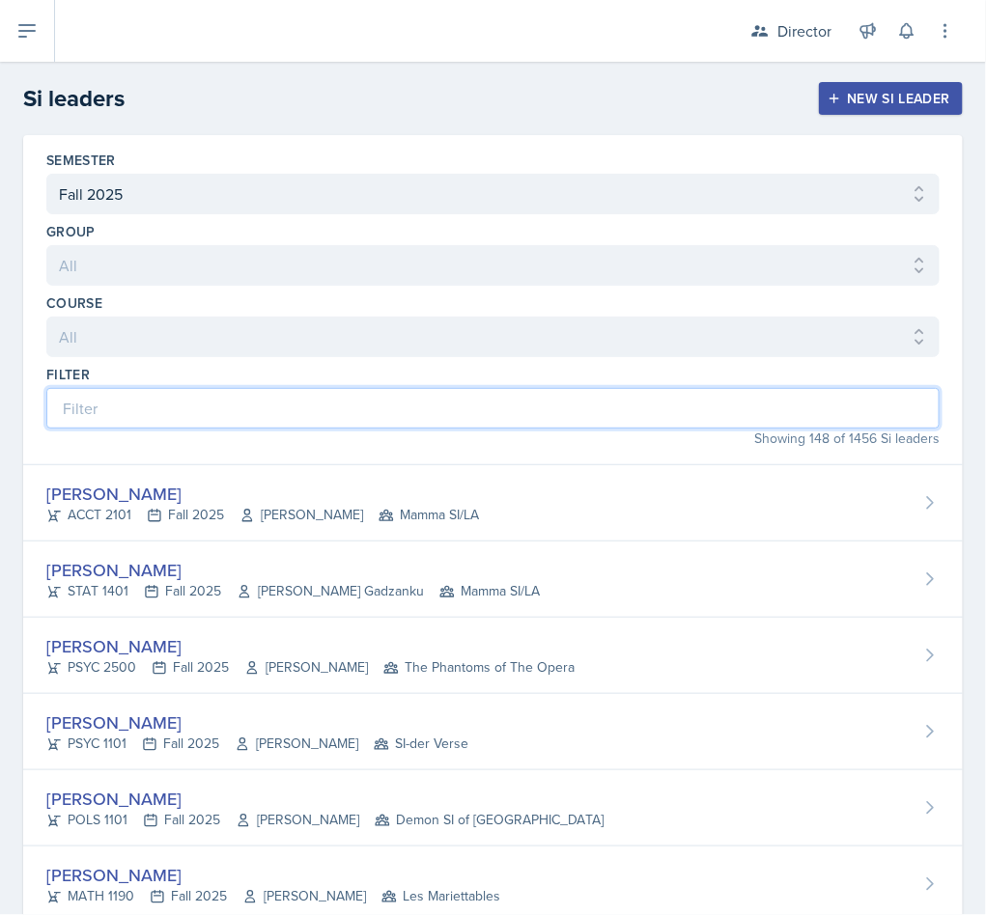
click at [446, 418] on input at bounding box center [492, 408] width 893 height 41
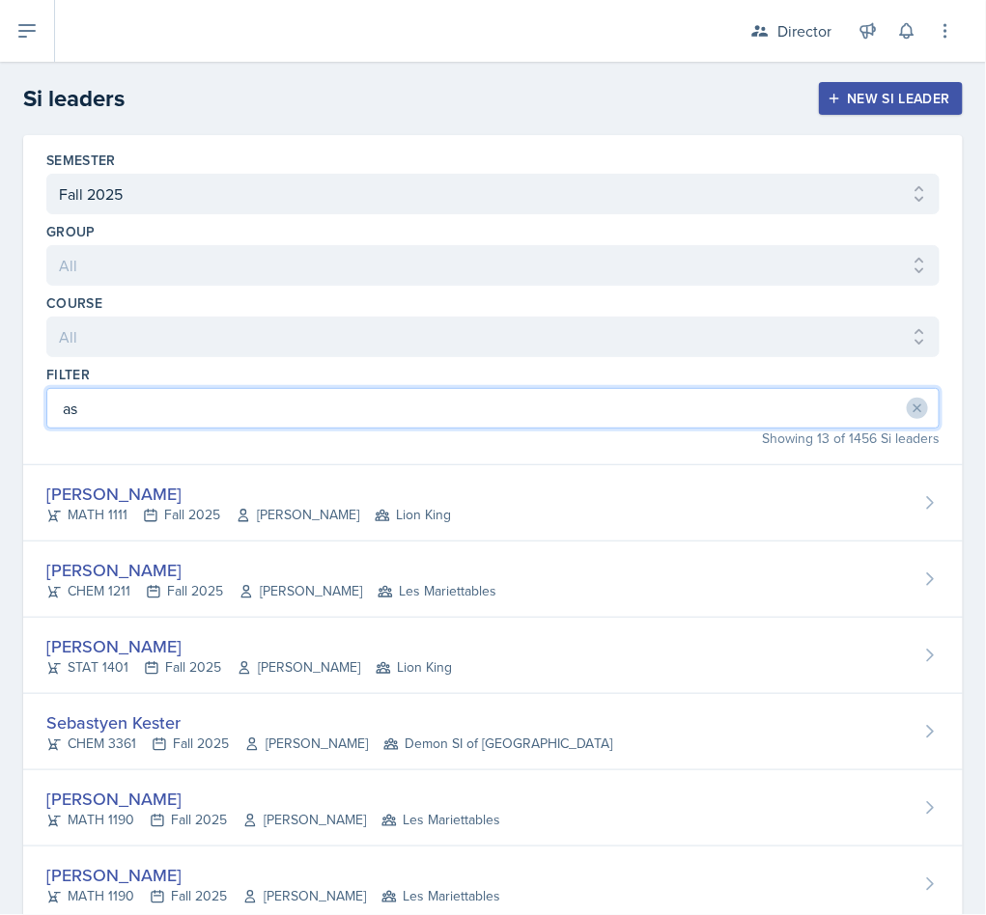
type input "a"
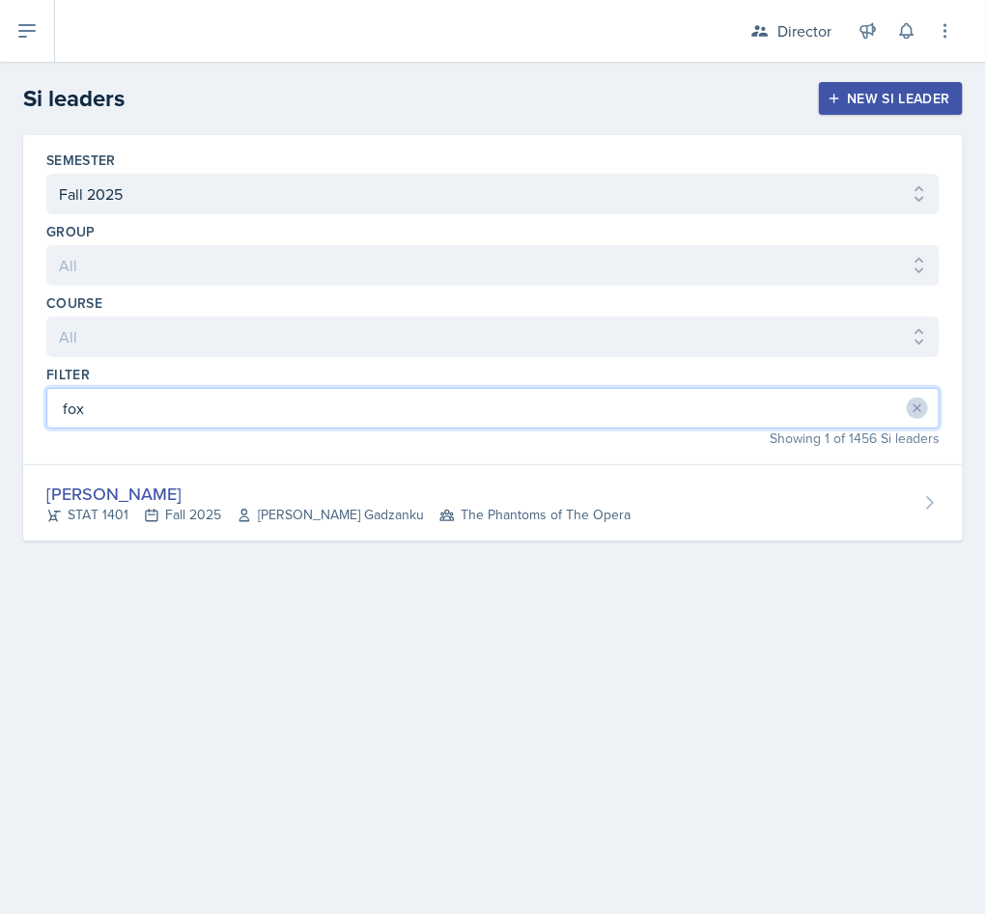
type input "fox"
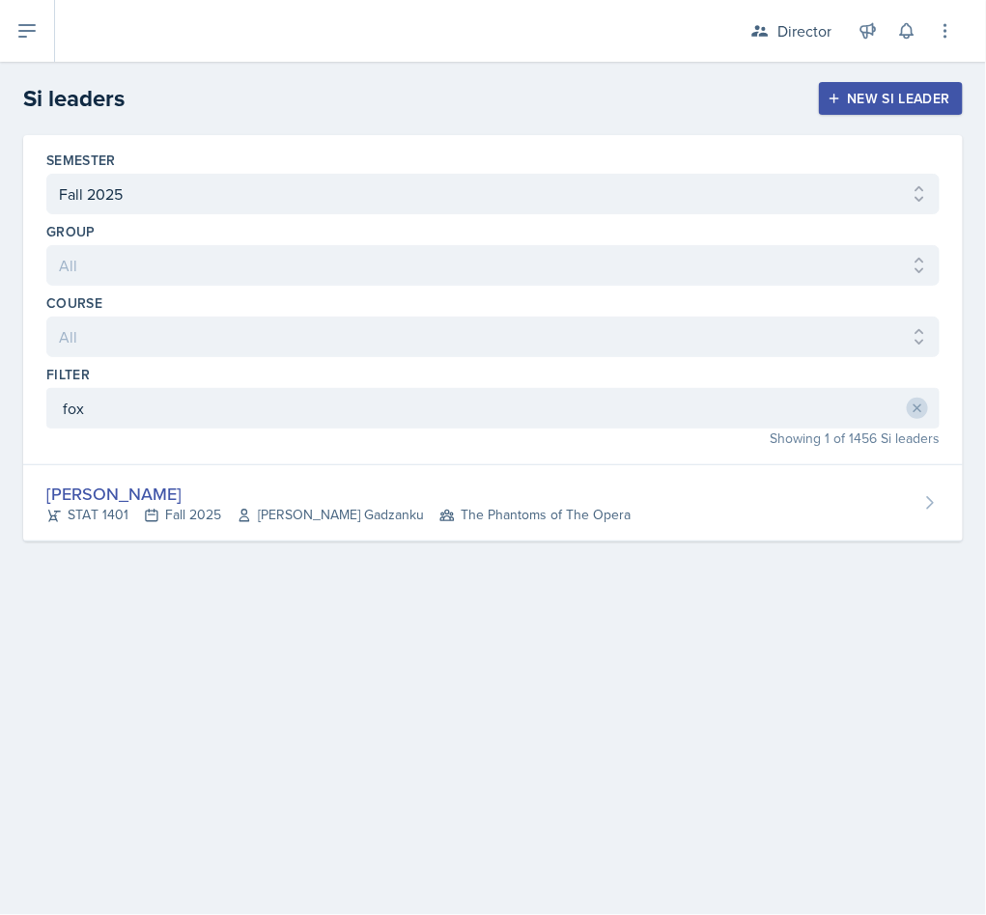
click at [392, 501] on div "Nyome Fox" at bounding box center [338, 494] width 584 height 26
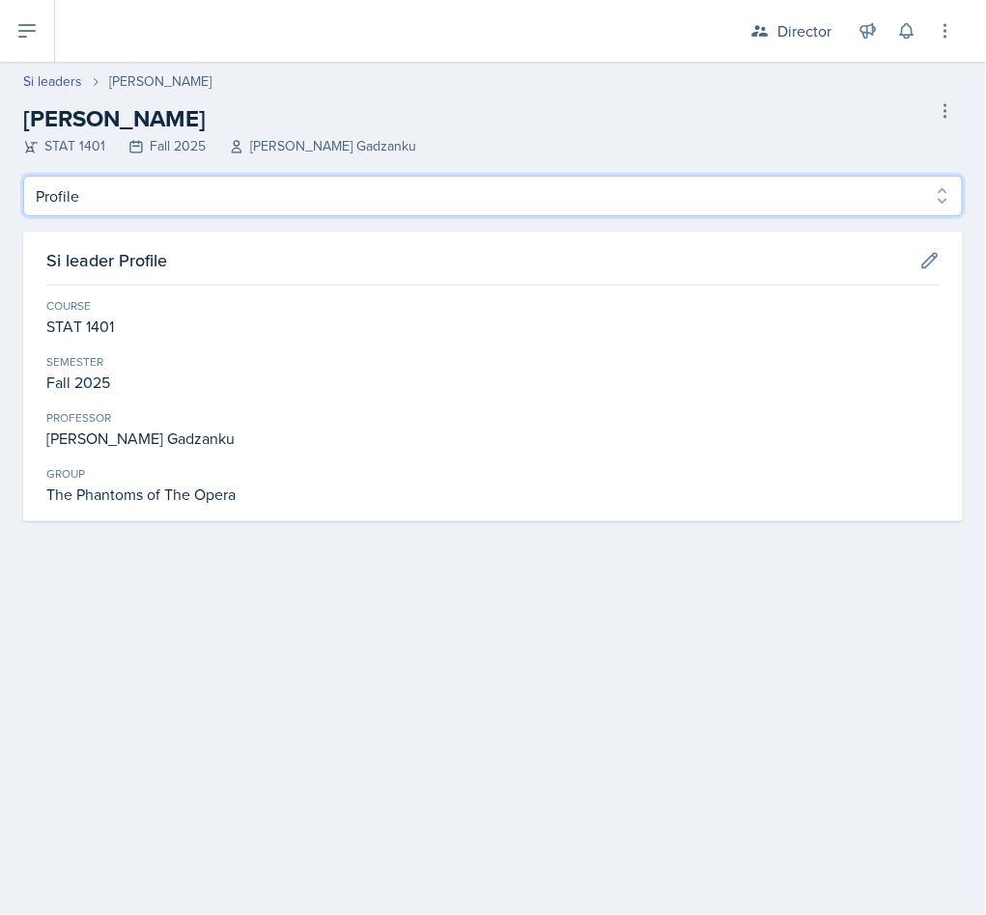
click at [243, 207] on select "Profile Planning Sheets Observation Forms Uploads" at bounding box center [492, 196] width 939 height 41
select select "Observation Forms"
click at [23, 176] on select "Profile Planning Sheets Observation Forms Uploads" at bounding box center [492, 196] width 939 height 41
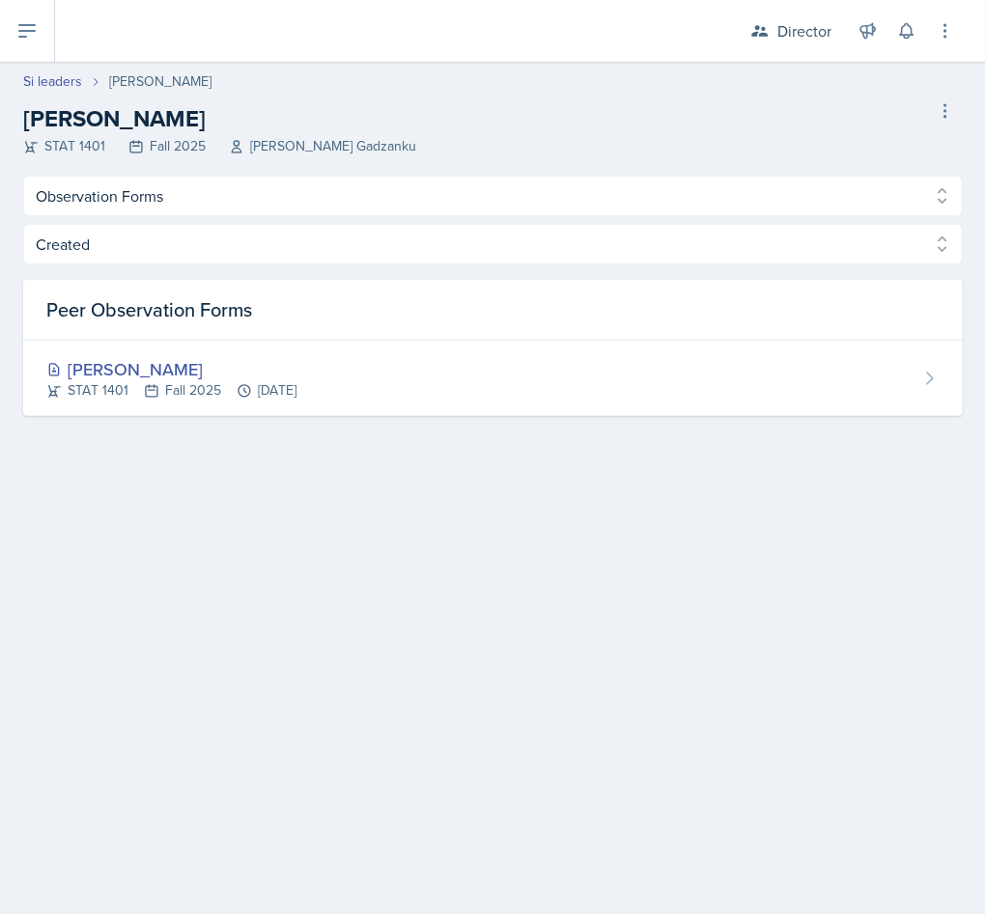
click at [64, 76] on link "Si leaders" at bounding box center [52, 81] width 59 height 20
select select "2bed604d-1099-4043-b1bc-2365e8740244"
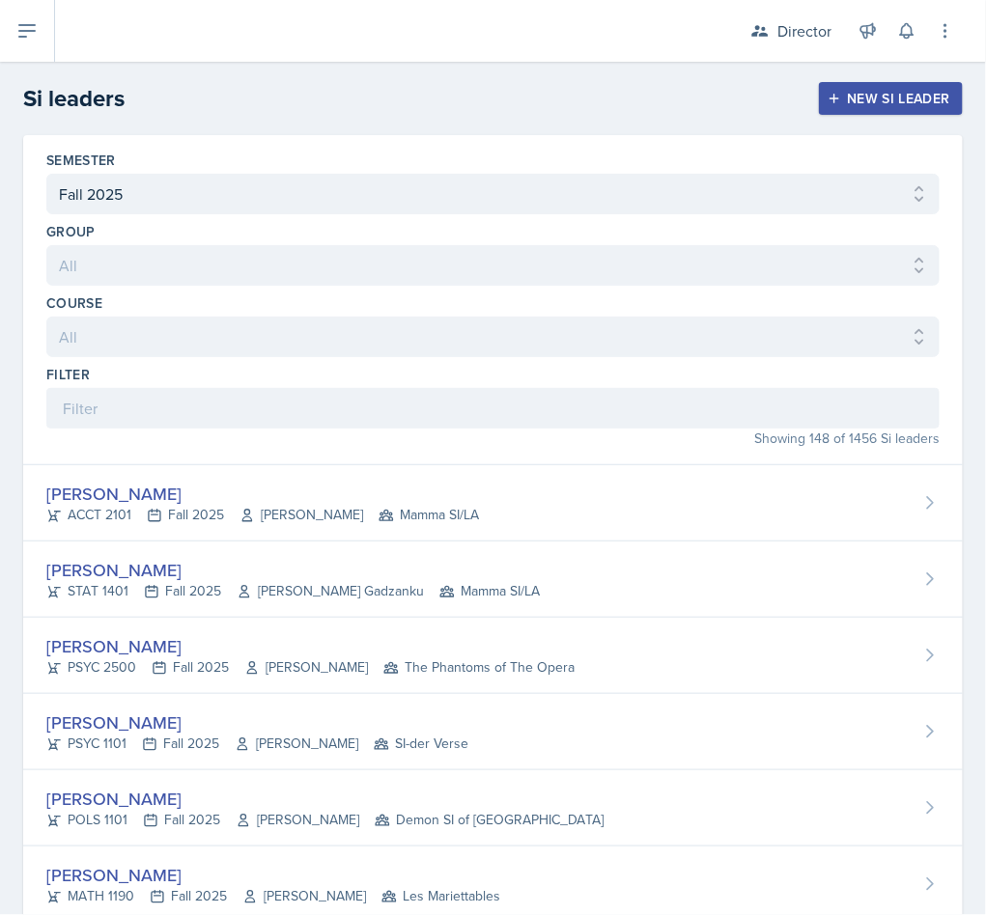
click at [324, 388] on div "Filter" at bounding box center [492, 397] width 893 height 64
drag, startPoint x: 342, startPoint y: 441, endPoint x: 322, endPoint y: 418, distance: 30.8
click at [342, 444] on div "Showing 148 of 1456 Si leaders" at bounding box center [492, 439] width 893 height 20
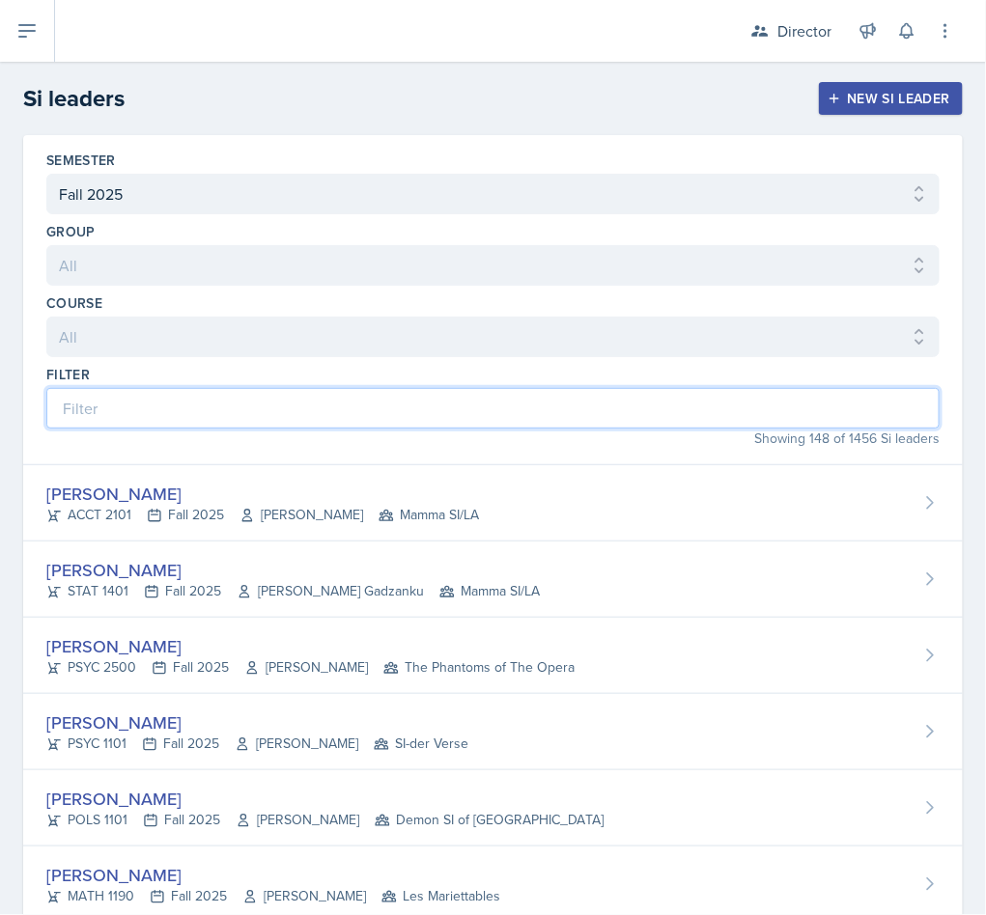
drag, startPoint x: 284, startPoint y: 398, endPoint x: 270, endPoint y: 414, distance: 21.3
click at [282, 400] on input at bounding box center [492, 408] width 893 height 41
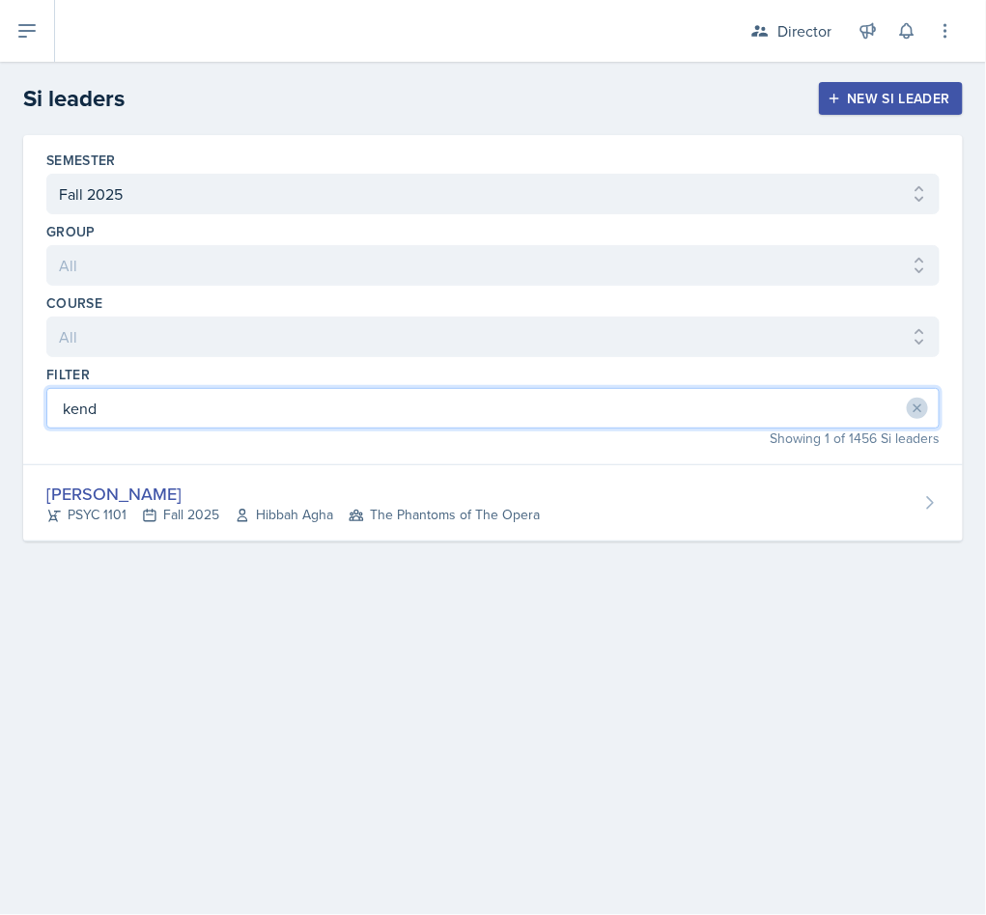
type input "kend"
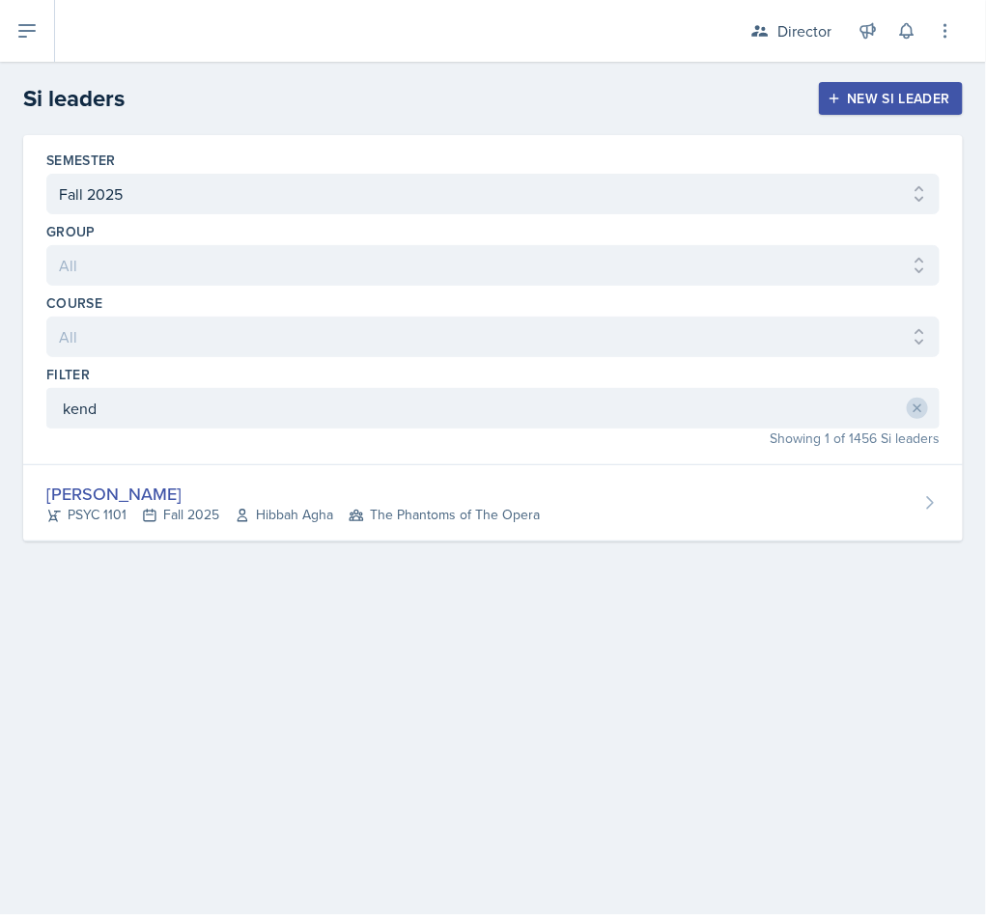
click at [287, 525] on span "Hibbah Agha" at bounding box center [284, 515] width 98 height 20
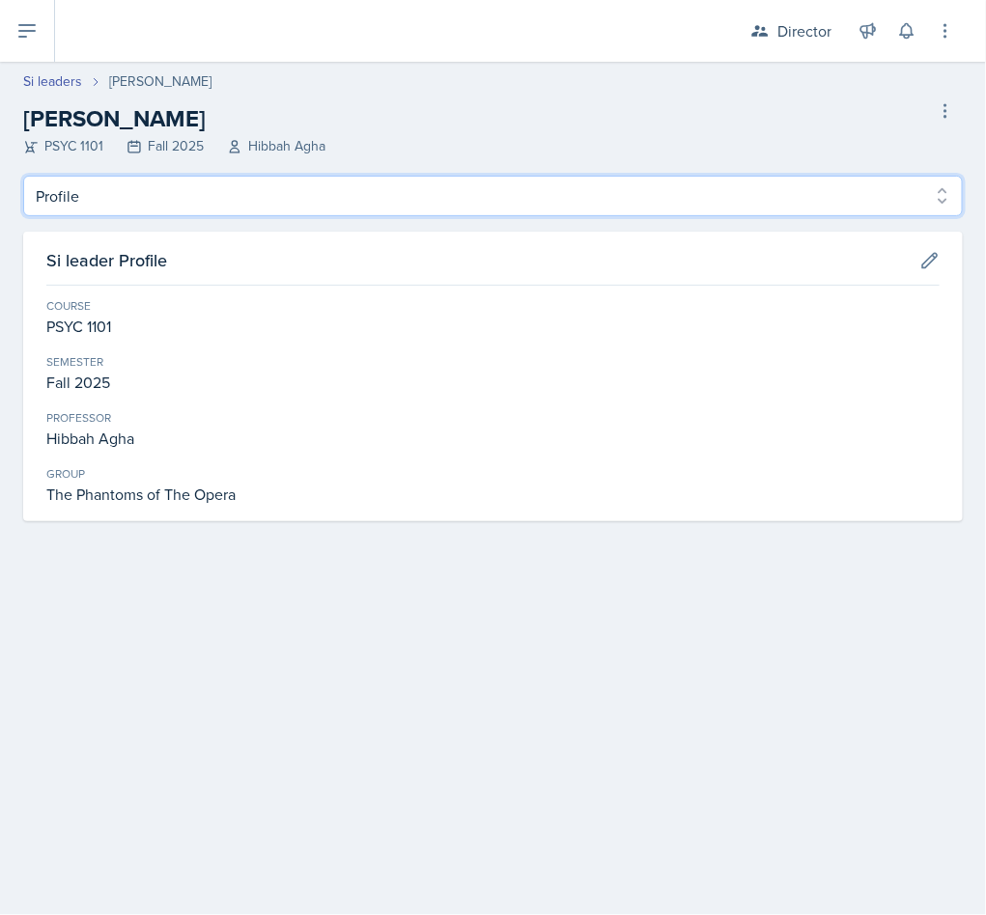
drag, startPoint x: 151, startPoint y: 194, endPoint x: 145, endPoint y: 210, distance: 16.5
click at [149, 198] on select "Profile Planning Sheets Observation Forms Uploads" at bounding box center [492, 196] width 939 height 41
select select "Observation Forms"
click at [23, 176] on select "Profile Planning Sheets Observation Forms Uploads" at bounding box center [492, 196] width 939 height 41
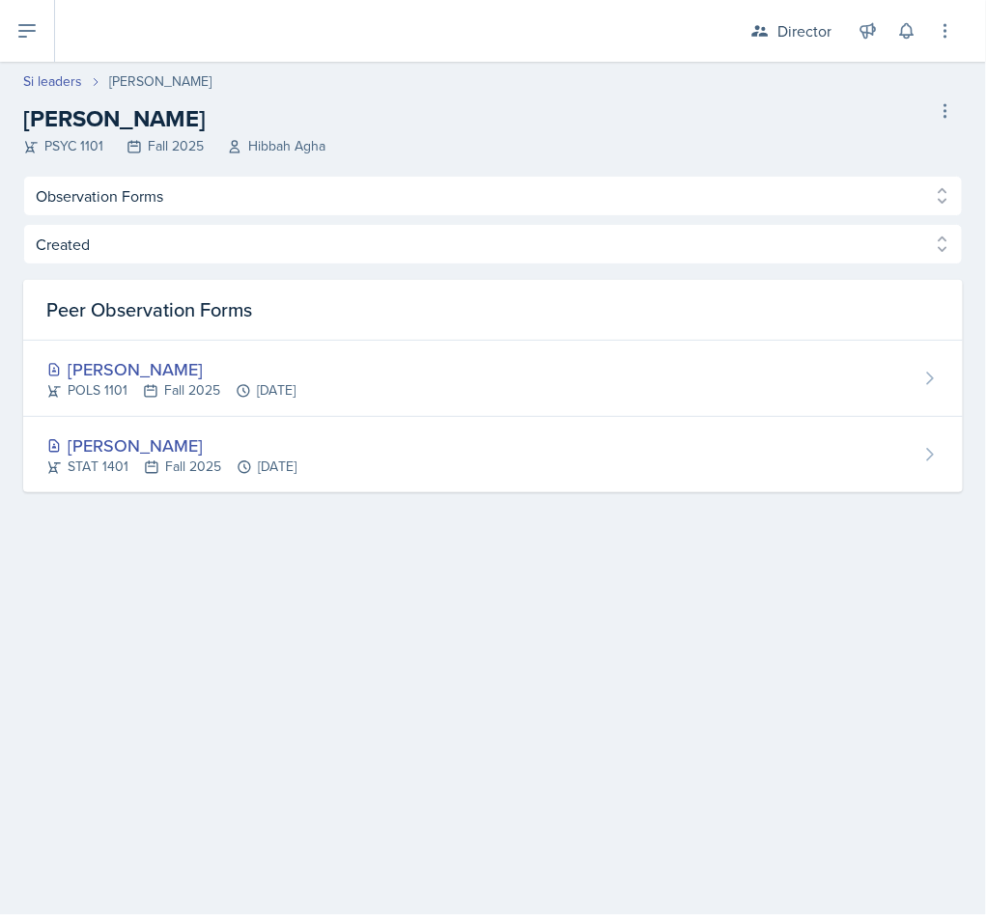
click at [42, 76] on link "Si leaders" at bounding box center [52, 81] width 59 height 20
select select "2bed604d-1099-4043-b1bc-2365e8740244"
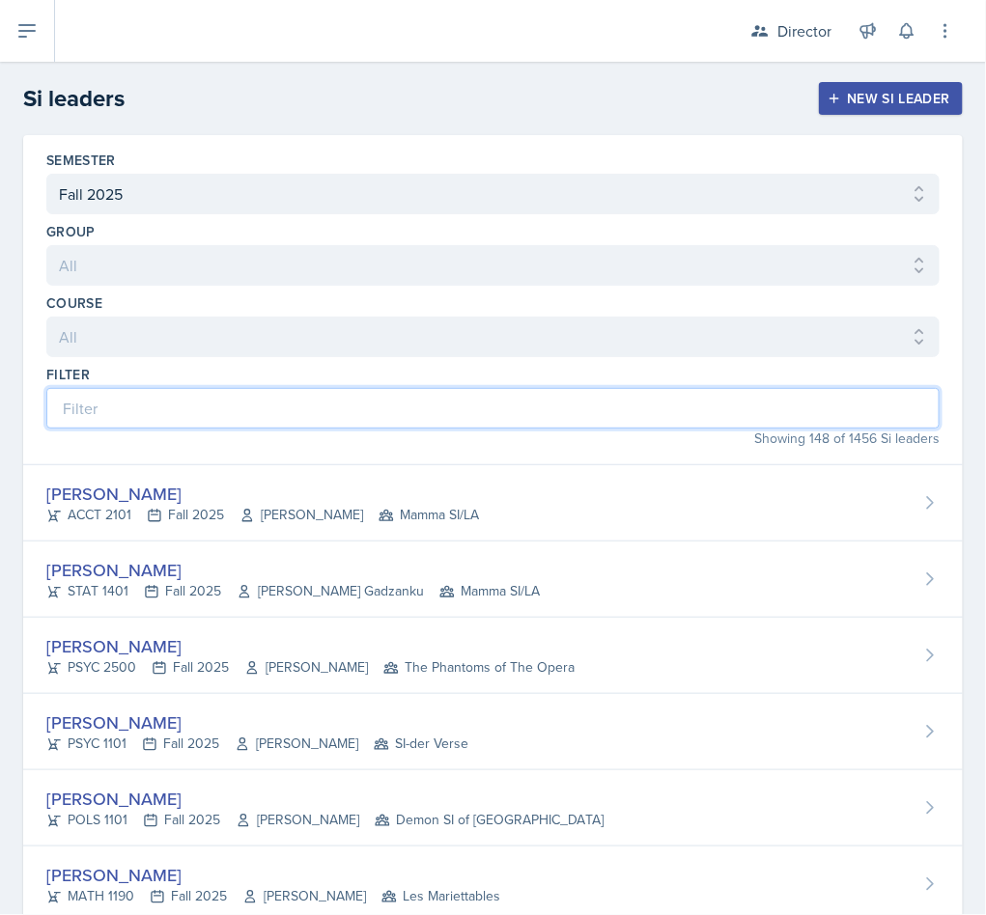
click at [224, 411] on input at bounding box center [492, 408] width 893 height 41
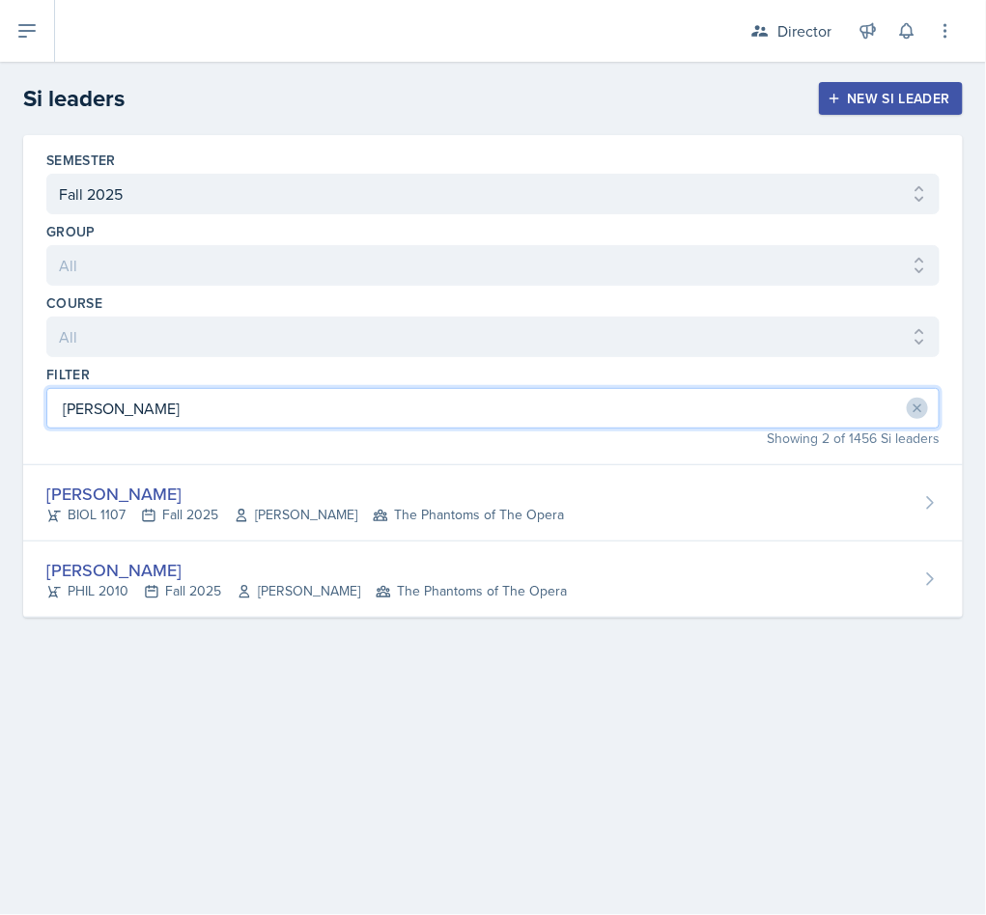
type input "emily"
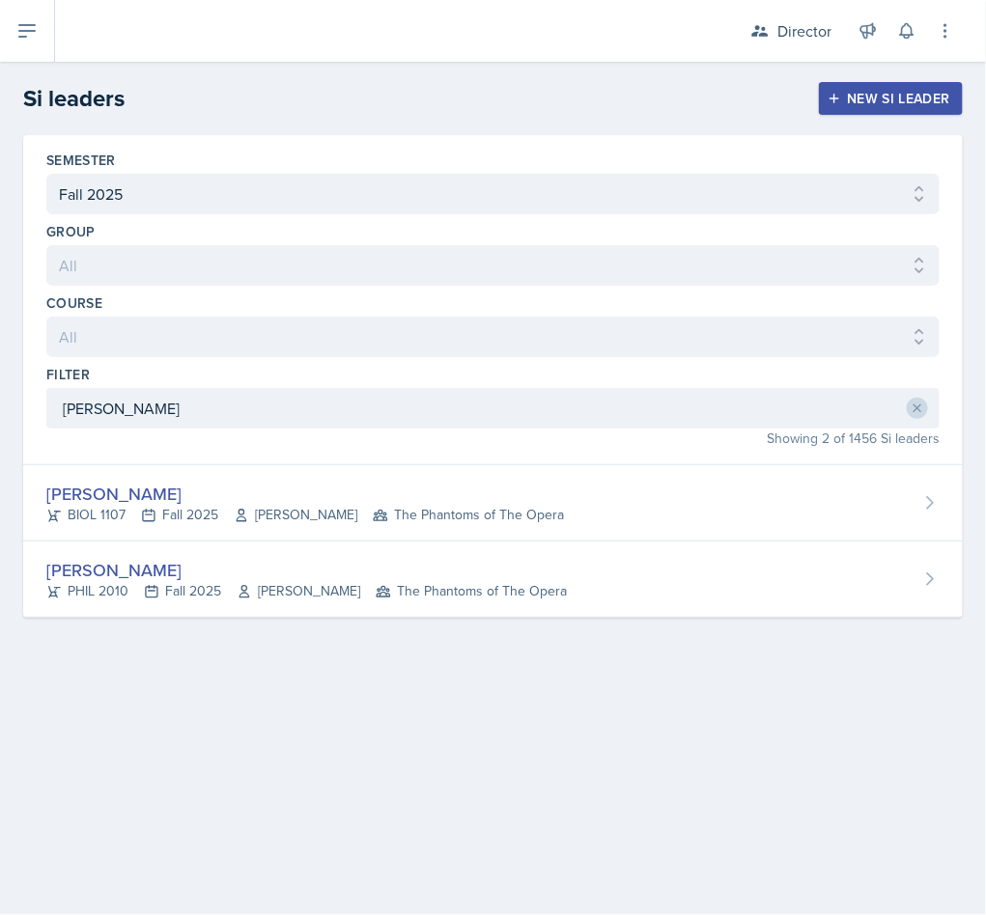
click at [346, 572] on div "[PERSON_NAME]" at bounding box center [306, 570] width 520 height 26
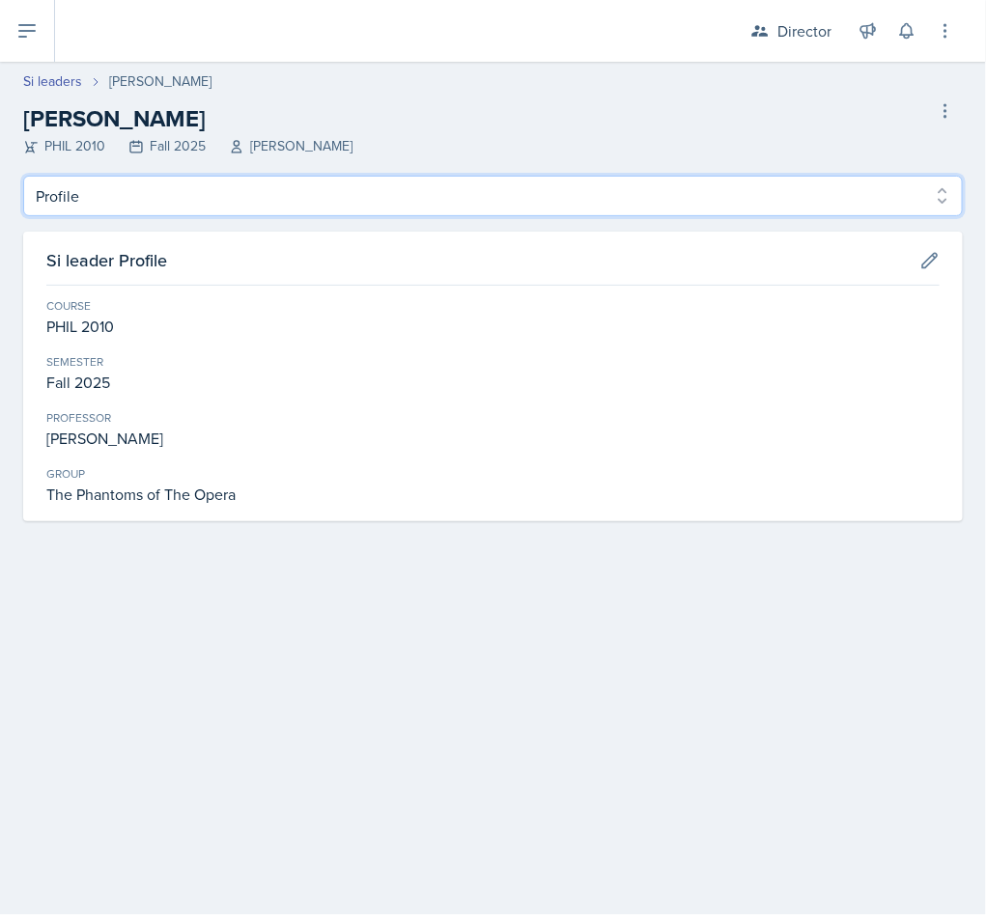
click at [313, 207] on select "Profile Planning Sheets Observation Forms Uploads" at bounding box center [492, 196] width 939 height 41
select select "Observation Forms"
click at [23, 176] on select "Profile Planning Sheets Observation Forms Uploads" at bounding box center [492, 196] width 939 height 41
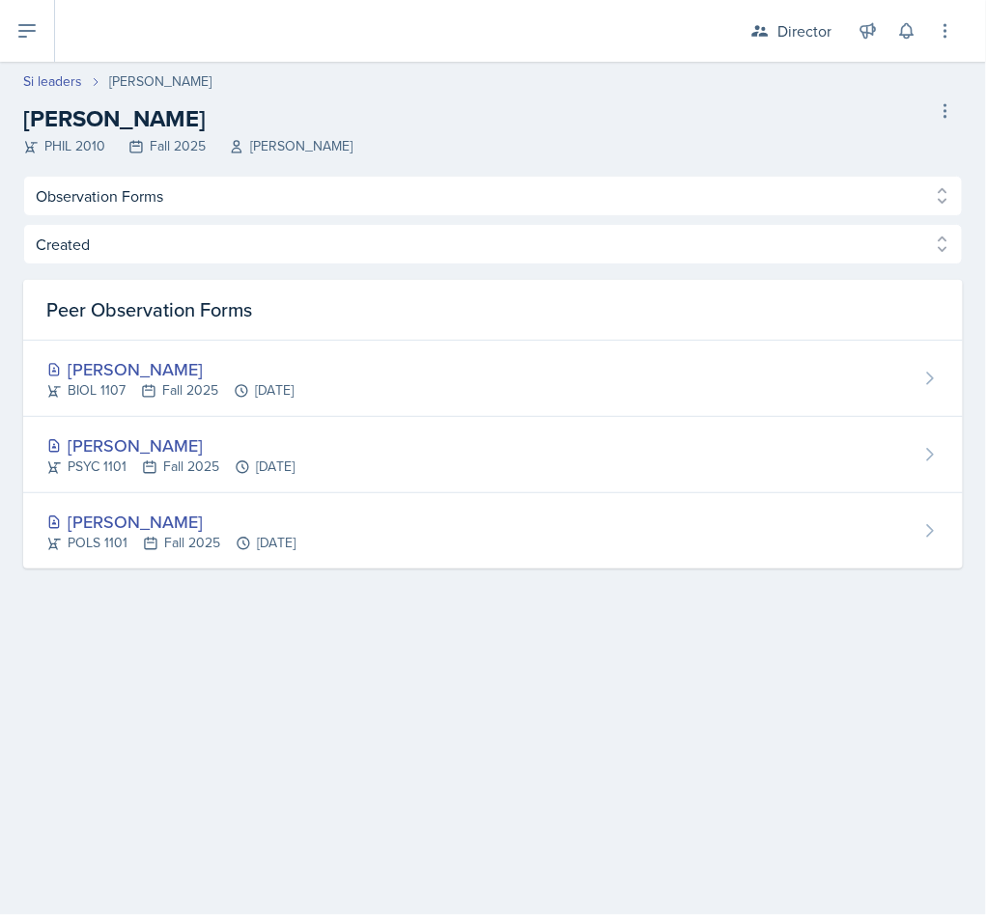
click at [62, 82] on link "Si leaders" at bounding box center [52, 81] width 59 height 20
select select "2bed604d-1099-4043-b1bc-2365e8740244"
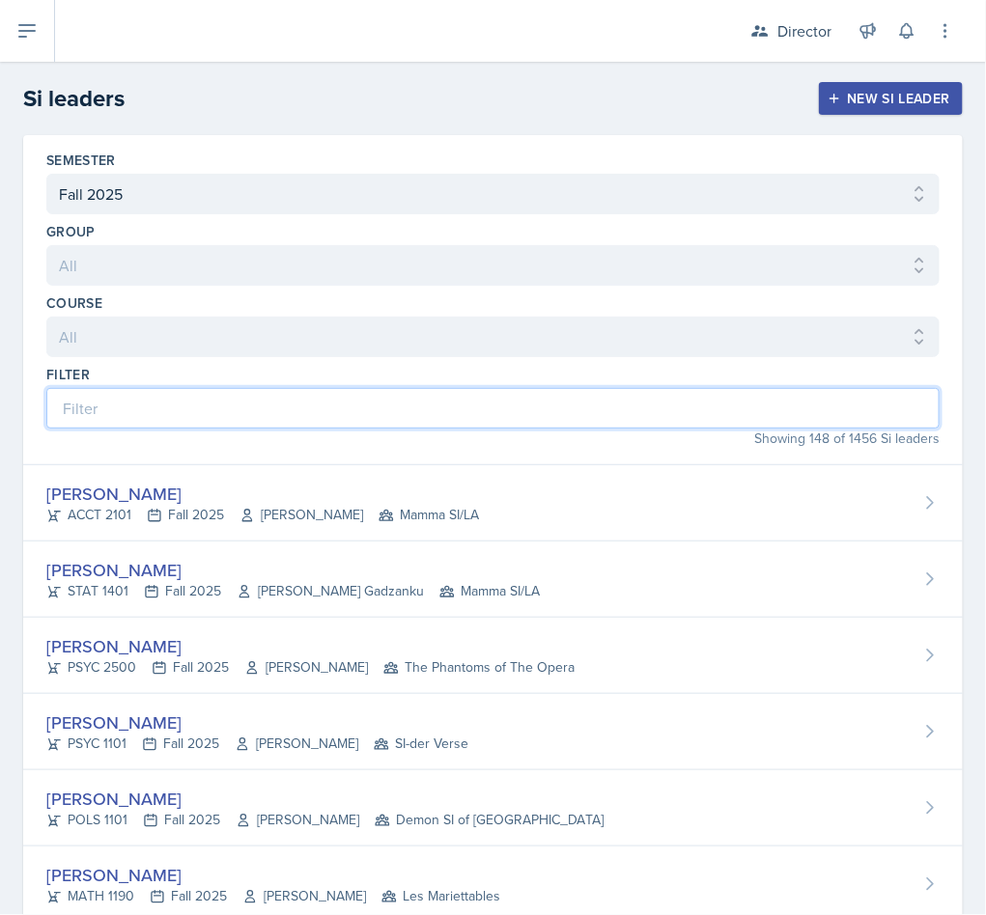
click at [324, 412] on input at bounding box center [492, 408] width 893 height 41
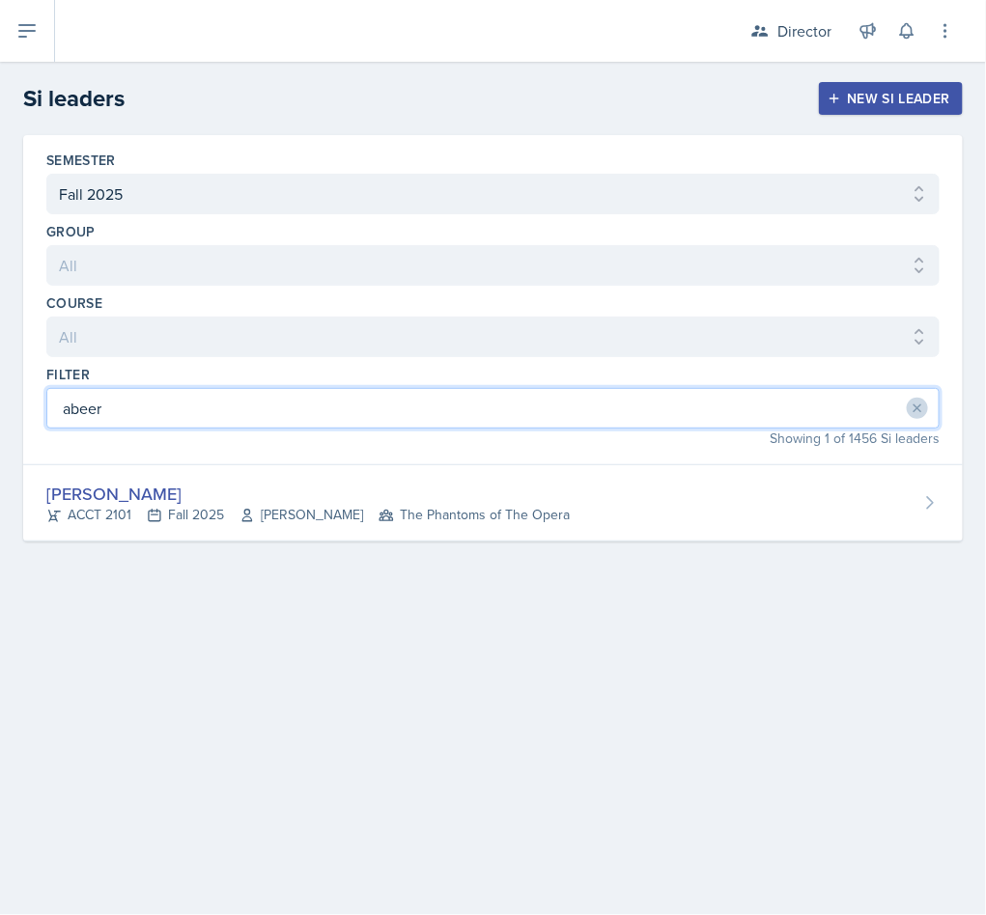
type input "abeer"
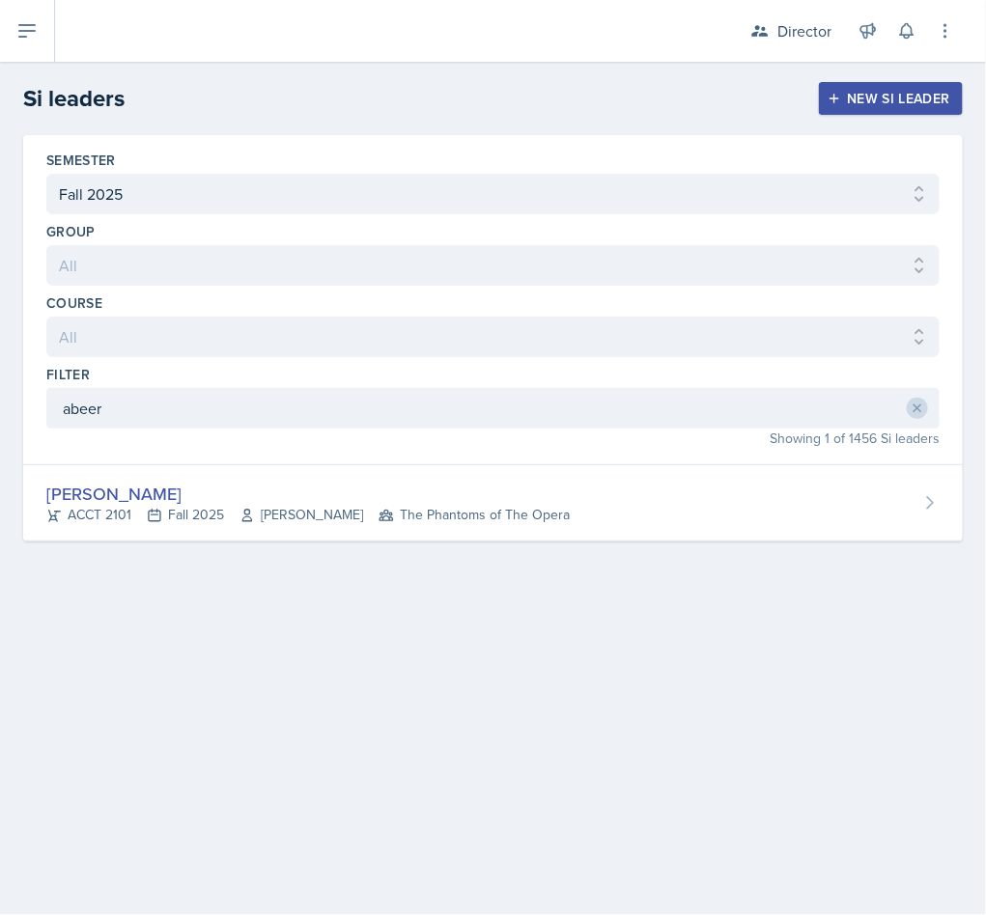
click at [328, 478] on div "Abeer Kayser ACCT 2101 Fall 2025 Michelle Shutty The Phantoms of The Opera" at bounding box center [492, 503] width 939 height 76
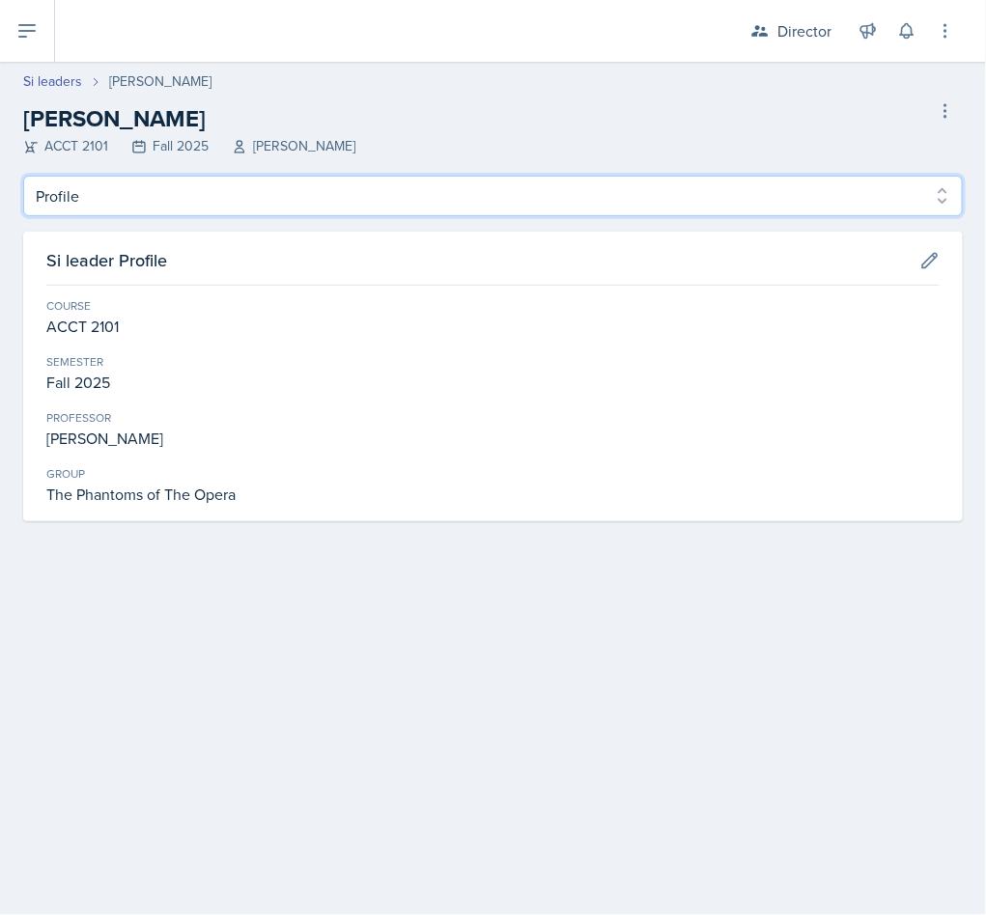
click at [99, 203] on select "Profile Planning Sheets Observation Forms Uploads" at bounding box center [492, 196] width 939 height 41
select select "Observation Forms"
click at [23, 176] on select "Profile Planning Sheets Observation Forms Uploads" at bounding box center [492, 196] width 939 height 41
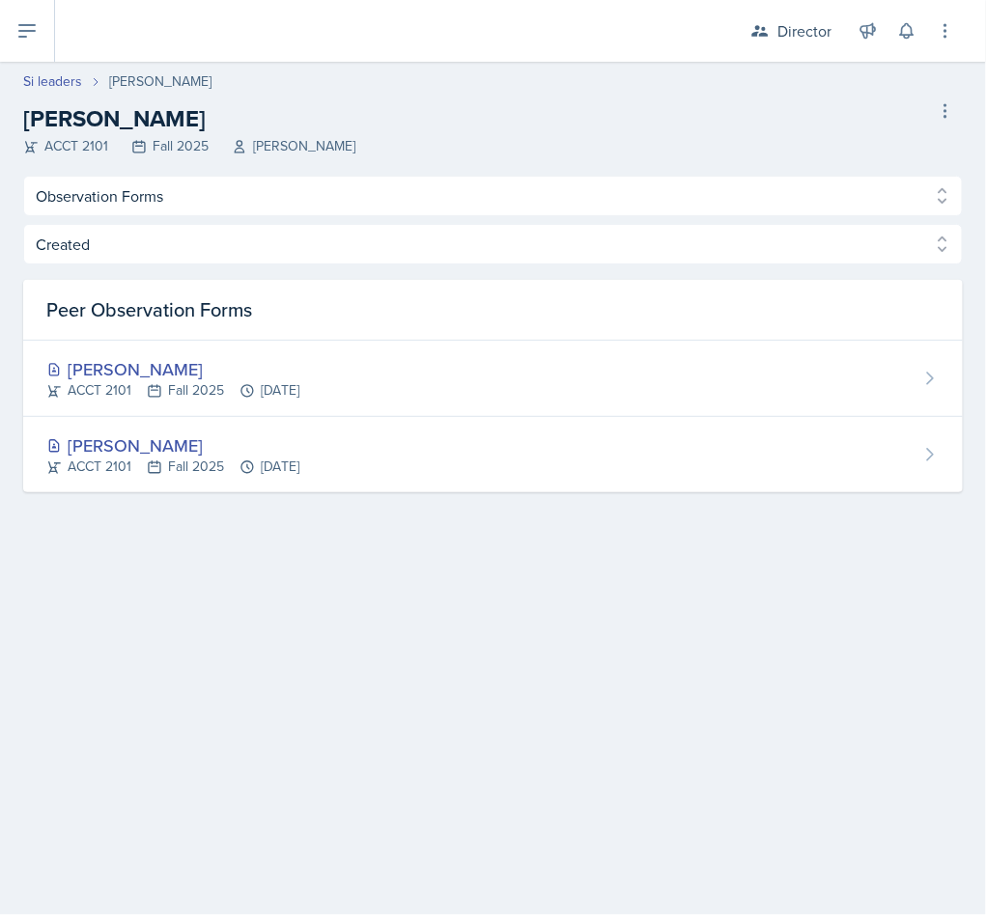
click at [46, 71] on link "Si leaders" at bounding box center [52, 81] width 59 height 20
select select "2bed604d-1099-4043-b1bc-2365e8740244"
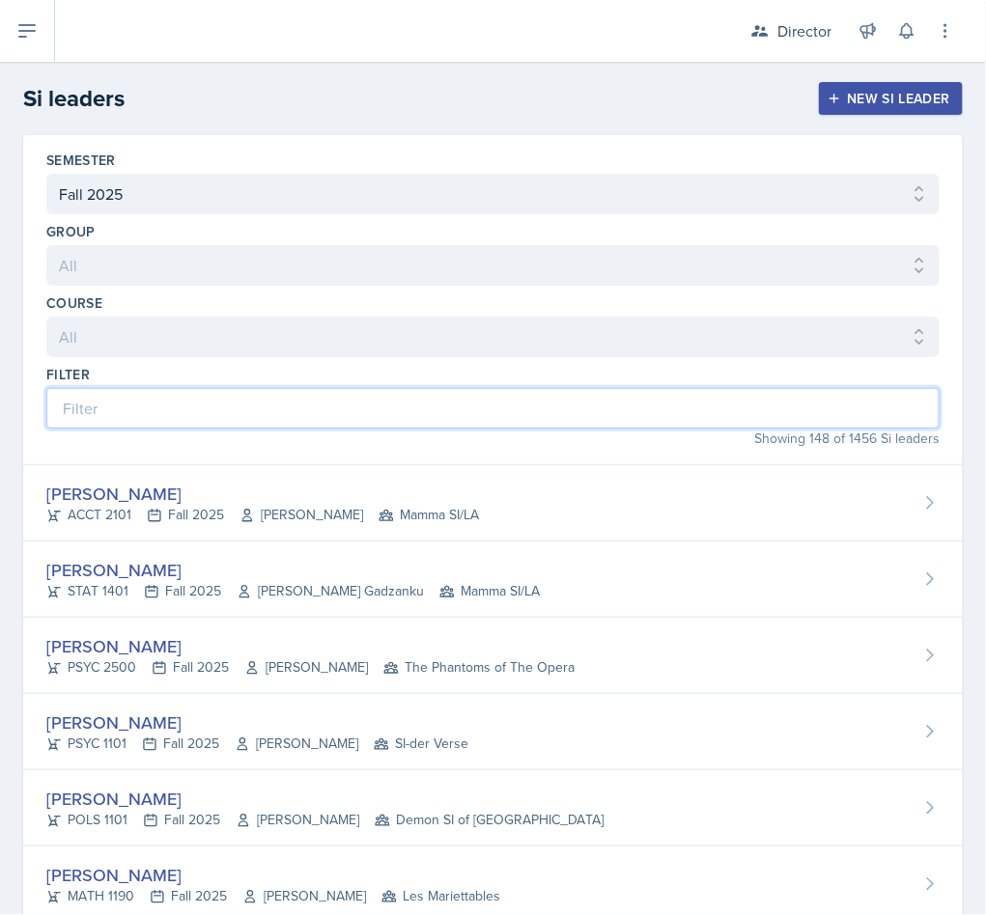
click at [133, 415] on input at bounding box center [492, 408] width 893 height 41
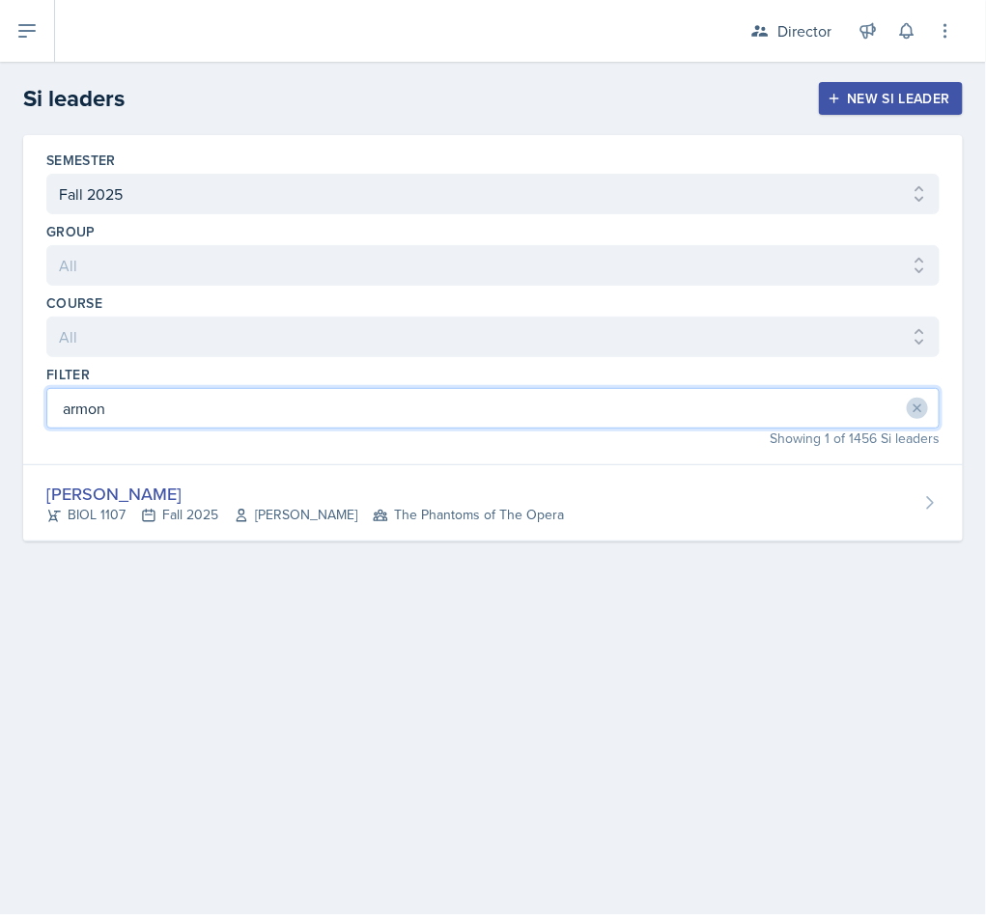
type input "armon"
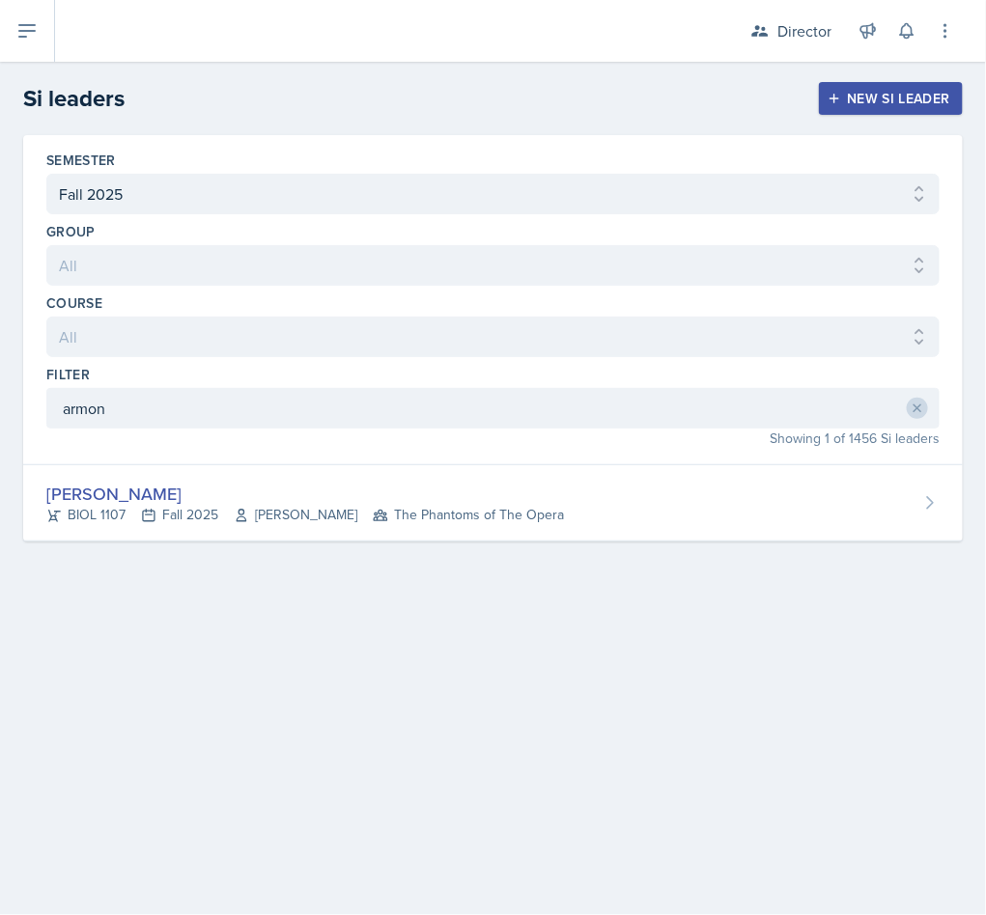
click at [672, 489] on div "Armon Khoshneviszadeh BIOL 1107 Fall 2025 Selma Cuya-Smith The Phantoms of The …" at bounding box center [492, 503] width 939 height 76
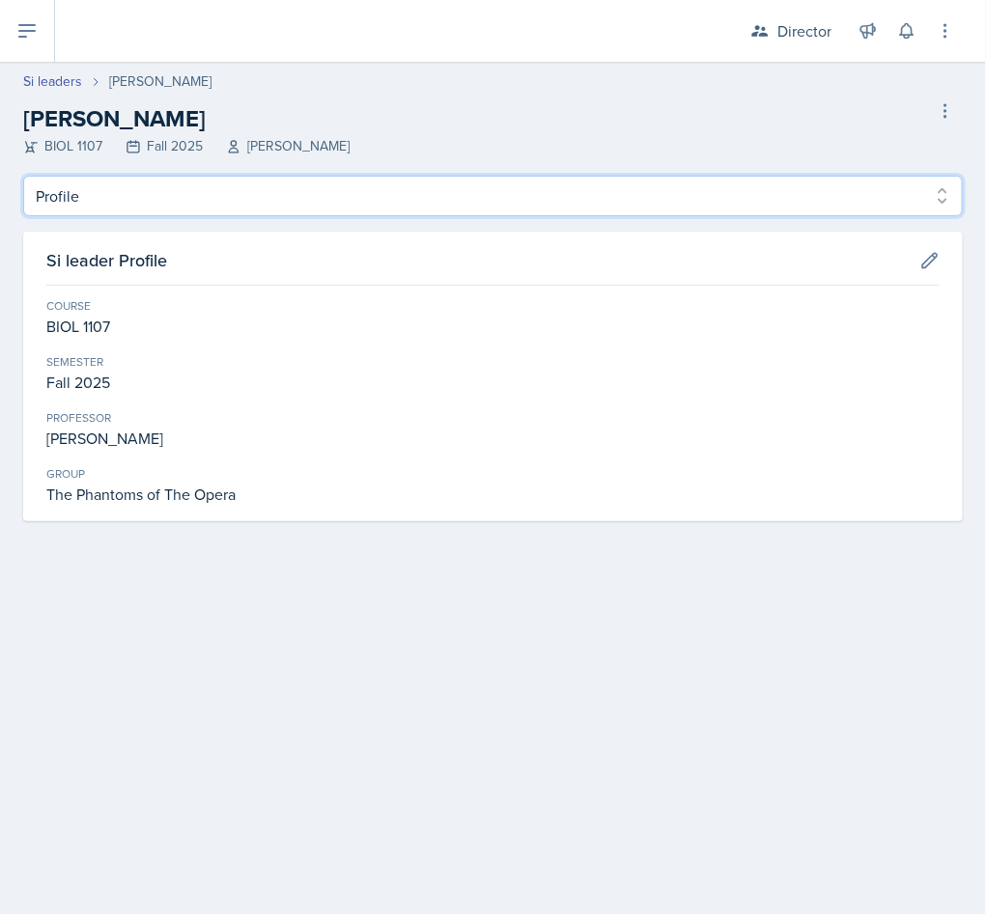
drag, startPoint x: 174, startPoint y: 194, endPoint x: 174, endPoint y: 209, distance: 14.5
click at [174, 194] on select "Profile Planning Sheets Observation Forms Uploads" at bounding box center [492, 196] width 939 height 41
select select "Observation Forms"
click at [23, 176] on select "Profile Planning Sheets Observation Forms Uploads" at bounding box center [492, 196] width 939 height 41
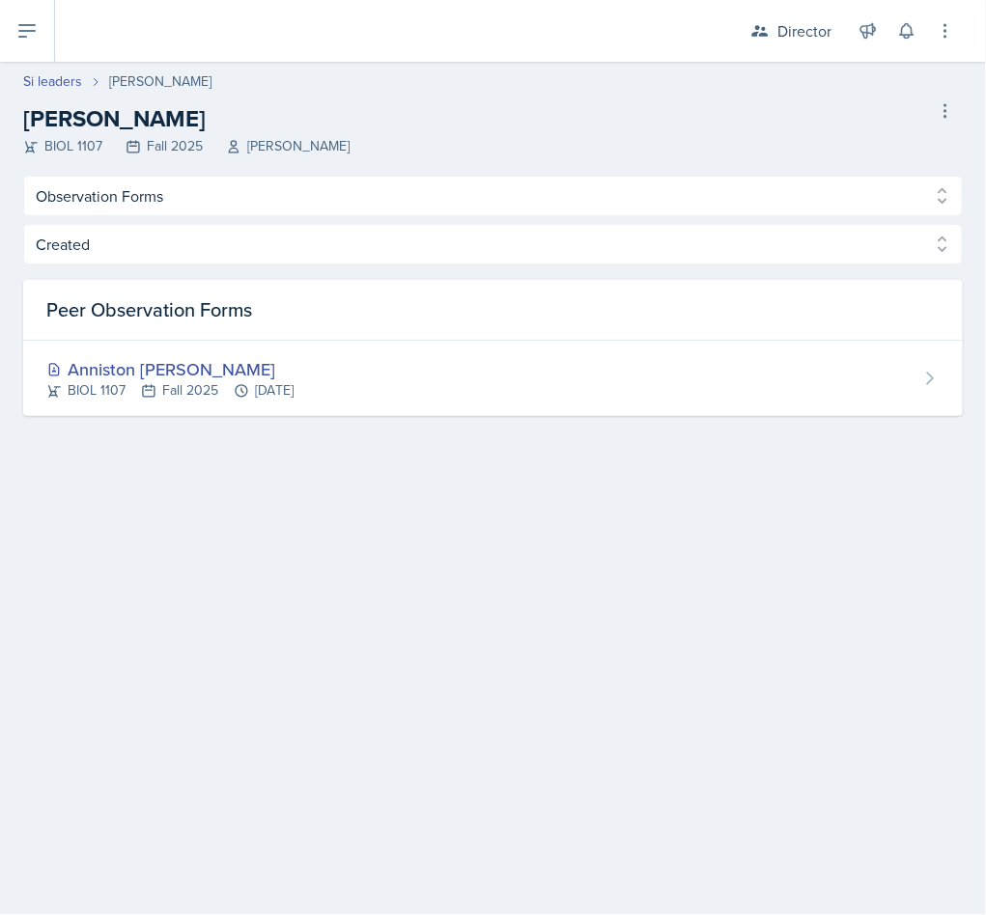
click at [62, 76] on link "Si leaders" at bounding box center [52, 81] width 59 height 20
select select "2bed604d-1099-4043-b1bc-2365e8740244"
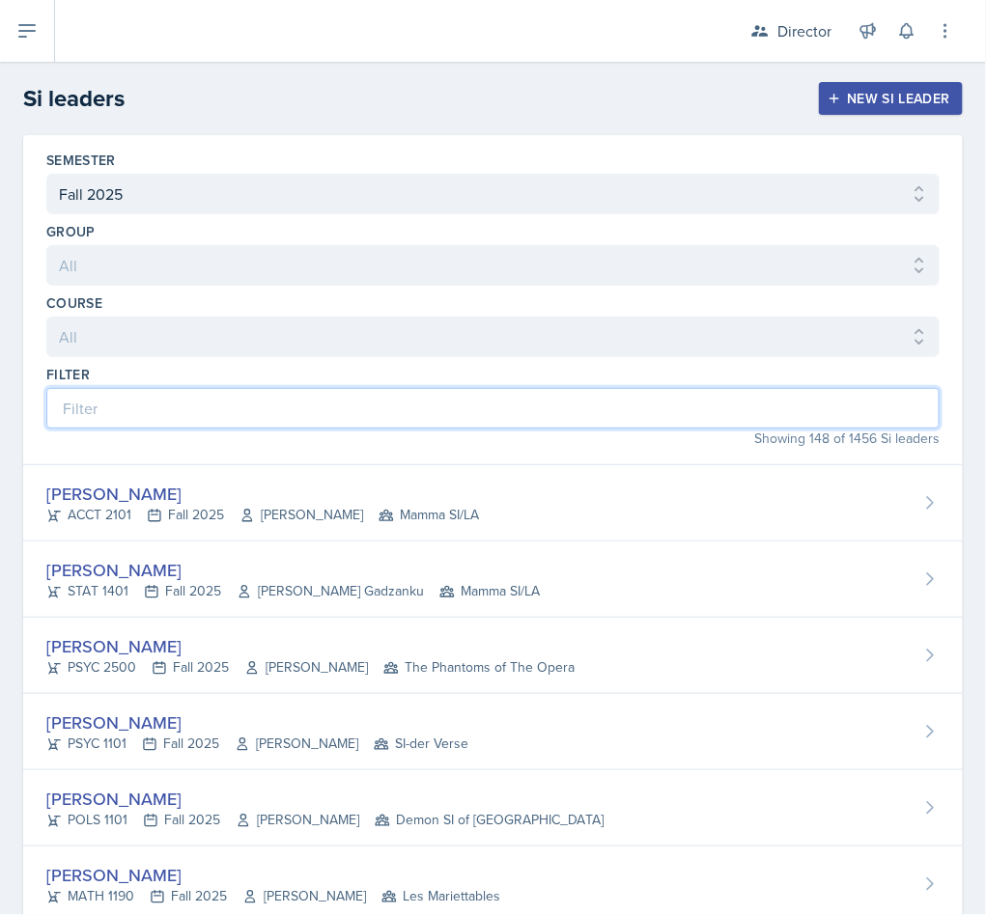
click at [353, 392] on input at bounding box center [492, 408] width 893 height 41
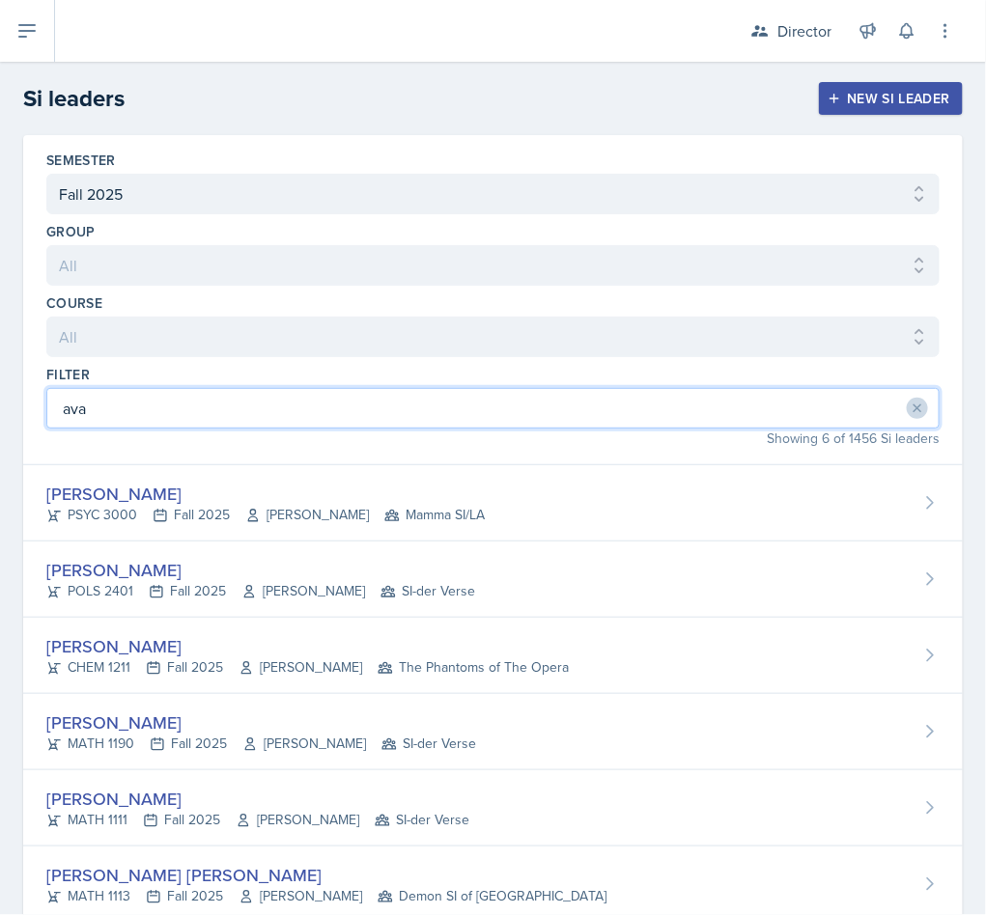
type input "ava"
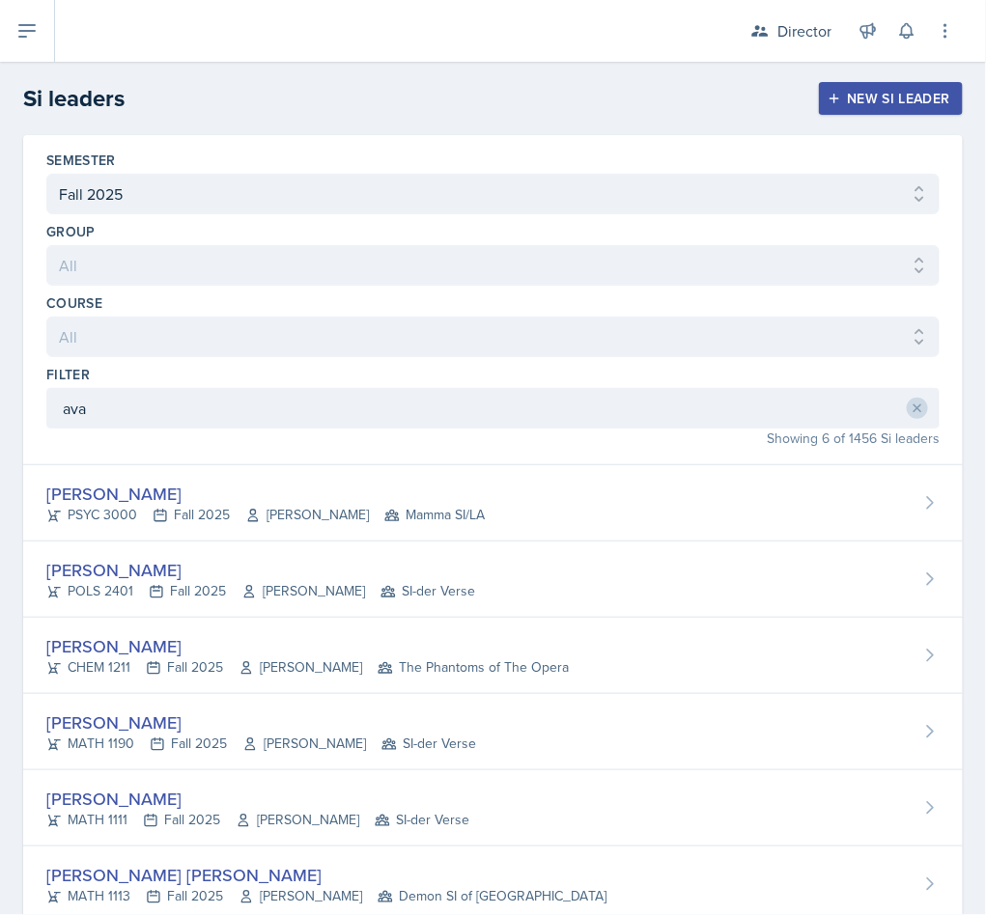
click at [162, 661] on div "CHEM 1211 Fall 2025 Elizabeth Shugart The Phantoms of The Opera" at bounding box center [307, 667] width 522 height 20
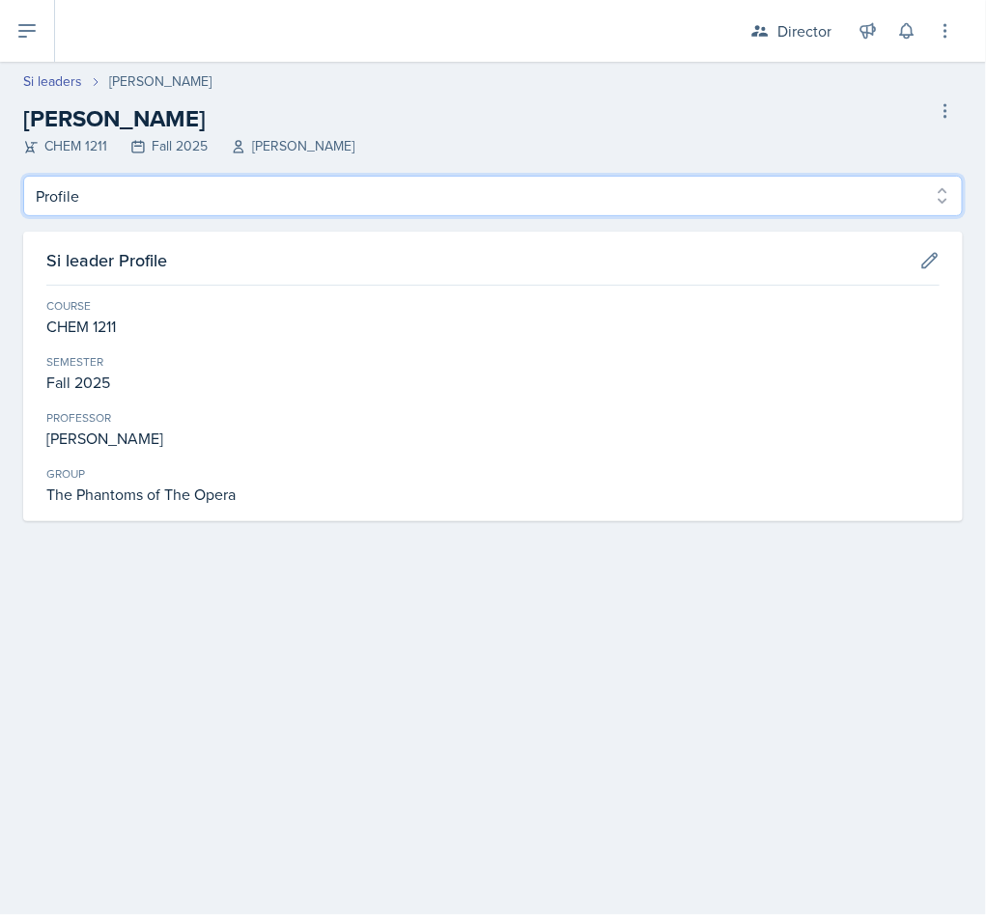
click at [314, 186] on select "Profile Planning Sheets Observation Forms Uploads" at bounding box center [492, 196] width 939 height 41
select select "Observation Forms"
click at [23, 176] on select "Profile Planning Sheets Observation Forms Uploads" at bounding box center [492, 196] width 939 height 41
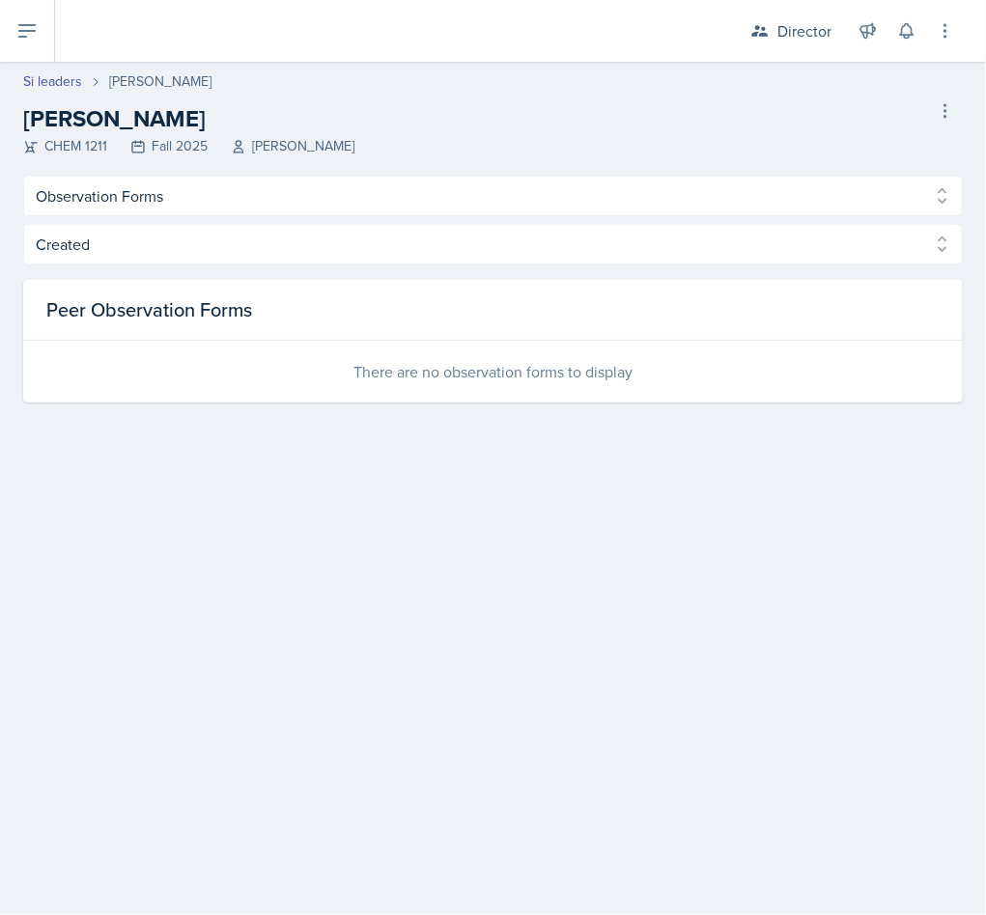
click at [67, 87] on link "Si leaders" at bounding box center [52, 81] width 59 height 20
select select "2bed604d-1099-4043-b1bc-2365e8740244"
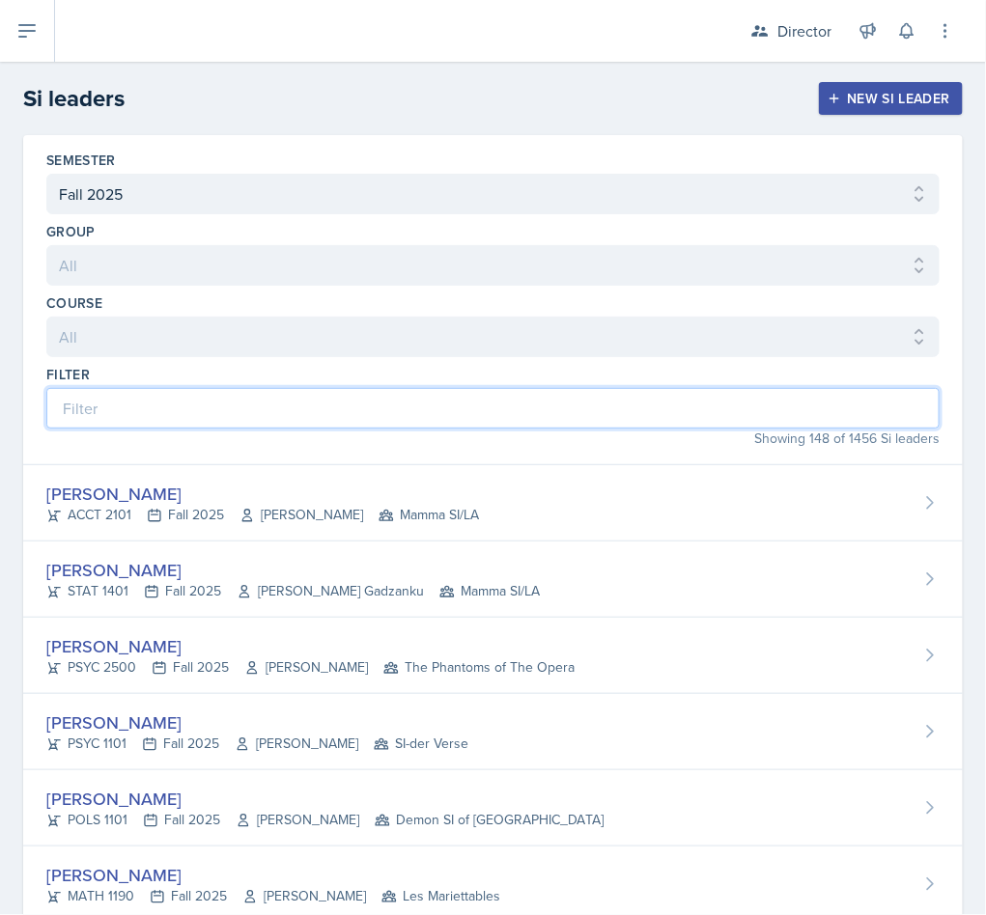
click at [421, 408] on input at bounding box center [492, 408] width 893 height 41
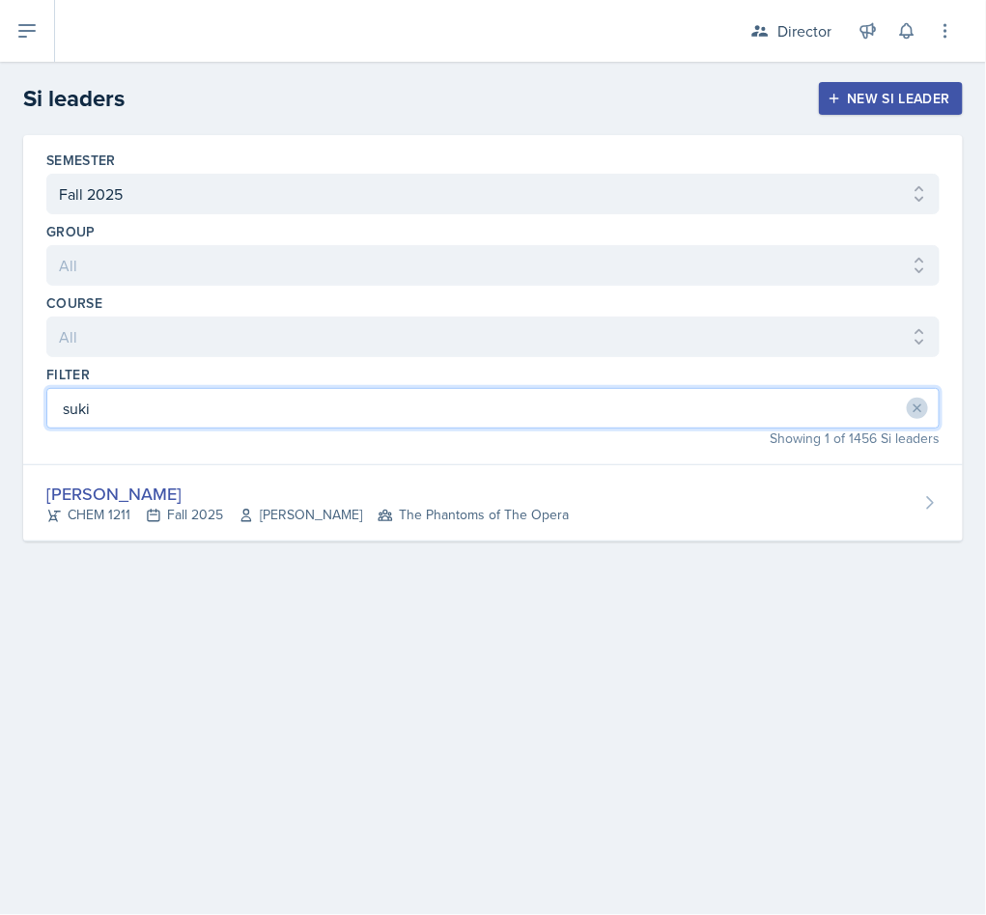
type input "suki"
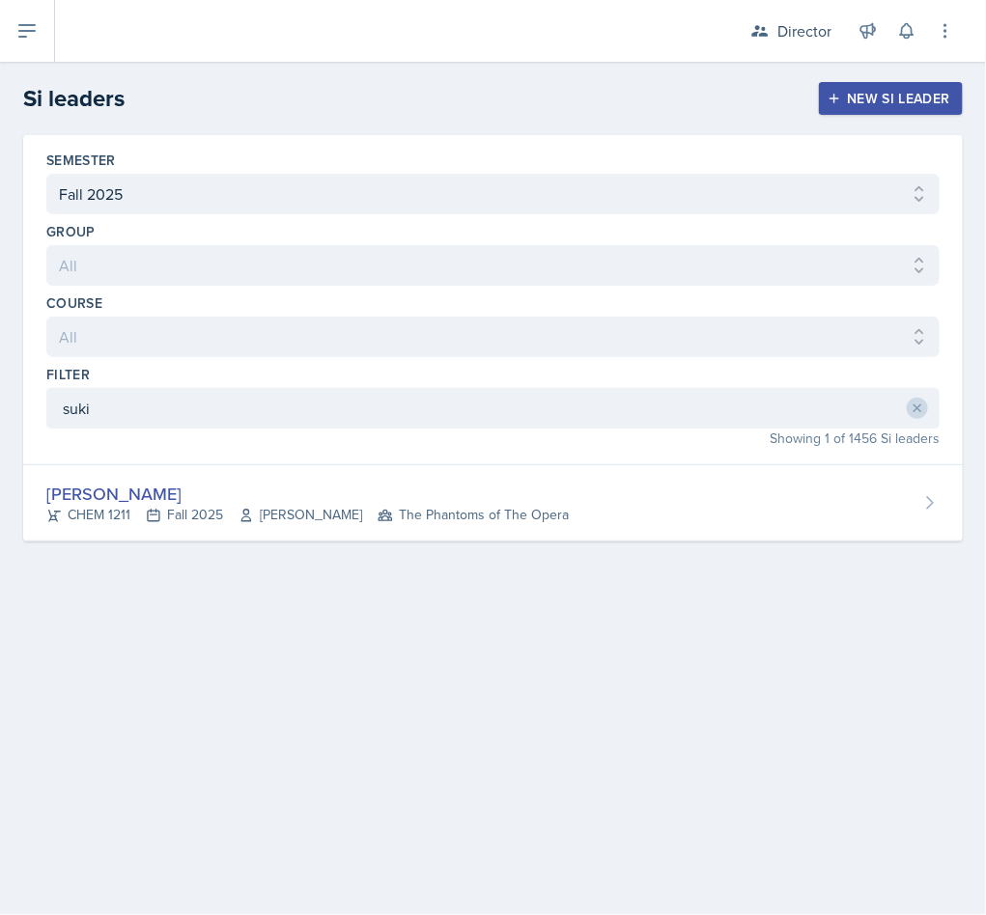
click at [334, 525] on div "CHEM 1211 Fall 2025 John Cody The Phantoms of The Opera" at bounding box center [307, 515] width 522 height 20
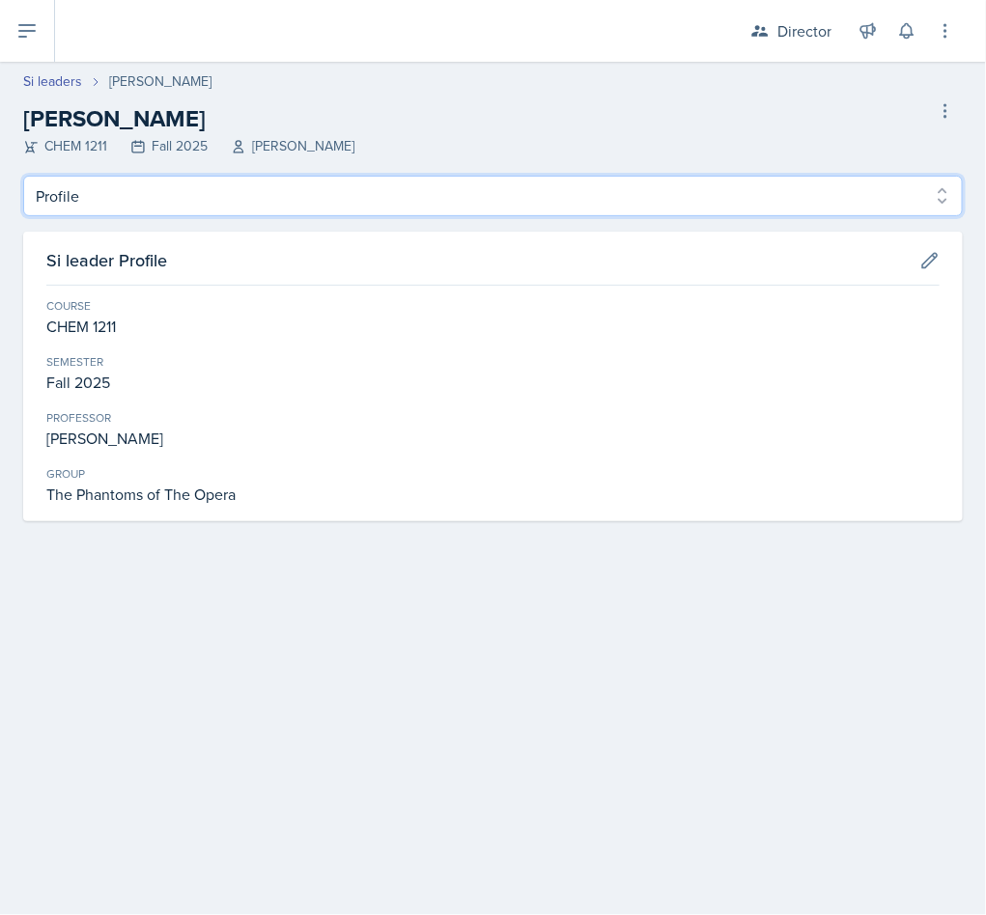
click at [192, 203] on select "Profile Planning Sheets Observation Forms Uploads" at bounding box center [492, 196] width 939 height 41
select select "Observation Forms"
click at [23, 176] on select "Profile Planning Sheets Observation Forms Uploads" at bounding box center [492, 196] width 939 height 41
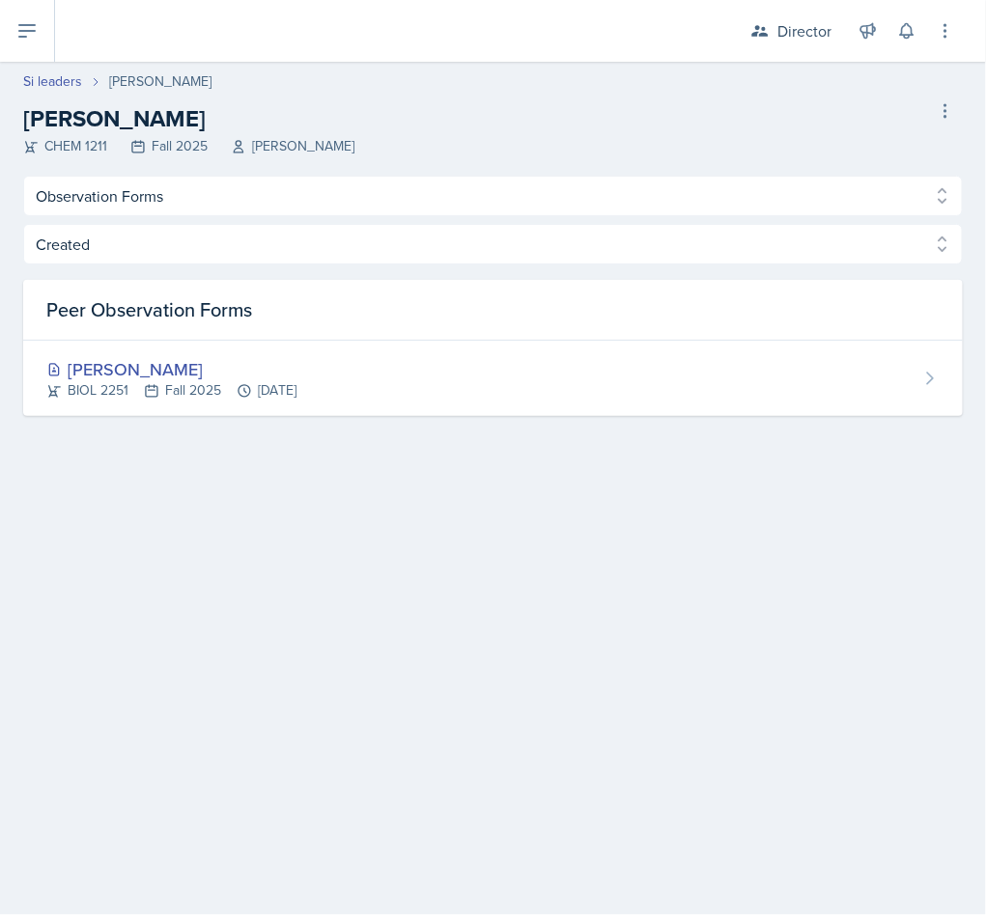
click at [26, 64] on header "Si leaders Suki Lewis Suki Lewis CHEM 1211 Fall 2025 John Cody Delete Si leader" at bounding box center [493, 119] width 986 height 114
click at [49, 73] on link "Si leaders" at bounding box center [52, 81] width 59 height 20
select select "2bed604d-1099-4043-b1bc-2365e8740244"
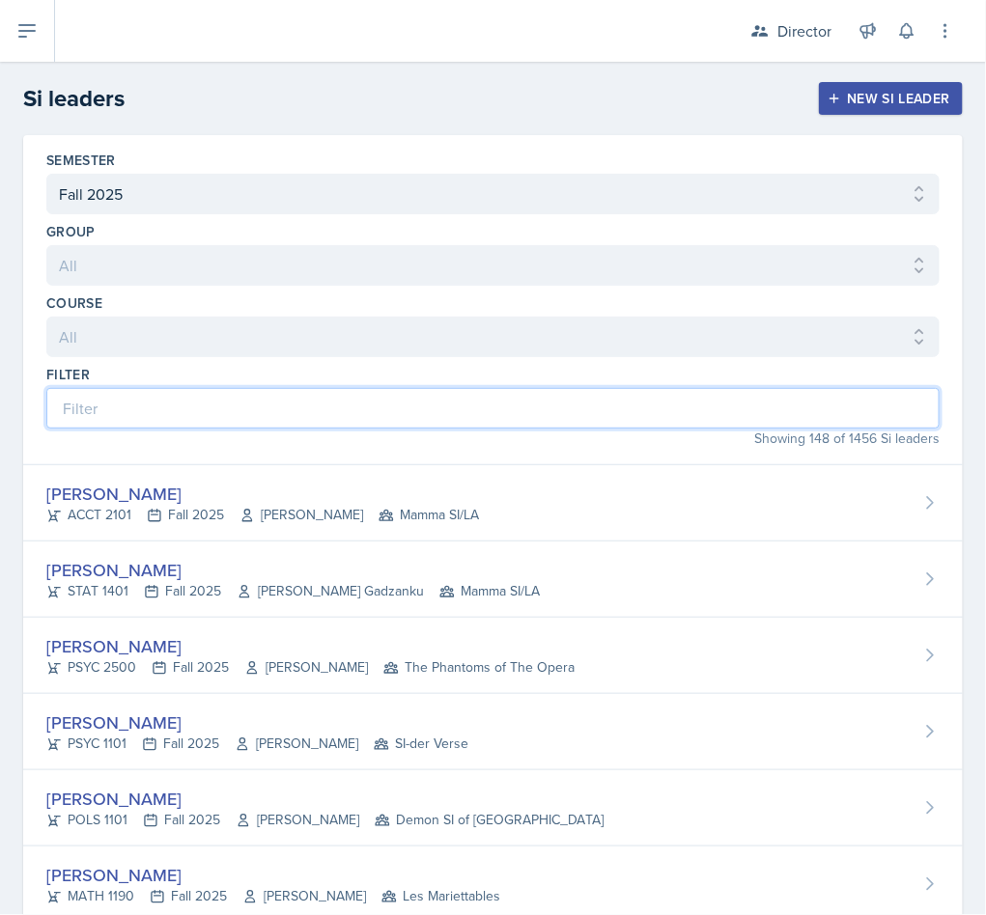
click at [249, 403] on input at bounding box center [492, 408] width 893 height 41
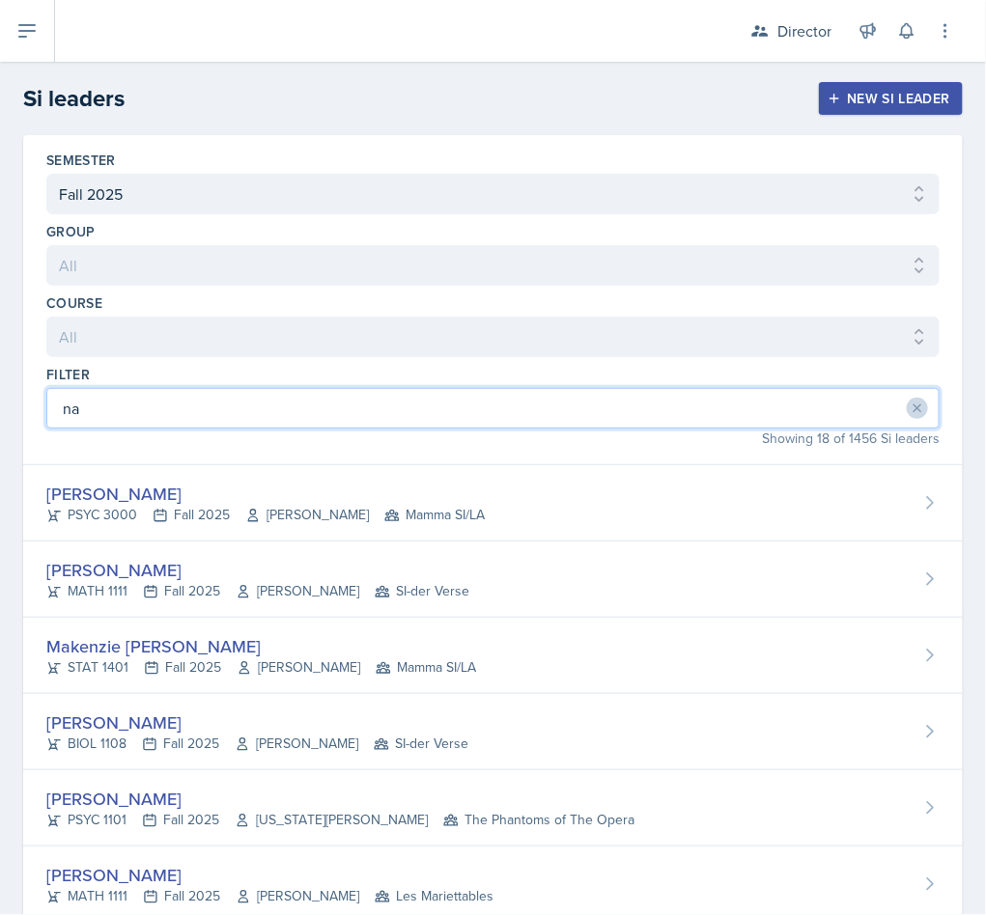
type input "n"
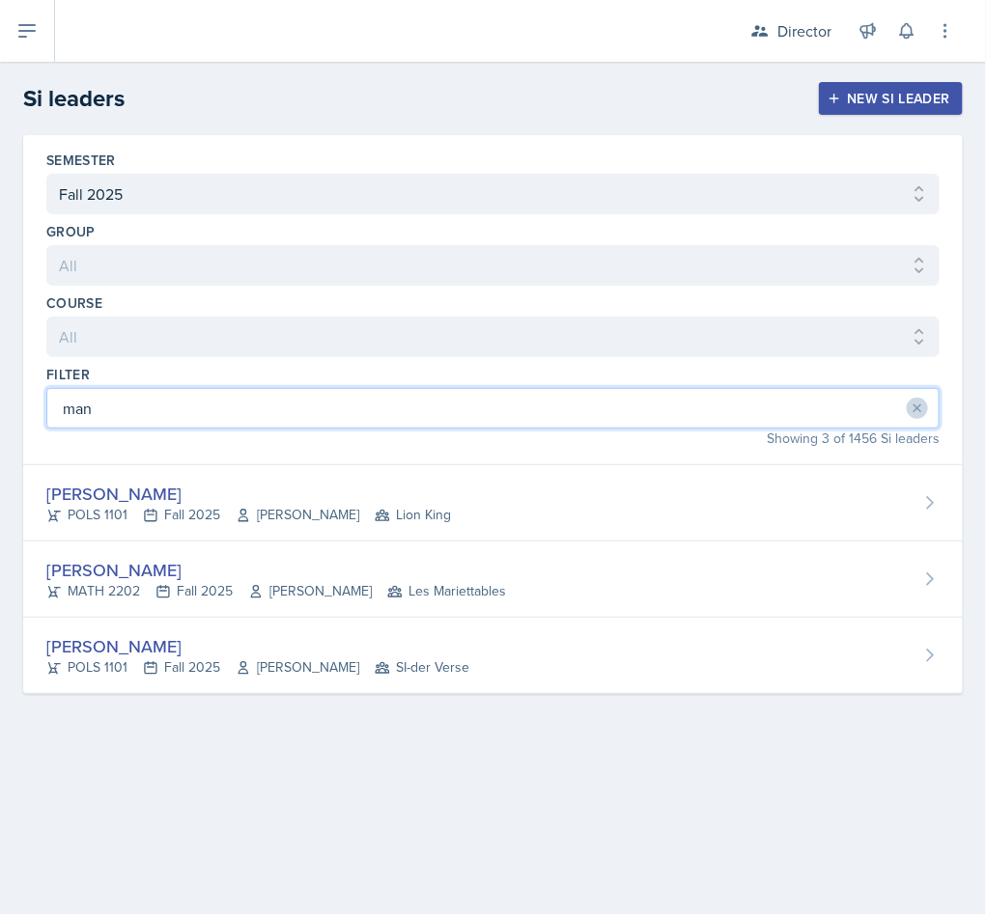
drag, startPoint x: 272, startPoint y: 394, endPoint x: -2, endPoint y: 409, distance: 274.6
click at [0, 409] on html "SI Documents Director Dashboard Calendar Reports Users All Users Si leaders Tea…" at bounding box center [493, 457] width 986 height 915
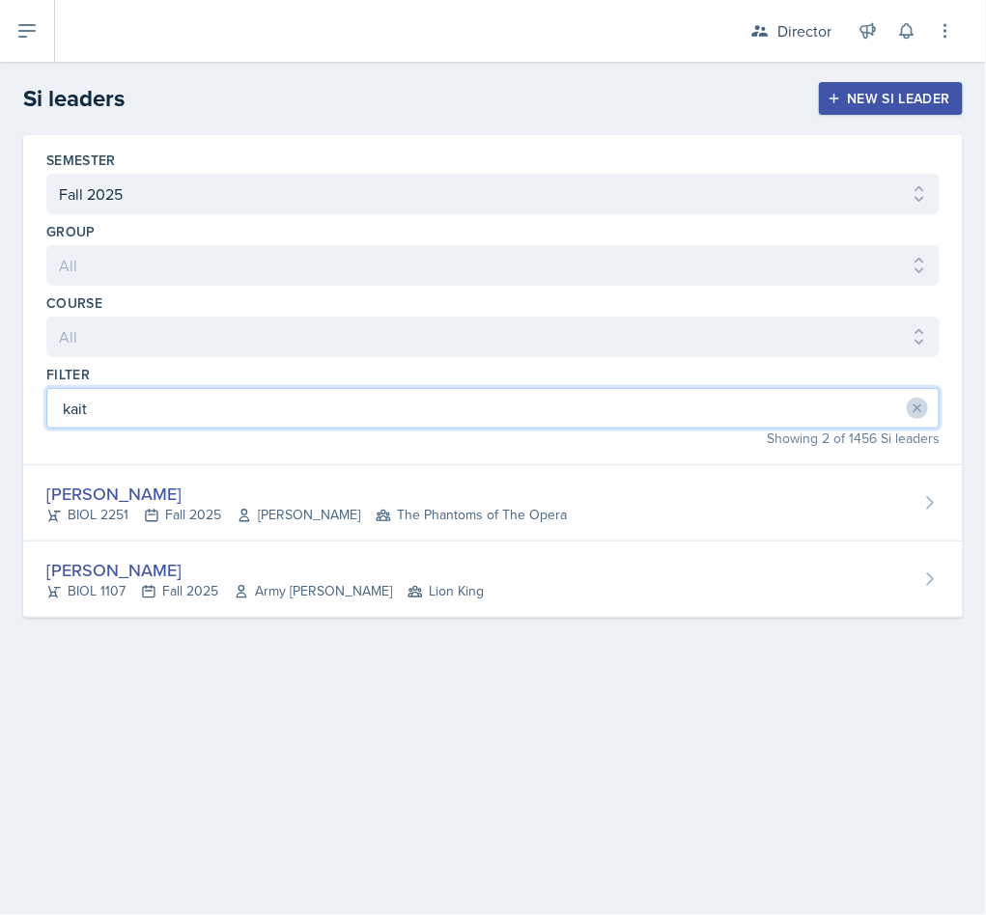
type input "kait"
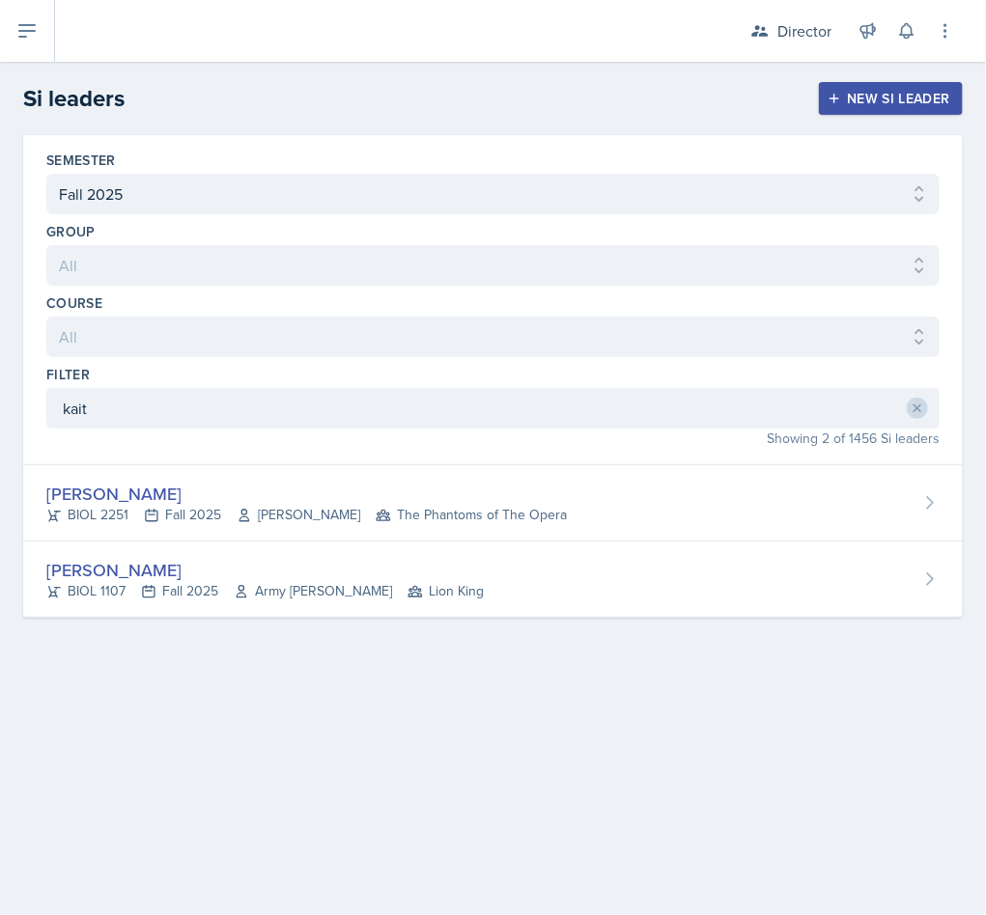
click at [178, 502] on div "Kaitlyn Medley" at bounding box center [306, 494] width 520 height 26
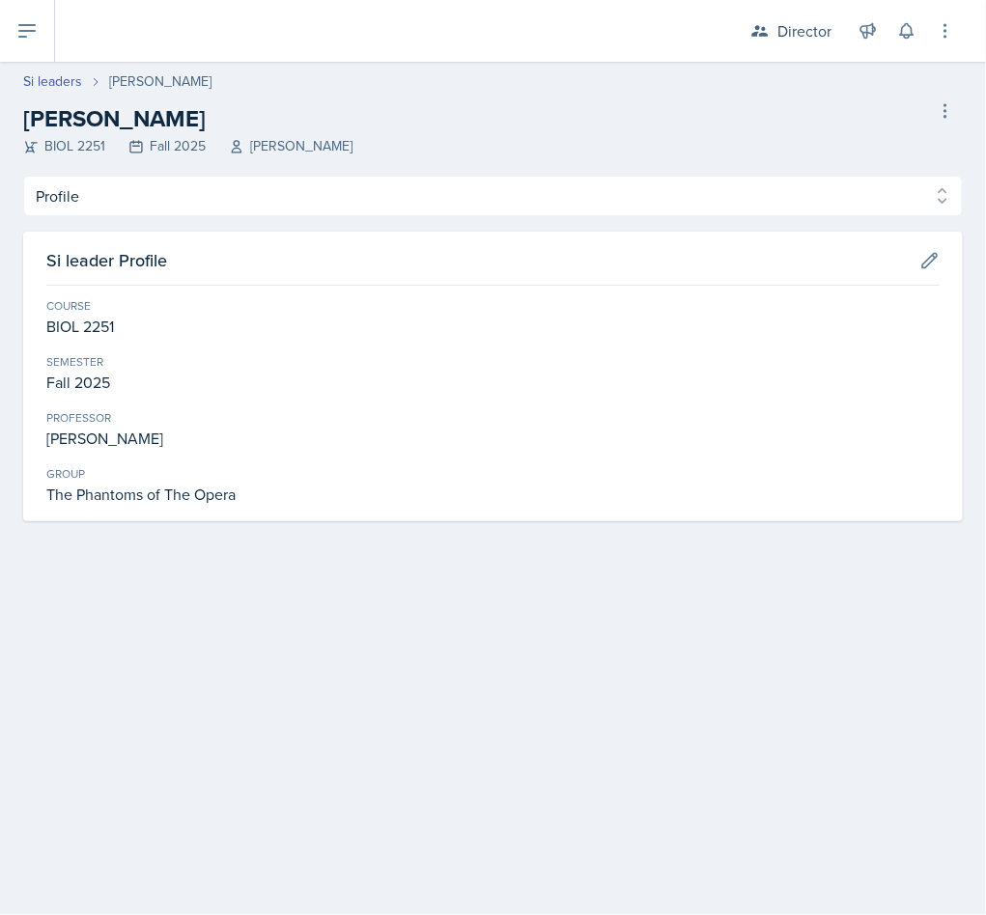
click at [325, 168] on header "Si leaders Kaitlyn Medley Kaitlyn Medley BIOL 2251 Fall 2025 Vennece Fowlkes De…" at bounding box center [493, 119] width 986 height 114
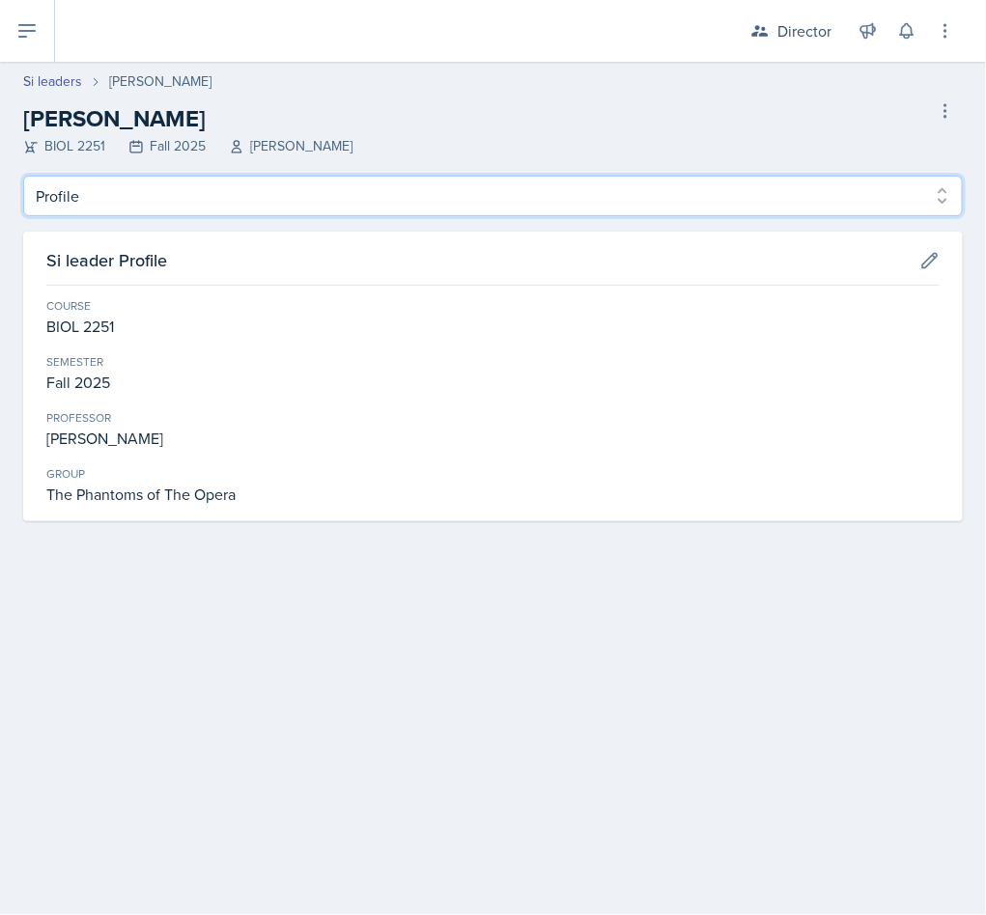
click at [299, 176] on select "Profile Planning Sheets Observation Forms Uploads" at bounding box center [492, 196] width 939 height 41
select select "Observation Forms"
click at [23, 176] on select "Profile Planning Sheets Observation Forms Uploads" at bounding box center [492, 196] width 939 height 41
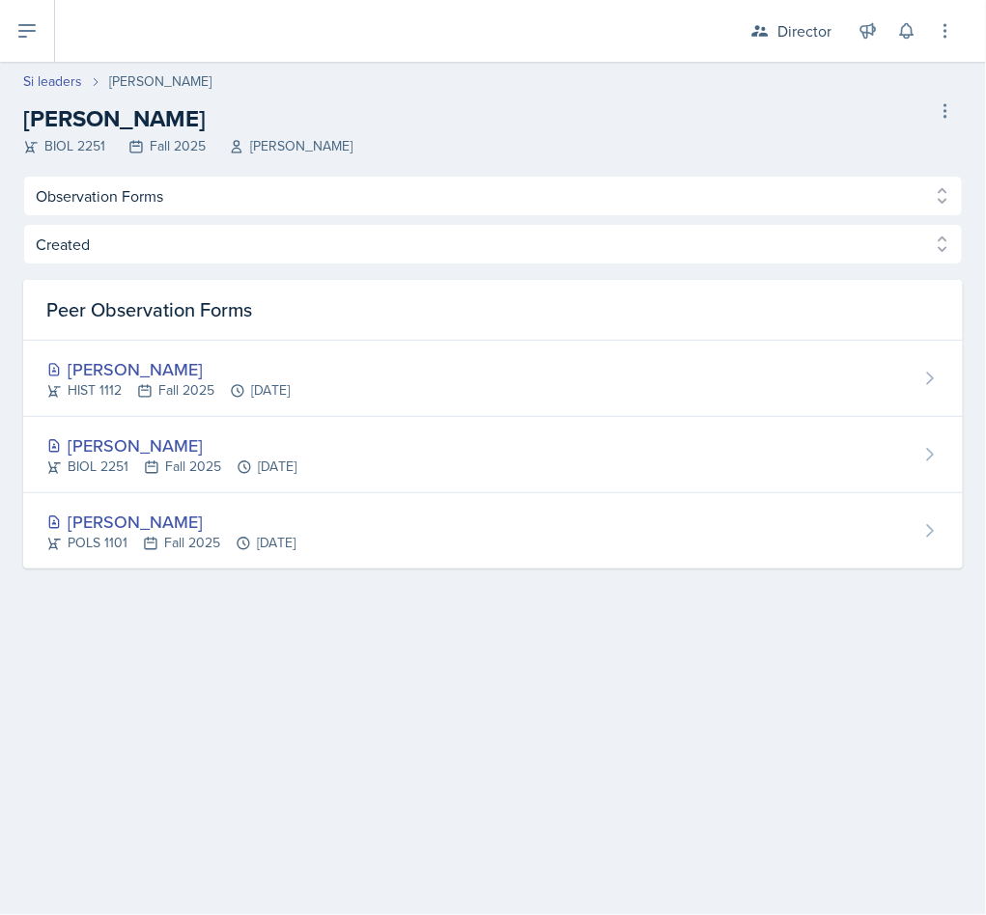
click at [53, 85] on link "Si leaders" at bounding box center [52, 81] width 59 height 20
select select "2bed604d-1099-4043-b1bc-2365e8740244"
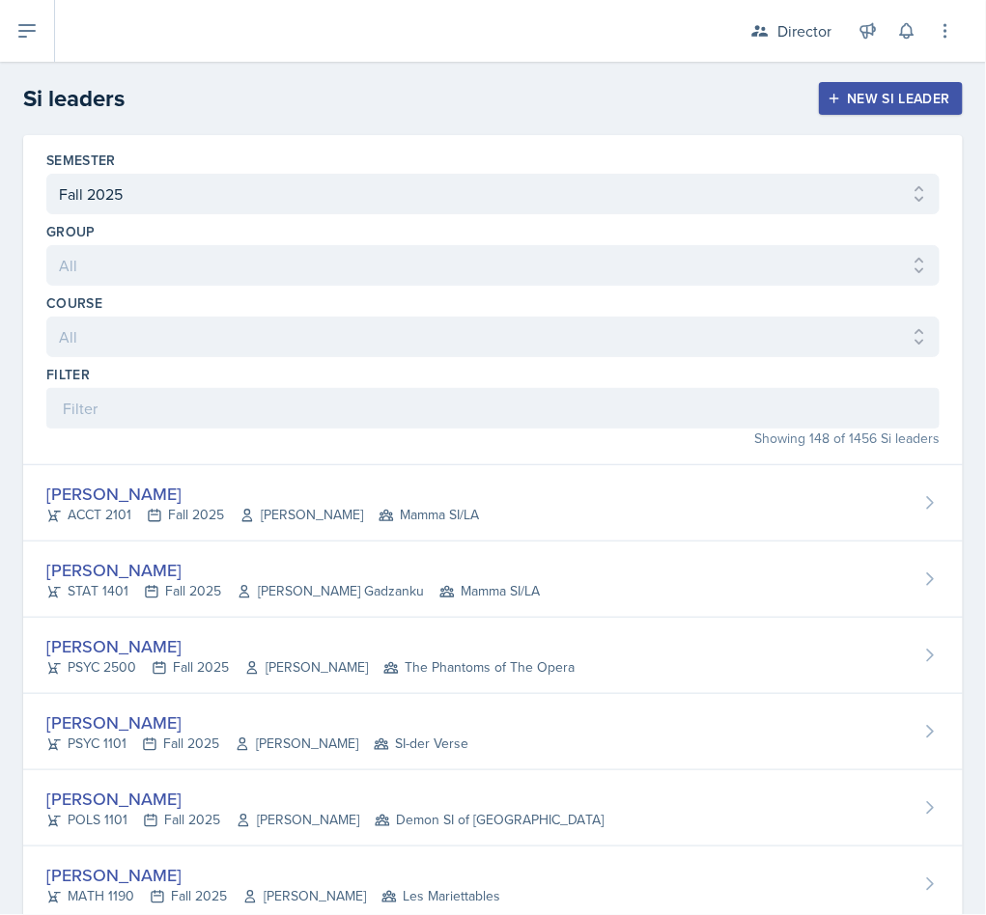
click at [233, 438] on div "Showing 148 of 1456 Si leaders" at bounding box center [492, 439] width 893 height 20
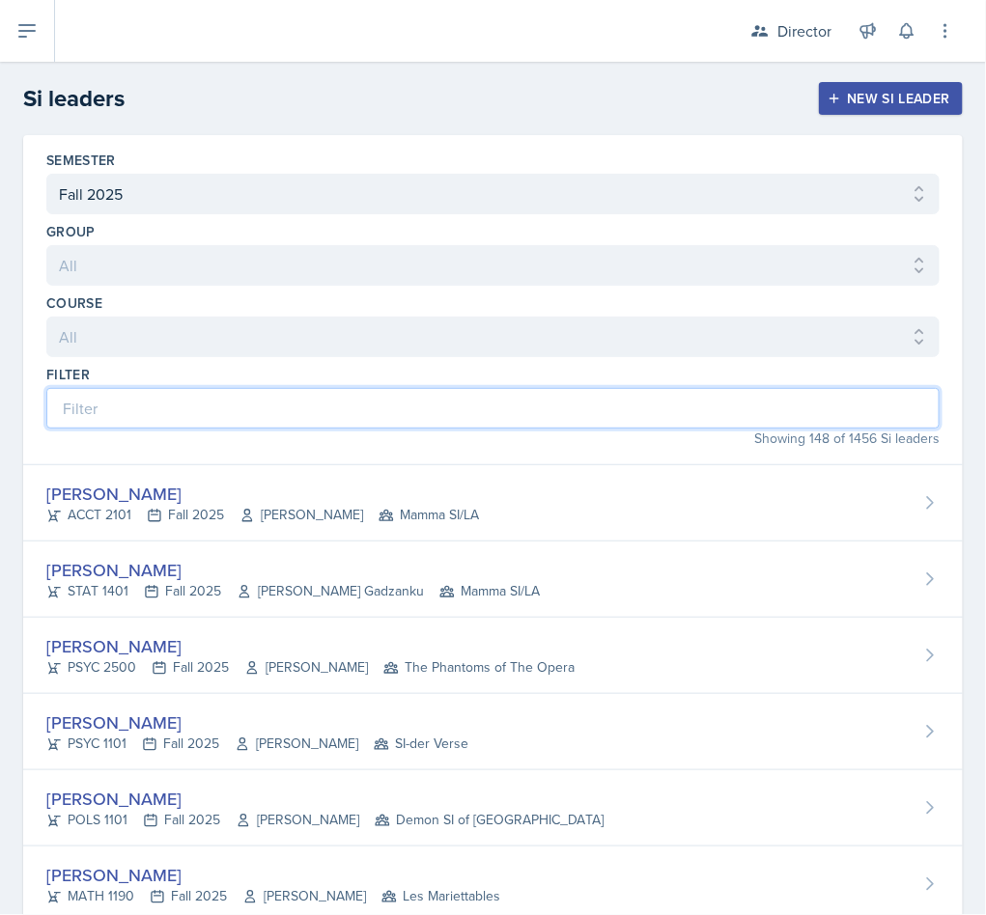
click at [243, 426] on input at bounding box center [492, 408] width 893 height 41
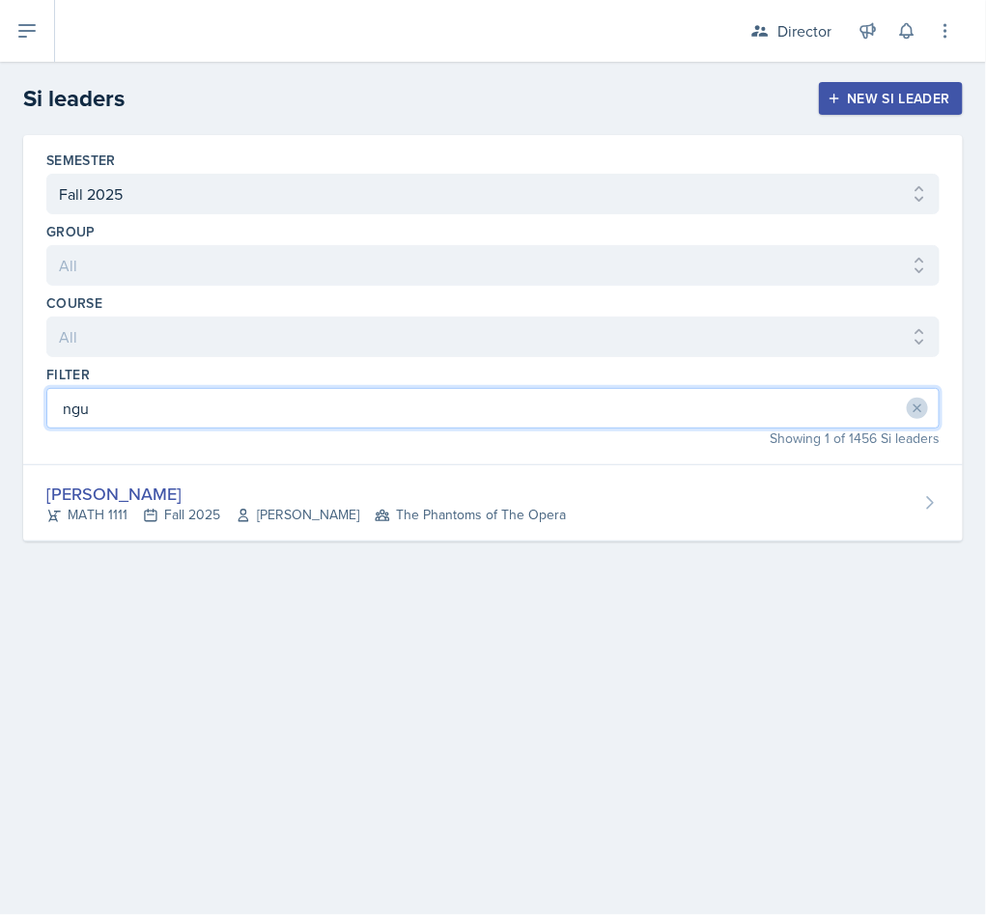
type input "ngu"
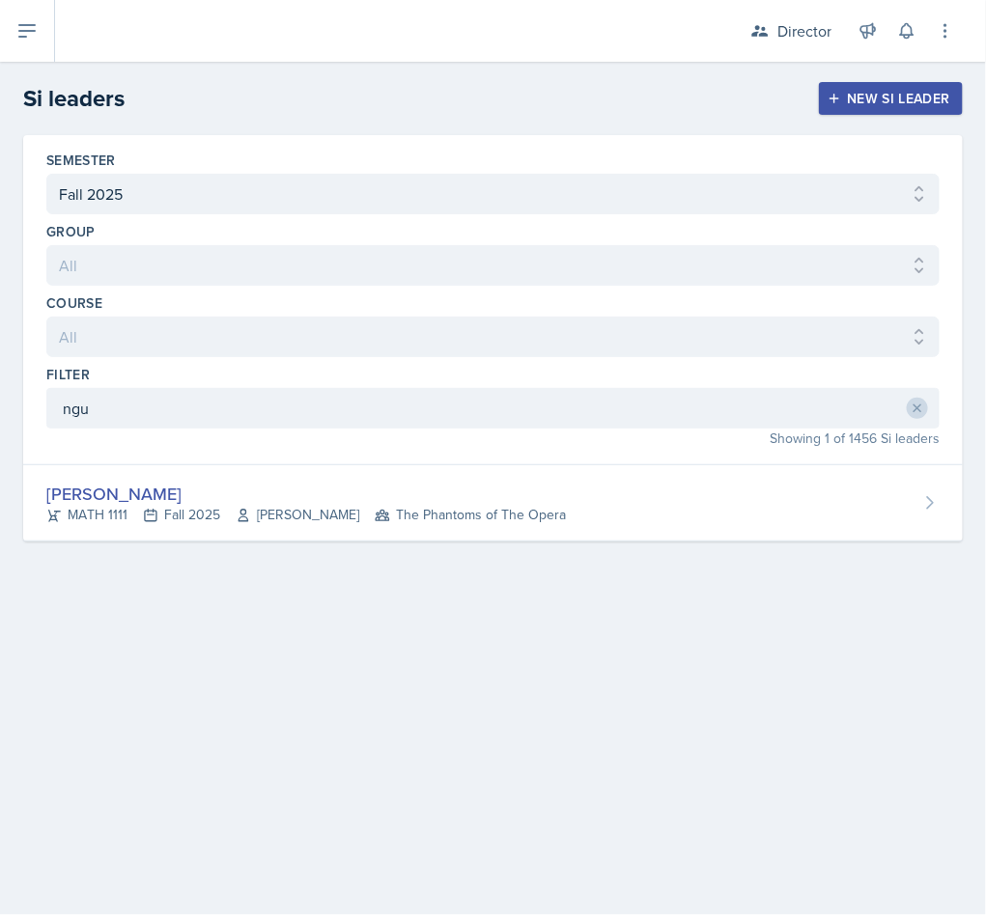
click at [267, 519] on span "Chris Holtzendorff" at bounding box center [298, 515] width 124 height 20
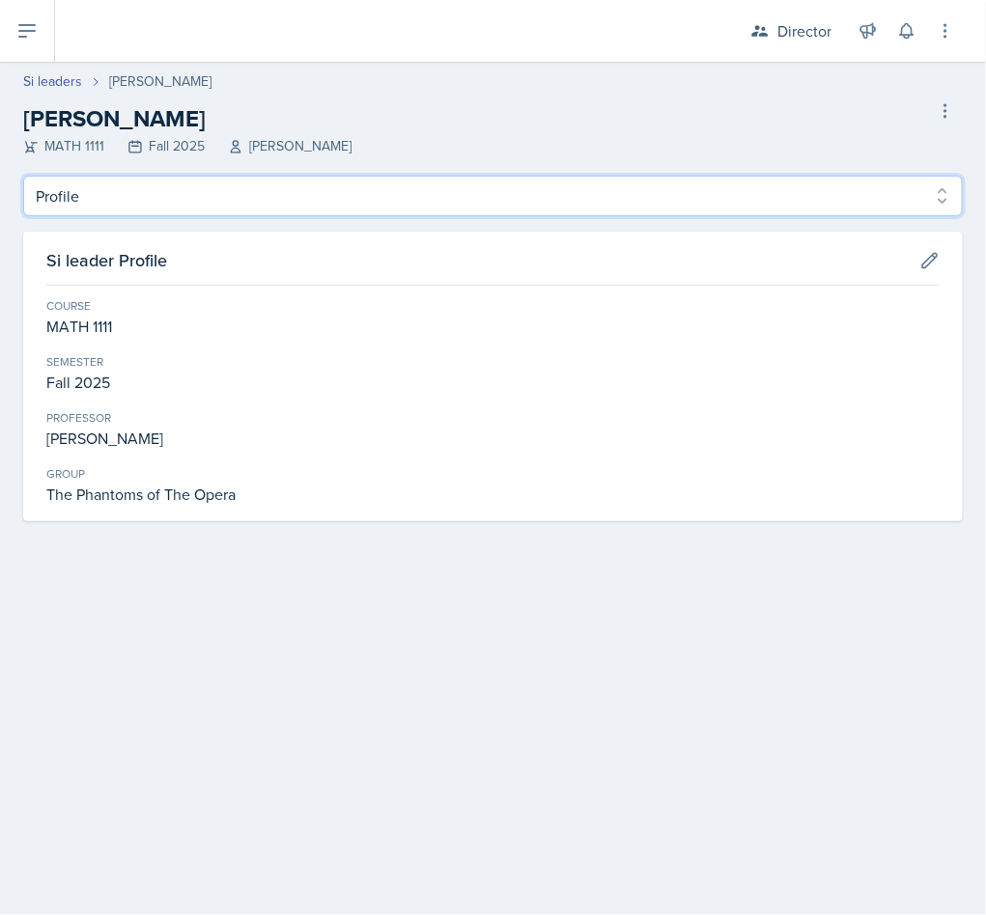
click at [235, 210] on select "Profile Planning Sheets Observation Forms Uploads" at bounding box center [492, 196] width 939 height 41
select select "Observation Forms"
click at [23, 176] on select "Profile Planning Sheets Observation Forms Uploads" at bounding box center [492, 196] width 939 height 41
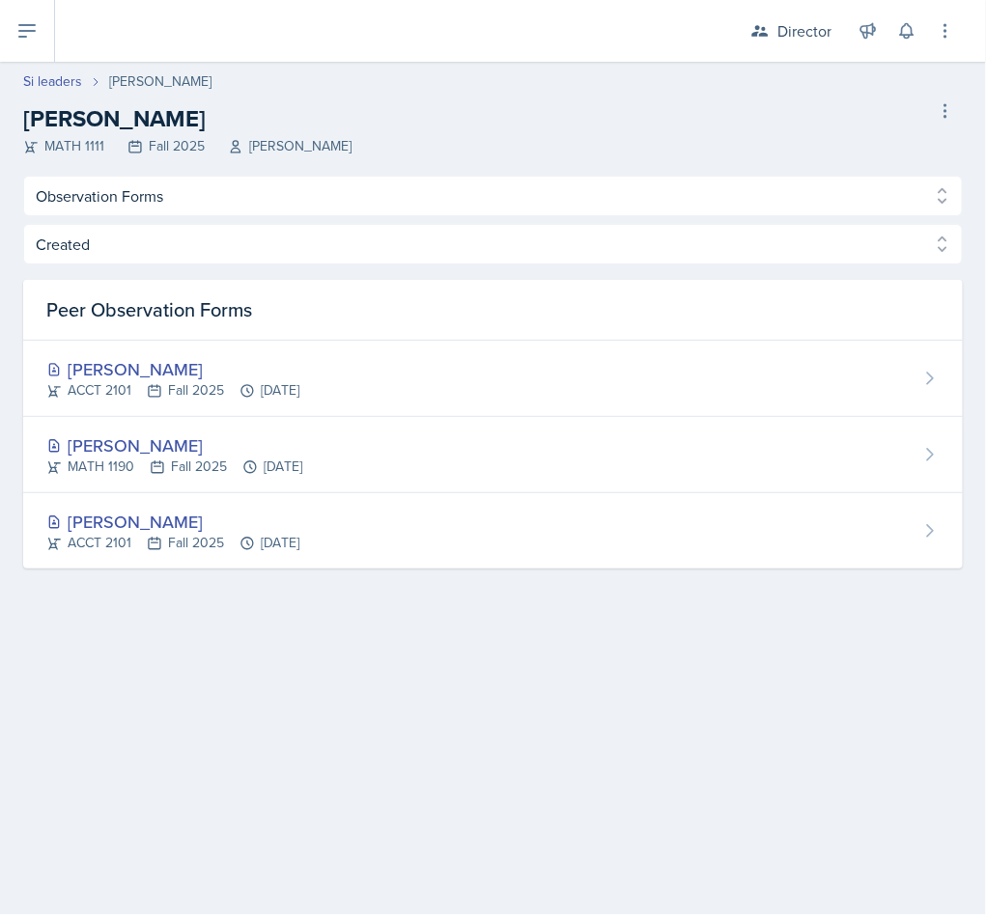
click at [46, 76] on link "Si leaders" at bounding box center [52, 81] width 59 height 20
select select "2bed604d-1099-4043-b1bc-2365e8740244"
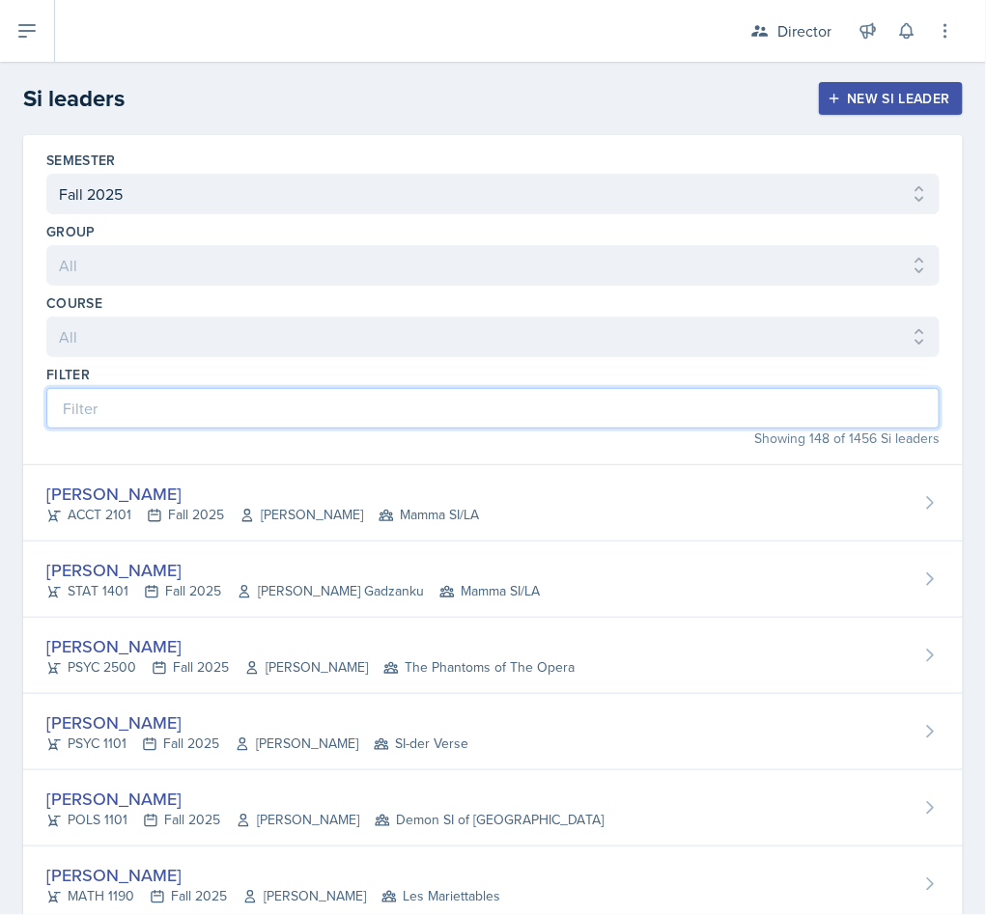
click at [359, 409] on input at bounding box center [492, 408] width 893 height 41
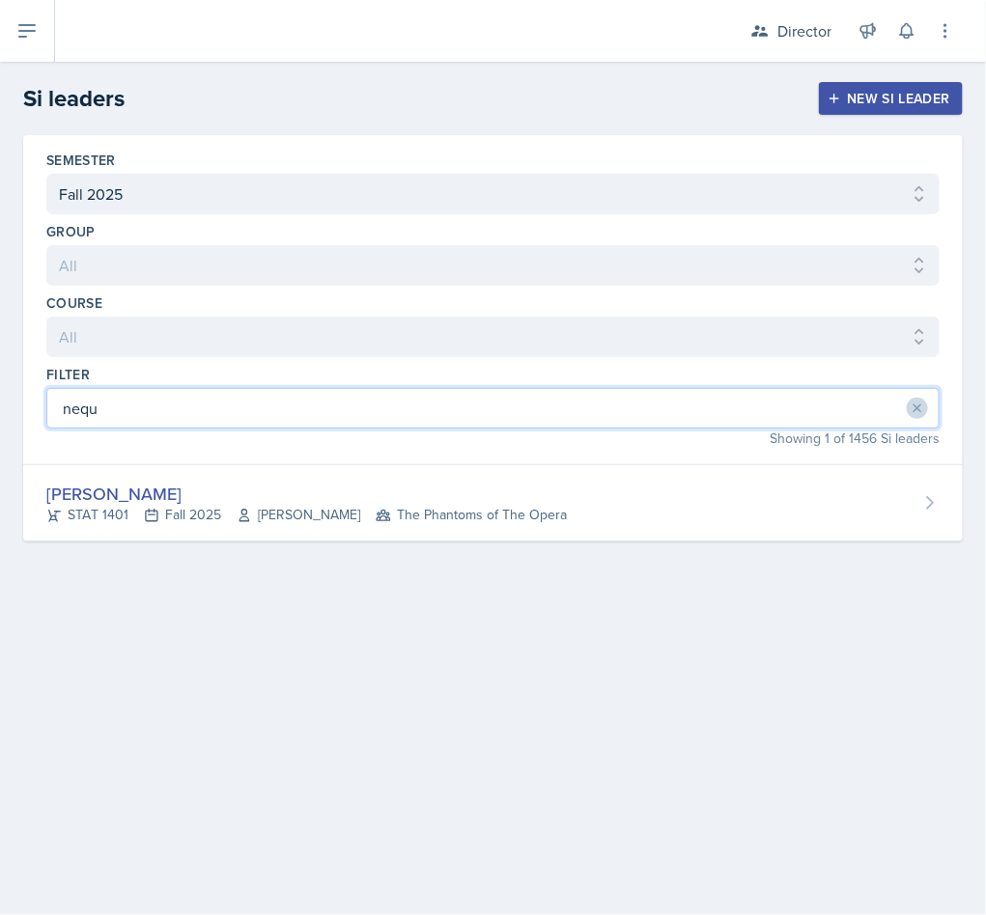
type input "nequ"
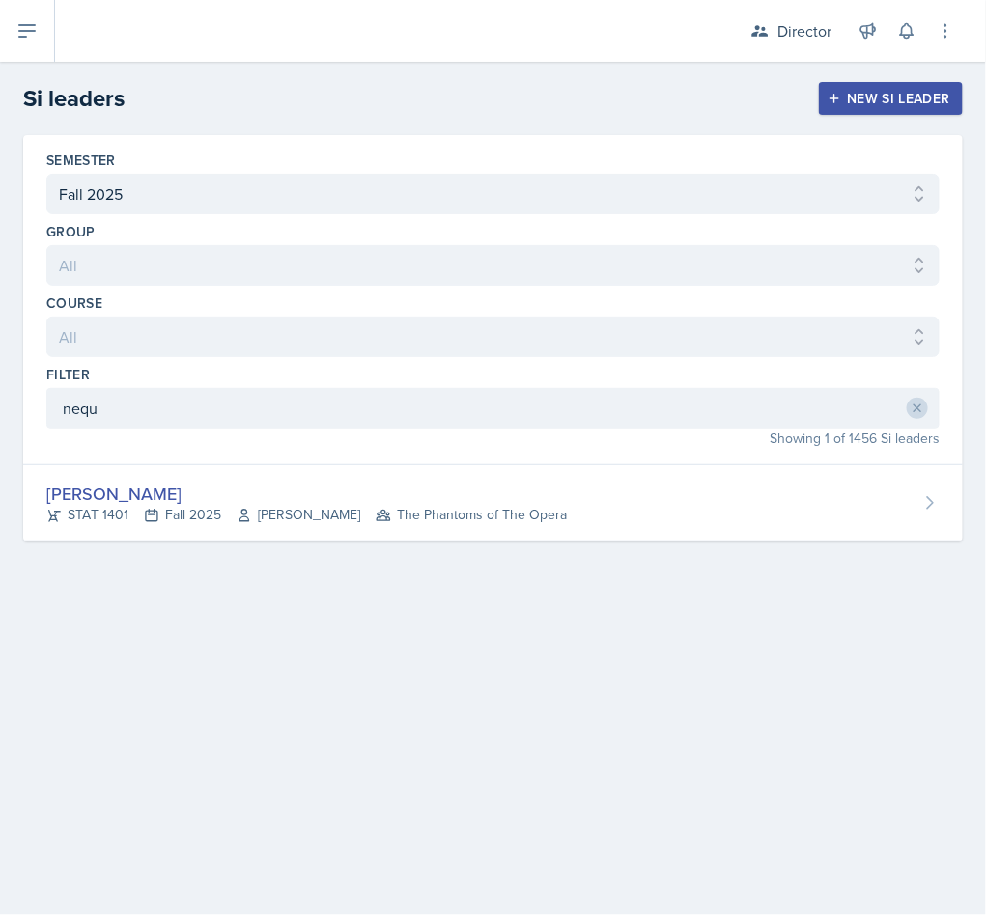
click at [461, 537] on div "Nequai Powell STAT 1401 Fall 2025 Nicole Ferguson The Phantoms of The Opera" at bounding box center [492, 503] width 939 height 76
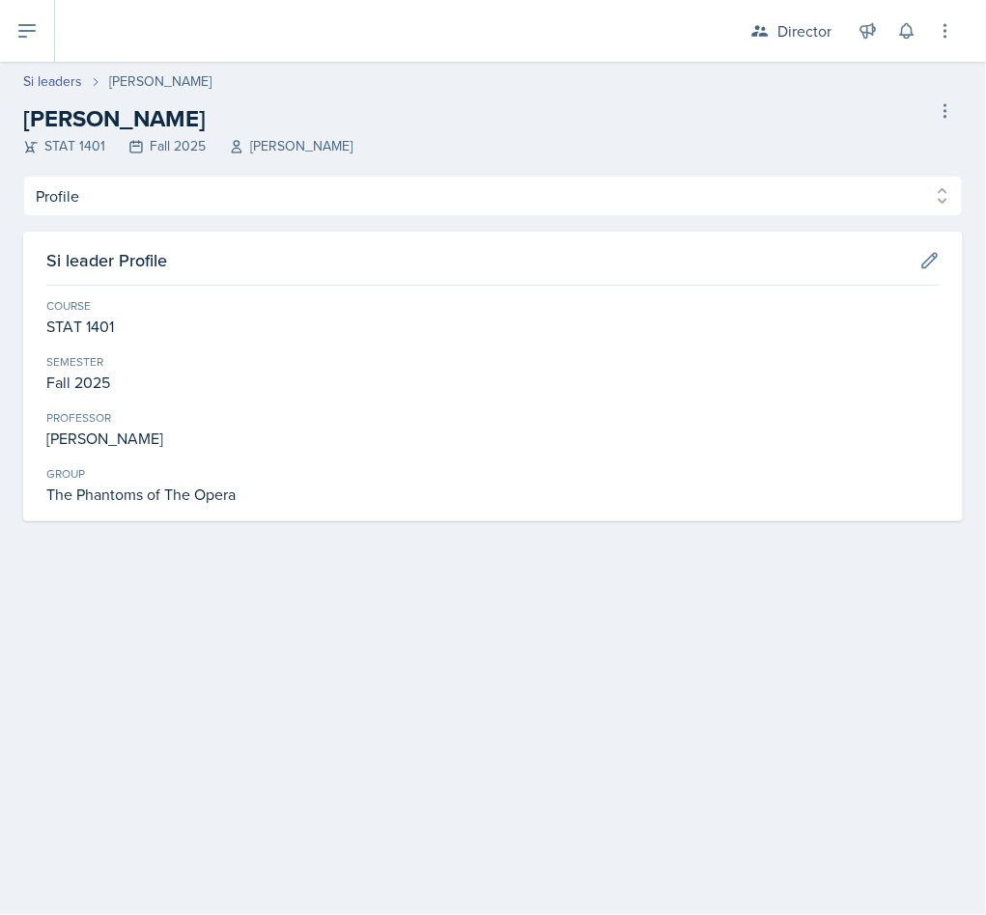
click at [247, 229] on div "Profile Planning Sheets Observation Forms Uploads Profile Planning Sheets Obser…" at bounding box center [492, 349] width 939 height 346
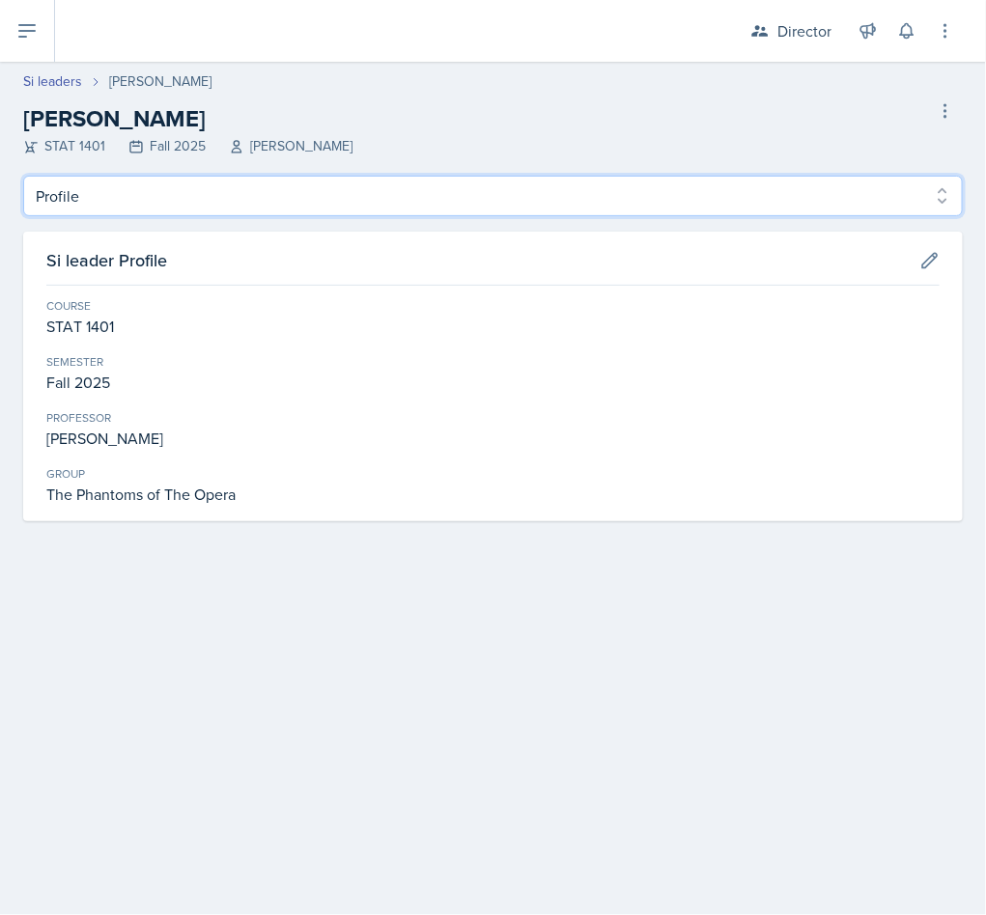
click at [262, 195] on select "Profile Planning Sheets Observation Forms Uploads" at bounding box center [492, 196] width 939 height 41
select select "Observation Forms"
click at [23, 176] on select "Profile Planning Sheets Observation Forms Uploads" at bounding box center [492, 196] width 939 height 41
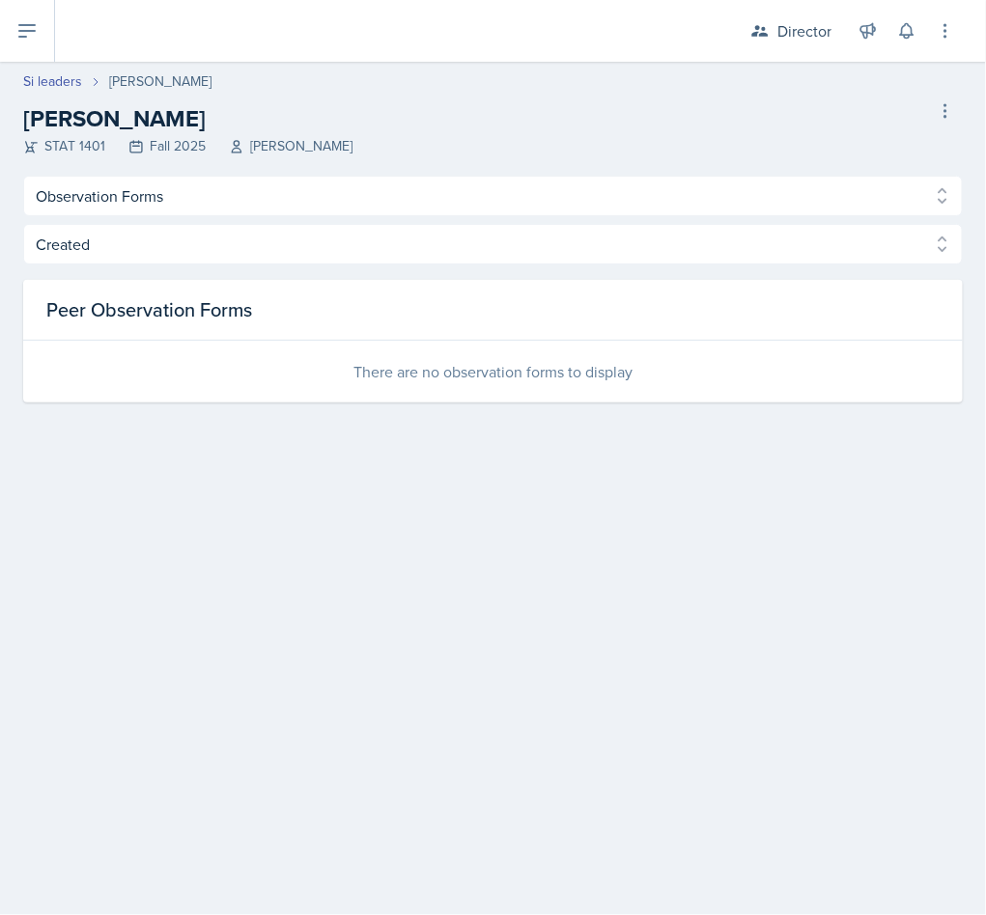
click at [55, 72] on link "Si leaders" at bounding box center [52, 81] width 59 height 20
select select "2bed604d-1099-4043-b1bc-2365e8740244"
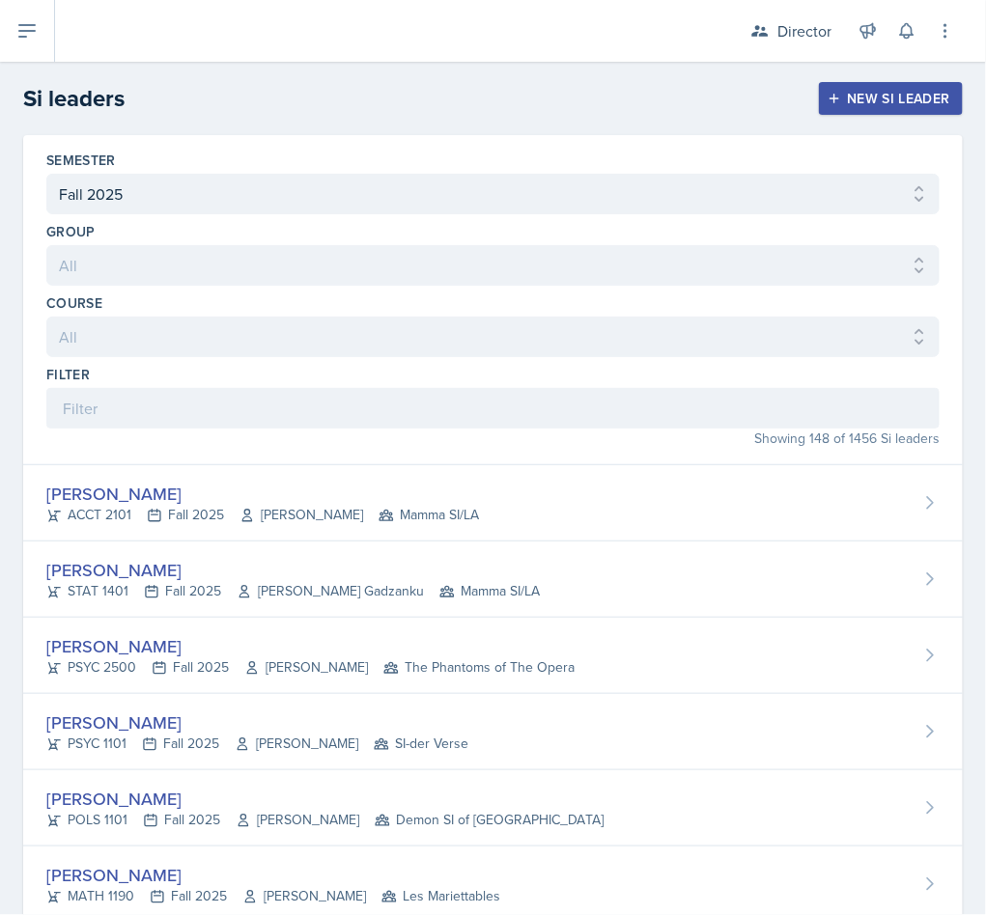
click at [319, 440] on div "Showing 148 of 1456 Si leaders" at bounding box center [492, 439] width 893 height 20
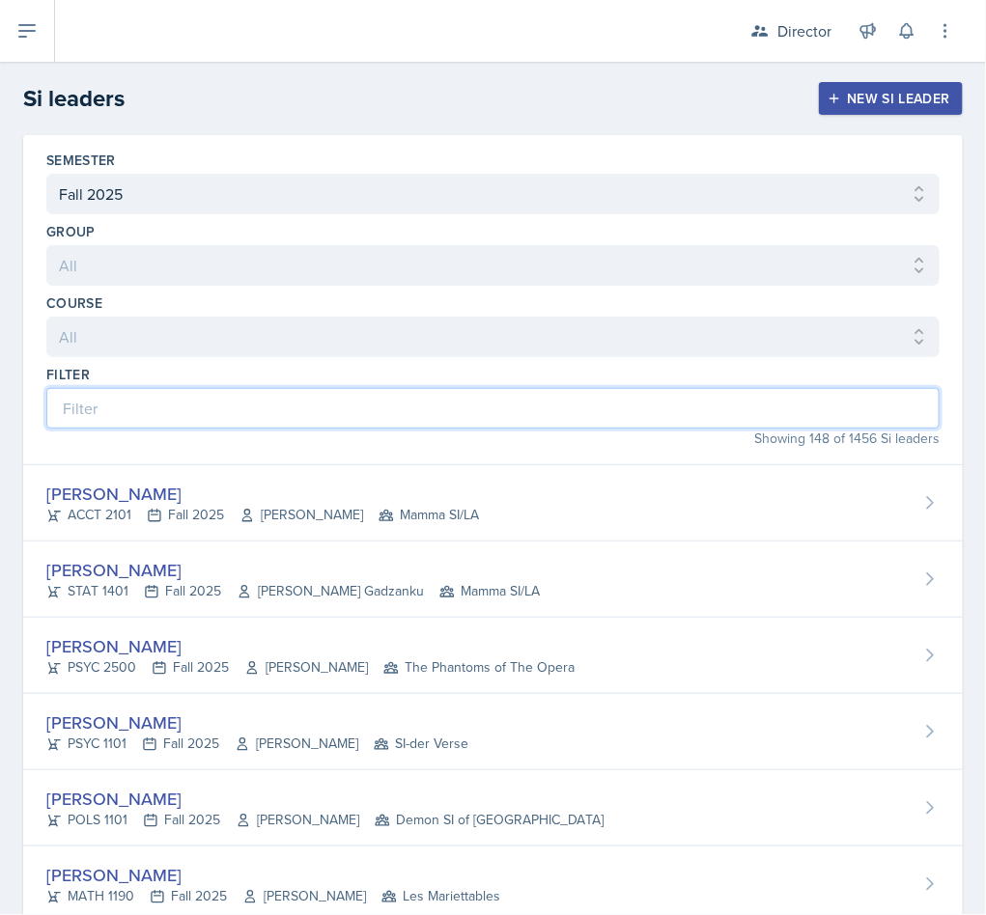
click at [319, 414] on input at bounding box center [492, 408] width 893 height 41
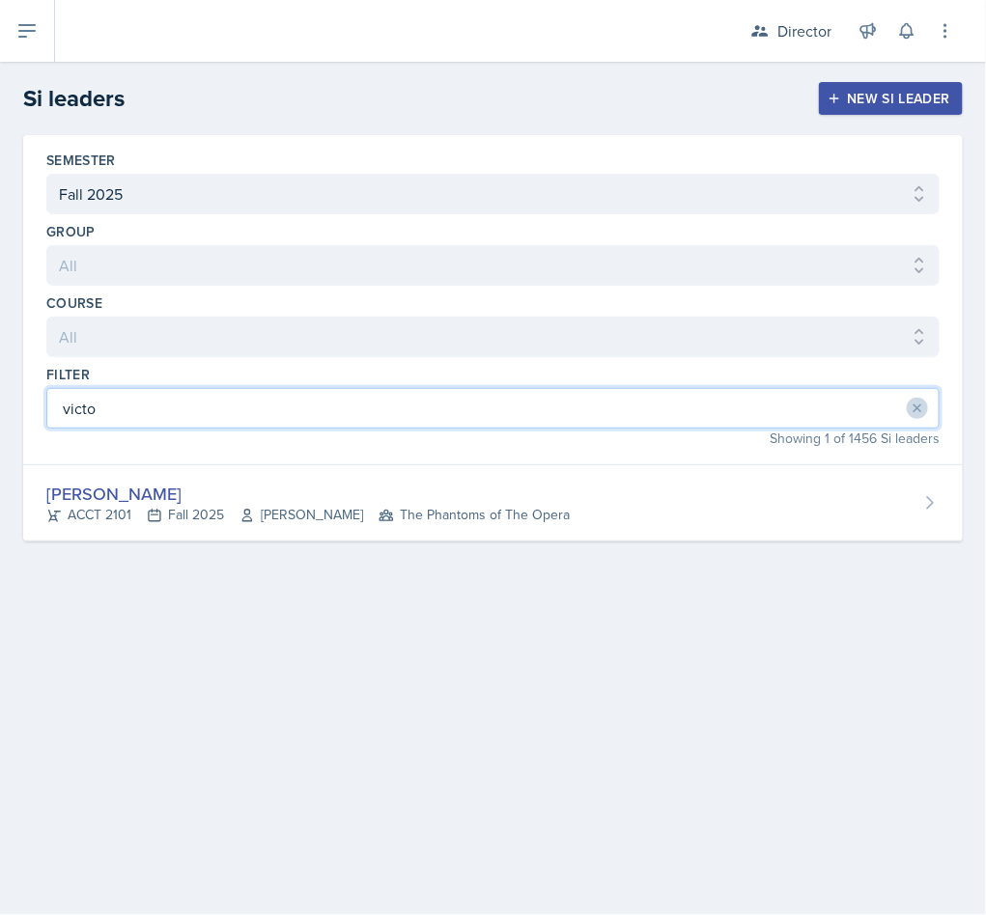
type input "victo"
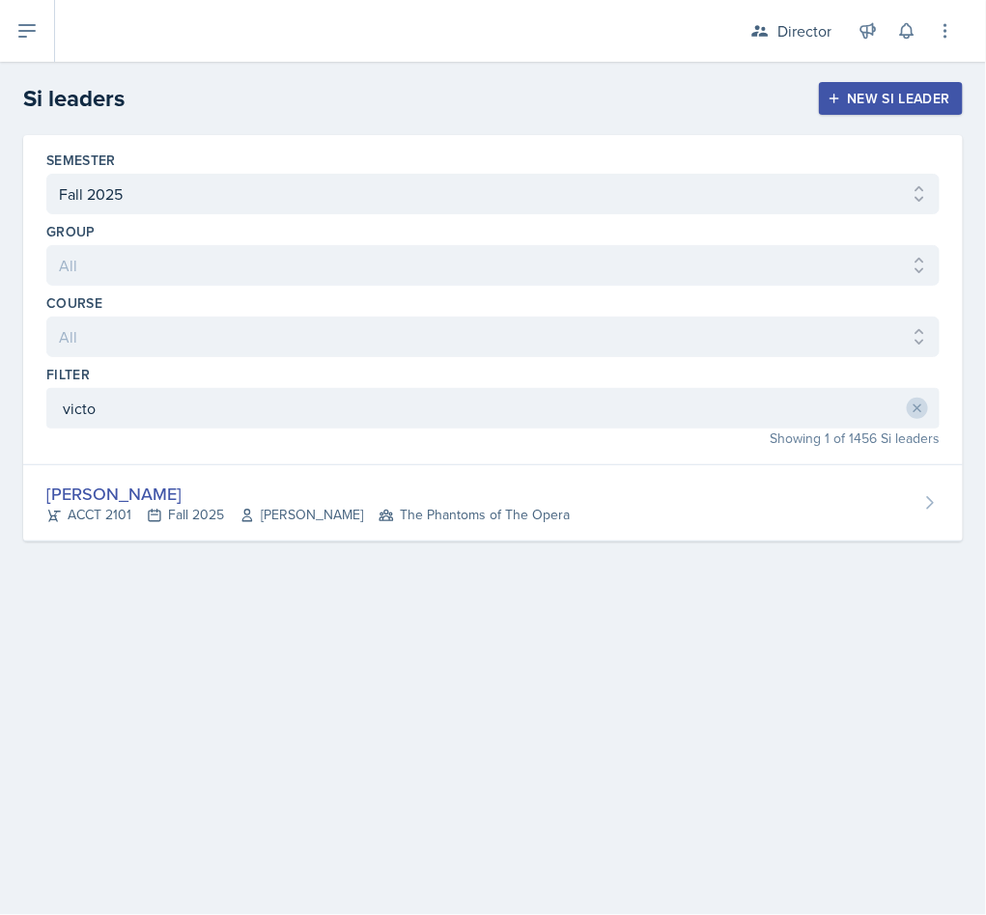
click at [417, 521] on span "The Phantoms of The Opera" at bounding box center [473, 515] width 191 height 20
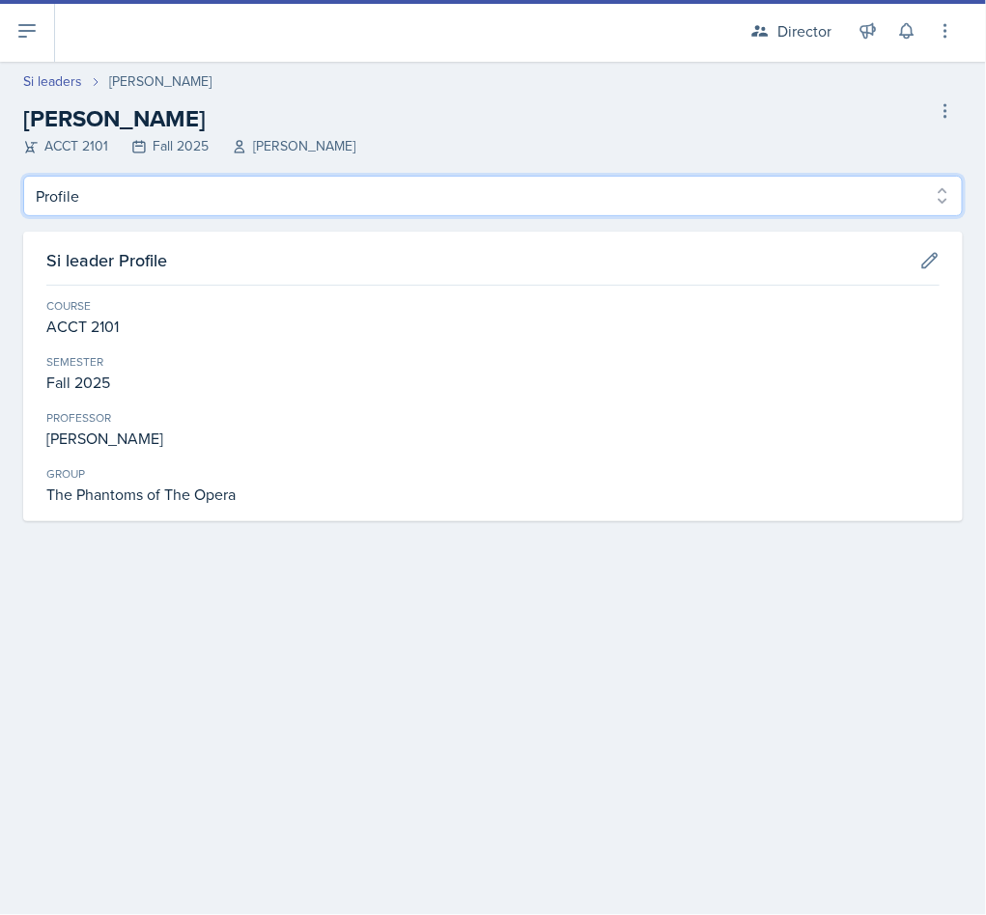
click at [139, 182] on select "Profile Planning Sheets Observation Forms Uploads" at bounding box center [492, 196] width 939 height 41
select select "Observation Forms"
click at [23, 176] on select "Profile Planning Sheets Observation Forms Uploads" at bounding box center [492, 196] width 939 height 41
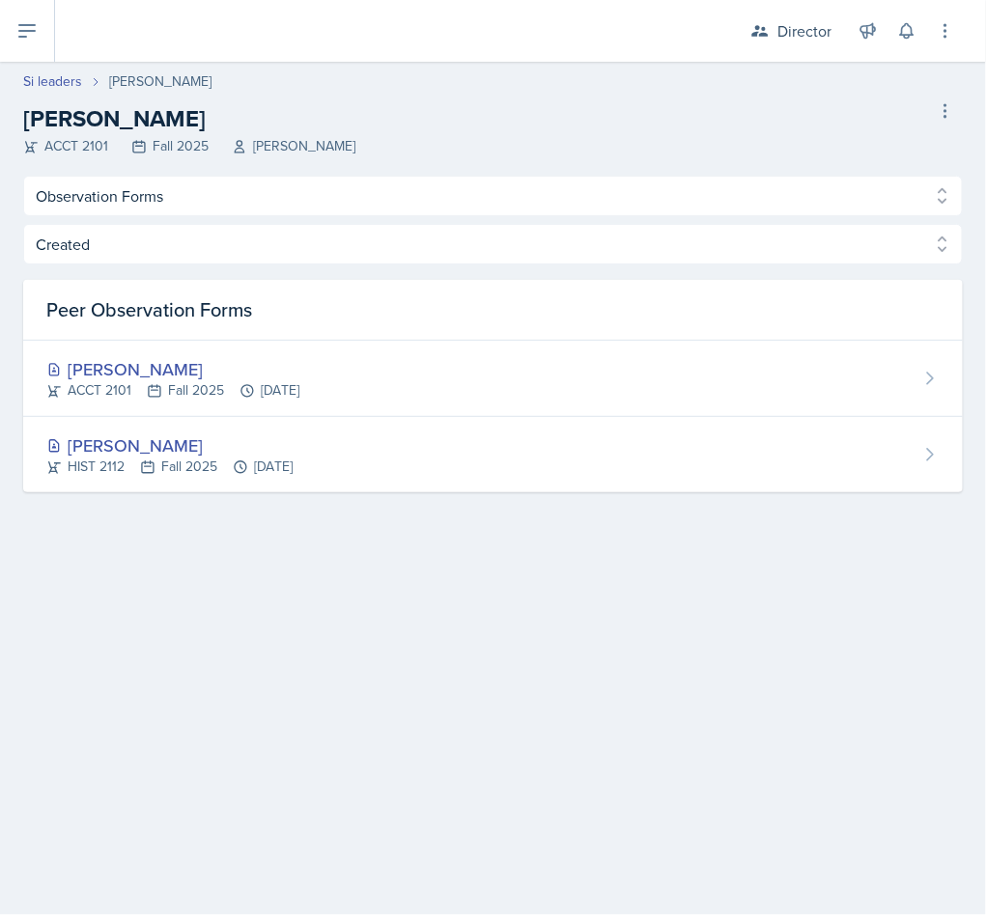
click at [61, 72] on link "Si leaders" at bounding box center [52, 81] width 59 height 20
select select "2bed604d-1099-4043-b1bc-2365e8740244"
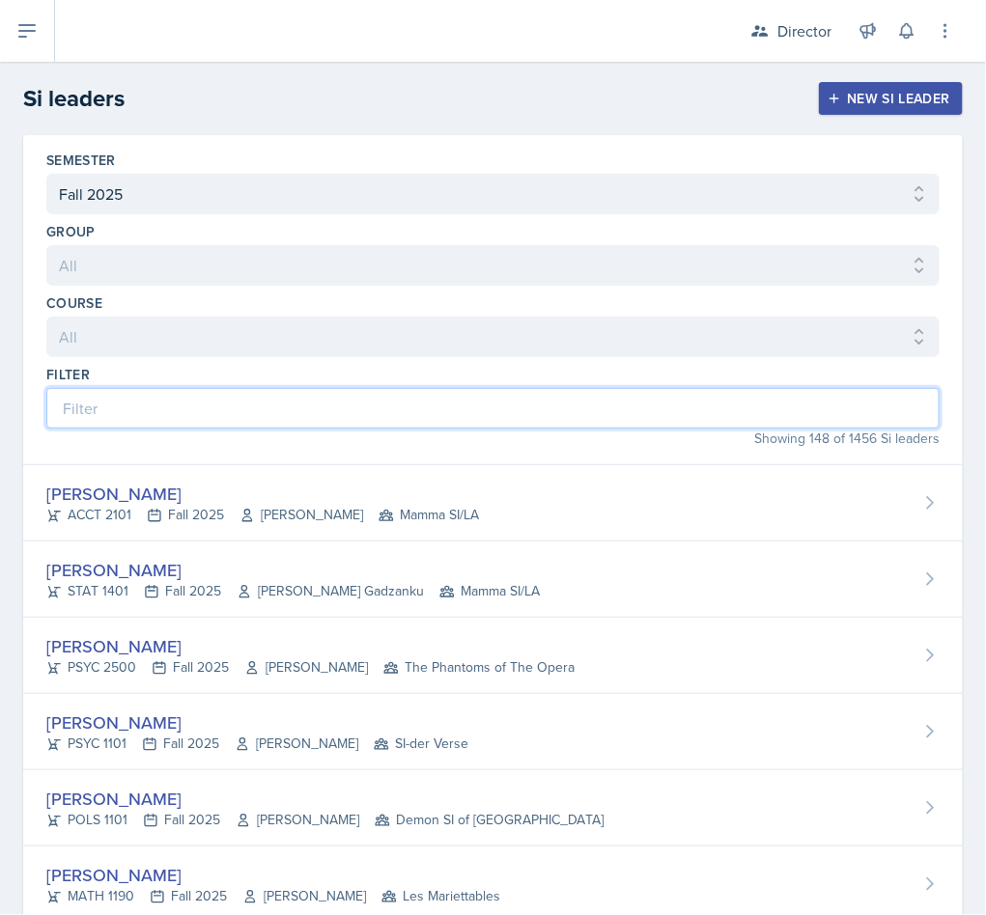
click at [360, 401] on input at bounding box center [492, 408] width 893 height 41
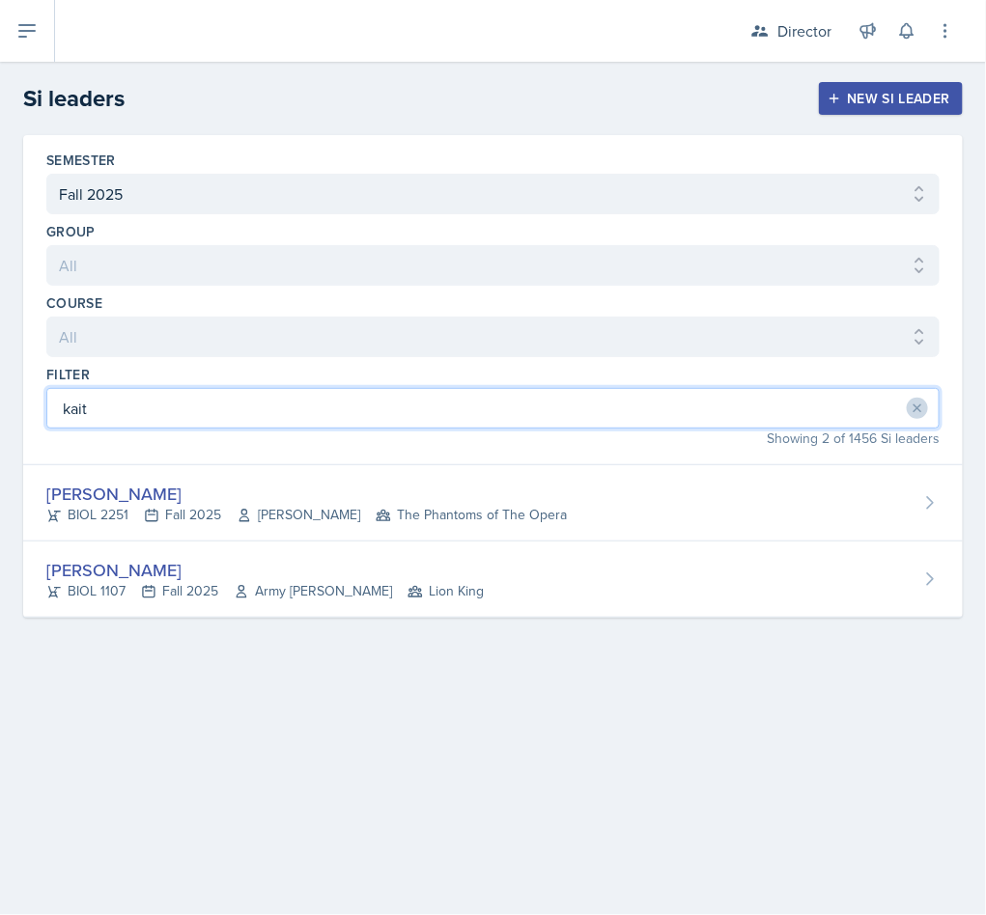
type input "kait"
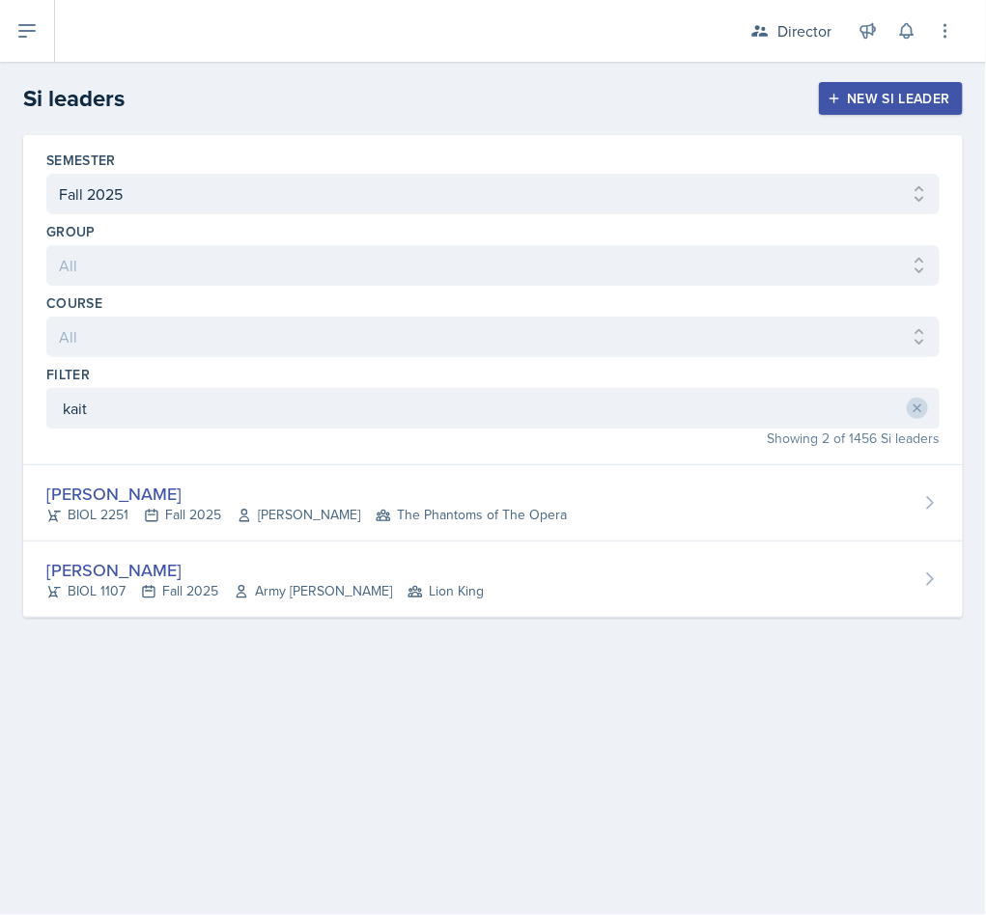
click at [389, 517] on icon at bounding box center [383, 515] width 13 height 11
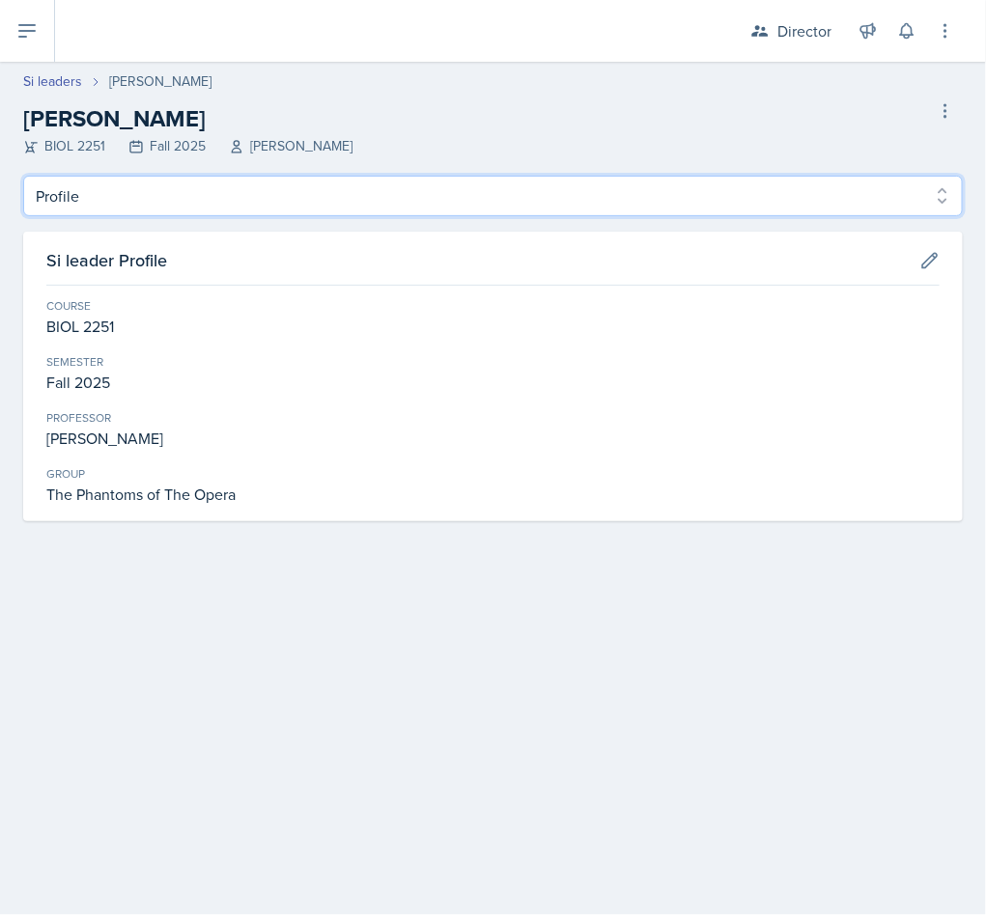
click at [246, 186] on select "Profile Planning Sheets Observation Forms Uploads" at bounding box center [492, 196] width 939 height 41
select select "Observation Forms"
click at [23, 176] on select "Profile Planning Sheets Observation Forms Uploads" at bounding box center [492, 196] width 939 height 41
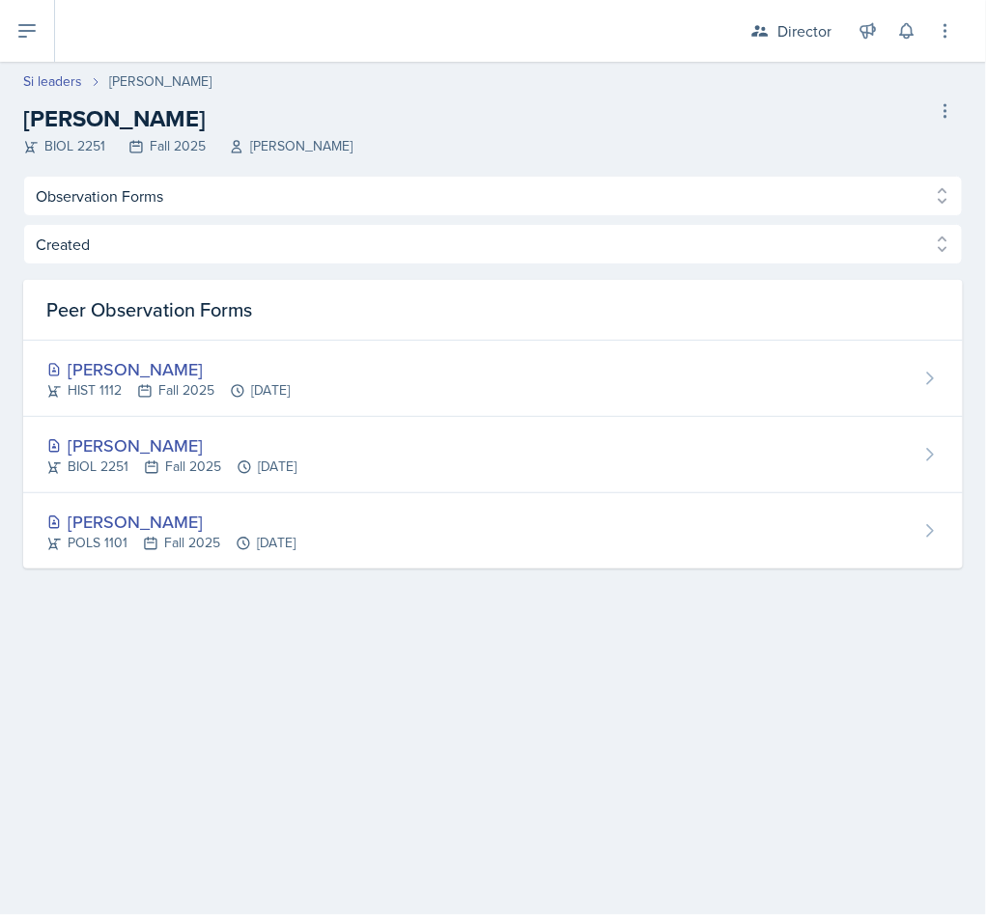
click at [53, 73] on link "Si leaders" at bounding box center [52, 81] width 59 height 20
select select "2bed604d-1099-4043-b1bc-2365e8740244"
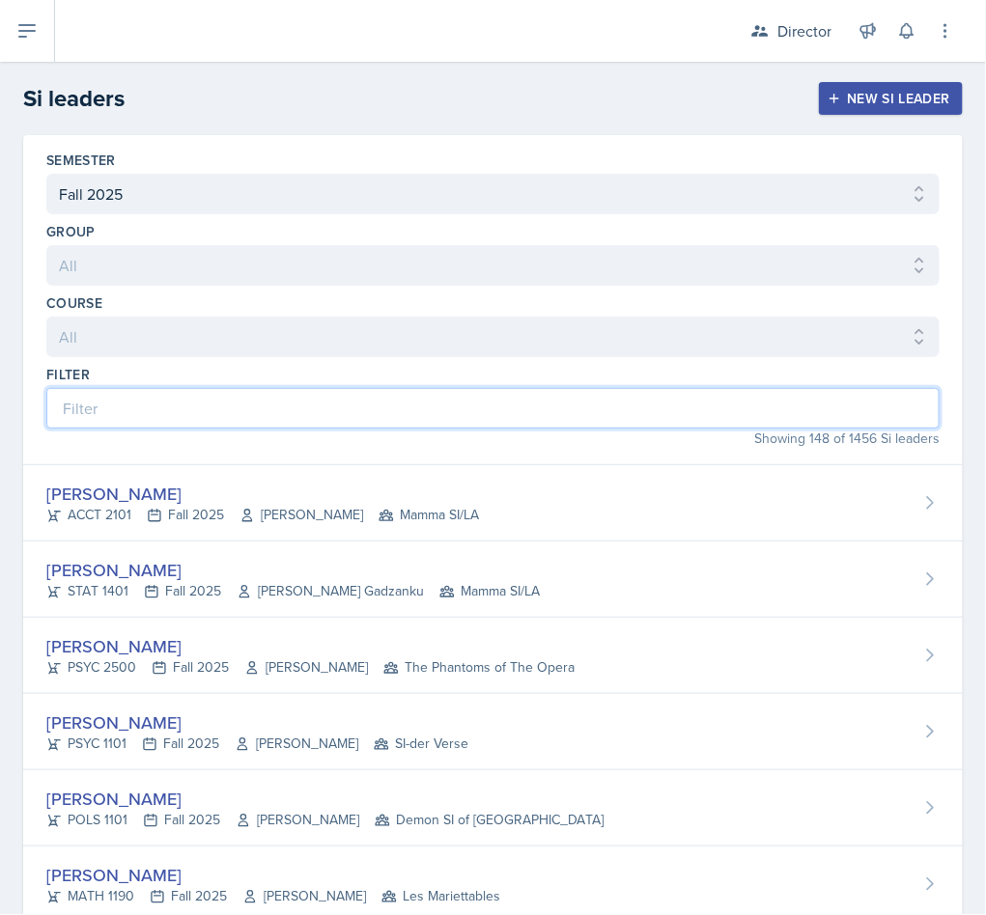
click at [430, 429] on input at bounding box center [492, 408] width 893 height 41
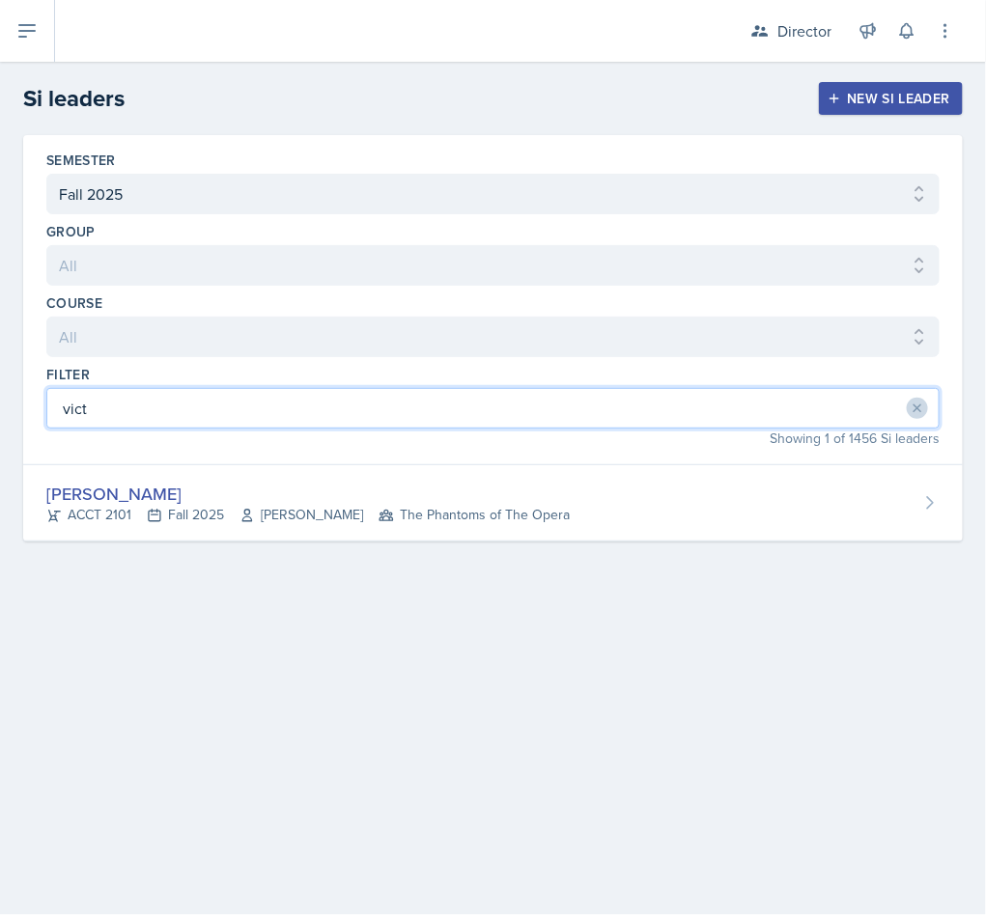
type input "vict"
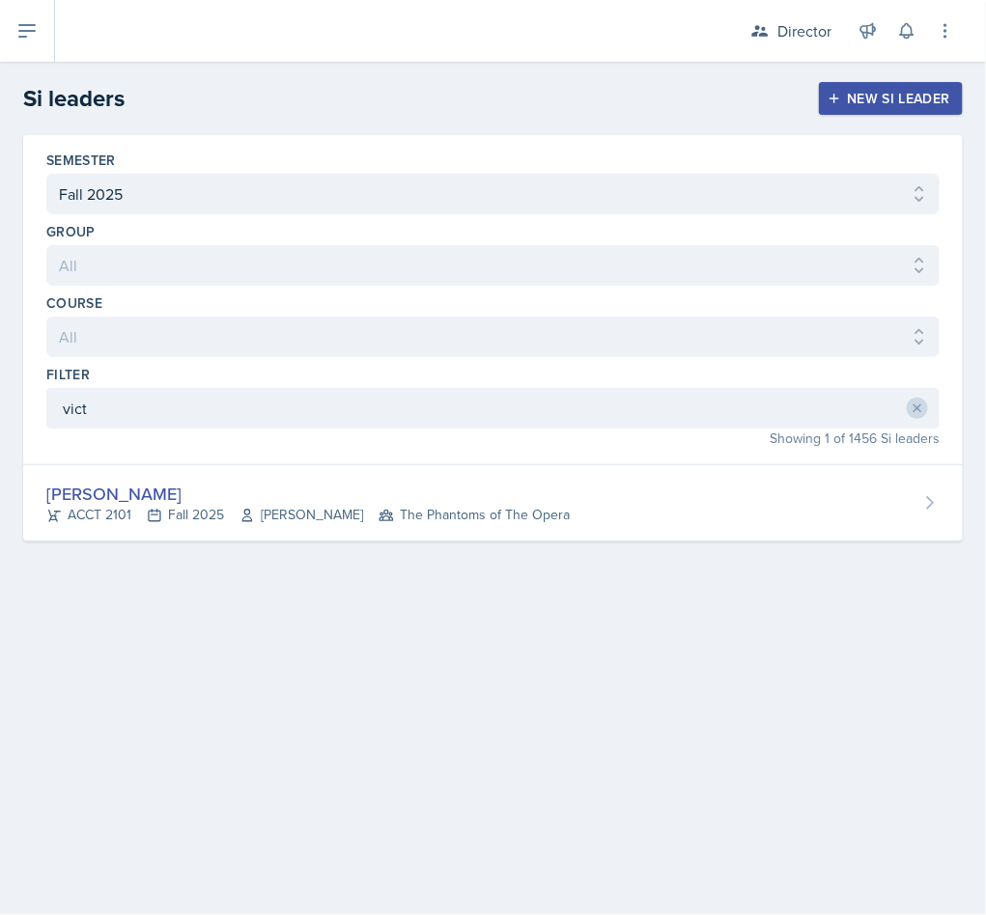
click at [276, 530] on div "Victoria Sorrell ACCT 2101 Fall 2025 Daniel Landis The Phantoms of The Opera" at bounding box center [492, 503] width 939 height 76
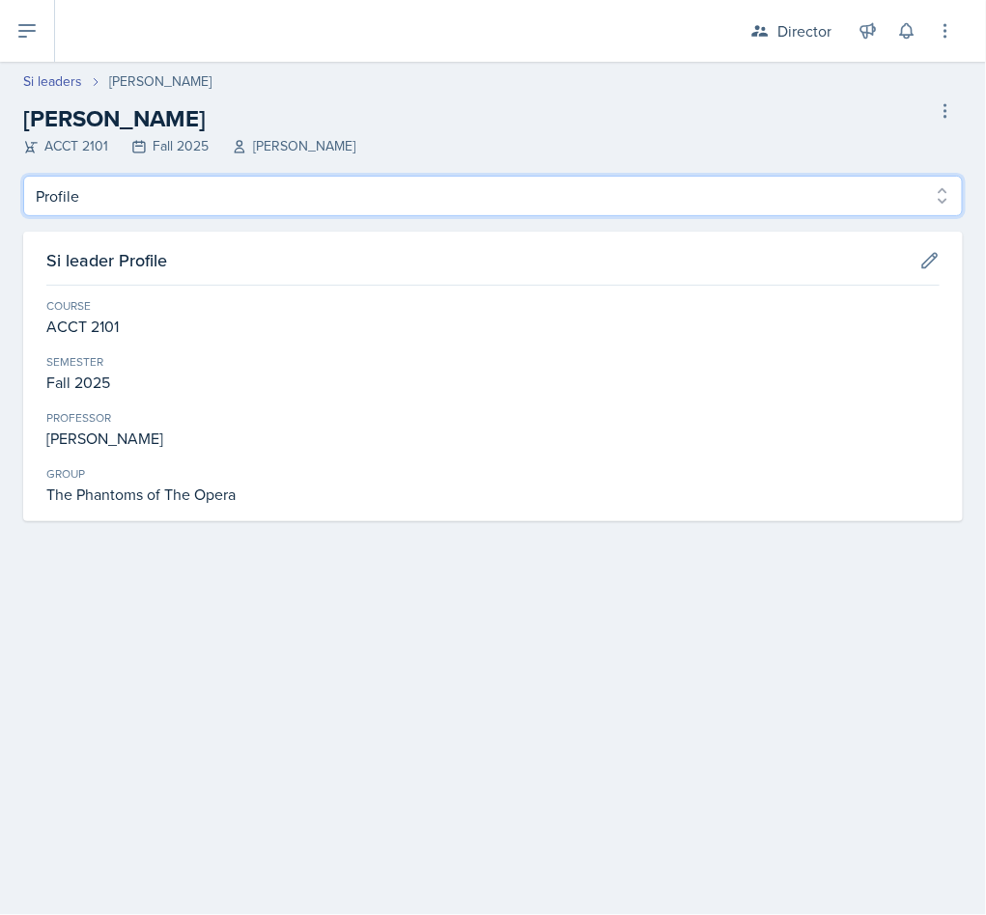
click at [172, 192] on select "Profile Planning Sheets Observation Forms Uploads" at bounding box center [492, 196] width 939 height 41
select select "Observation Forms"
click at [23, 176] on select "Profile Planning Sheets Observation Forms Uploads" at bounding box center [492, 196] width 939 height 41
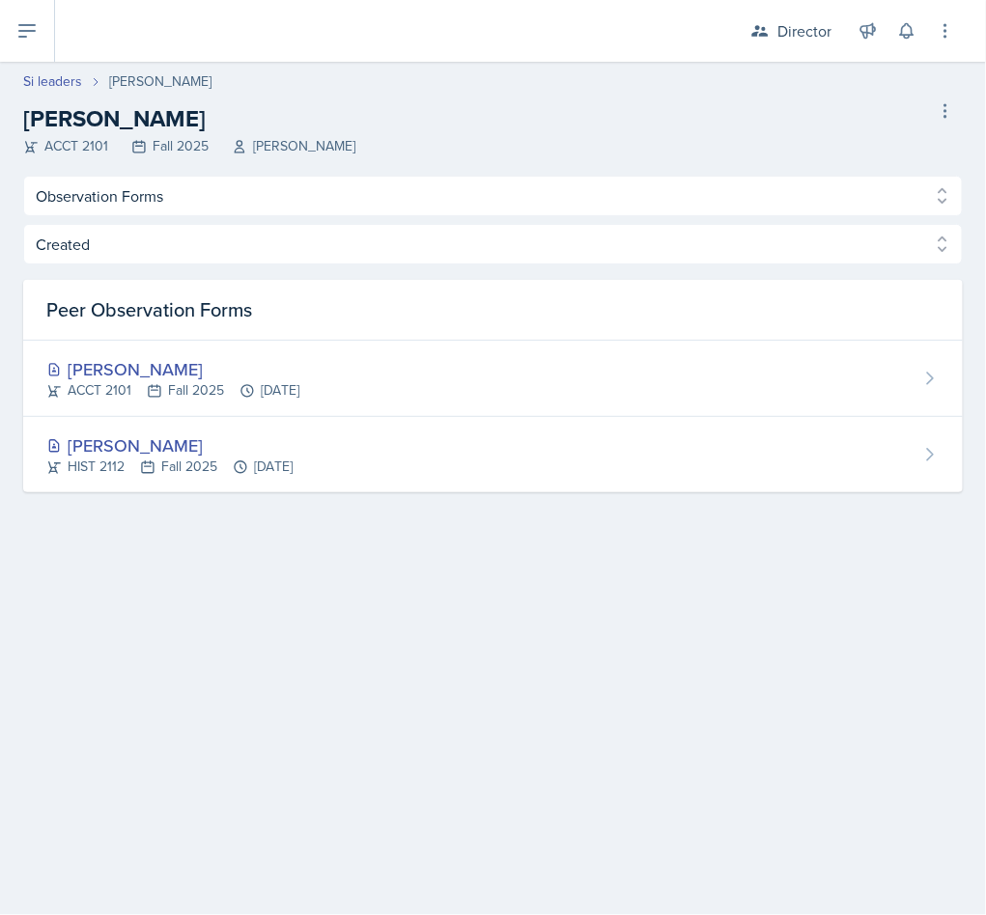
click at [53, 81] on link "Si leaders" at bounding box center [52, 81] width 59 height 20
select select "2bed604d-1099-4043-b1bc-2365e8740244"
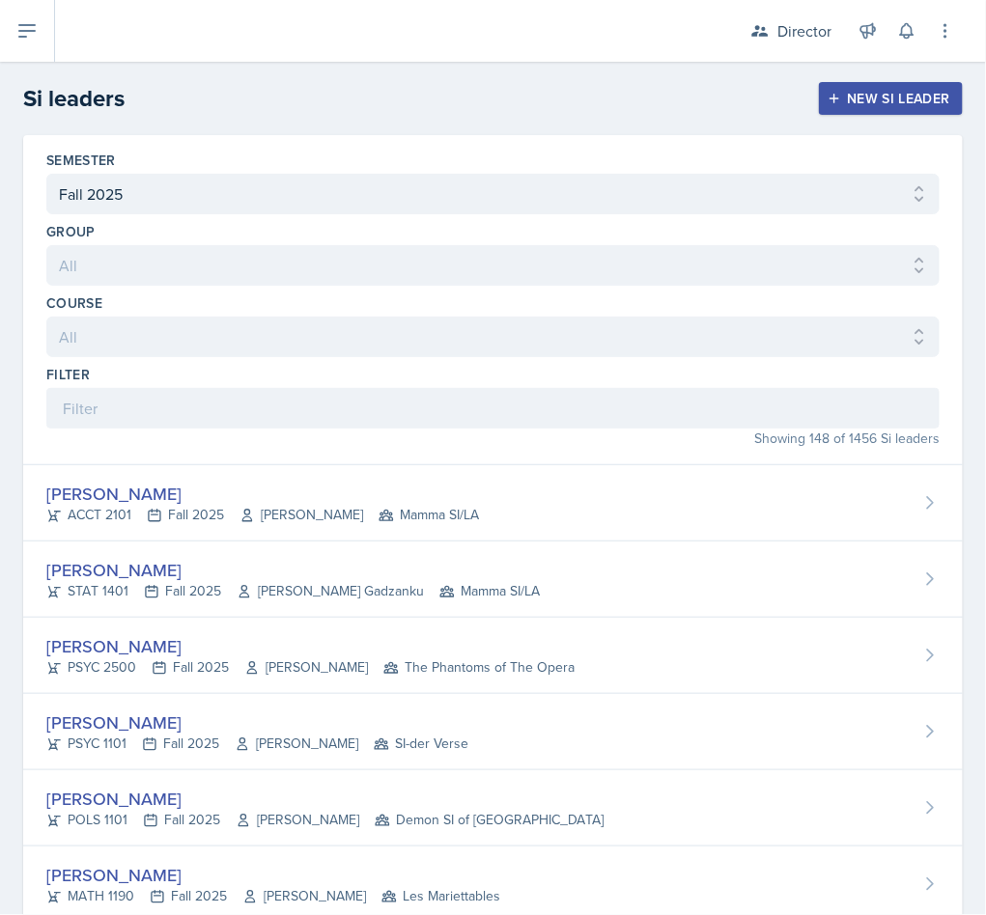
drag, startPoint x: 267, startPoint y: 377, endPoint x: 261, endPoint y: 400, distance: 24.1
click at [267, 382] on div "Filter" at bounding box center [492, 374] width 893 height 19
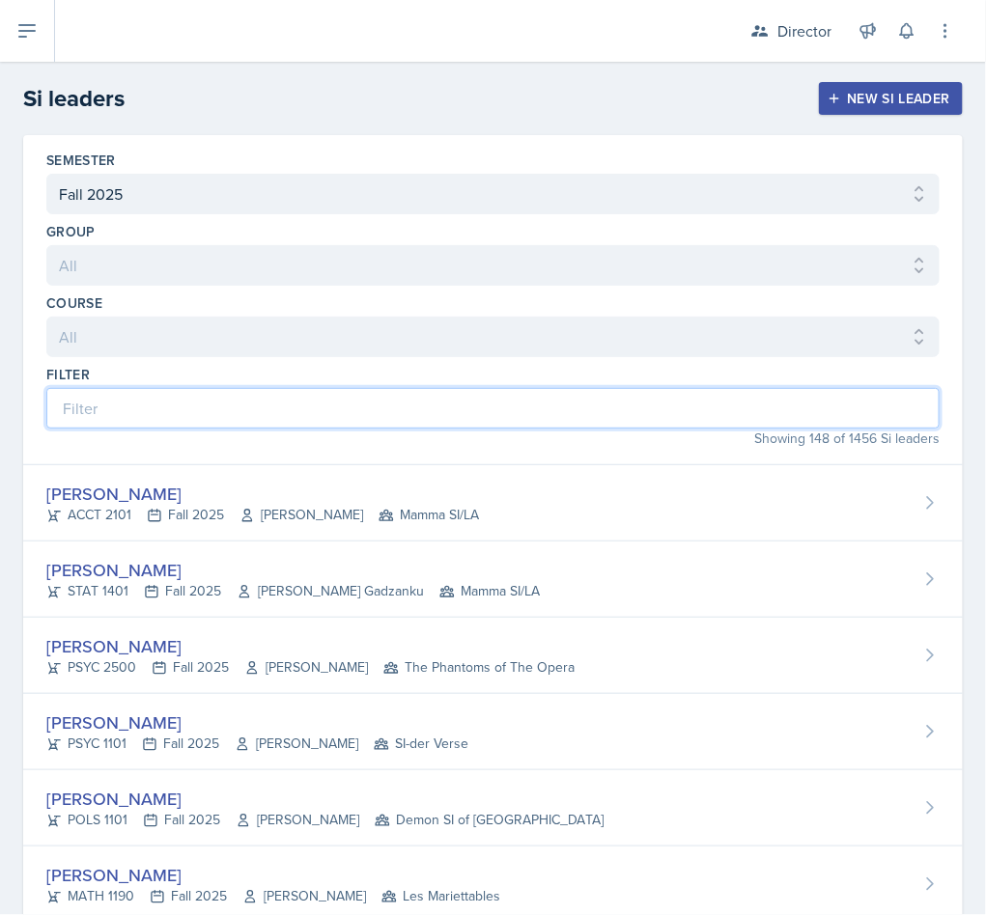
click at [261, 403] on input at bounding box center [492, 408] width 893 height 41
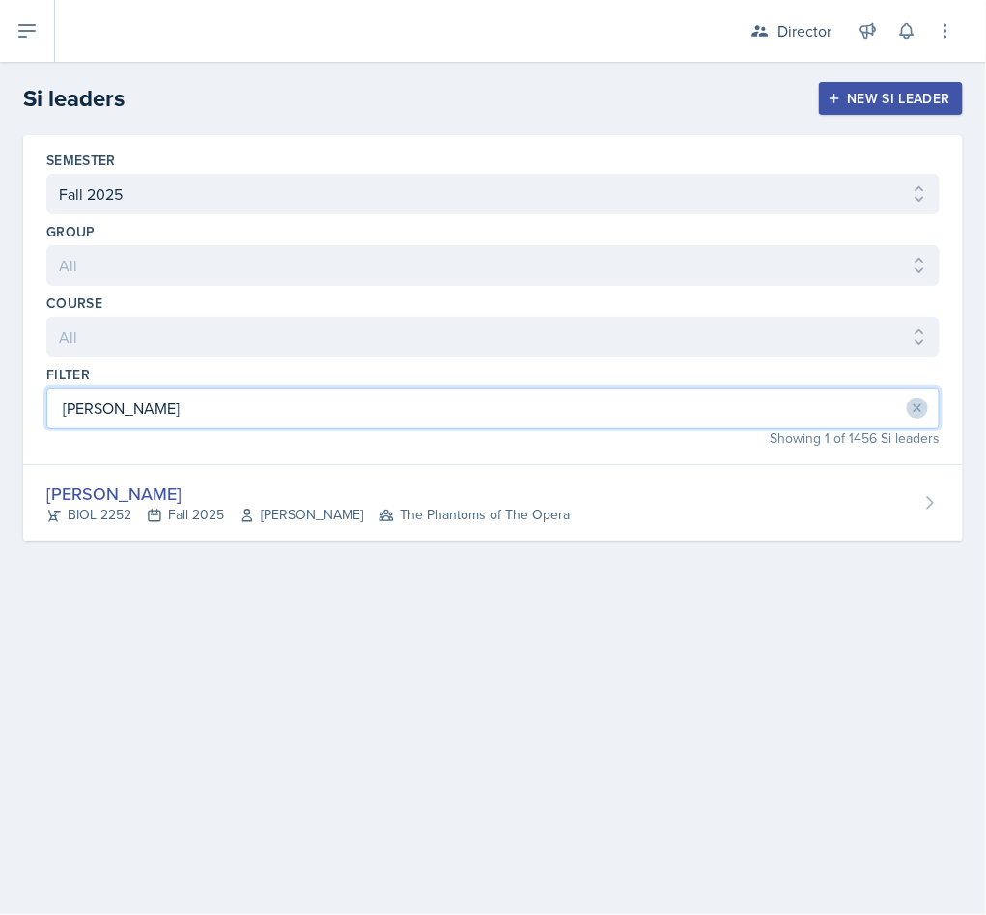
type input "shannon"
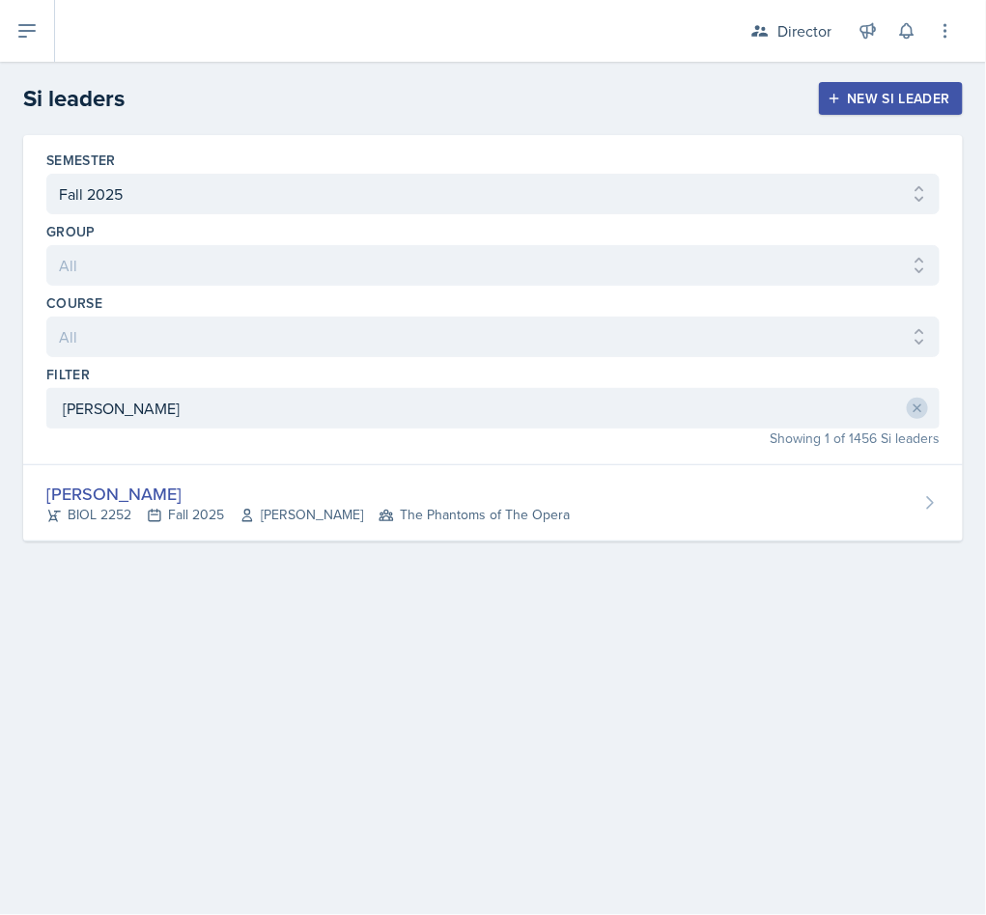
click at [342, 517] on span "Ronald Parente" at bounding box center [301, 515] width 124 height 20
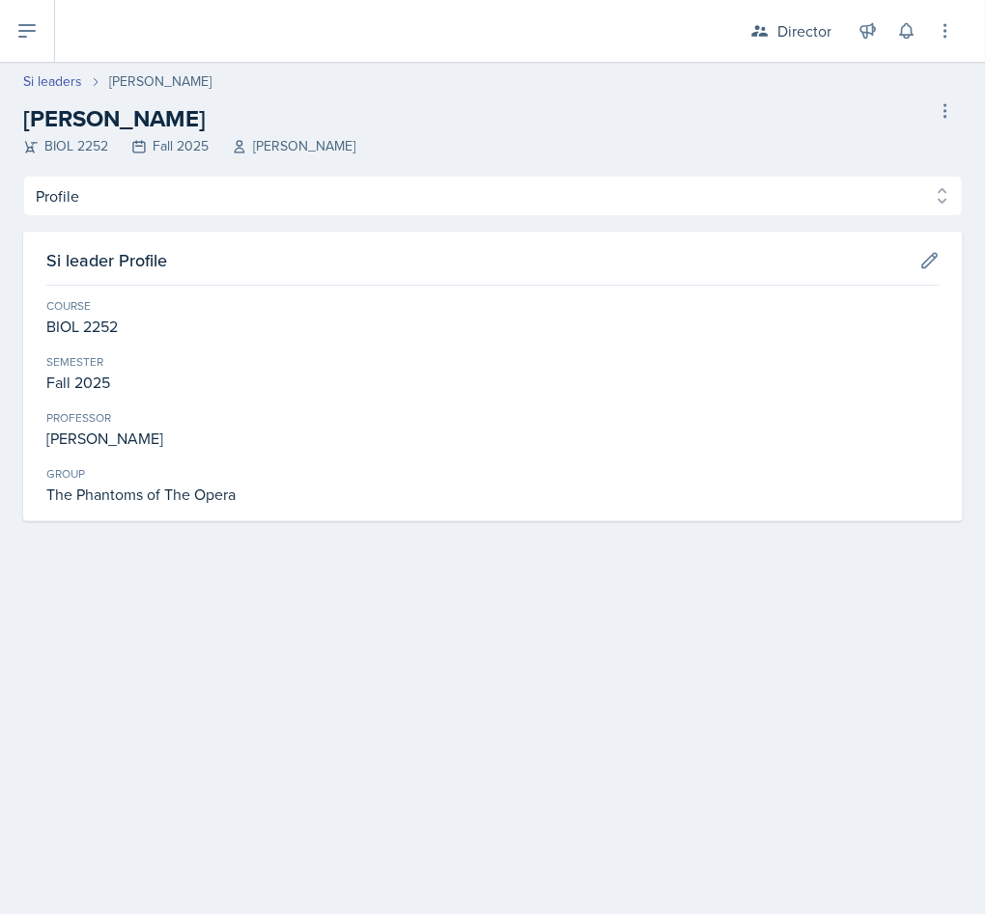
drag, startPoint x: 215, startPoint y: 151, endPoint x: 214, endPoint y: 165, distance: 14.5
click at [215, 154] on div "BIOL 2252 Fall 2025 Ronald Parente" at bounding box center [189, 146] width 332 height 20
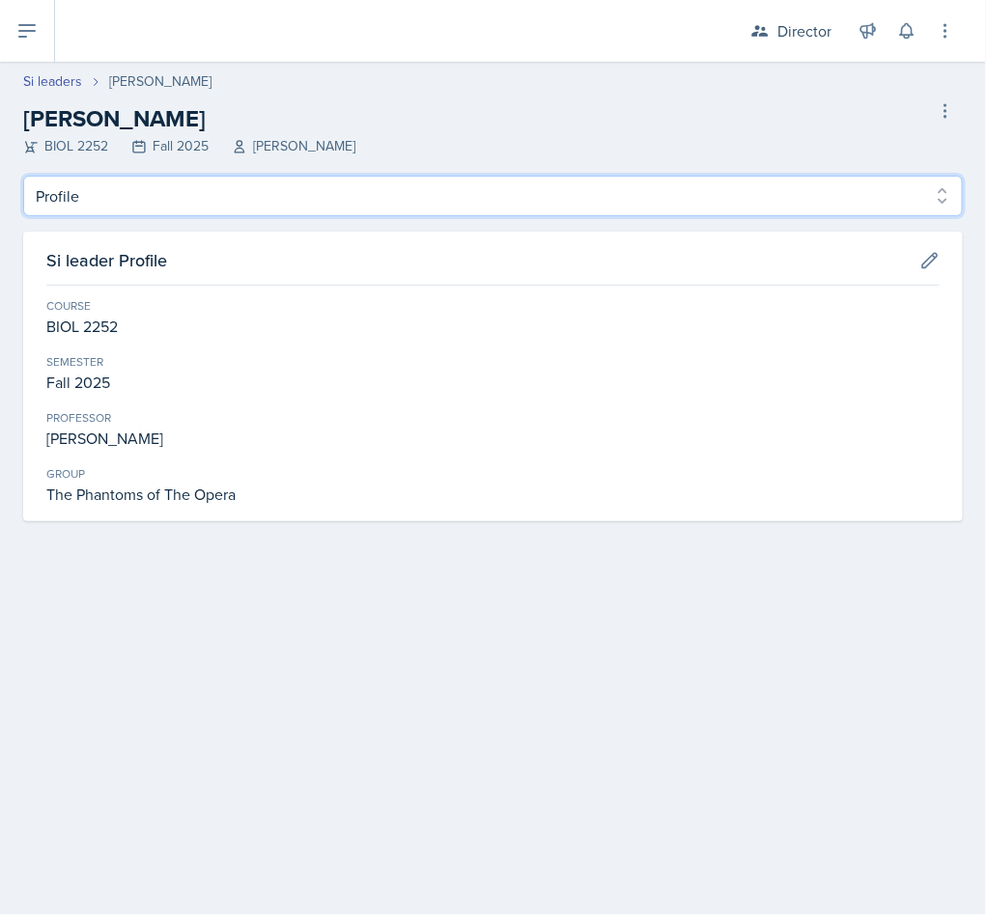
click at [211, 181] on select "Profile Planning Sheets Observation Forms Uploads" at bounding box center [492, 196] width 939 height 41
select select "Observation Forms"
click at [23, 176] on select "Profile Planning Sheets Observation Forms Uploads" at bounding box center [492, 196] width 939 height 41
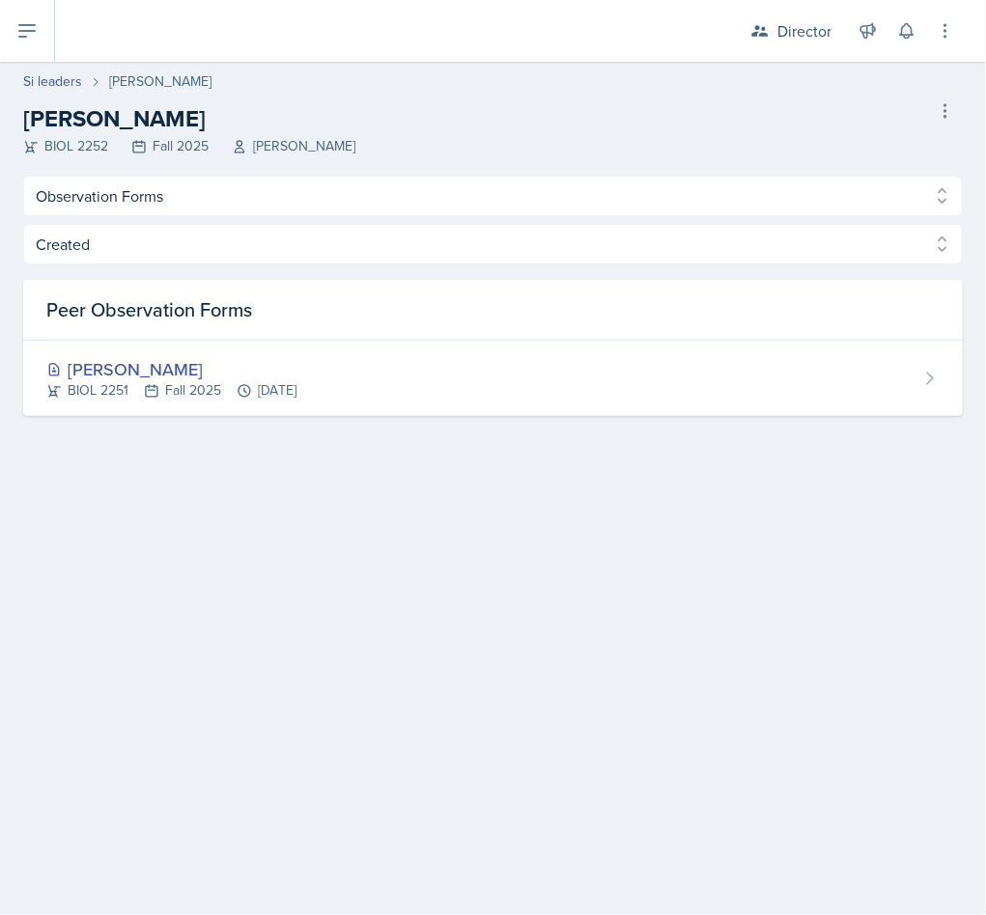
click at [20, 82] on div "Si leaders Shannon Williams Shannon Williams BIOL 2252 Fall 2025 Ronald Parente…" at bounding box center [493, 113] width 986 height 85
click at [41, 71] on link "Si leaders" at bounding box center [52, 81] width 59 height 20
select select "2bed604d-1099-4043-b1bc-2365e8740244"
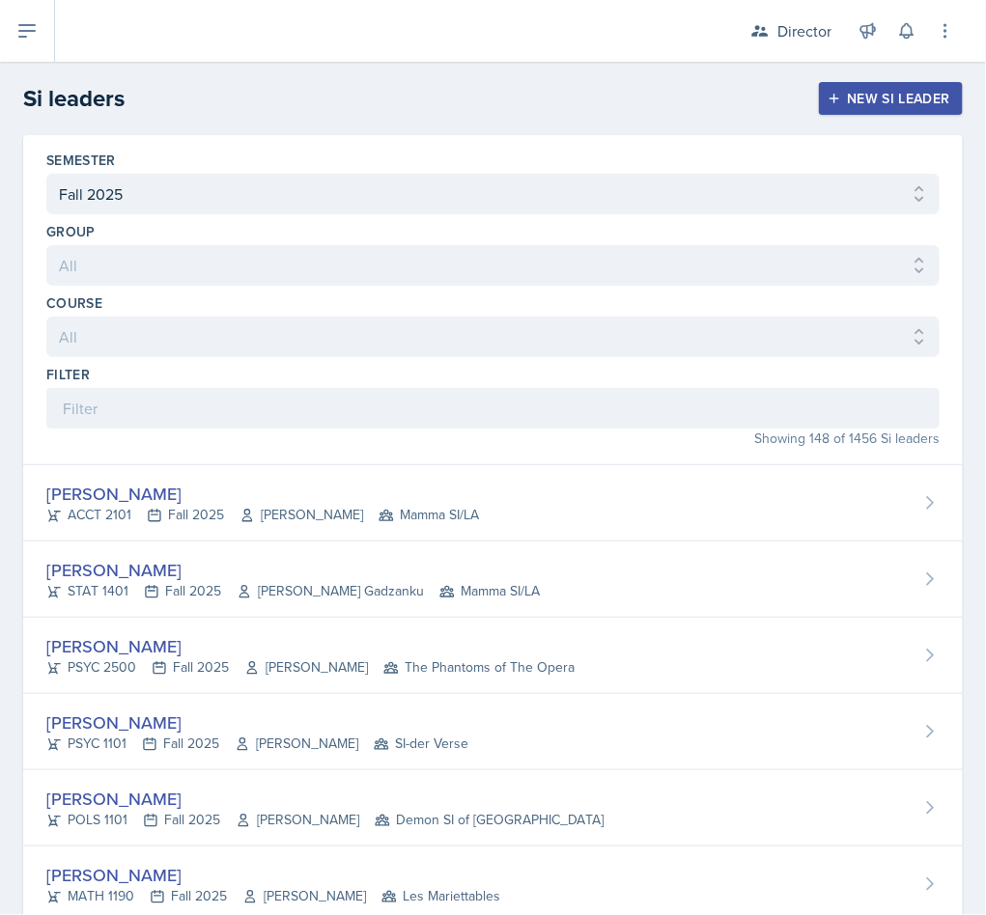
click at [68, 81] on h2 "Si leaders" at bounding box center [73, 98] width 101 height 35
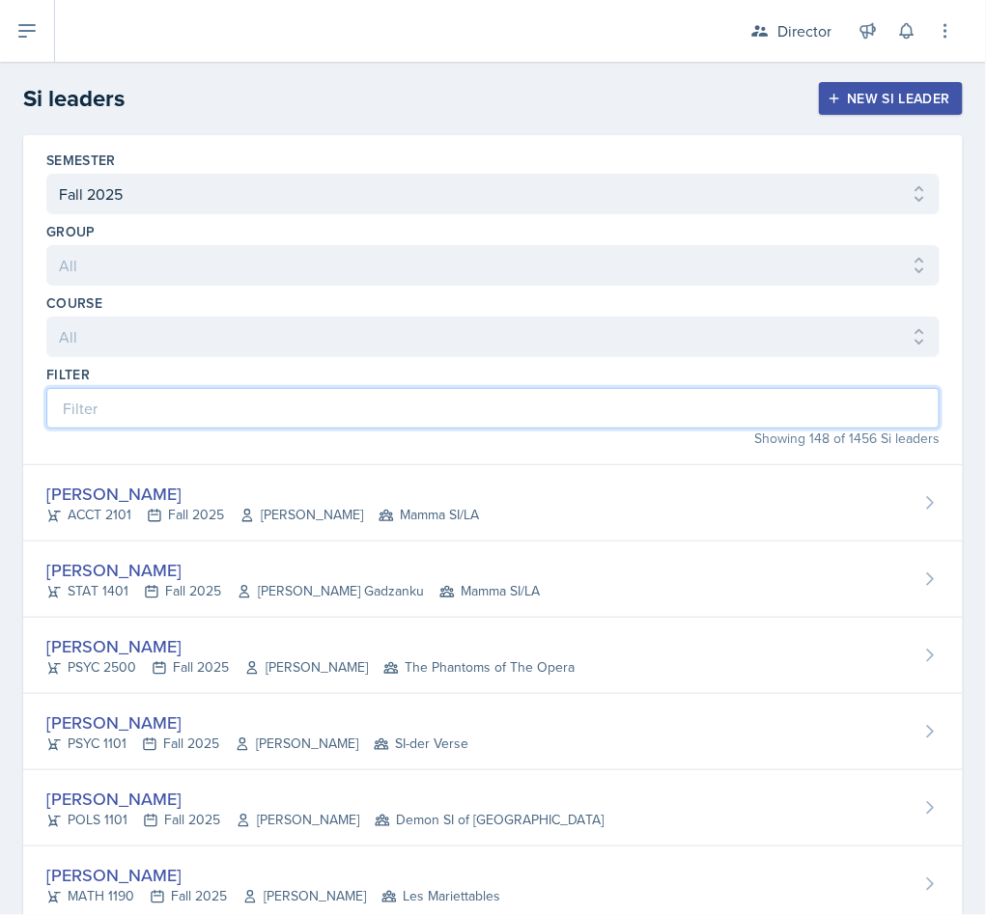
click at [238, 412] on input at bounding box center [492, 408] width 893 height 41
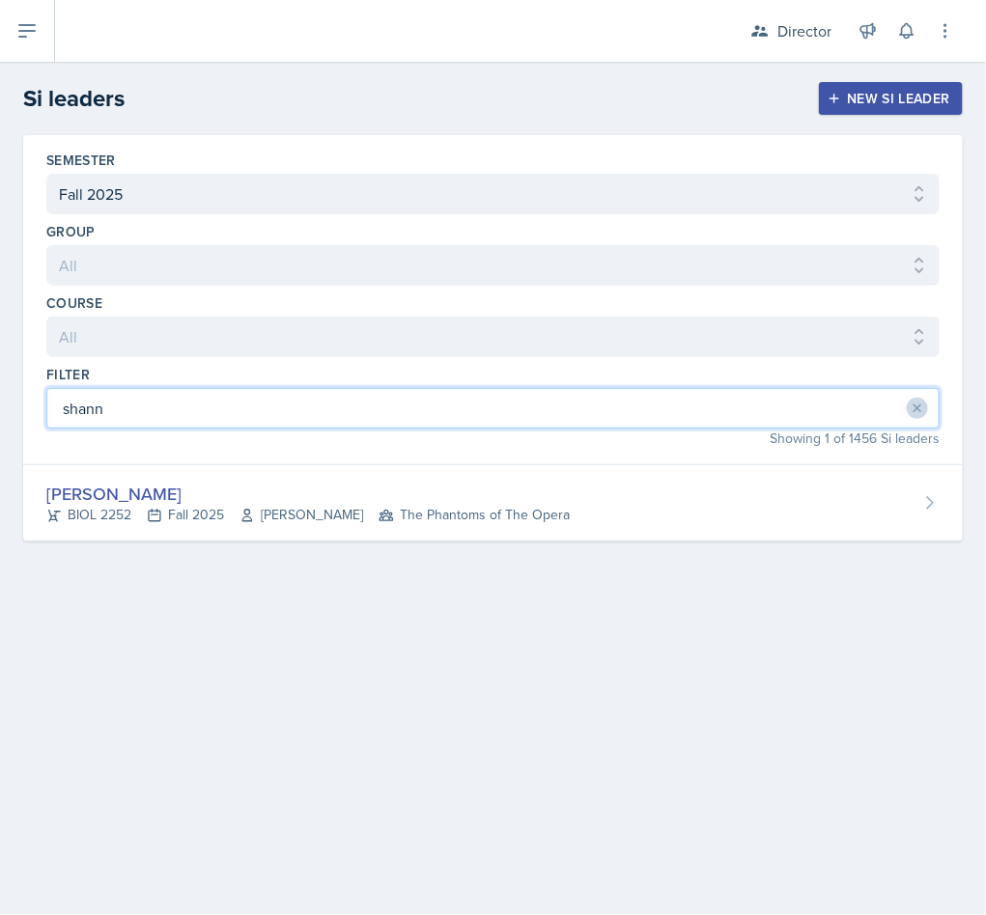
type input "shann"
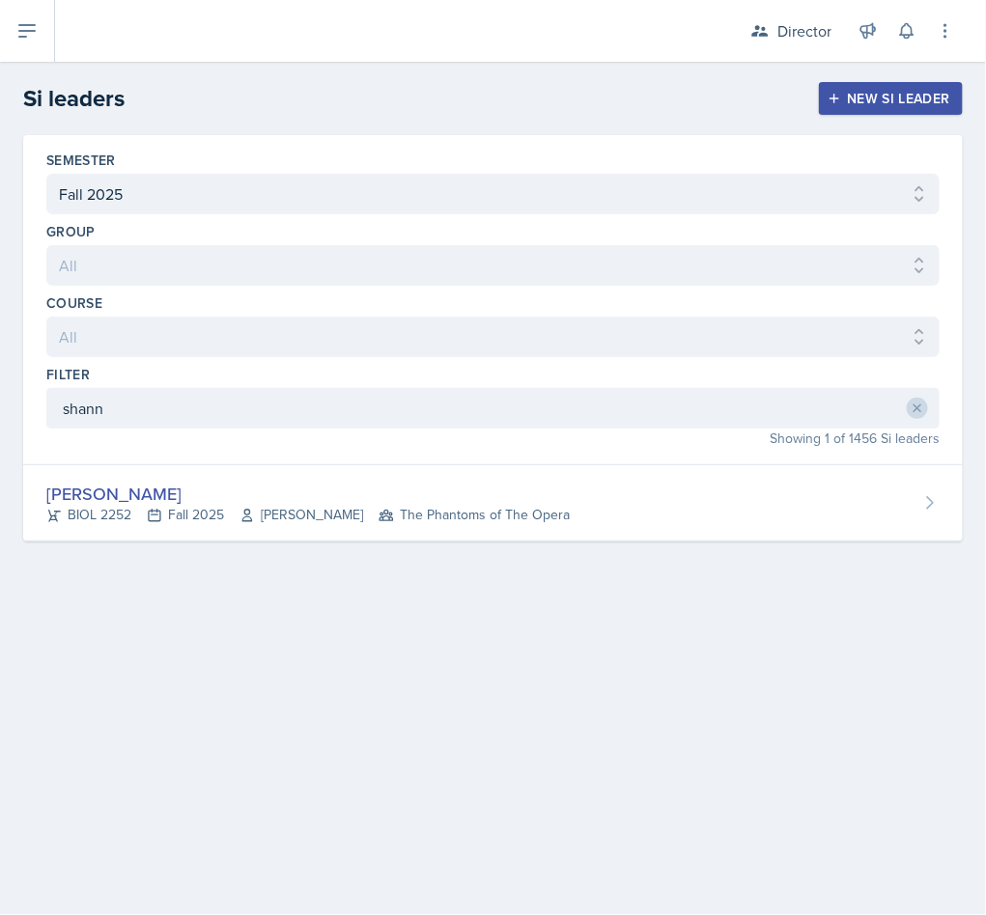
click at [278, 517] on span "Ronald Parente" at bounding box center [301, 515] width 124 height 20
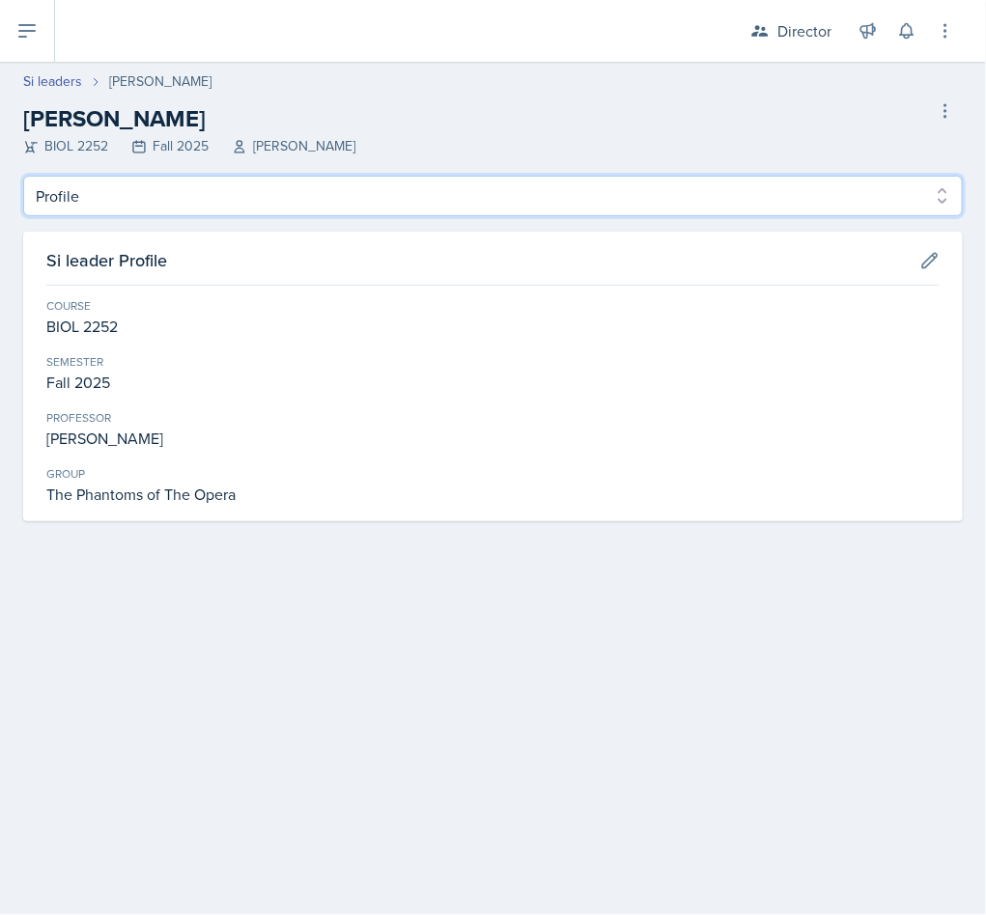
drag, startPoint x: 217, startPoint y: 197, endPoint x: 204, endPoint y: 215, distance: 22.8
click at [214, 197] on select "Profile Planning Sheets Observation Forms Uploads" at bounding box center [492, 196] width 939 height 41
select select "Observation Forms"
click at [23, 176] on select "Profile Planning Sheets Observation Forms Uploads" at bounding box center [492, 196] width 939 height 41
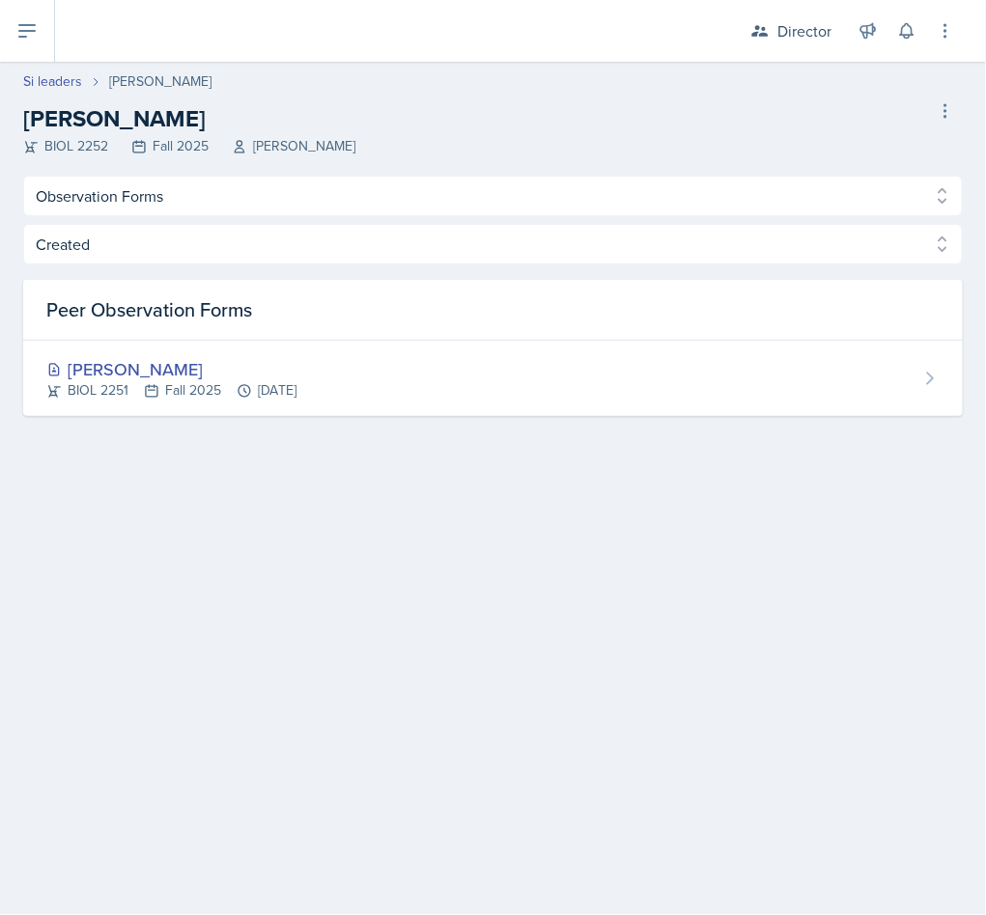
click at [362, 508] on main "Si leaders Shannon Williams Shannon Williams BIOL 2252 Fall 2025 Ronald Parente…" at bounding box center [493, 488] width 986 height 853
click at [26, 30] on icon at bounding box center [26, 31] width 15 height 12
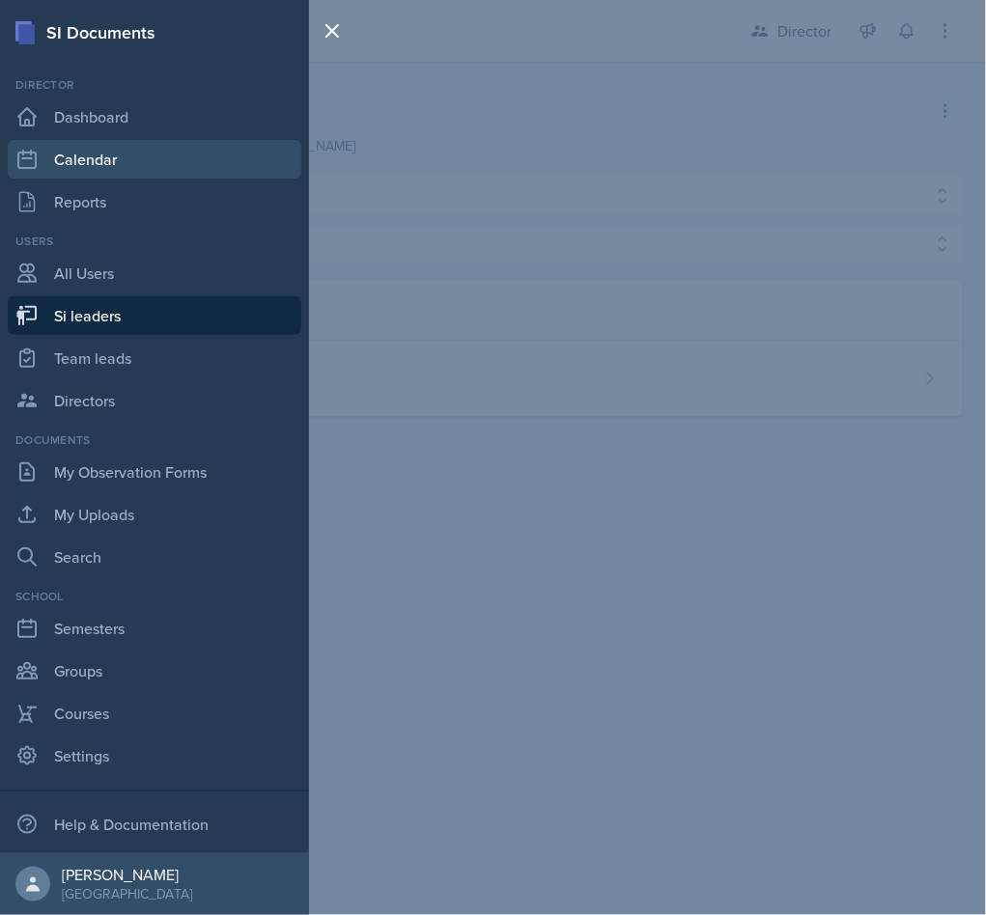
click at [116, 159] on link "Calendar" at bounding box center [155, 159] width 294 height 39
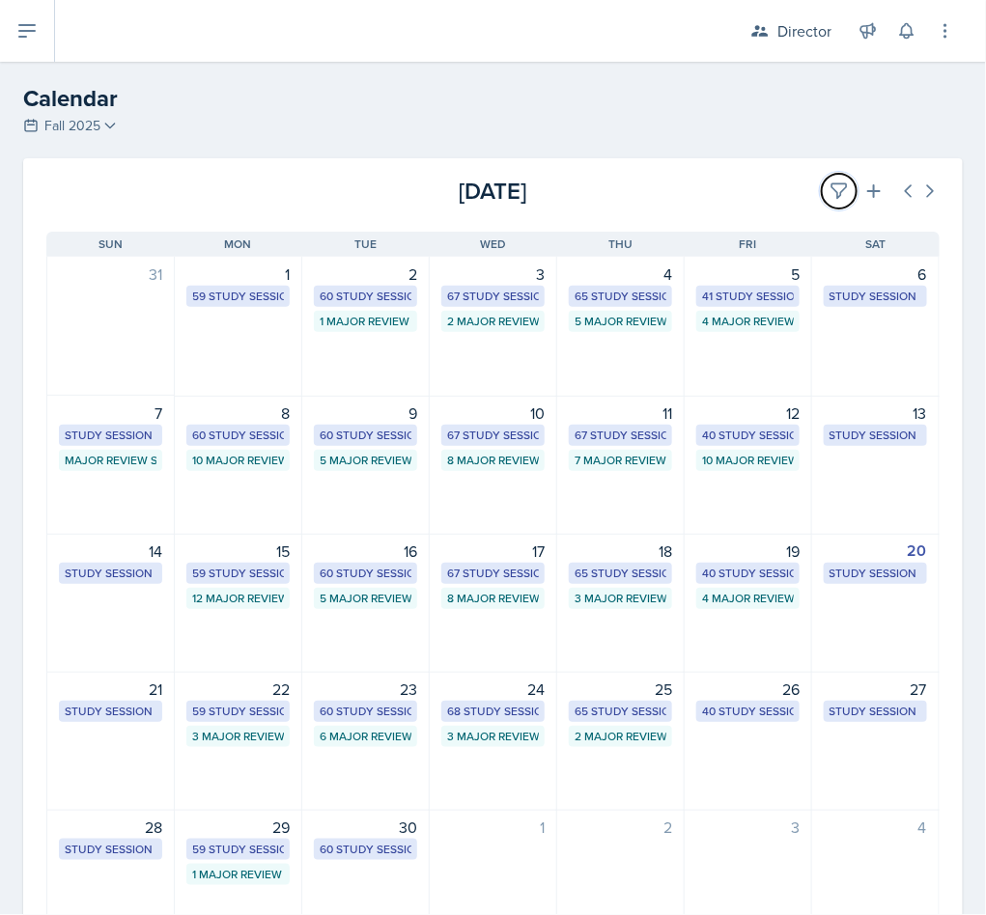
click at [822, 195] on button at bounding box center [839, 191] width 35 height 35
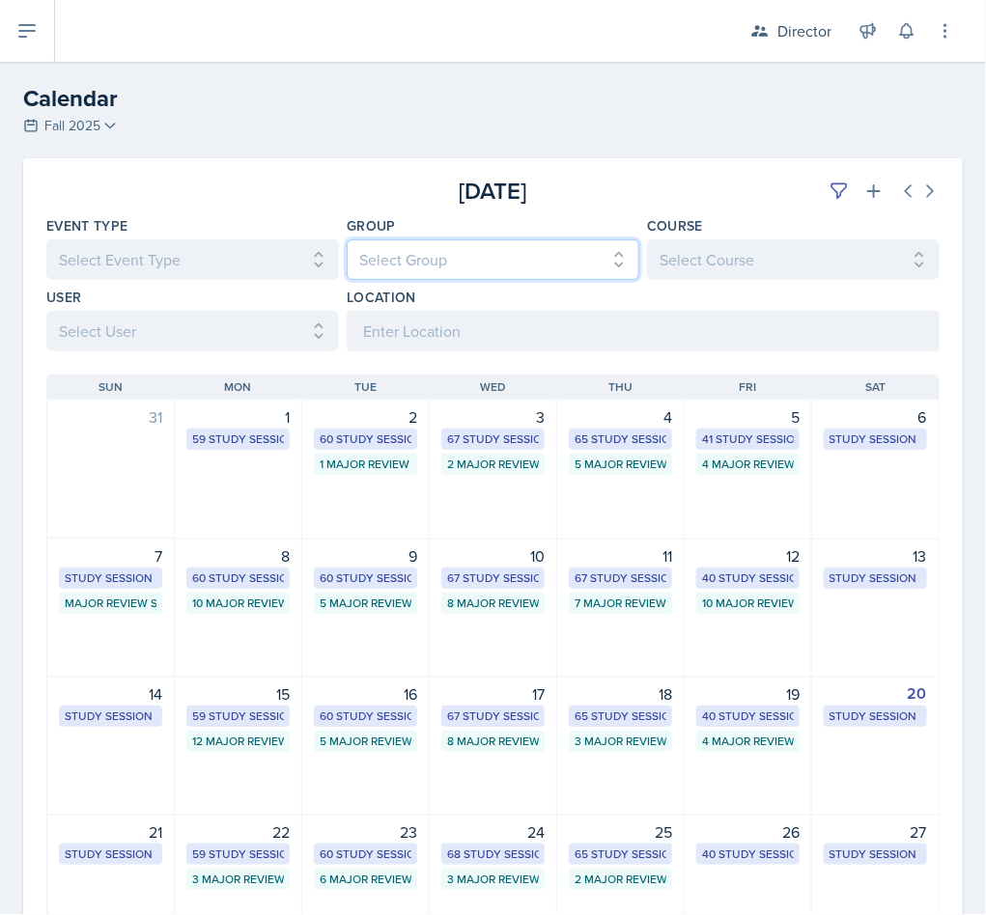
click at [521, 269] on select "Select Group All Demon SI of Fleet Street Les Mariettables Lion King Mamma SI/L…" at bounding box center [493, 259] width 293 height 41
select select "9642c9bf-76f9-4442-a3b4-36d015a1a667"
click at [347, 239] on select "Select Group All Demon SI of Fleet Street Les Mariettables Lion King Mamma SI/L…" at bounding box center [493, 259] width 293 height 41
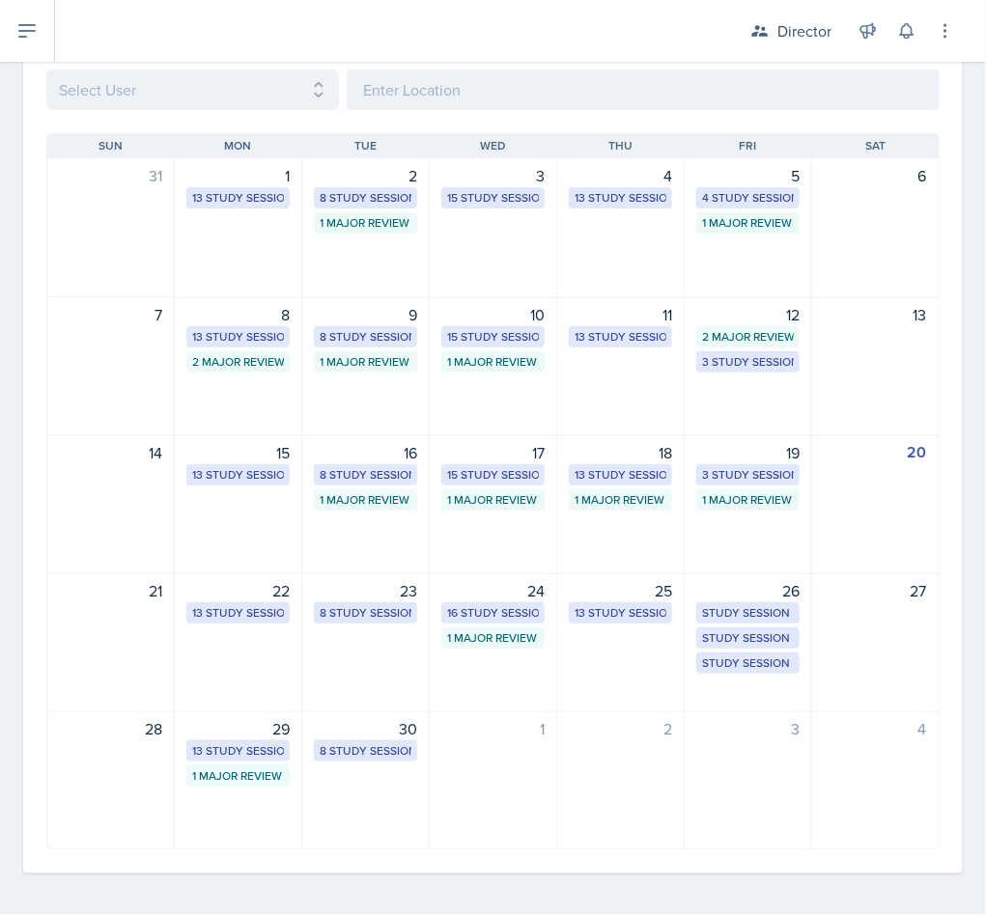
scroll to position [249, 0]
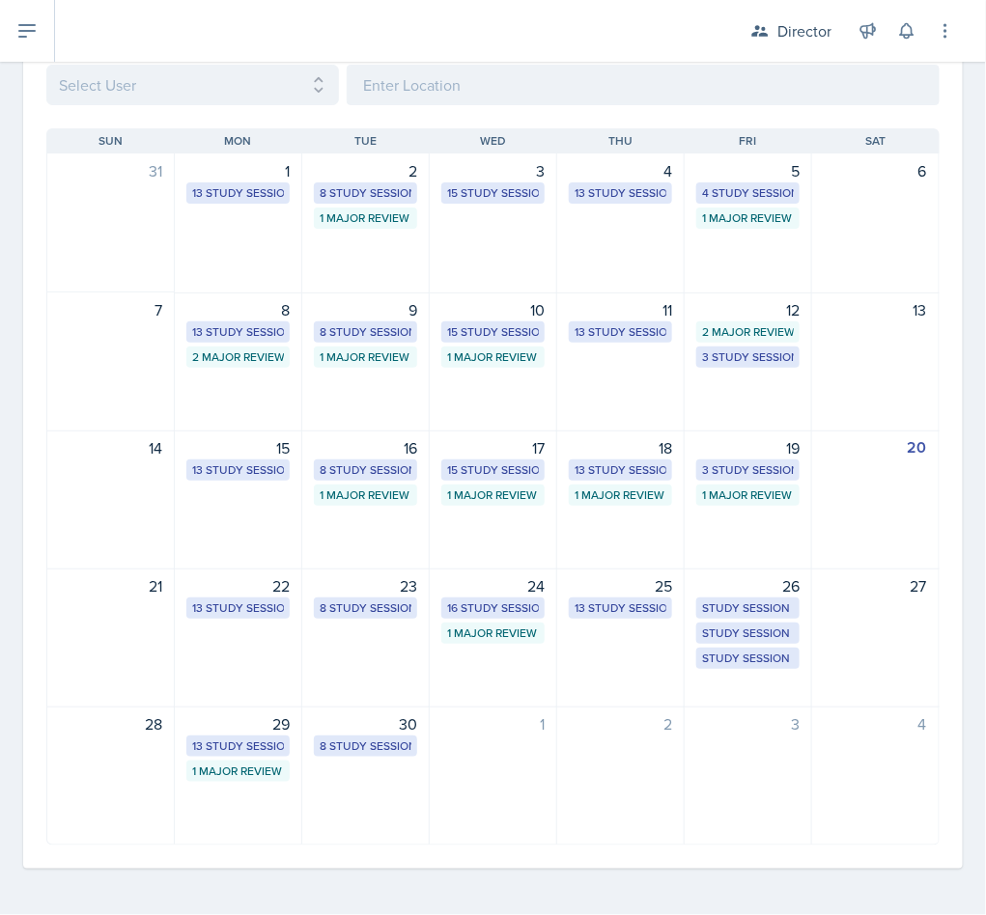
click at [647, 634] on div "25 13 Study Sessions" at bounding box center [620, 638] width 127 height 139
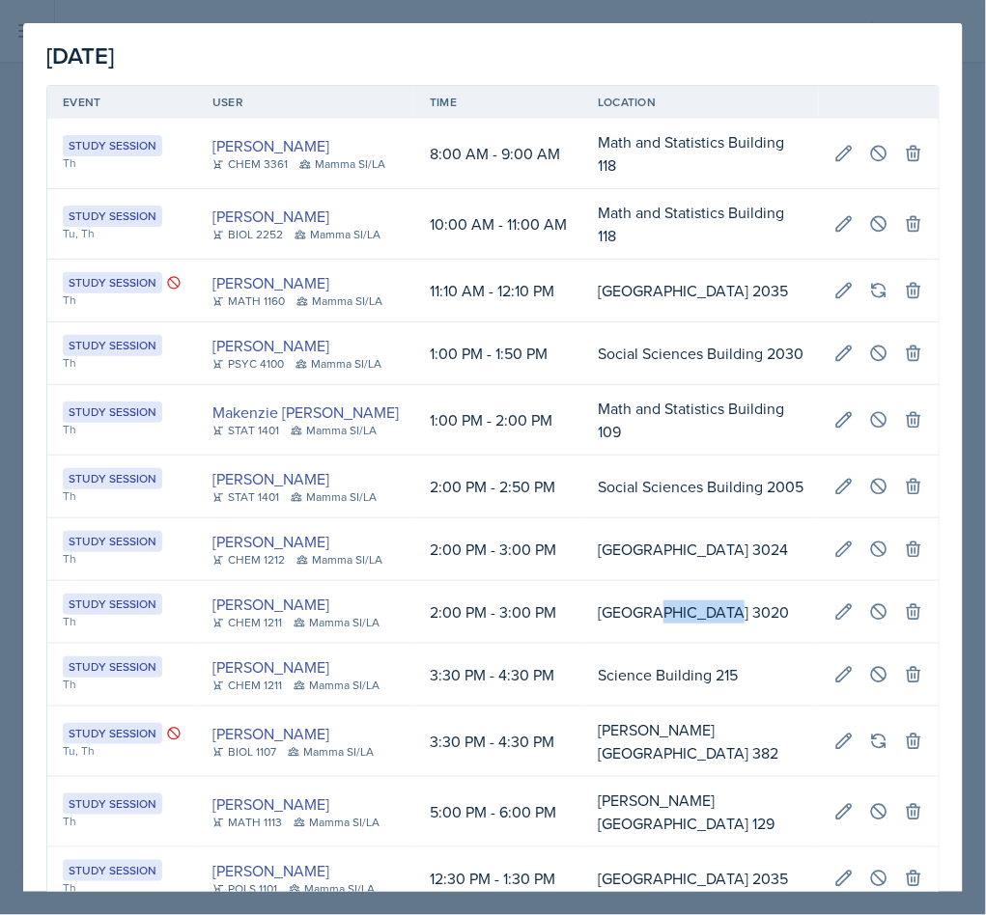
click at [647, 634] on td "Social Sciences Building 3020" at bounding box center [700, 612] width 237 height 63
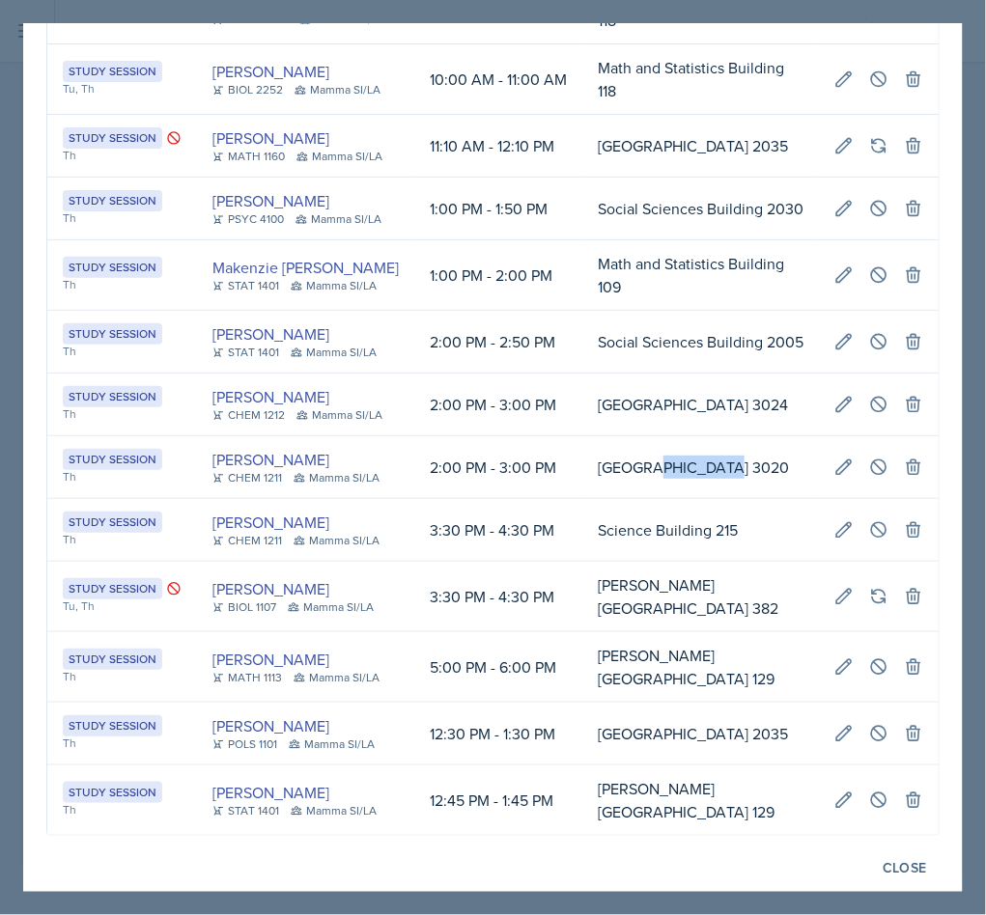
scroll to position [198, 0]
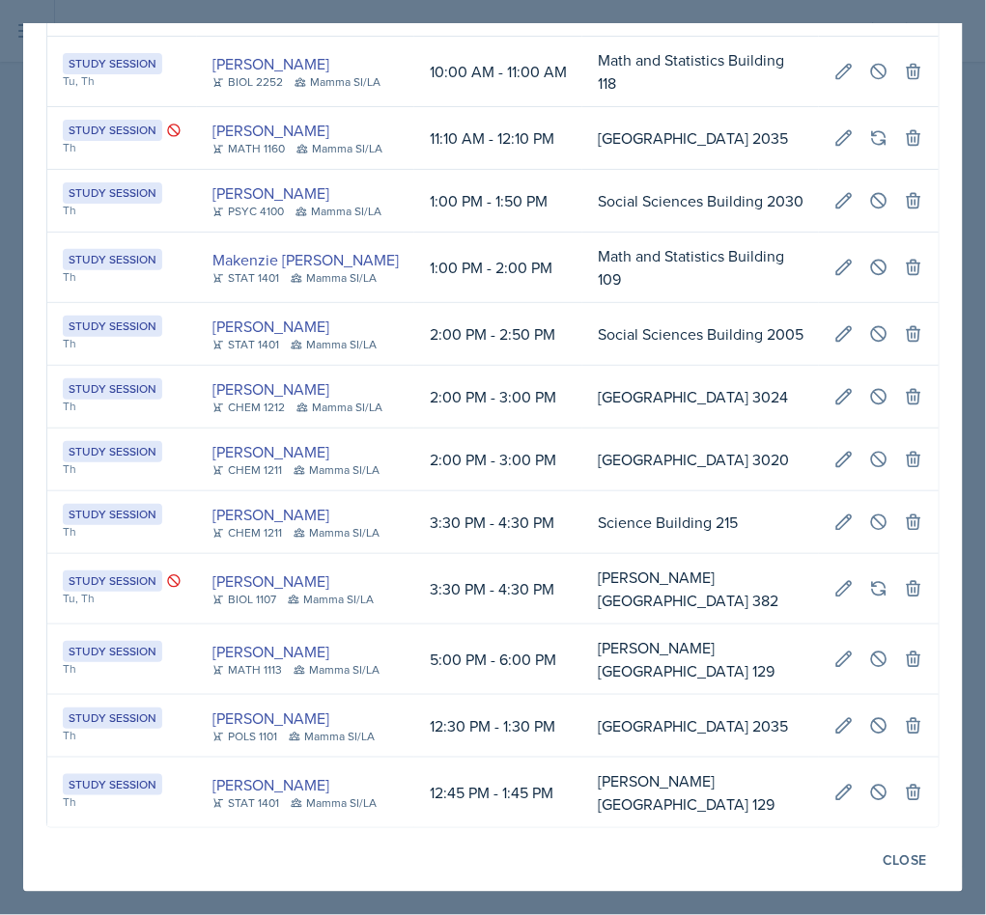
click at [669, 516] on td "Science Building 215" at bounding box center [700, 522] width 237 height 63
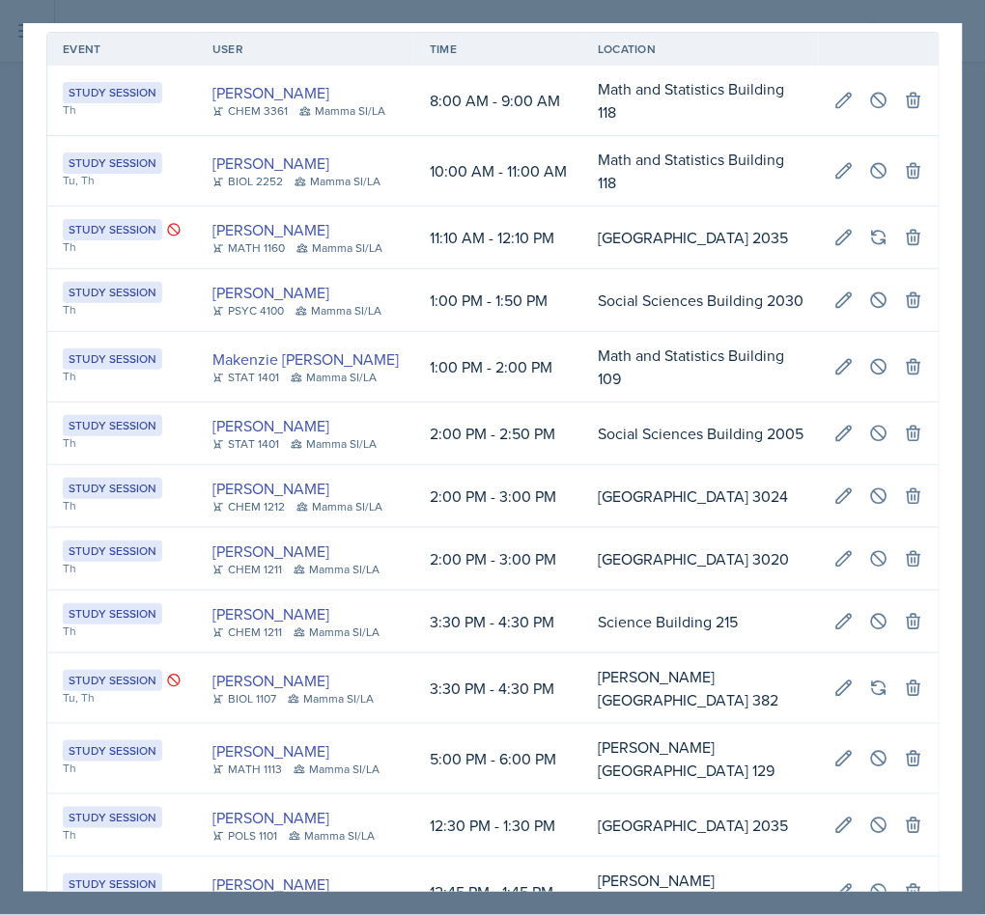
scroll to position [0, 0]
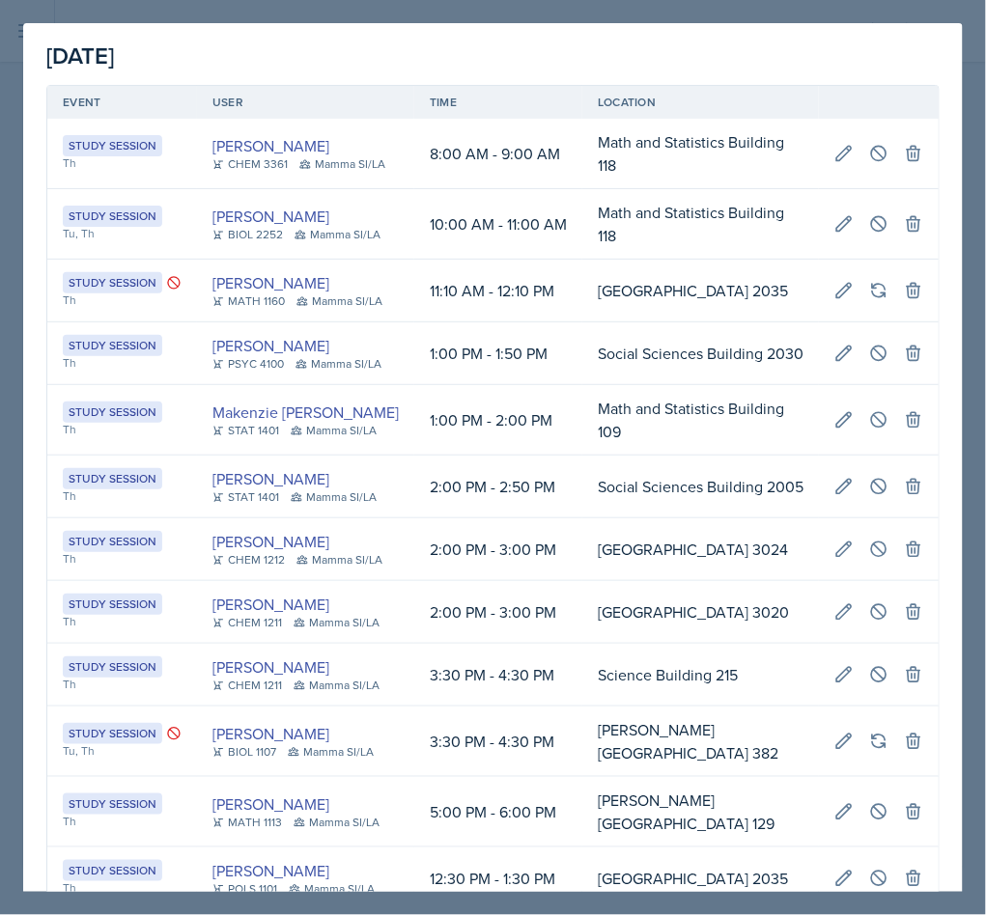
click at [627, 13] on div at bounding box center [493, 457] width 986 height 915
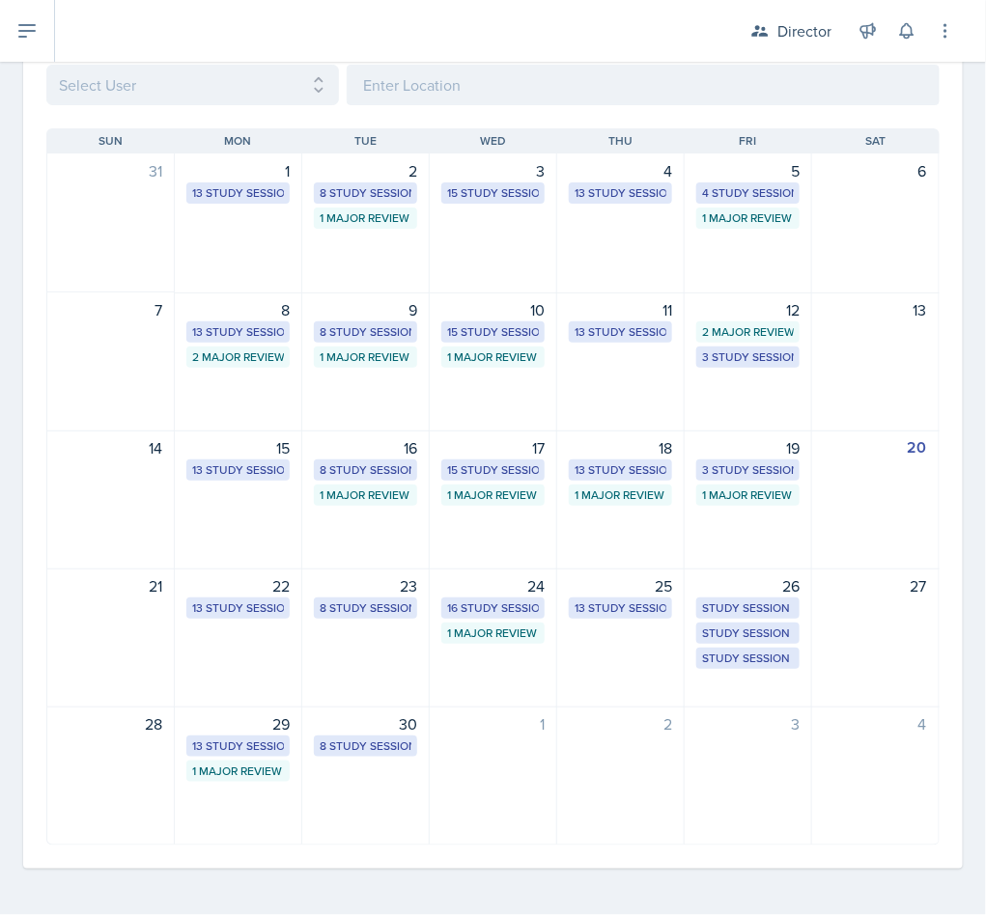
click at [470, 609] on div "16 Study Sessions" at bounding box center [493, 608] width 92 height 17
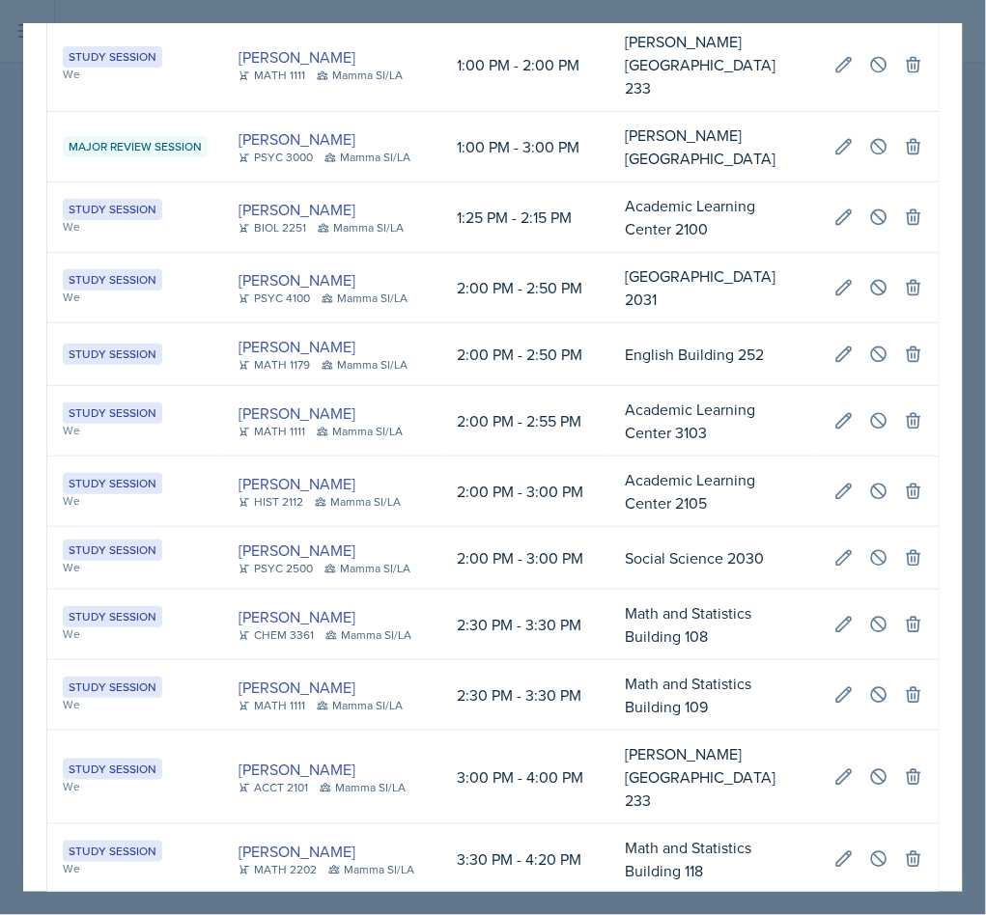
scroll to position [475, 0]
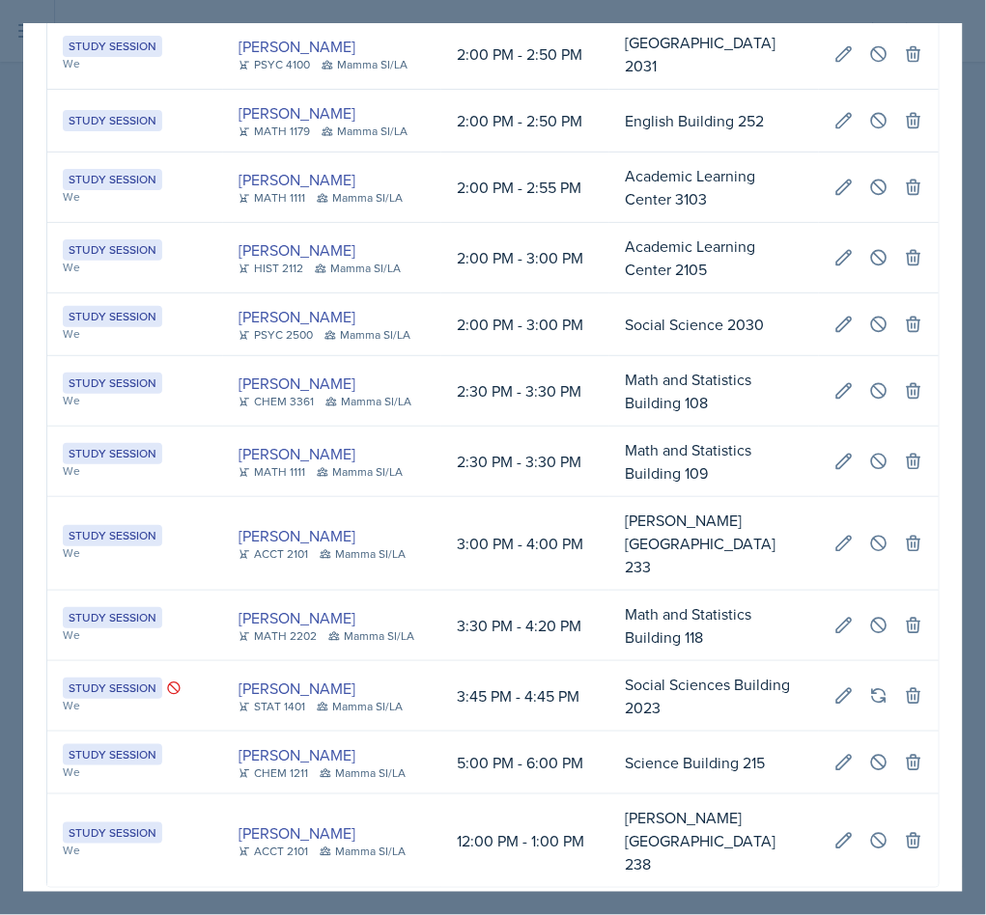
click at [899, 912] on div "Close" at bounding box center [904, 919] width 44 height 15
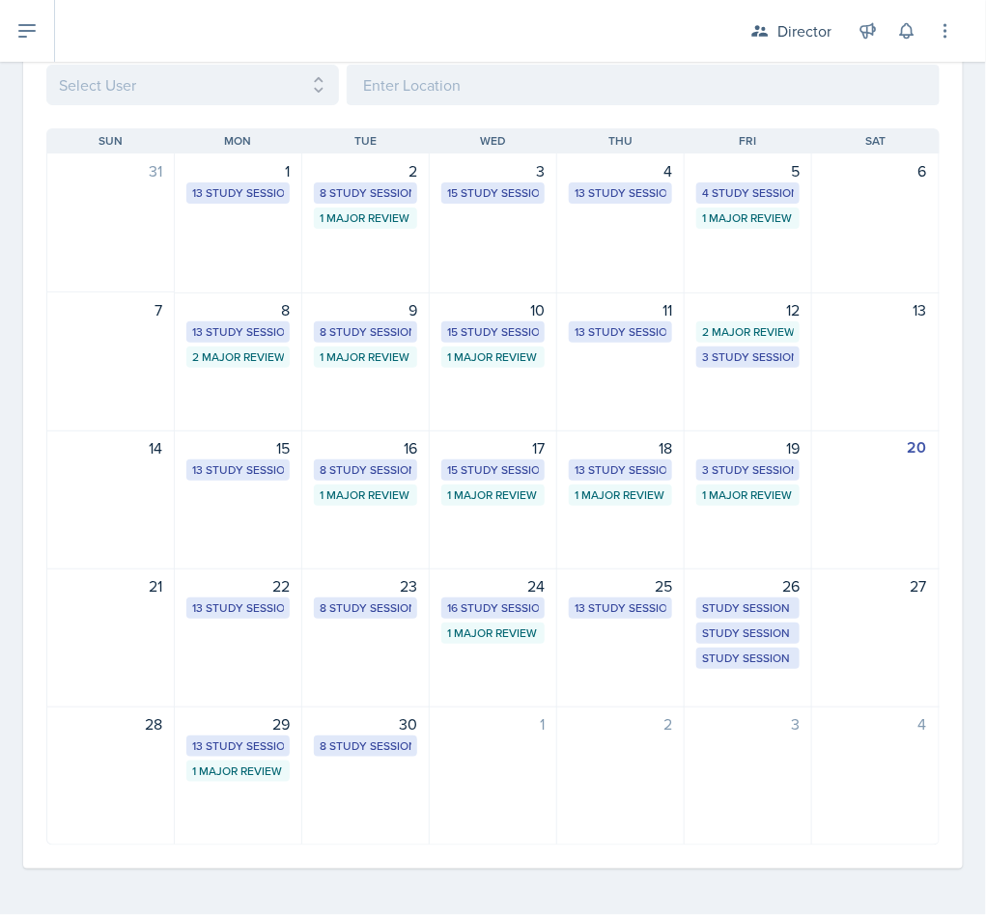
scroll to position [104, 0]
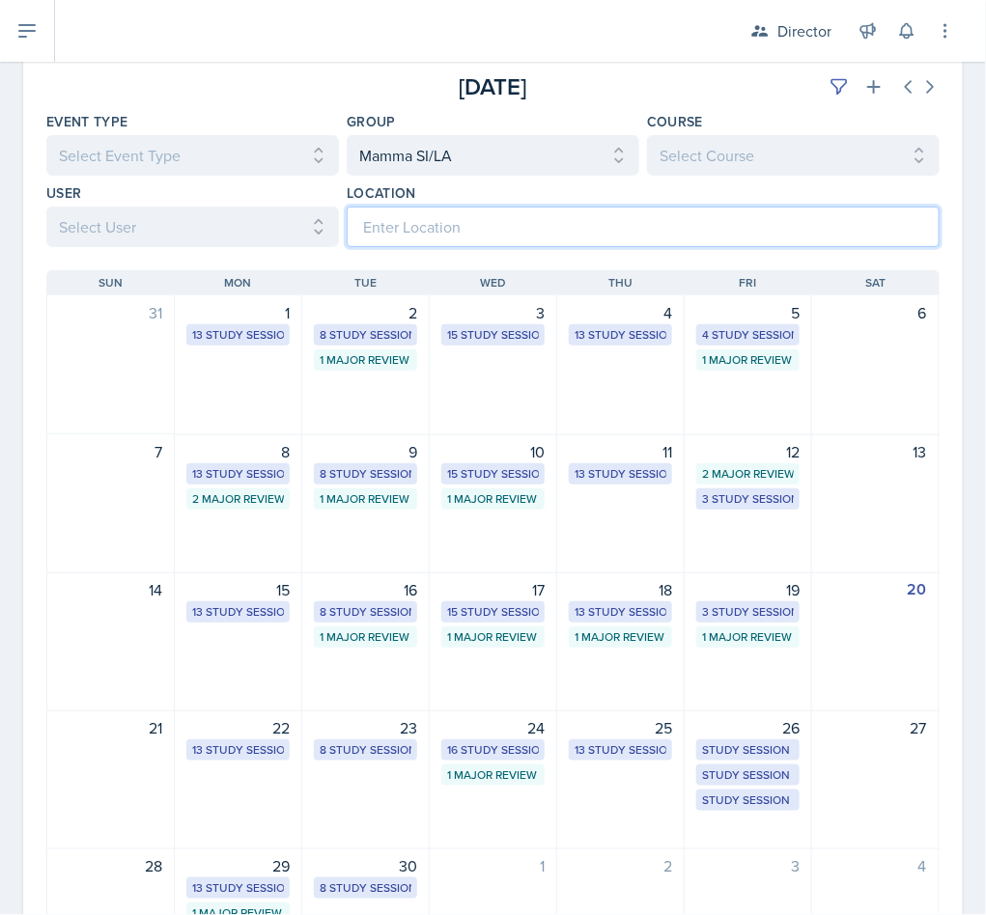
click at [562, 212] on input at bounding box center [643, 227] width 593 height 41
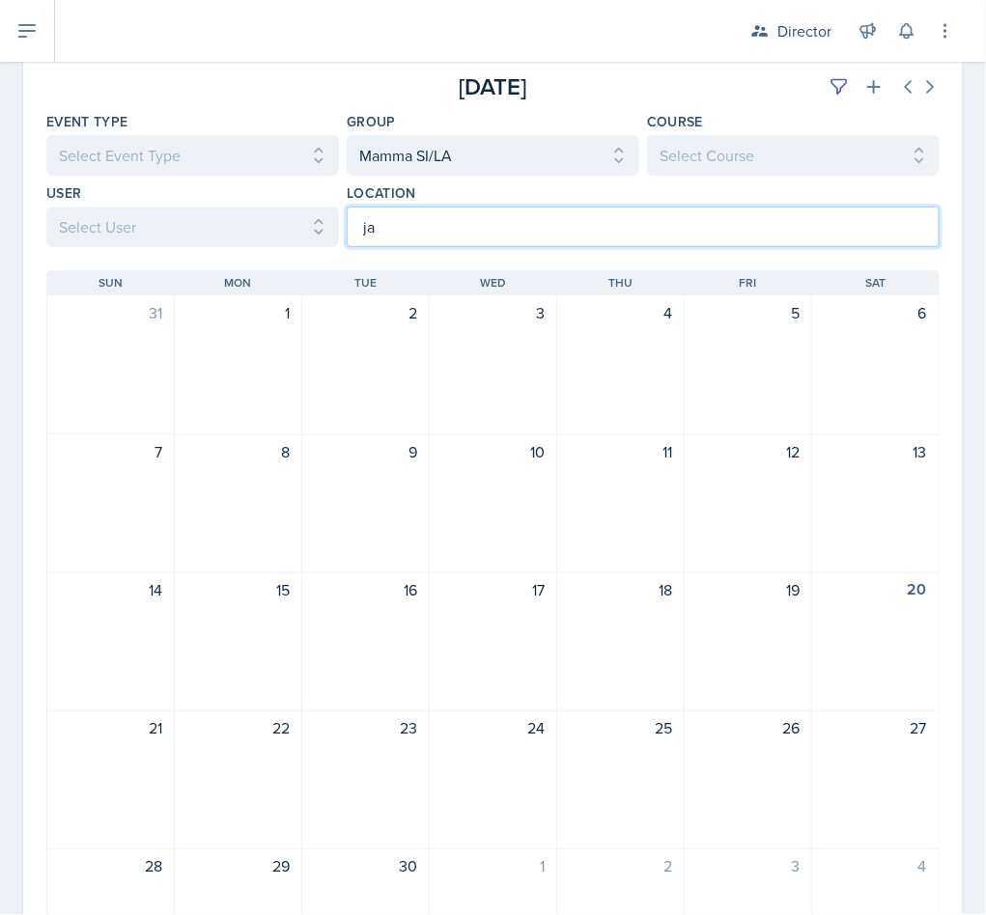
type input "j"
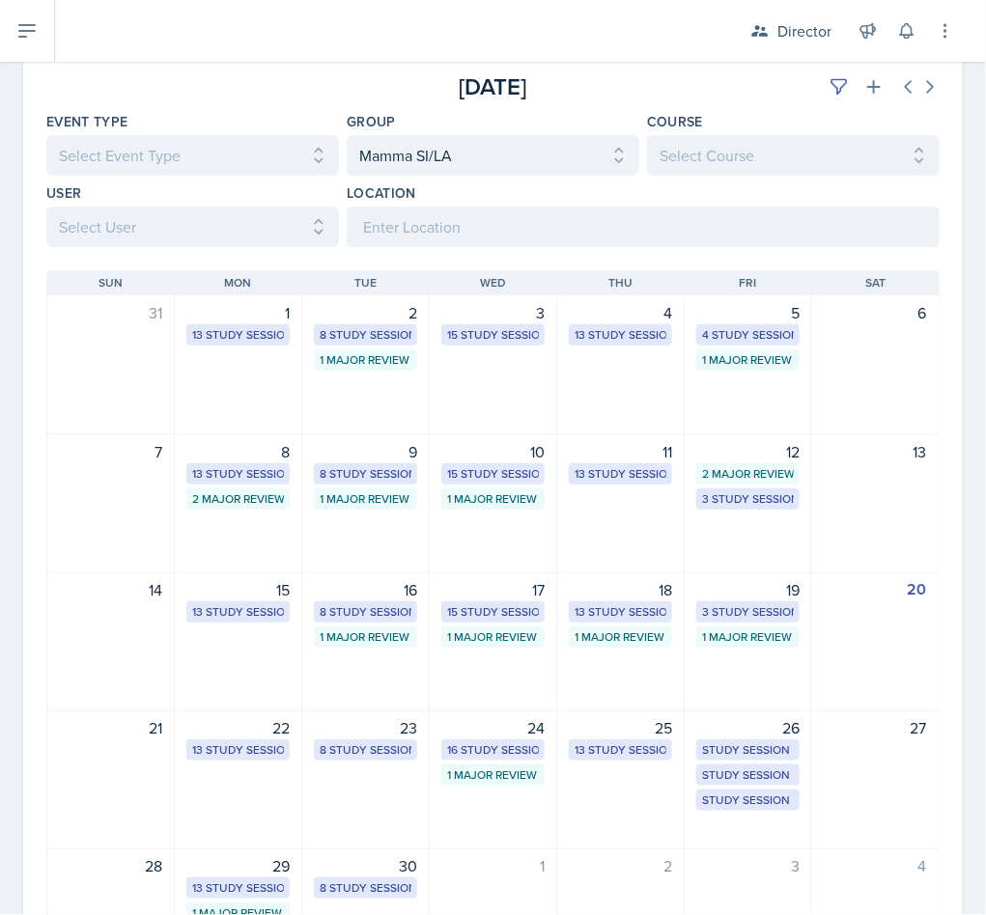
click at [252, 777] on div "22 13 Study Sessions" at bounding box center [238, 780] width 127 height 139
click at [0, 0] on link "[PERSON_NAME]" at bounding box center [0, 0] width 0 height 0
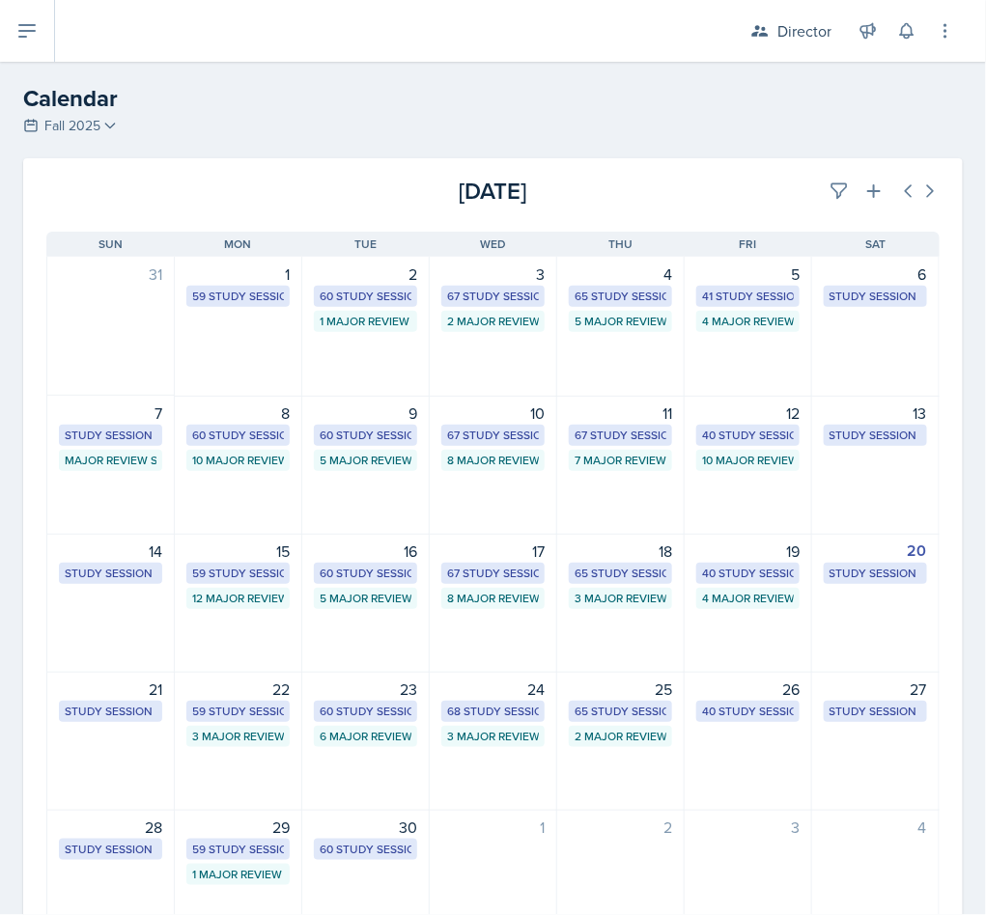
click at [266, 765] on div "22 59 Study Sessions 3 Major Review Sessions" at bounding box center [238, 741] width 127 height 139
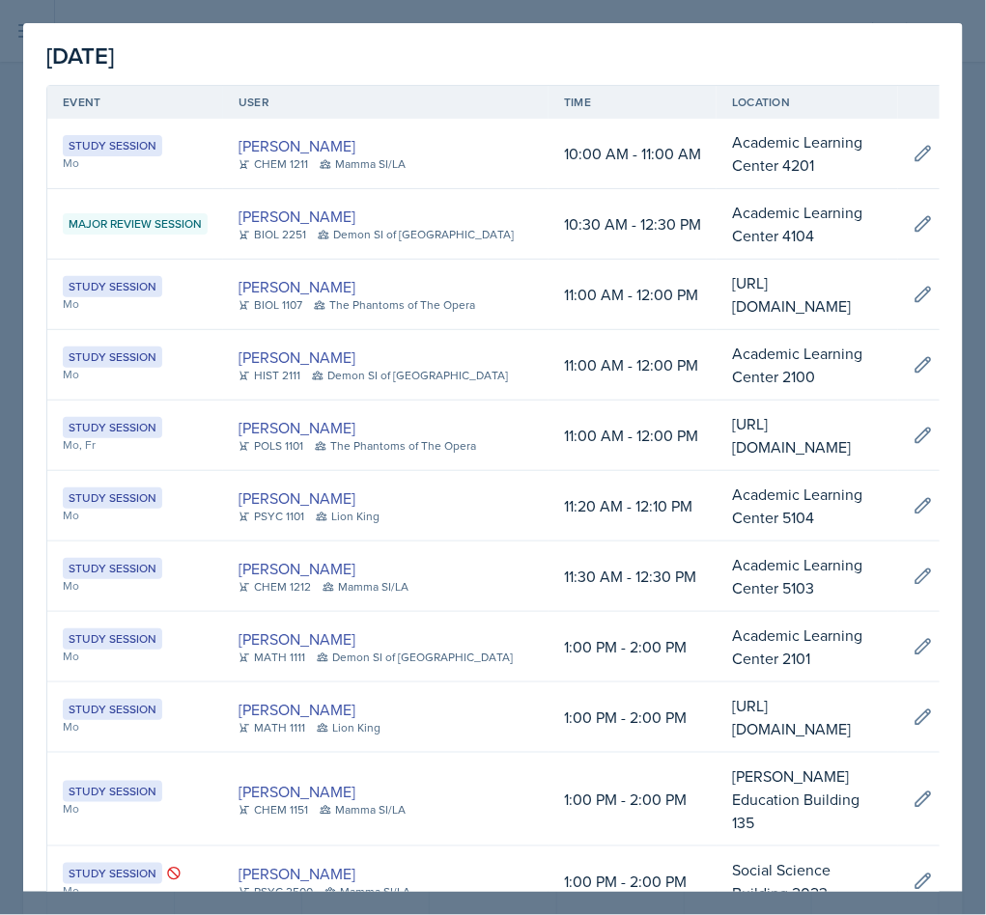
select select "Observation Forms"
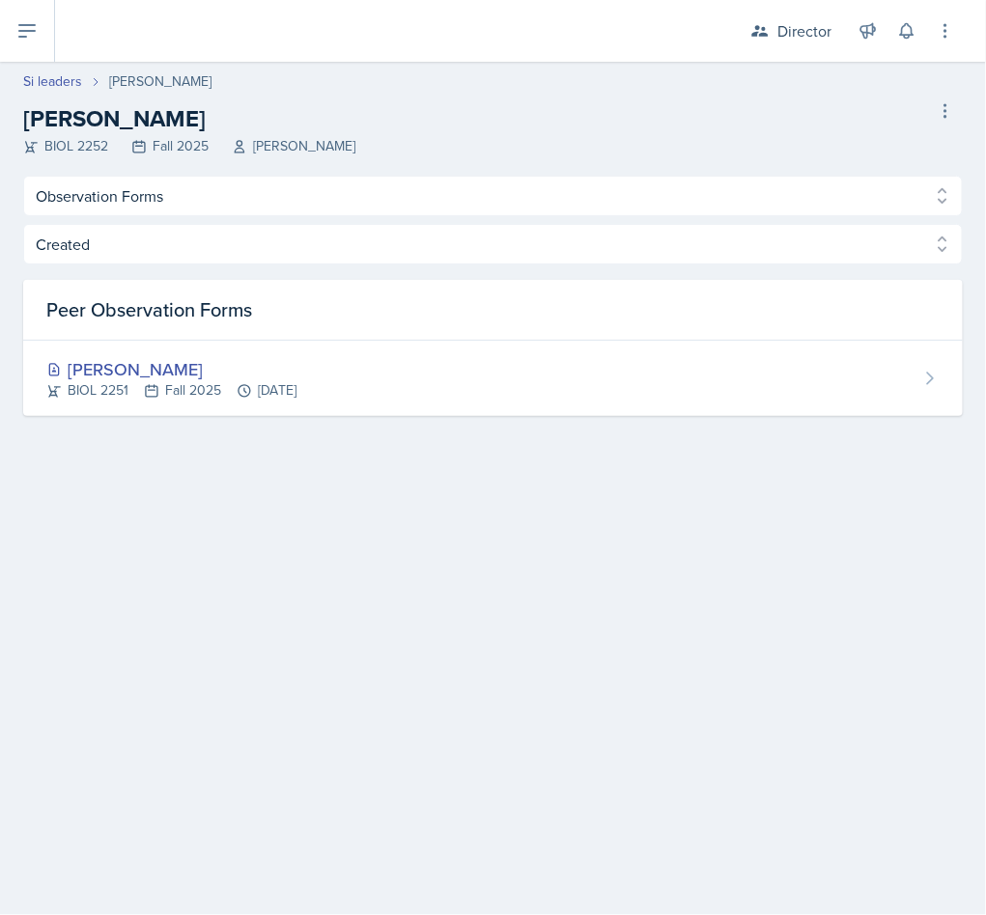
click at [41, 90] on link "Si leaders" at bounding box center [52, 81] width 59 height 20
select select "2bed604d-1099-4043-b1bc-2365e8740244"
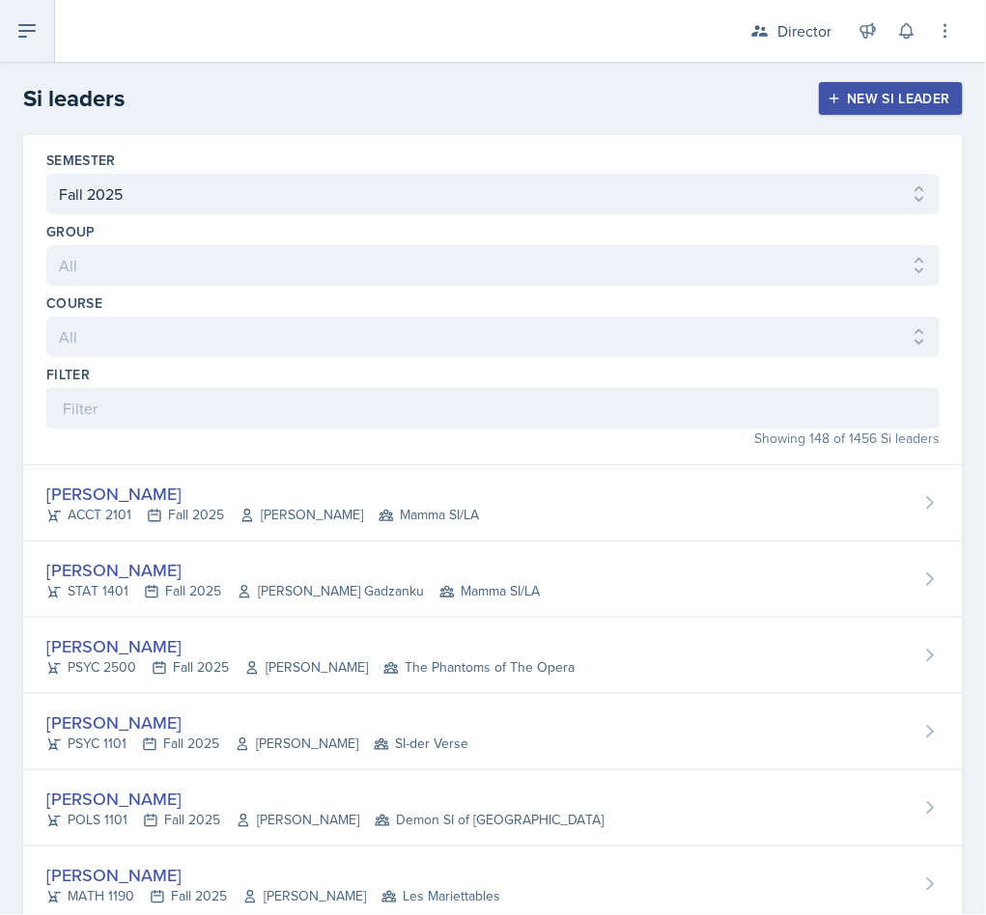
click at [17, 24] on icon at bounding box center [26, 30] width 23 height 23
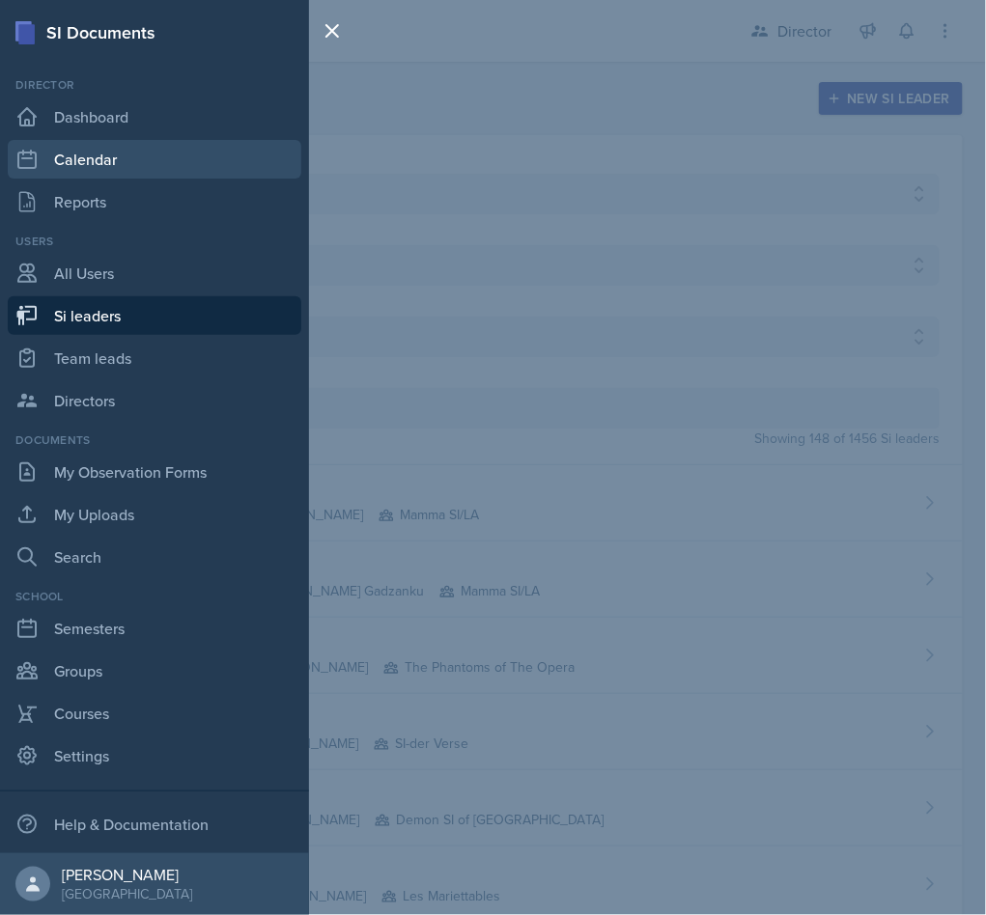
click at [123, 162] on link "Calendar" at bounding box center [155, 159] width 294 height 39
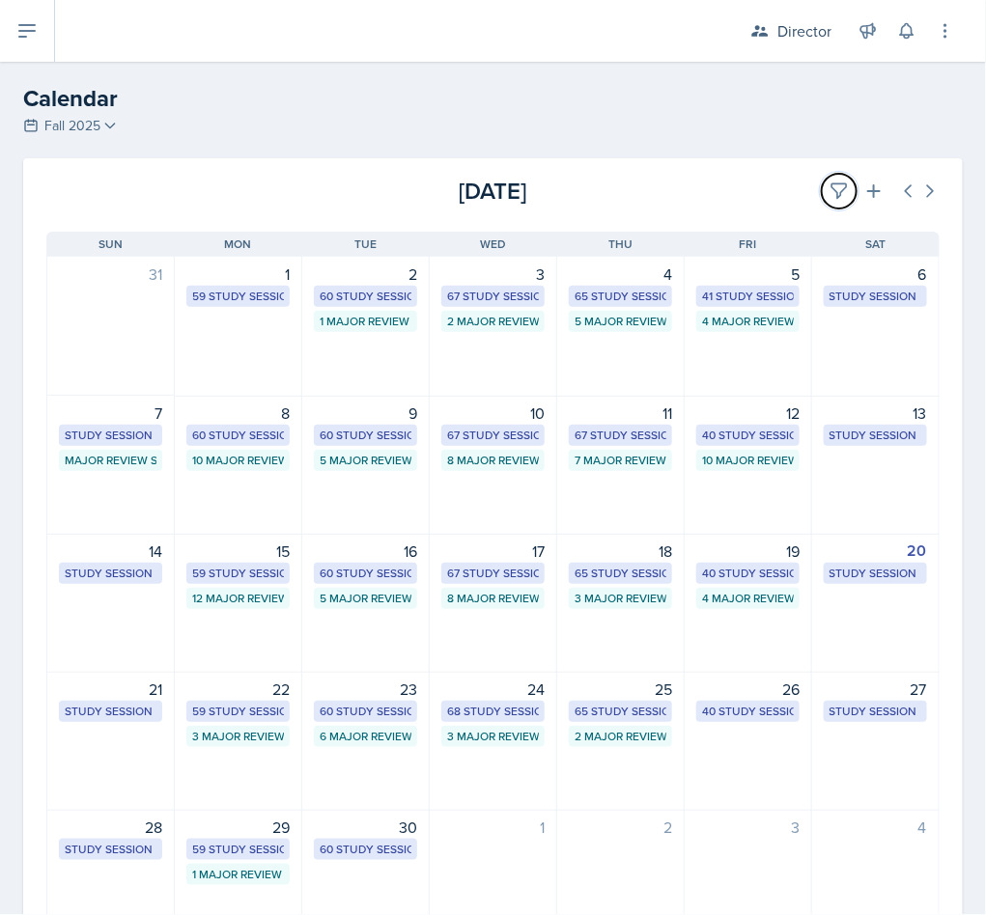
click at [832, 189] on icon at bounding box center [839, 191] width 14 height 14
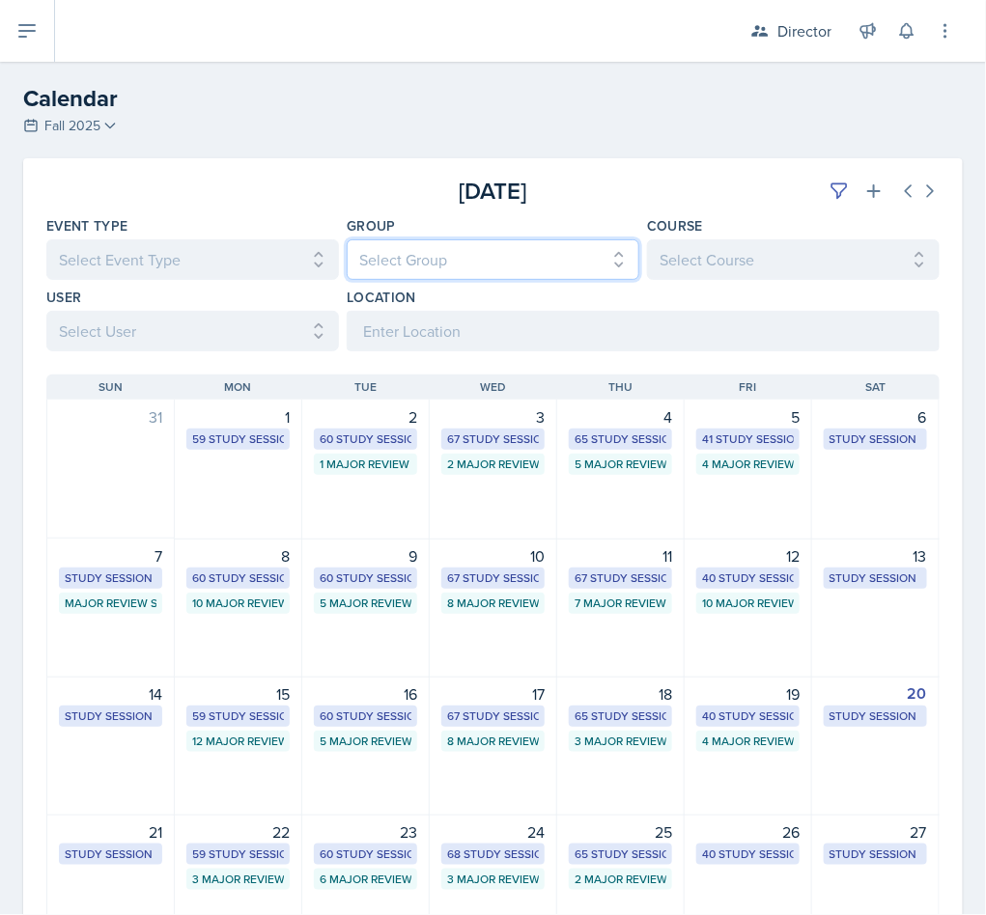
click at [450, 255] on select "Select Group All Demon SI of Fleet Street Les Mariettables Lion King Mamma SI/L…" at bounding box center [493, 259] width 293 height 41
select select "9642c9bf-76f9-4442-a3b4-36d015a1a667"
click at [347, 239] on select "Select Group All Demon SI of Fleet Street Les Mariettables Lion King Mamma SI/L…" at bounding box center [493, 259] width 293 height 41
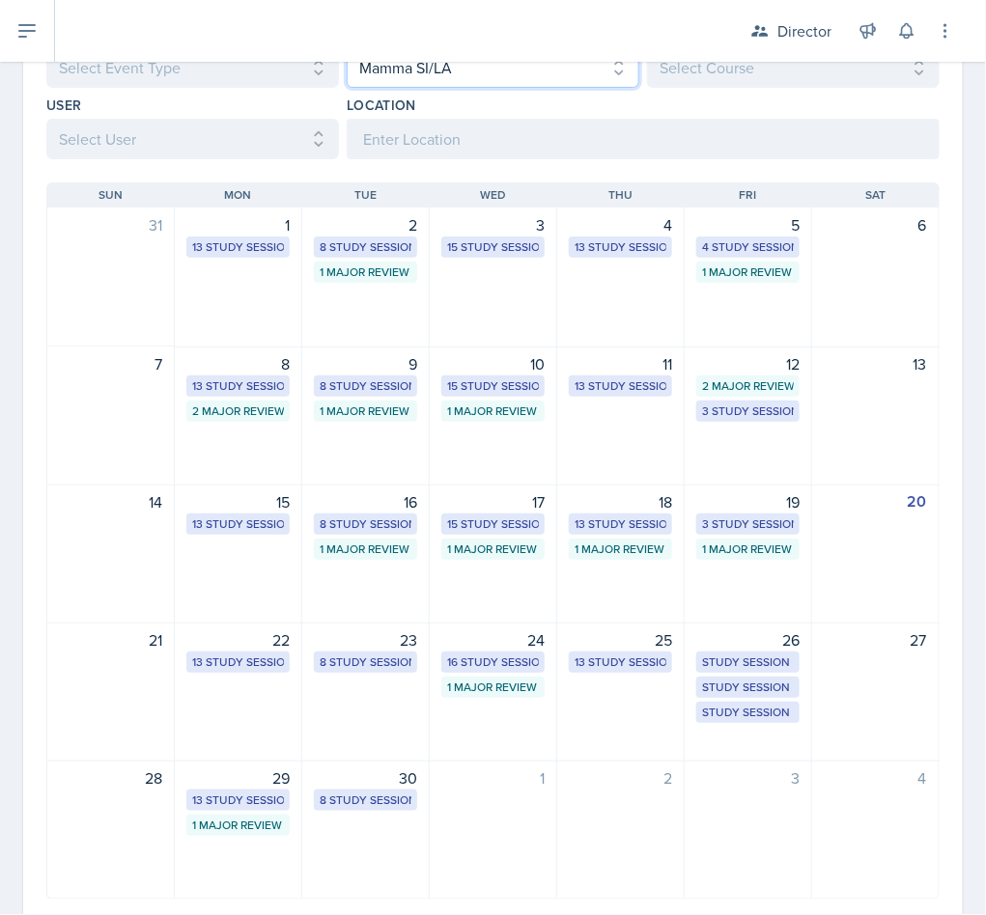
scroll to position [241, 0]
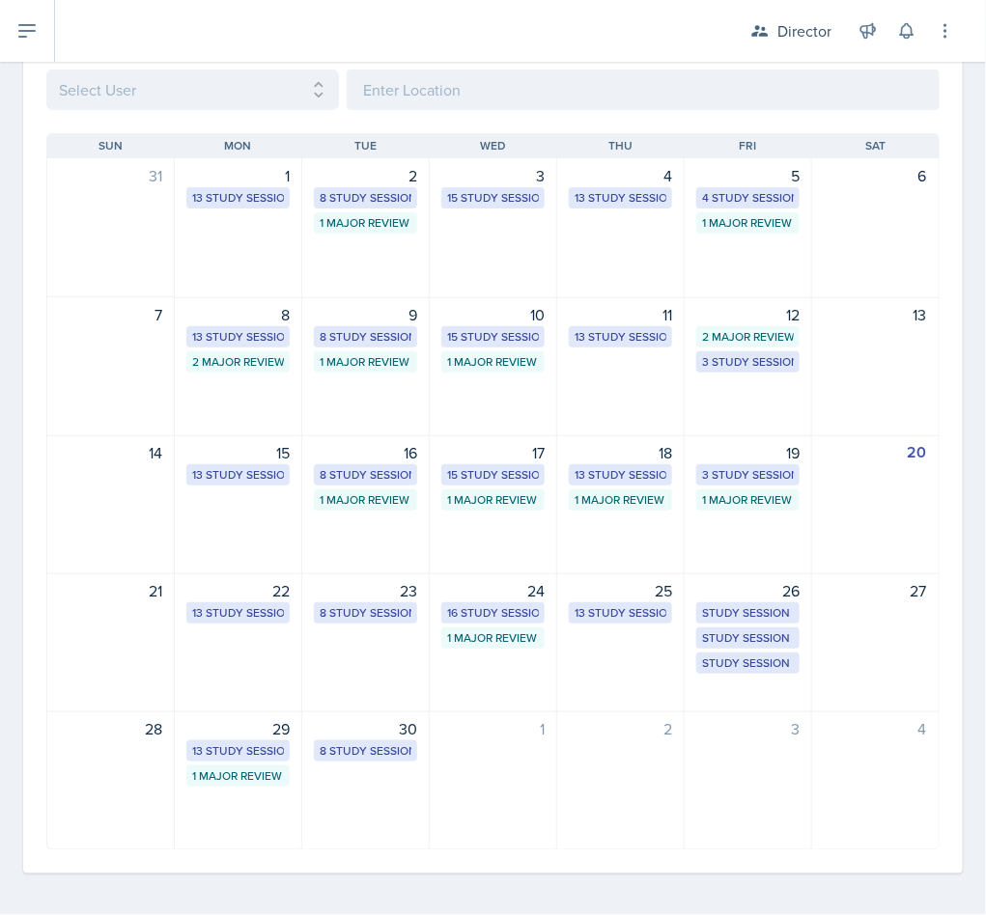
click at [246, 656] on div "22 13 Study Sessions" at bounding box center [238, 642] width 127 height 139
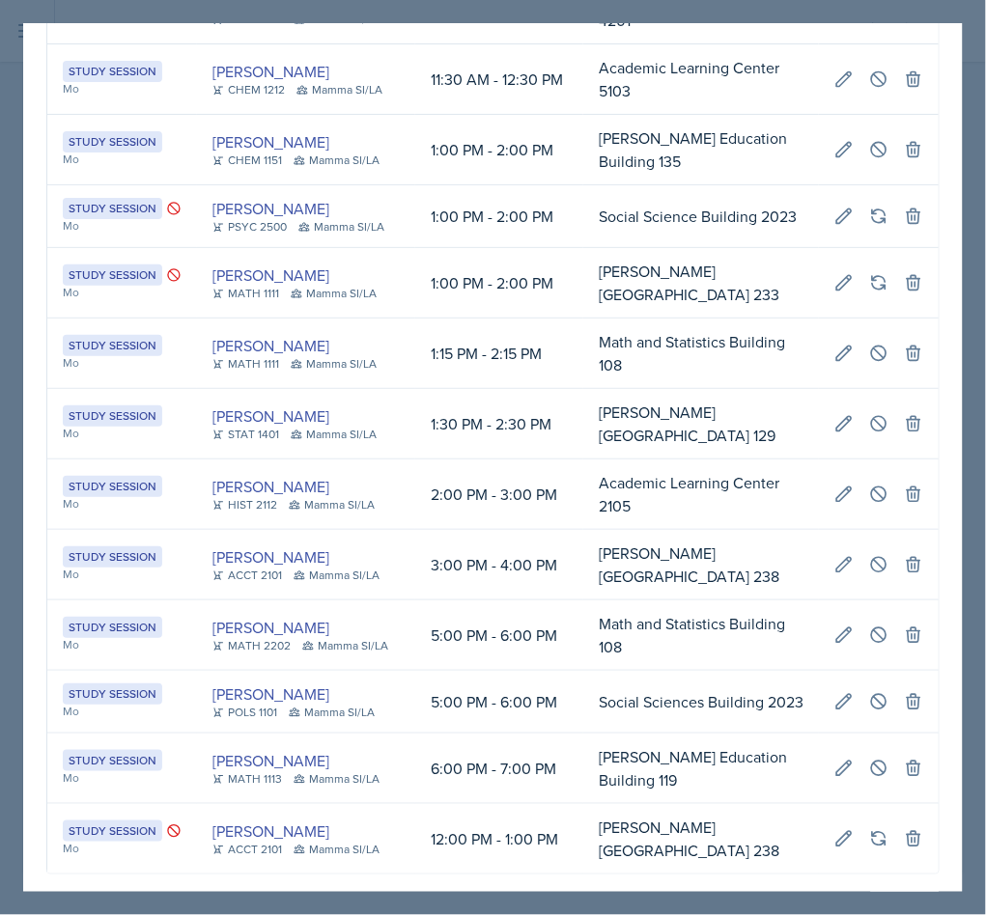
scroll to position [214, 0]
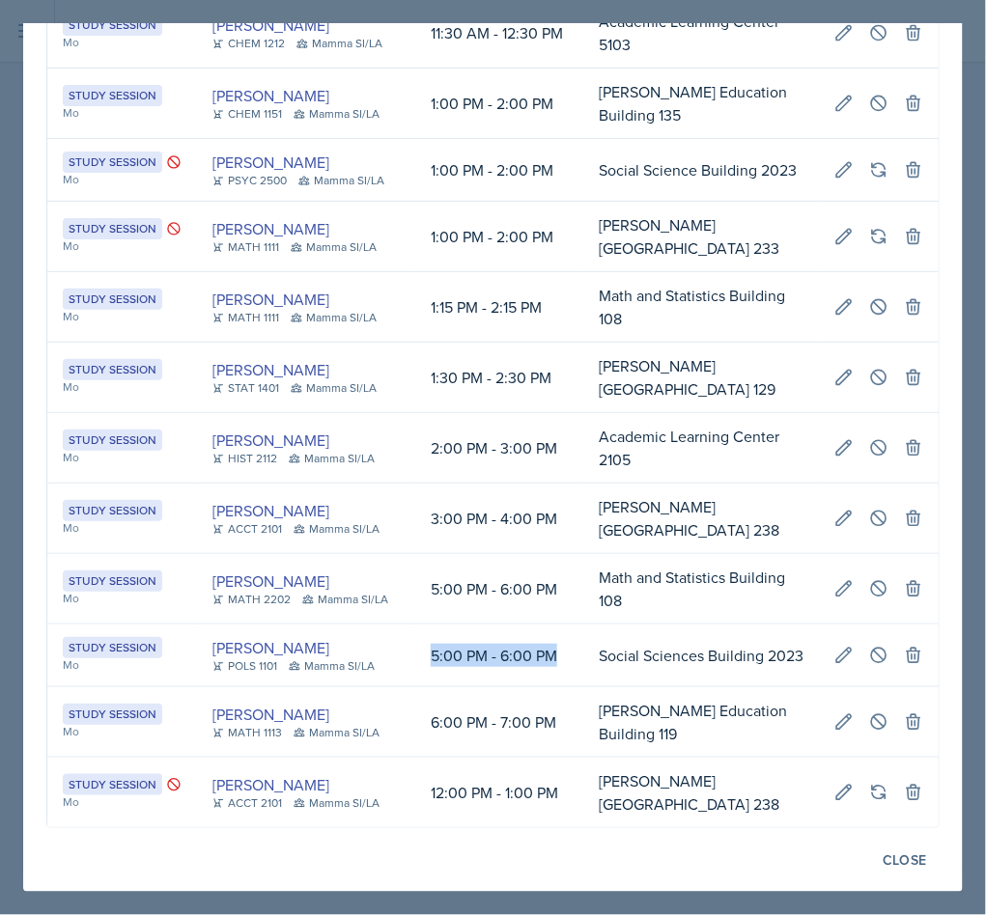
drag, startPoint x: 440, startPoint y: 647, endPoint x: 573, endPoint y: 676, distance: 136.3
click at [573, 676] on td "5:00 PM - 6:00 PM" at bounding box center [499, 656] width 168 height 63
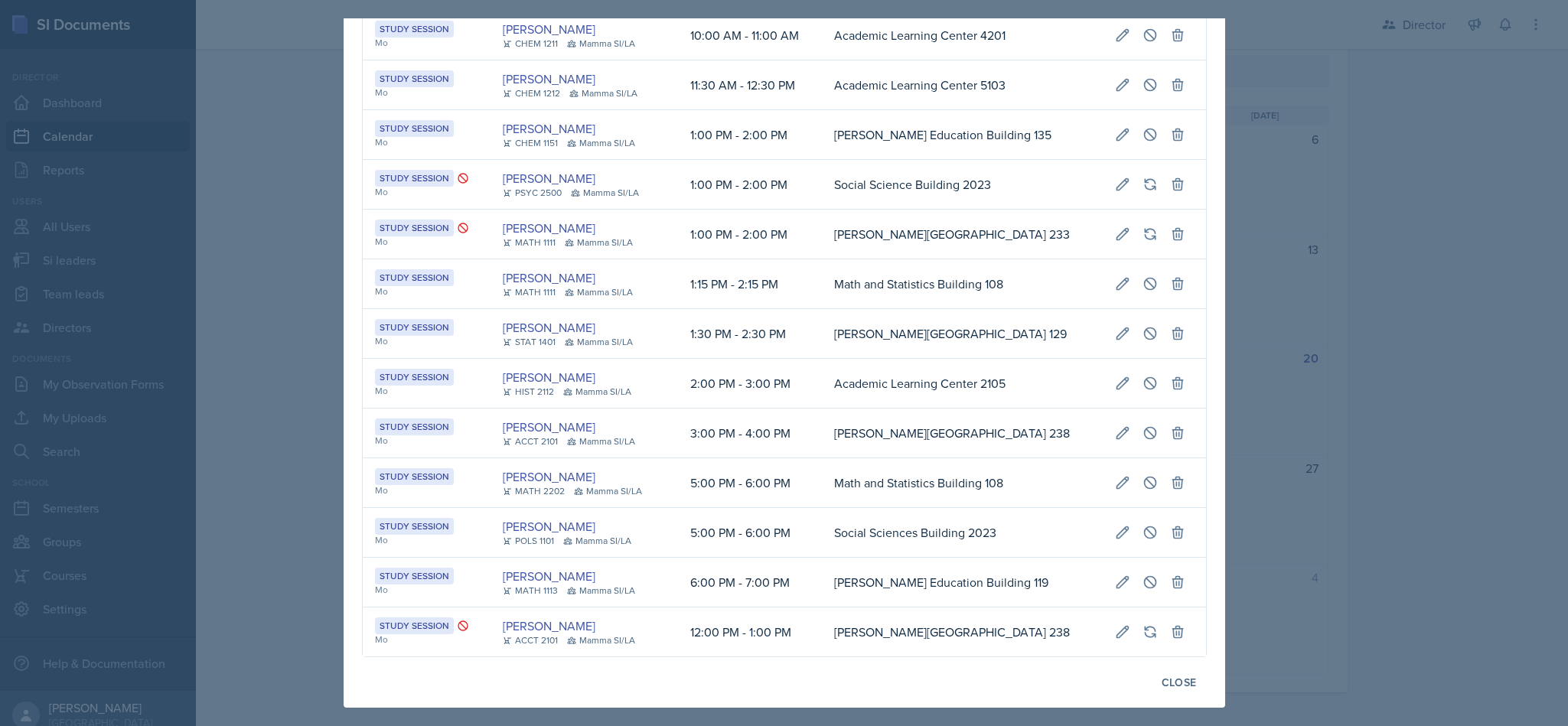
scroll to position [0, 0]
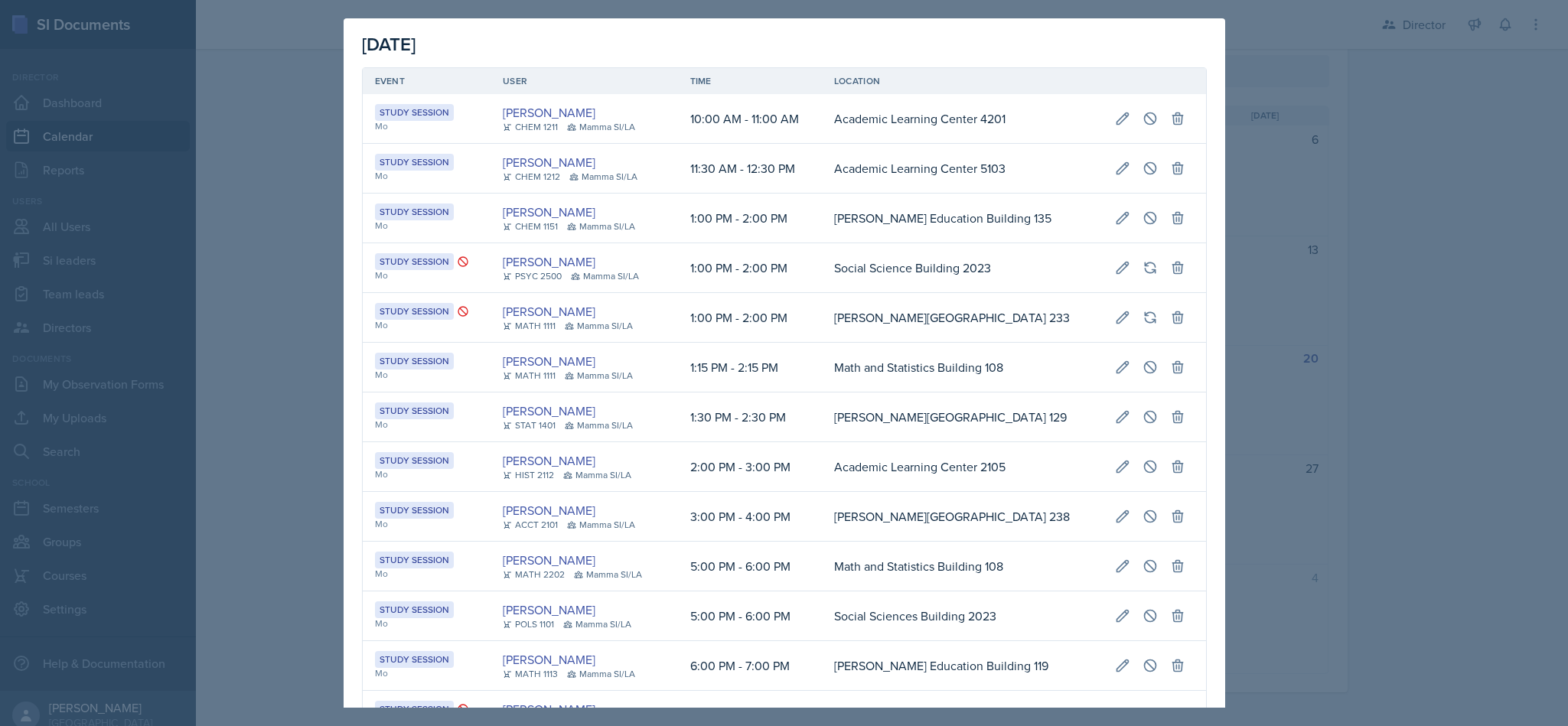
click at [781, 292] on div at bounding box center [784, 363] width 1568 height 726
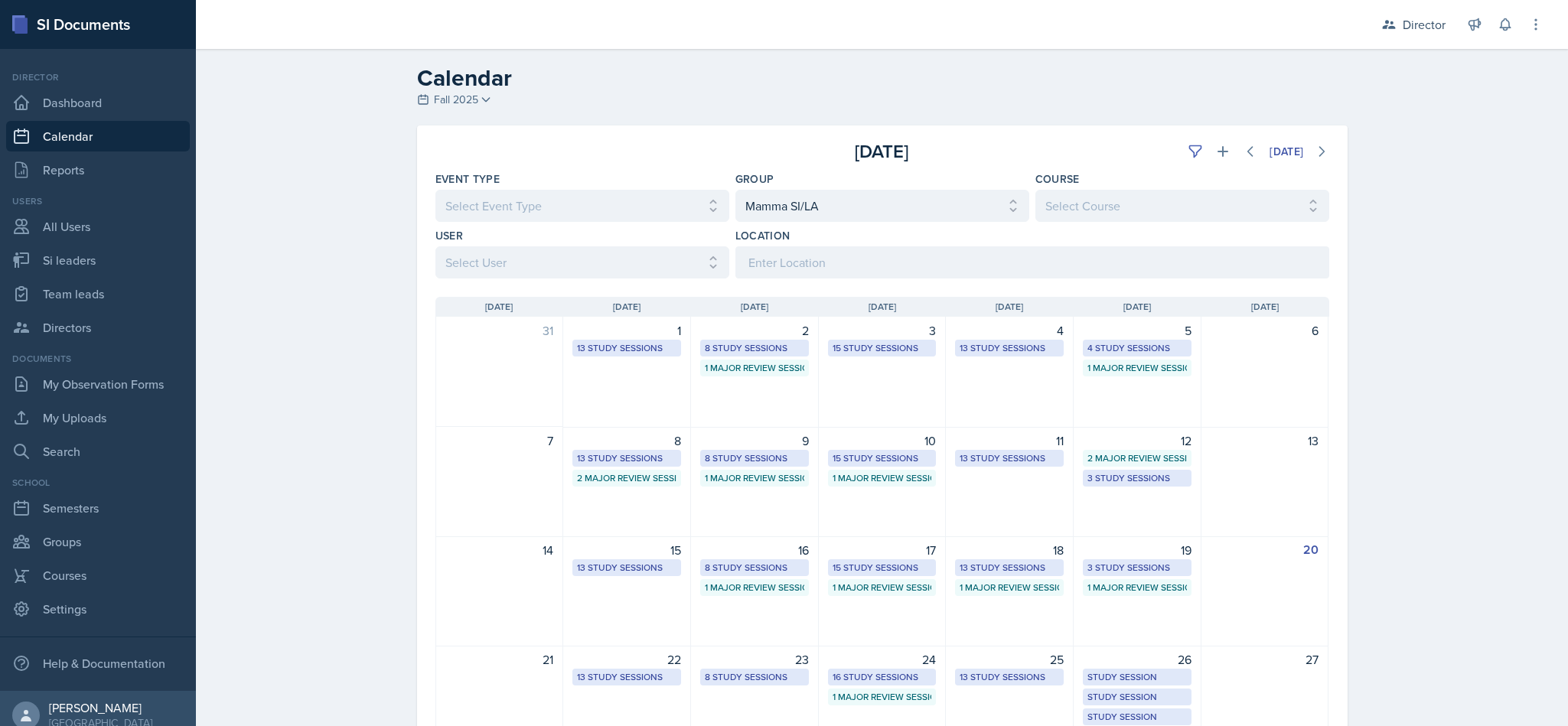
click at [781, 32] on div "Director" at bounding box center [1413, 25] width 82 height 28
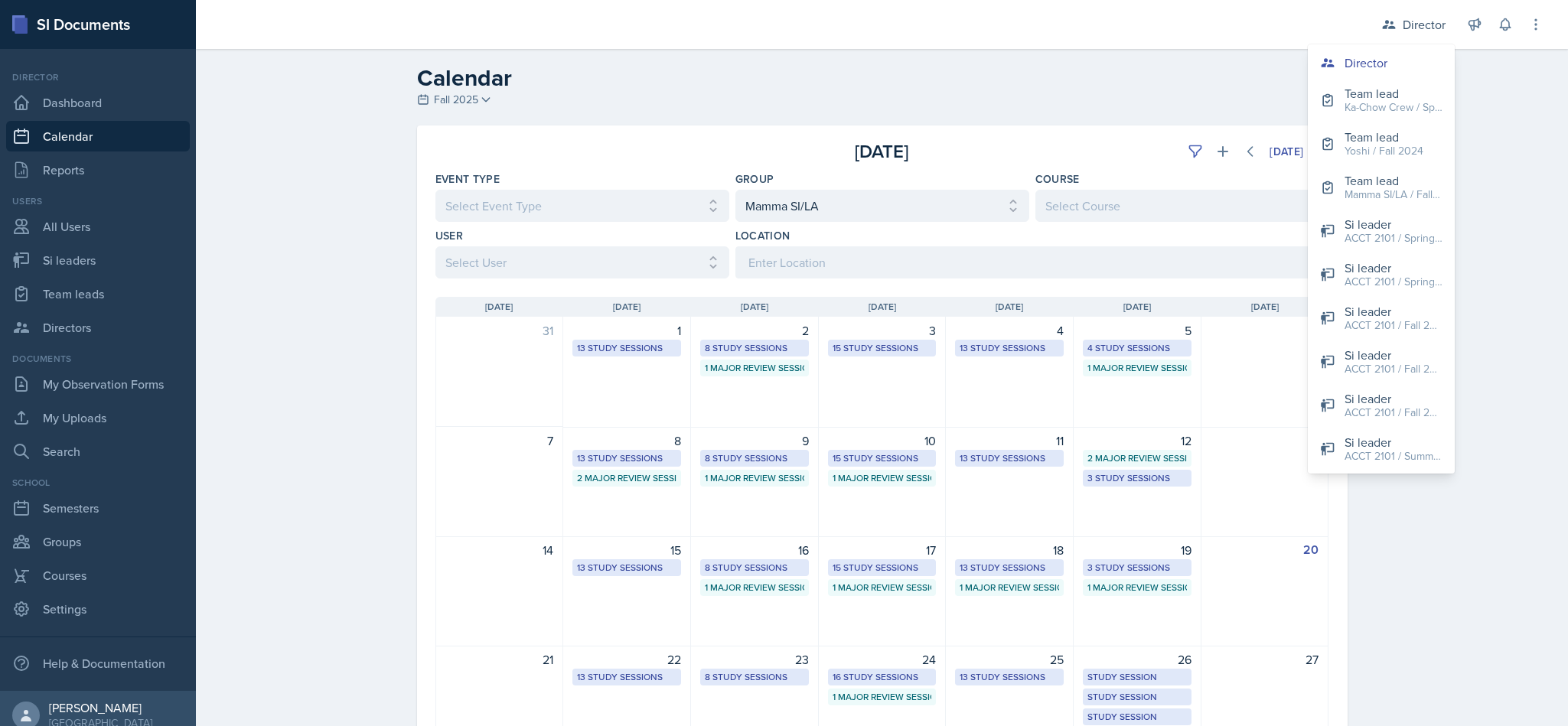
click at [781, 85] on h2 "Calendar" at bounding box center [882, 78] width 931 height 28
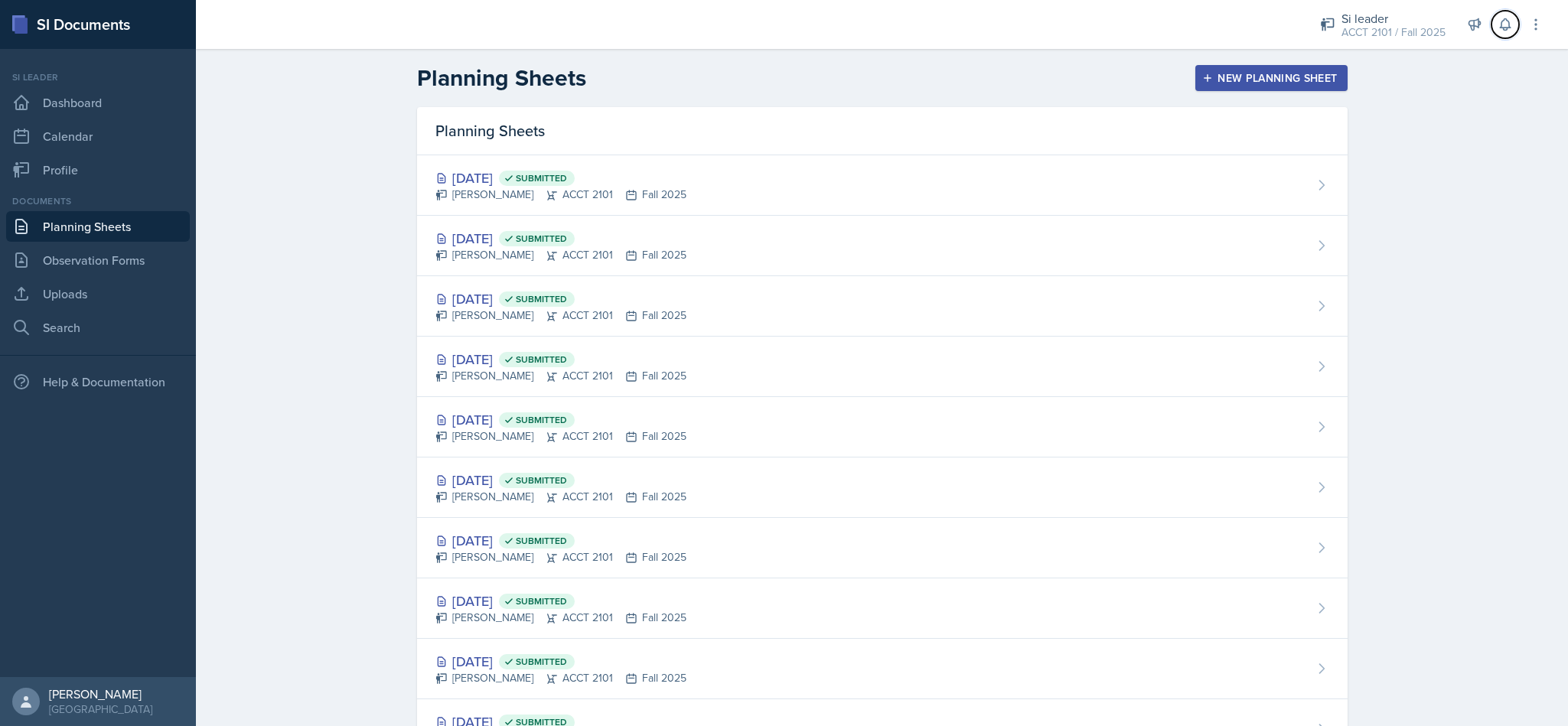
click at [1499, 28] on icon at bounding box center [1505, 24] width 15 height 15
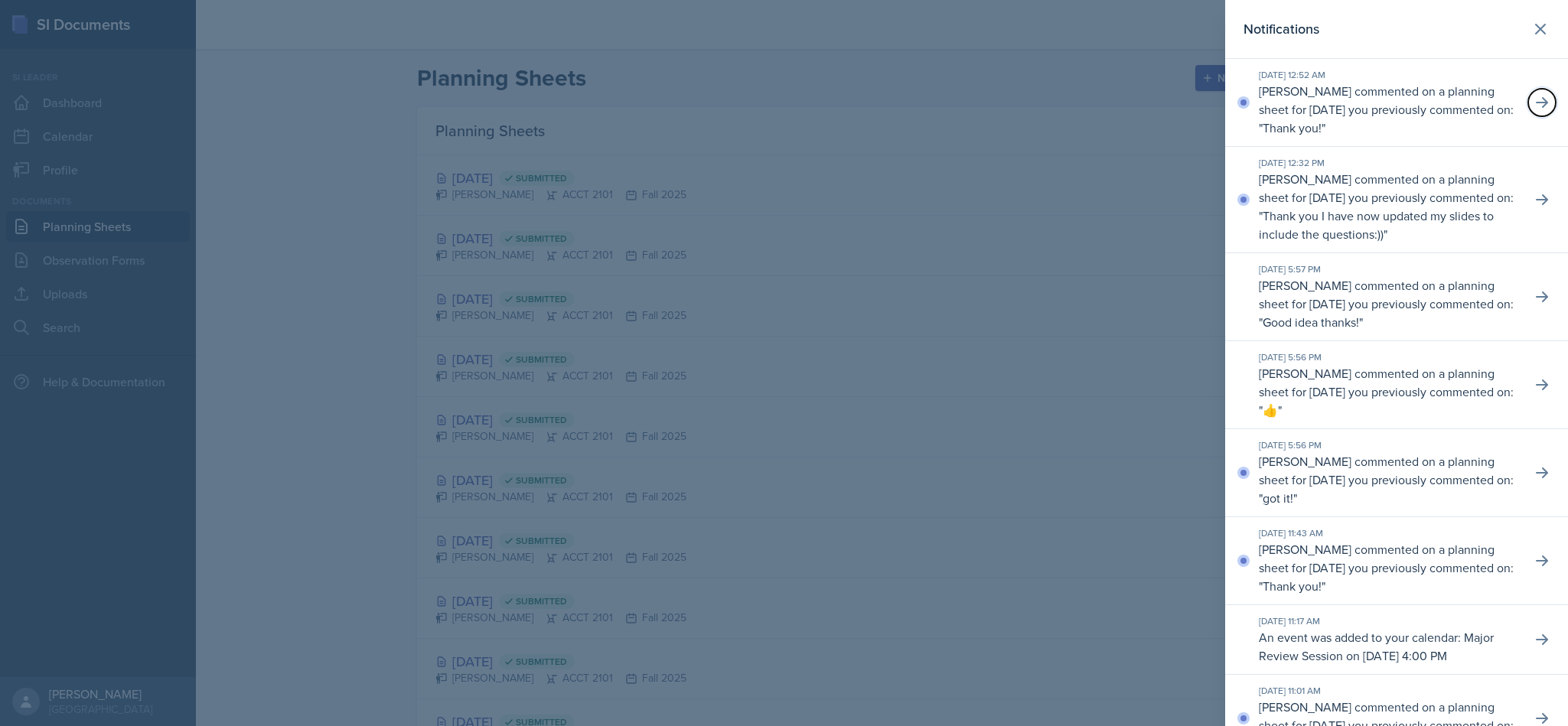
click at [1528, 100] on button at bounding box center [1542, 102] width 28 height 28
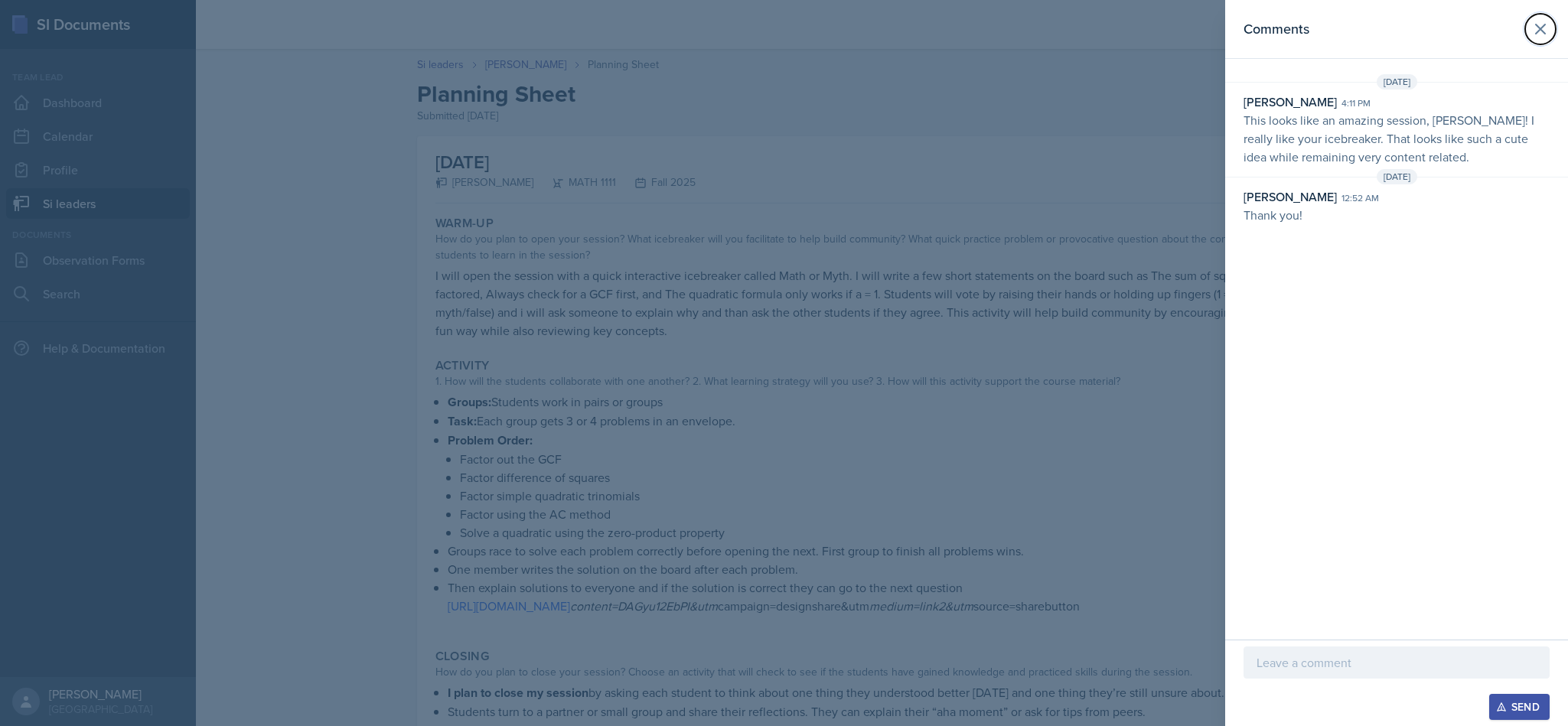
click at [1530, 32] on button at bounding box center [1540, 29] width 31 height 31
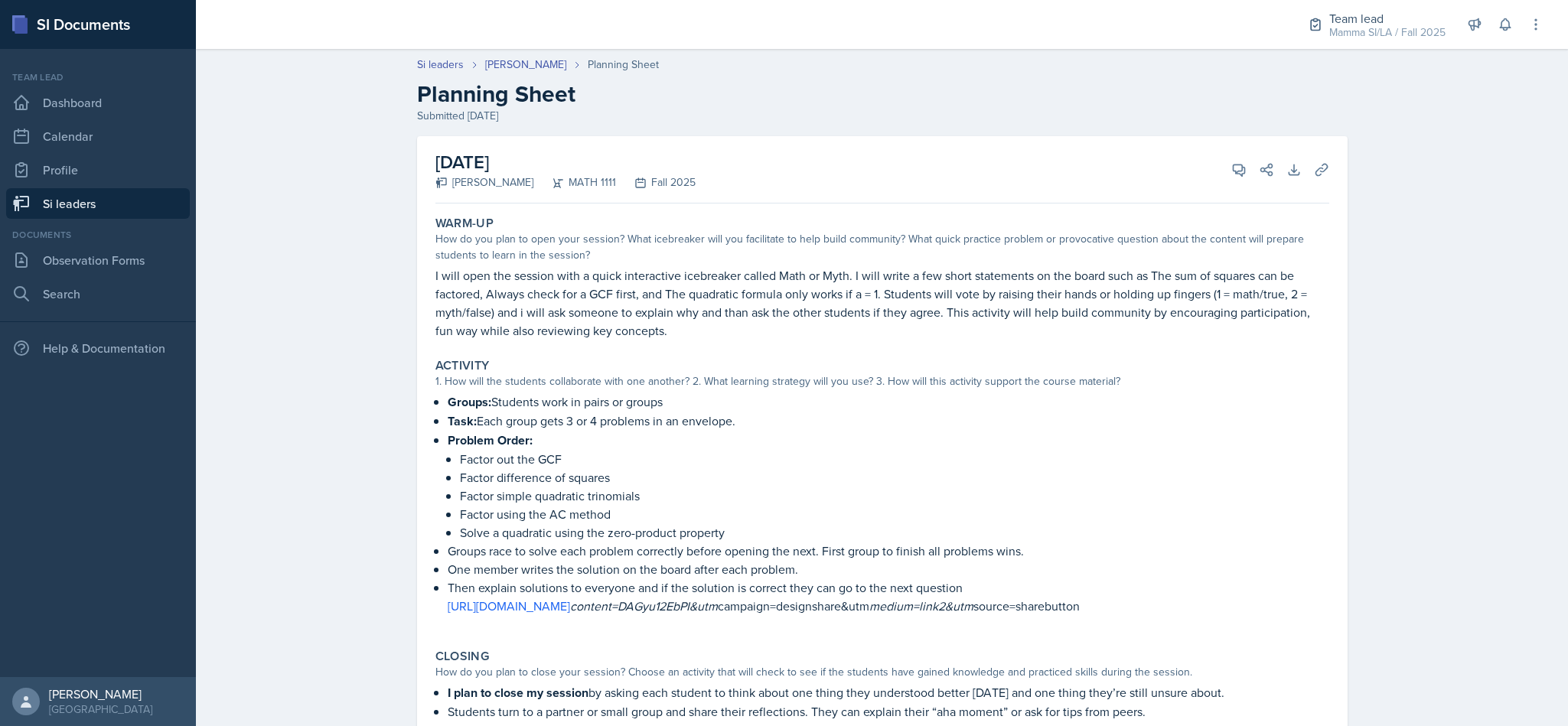
drag, startPoint x: 400, startPoint y: 326, endPoint x: 368, endPoint y: 141, distance: 187.7
click at [86, 204] on link "Si leaders" at bounding box center [98, 204] width 184 height 31
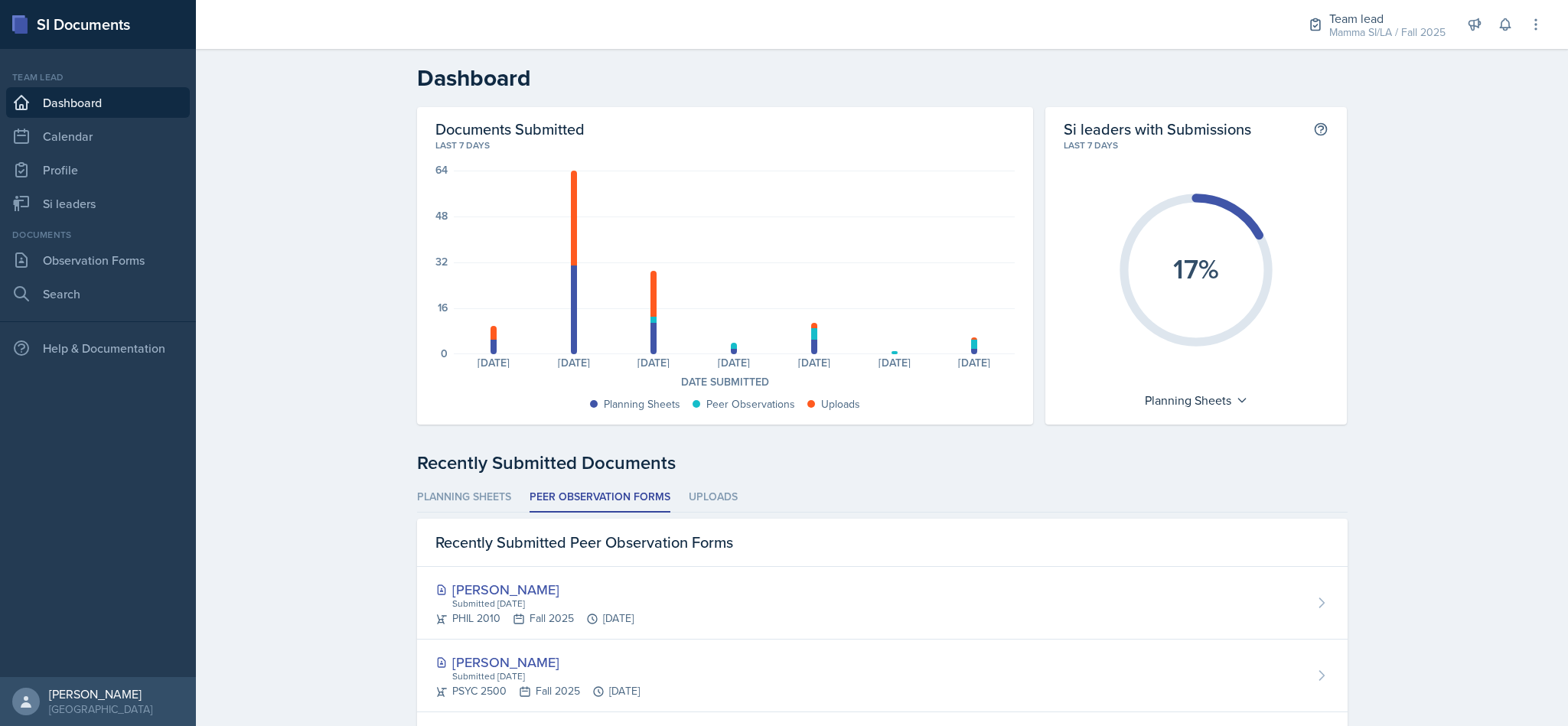
scroll to position [395, 0]
